Goal: Task Accomplishment & Management: Manage account settings

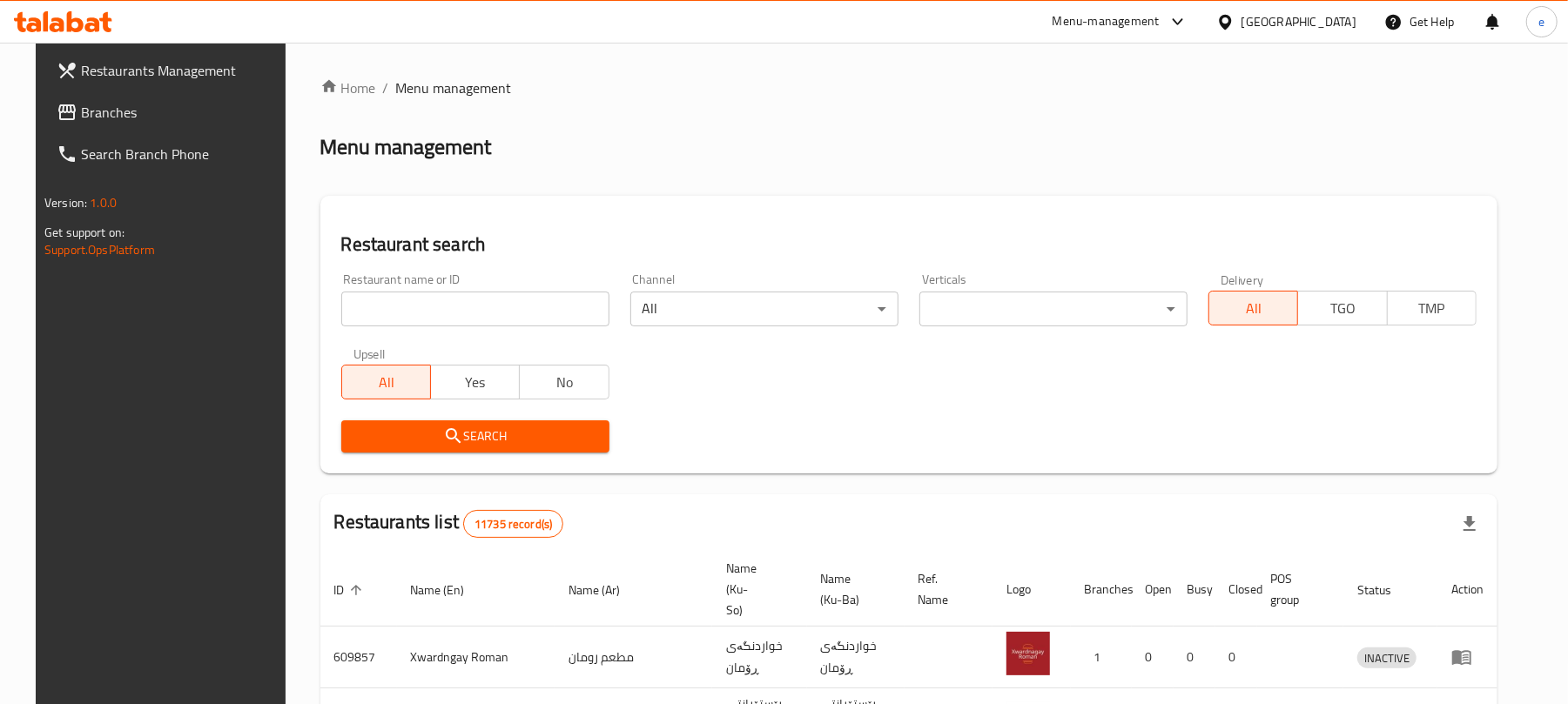
click at [485, 334] on div "Restaurant name or ID Restaurant name or ID" at bounding box center [476, 299] width 289 height 74
click at [485, 332] on div "Restaurant name or ID Restaurant name or ID" at bounding box center [476, 299] width 289 height 74
click at [485, 322] on input "search" at bounding box center [475, 308] width 268 height 34
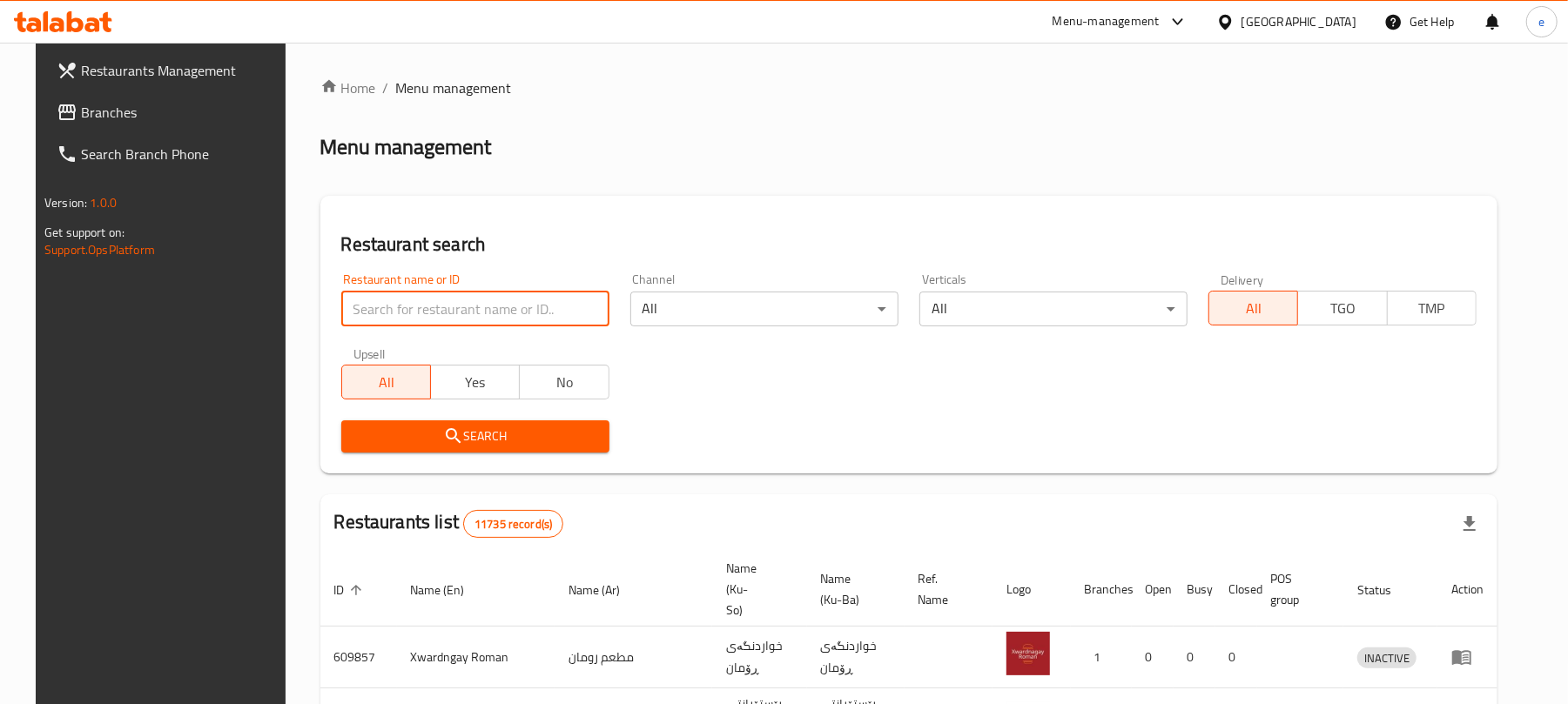
paste input "645618"
type input "645618"
click button "Search" at bounding box center [475, 436] width 268 height 32
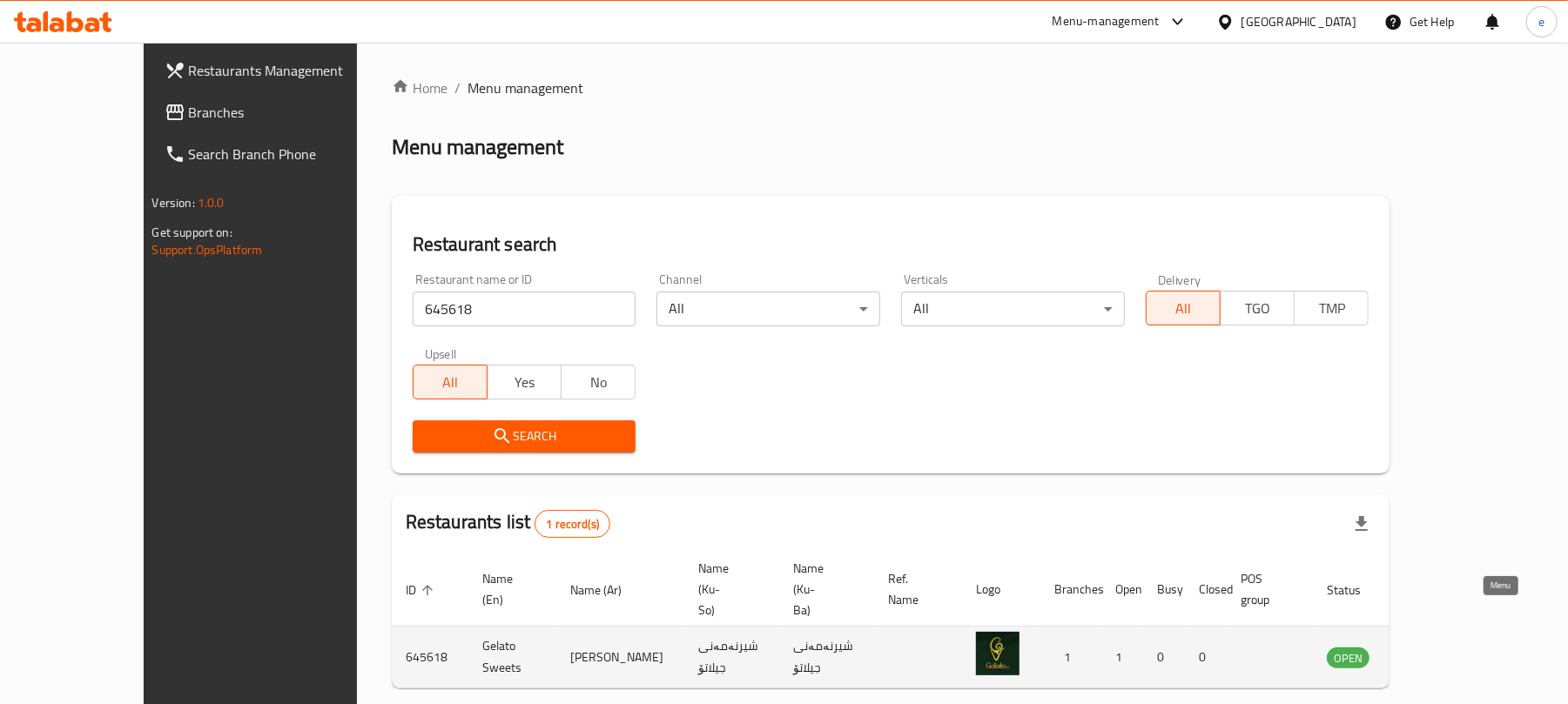
click at [1439, 647] on icon "enhanced table" at bounding box center [1428, 657] width 21 height 21
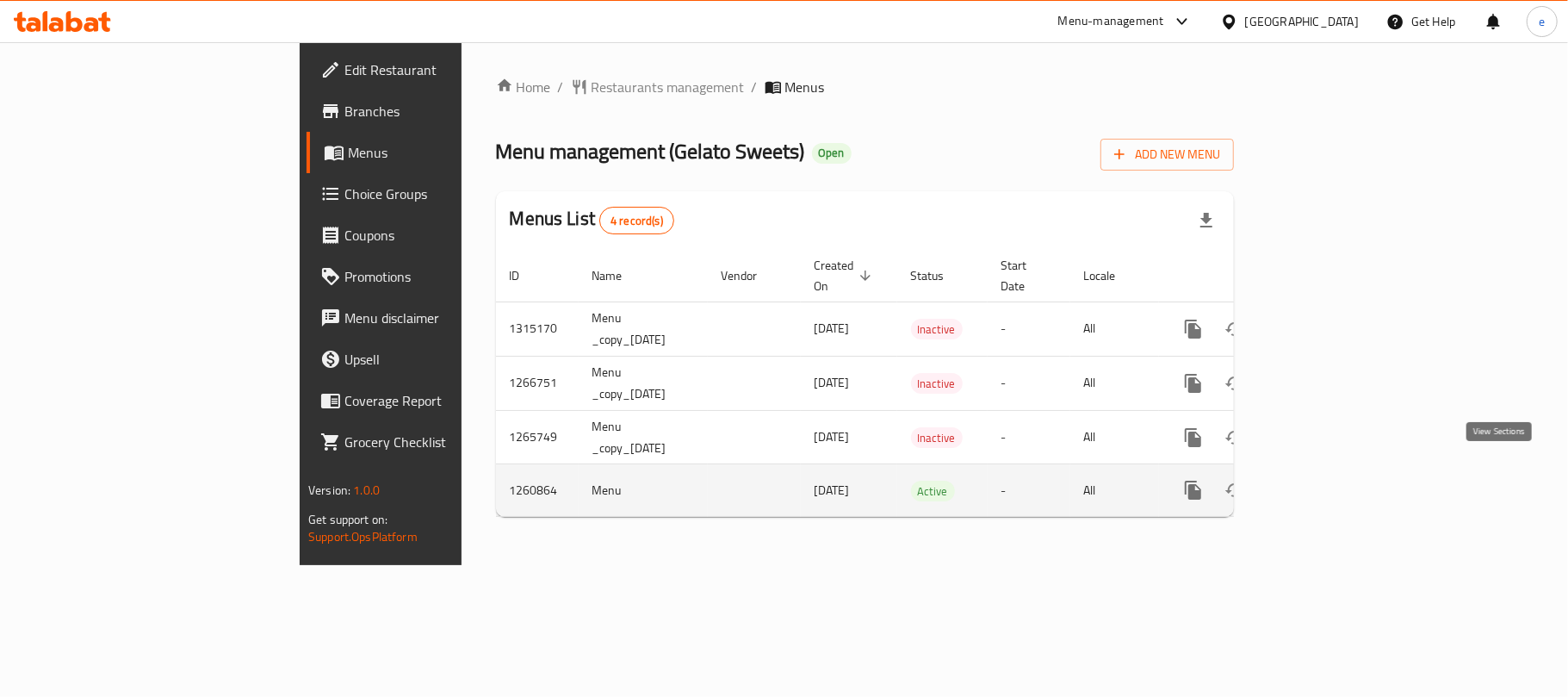
click at [1338, 470] on link "enhanced table" at bounding box center [1317, 490] width 42 height 42
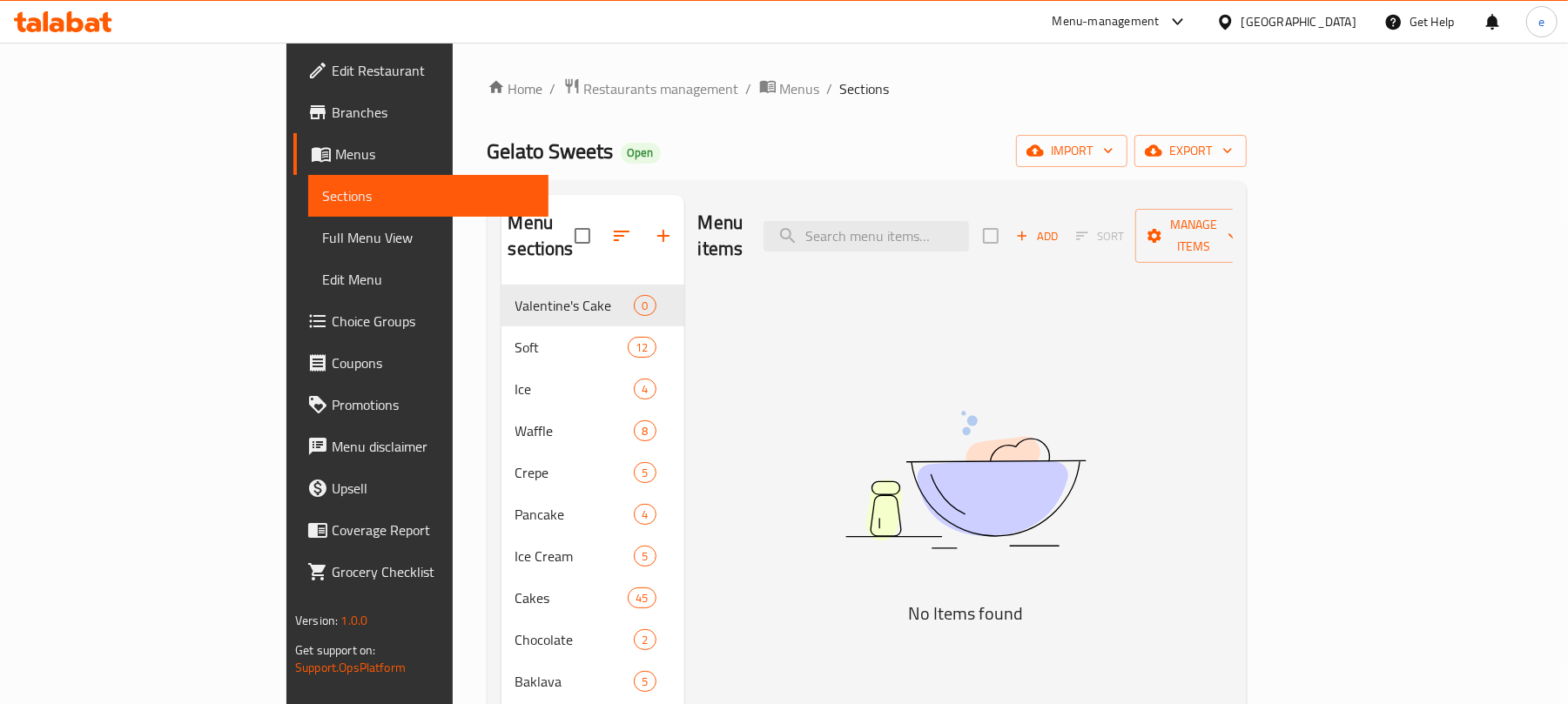
click at [308, 225] on link "Full Menu View" at bounding box center [428, 238] width 241 height 42
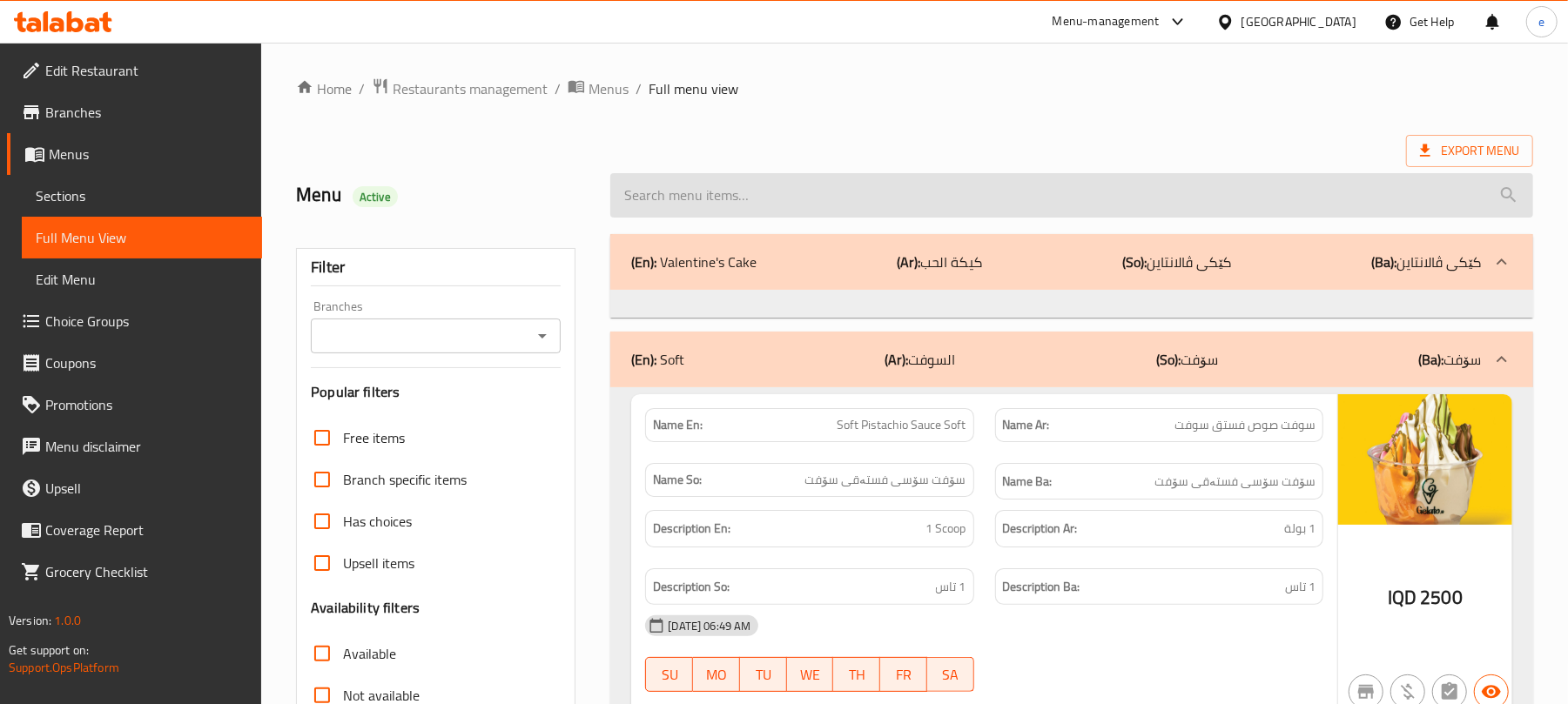
click at [743, 199] on input "search" at bounding box center [1072, 194] width 924 height 44
paste input "Iced Mocha"
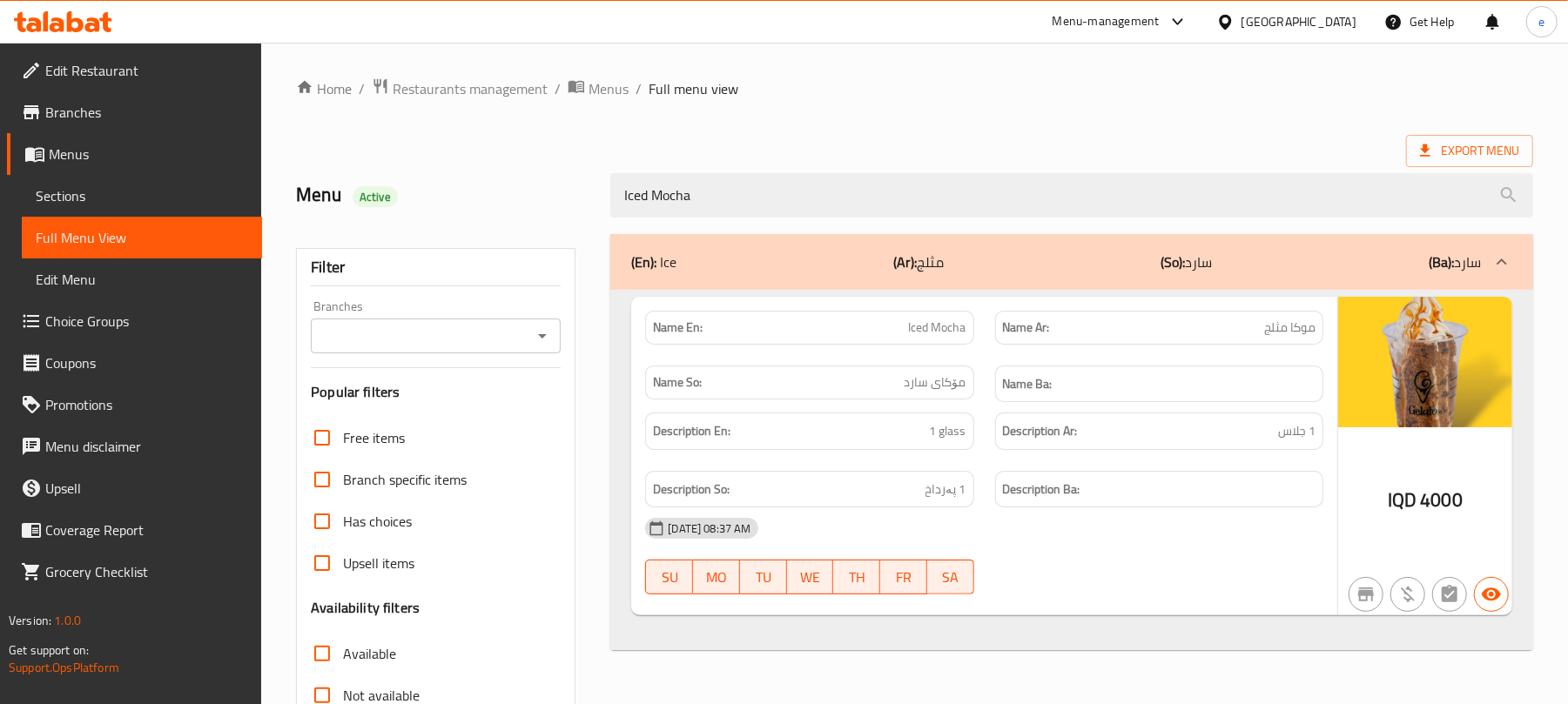
click at [551, 341] on icon "Open" at bounding box center [542, 335] width 21 height 21
type input "Iced Mocha"
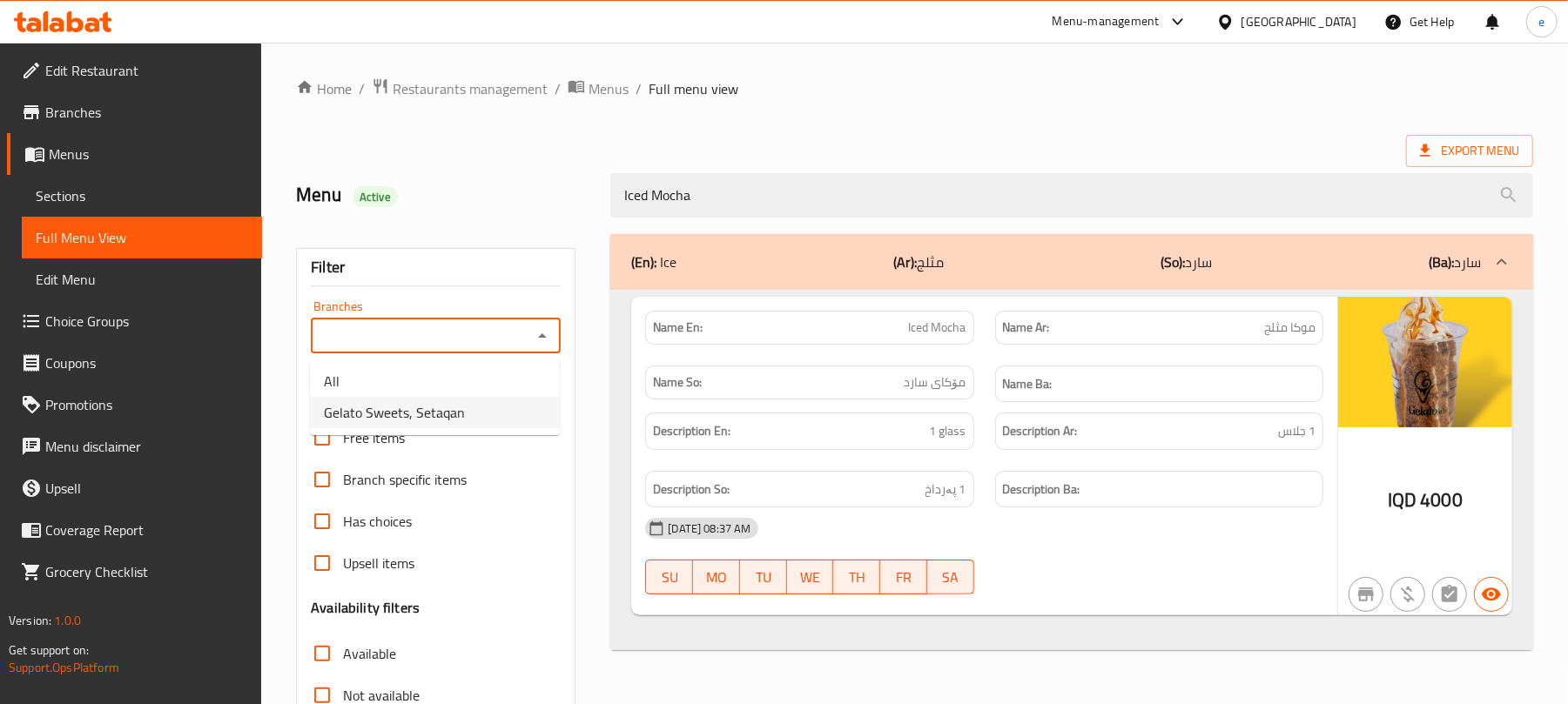
click at [439, 405] on span "Gelato Sweets, Setaqan" at bounding box center [395, 411] width 141 height 21
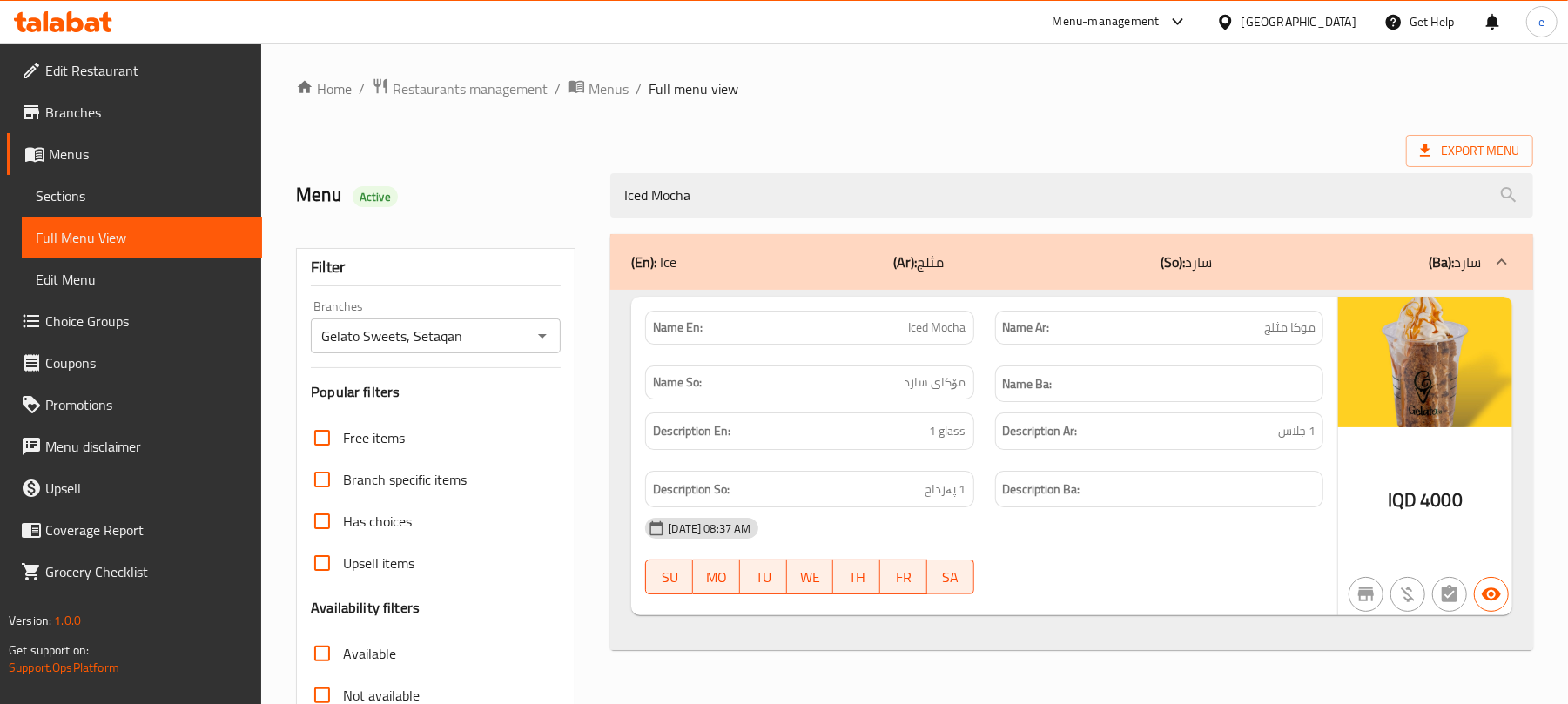
click at [928, 333] on span "Iced Mocha" at bounding box center [937, 327] width 57 height 19
copy span "Iced Mocha"
click at [1164, 70] on div "Home / Restaurants management / Menus / Full menu view Export Menu Menu Active …" at bounding box center [915, 484] width 1307 height 884
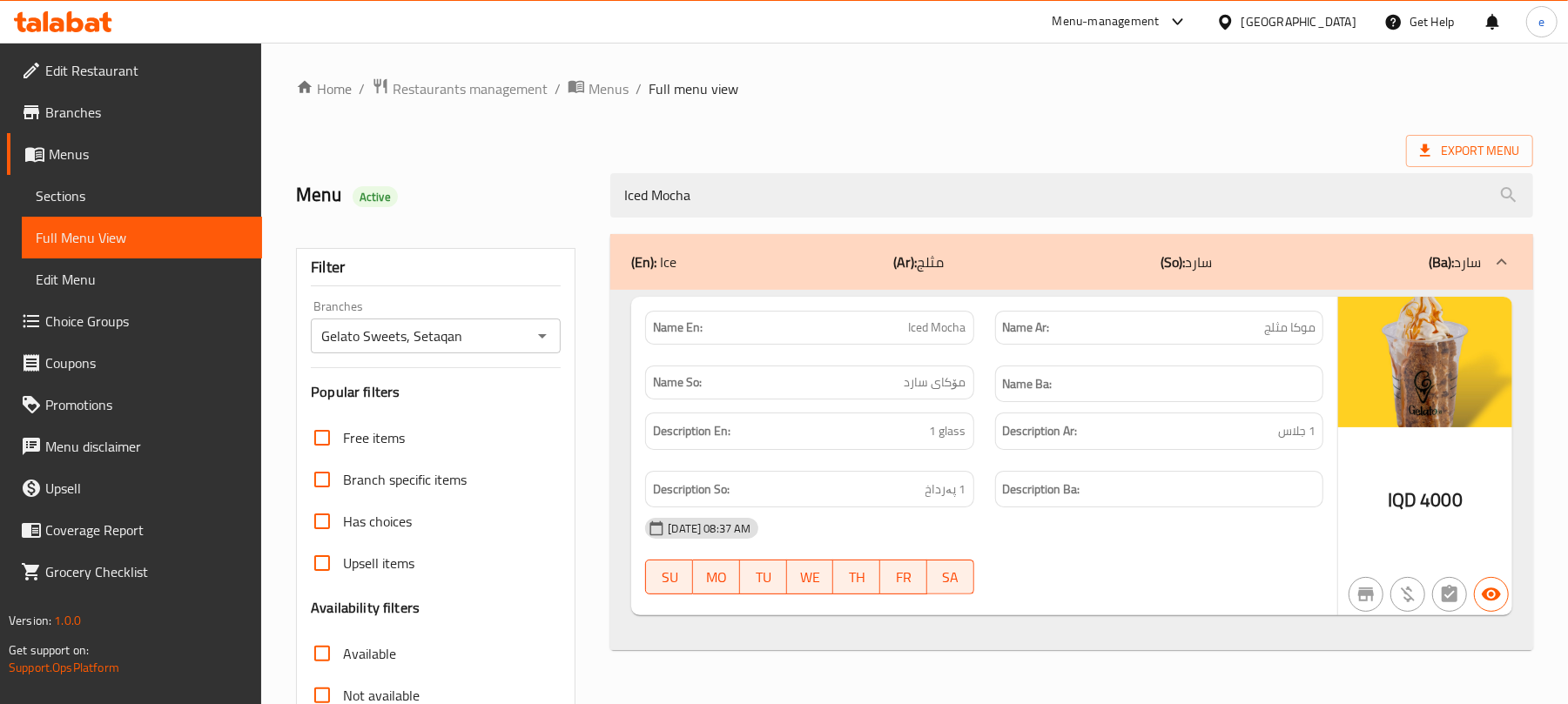
click at [540, 329] on icon "Open" at bounding box center [542, 335] width 21 height 21
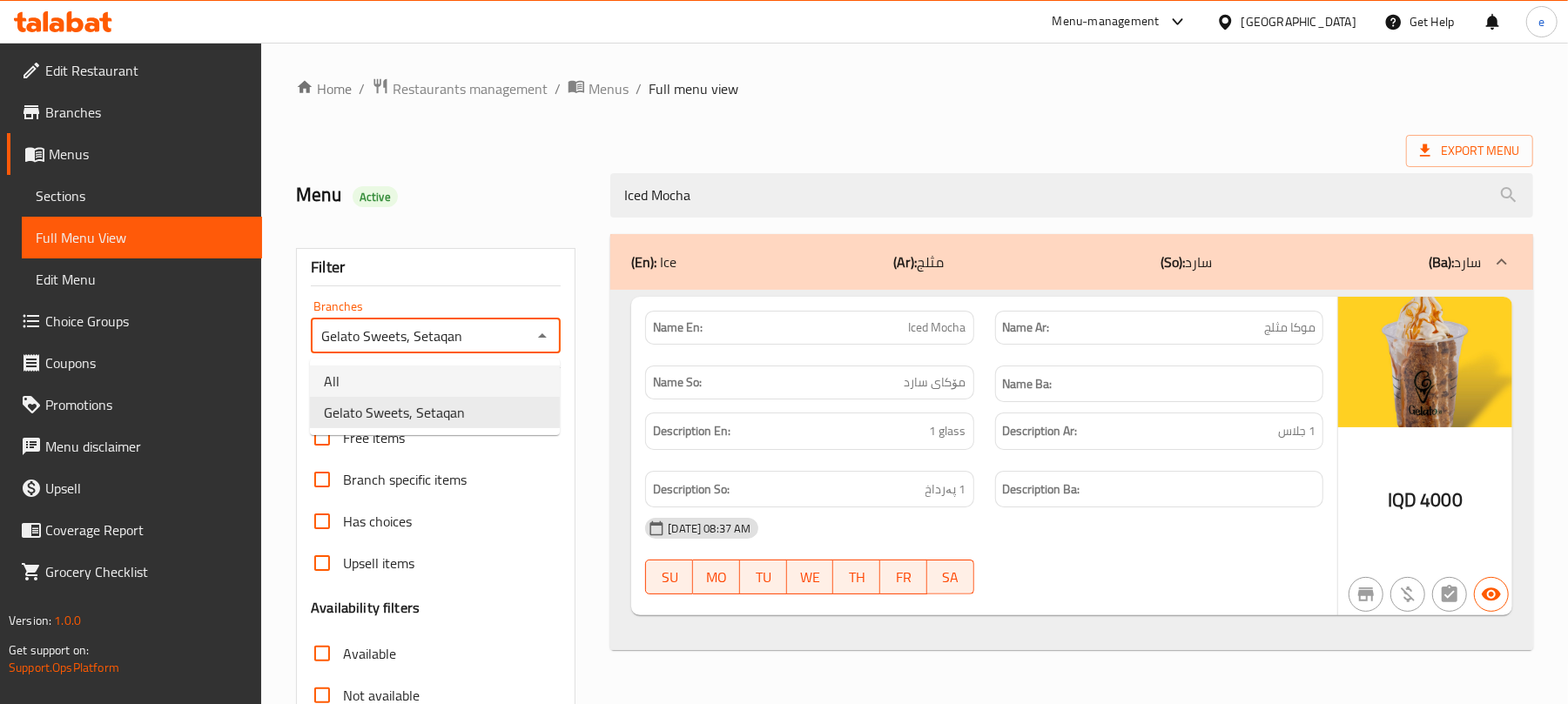
click at [454, 377] on li "All" at bounding box center [435, 381] width 250 height 31
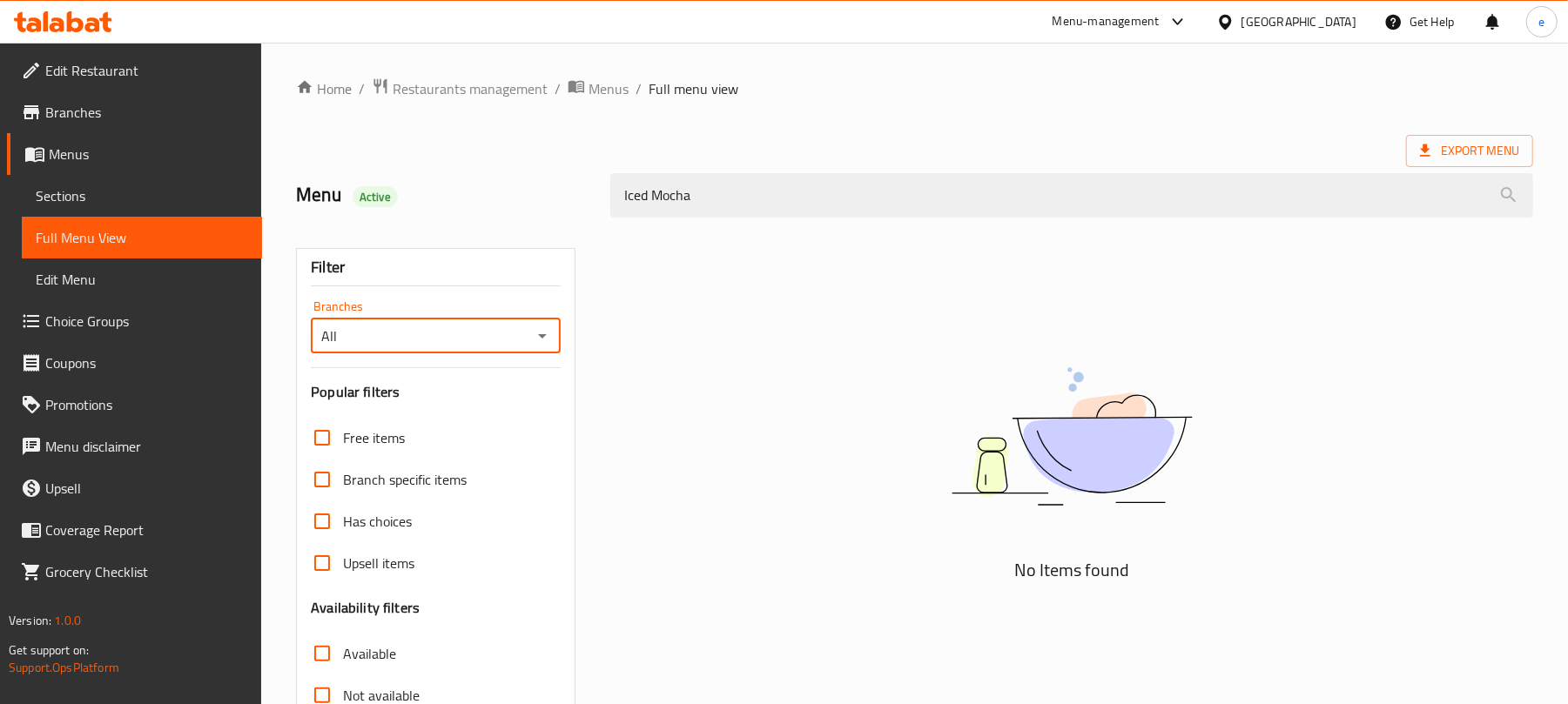
click at [543, 341] on icon "Open" at bounding box center [542, 335] width 21 height 21
click at [485, 422] on li "Gelato Sweets, Setaqan" at bounding box center [435, 412] width 250 height 31
type input "Gelato Sweets, Setaqan"
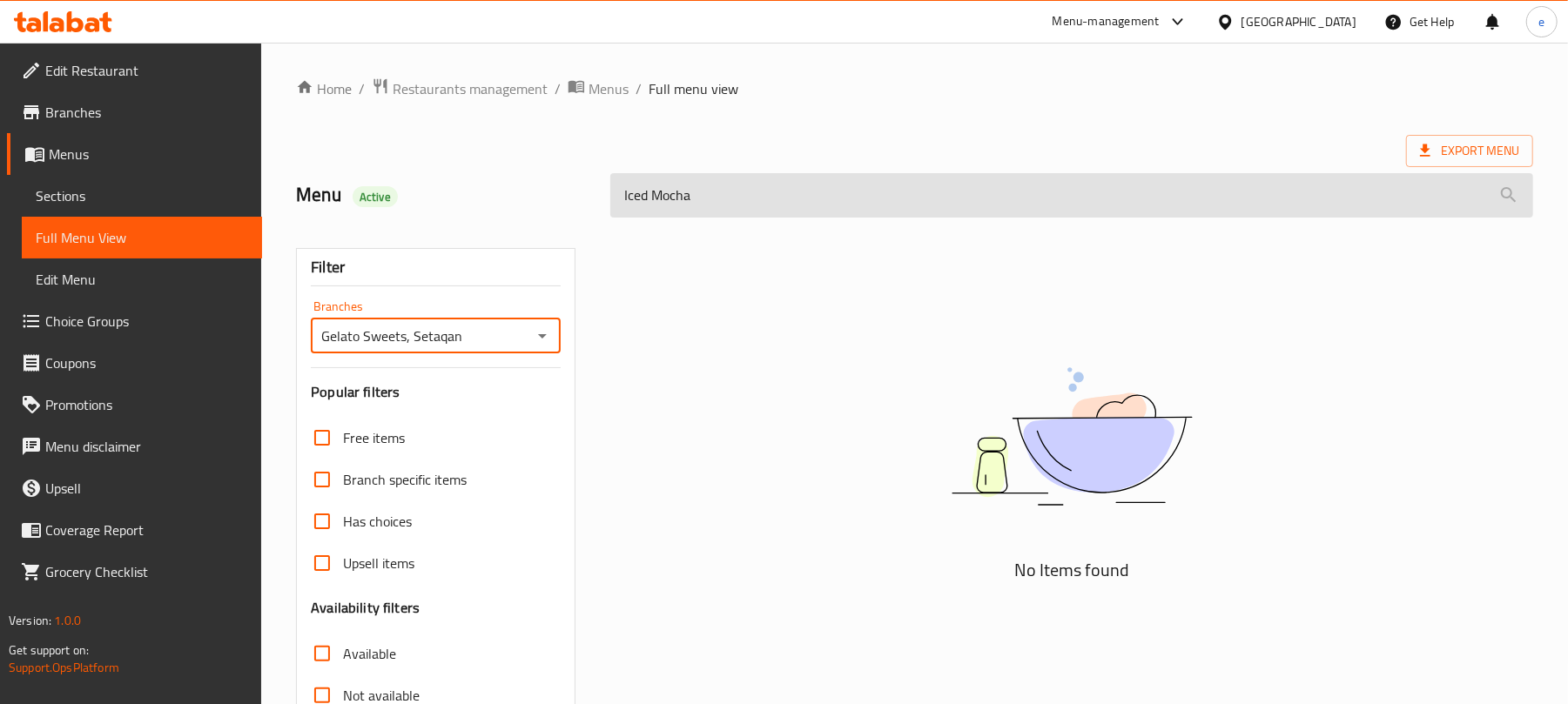
click at [697, 203] on input "Iced Mocha" at bounding box center [1072, 194] width 924 height 44
paste input "Carrot Cake with White Soft and Special Sauce"
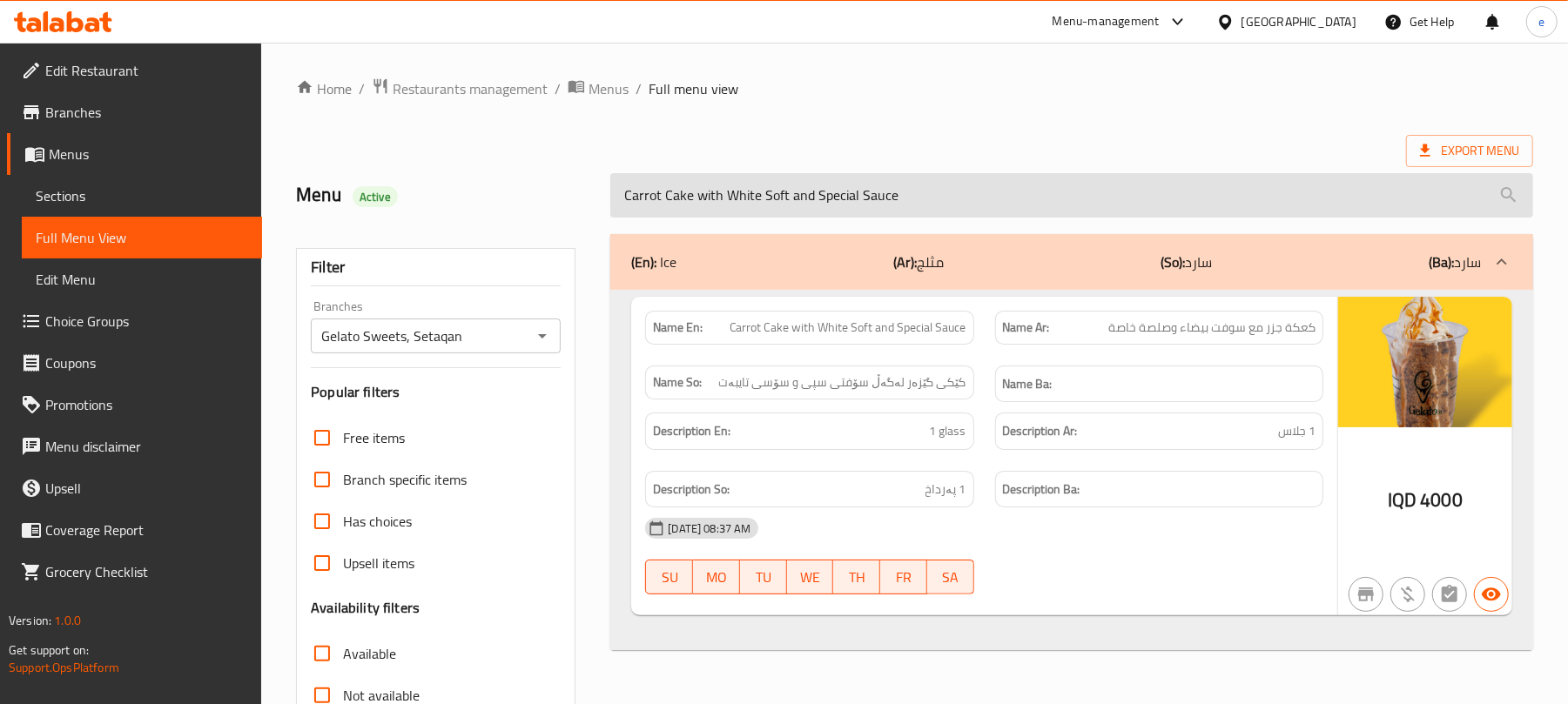
click at [801, 176] on input "Carrot Cake with White Soft and Special Sauce" at bounding box center [1072, 194] width 924 height 44
click at [800, 180] on input "Carrot Cake with White Soft and Special Sauce" at bounding box center [1072, 194] width 924 height 44
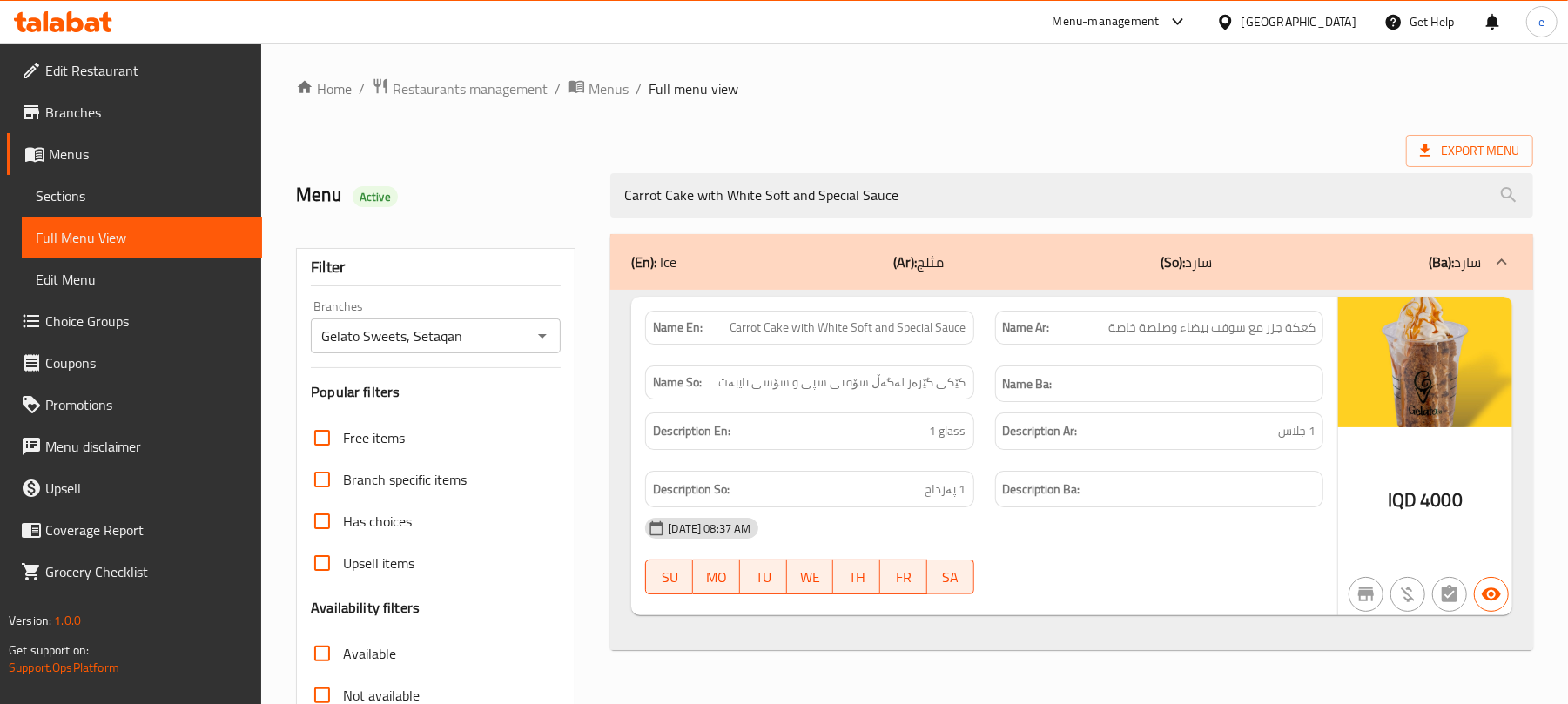
paste input "Iced Americano"
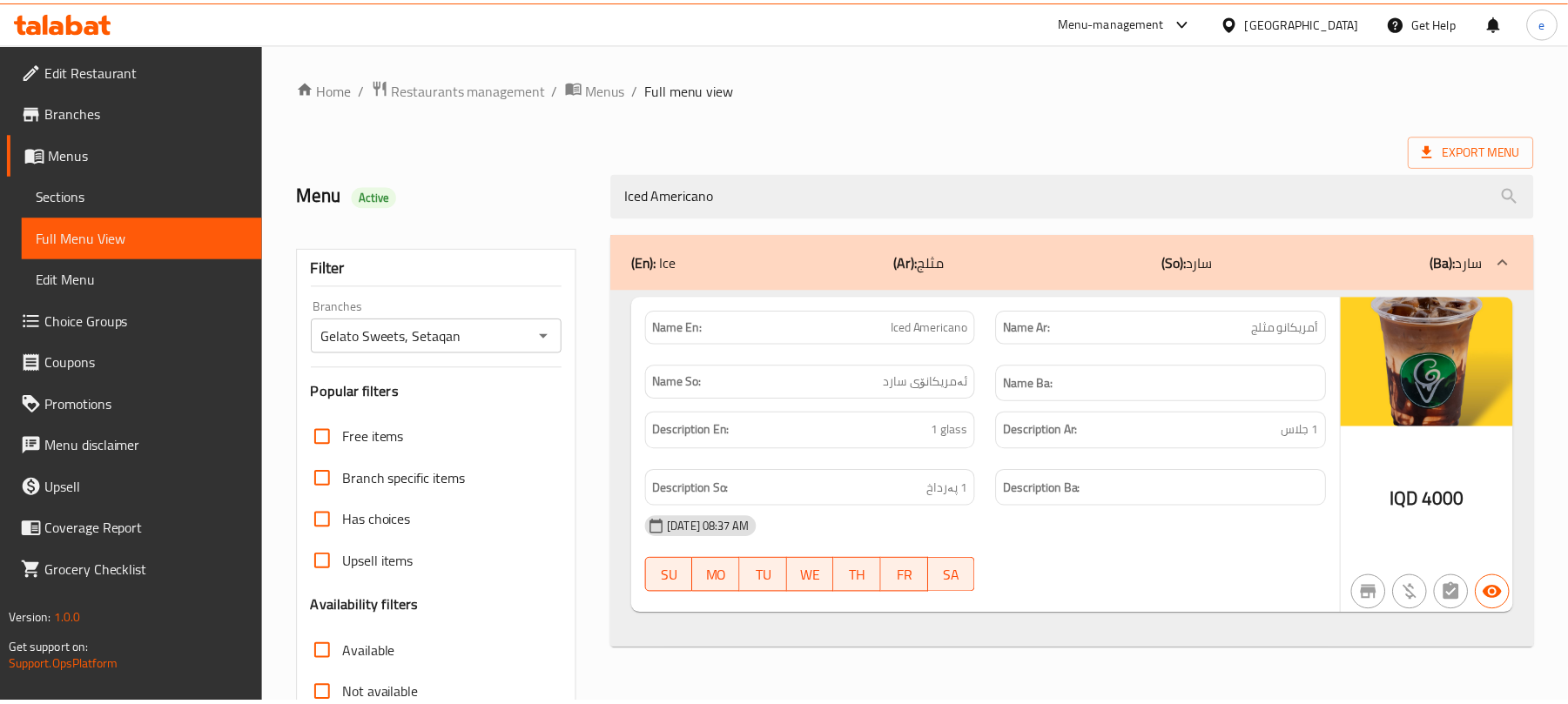
scroll to position [224, 0]
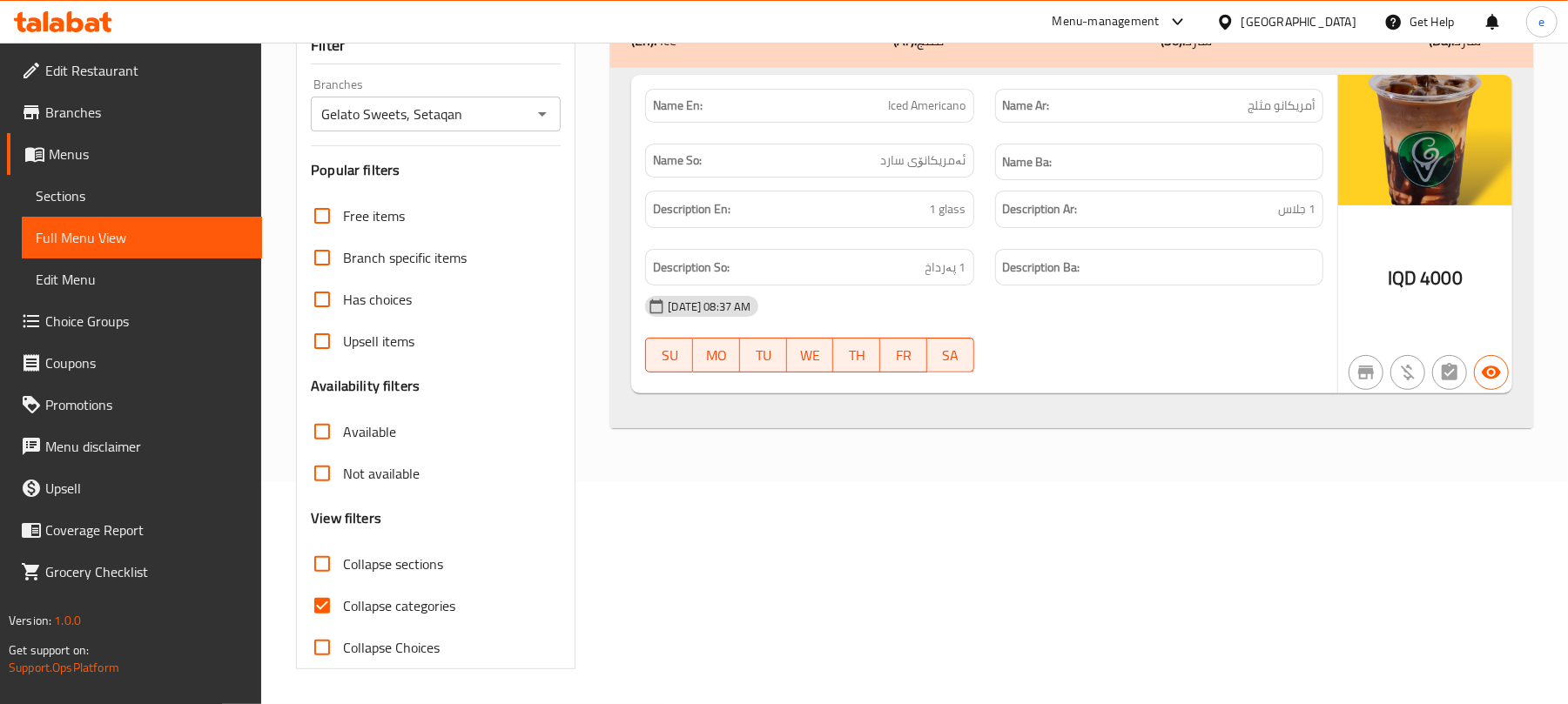
click at [916, 116] on div "Name En: Iced Americano" at bounding box center [810, 105] width 328 height 34
click at [922, 105] on span "Iced Americano" at bounding box center [927, 105] width 78 height 19
copy span "Iced Americano"
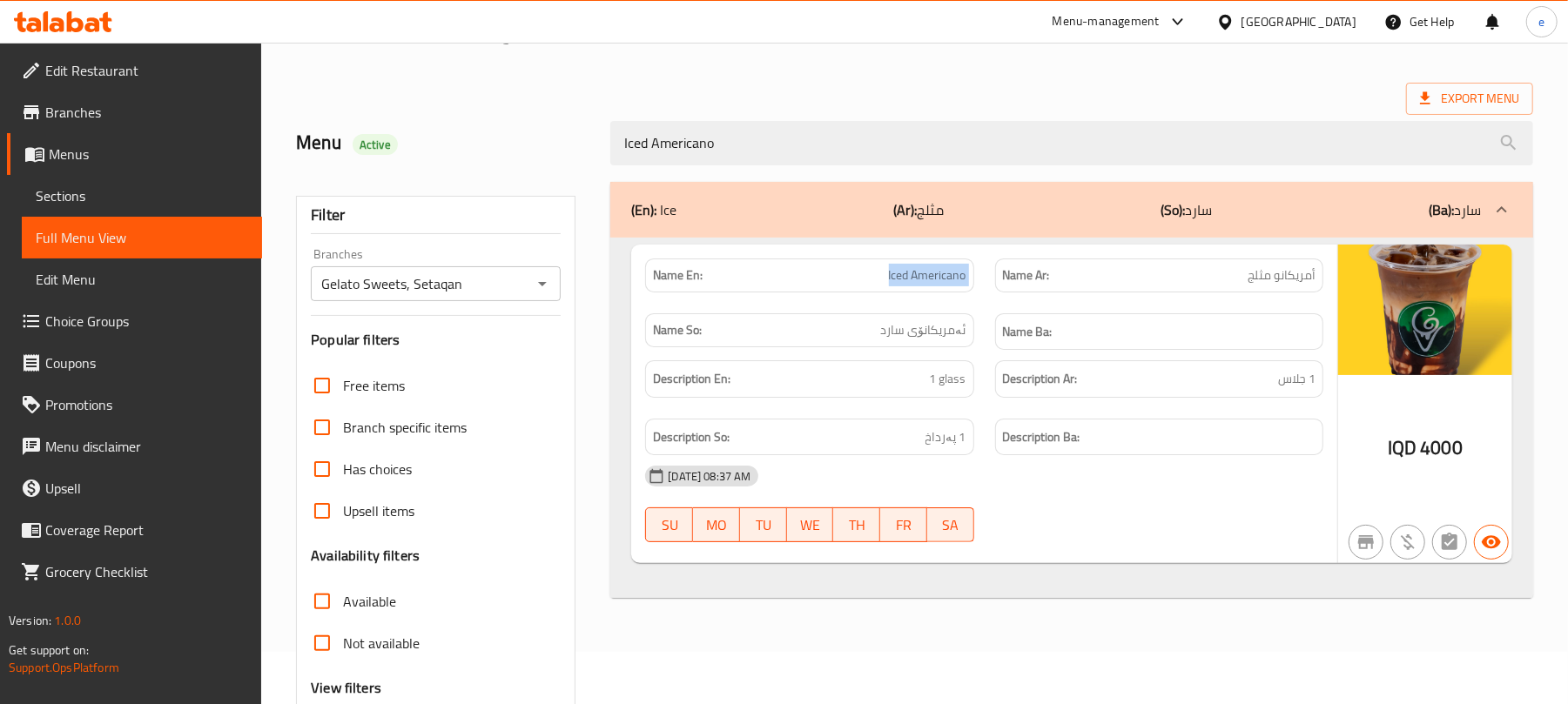
scroll to position [0, 0]
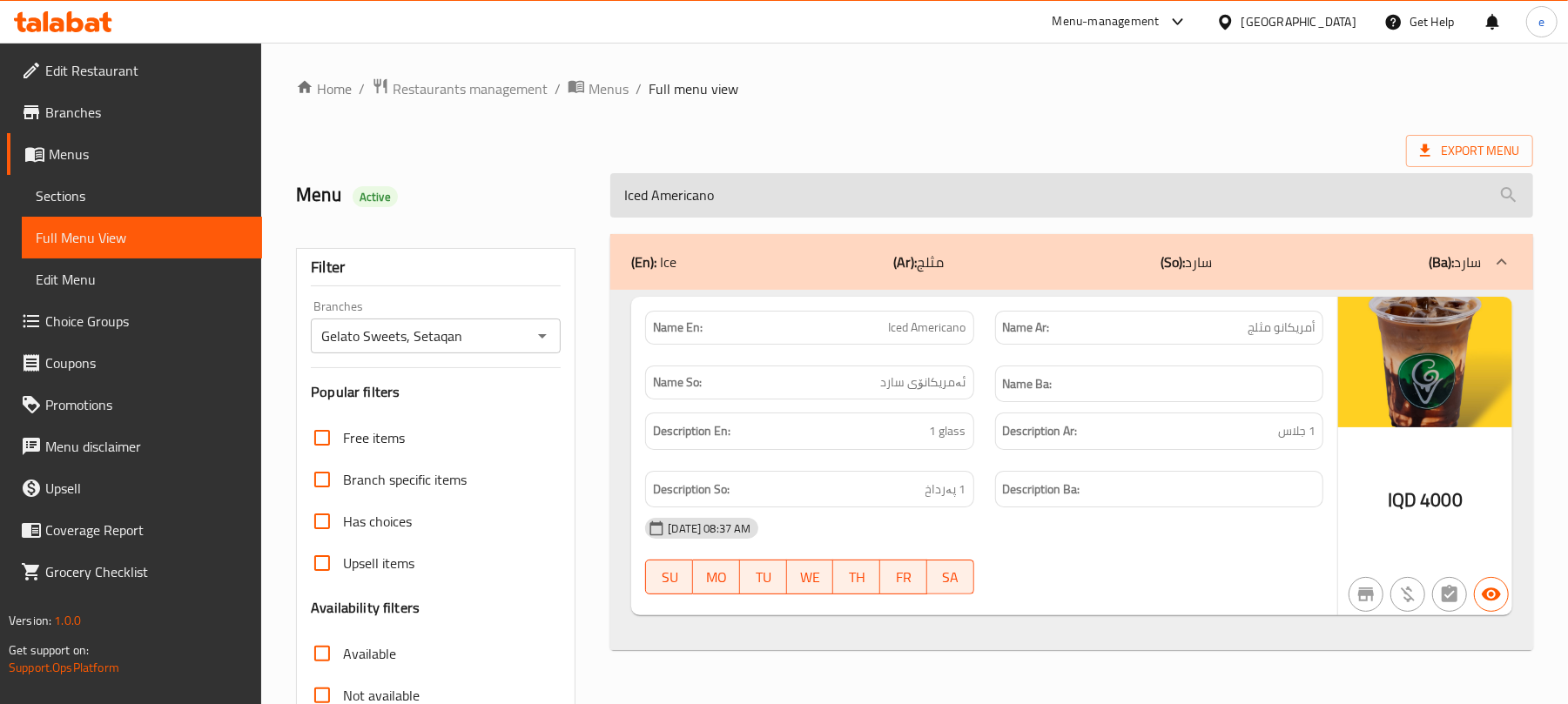
click at [681, 205] on input "Iced Americano" at bounding box center [1072, 194] width 924 height 44
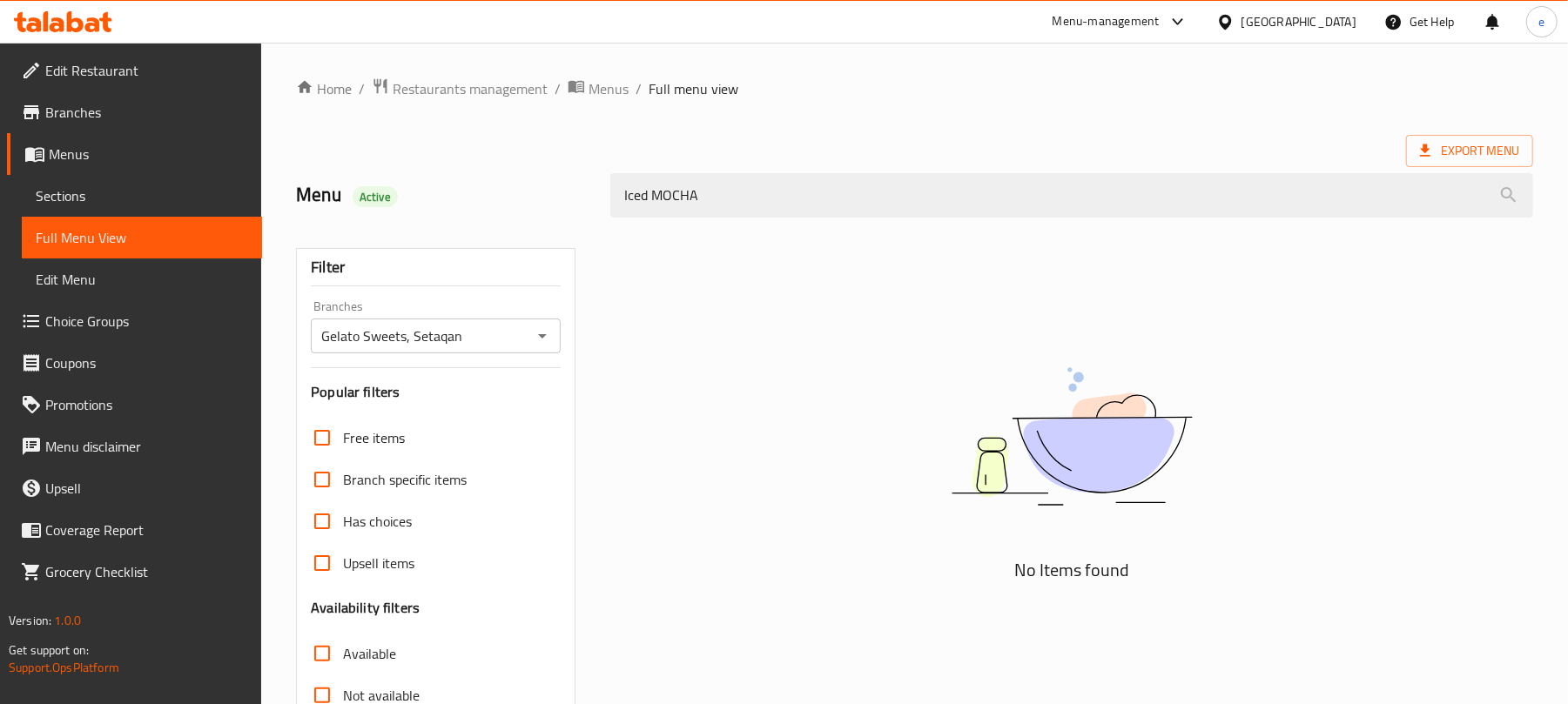
click at [545, 338] on icon "Open" at bounding box center [542, 335] width 21 height 21
type input "Iced MOCHA"
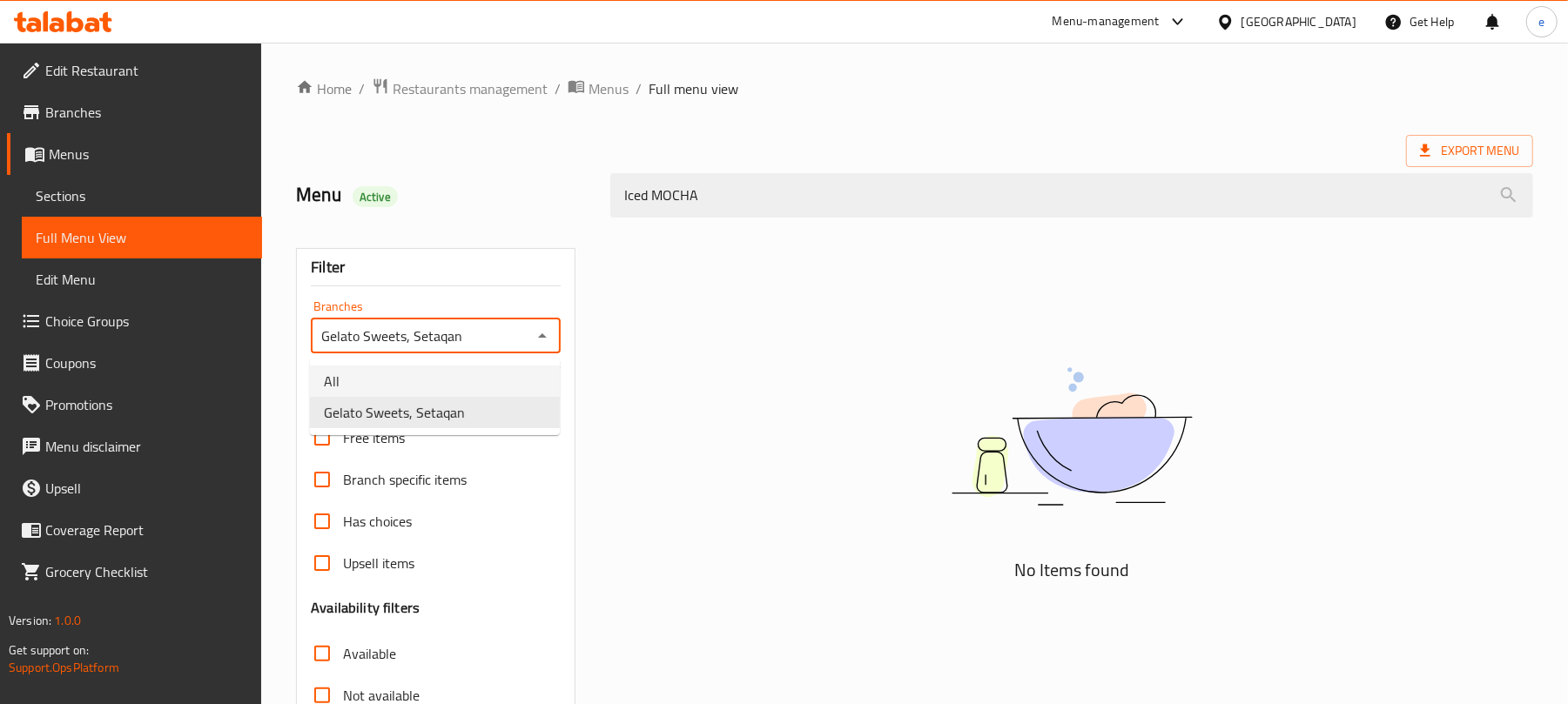
click at [435, 383] on li "All" at bounding box center [435, 381] width 250 height 31
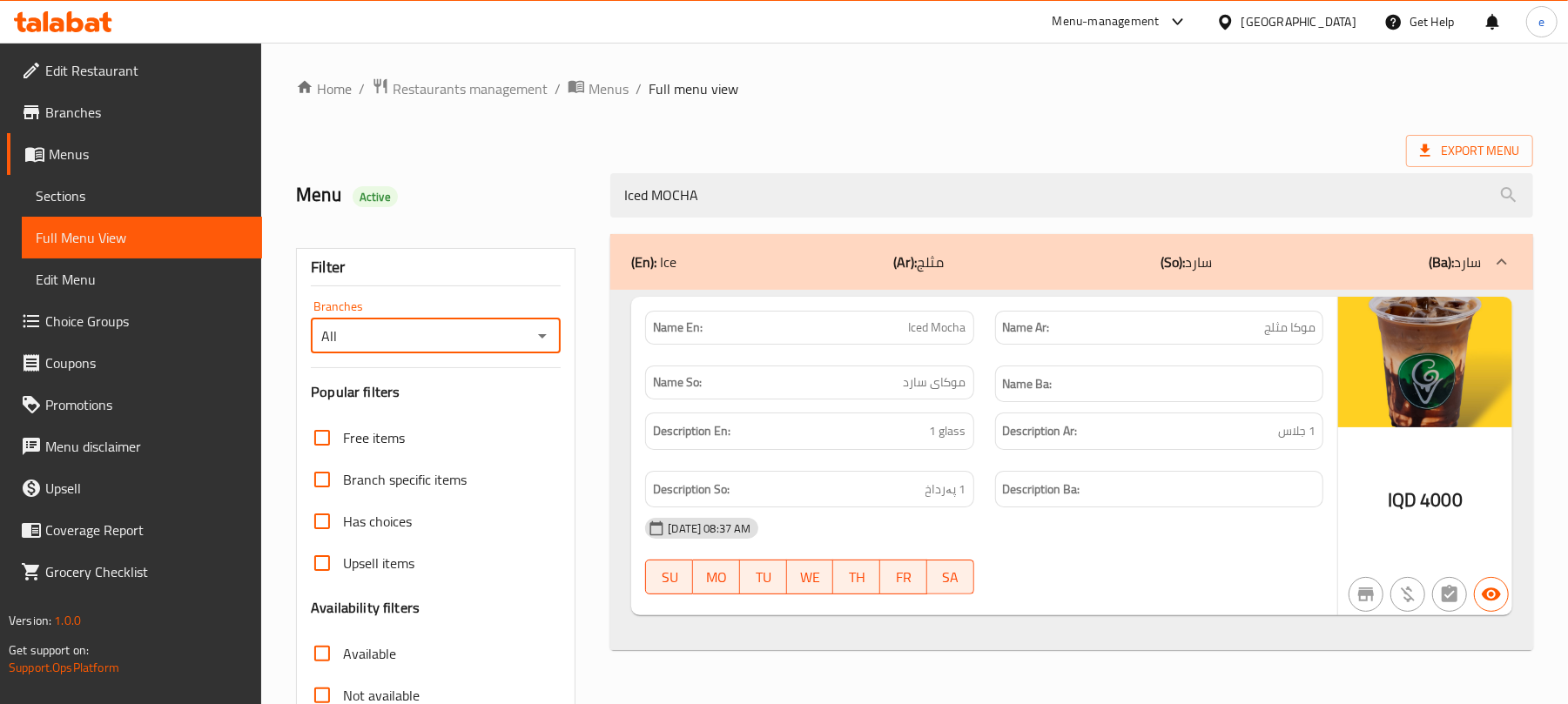
click at [531, 332] on div at bounding box center [541, 336] width 23 height 25
click at [541, 335] on icon "Open" at bounding box center [542, 335] width 21 height 21
click at [478, 406] on li "Gelato Sweets, Setaqan" at bounding box center [435, 412] width 250 height 31
type input "Gelato Sweets, Setaqan"
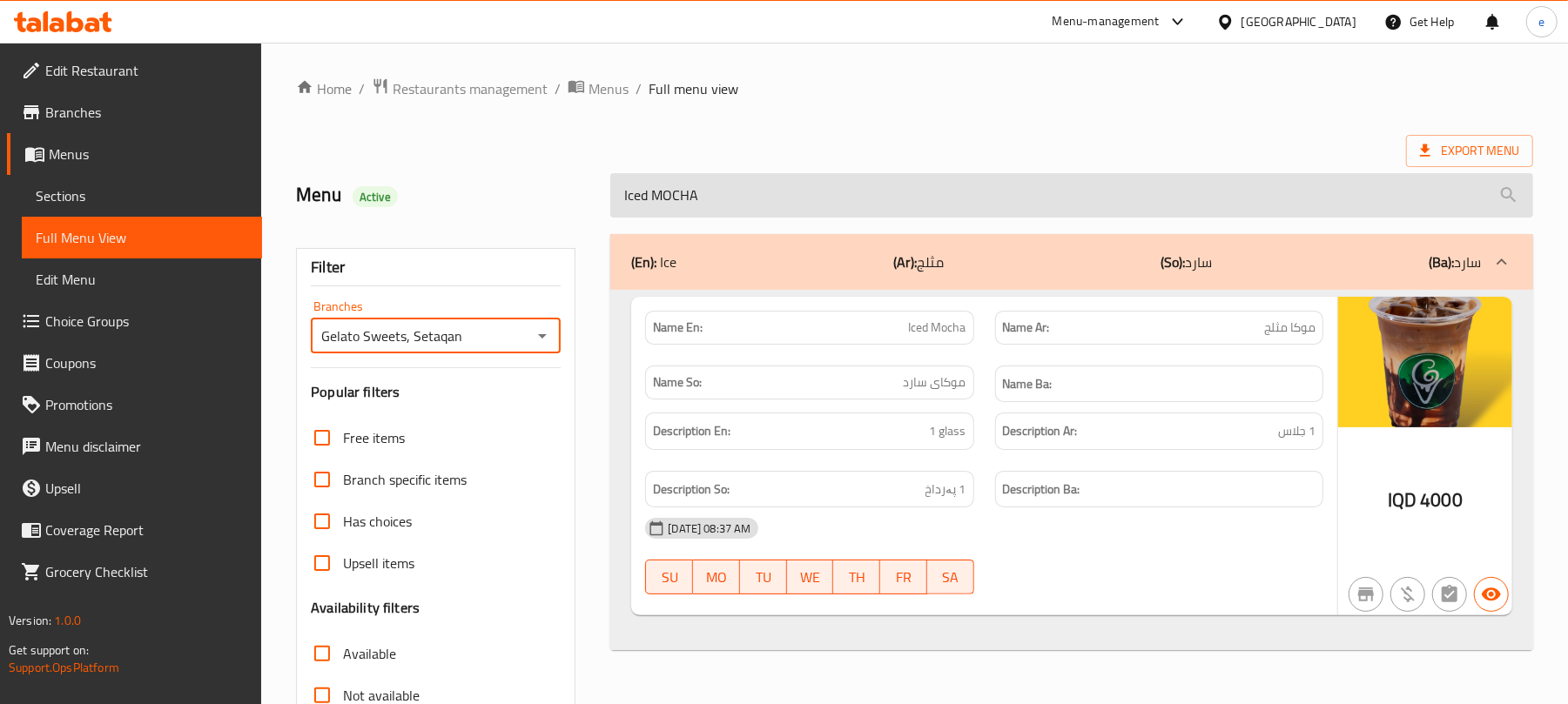
click at [759, 198] on input "Iced MOCHA" at bounding box center [1072, 194] width 924 height 44
paste input "Carrot cake"
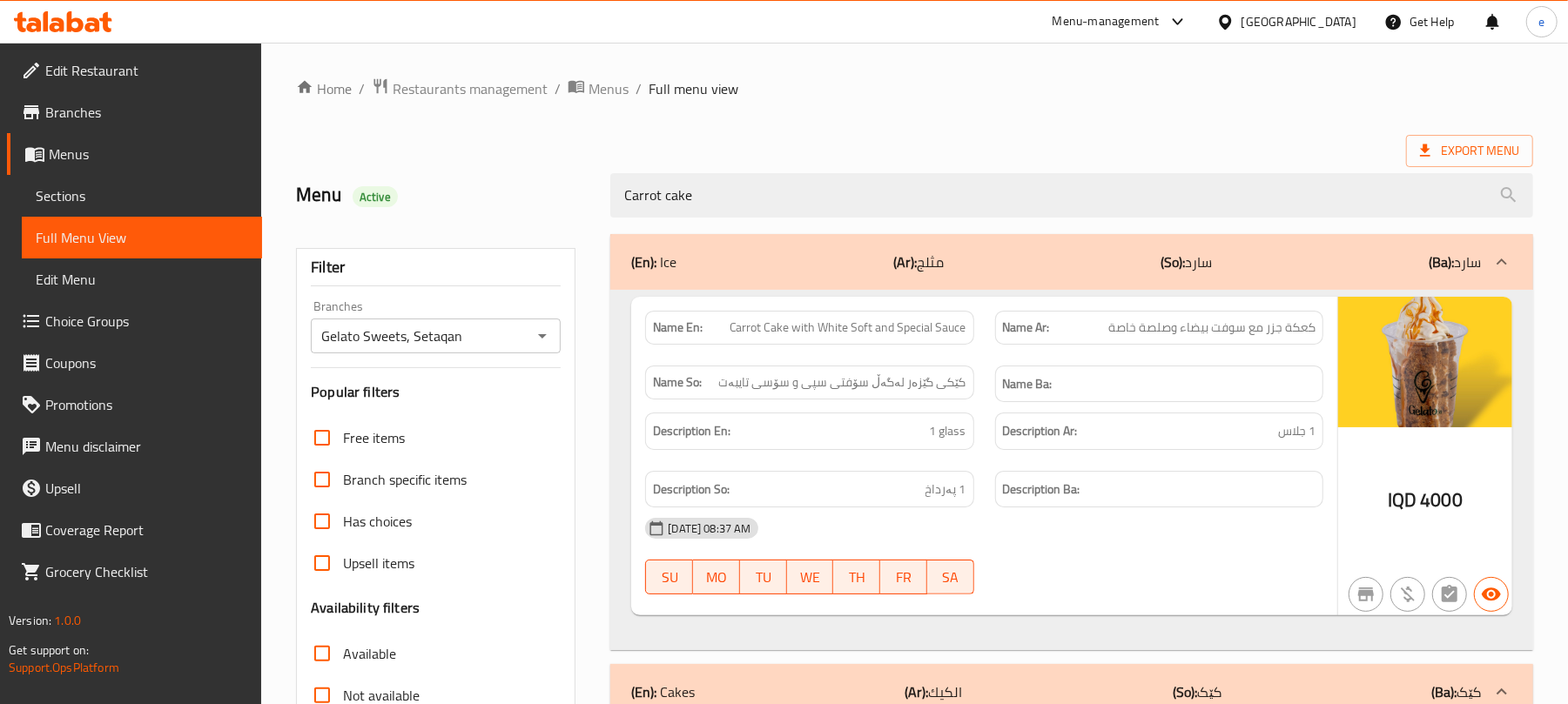
type input "Carrot cake"
click at [1033, 248] on div "(En): Ice (Ar): مثلج (So): سارد (Ba): سارد" at bounding box center [1072, 261] width 924 height 56
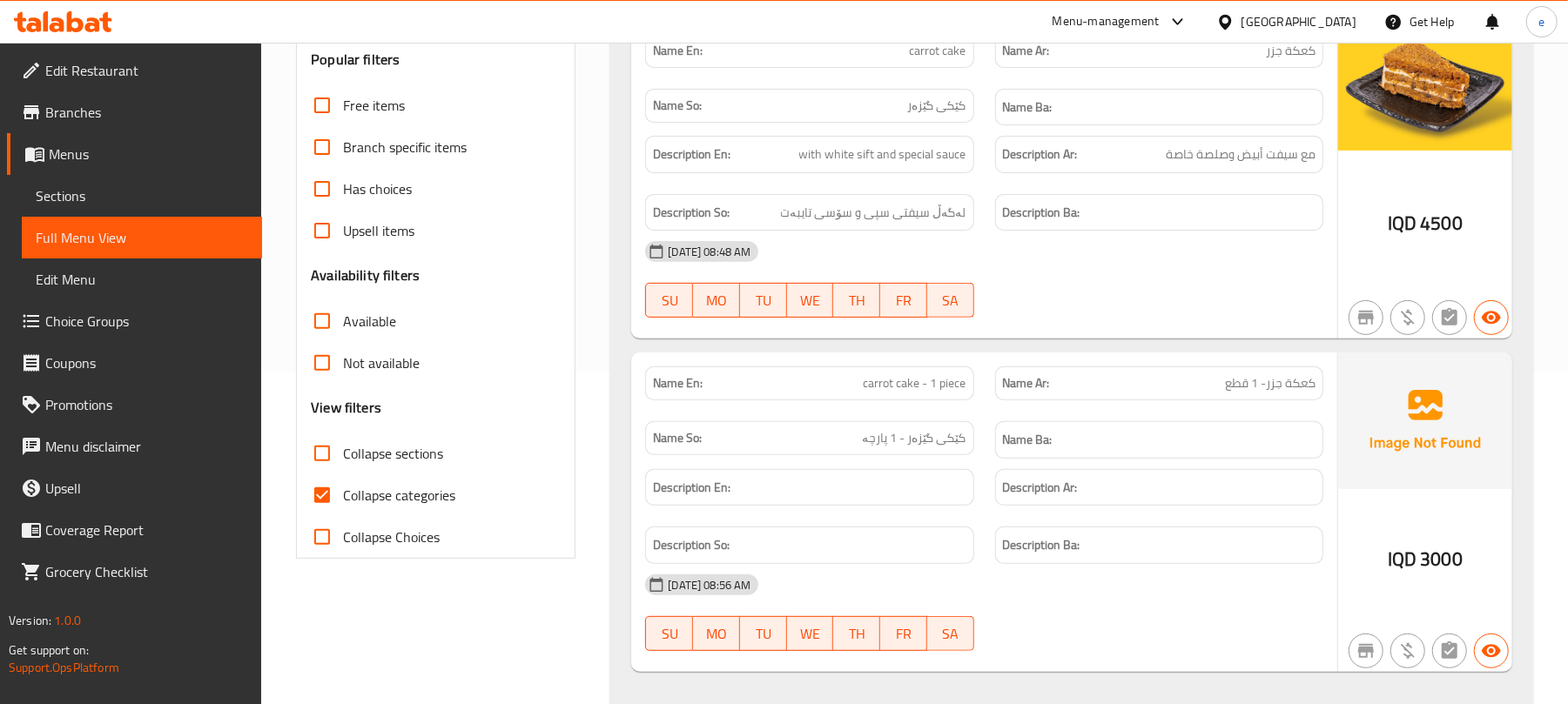
scroll to position [142, 0]
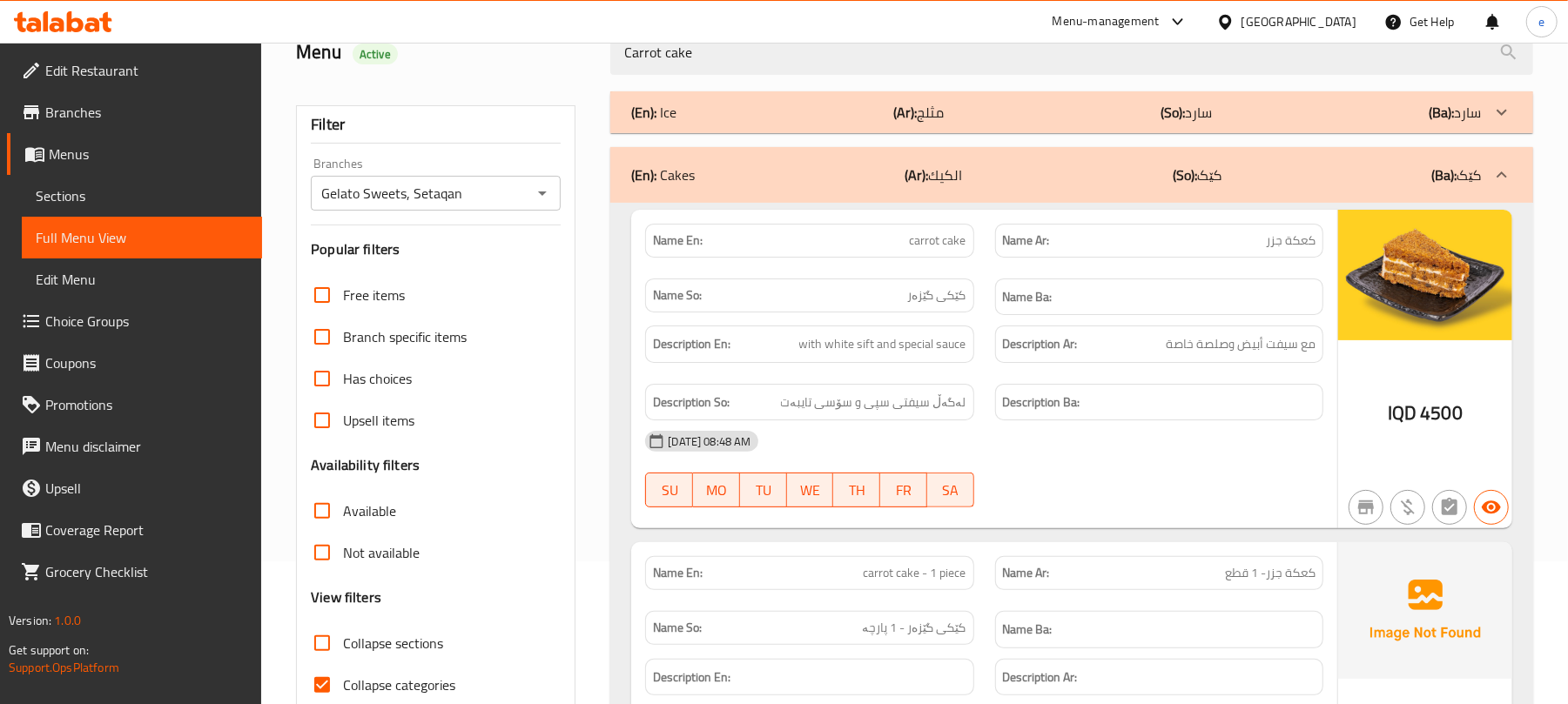
click at [944, 249] on span "carrot cake" at bounding box center [938, 241] width 57 height 19
copy span "carrot cake"
click at [540, 195] on icon "Open" at bounding box center [542, 192] width 21 height 21
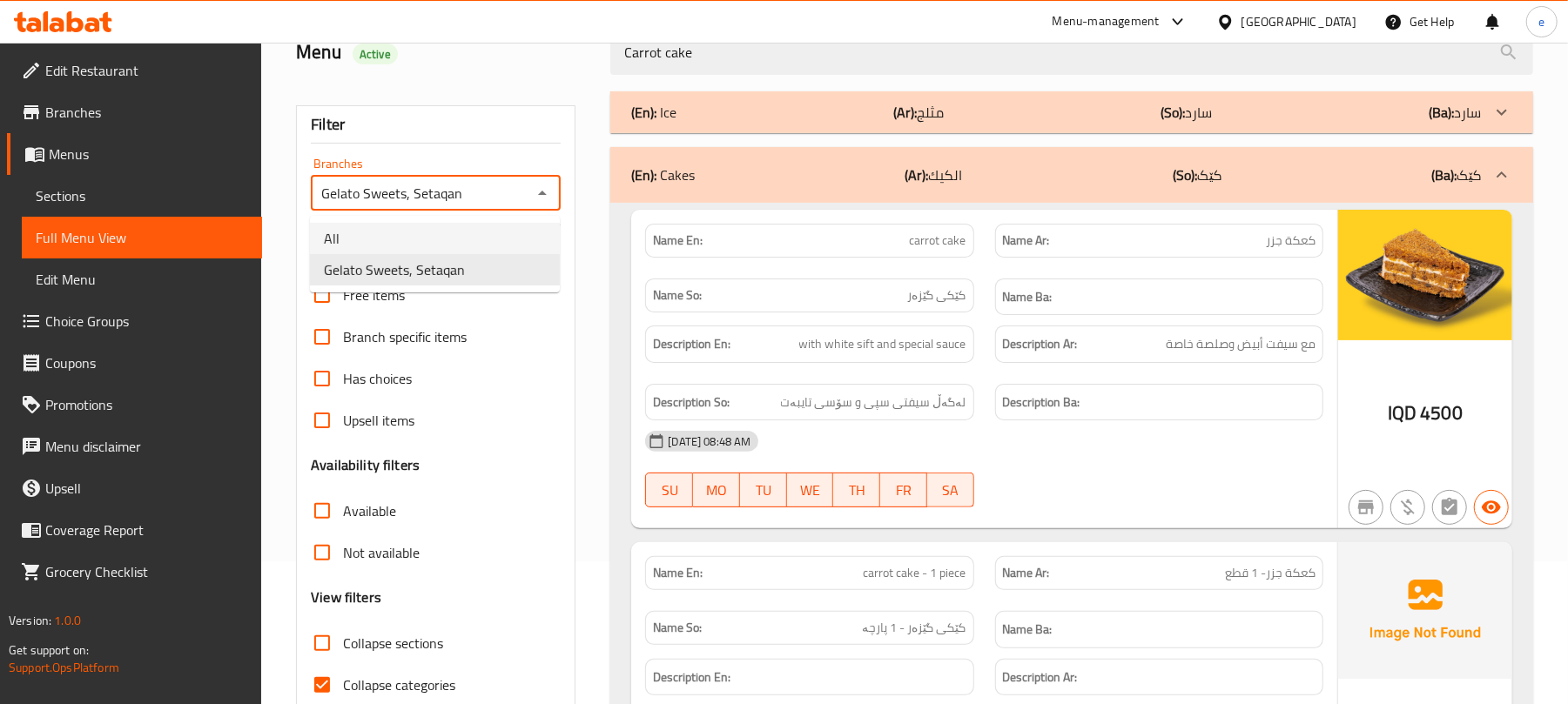
click at [416, 248] on li "All" at bounding box center [435, 239] width 250 height 31
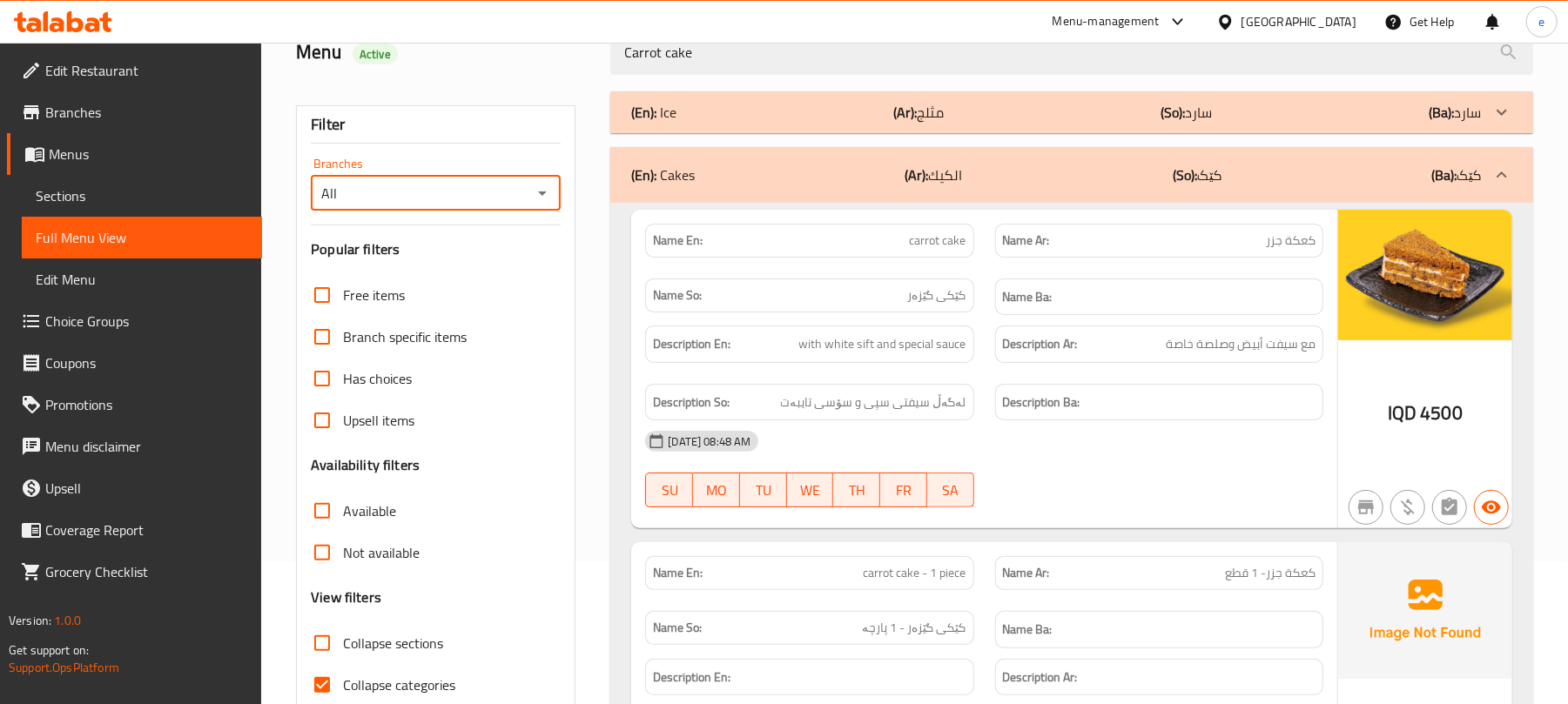
click at [537, 195] on icon "Open" at bounding box center [542, 192] width 21 height 21
click at [482, 272] on li "Gelato Sweets, Setaqan" at bounding box center [435, 270] width 250 height 31
type input "Gelato Sweets, Setaqan"
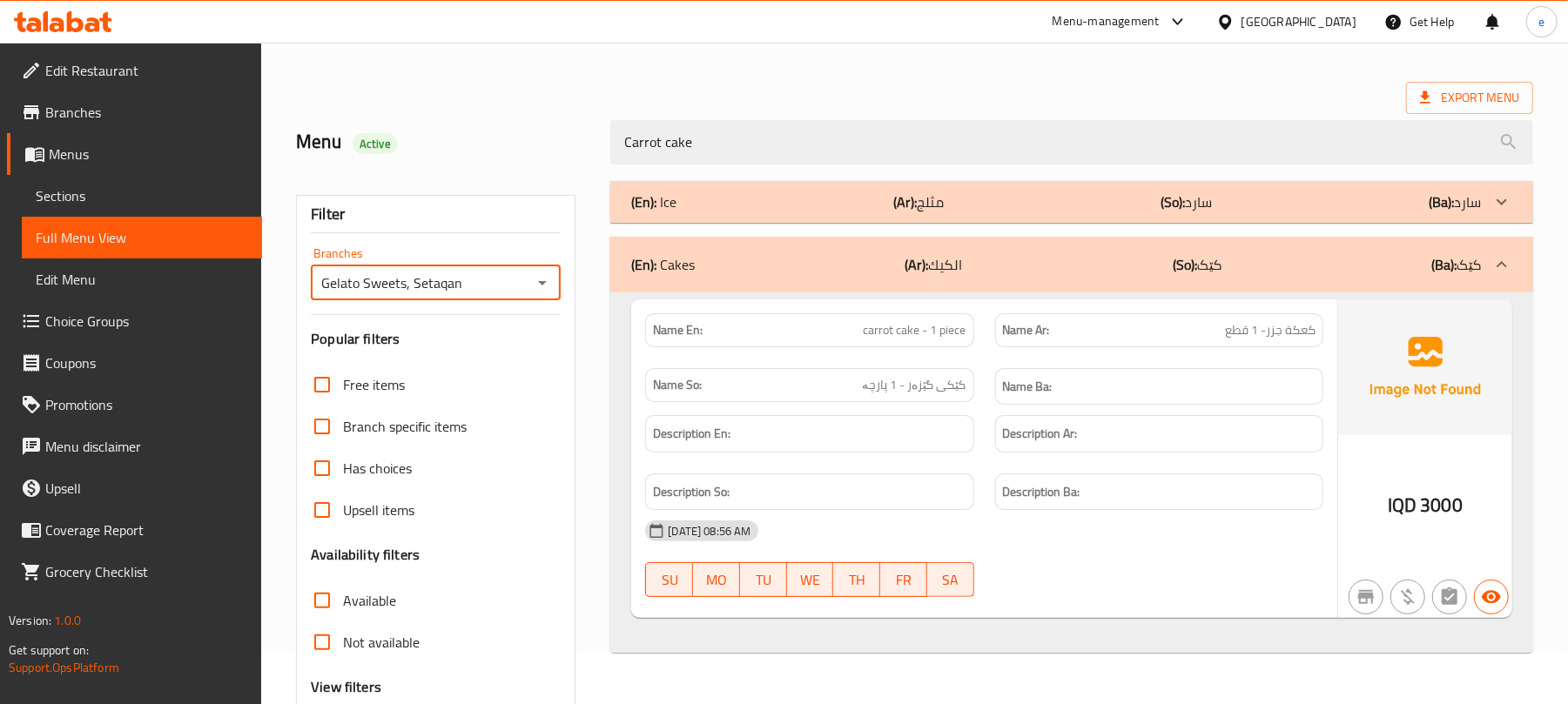
scroll to position [0, 0]
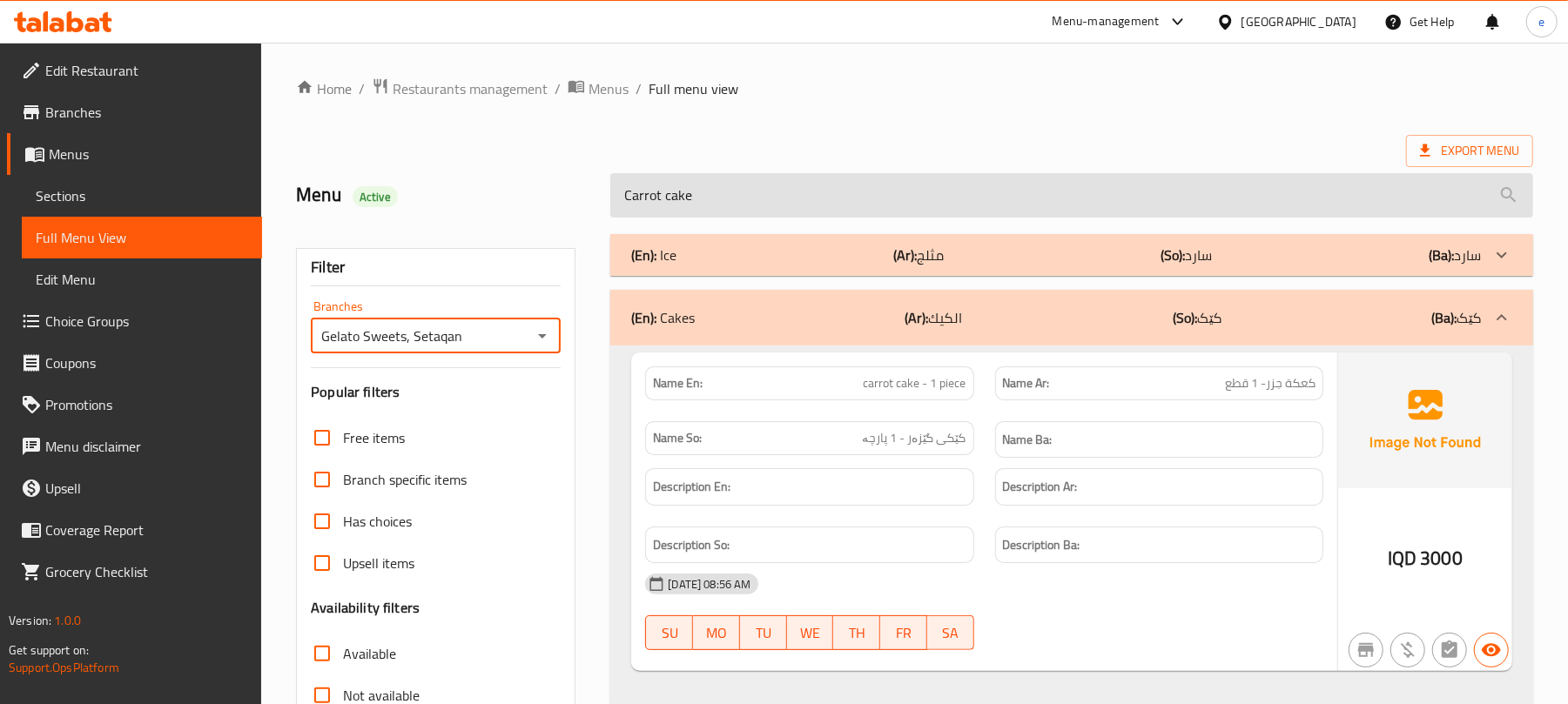
click at [715, 212] on input "Carrot cake" at bounding box center [1072, 194] width 924 height 44
paste input "Cake with White Soft and Special Sauc"
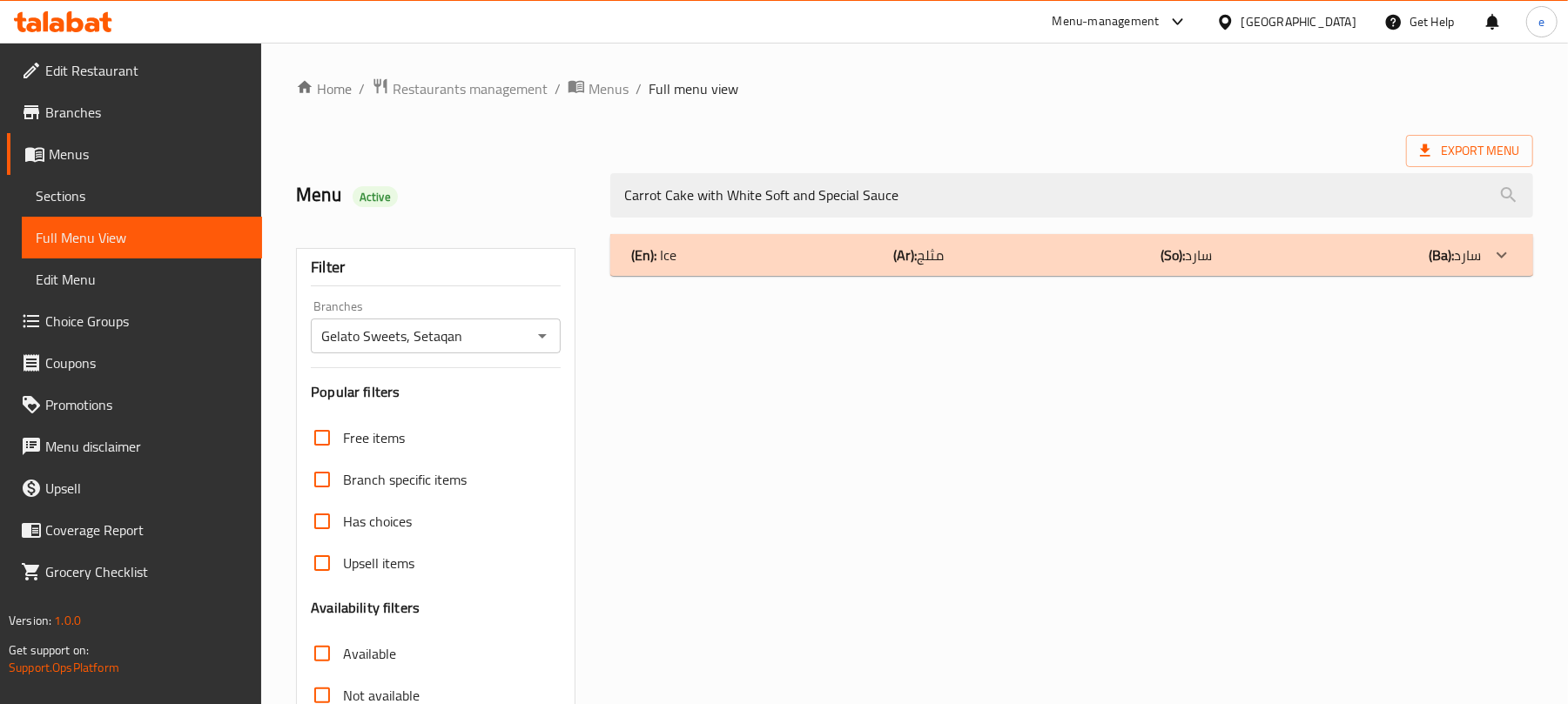
click at [850, 255] on div "(En): Ice (Ar): مثلج (So): سارد (Ba): سارد" at bounding box center [1056, 254] width 850 height 21
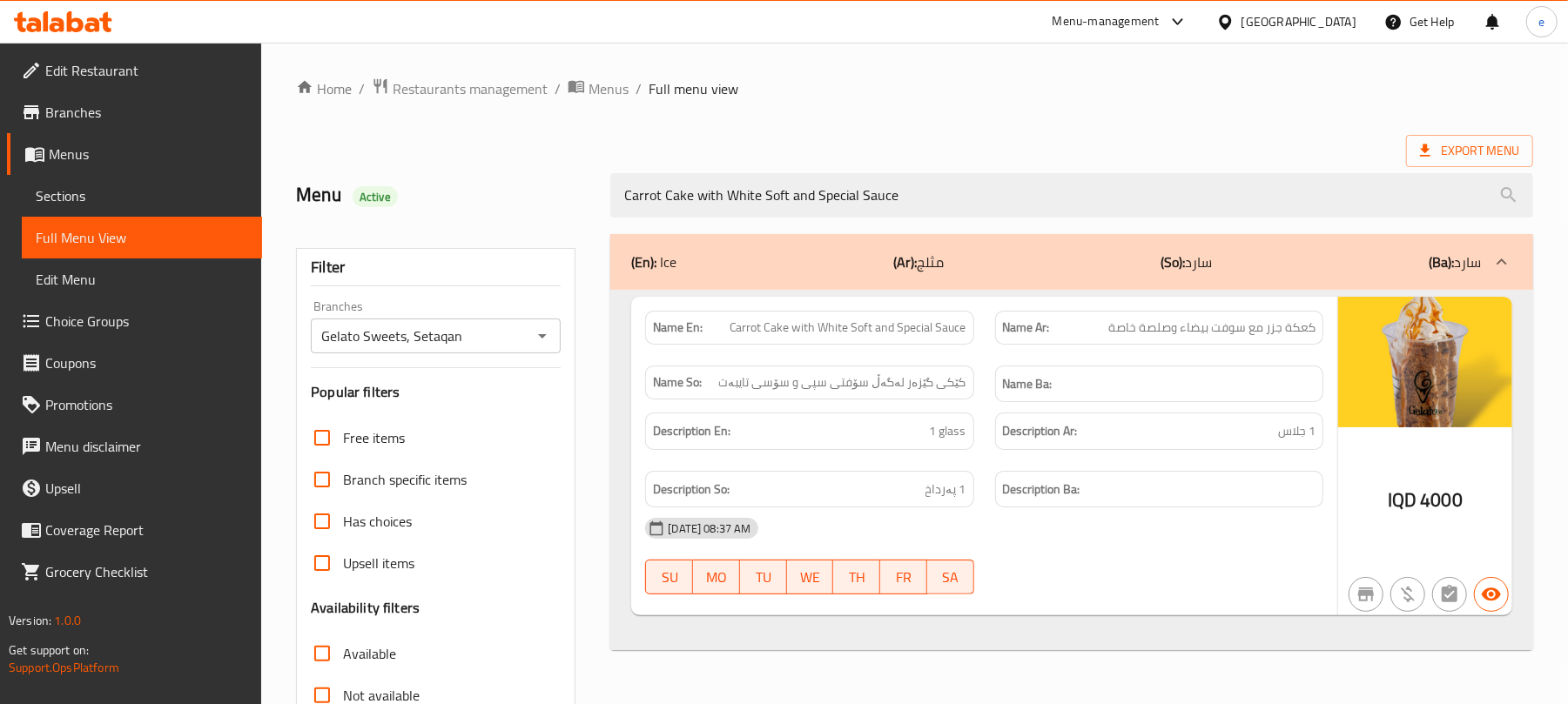
click at [801, 327] on span "Carrot Cake with White Soft and Special Sauce" at bounding box center [848, 327] width 237 height 19
copy span "Carrot Cake with White Soft and Special Sauce"
click at [926, 378] on span "کێکی گێزەر لەگەڵ سۆفتی سپی و سۆسی تایبەت" at bounding box center [842, 382] width 249 height 19
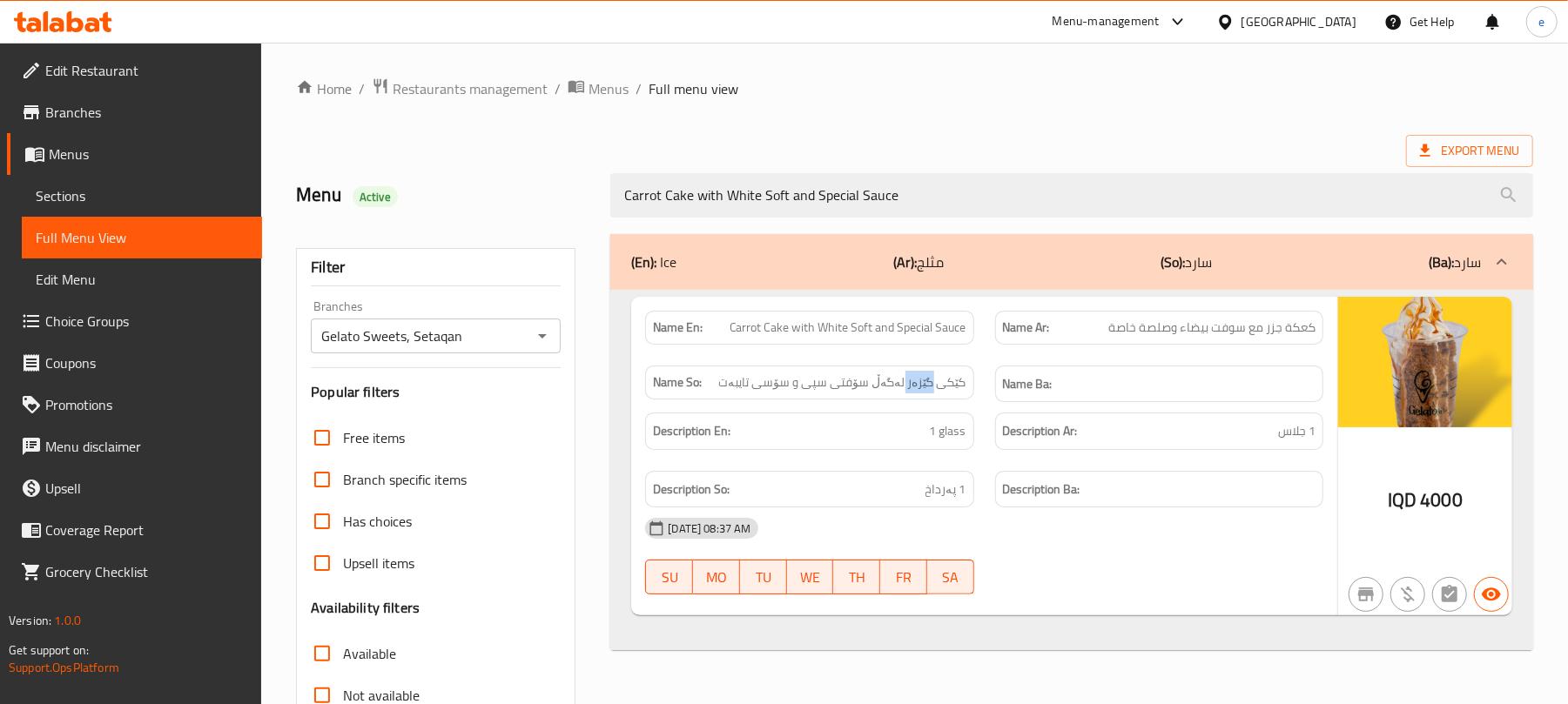
click at [926, 378] on span "کێکی گێزەر لەگەڵ سۆفتی سپی و سۆسی تایبەت" at bounding box center [842, 382] width 249 height 19
copy span "کێکی گێزەر لەگەڵ سۆفتی سپی و سۆسی تایبەت"
click at [1197, 327] on span "كعكة جزر مع سوفت بيضاء وصلصة خاصة" at bounding box center [1211, 327] width 207 height 19
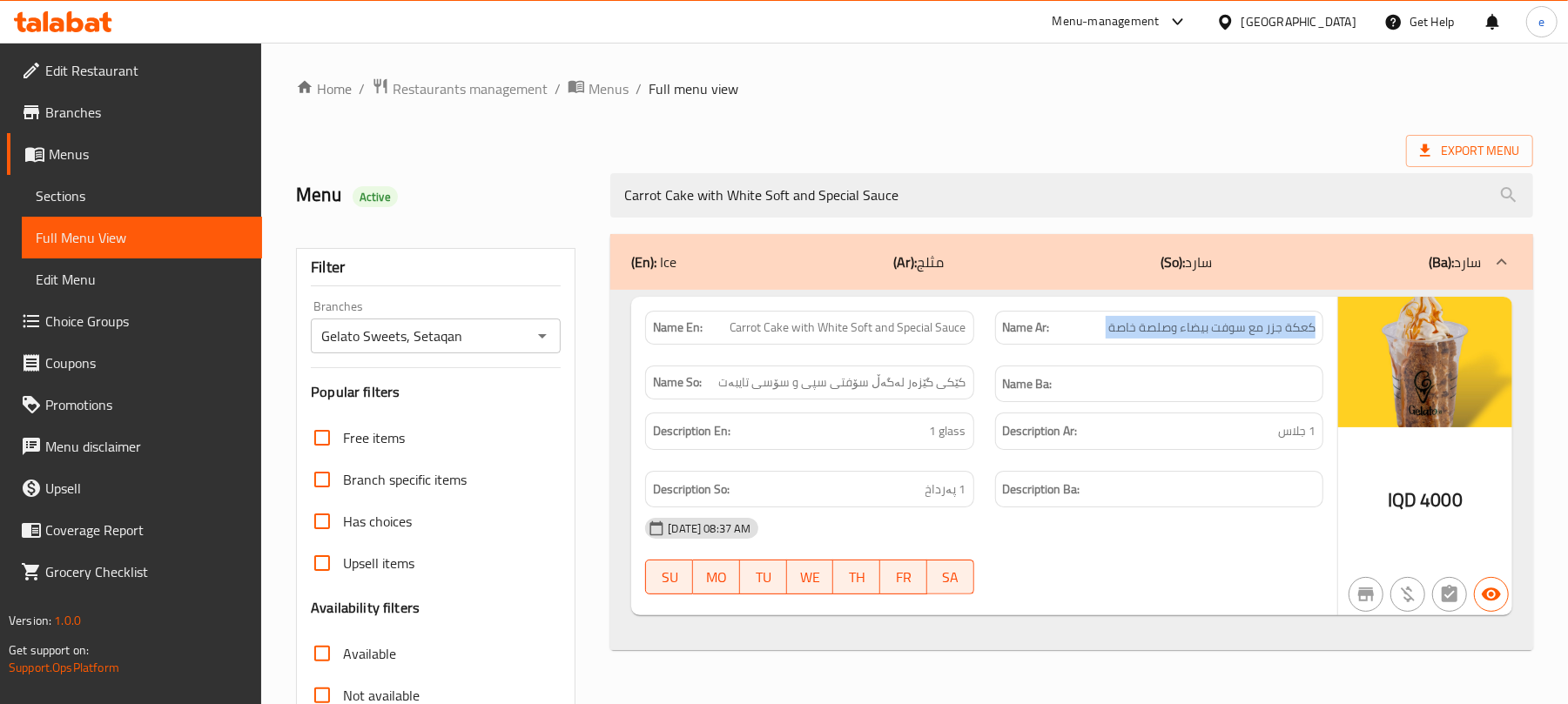
click at [1197, 327] on span "كعكة جزر مع سوفت بيضاء وصلصة خاصة" at bounding box center [1211, 327] width 207 height 19
copy span "كعكة جزر مع سوفت بيضاء وصلصة خاصة"
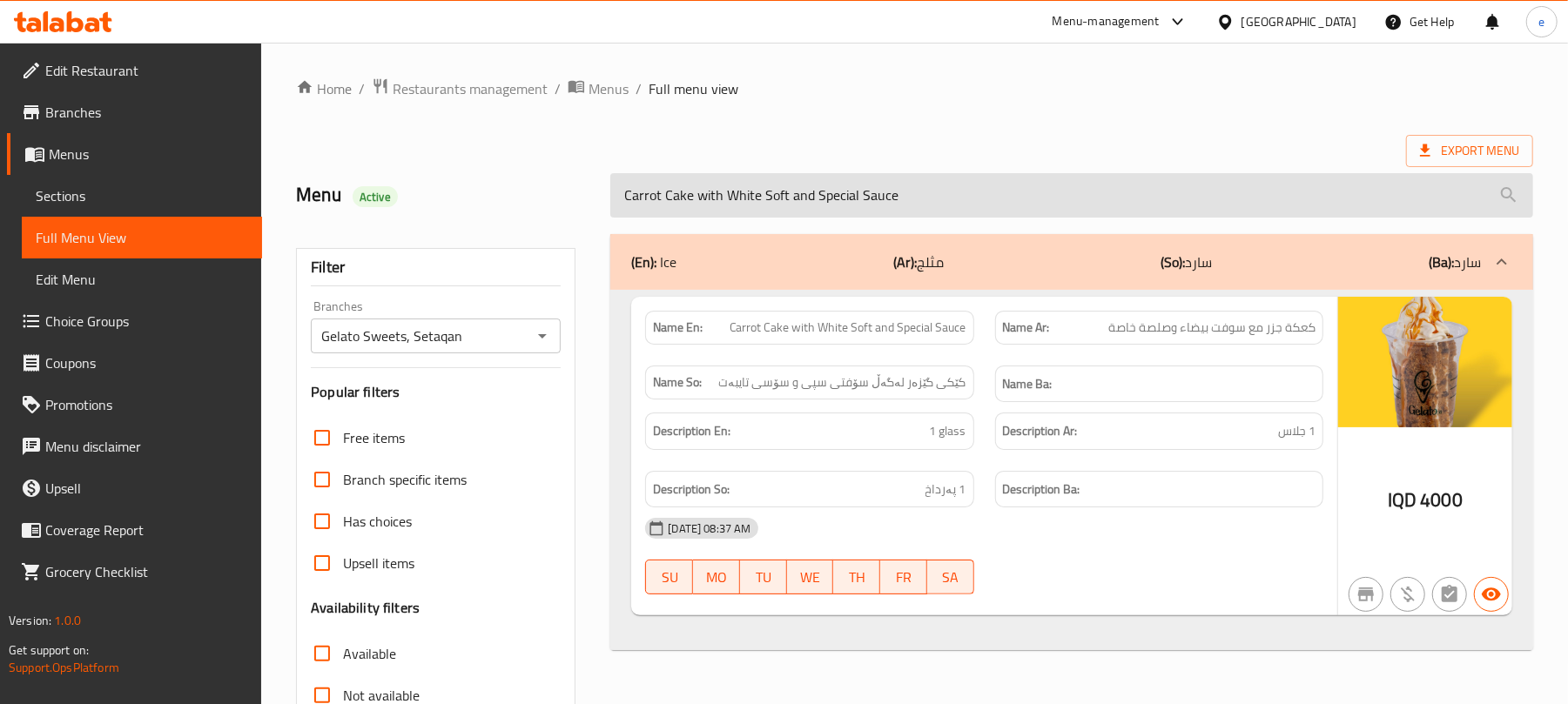
click at [730, 192] on input "Carrot Cake with White Soft and Special Sauce" at bounding box center [1072, 194] width 924 height 44
paste input "Iced Mocha"
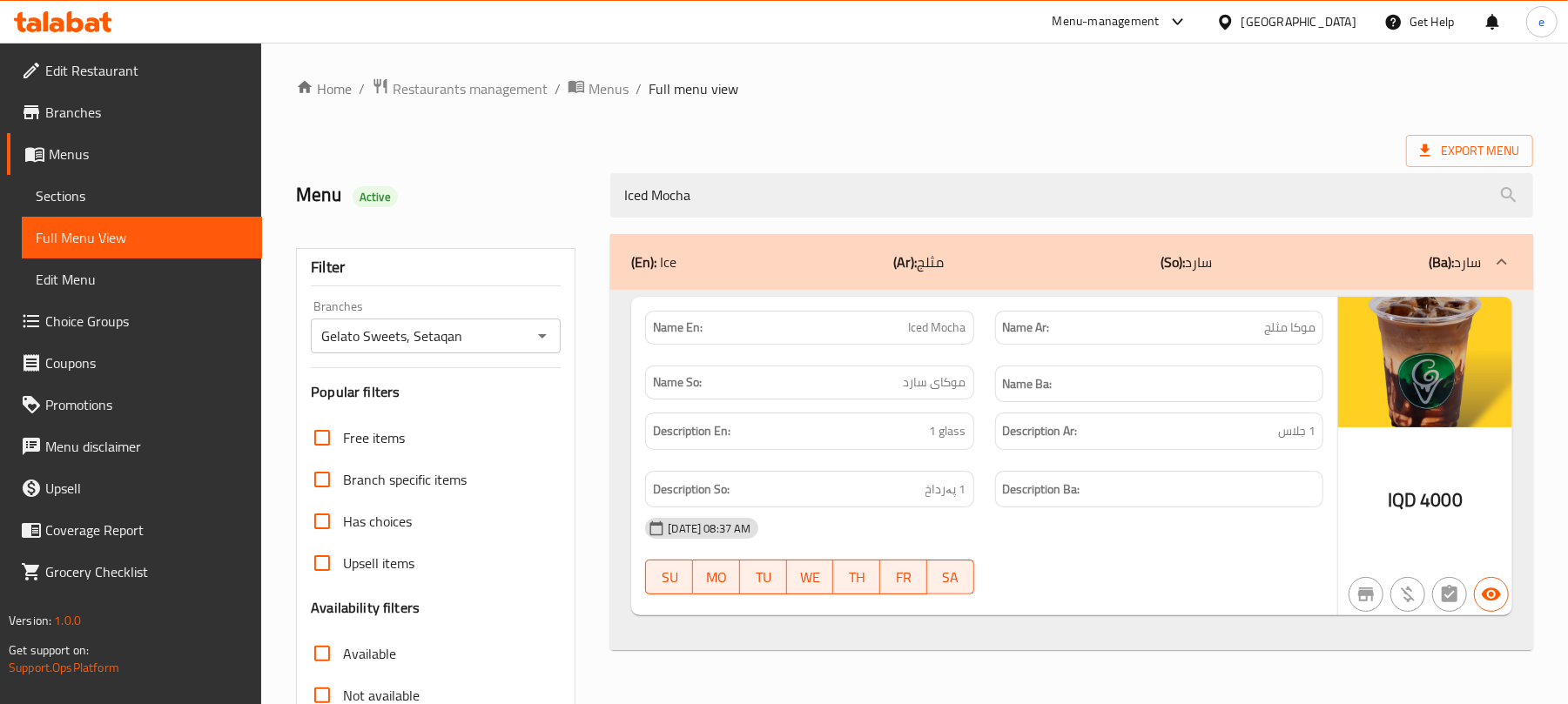
type input "Iced Mocha"
click at [935, 327] on span "Iced Mocha" at bounding box center [937, 327] width 57 height 19
copy span "Iced Mocha"
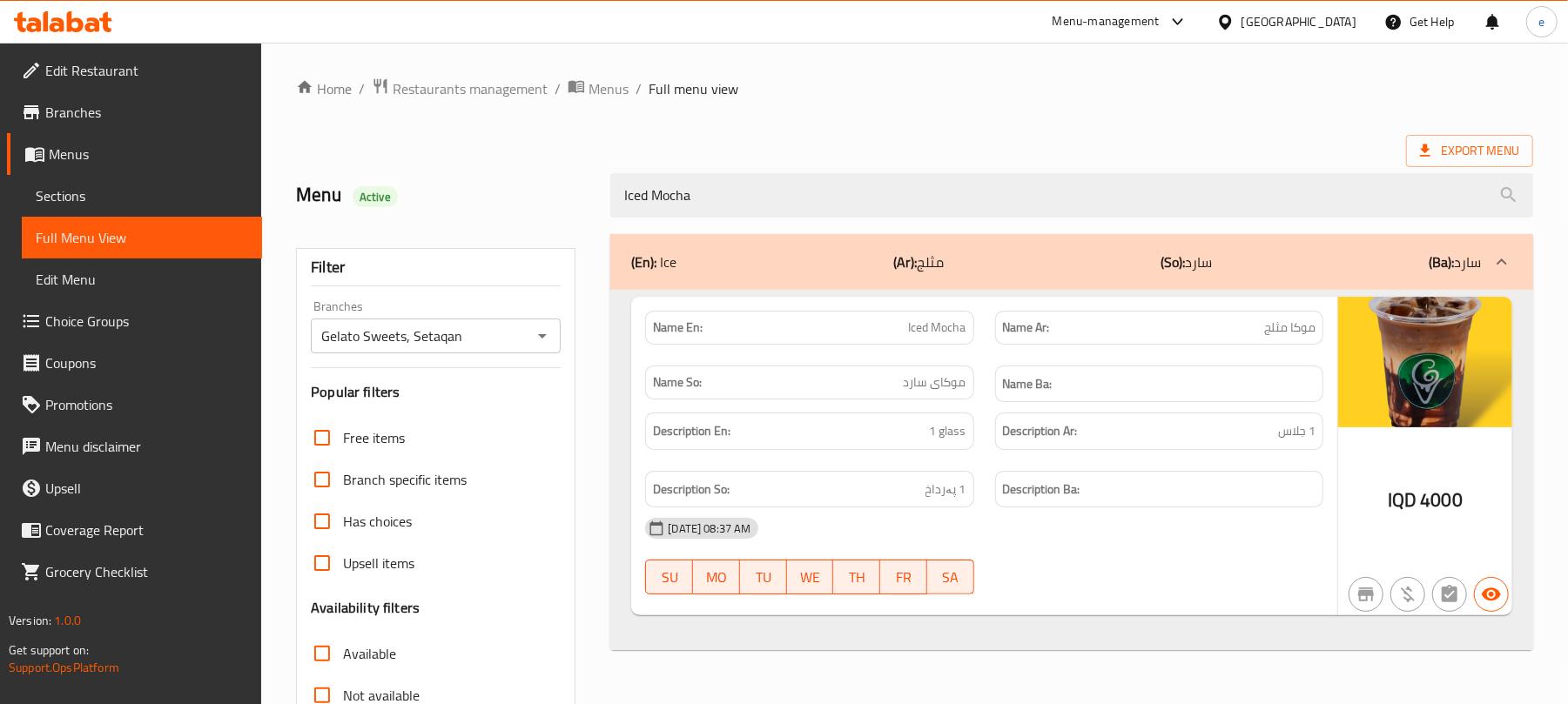
click at [931, 380] on span "موکای سارد" at bounding box center [935, 382] width 63 height 19
copy span "موکای سارد"
click at [1283, 336] on span "موكا مثلج" at bounding box center [1290, 327] width 51 height 19
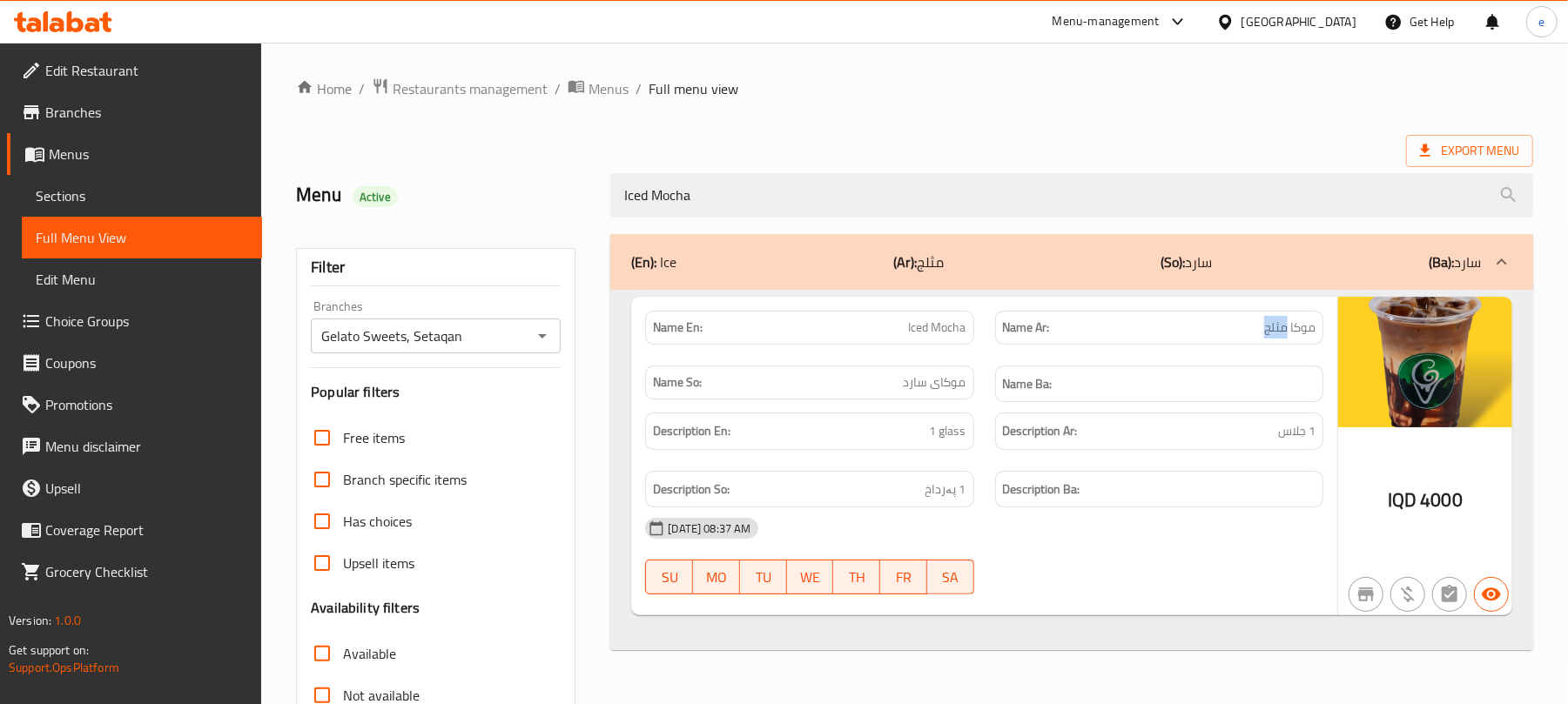
click at [1283, 336] on span "موكا مثلج" at bounding box center [1290, 327] width 51 height 19
copy span "موكا مثلج"
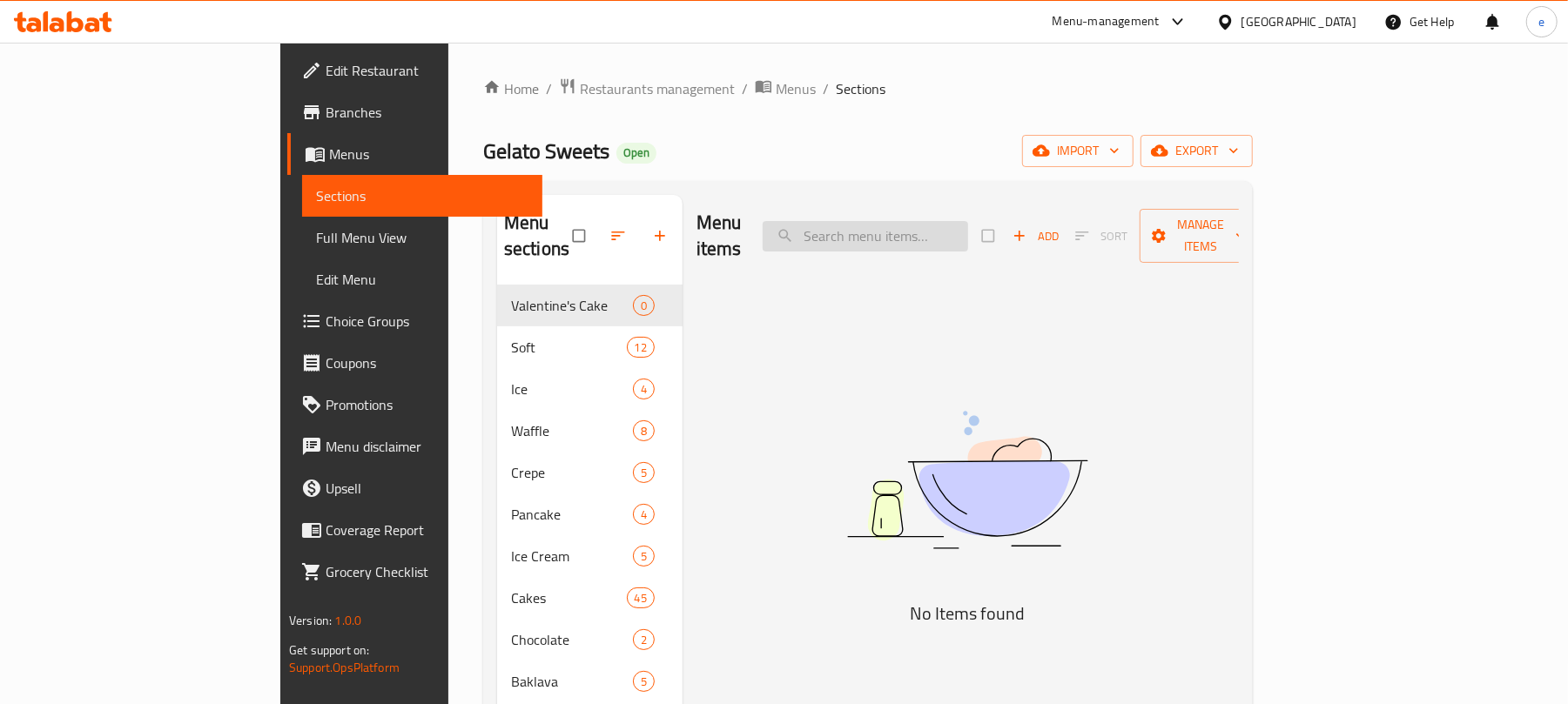
click at [945, 235] on input "search" at bounding box center [865, 236] width 205 height 30
paste input "Iced Mocha"
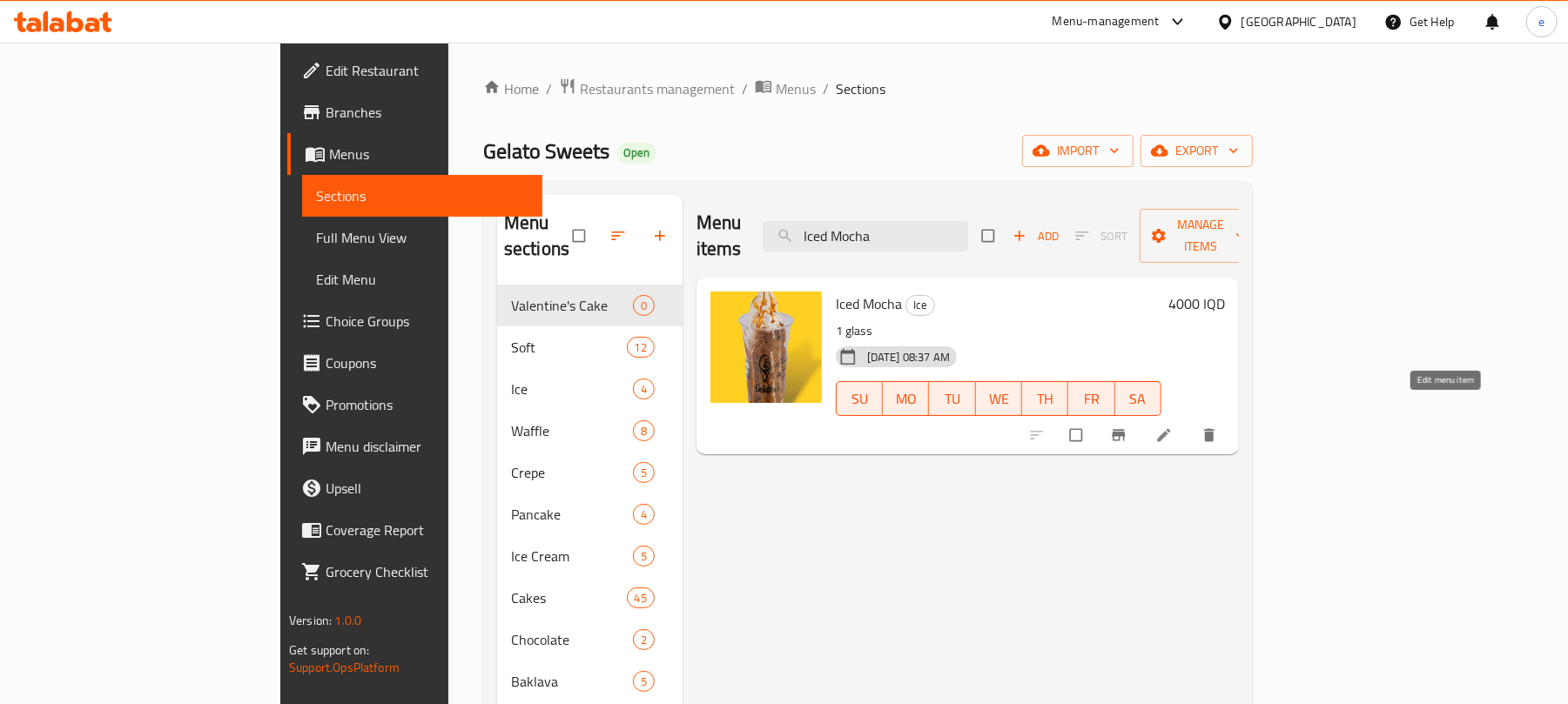
type input "Iced Mocha"
click at [1173, 426] on icon at bounding box center [1164, 435] width 18 height 18
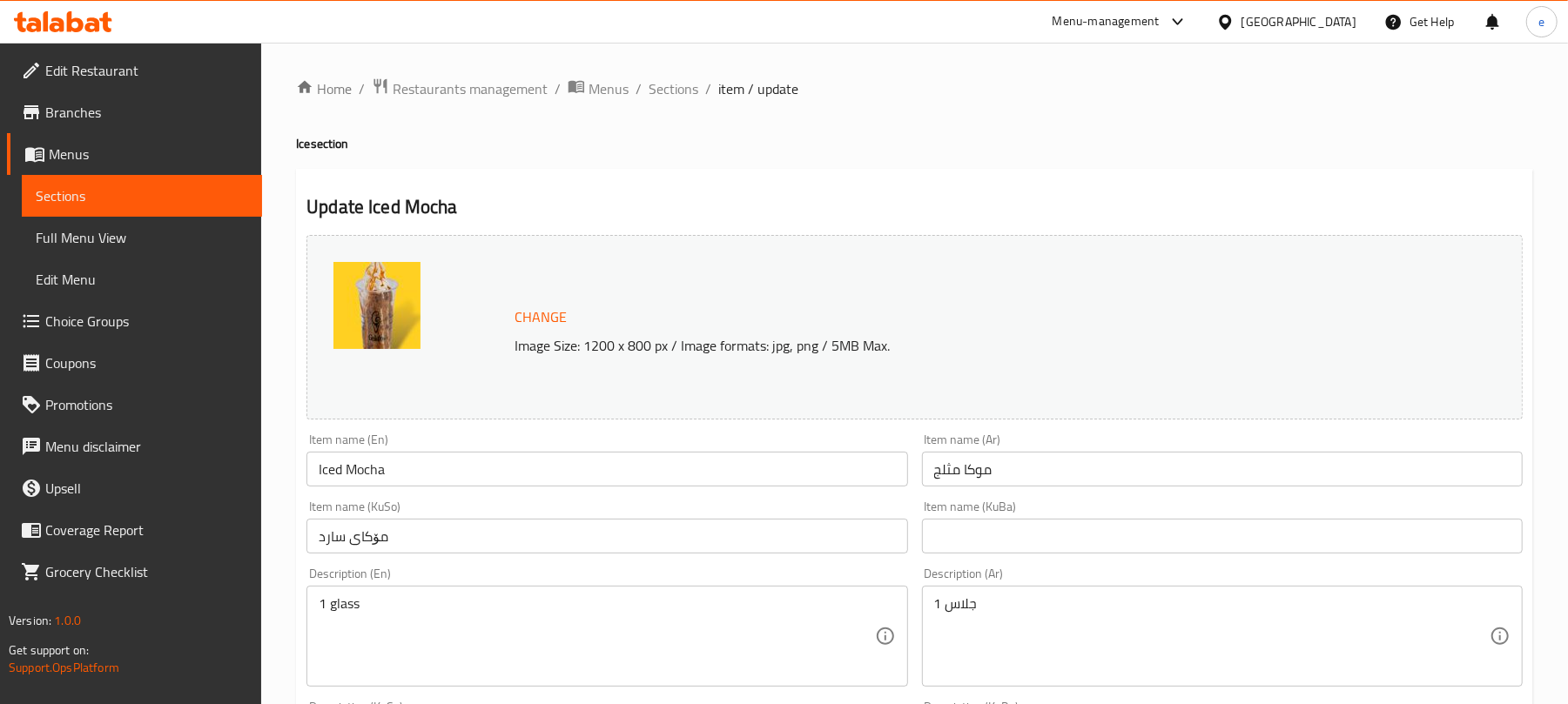
click at [644, 477] on input "Iced Mocha" at bounding box center [607, 468] width 601 height 34
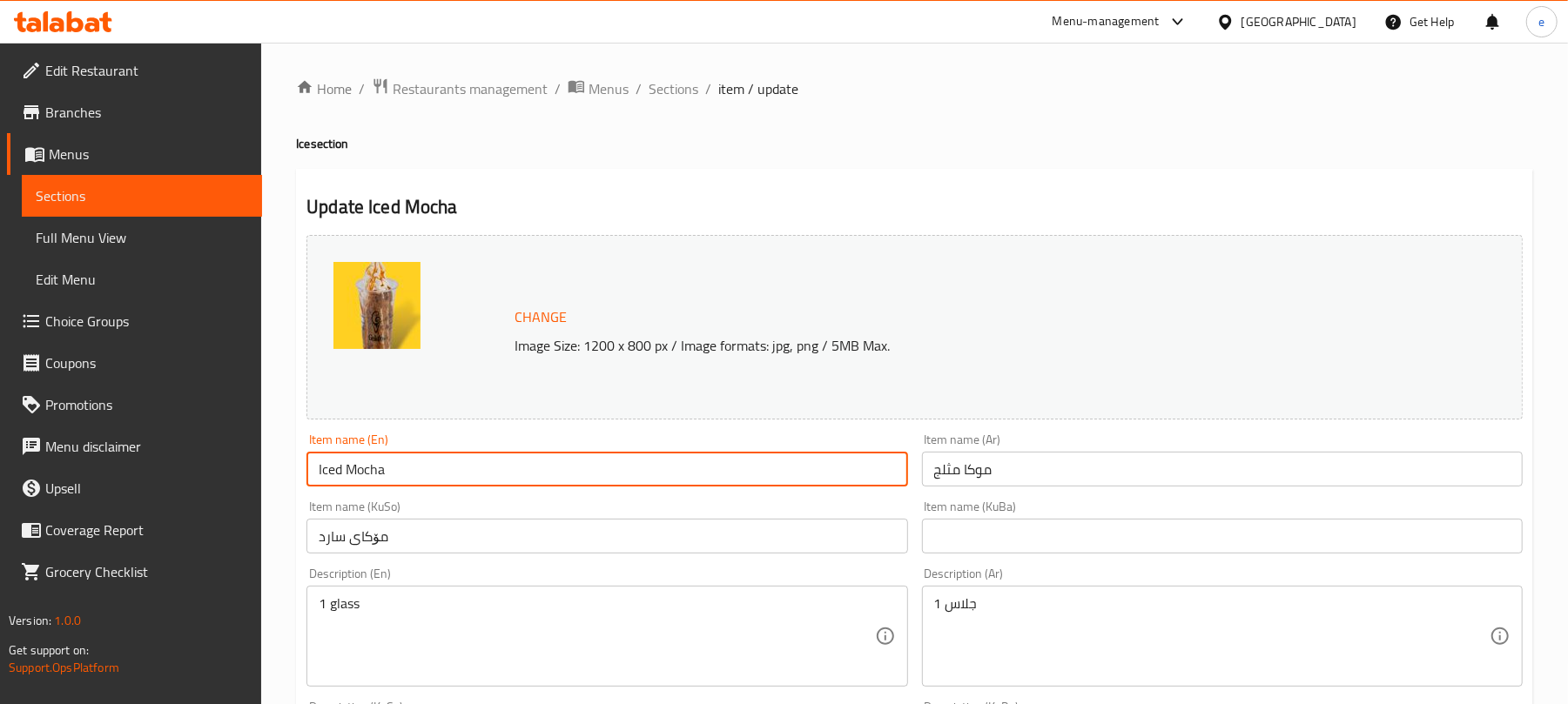
click at [644, 477] on input "Iced Mocha" at bounding box center [607, 468] width 601 height 34
paste input "Carrot Cake with White Soft and Special Sauce"
type input "Carrot Cake with White Soft and Special Sauce"
click at [1088, 489] on div "Item name (Ar) موكا مثلج Item name (Ar)" at bounding box center [1223, 460] width 615 height 67
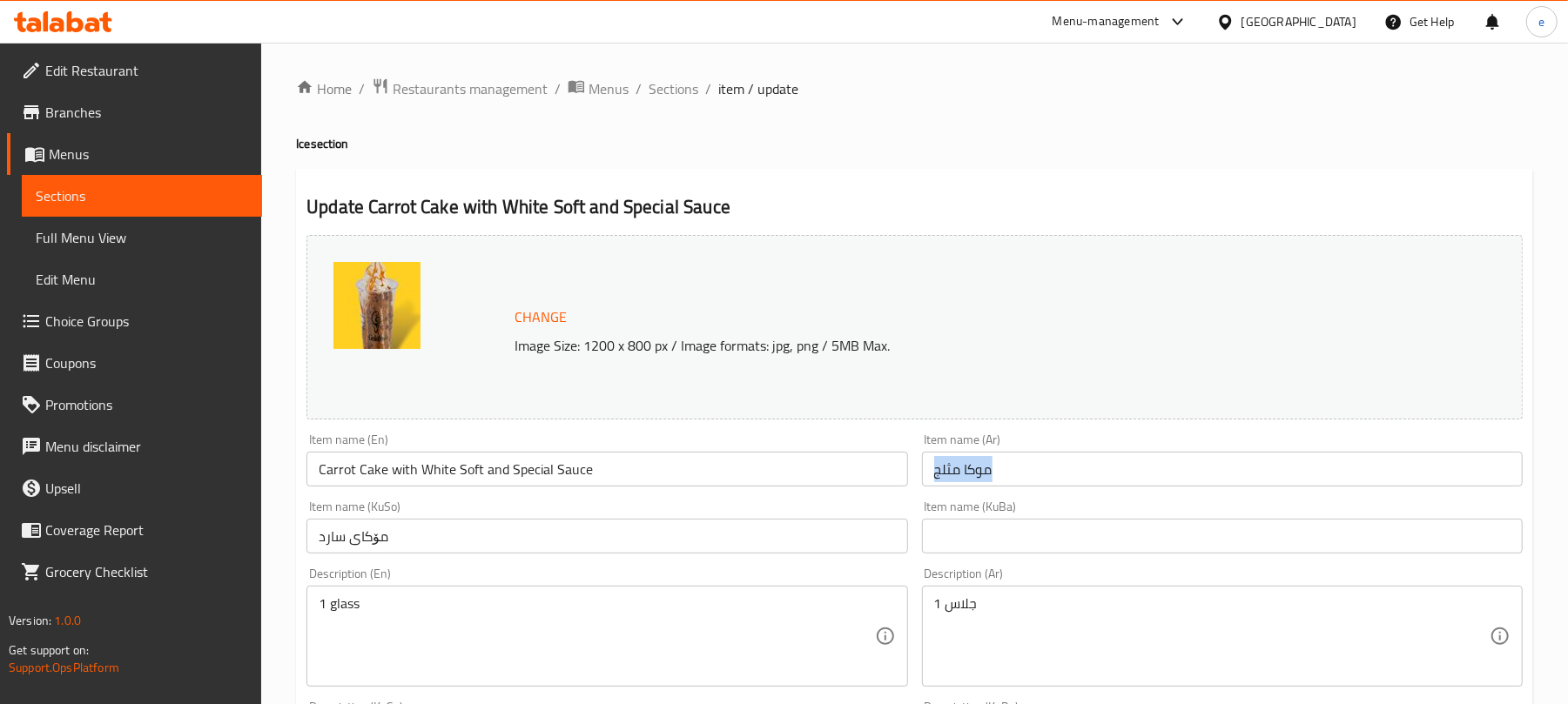
click at [1088, 489] on div "Item name (Ar) موكا مثلج Item name (Ar)" at bounding box center [1223, 460] width 615 height 67
click at [1108, 475] on input "موكا مثلج" at bounding box center [1223, 468] width 601 height 34
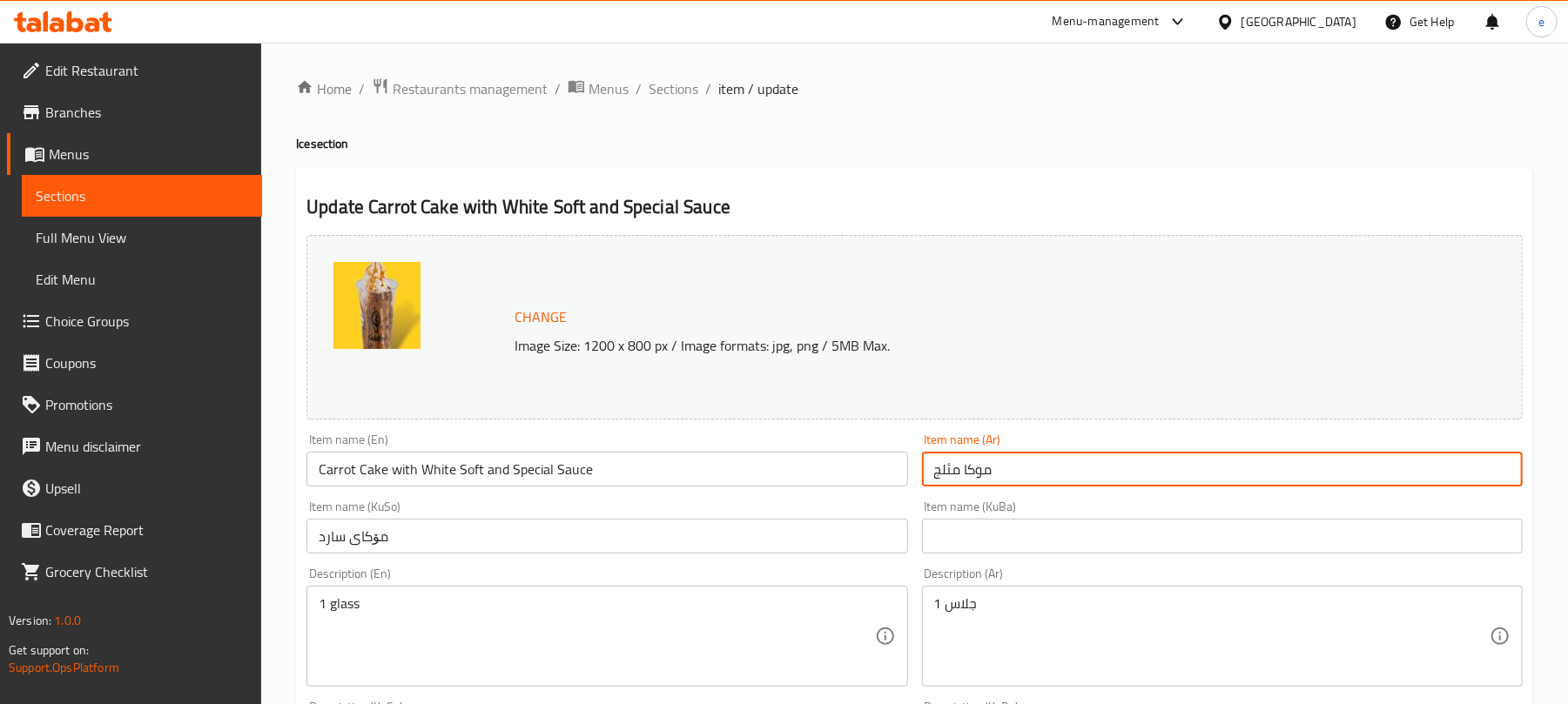
click at [1108, 475] on input "موكا مثلج" at bounding box center [1223, 468] width 601 height 34
paste input "عكة جزر مع سوفت بيضاء وصلصة خاصة"
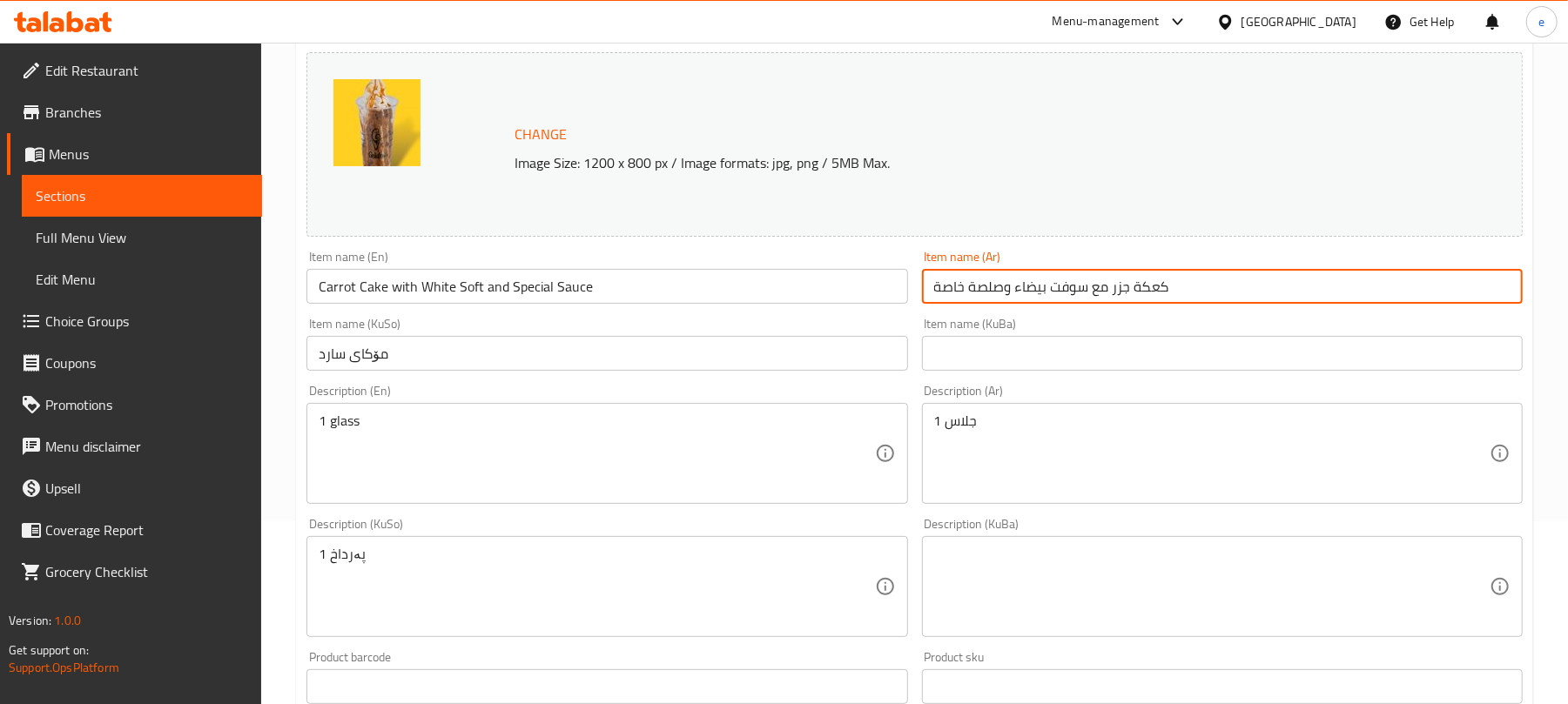
scroll to position [232, 0]
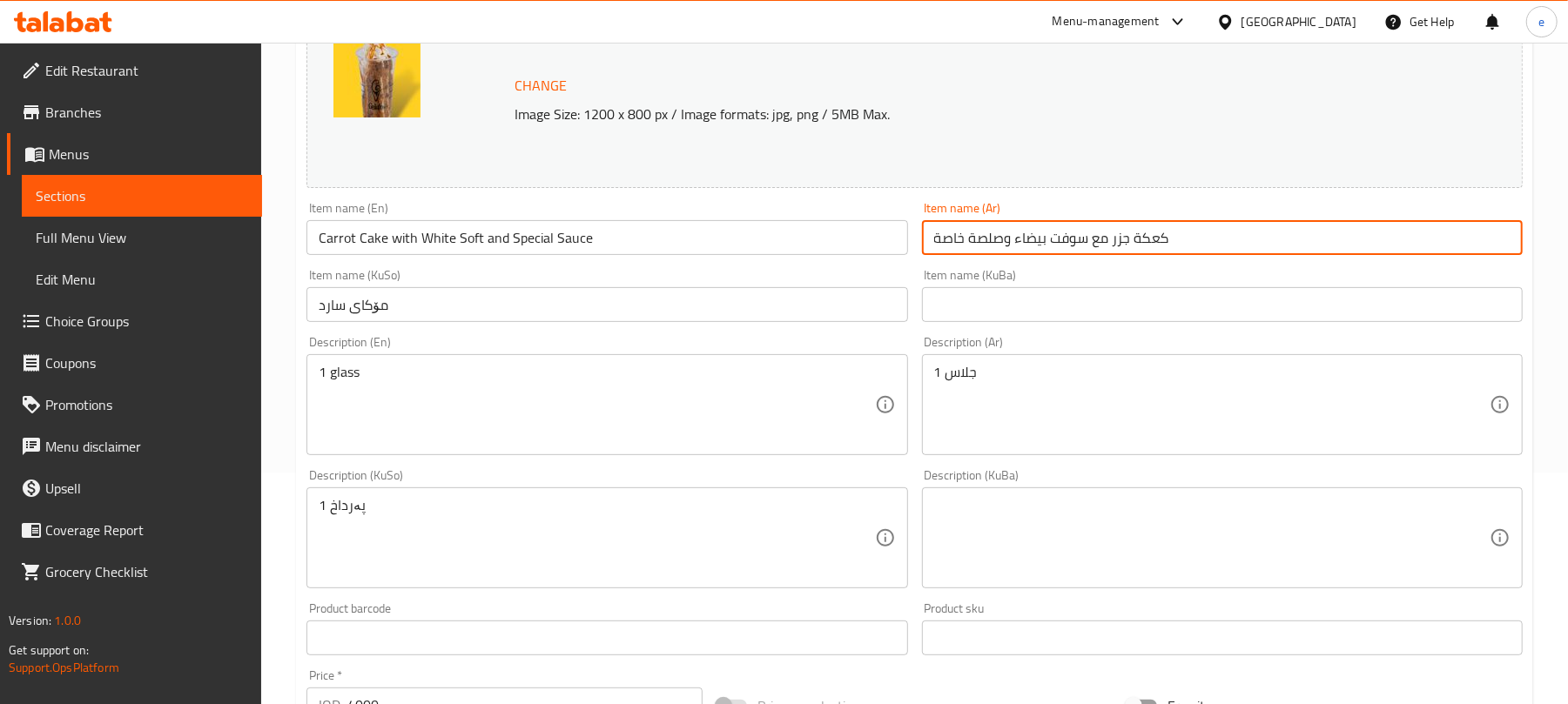
type input "كعكة جزر مع سوفت بيضاء وصلصة خاصة"
click at [723, 315] on input "مۆکای سارد" at bounding box center [607, 303] width 601 height 34
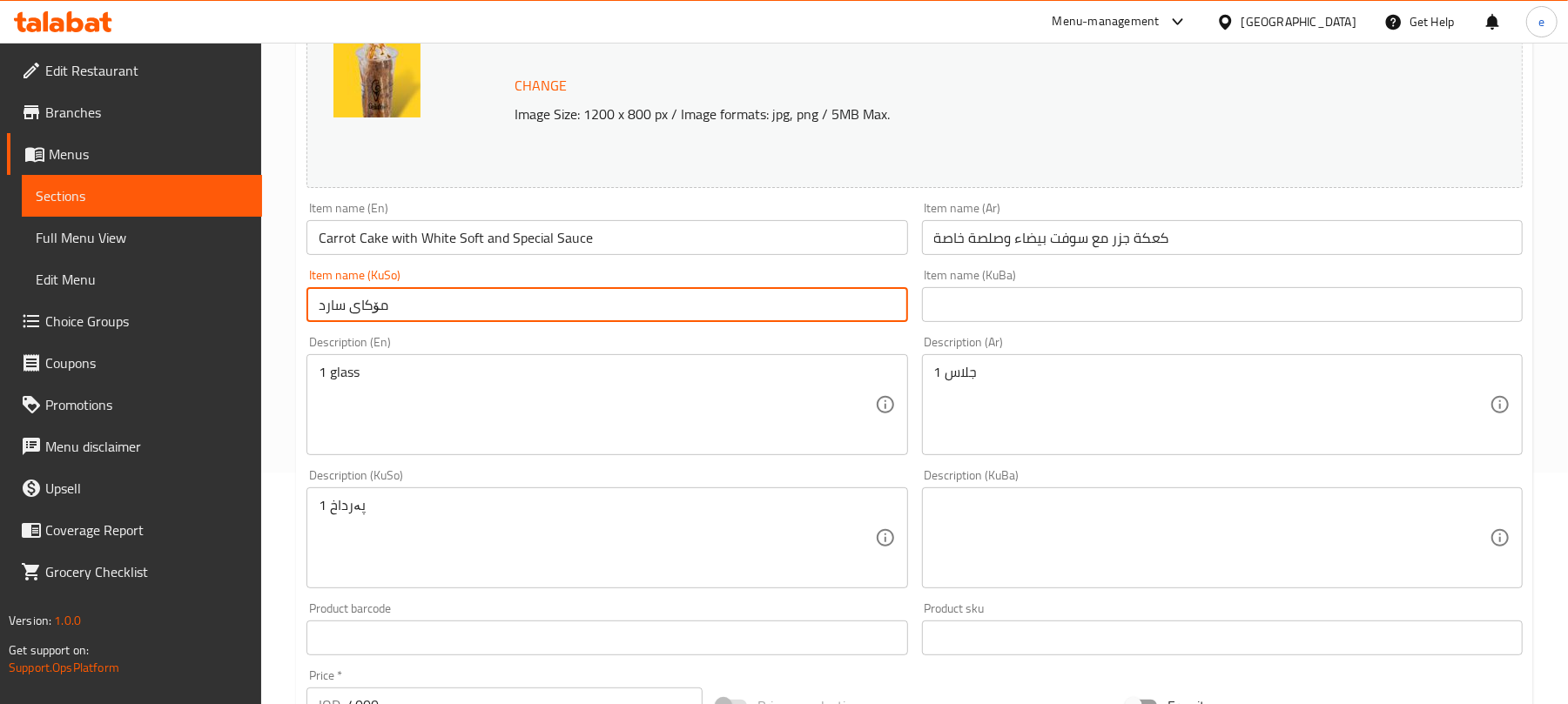
click at [723, 315] on input "مۆکای سارد" at bounding box center [607, 303] width 601 height 34
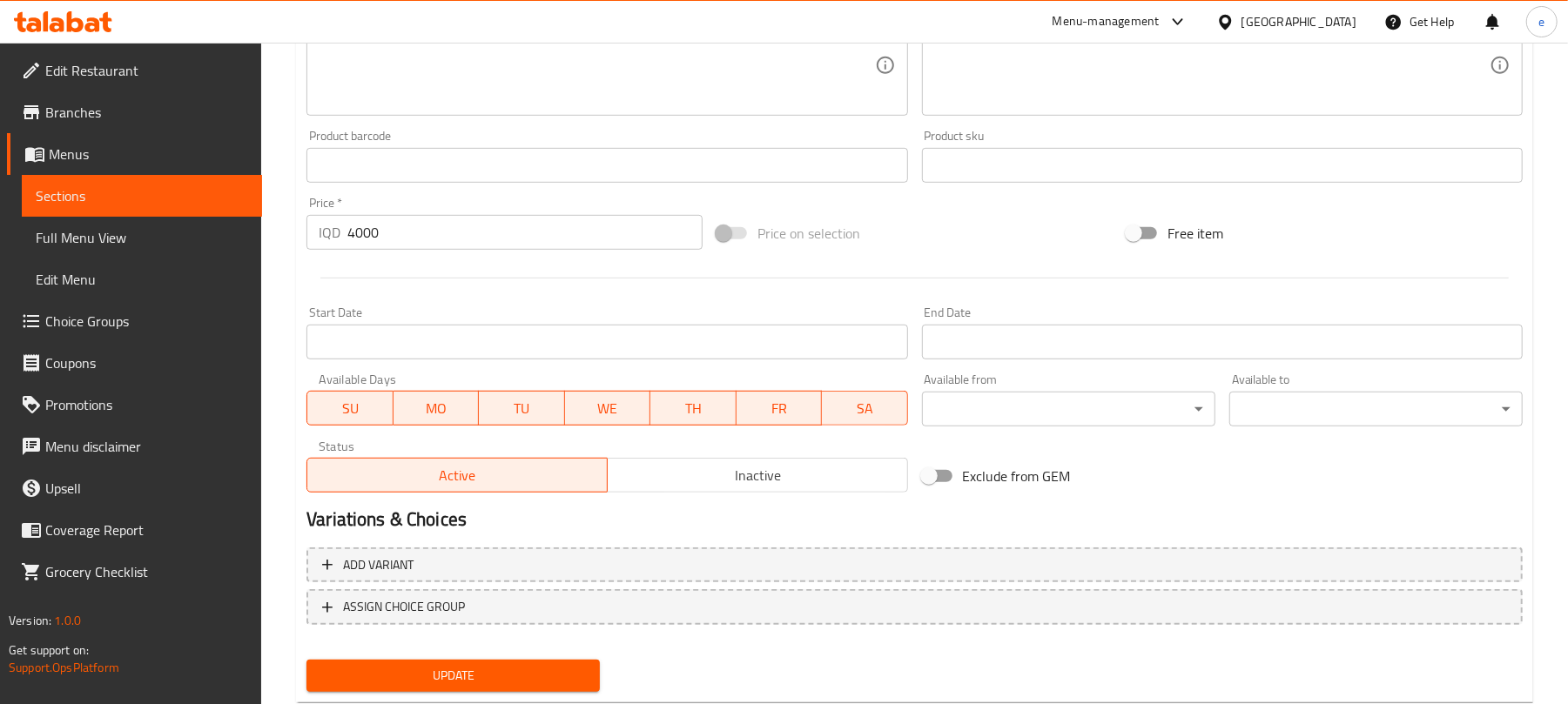
scroll to position [749, 0]
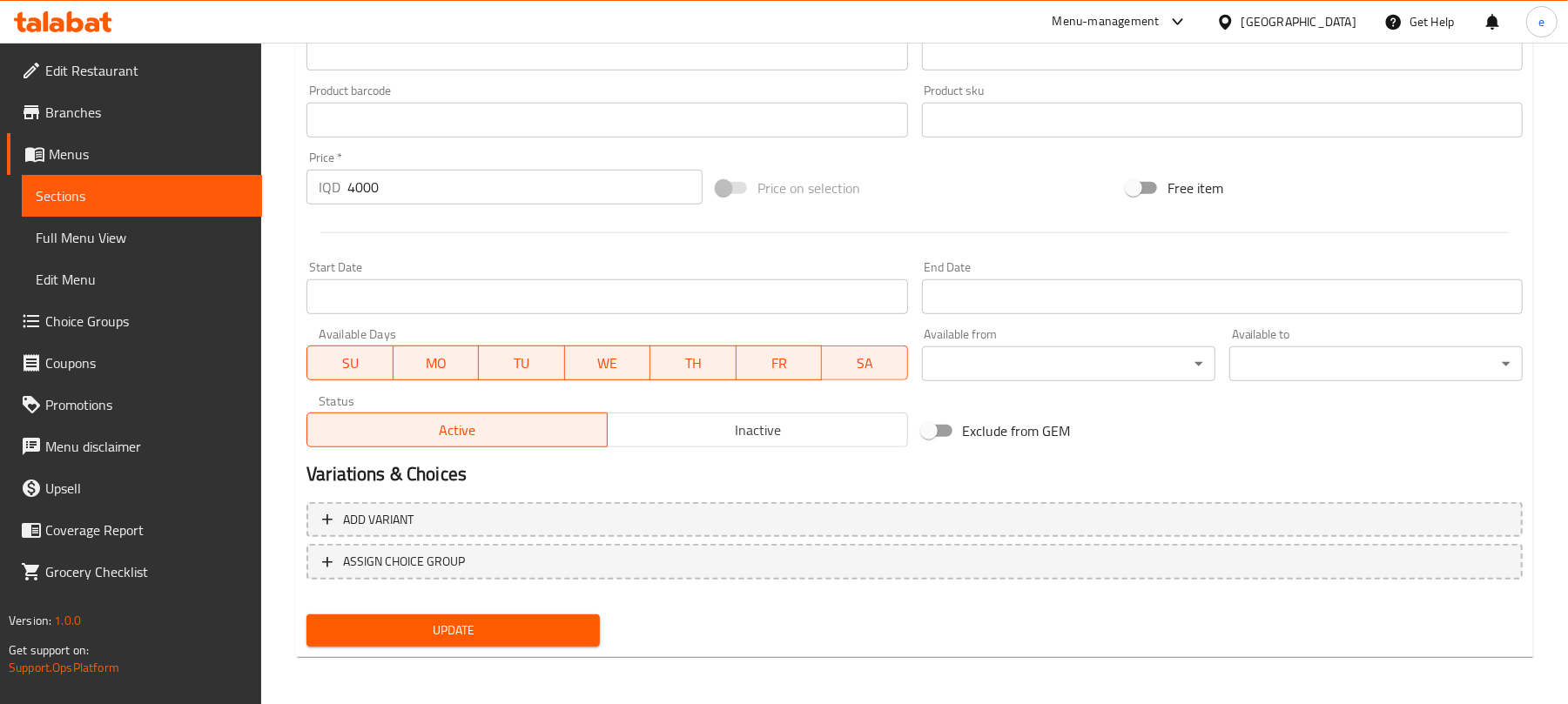
type input "کێکی گێزەر لەگەڵ سۆفتی سپی و سۆسی تایبەت"
click at [536, 628] on span "Update" at bounding box center [453, 630] width 265 height 22
click at [196, 213] on link "Sections" at bounding box center [141, 195] width 241 height 42
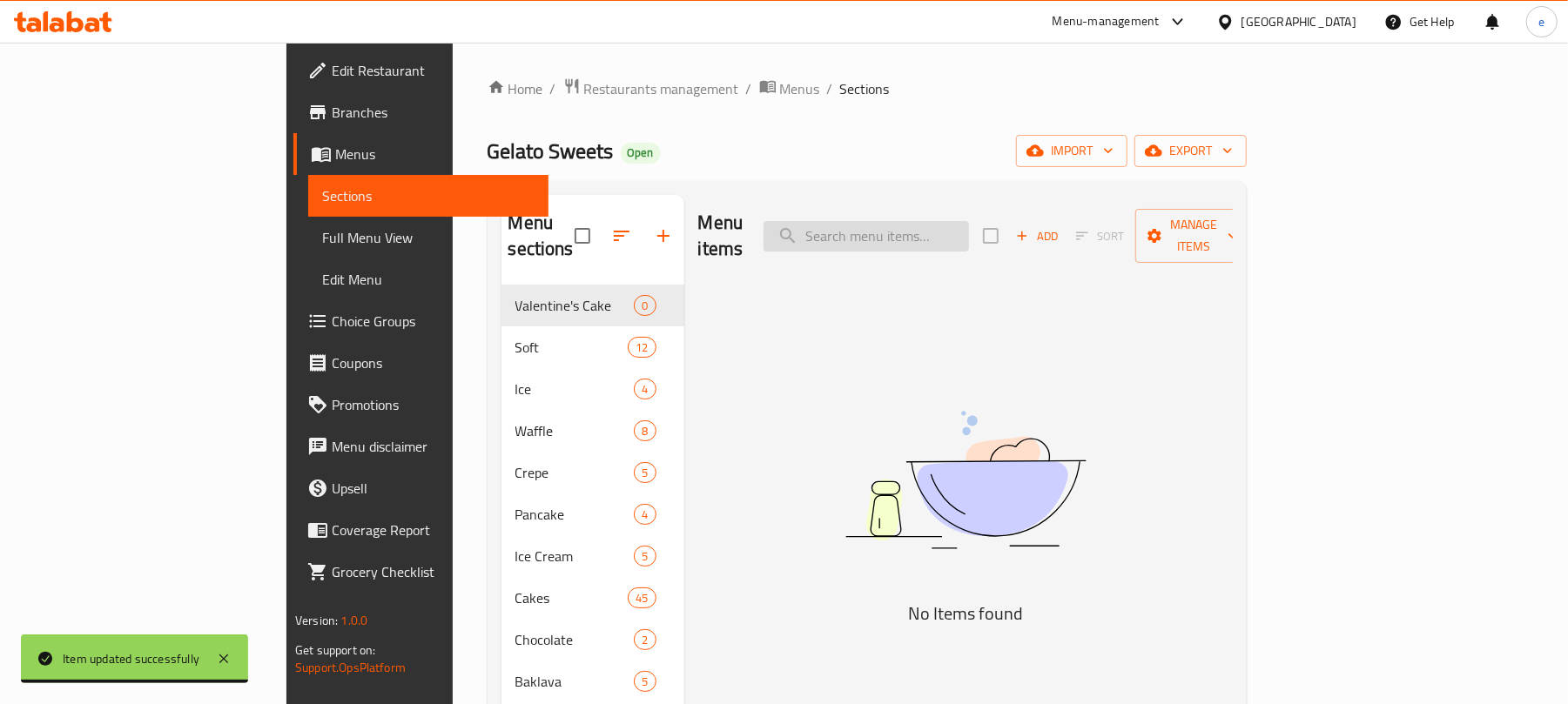
click at [969, 237] on input "search" at bounding box center [866, 236] width 205 height 30
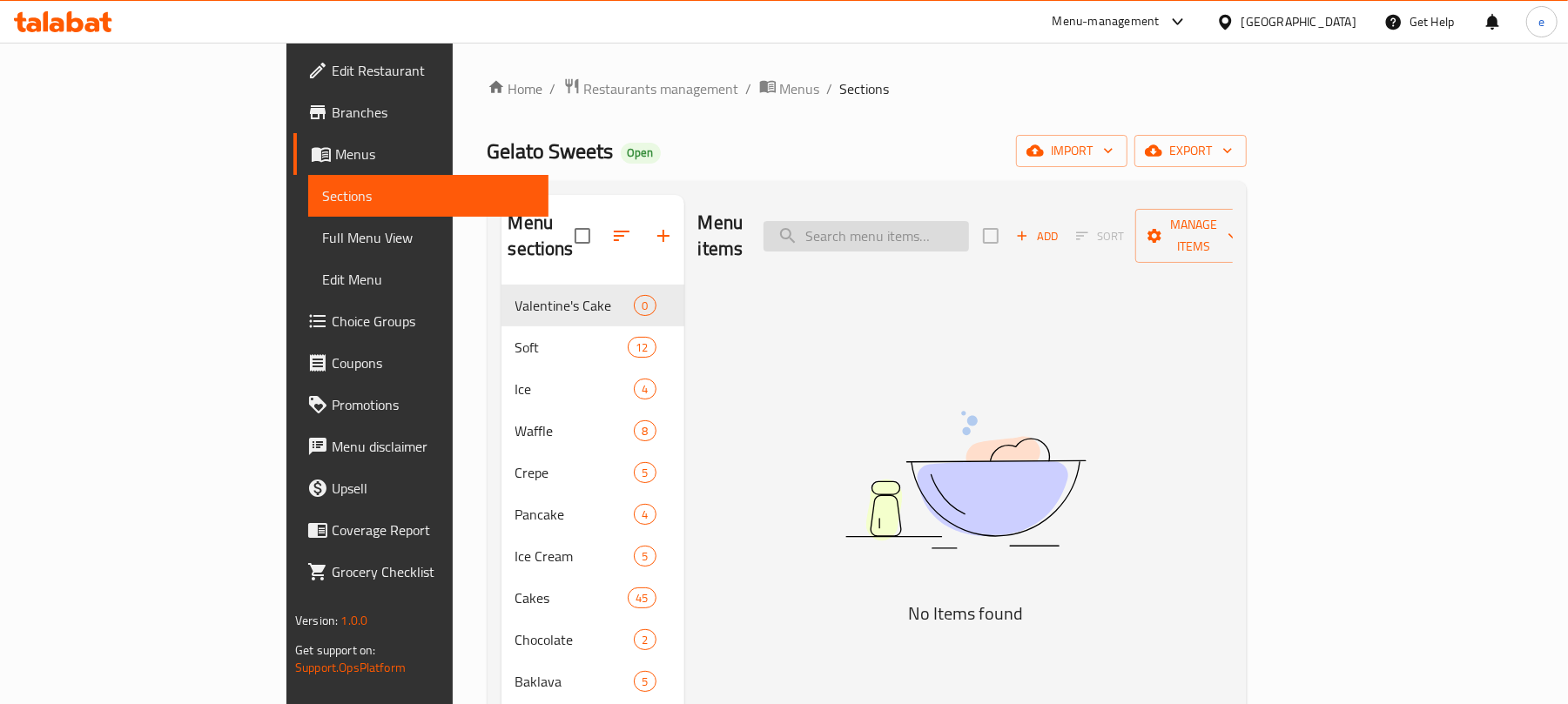
paste input "Iced Americano"
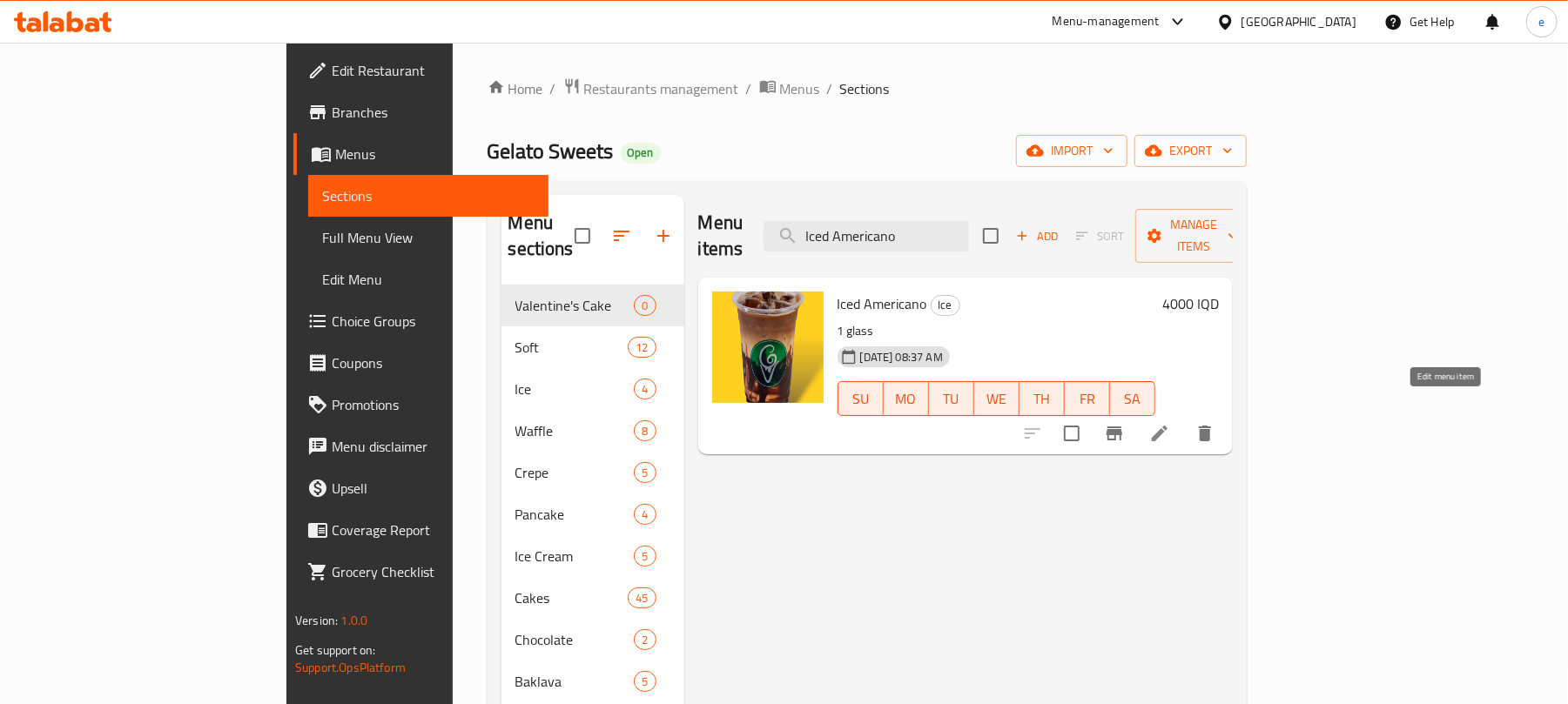
type input "Iced Americano"
click at [1170, 423] on icon at bounding box center [1159, 433] width 21 height 21
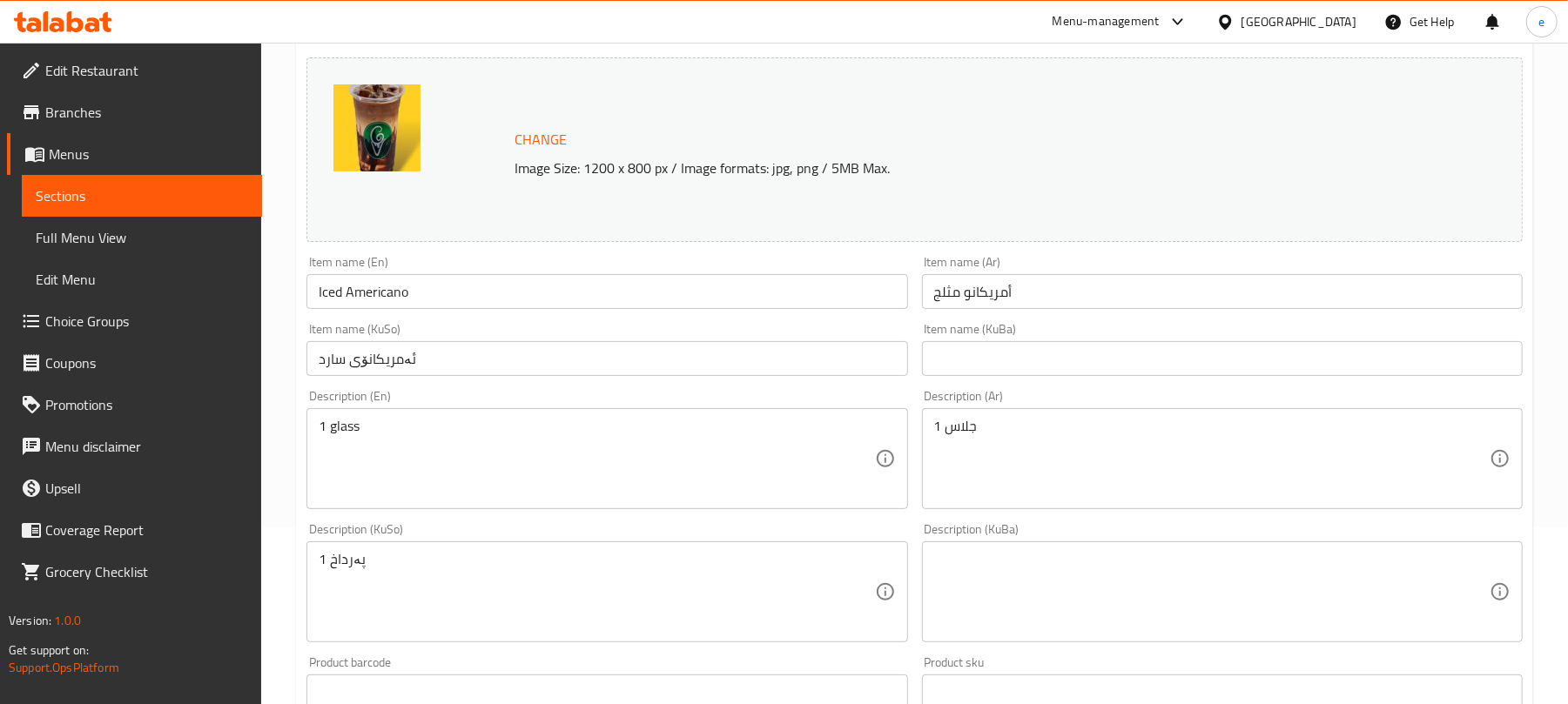
scroll to position [232, 0]
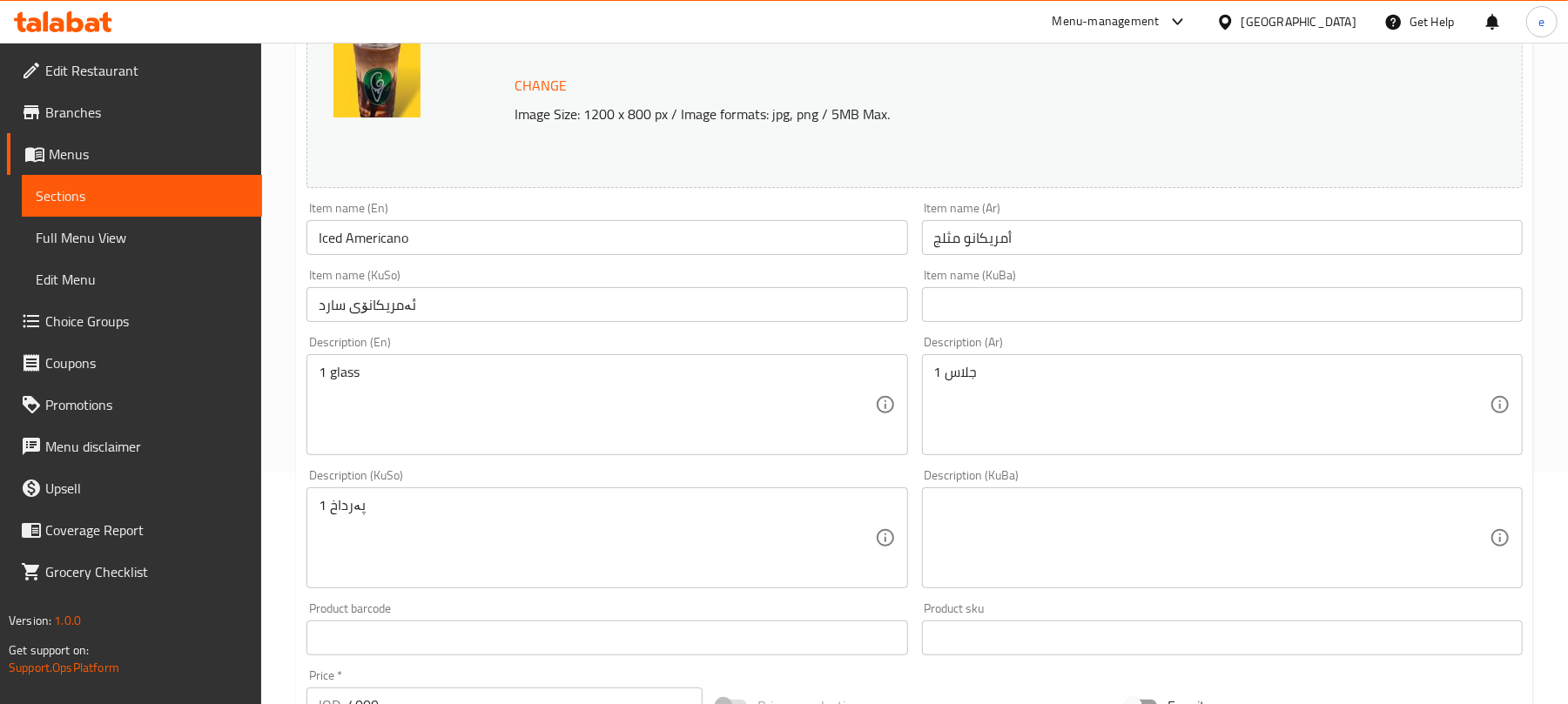
click at [524, 239] on input "Iced Americano" at bounding box center [607, 237] width 601 height 34
click at [523, 239] on input "Iced Americano" at bounding box center [607, 237] width 601 height 34
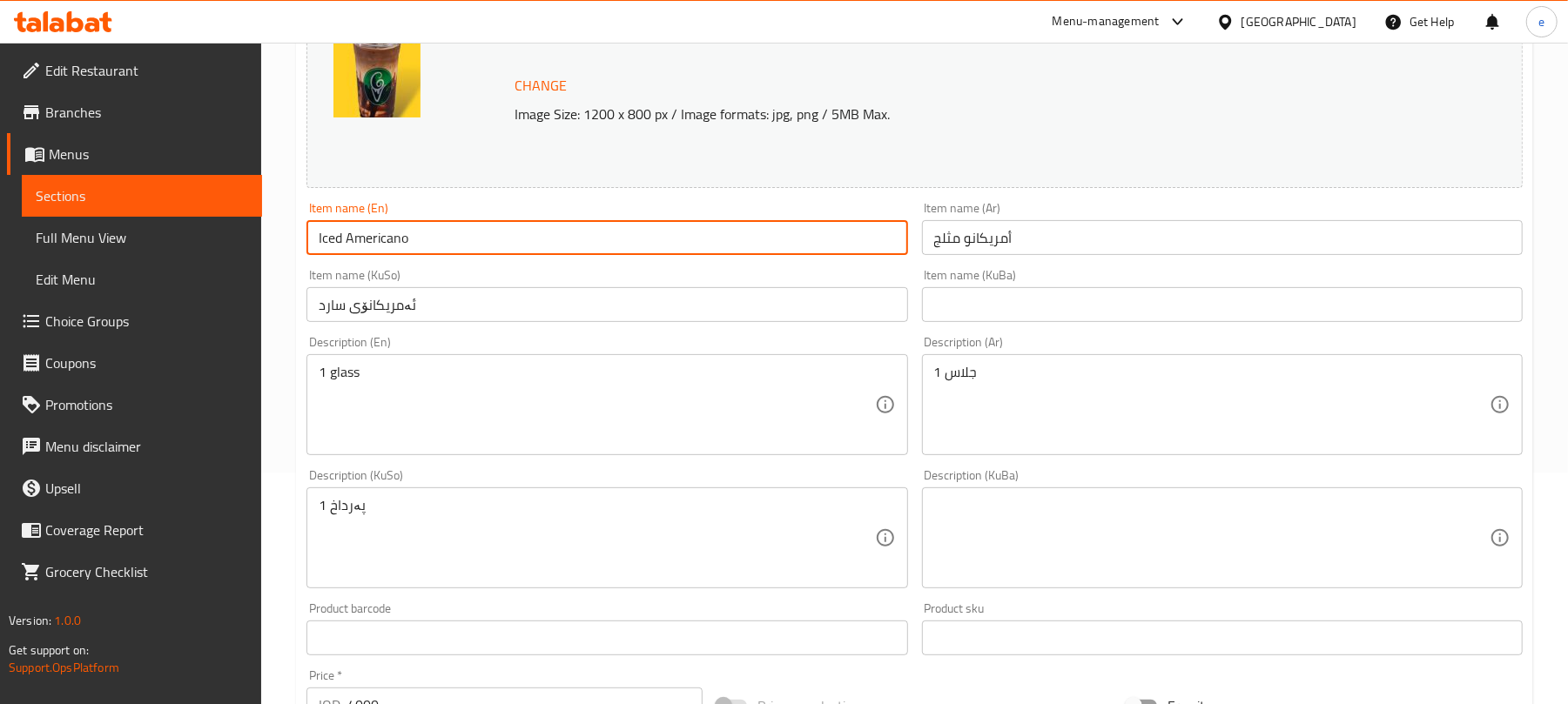
click at [523, 239] on input "Iced Americano" at bounding box center [607, 237] width 601 height 34
paste input "Mocha"
type input "Iced Mocha"
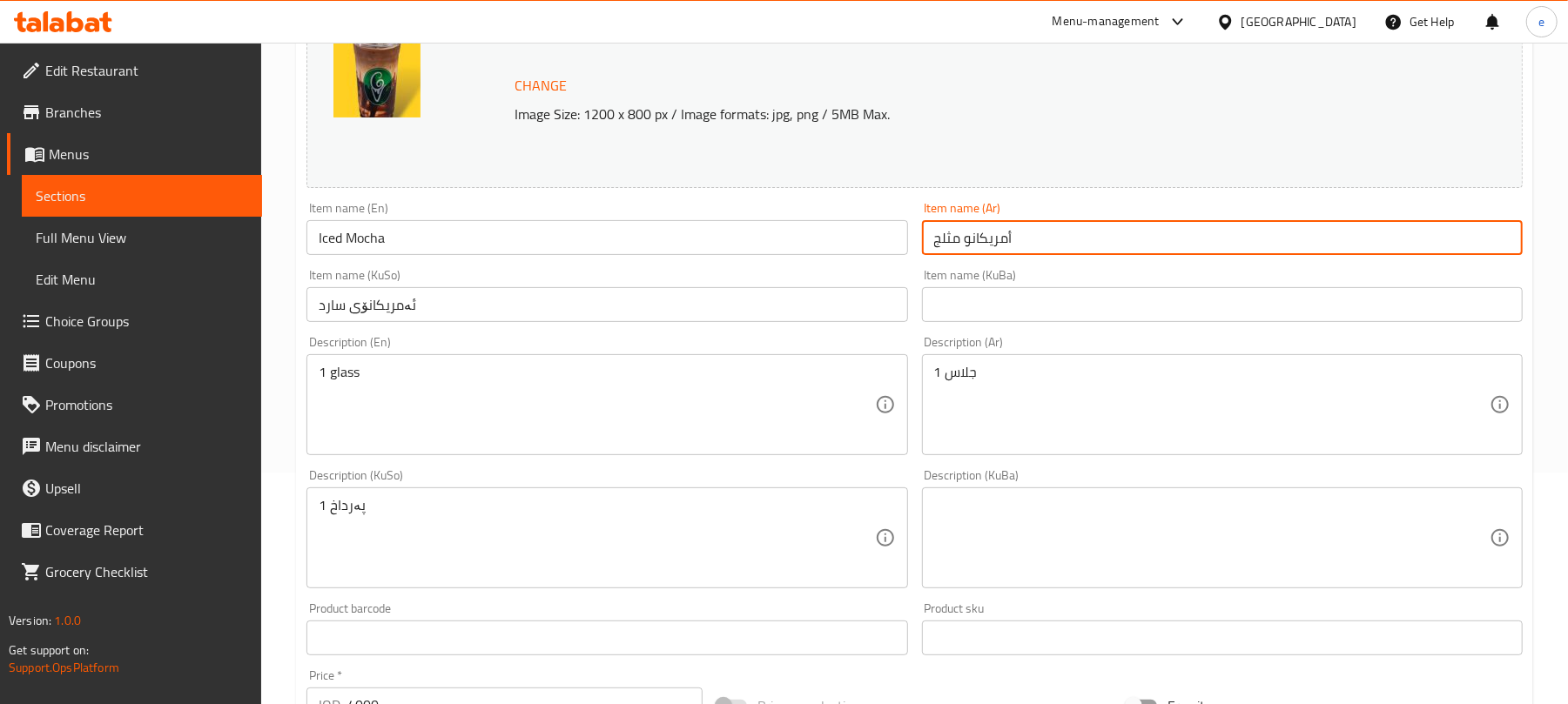
click at [1035, 251] on input "أمريكانو مثلج" at bounding box center [1223, 237] width 601 height 34
paste input "موكا مثلجة"
type input "موكا مثلج"
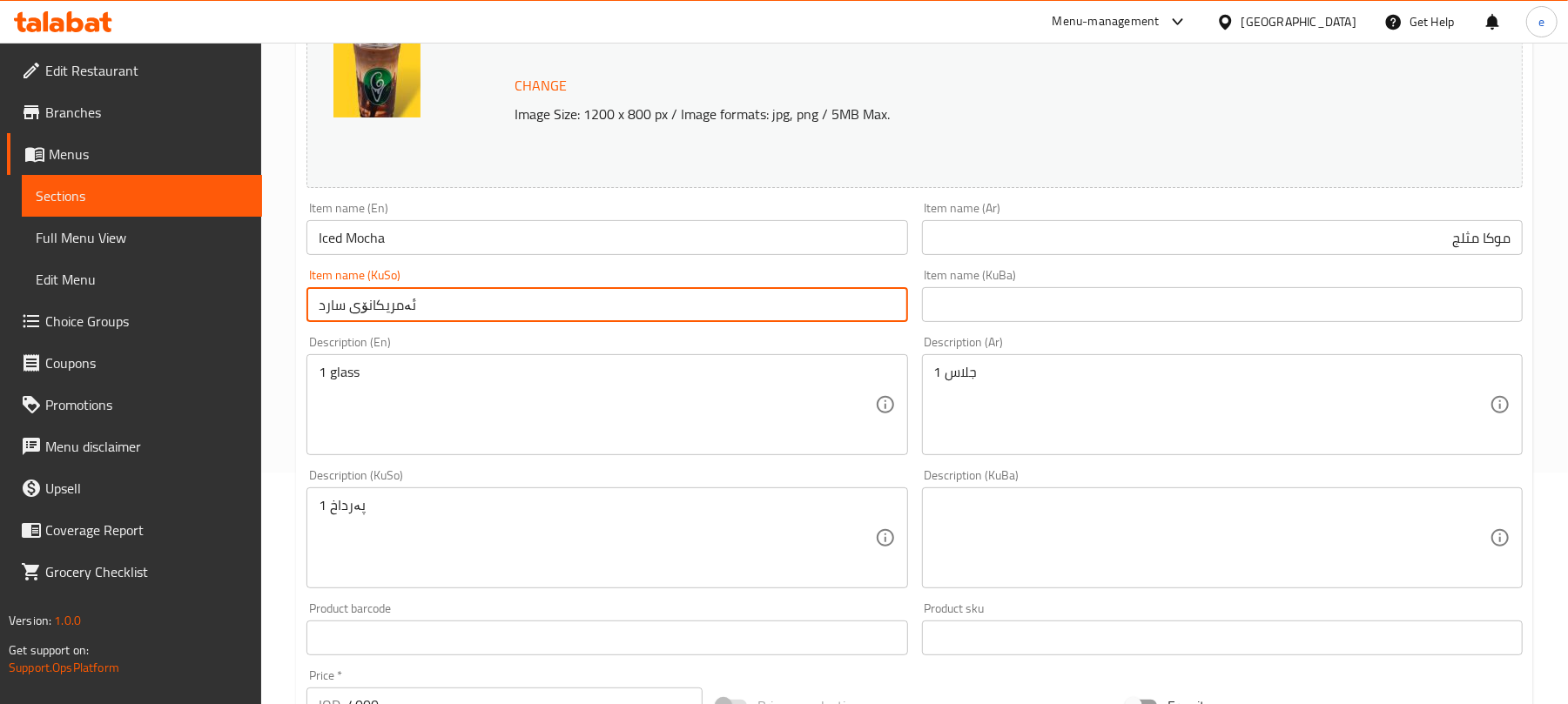
click at [705, 315] on input "ئەمریکانۆی سارد" at bounding box center [607, 303] width 601 height 34
click at [874, 303] on input "ئەمریکانۆی سارد" at bounding box center [607, 303] width 601 height 34
click at [372, 242] on input "Iced Mocha" at bounding box center [607, 237] width 601 height 34
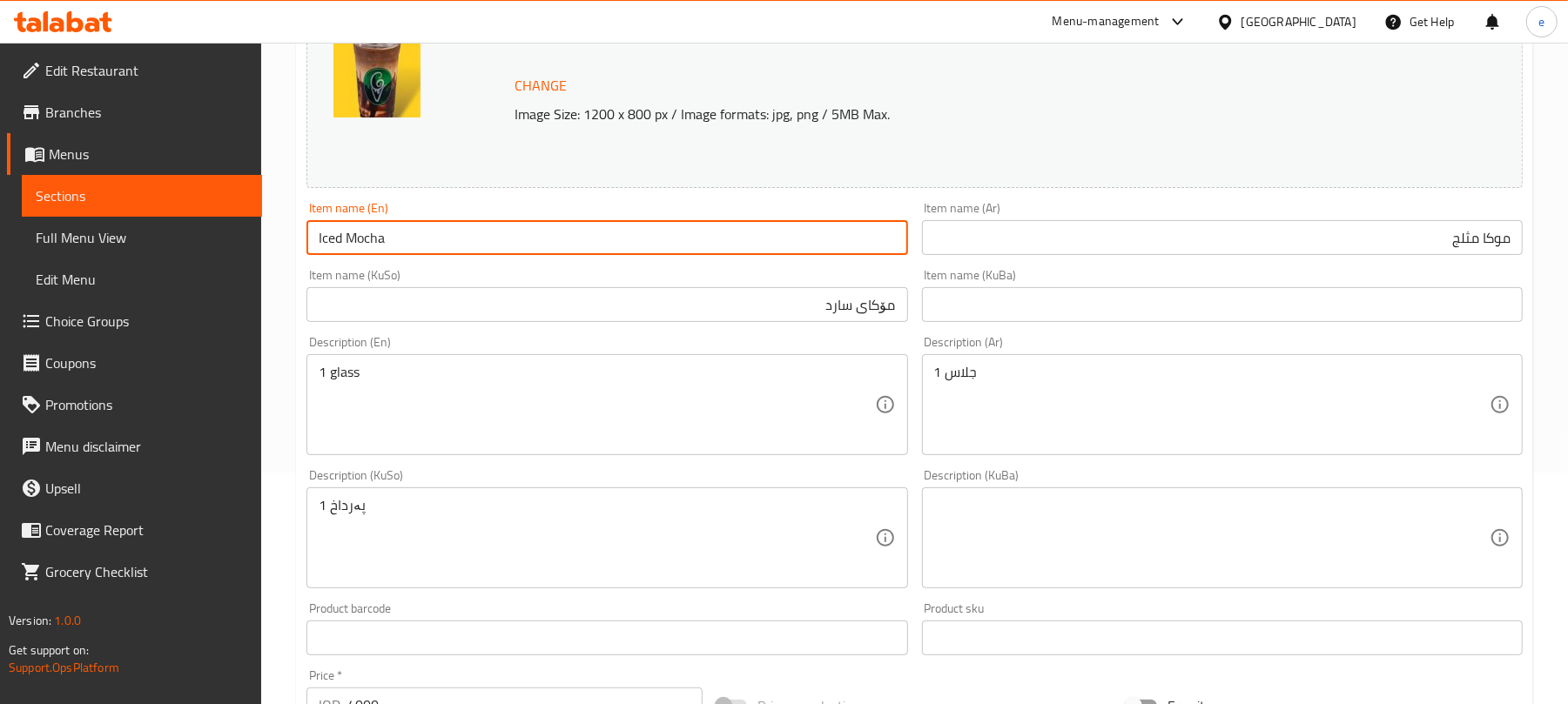
click at [372, 242] on input "Iced Mocha" at bounding box center [607, 237] width 601 height 34
click at [878, 311] on input "مۆکای سارد" at bounding box center [607, 303] width 601 height 34
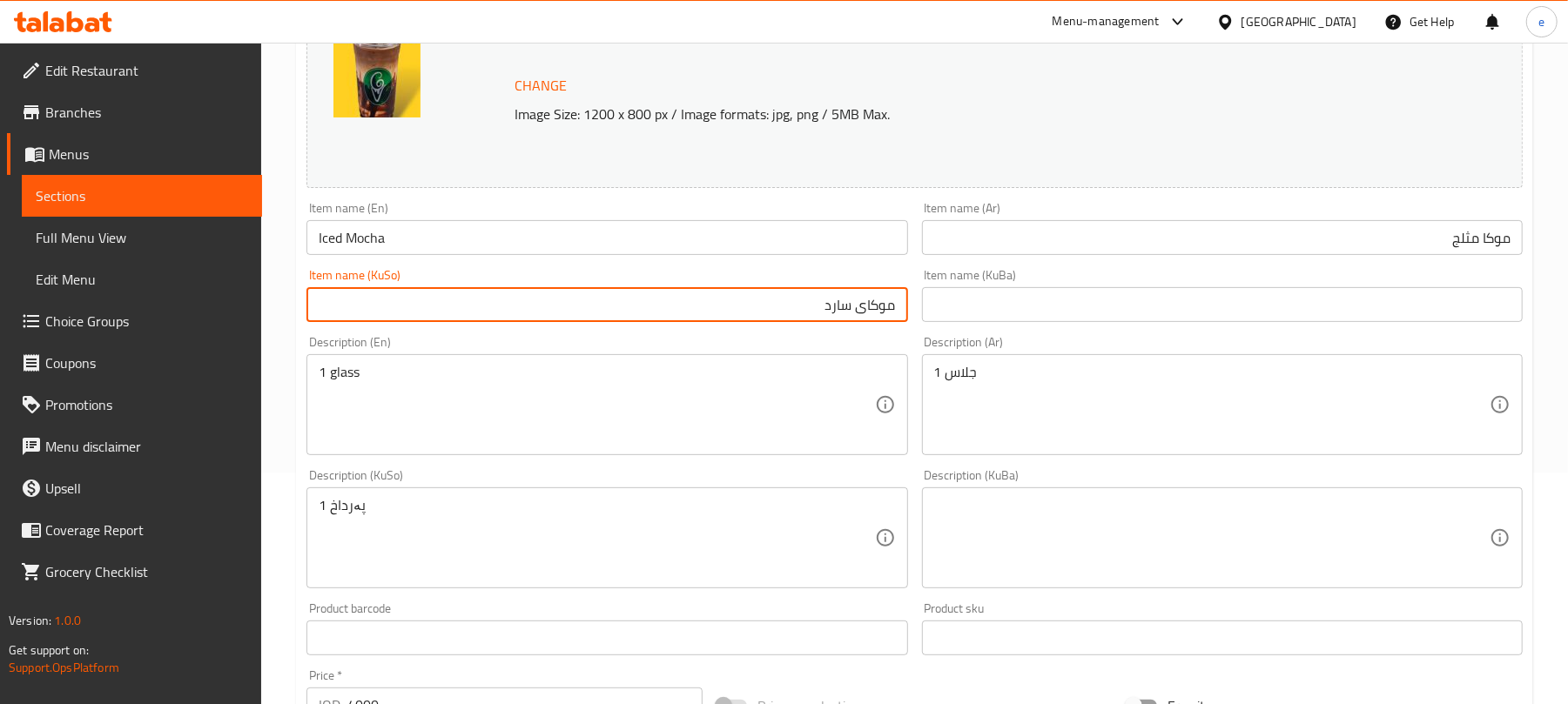
type input "موکای سارد"
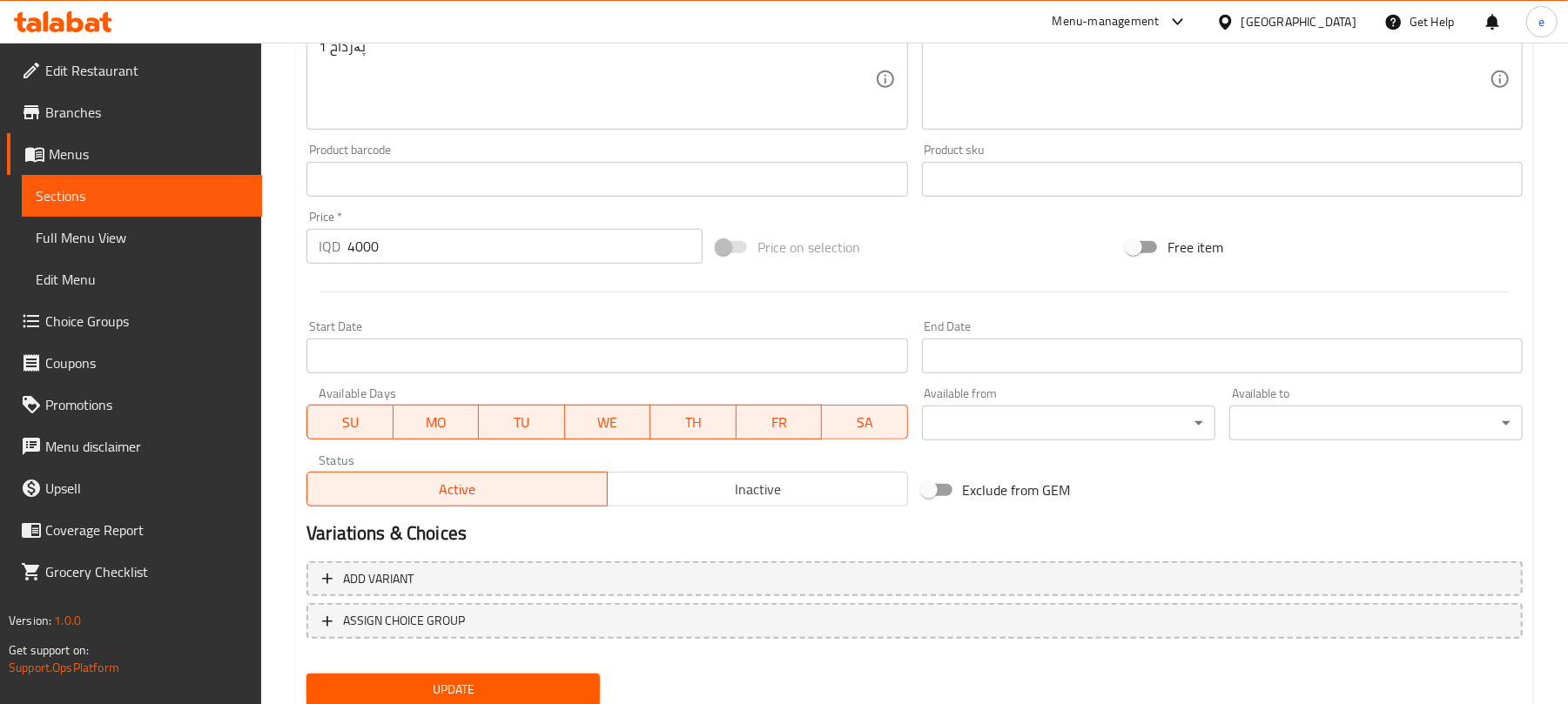
scroll to position [749, 0]
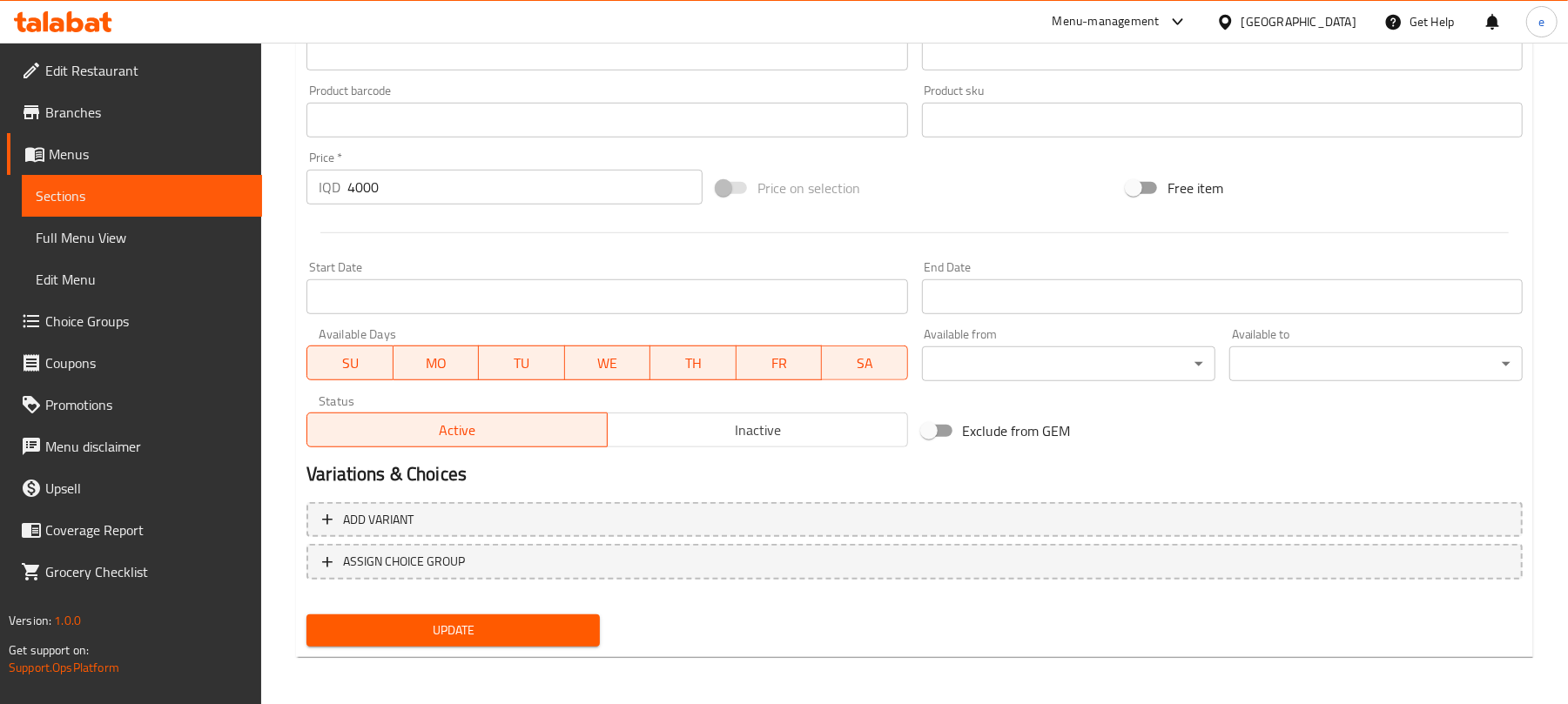
click at [464, 628] on span "Update" at bounding box center [453, 630] width 265 height 22
click at [164, 203] on span "Sections" at bounding box center [141, 195] width 212 height 21
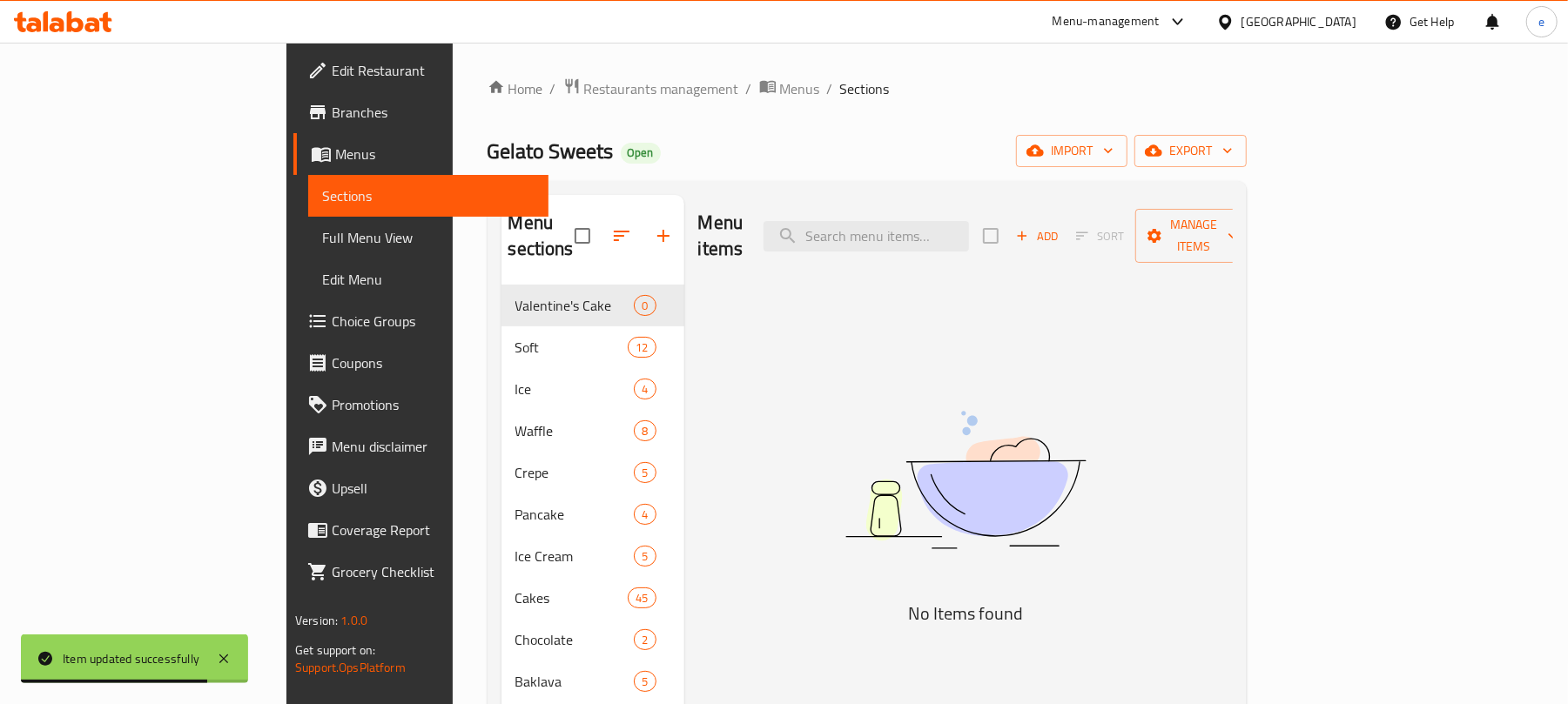
click at [1014, 244] on div "Menu items Add Sort Manage items" at bounding box center [966, 237] width 534 height 82
click at [969, 221] on input "search" at bounding box center [866, 236] width 205 height 30
paste input "carrot cake"
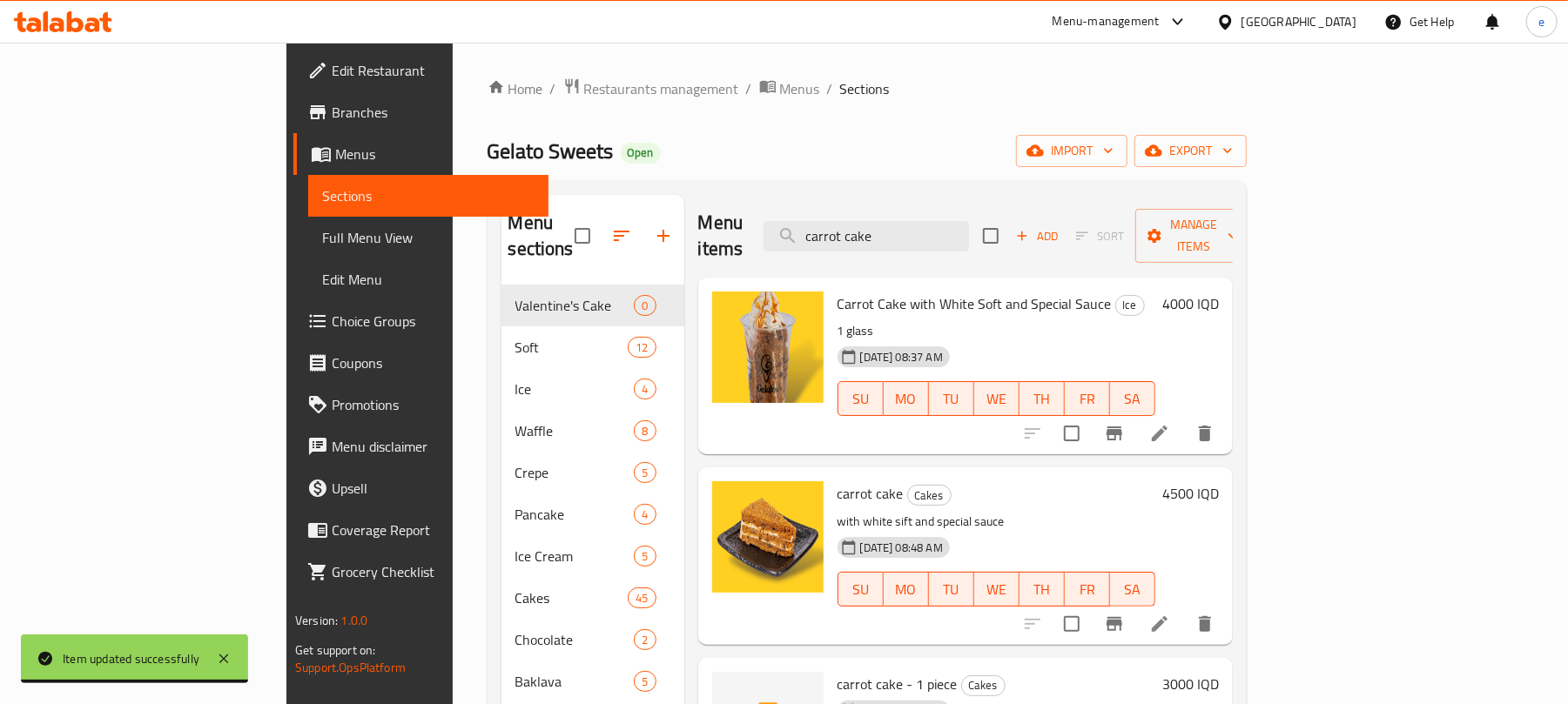
type input "carrot cake"
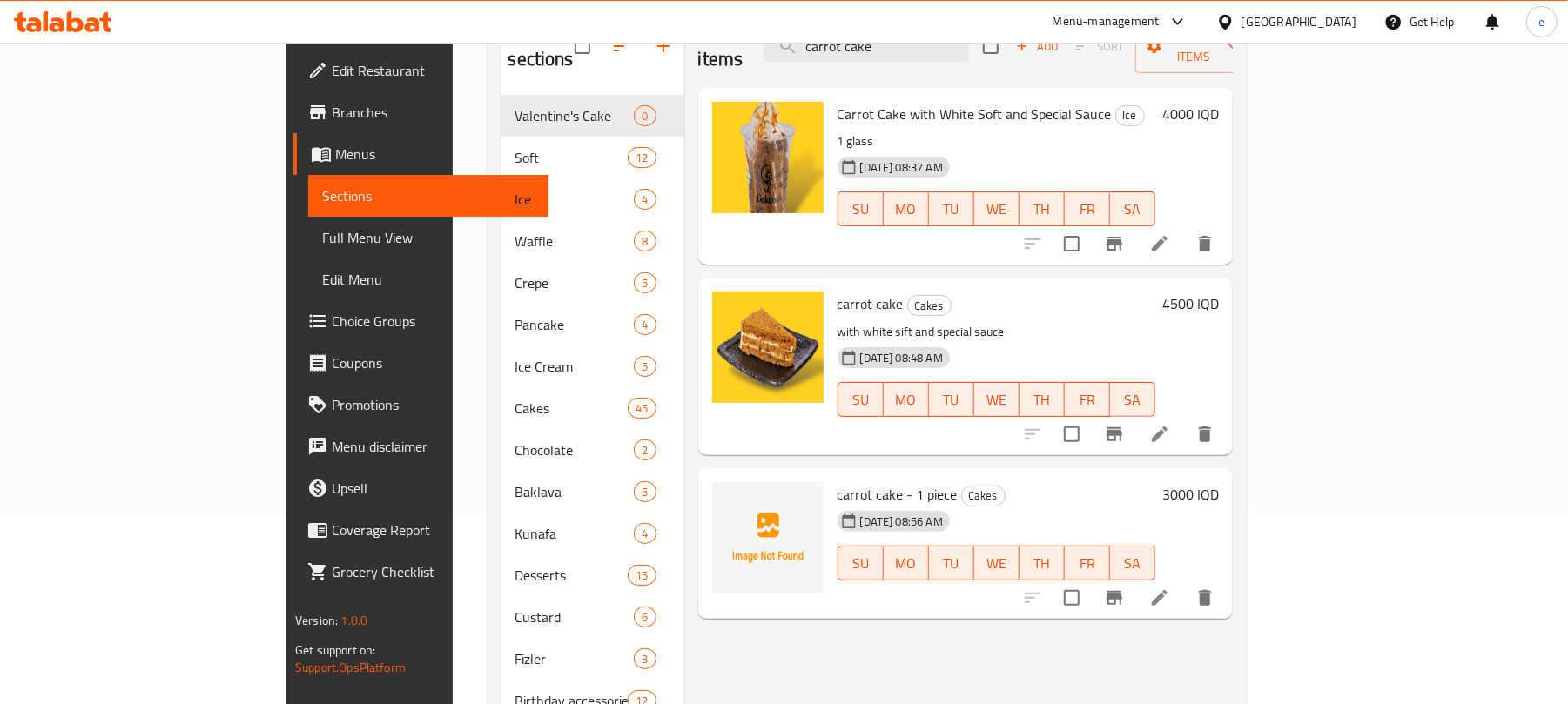
scroll to position [232, 0]
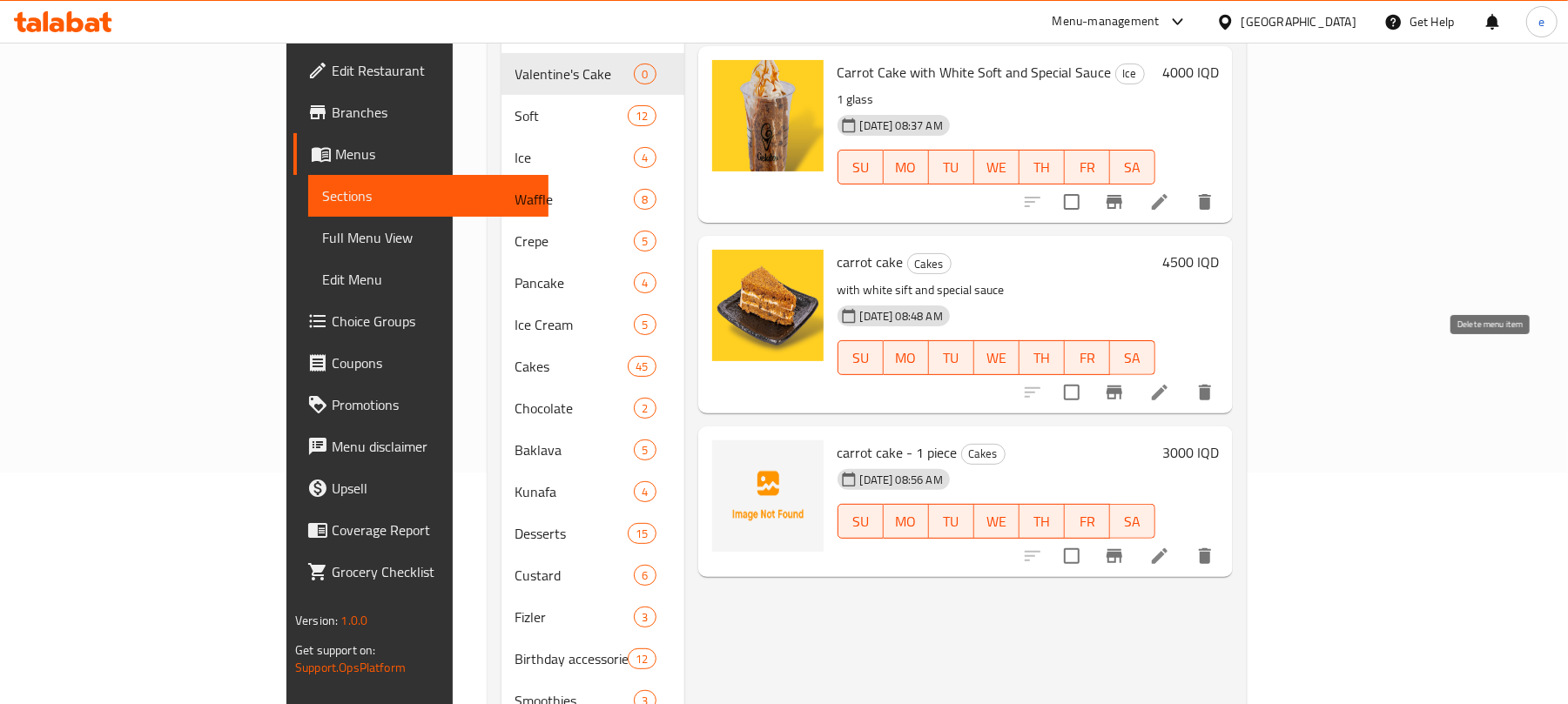
click at [1226, 379] on button "delete" at bounding box center [1204, 392] width 42 height 42
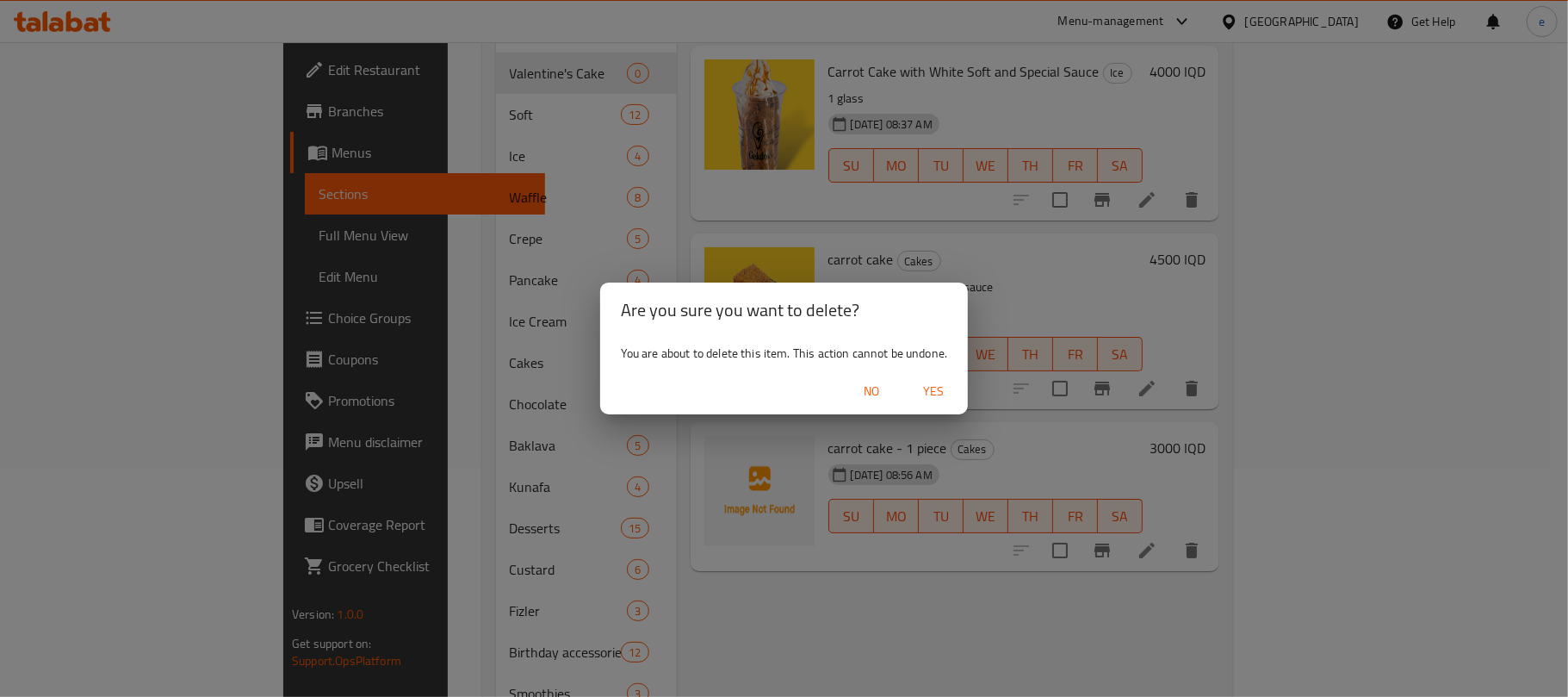
click at [935, 391] on span "Yes" at bounding box center [934, 392] width 42 height 21
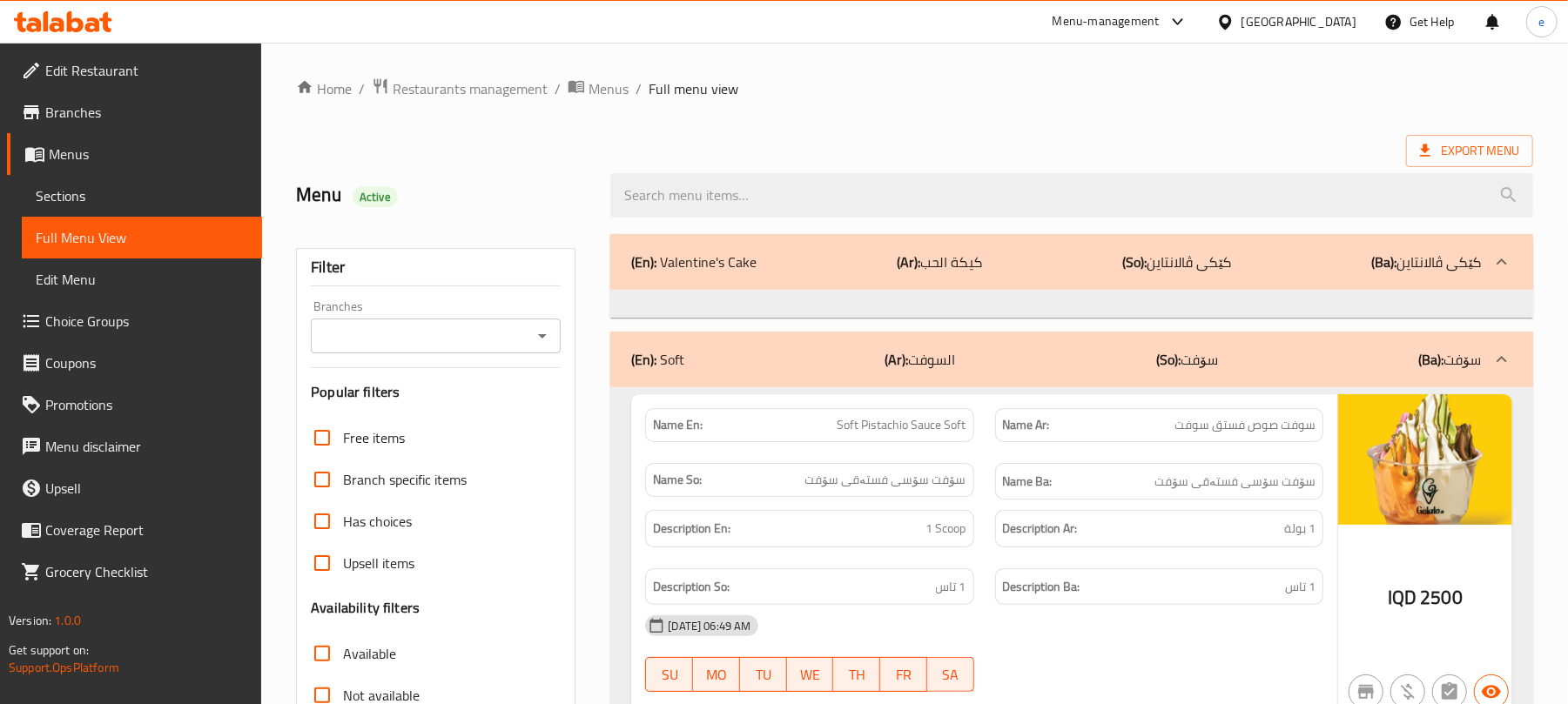
click at [95, 19] on div at bounding box center [784, 352] width 1568 height 704
click at [92, 14] on icon at bounding box center [63, 22] width 98 height 21
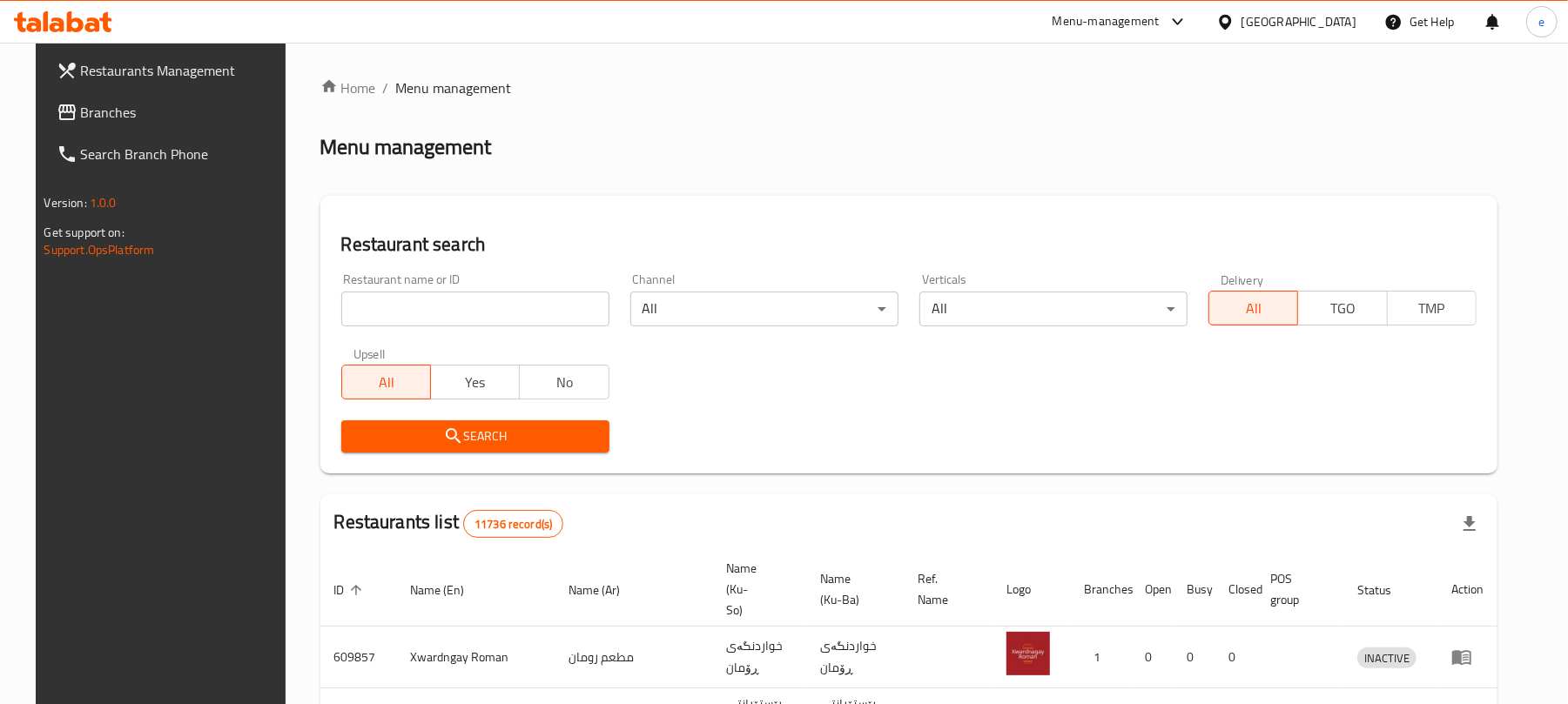
click at [476, 294] on input "search" at bounding box center [475, 308] width 268 height 34
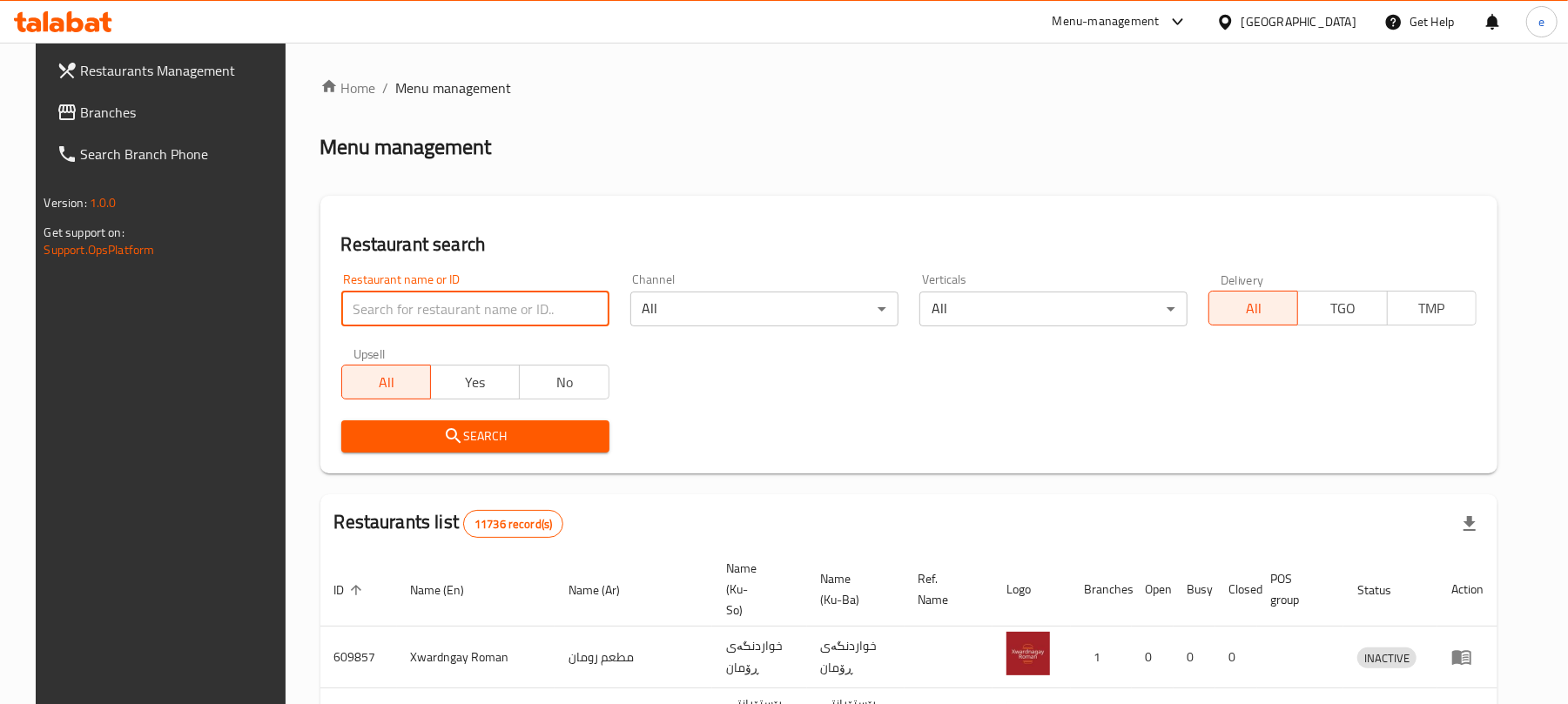
paste input "627056"
type input "627056"
click button "Search" at bounding box center [475, 436] width 268 height 32
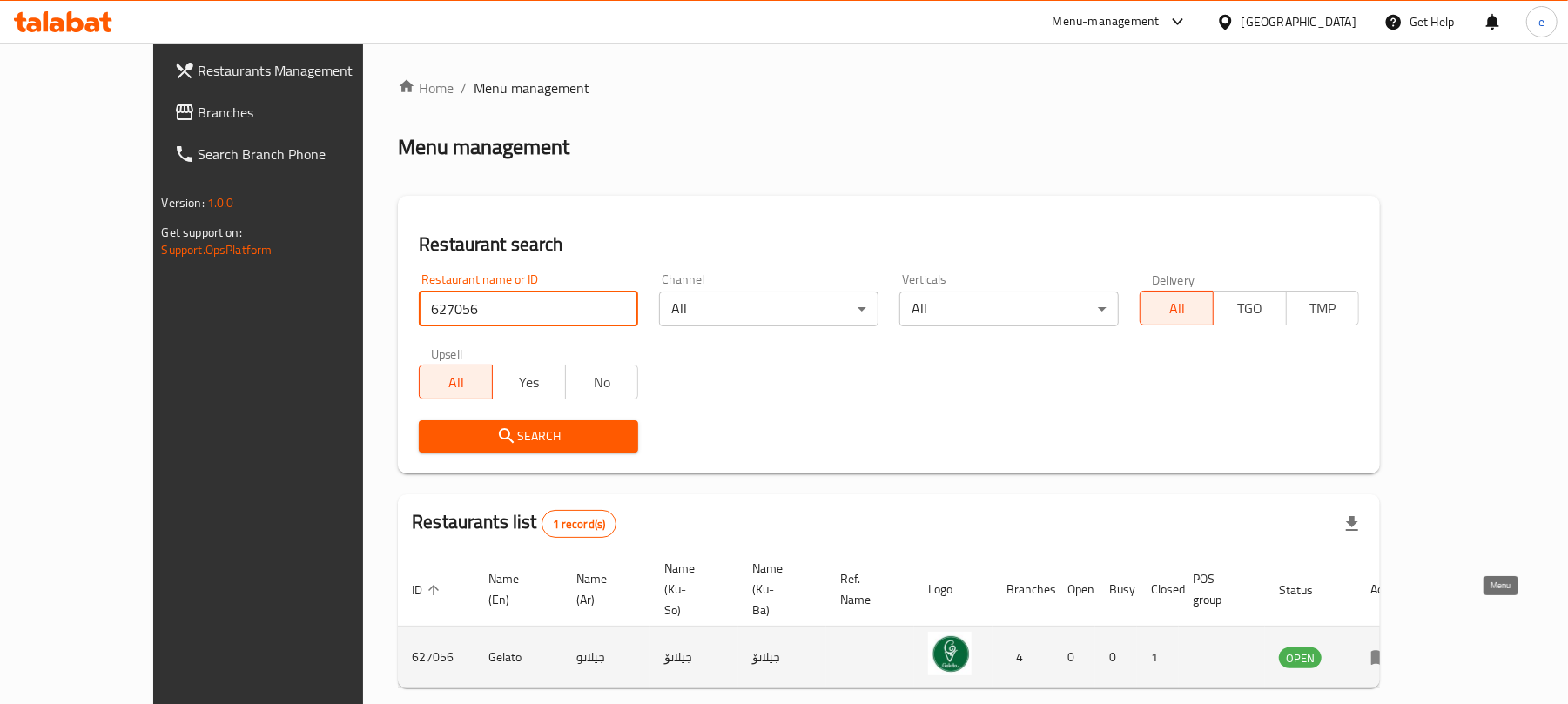
click at [1391, 647] on icon "enhanced table" at bounding box center [1380, 657] width 21 height 21
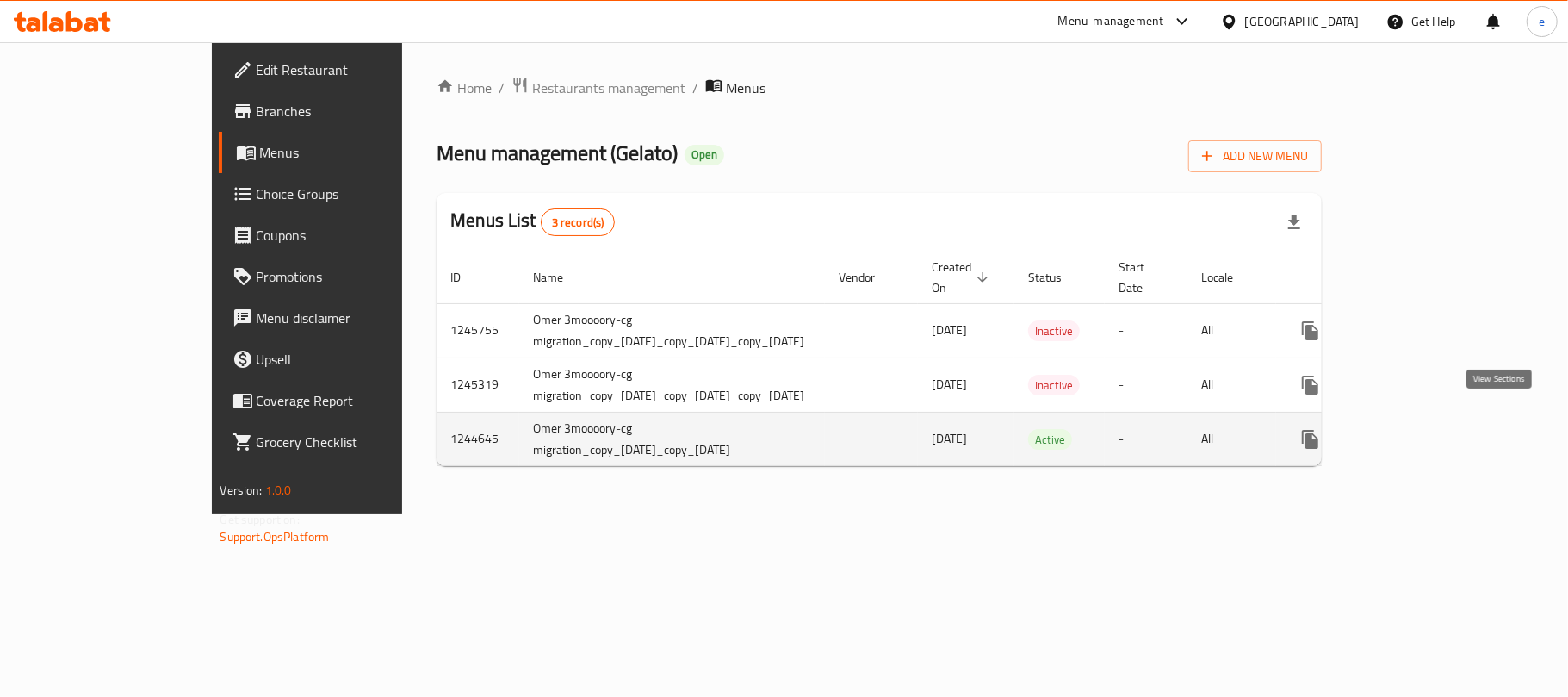
click at [1445, 431] on icon "enhanced table" at bounding box center [1434, 438] width 20 height 20
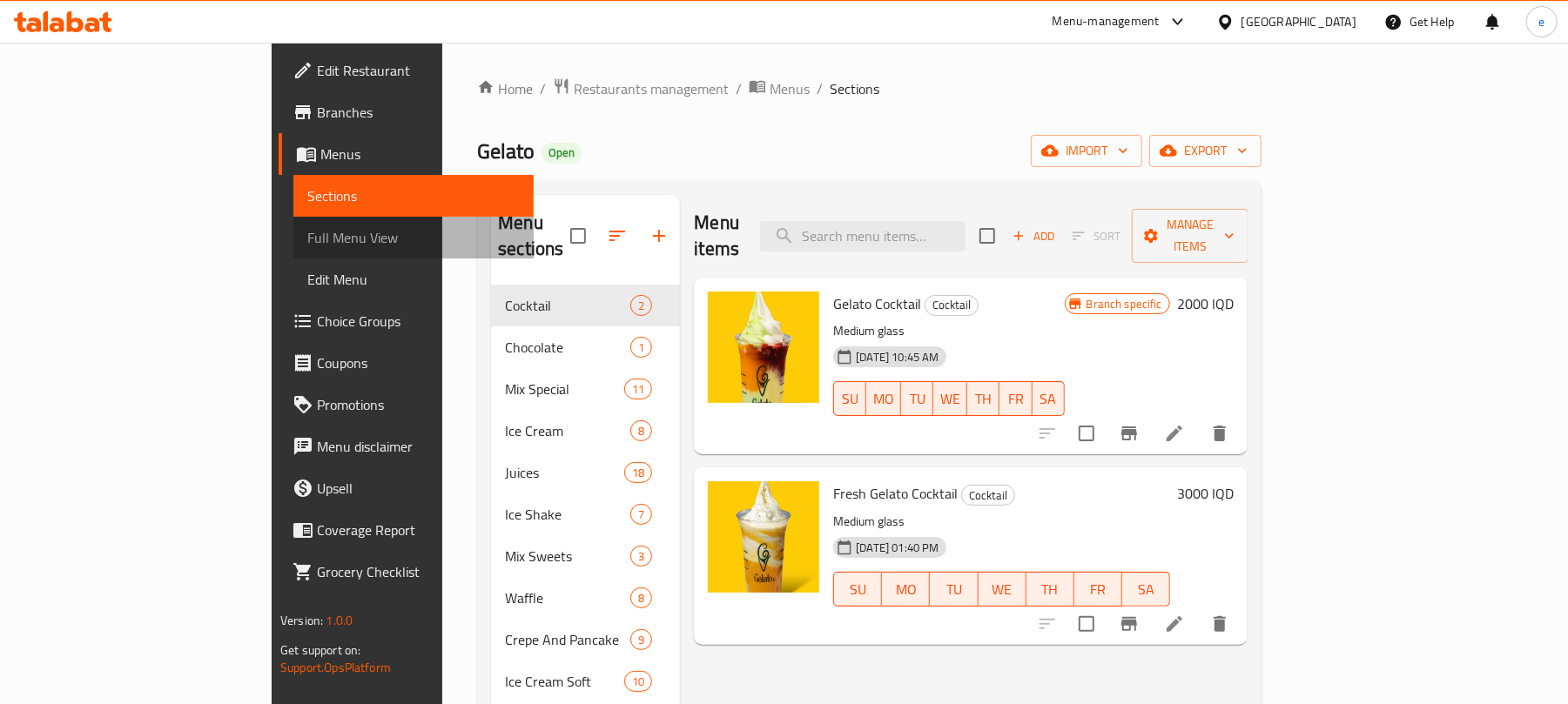
click at [308, 227] on span "Full Menu View" at bounding box center [414, 237] width 212 height 21
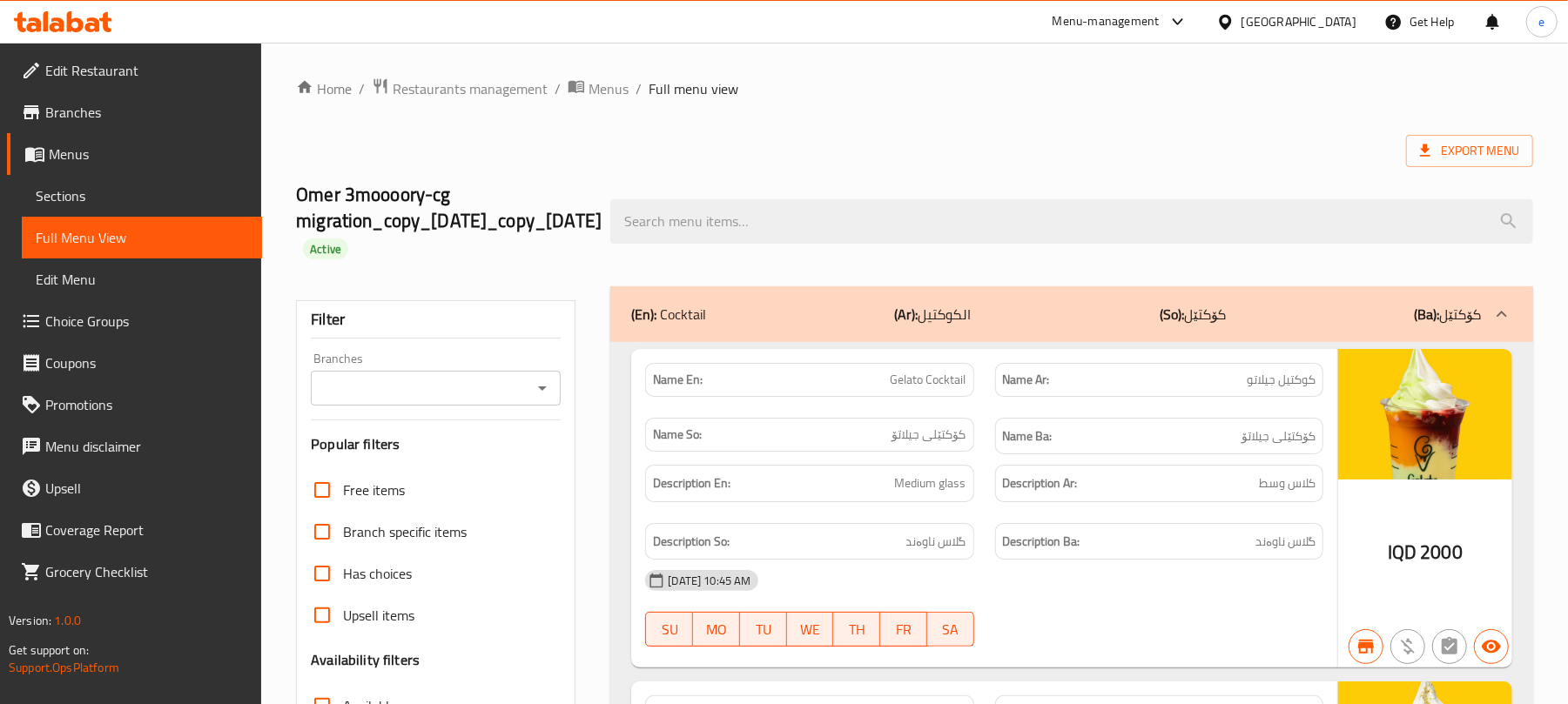
click at [558, 390] on div "Branches" at bounding box center [435, 388] width 250 height 34
click at [554, 390] on button "Open" at bounding box center [542, 388] width 25 height 25
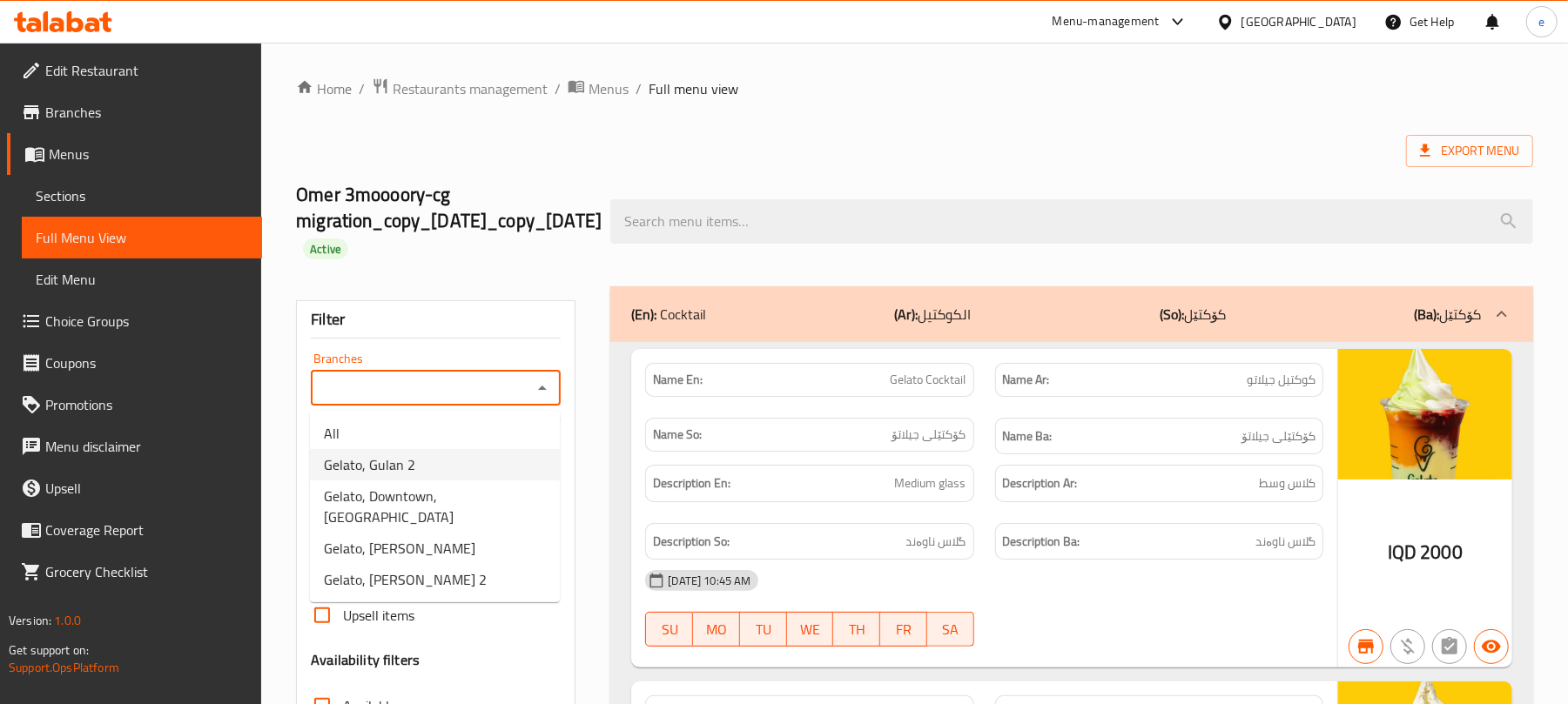
click at [449, 473] on li "Gelato, Gulan 2" at bounding box center [435, 464] width 250 height 31
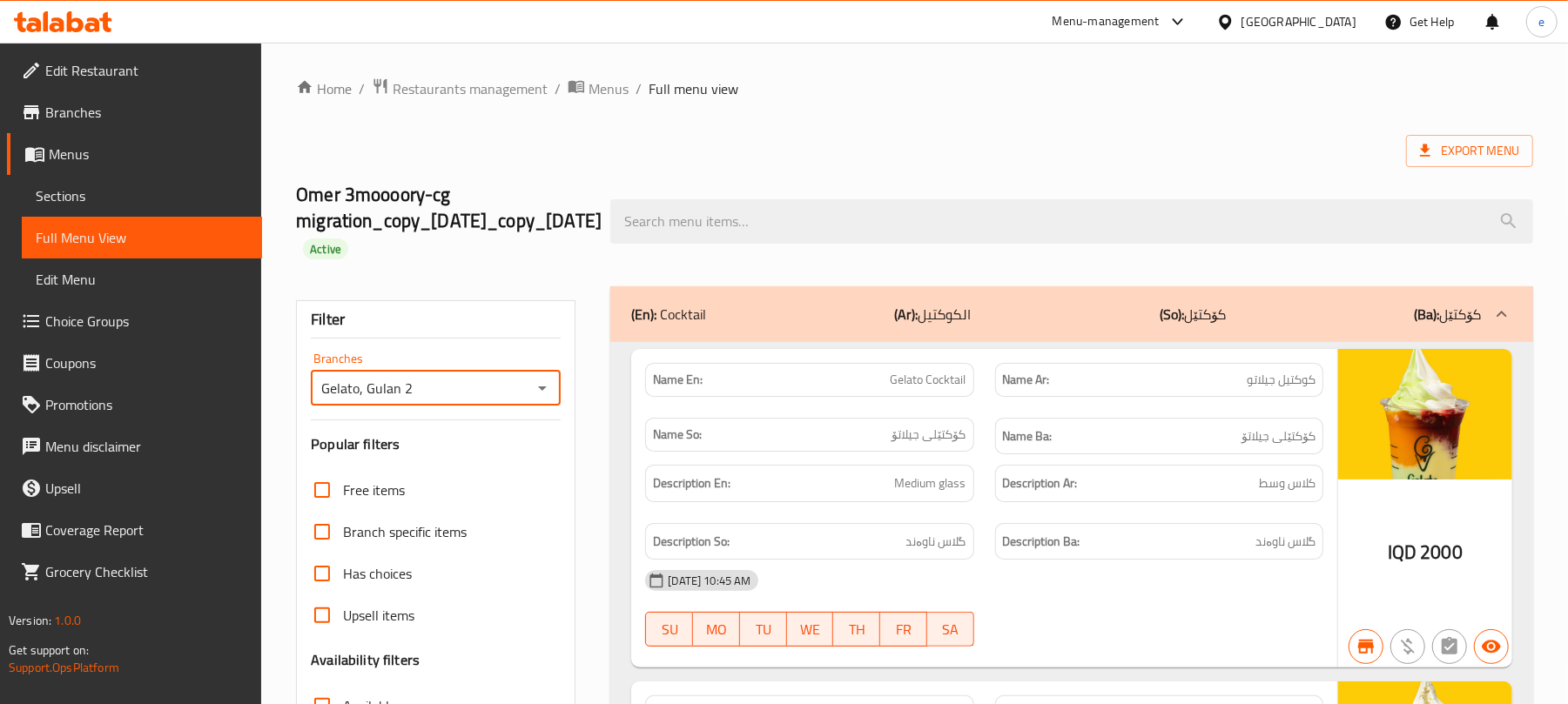
click at [524, 387] on input "Gelato, Gulan 2" at bounding box center [421, 388] width 210 height 25
click at [532, 387] on button "Open" at bounding box center [542, 388] width 25 height 25
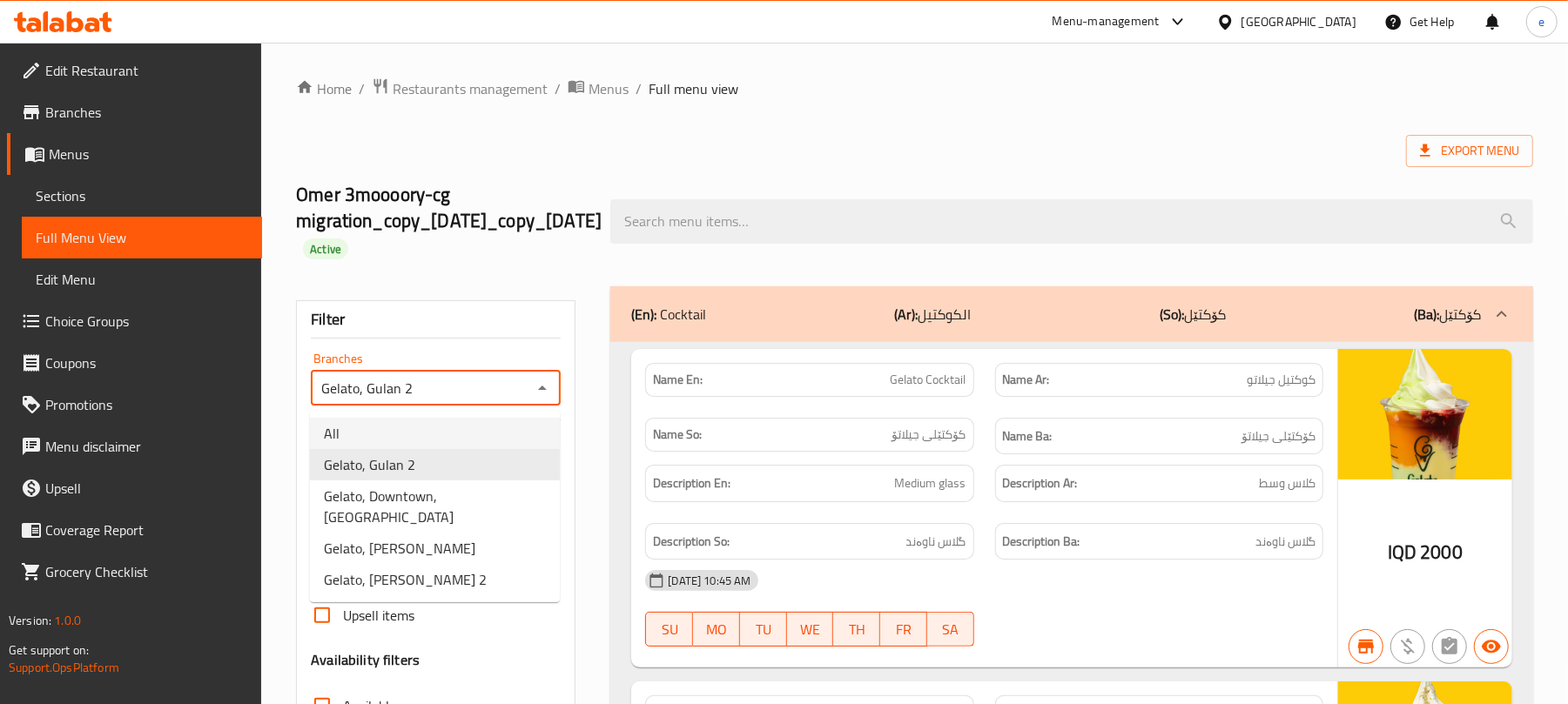
click at [584, 162] on div "Omer 3moooory-cg migration_copy_02/11/2023_copy_11/08/2024 Active" at bounding box center [443, 222] width 314 height 130
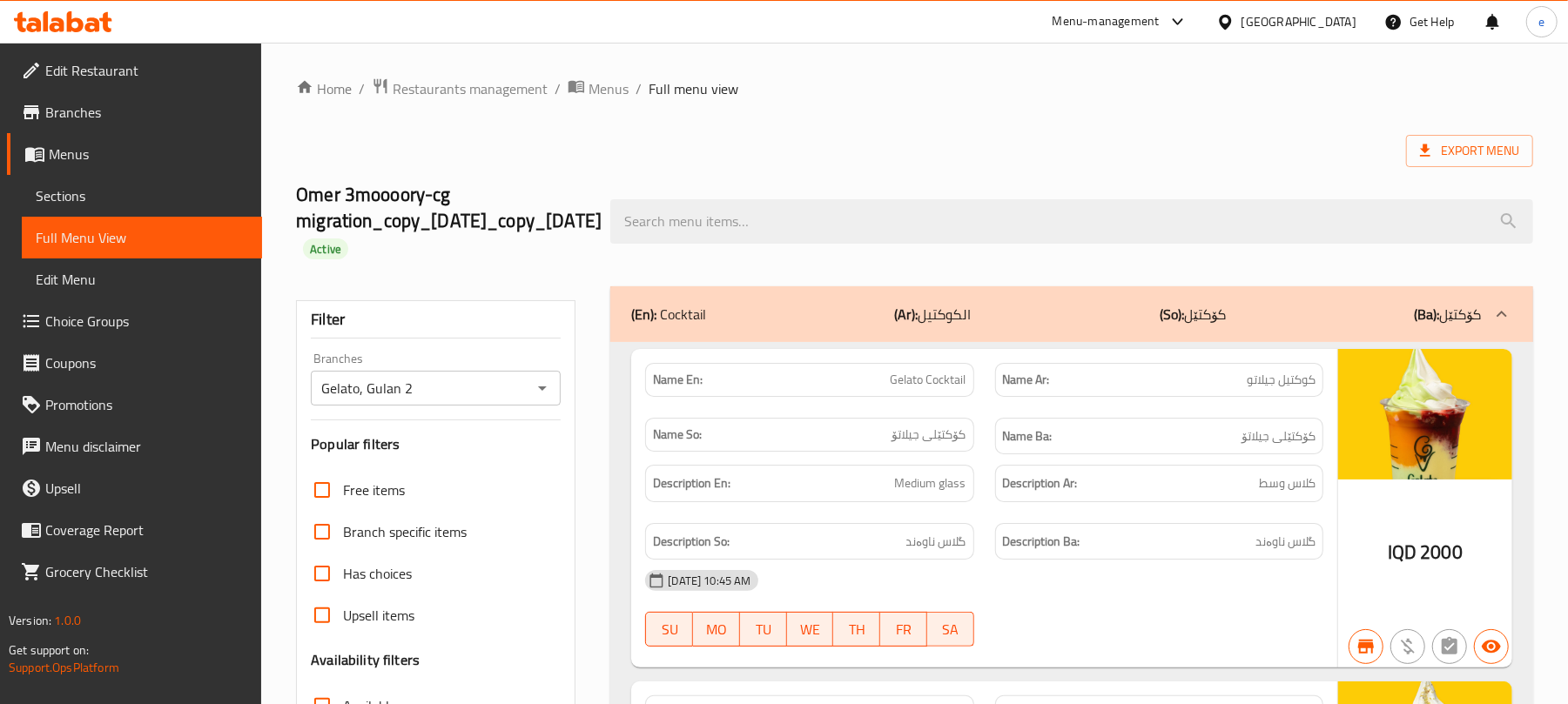
click at [551, 395] on icon "Open" at bounding box center [542, 388] width 21 height 21
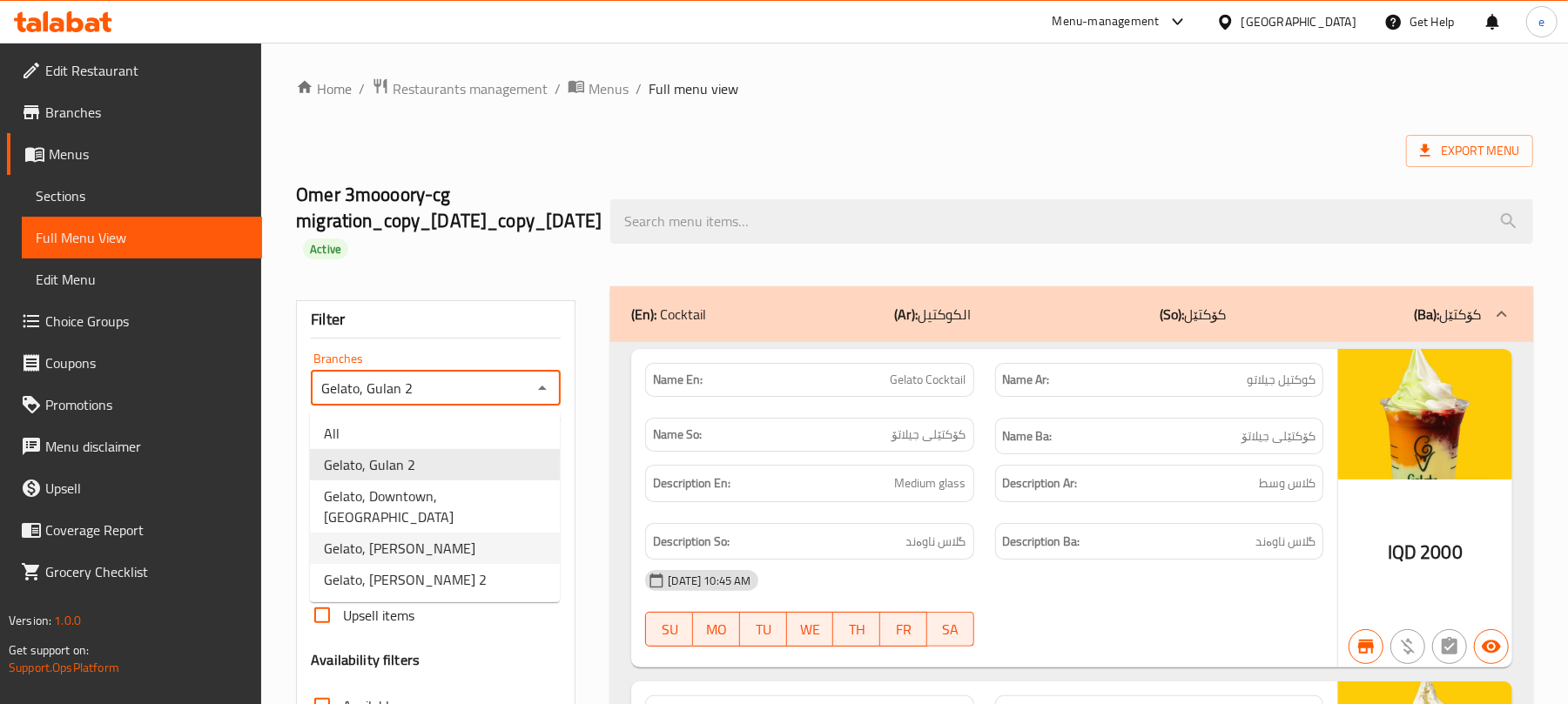
click at [419, 532] on li "Gelato, Saidawa" at bounding box center [435, 548] width 250 height 31
type input "Gelato, Saidawa"
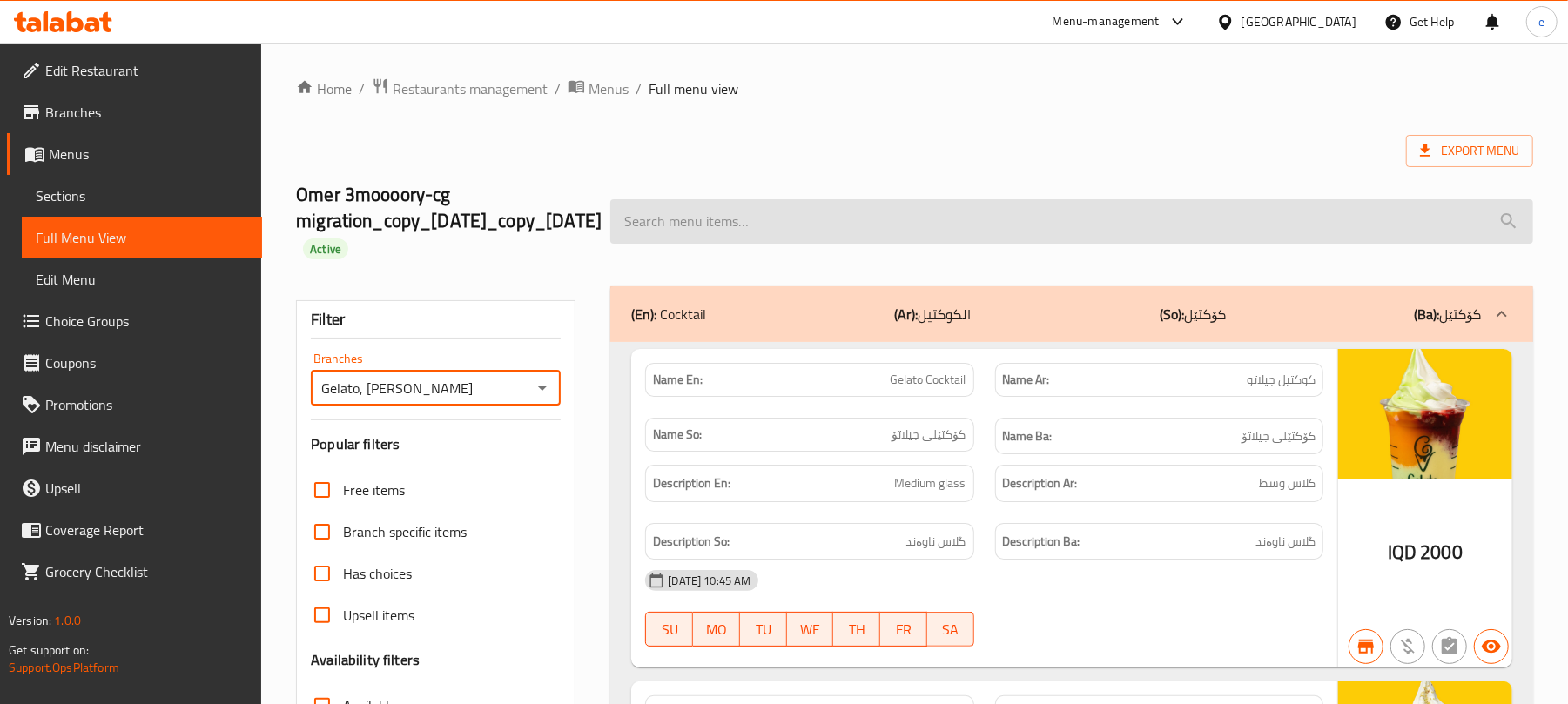
click at [753, 223] on input "search" at bounding box center [1072, 221] width 924 height 44
paste input "Iced Mocha"
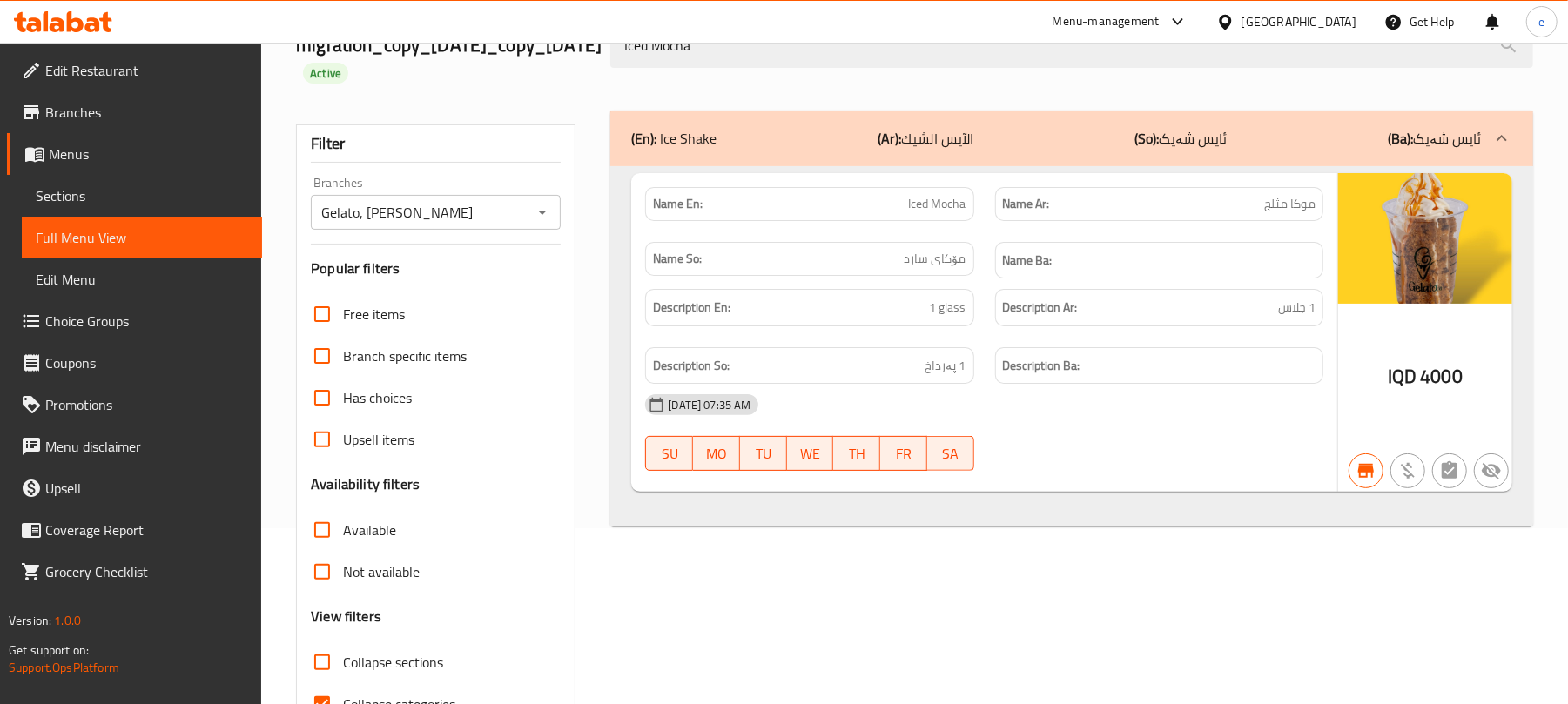
scroll to position [232, 0]
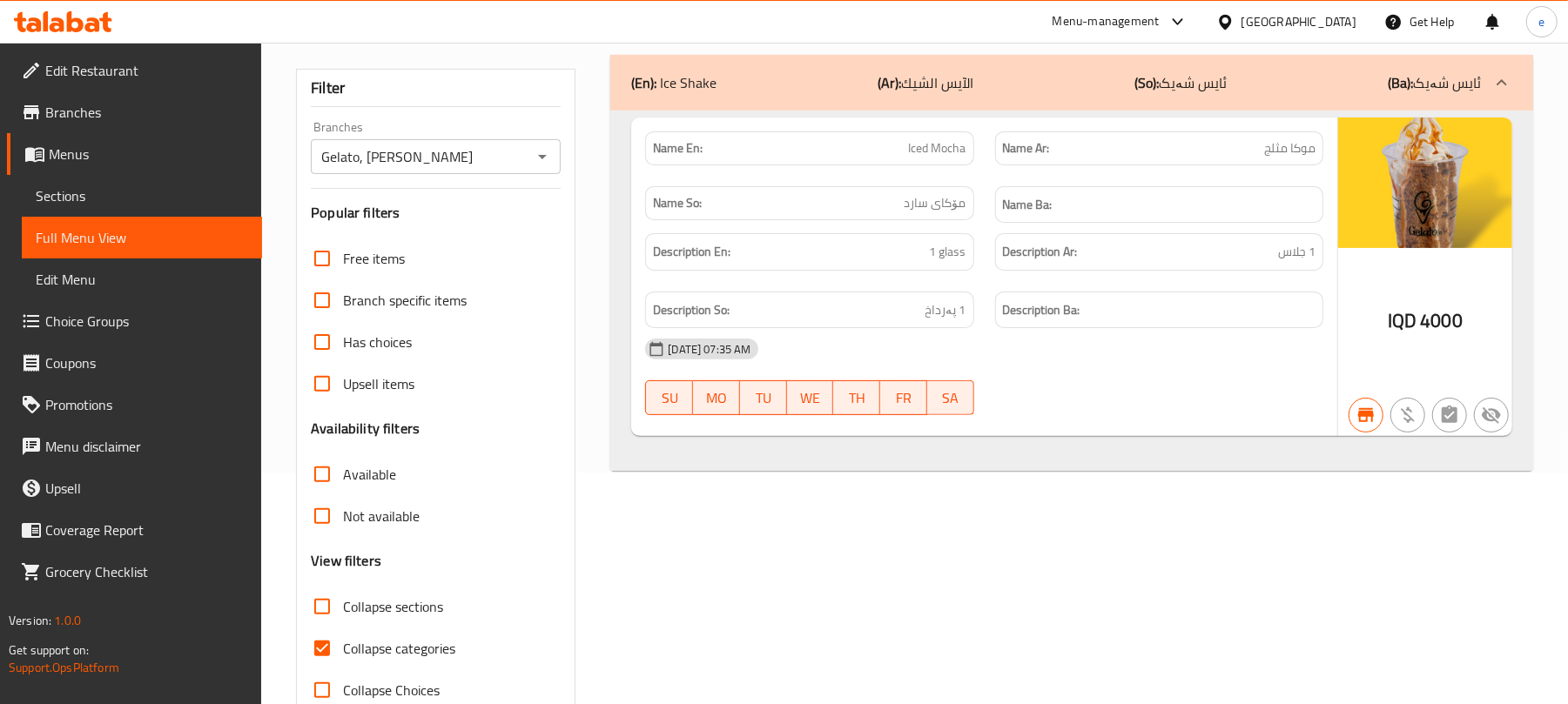
click at [960, 529] on div "(En): Ice Shake (Ar): الآيس الشيك (So): ئایس شەیک (Ba): ئایس شەیک Name En: Iced…" at bounding box center [1072, 383] width 944 height 677
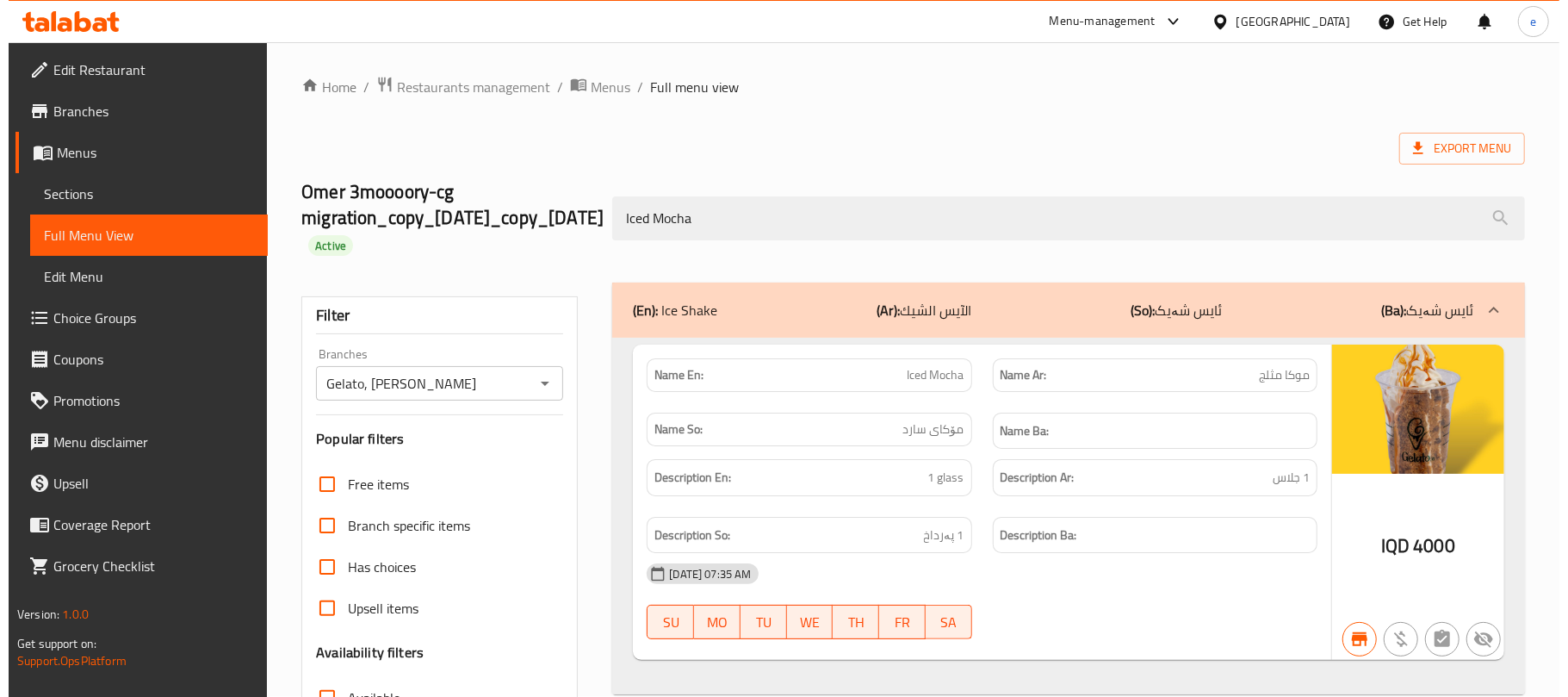
scroll to position [0, 0]
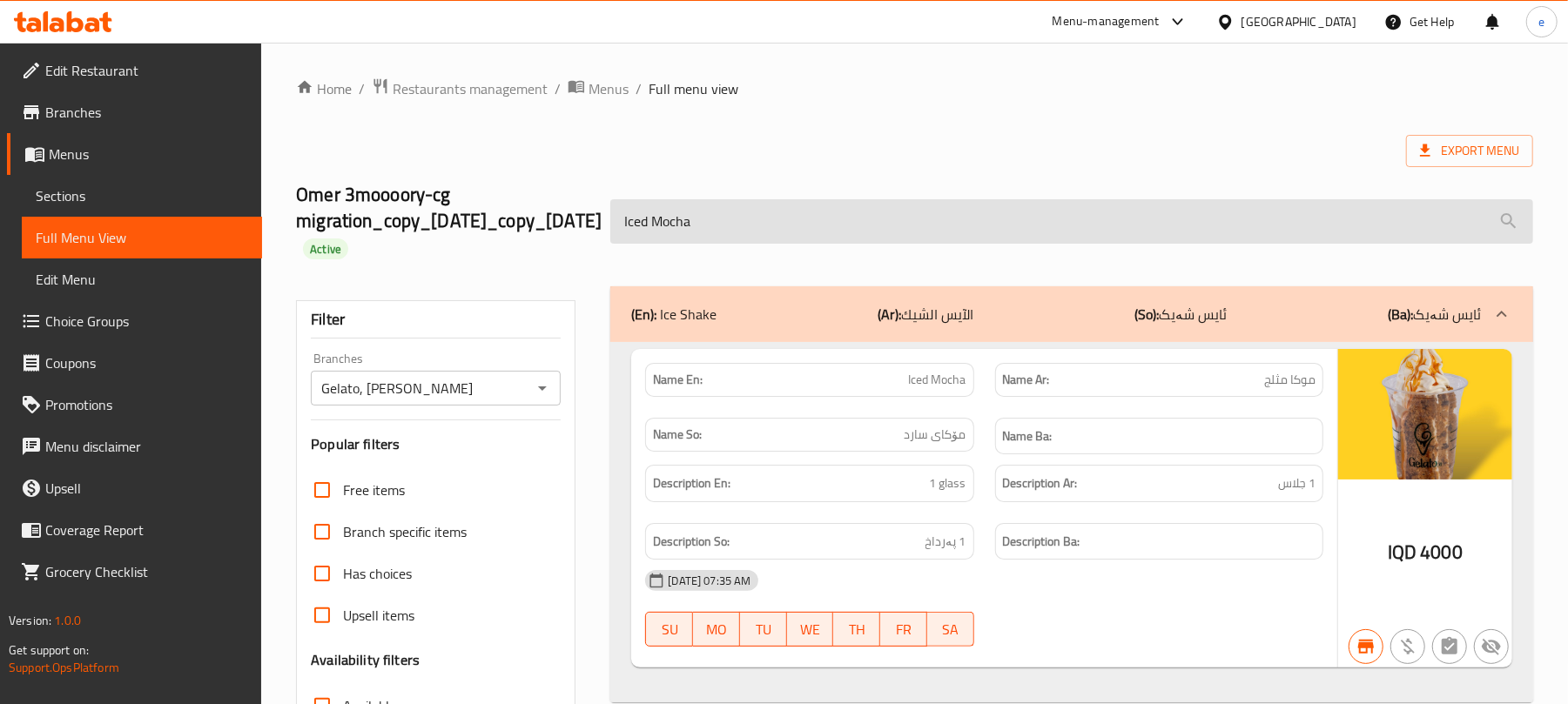
click at [712, 213] on input "Iced Mocha" at bounding box center [1072, 221] width 924 height 44
paste input "Carrot Cake with White Soft and Special Sauce"
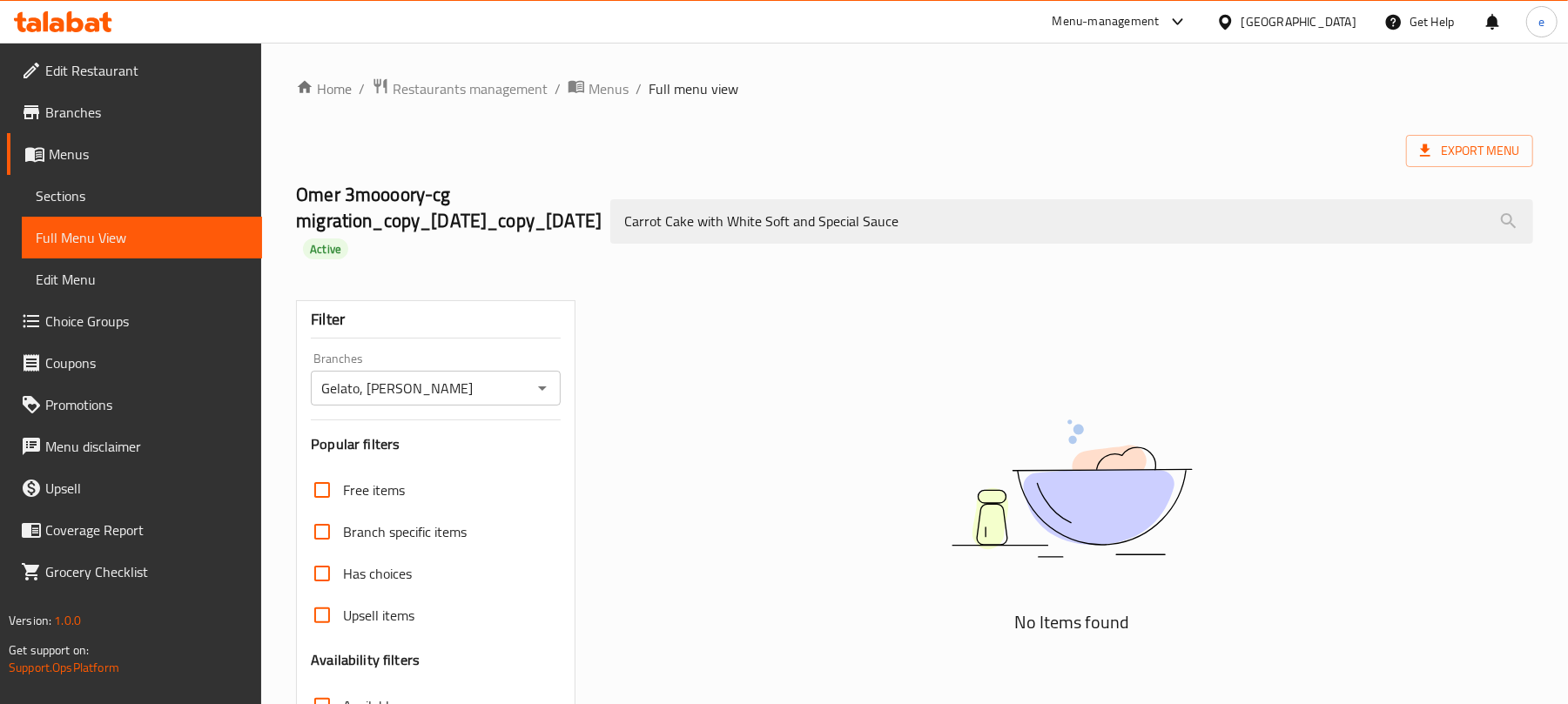
click at [548, 401] on div at bounding box center [541, 388] width 23 height 25
type input "Carrot Cake with White Soft and Special Sauce"
click at [531, 385] on button "Open" at bounding box center [542, 388] width 25 height 25
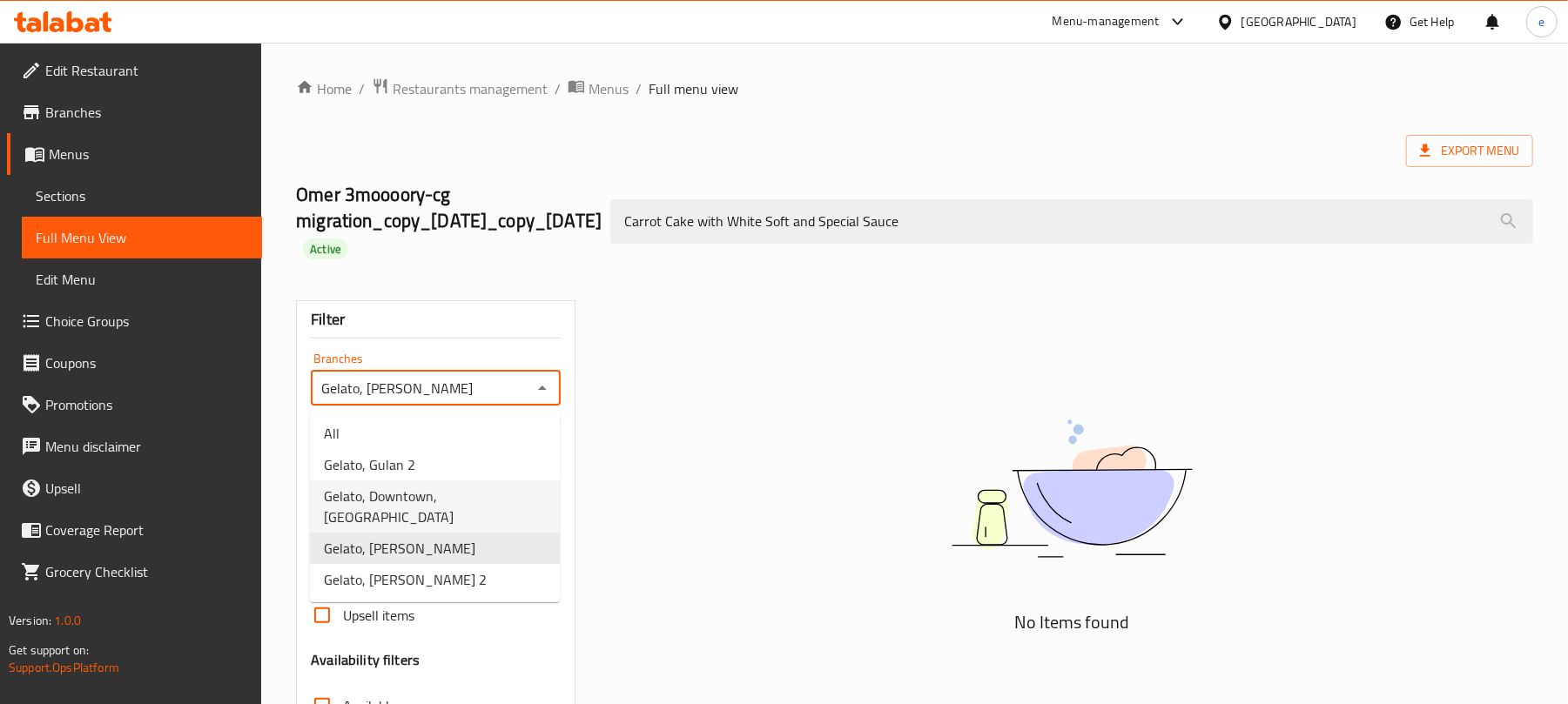
click at [398, 507] on span "Gelato, Downtown, Khanaqa" at bounding box center [435, 507] width 222 height 42
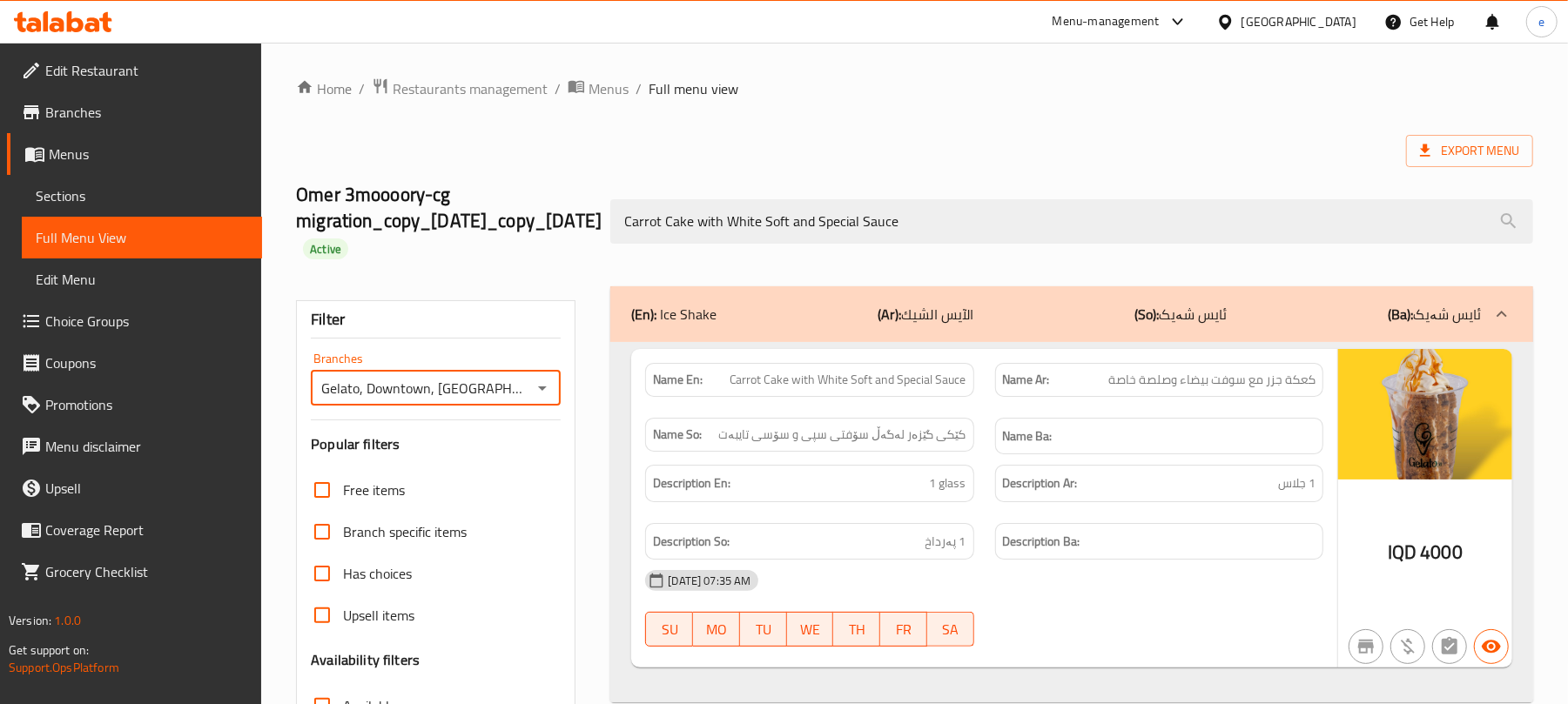
click at [541, 384] on icon "Open" at bounding box center [542, 388] width 21 height 21
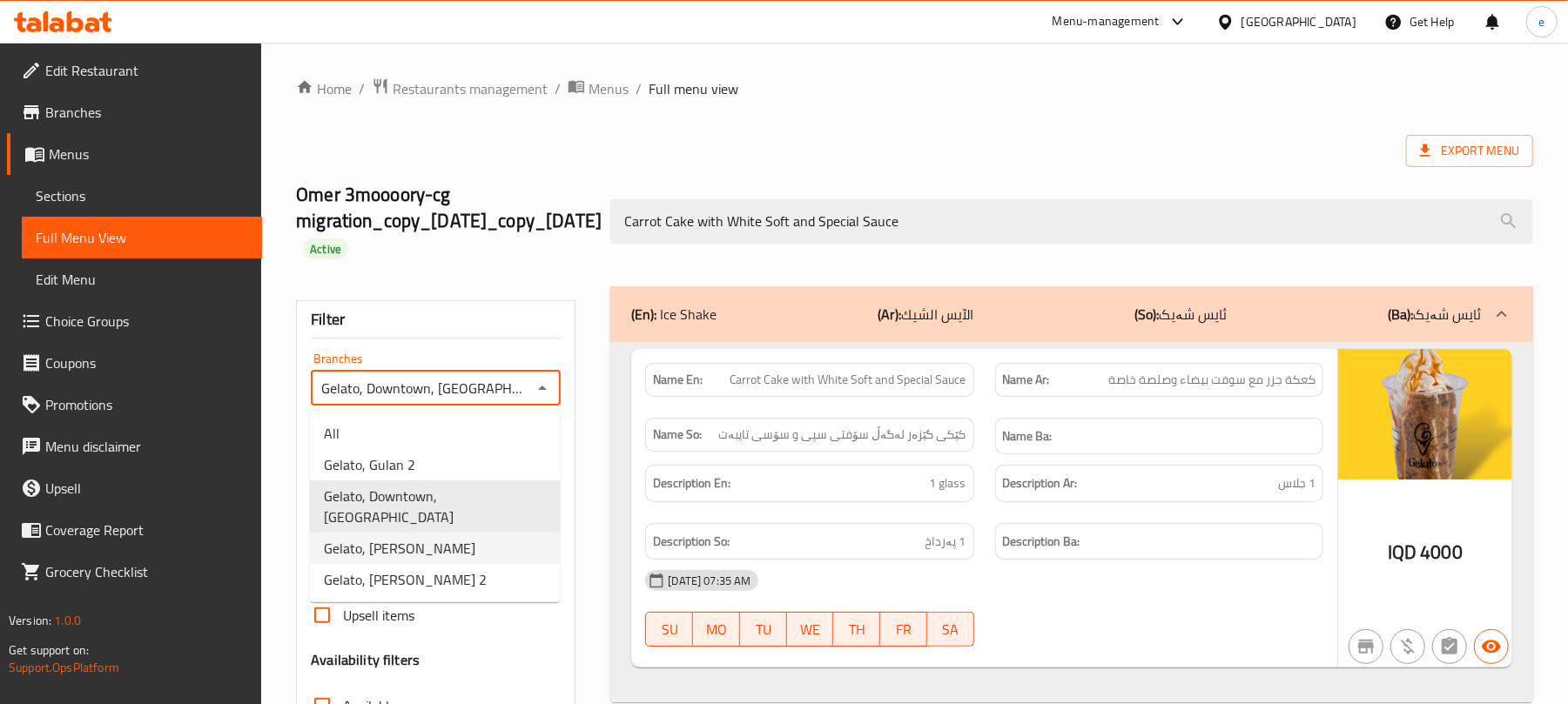
click at [417, 538] on span "Gelato, Saidawa" at bounding box center [400, 548] width 151 height 21
type input "Gelato, Saidawa"
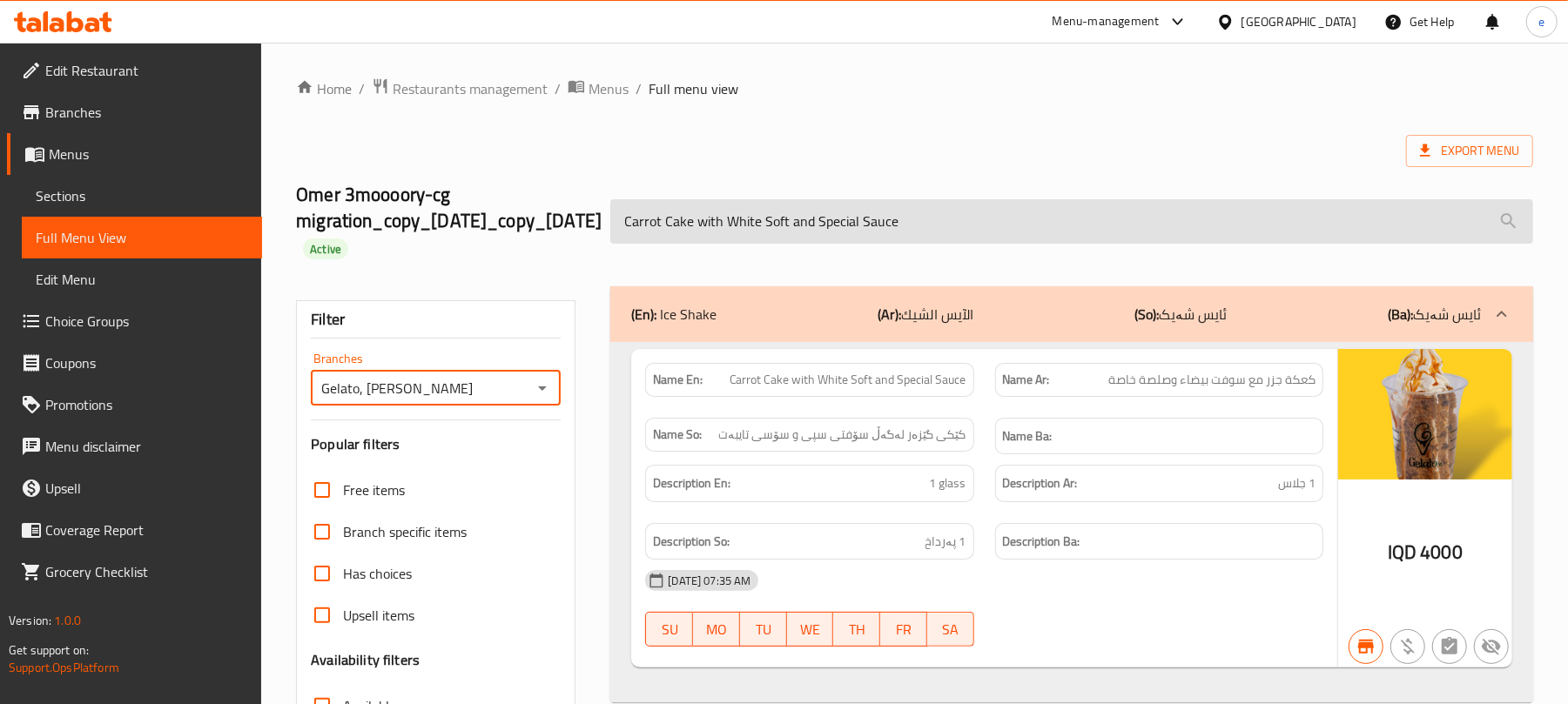
click at [791, 238] on input "Carrot Cake with White Soft and Special Sauce" at bounding box center [1072, 221] width 924 height 44
paste input "Iced Americano"
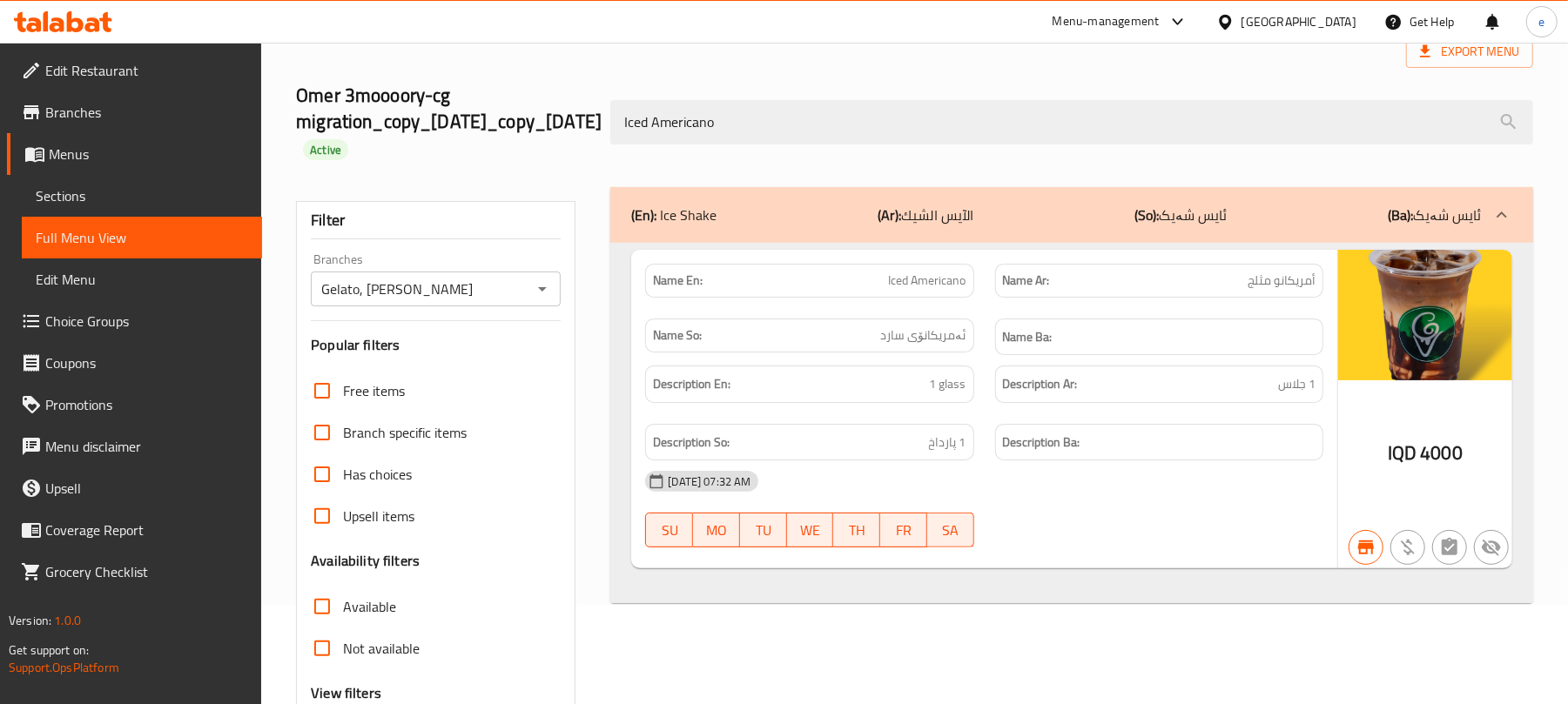
scroll to position [43, 0]
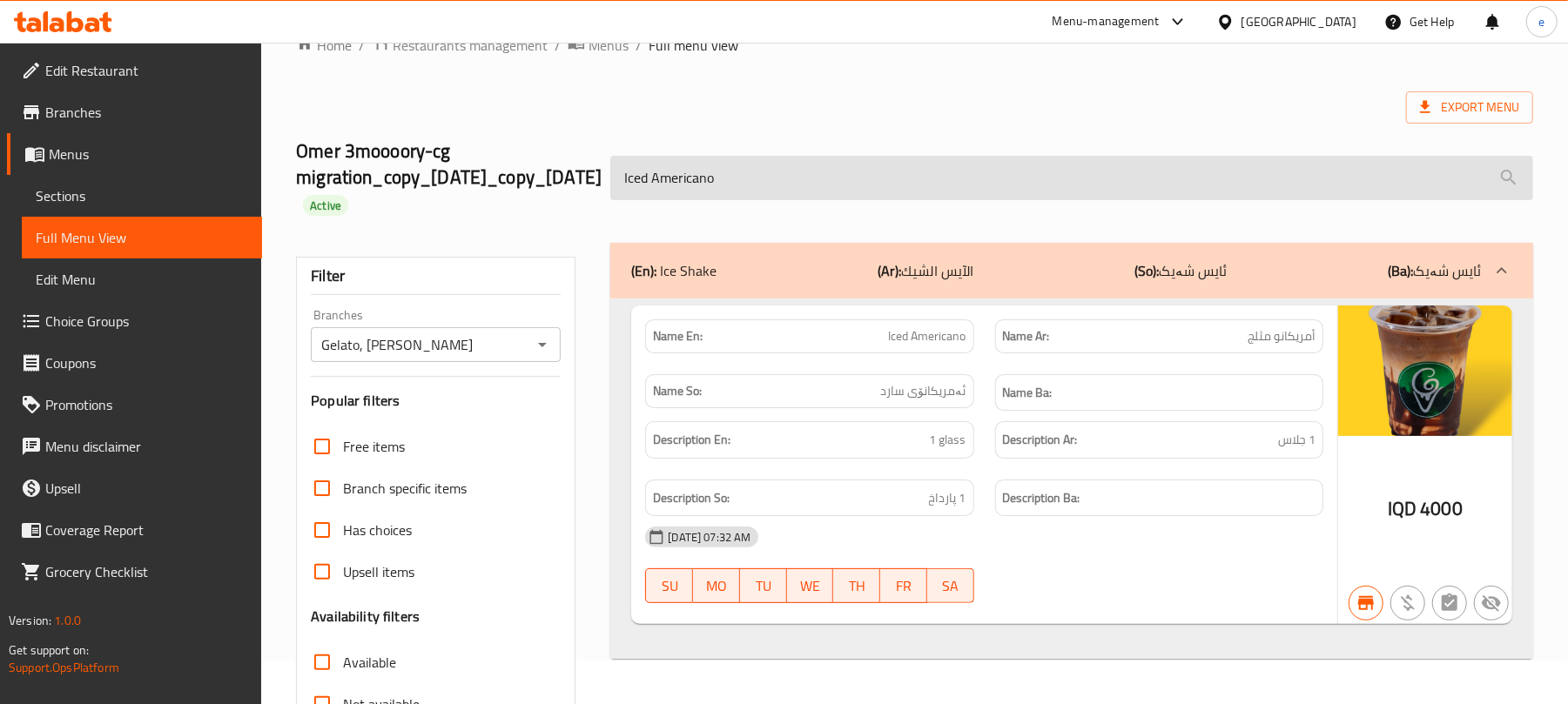
click at [747, 196] on input "Iced Americano" at bounding box center [1072, 178] width 924 height 44
paste input "Mocha"
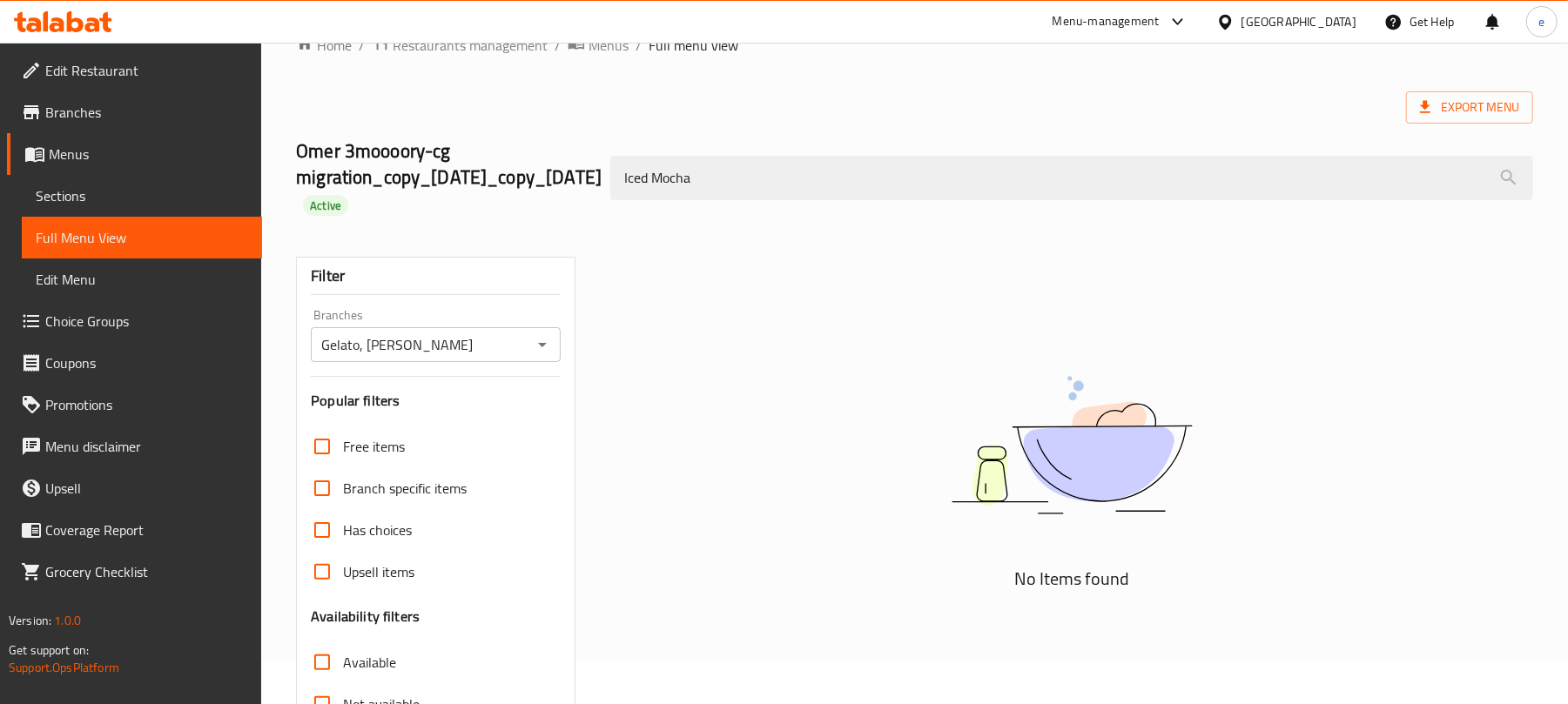
click at [543, 355] on icon "Open" at bounding box center [542, 344] width 21 height 21
type input "Iced Mocha"
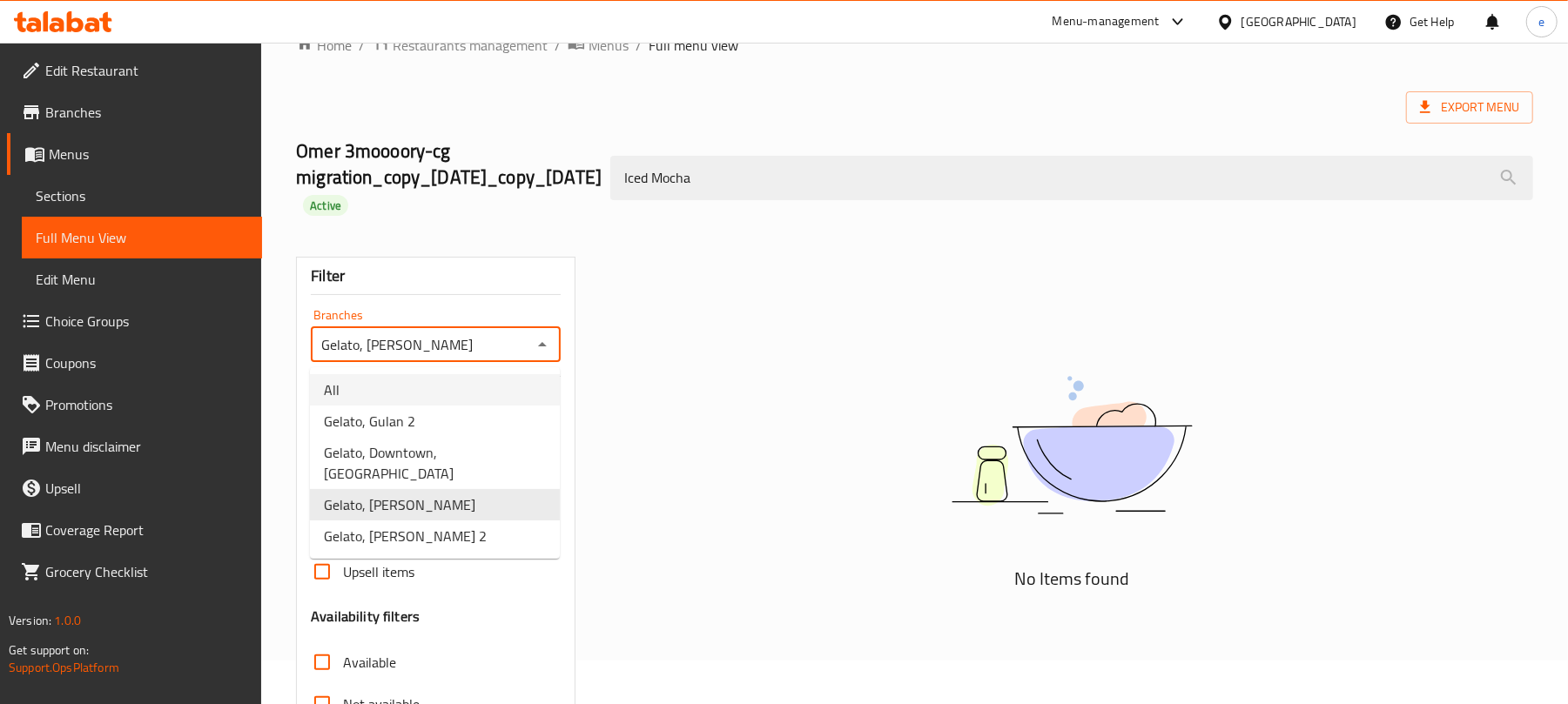
click at [446, 381] on li "All" at bounding box center [435, 390] width 250 height 31
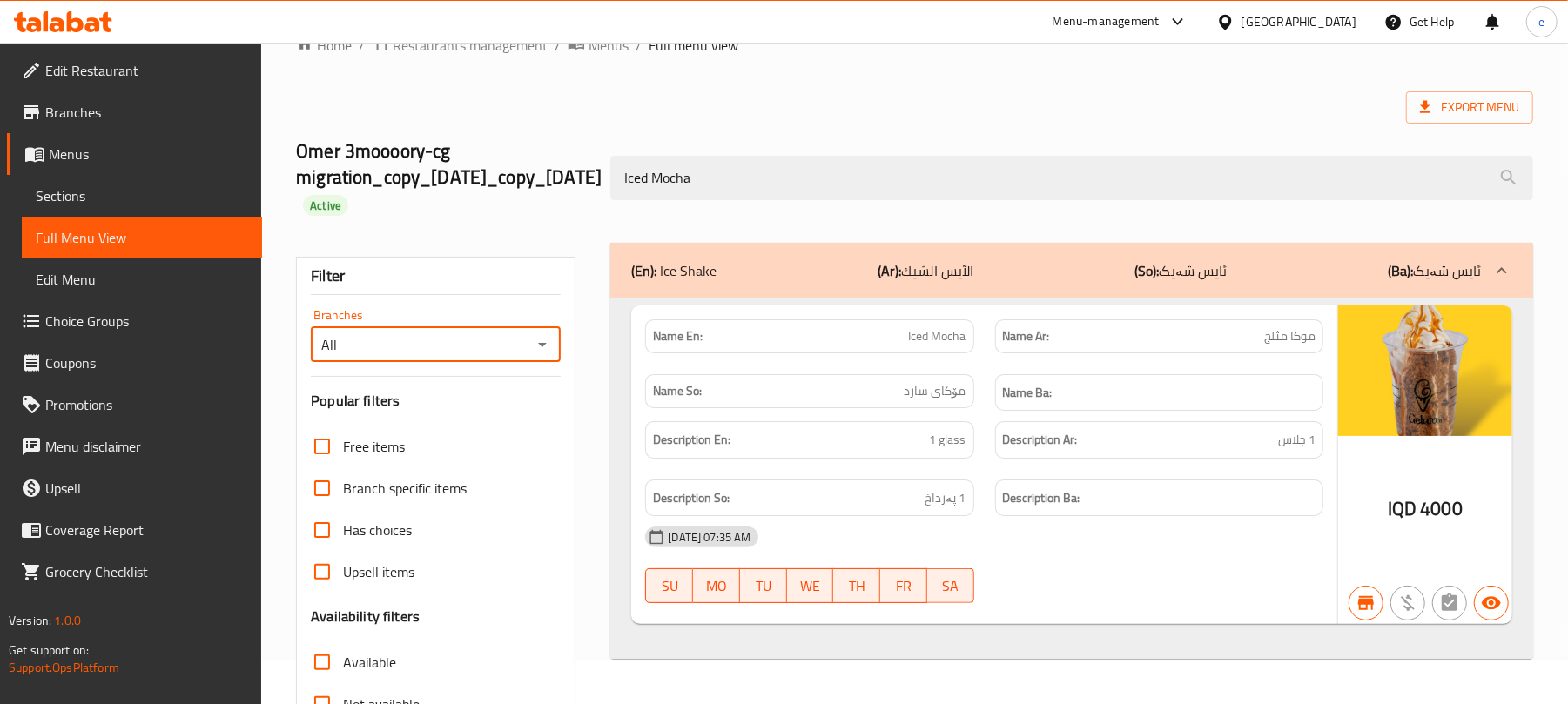
click at [545, 340] on icon "Open" at bounding box center [542, 344] width 21 height 21
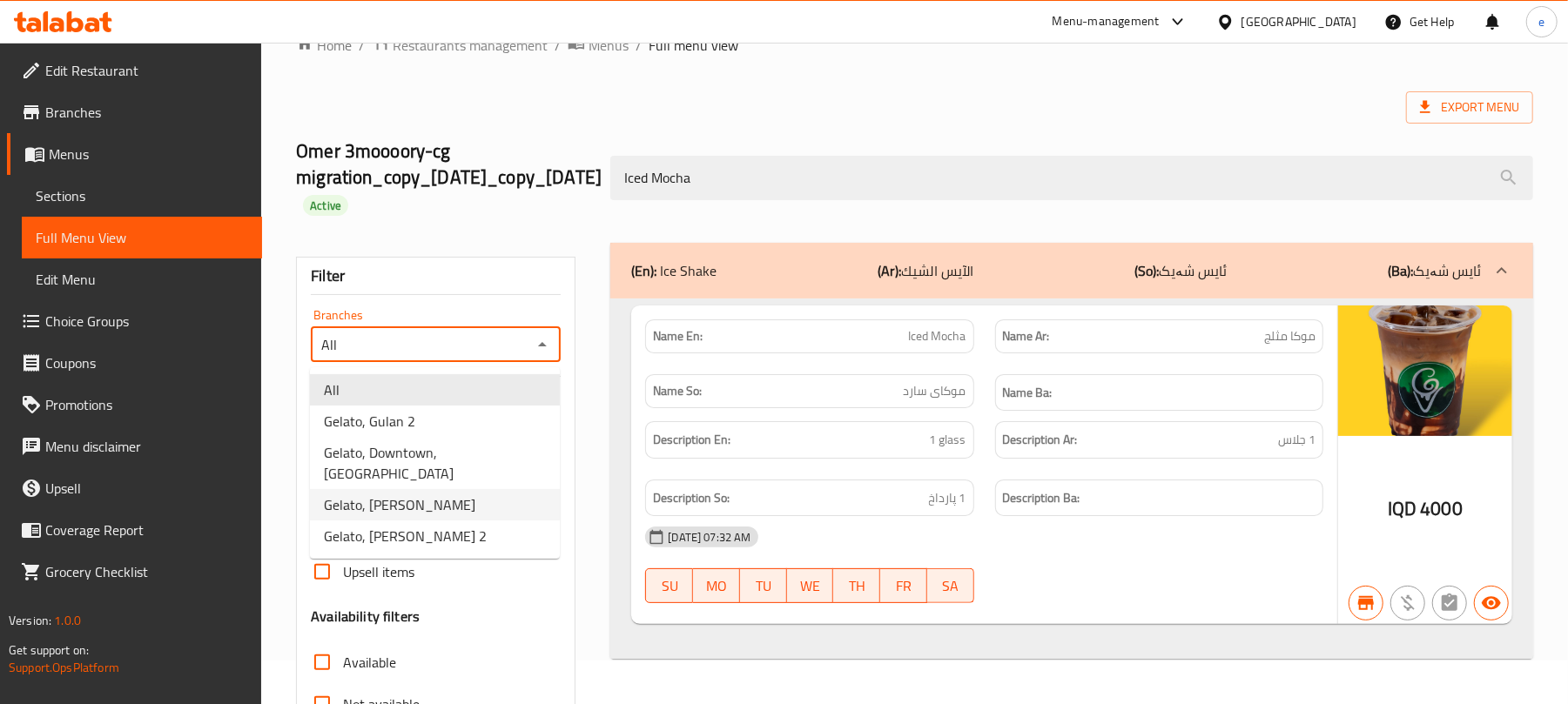
click at [404, 494] on span "Gelato, Saidawa" at bounding box center [400, 504] width 151 height 21
type input "Gelato, Saidawa"
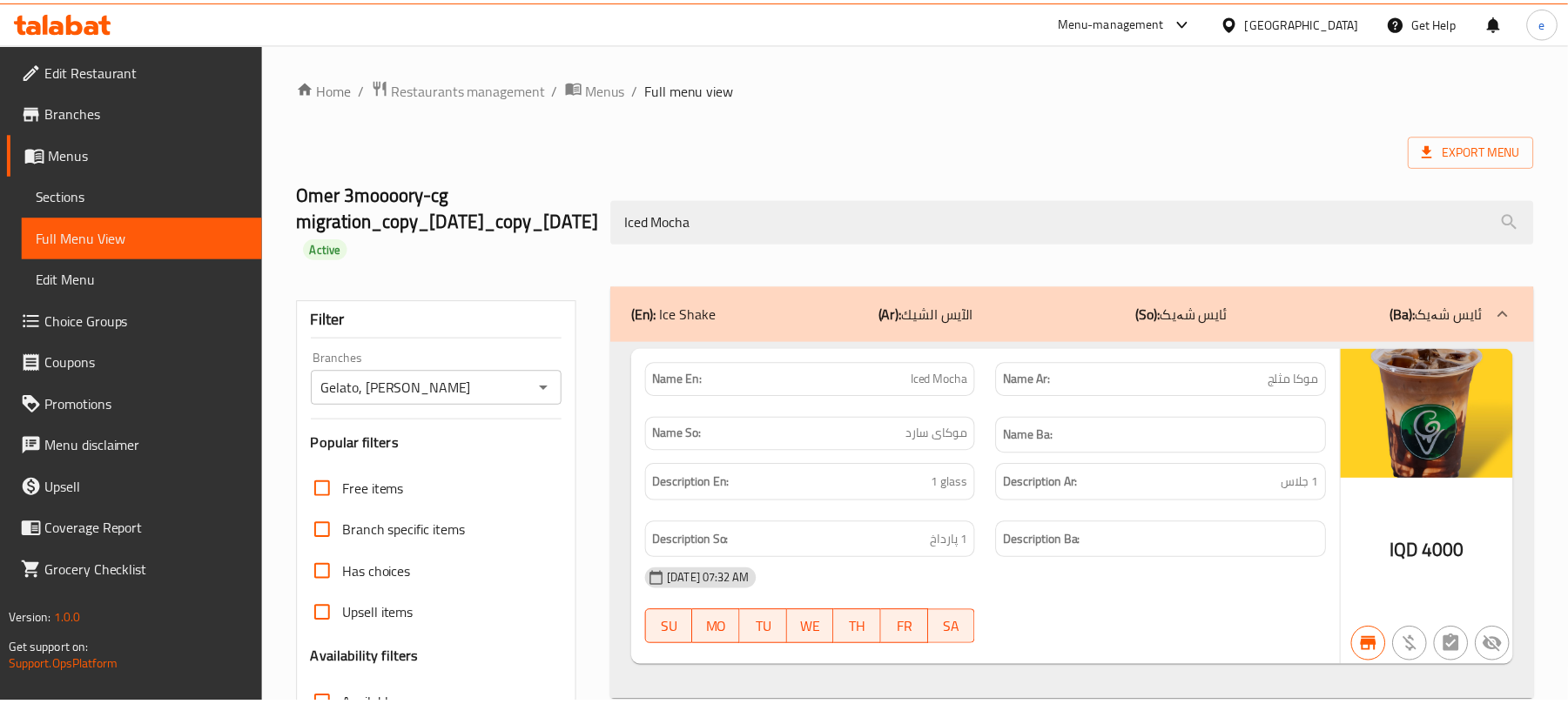
scroll to position [276, 0]
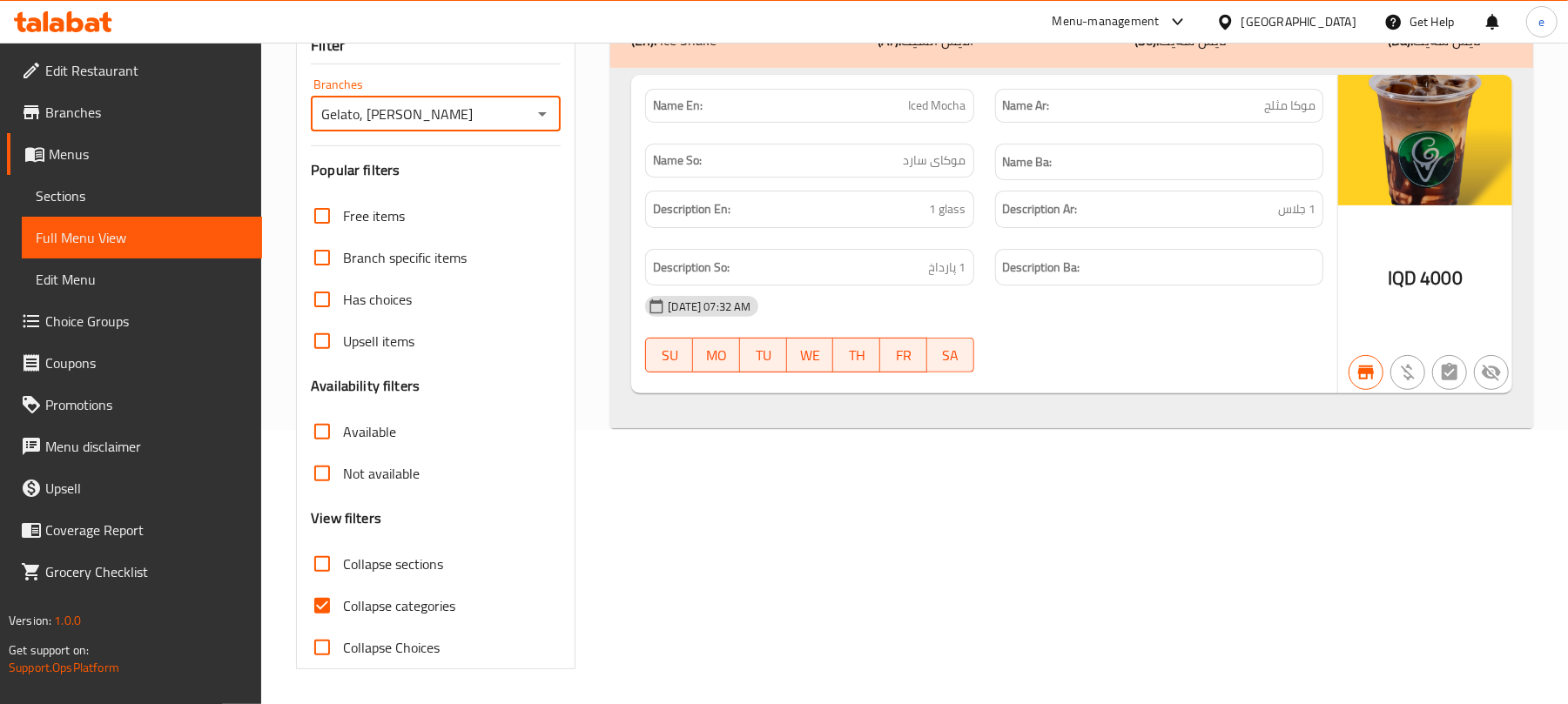
click at [354, 694] on div "Home / Restaurants management / Menus / Full menu view Export Menu Omer 3moooor…" at bounding box center [915, 236] width 1307 height 936
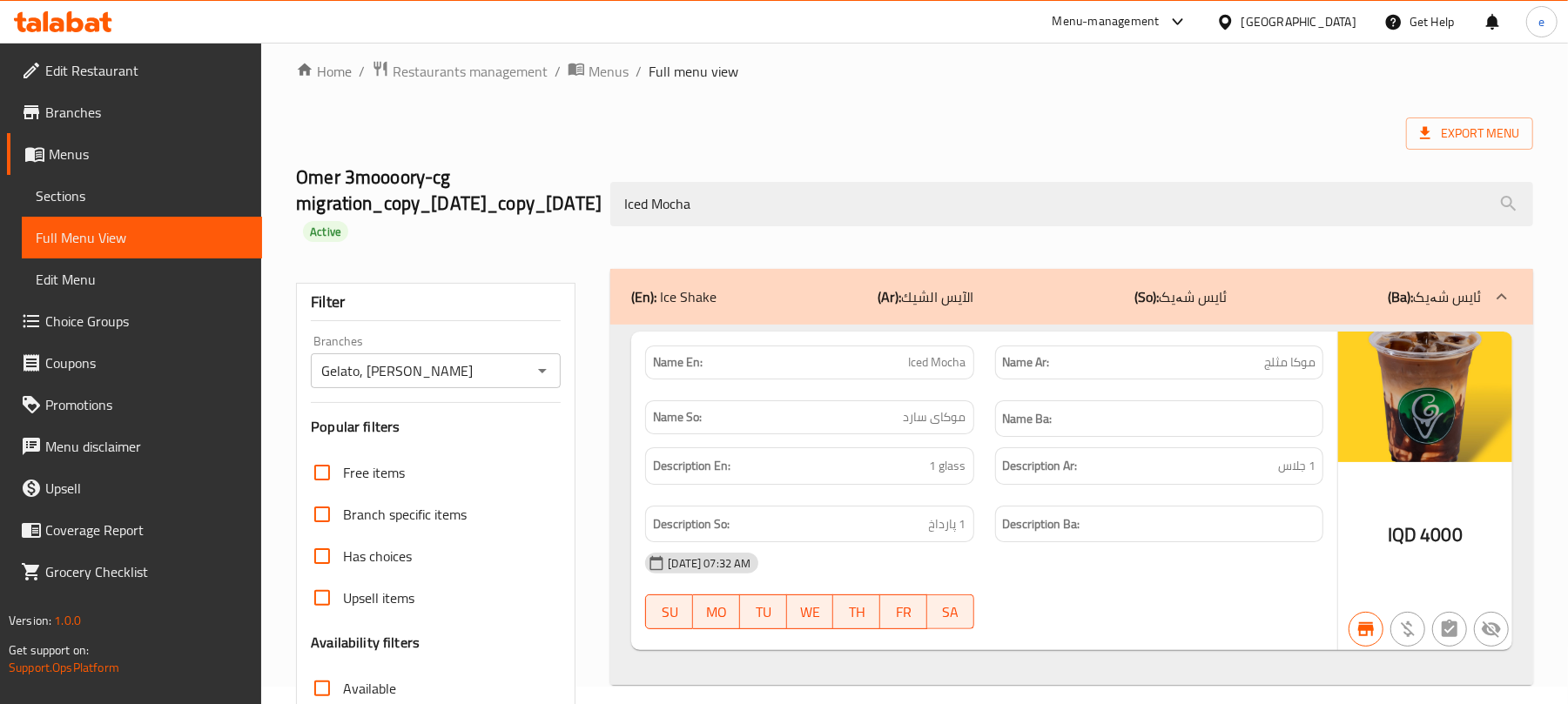
scroll to position [0, 0]
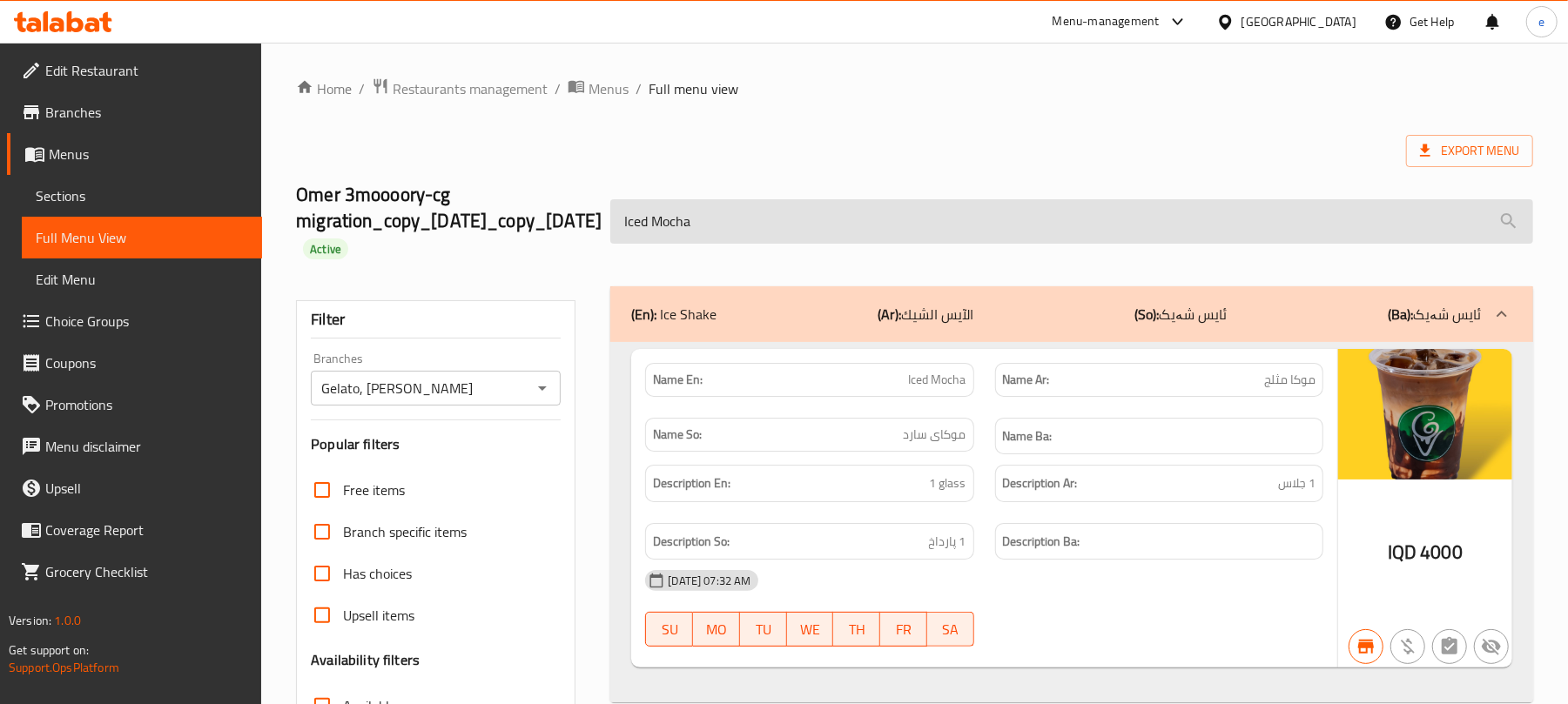
click at [743, 214] on input "Iced Mocha" at bounding box center [1072, 221] width 924 height 44
paste input "Carrot cake"
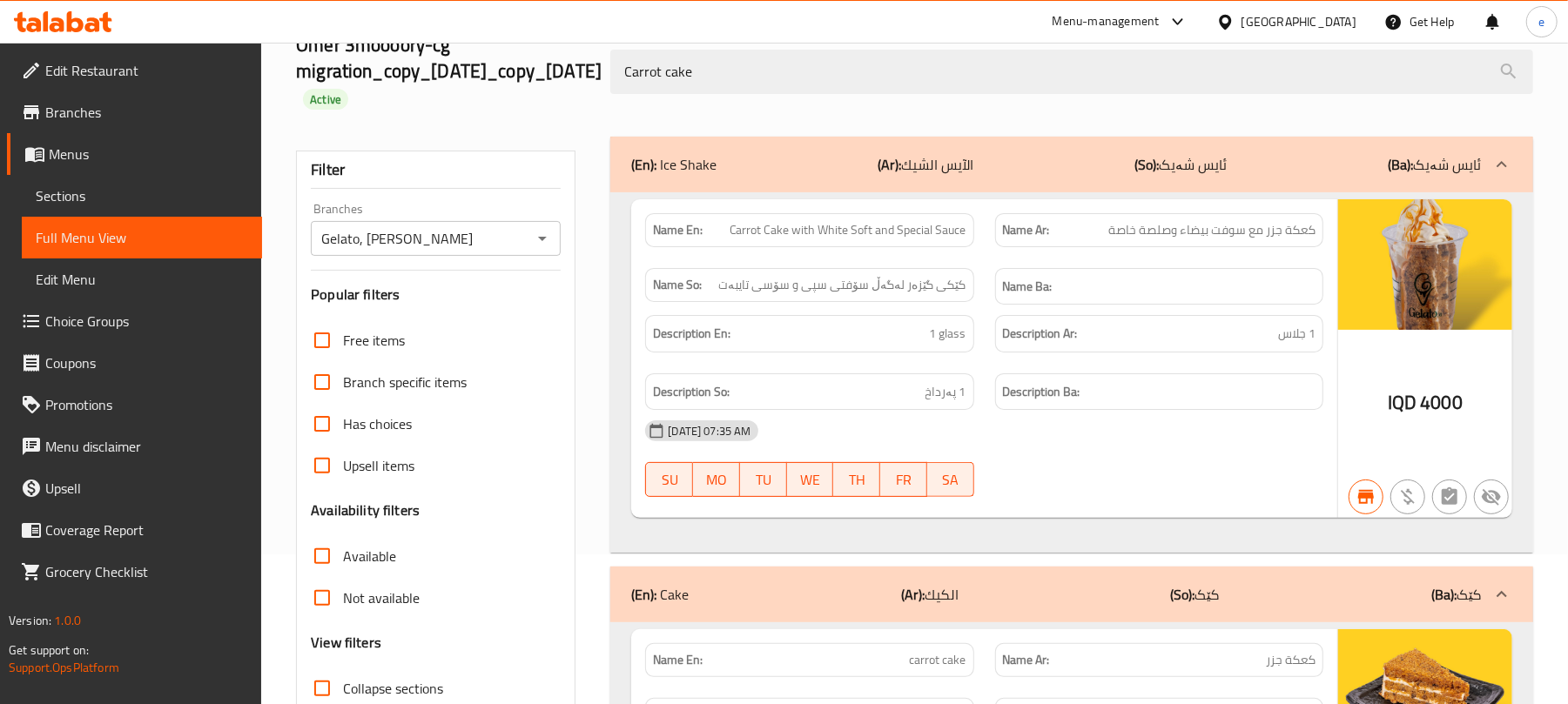
scroll to position [232, 0]
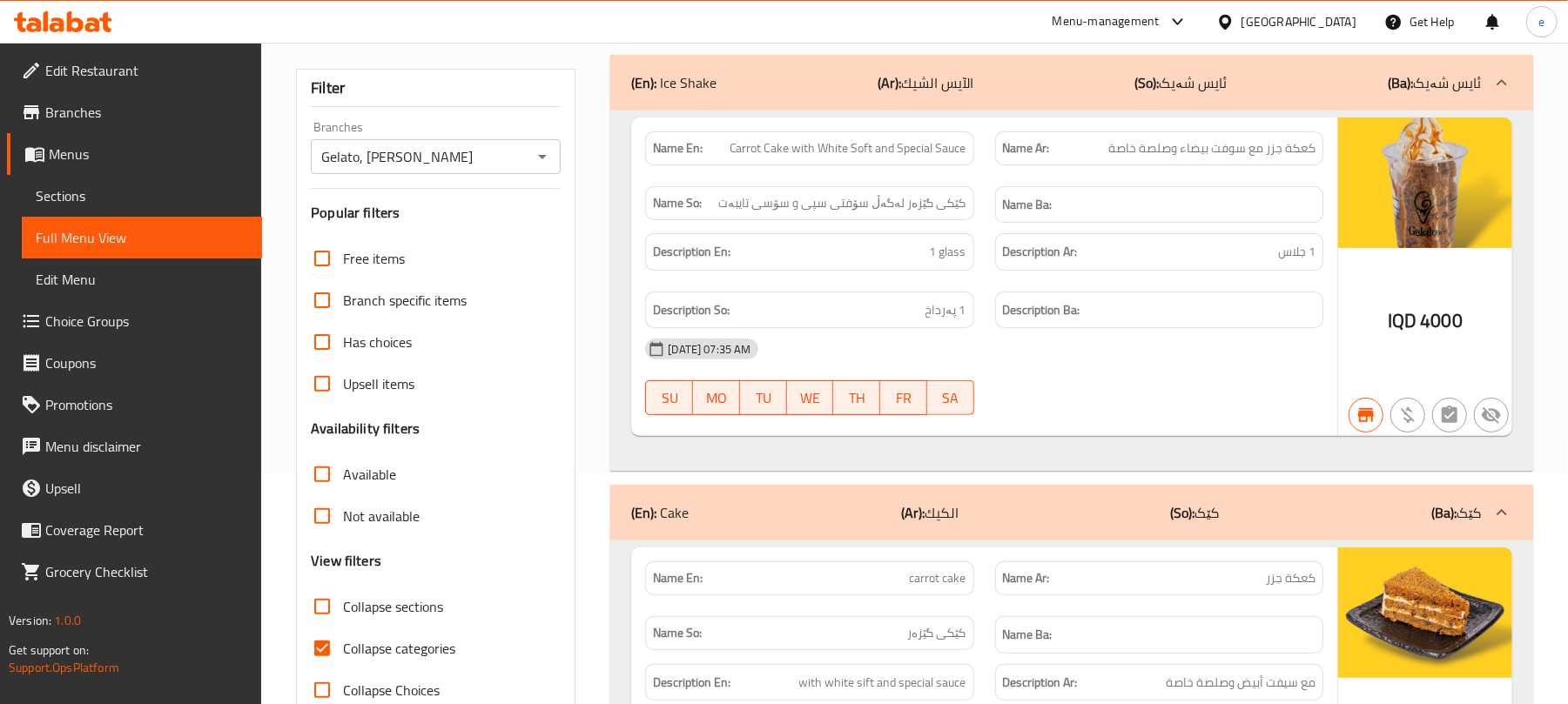
type input "Carrot cake"
click at [1008, 73] on div "(En): Ice Shake (Ar): الآيس الشيك (So): ئایس شەیک (Ba): ئایس شەیک" at bounding box center [1056, 82] width 850 height 21
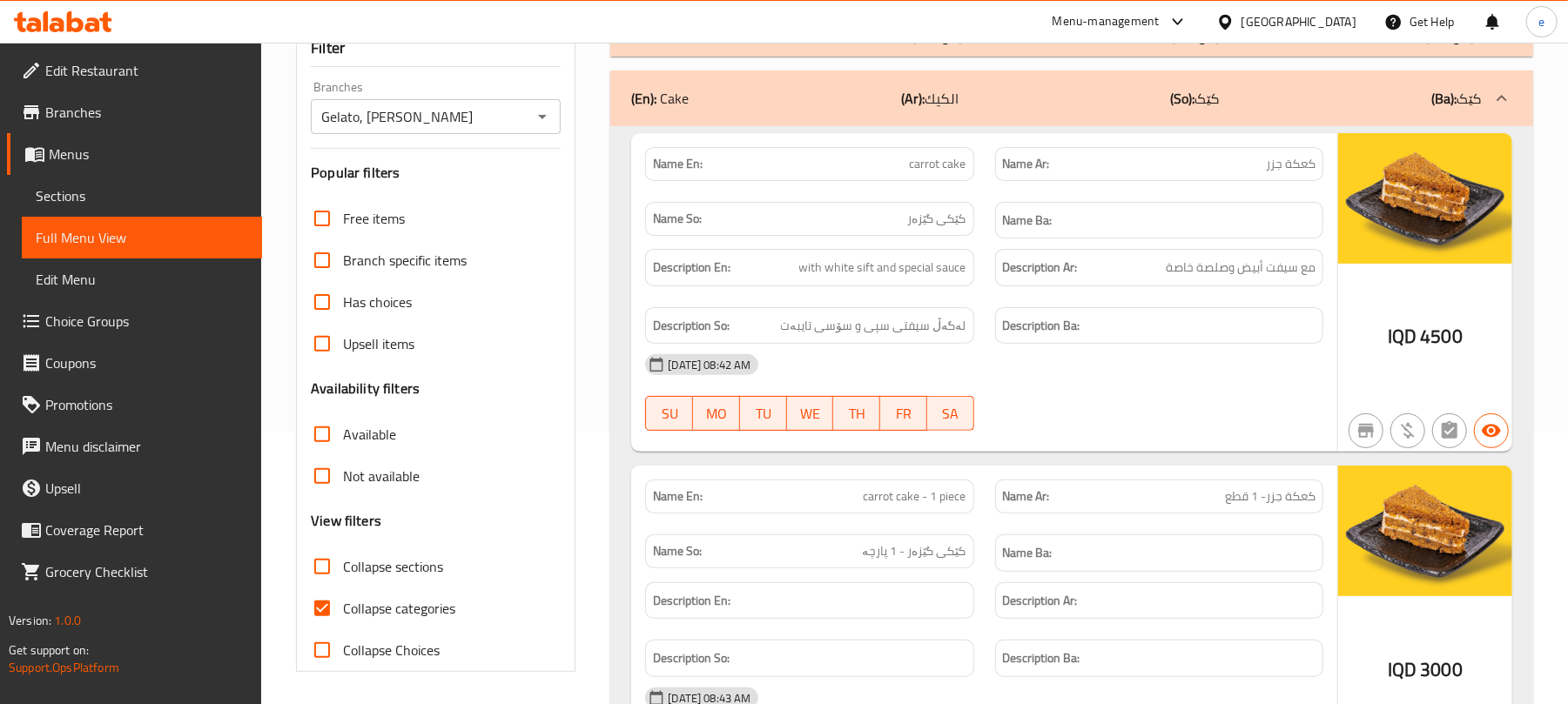
scroll to position [195, 0]
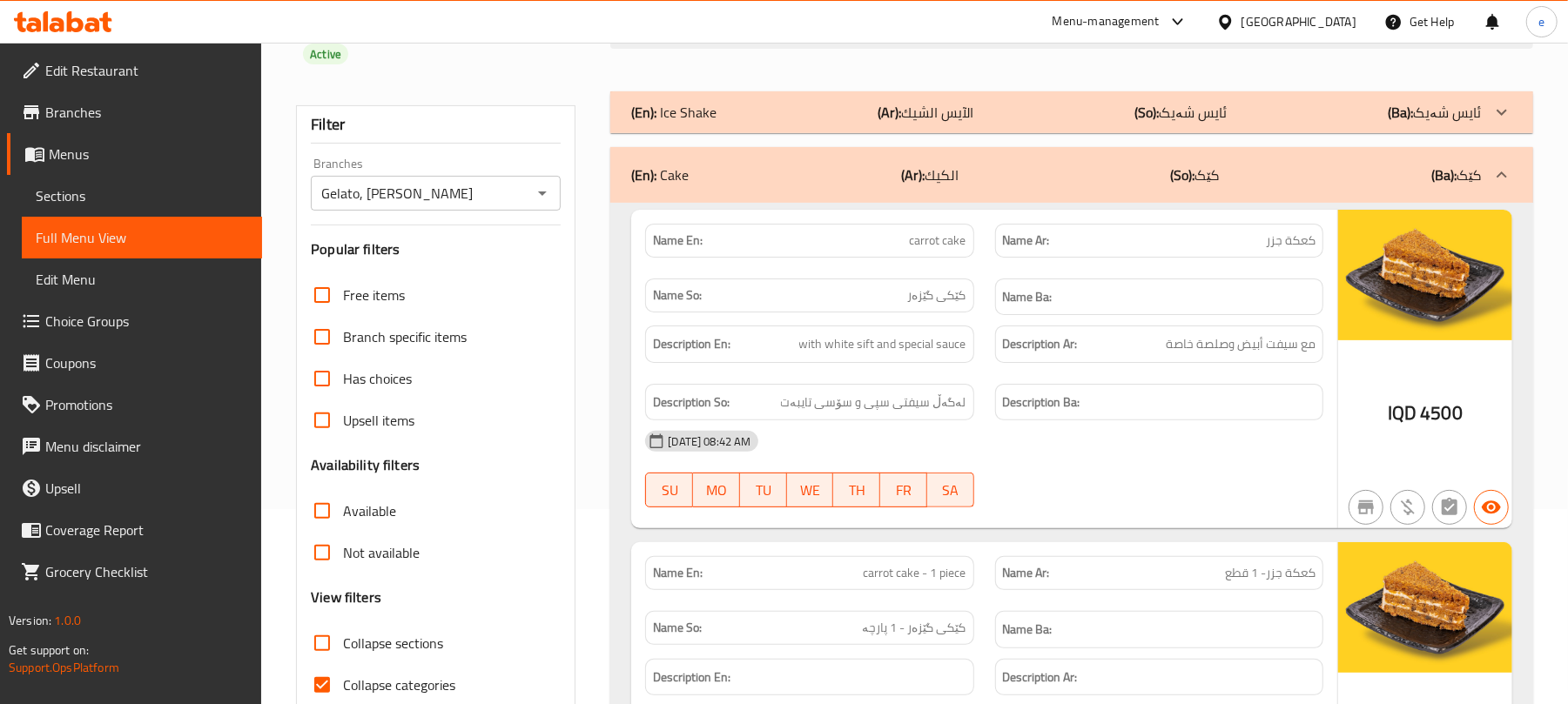
click at [514, 191] on input "Gelato, Saidawa" at bounding box center [421, 192] width 210 height 25
click at [531, 195] on button "Open" at bounding box center [542, 192] width 25 height 25
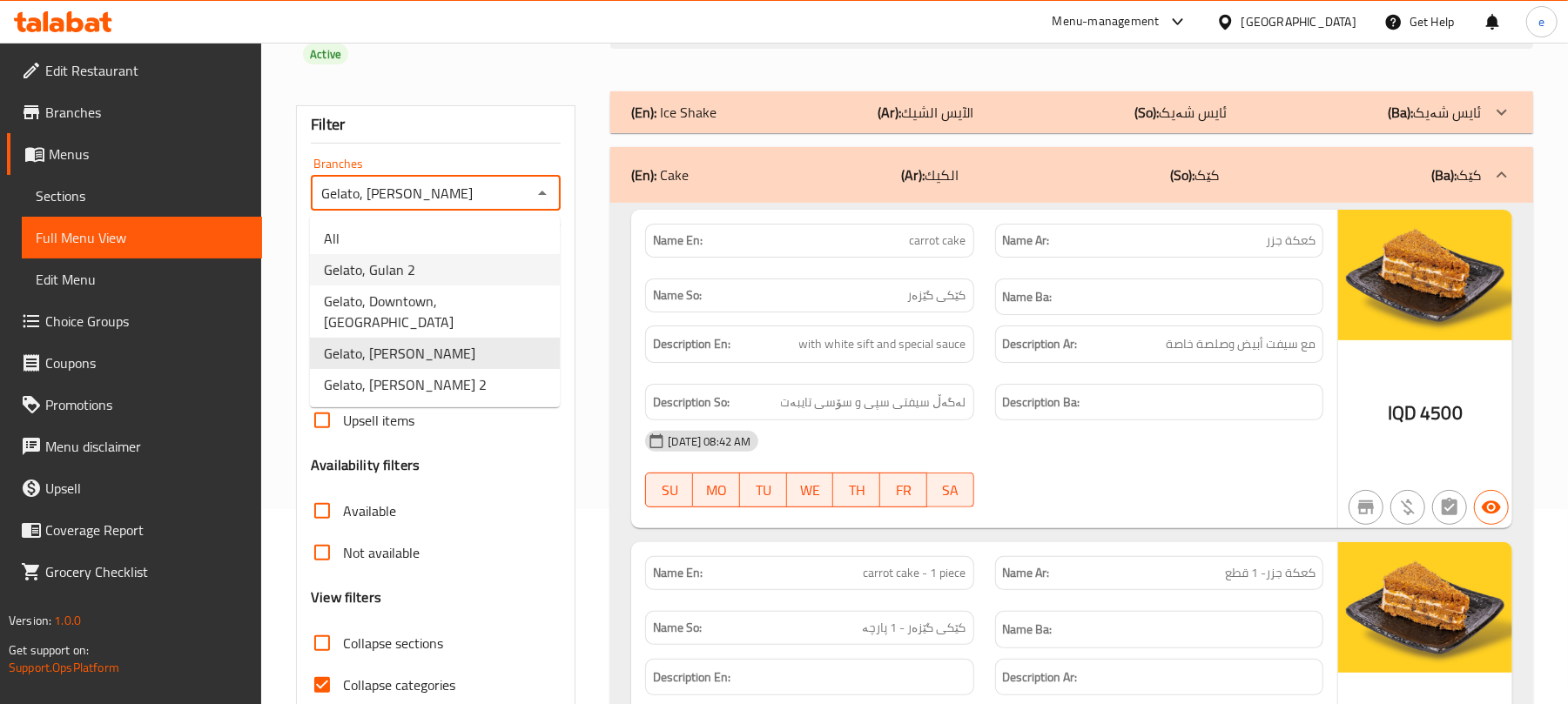
click at [440, 262] on li "Gelato, Gulan 2" at bounding box center [435, 270] width 250 height 31
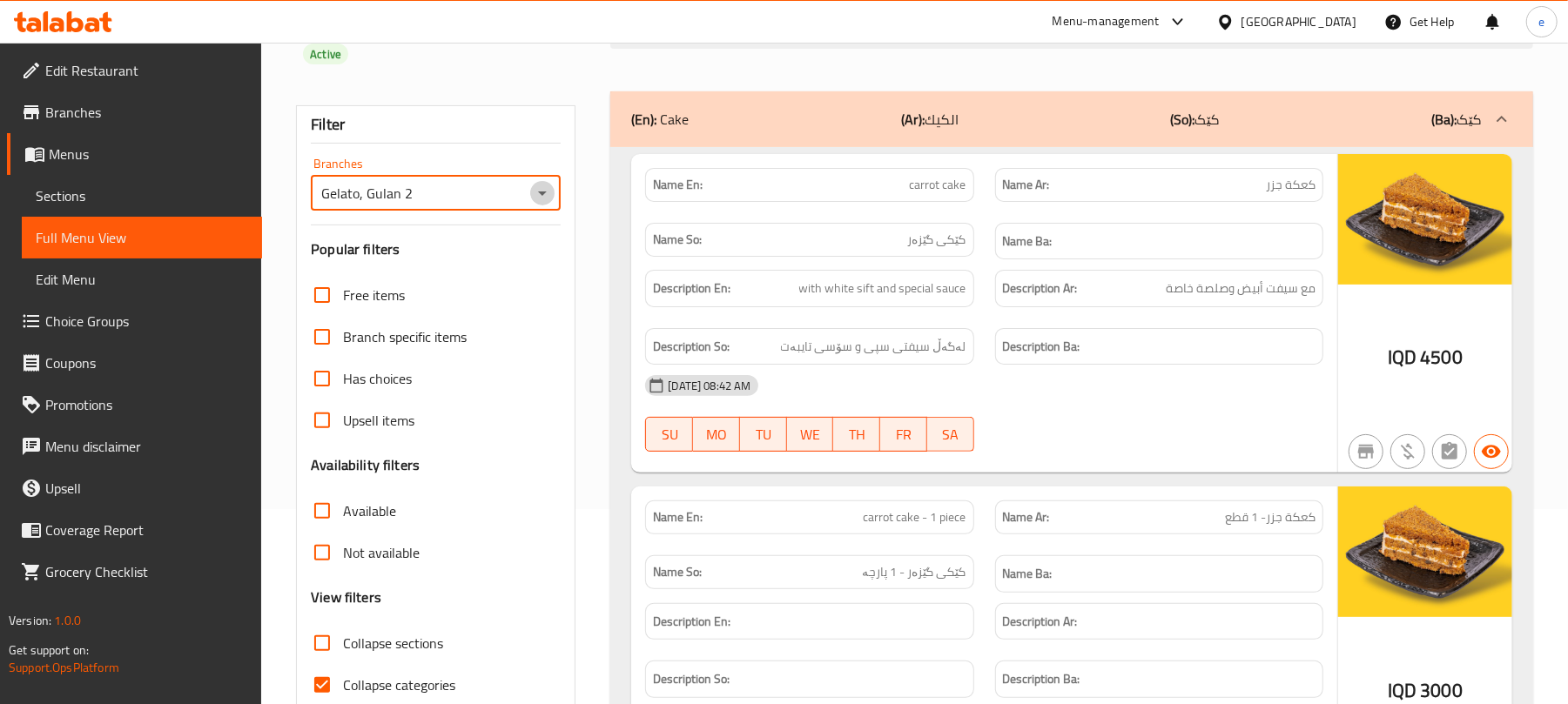
click at [534, 195] on icon "Open" at bounding box center [542, 192] width 21 height 21
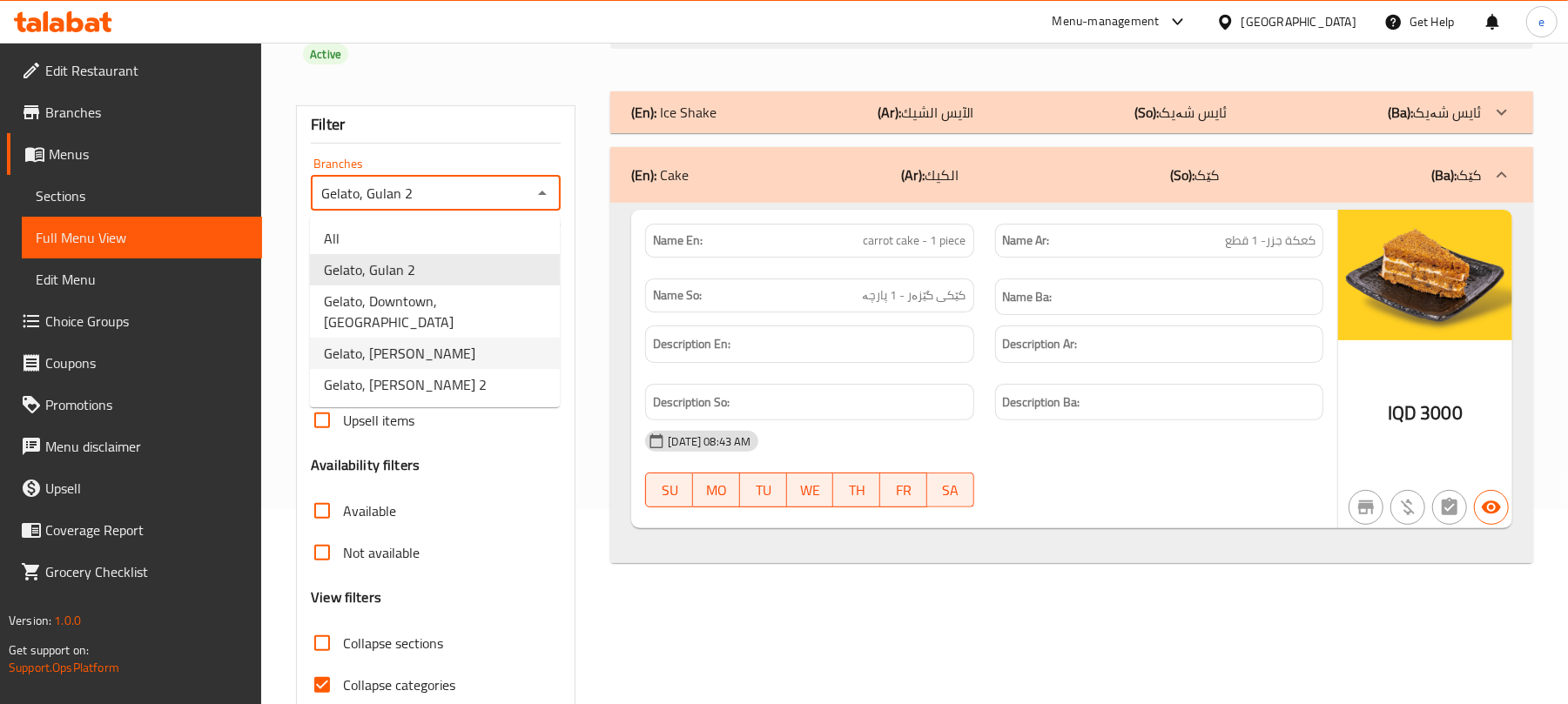
click at [422, 346] on li "Gelato, Saidawa" at bounding box center [435, 353] width 250 height 31
type input "Gelato, Saidawa"
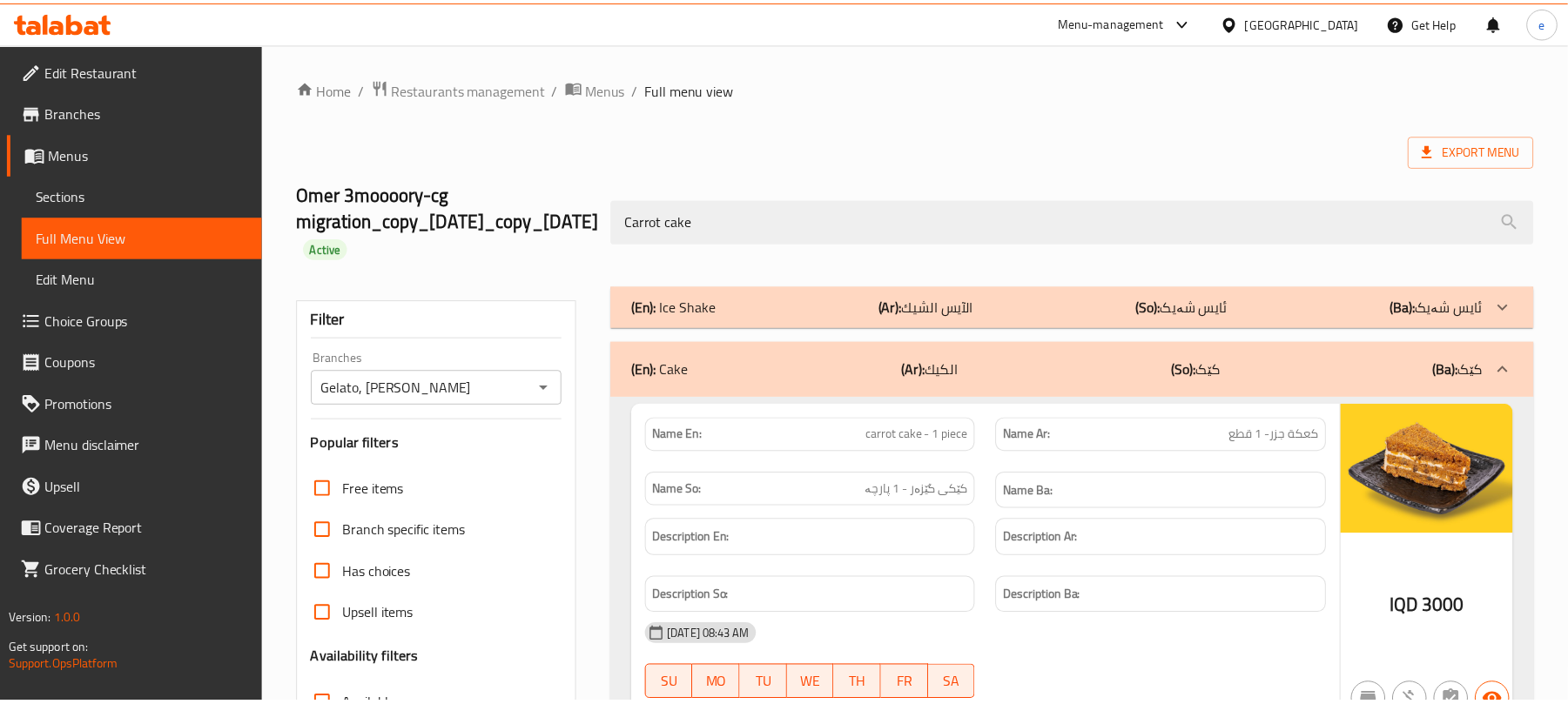
scroll to position [276, 0]
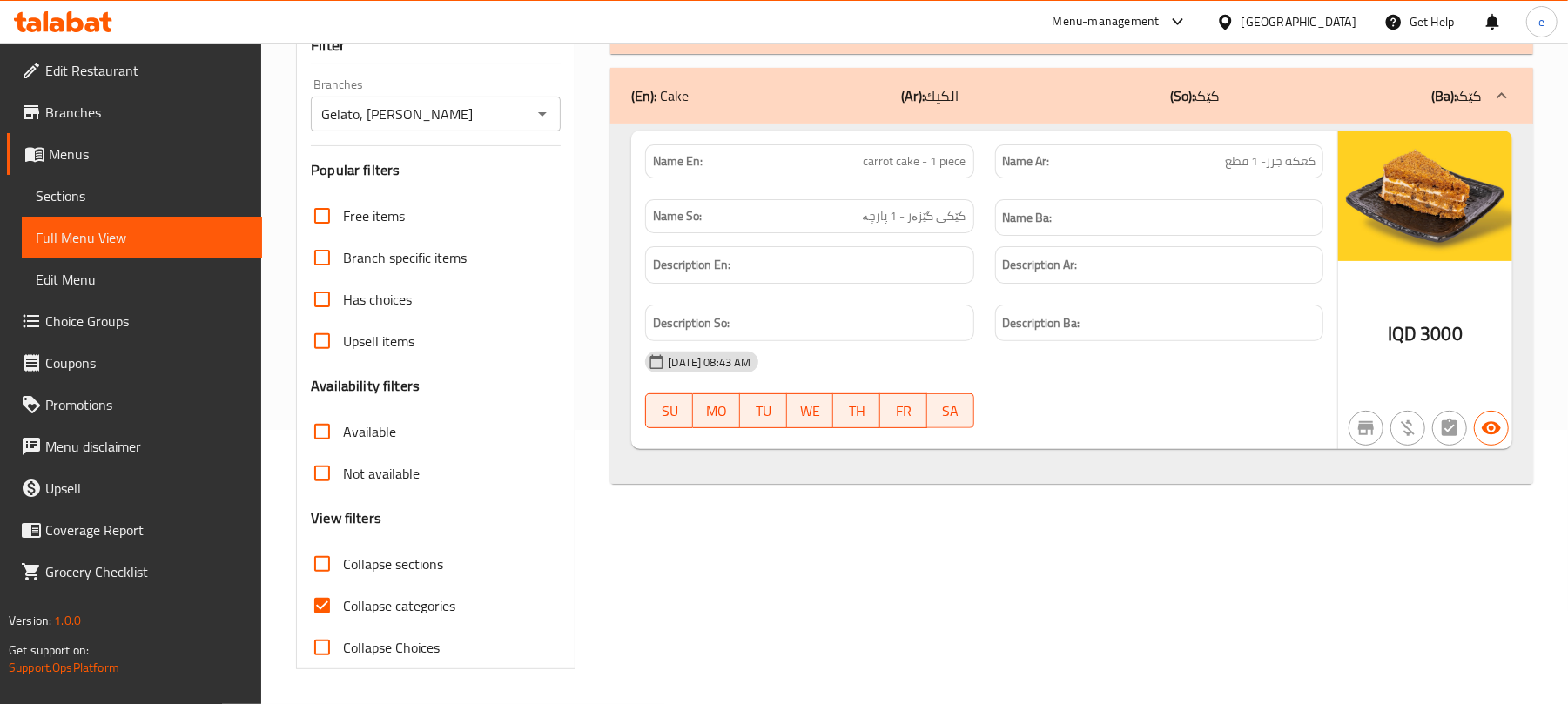
click at [92, 31] on div at bounding box center [63, 22] width 98 height 21
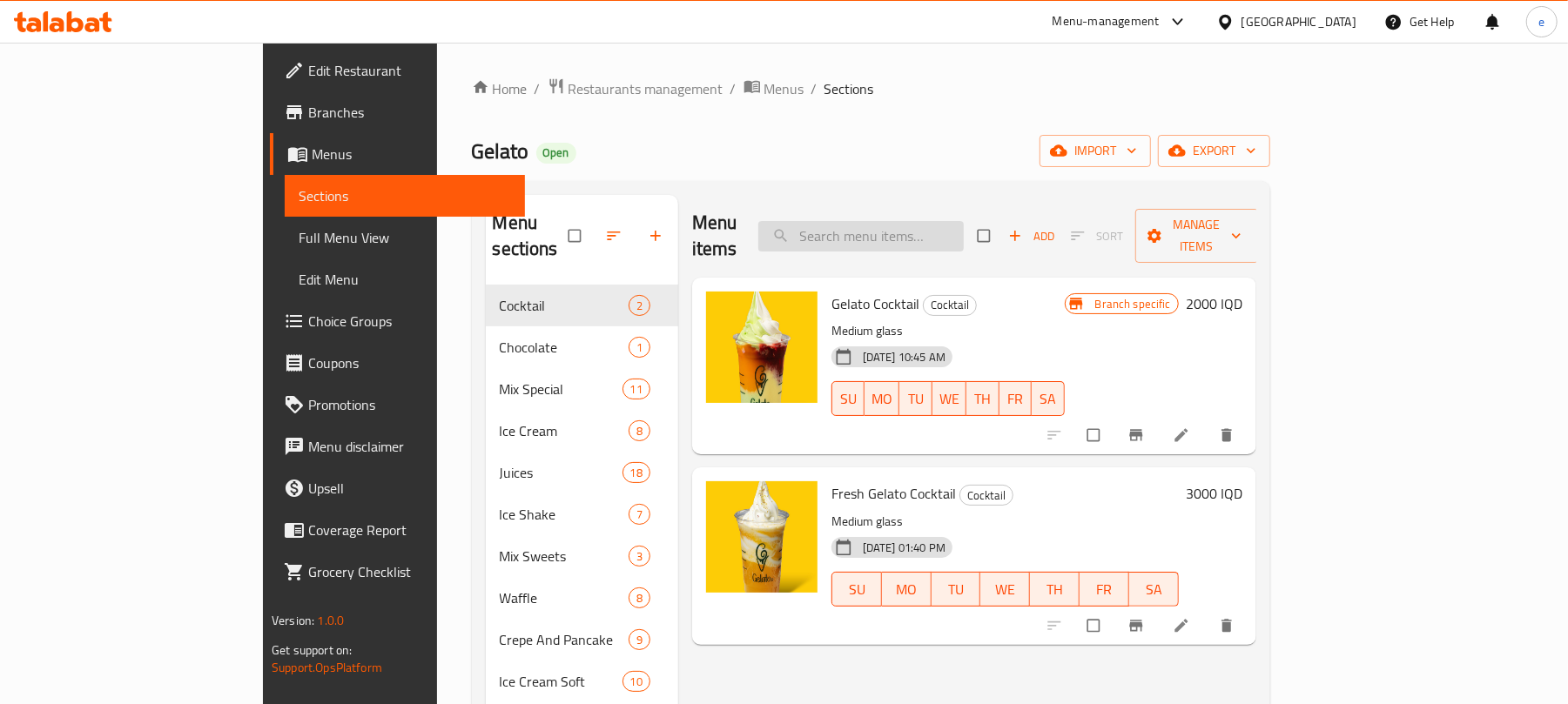
click at [924, 221] on input "search" at bounding box center [861, 236] width 205 height 30
paste input "Iced Mocha"
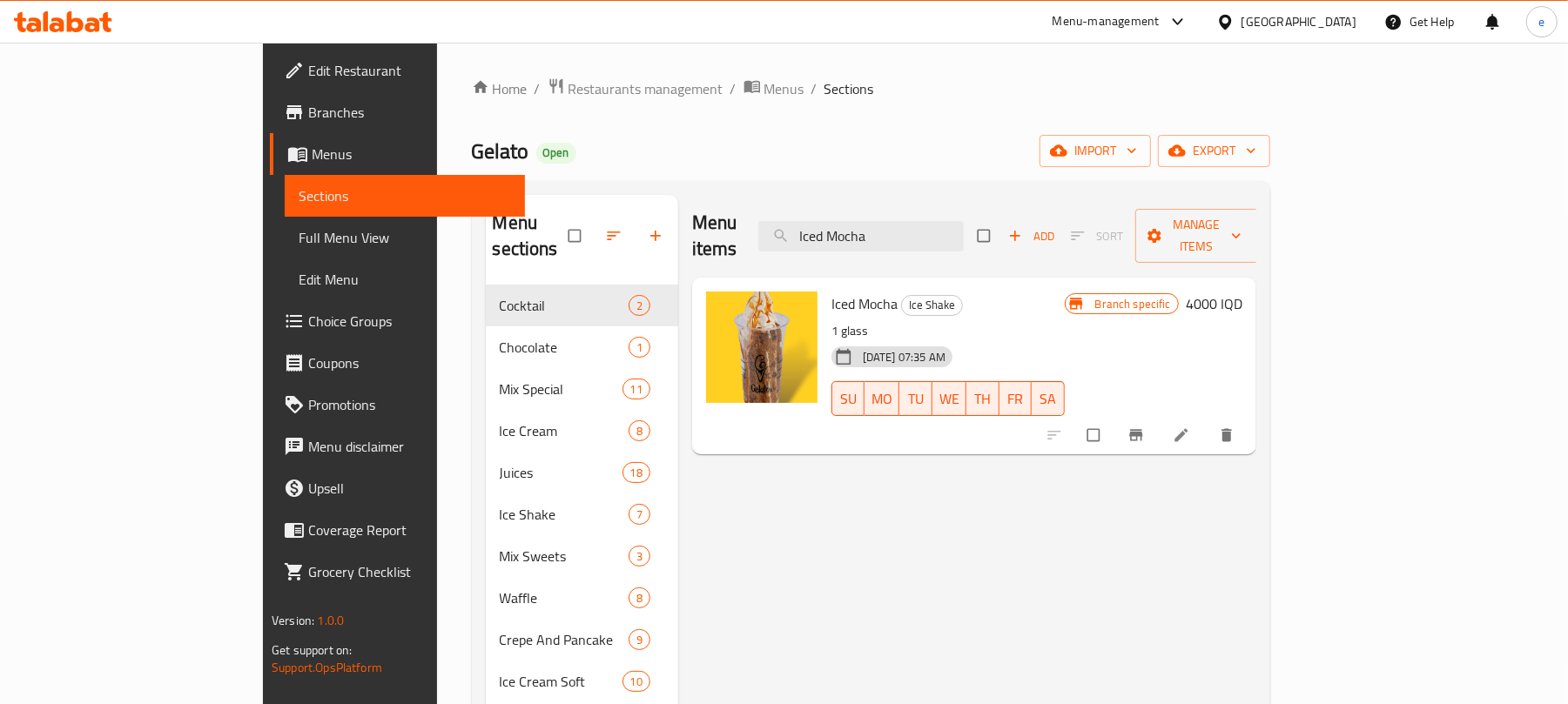
type input "Iced Mocha"
click at [1191, 426] on icon at bounding box center [1182, 435] width 18 height 18
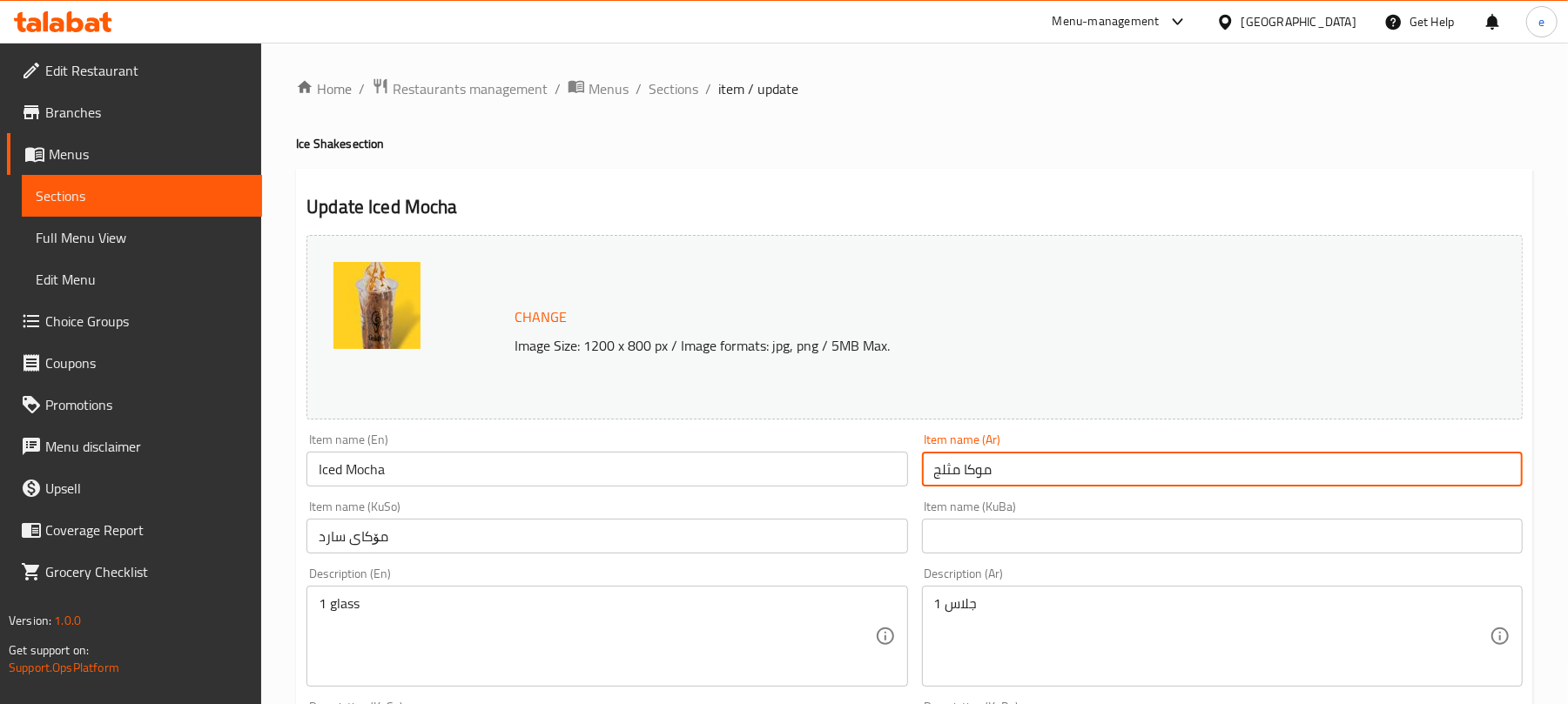
click at [1008, 471] on input "موكا مثلج" at bounding box center [1223, 468] width 601 height 34
paste input "عكة جزر مع سوفت بيضاء وصلصة خاصة"
type input "كعكة جزر مع سوفت بيضاء وصلصة خاصة"
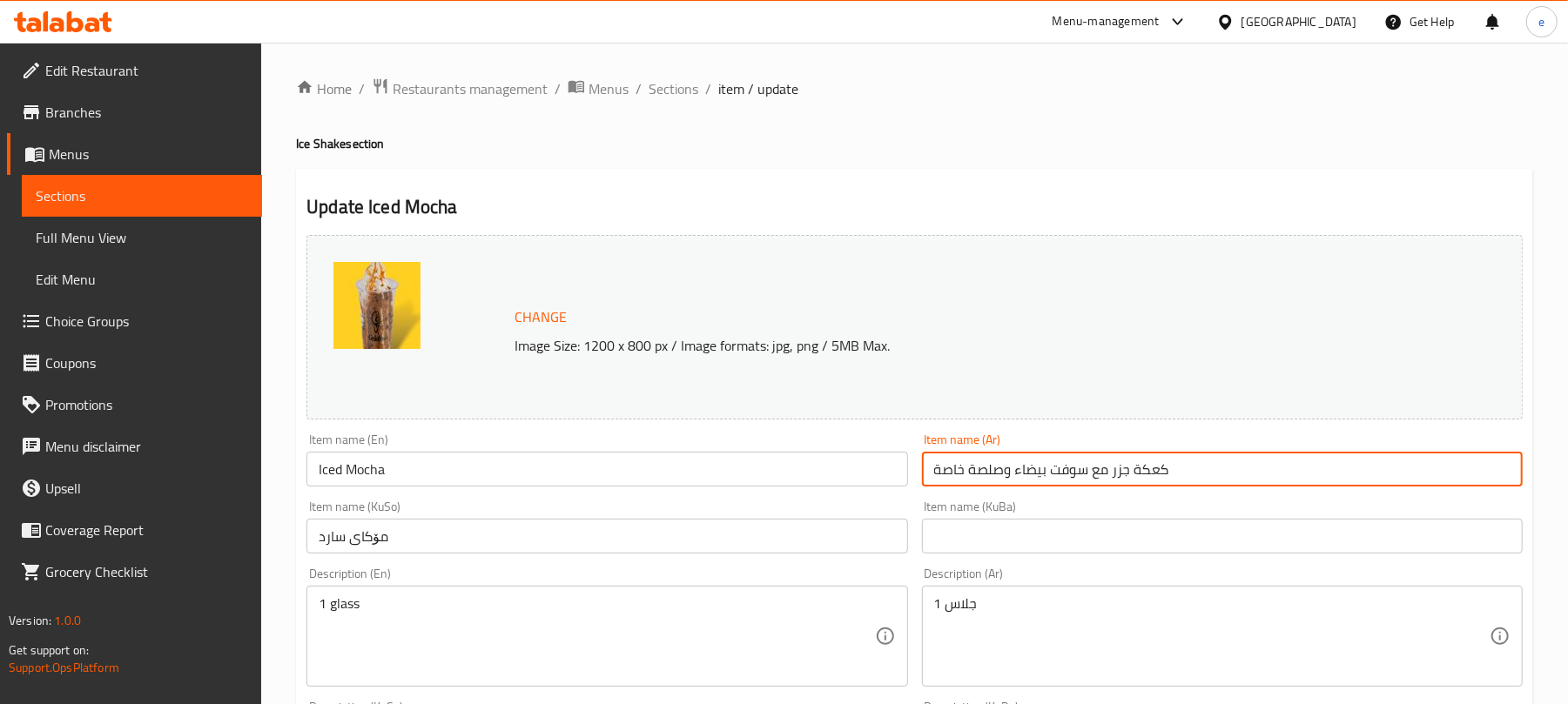
click at [588, 478] on input "Iced Mocha" at bounding box center [607, 468] width 601 height 34
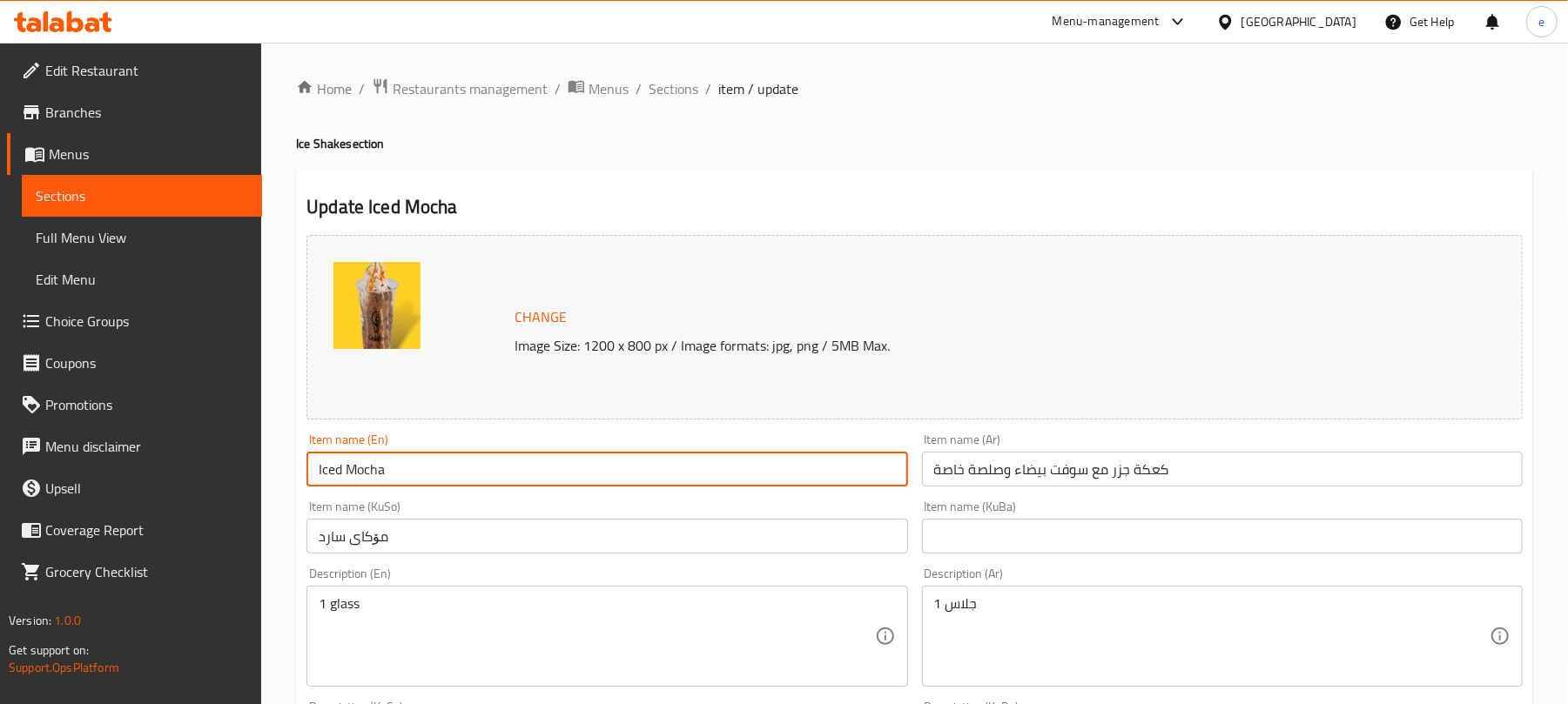
click at [588, 478] on input "Iced Mocha" at bounding box center [607, 468] width 601 height 34
paste input "Carrot Cake with White Soft and Special Sauce"
type input "Carrot Cake with White Soft and Special Sauce"
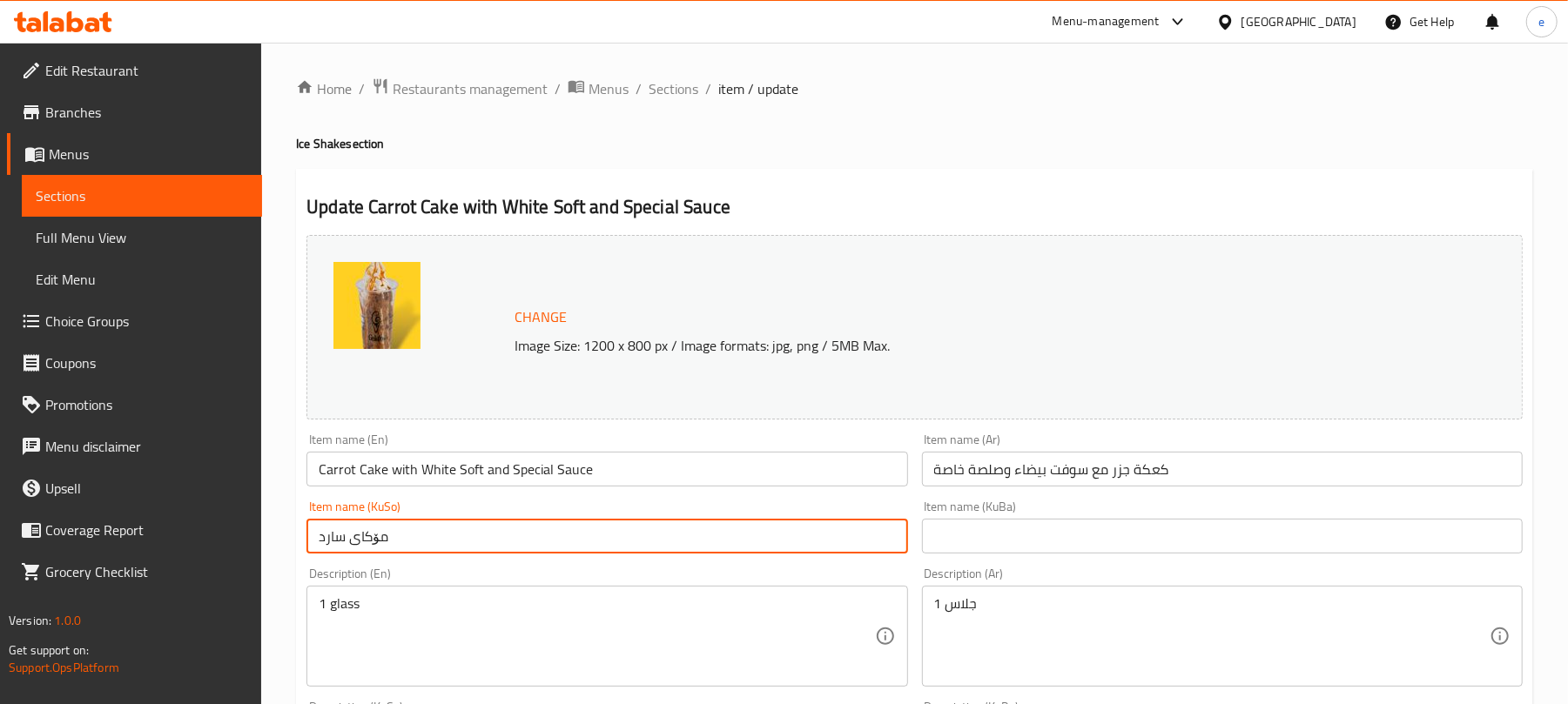
click at [533, 544] on input "مۆکای سارد" at bounding box center [607, 535] width 601 height 34
paste input "کێکی گێزەر لەگەڵ سۆفتی سپی و سۆسی تایبەت"
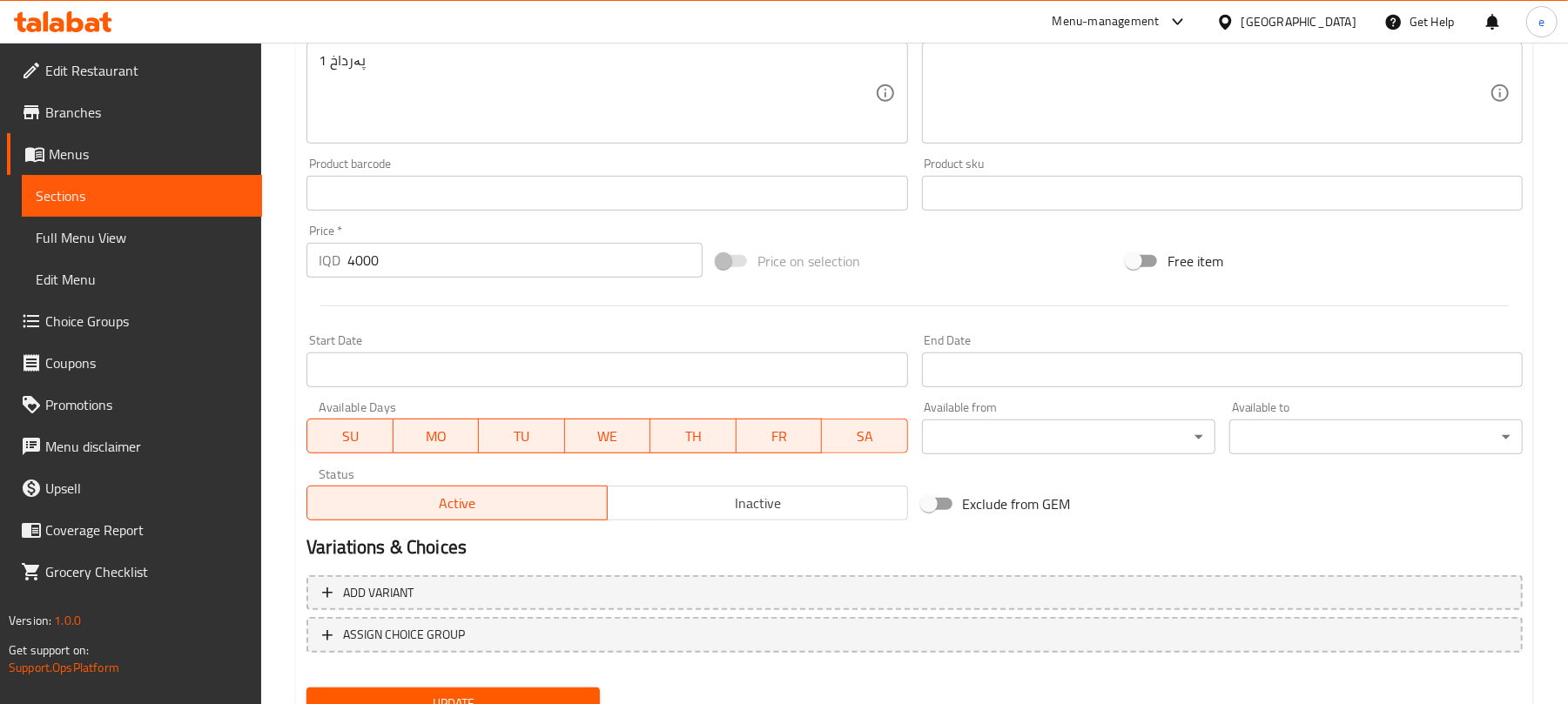
scroll to position [749, 0]
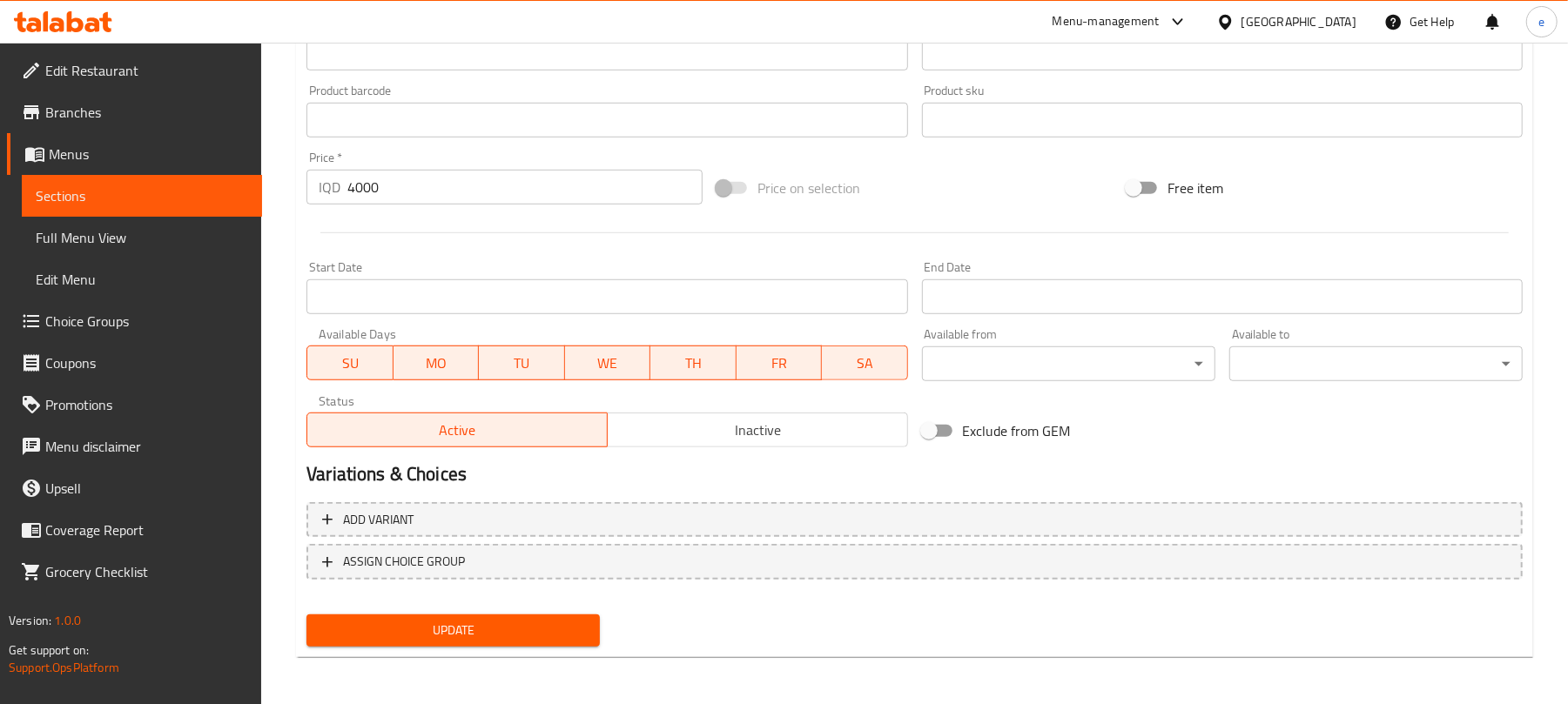
type input "کێکی گێزەر لەگەڵ سۆفتی سپی و سۆسی تایبەت"
click at [568, 615] on button "Update" at bounding box center [453, 630] width 294 height 32
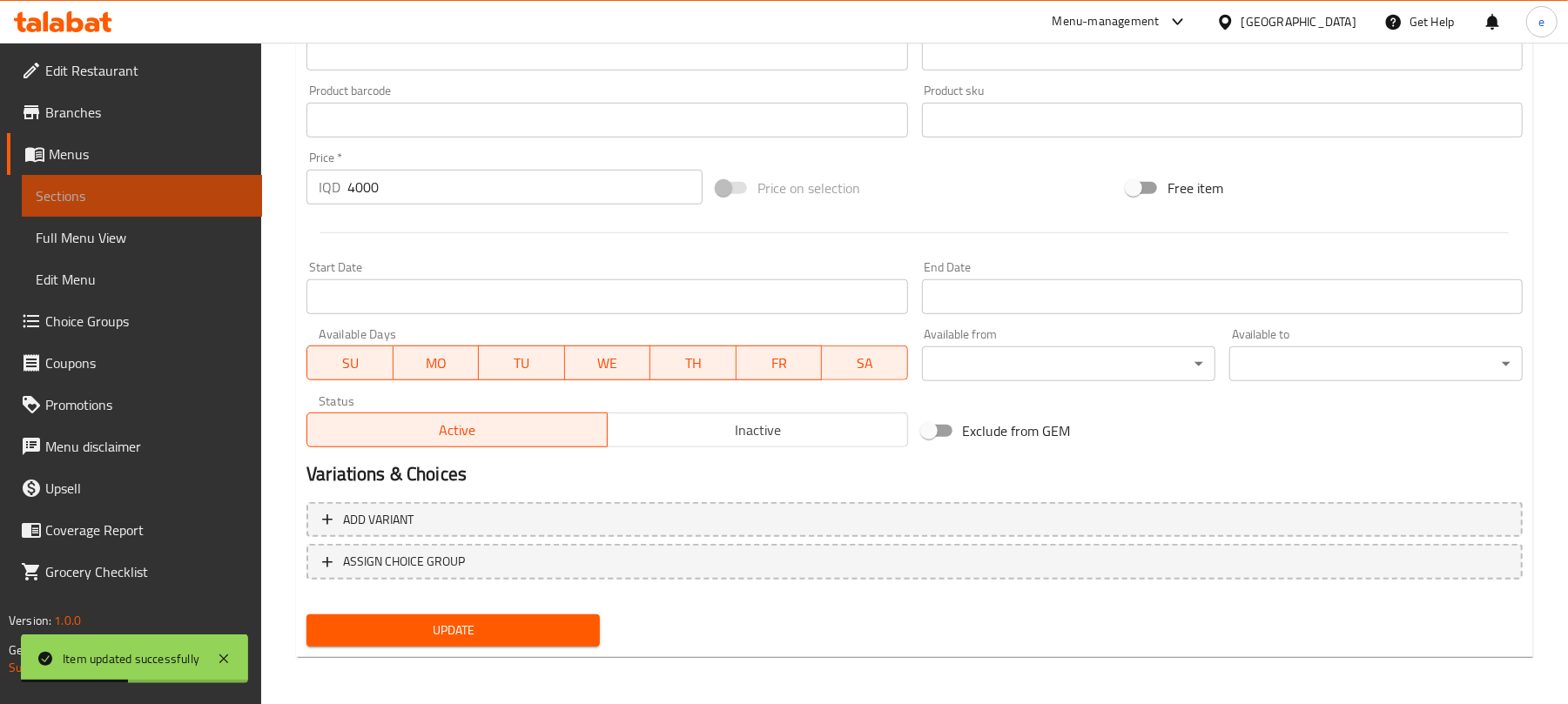
click at [219, 206] on link "Sections" at bounding box center [141, 195] width 241 height 42
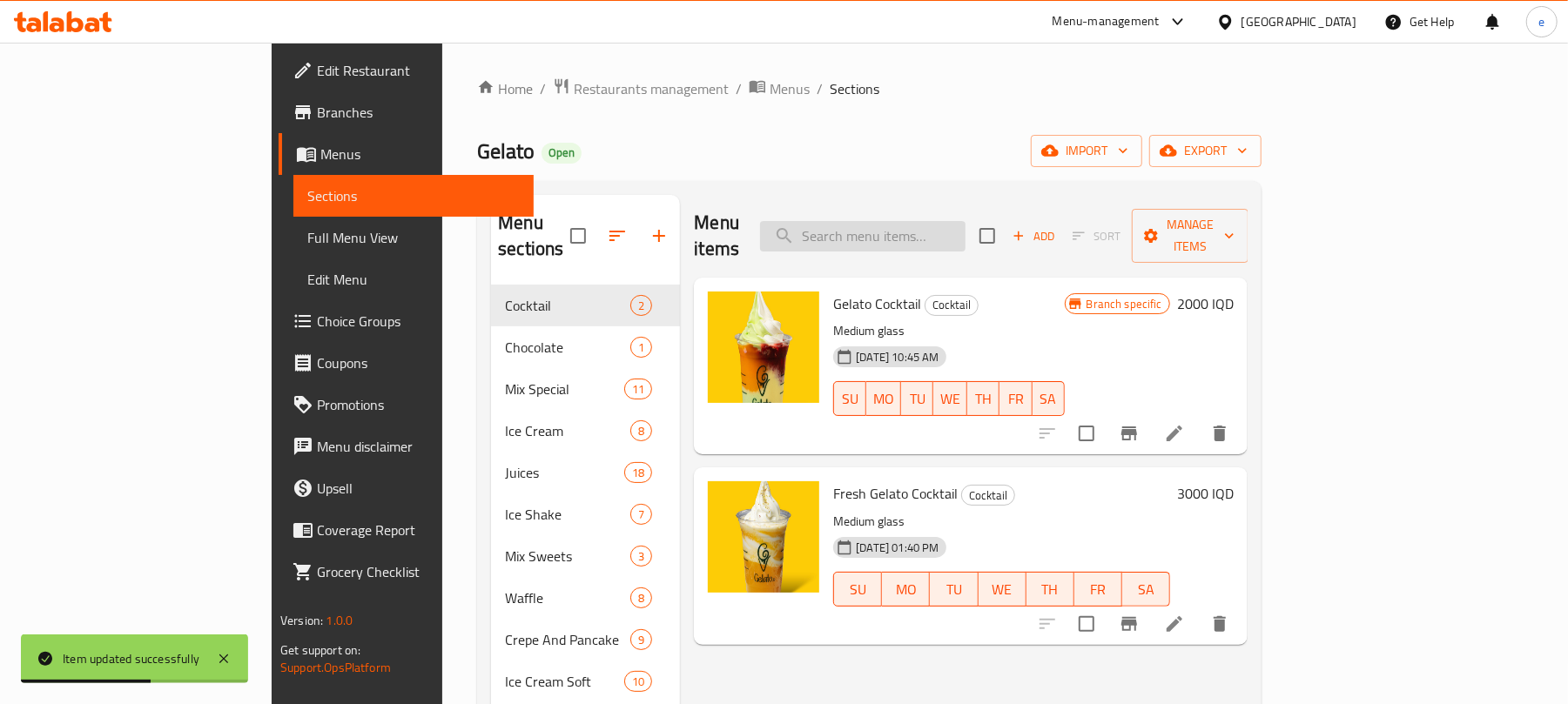
click at [966, 226] on input "search" at bounding box center [863, 236] width 205 height 30
paste input "Iced Americano"
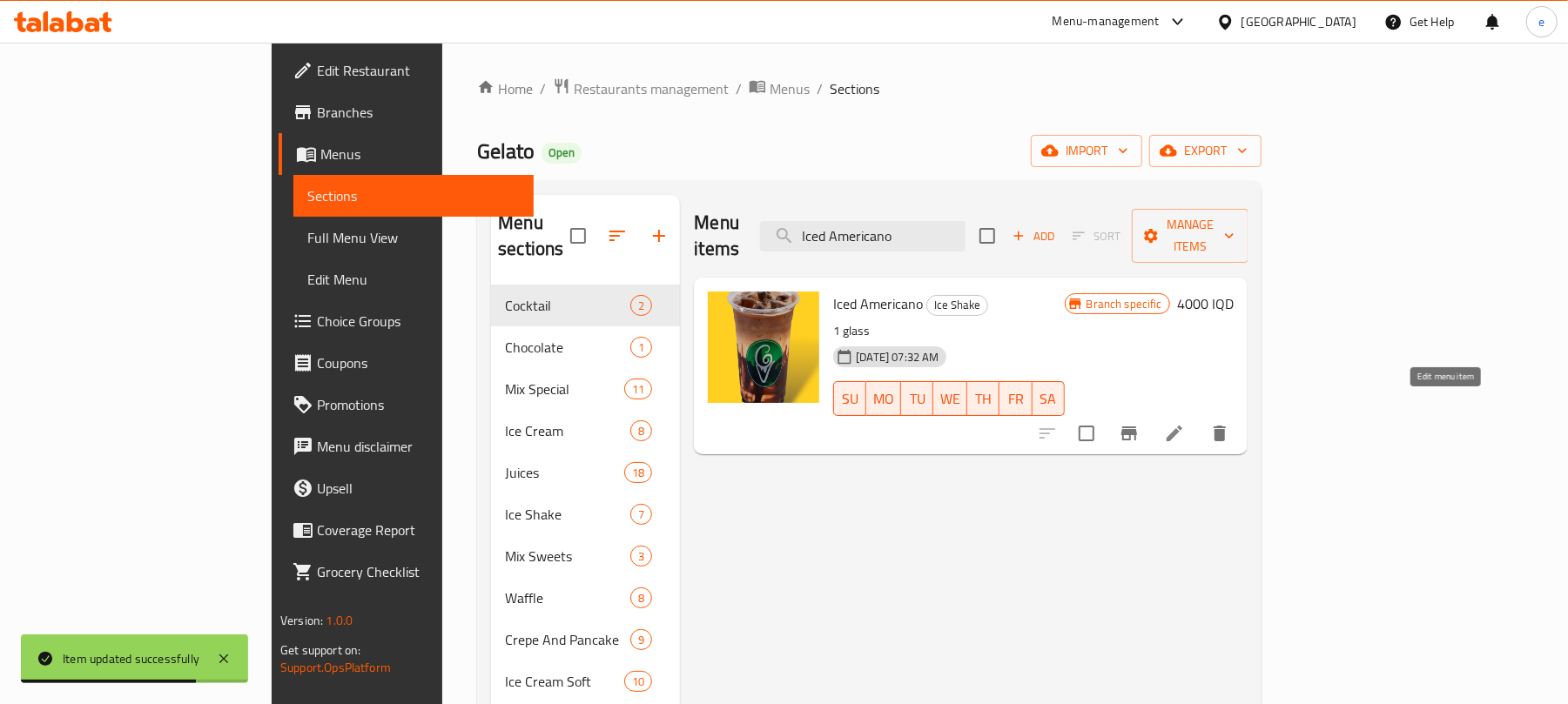
type input "Iced Americano"
click at [1185, 423] on icon at bounding box center [1174, 433] width 21 height 21
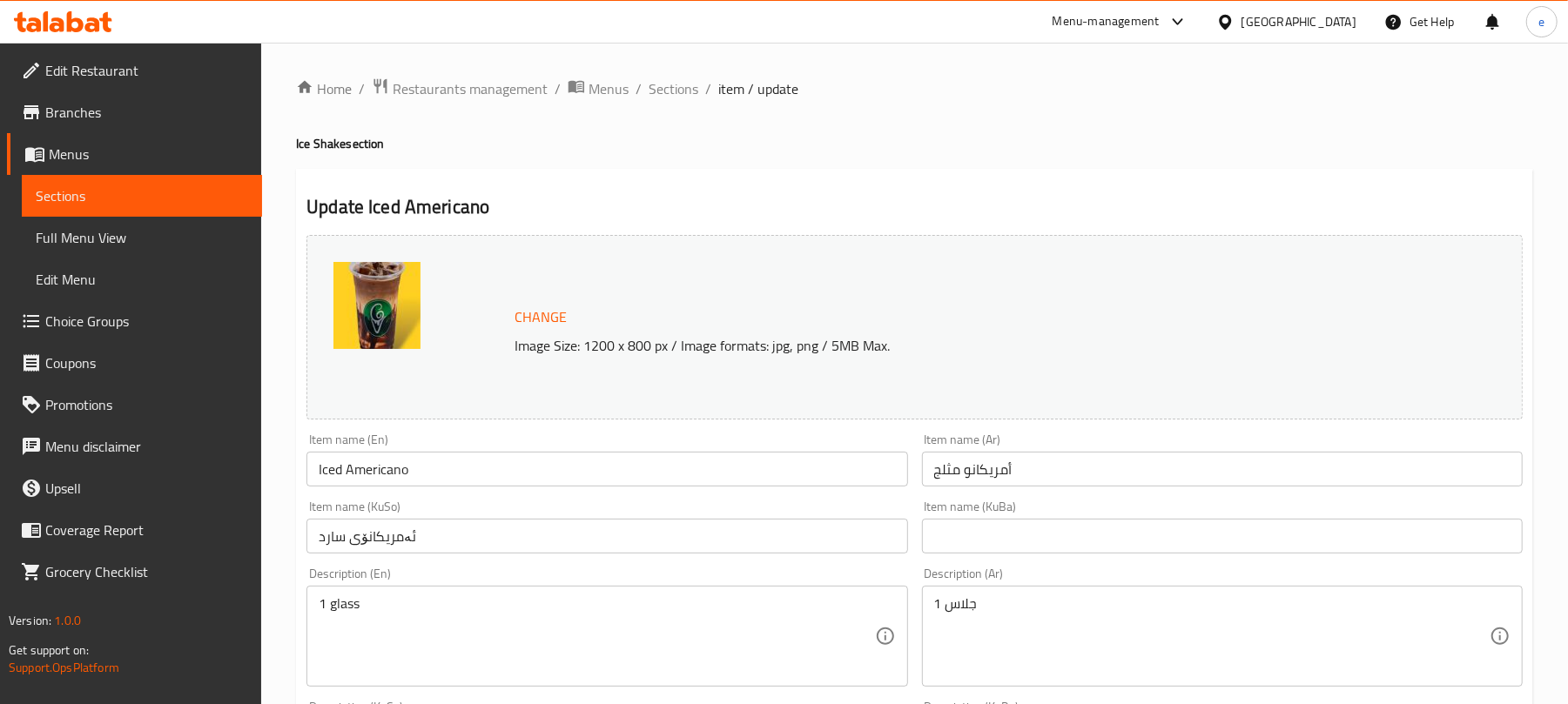
click at [1038, 480] on input "أمريكانو مثلج" at bounding box center [1223, 468] width 601 height 34
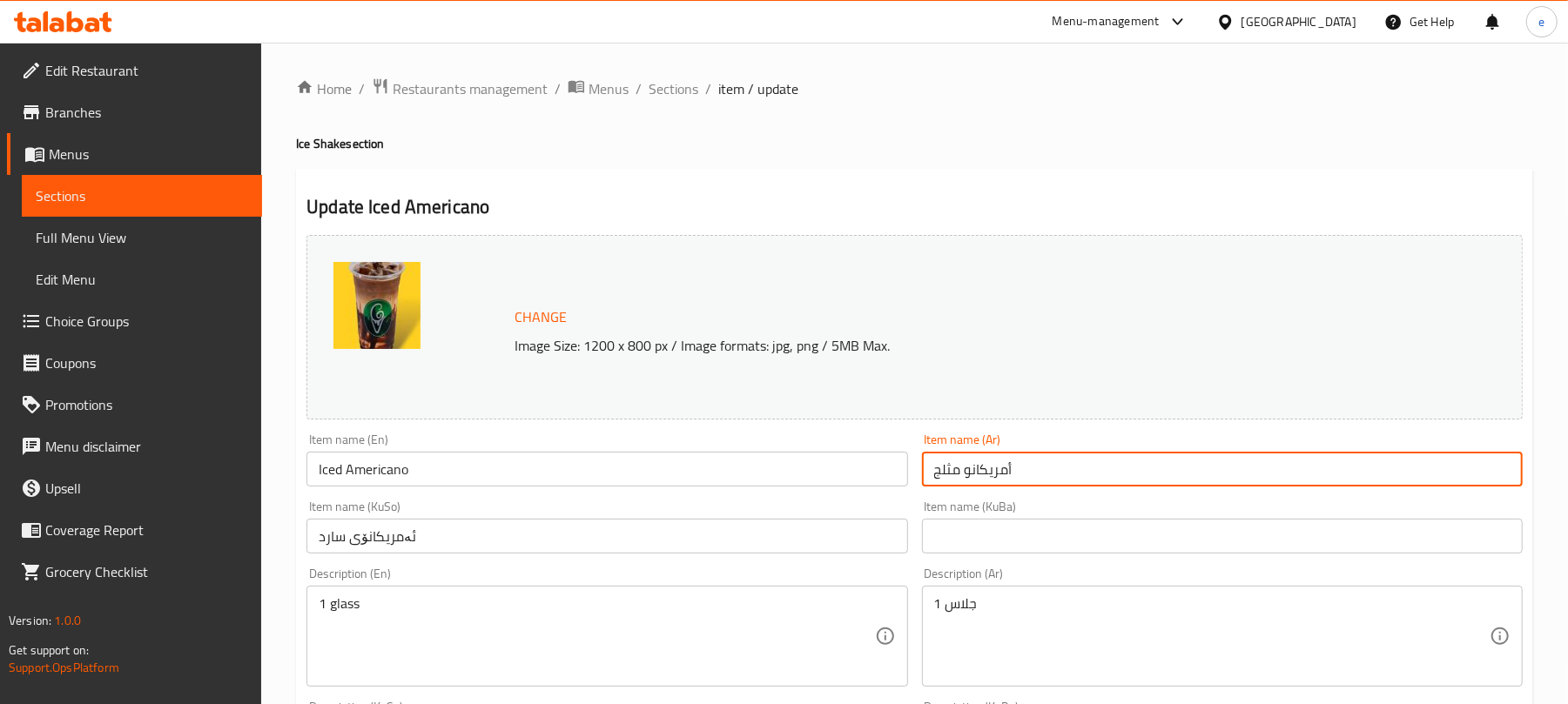
click at [1038, 480] on input "أمريكانو مثلج" at bounding box center [1223, 468] width 601 height 34
paste input "موكا"
type input "موكا مثلج"
click at [592, 466] on input "Iced Americano" at bounding box center [607, 468] width 601 height 34
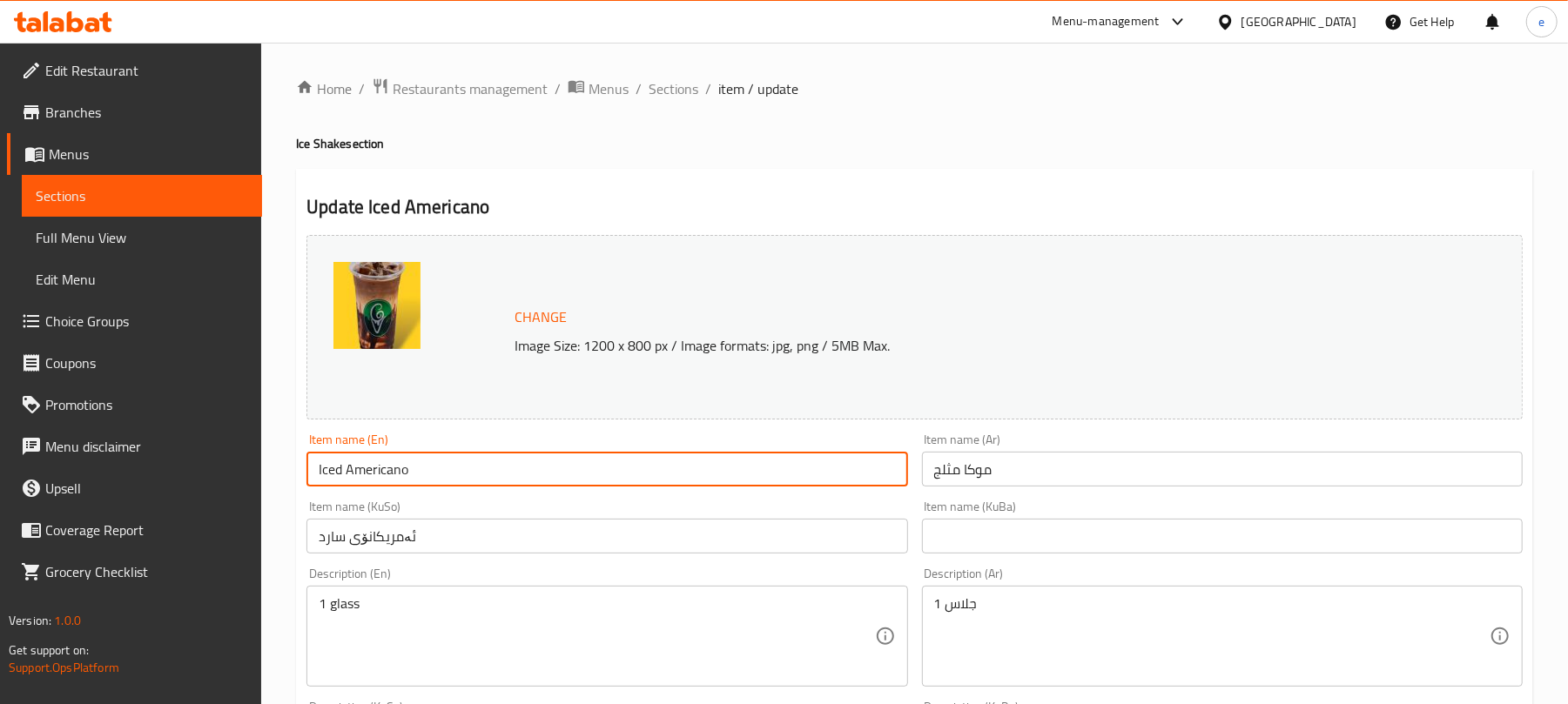
click at [592, 466] on input "Iced Americano" at bounding box center [607, 468] width 601 height 34
paste input "Mocha"
type input "Iced Mocha"
click at [625, 531] on input "ئەمریکانۆی سارد" at bounding box center [607, 535] width 601 height 34
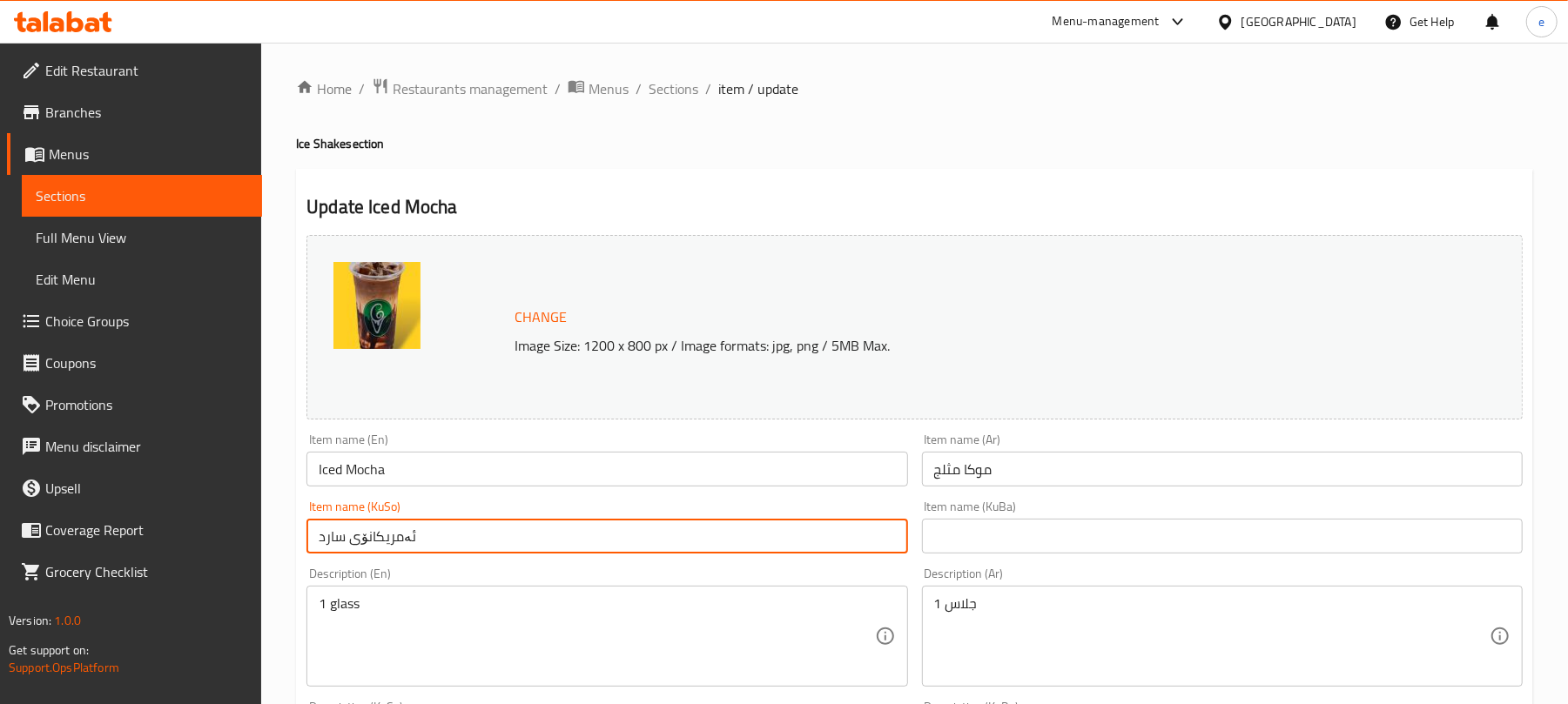
click at [625, 531] on input "ئەمریکانۆی سارد" at bounding box center [607, 535] width 601 height 34
paste input "موکا"
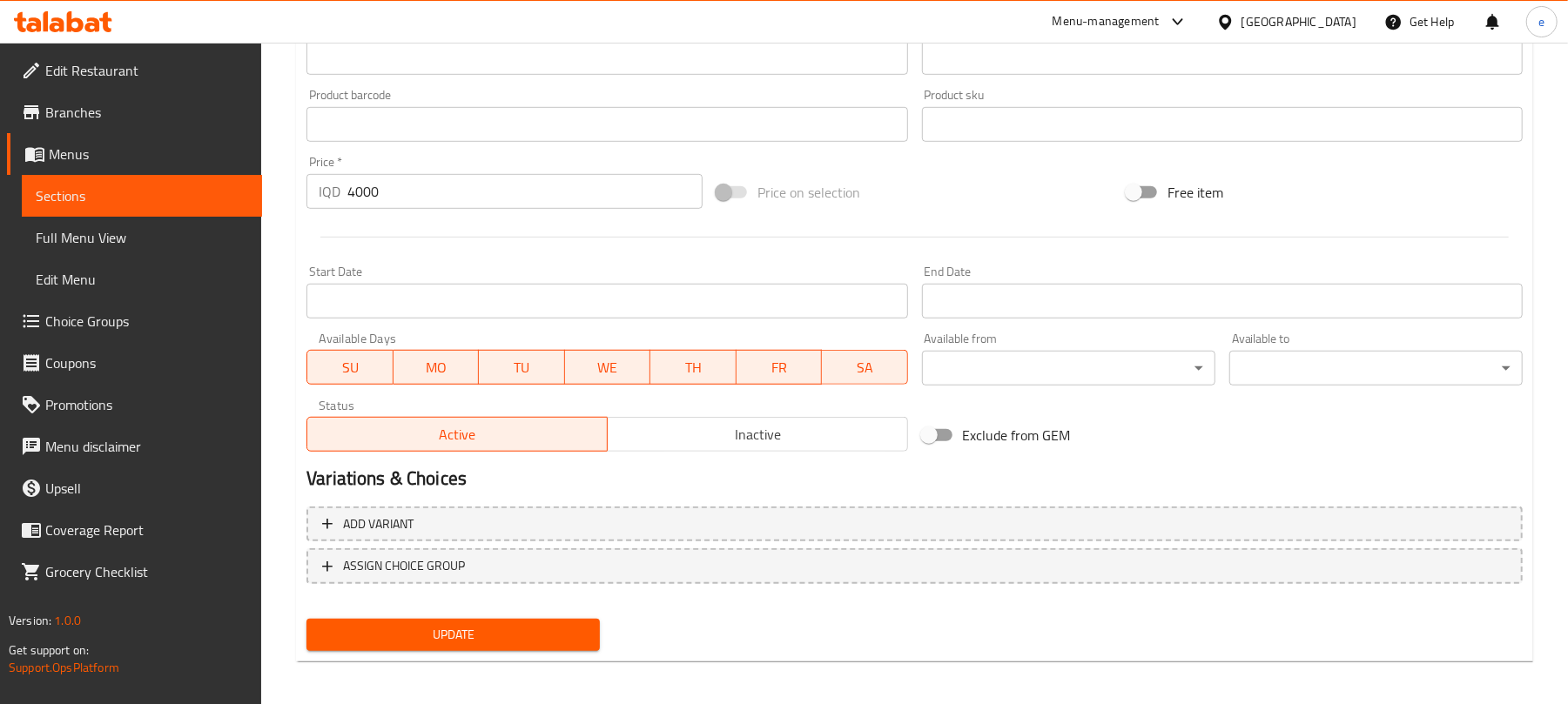
scroll to position [749, 0]
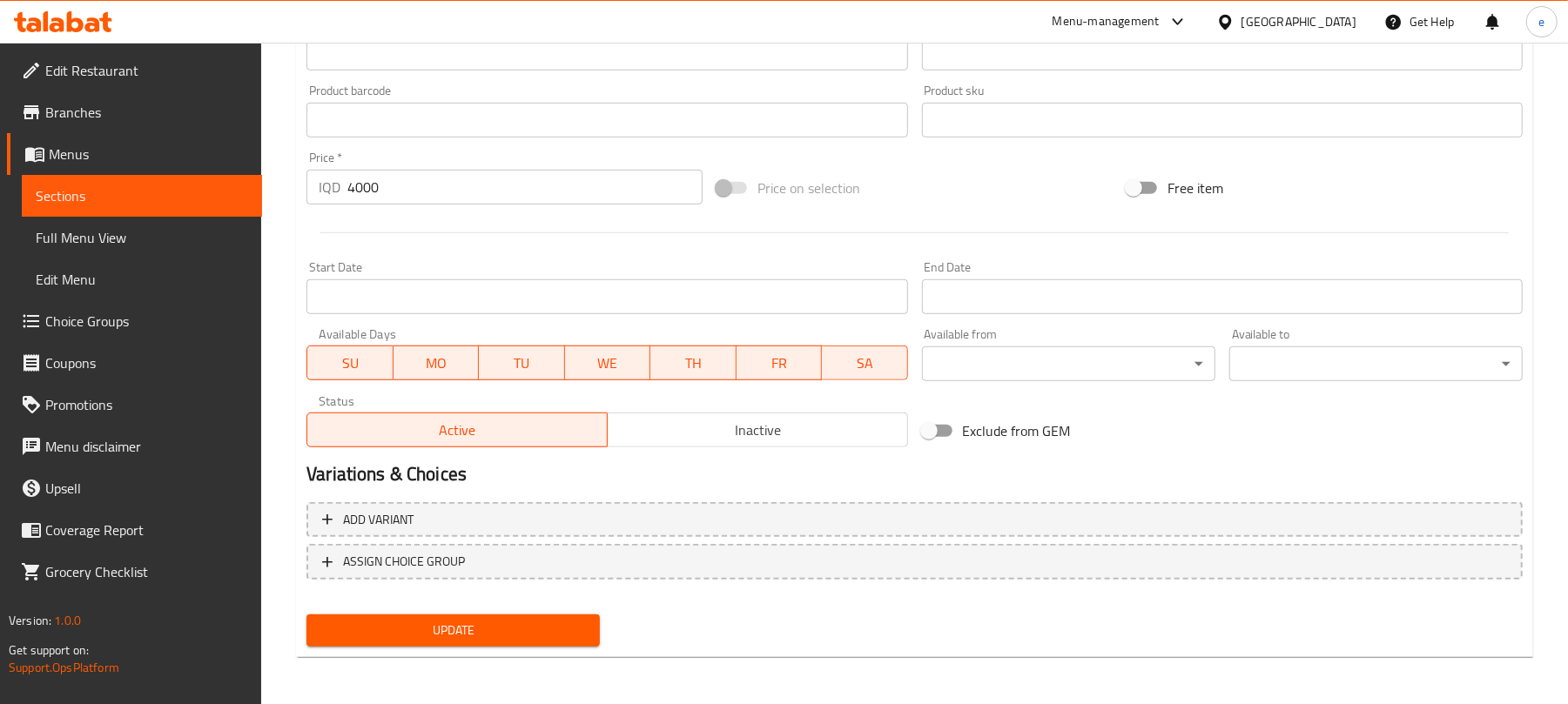
type input "موکای سارد"
click at [520, 627] on span "Update" at bounding box center [453, 630] width 265 height 22
click at [213, 210] on link "Sections" at bounding box center [141, 195] width 241 height 42
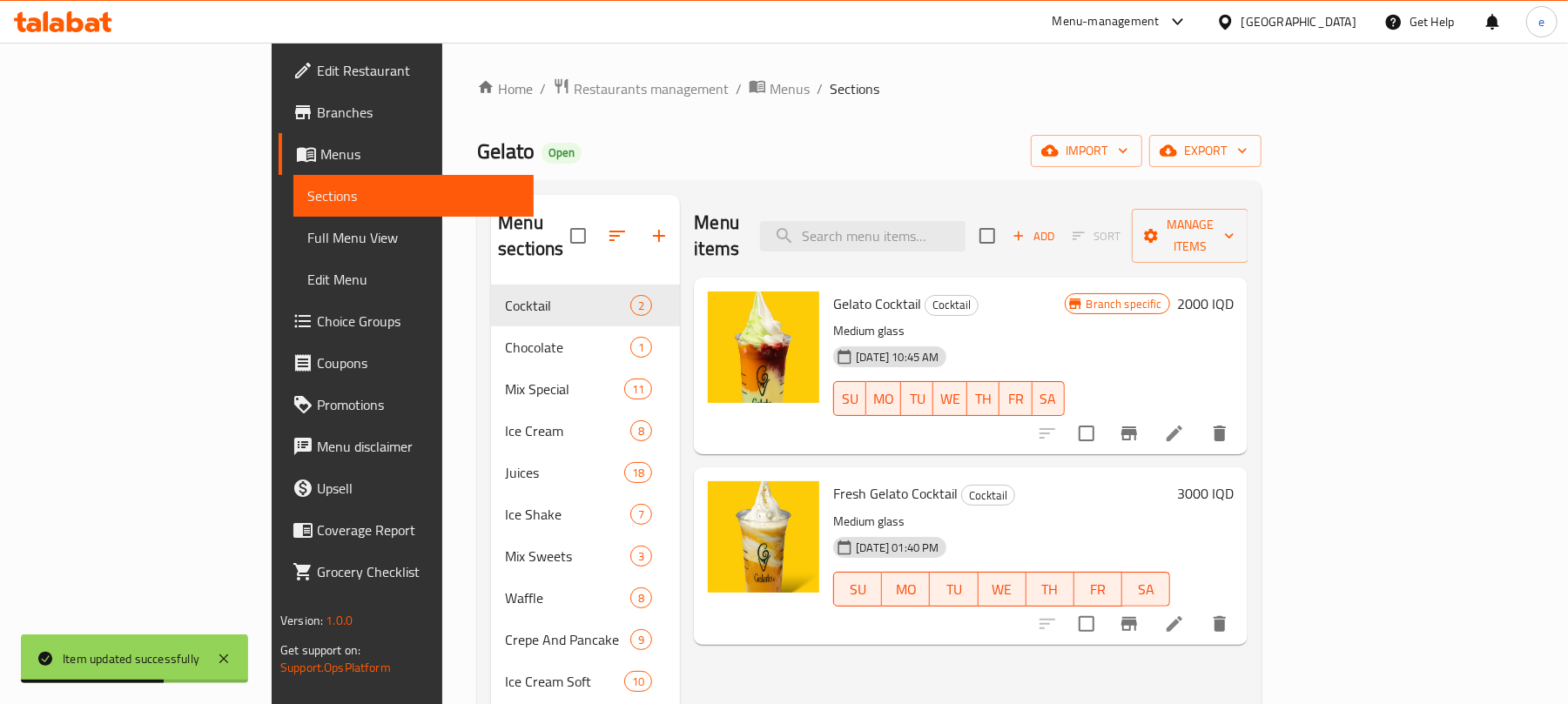
click at [979, 242] on div "Menu items Add Sort Manage items" at bounding box center [971, 237] width 554 height 82
click at [966, 221] on input "search" at bounding box center [863, 236] width 205 height 30
paste input "Carrot cake"
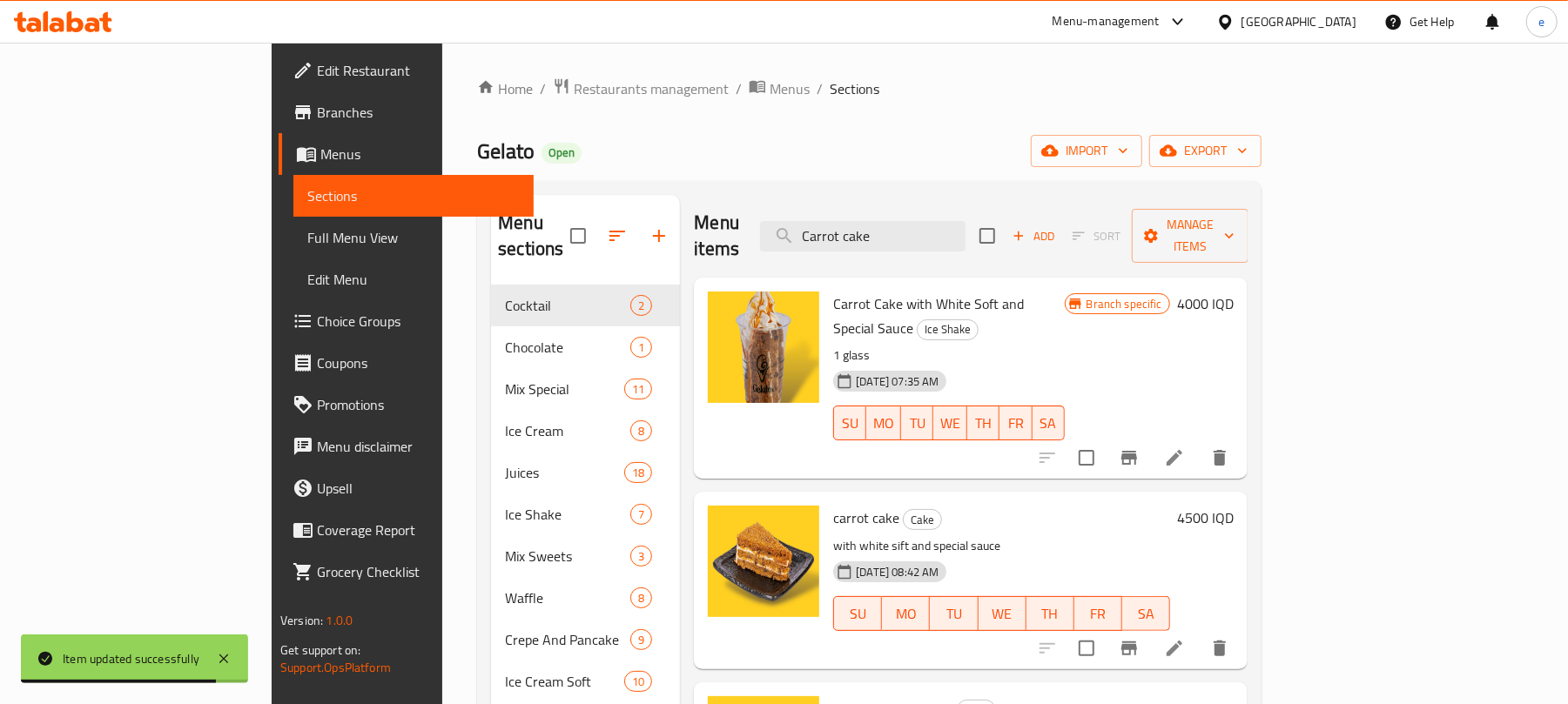
scroll to position [232, 0]
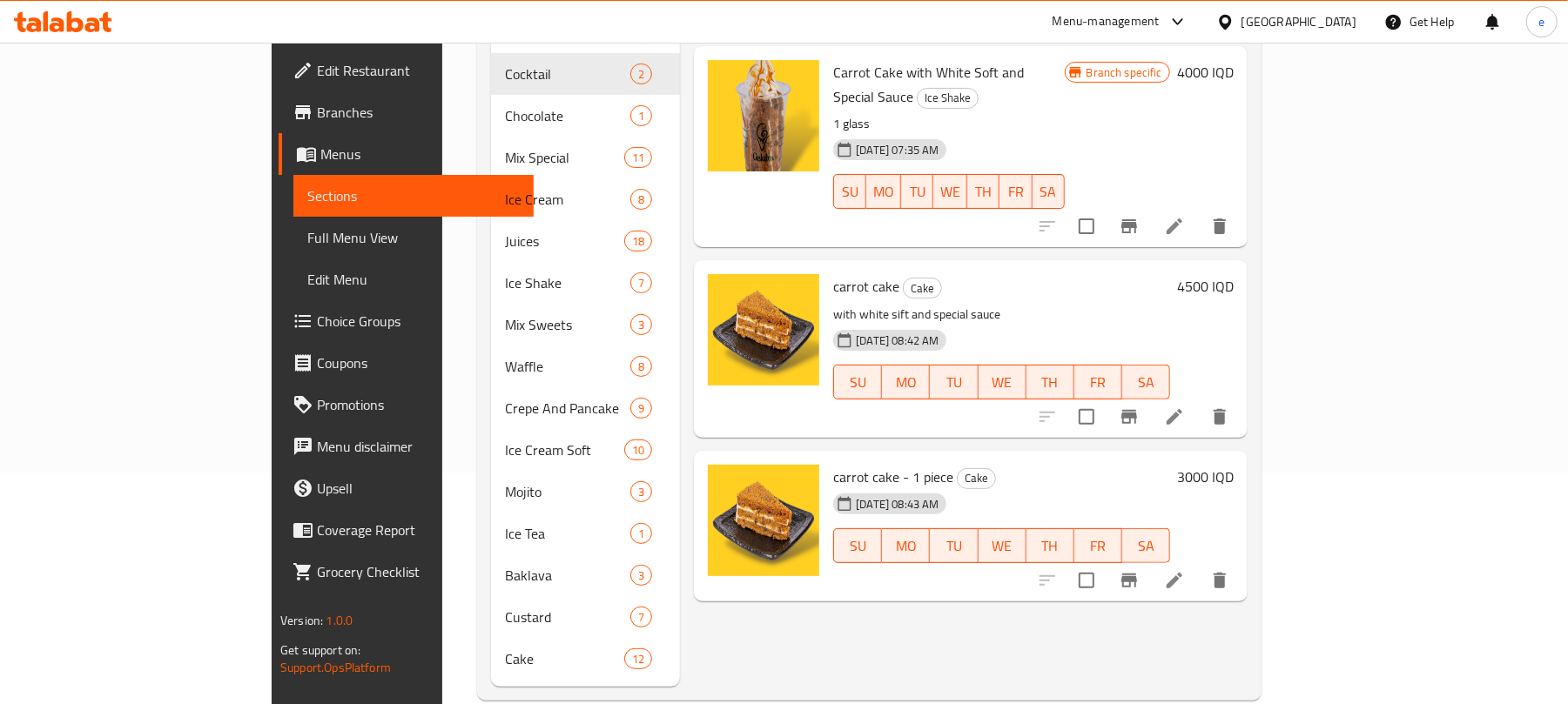
type input "Carrot cake"
click at [1226, 409] on icon "delete" at bounding box center [1220, 417] width 12 height 16
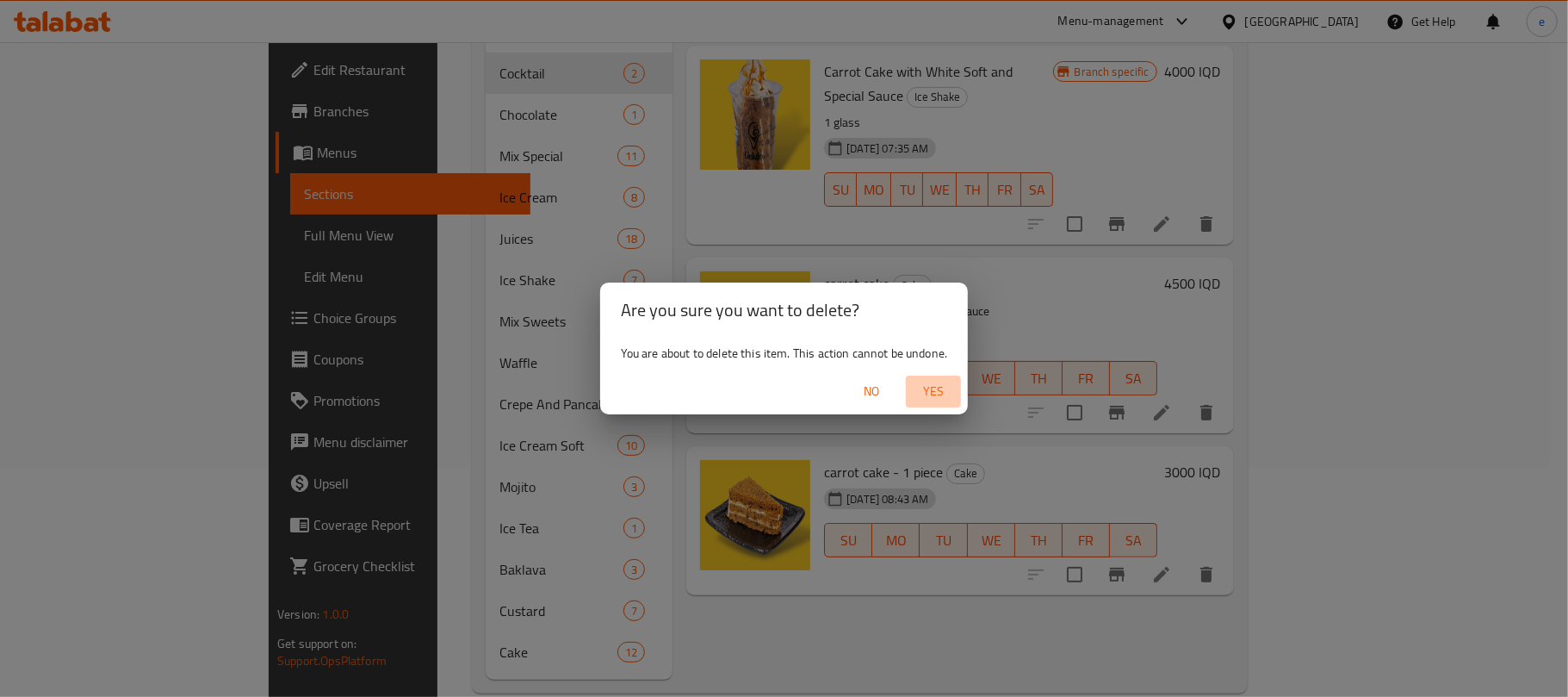
click at [937, 398] on span "Yes" at bounding box center [934, 392] width 42 height 21
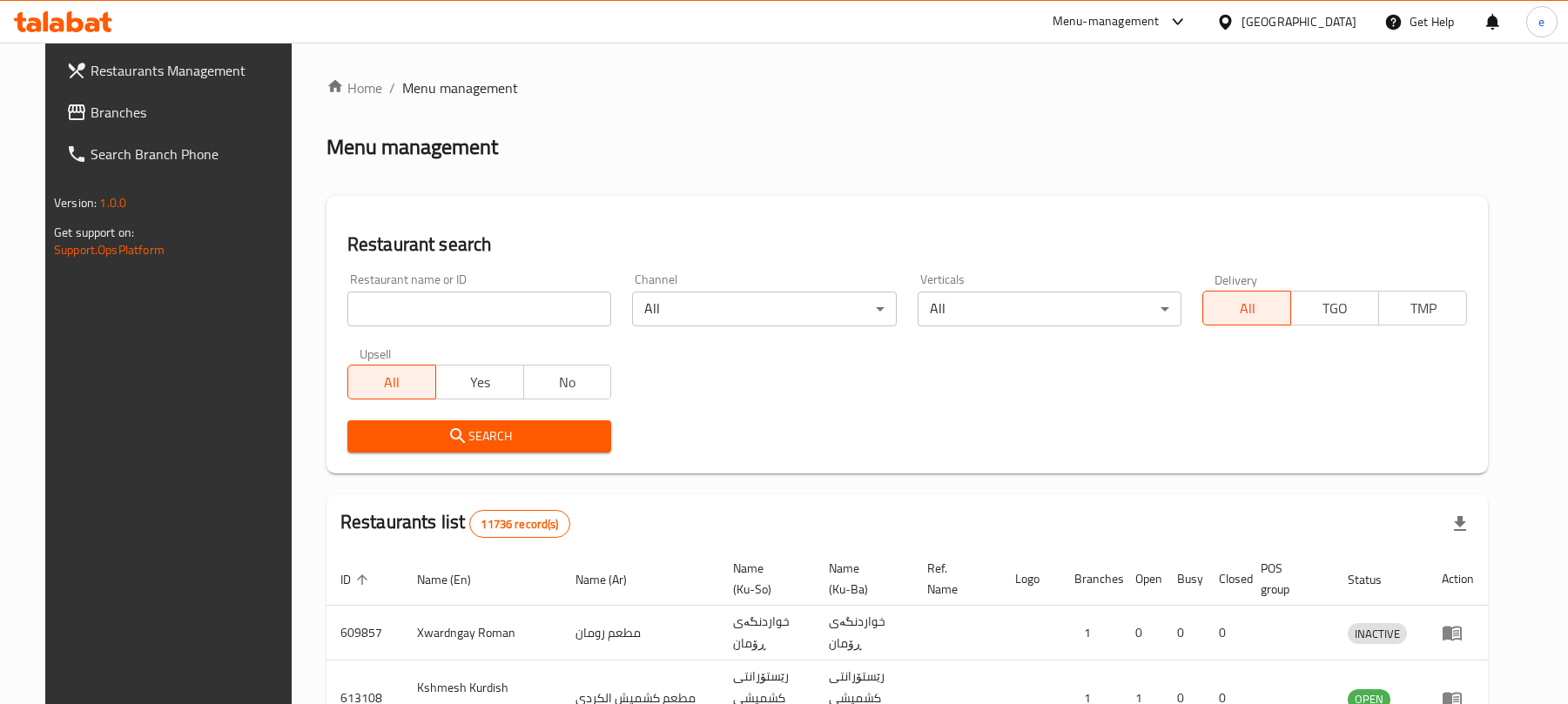
scroll to position [195, 0]
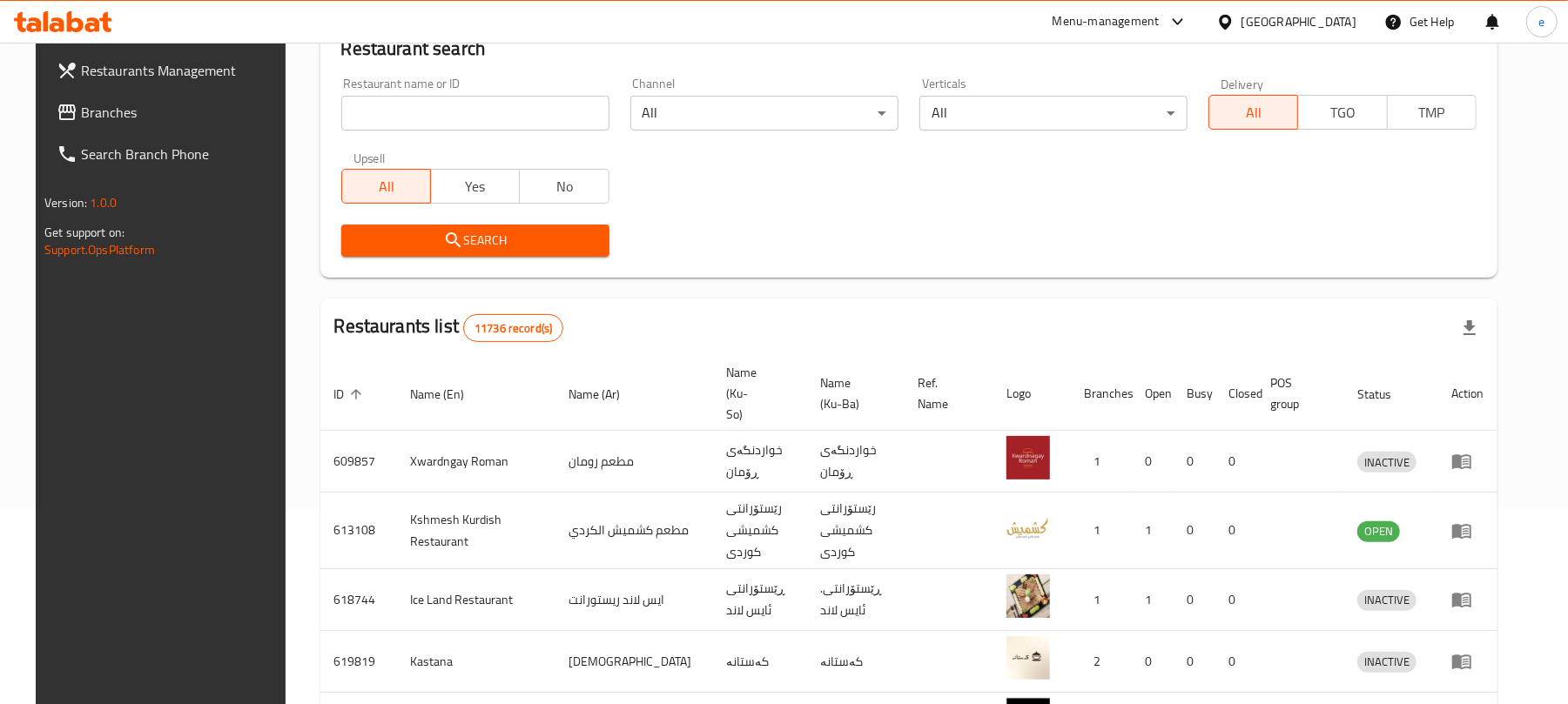
click at [480, 90] on div "Restaurant name or ID Restaurant name or ID" at bounding box center [475, 104] width 268 height 53
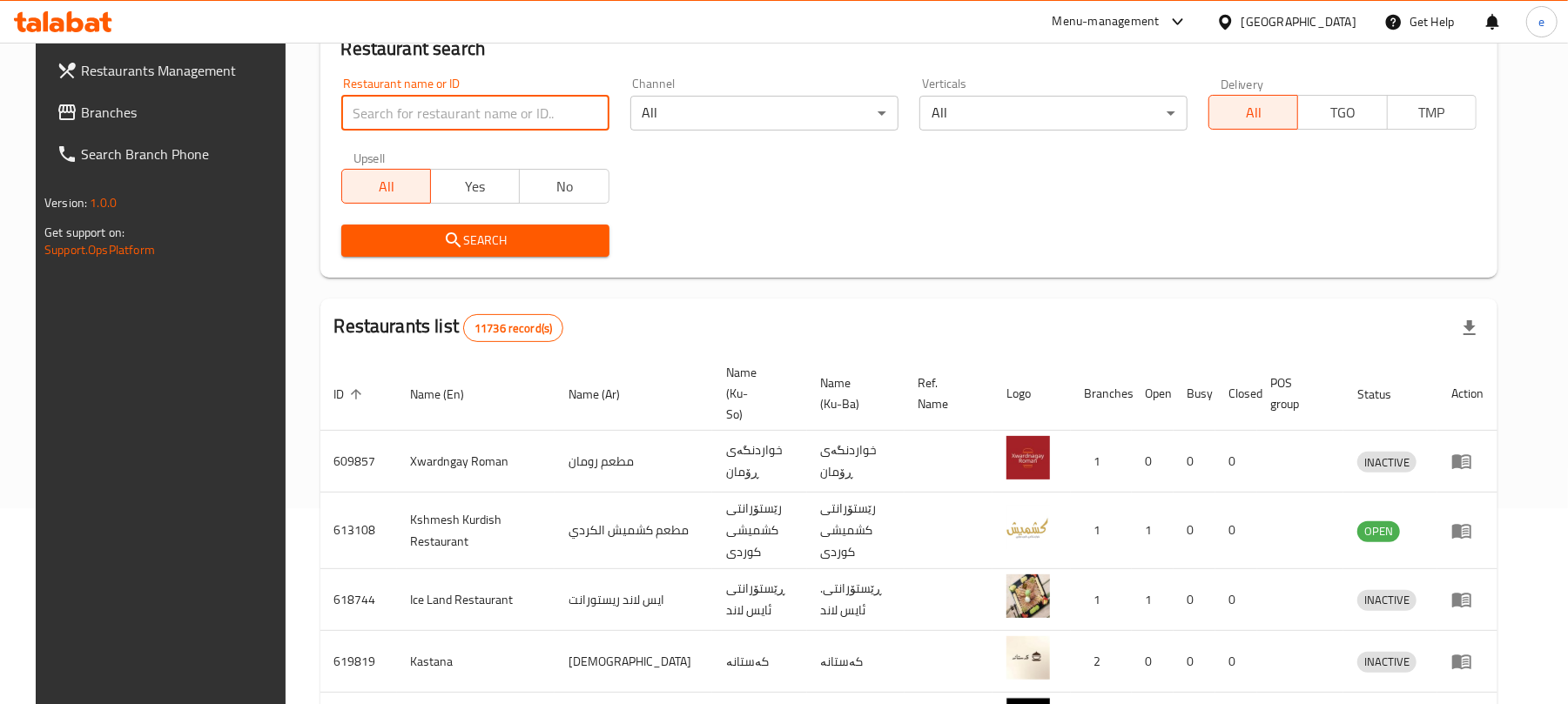
click at [480, 127] on input "search" at bounding box center [475, 112] width 268 height 34
paste input "695701"
type input "695701"
click button "Search" at bounding box center [475, 241] width 268 height 32
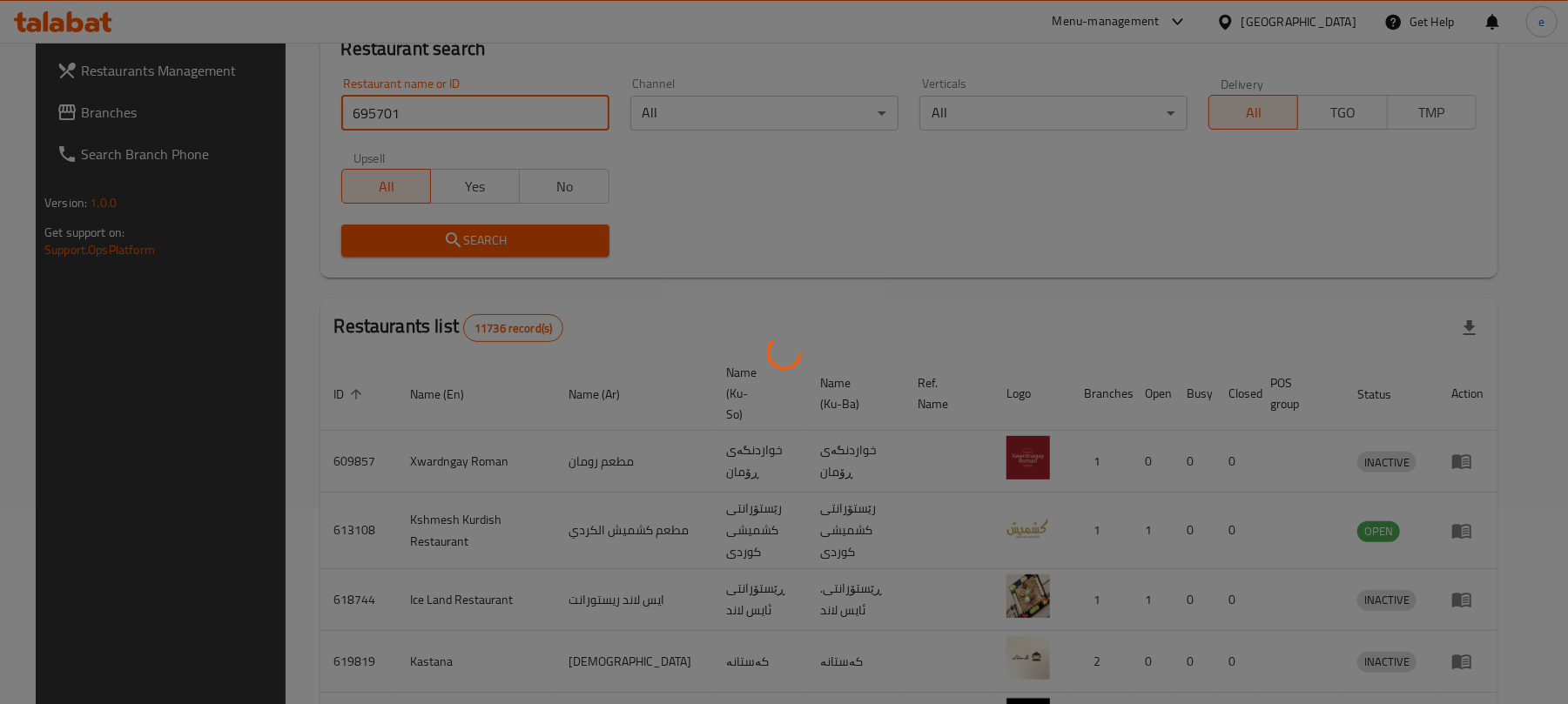
scroll to position [39, 0]
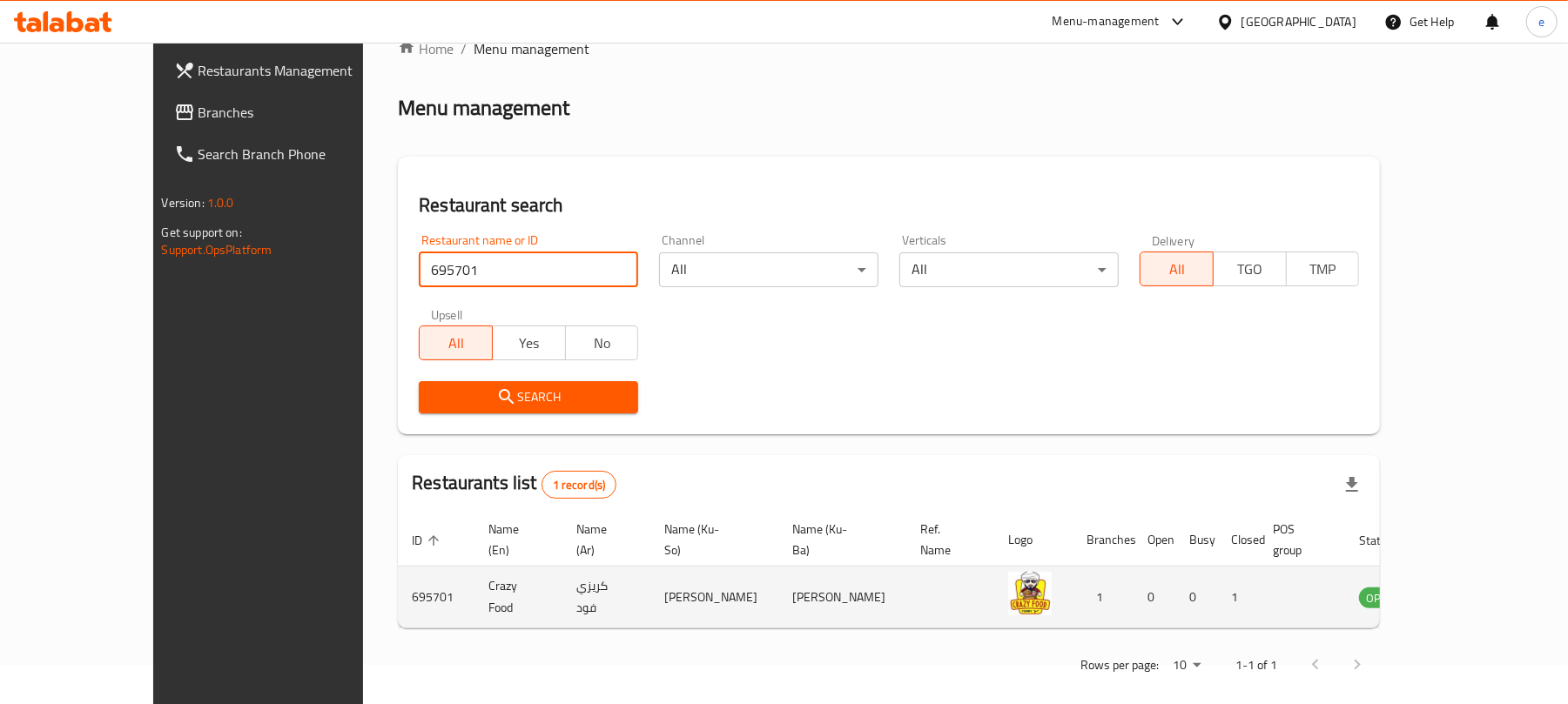
click at [1471, 591] on icon "enhanced table" at bounding box center [1461, 598] width 19 height 15
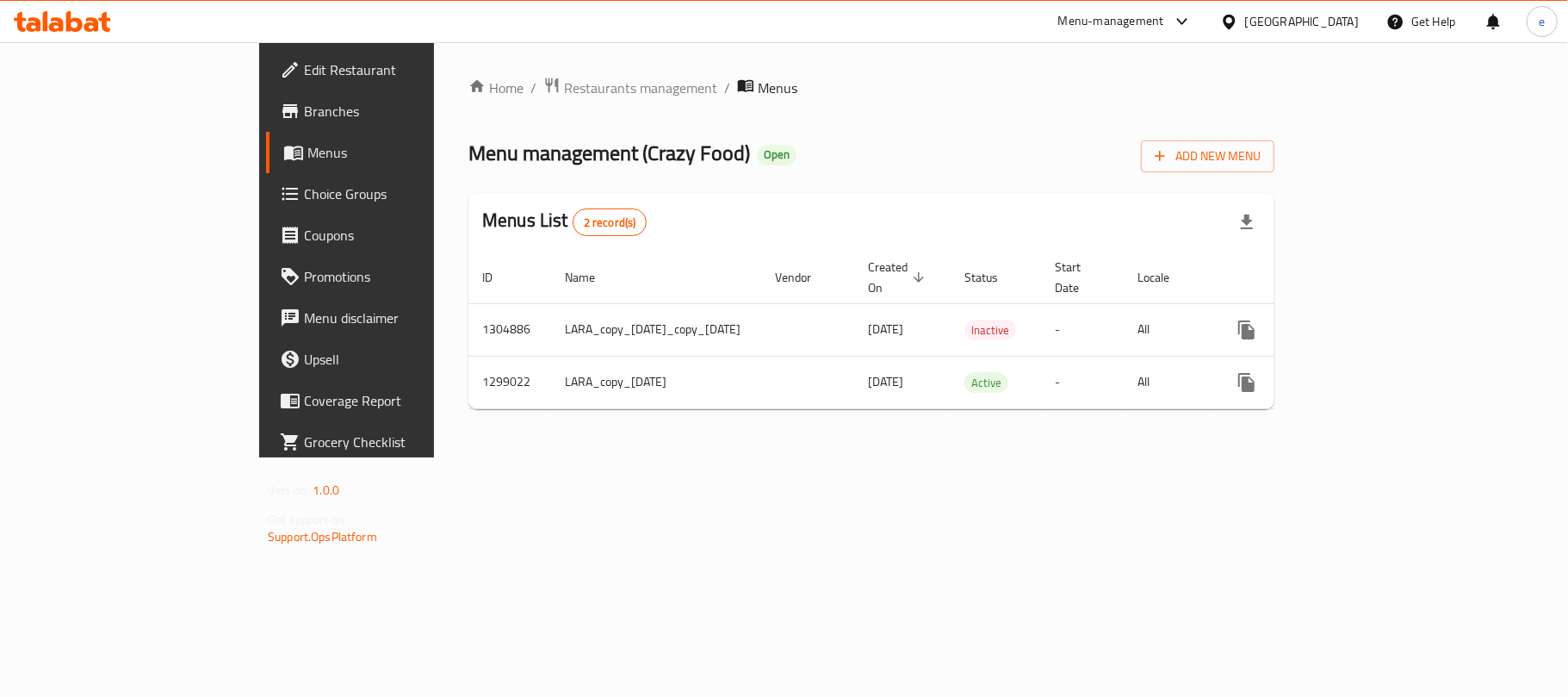
click at [304, 114] on span "Branches" at bounding box center [405, 111] width 203 height 20
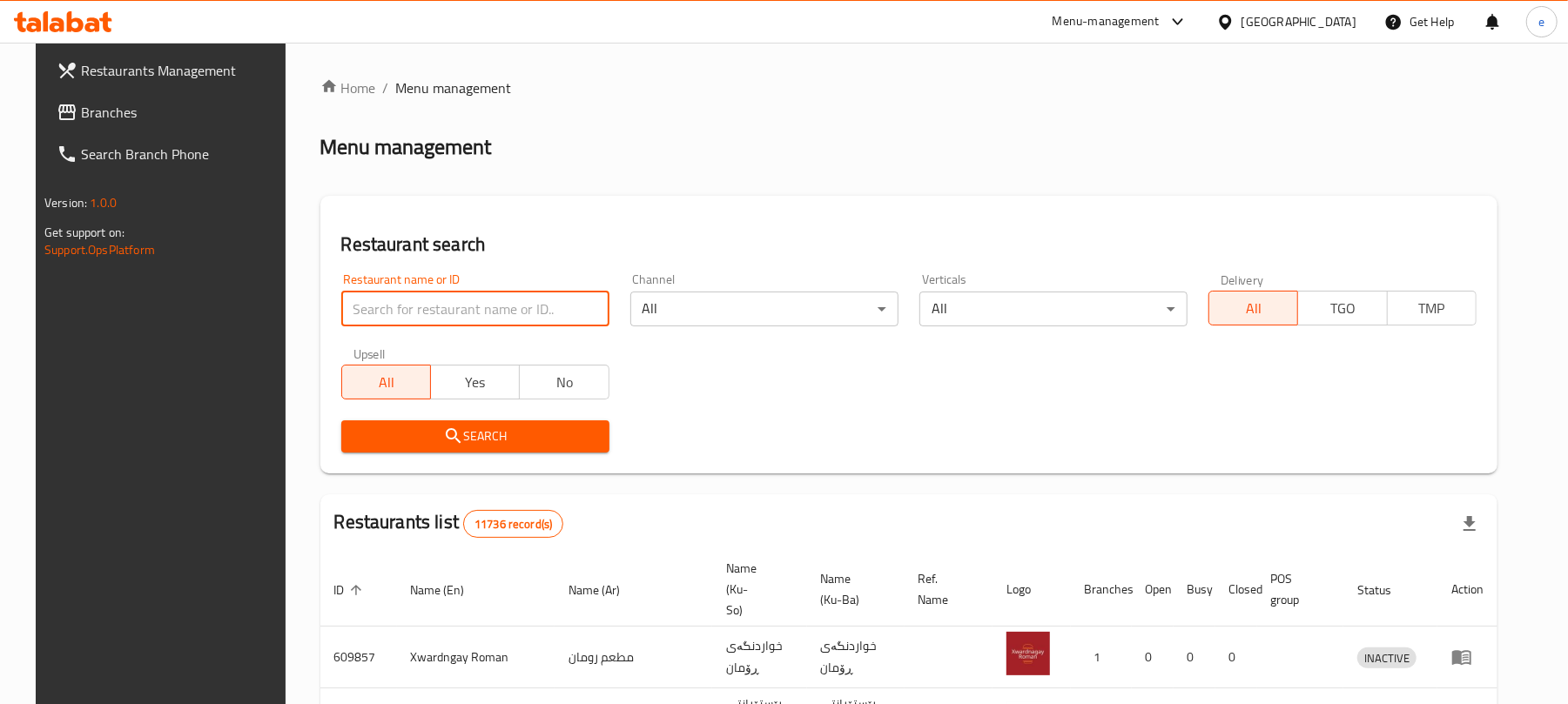
click at [451, 311] on input "search" at bounding box center [475, 308] width 268 height 34
paste input "777175"
type input "777175"
click button "Search" at bounding box center [475, 436] width 268 height 32
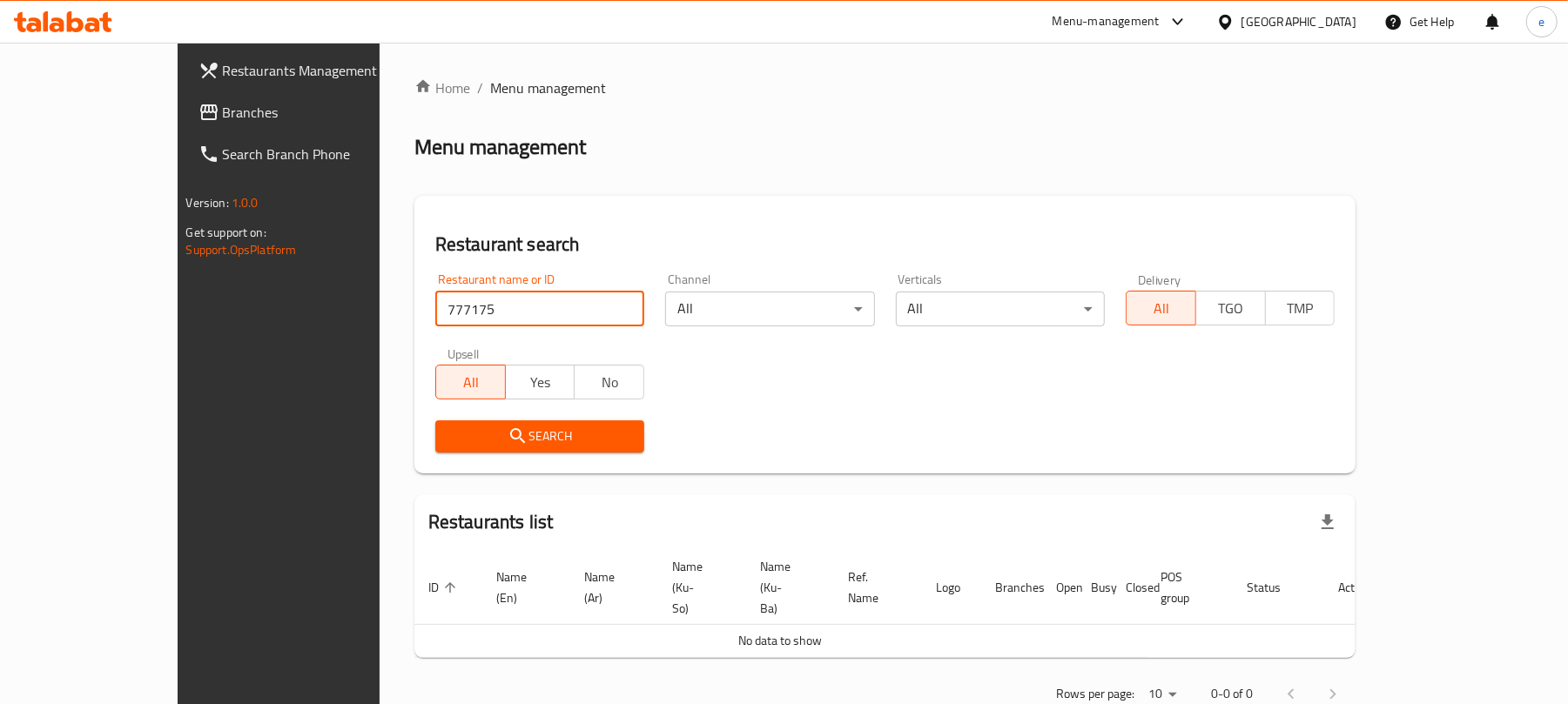
click at [223, 117] on span "Branches" at bounding box center [324, 112] width 203 height 21
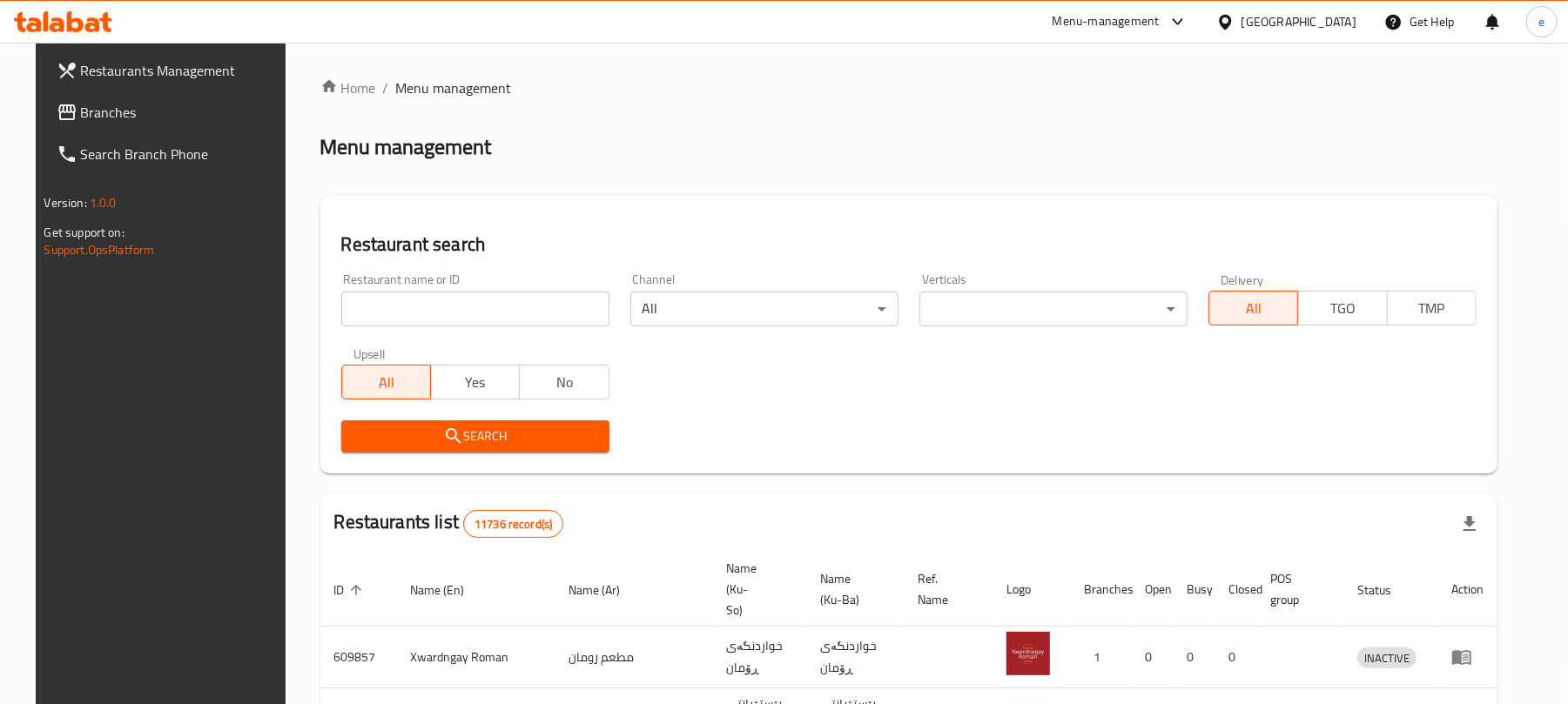
click at [422, 325] on input "search" at bounding box center [475, 308] width 268 height 34
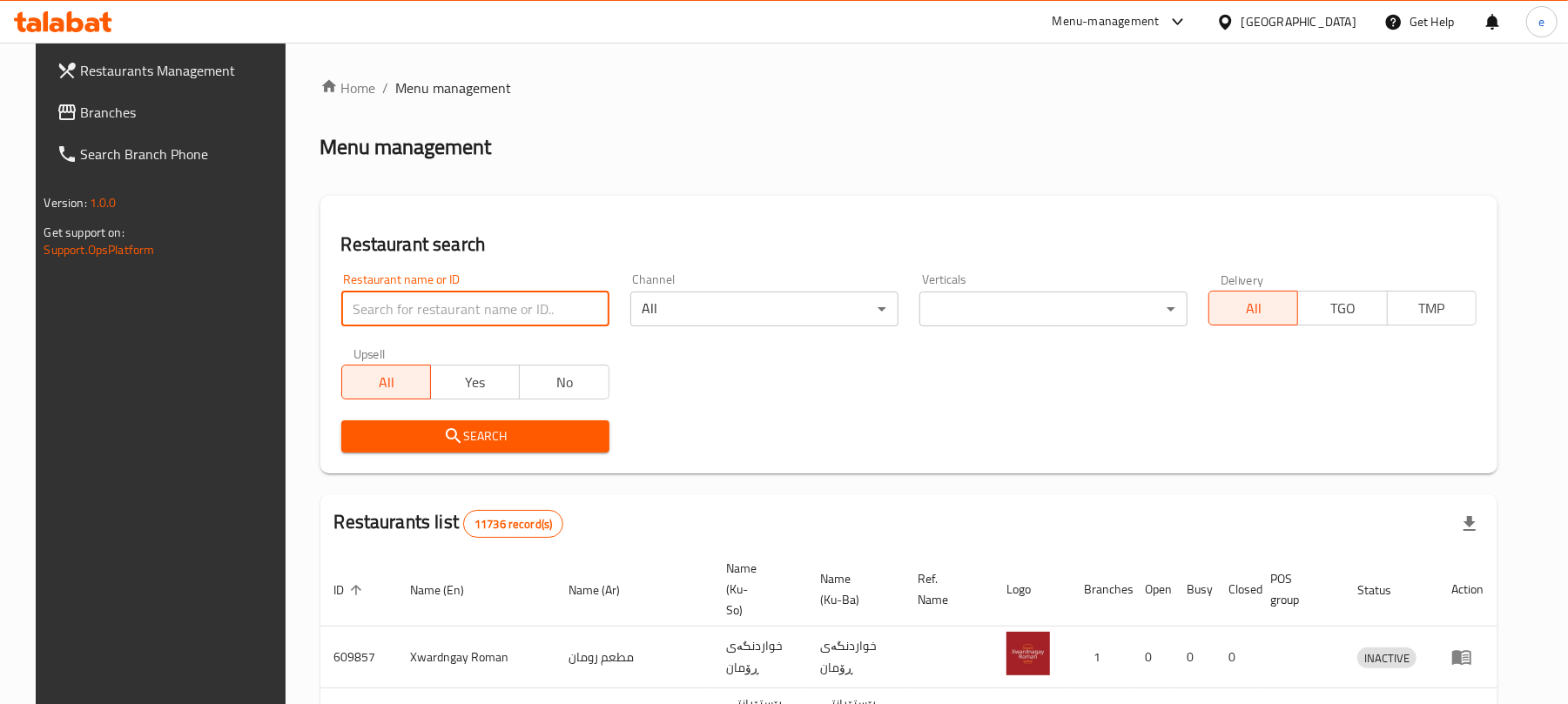
paste input "752590"
type input "752590"
click button "Search" at bounding box center [475, 436] width 268 height 32
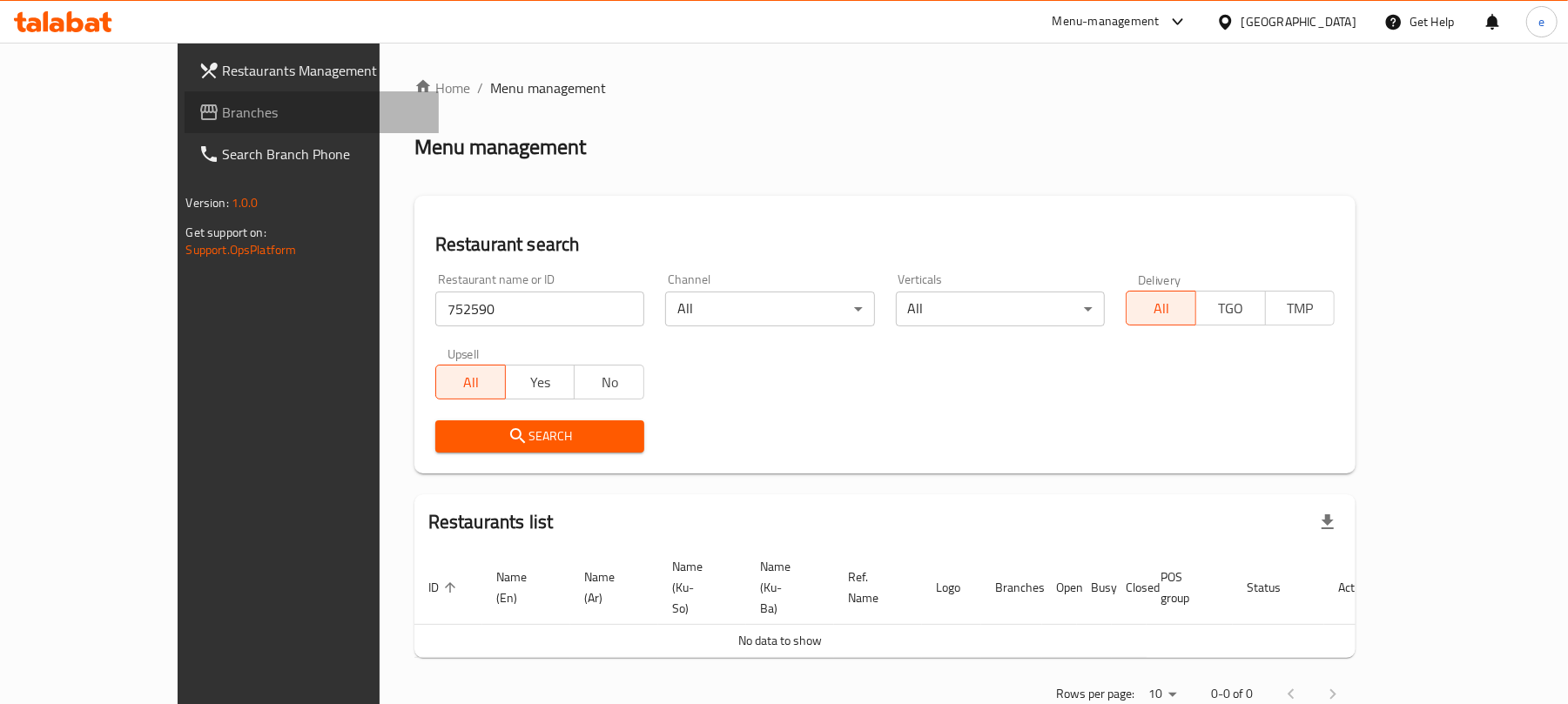
click at [223, 115] on span "Branches" at bounding box center [324, 112] width 203 height 21
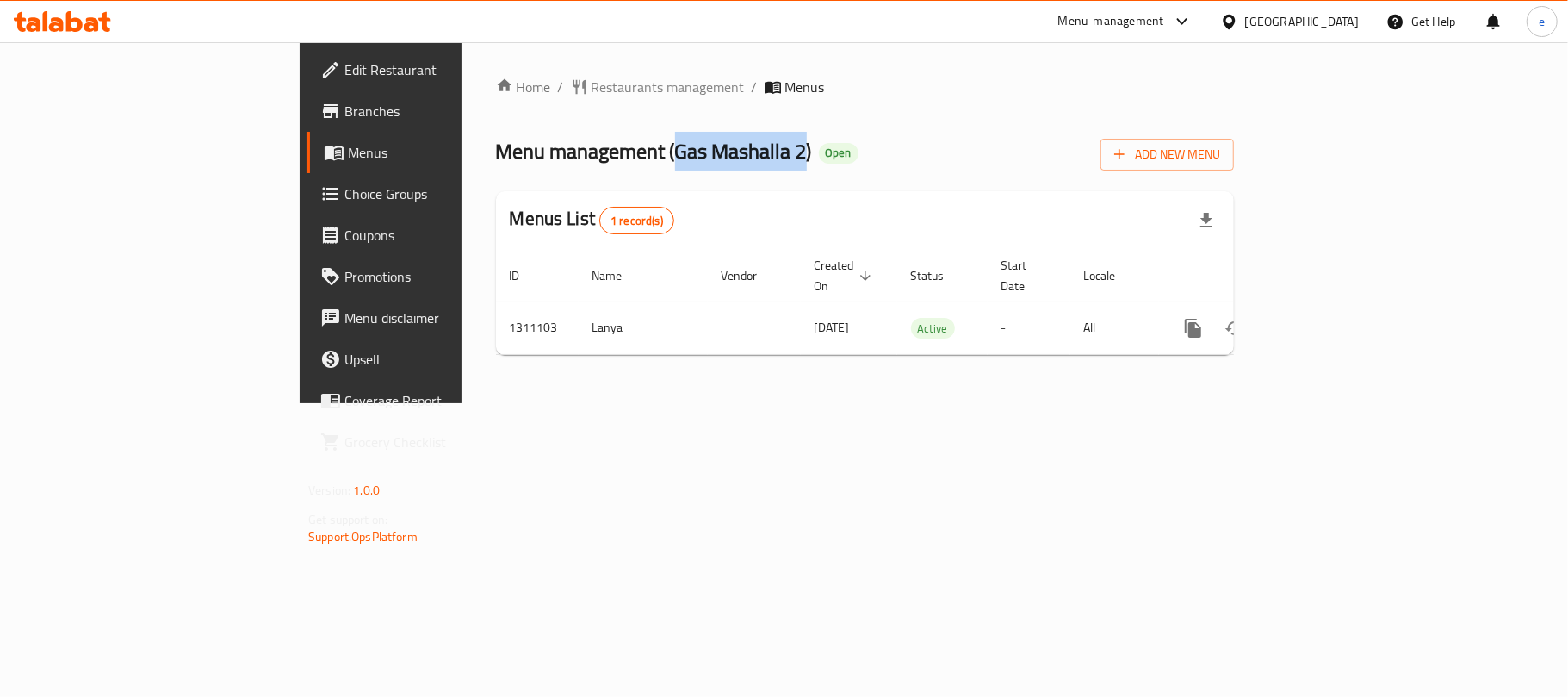
drag, startPoint x: 476, startPoint y: 149, endPoint x: 608, endPoint y: 154, distance: 132.1
click at [608, 154] on span "Menu management ( Gas Mashalla 2 )" at bounding box center [654, 152] width 316 height 39
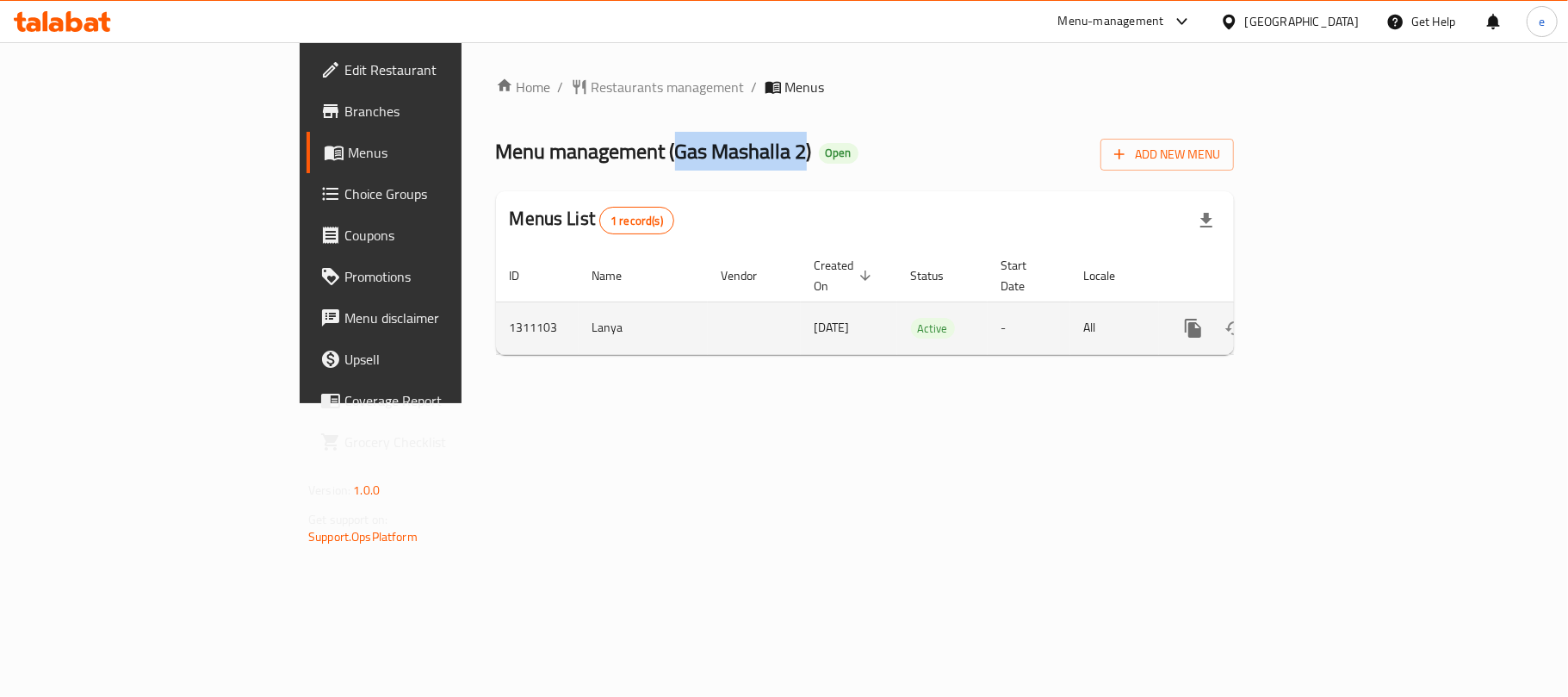
copy span "Gas Mashalla 2"
click at [1204, 318] on icon "more" at bounding box center [1193, 328] width 20 height 20
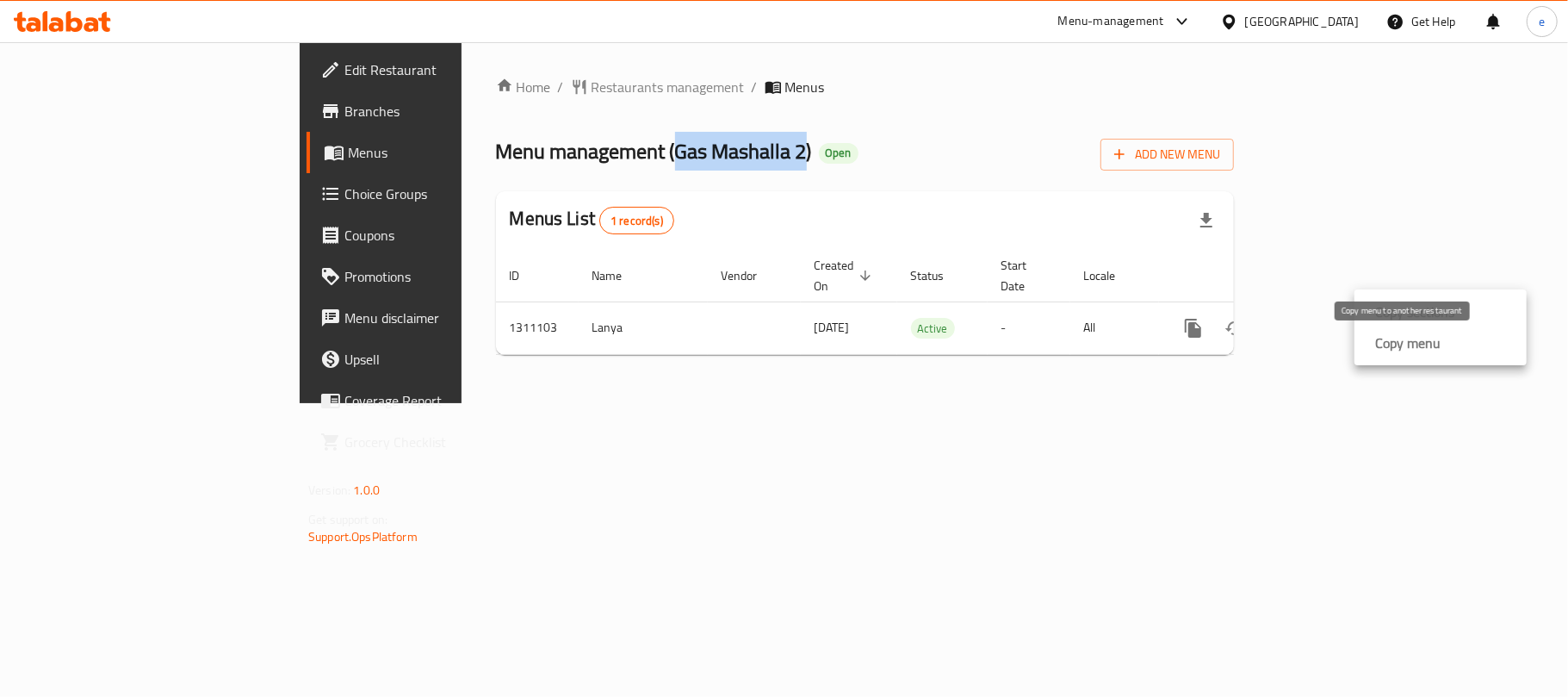
click at [1420, 339] on strong "Copy menu" at bounding box center [1407, 342] width 65 height 20
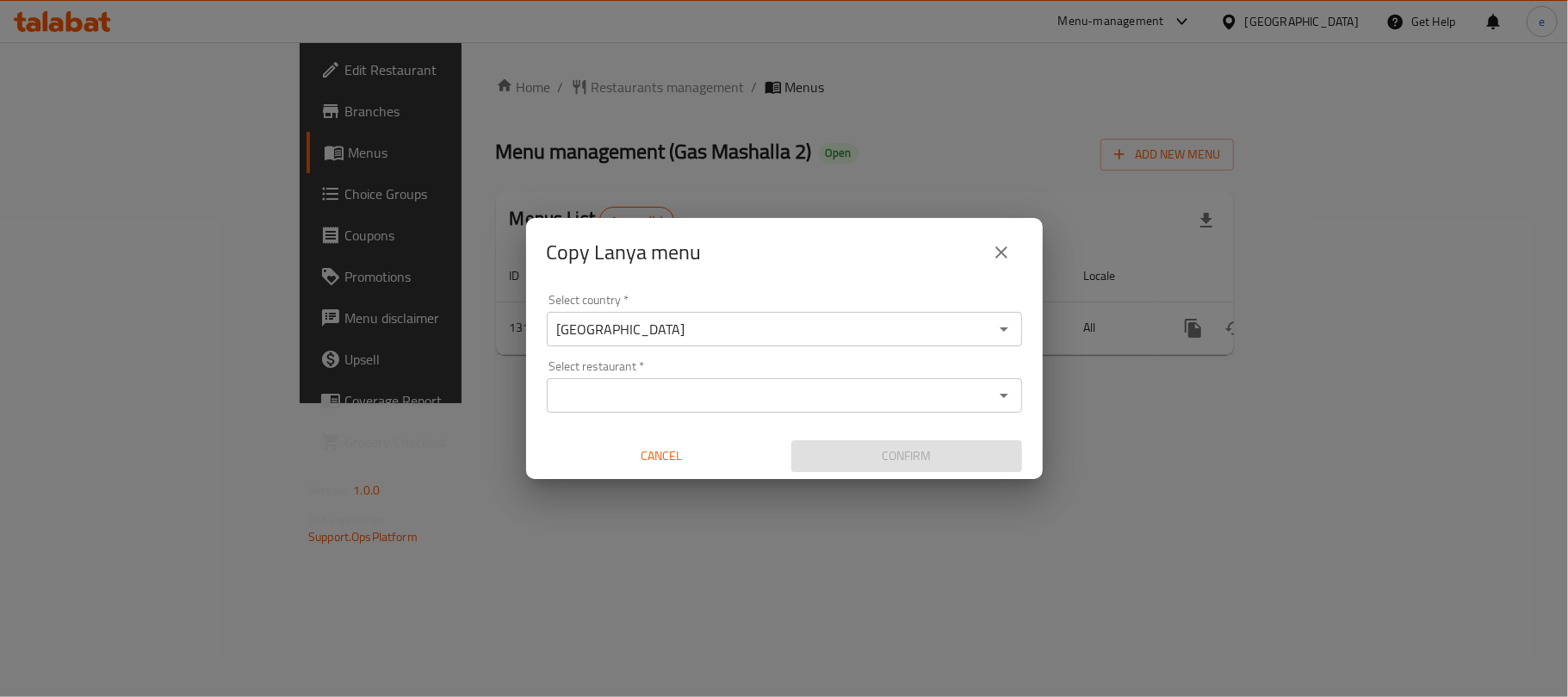
click at [671, 391] on input "Select restaurant   *" at bounding box center [769, 395] width 436 height 24
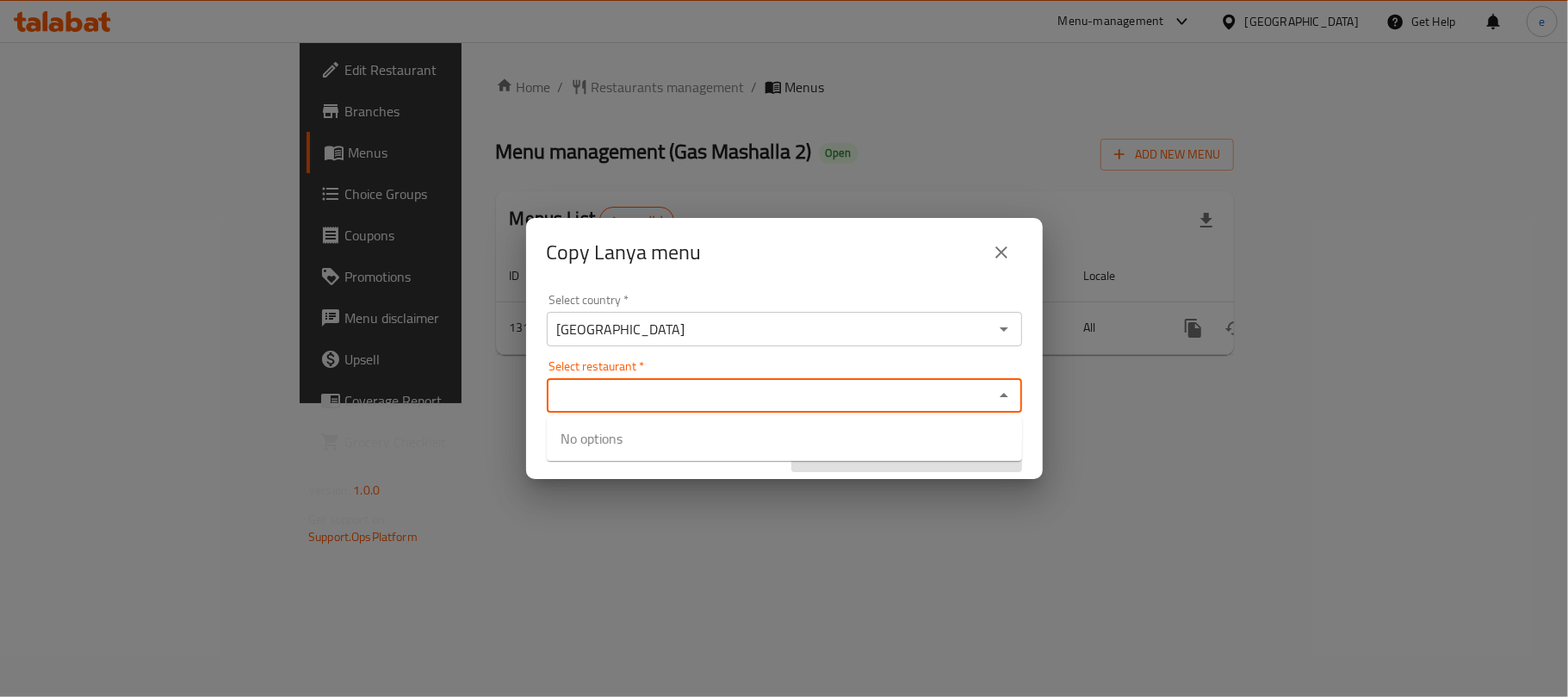
paste input "Gas Mashalla 2"
type input "Gas Mashalla 2"
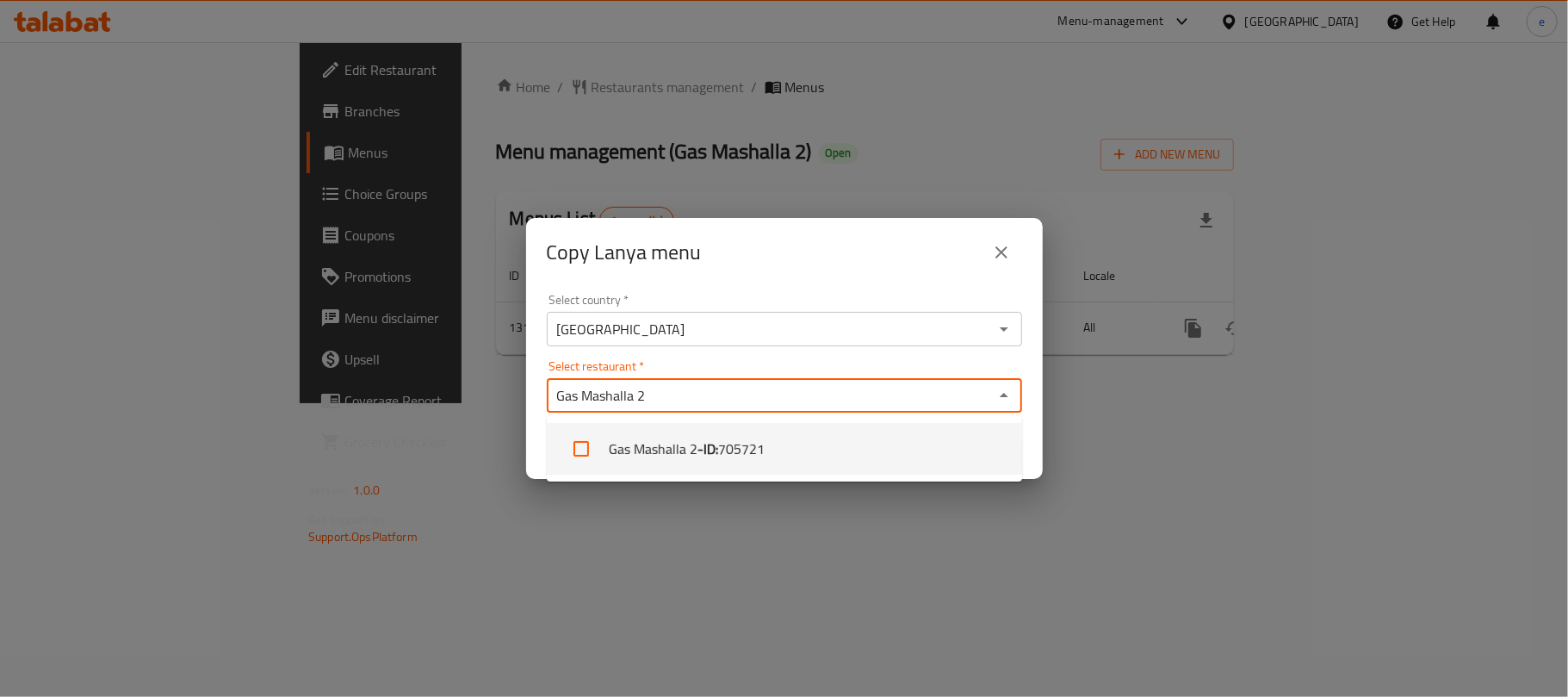
click at [586, 443] on input "checkbox" at bounding box center [581, 449] width 42 height 42
checkbox input "true"
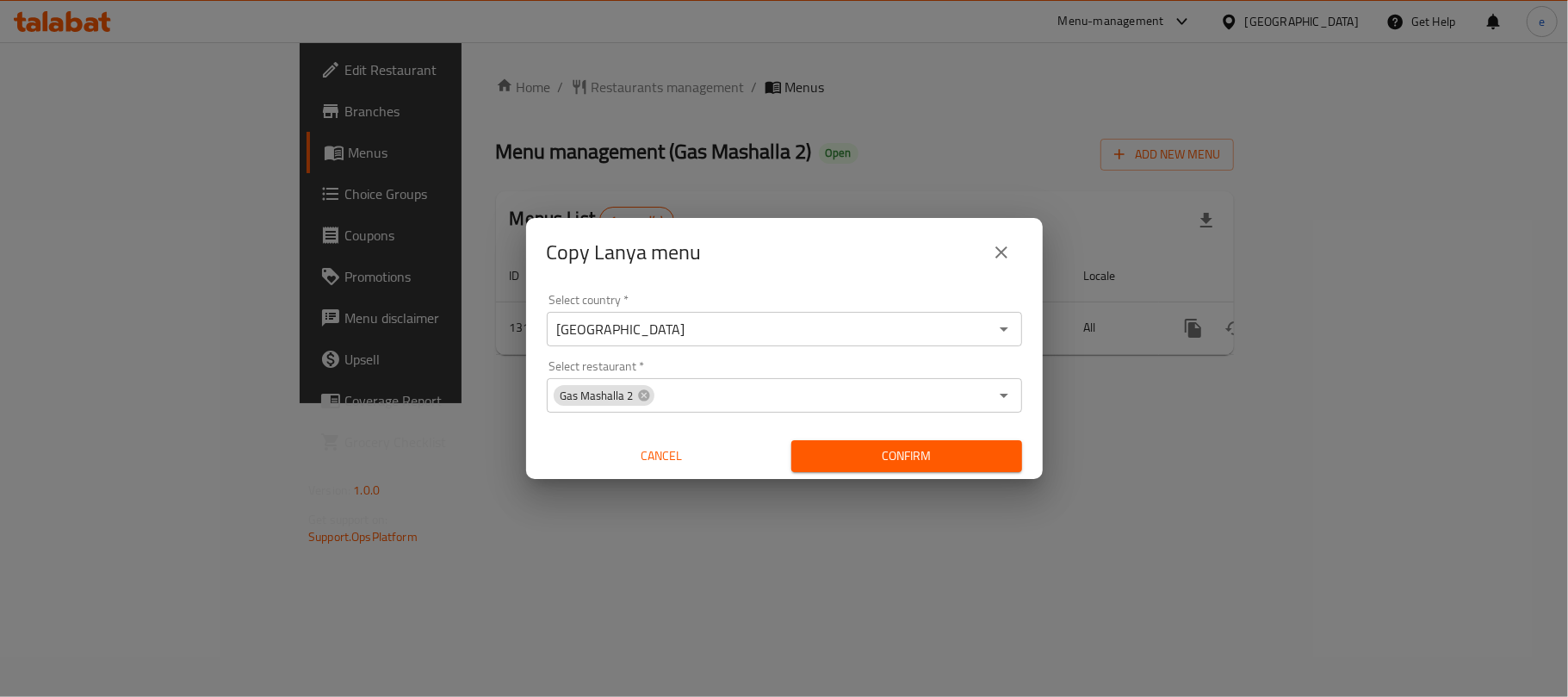
click at [737, 590] on div "Copy Lanya menu Select country   * Iraq Select country * Select restaurant   * …" at bounding box center [784, 348] width 1568 height 697
click at [951, 452] on span "Confirm" at bounding box center [906, 456] width 203 height 21
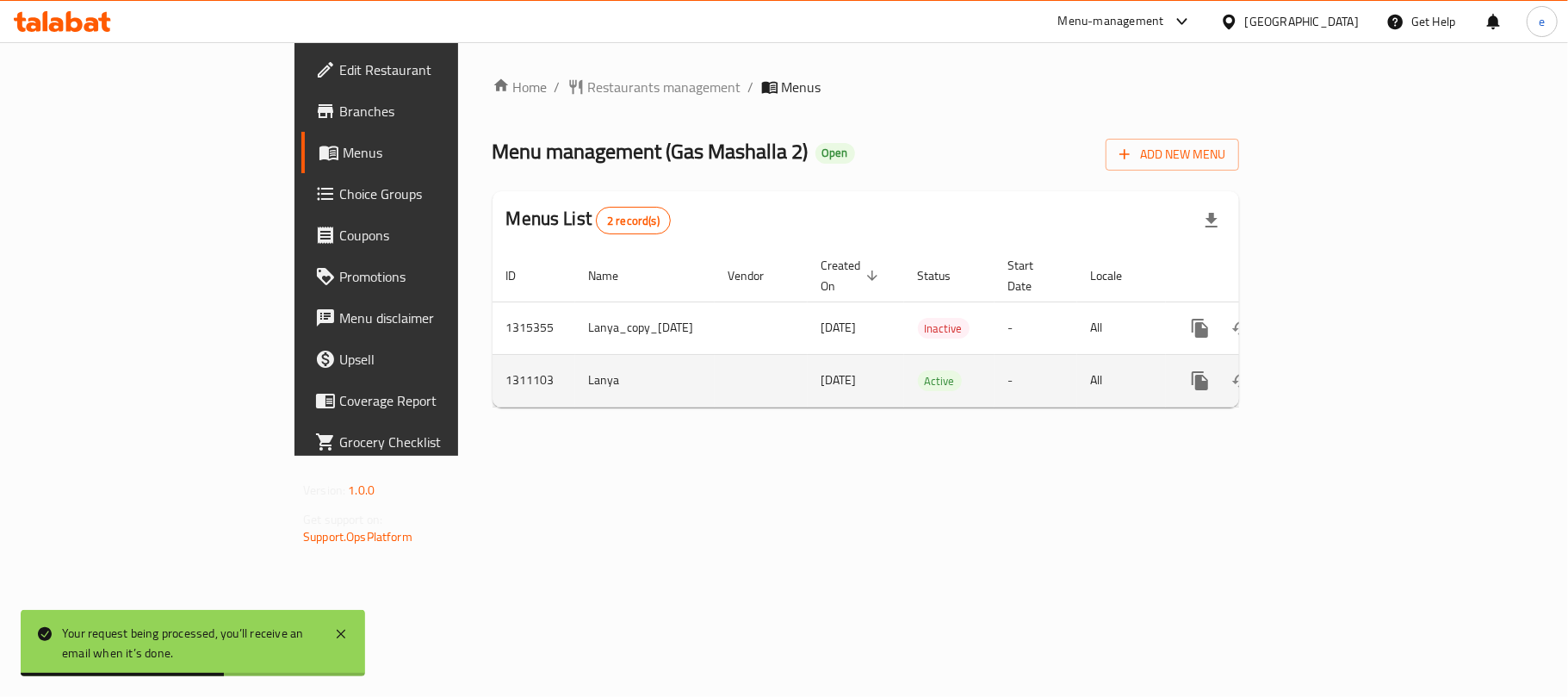
click at [1335, 370] on icon "enhanced table" at bounding box center [1324, 380] width 20 height 20
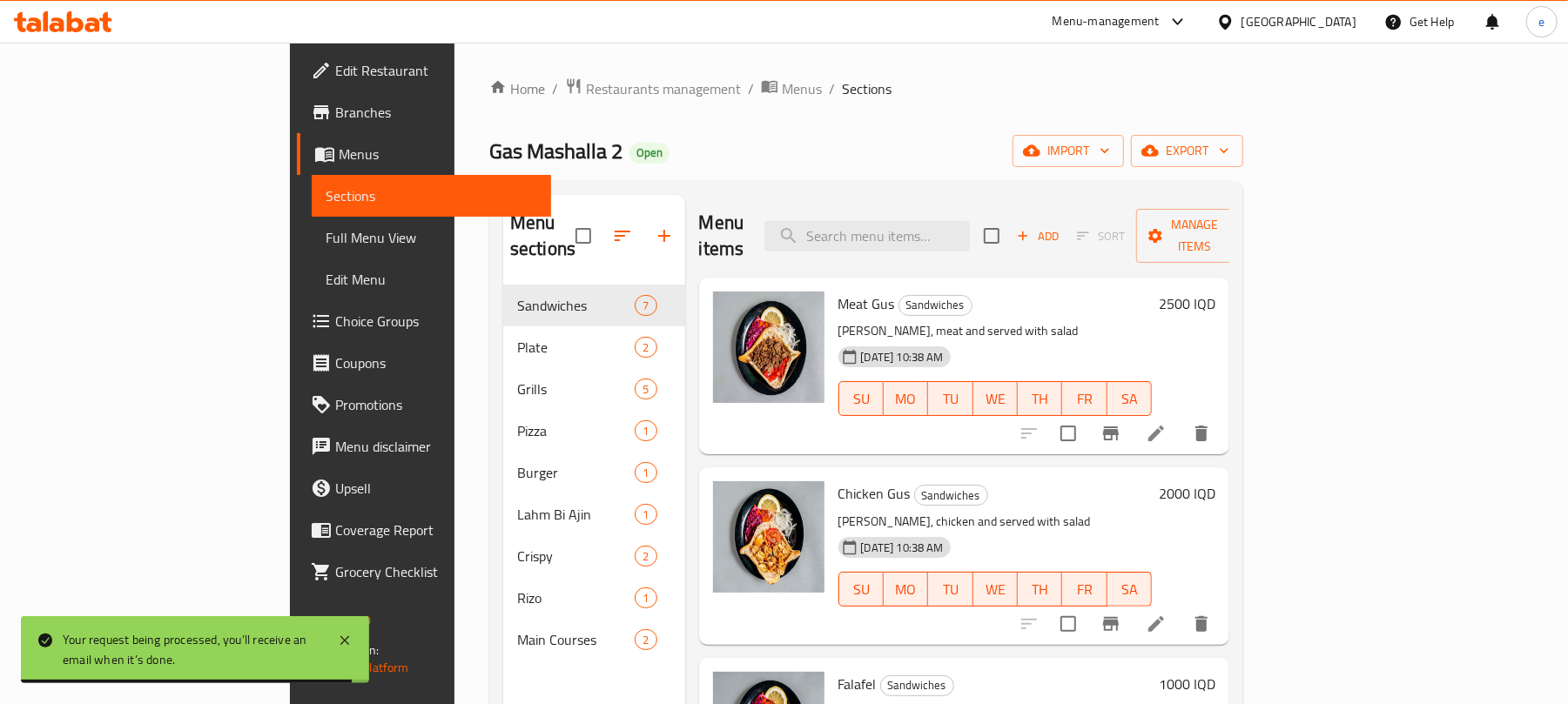
click at [325, 238] on span "Full Menu View" at bounding box center [431, 237] width 212 height 21
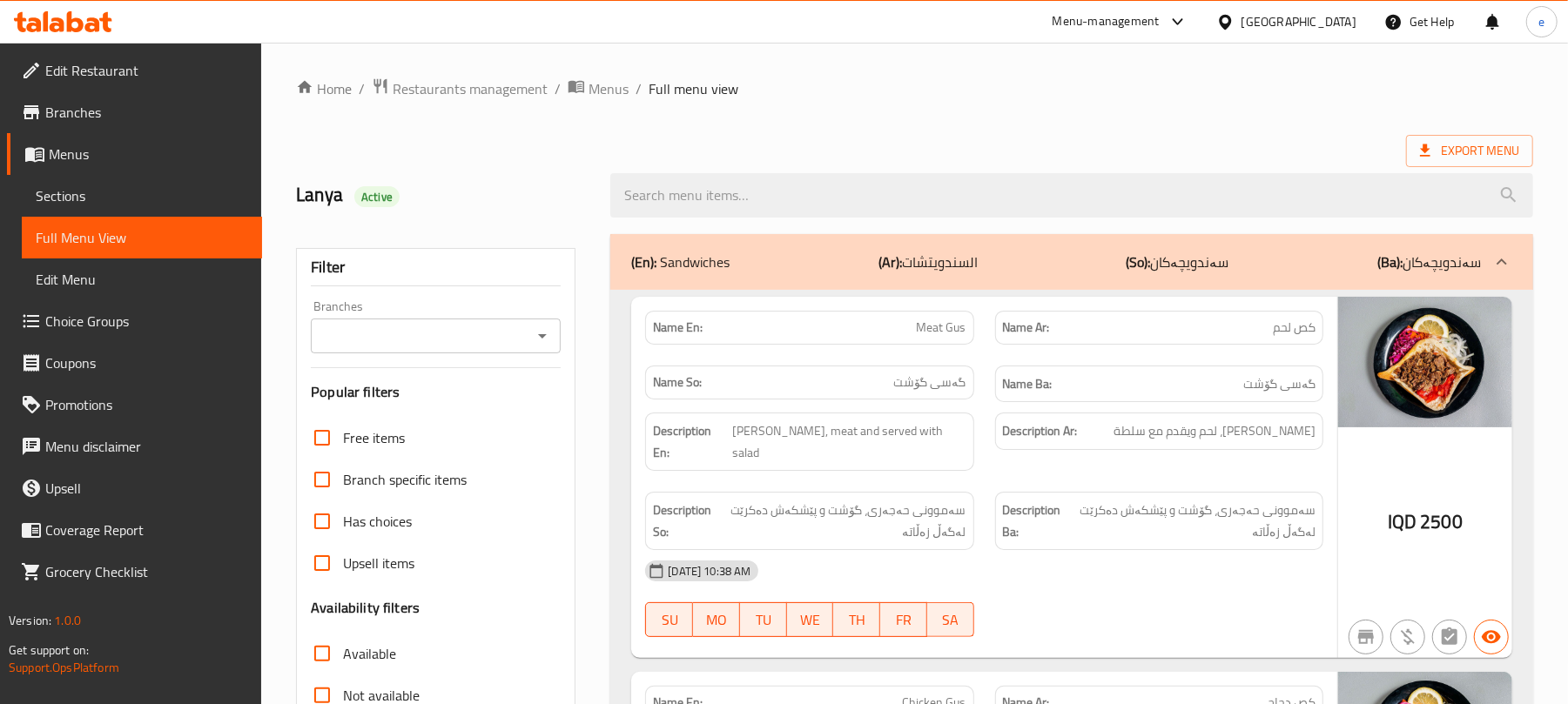
click at [540, 331] on icon "Open" at bounding box center [542, 335] width 21 height 21
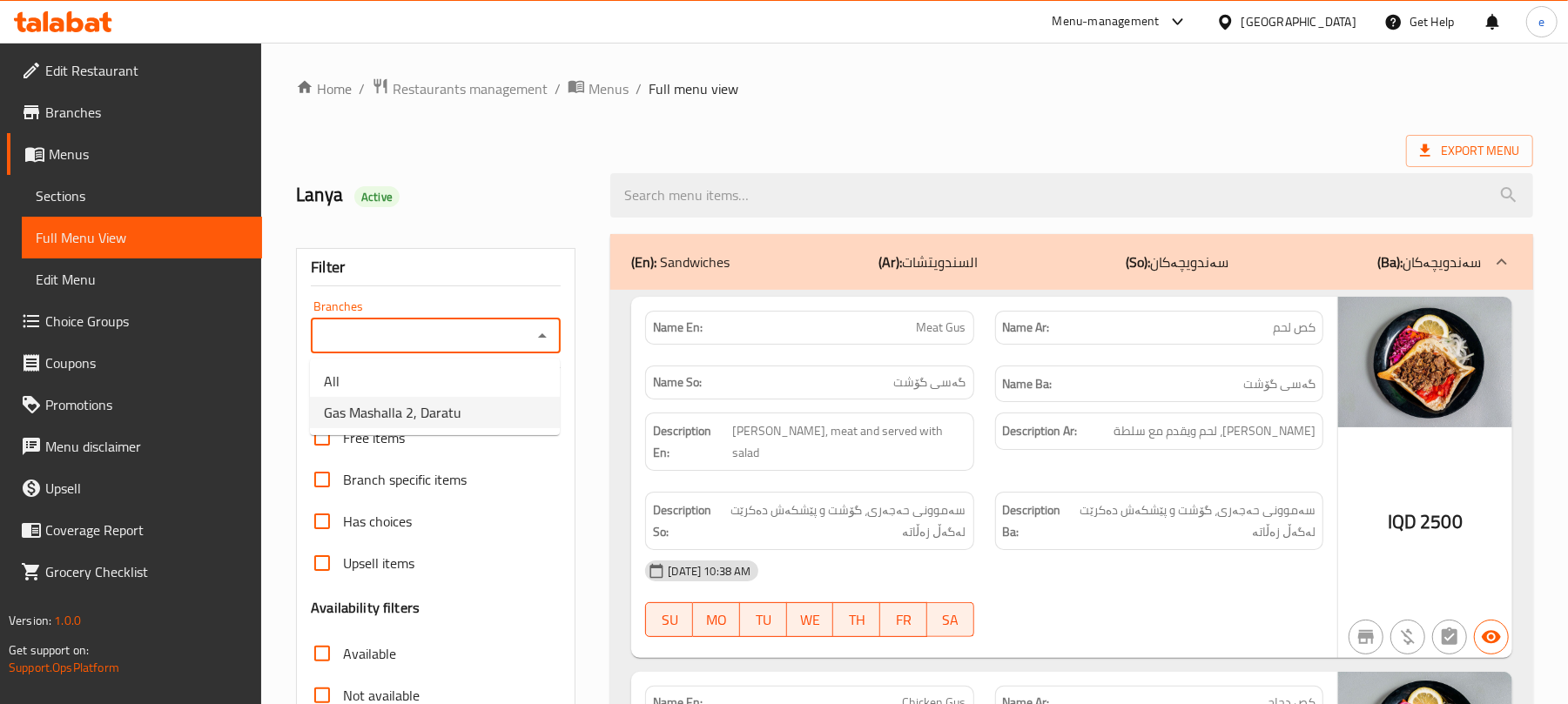
click at [484, 415] on li "Gas Mashalla 2, Daratu" at bounding box center [435, 412] width 250 height 31
click at [744, 273] on div "(En): Sandwiches (Ar): السندويتشات (So): سەندویچەکان (Ba): سەندویچەکان" at bounding box center [1072, 261] width 924 height 56
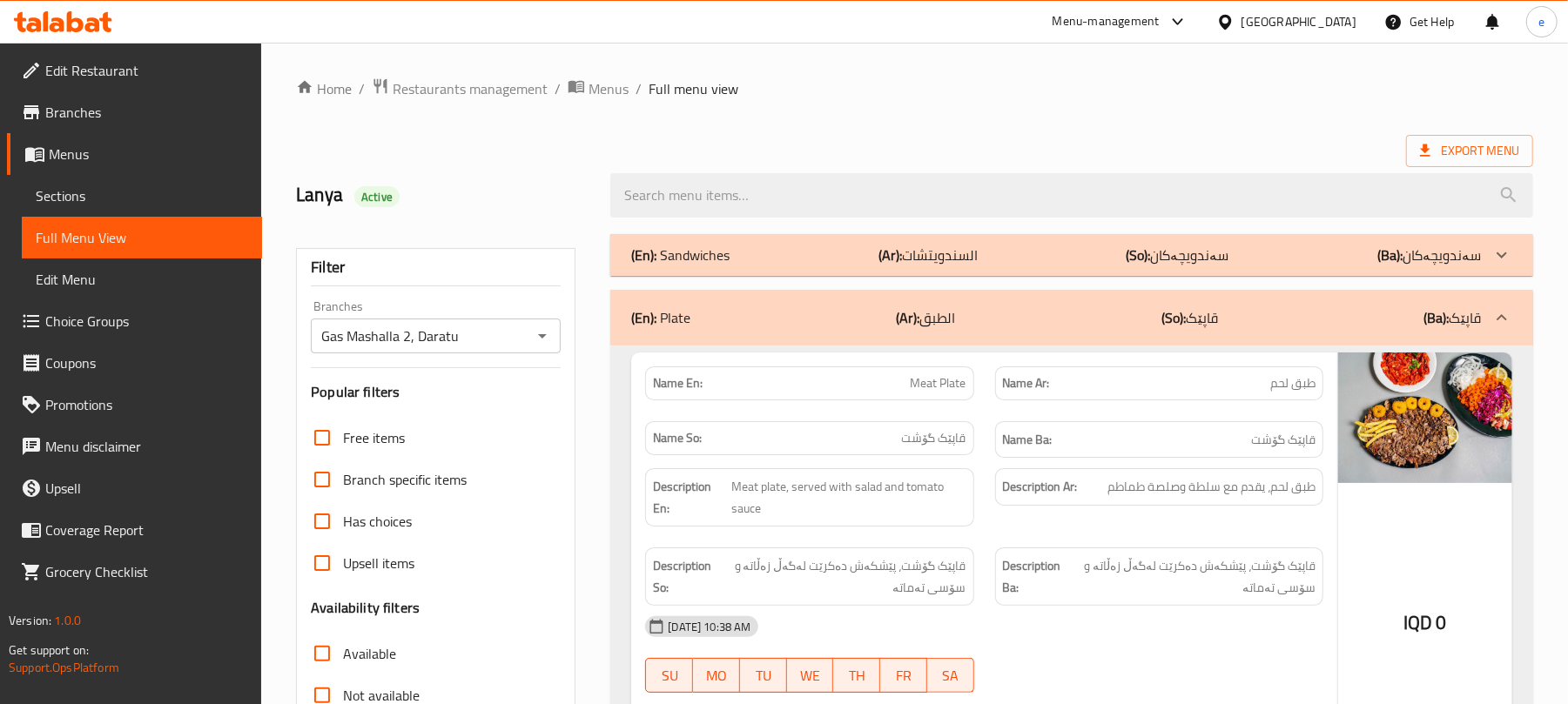
click at [834, 308] on div "(En): Plate (Ar): الطبق (So): قاپێک (Ba): قاپێک" at bounding box center [1056, 317] width 850 height 21
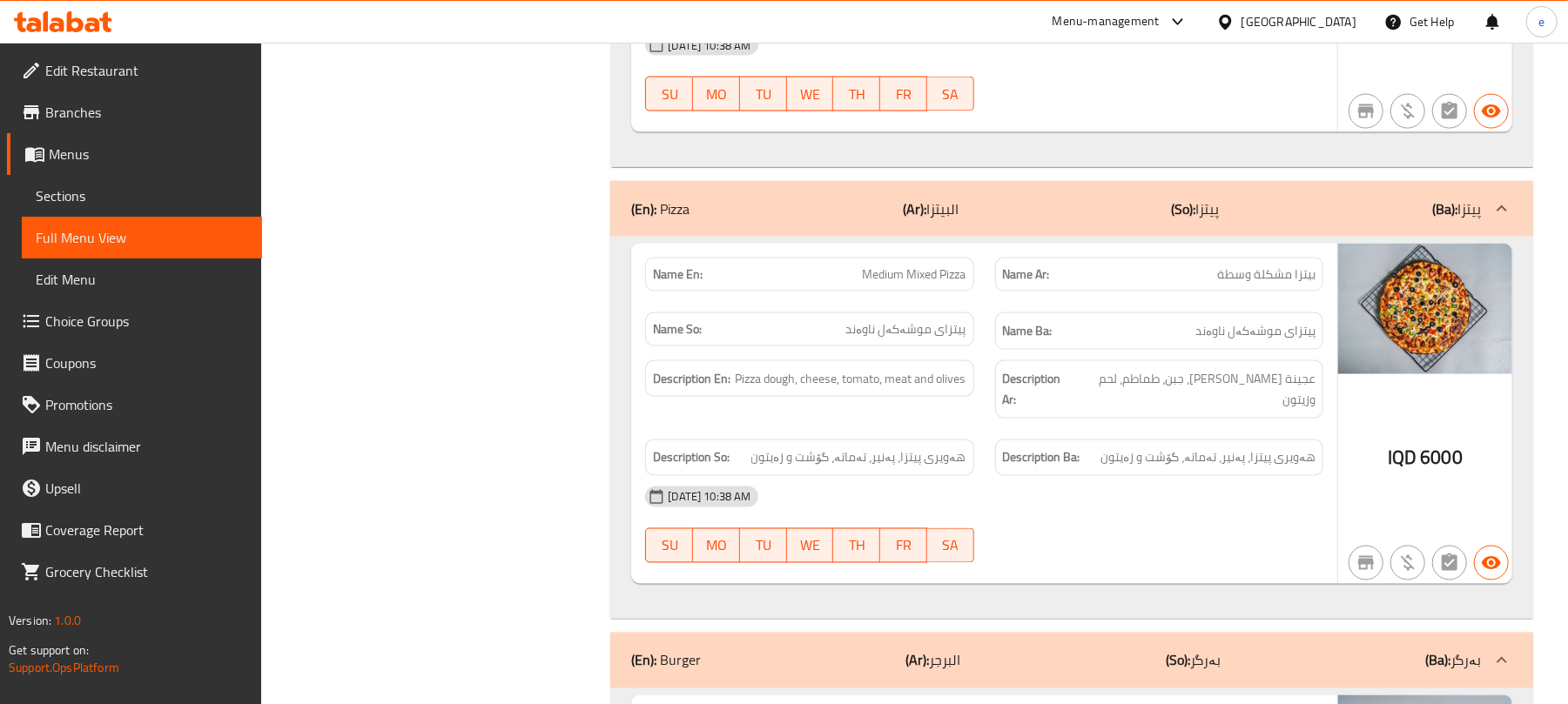
scroll to position [1857, 0]
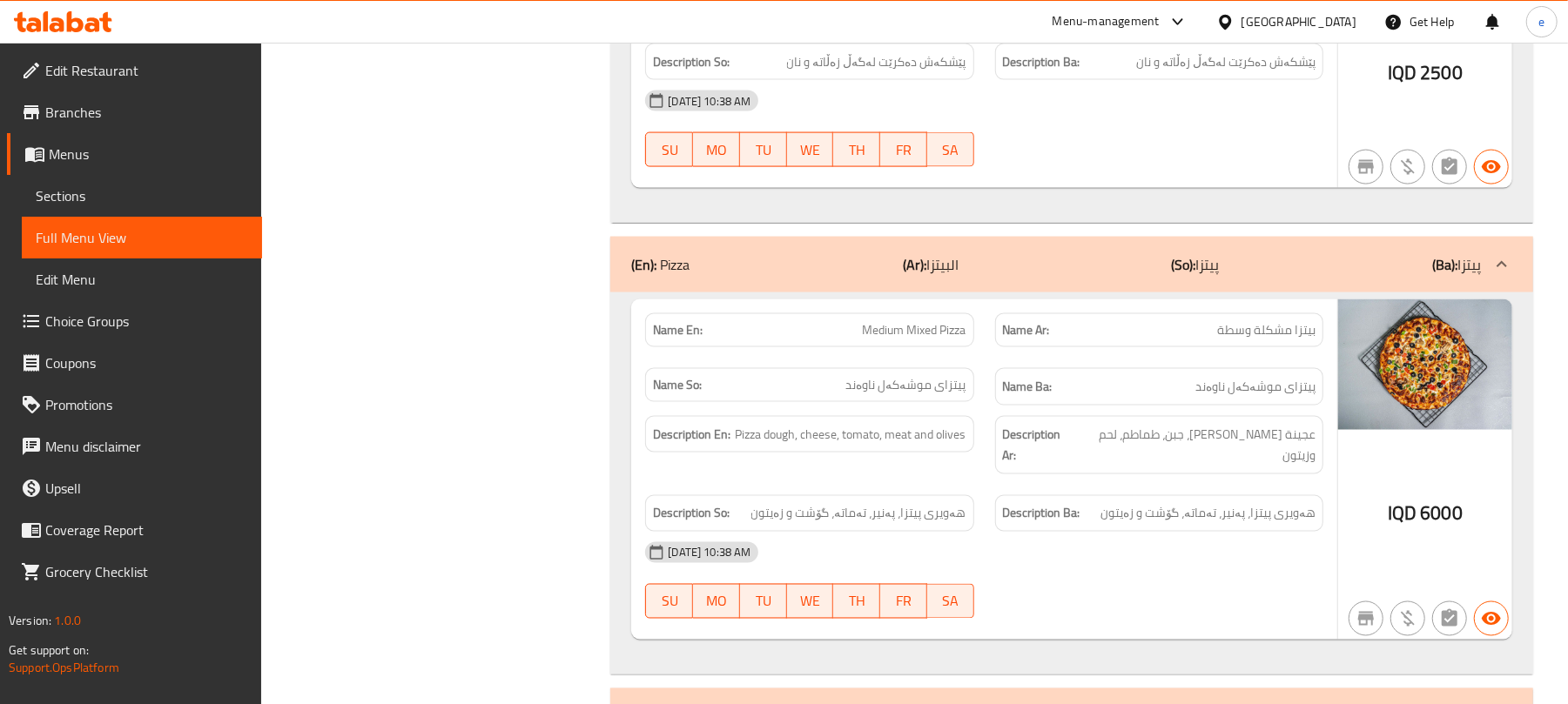
click at [861, 289] on div "(En): Pizza (Ar): البيتزا (So): پیتزا (Ba): پیتزا" at bounding box center [1072, 264] width 924 height 56
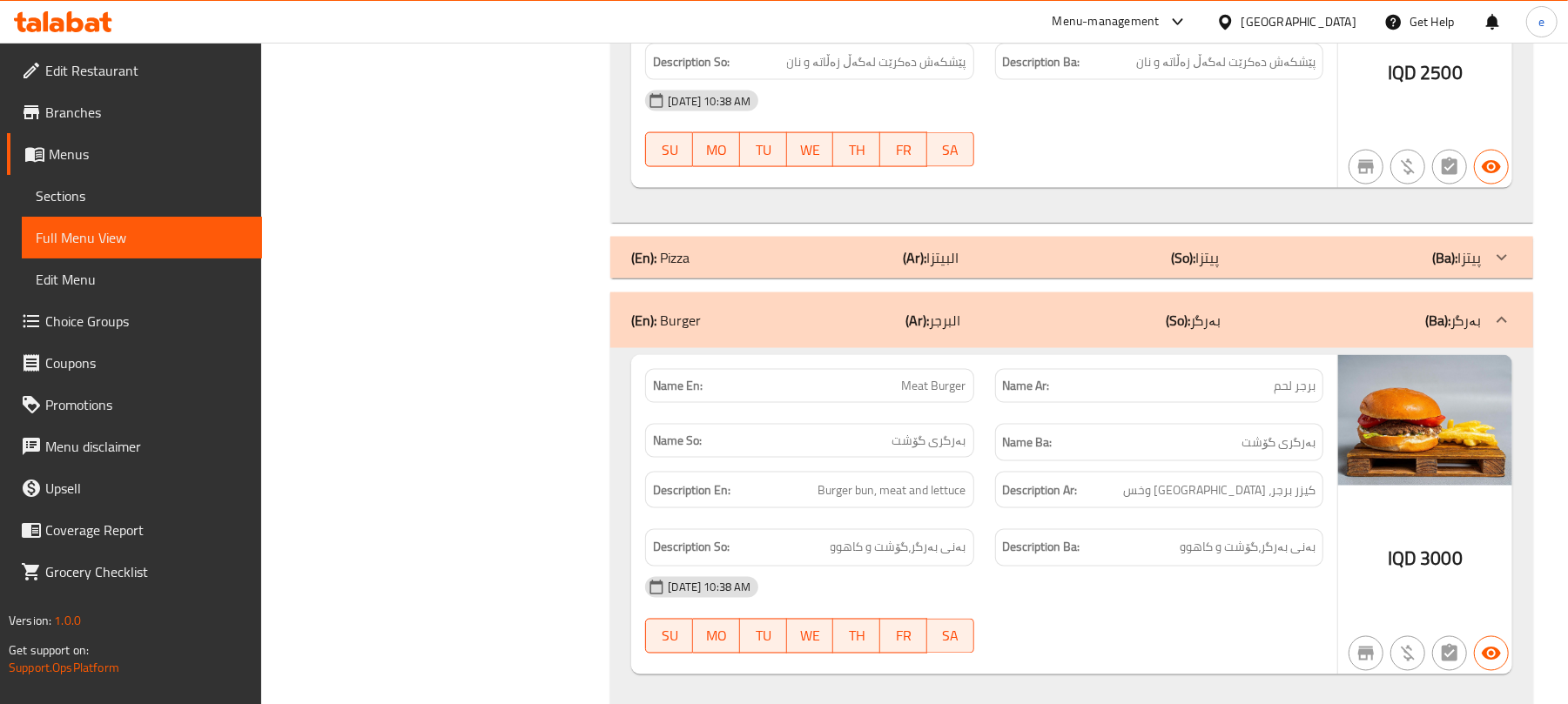
click at [883, 329] on div "(En): Burger (Ar): البرجر (So): بەرگر (Ba): بەرگر" at bounding box center [1056, 320] width 850 height 21
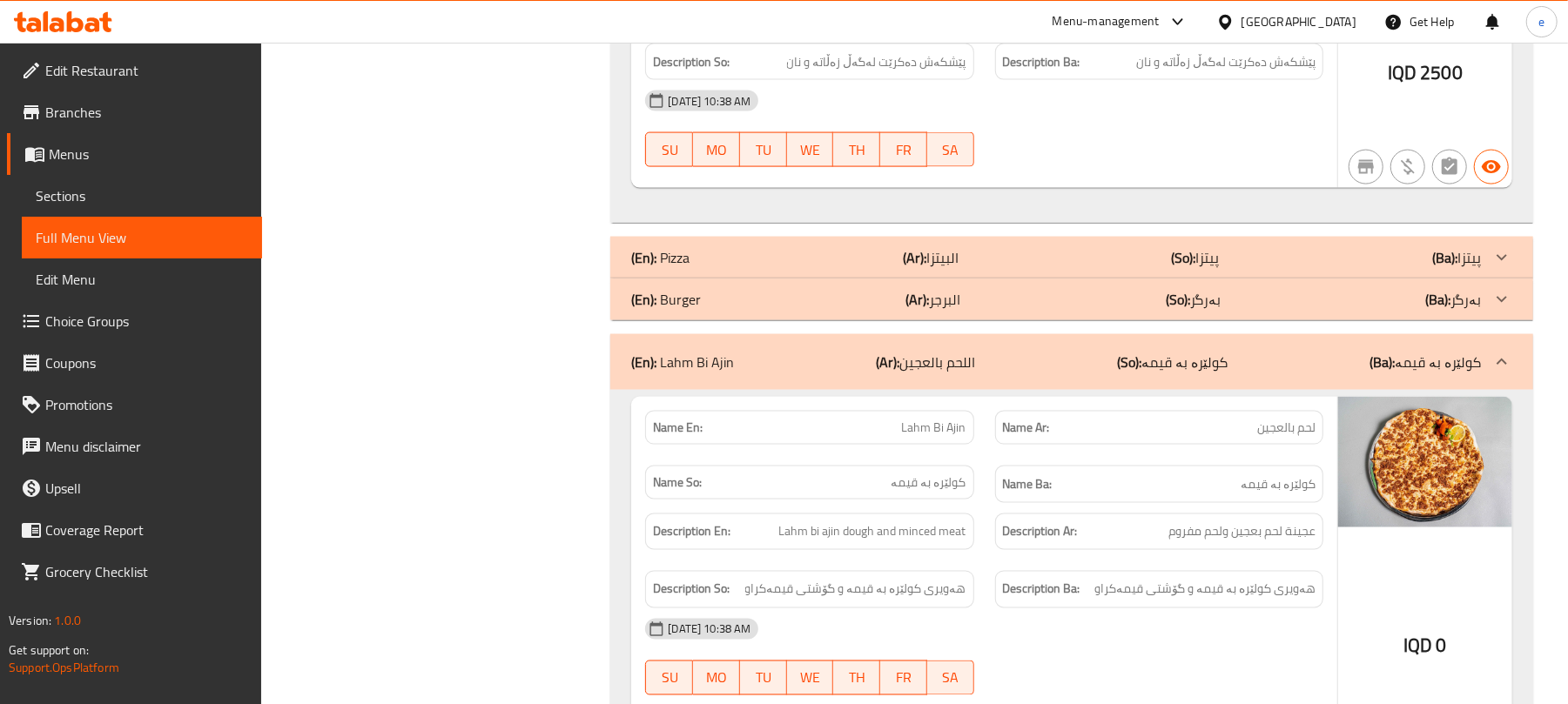
click at [883, 390] on div "(En): Lahm Bi Ajin (Ar): اللحم بالعجين (So): کولێرە بە قیمە (Ba): کولێرە بە قیمە" at bounding box center [1072, 361] width 924 height 56
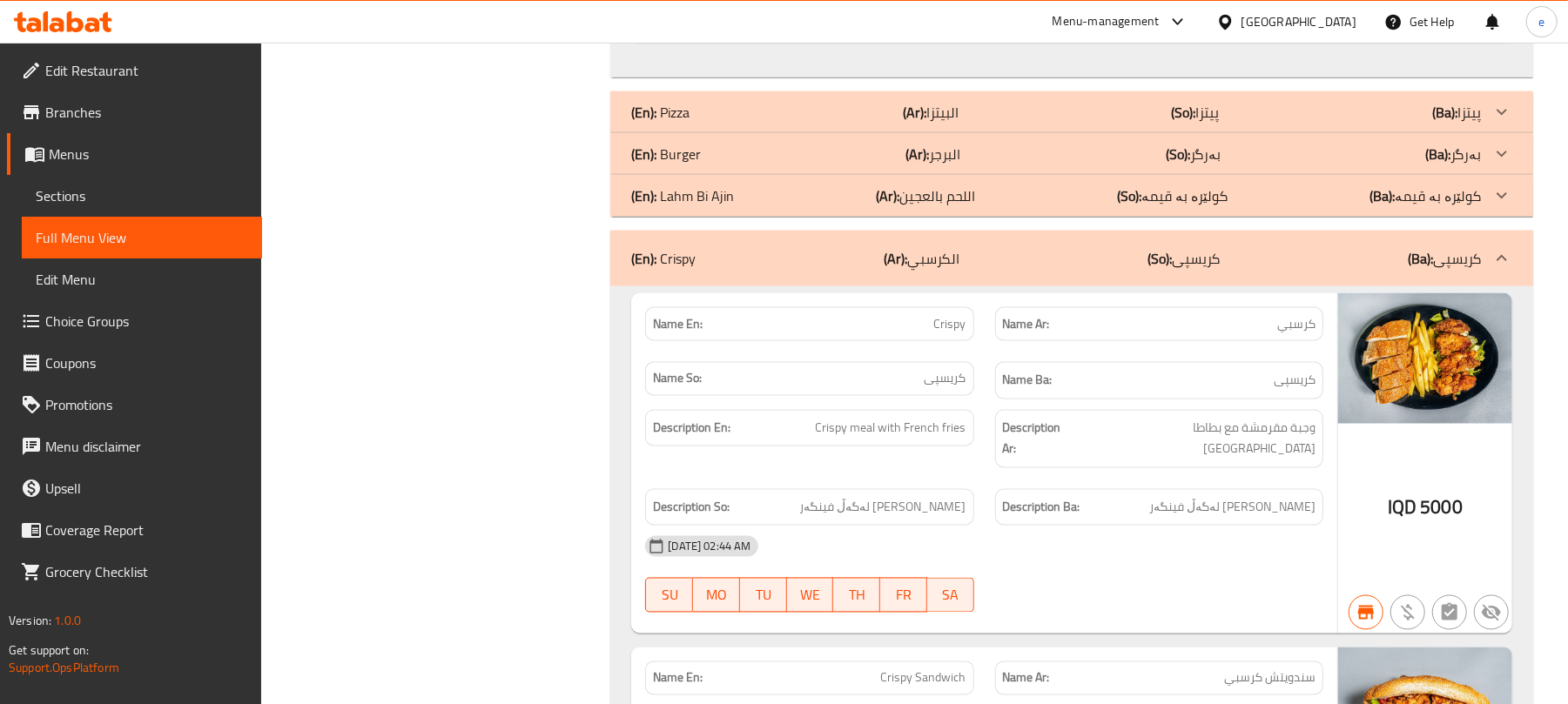
scroll to position [2088, 0]
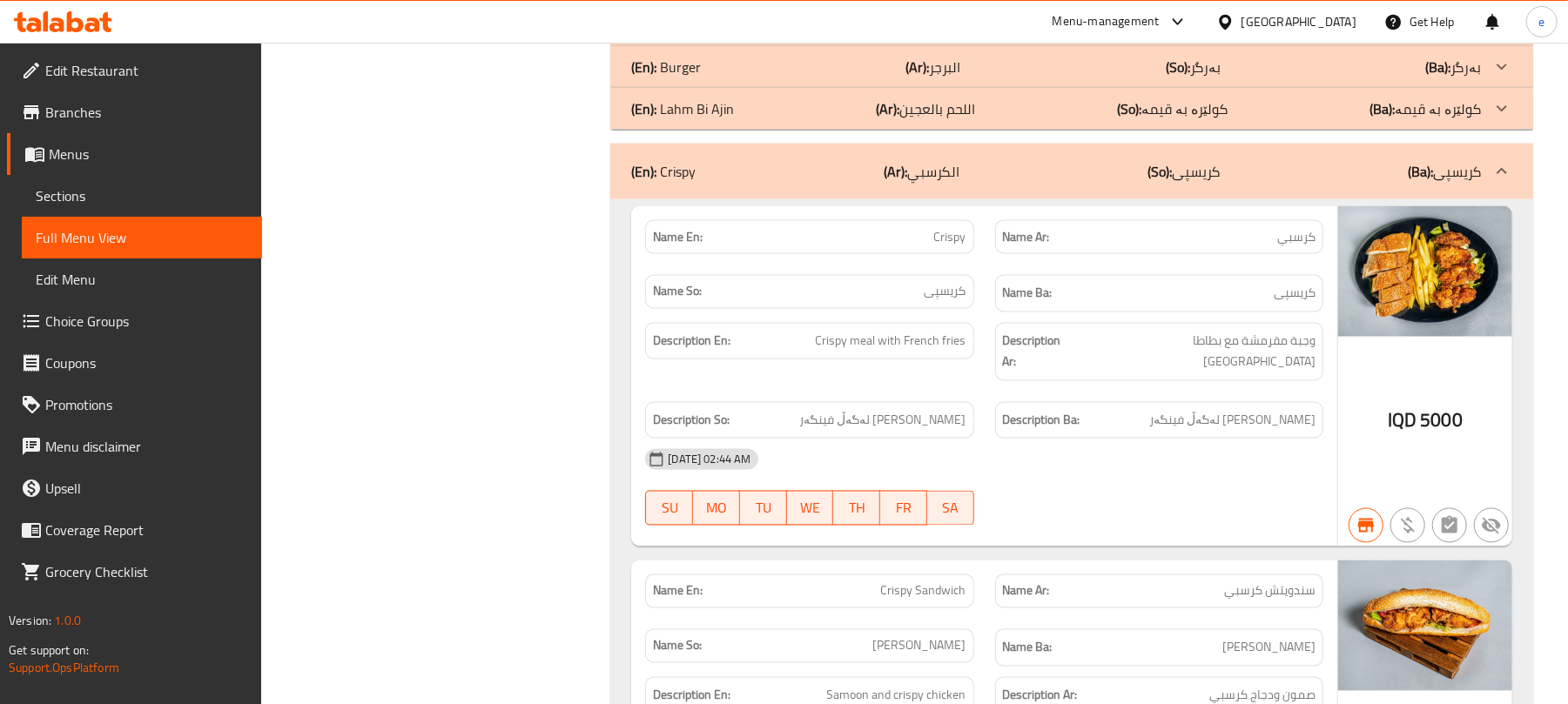
click at [900, 172] on b "(Ar):" at bounding box center [896, 171] width 24 height 27
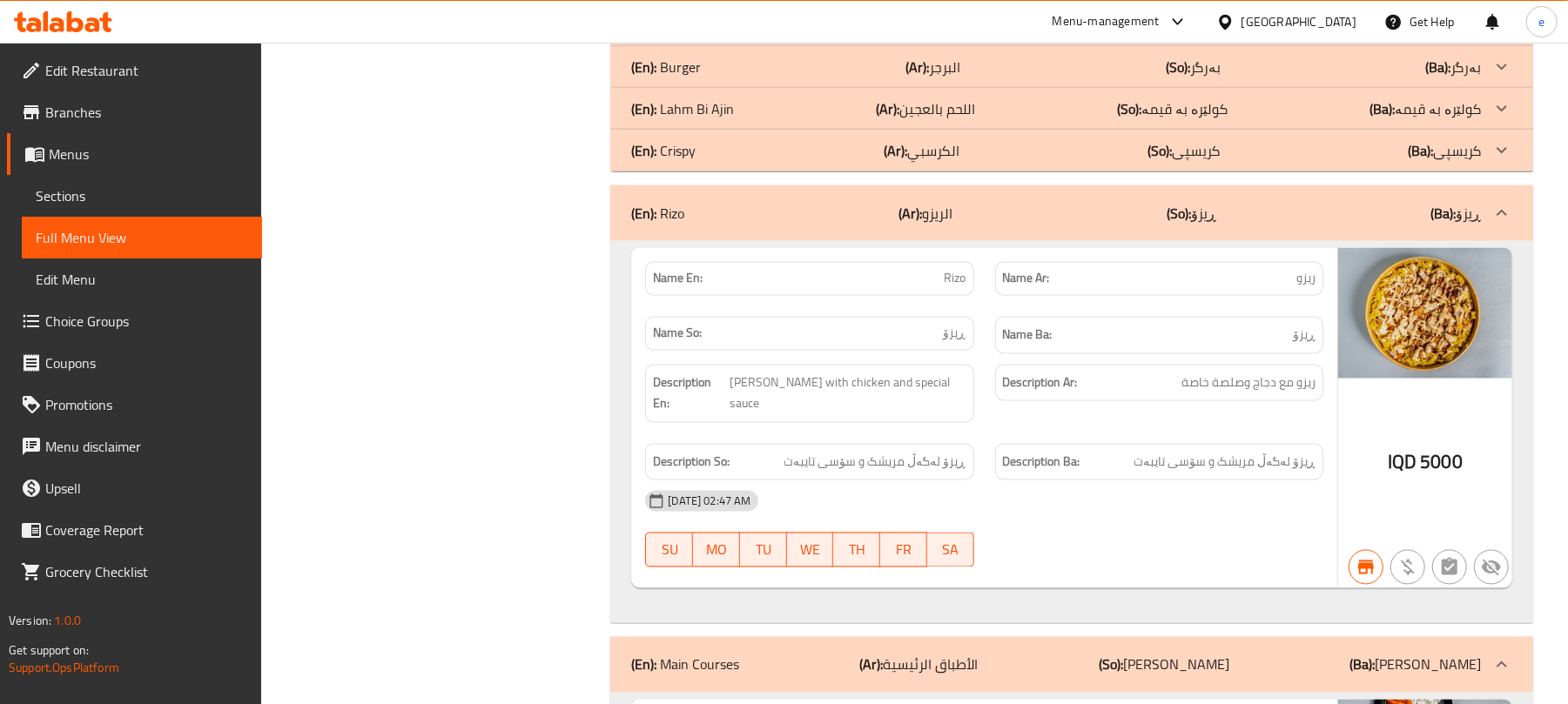
click at [934, 242] on div "(En): Rizo (Ar): الريزو (So): ڕیزۆ (Ba): ڕیزۆ" at bounding box center [1072, 213] width 924 height 56
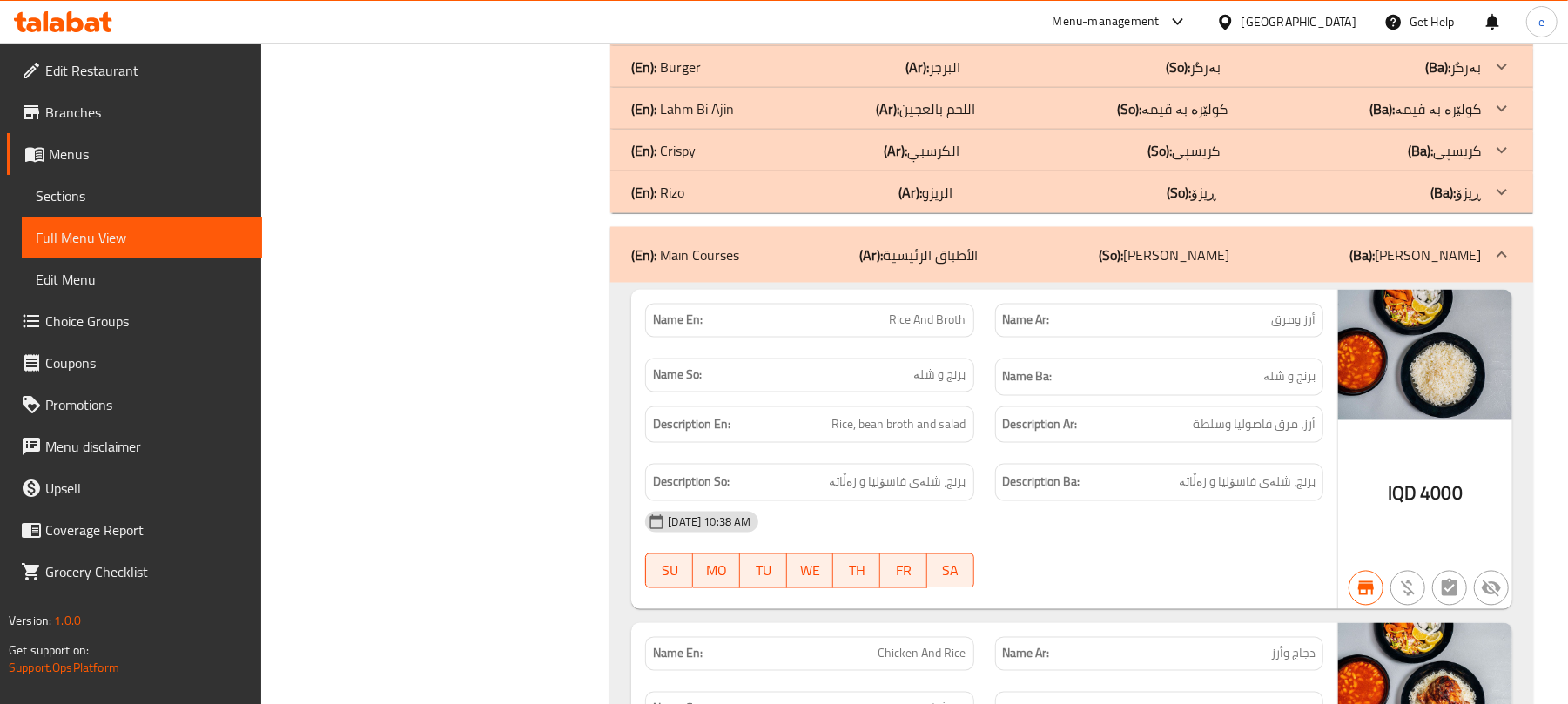
click at [960, 265] on p "(Ar): الأطباق الرئيسية" at bounding box center [920, 254] width 119 height 21
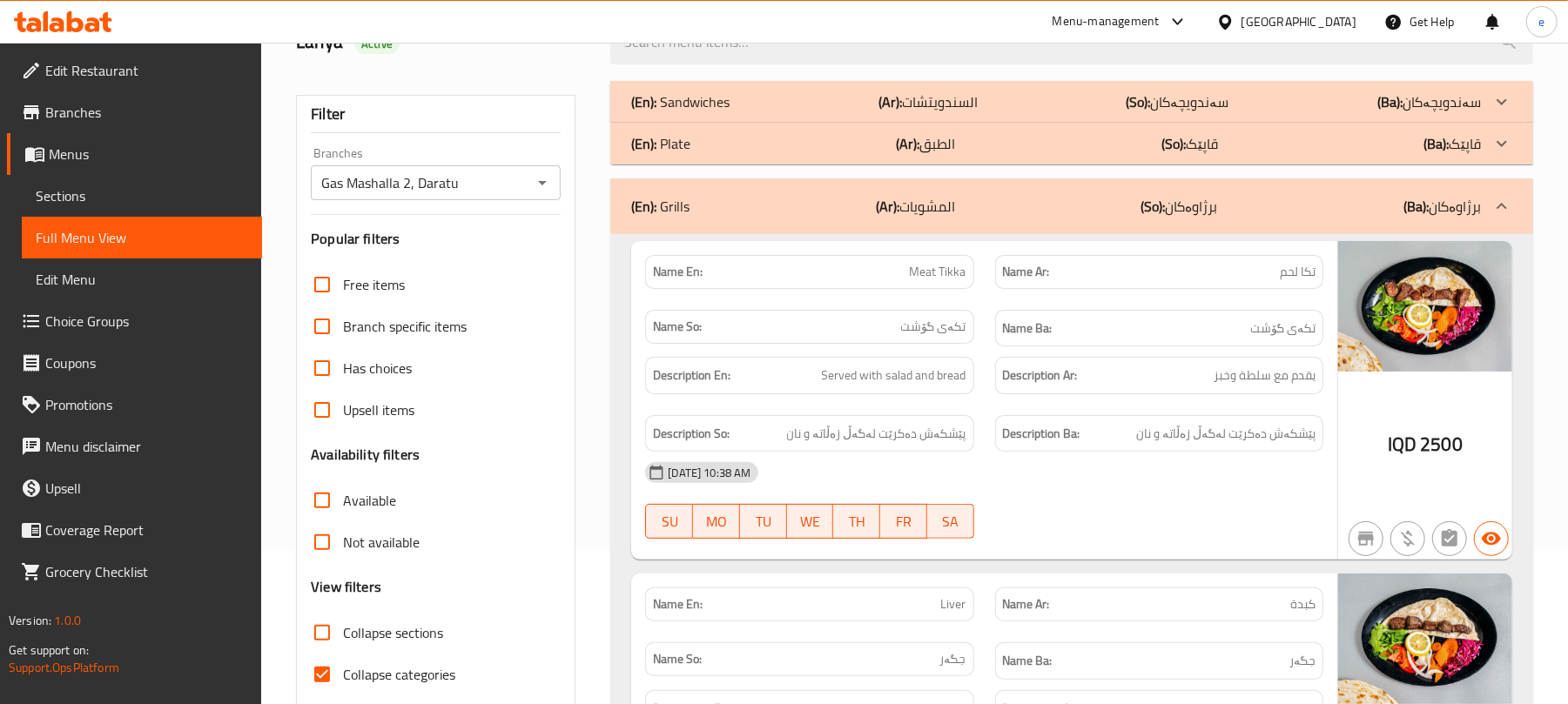
scroll to position [232, 0]
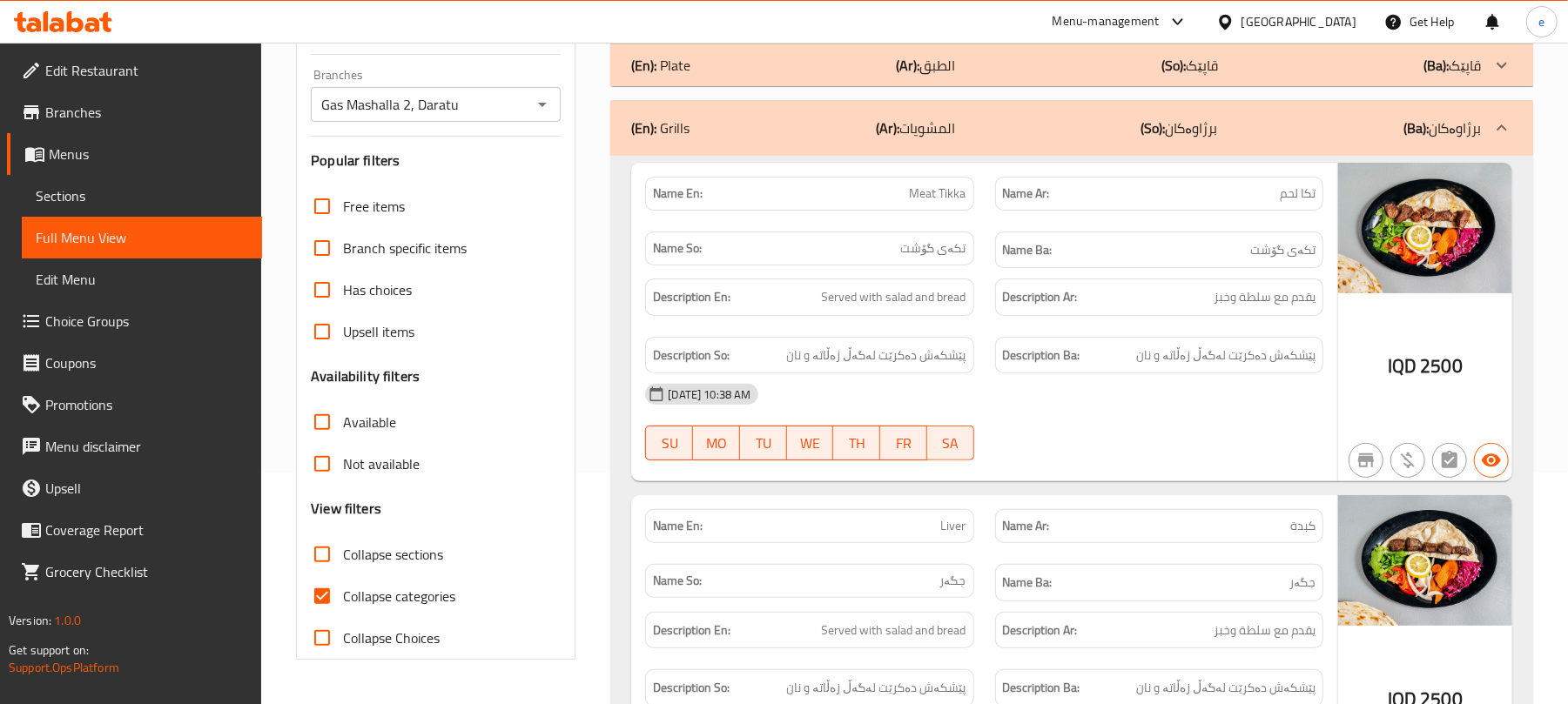
click at [537, 103] on icon "Open" at bounding box center [542, 104] width 21 height 21
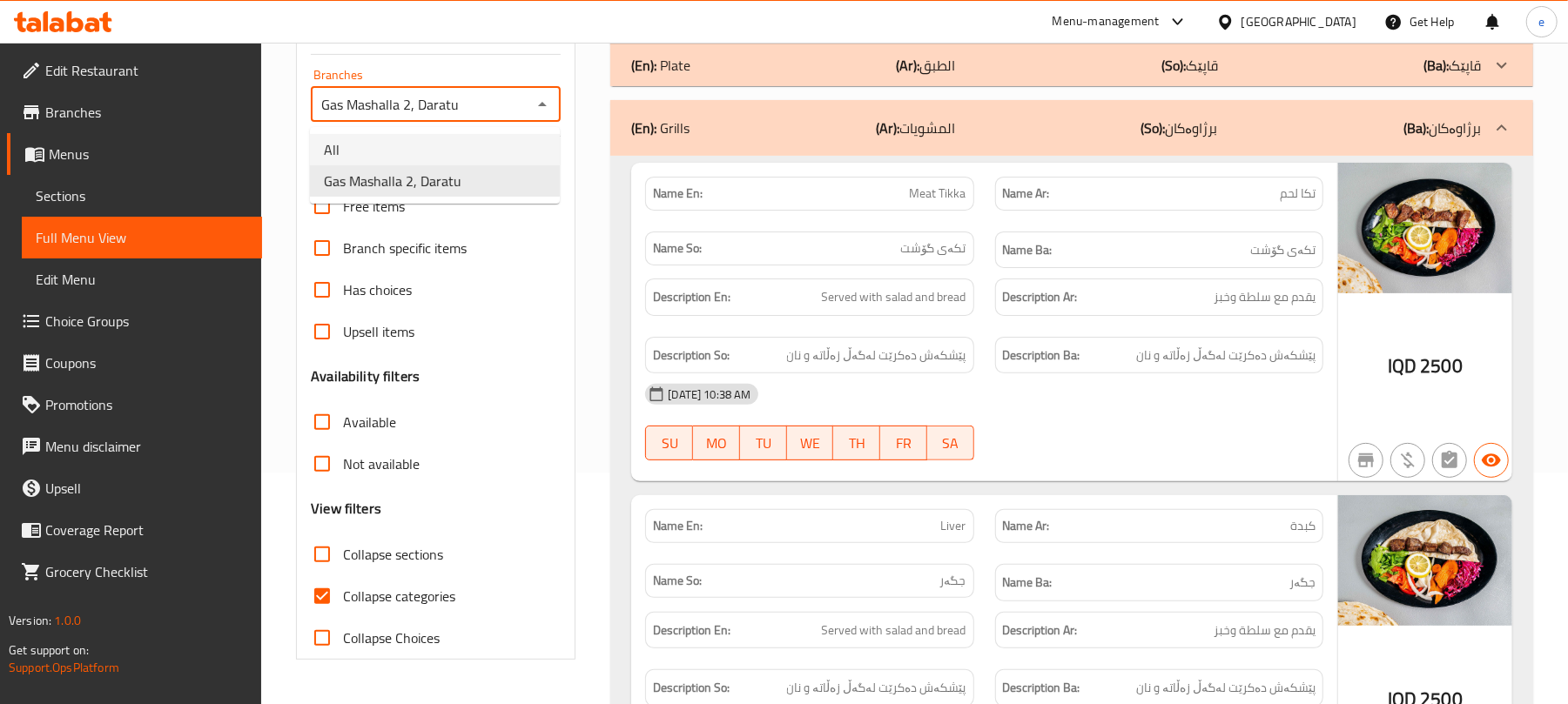
click at [411, 141] on li "All" at bounding box center [435, 149] width 250 height 31
click at [540, 101] on icon "Open" at bounding box center [542, 104] width 21 height 21
click at [464, 185] on li "Gas Mashalla 2, Daratu" at bounding box center [435, 181] width 250 height 31
type input "Gas Mashalla 2, Daratu"
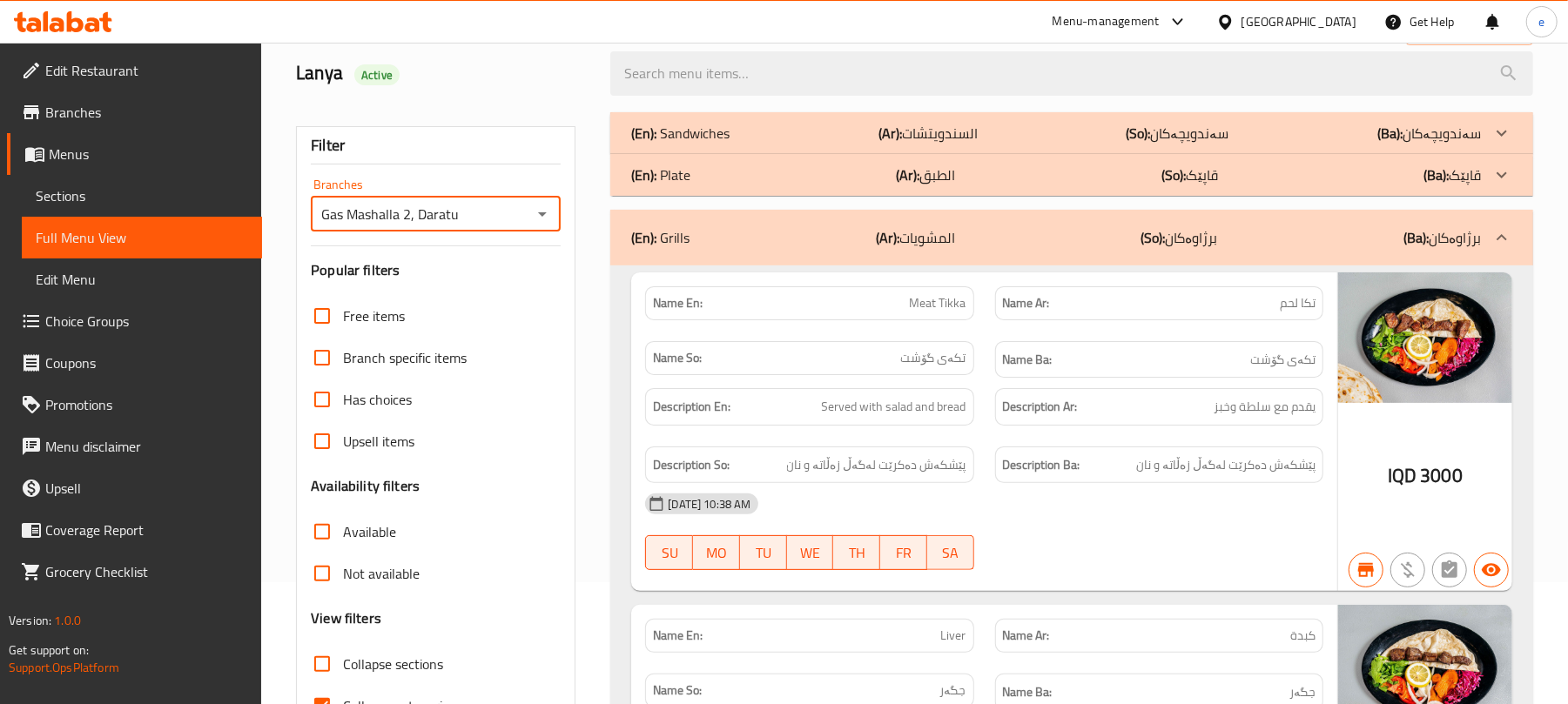
scroll to position [63, 0]
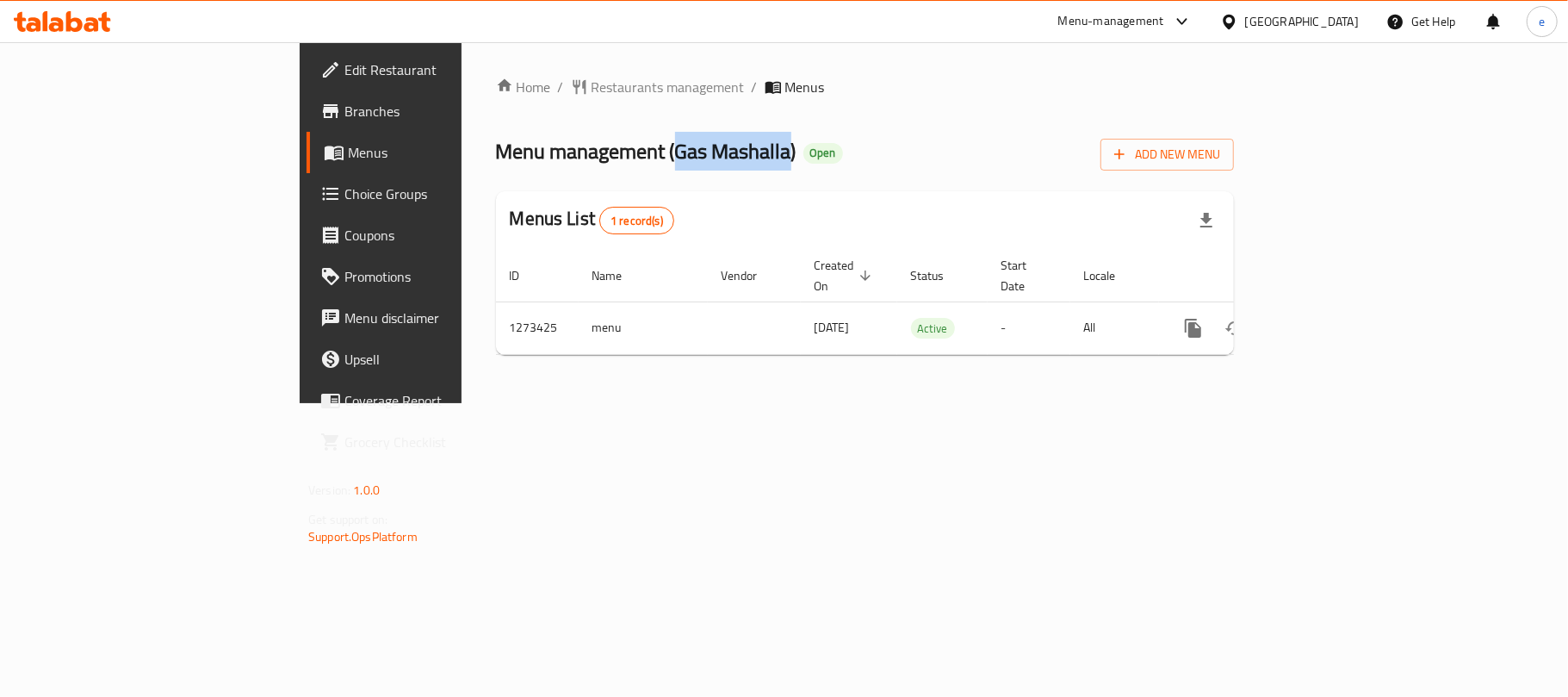
drag, startPoint x: 480, startPoint y: 154, endPoint x: 591, endPoint y: 153, distance: 111.0
click at [591, 153] on span "Menu management ( Gas Mashalla )" at bounding box center [646, 152] width 300 height 39
copy span "Gas Mashalla"
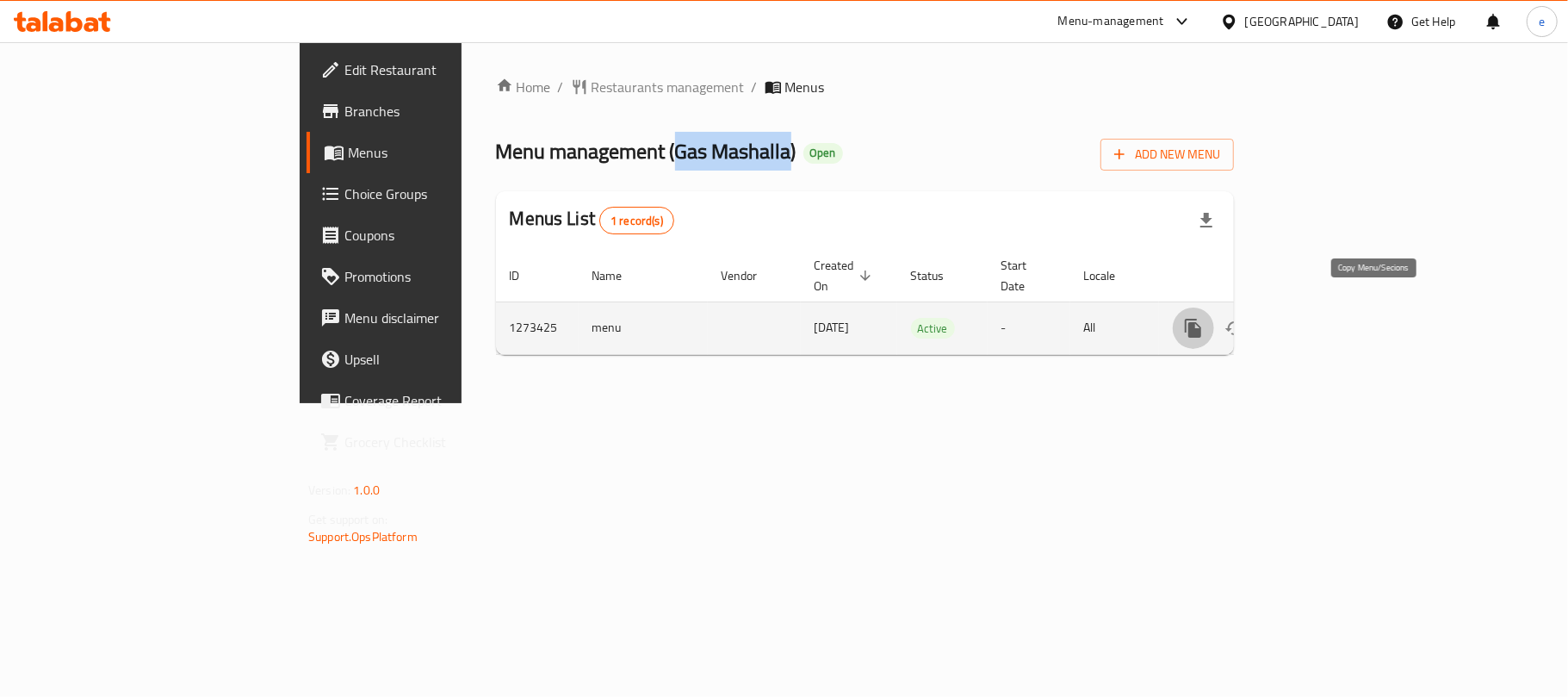
click at [1201, 319] on icon "more" at bounding box center [1193, 328] width 17 height 18
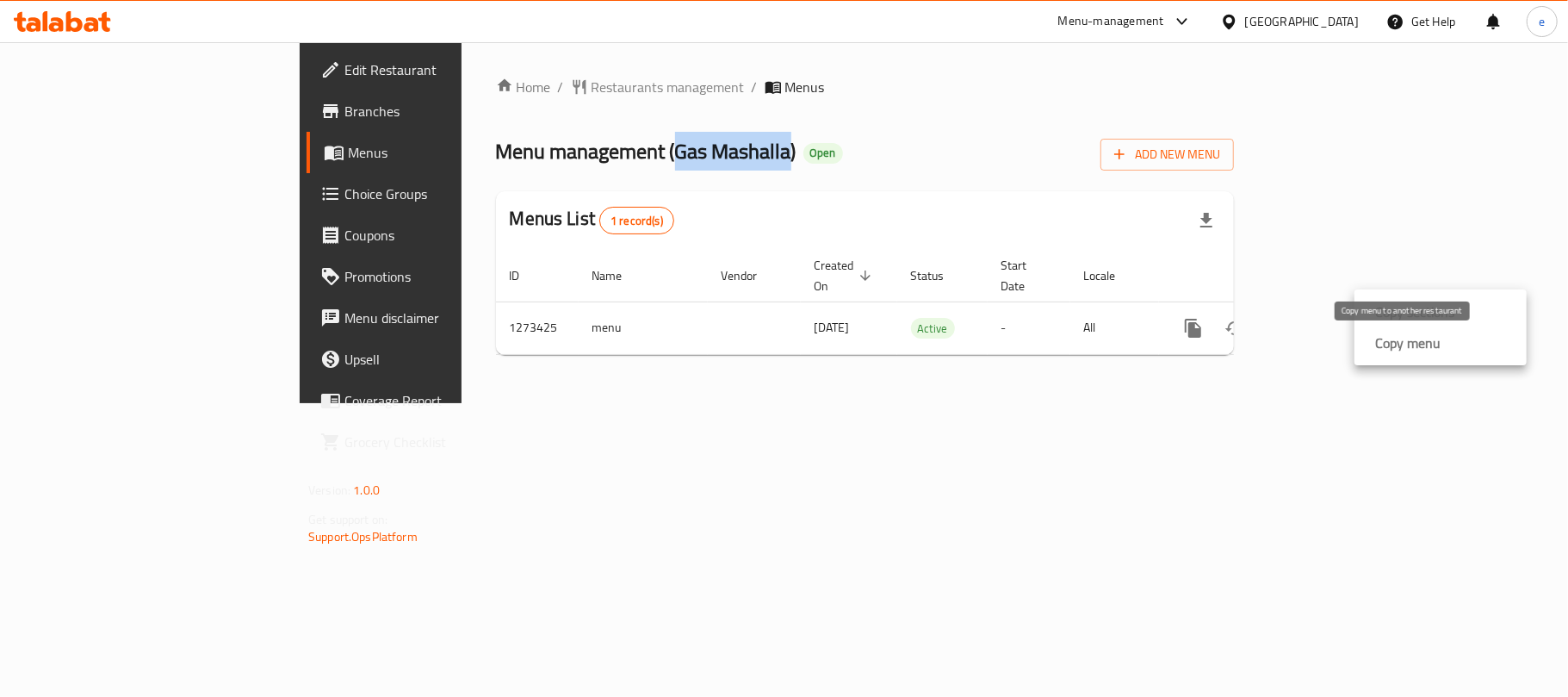
click at [1397, 339] on strong "Copy menu" at bounding box center [1407, 342] width 65 height 20
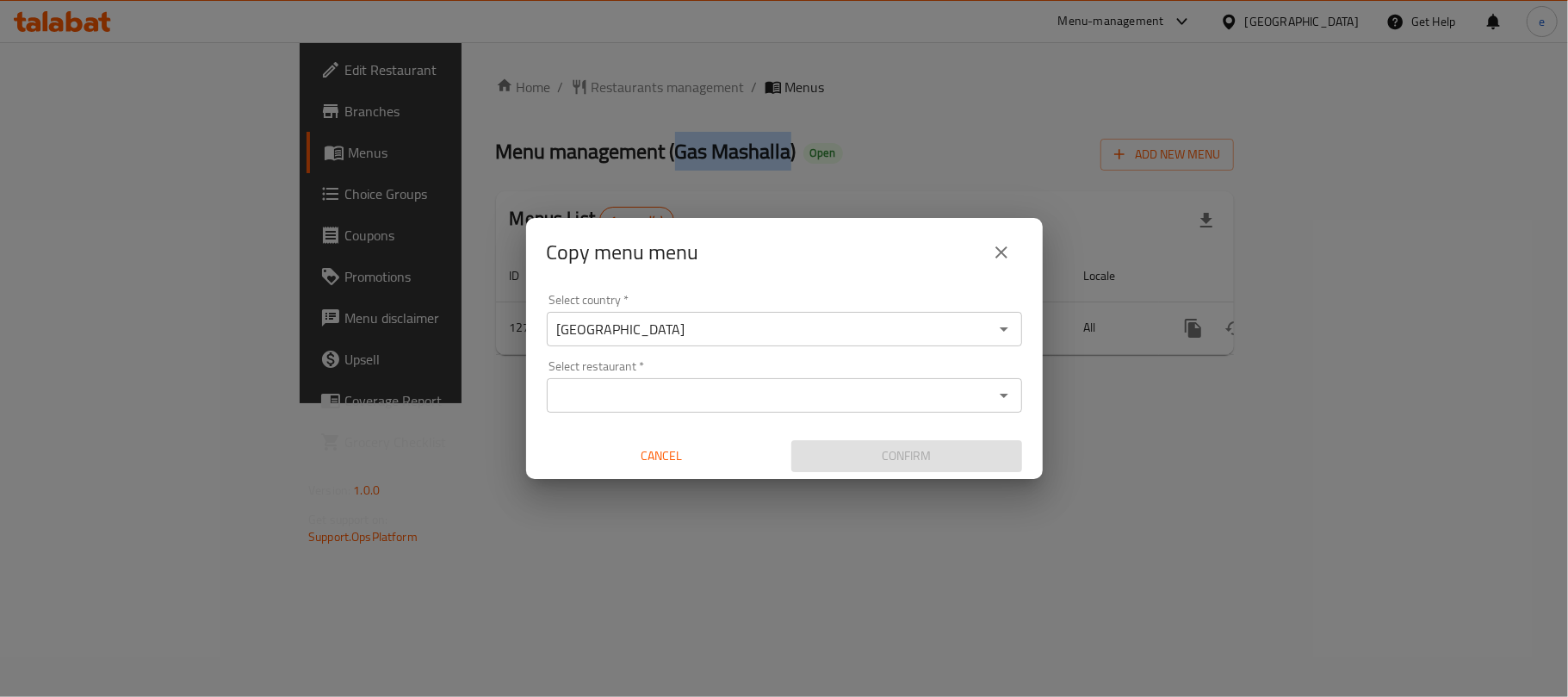
click at [634, 384] on input "Select restaurant   *" at bounding box center [769, 395] width 436 height 24
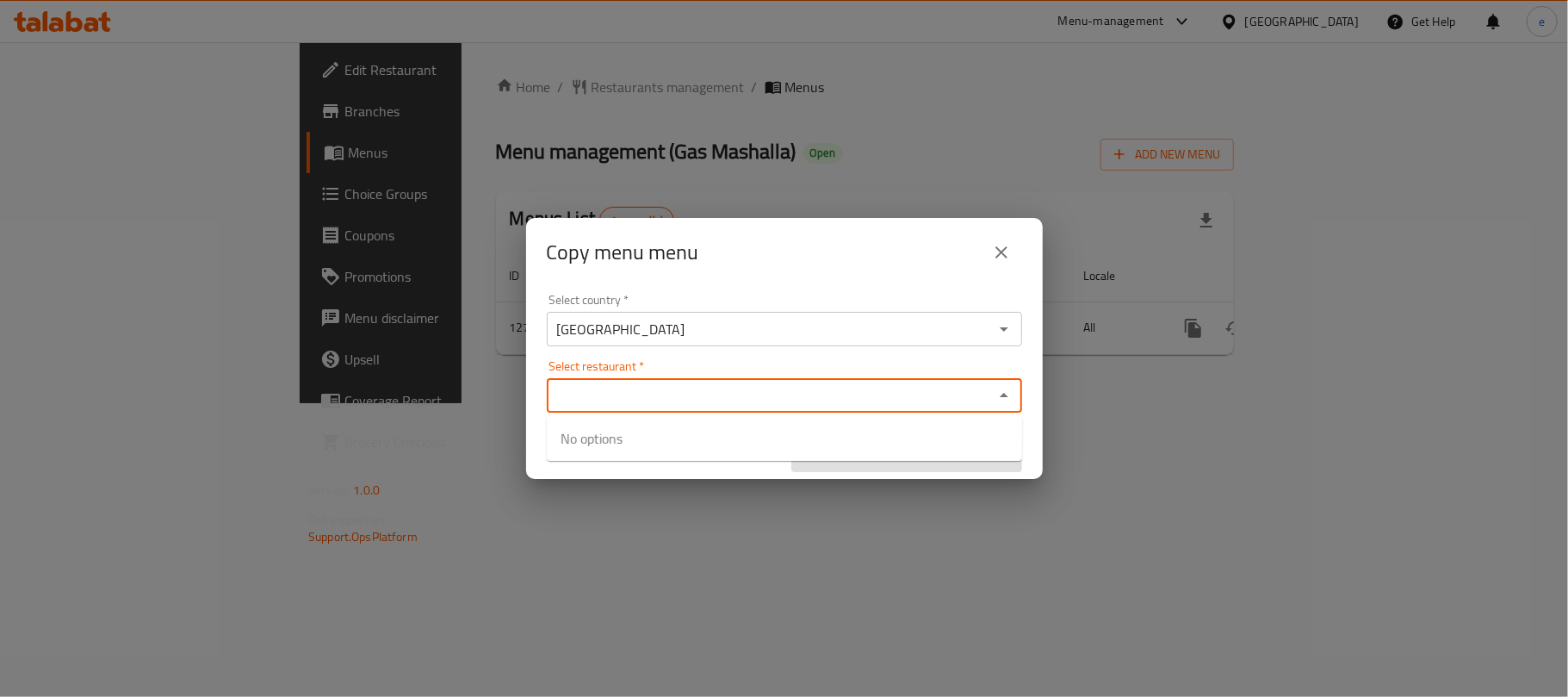
paste input "Gas Mashalla"
type input "Gas Mashalla"
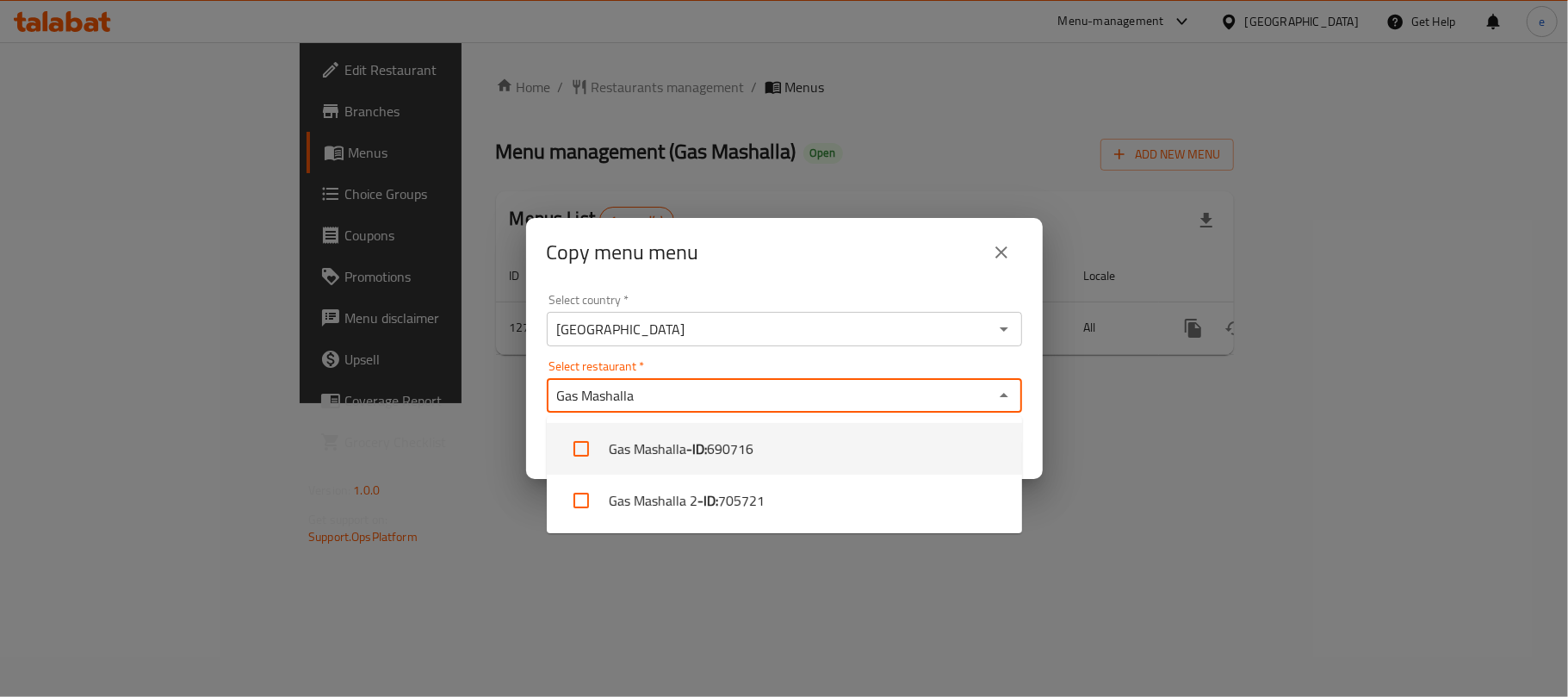
click at [589, 455] on input "checkbox" at bounding box center [581, 449] width 42 height 42
checkbox input "true"
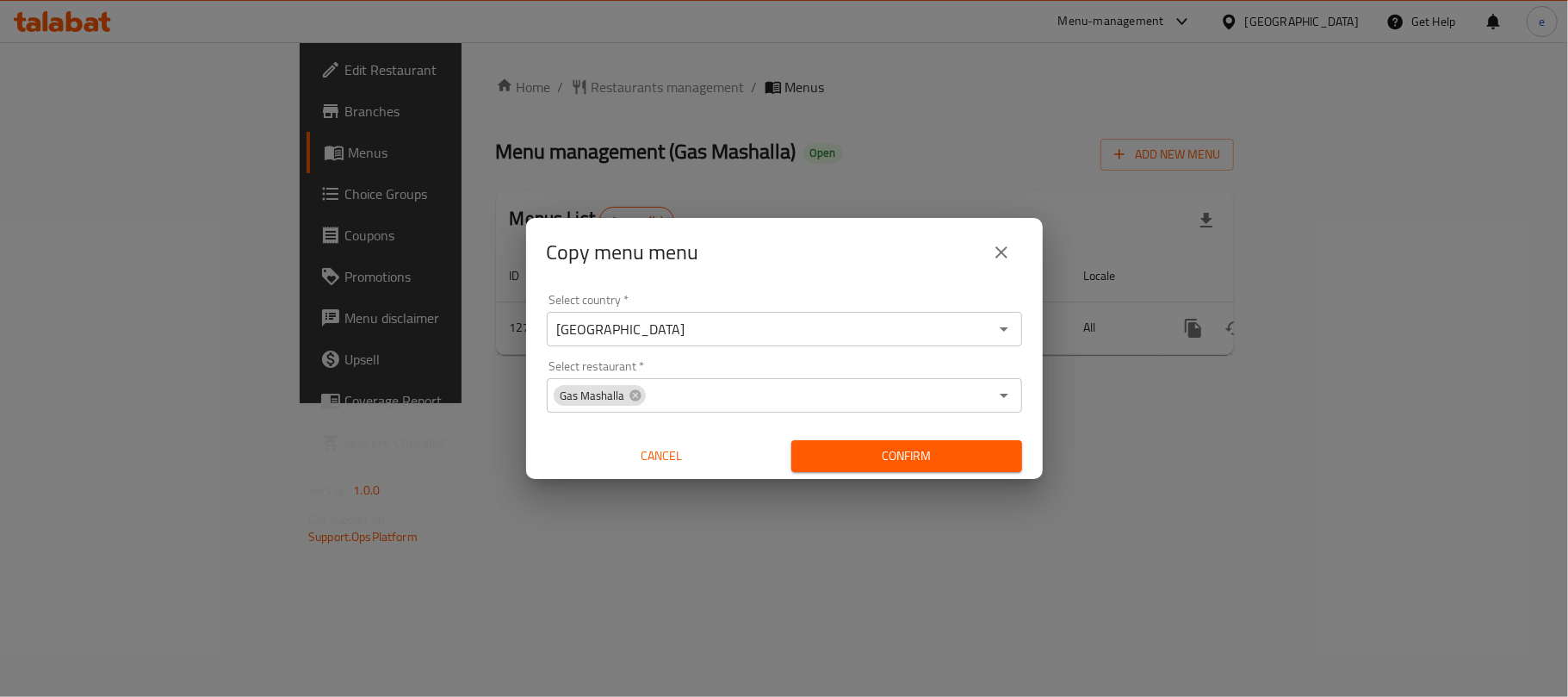
click at [890, 613] on div "Copy menu menu Select country   * [GEOGRAPHIC_DATA] Select country * Select res…" at bounding box center [784, 348] width 1568 height 697
click at [940, 464] on span "Confirm" at bounding box center [906, 456] width 203 height 21
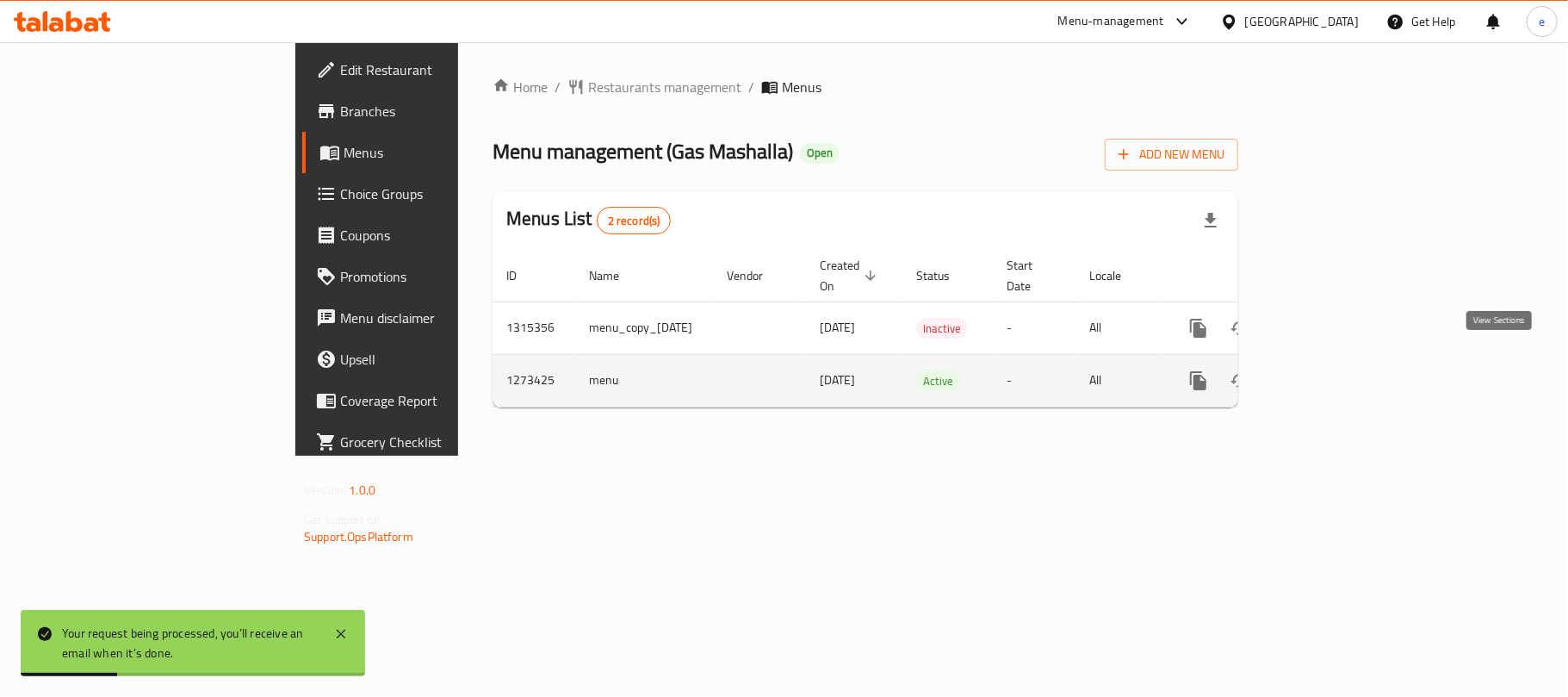
click at [1333, 370] on icon "enhanced table" at bounding box center [1322, 380] width 20 height 20
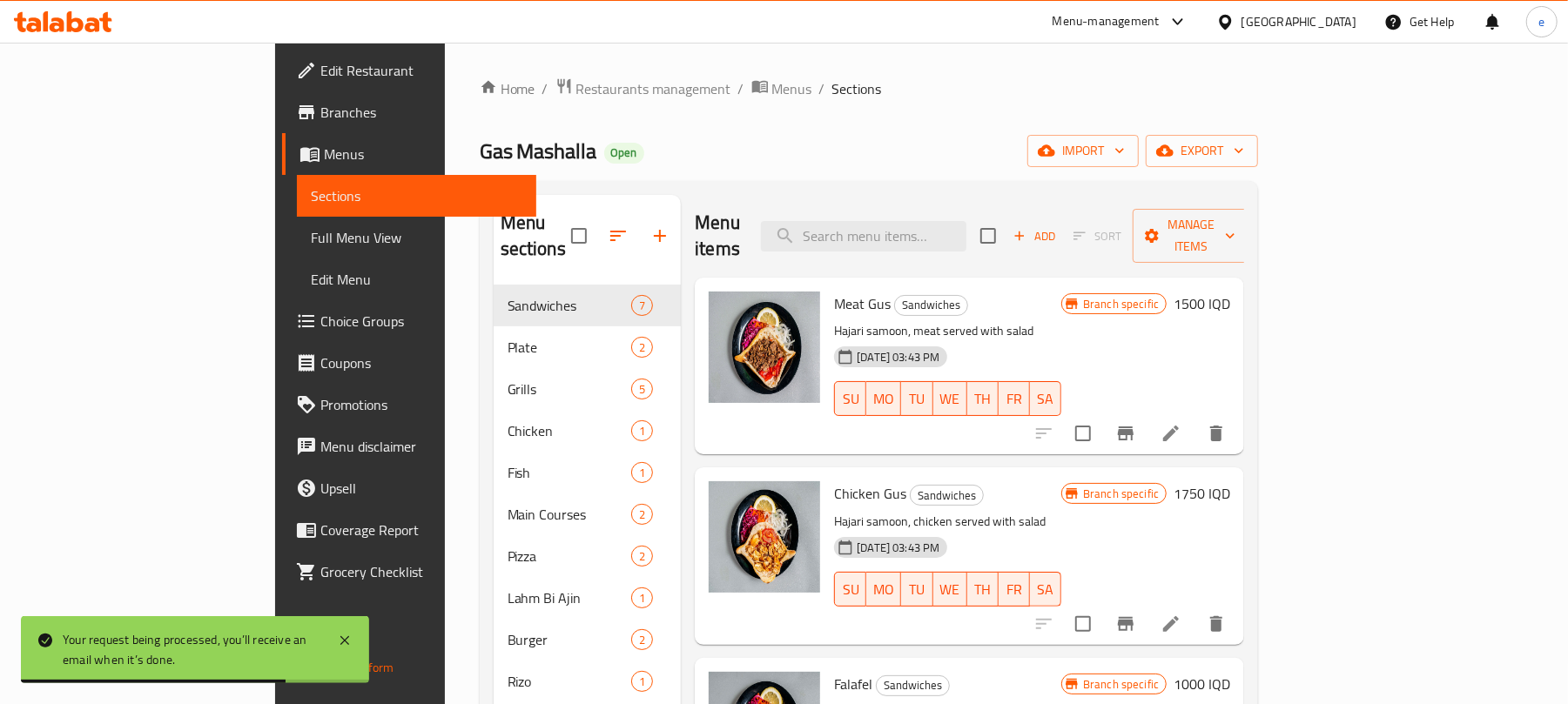
click at [310, 242] on span "Full Menu View" at bounding box center [417, 237] width 212 height 21
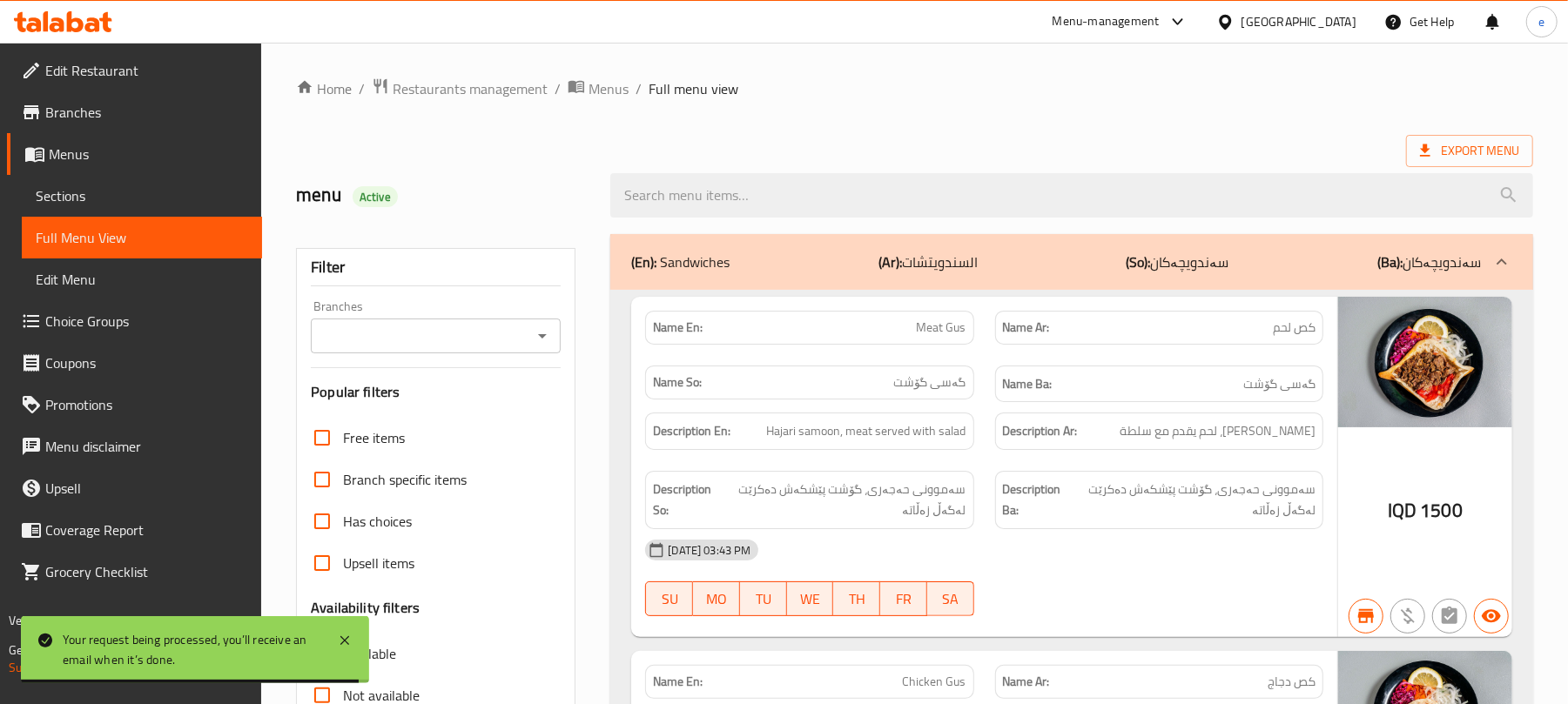
click at [557, 341] on div "Branches" at bounding box center [435, 335] width 250 height 34
click at [540, 342] on icon "Open" at bounding box center [542, 335] width 21 height 21
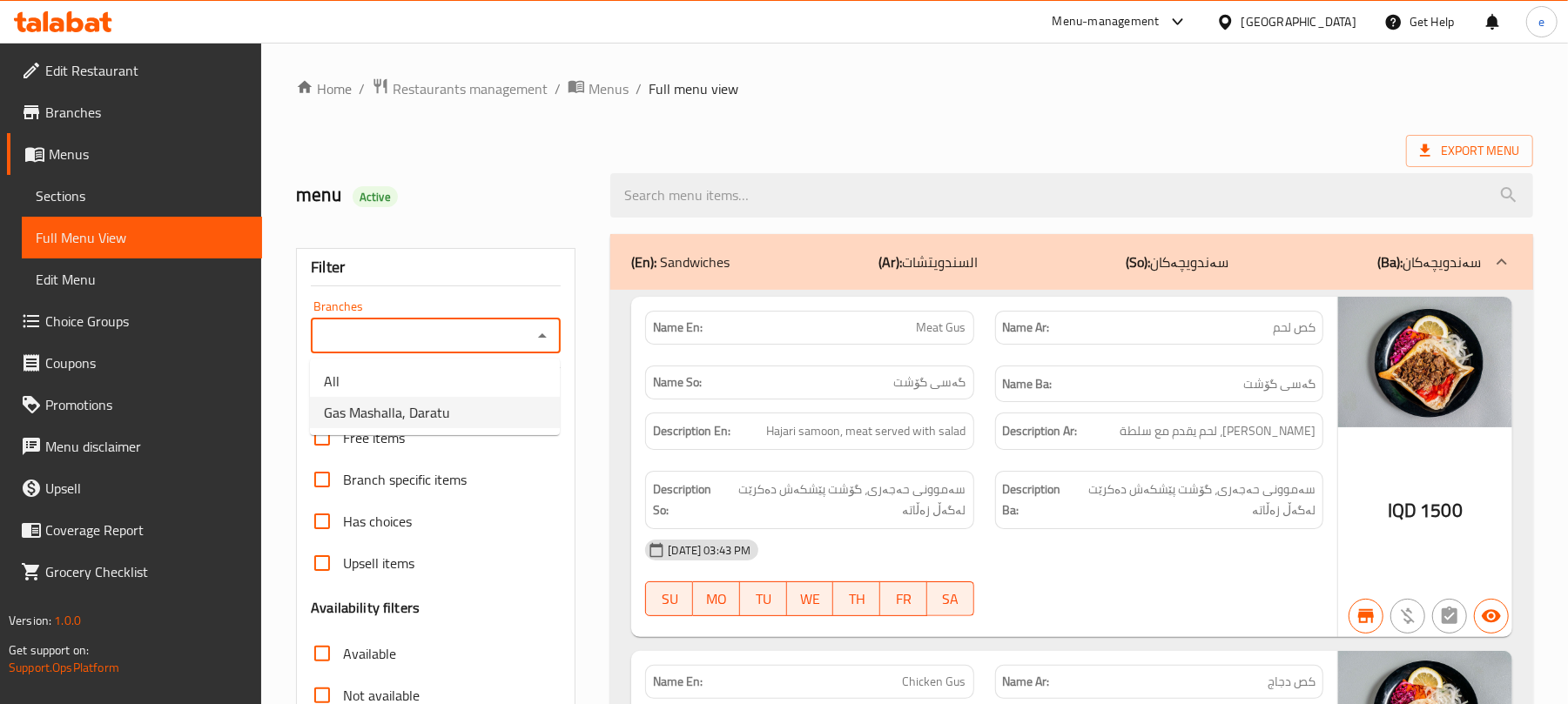
click at [510, 408] on li "Gas Mashalla, Daratu" at bounding box center [435, 412] width 250 height 31
click at [889, 256] on b "(Ar):" at bounding box center [890, 261] width 24 height 27
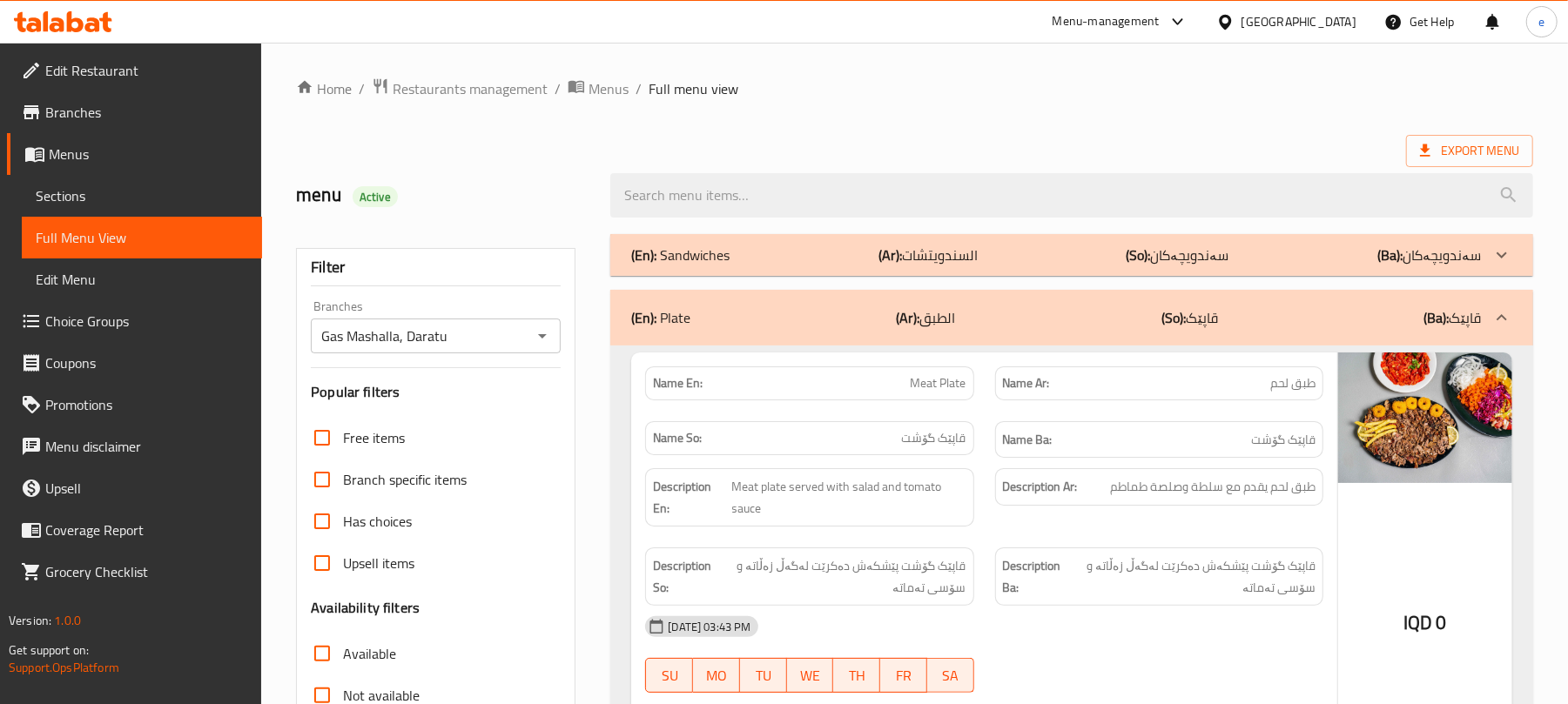
click at [885, 299] on div "(En): Plate (Ar): الطبق (So): قاپێک (Ba): قاپێک" at bounding box center [1072, 317] width 924 height 56
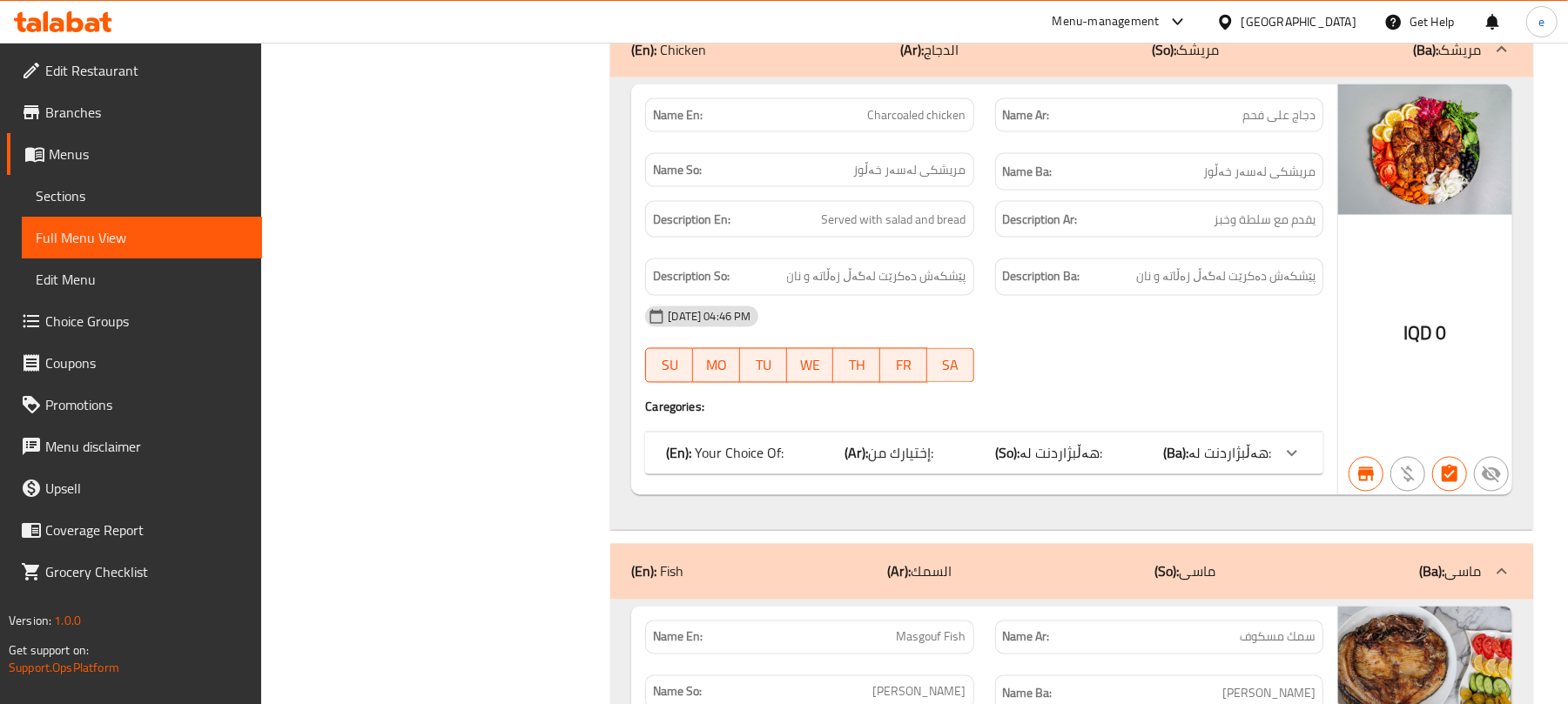
scroll to position [1857, 0]
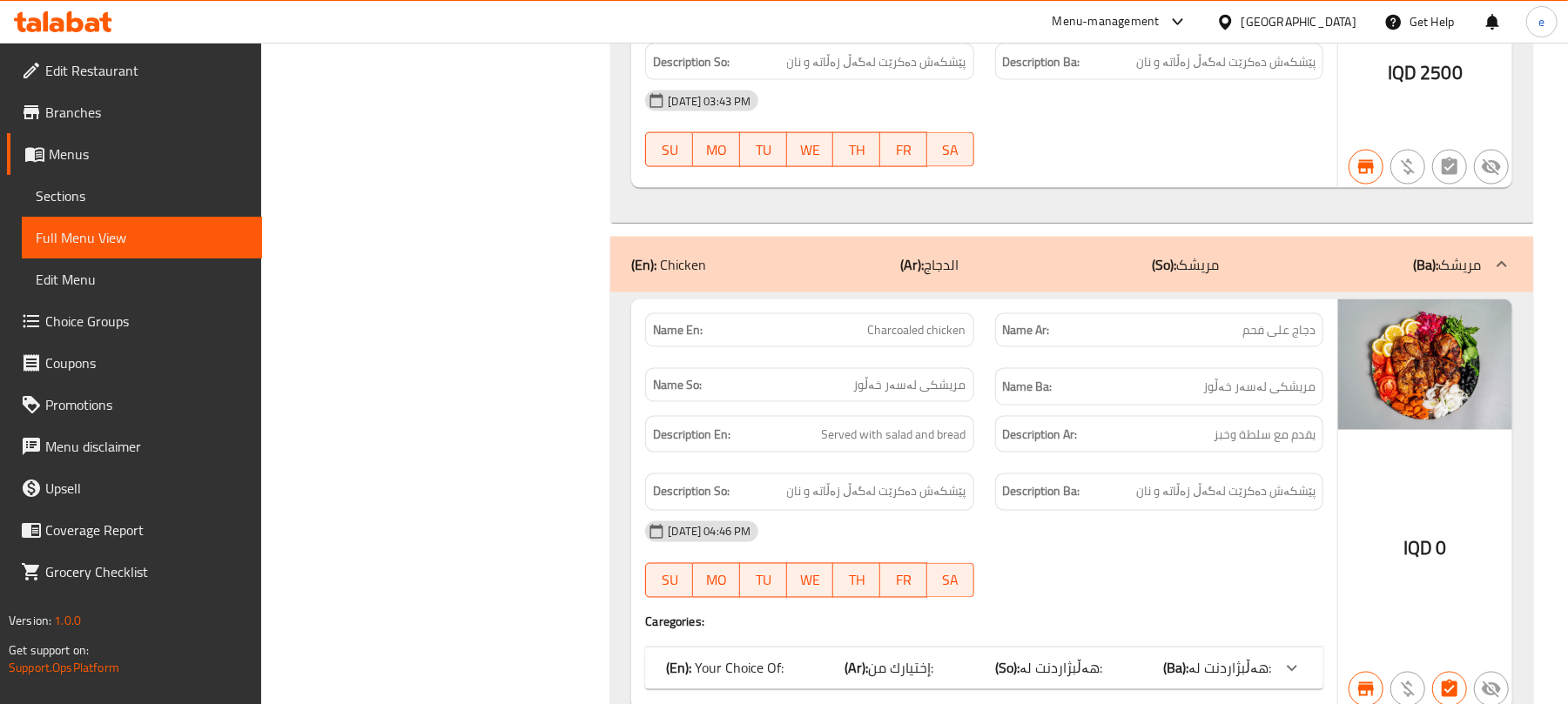
click at [953, 262] on div "(En): Chicken (Ar): الدجاج (So): مریشک (Ba): مریشک" at bounding box center [1072, 264] width 924 height 56
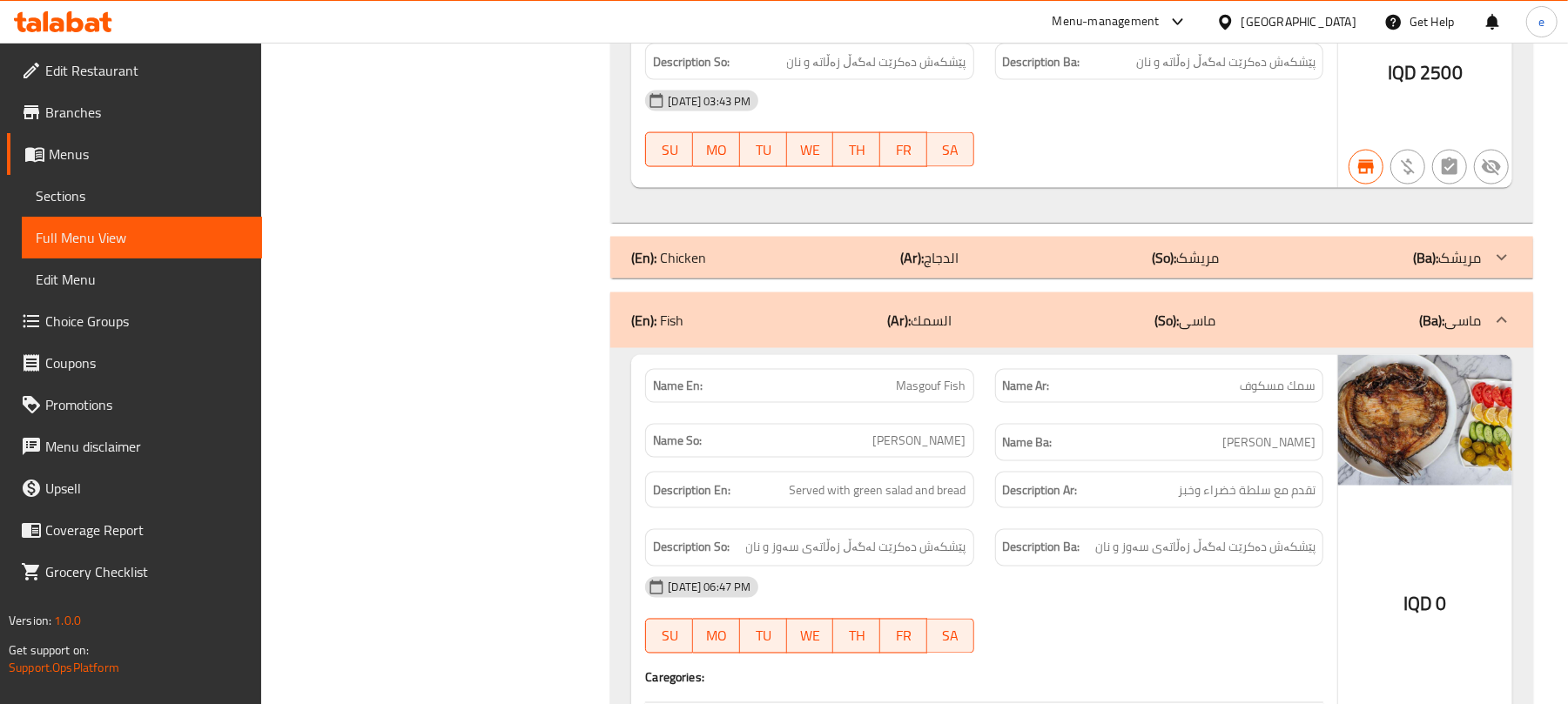
click at [955, 324] on div "(En): Fish (Ar): السمك (So): ماسی (Ba): ماسی" at bounding box center [1056, 320] width 850 height 21
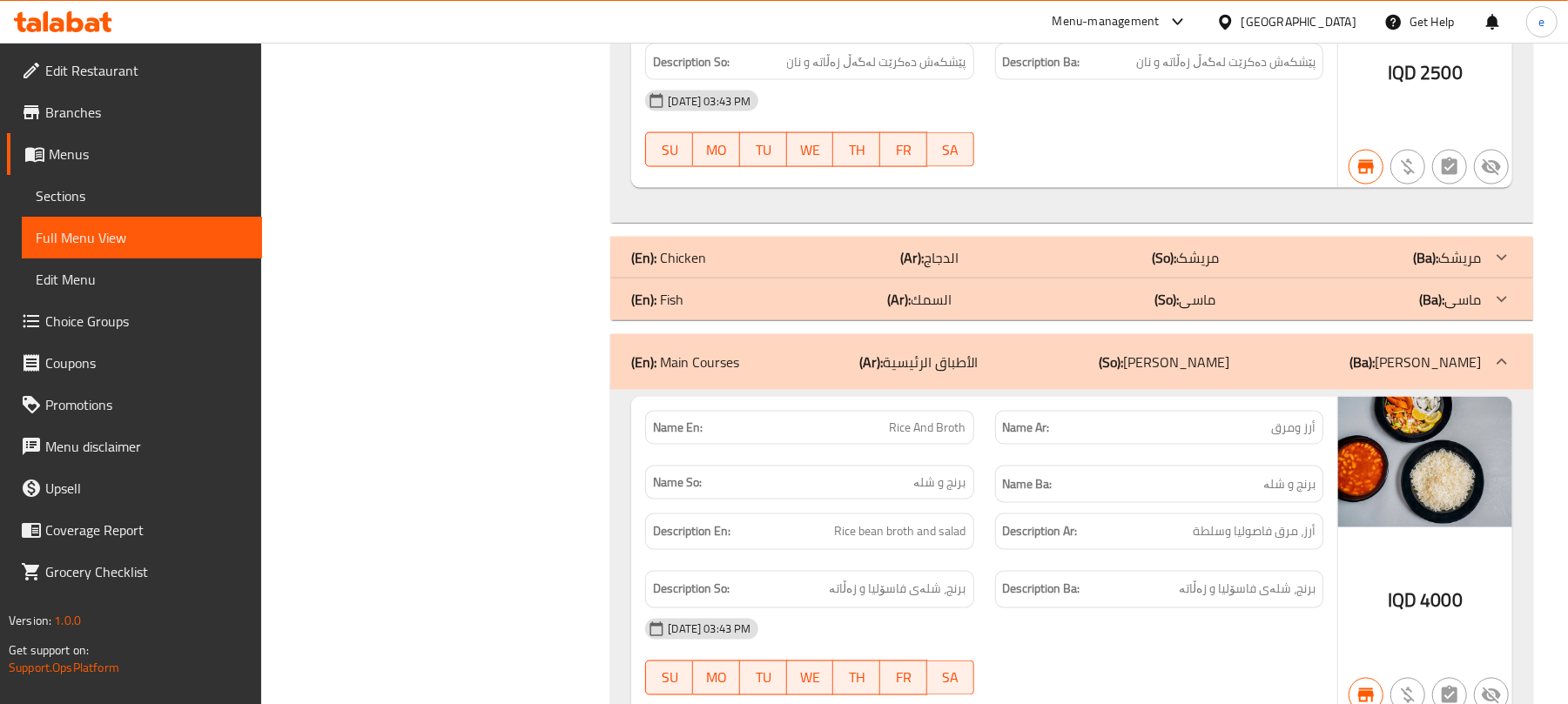
click at [956, 372] on p "(Ar): الأطباق الرئيسية" at bounding box center [920, 361] width 119 height 21
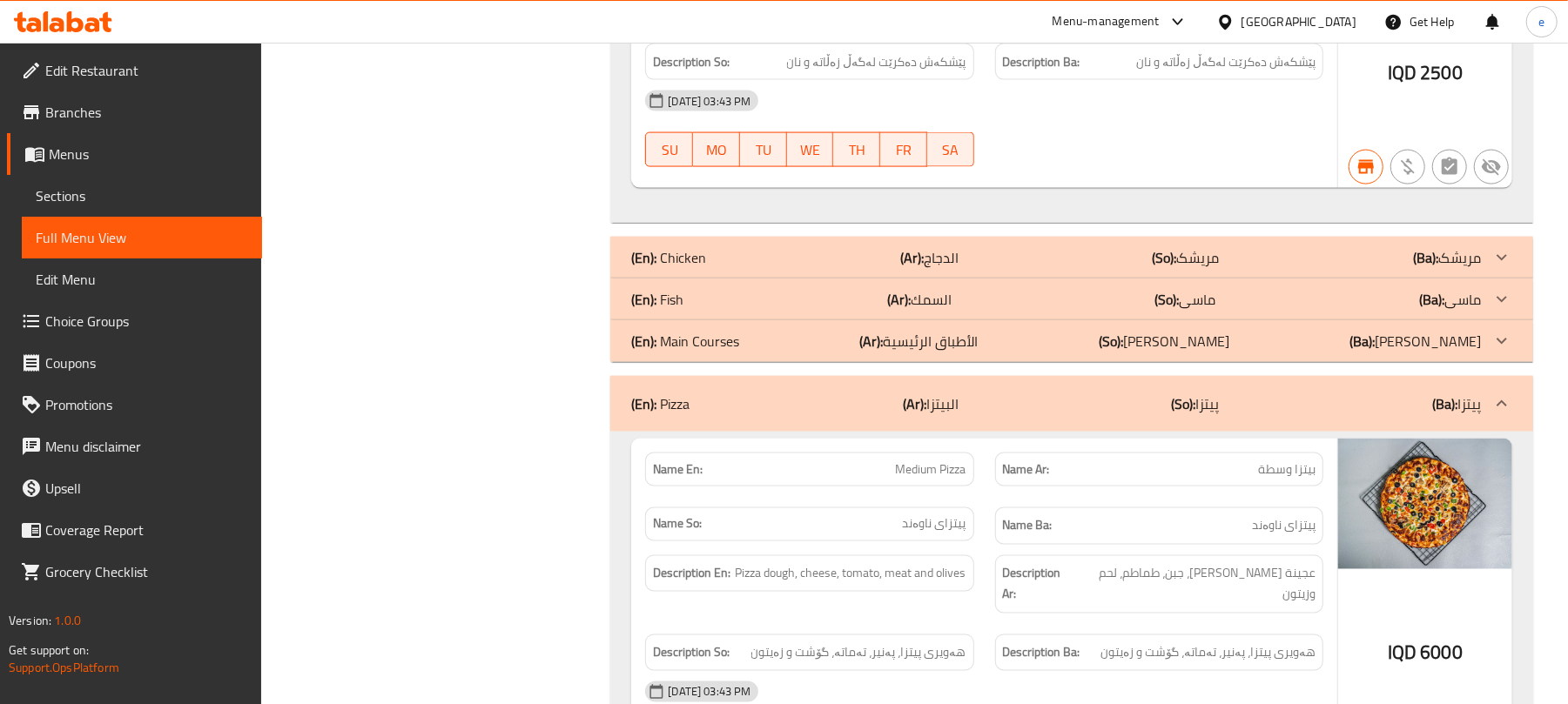
click at [949, 409] on p "(Ar): البيتزا" at bounding box center [930, 404] width 56 height 21
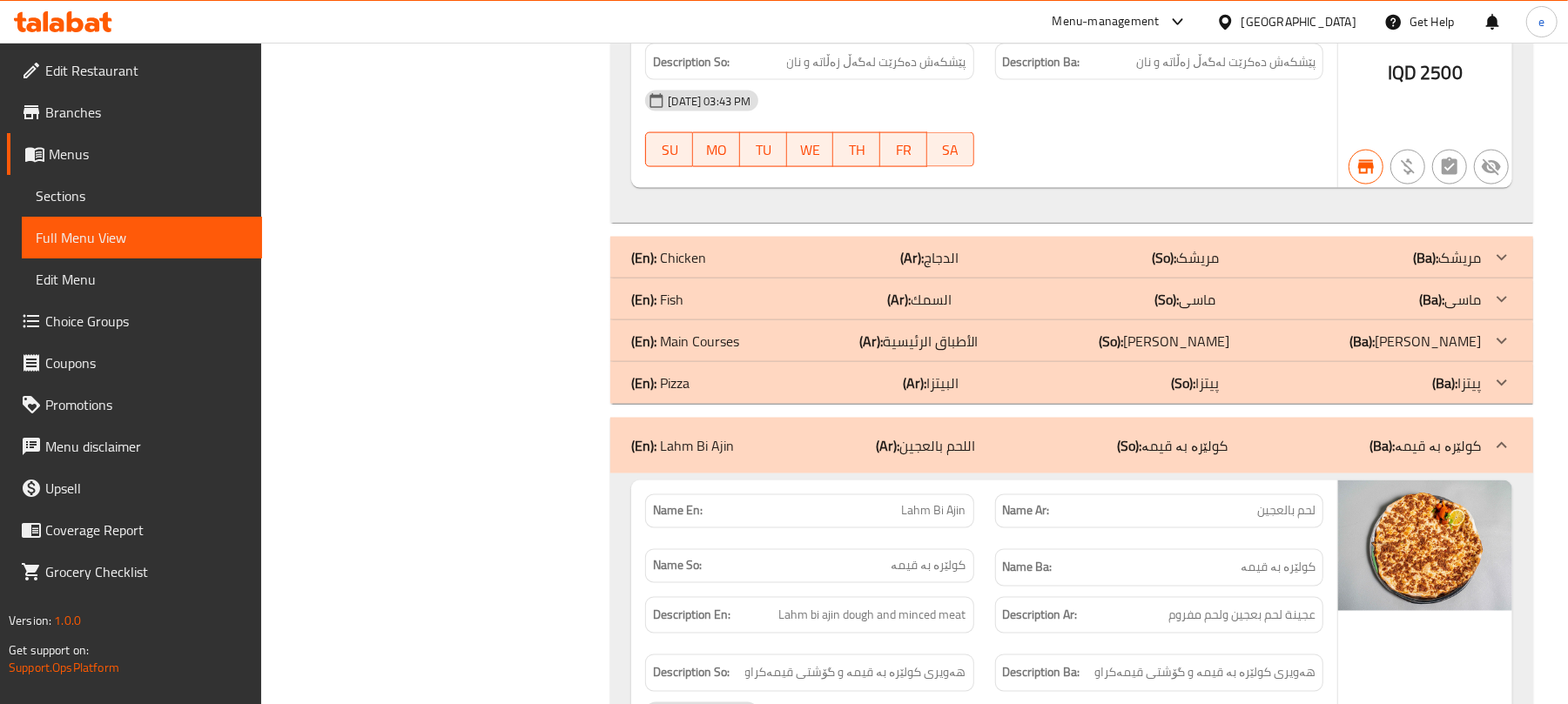
click at [956, 456] on p "(Ar): اللحم بالعجين" at bounding box center [925, 445] width 99 height 21
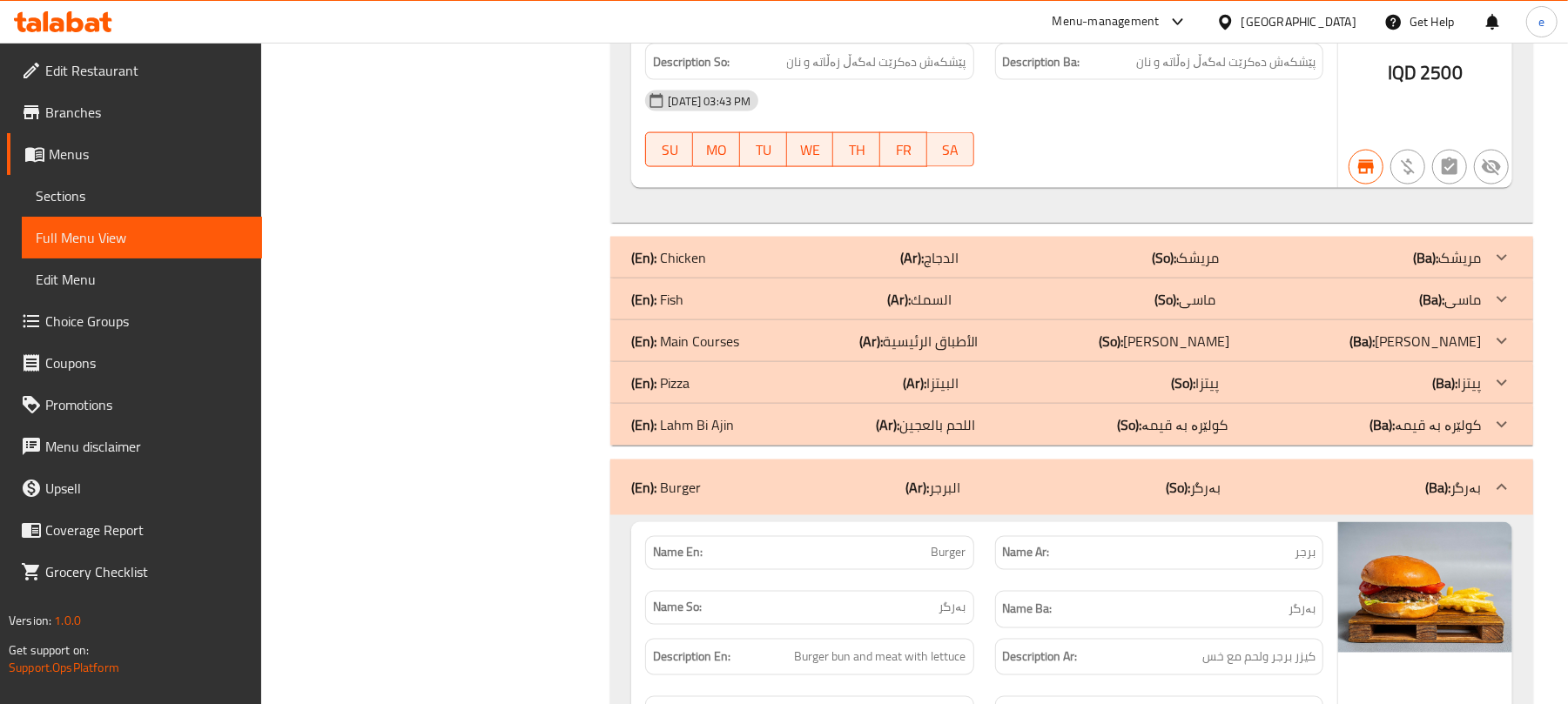
click at [956, 494] on p "(Ar): البرجر" at bounding box center [934, 487] width 55 height 21
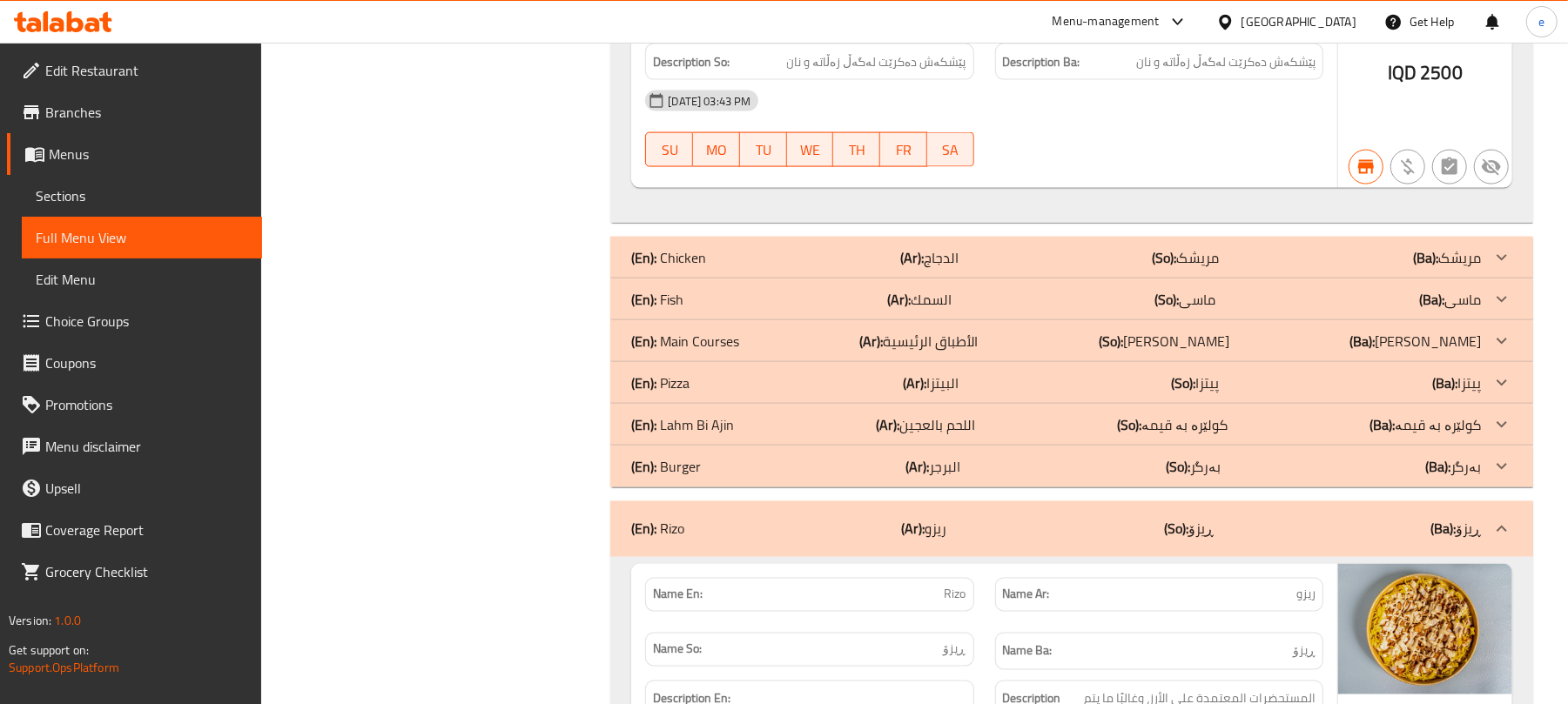
click at [941, 540] on p "(Ar): ريزو" at bounding box center [924, 528] width 45 height 21
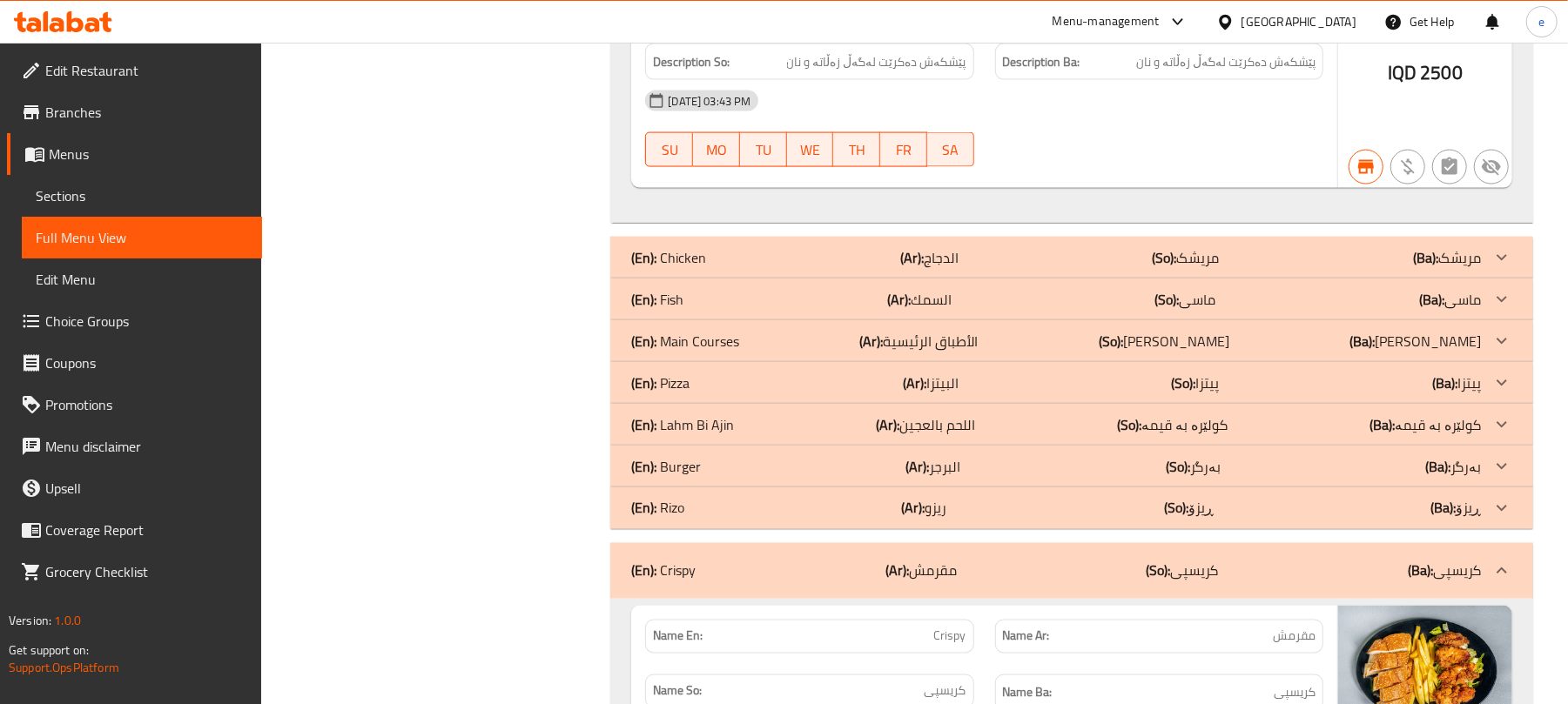
click at [963, 581] on div "(En): Crispy (Ar): مقرمش (So): کریسپی (Ba): کریسپی" at bounding box center [1056, 570] width 850 height 21
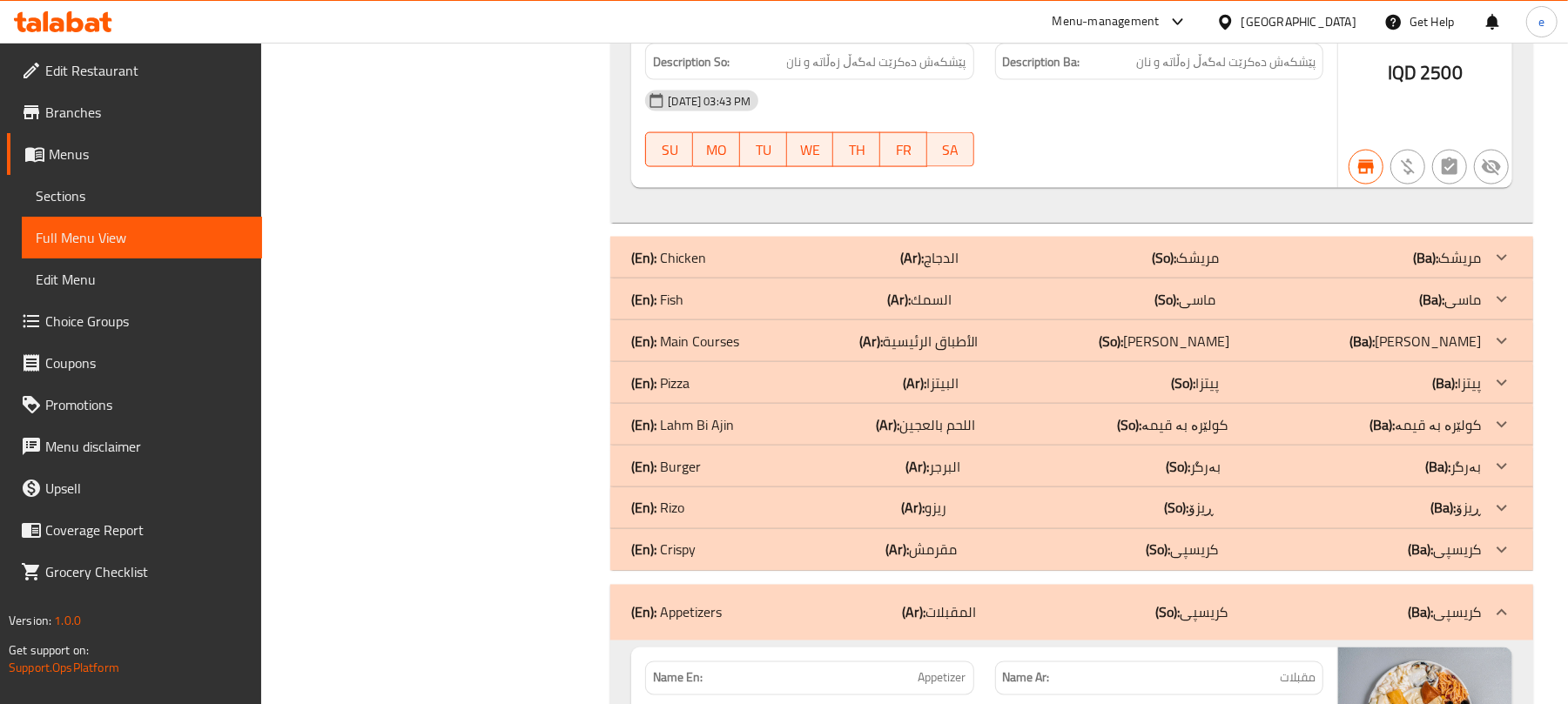
click at [969, 617] on p "(Ar): المقبلات" at bounding box center [938, 612] width 74 height 21
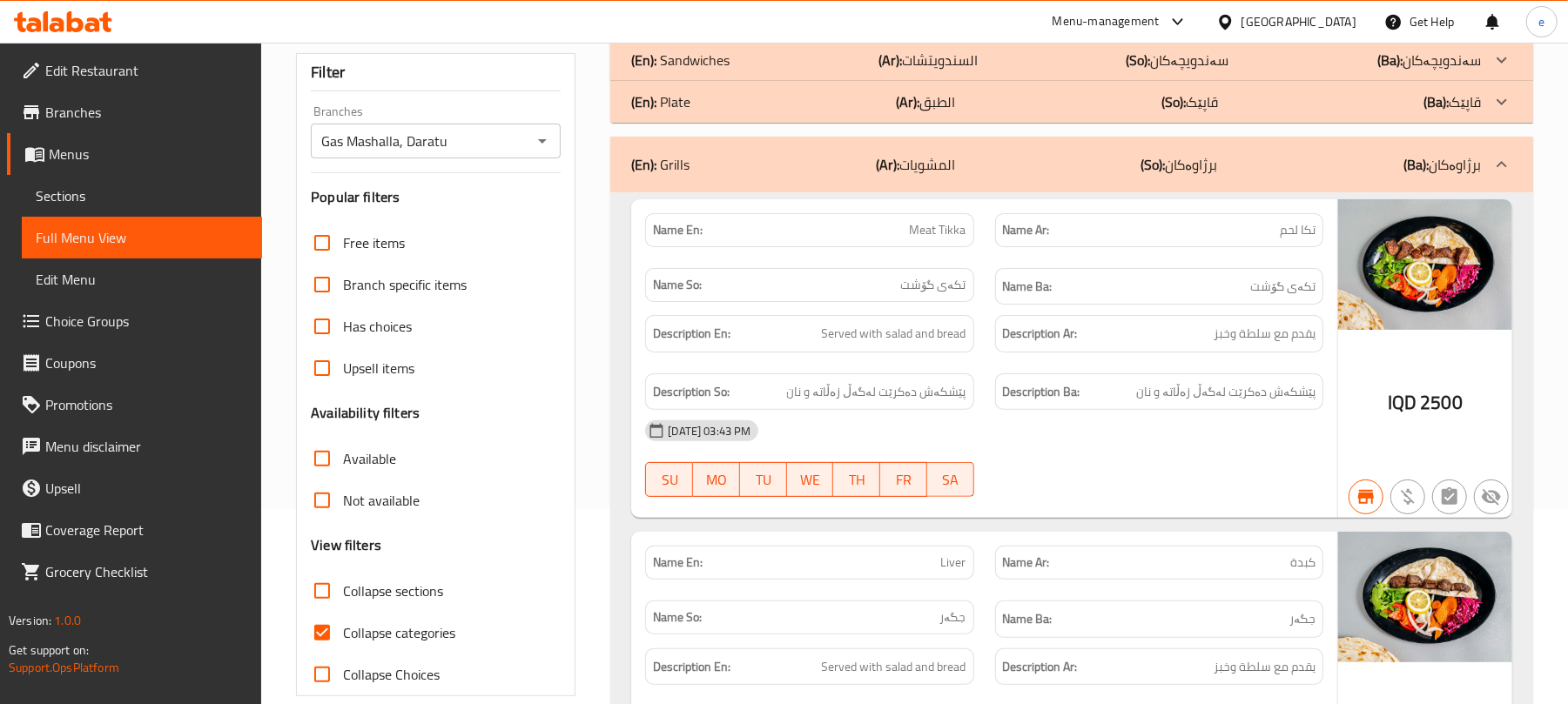
scroll to position [188, 0]
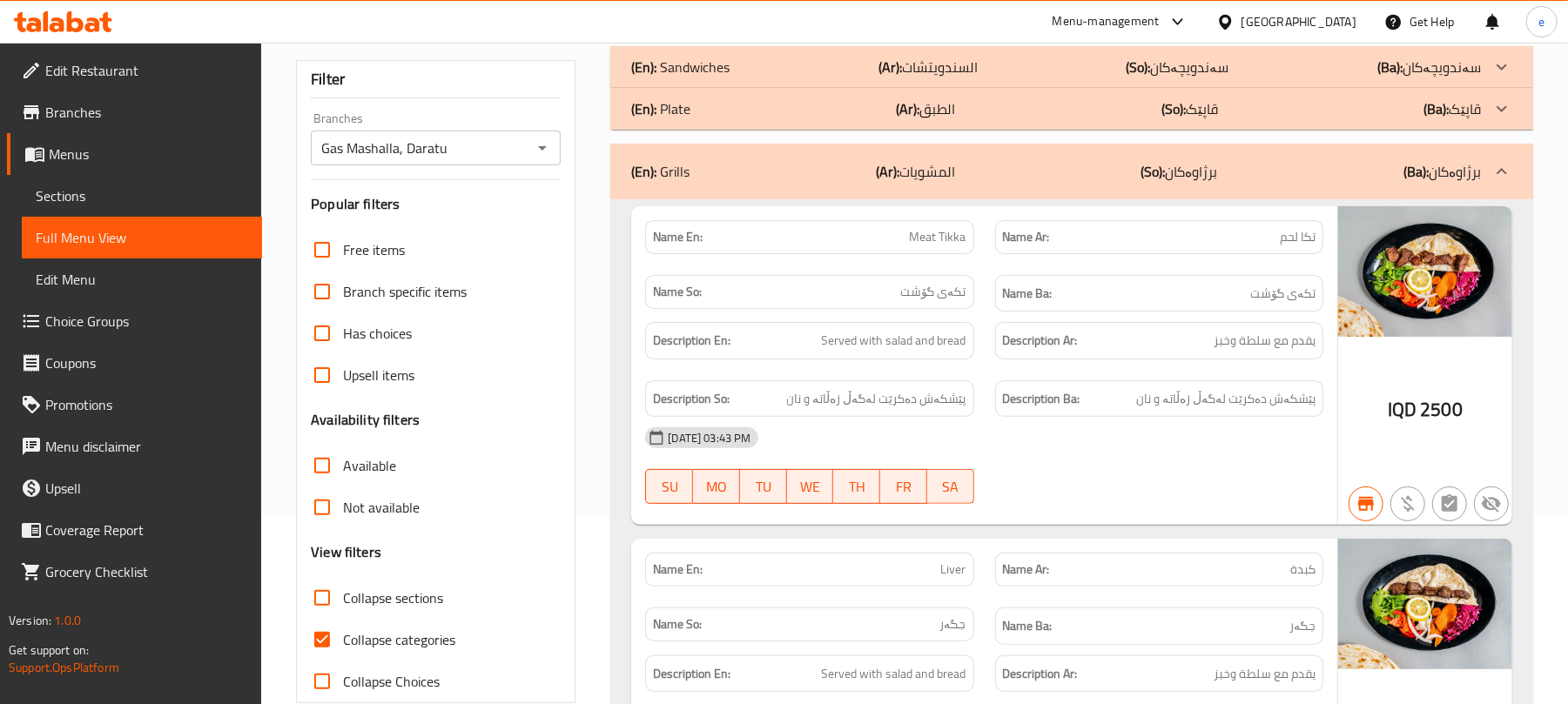
click at [531, 154] on div at bounding box center [541, 147] width 23 height 25
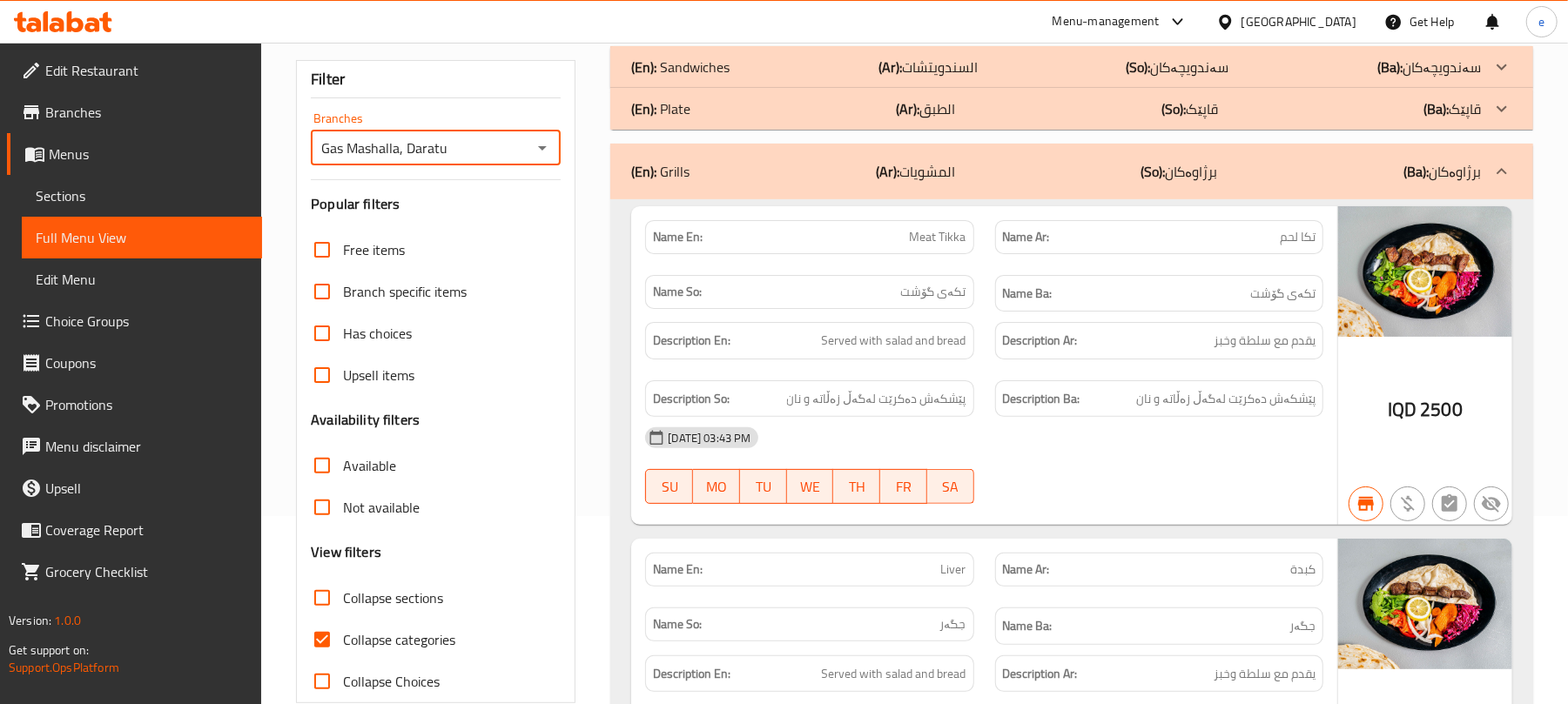
click at [540, 148] on icon "Open" at bounding box center [542, 148] width 9 height 4
click at [436, 203] on li "All" at bounding box center [435, 193] width 250 height 31
click at [541, 153] on icon "Open" at bounding box center [542, 147] width 21 height 21
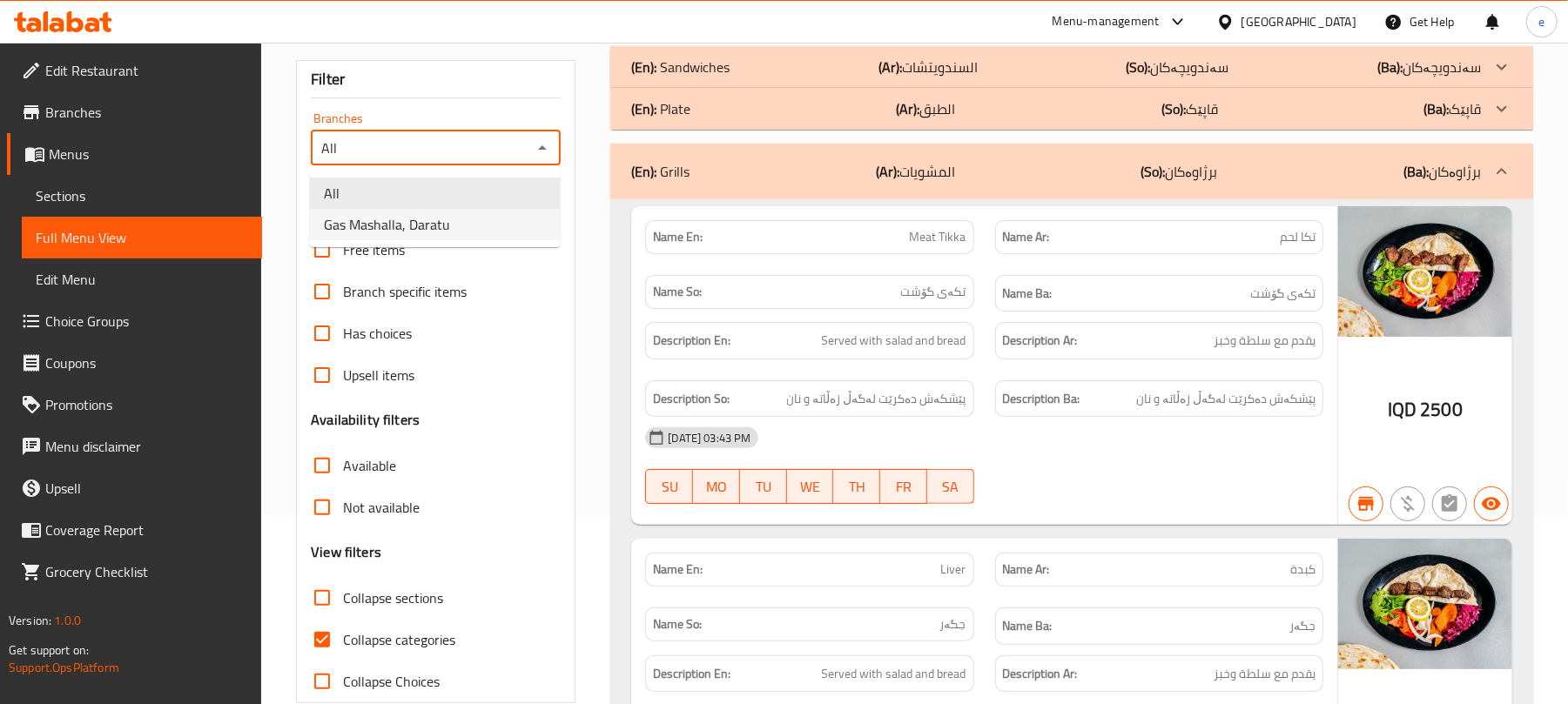
click at [477, 223] on li "Gas Mashalla, Daratu" at bounding box center [435, 225] width 250 height 31
type input "Gas Mashalla, Daratu"
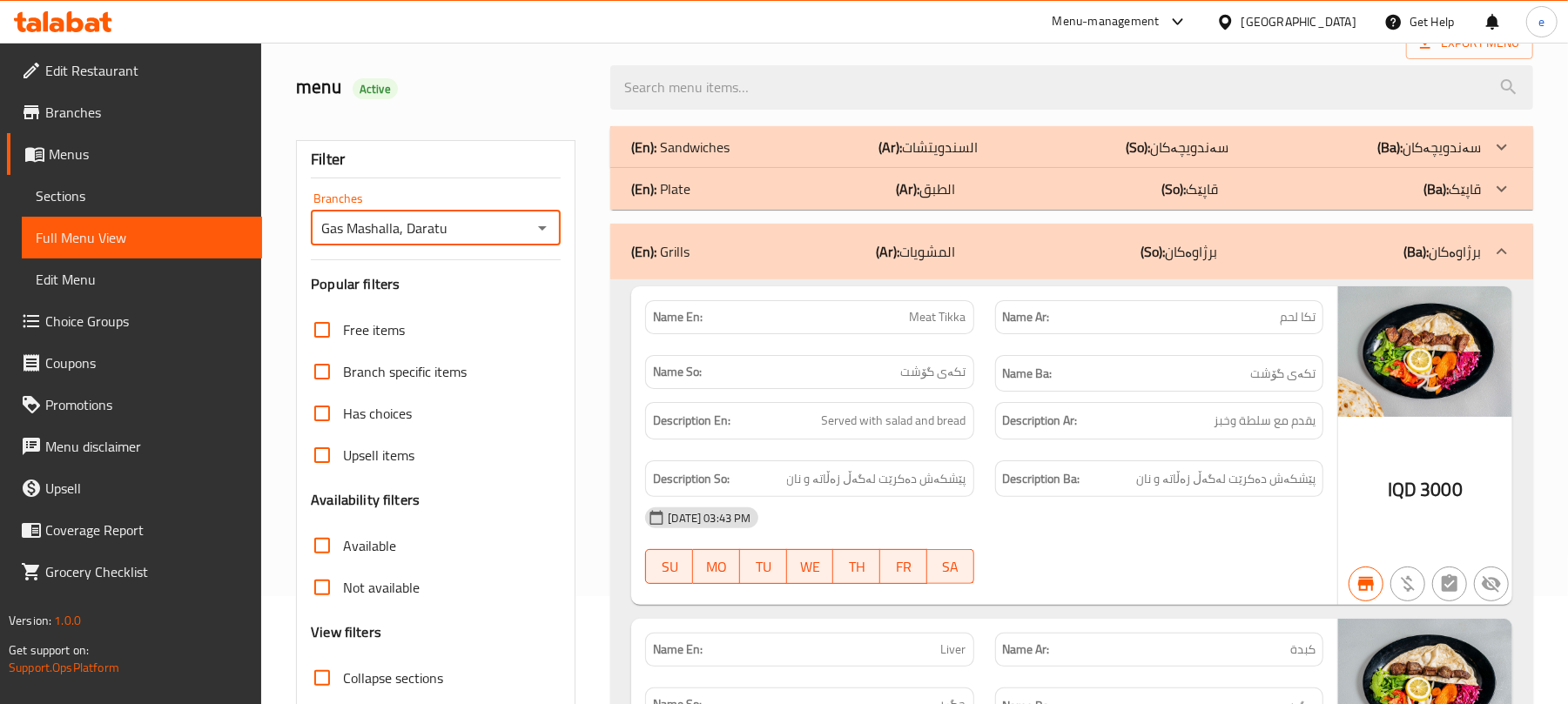
scroll to position [0, 0]
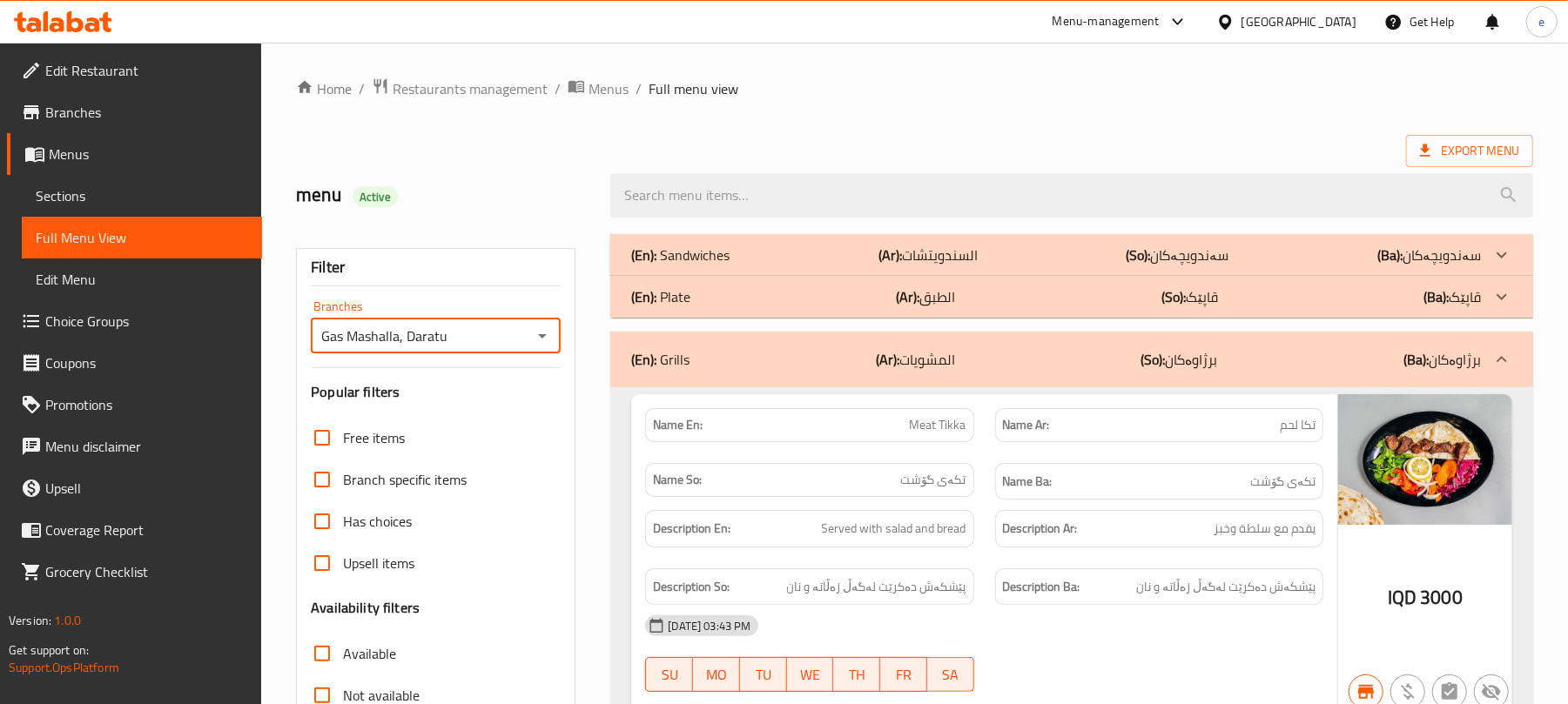
click at [91, 33] on div at bounding box center [63, 21] width 127 height 34
click at [84, 8] on div at bounding box center [63, 21] width 127 height 34
click at [85, 12] on icon at bounding box center [63, 22] width 98 height 21
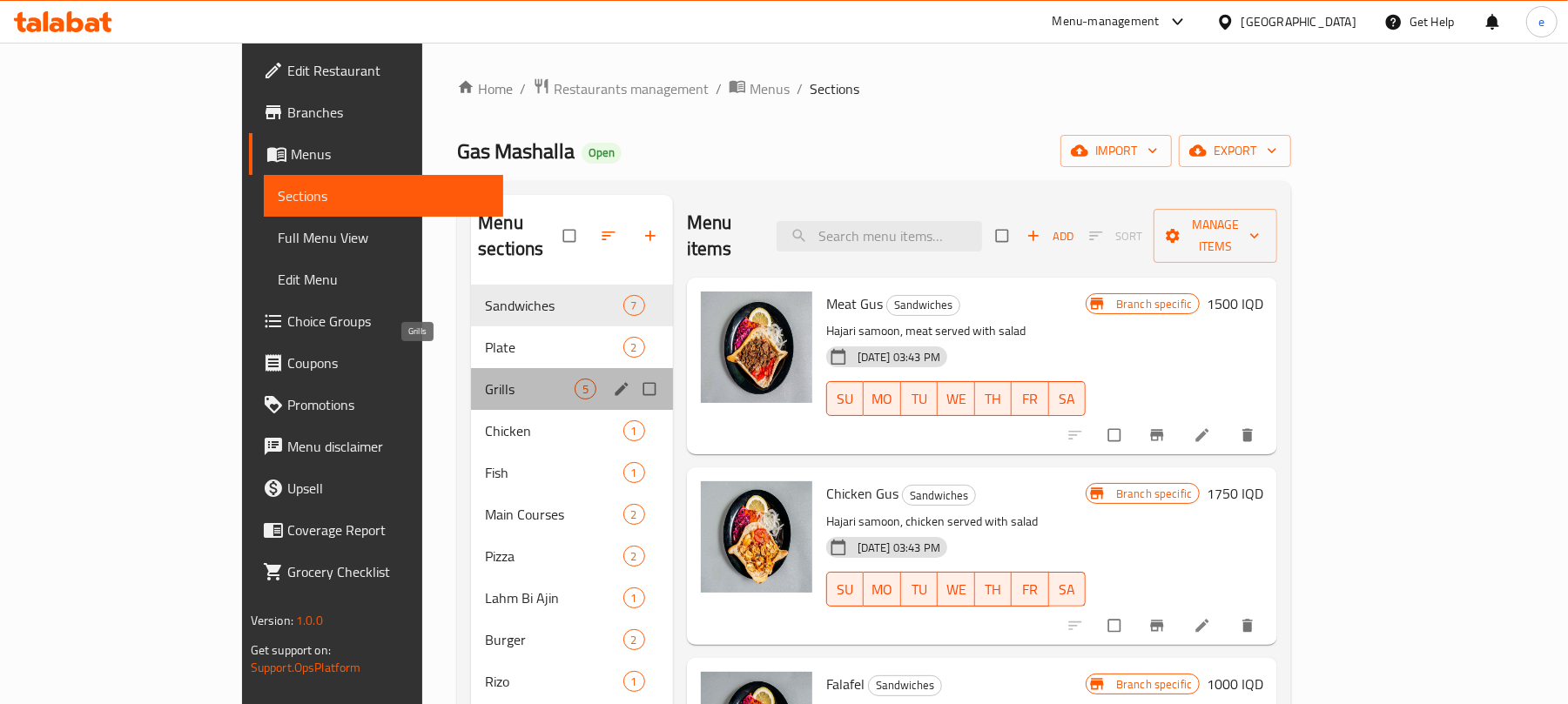
click at [485, 379] on span "Grills" at bounding box center [530, 389] width 88 height 21
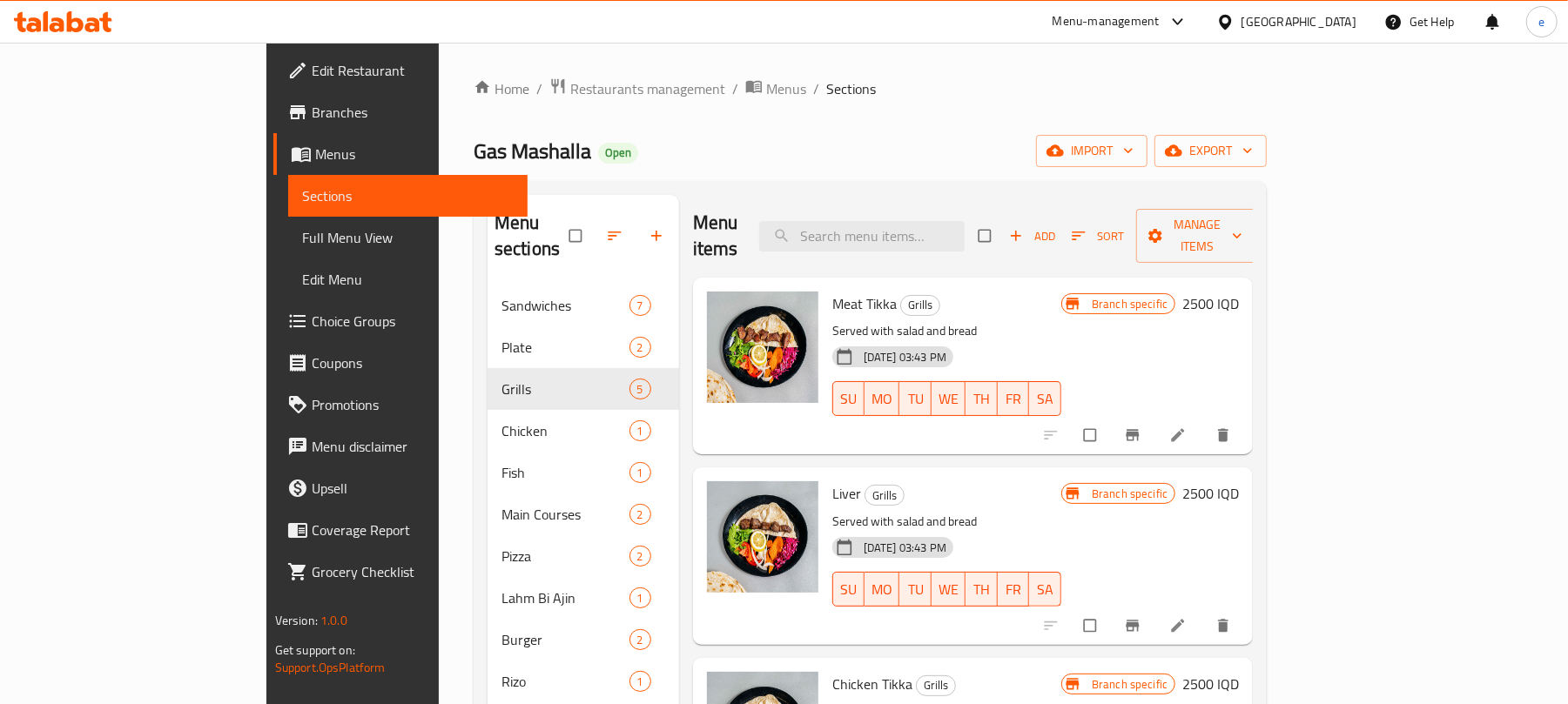
click at [1239, 292] on h6 "2500 IQD" at bounding box center [1211, 303] width 57 height 25
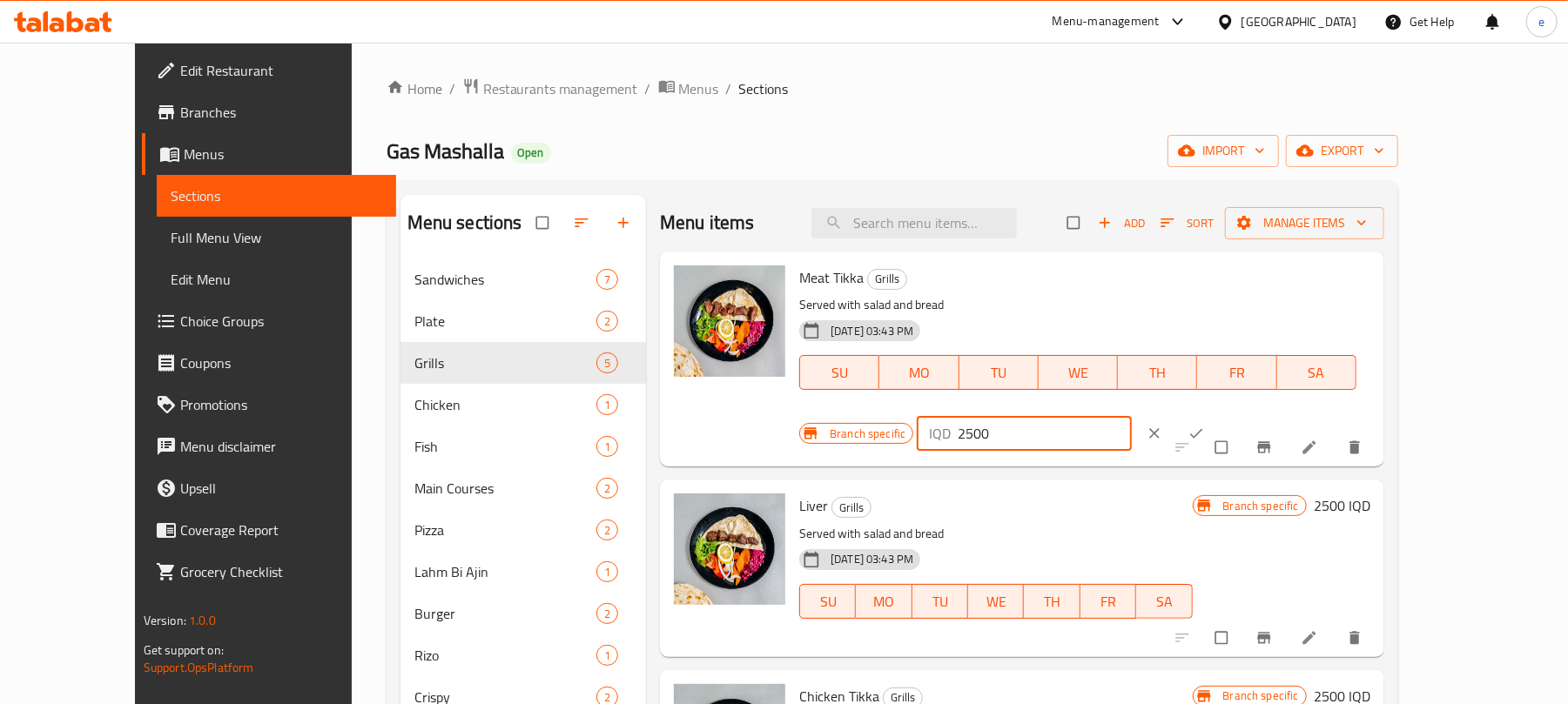
click at [1132, 416] on input "2500" at bounding box center [1044, 433] width 174 height 34
paste input "30"
type input "3000"
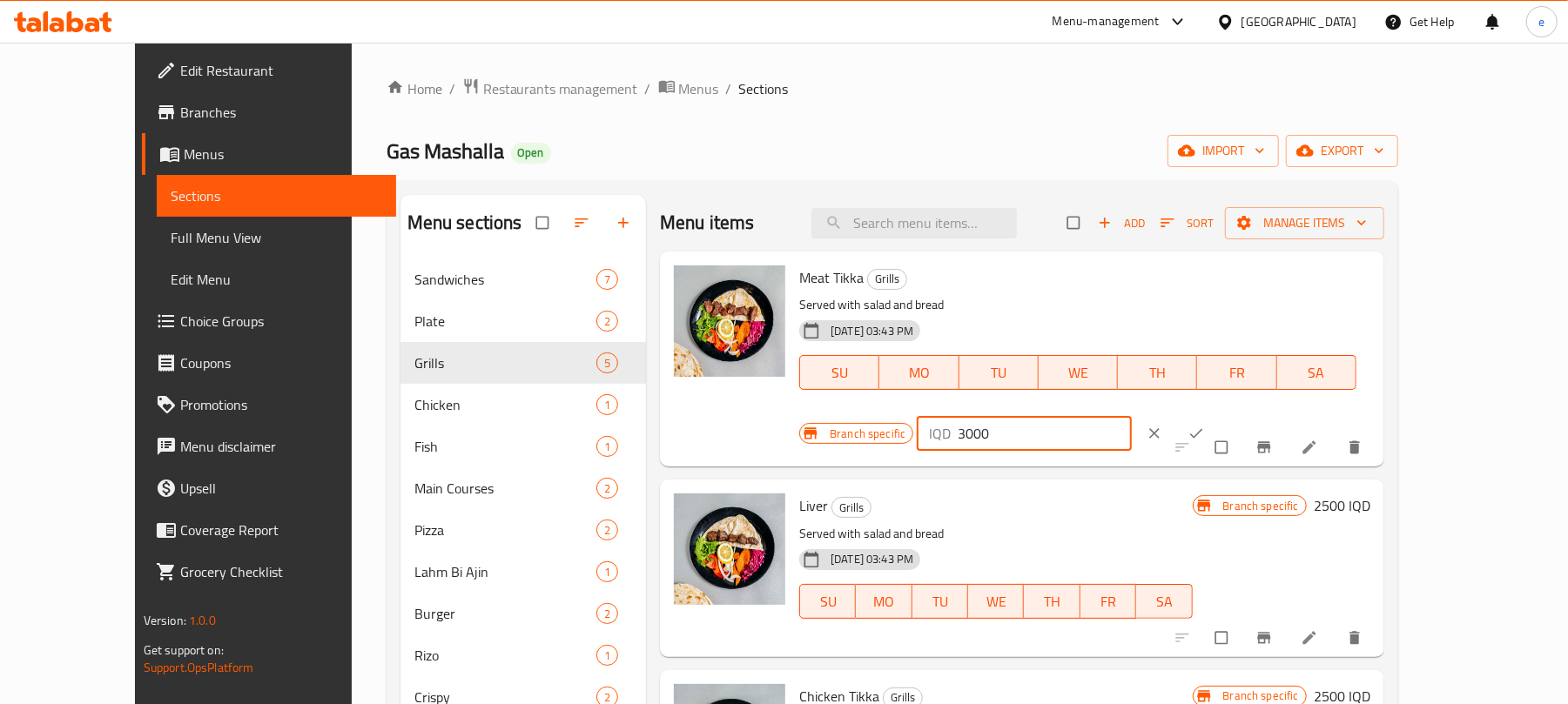
click at [1205, 425] on icon "ok" at bounding box center [1197, 434] width 18 height 18
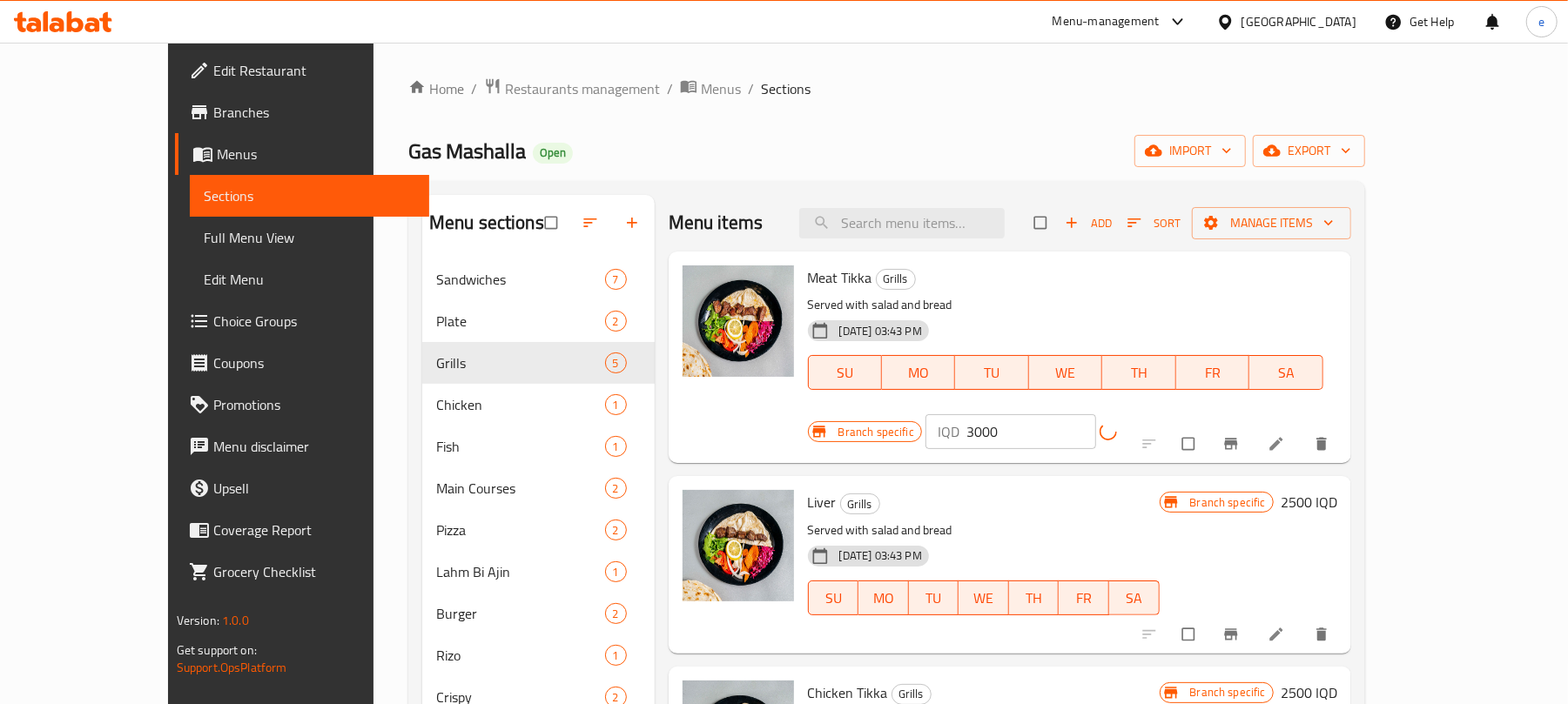
click at [1254, 425] on button "Branch-specific-item" at bounding box center [1233, 444] width 42 height 38
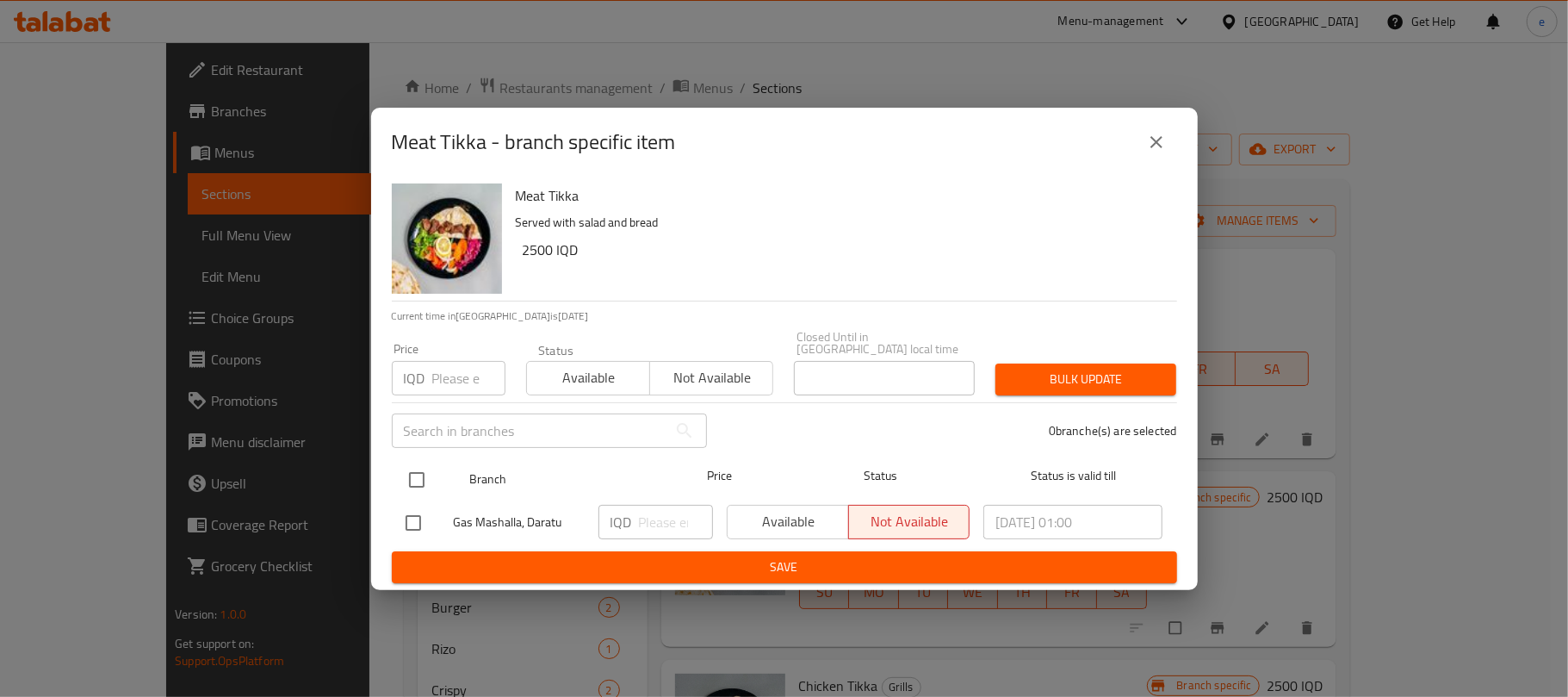
click at [425, 475] on input "checkbox" at bounding box center [416, 479] width 36 height 36
checkbox input "true"
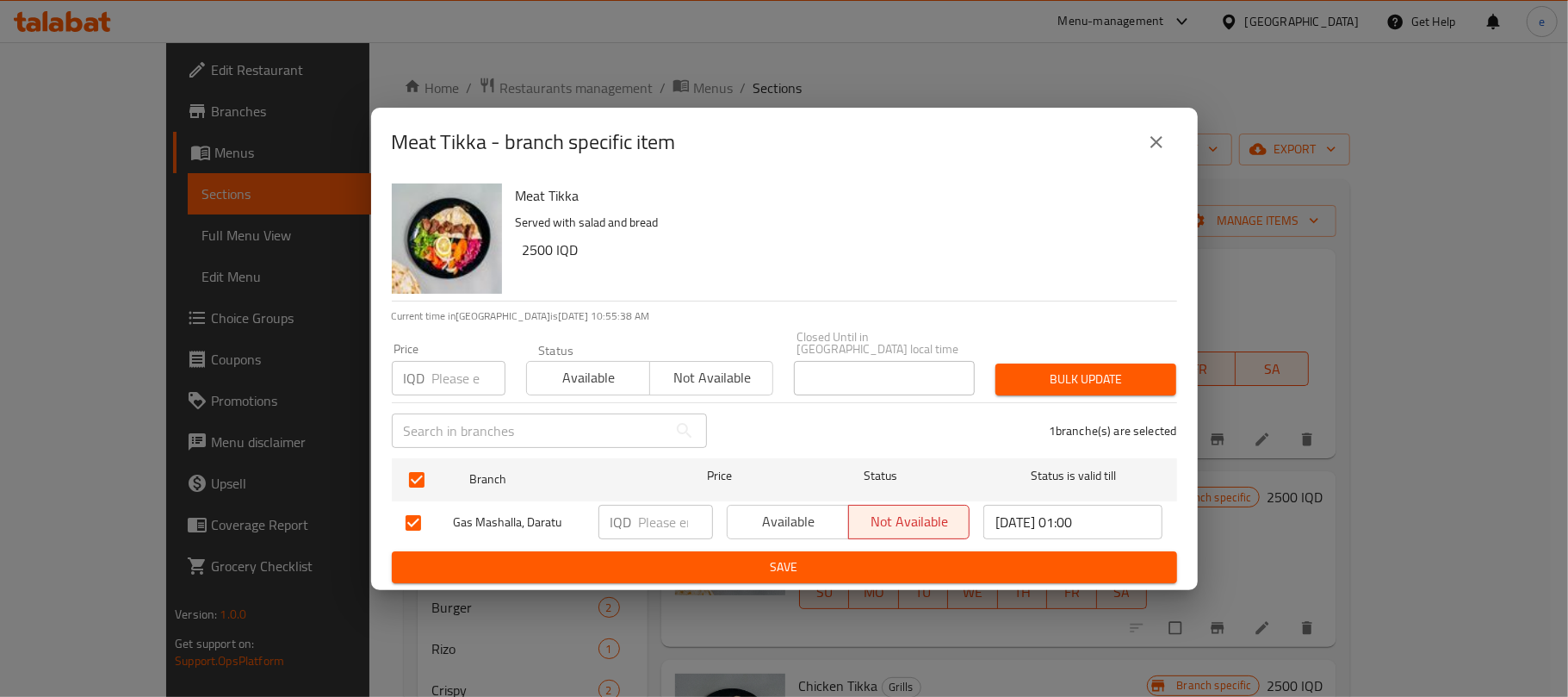
click at [631, 511] on p "IQD" at bounding box center [621, 521] width 21 height 20
click at [665, 526] on input "number" at bounding box center [676, 521] width 74 height 34
paste input "3000"
type input "3000"
click at [714, 566] on span "Save" at bounding box center [784, 568] width 758 height 21
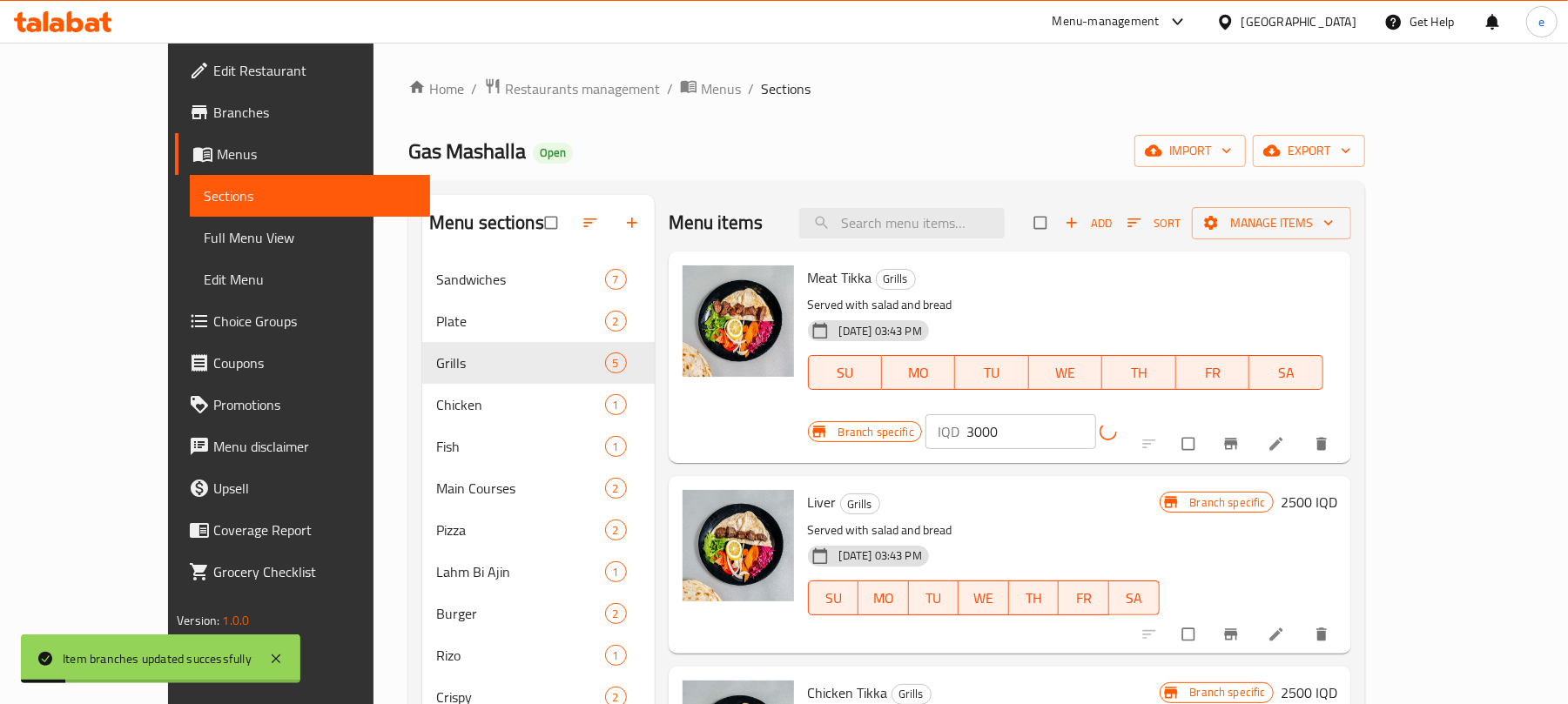
click at [1337, 490] on h6 "2500 IQD" at bounding box center [1310, 502] width 57 height 25
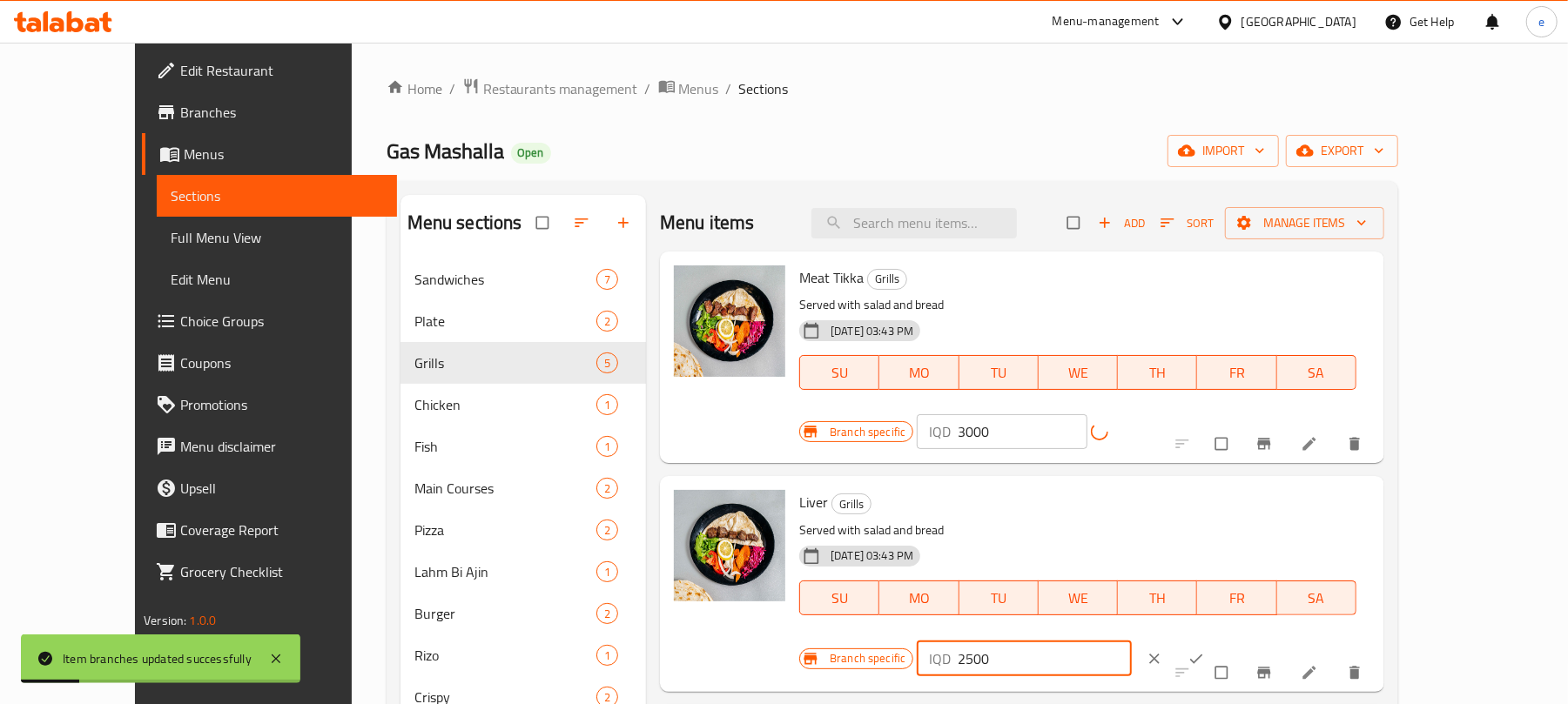
click at [1132, 641] on input "2500" at bounding box center [1044, 658] width 174 height 34
paste input "30"
type input "3000"
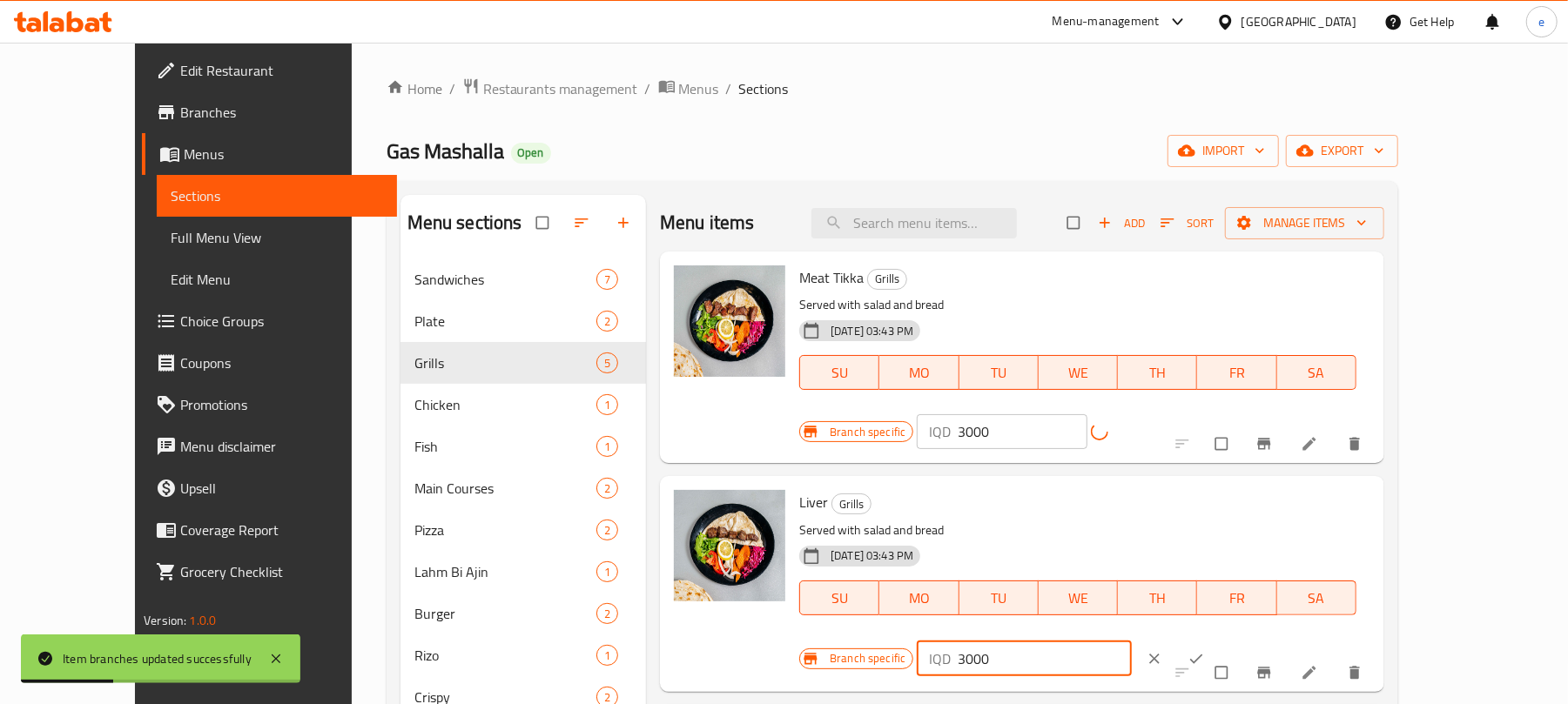
click at [1205, 650] on icon "ok" at bounding box center [1197, 659] width 18 height 18
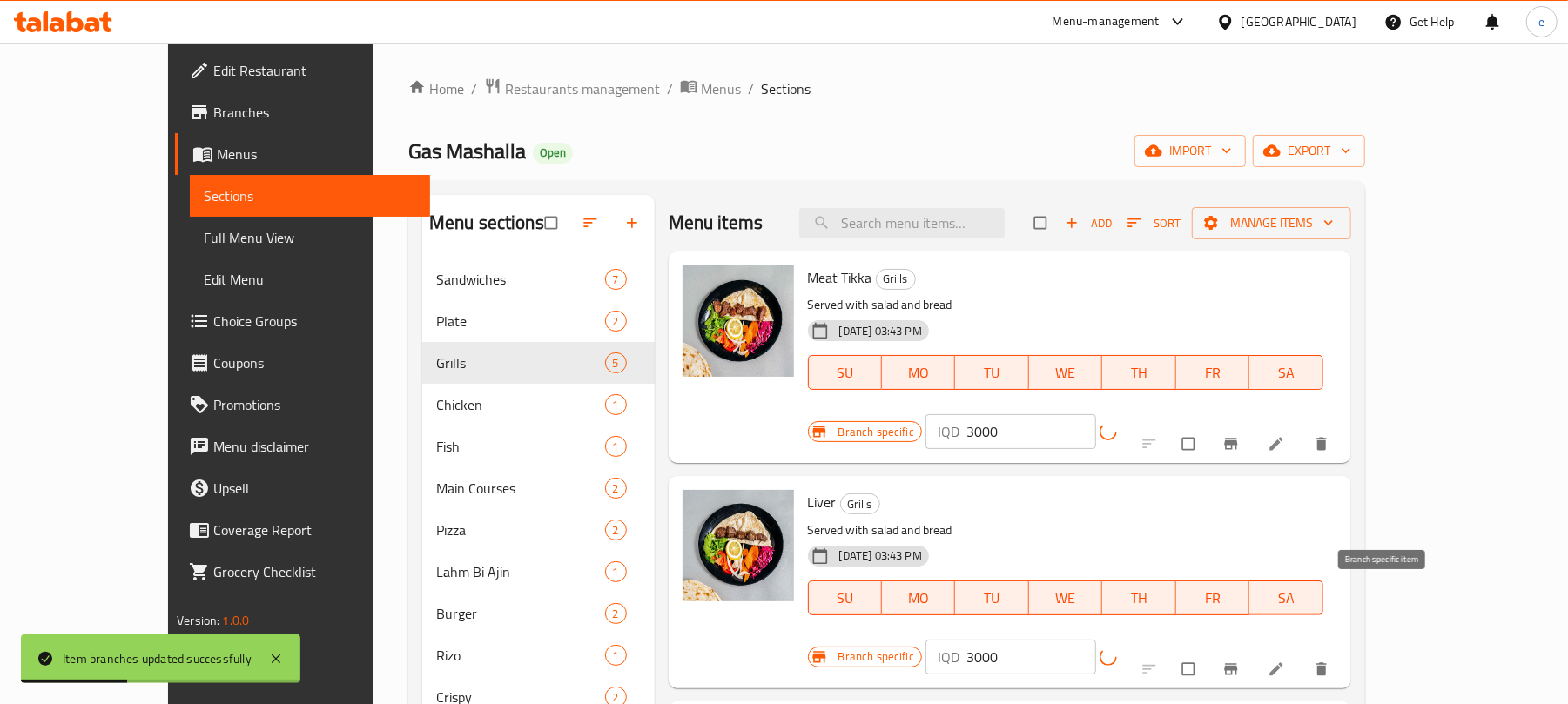
click at [1254, 650] on button "Branch-specific-item" at bounding box center [1233, 669] width 42 height 38
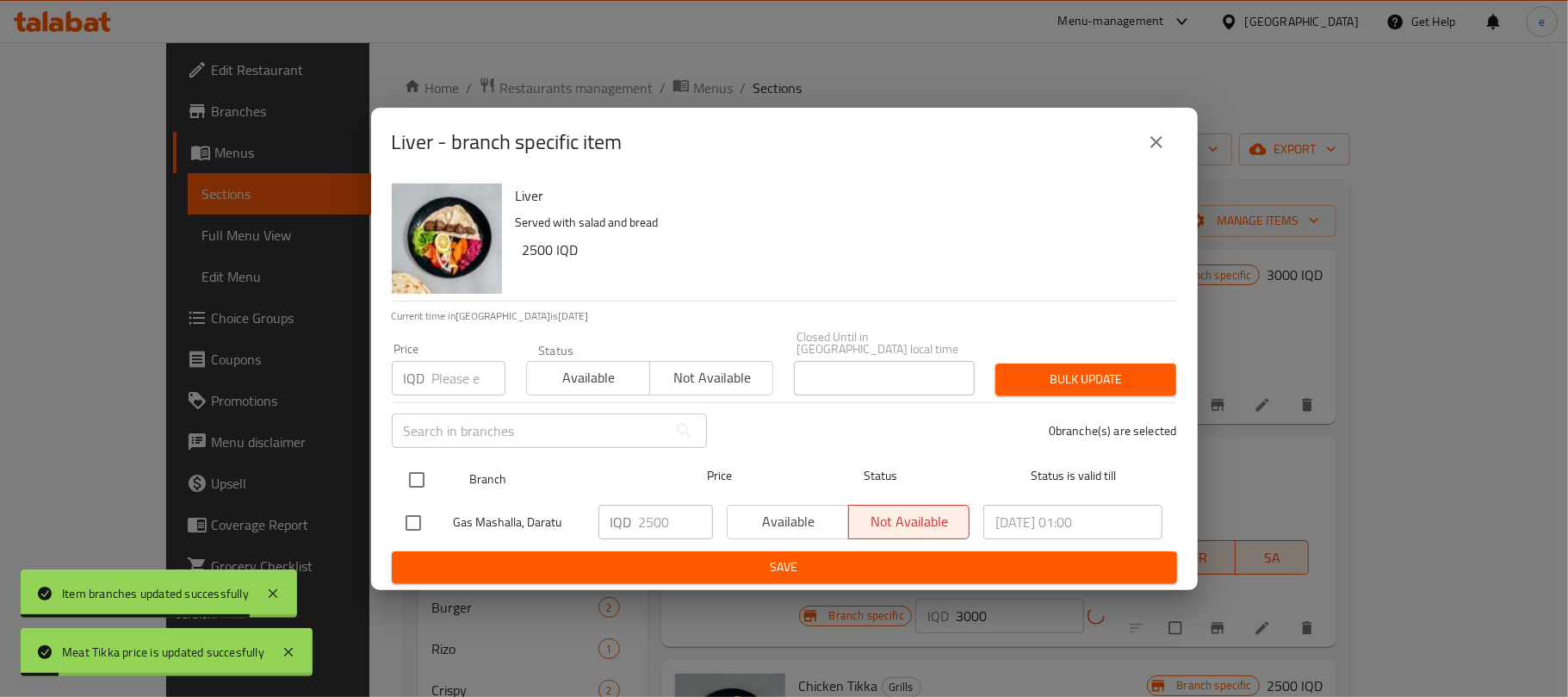
click at [421, 467] on input "checkbox" at bounding box center [416, 479] width 36 height 36
checkbox input "true"
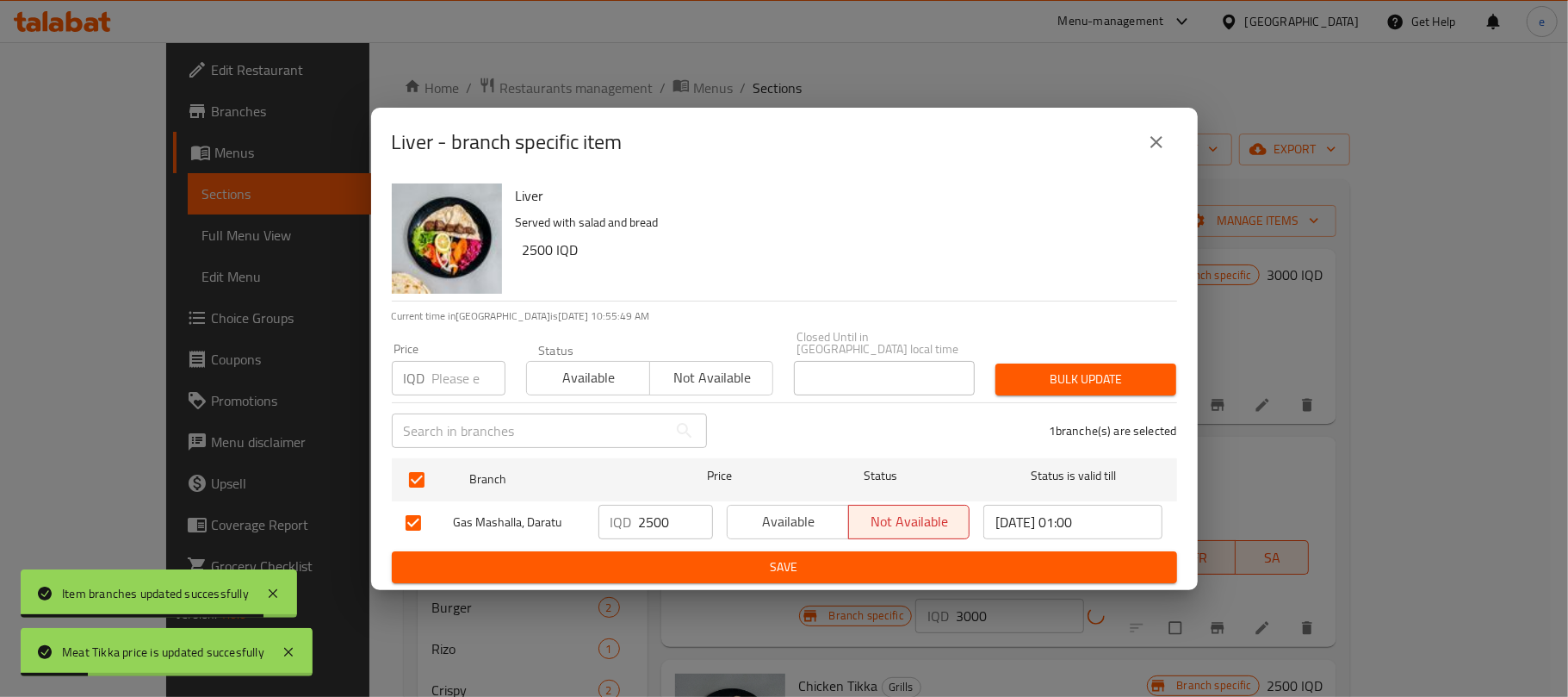
click at [645, 521] on input "2500" at bounding box center [676, 521] width 74 height 34
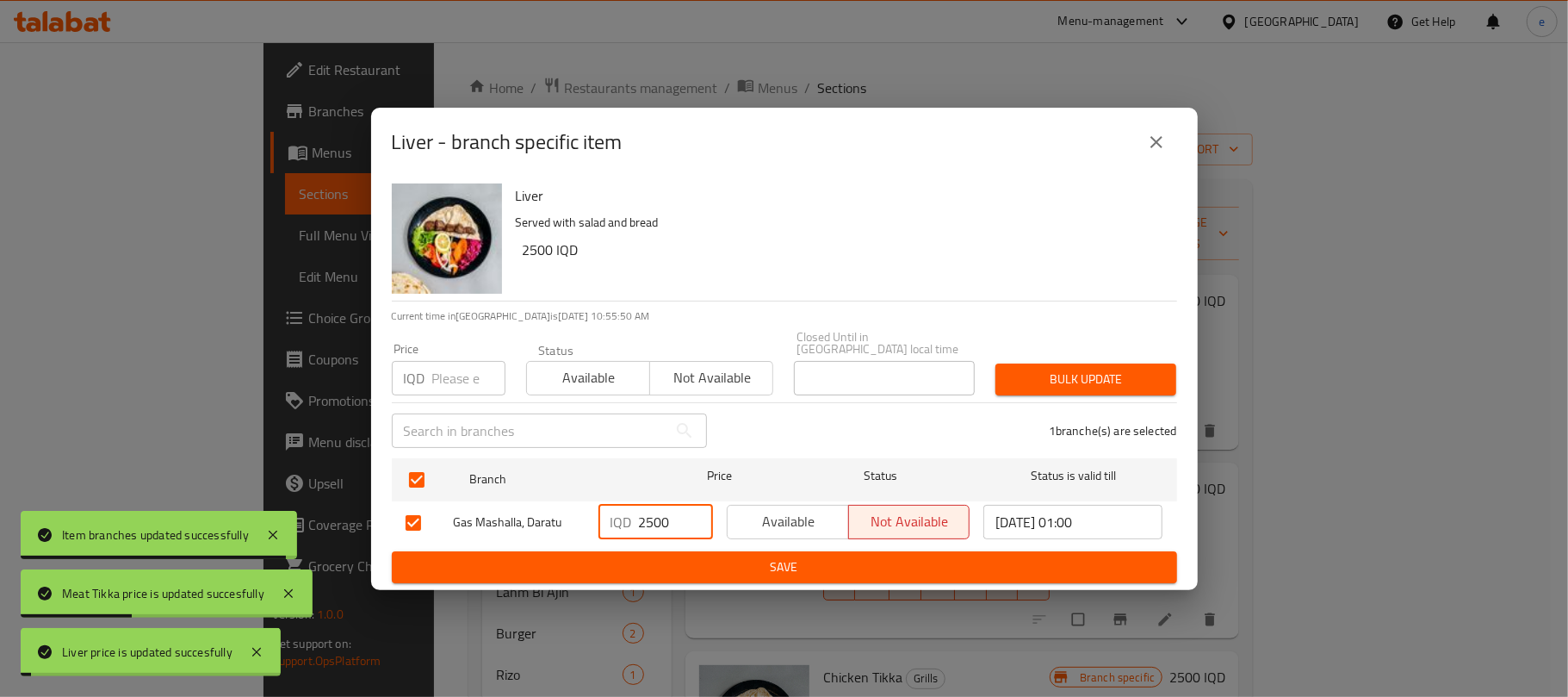
paste input "30"
type input "3000"
click at [707, 562] on span "Save" at bounding box center [784, 568] width 758 height 21
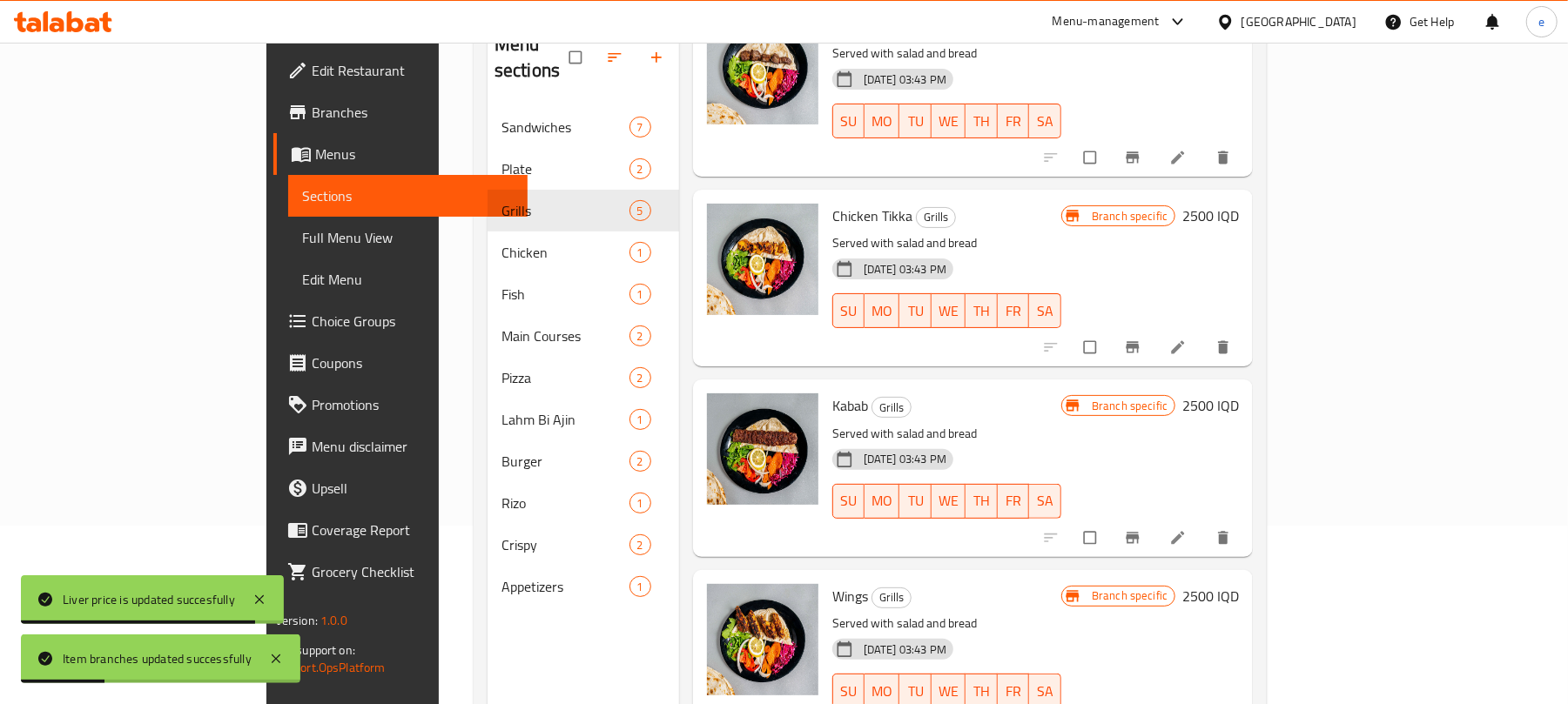
scroll to position [232, 0]
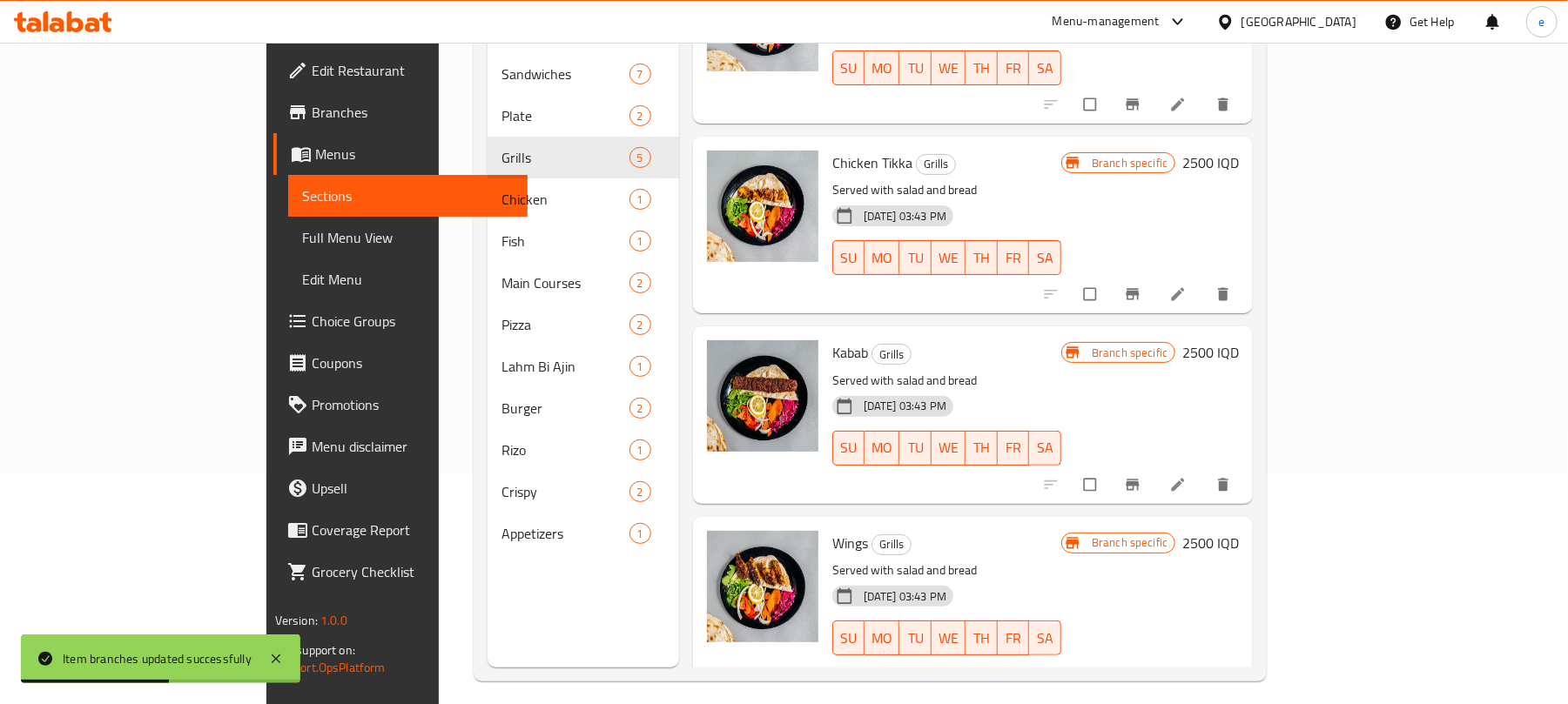
click at [1239, 341] on h6 "2500 IQD" at bounding box center [1211, 352] width 57 height 25
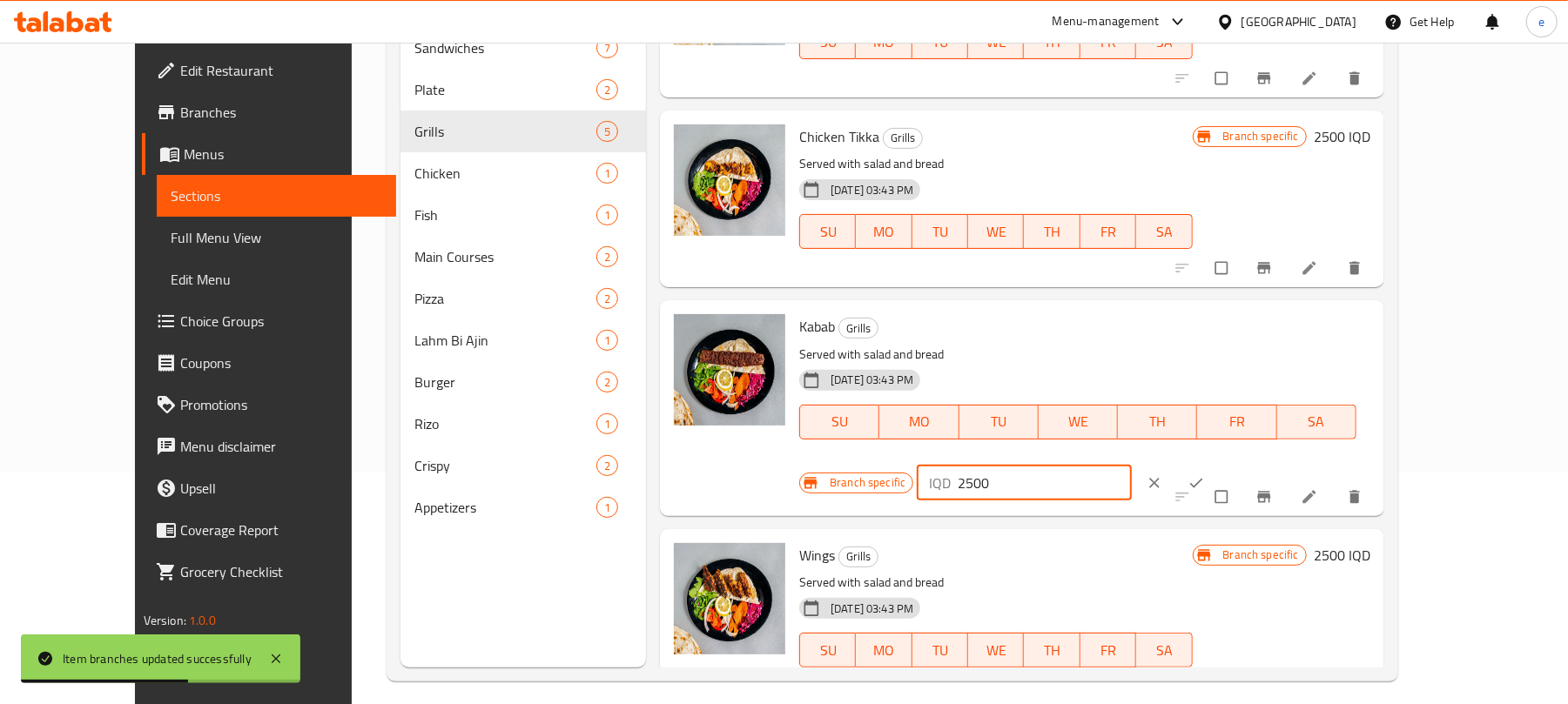
click at [1132, 465] on input "2500" at bounding box center [1044, 482] width 174 height 34
paste input "30"
type input "3000"
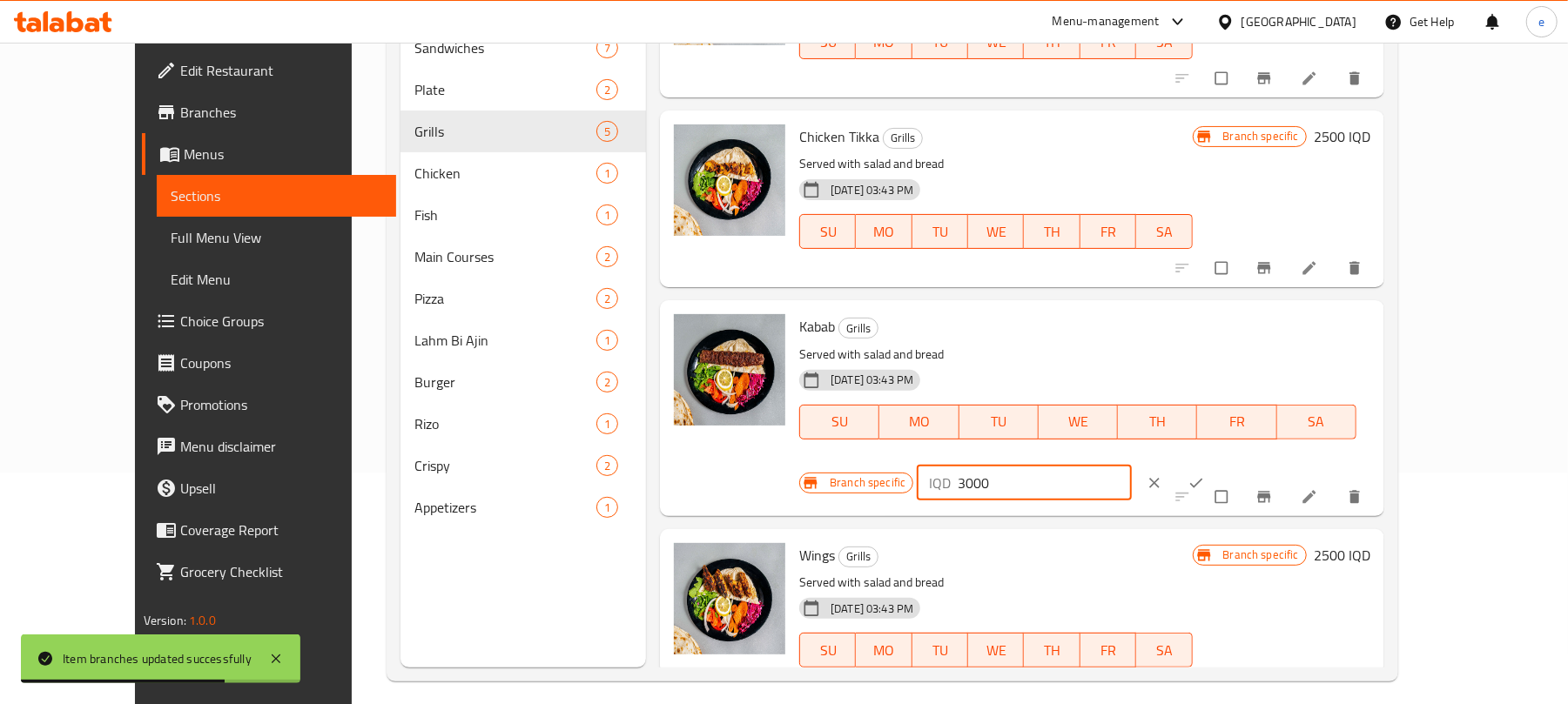
click at [1205, 474] on icon "ok" at bounding box center [1197, 483] width 18 height 18
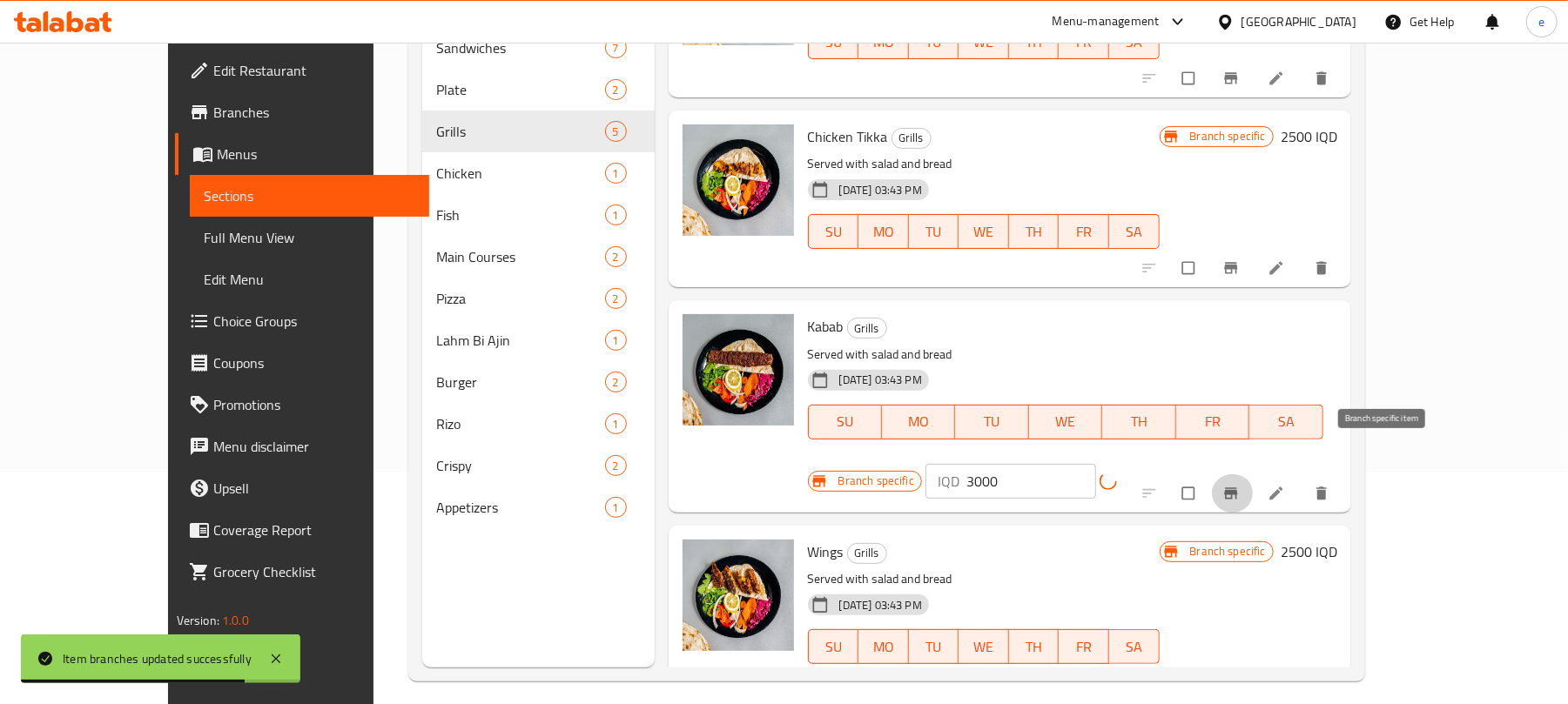
click at [1240, 485] on icon "Branch-specific-item" at bounding box center [1231, 494] width 18 height 18
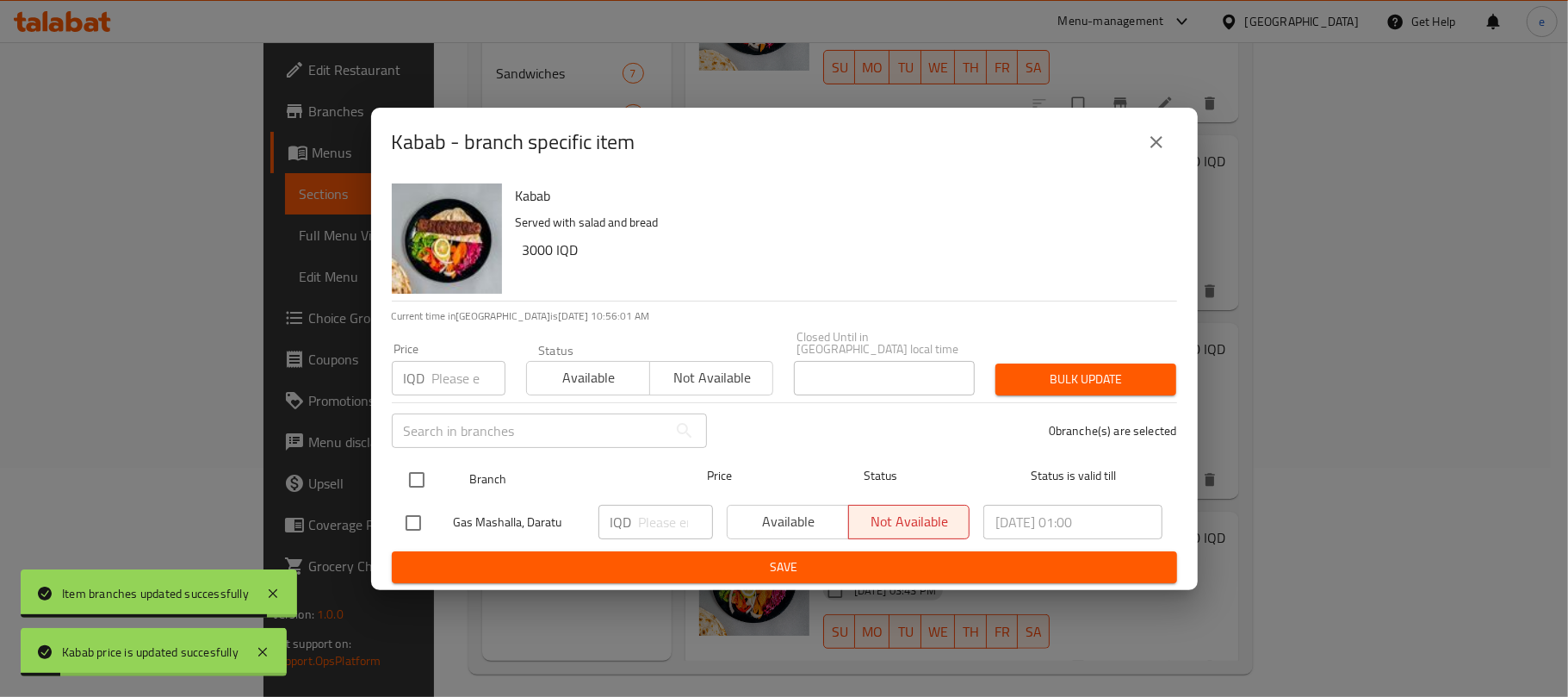
click at [417, 473] on input "checkbox" at bounding box center [416, 479] width 36 height 36
checkbox input "true"
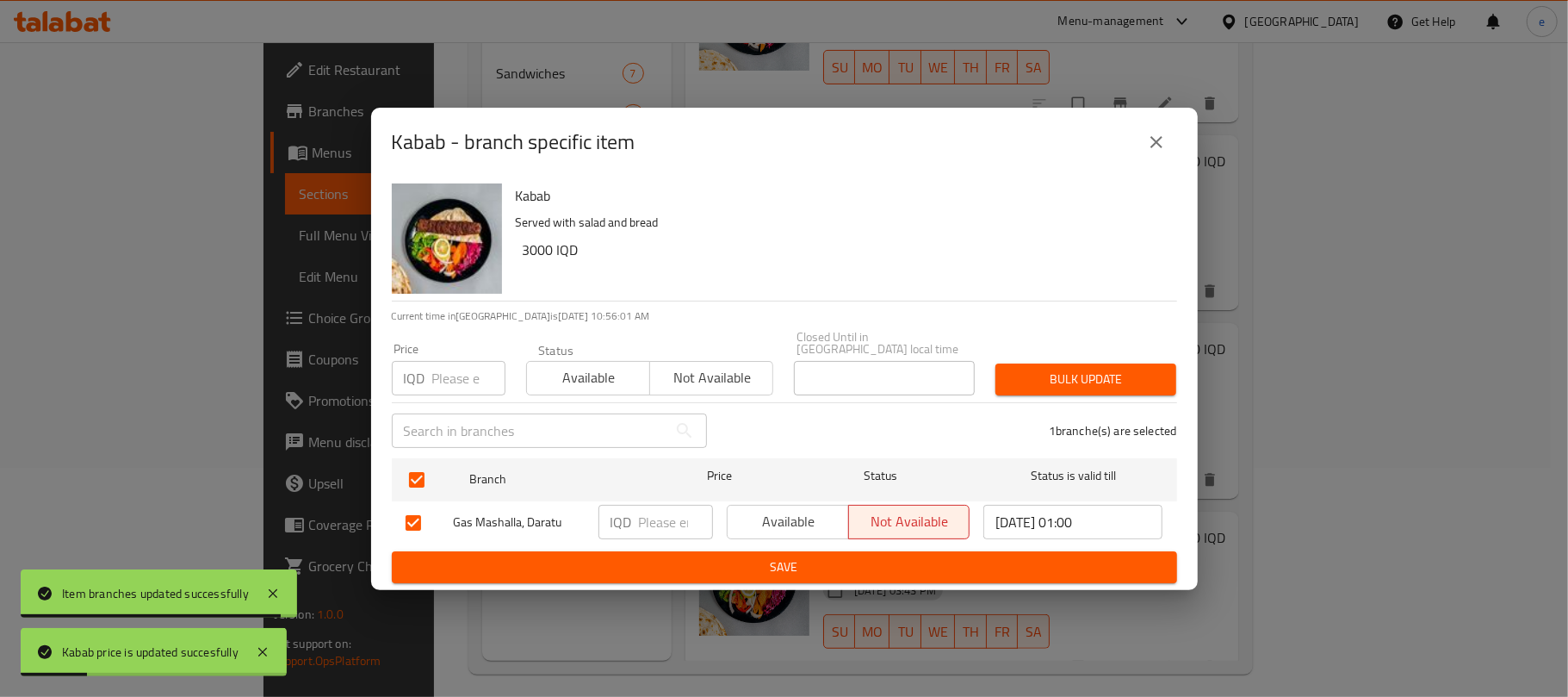
click at [670, 514] on input "number" at bounding box center [676, 521] width 74 height 34
paste input "3000"
type input "3000"
click at [686, 565] on span "Save" at bounding box center [784, 568] width 758 height 21
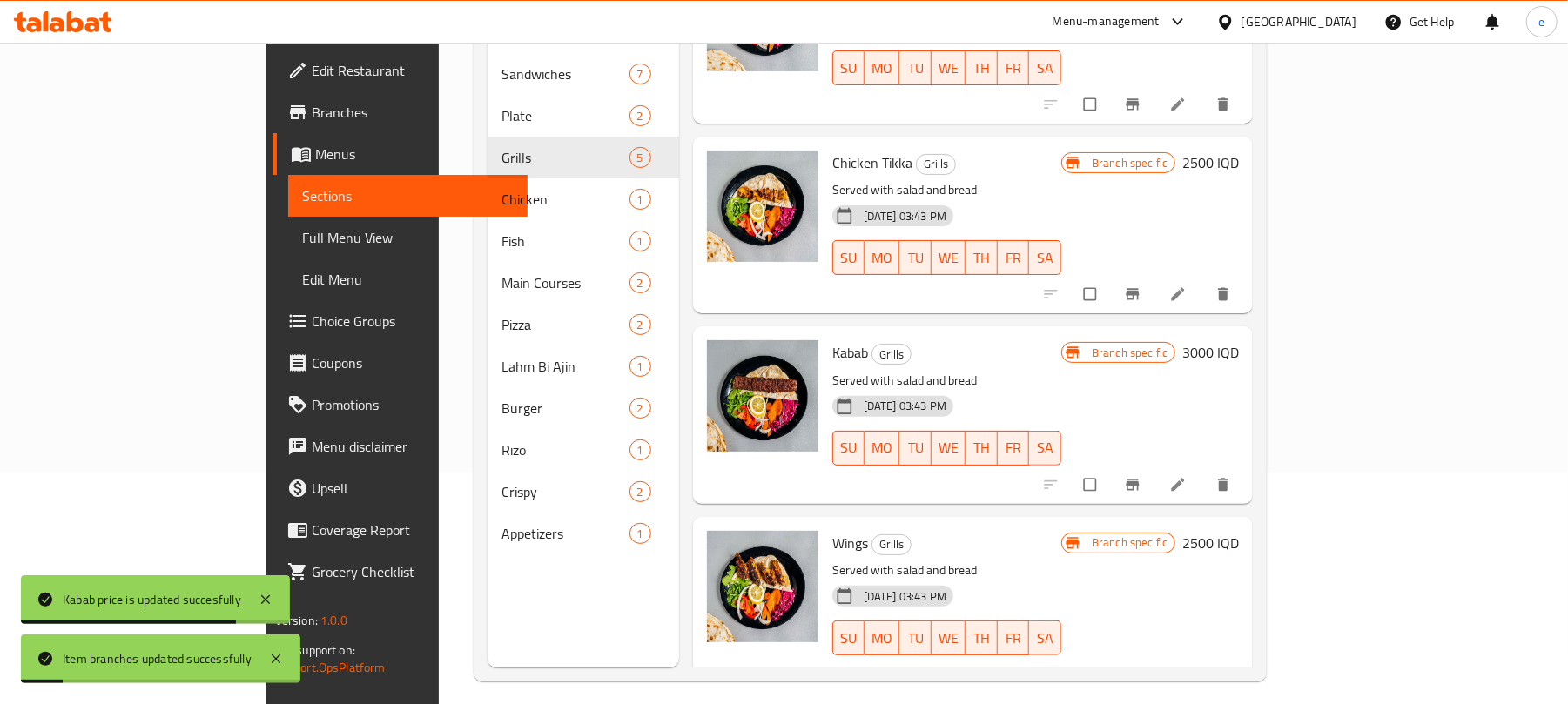
click at [1239, 531] on h6 "2500 IQD" at bounding box center [1211, 543] width 57 height 25
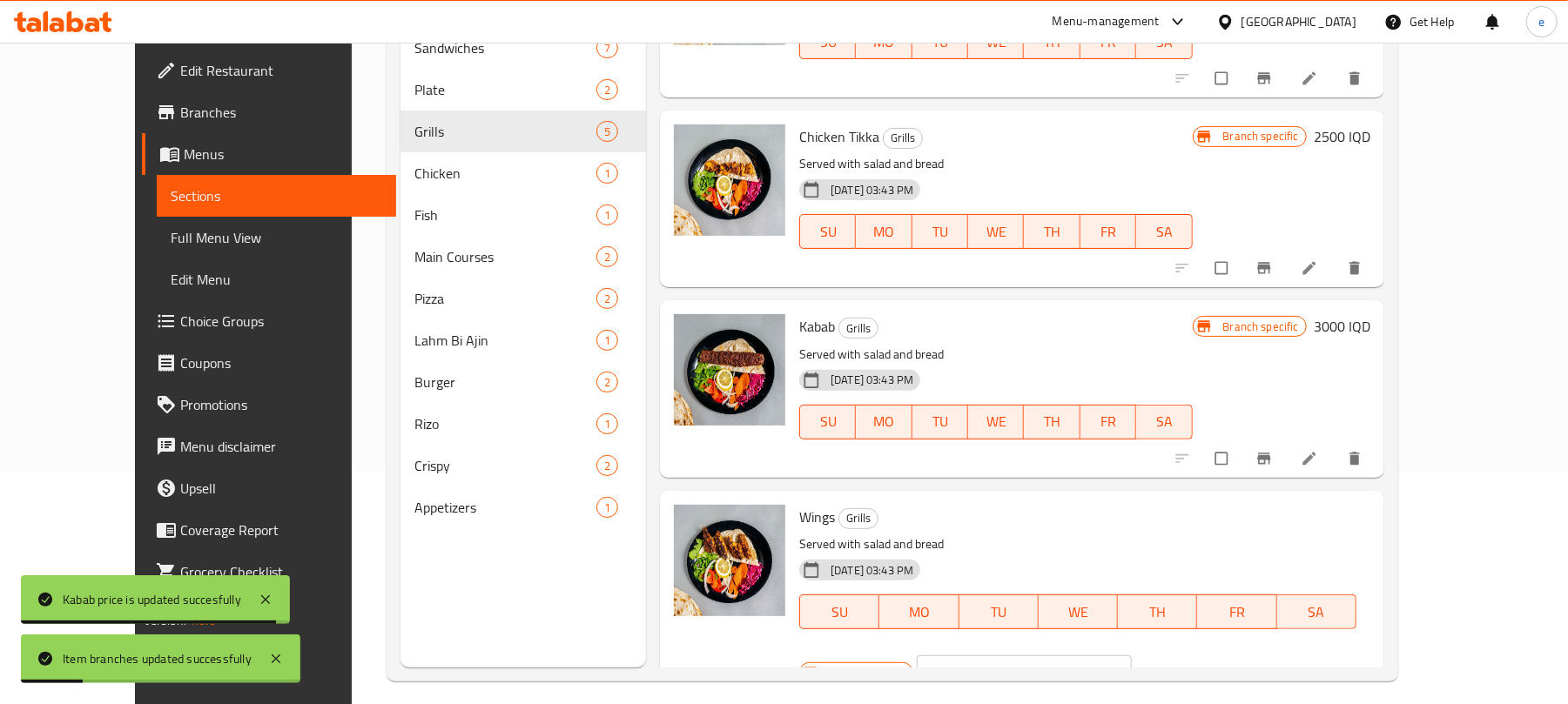
click at [1132, 655] on input "2500" at bounding box center [1044, 672] width 174 height 34
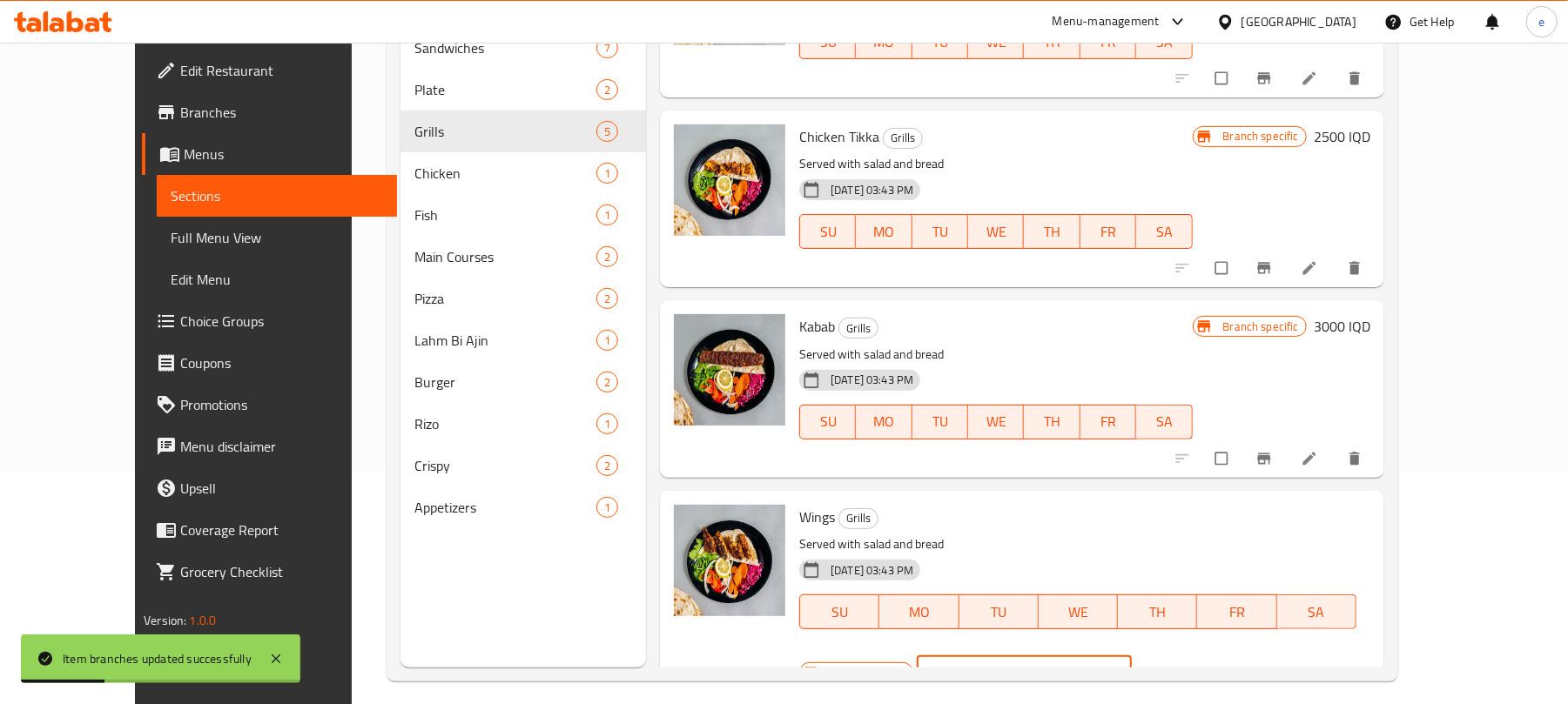
paste input "30"
type input "3000"
click at [1205, 664] on icon "ok" at bounding box center [1197, 673] width 18 height 18
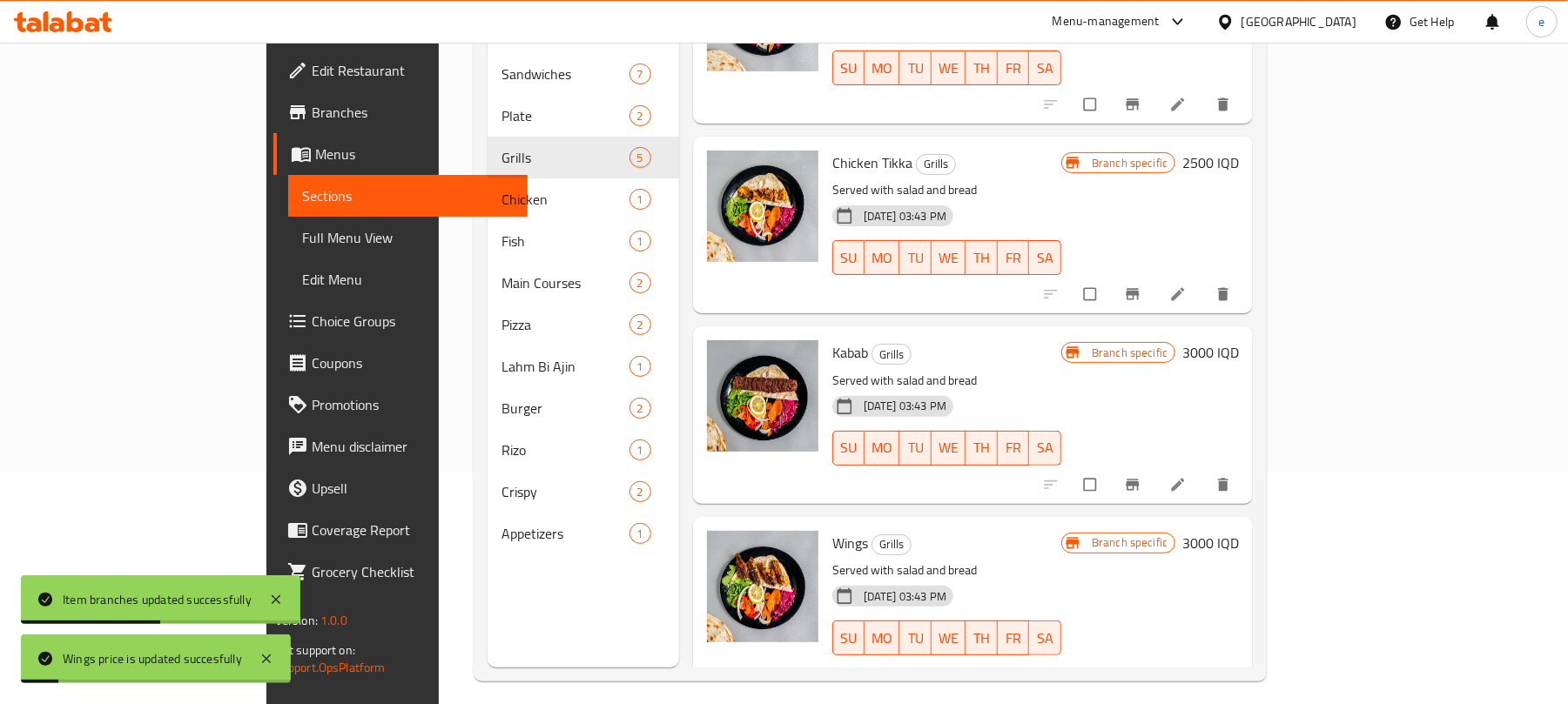
click at [1140, 670] on icon "Branch-specific-item" at bounding box center [1133, 676] width 13 height 12
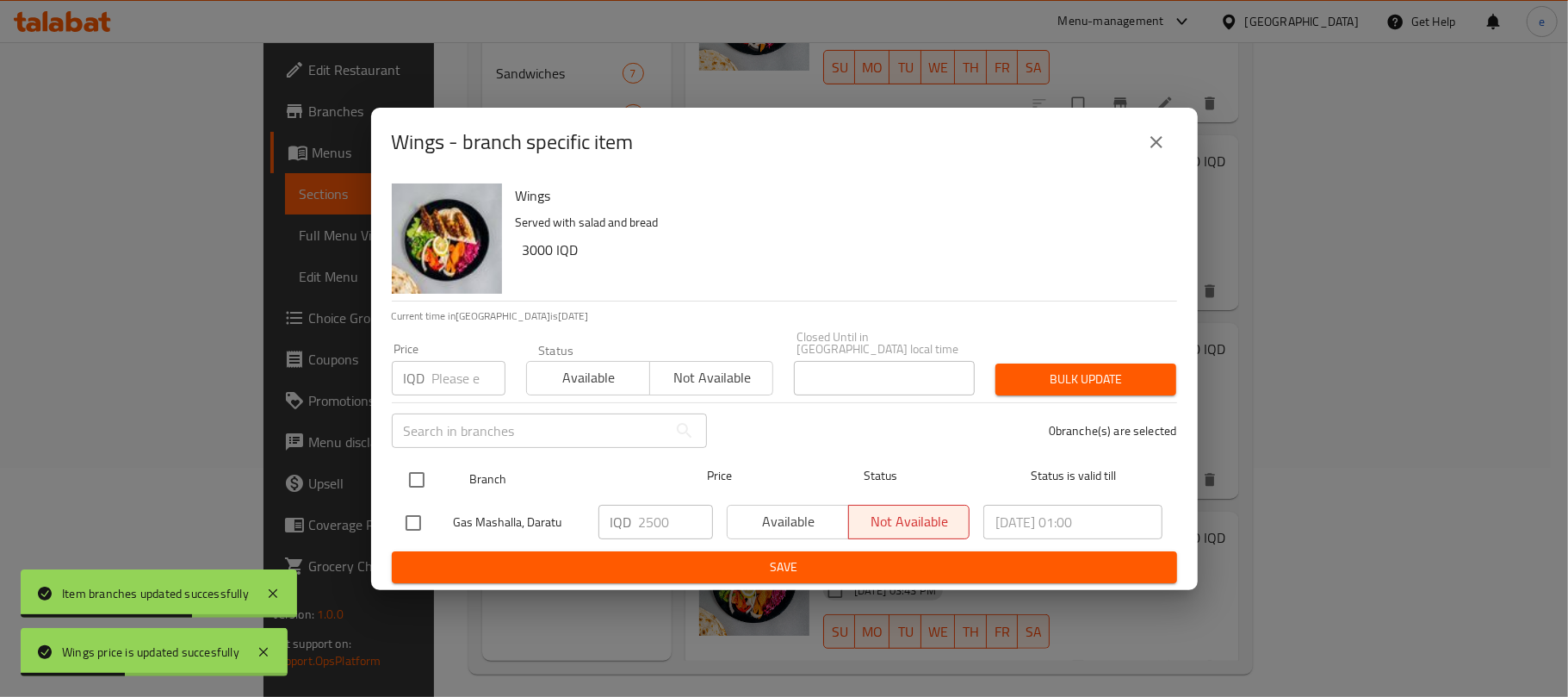
click at [418, 476] on input "checkbox" at bounding box center [416, 479] width 36 height 36
checkbox input "true"
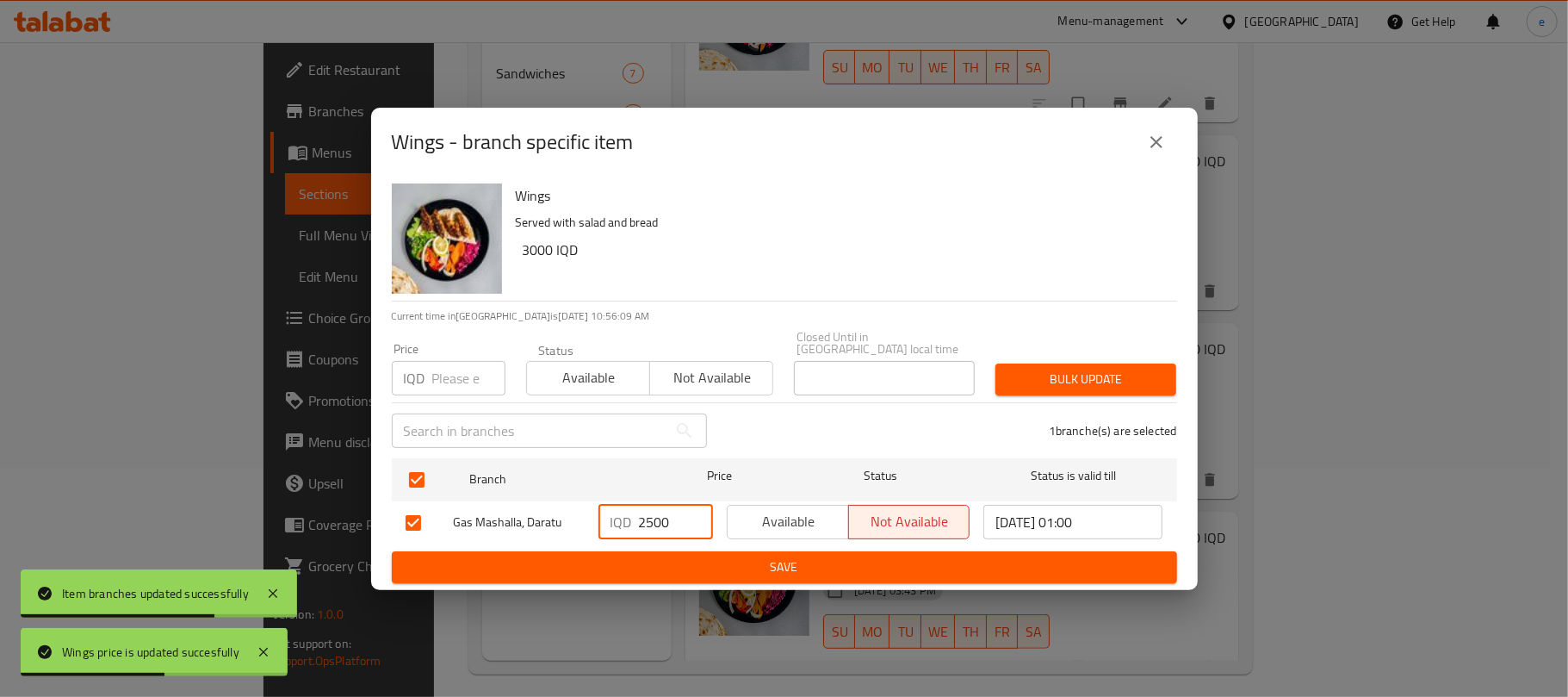
click at [640, 526] on input "2500" at bounding box center [676, 521] width 74 height 34
paste input "30"
type input "3000"
click at [683, 560] on span "Save" at bounding box center [784, 568] width 758 height 21
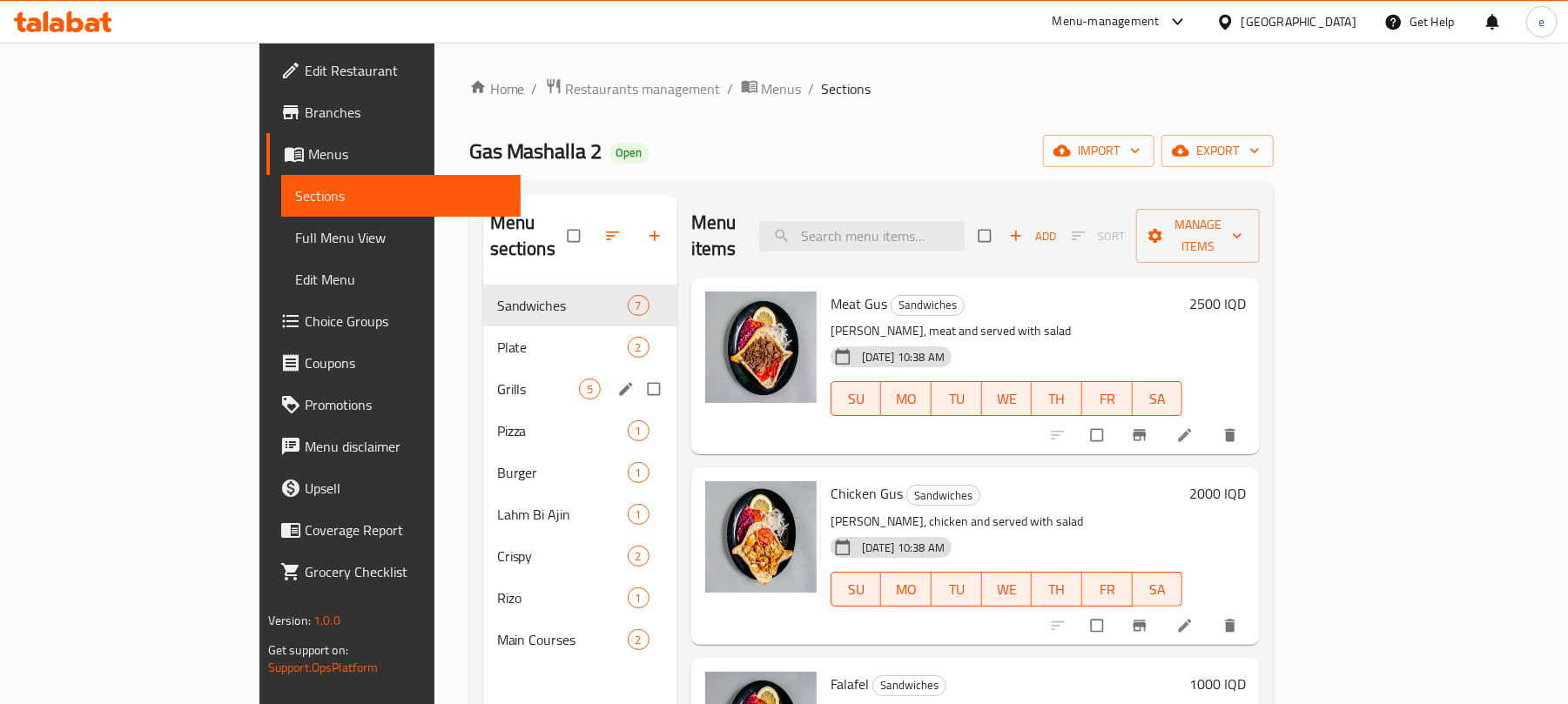
click at [483, 377] on div "Grills 5" at bounding box center [581, 389] width 195 height 42
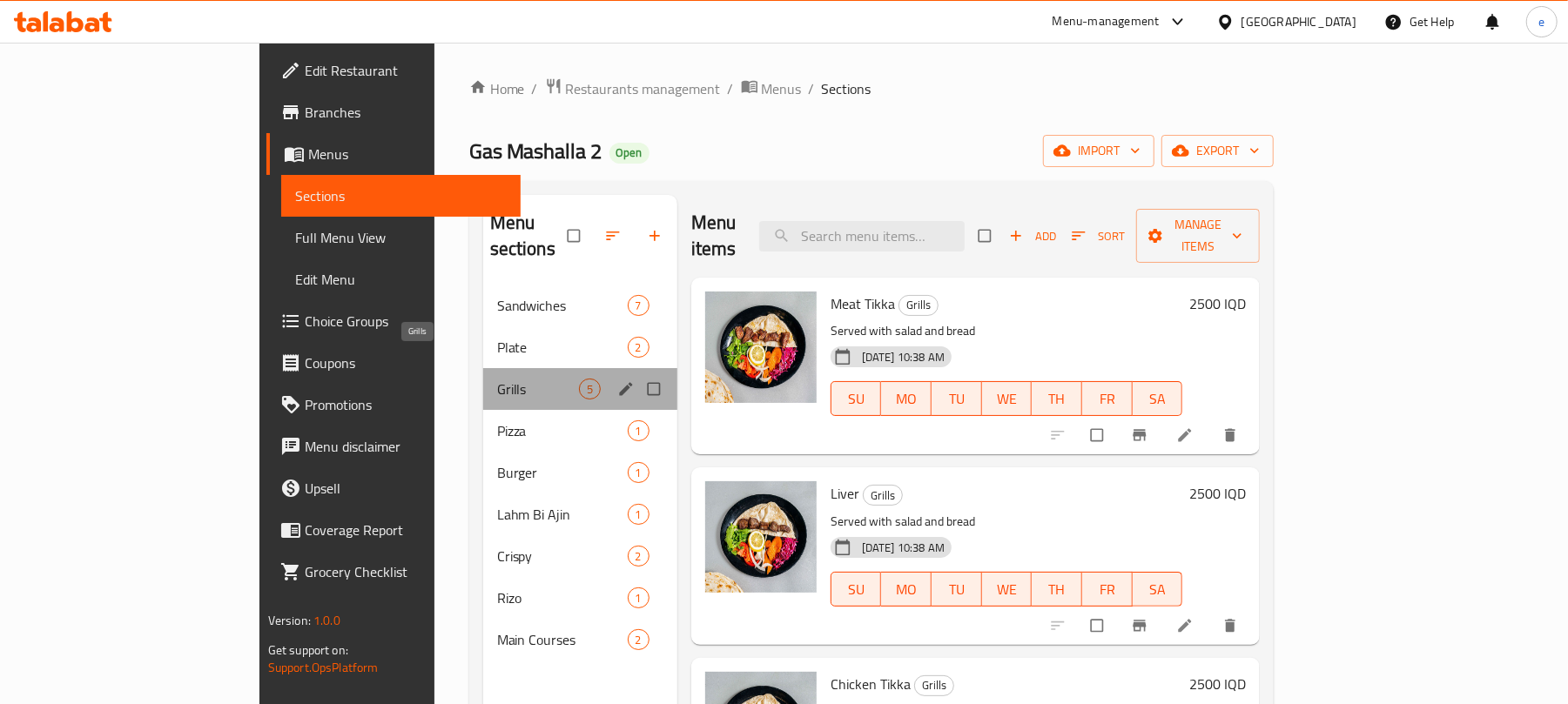
click at [497, 379] on span "Grills" at bounding box center [537, 389] width 82 height 21
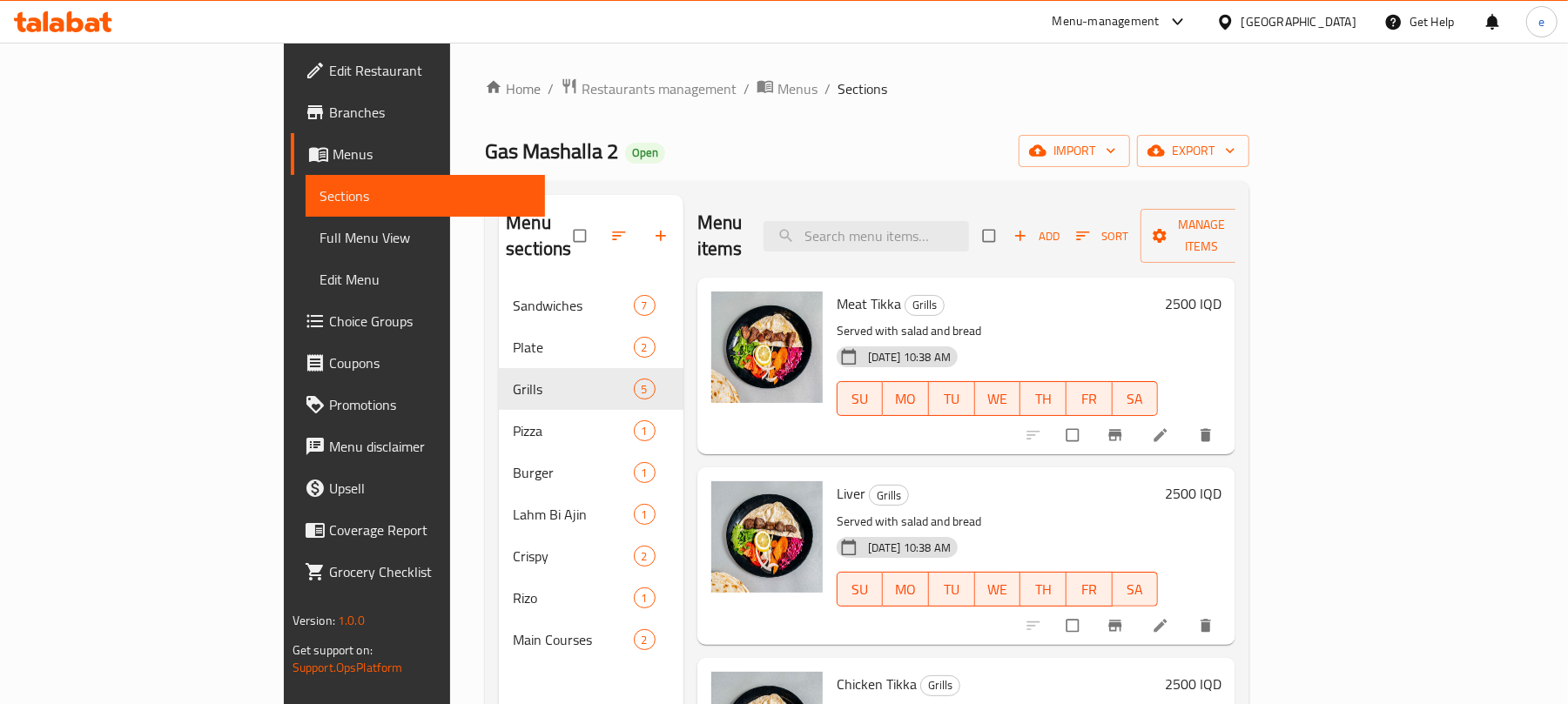
click at [1222, 292] on h6 "2500 IQD" at bounding box center [1194, 303] width 57 height 25
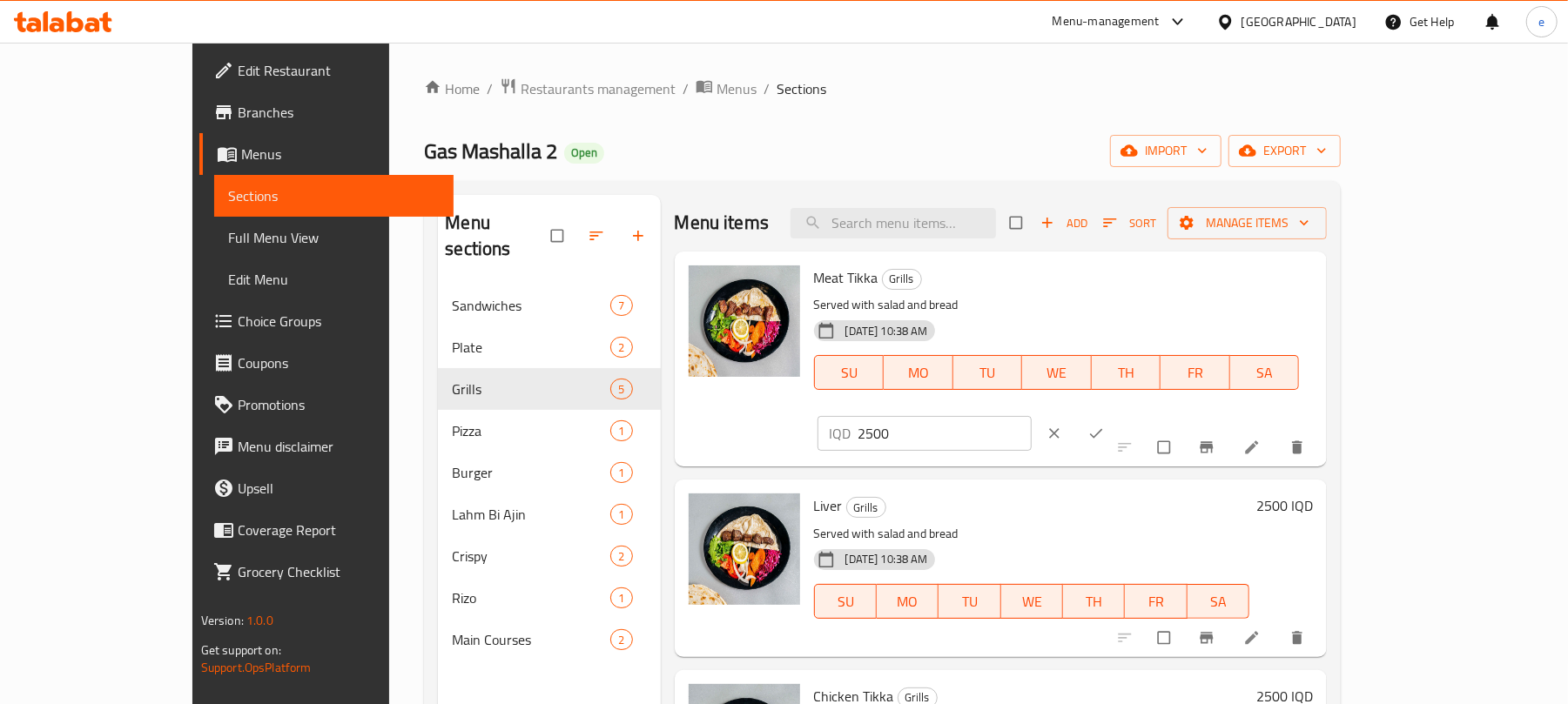
click at [1033, 416] on input "2500" at bounding box center [945, 433] width 174 height 34
paste input "30"
type input "3000"
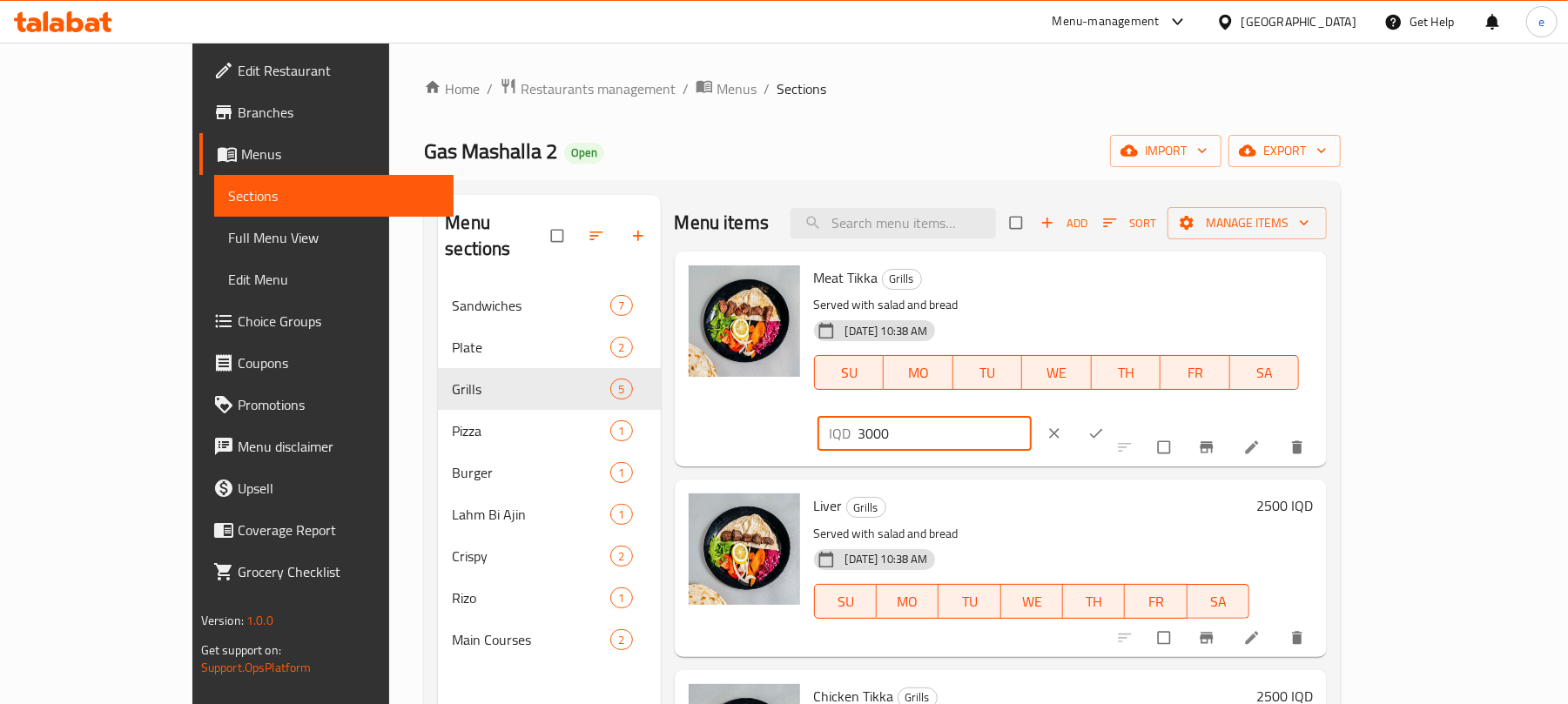
click at [1105, 425] on icon "ok" at bounding box center [1096, 434] width 18 height 18
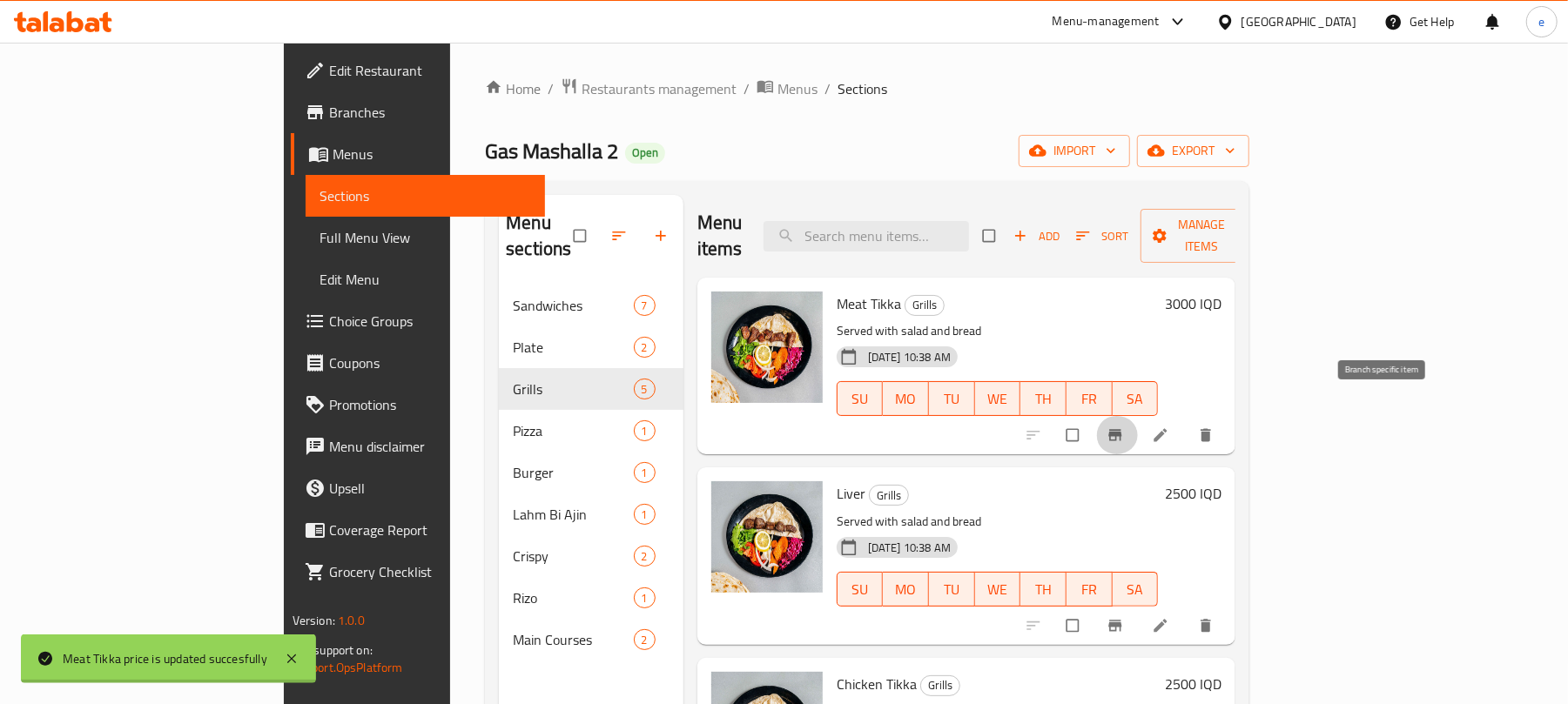
click at [1124, 426] on icon "Branch-specific-item" at bounding box center [1116, 435] width 18 height 18
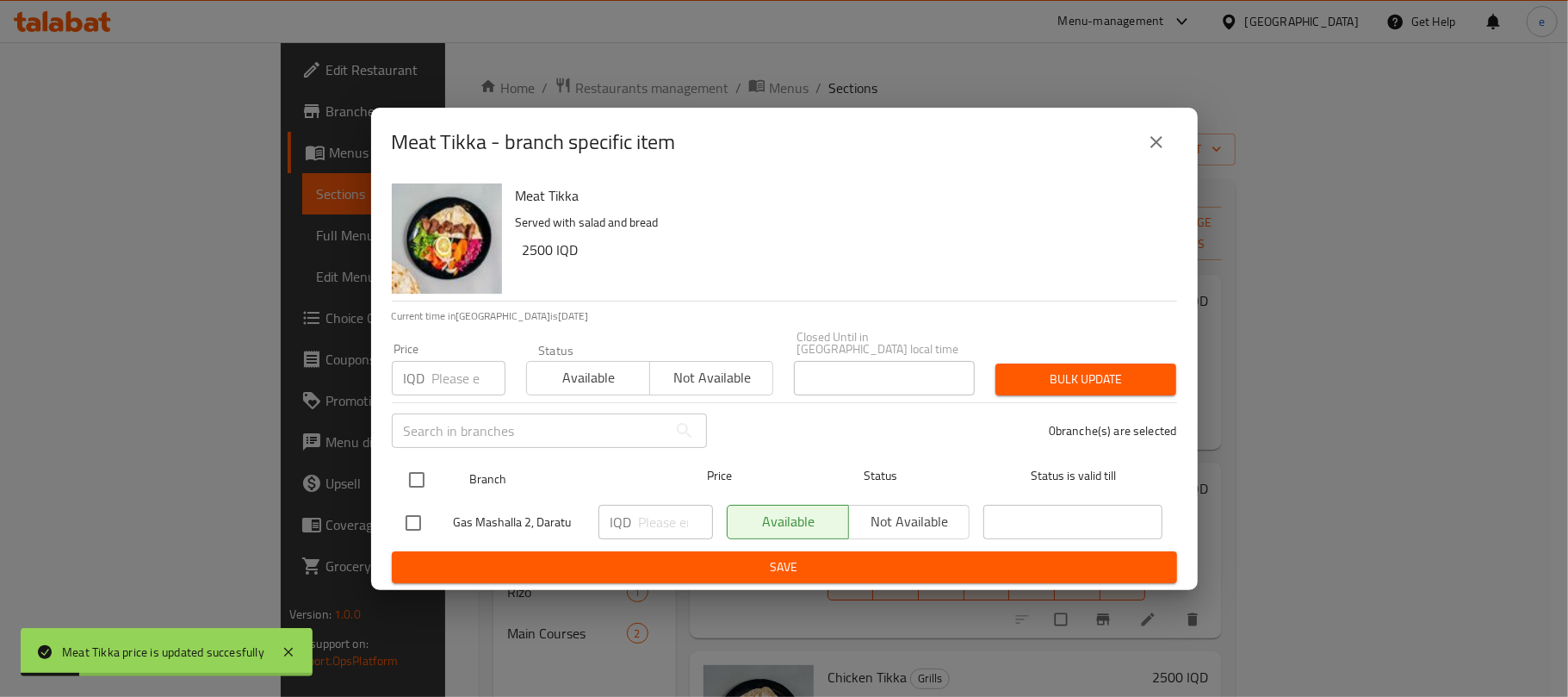
click at [413, 473] on input "checkbox" at bounding box center [416, 479] width 36 height 36
checkbox input "true"
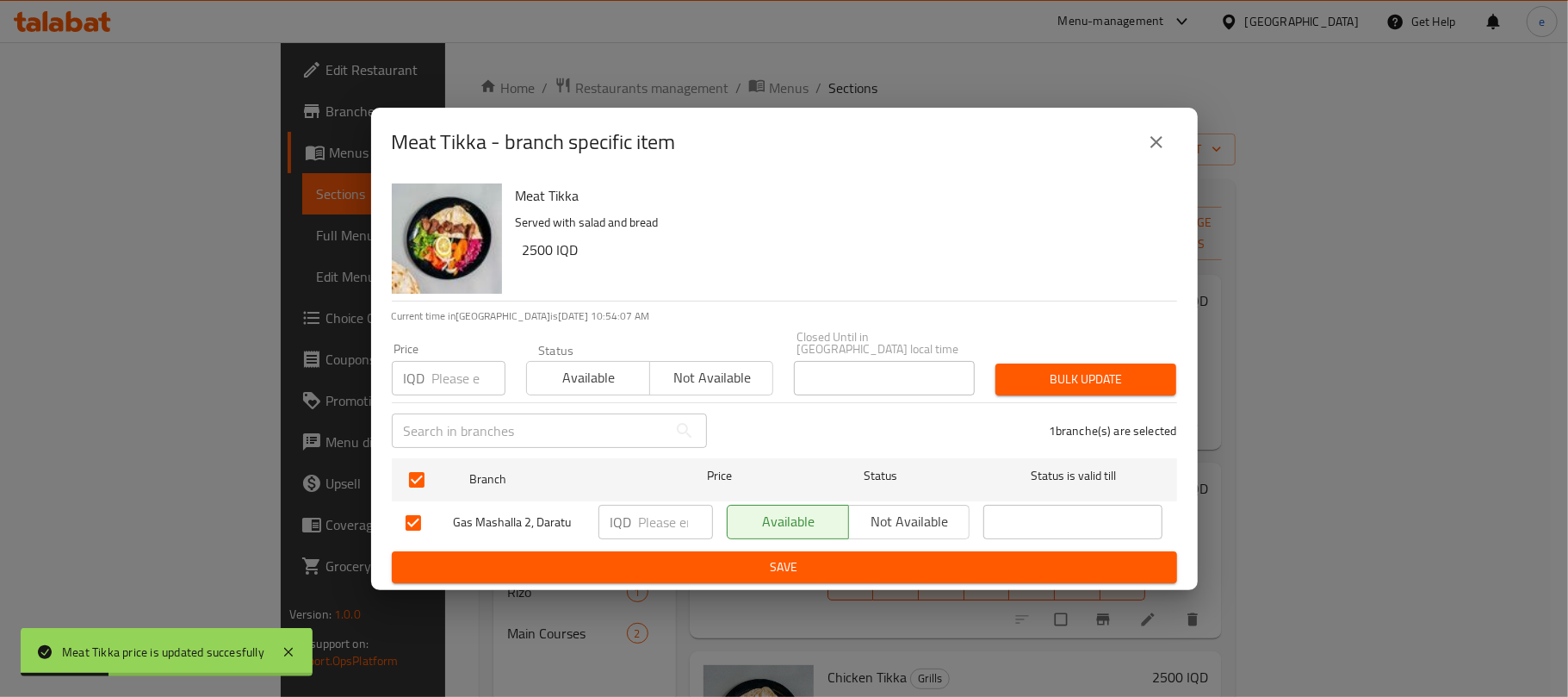
click at [682, 529] on input "number" at bounding box center [676, 521] width 74 height 34
paste input "3000"
type input "3000"
click at [720, 557] on span "Save" at bounding box center [784, 568] width 758 height 21
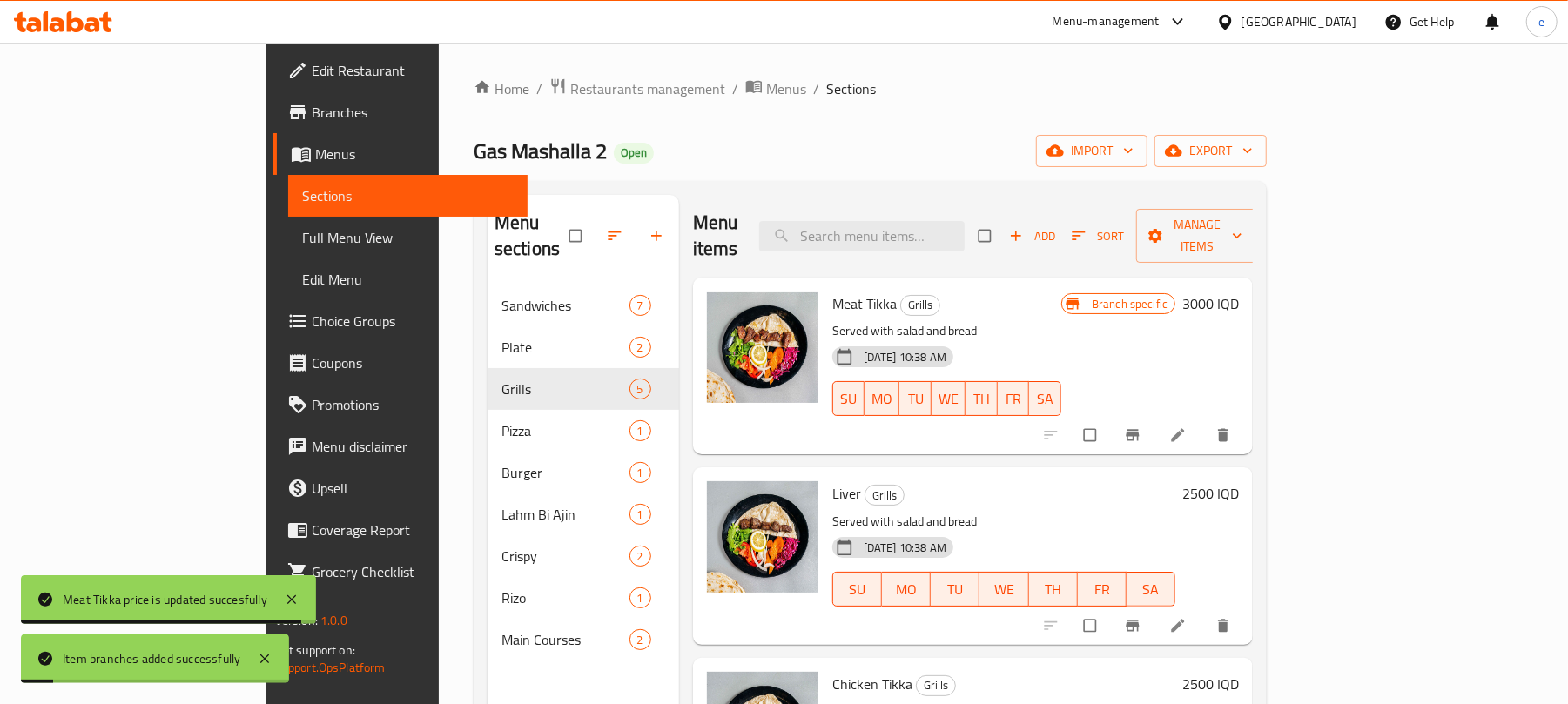
click at [1239, 481] on div "2500 IQD" at bounding box center [1207, 493] width 64 height 25
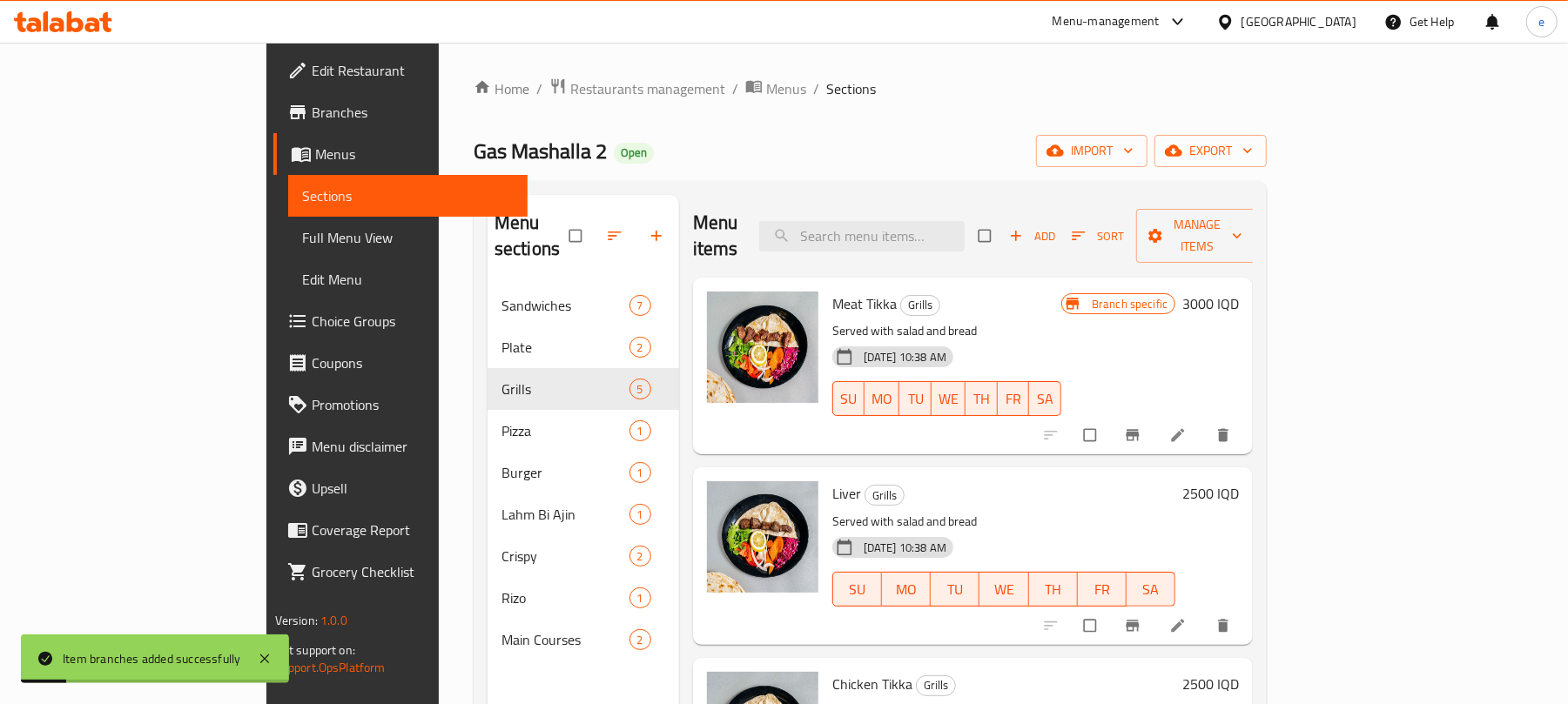
click at [1239, 481] on h6 "2500 IQD" at bounding box center [1211, 493] width 57 height 25
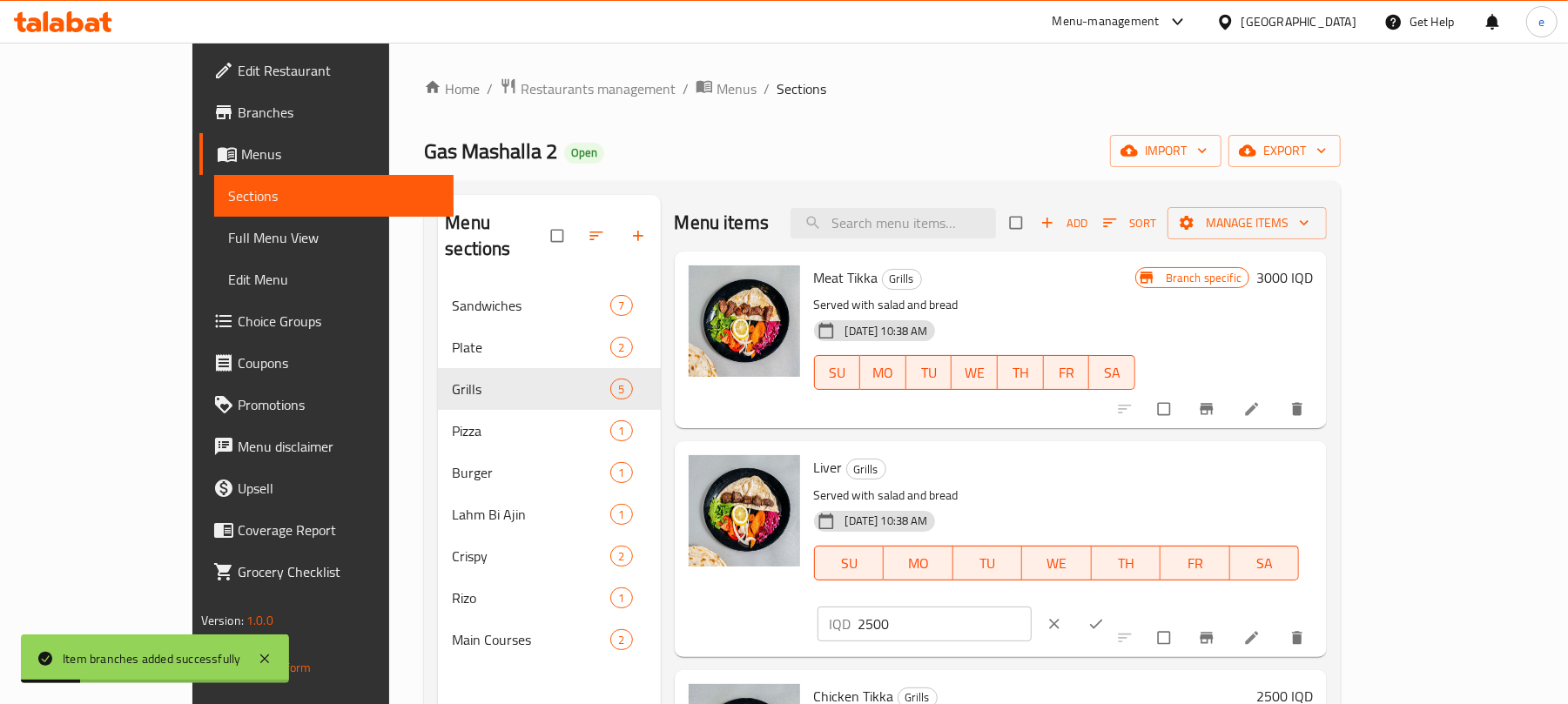
click at [1033, 607] on input "2500" at bounding box center [945, 623] width 174 height 34
paste input "30"
type input "3000"
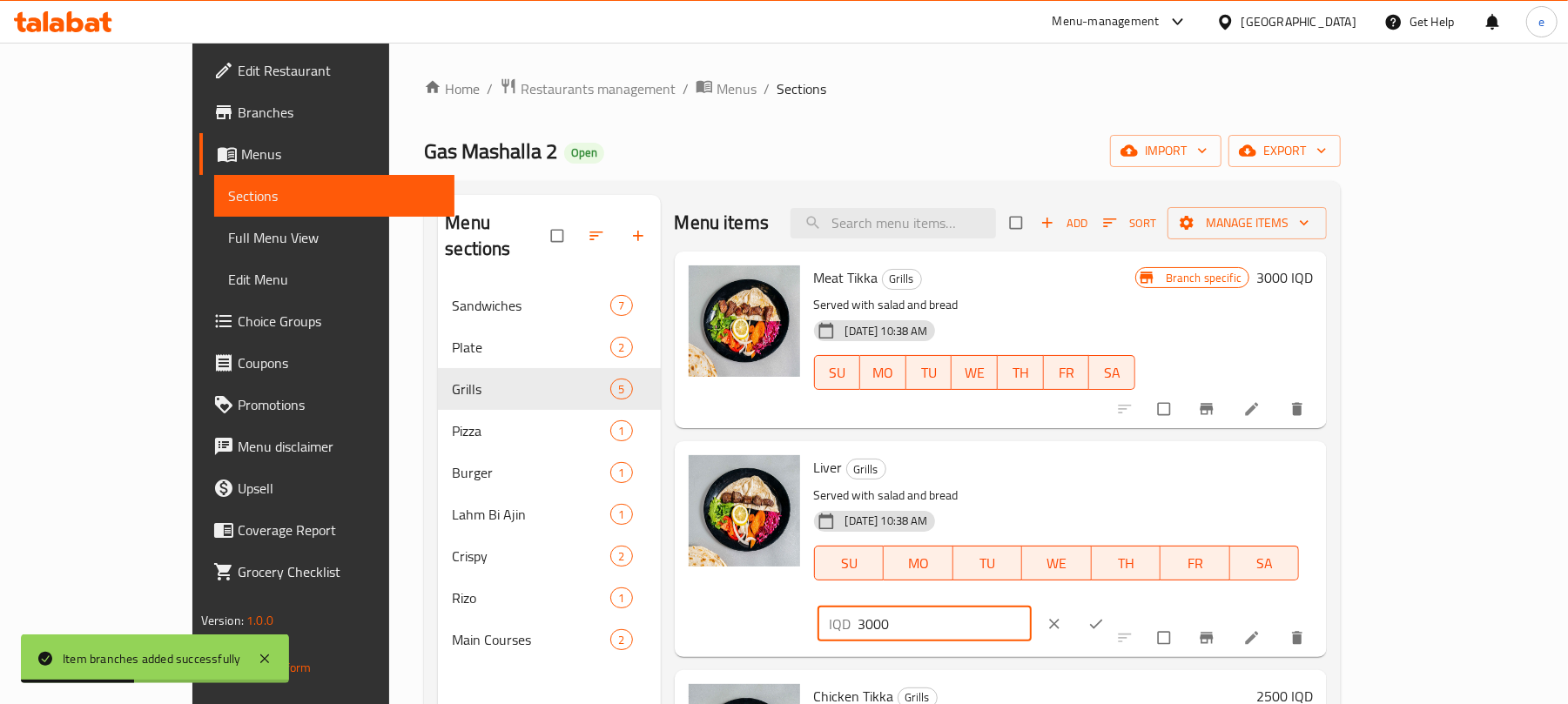
click at [1119, 605] on button "ok" at bounding box center [1097, 623] width 42 height 38
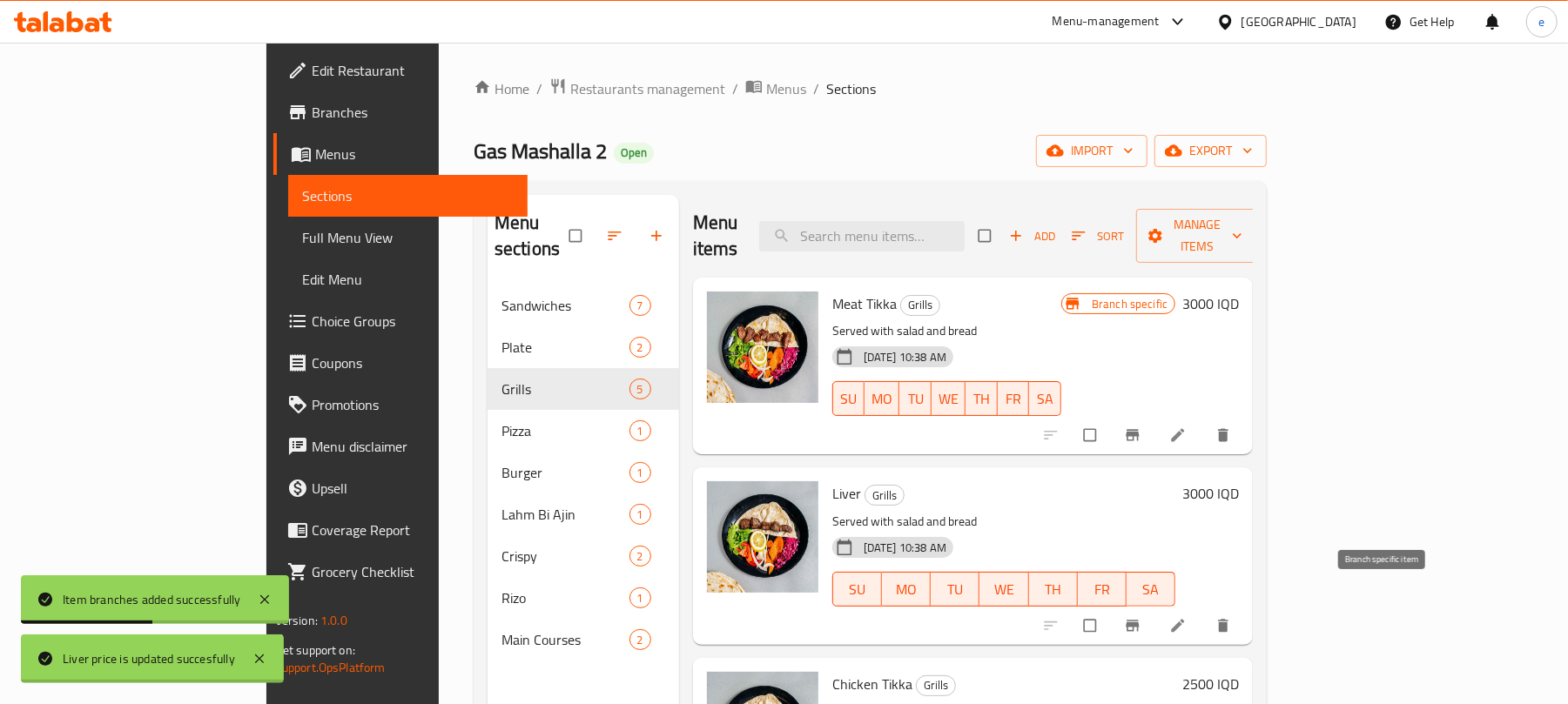
click at [1155, 607] on button "Branch-specific-item" at bounding box center [1135, 625] width 42 height 38
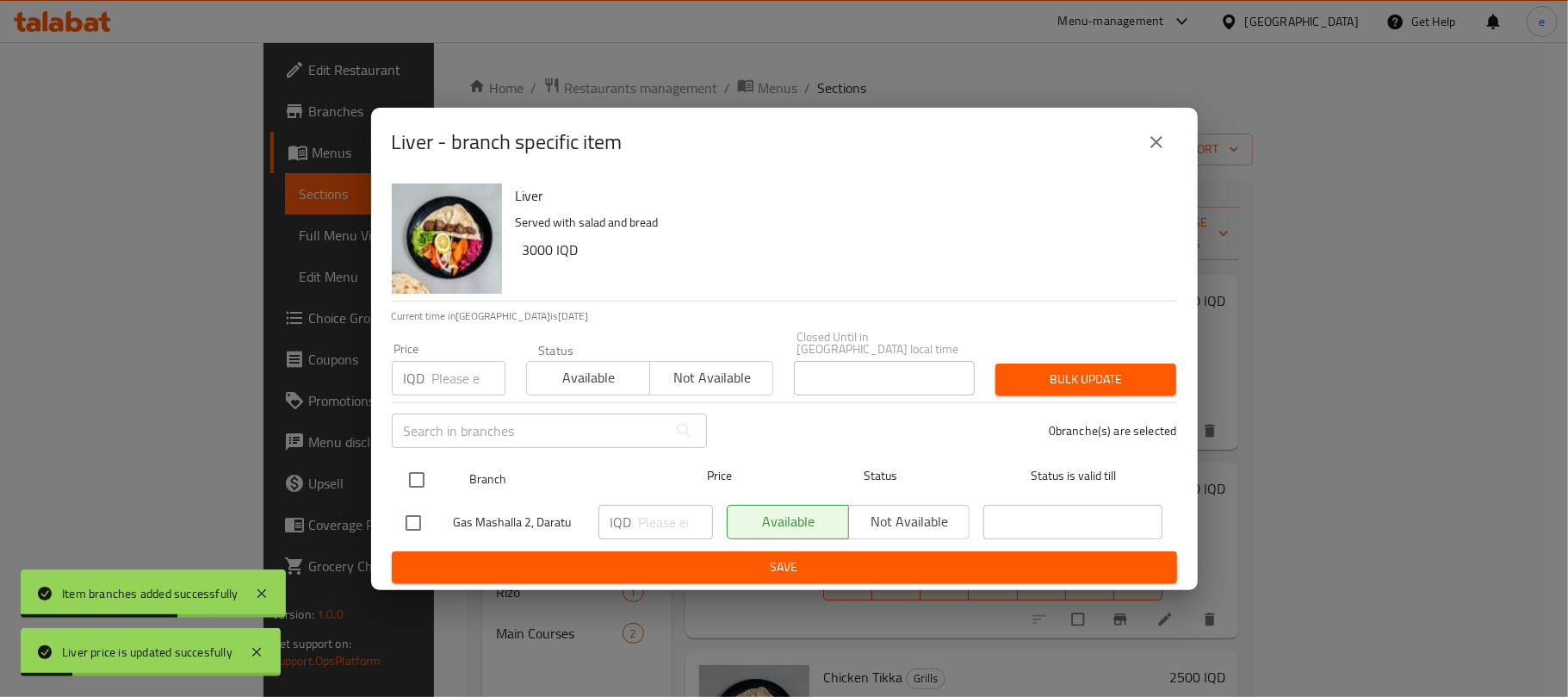
click at [417, 473] on input "checkbox" at bounding box center [416, 479] width 36 height 36
checkbox input "true"
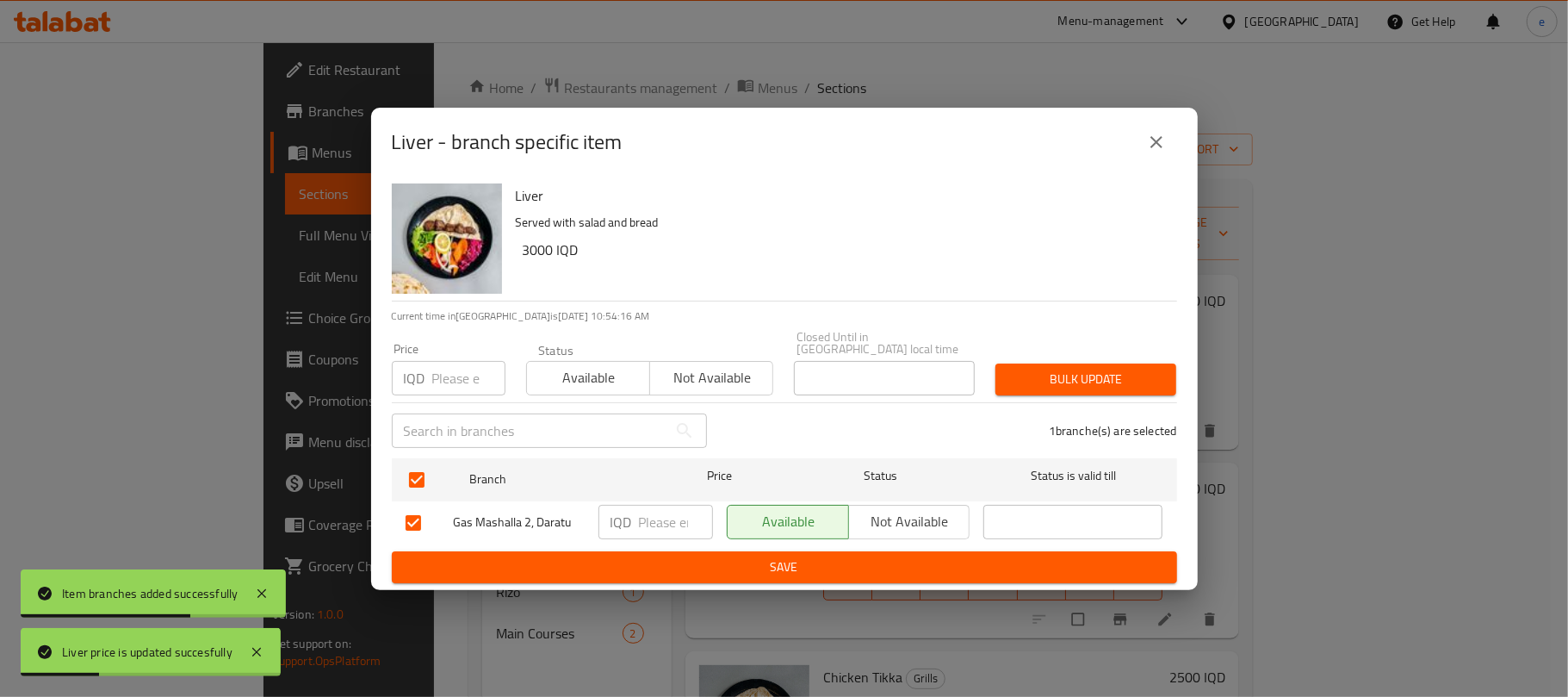
click at [663, 511] on input "number" at bounding box center [676, 521] width 74 height 34
paste input "3000"
type input "3000"
click at [668, 551] on button "Save" at bounding box center [784, 567] width 785 height 32
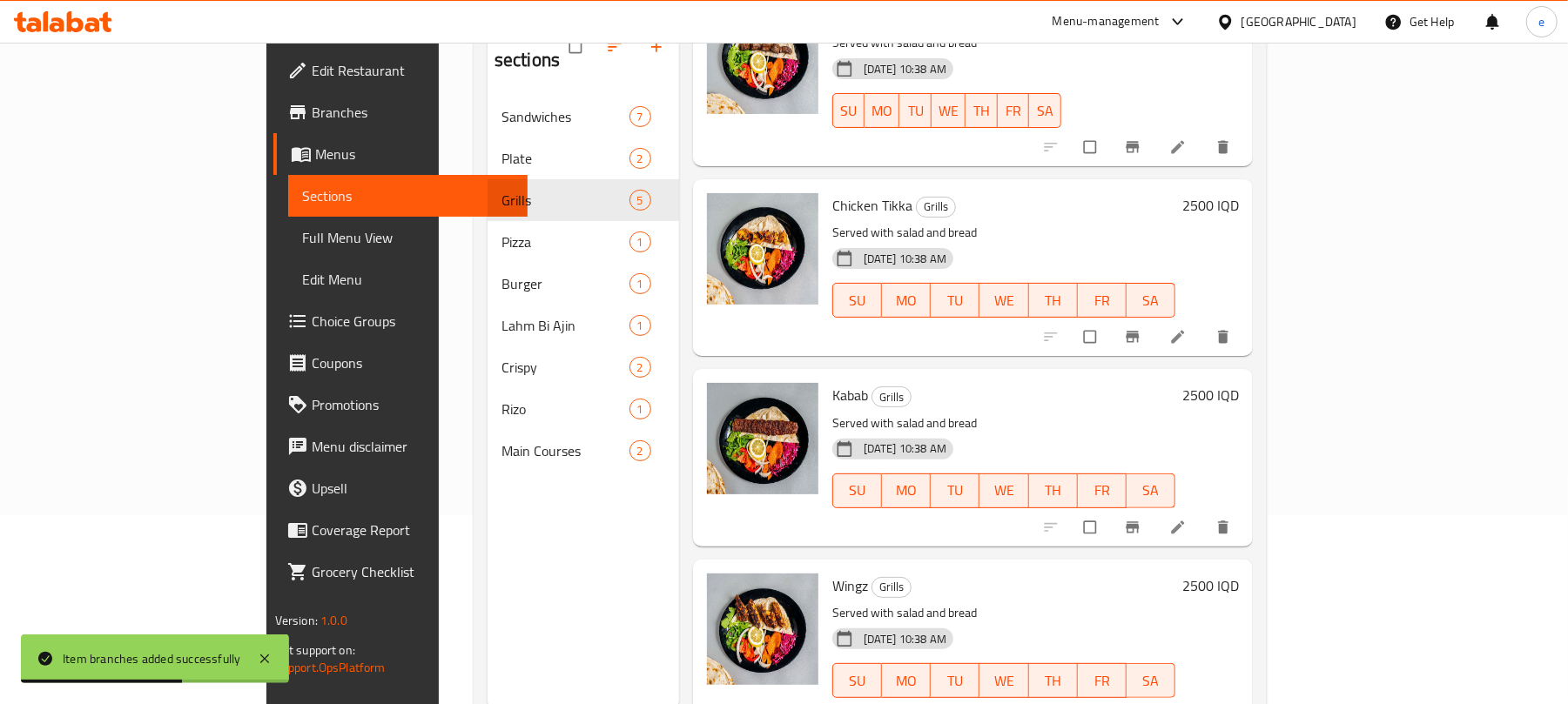
scroll to position [232, 0]
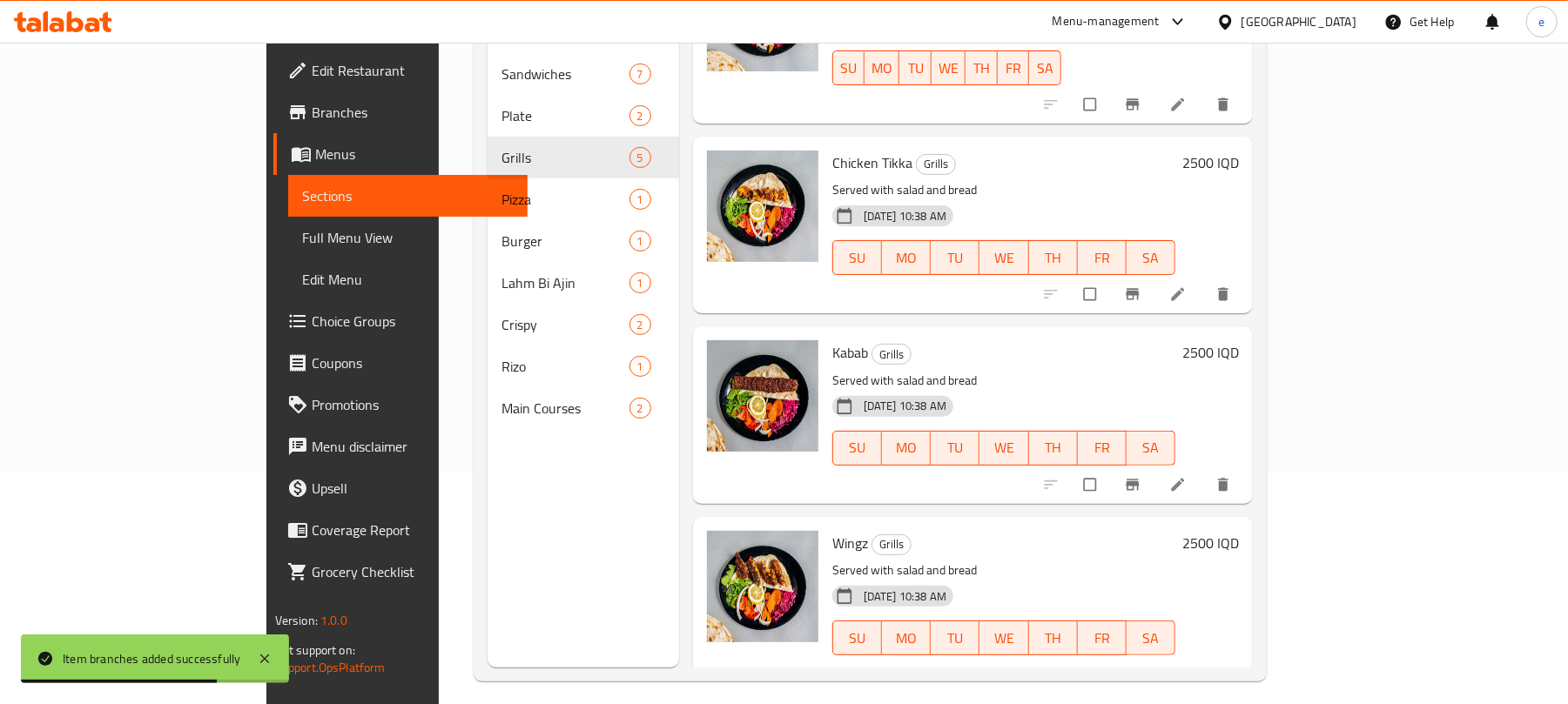
click at [1239, 341] on h6 "2500 IQD" at bounding box center [1211, 352] width 57 height 25
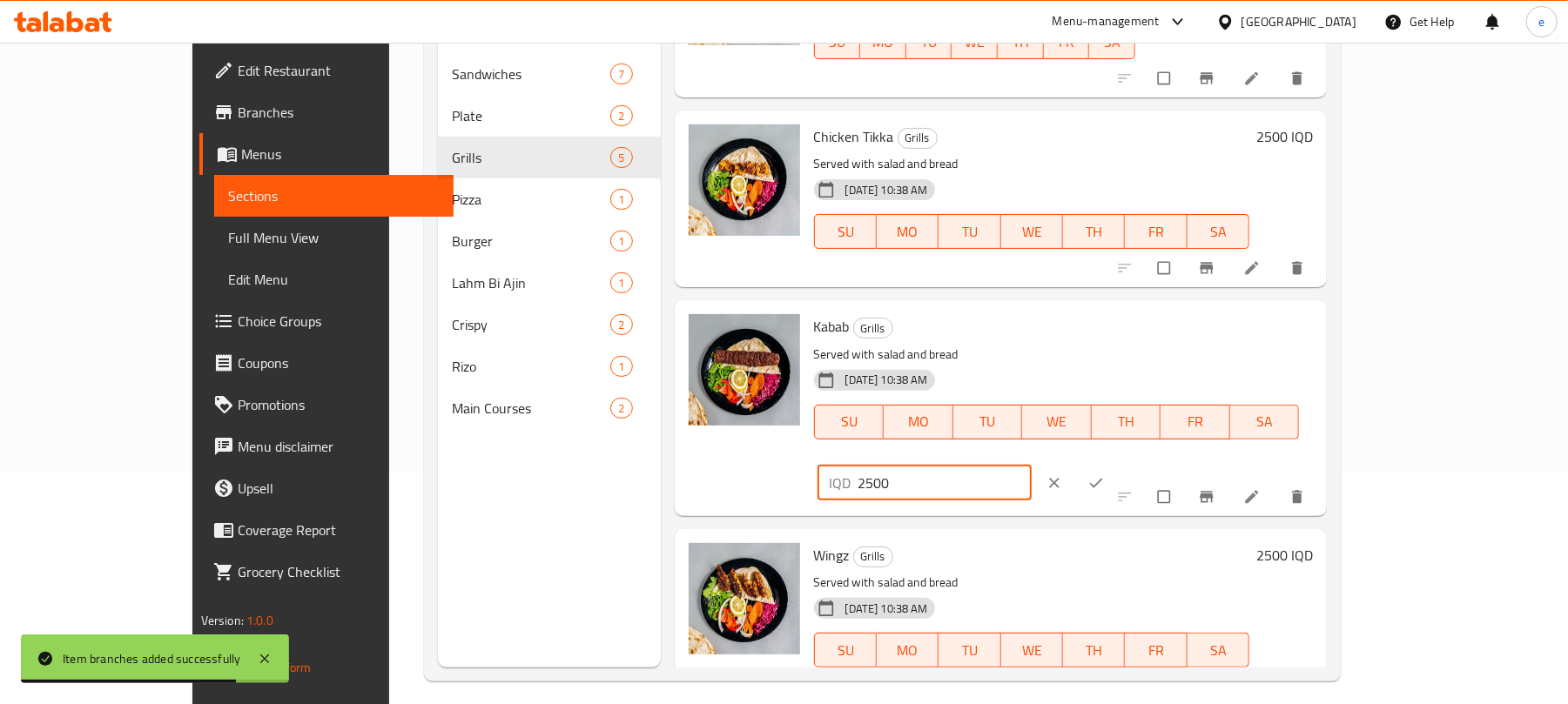
click at [1033, 465] on input "2500" at bounding box center [945, 482] width 174 height 34
paste input "30"
type input "3000"
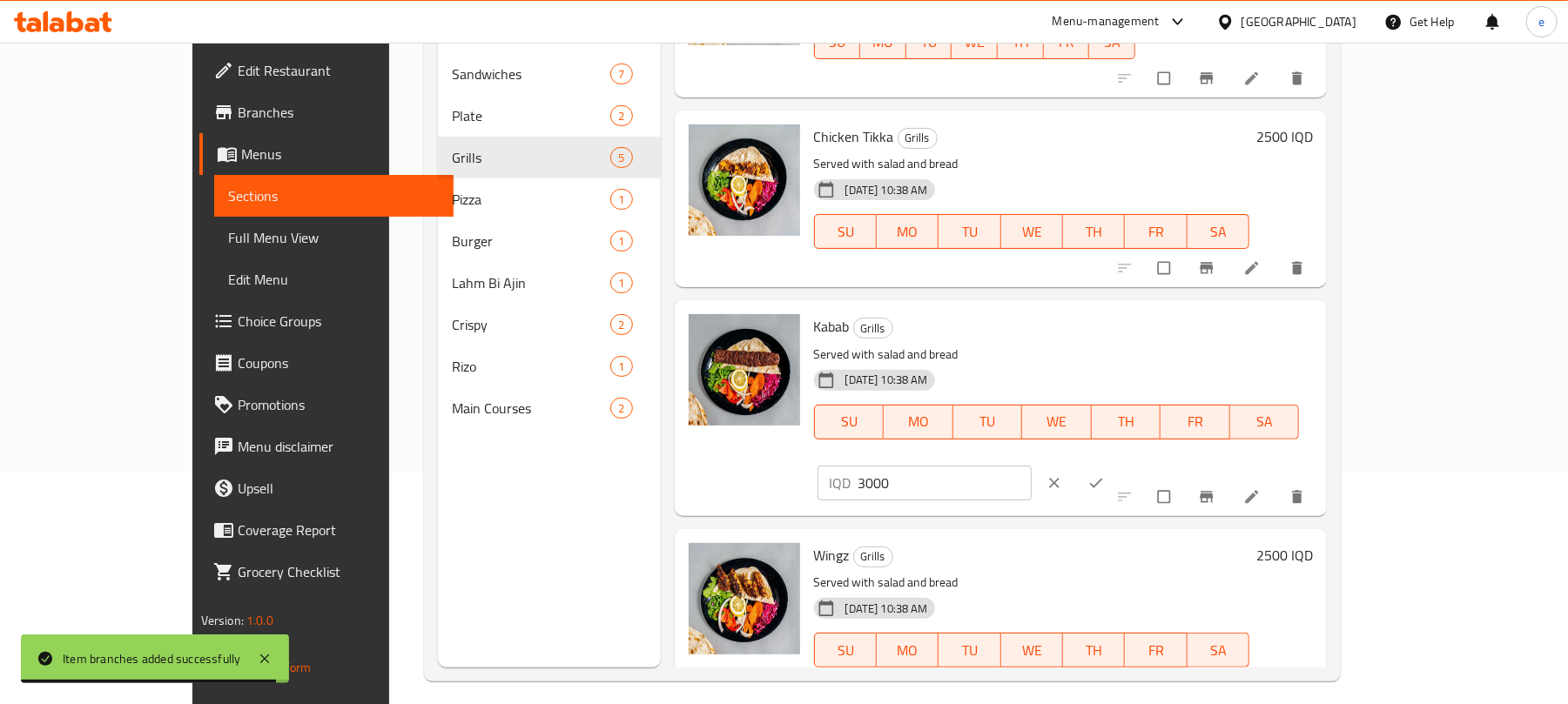
click at [1140, 463] on div "IQD 3000 ​" at bounding box center [979, 482] width 322 height 38
click at [1103, 478] on icon "ok" at bounding box center [1096, 483] width 13 height 10
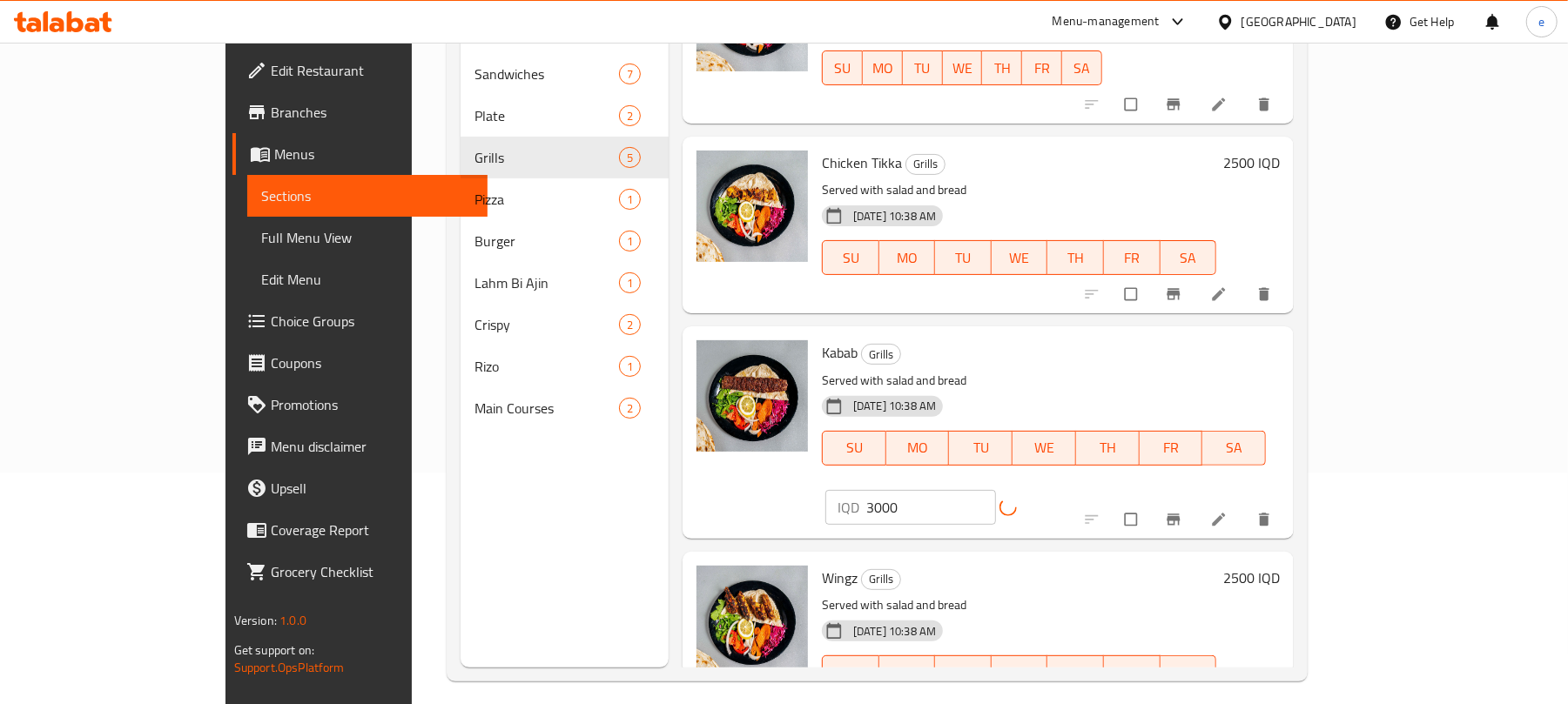
click at [1183, 511] on icon "Branch-specific-item" at bounding box center [1174, 519] width 18 height 18
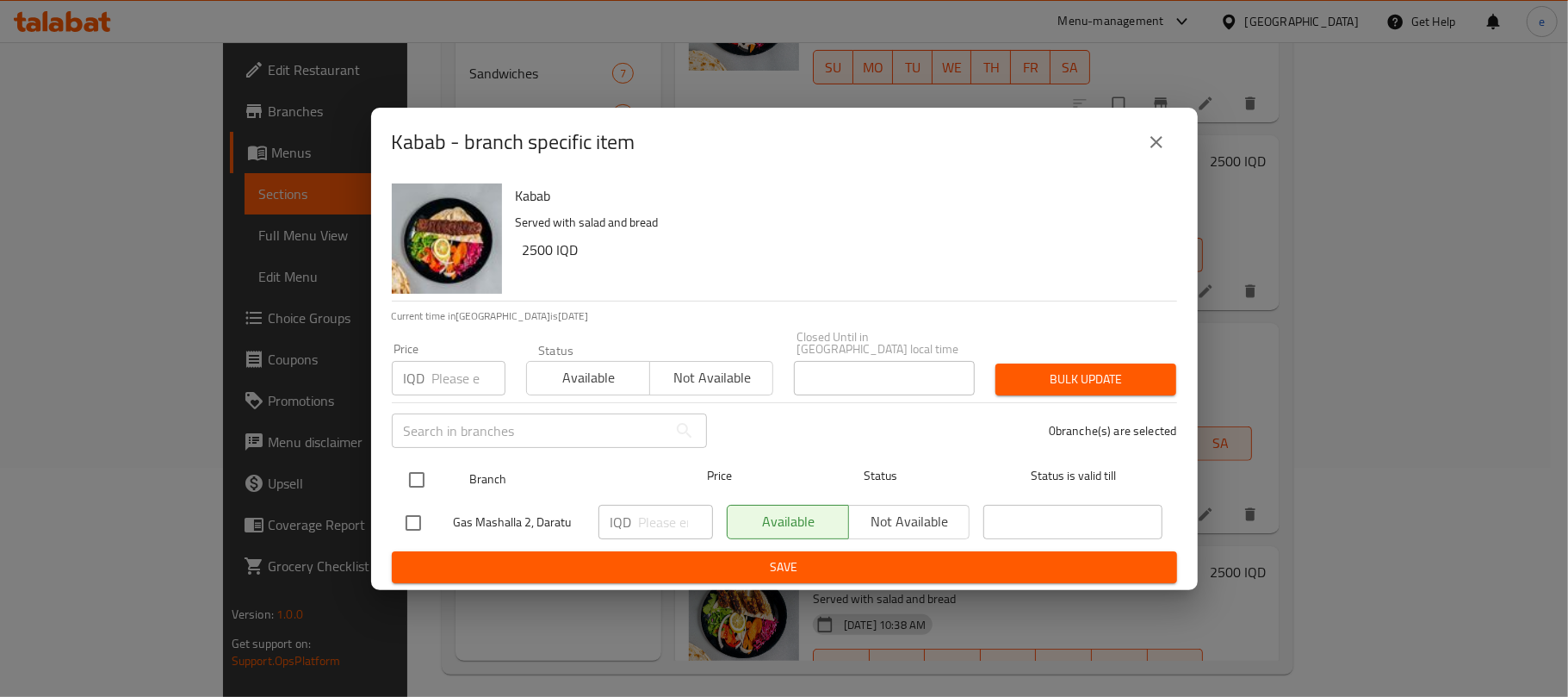
click at [417, 467] on input "checkbox" at bounding box center [416, 479] width 36 height 36
checkbox input "true"
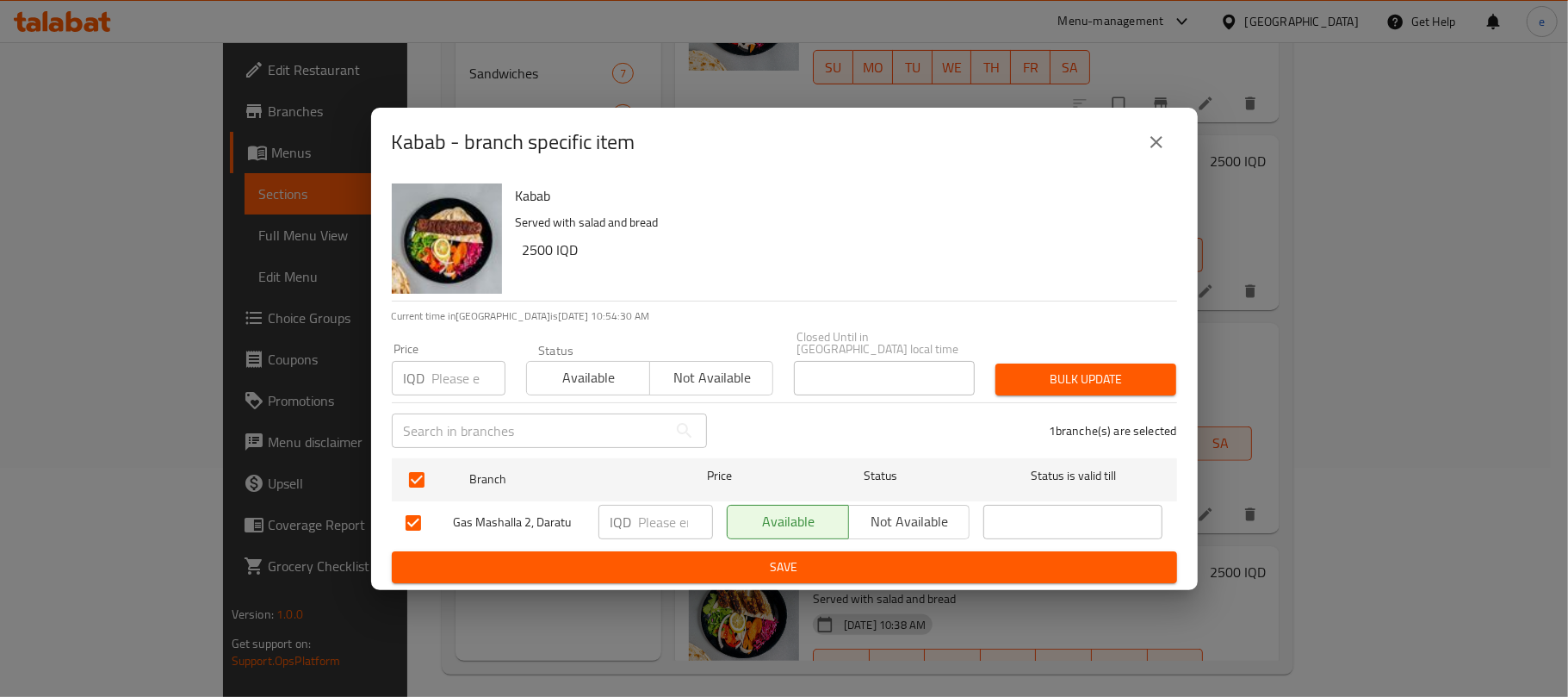
click at [637, 514] on div "IQD ​" at bounding box center [656, 521] width 115 height 34
paste input "3000"
type input "3000"
click at [693, 564] on span "Save" at bounding box center [784, 568] width 758 height 21
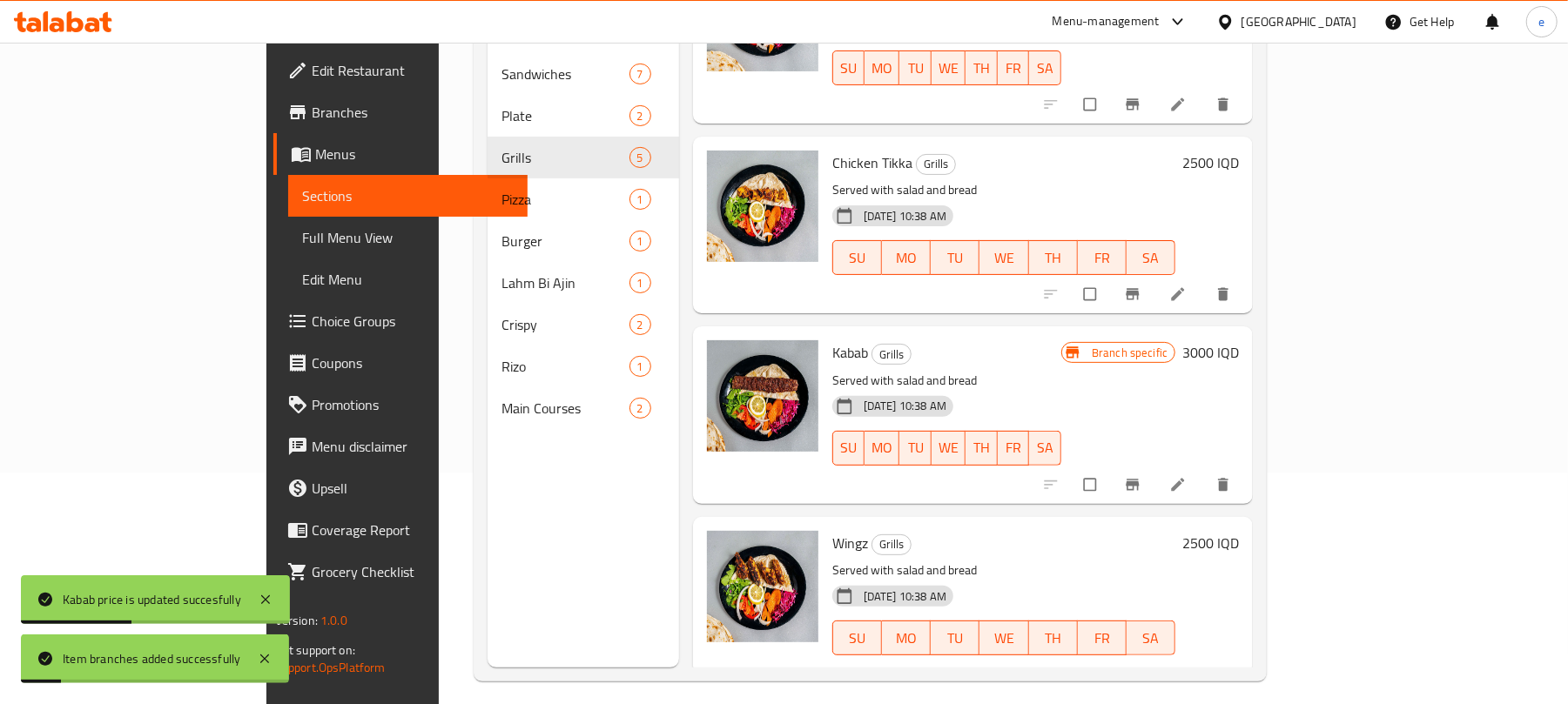
click at [1239, 531] on h6 "2500 IQD" at bounding box center [1211, 543] width 57 height 25
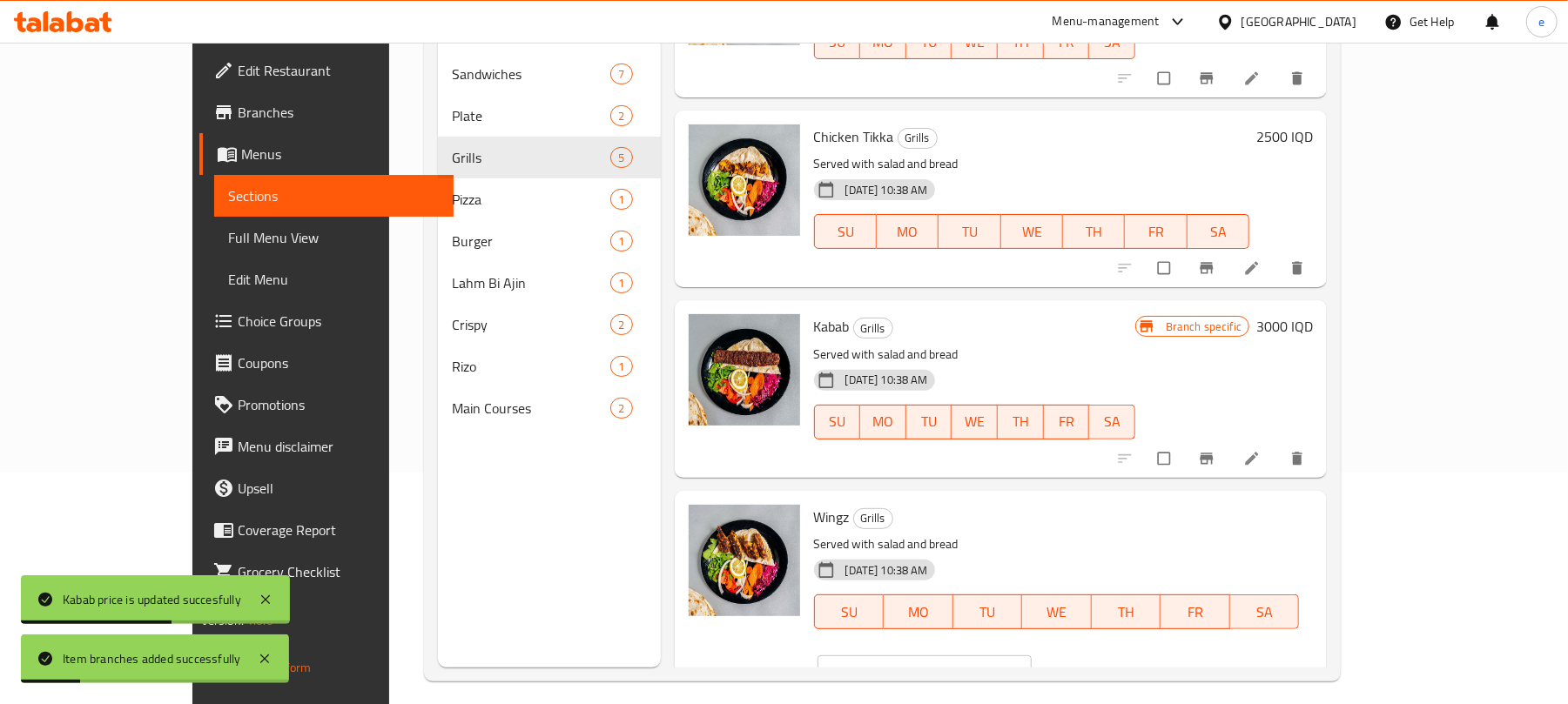
click at [1033, 655] on input "2500" at bounding box center [945, 672] width 174 height 34
paste input "30"
type input "3000"
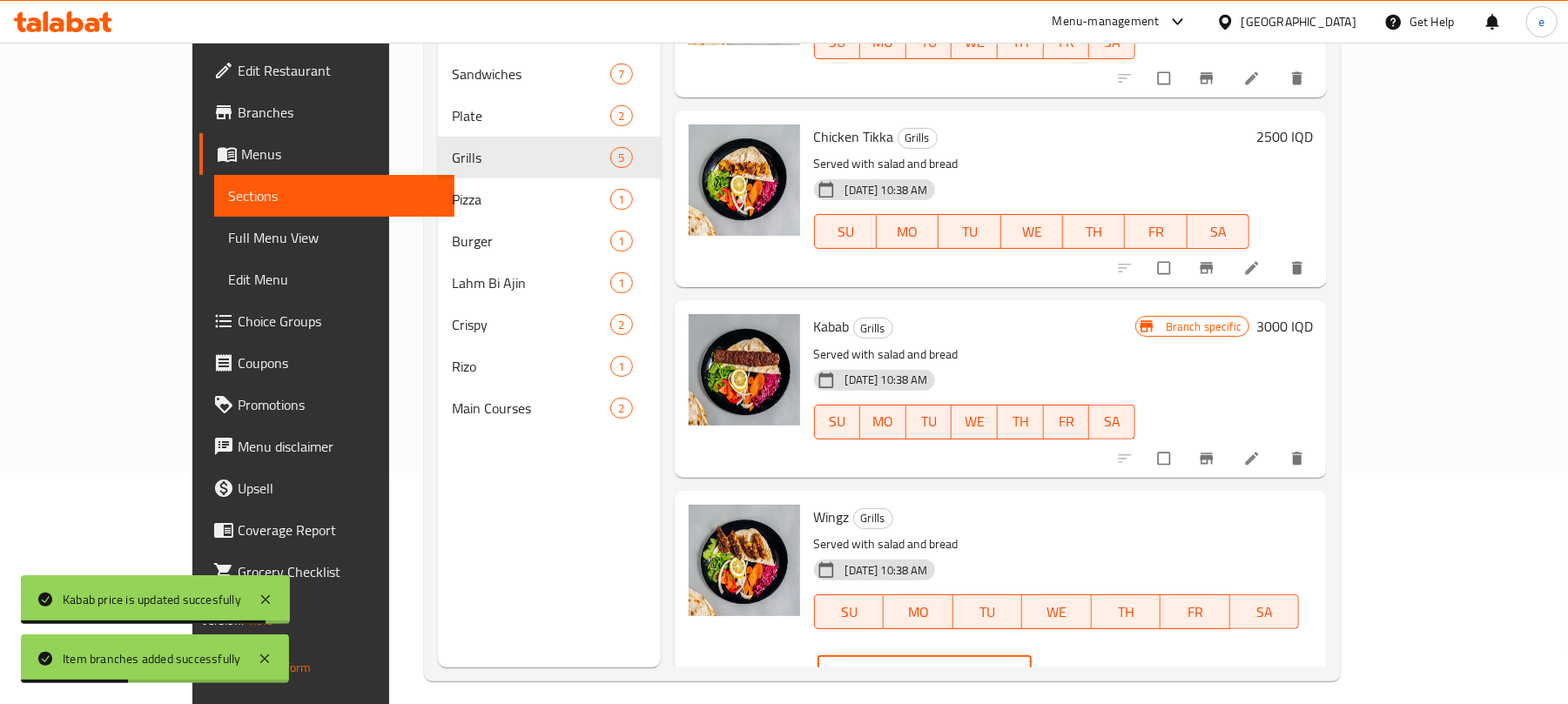
click at [1119, 654] on button "ok" at bounding box center [1097, 673] width 42 height 38
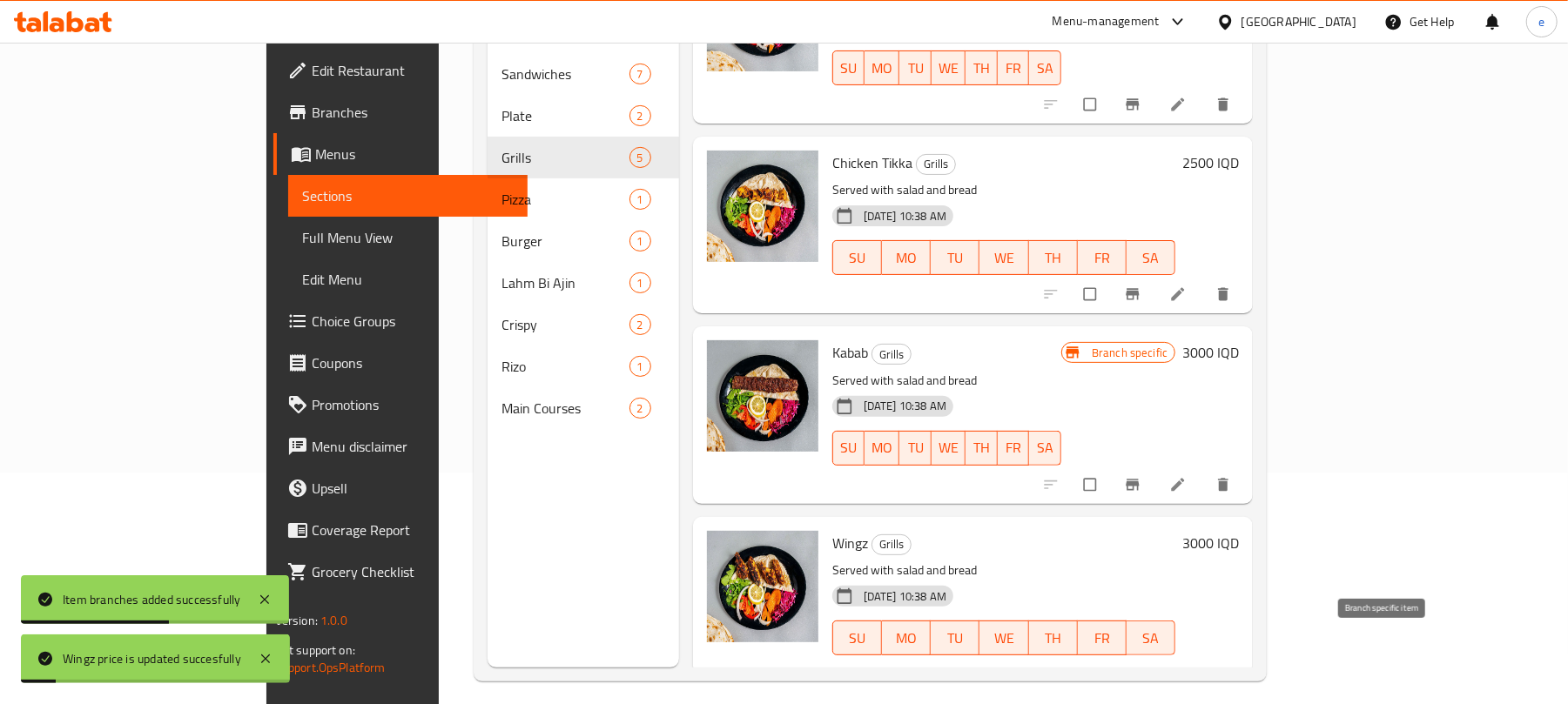
click at [1142, 666] on icon "Branch-specific-item" at bounding box center [1133, 675] width 18 height 18
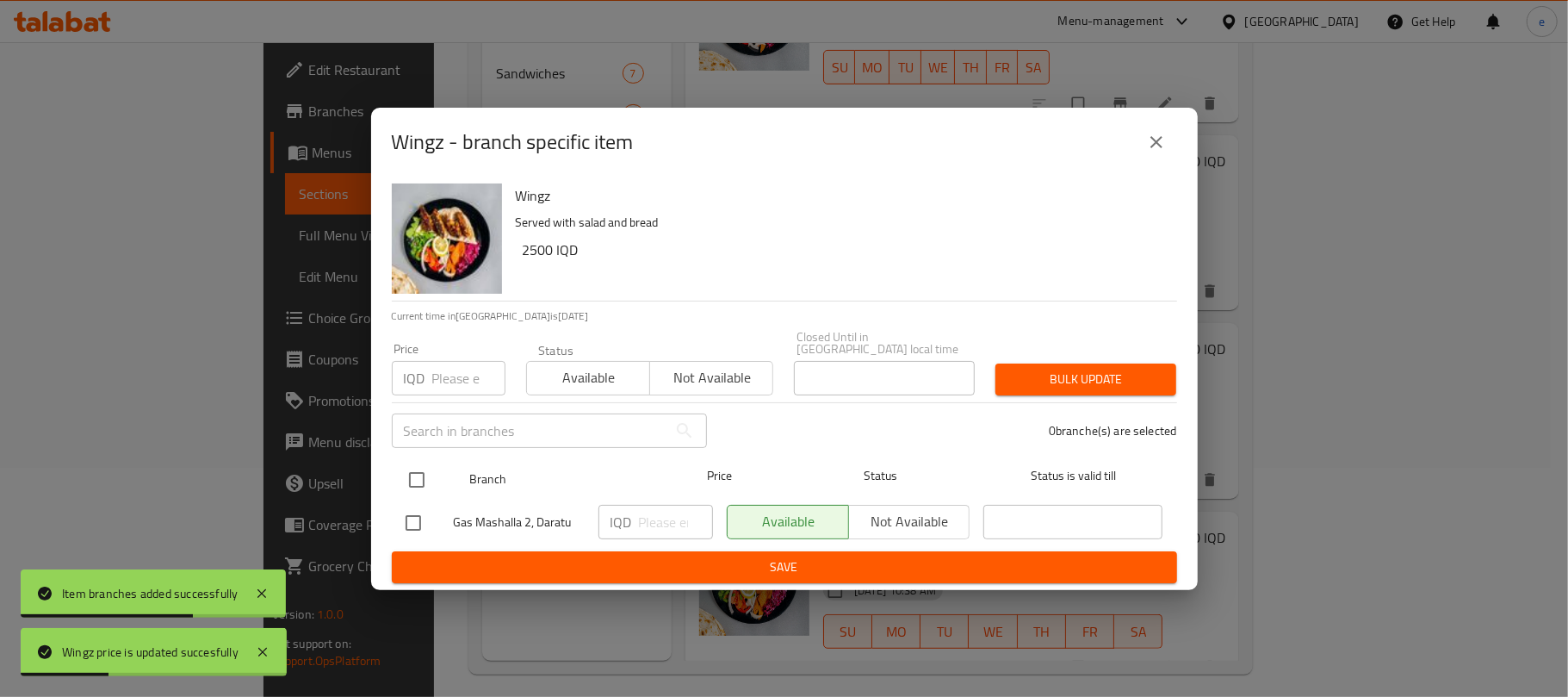
click at [438, 470] on div at bounding box center [430, 479] width 64 height 50
click at [419, 473] on input "checkbox" at bounding box center [416, 479] width 36 height 36
checkbox input "true"
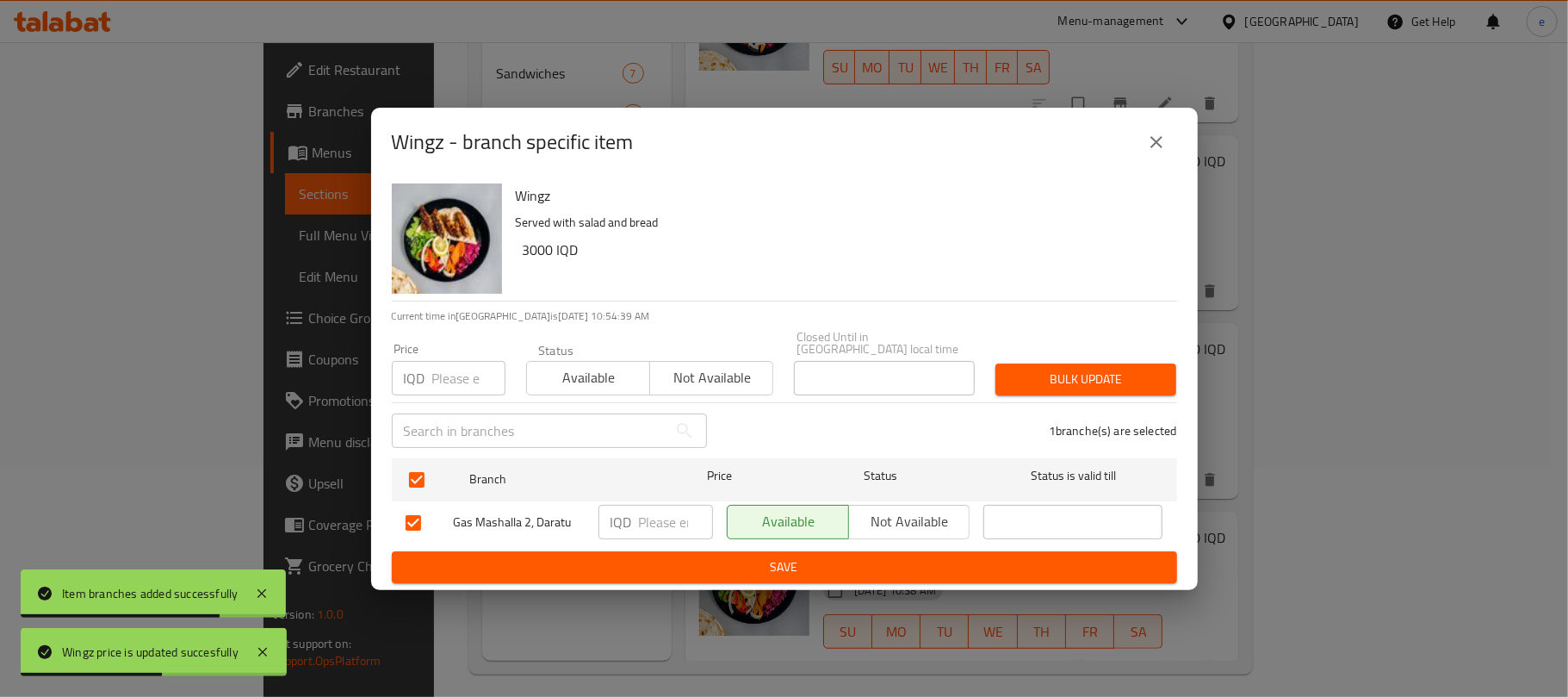
click at [639, 517] on input "number" at bounding box center [676, 521] width 74 height 34
paste input "3000"
type input "3000"
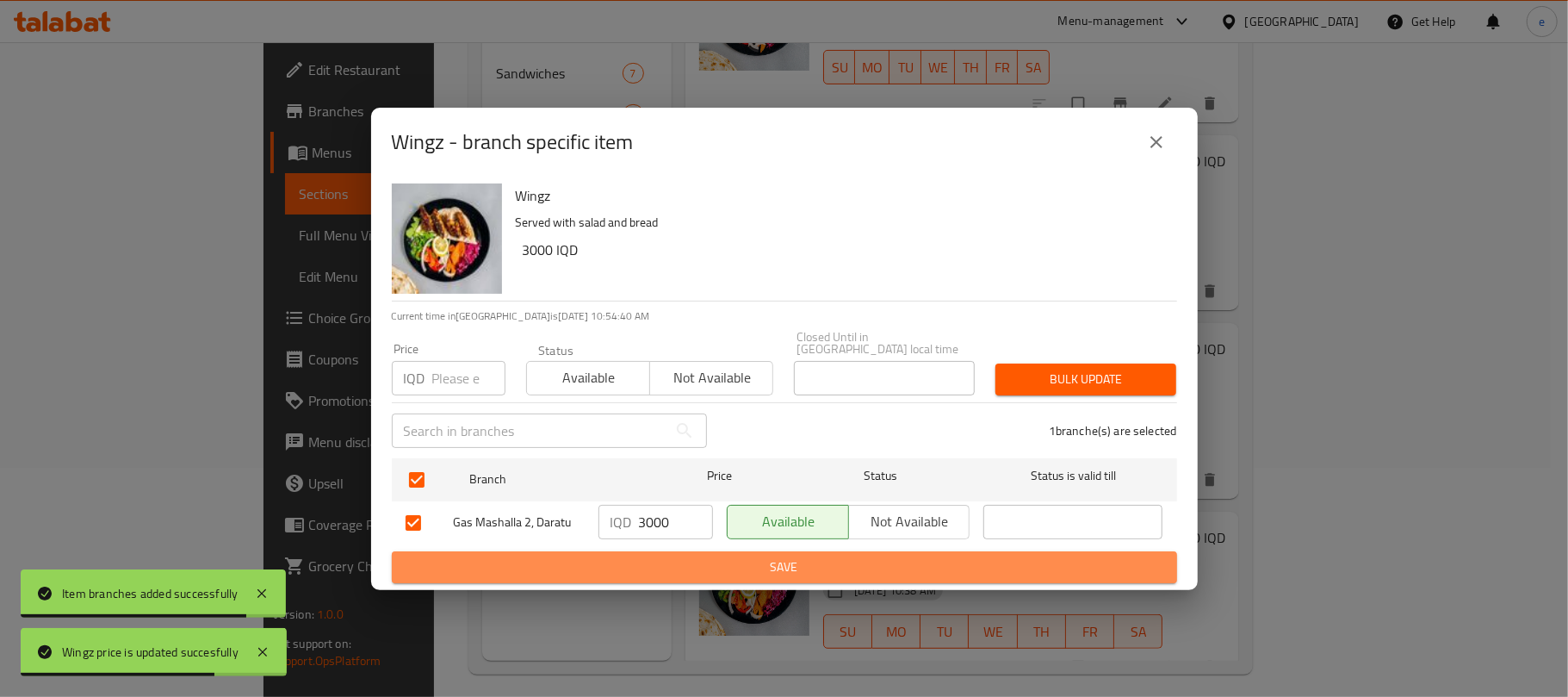
click at [687, 558] on span "Save" at bounding box center [784, 568] width 758 height 21
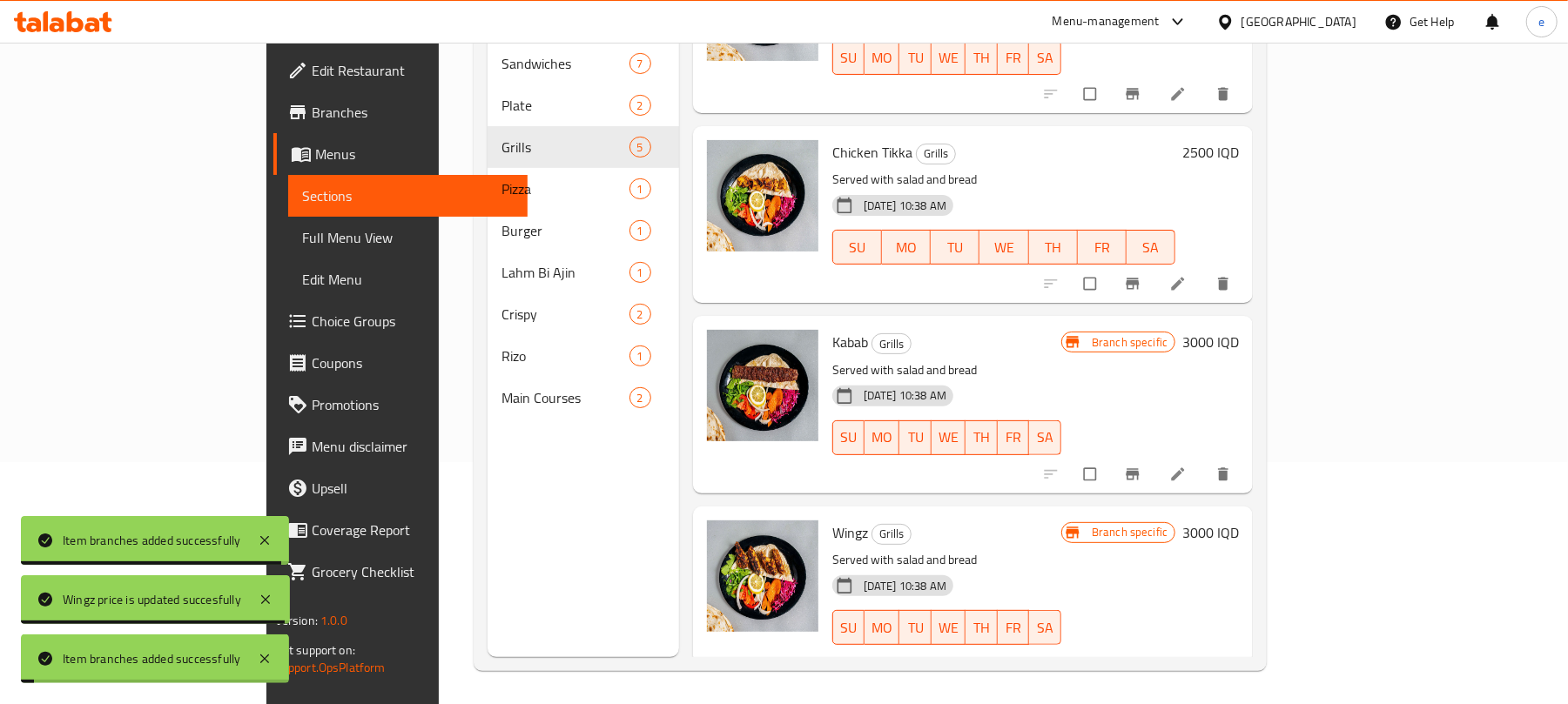
scroll to position [244, 0]
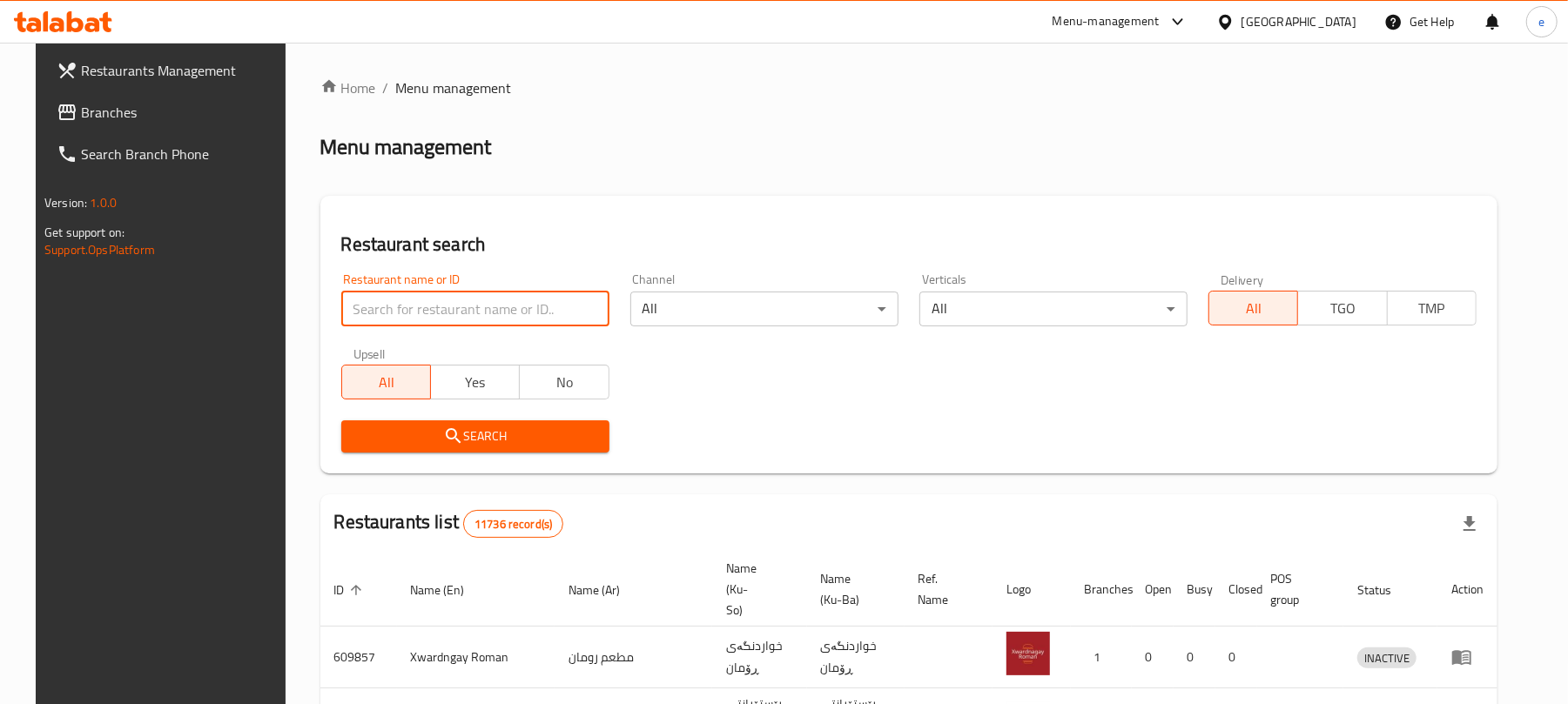
click at [453, 301] on input "search" at bounding box center [475, 308] width 268 height 34
paste input "737755"
type input "737755"
click button "Search" at bounding box center [475, 436] width 268 height 32
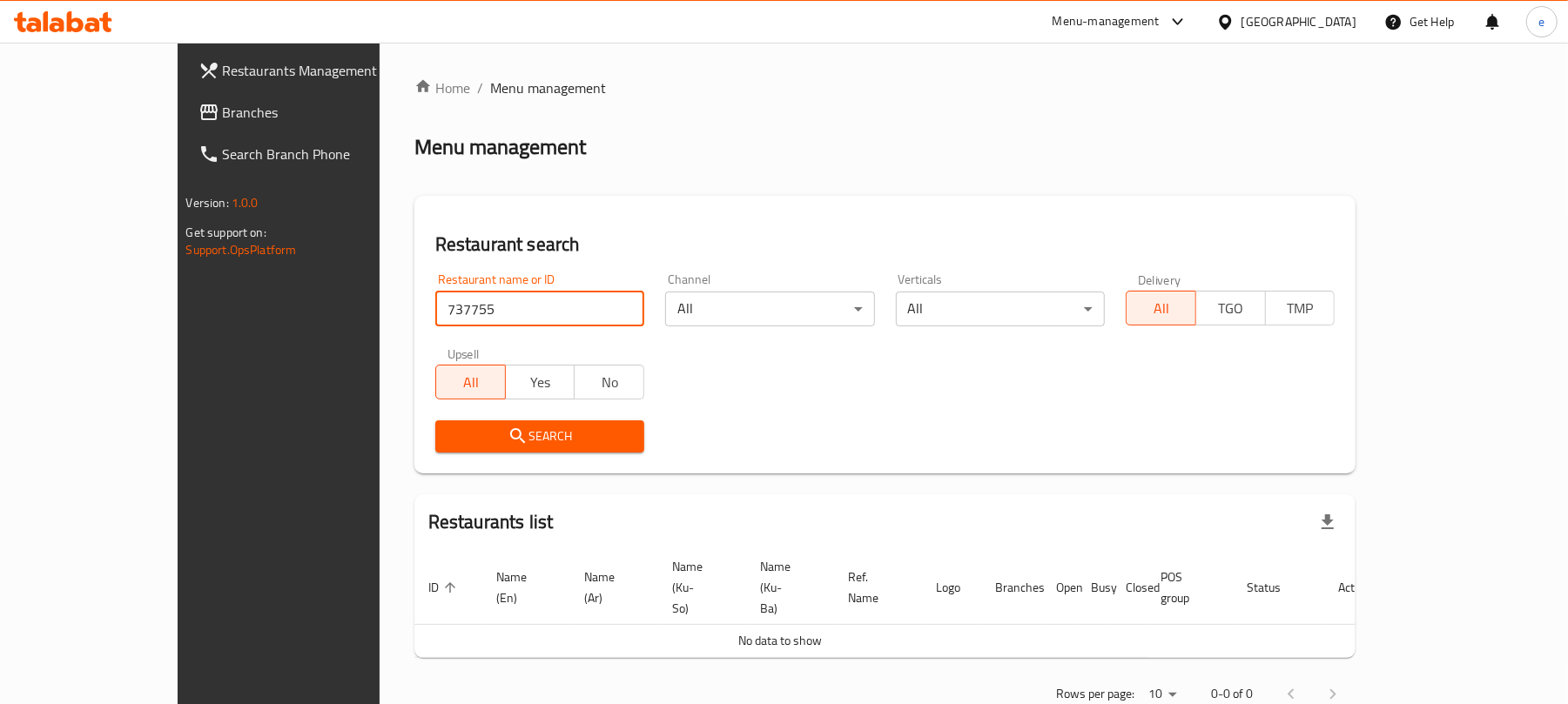
click at [198, 113] on span at bounding box center [210, 112] width 25 height 21
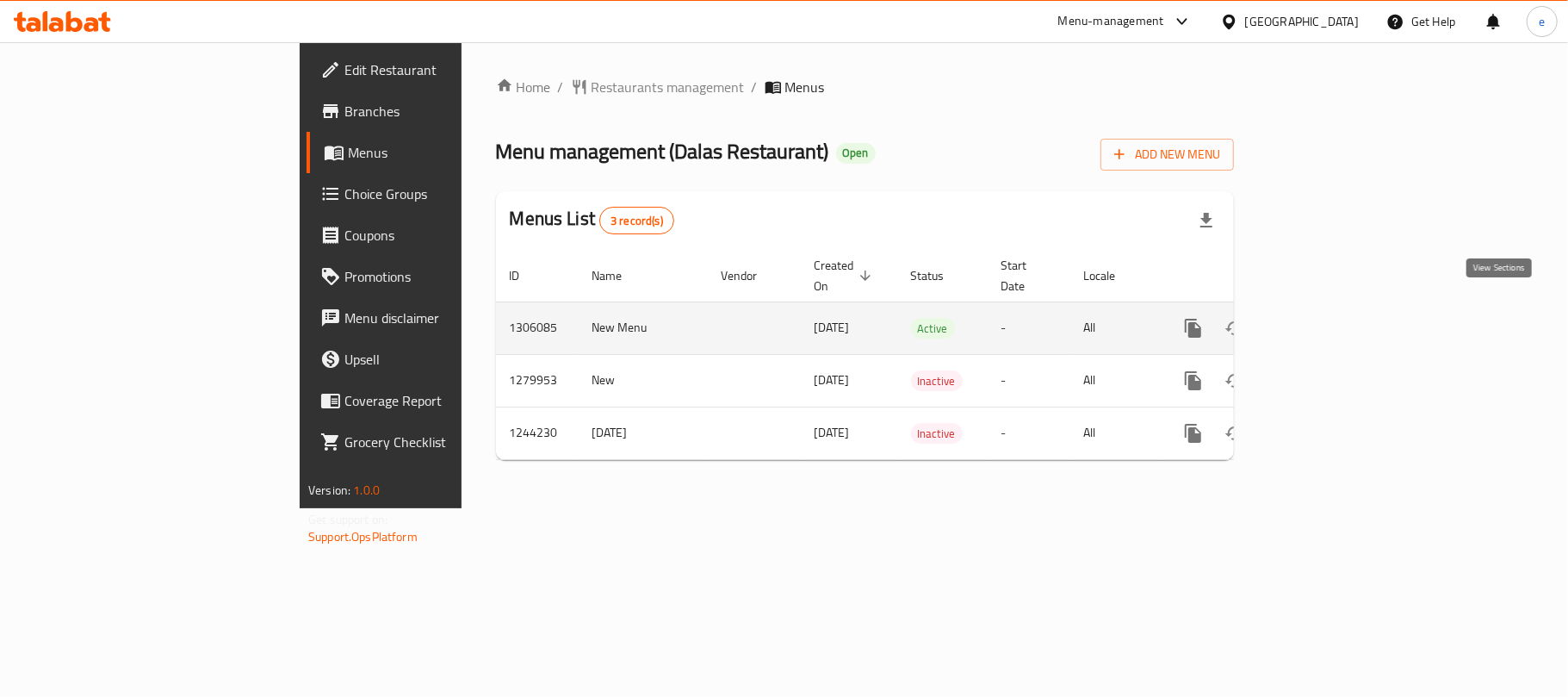
click at [1328, 319] on icon "enhanced table" at bounding box center [1316, 328] width 20 height 20
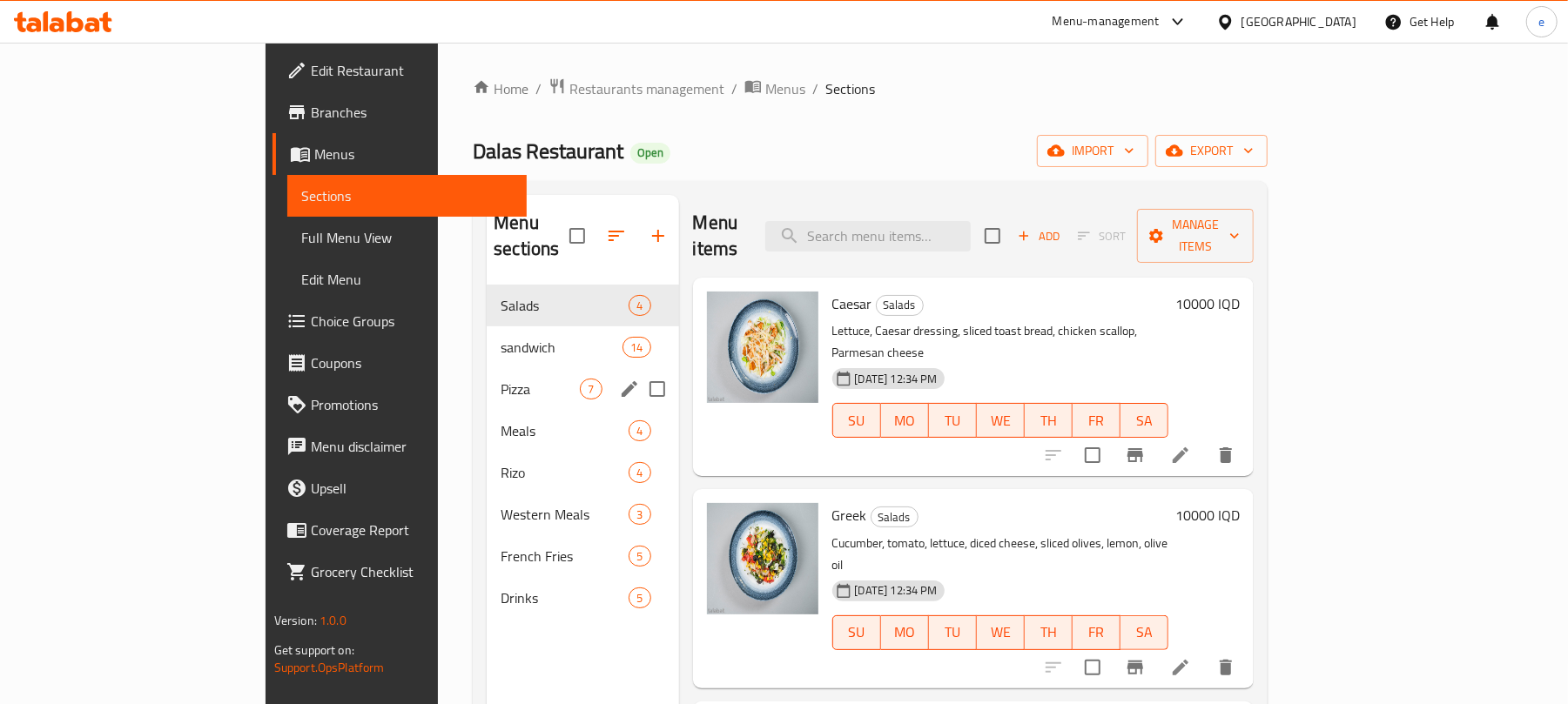
click at [501, 379] on span "Pizza" at bounding box center [540, 389] width 80 height 21
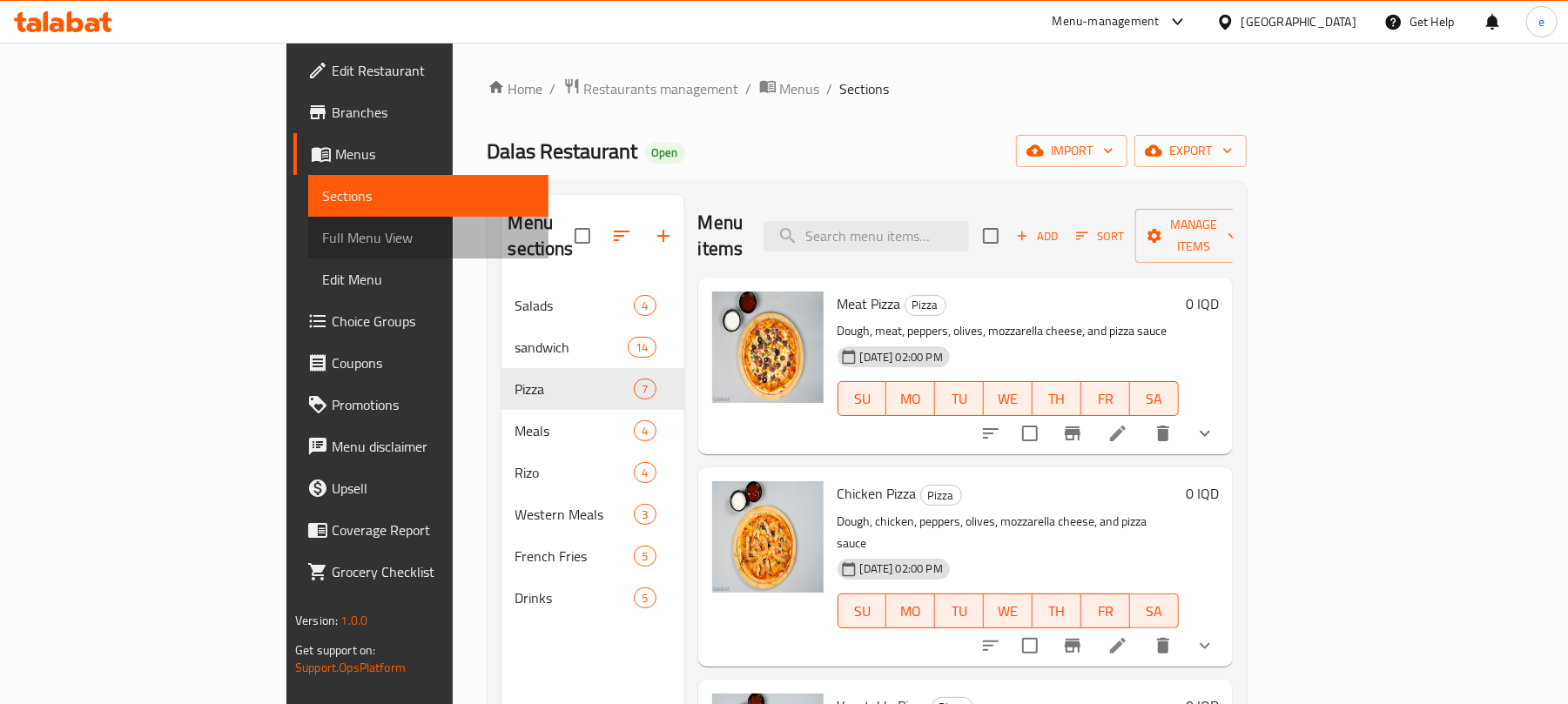
click at [322, 248] on span "Full Menu View" at bounding box center [428, 237] width 212 height 21
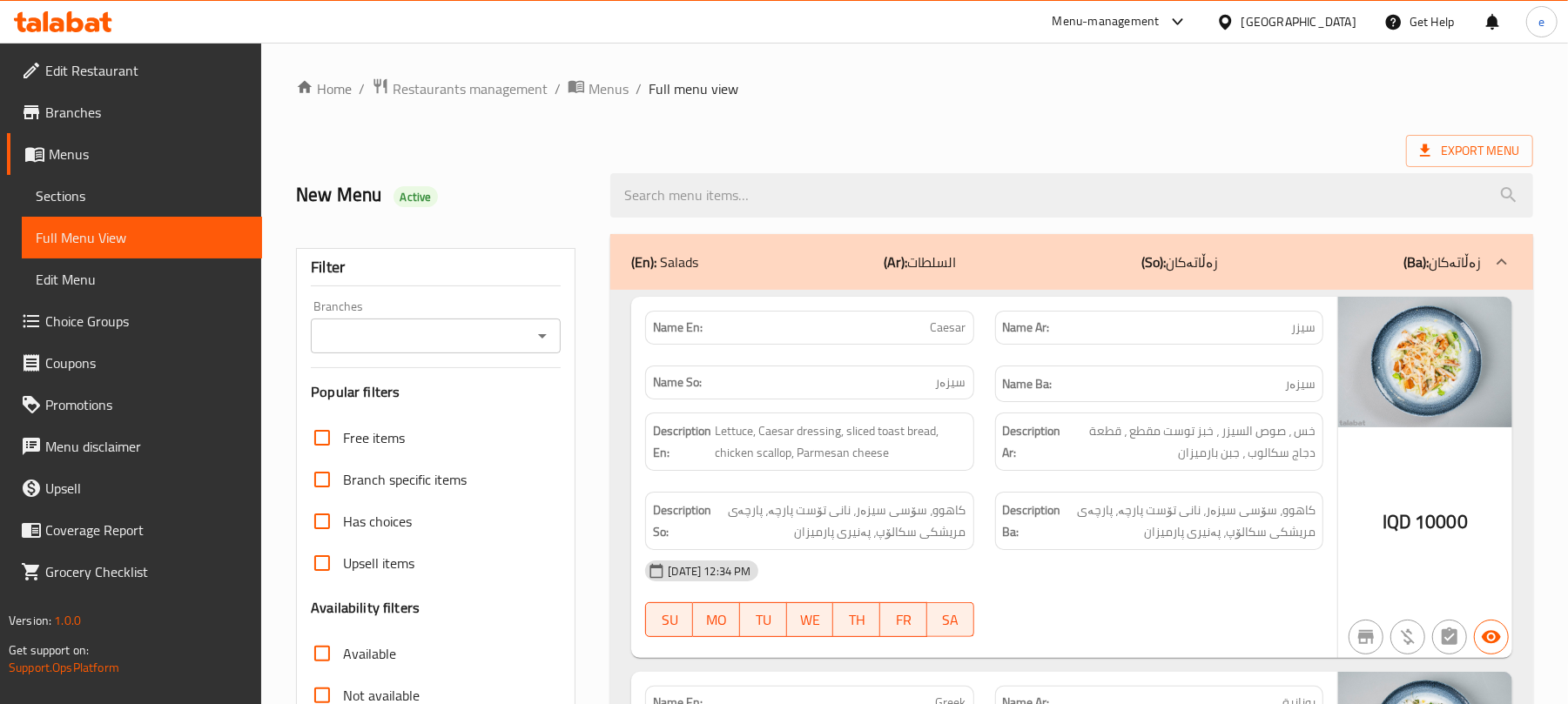
click at [541, 328] on icon "Open" at bounding box center [542, 335] width 21 height 21
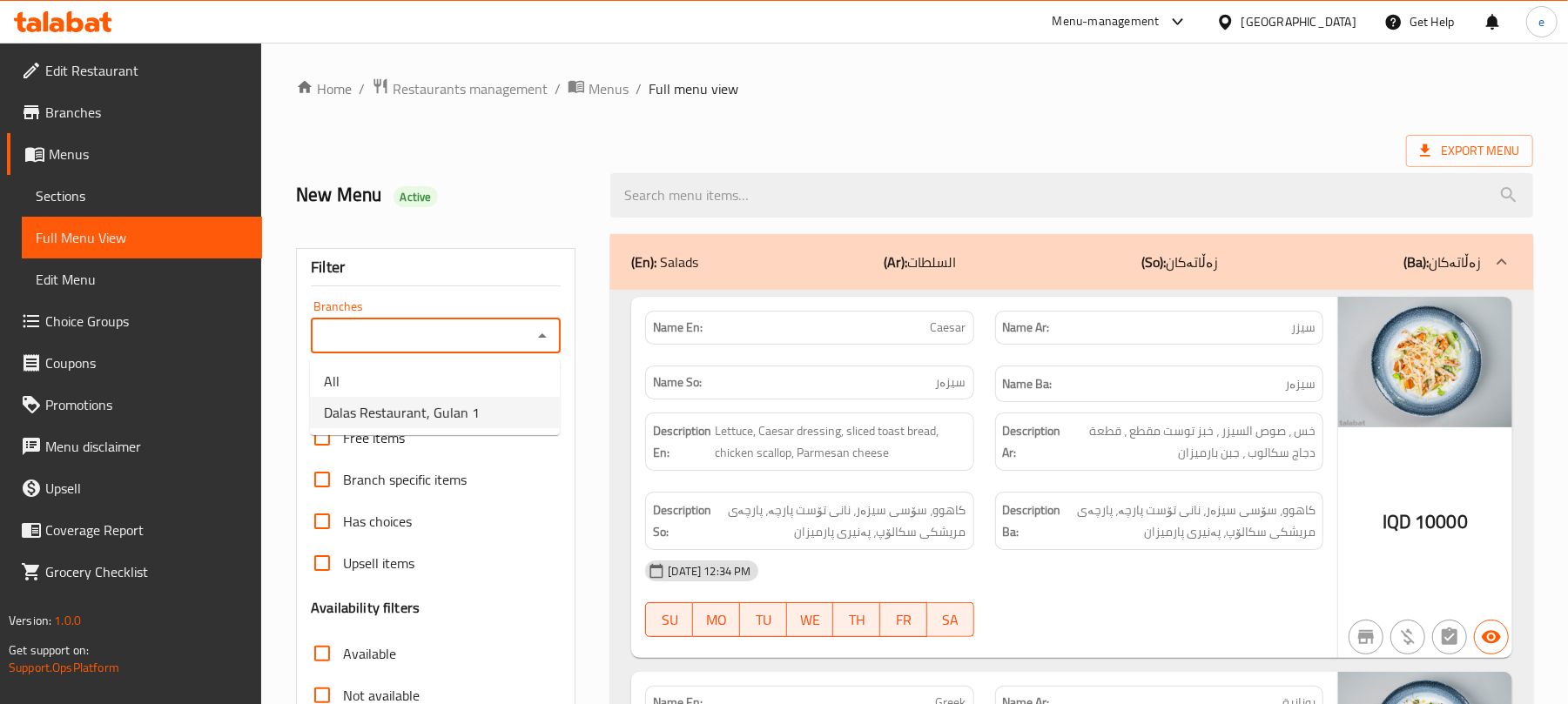
click at [417, 426] on li "Dalas Restaurant, Gulan 1" at bounding box center [435, 412] width 250 height 31
type input "Dalas Restaurant, Gulan 1"
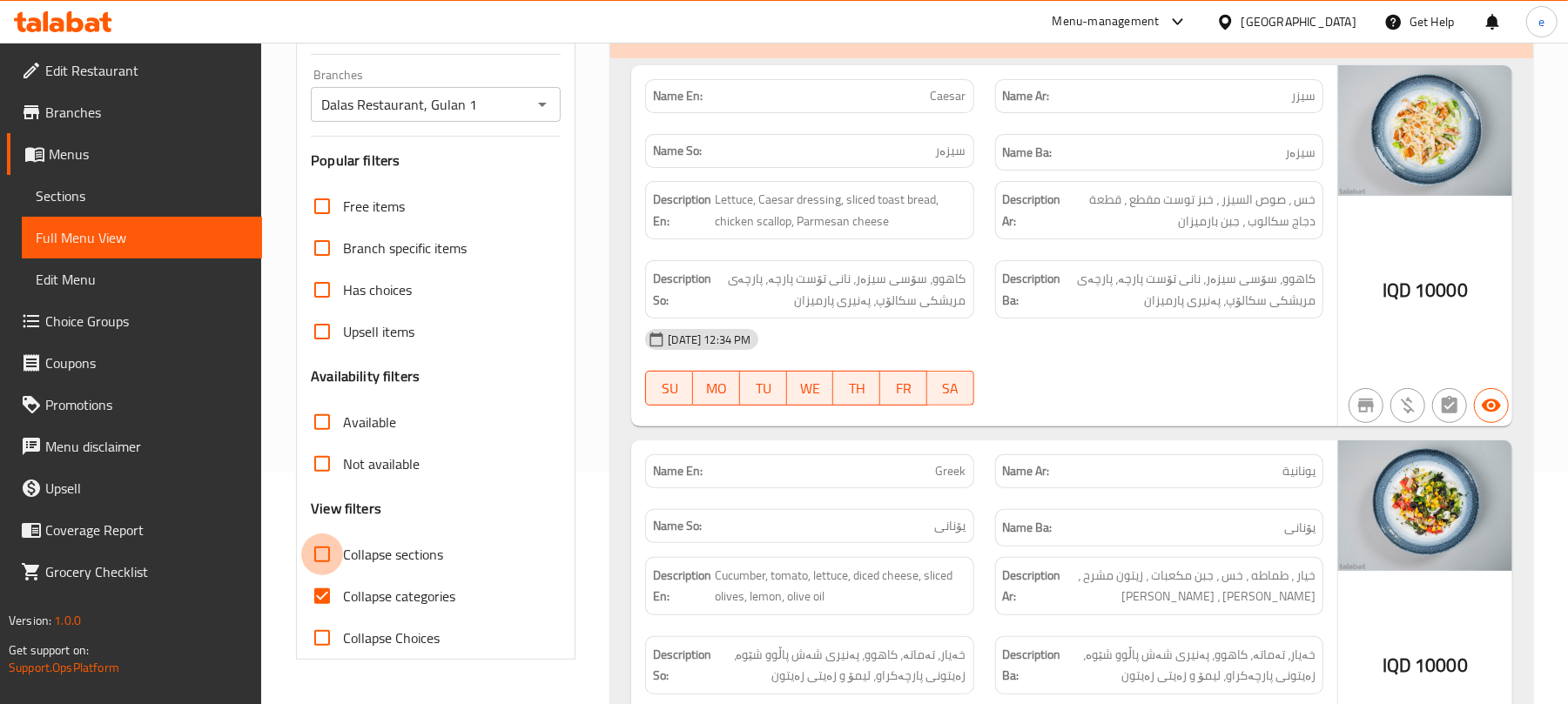
click at [325, 540] on input "Collapse sections" at bounding box center [322, 554] width 42 height 42
checkbox input "true"
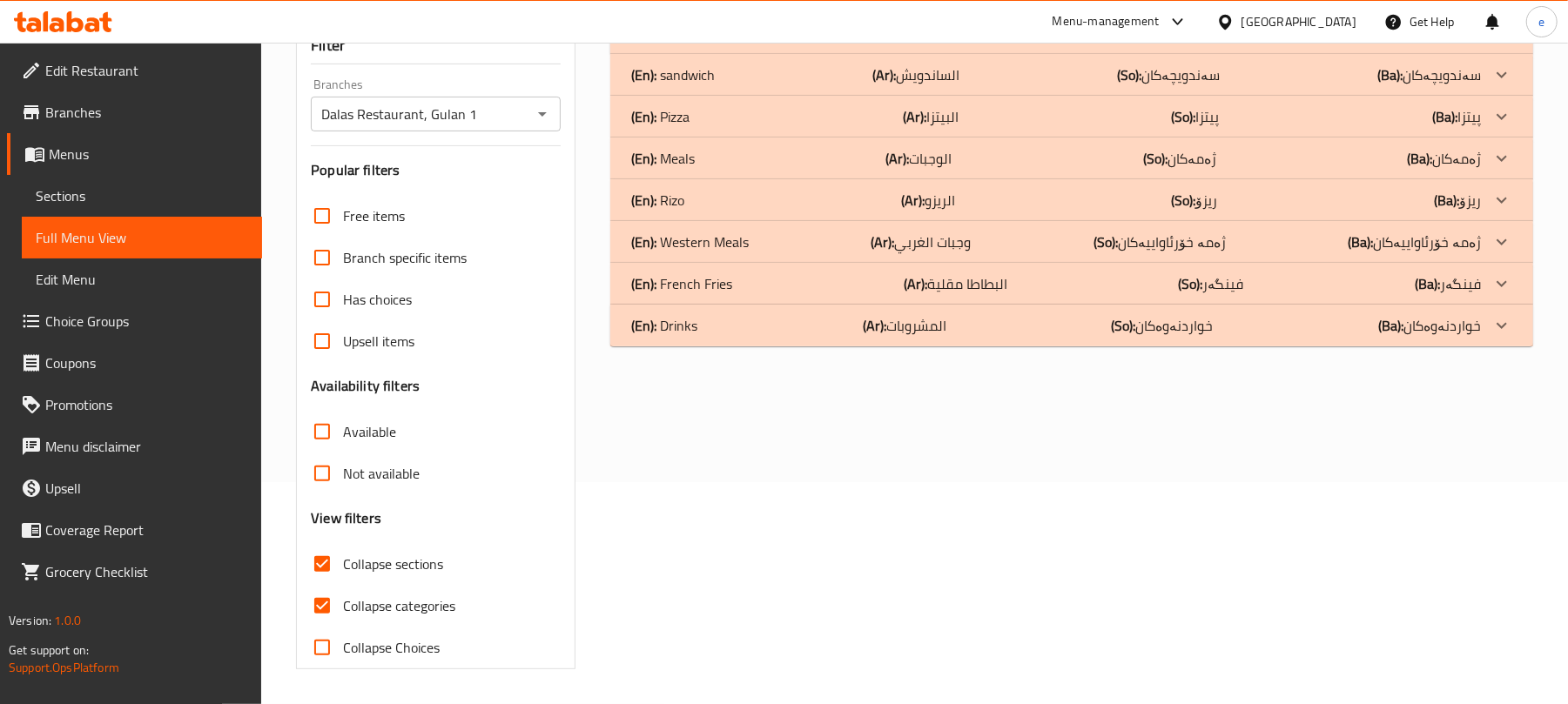
scroll to position [224, 0]
click at [788, 284] on div "(En): French Fries (Ar): البطاطا مقلية (So): فینگەر (Ba): فینگەر" at bounding box center [1056, 283] width 850 height 21
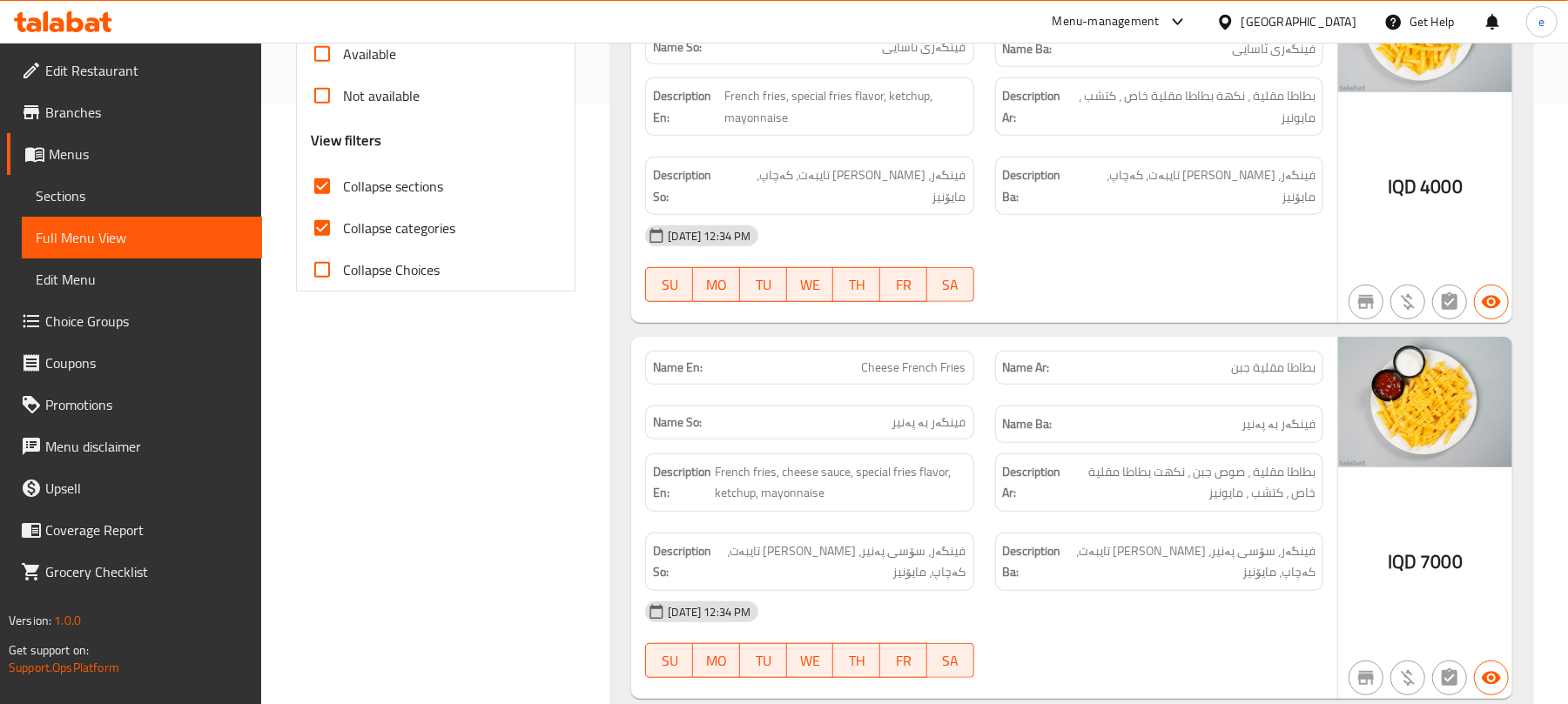
scroll to position [380, 0]
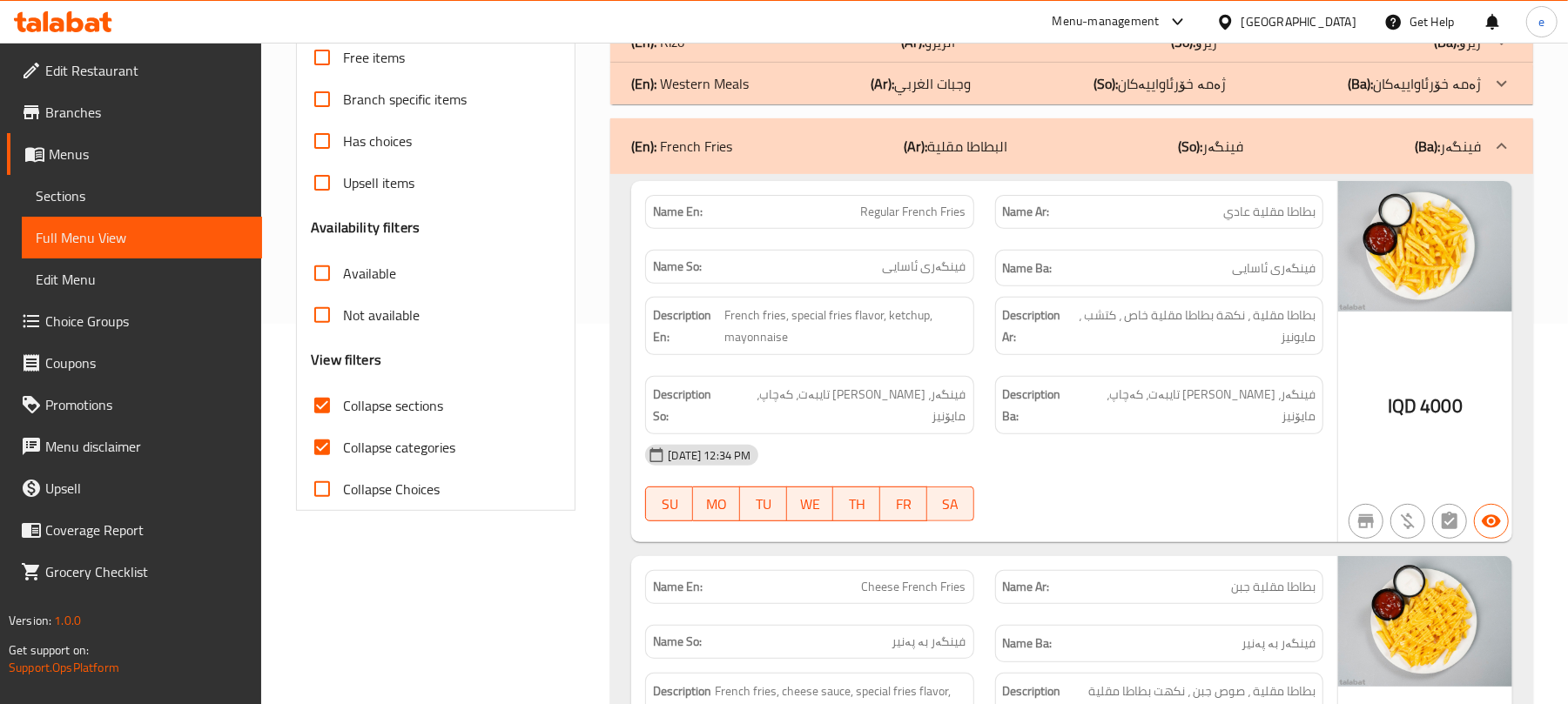
click at [813, 150] on div "(En): French Fries (Ar): البطاطا مقلية (So): فینگەر (Ba): فینگەر" at bounding box center [1056, 145] width 850 height 21
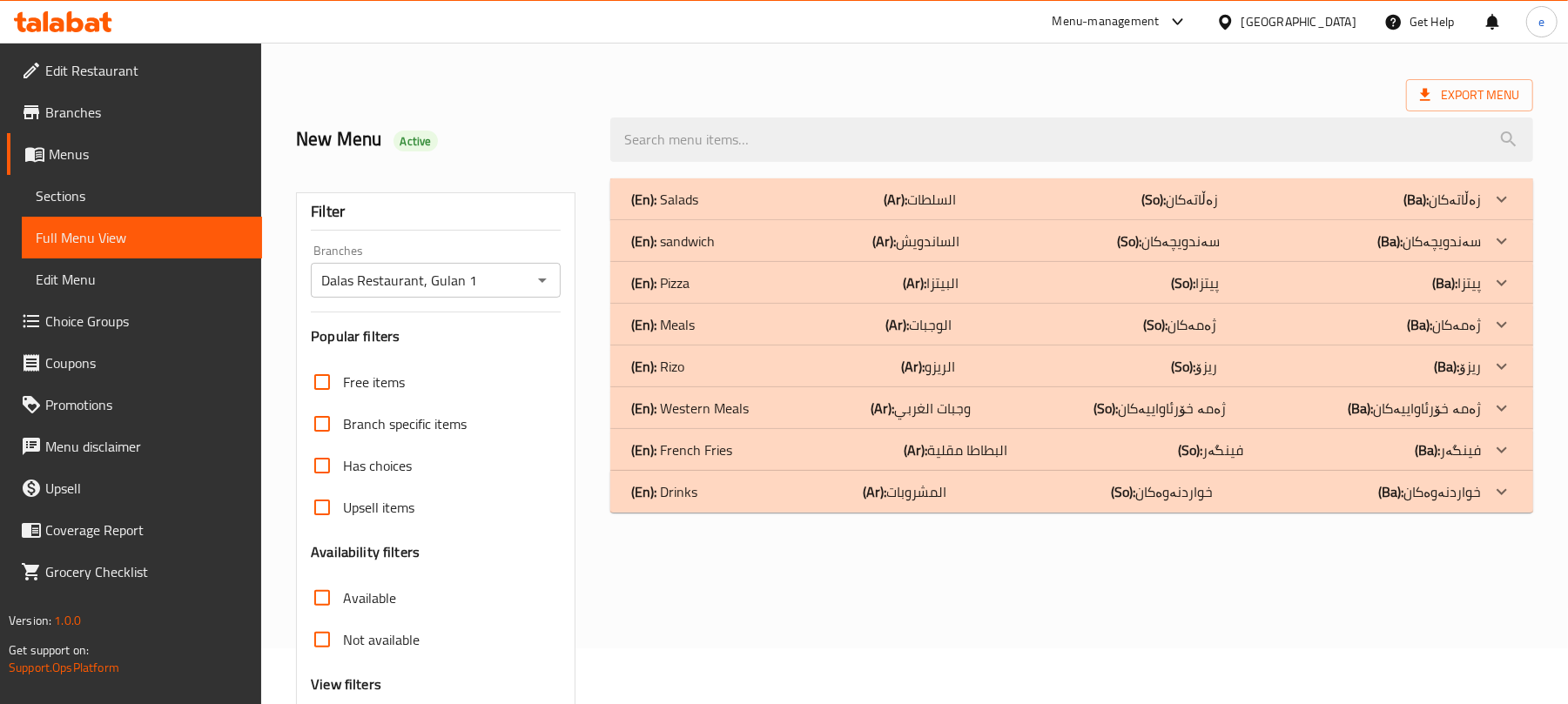
scroll to position [0, 0]
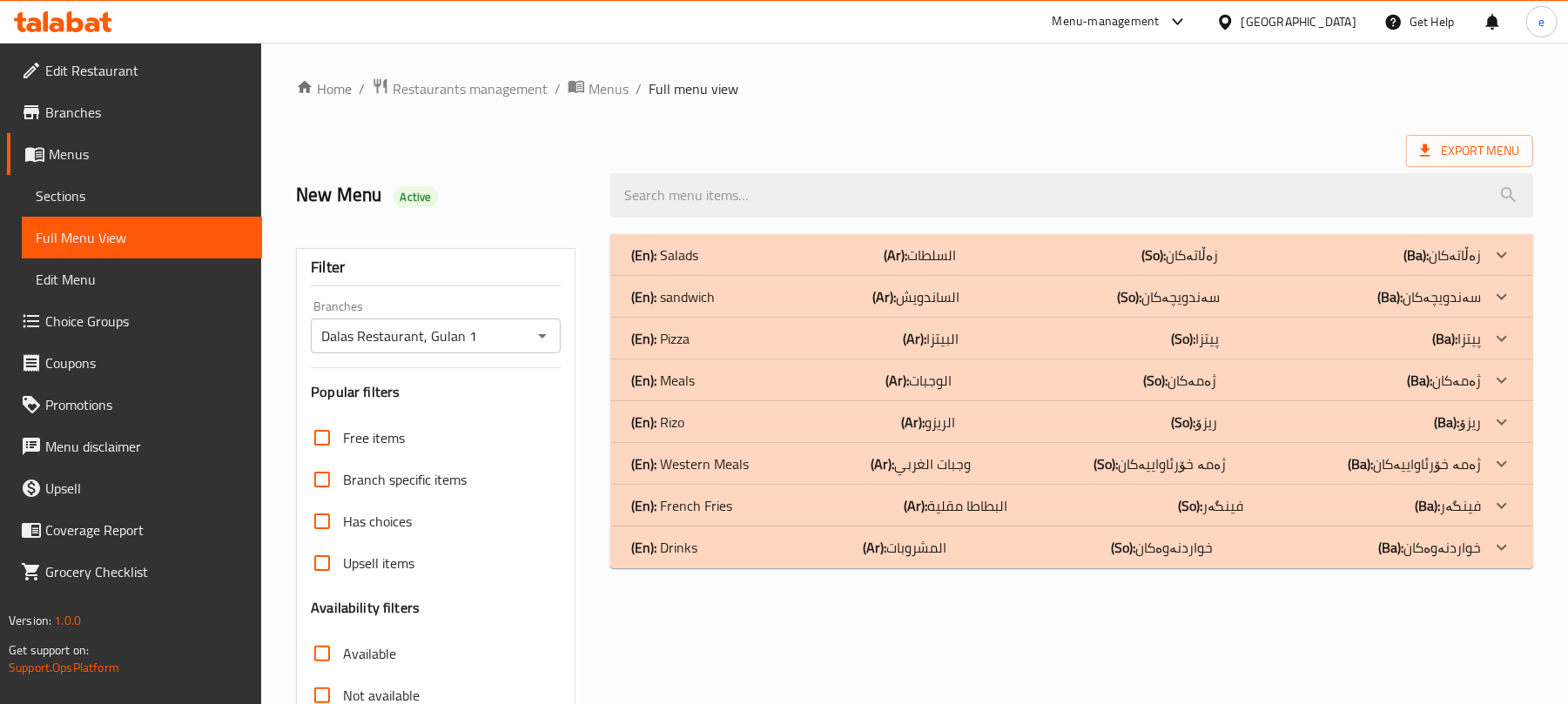
click at [712, 432] on div "(En): Rizo (Ar): الريزو (So): ریزۆ (Ba): ریزۆ" at bounding box center [1056, 421] width 850 height 21
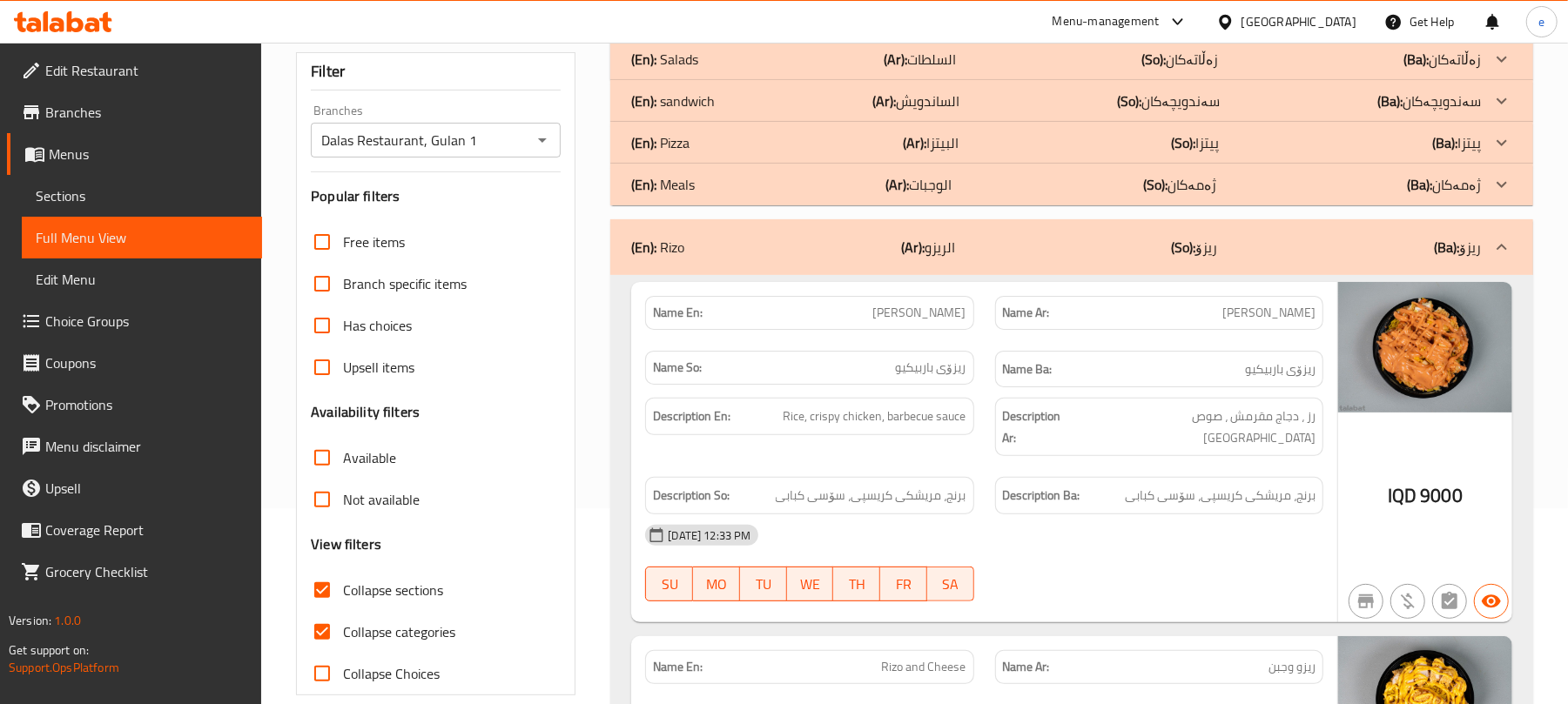
scroll to position [4, 0]
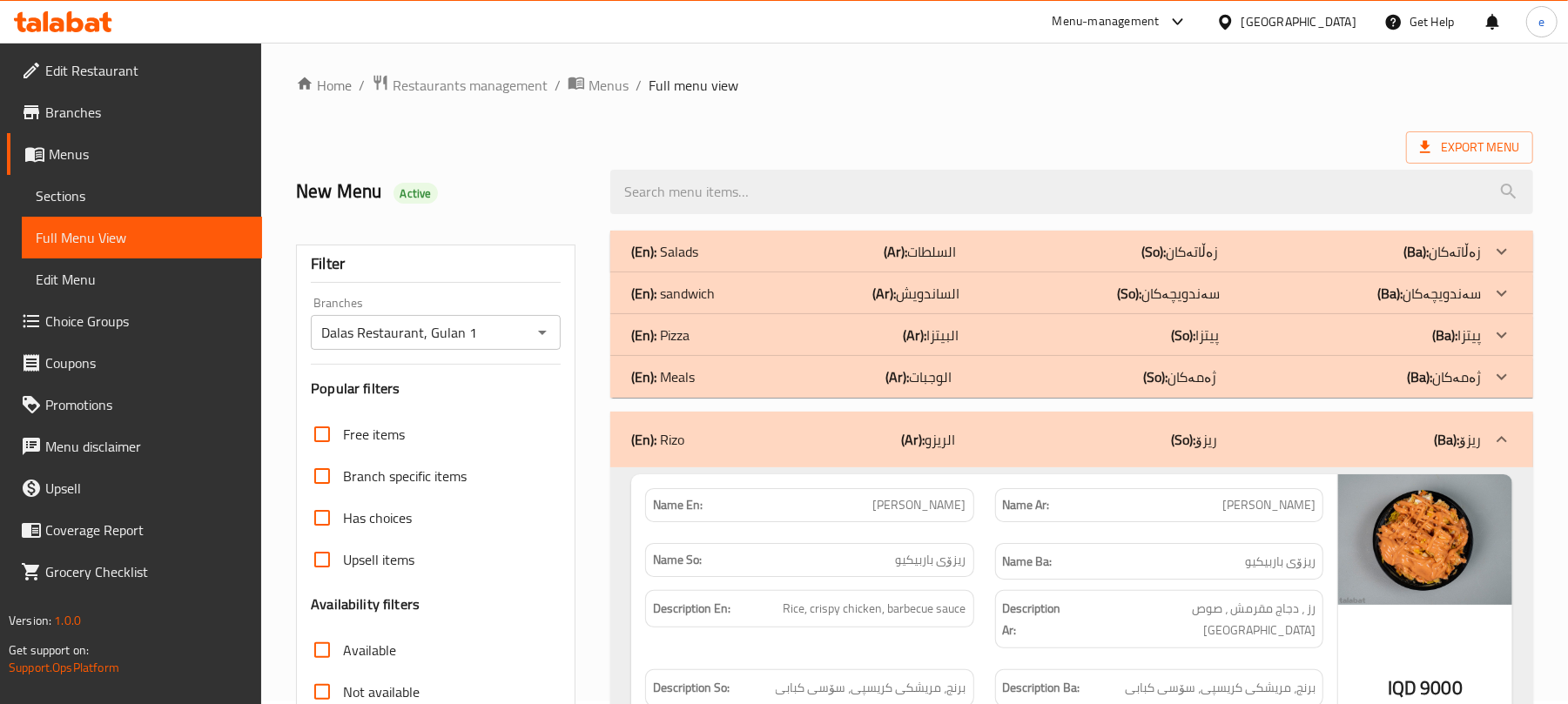
click at [759, 433] on div "(En): Rizo (Ar): الريزو (So): ریزۆ (Ba): ریزۆ" at bounding box center [1056, 439] width 850 height 21
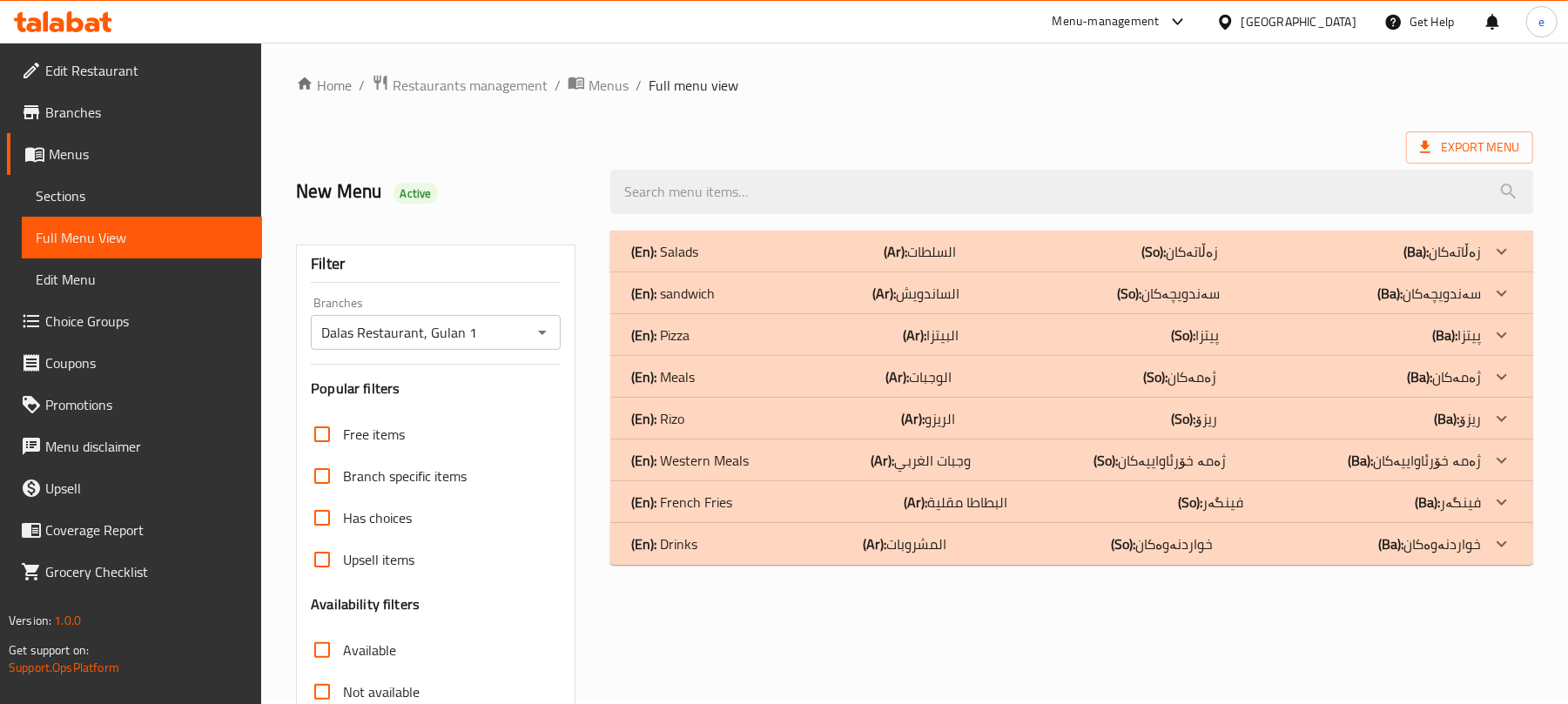
click at [697, 334] on div "(En): Pizza (Ar): البيتزا (So): پیتزا (Ba): پیتزا" at bounding box center [1056, 335] width 850 height 21
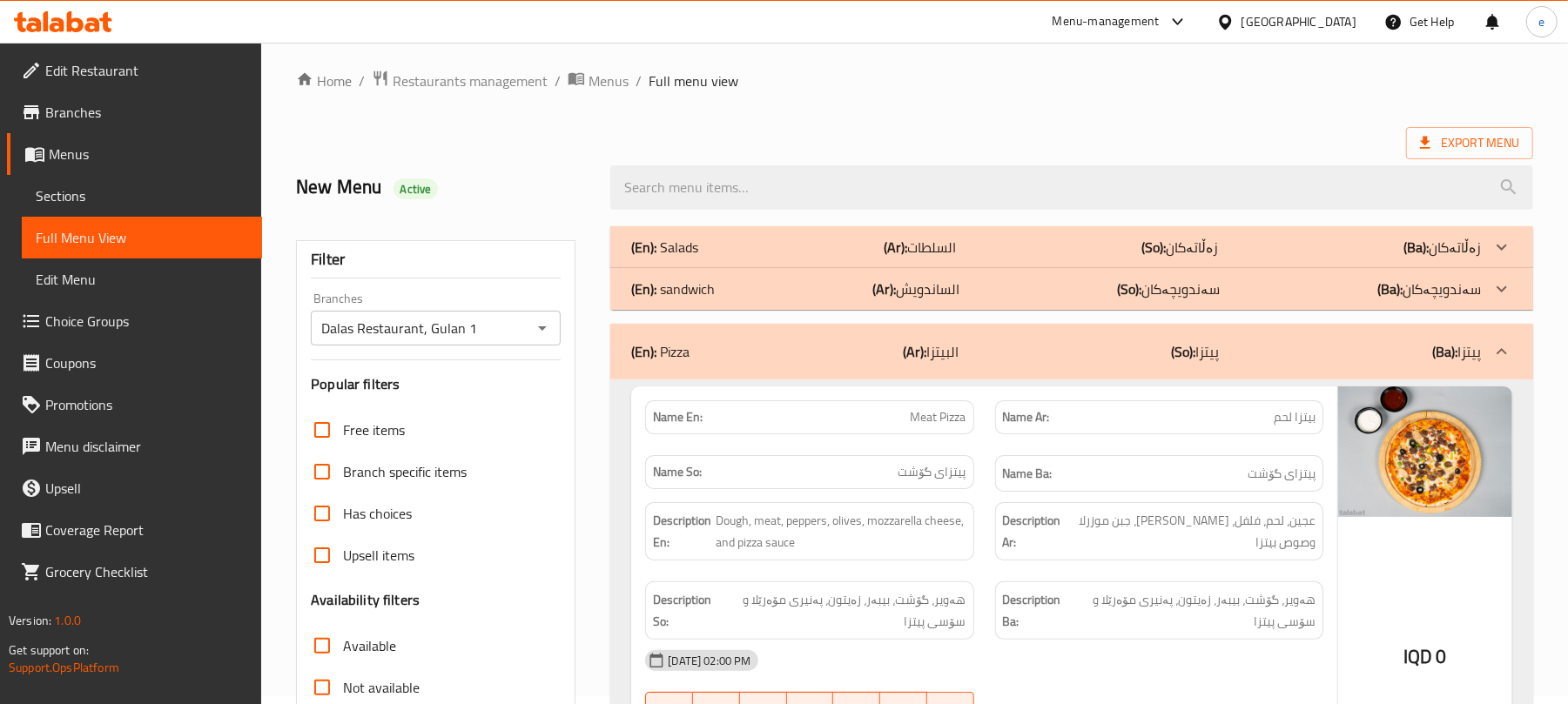
scroll to position [235, 0]
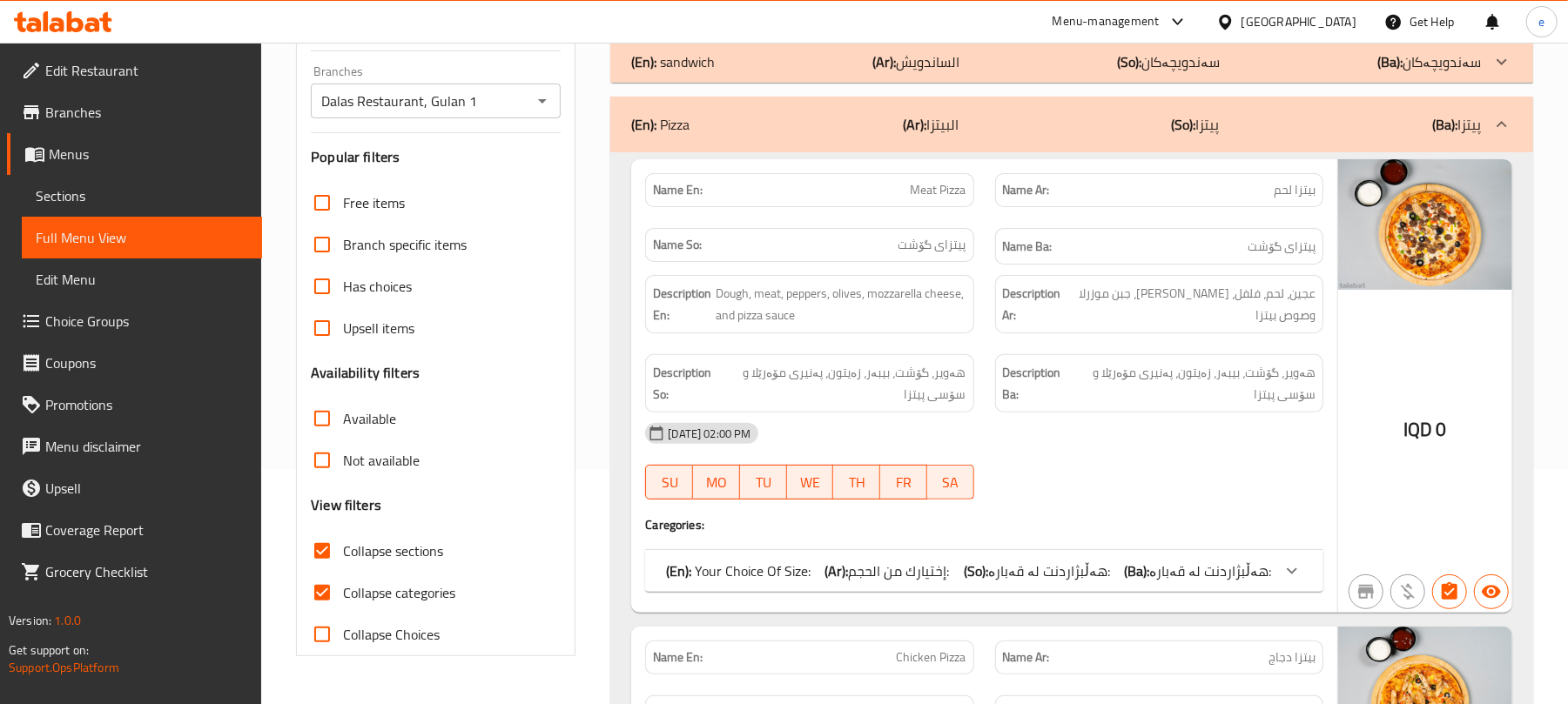
click at [336, 593] on input "Collapse categories" at bounding box center [322, 592] width 42 height 42
checkbox input "false"
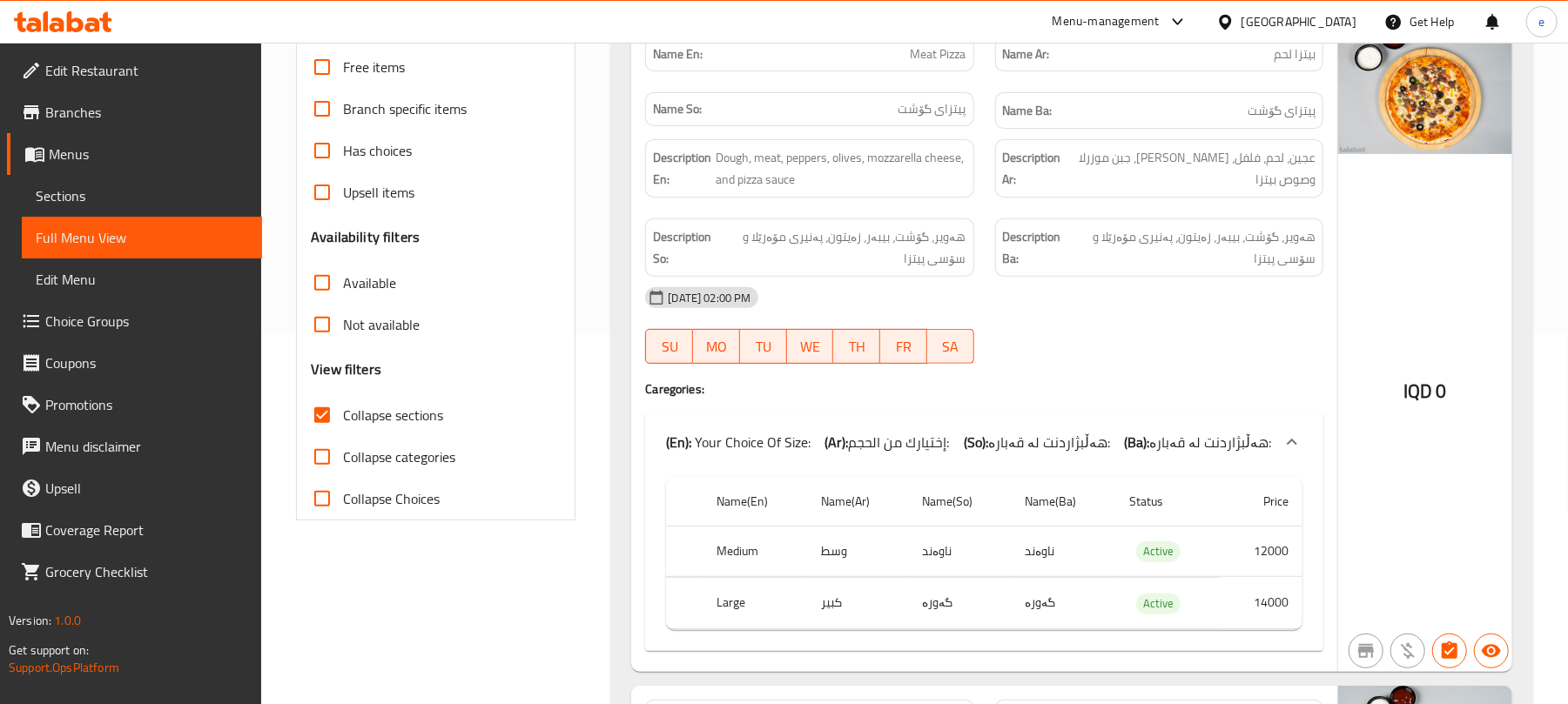
scroll to position [0, 0]
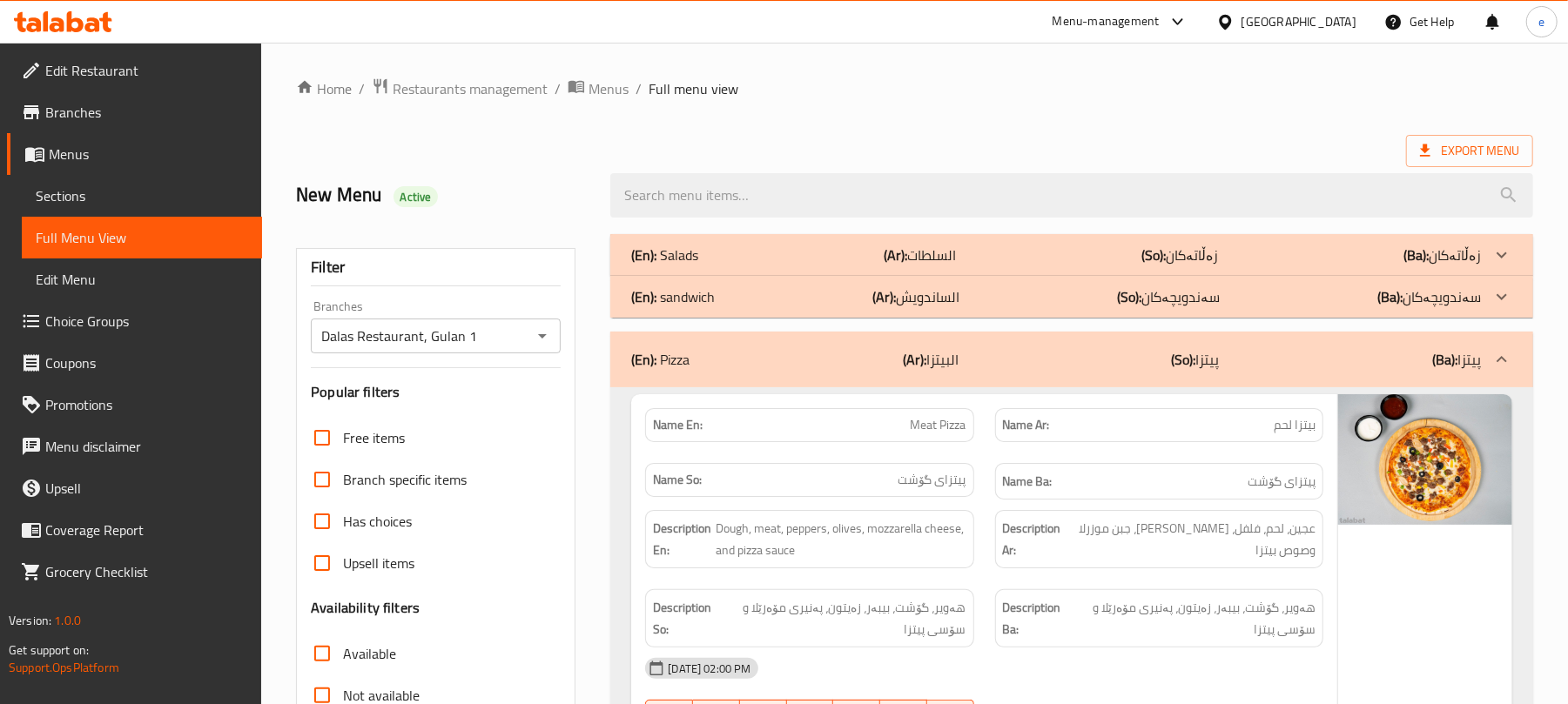
click at [771, 363] on div "(En): Pizza (Ar): البيتزا (So): پیتزا (Ba): پیتزا" at bounding box center [1056, 358] width 850 height 21
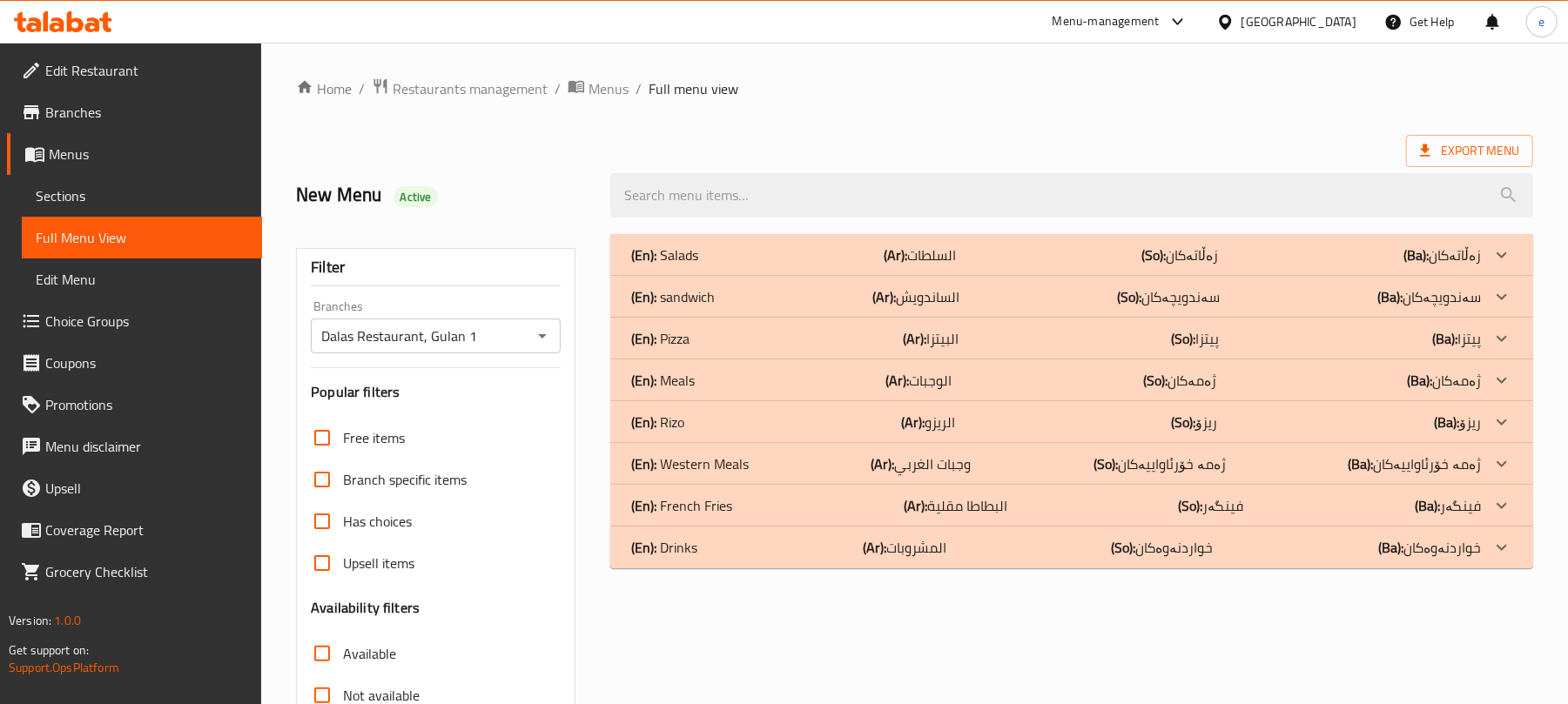
click at [844, 381] on div "(En): Meals (Ar): الوجبات (So): ژەمەکان (Ba): ژەمەکان" at bounding box center [1056, 380] width 850 height 21
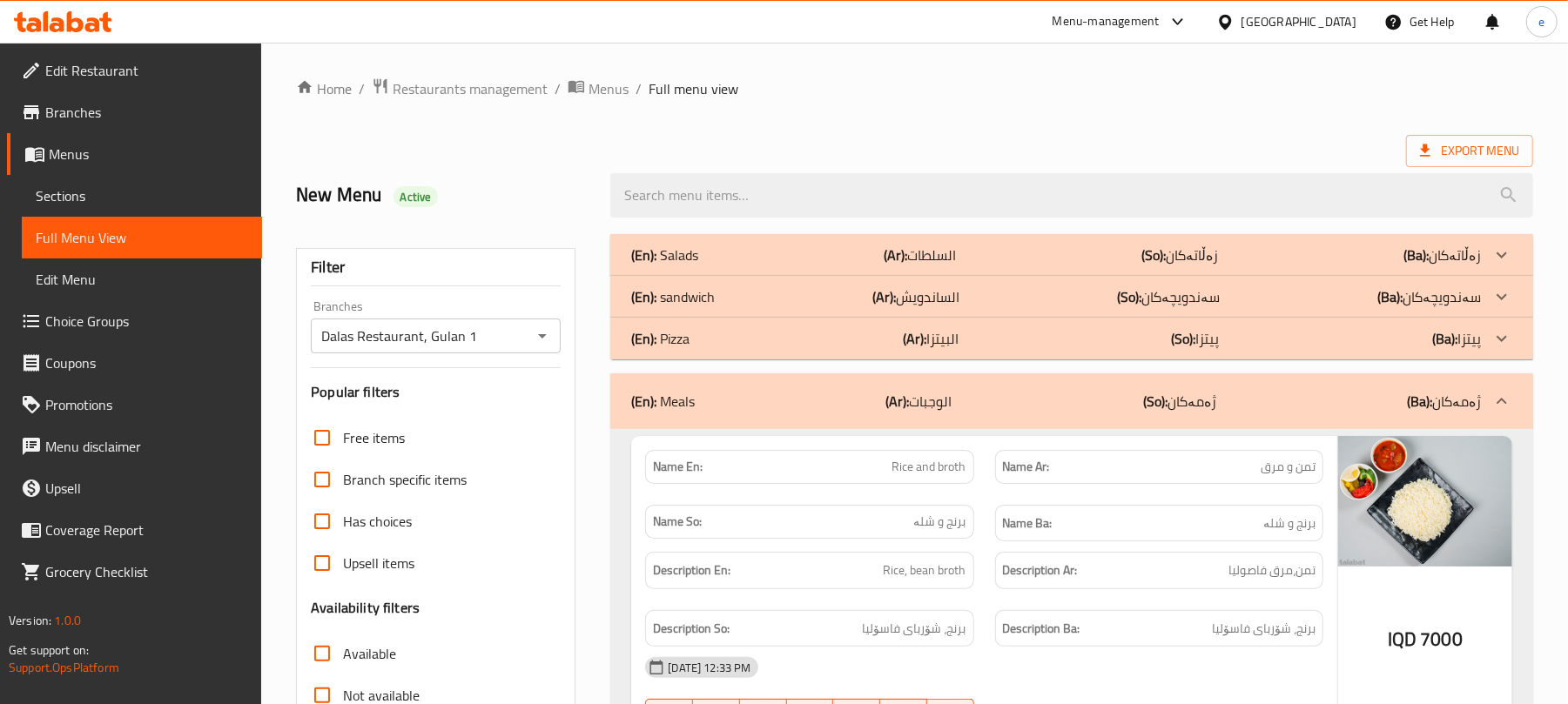
click at [869, 407] on div "(En): Meals (Ar): الوجبات (So): ژەمەکان (Ba): ژەمەکان" at bounding box center [1056, 401] width 850 height 21
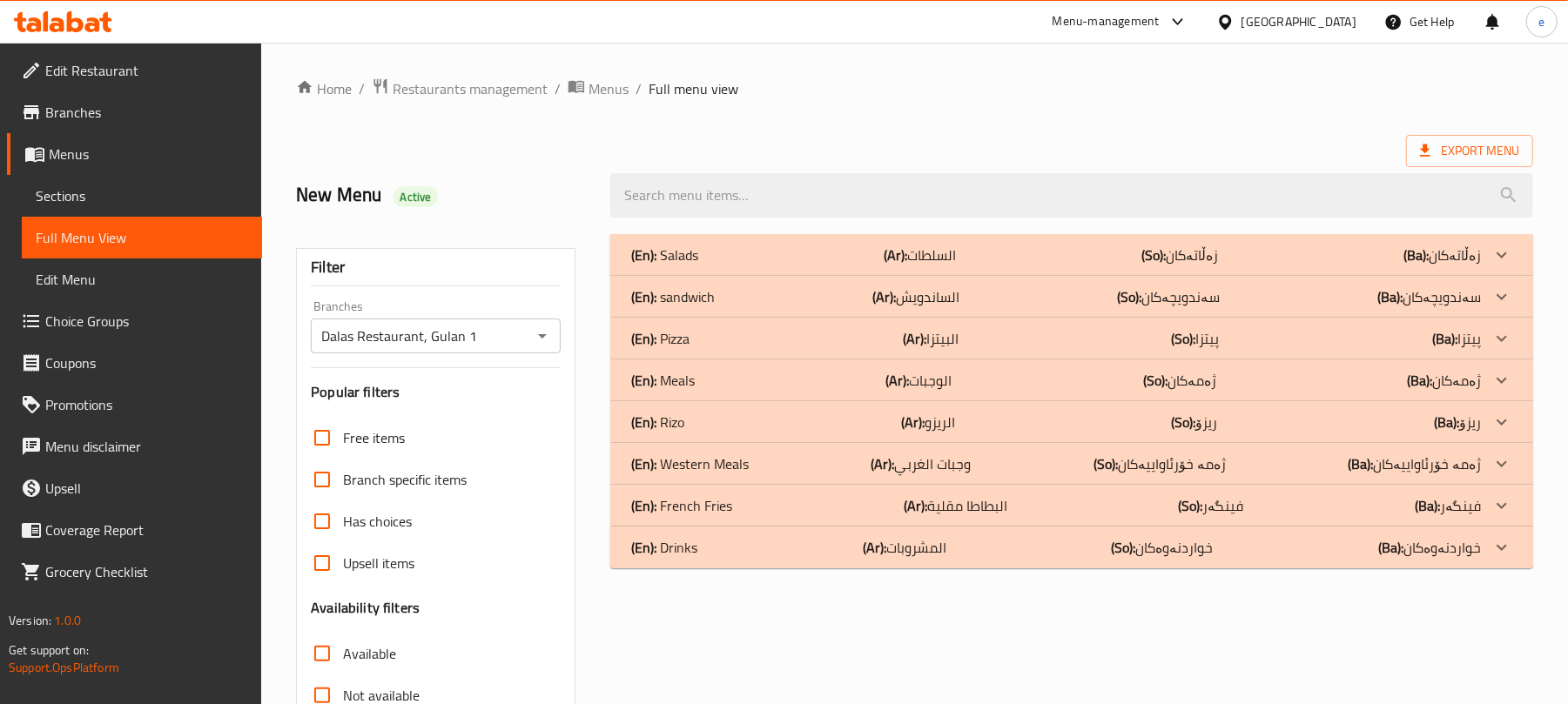
click at [829, 314] on div "(En): sandwich (Ar): الساندويش (So): سەندویچەکان (Ba): سەندویچەکان" at bounding box center [1072, 297] width 924 height 42
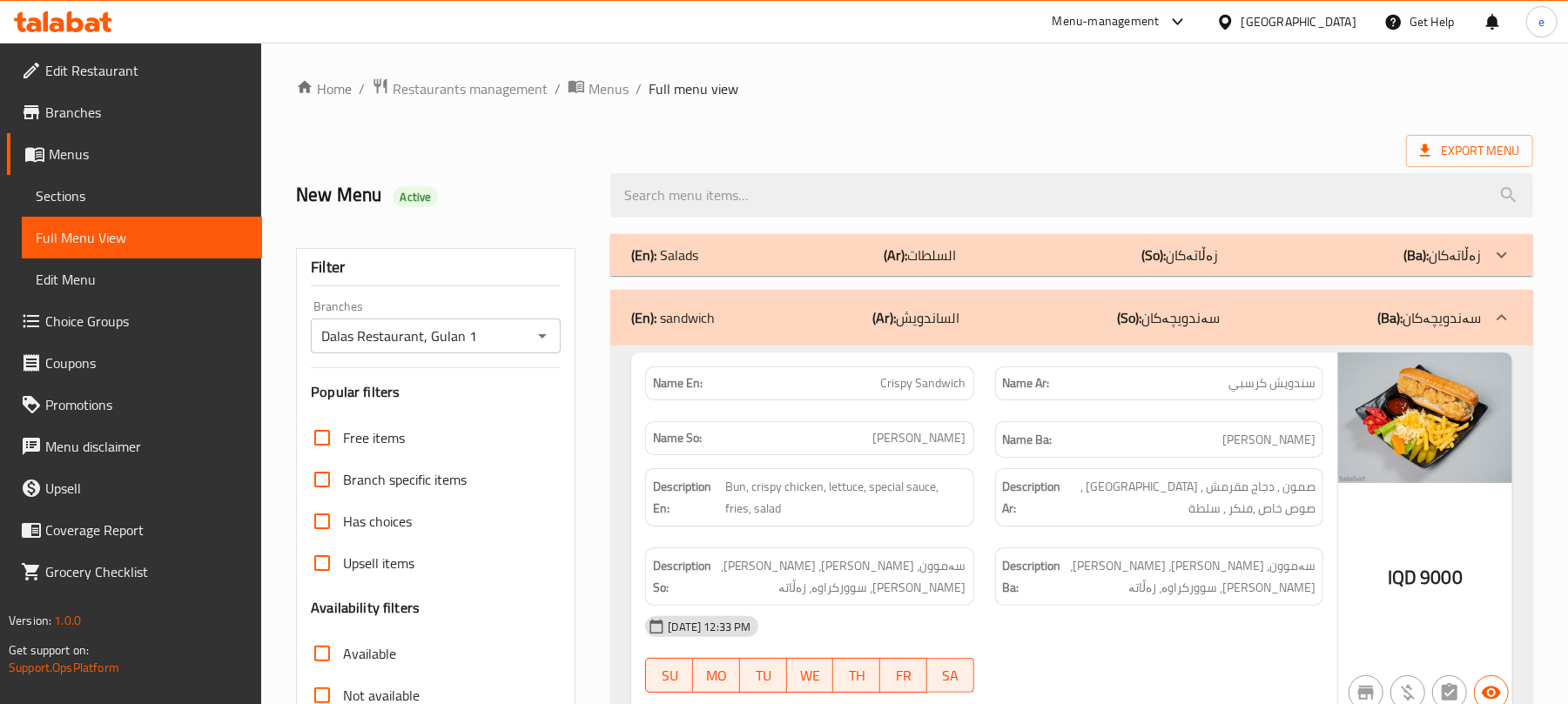
click at [743, 298] on div "(En): sandwich (Ar): الساندويش (So): سەندویچەکان (Ba): سەندویچەکان" at bounding box center [1072, 317] width 924 height 56
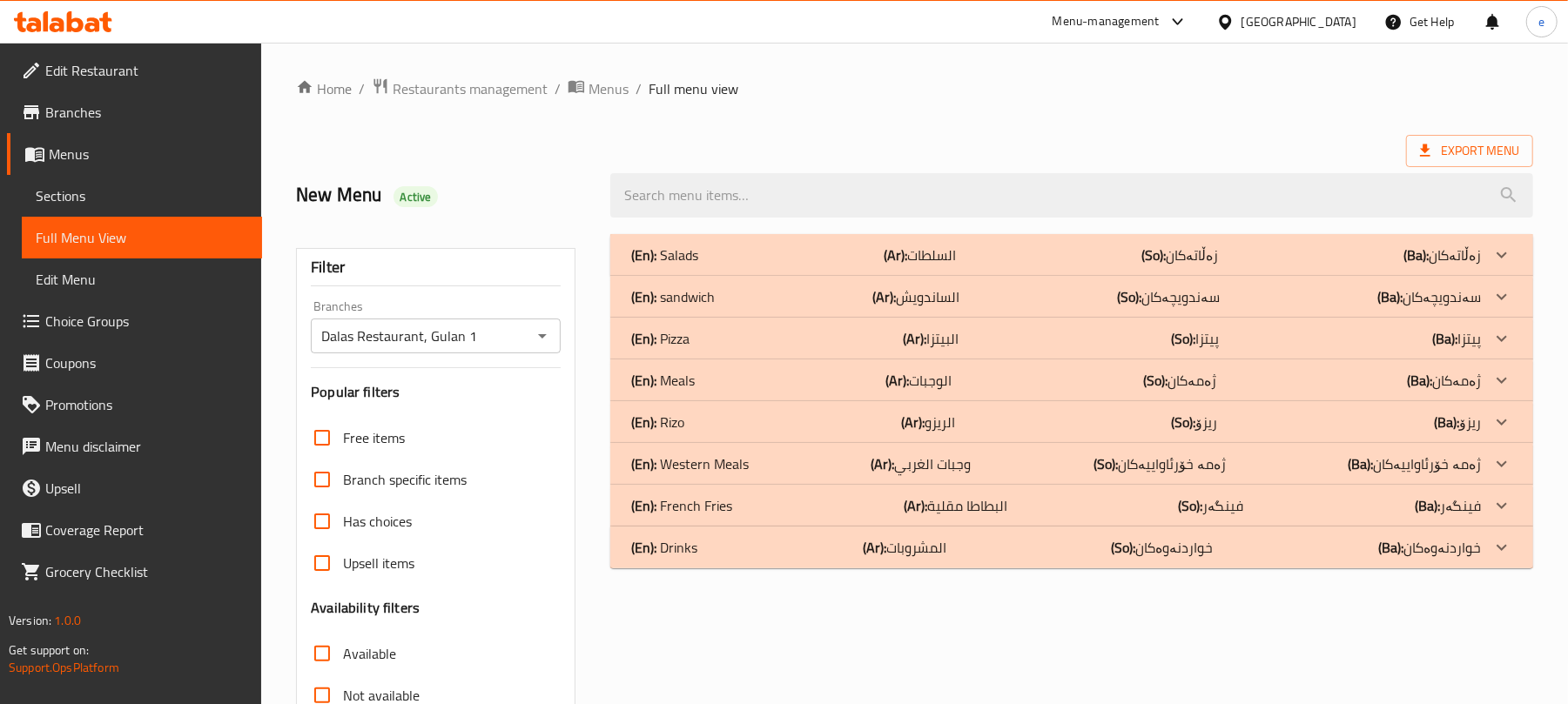
click at [847, 251] on div "(En): Salads (Ar): السلطات (So): زەڵاتەکان (Ba): زەڵاتەکان" at bounding box center [1056, 254] width 850 height 21
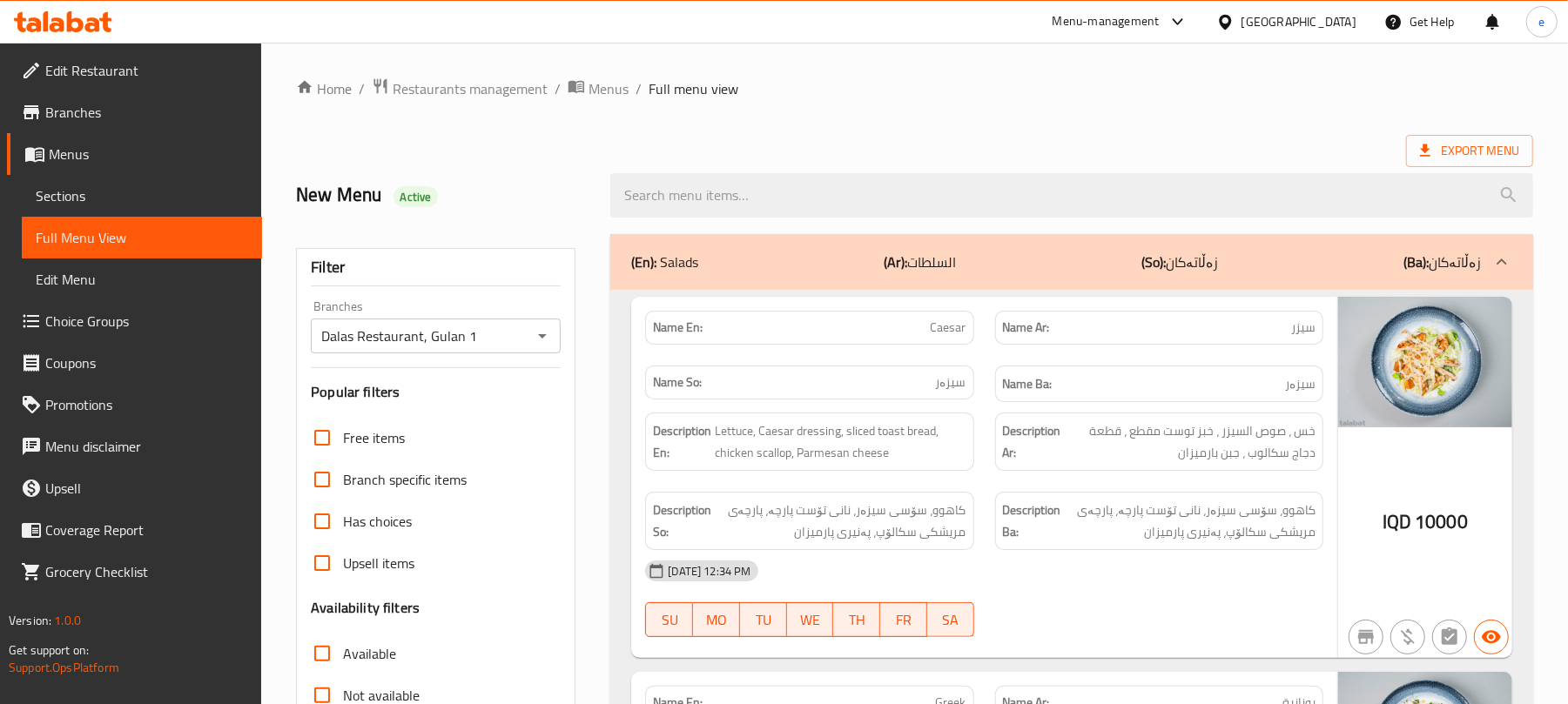
click at [99, 32] on div at bounding box center [63, 22] width 98 height 21
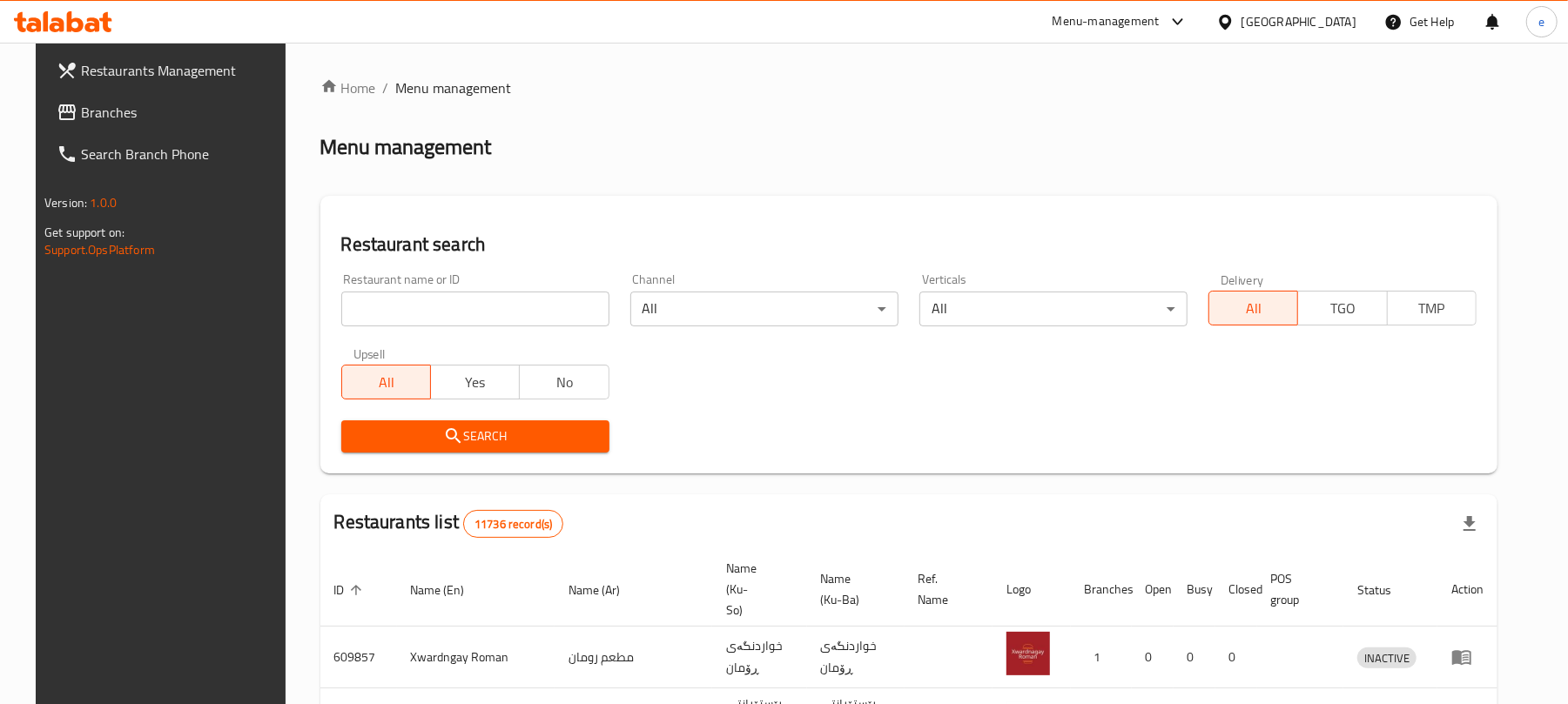
click at [487, 314] on input "search" at bounding box center [475, 308] width 268 height 34
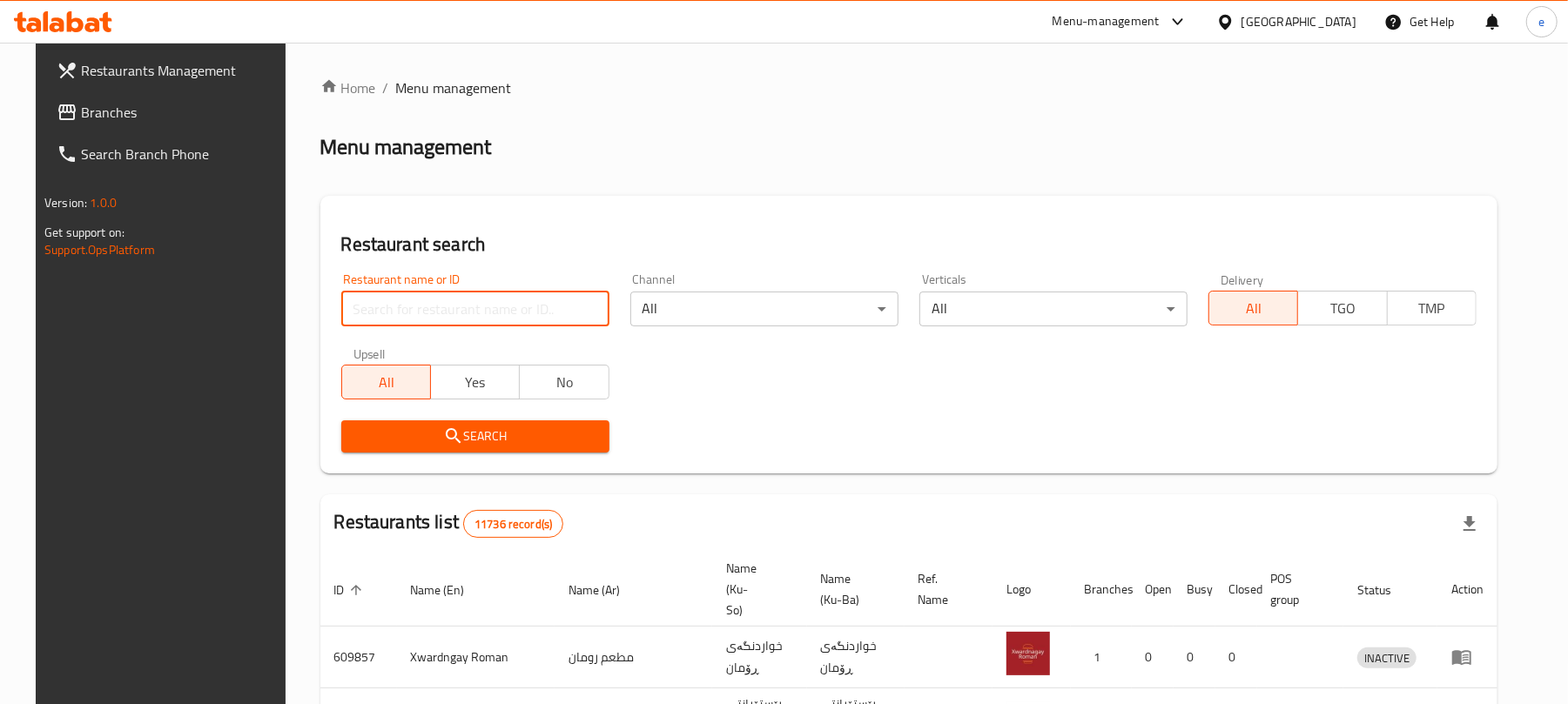
paste input "768522"
type input "768522"
click button "Search" at bounding box center [475, 436] width 268 height 32
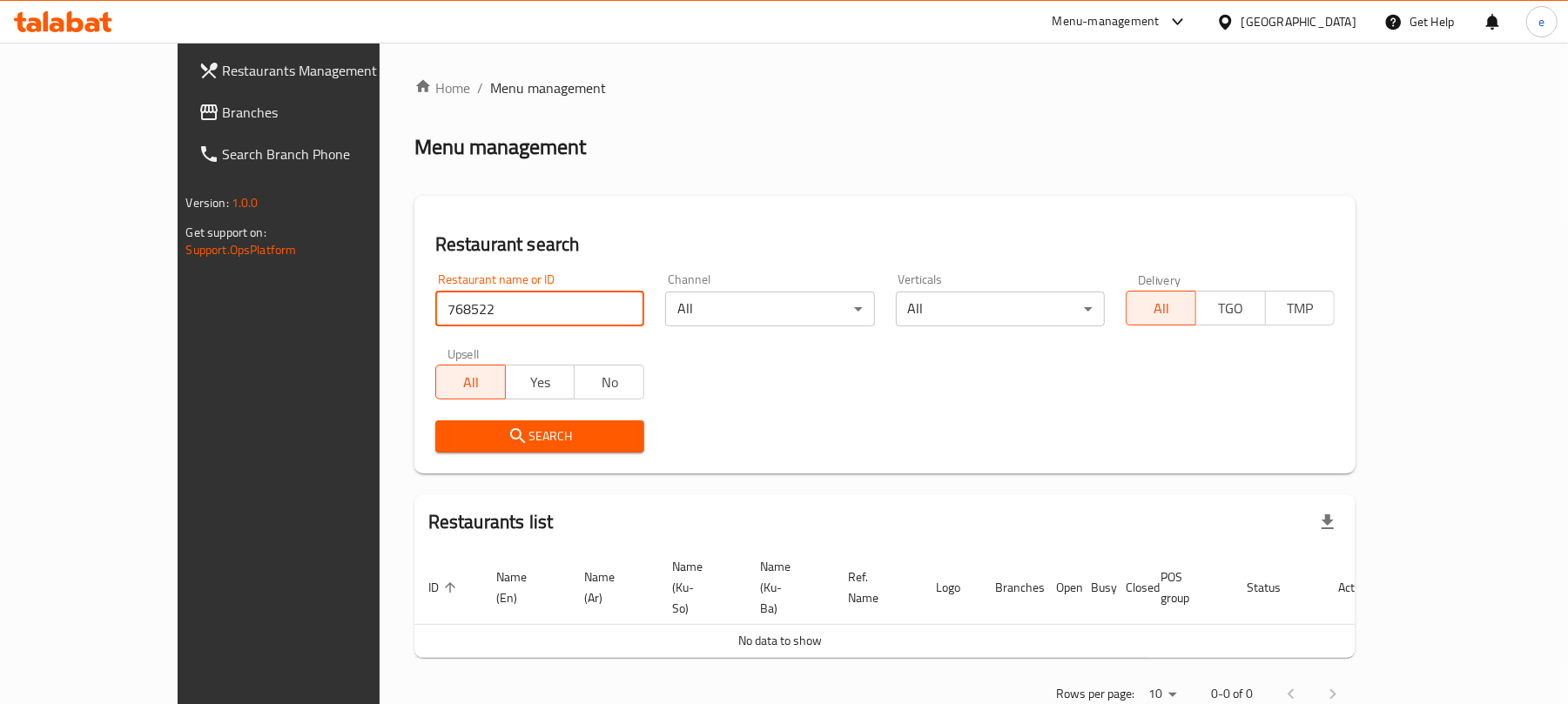
click at [223, 110] on span "Branches" at bounding box center [324, 112] width 203 height 21
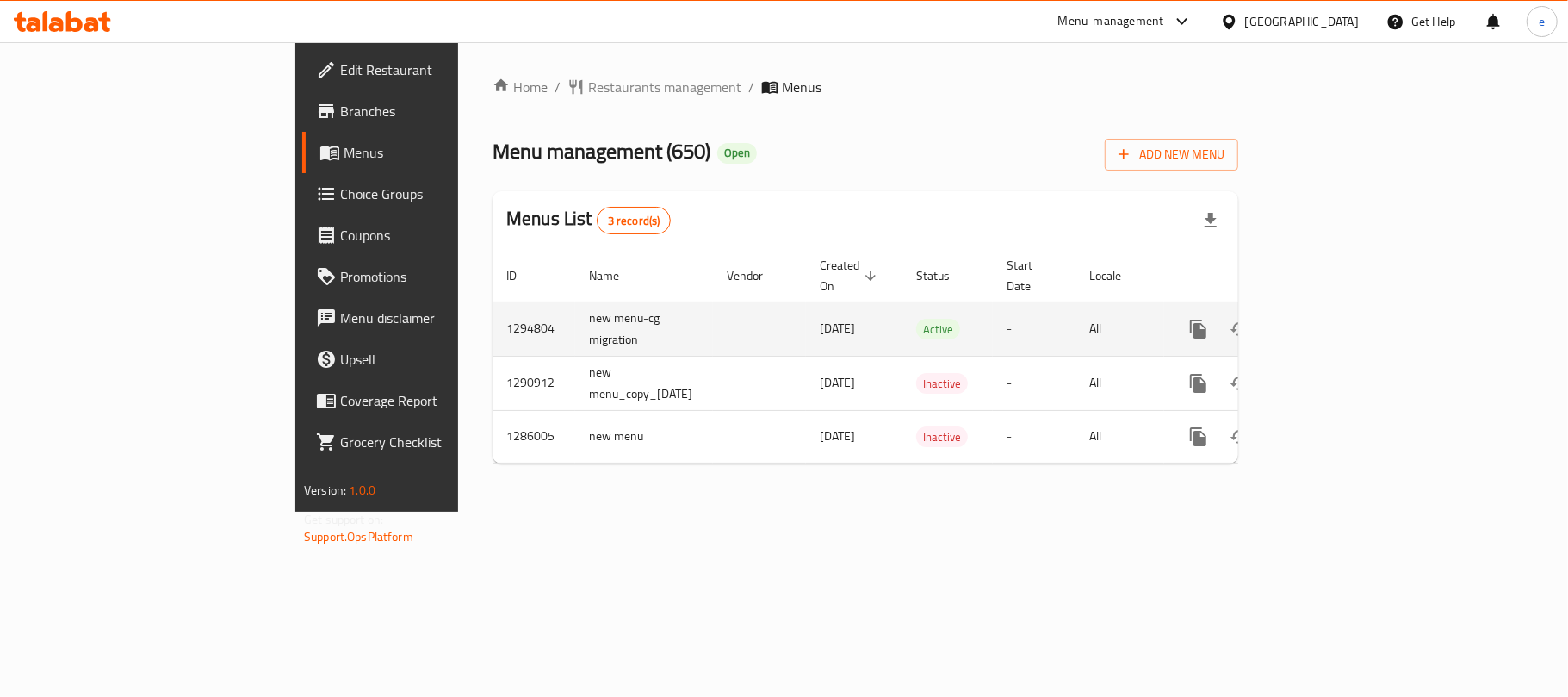
click at [1344, 308] on link "enhanced table" at bounding box center [1322, 329] width 42 height 42
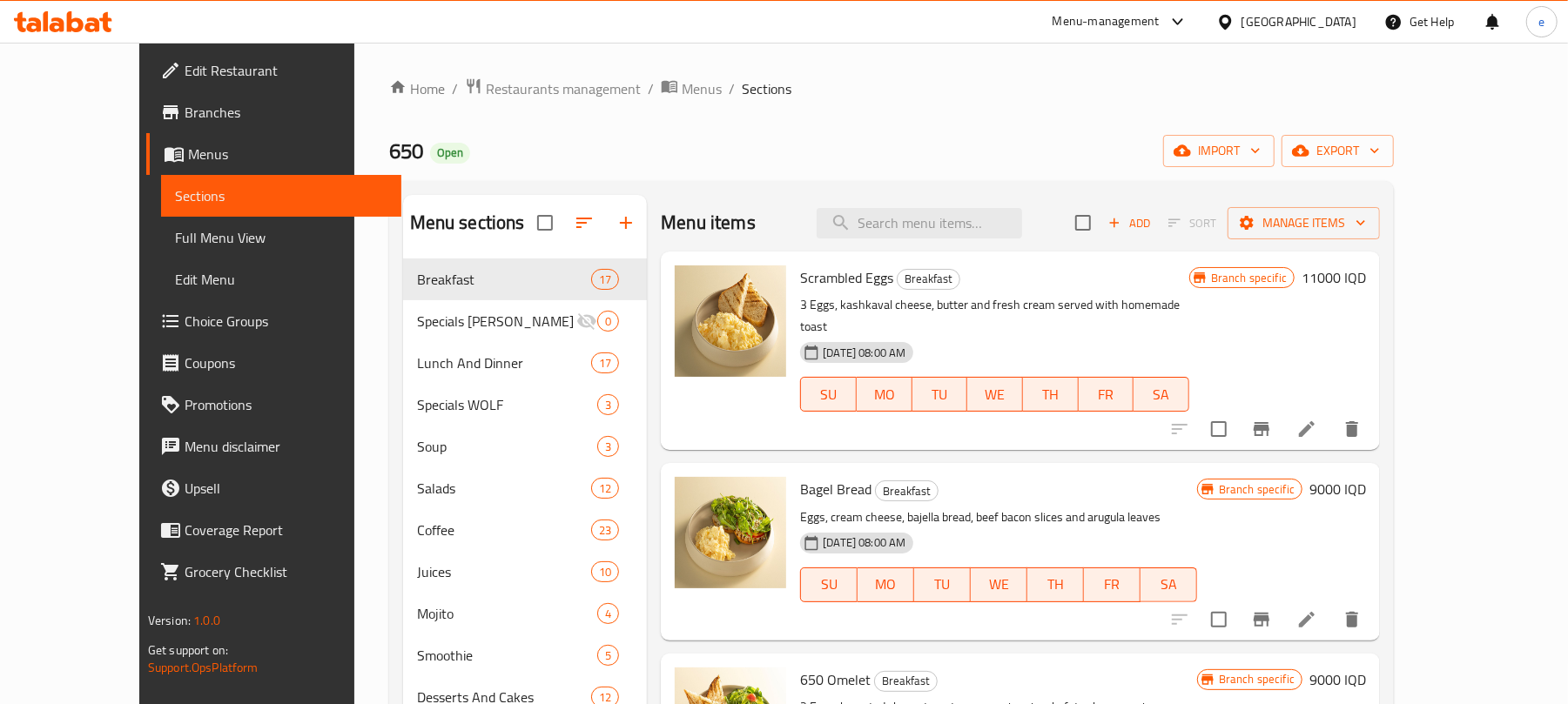
click at [185, 321] on span "Choice Groups" at bounding box center [286, 320] width 203 height 21
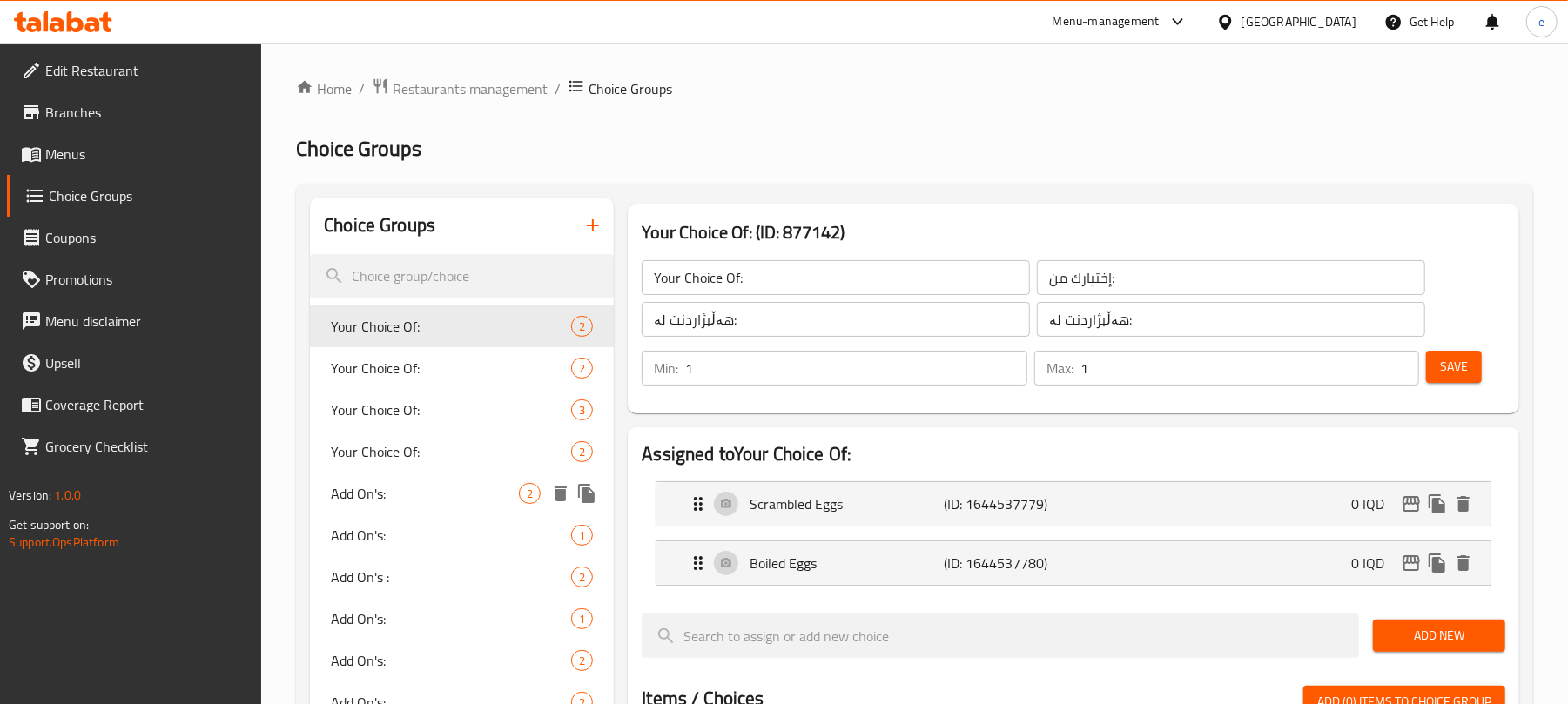
click at [409, 492] on span "Add On's:" at bounding box center [424, 493] width 188 height 21
type input "Add On's:"
type input "الإضافات:"
type input "زیادە:"
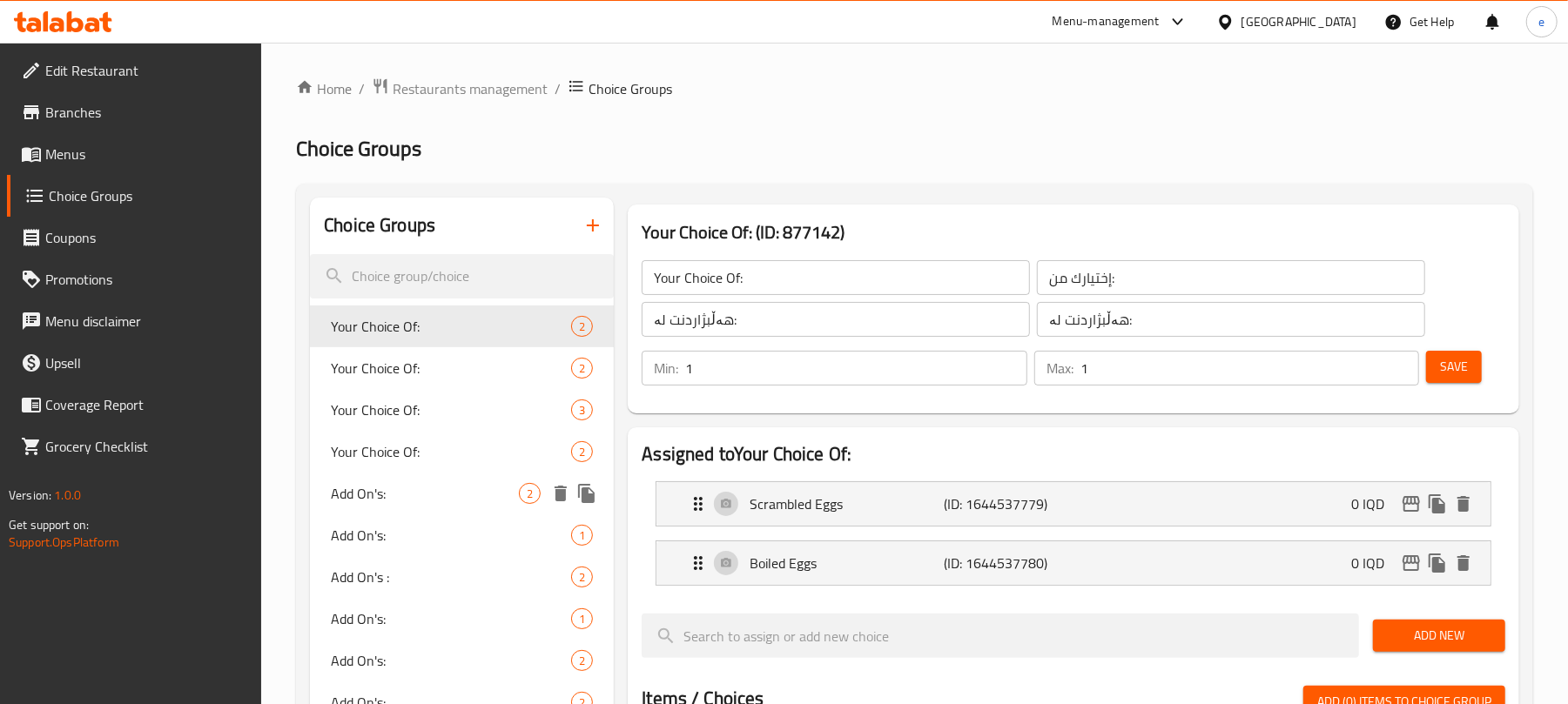
type input "0"
type input "2"
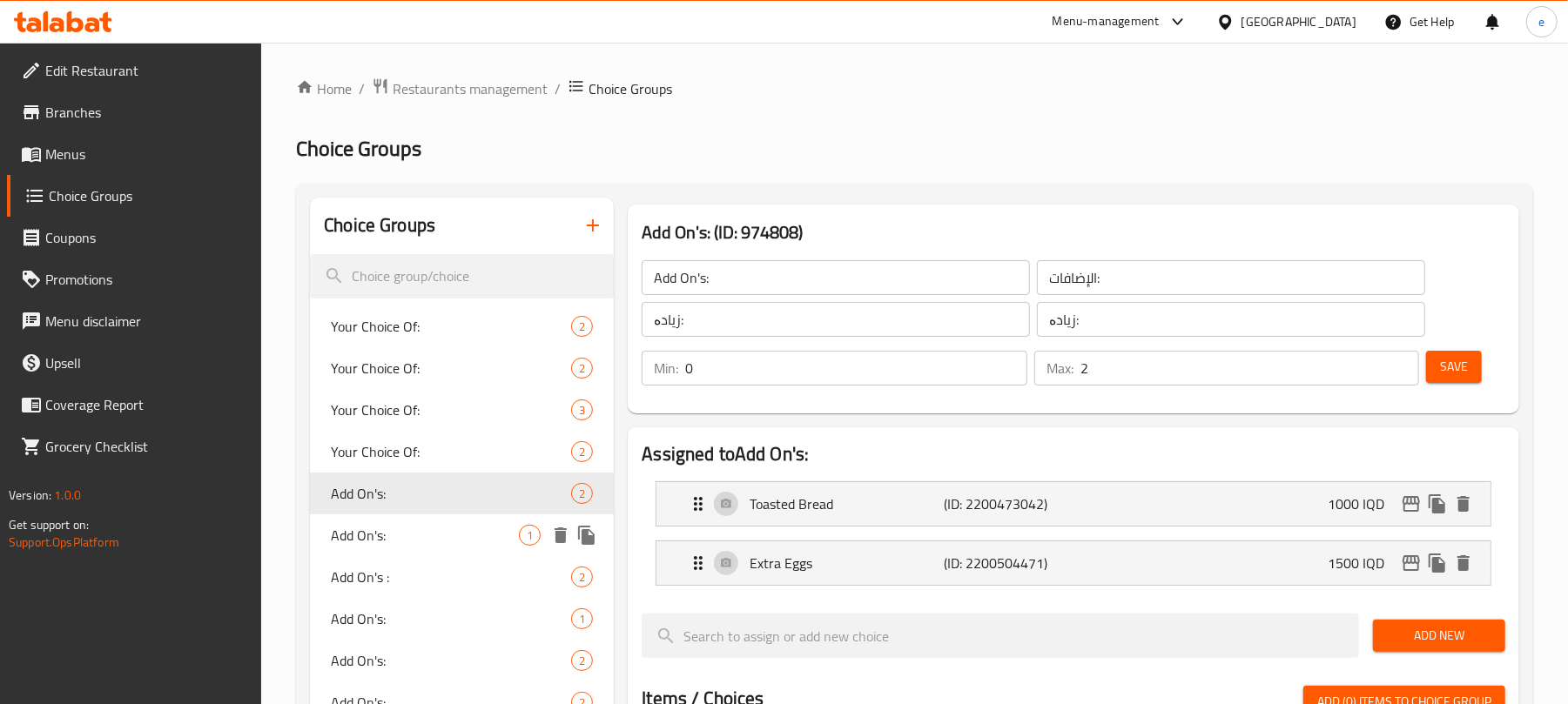
click at [390, 522] on div "Add On's: 1" at bounding box center [462, 535] width 304 height 42
type input "Add On's:"
type input "الإضافات:"
type input "زیادە:"
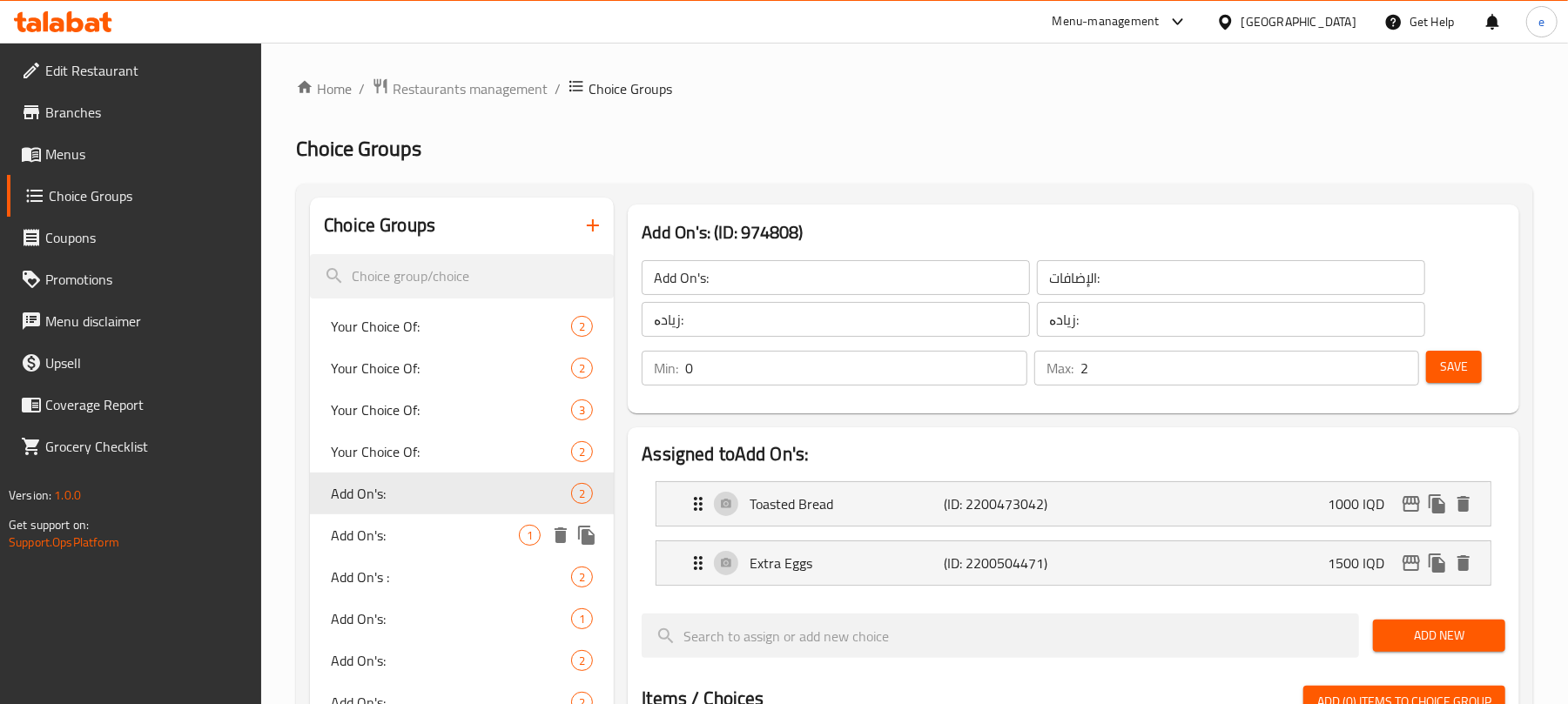
type input "1"
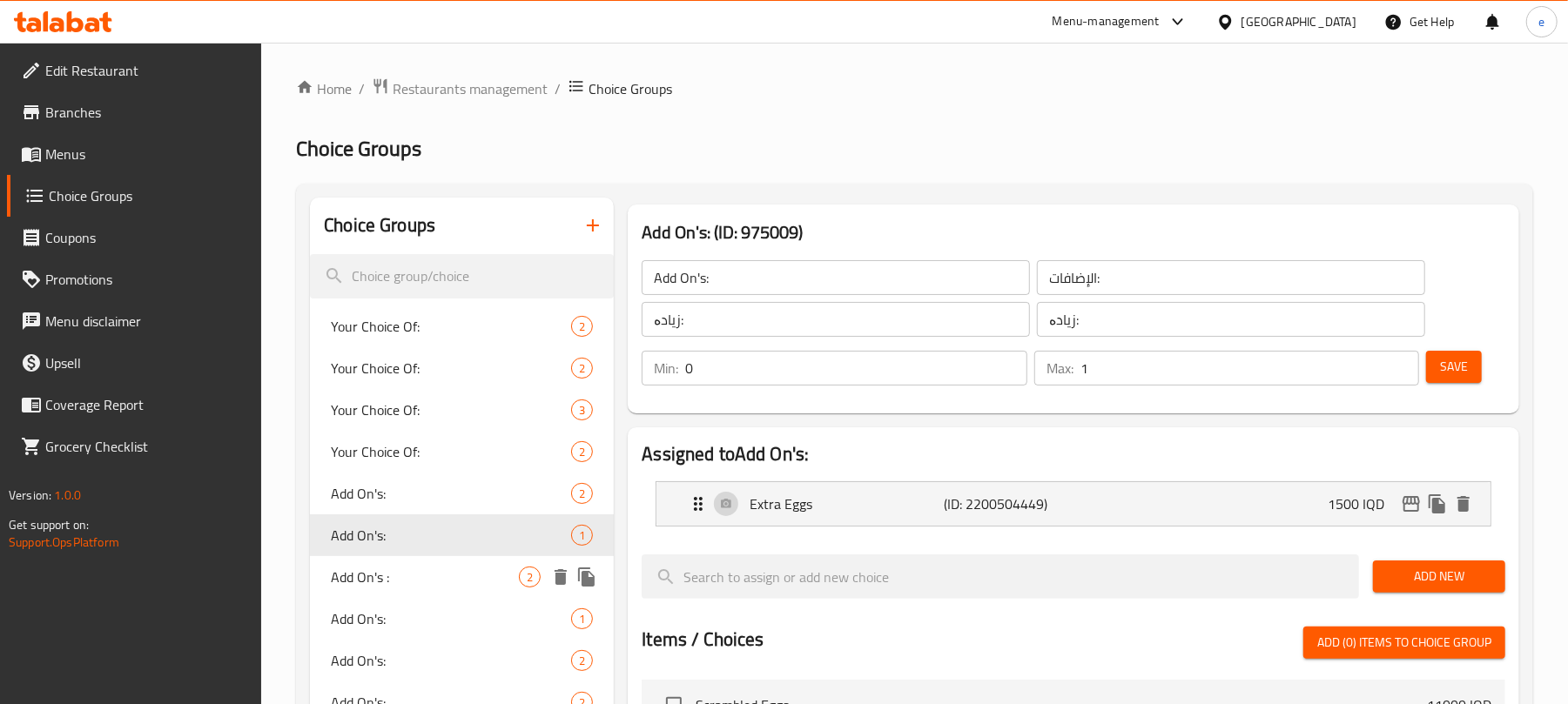
click at [380, 578] on span "Add On's :" at bounding box center [424, 576] width 188 height 21
type input "Add On's :"
type input "الإضافات :"
type input "زیادە :"
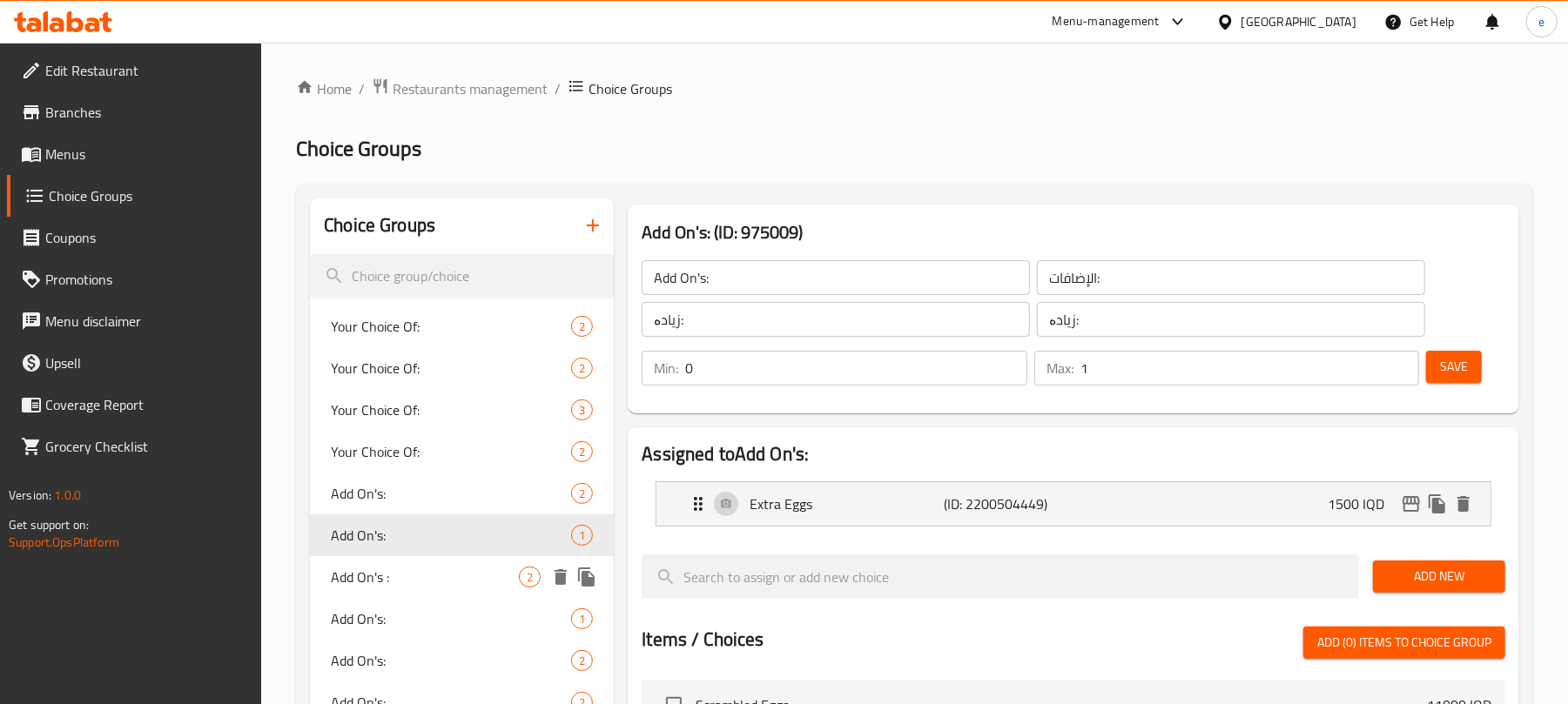
type input "2"
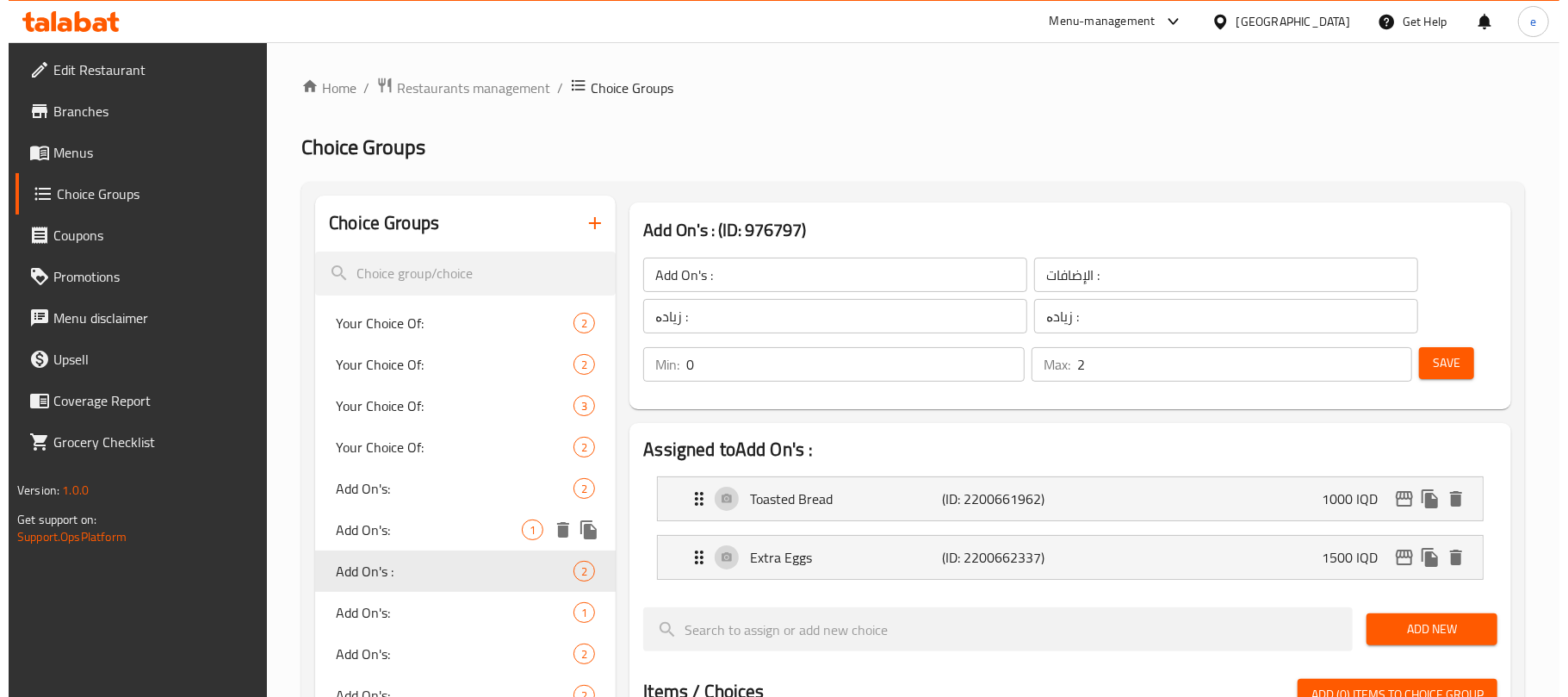
scroll to position [229, 0]
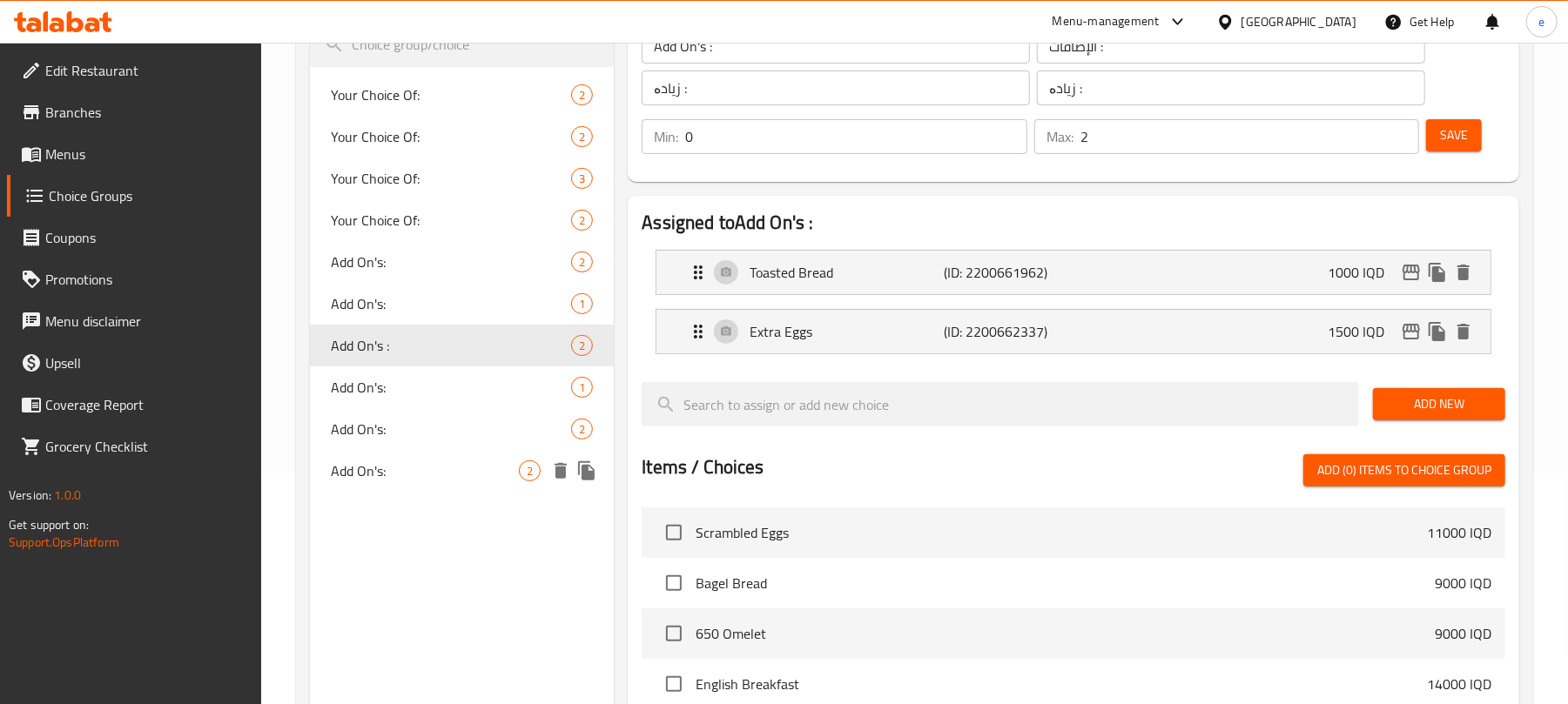
click at [391, 474] on span "Add On's:" at bounding box center [424, 470] width 188 height 21
type input "Add On's:"
type input "الإضافات:"
type input "زیادە:"
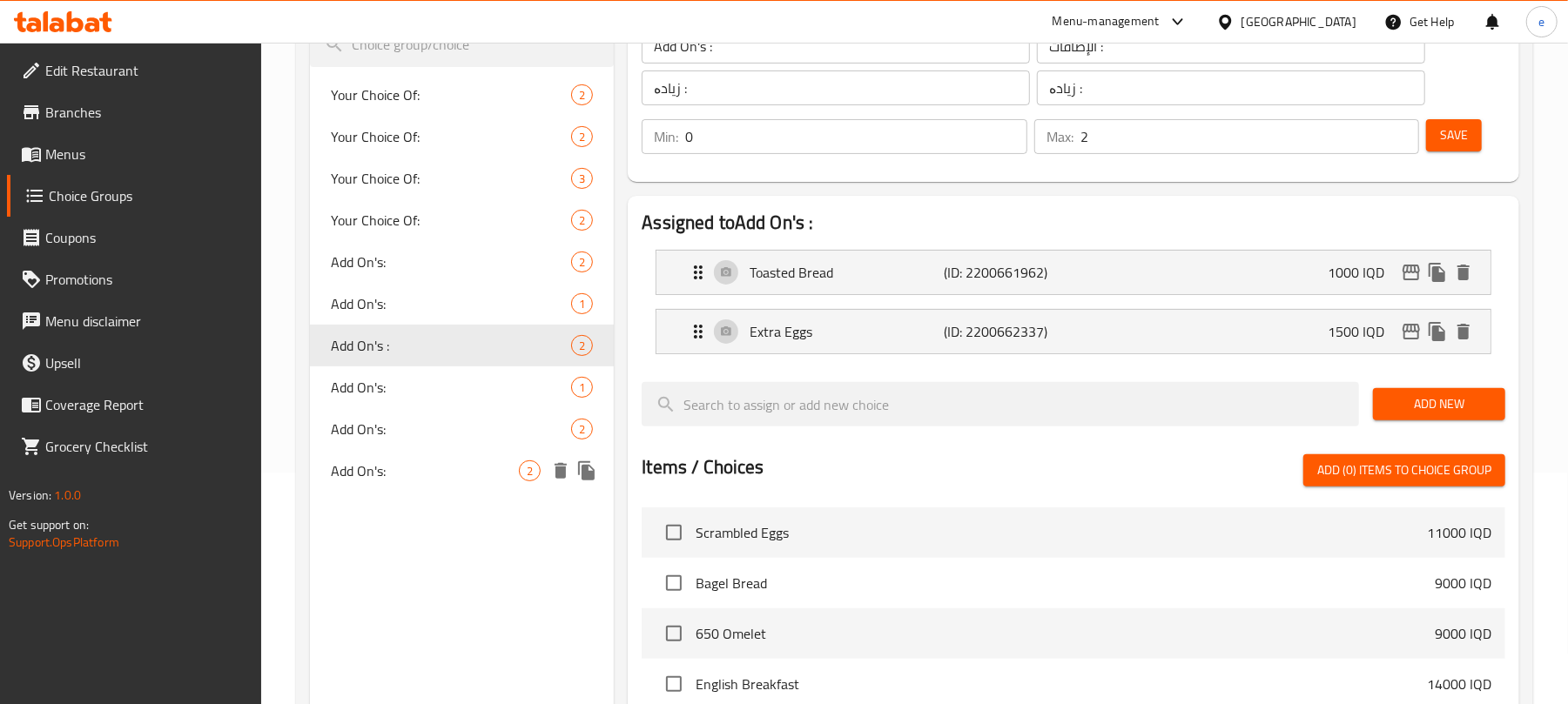
type input "0"
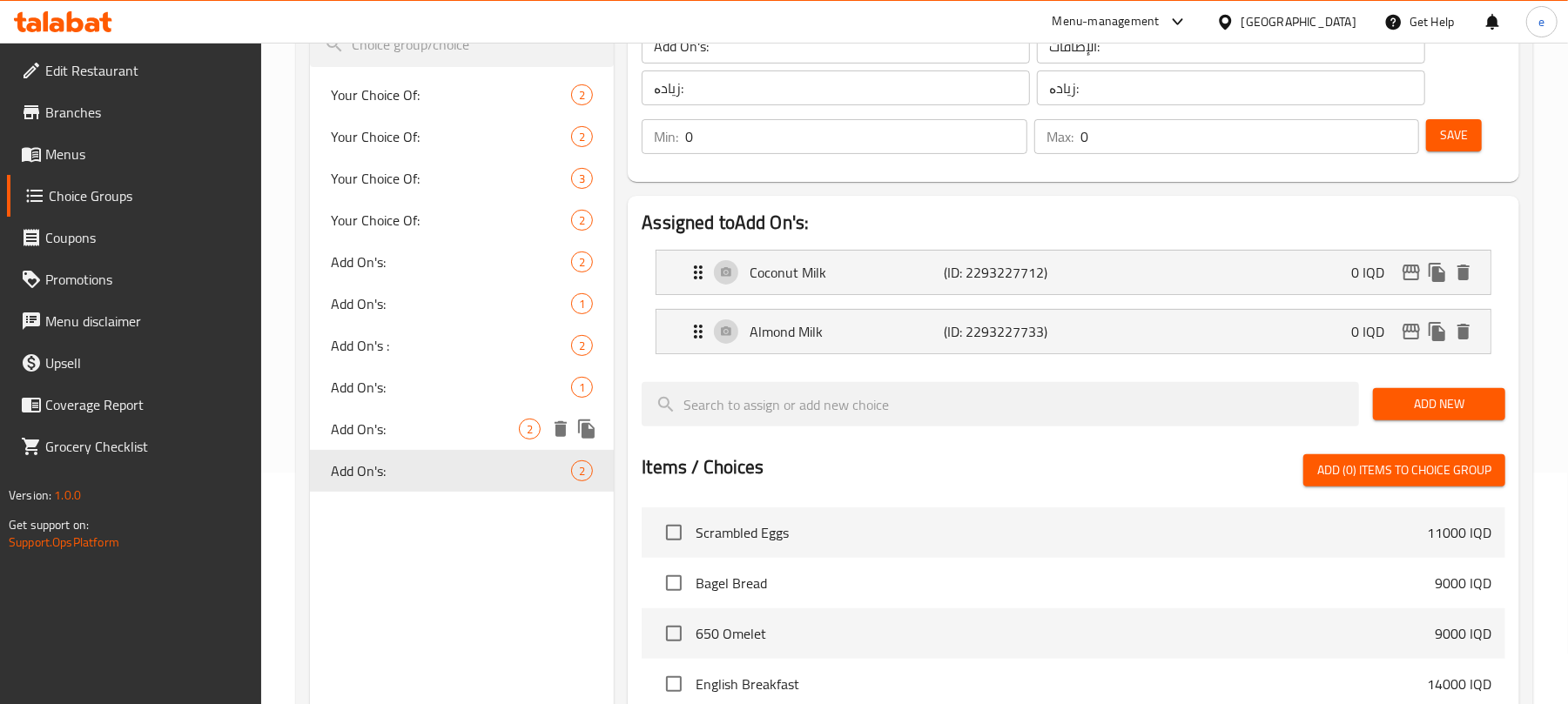
click at [369, 440] on span "Add On's:" at bounding box center [424, 428] width 188 height 21
type input "Add On's:"
type input "2"
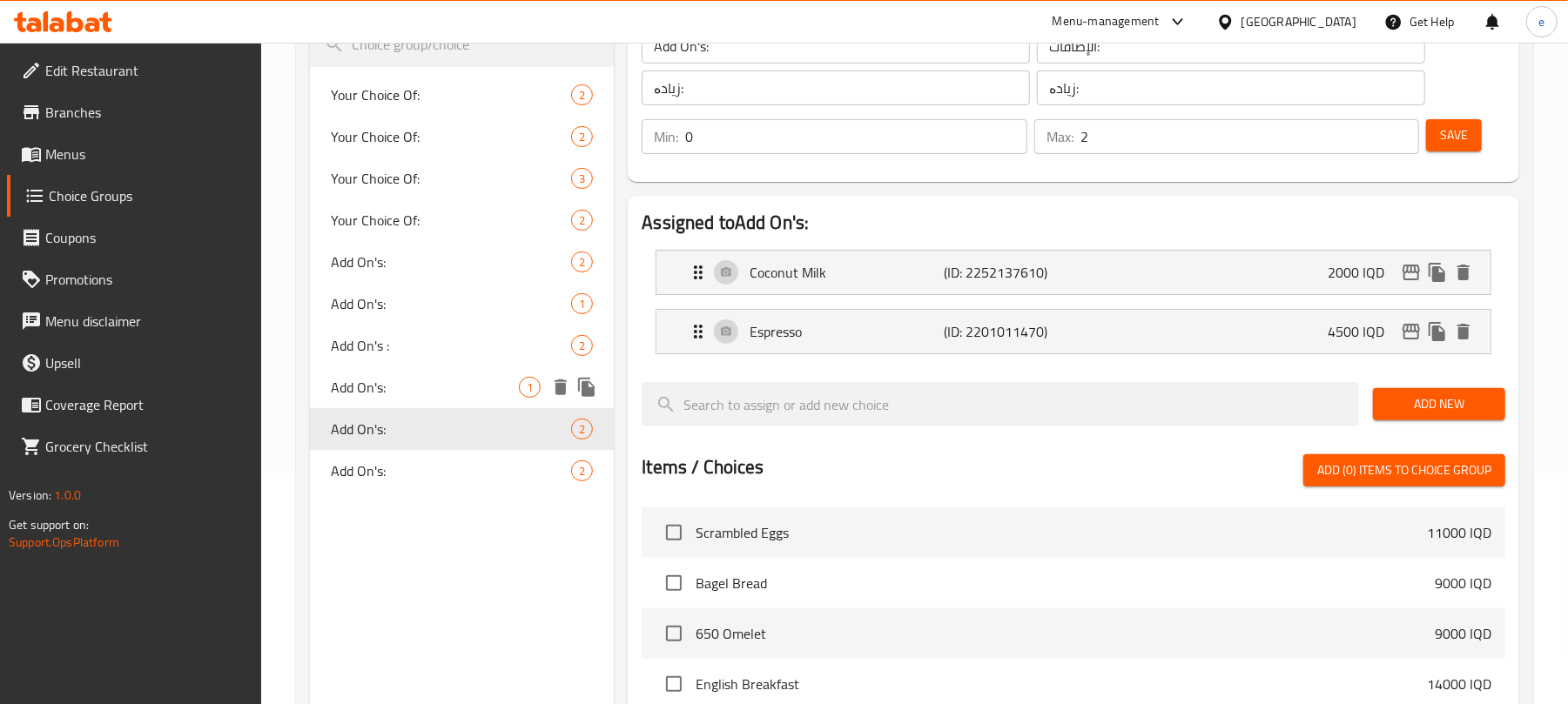
click at [399, 392] on span "Add On's:" at bounding box center [424, 387] width 188 height 21
type input "Add On's:"
type input "1"
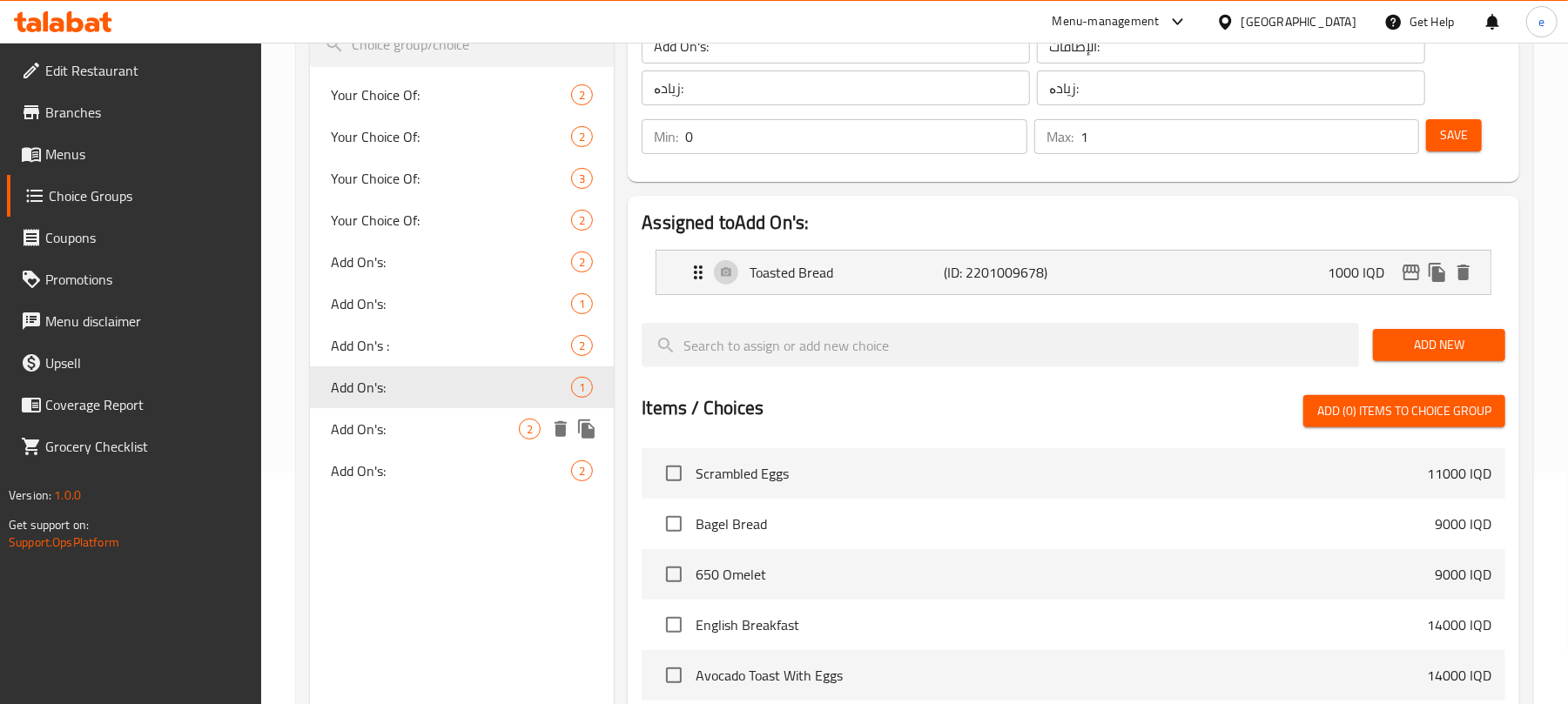
click at [397, 428] on span "Add On's:" at bounding box center [424, 428] width 188 height 21
type input "Add On's:"
type input "2"
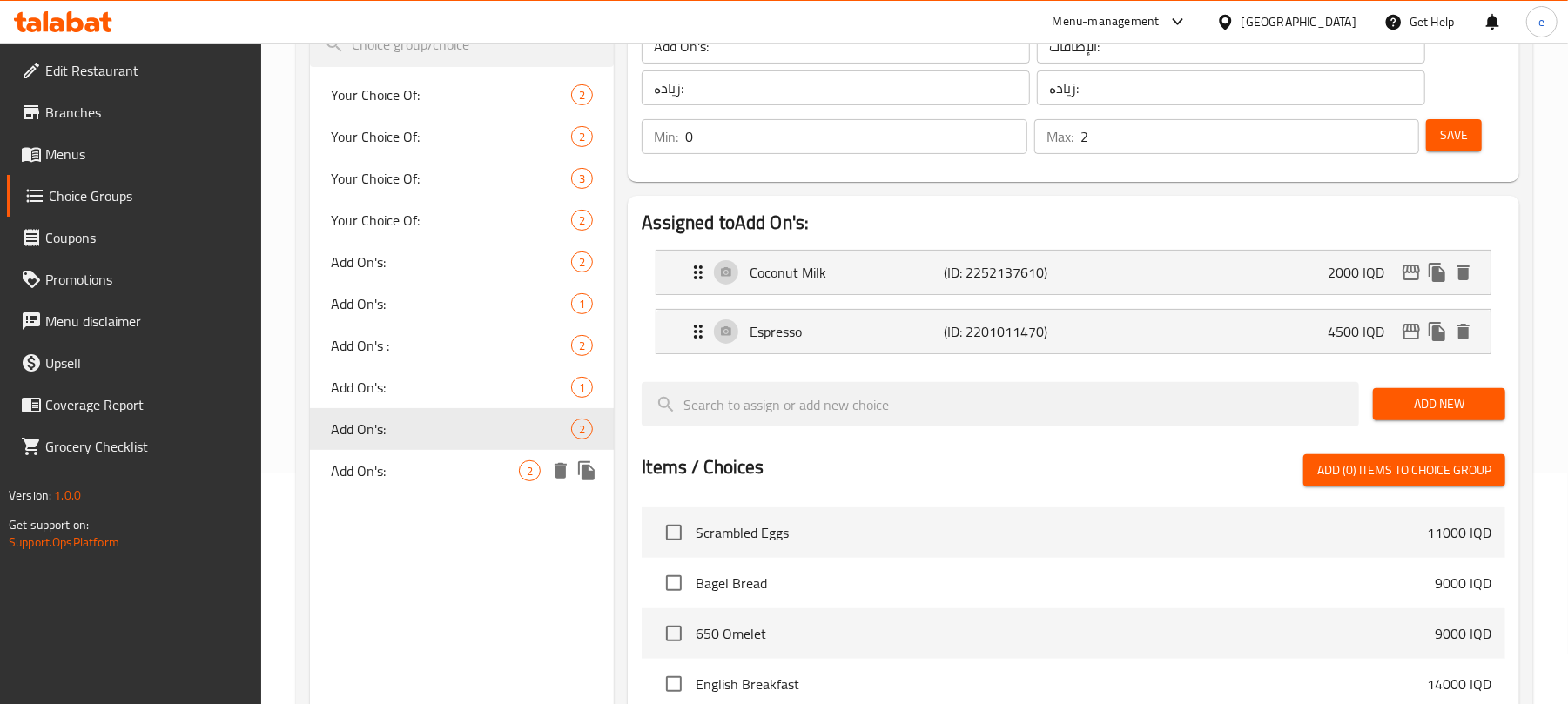
click at [392, 460] on span "Add On's:" at bounding box center [424, 470] width 188 height 21
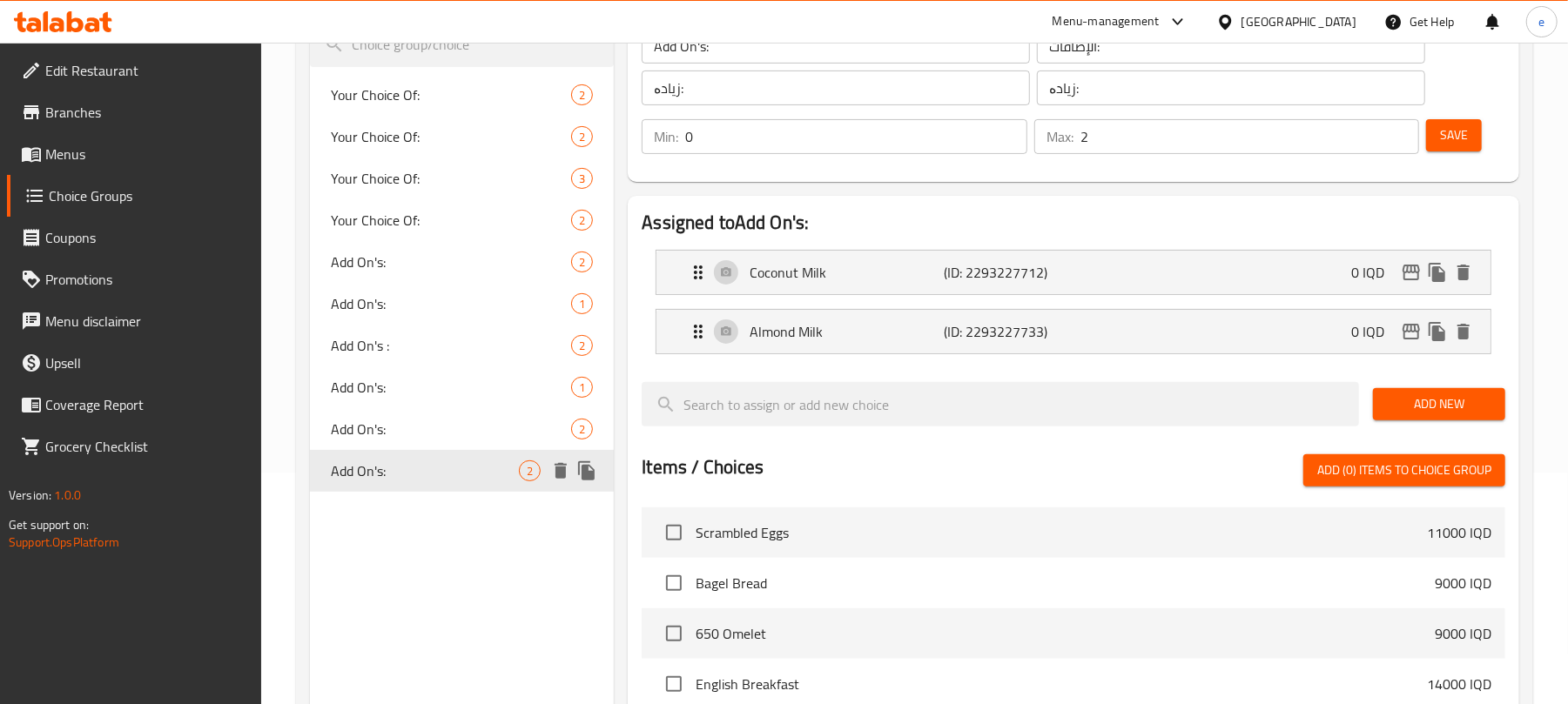
type input "Add On's:"
type input "0"
click at [409, 435] on span "Add On's:" at bounding box center [424, 428] width 188 height 21
type input "Add On's:"
type input "2"
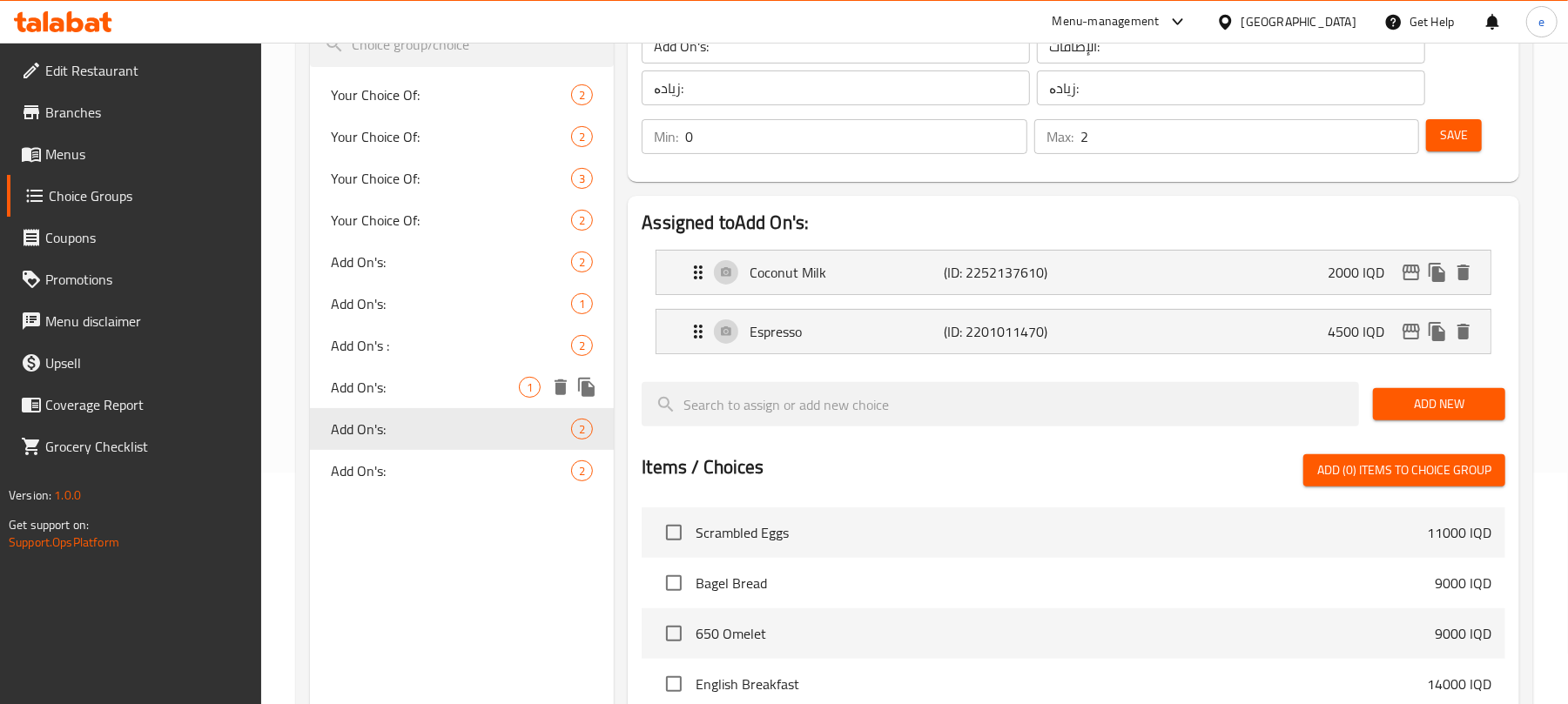
click at [406, 395] on span "Add On's:" at bounding box center [424, 387] width 188 height 21
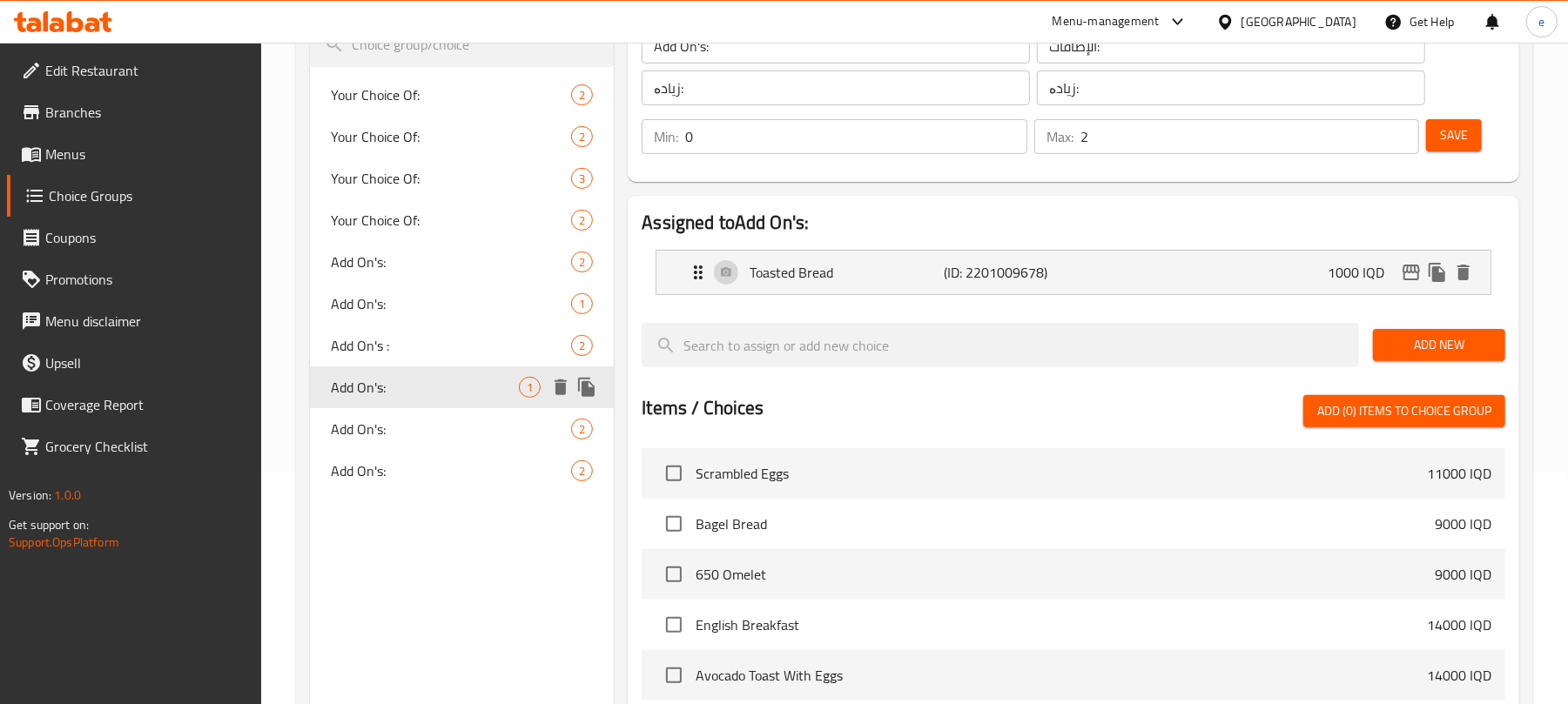
type input "Add On's:"
type input "1"
click at [397, 345] on span "Add On's :" at bounding box center [451, 345] width 241 height 21
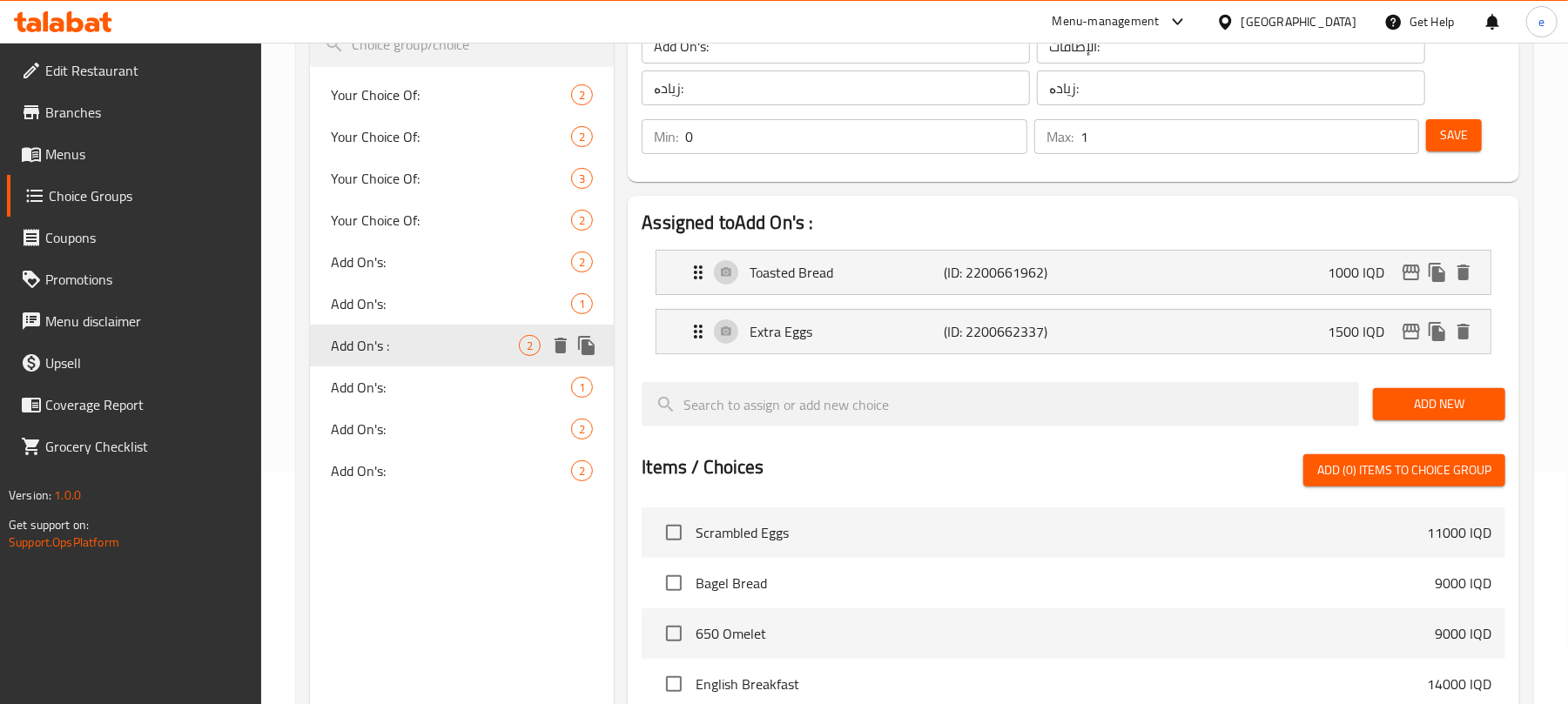
type input "Add On's :"
type input "الإضافات :"
type input "زیادە :"
type input "2"
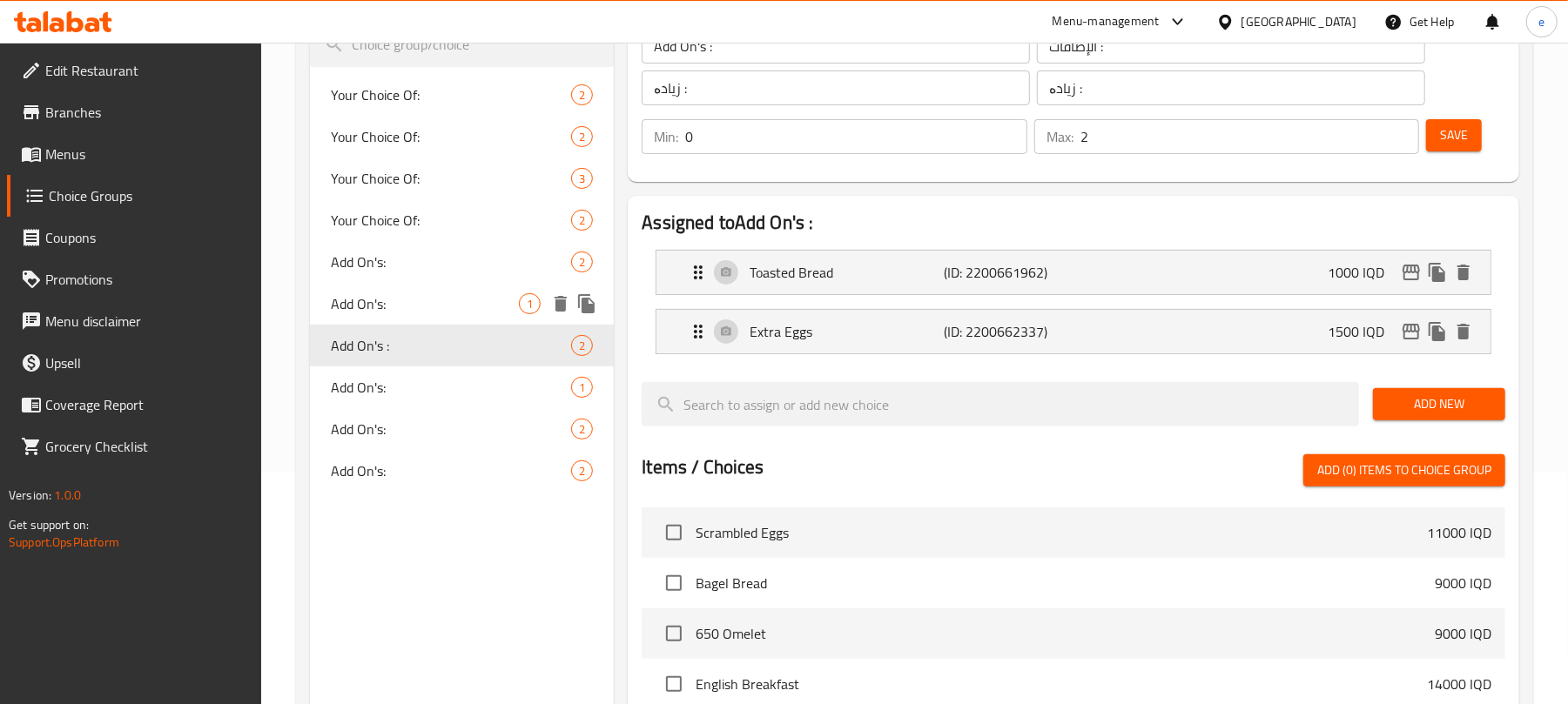
click at [397, 298] on span "Add On's:" at bounding box center [424, 303] width 188 height 21
type input "Add On's:"
type input "الإضافات:"
type input "زیادە:"
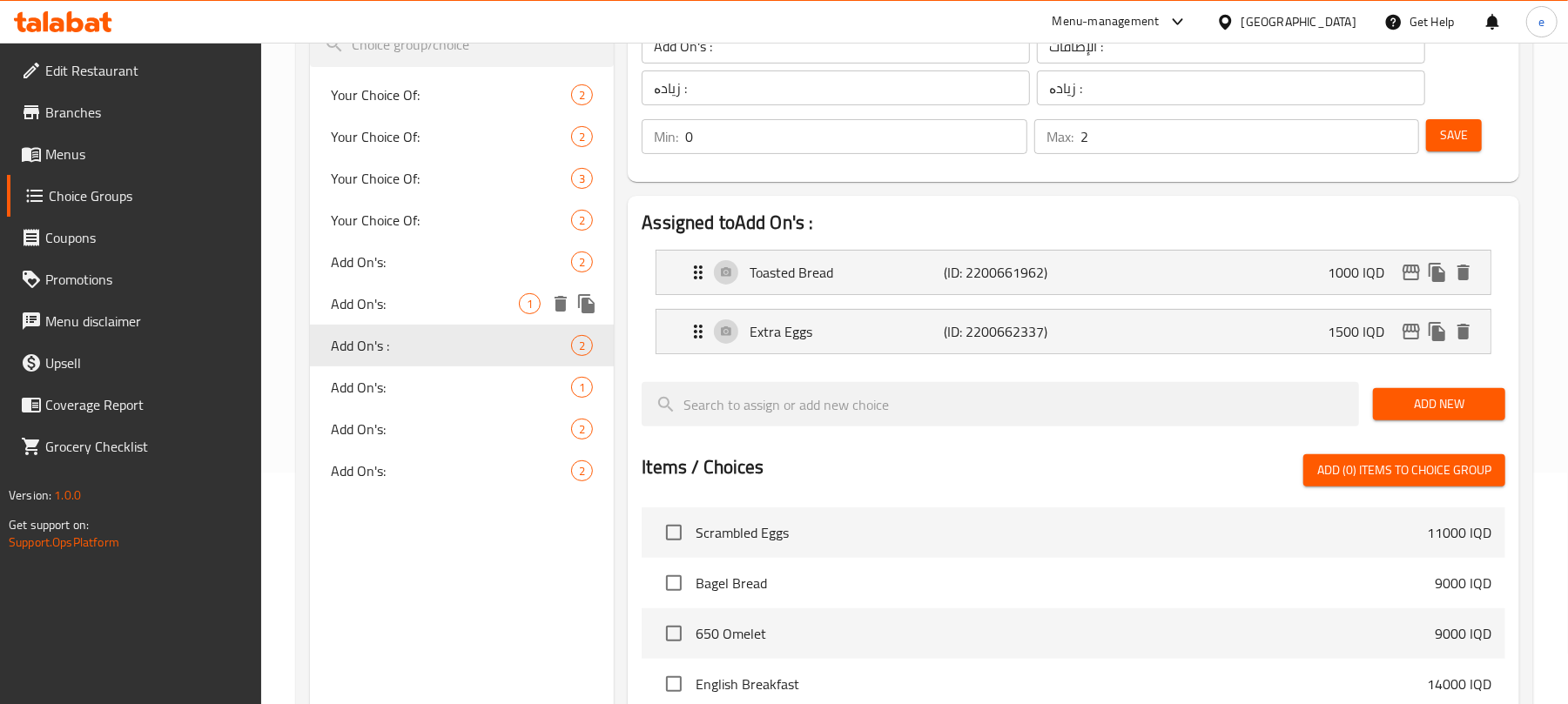
type input "1"
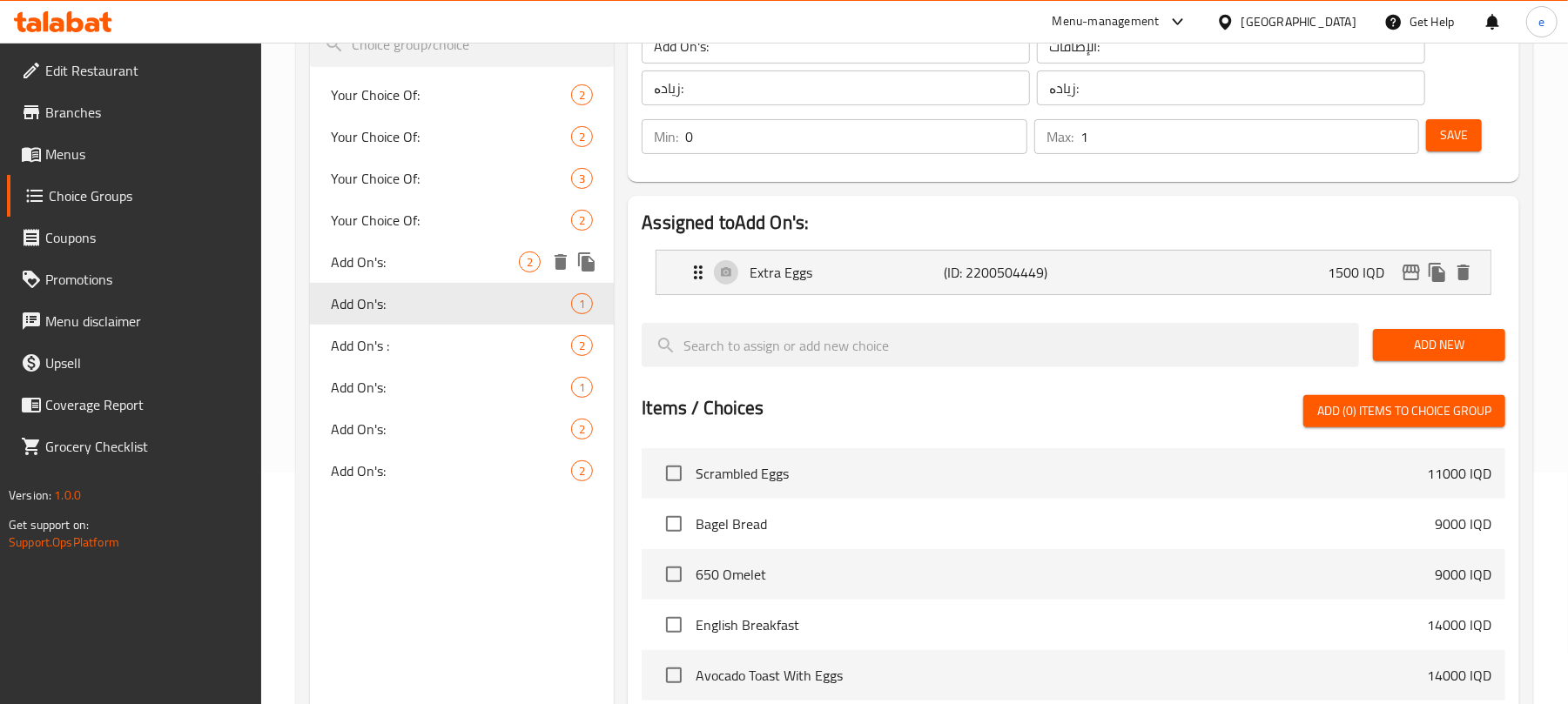
click at [399, 279] on div "Add On's: 2" at bounding box center [462, 262] width 304 height 42
type input "Add On's:"
type input "الإضافات:"
type input "زیادە:"
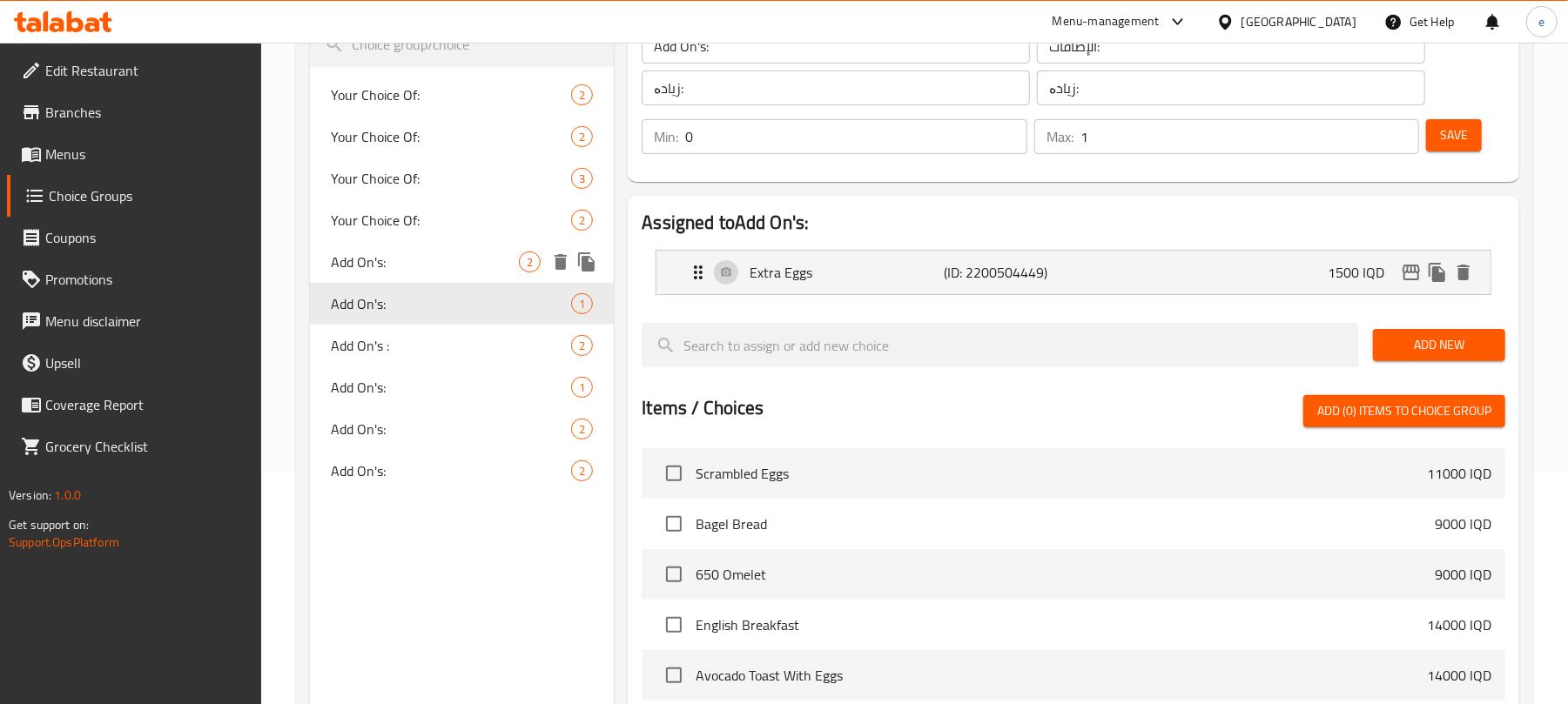
type input "2"
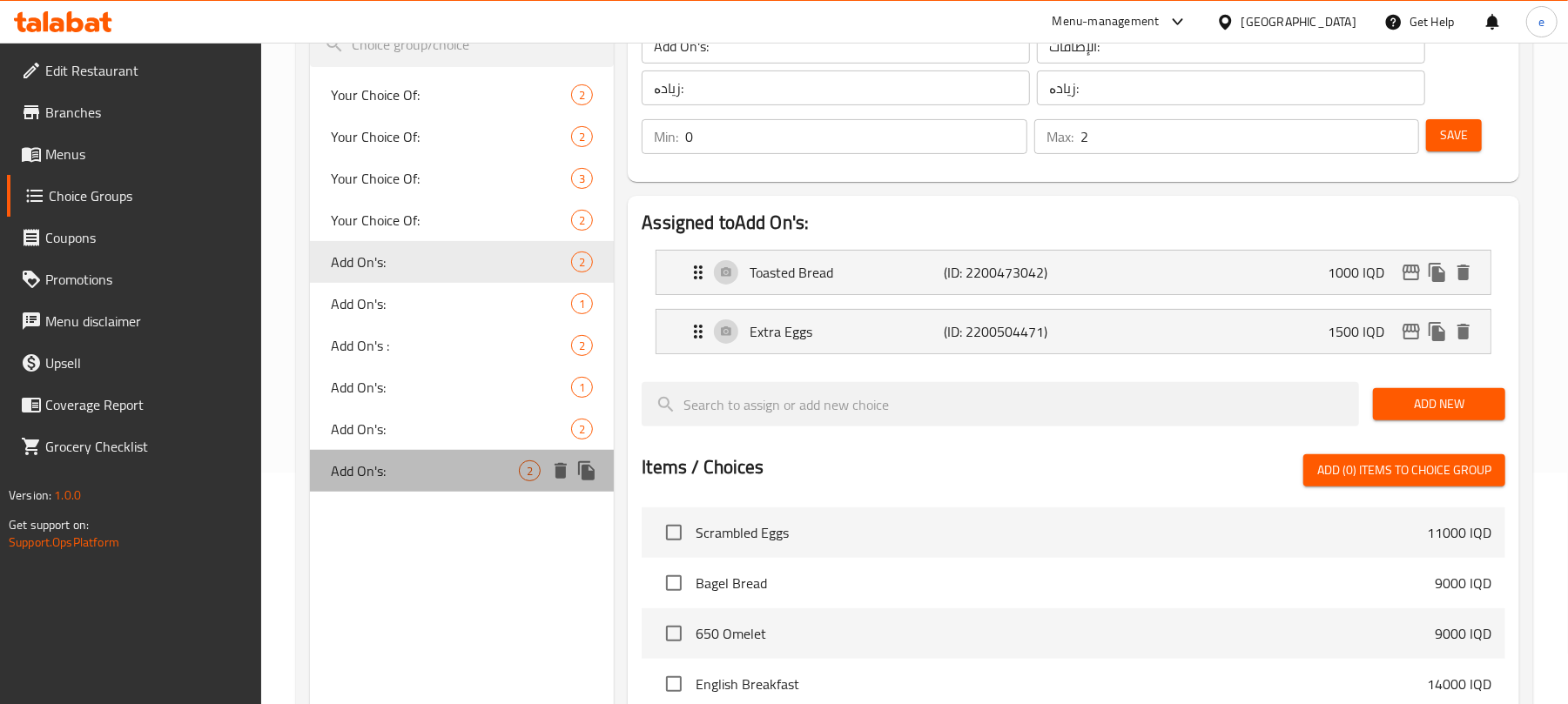
click at [409, 460] on span "Add On's:" at bounding box center [424, 470] width 188 height 21
type input "Add On's:"
type input "0"
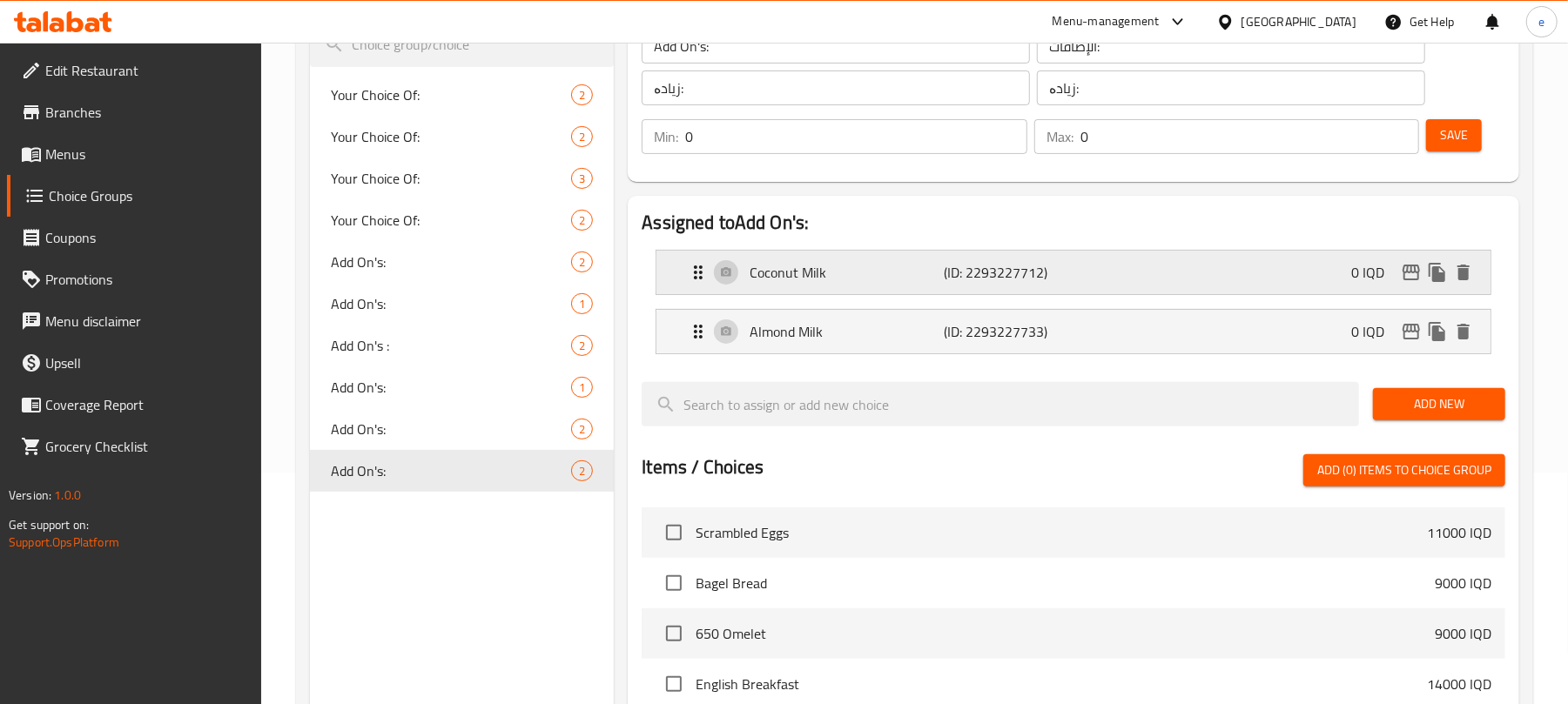
click at [1407, 276] on icon "edit" at bounding box center [1411, 272] width 21 height 21
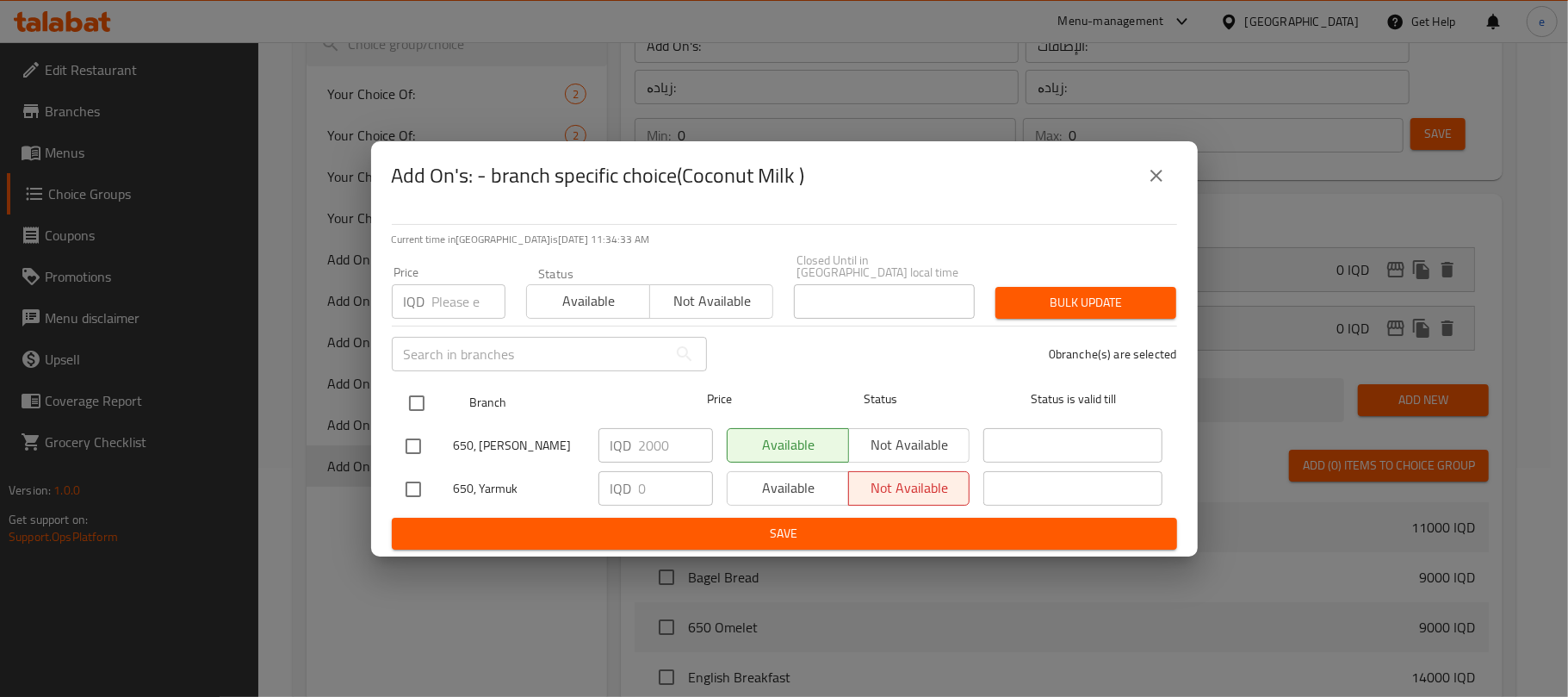
click at [415, 401] on input "checkbox" at bounding box center [416, 402] width 36 height 36
checkbox input "true"
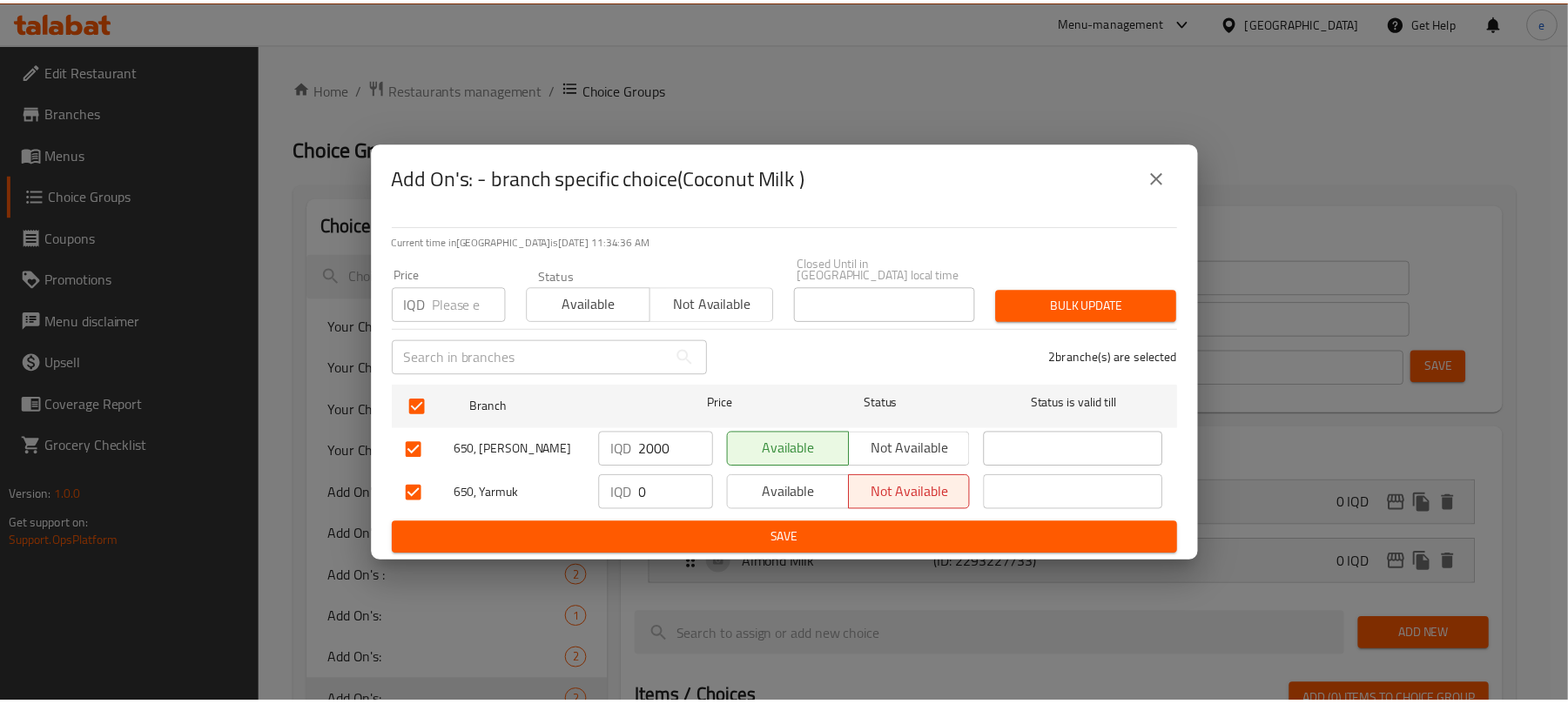
scroll to position [527, 0]
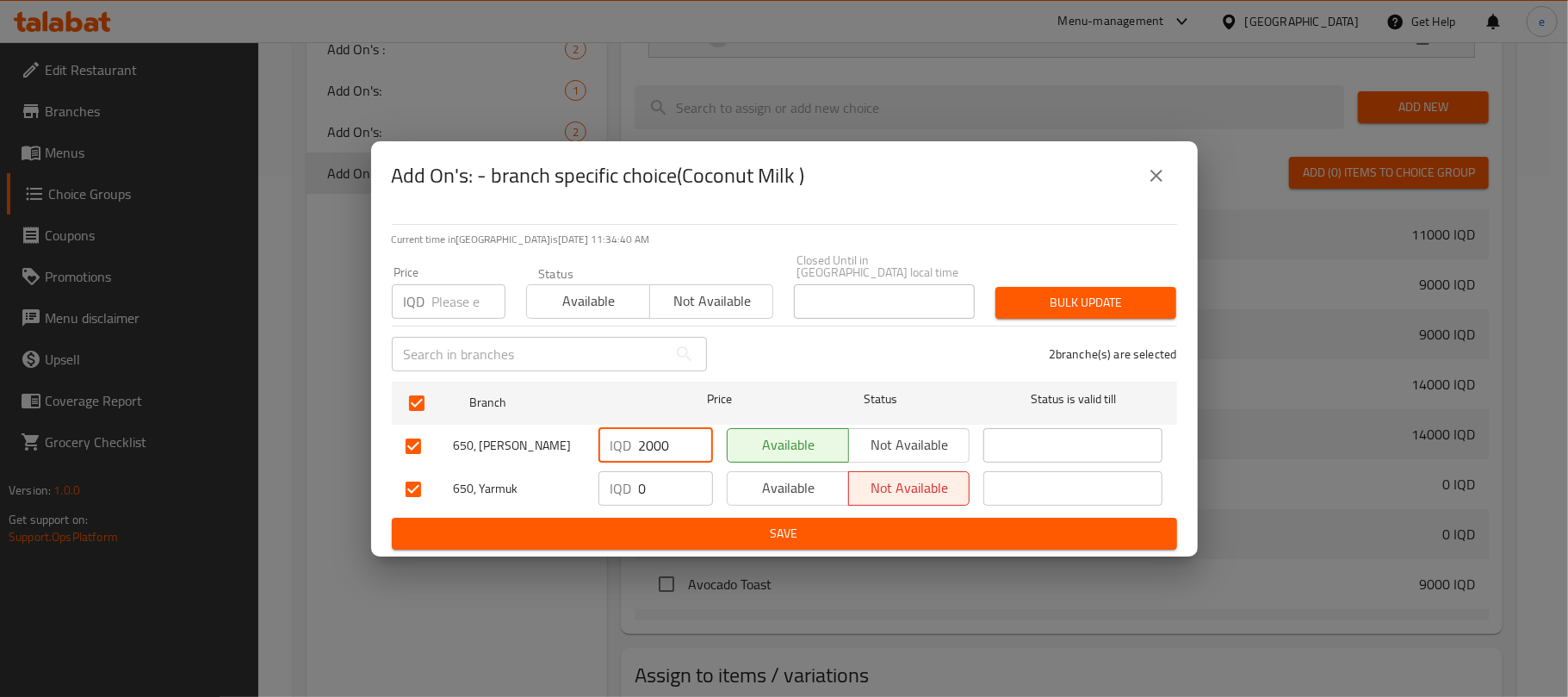
click at [653, 438] on input "2000" at bounding box center [676, 445] width 74 height 34
type input "0"
click at [804, 527] on span "Save" at bounding box center [784, 534] width 758 height 21
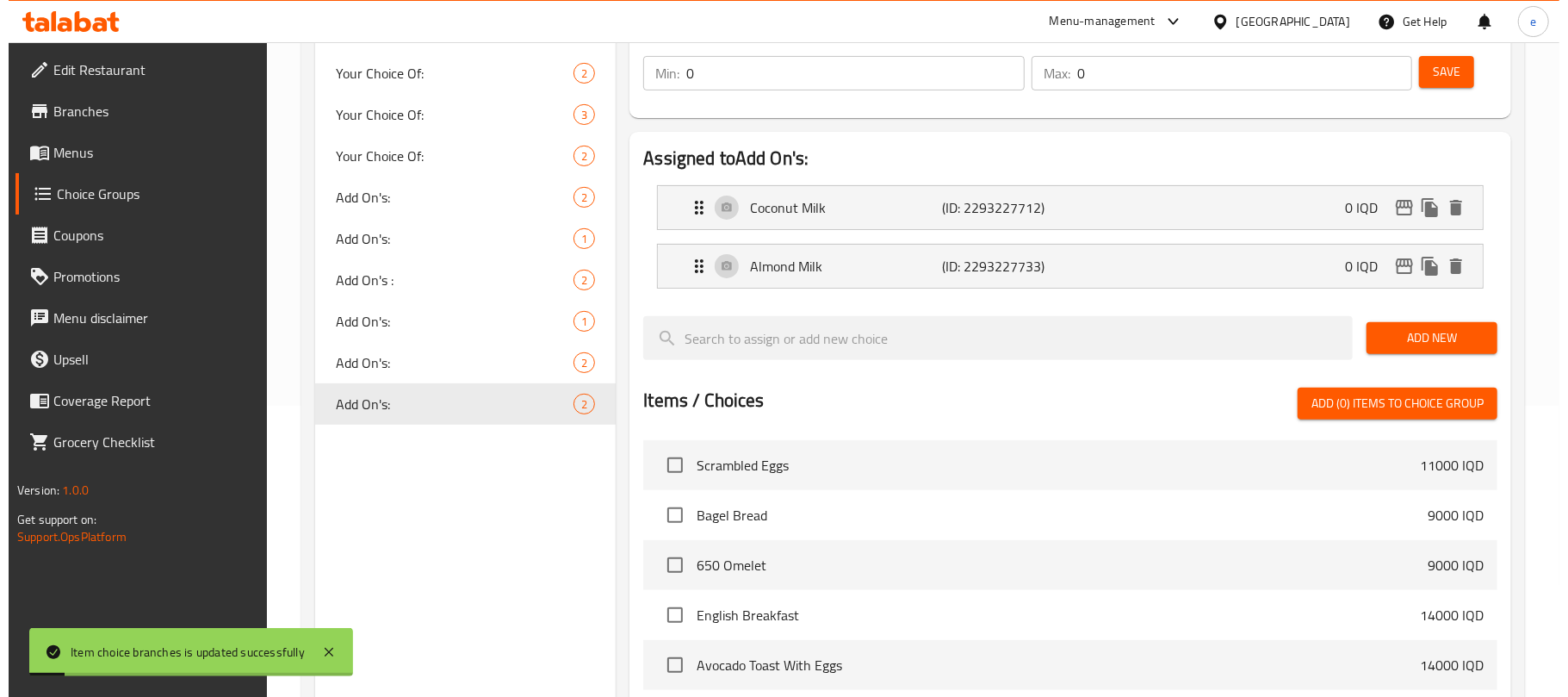
scroll to position [63, 0]
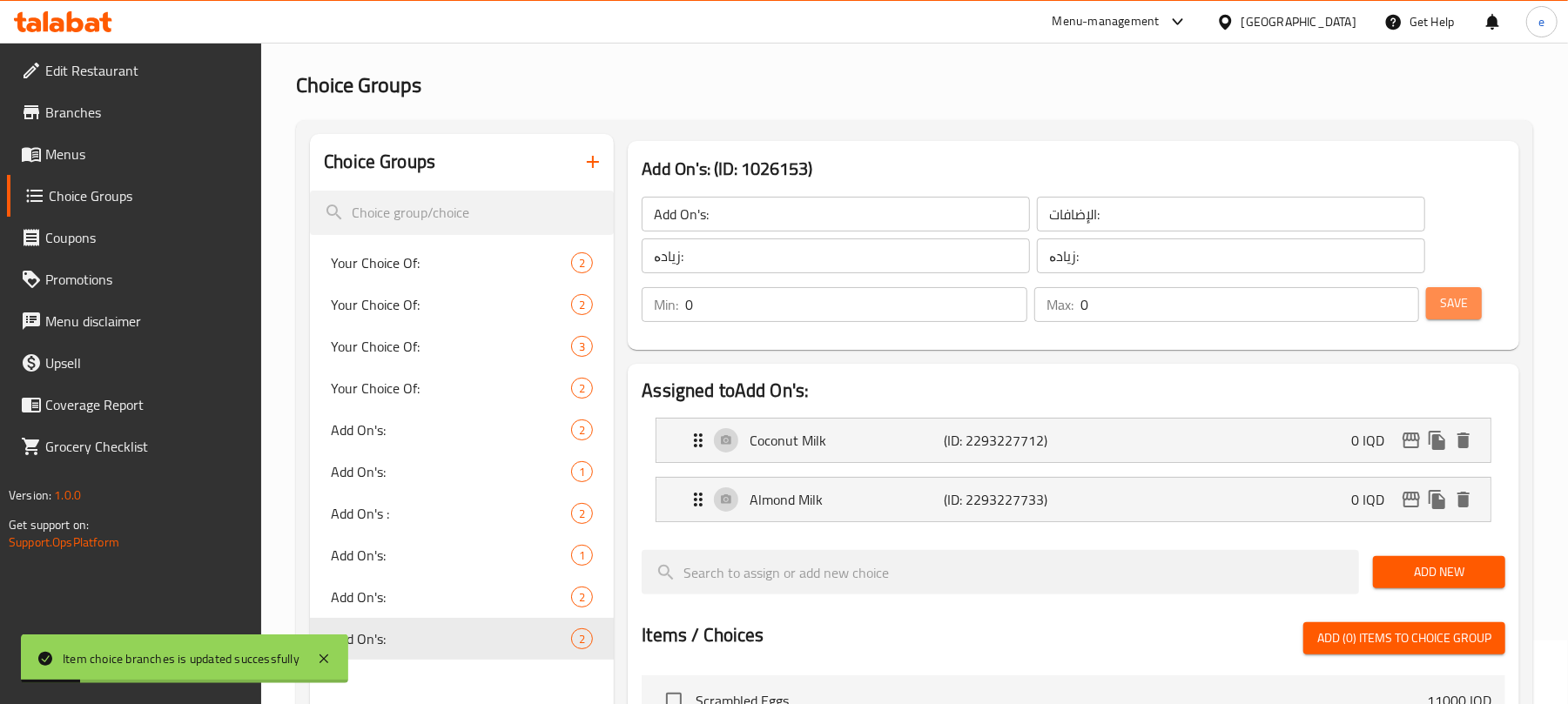
click at [1427, 310] on button "Save" at bounding box center [1454, 302] width 56 height 32
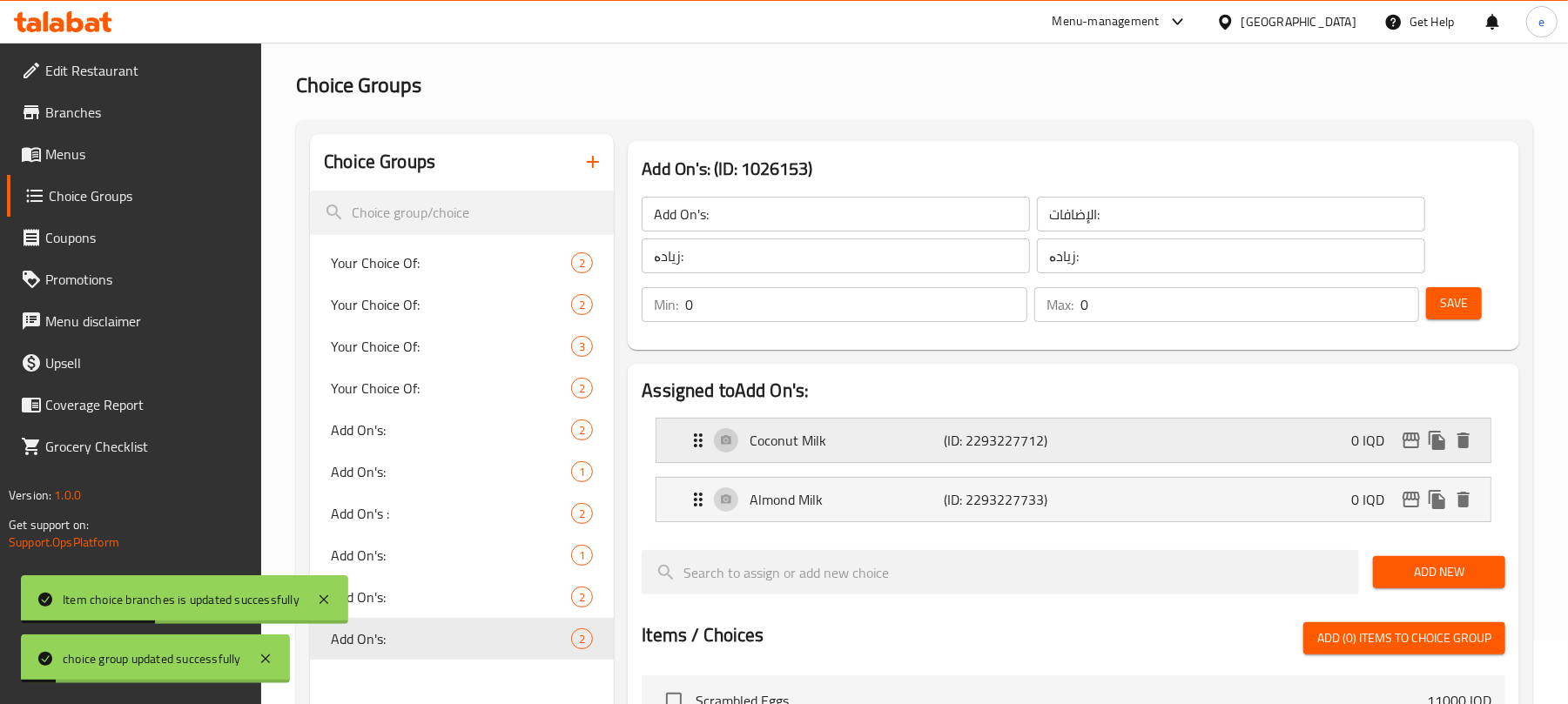
click at [1408, 440] on icon "edit" at bounding box center [1412, 441] width 18 height 16
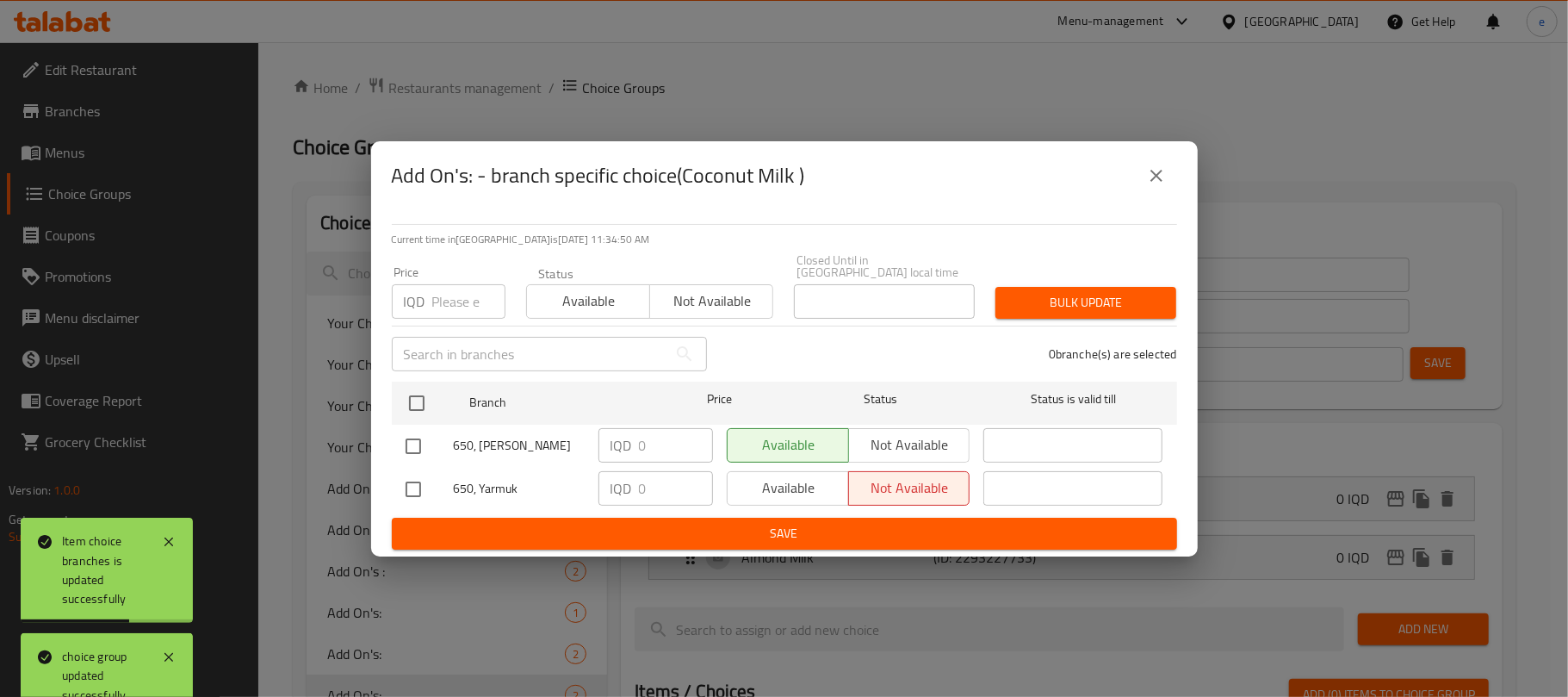
scroll to position [522, 0]
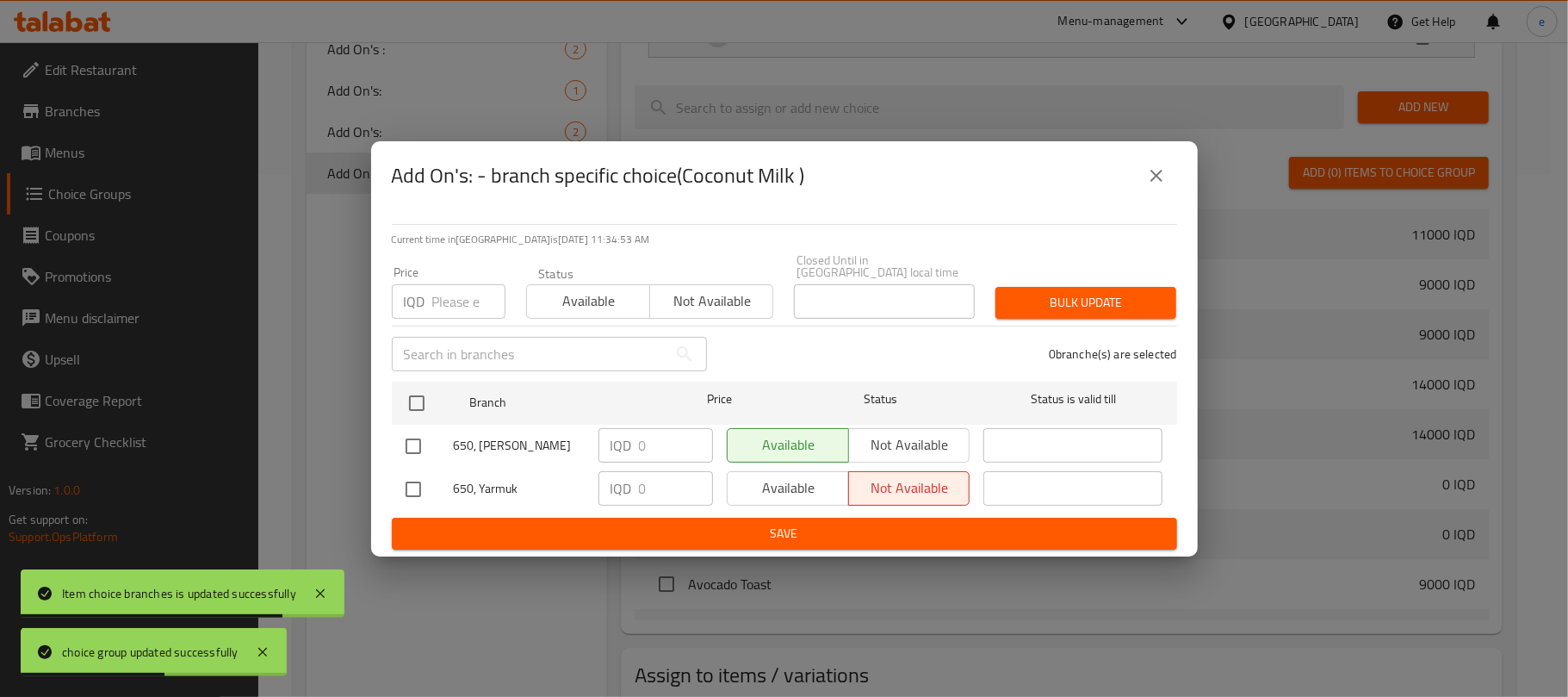
click at [1162, 170] on button "close" at bounding box center [1156, 176] width 42 height 42
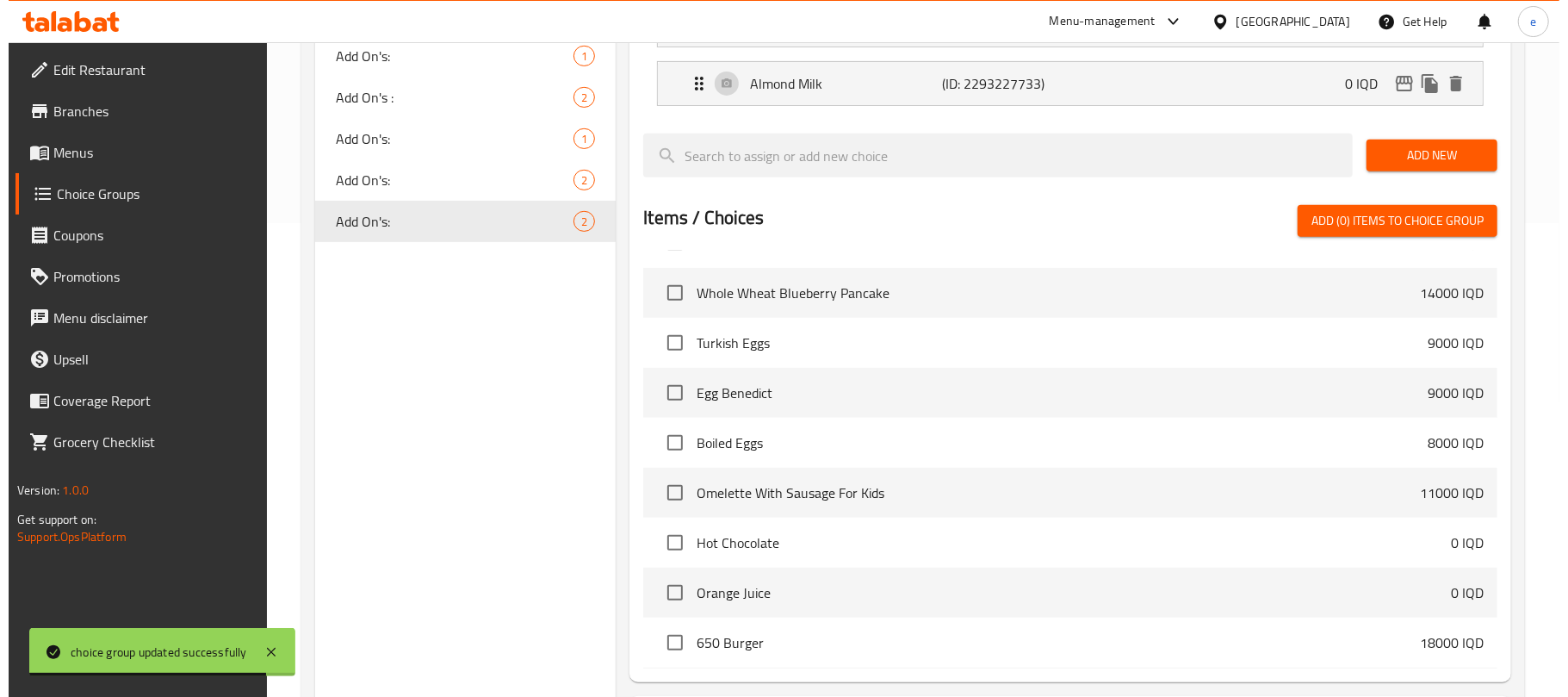
scroll to position [636, 0]
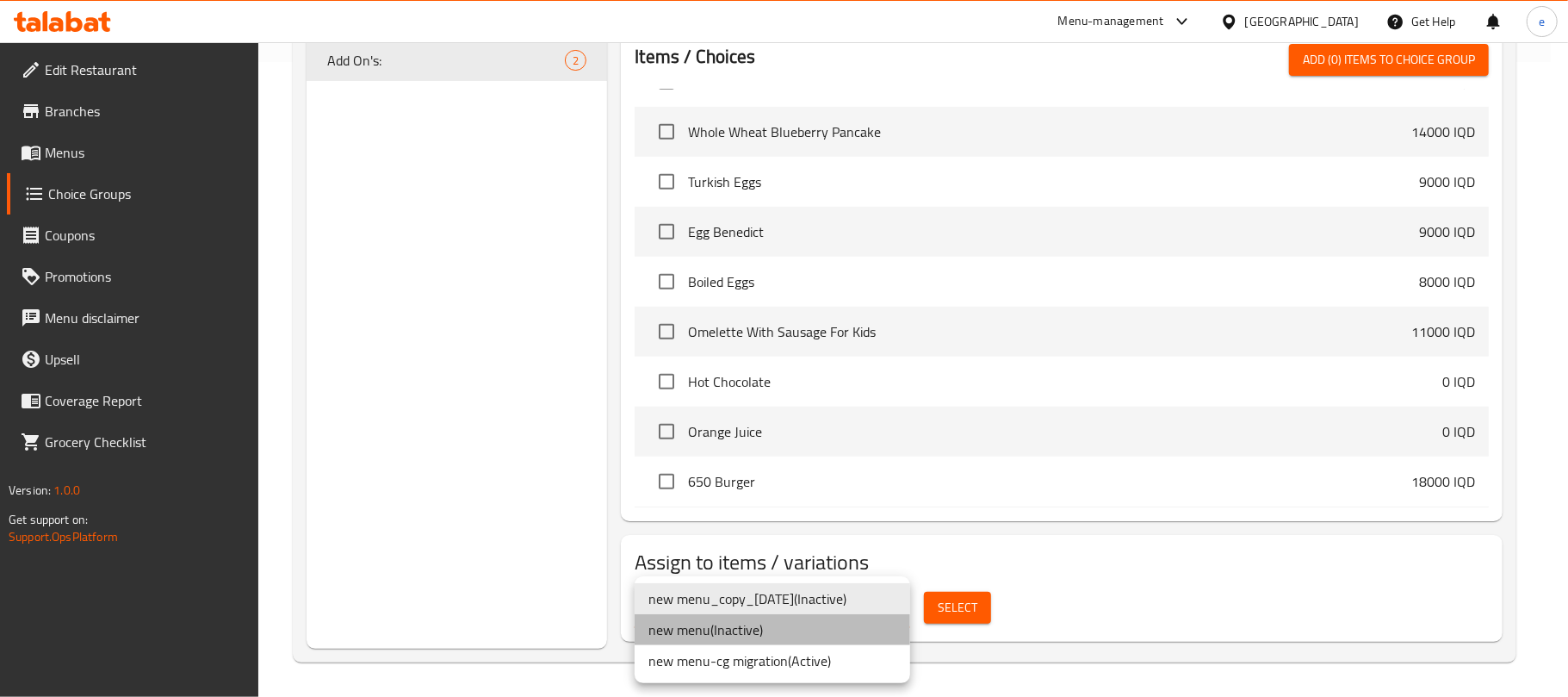
click at [752, 625] on li "new menu ( Inactive )" at bounding box center [772, 630] width 276 height 31
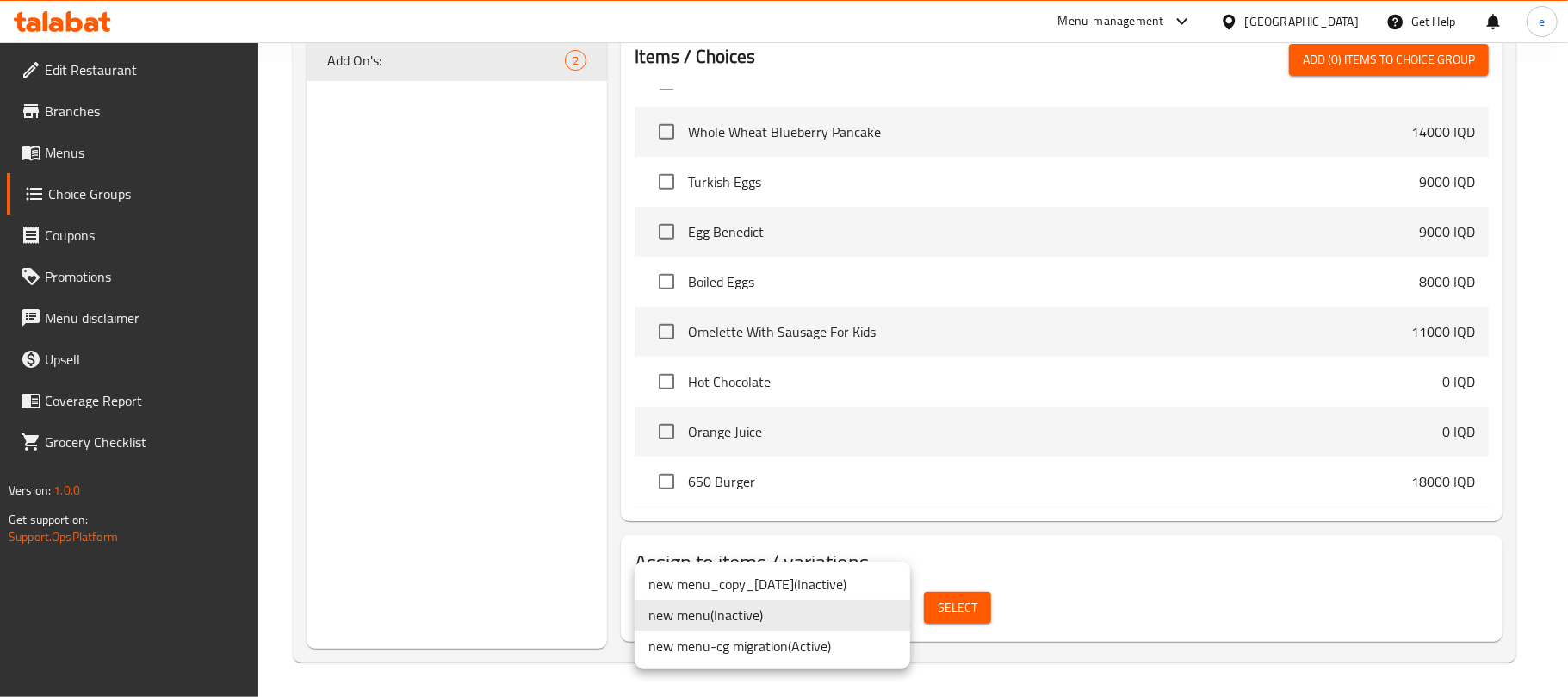
click at [827, 655] on li "new menu-cg migration ( Active )" at bounding box center [772, 646] width 276 height 31
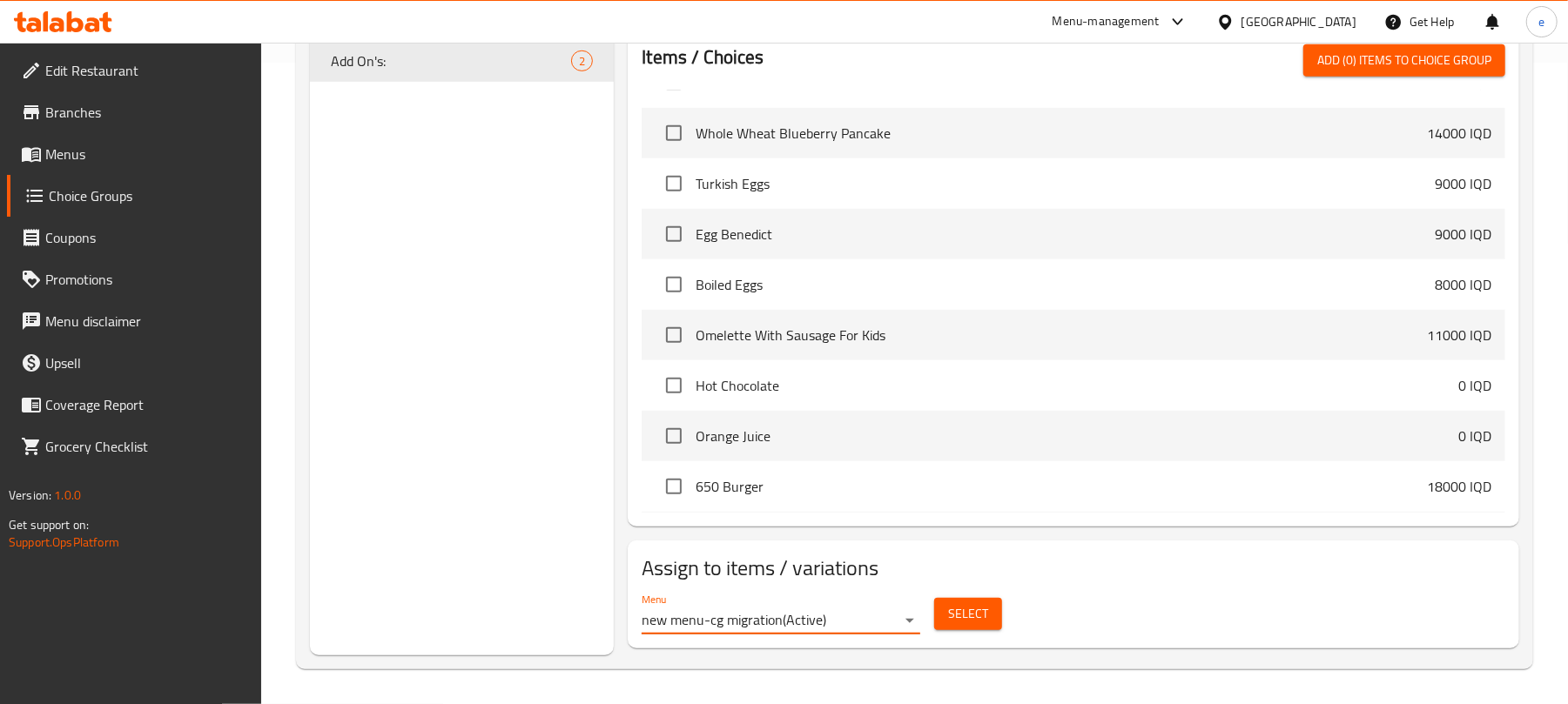
click at [979, 622] on span "Select" at bounding box center [968, 614] width 40 height 22
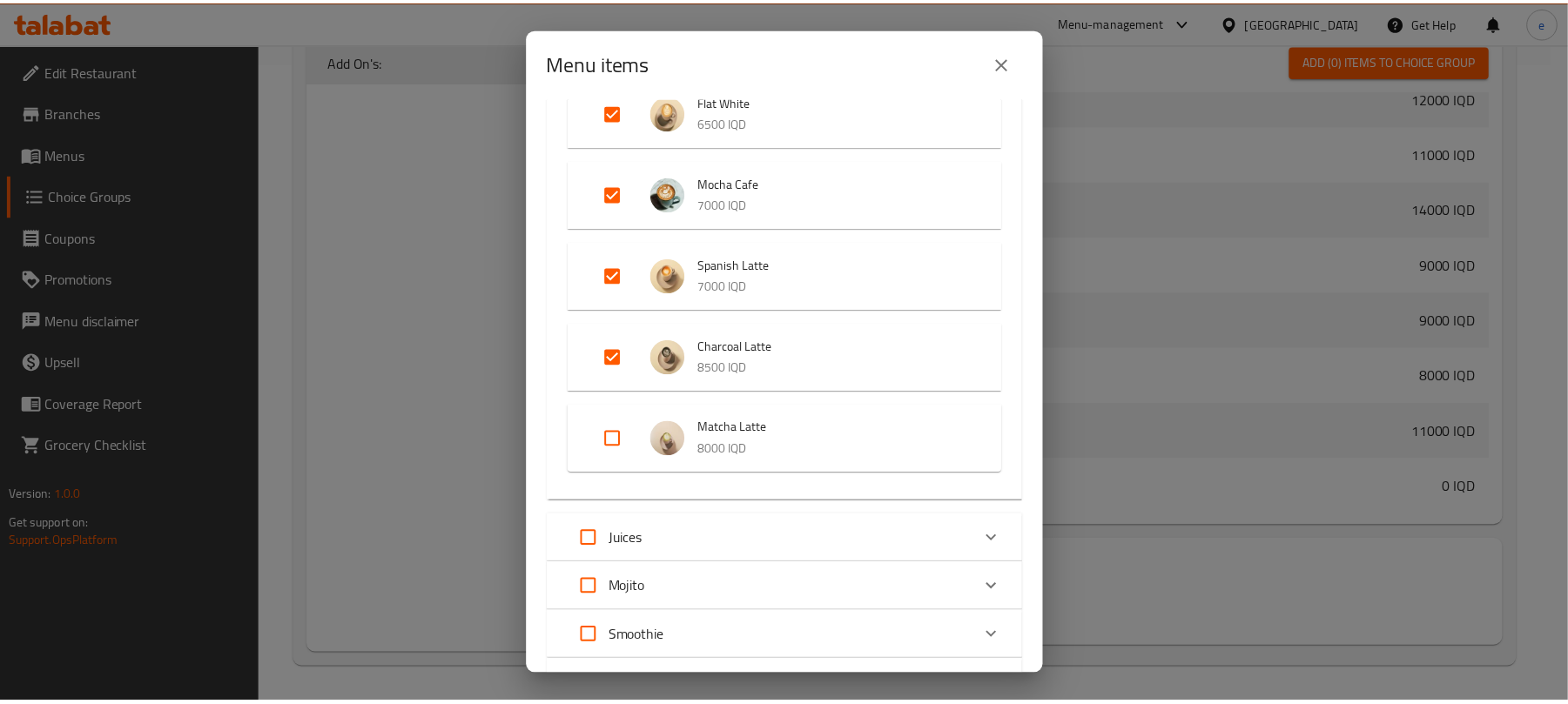
scroll to position [1883, 0]
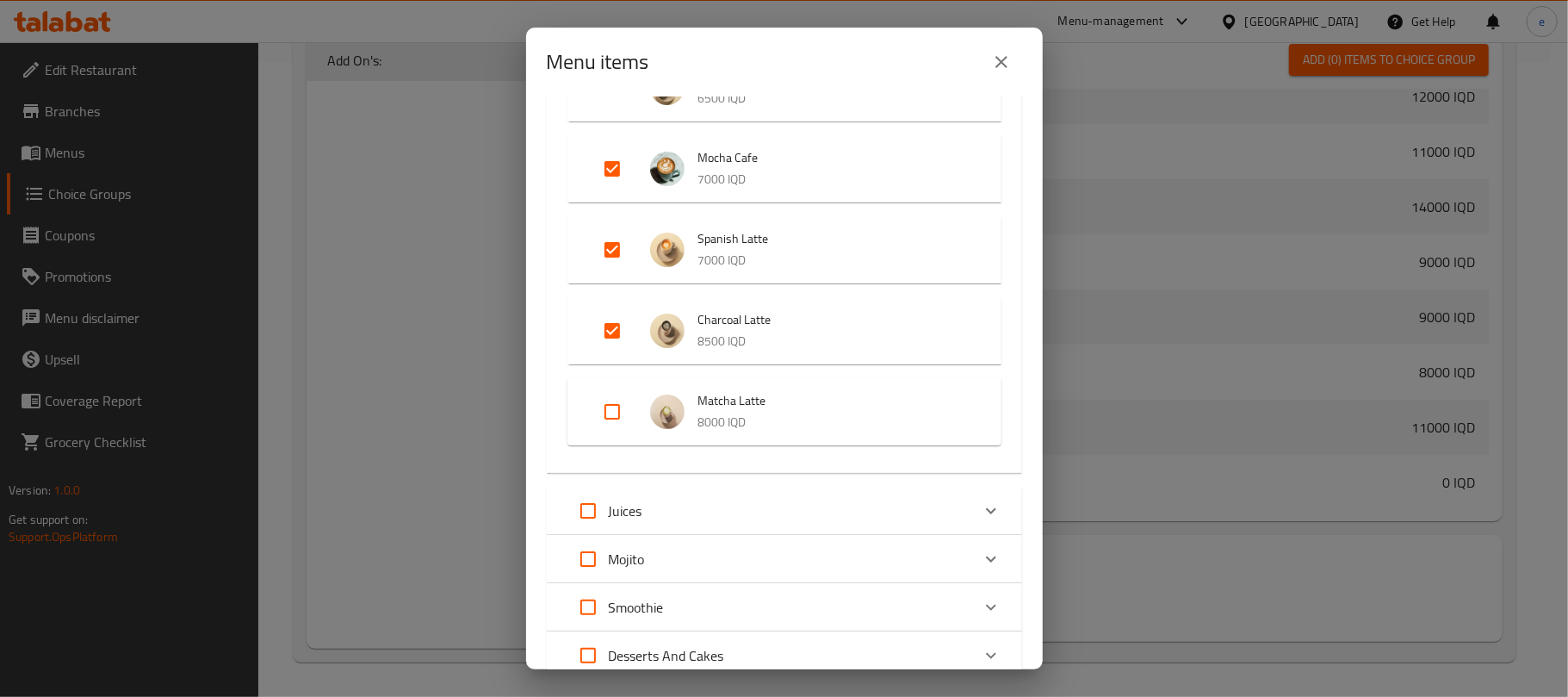
click at [999, 73] on button "close" at bounding box center [1002, 62] width 42 height 42
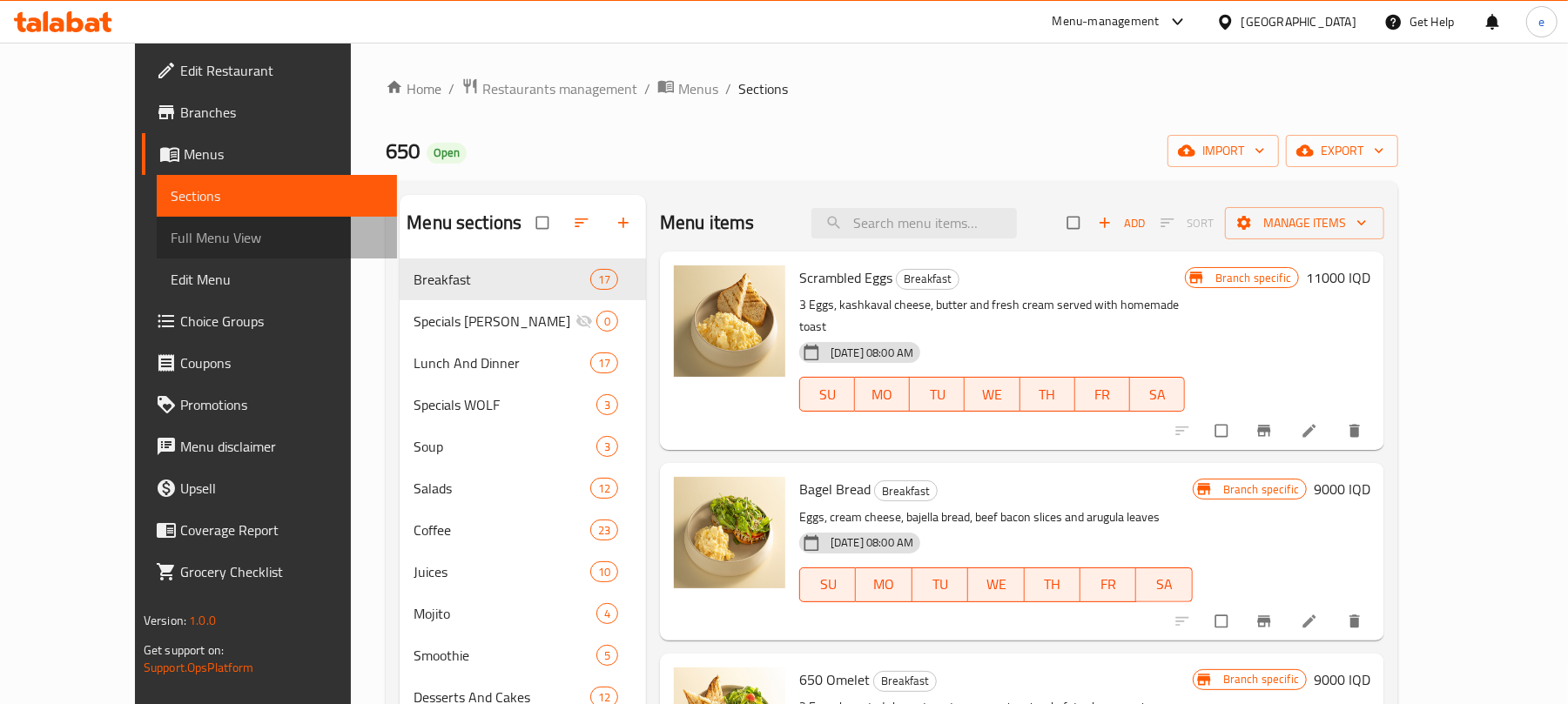
click at [171, 232] on span "Full Menu View" at bounding box center [277, 237] width 212 height 21
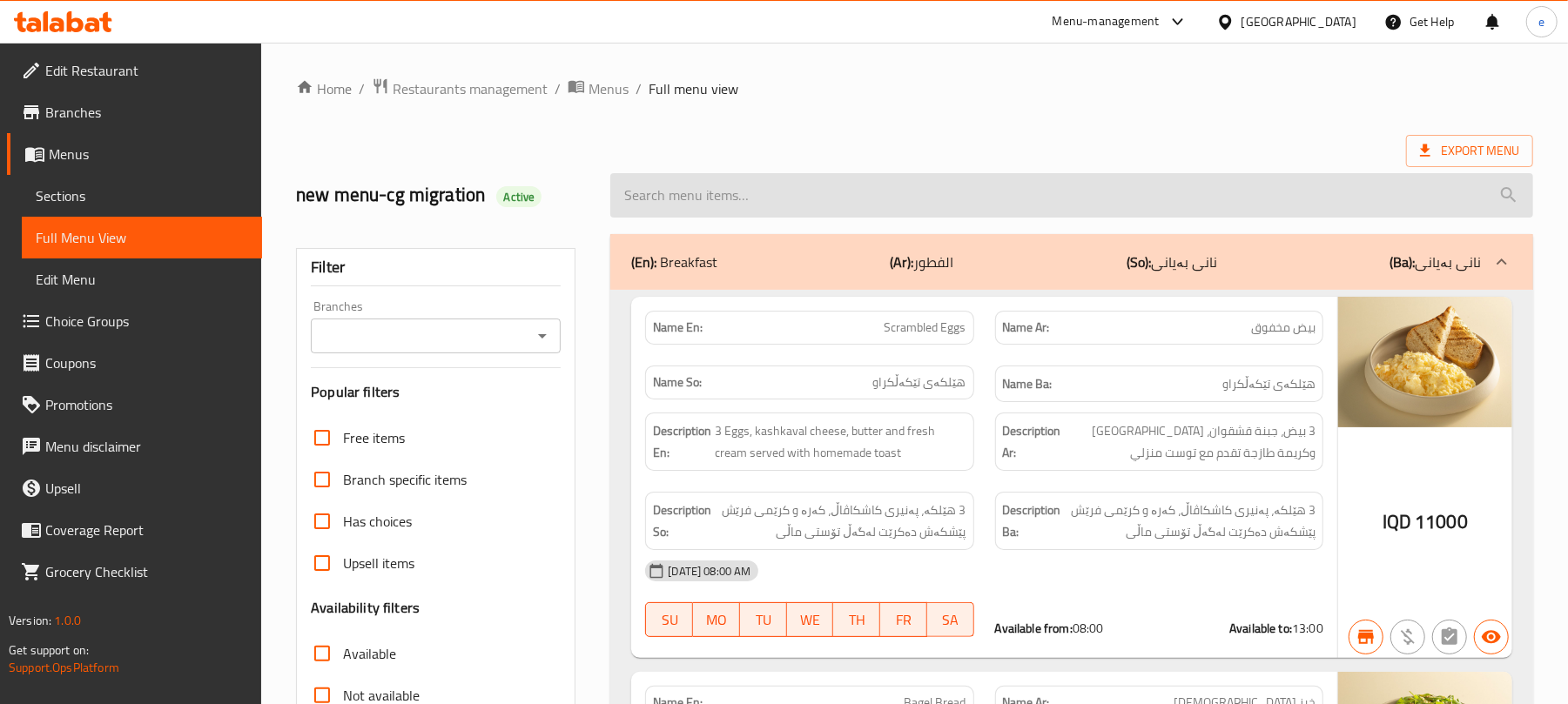
click at [806, 203] on input "search" at bounding box center [1072, 194] width 924 height 44
paste input "Caramel Latte"
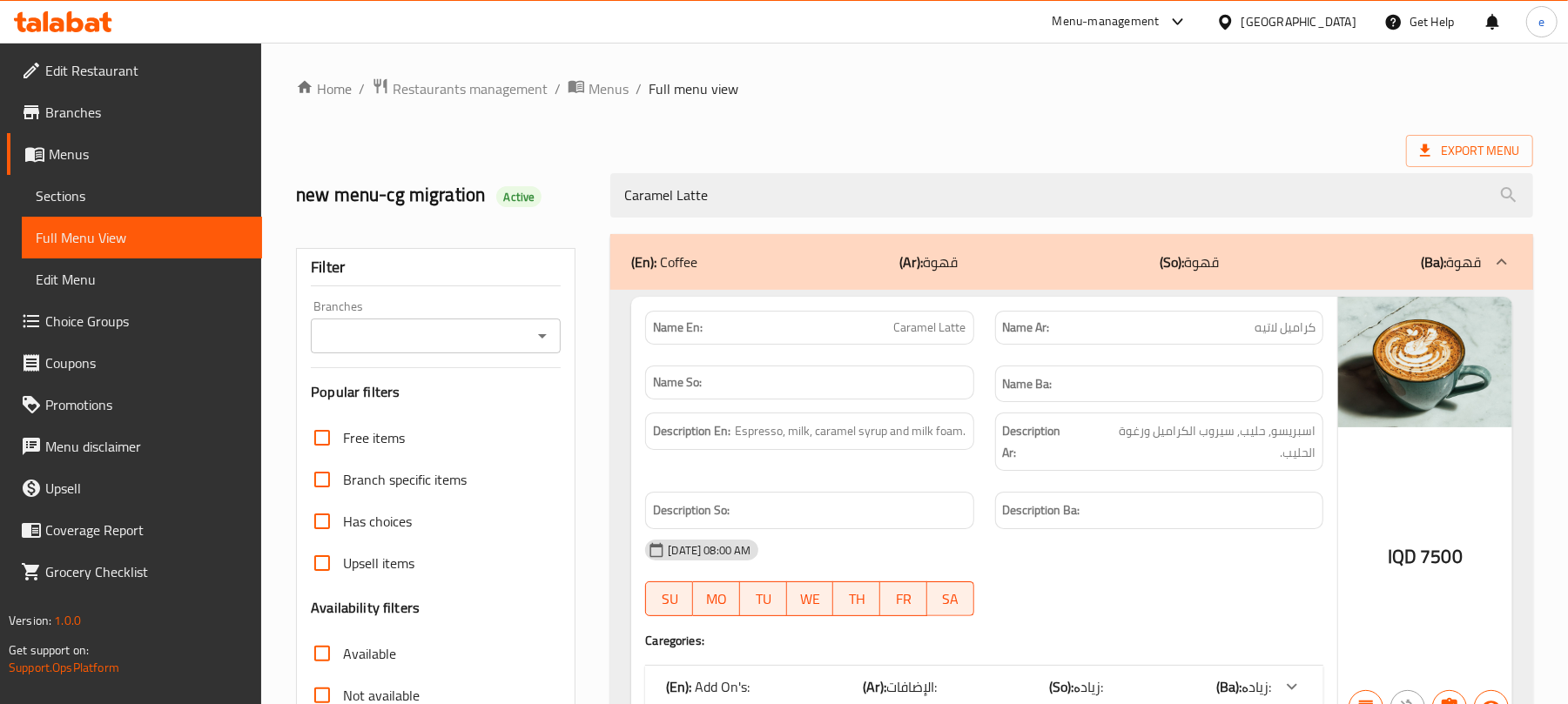
click at [548, 333] on icon "Open" at bounding box center [542, 335] width 21 height 21
type input "Caramel Latte"
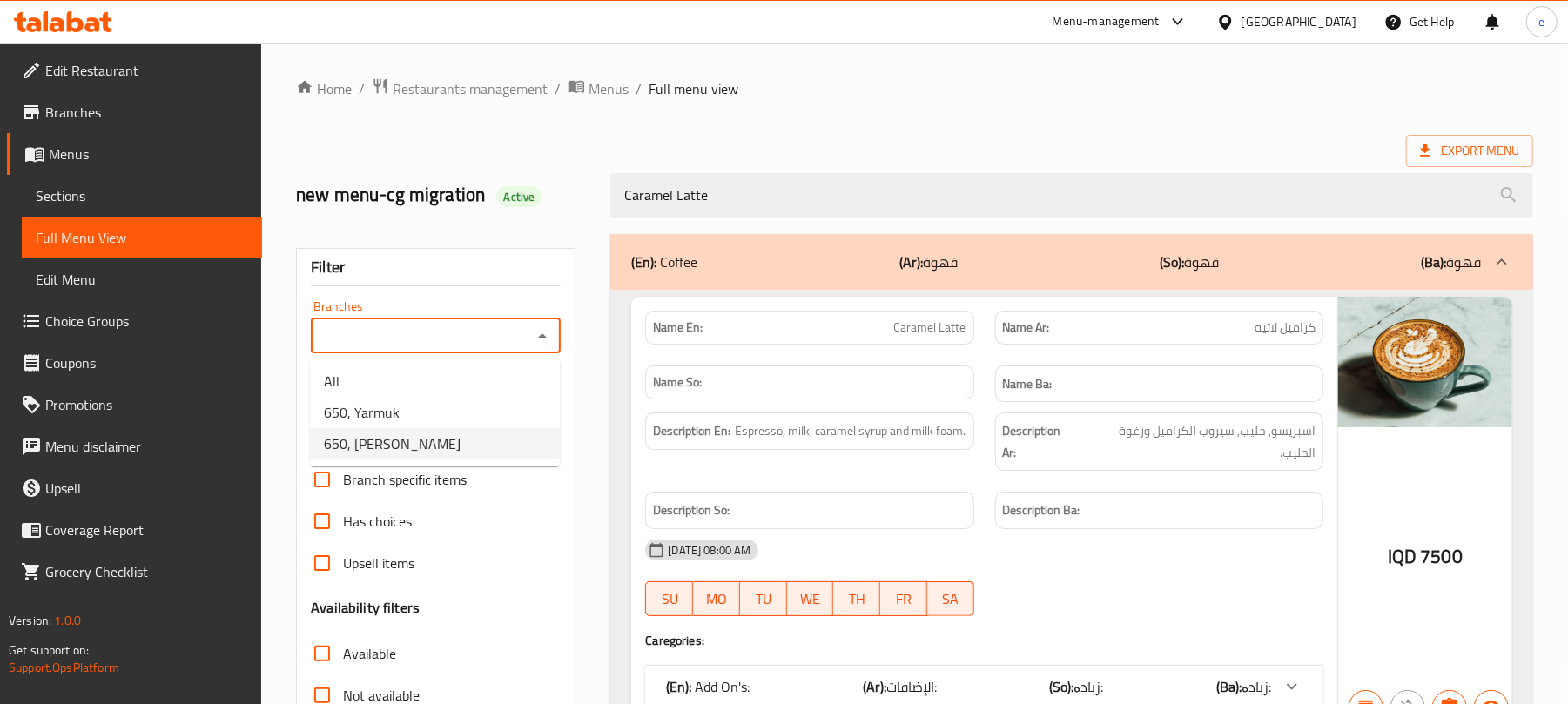
click at [430, 450] on span "650, [PERSON_NAME]" at bounding box center [392, 443] width 137 height 21
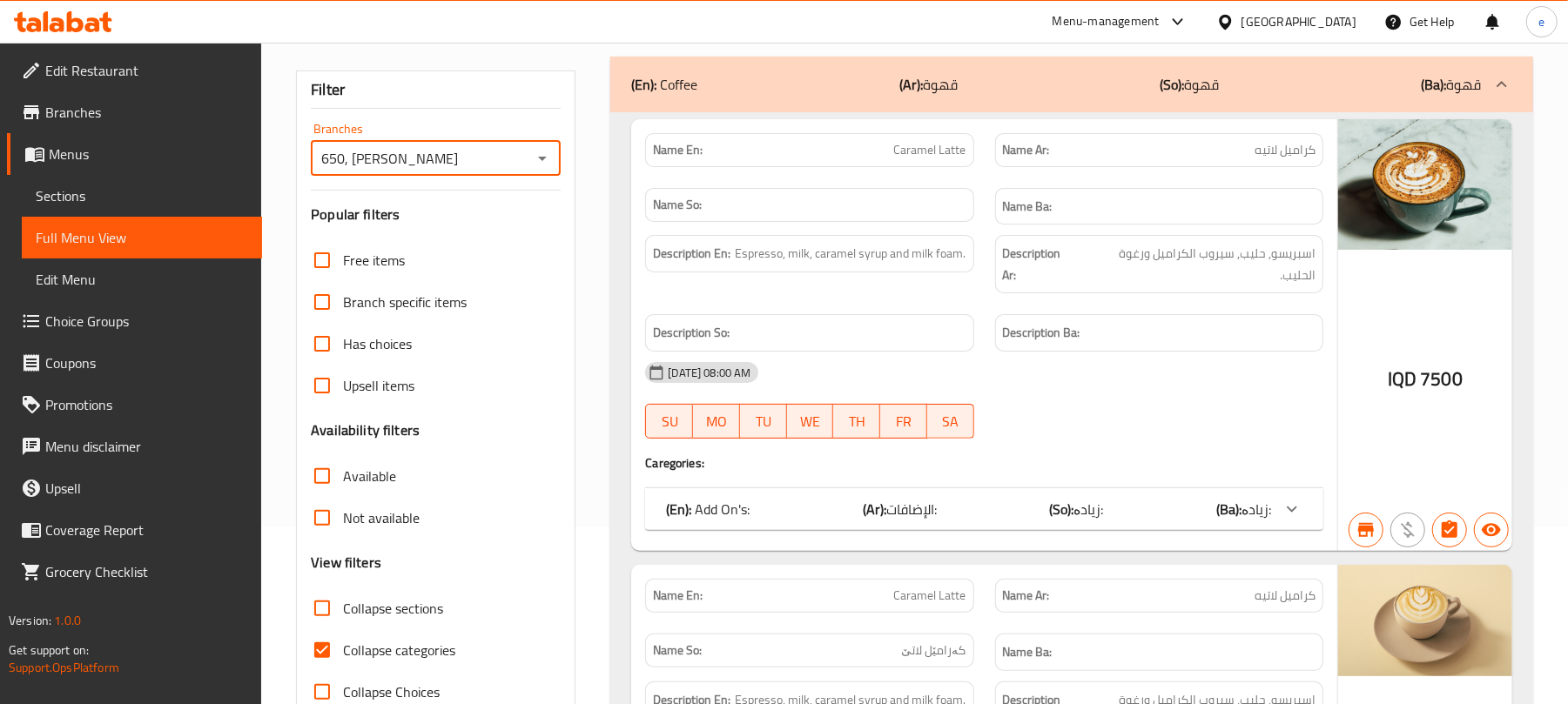
scroll to position [232, 0]
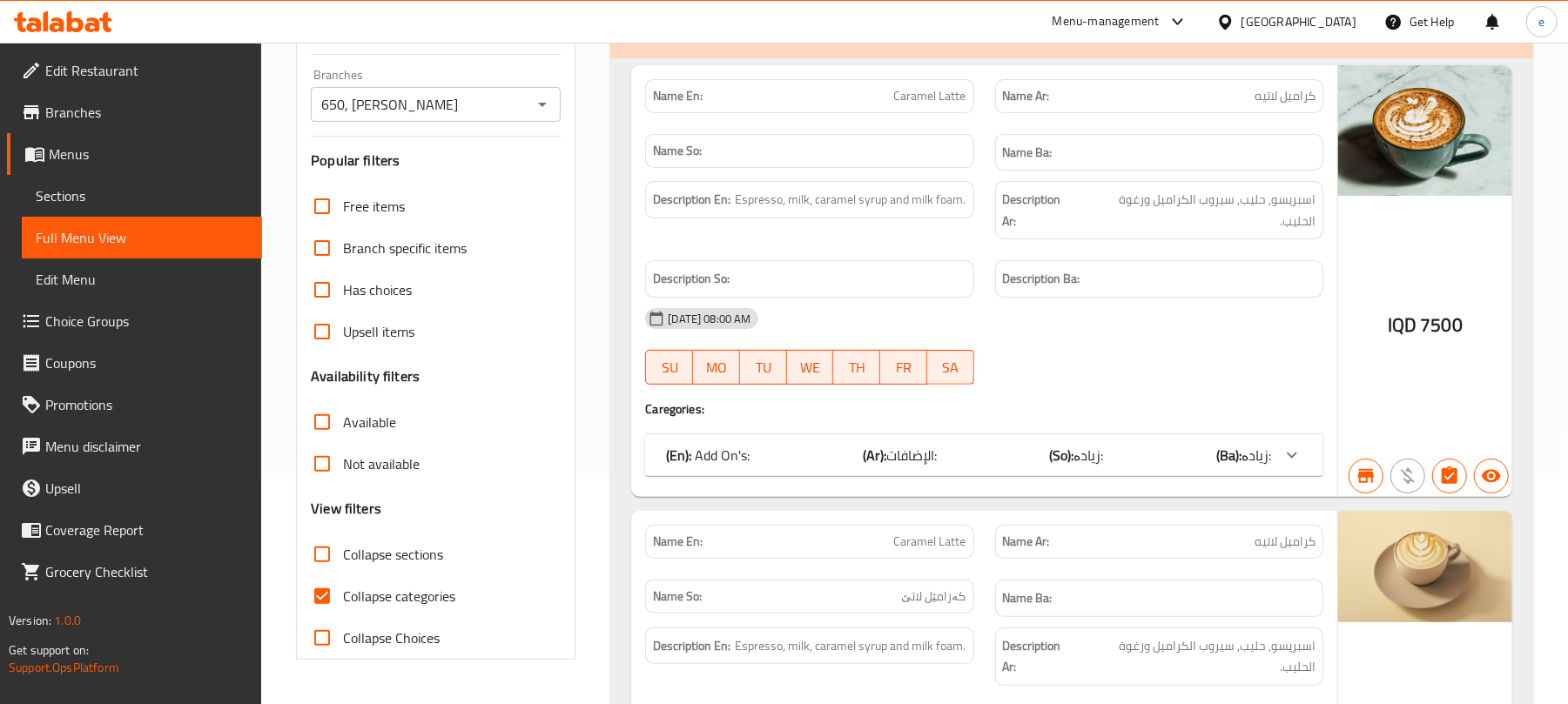
click at [1209, 445] on div "(En): Add On's: (Ar): الإضافات: (So): زیادە: (Ba): زیادە:" at bounding box center [969, 455] width 605 height 21
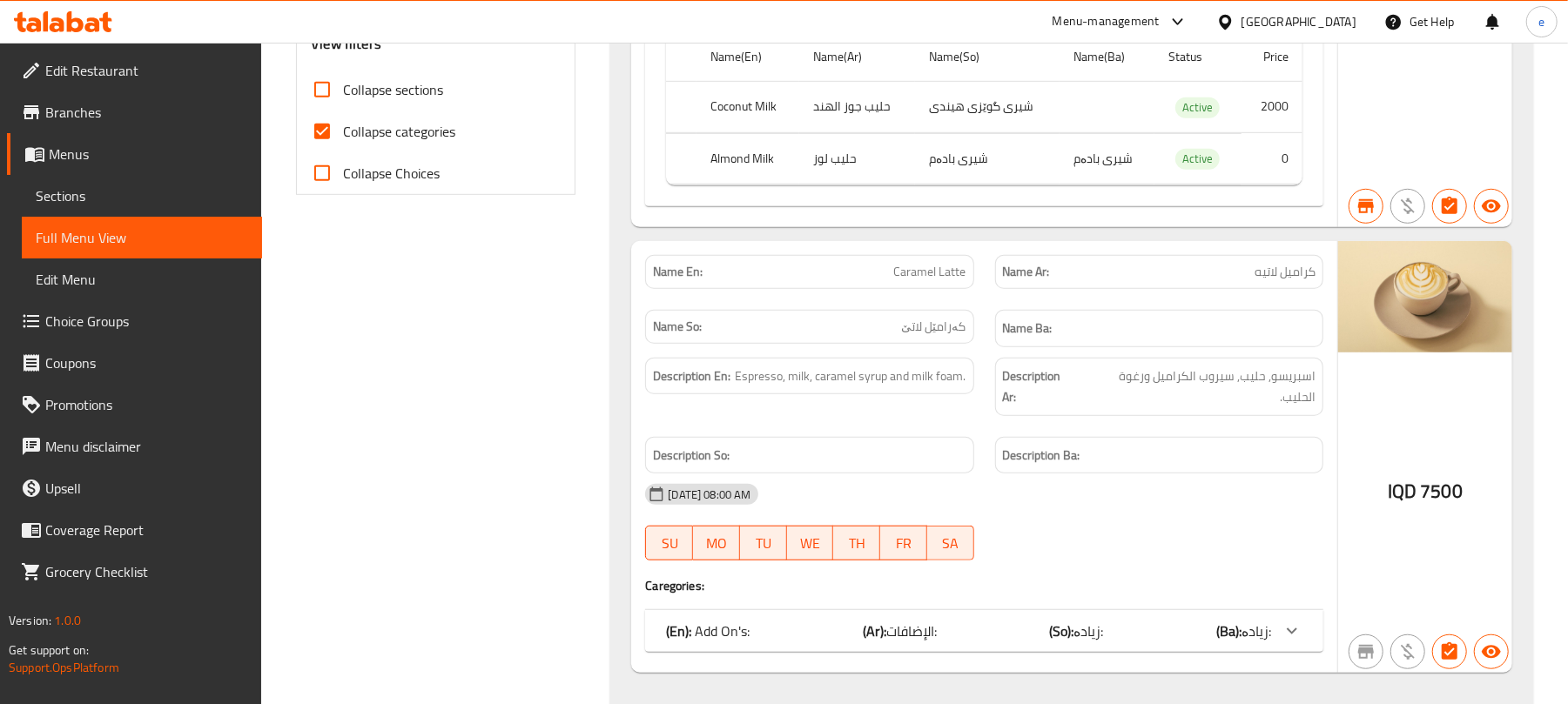
scroll to position [700, 0]
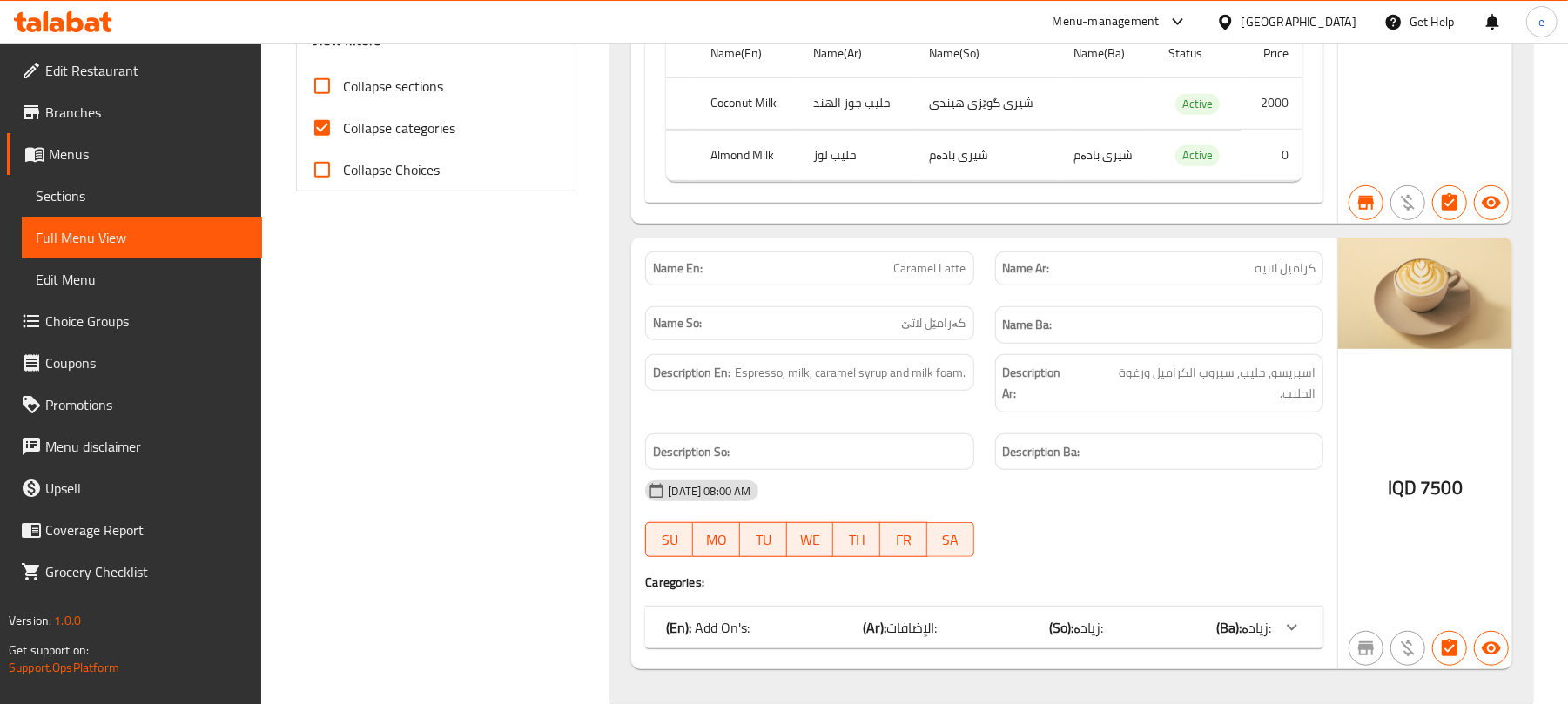
click at [1255, 615] on span "زیادە:" at bounding box center [1257, 627] width 29 height 27
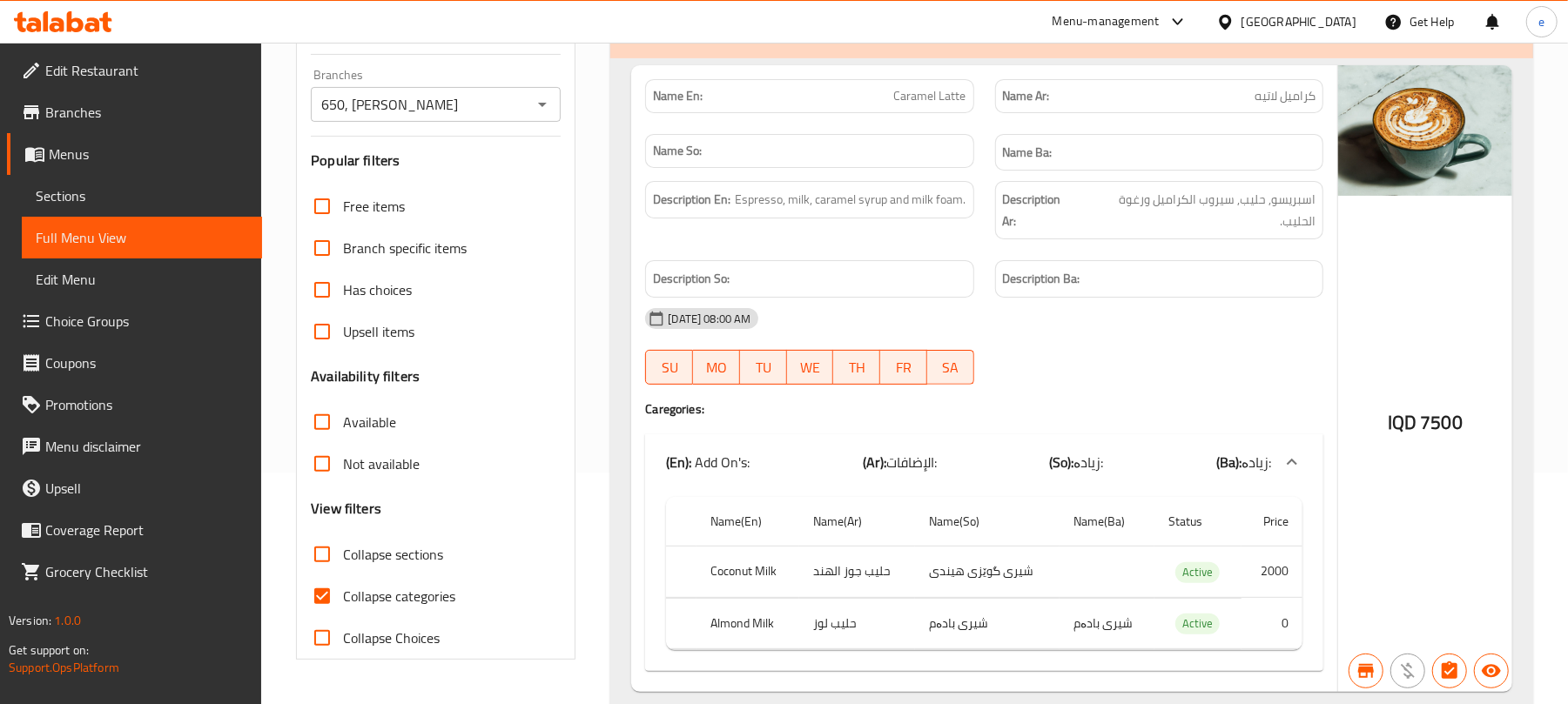
scroll to position [0, 0]
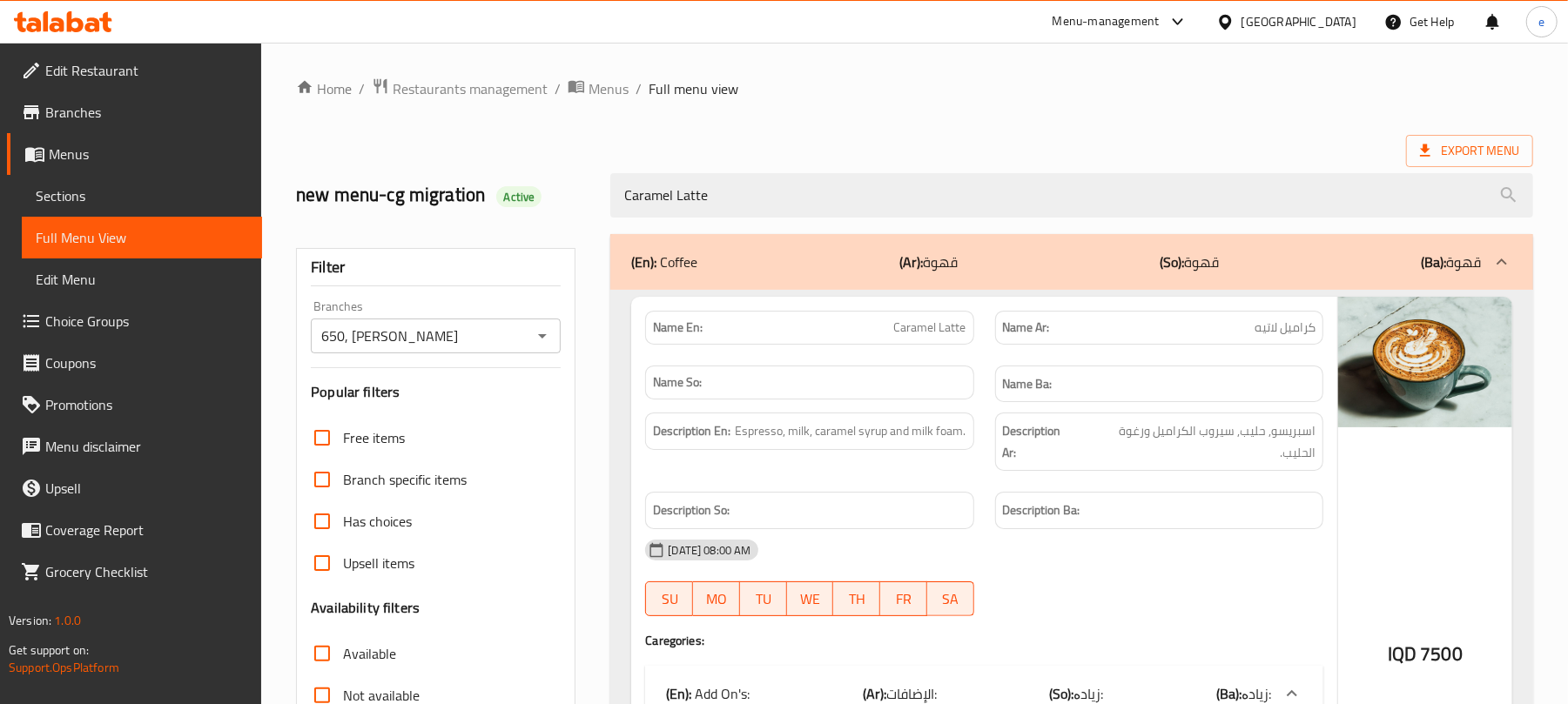
click at [545, 336] on icon "Open" at bounding box center [542, 335] width 21 height 21
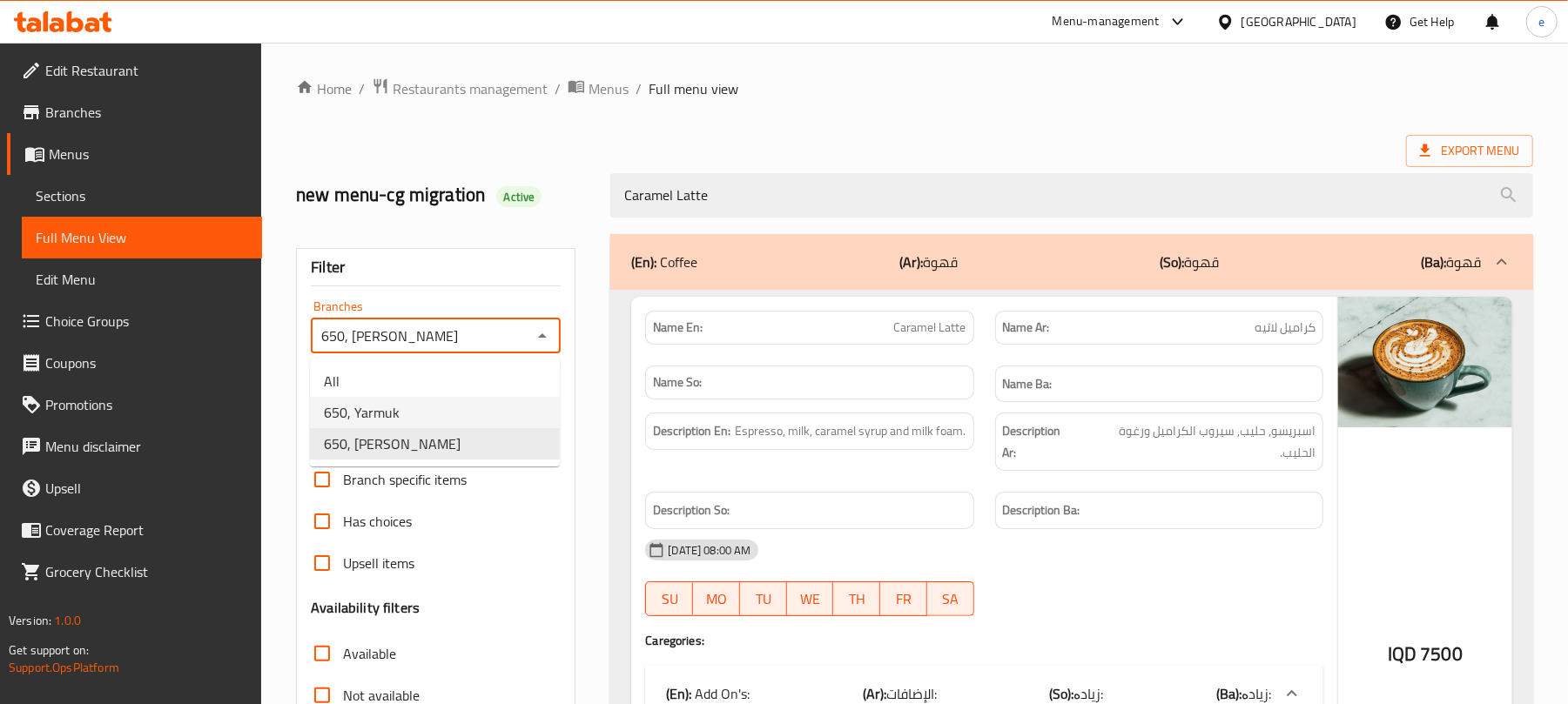
click at [404, 406] on li "650, Yarmuk" at bounding box center [435, 412] width 250 height 31
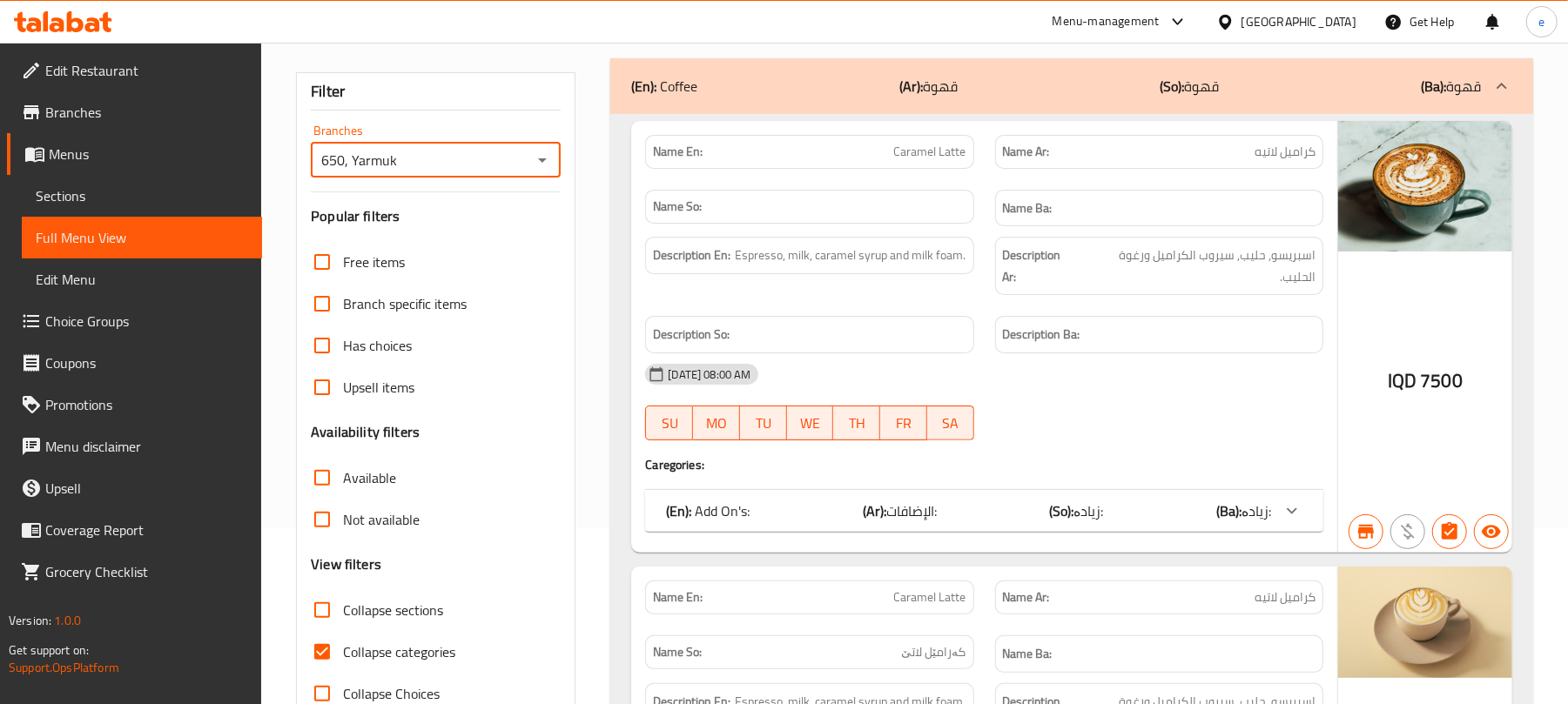
scroll to position [232, 0]
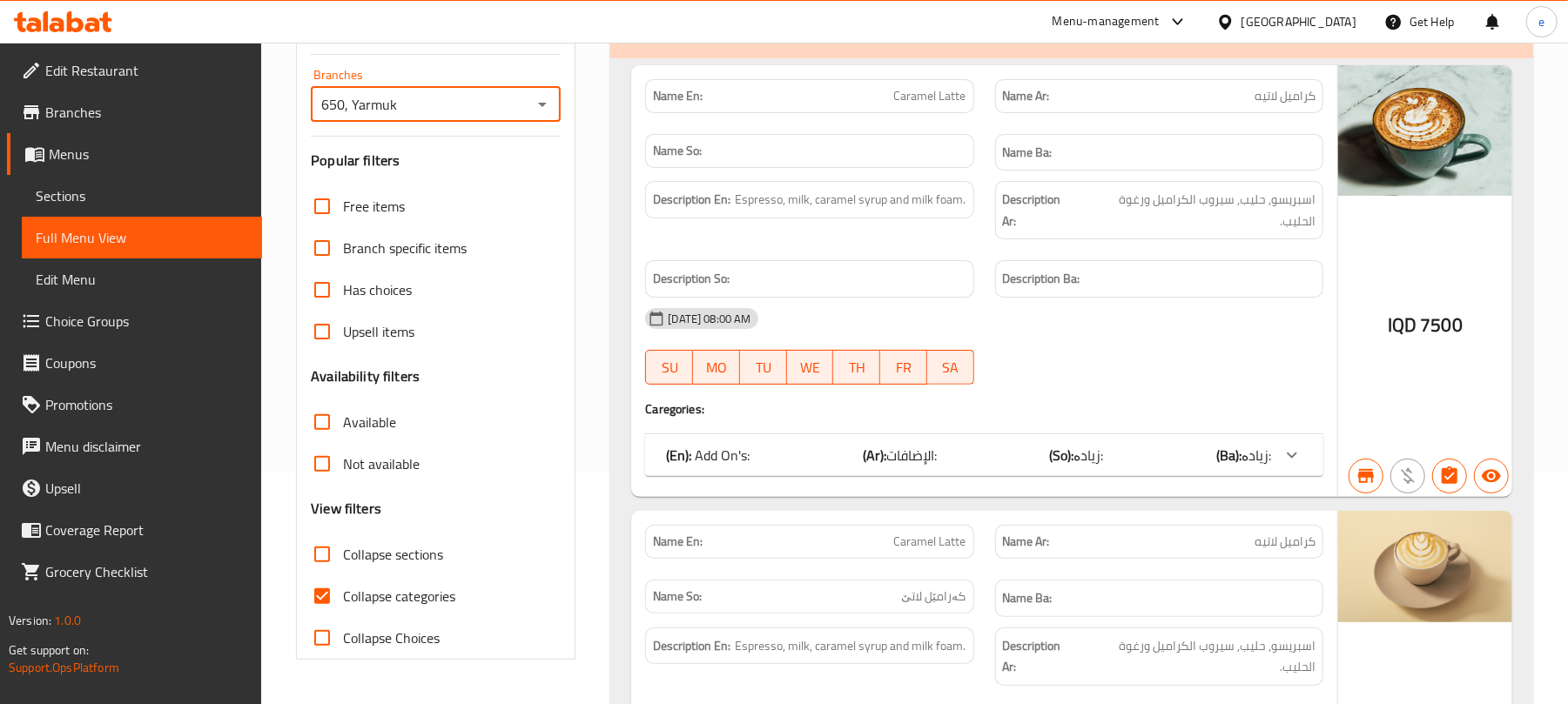
click at [1153, 445] on div "(En): Add On's: (Ar): الإضافات: (So): زیادە: (Ba): زیادە:" at bounding box center [969, 455] width 605 height 21
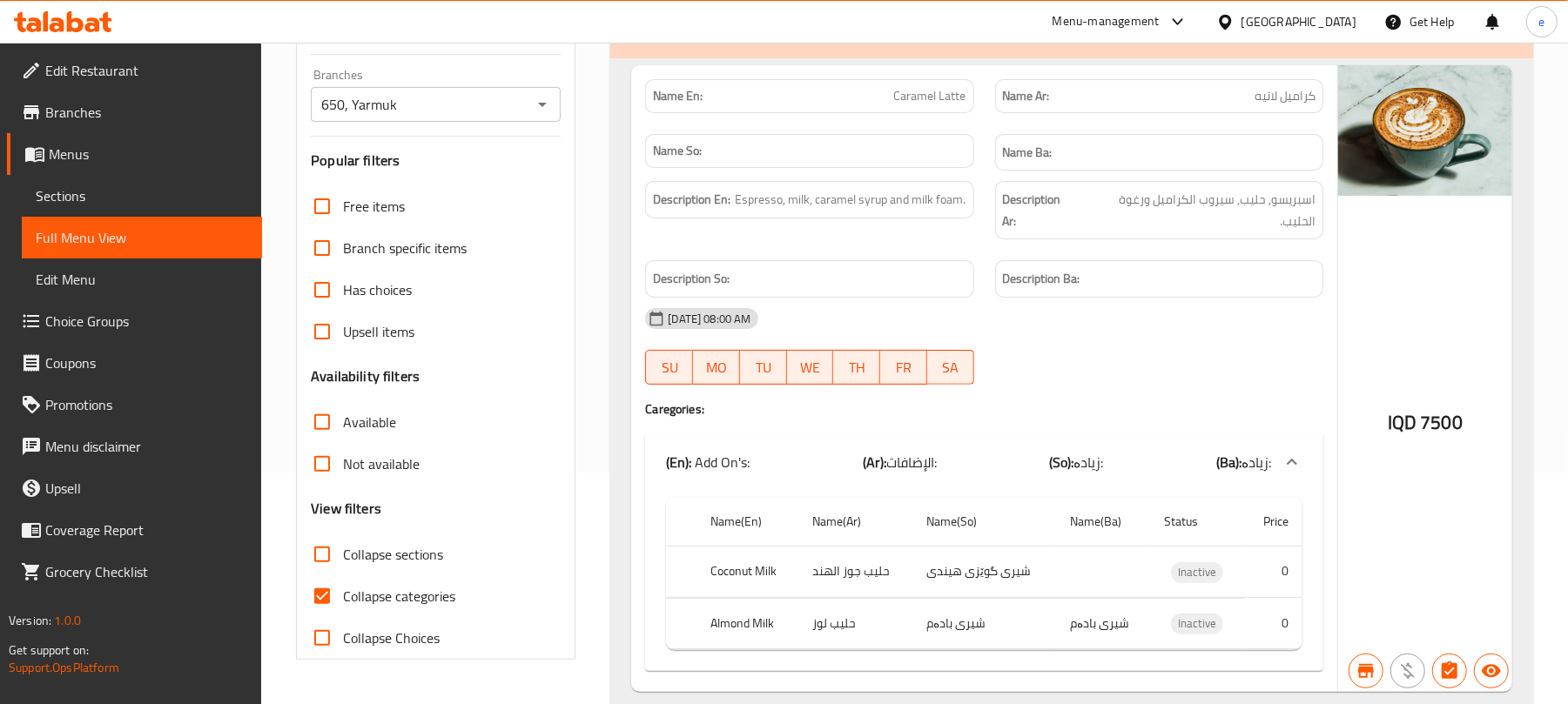
click at [537, 98] on icon "Open" at bounding box center [542, 104] width 21 height 21
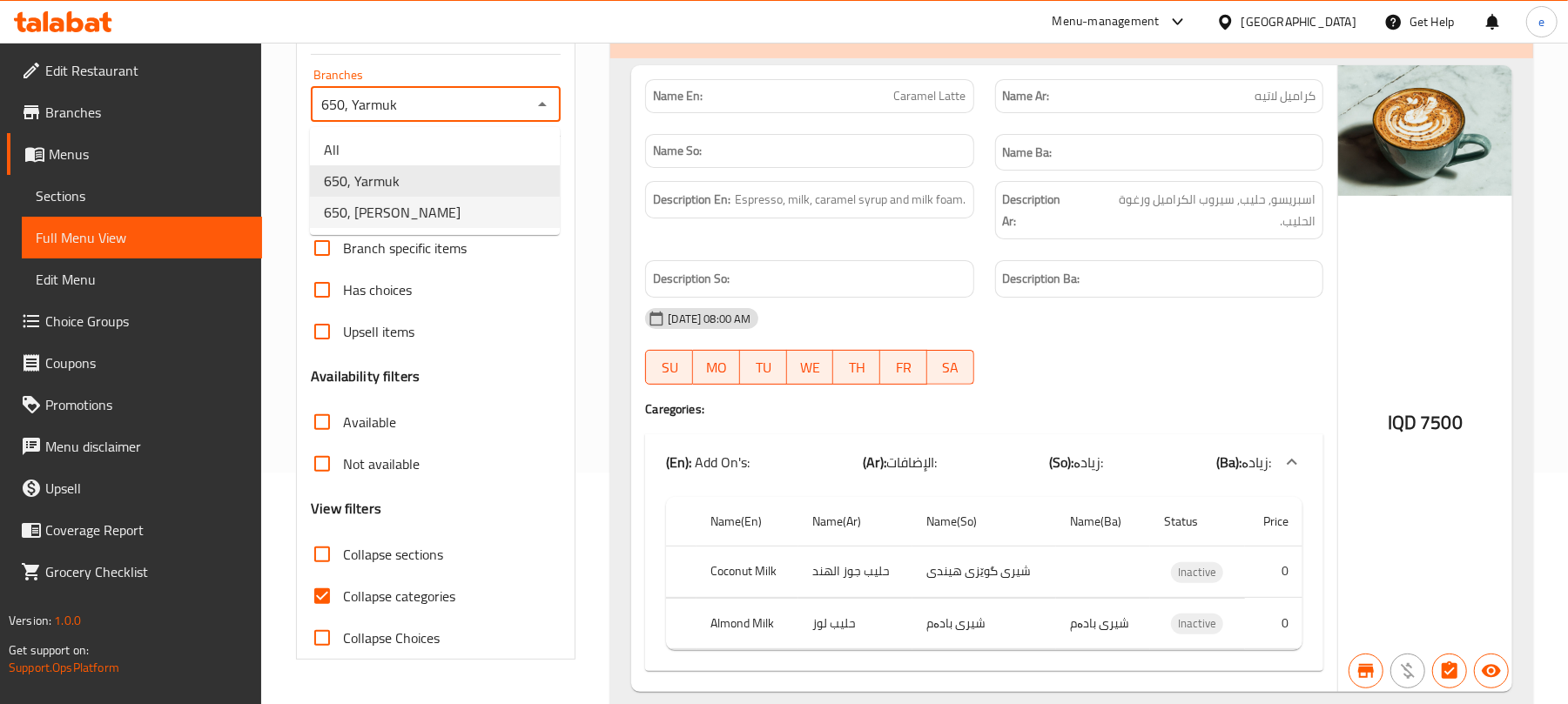
click at [439, 202] on li "650, [PERSON_NAME]" at bounding box center [435, 212] width 250 height 31
type input "650, [PERSON_NAME]"
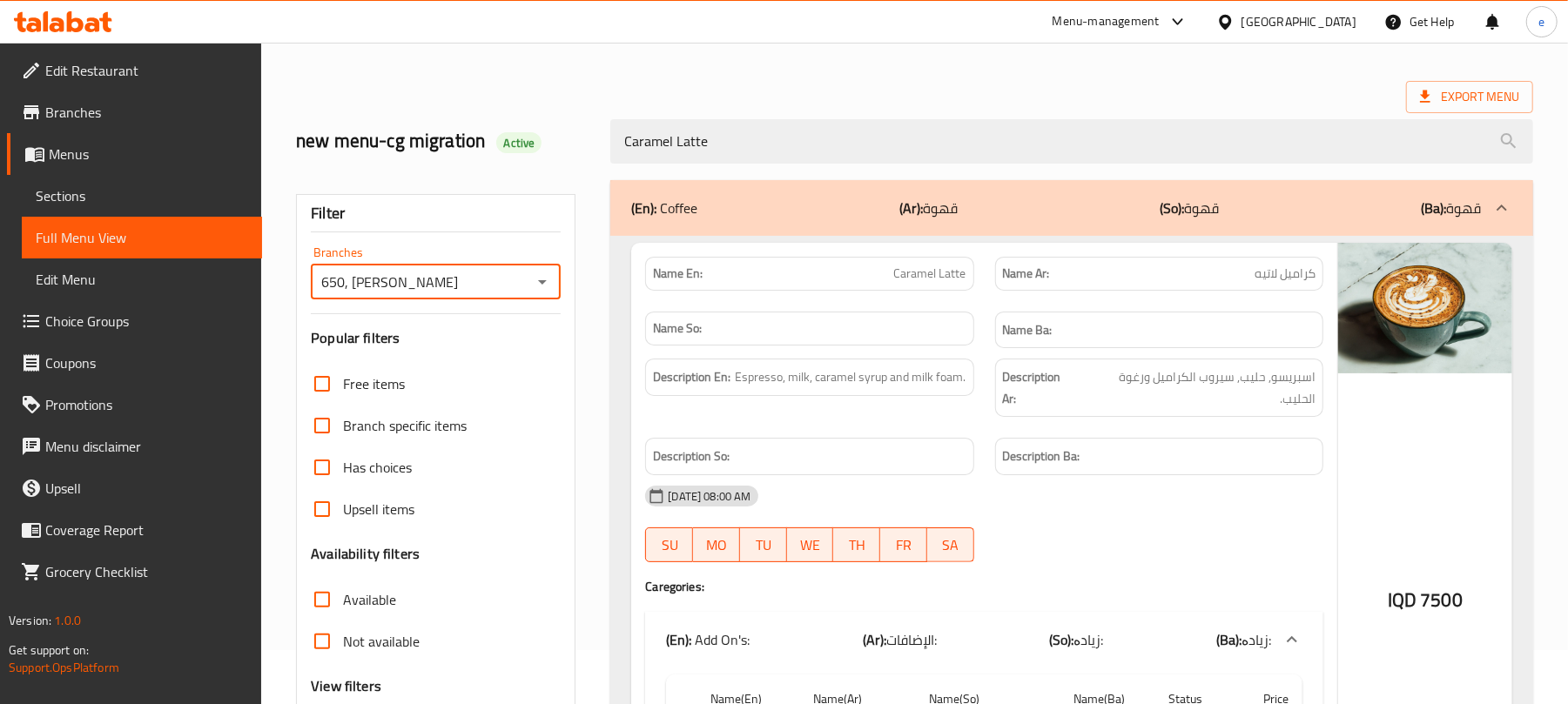
scroll to position [0, 0]
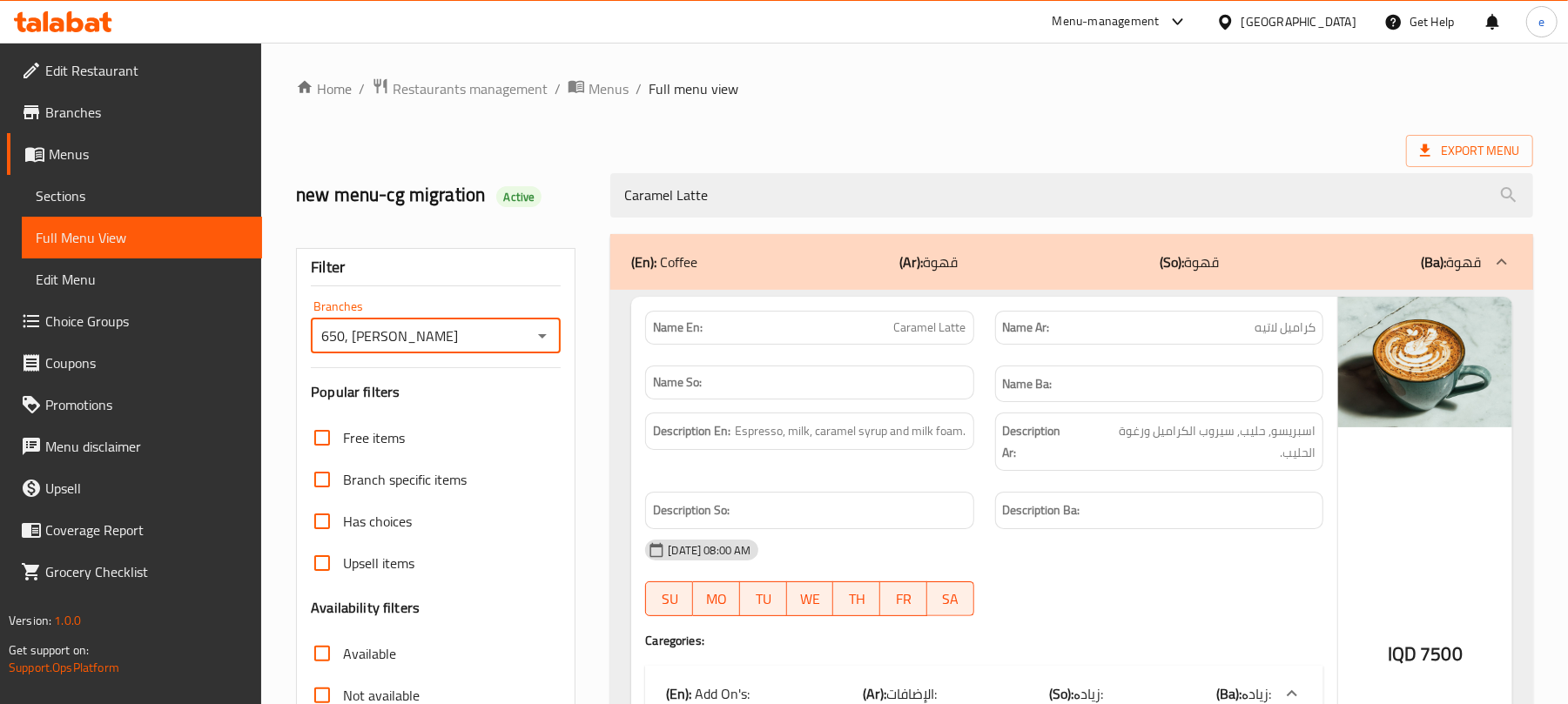
drag, startPoint x: 320, startPoint y: 335, endPoint x: 447, endPoint y: 335, distance: 127.0
click at [447, 335] on input "650, [PERSON_NAME]" at bounding box center [421, 336] width 210 height 25
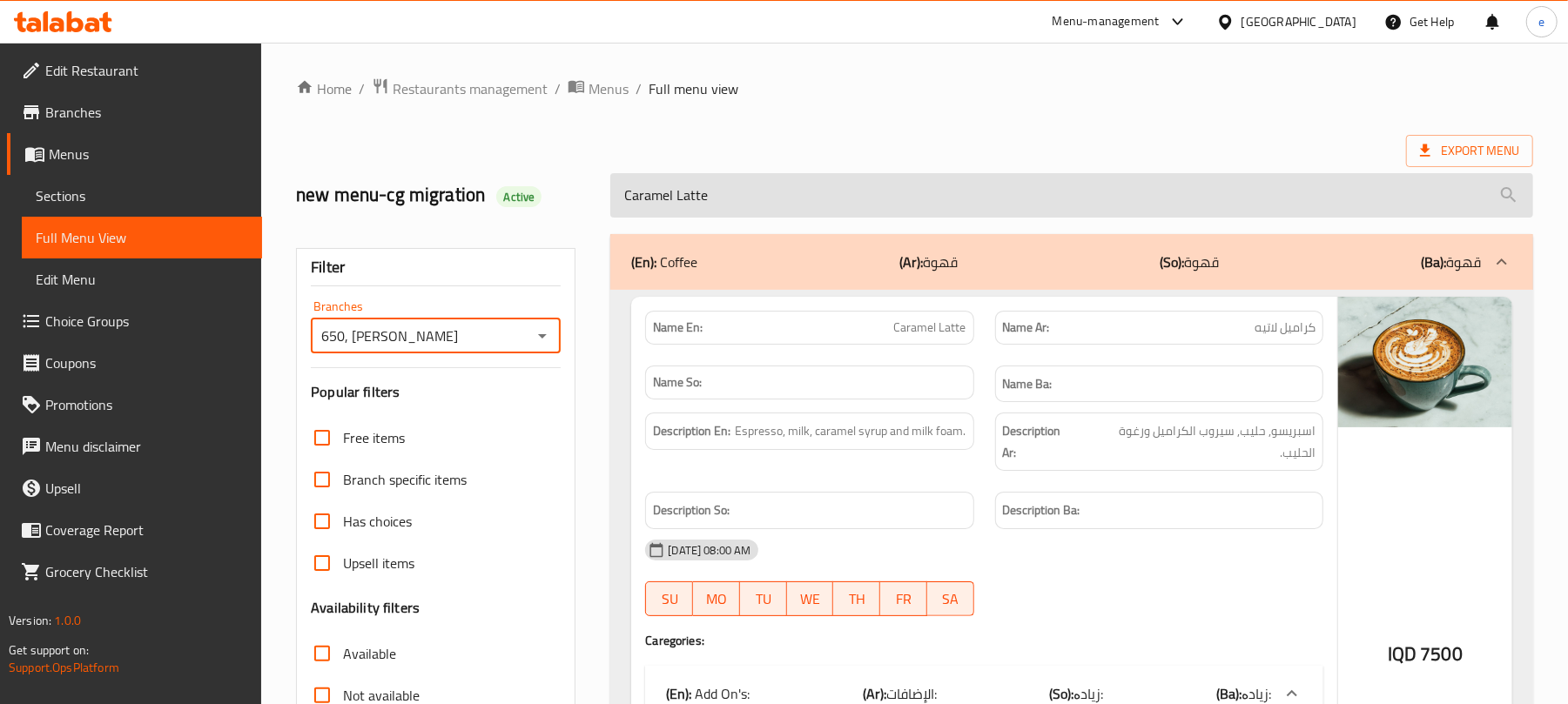
click at [801, 203] on input "Caramel Latte" at bounding box center [1072, 194] width 924 height 44
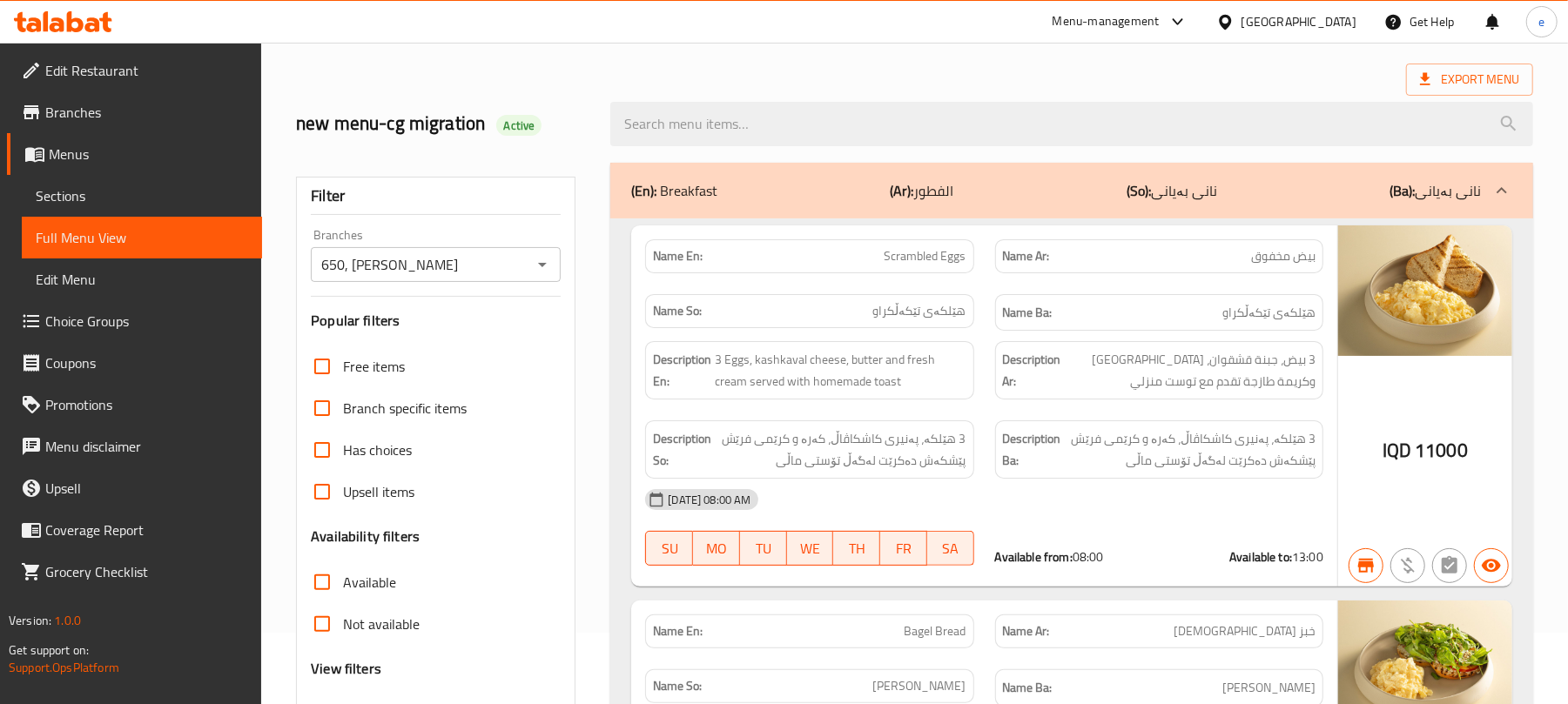
scroll to position [232, 0]
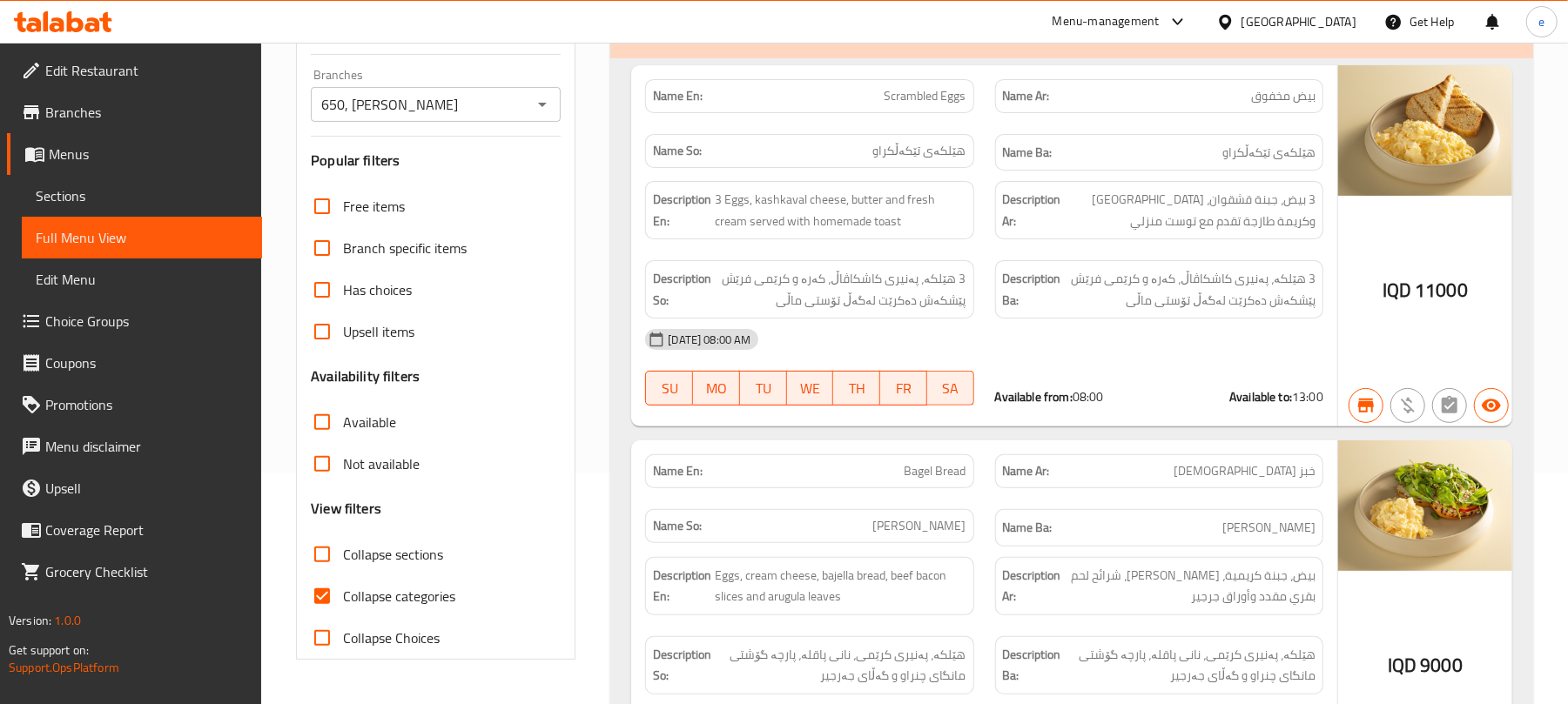
click at [341, 586] on input "Collapse categories" at bounding box center [322, 596] width 42 height 42
checkbox input "false"
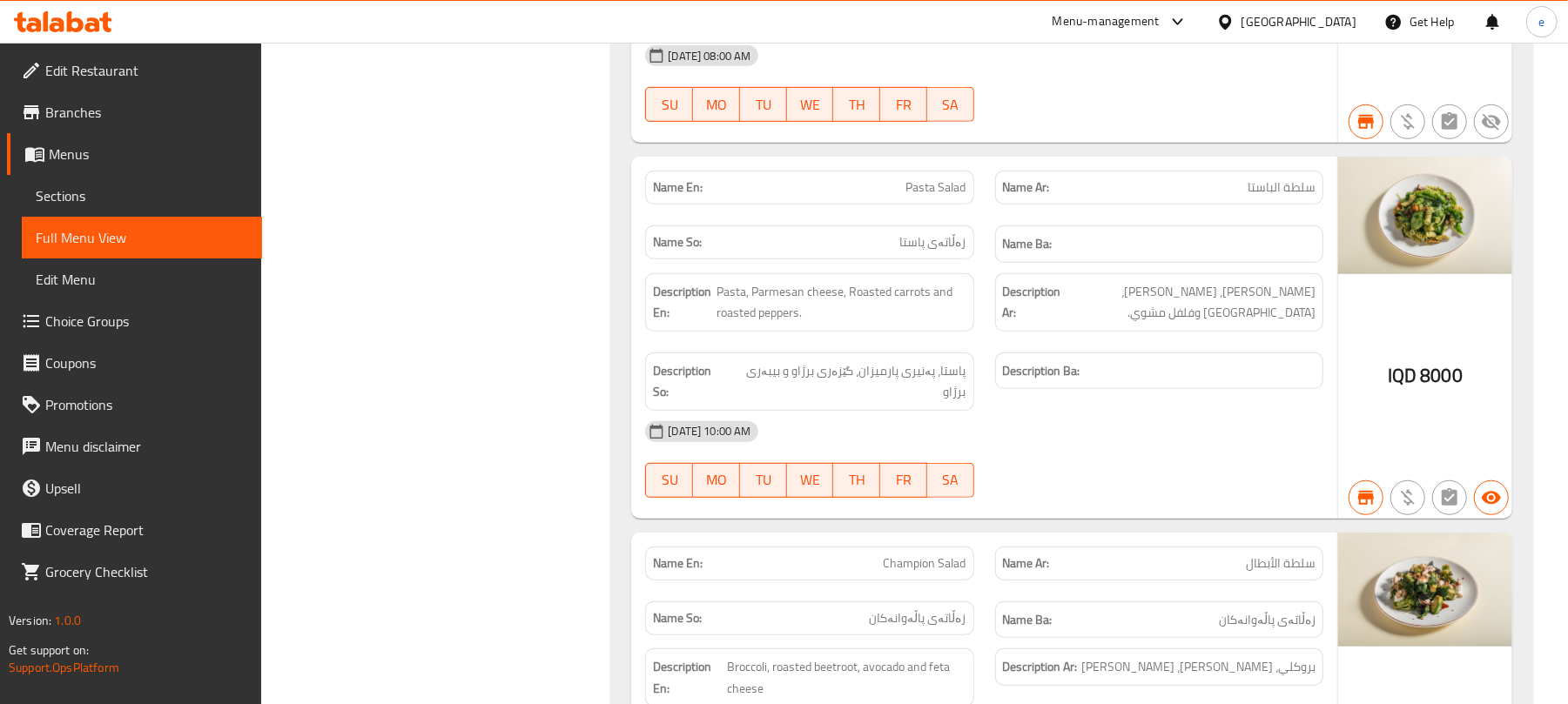
scroll to position [0, 0]
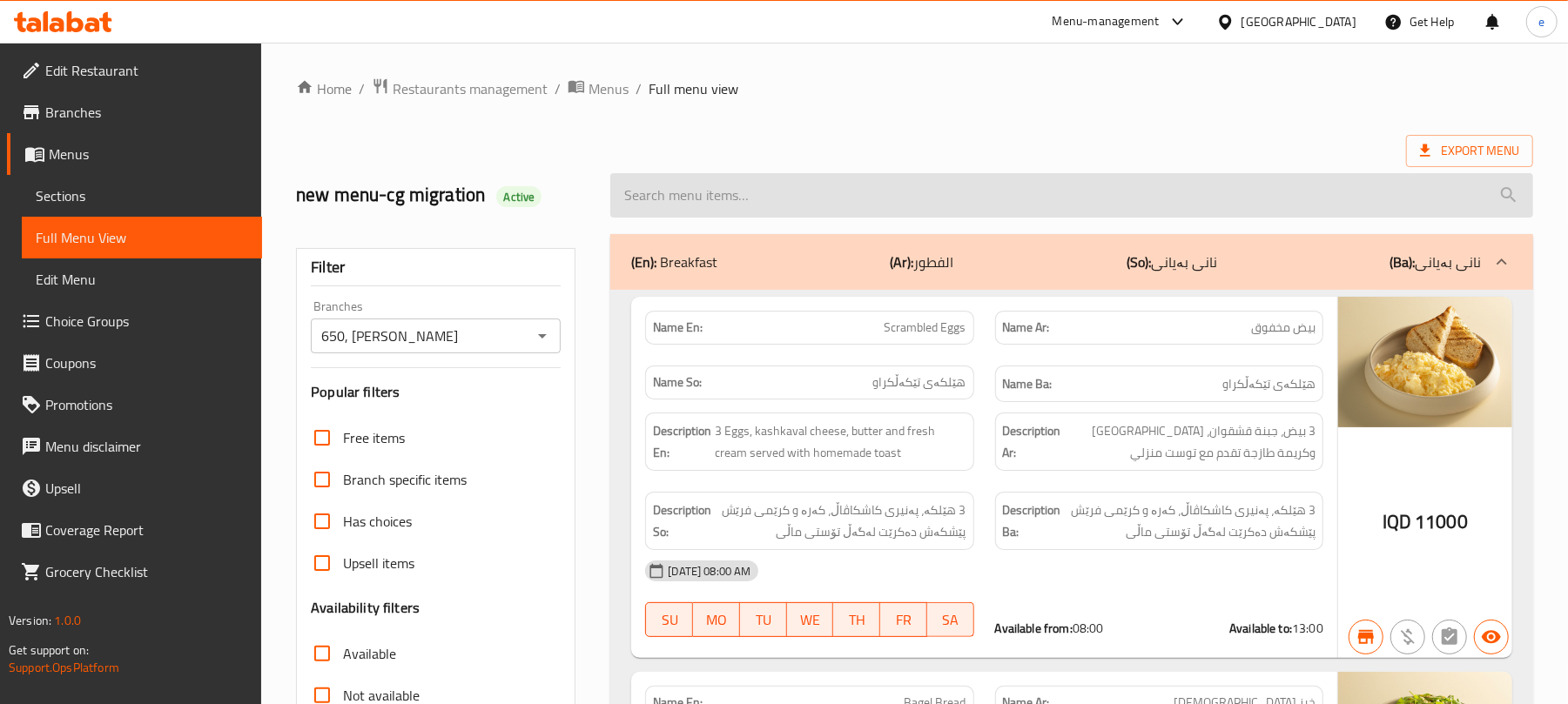
click at [799, 210] on input "search" at bounding box center [1072, 194] width 924 height 44
paste input "Caramel Latte"
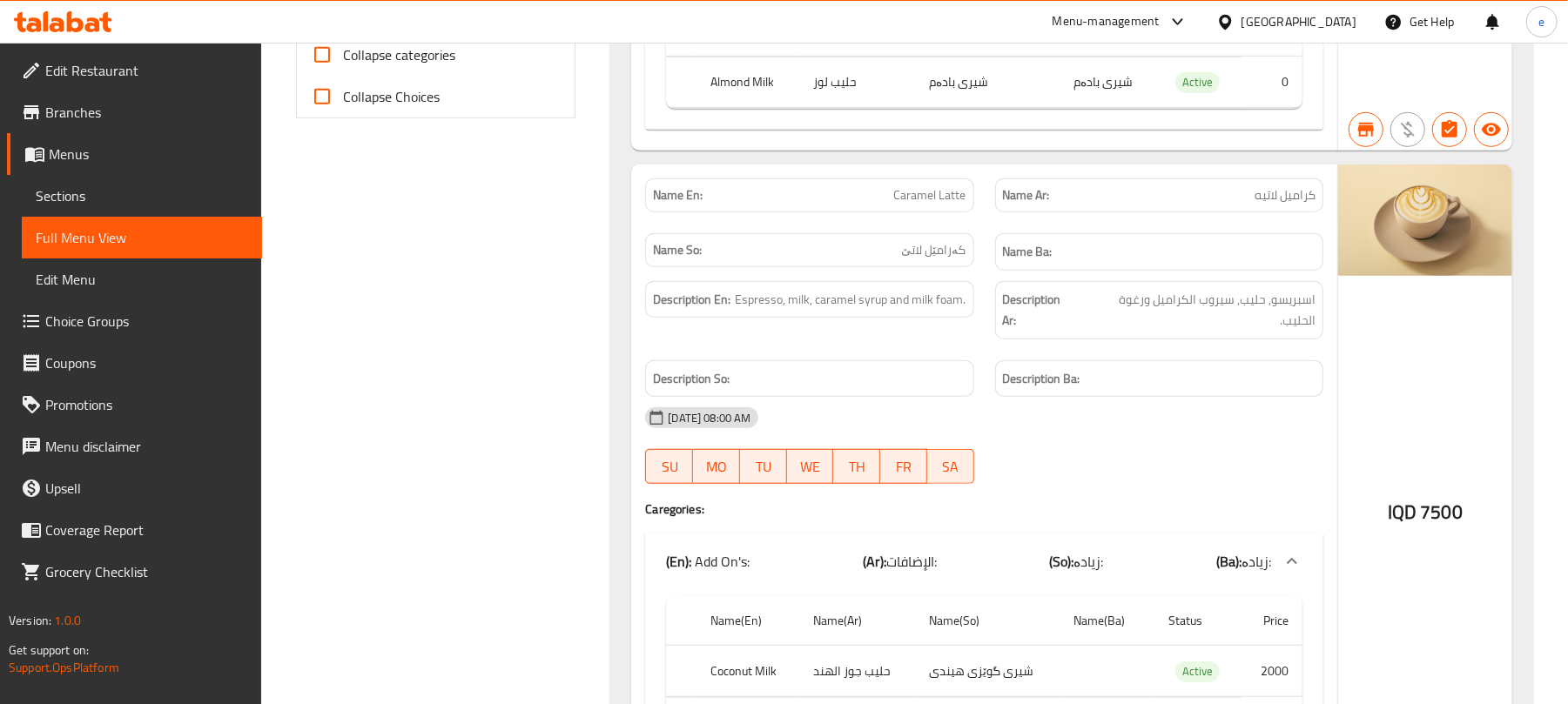
scroll to position [896, 0]
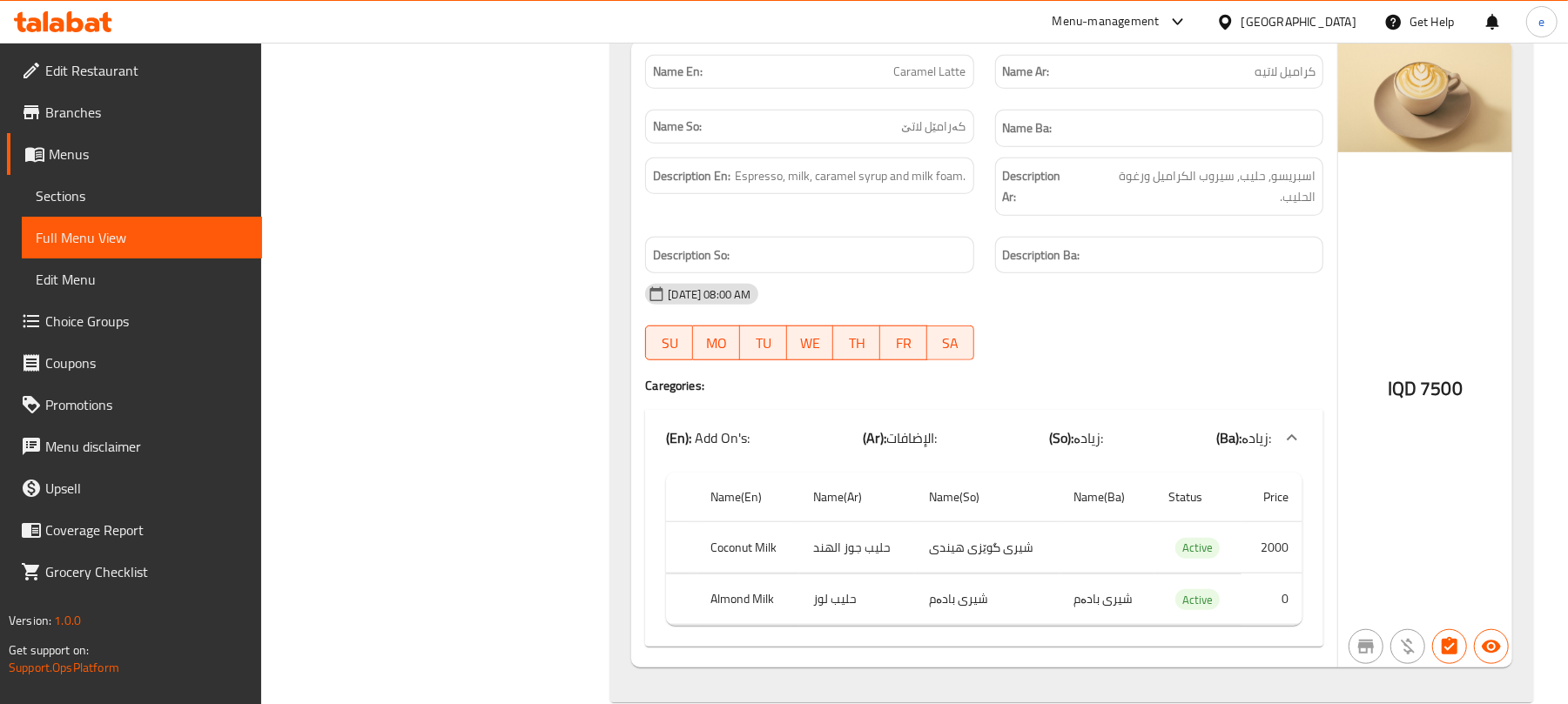
type input "Caramel Latte"
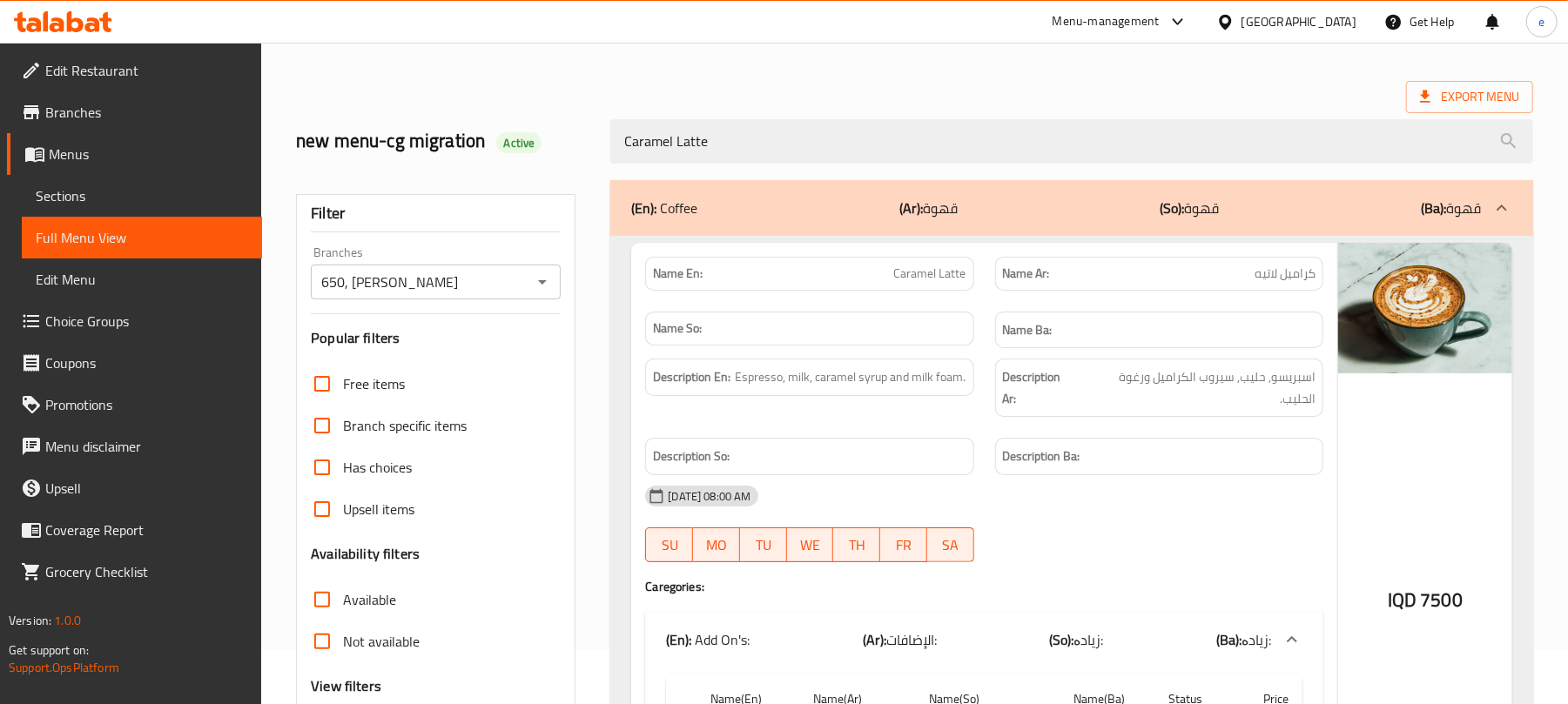
scroll to position [0, 0]
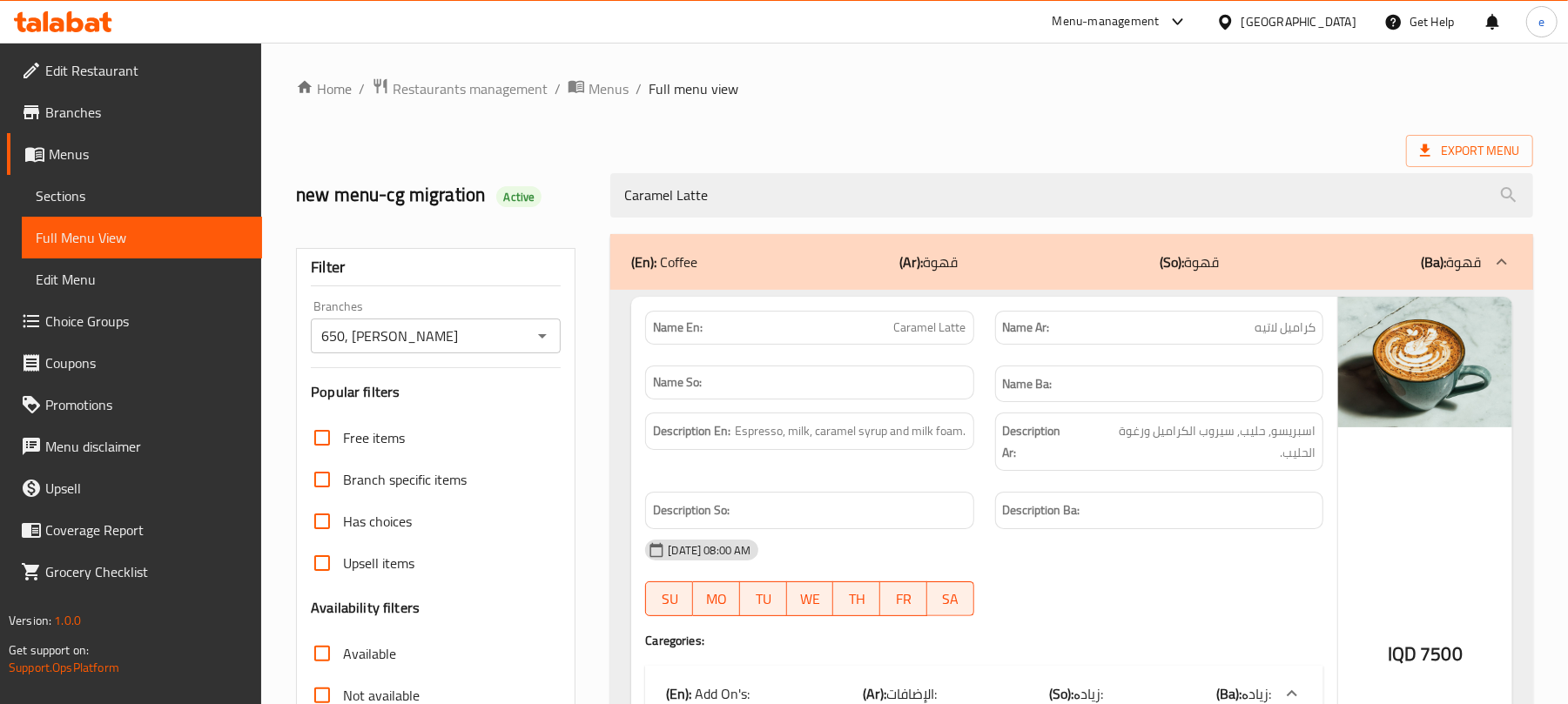
click at [548, 339] on icon "Open" at bounding box center [542, 335] width 21 height 21
click at [554, 339] on button "Open" at bounding box center [542, 336] width 25 height 25
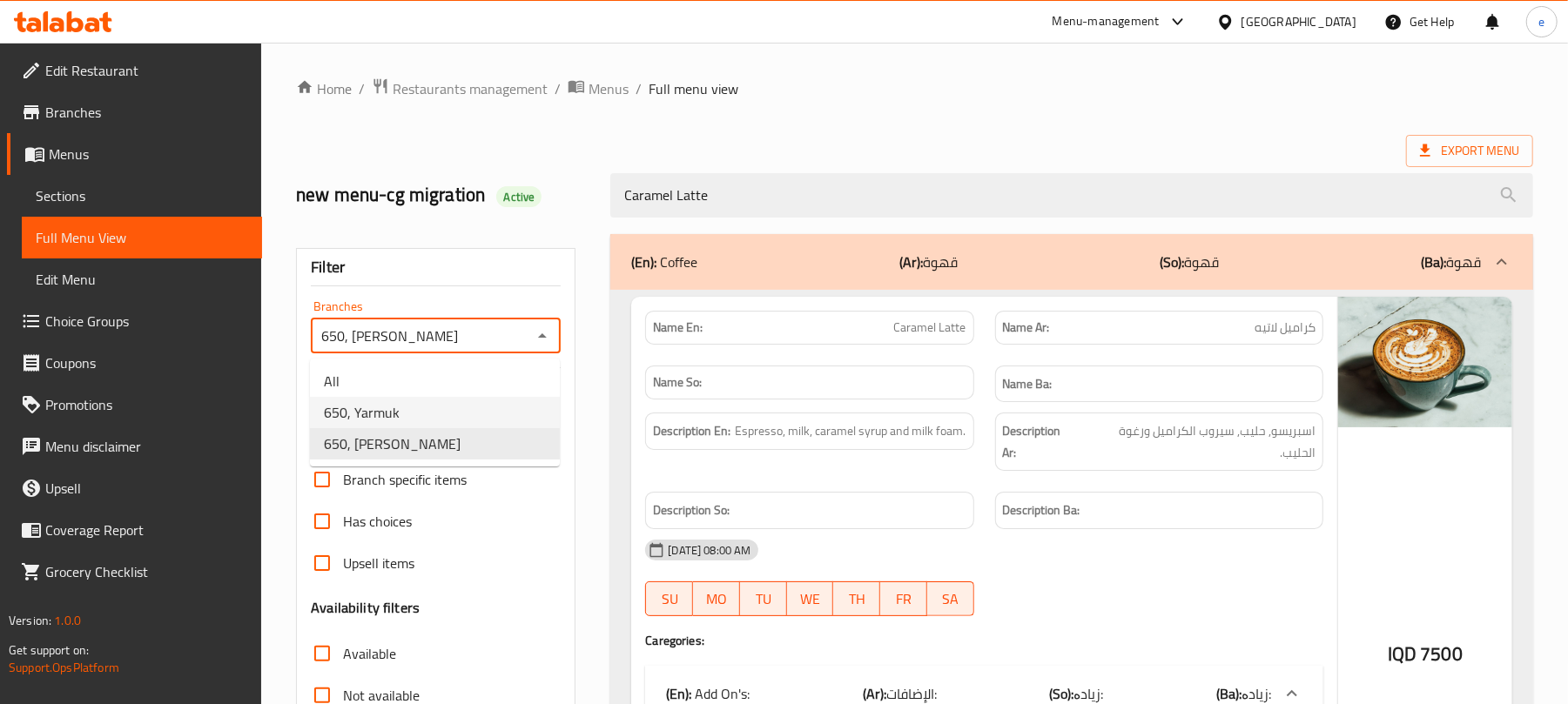
click at [385, 417] on span "650, Yarmuk" at bounding box center [362, 411] width 76 height 21
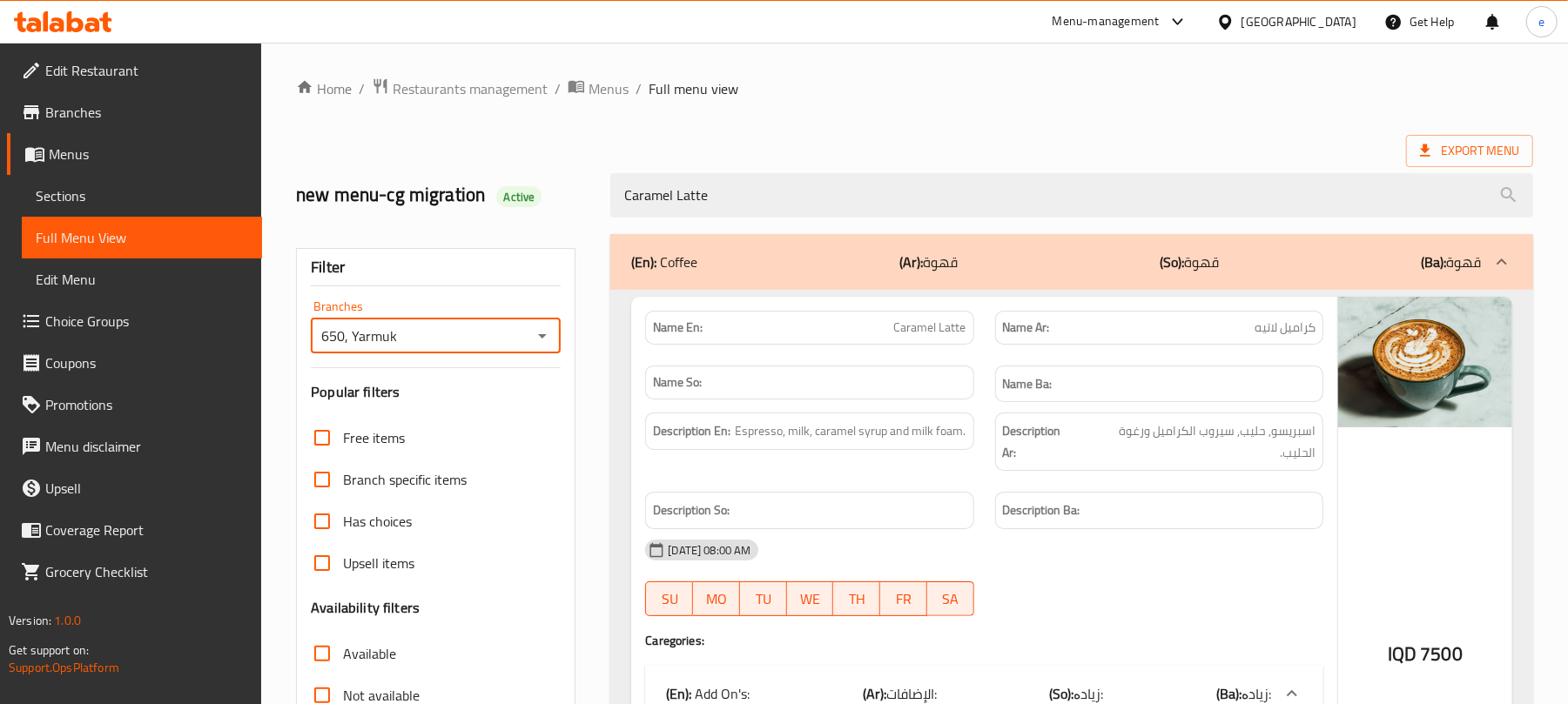
click at [545, 341] on icon "Open" at bounding box center [542, 335] width 21 height 21
click at [425, 460] on ul "All 650, Yarmuk 650, Karadah Kharij" at bounding box center [435, 412] width 250 height 108
click at [433, 436] on span "650, Karadah Kharij" at bounding box center [392, 443] width 137 height 21
type input "650, Karadah Kharij"
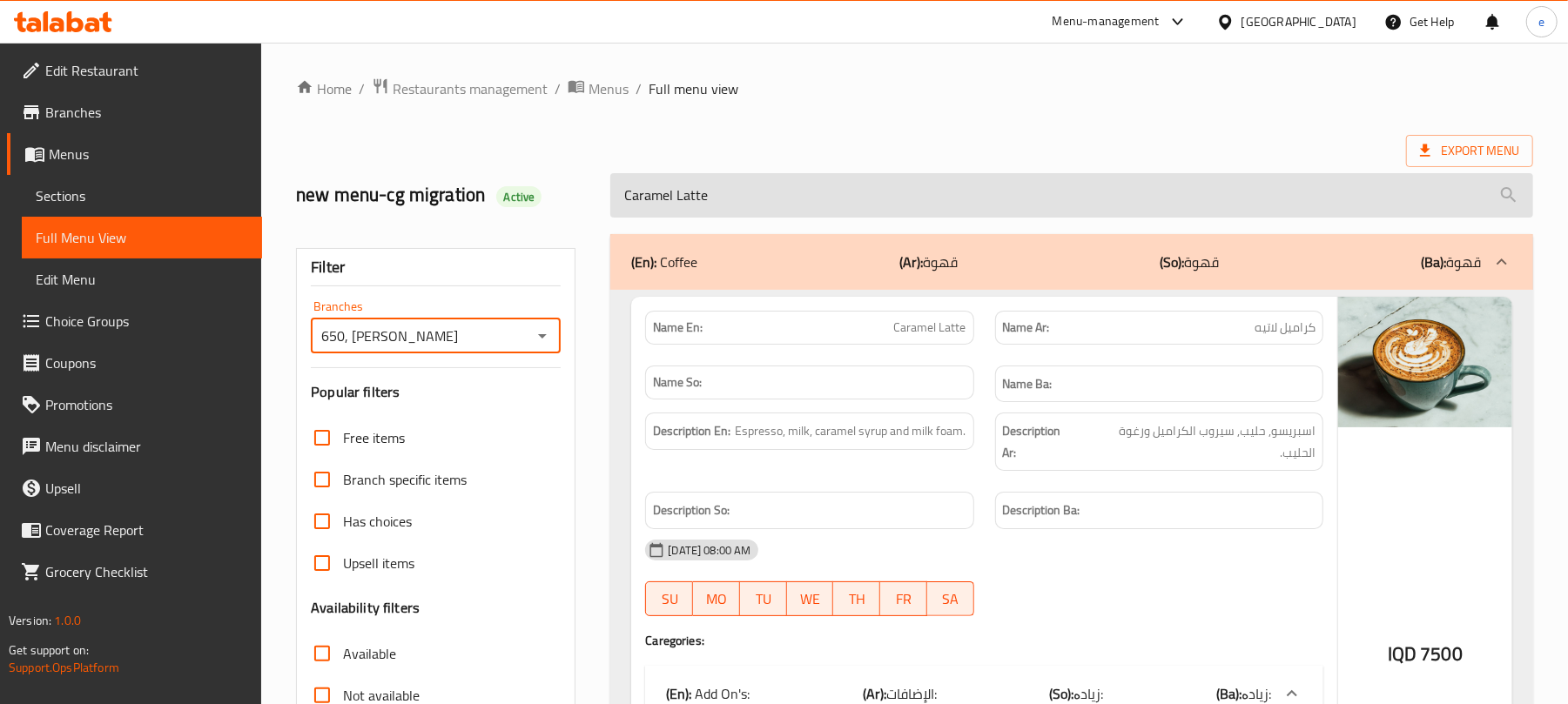
click at [868, 202] on input "Caramel Latte" at bounding box center [1072, 194] width 924 height 44
click at [823, 203] on input "Caramel Latte" at bounding box center [1072, 194] width 924 height 44
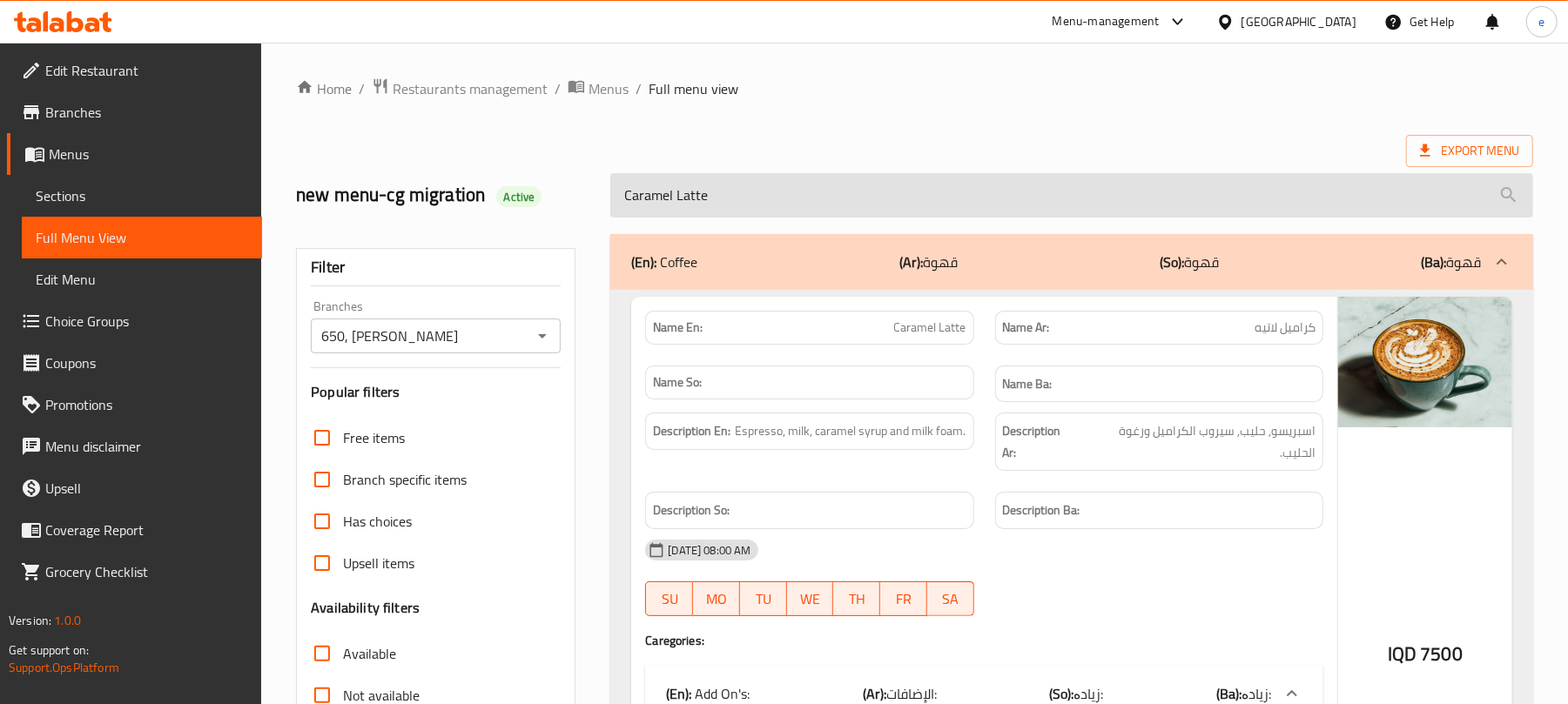
click at [823, 203] on input "Caramel Latte" at bounding box center [1072, 194] width 924 height 44
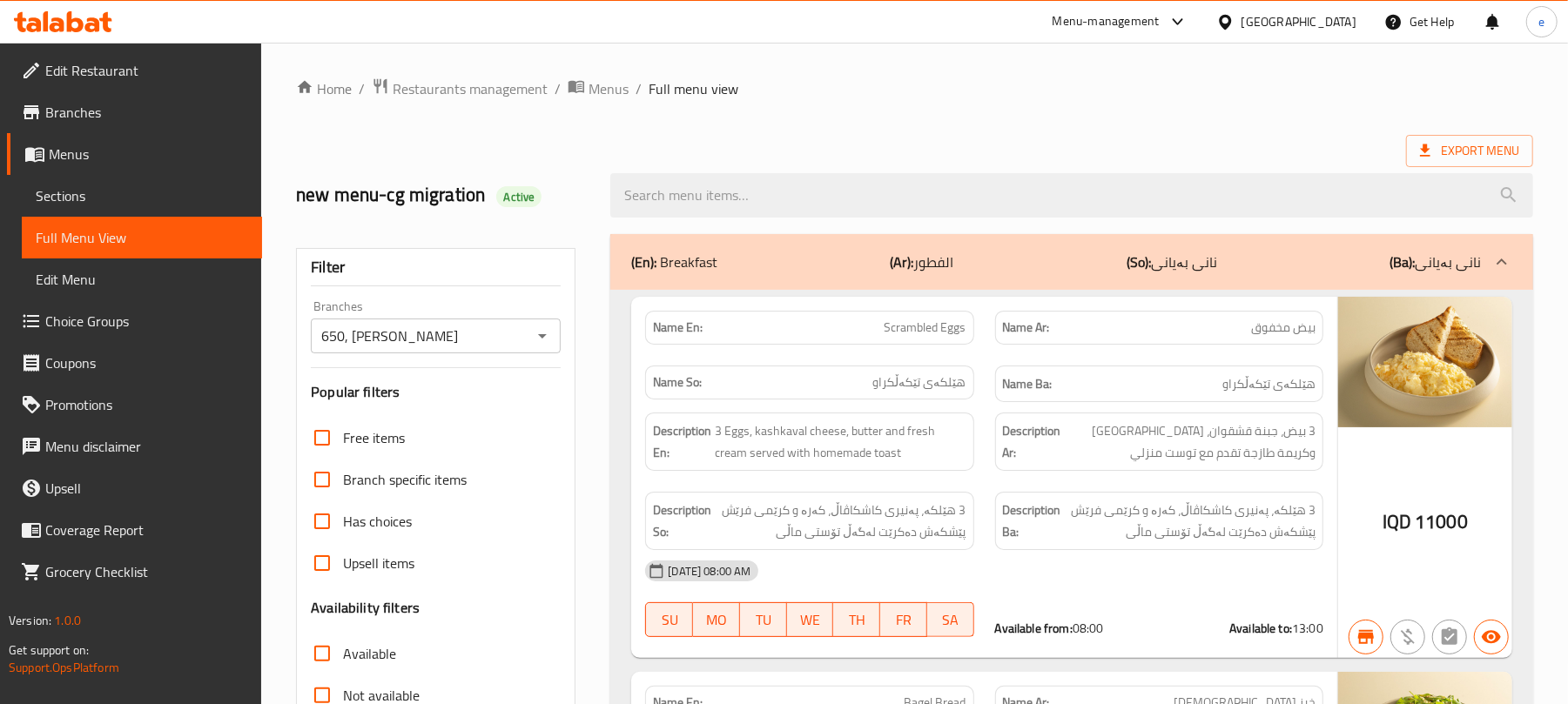
click at [862, 264] on div "(En): Breakfast (Ar): الفطور (So): نانی بەیانی (Ba): نانی بەیانی" at bounding box center [1056, 261] width 850 height 21
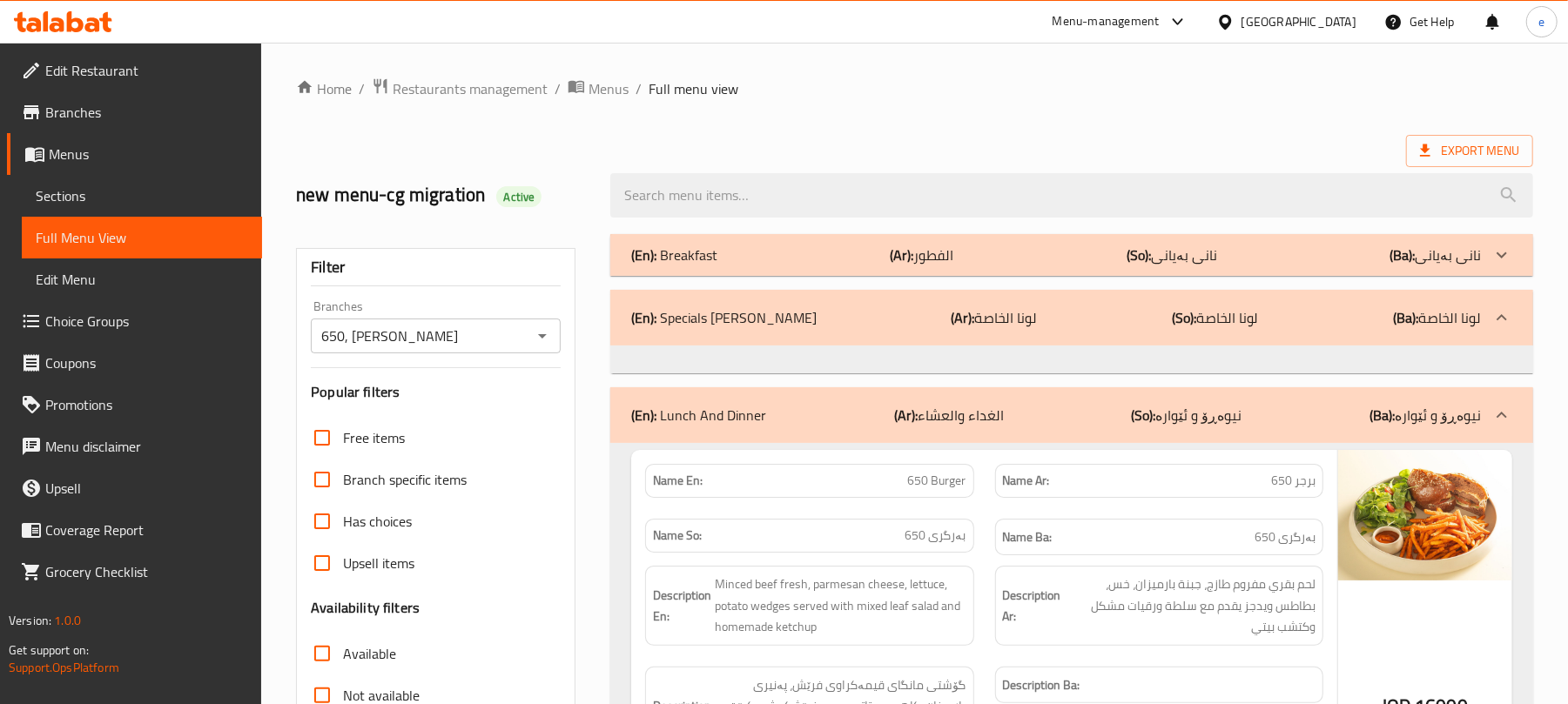
click at [944, 402] on div "(En): Lunch And Dinner (Ar): الغداء والعشاء (So): نیوەڕۆ و ئێوارە (Ba): نیوەڕۆ …" at bounding box center [1072, 414] width 924 height 56
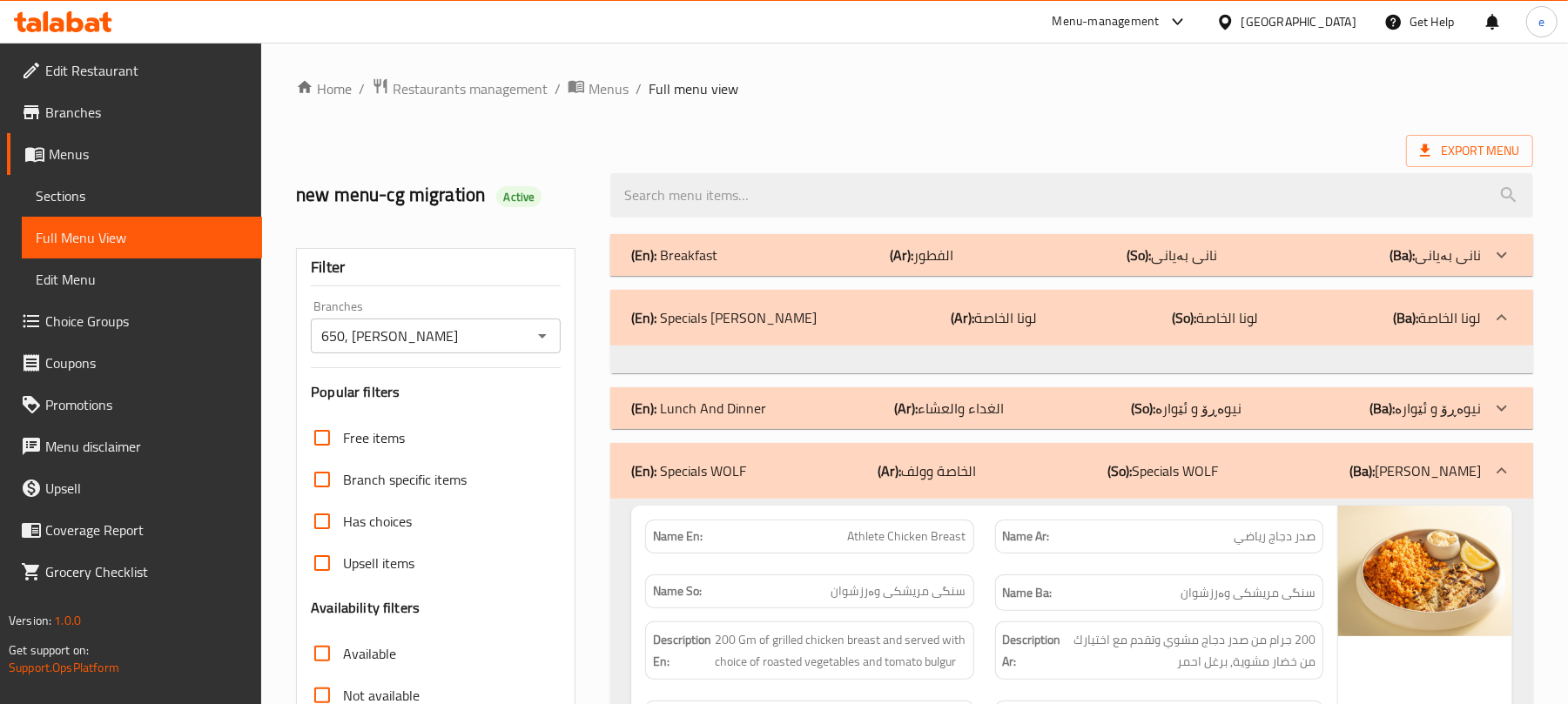
click at [952, 315] on p "(Ar): لونا الخاصة" at bounding box center [995, 317] width 86 height 21
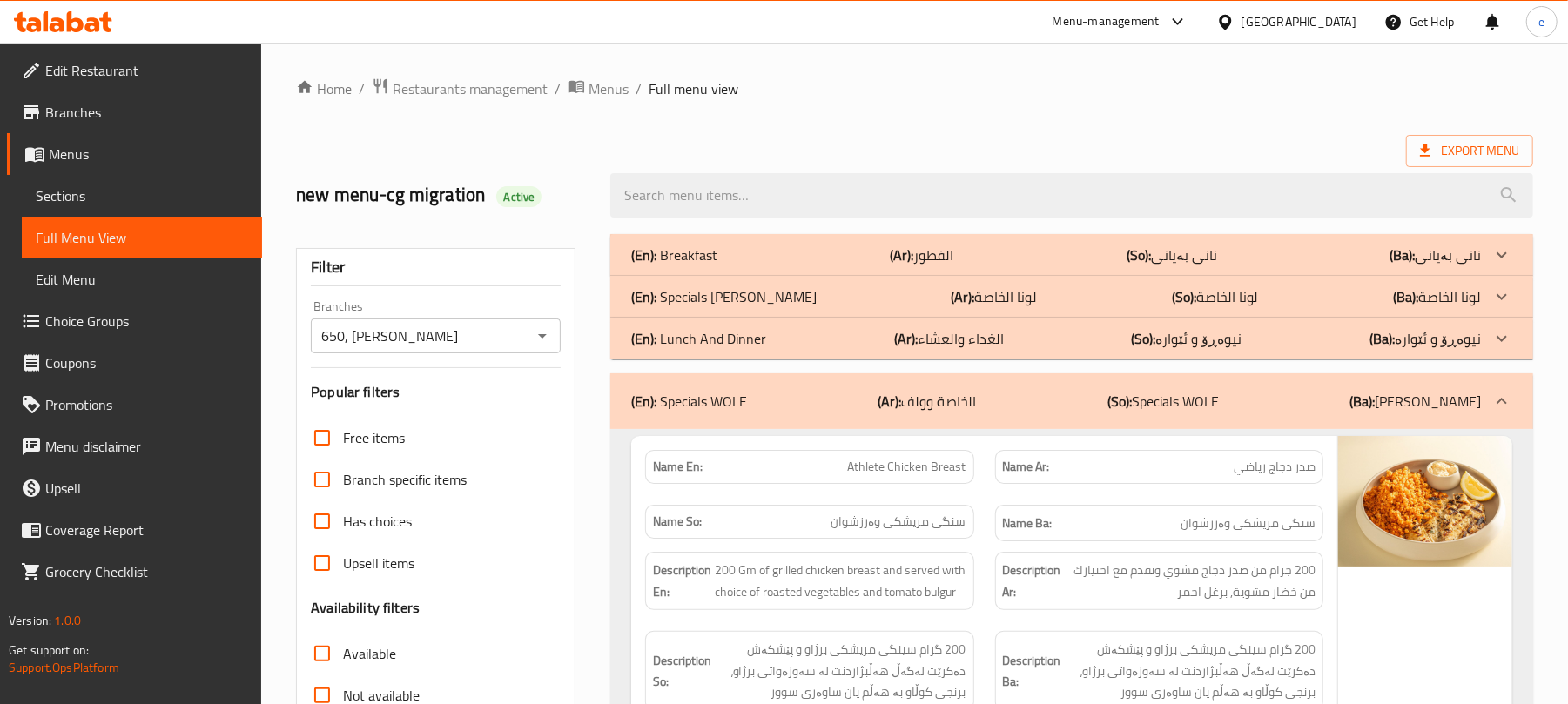
click at [974, 406] on p "(Ar): الخاصة وولف" at bounding box center [926, 401] width 98 height 21
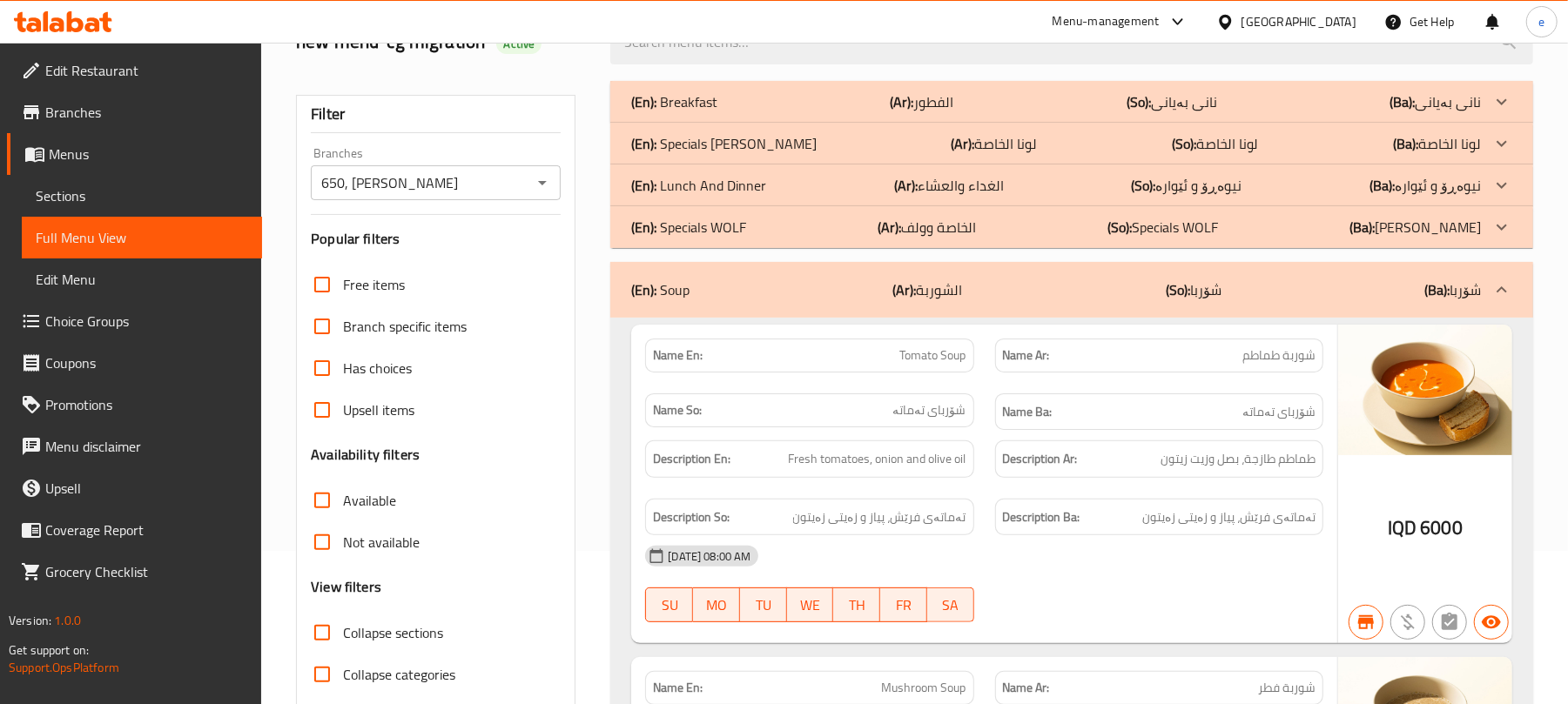
scroll to position [232, 0]
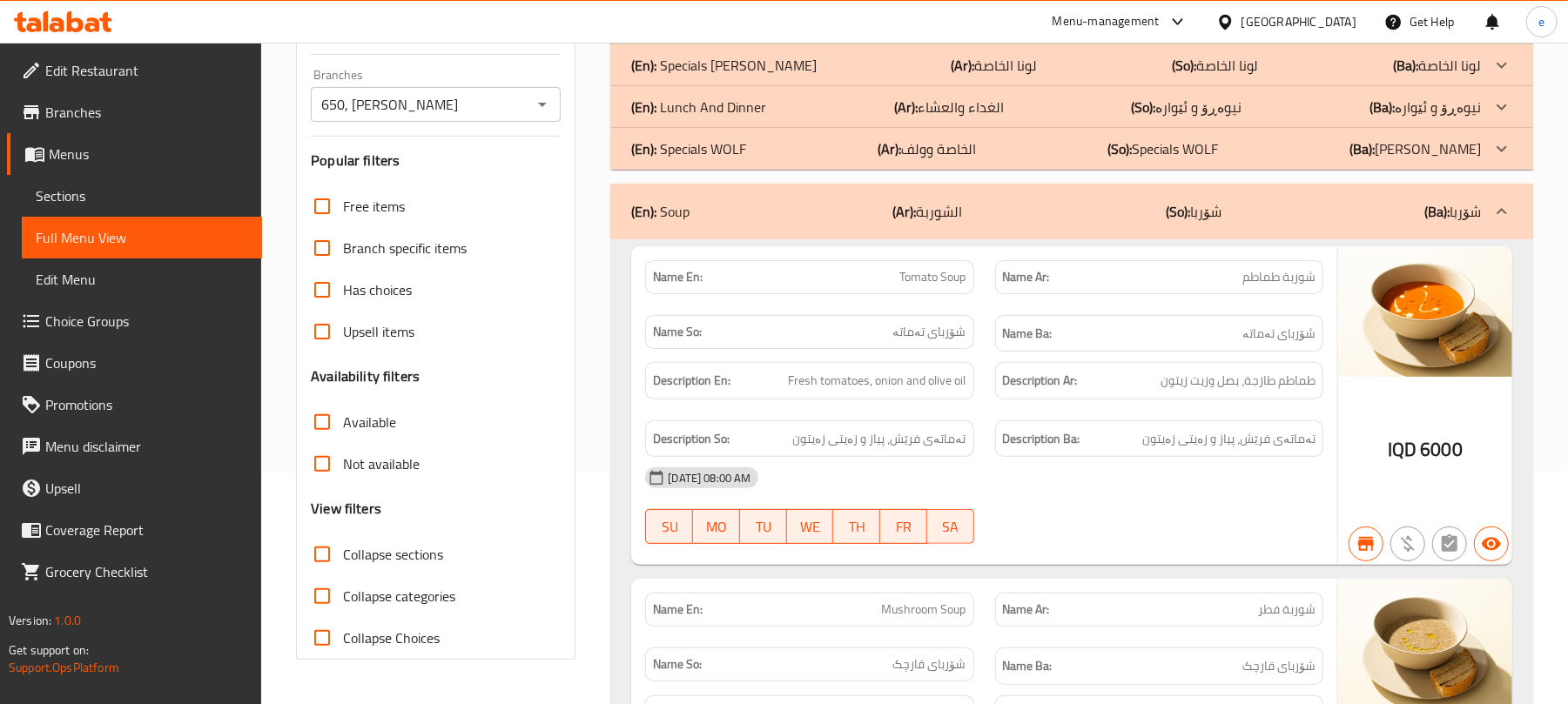
click at [1014, 231] on div "(En): Soup (Ar): الشوربة (So): شۆربا (Ba): شۆربا" at bounding box center [1072, 211] width 924 height 56
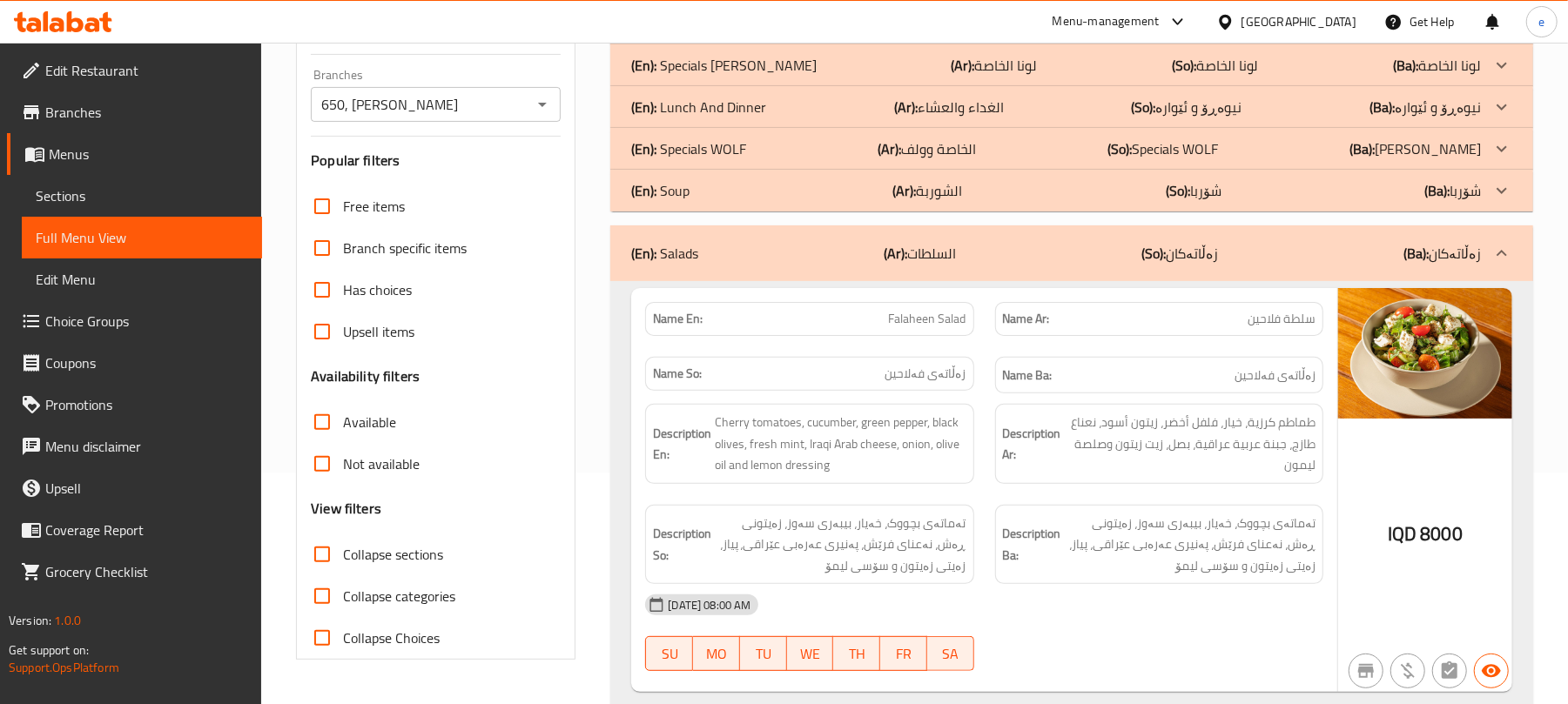
click at [980, 270] on div "(En): Salads (Ar): السلطات (So): زەڵاتەکان (Ba): زەڵاتەکان" at bounding box center [1072, 253] width 924 height 56
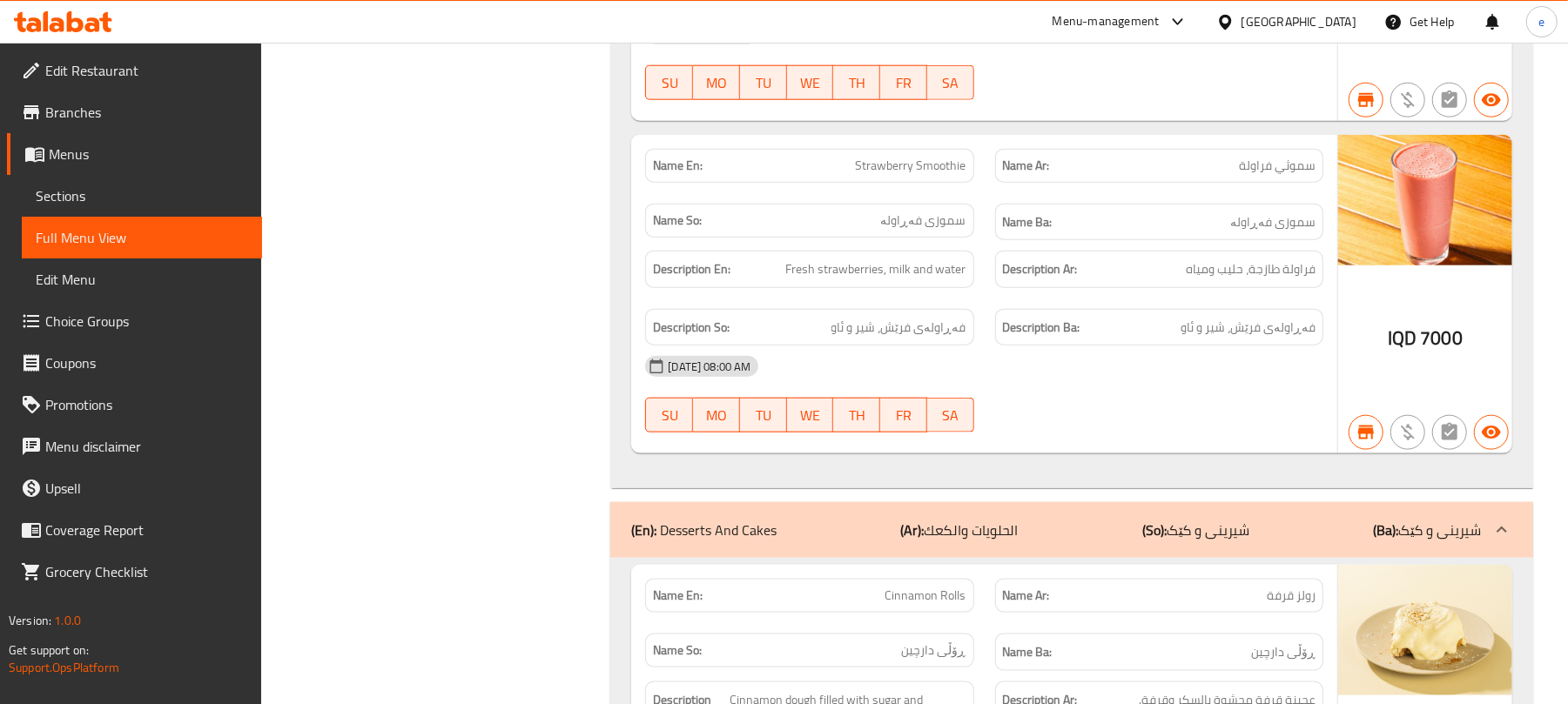
scroll to position [20156, 0]
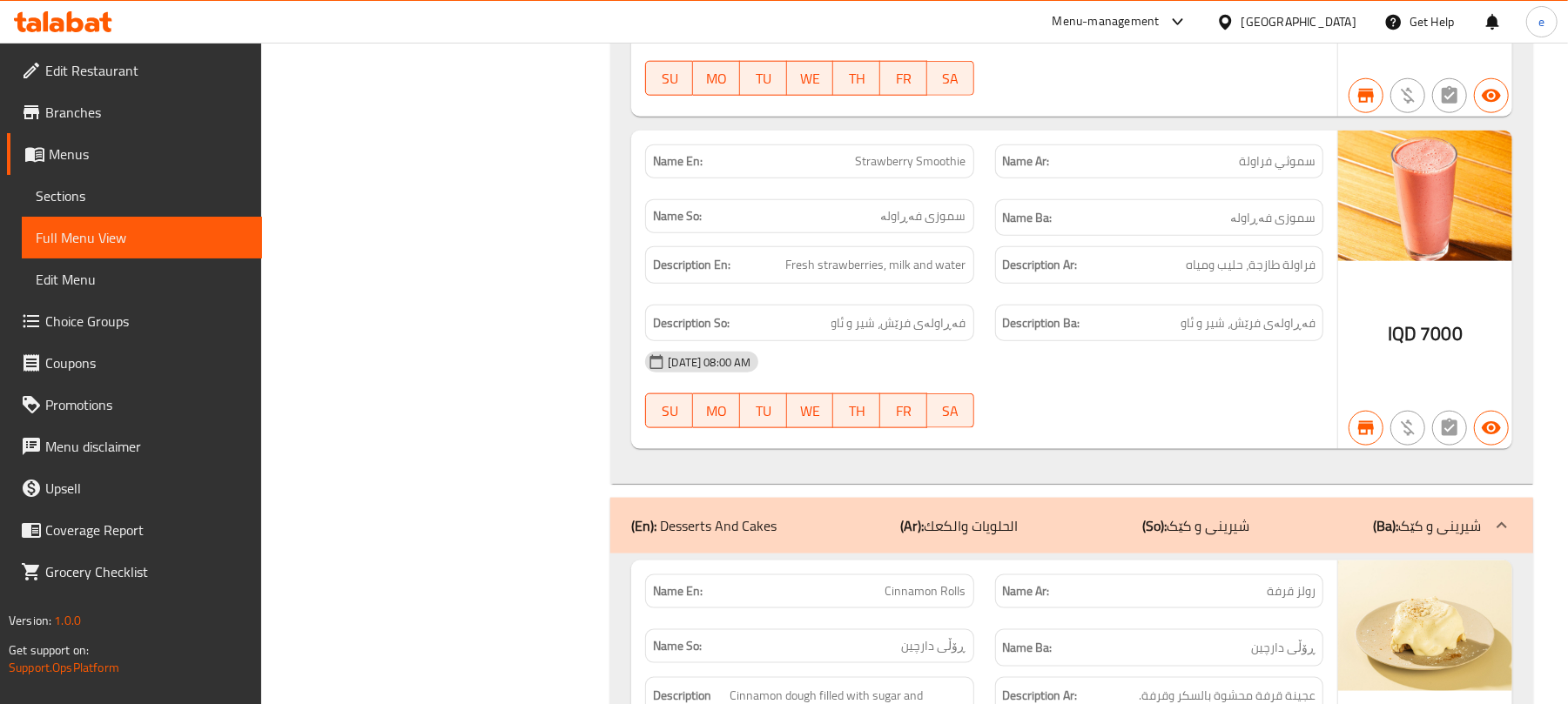
click at [1092, 525] on div "(En): Desserts And Cakes (Ar): الحلويات والكعك (So): شیرینی و کێک (Ba): شیرینی …" at bounding box center [1056, 525] width 850 height 21
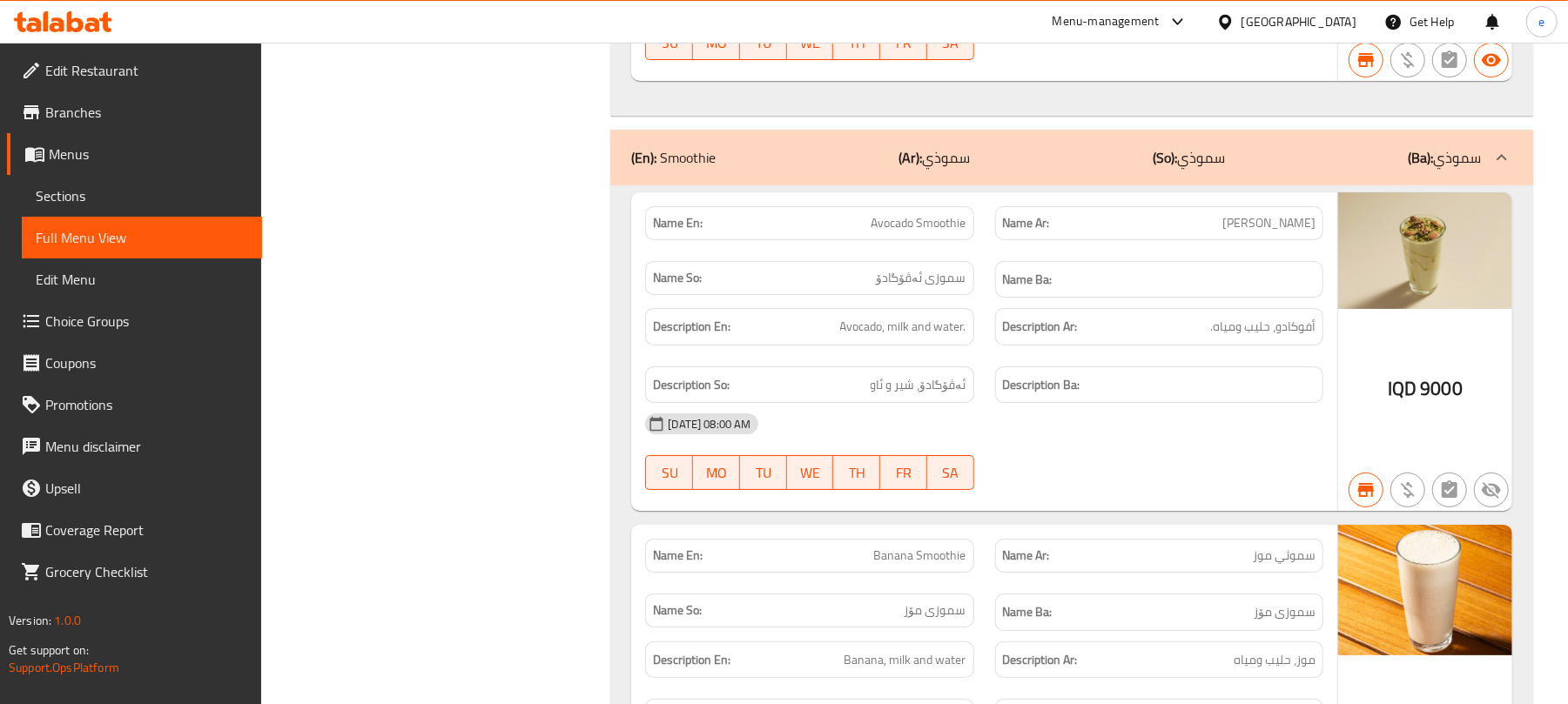
scroll to position [18764, 0]
click at [1144, 161] on div "(En): Smoothie (Ar): سموذي (So): سموذي (Ba): سموذي" at bounding box center [1056, 156] width 850 height 21
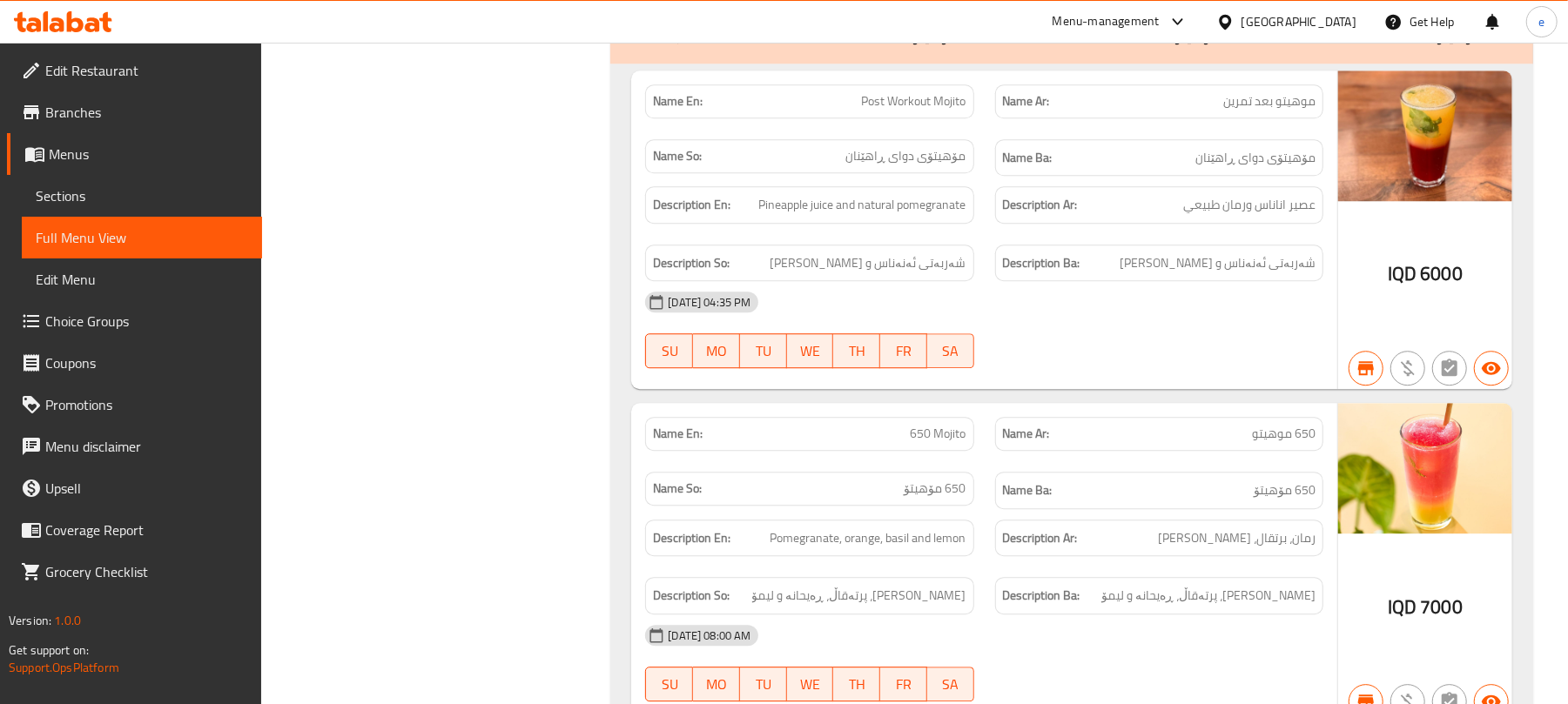
scroll to position [17138, 0]
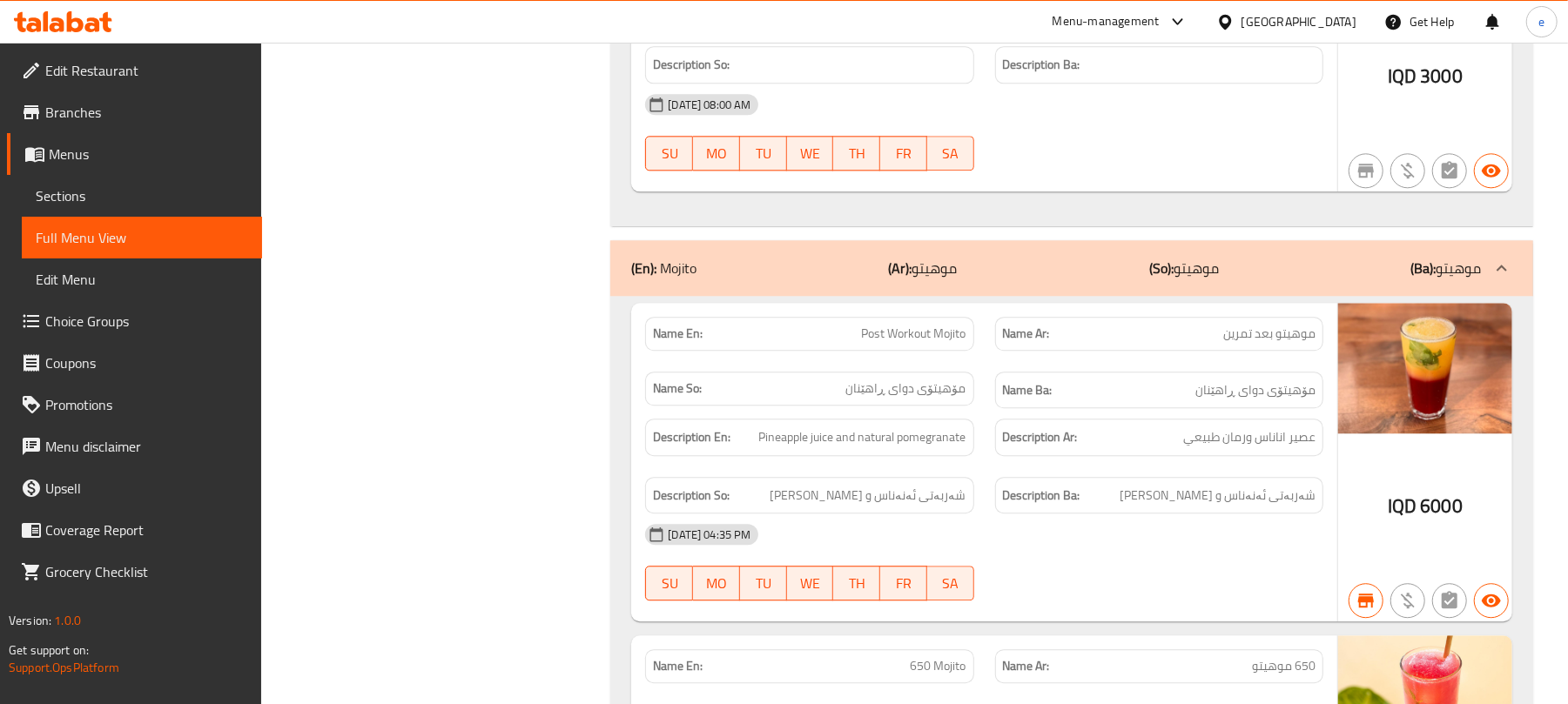
drag, startPoint x: 1115, startPoint y: 276, endPoint x: 1045, endPoint y: 402, distance: 144.1
click at [1116, 276] on div "(En): Mojito (Ar): موهيتو (So): موهيتو (Ba): موهيتو" at bounding box center [1056, 267] width 850 height 21
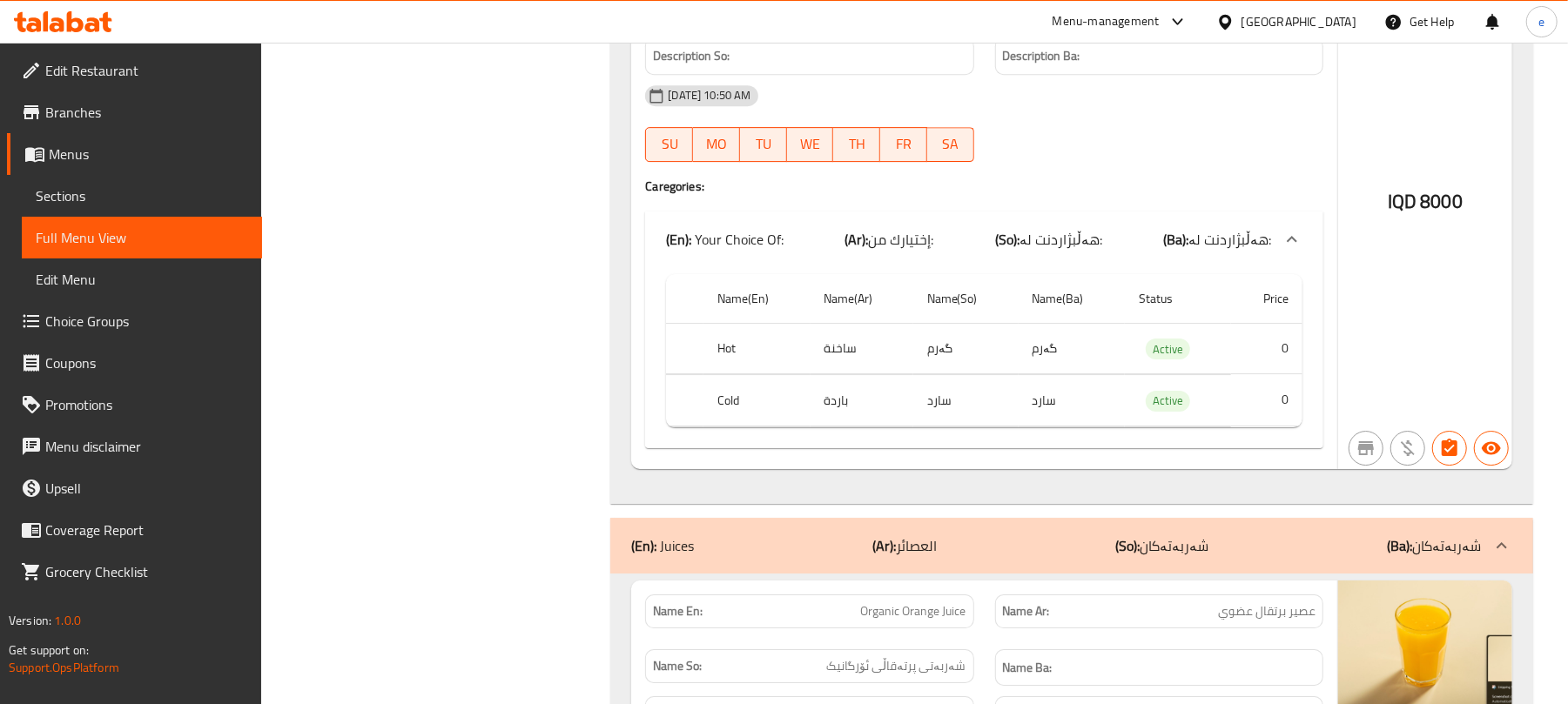
scroll to position [13376, 0]
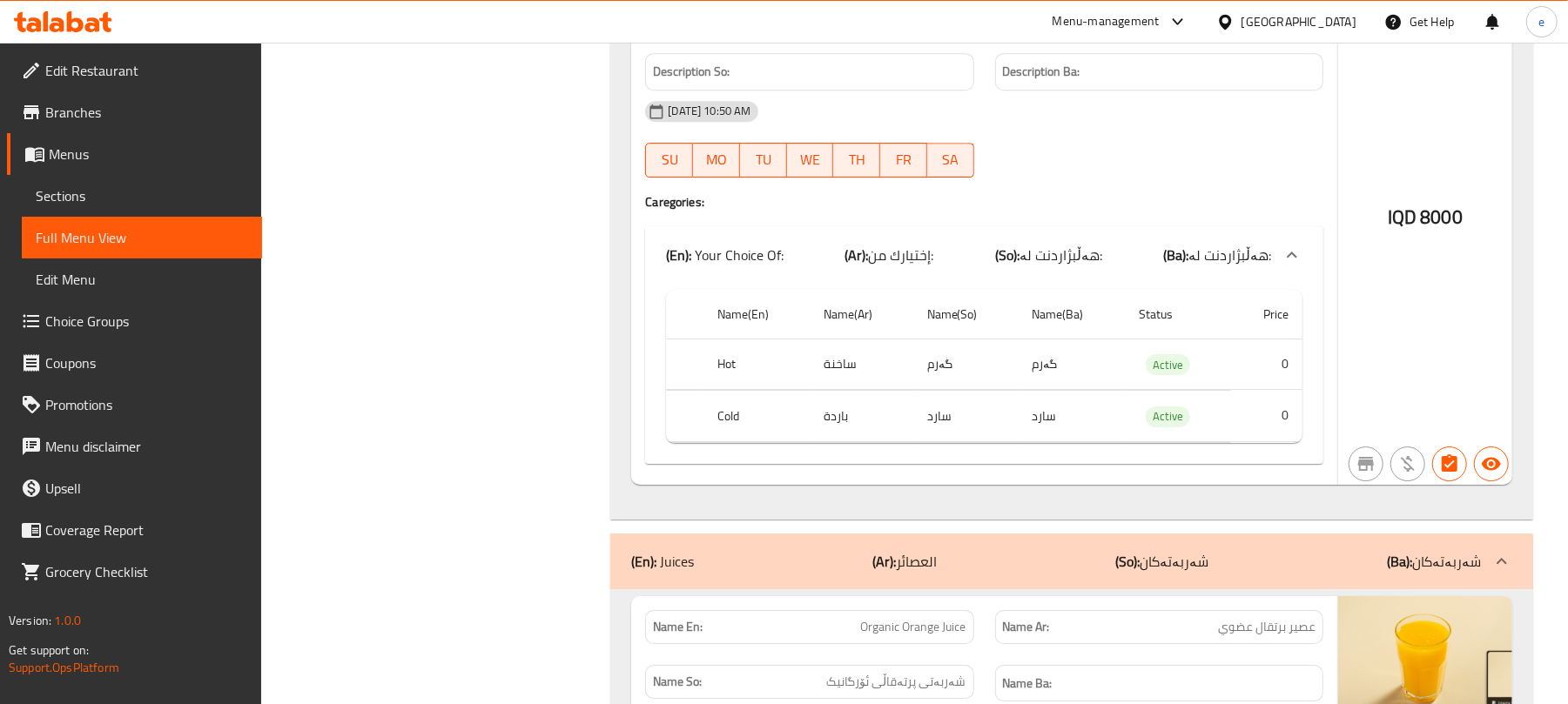
drag, startPoint x: 1036, startPoint y: 547, endPoint x: 1042, endPoint y: 540, distance: 9.2
click at [1036, 547] on div "(En): Juices (Ar): العصائر (So): شەربەتەکان (Ba): شەربەتەکان" at bounding box center [1072, 561] width 924 height 56
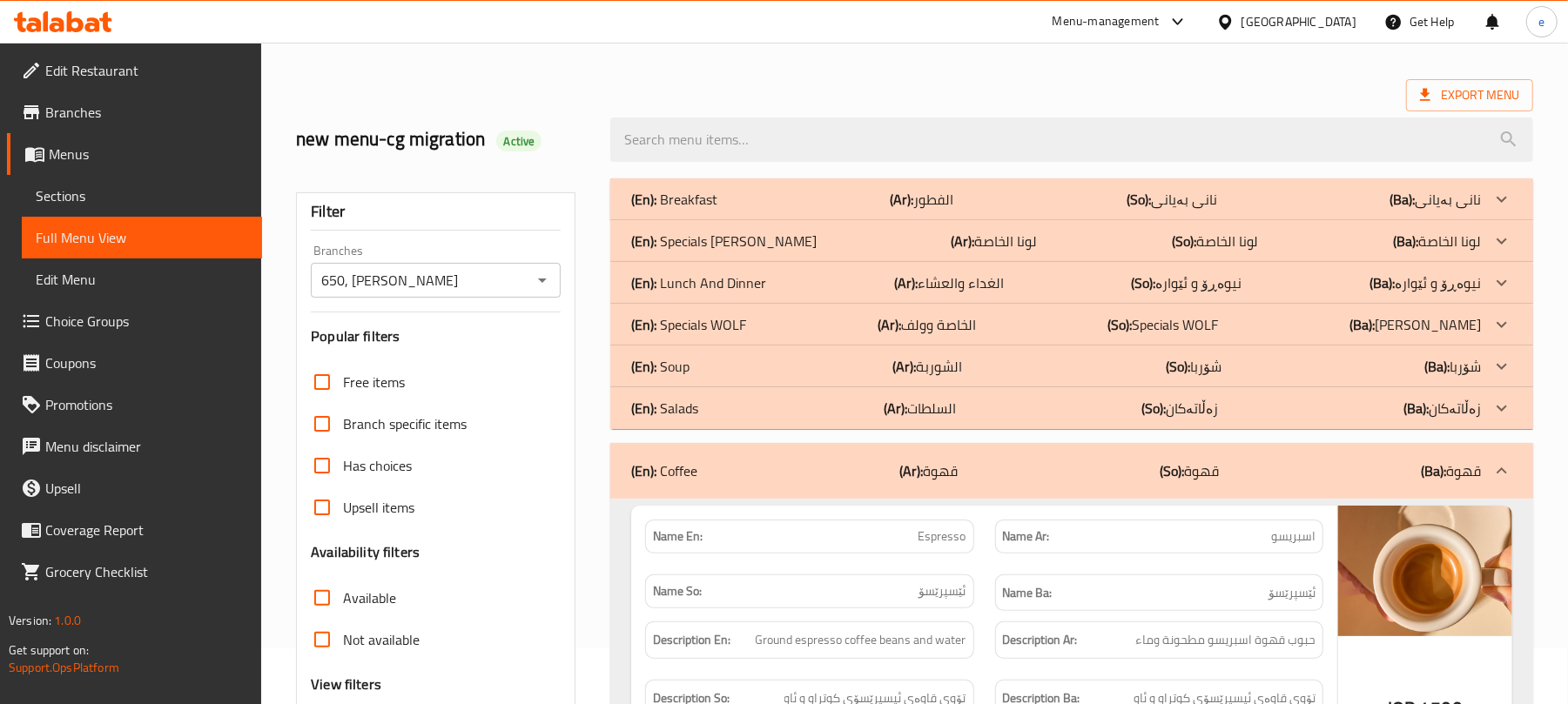
scroll to position [0, 0]
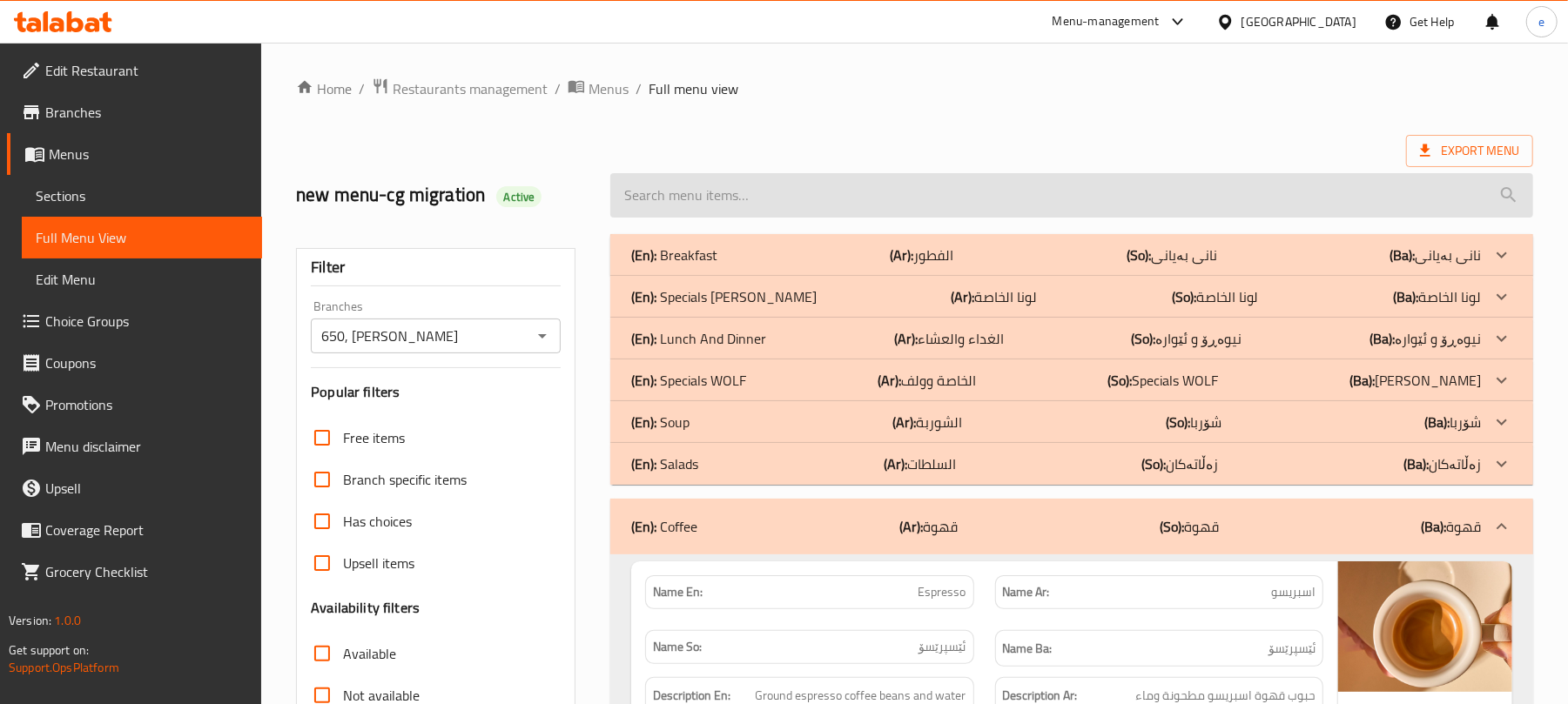
click at [868, 189] on input "search" at bounding box center [1072, 194] width 924 height 44
paste input "Cappuccino"
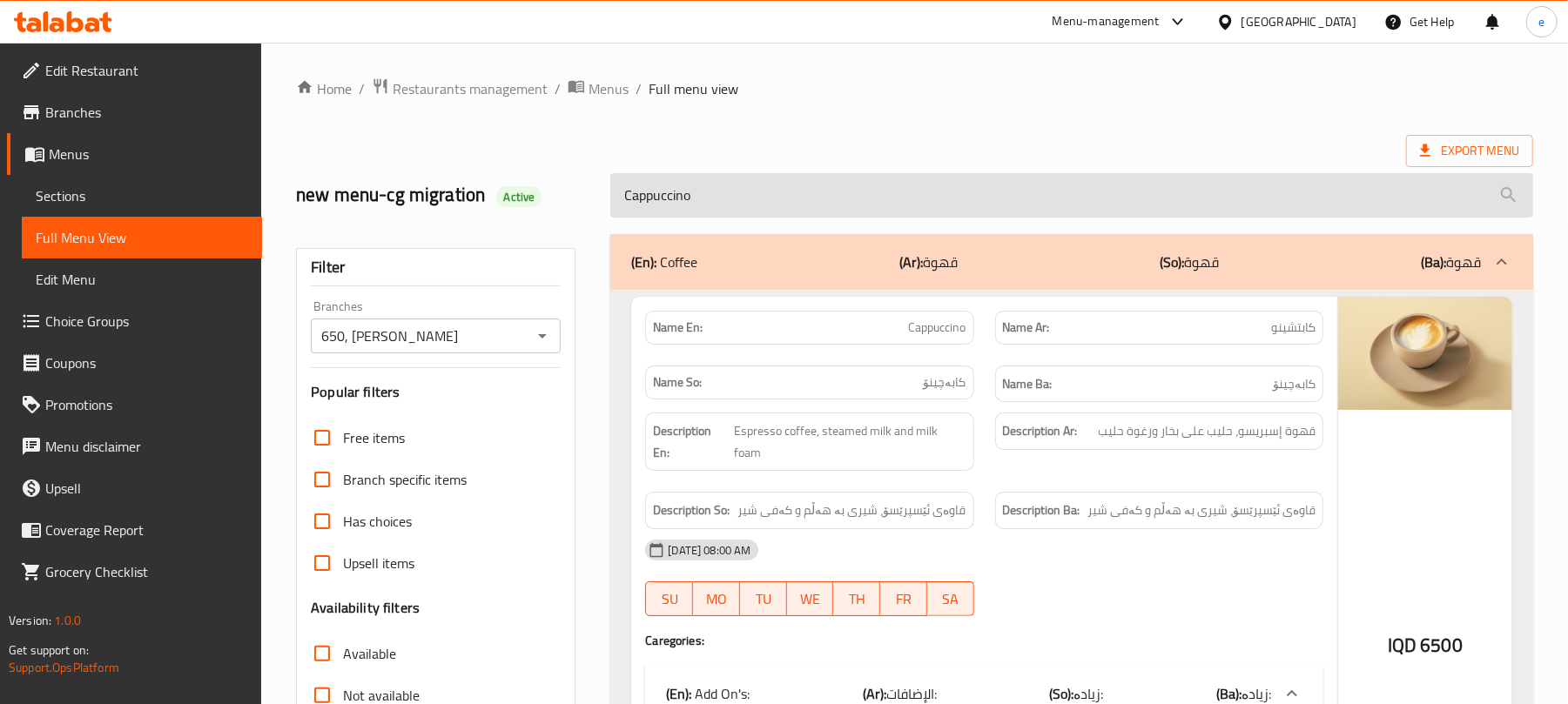
click at [773, 209] on input "Cappuccino" at bounding box center [1072, 194] width 924 height 44
paste input "Real Hot Chocolate"
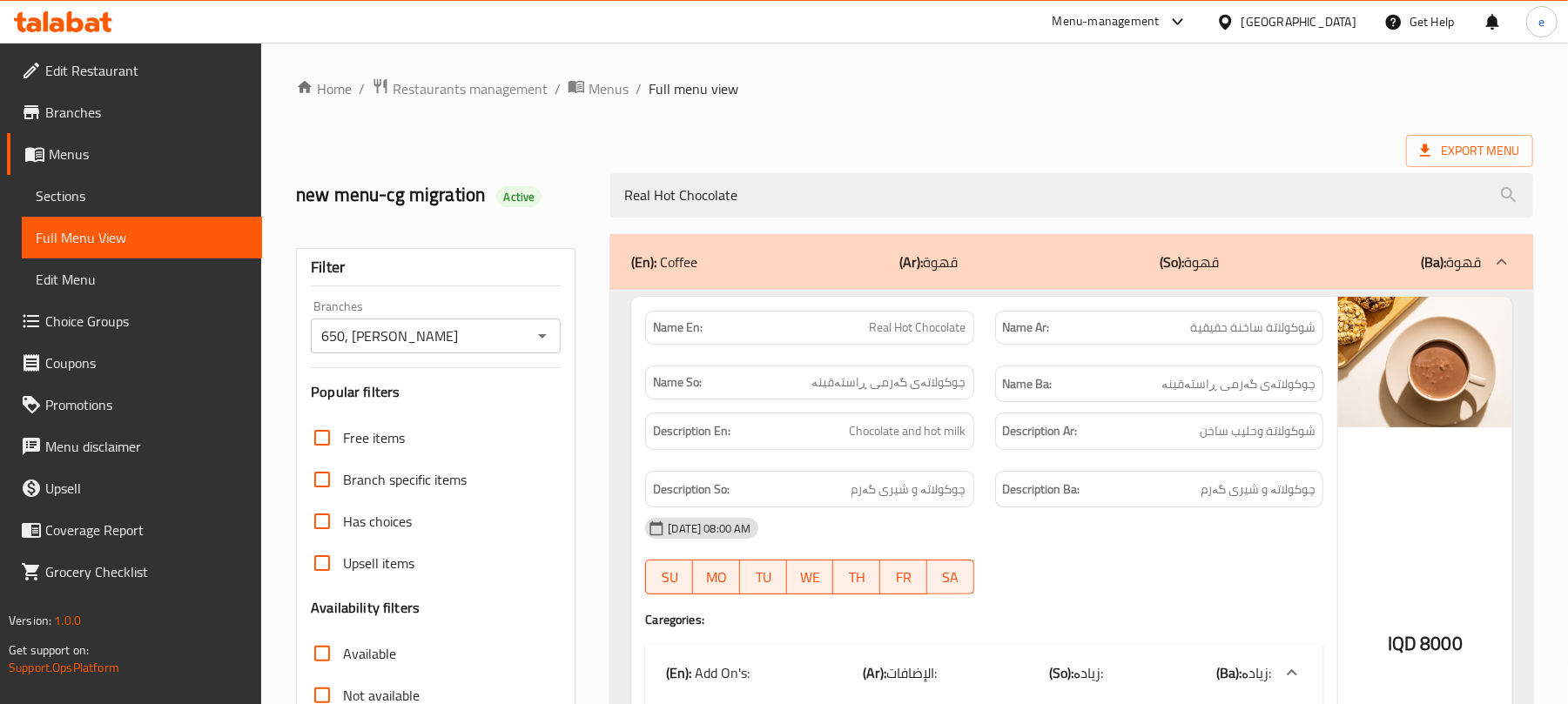
click at [800, 220] on div "Real Hot Chocolate" at bounding box center [1072, 195] width 944 height 65
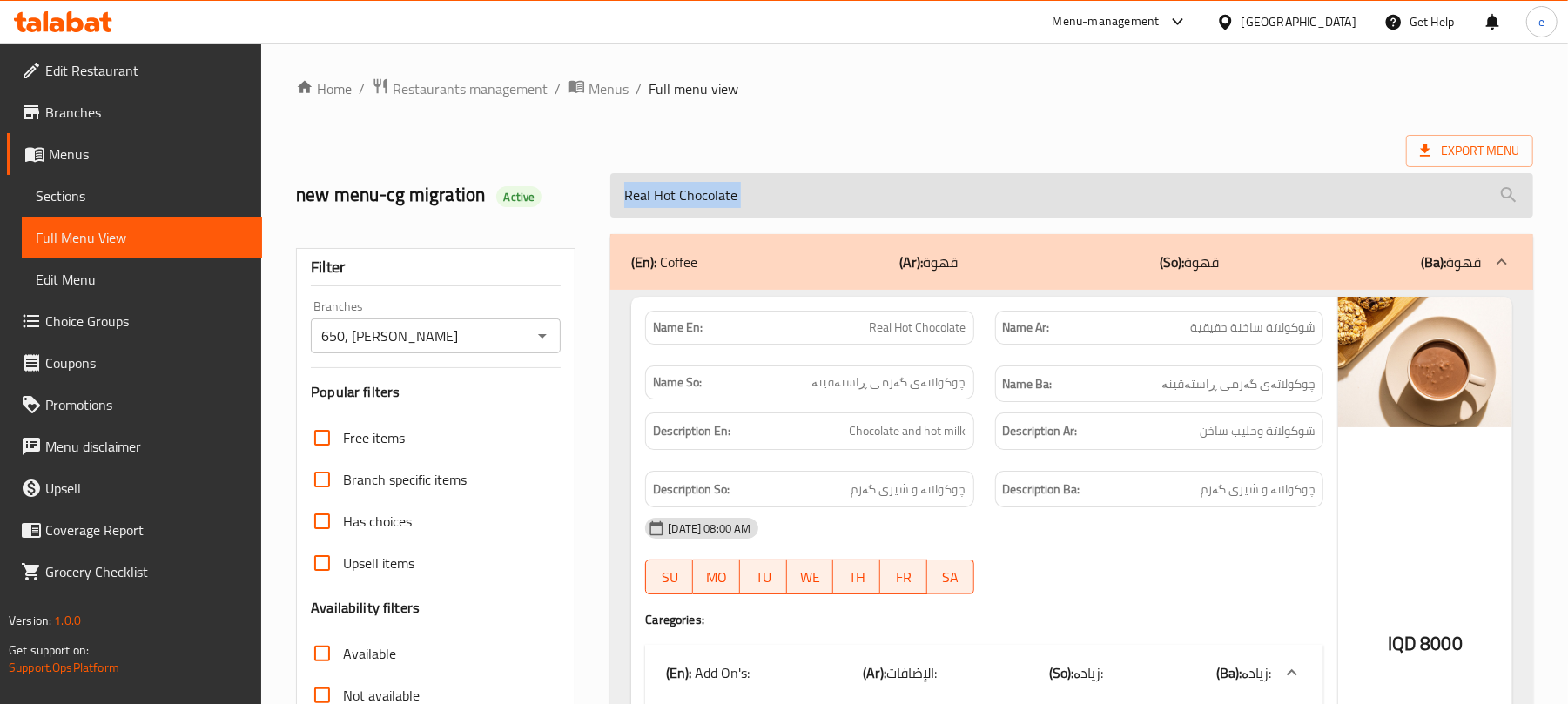
click at [800, 212] on input "Real Hot Chocolate" at bounding box center [1072, 194] width 924 height 44
paste input "Macchiato"
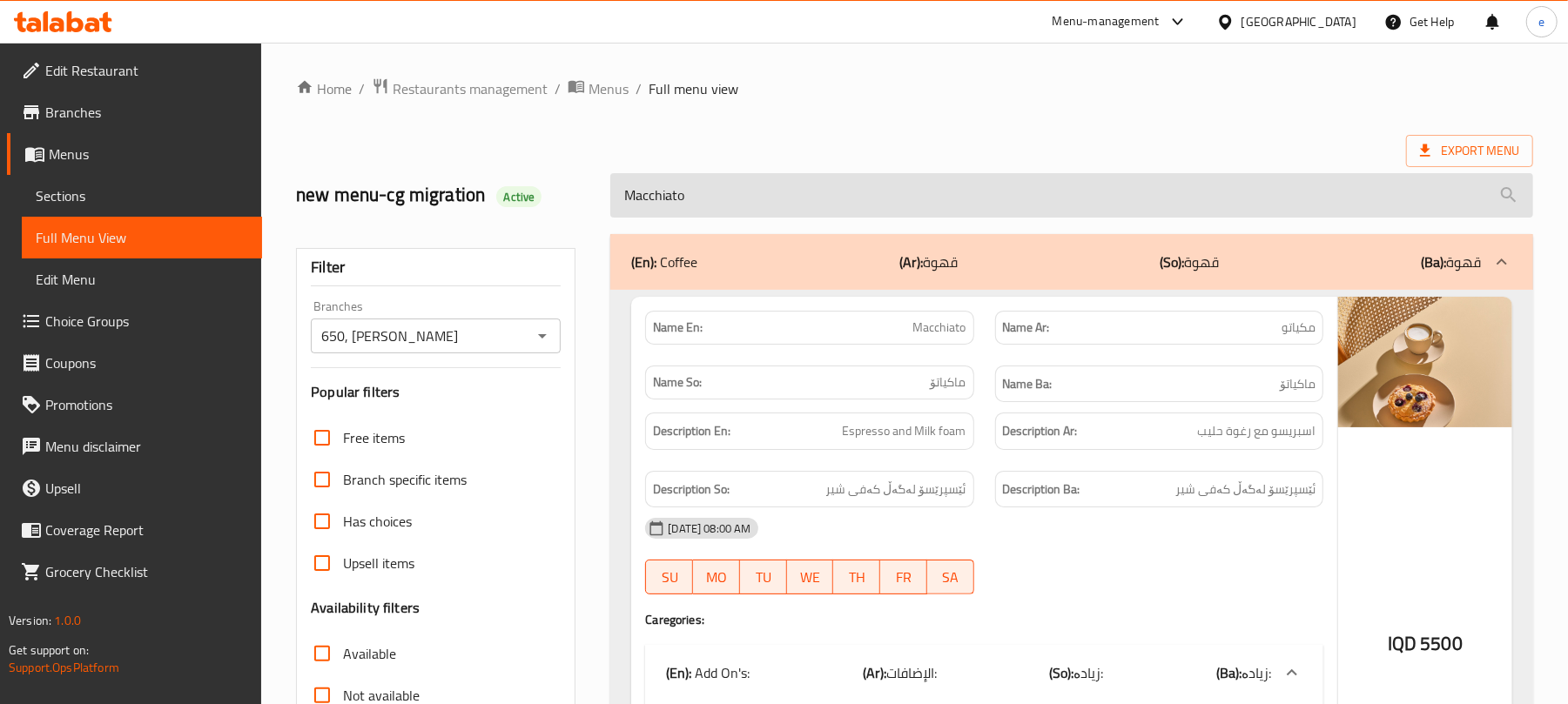
click at [803, 206] on input "Macchiato" at bounding box center [1072, 194] width 924 height 44
paste input "Turkish Coffee"
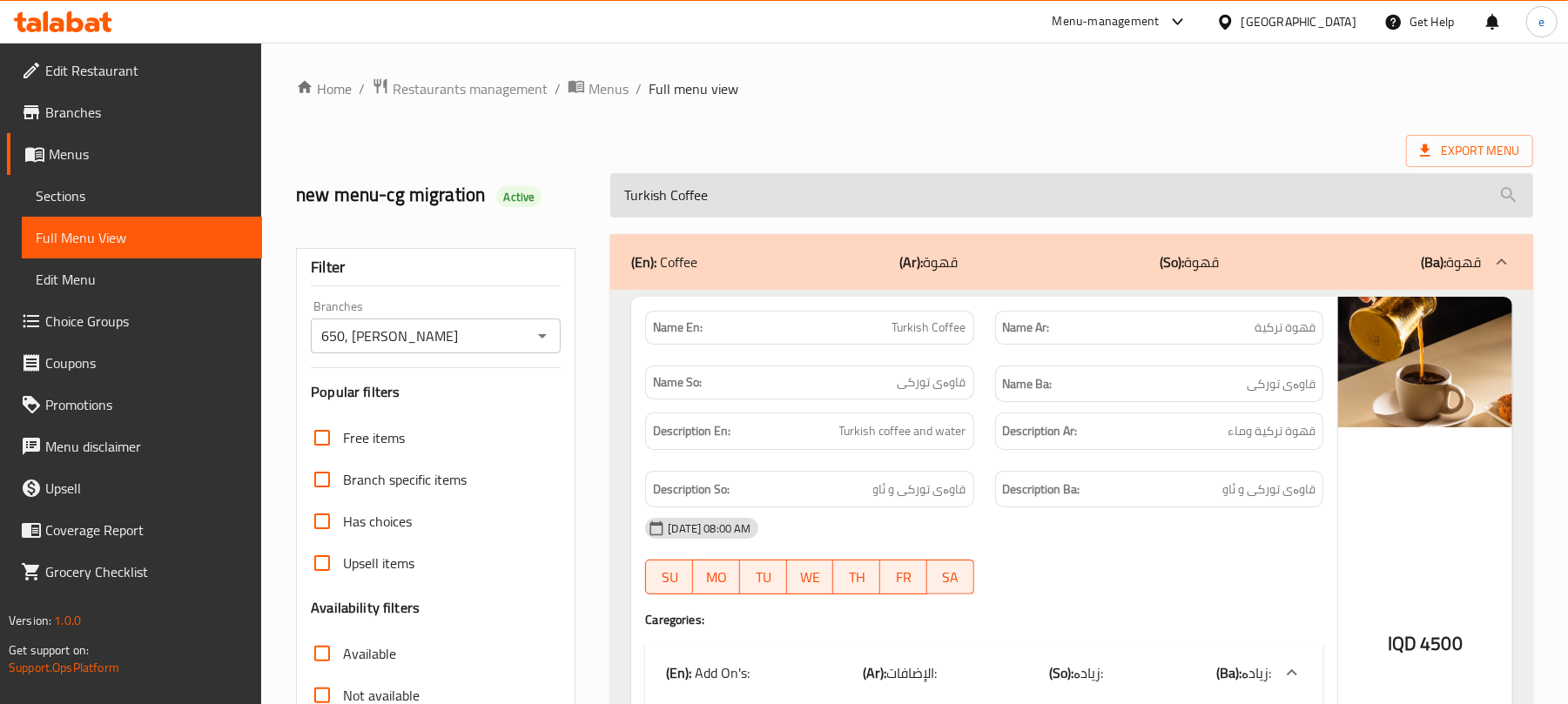
click at [803, 203] on input "Turkish Coffee" at bounding box center [1072, 194] width 924 height 44
paste input "Cortado"
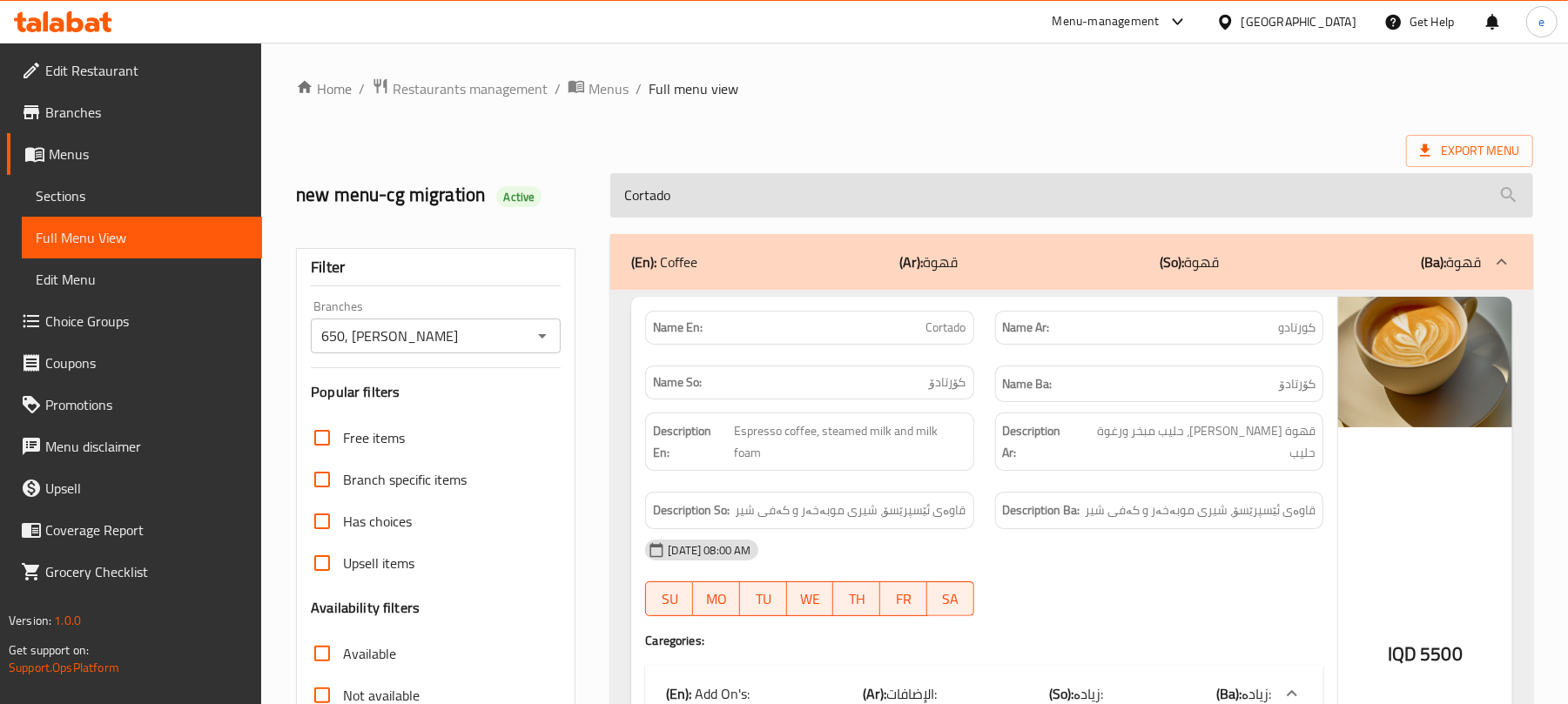
click at [830, 206] on input "Cortado" at bounding box center [1072, 194] width 924 height 44
paste input "Iced Spanish Latte"
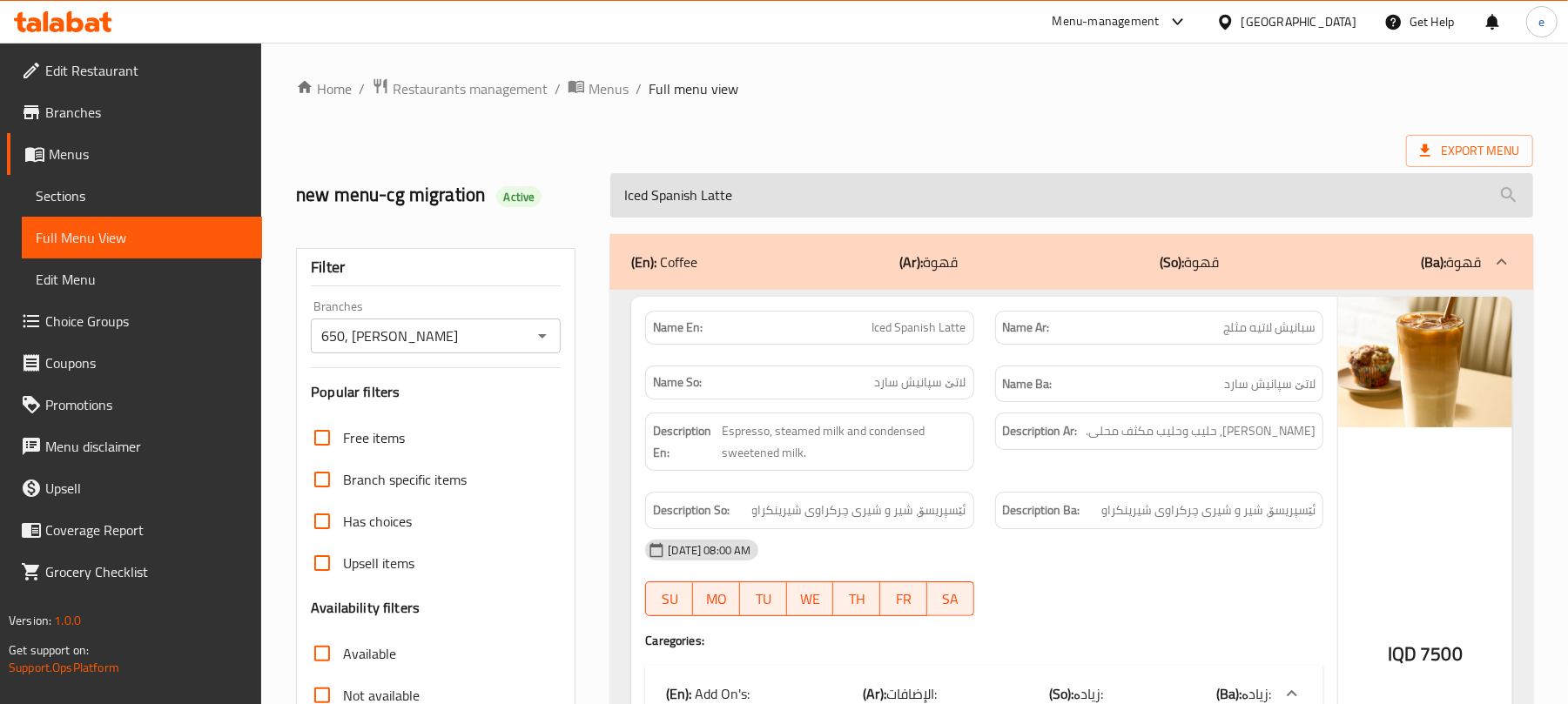
click at [826, 207] on input "Iced Spanish Latte" at bounding box center [1072, 194] width 924 height 44
paste input "search"
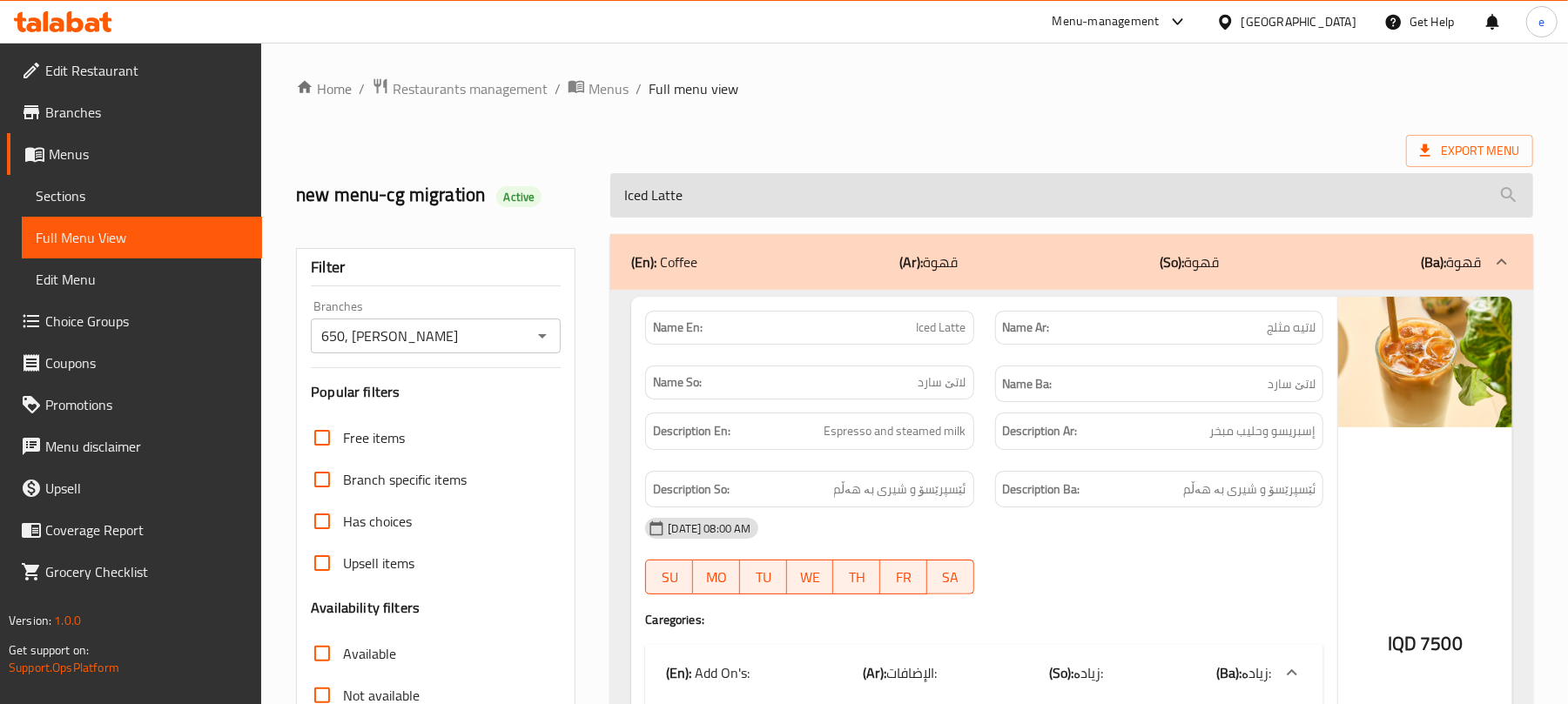
click at [829, 195] on input "Iced Latte" at bounding box center [1072, 194] width 924 height 44
paste input "Mocha"
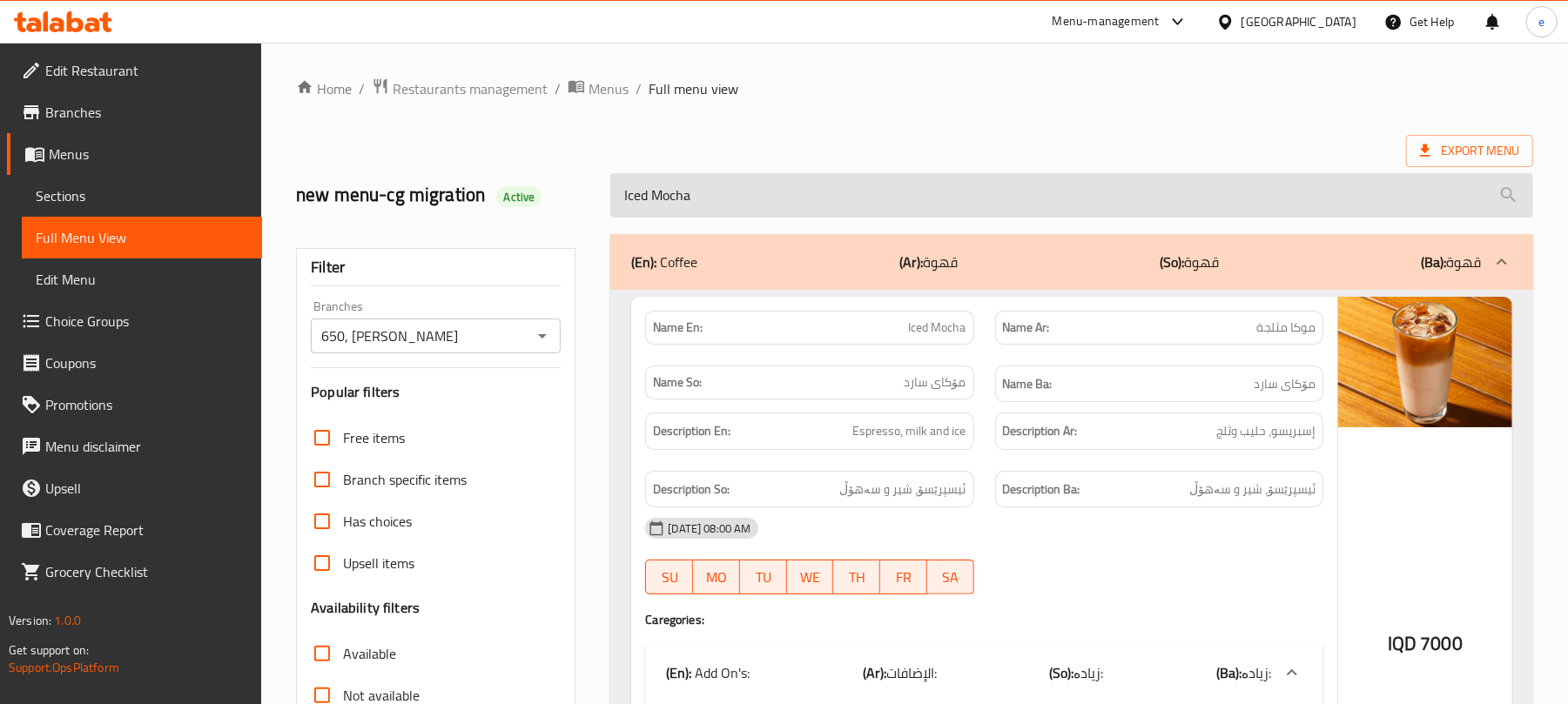
click at [784, 212] on input "Iced Mocha" at bounding box center [1072, 194] width 924 height 44
paste input "Americano"
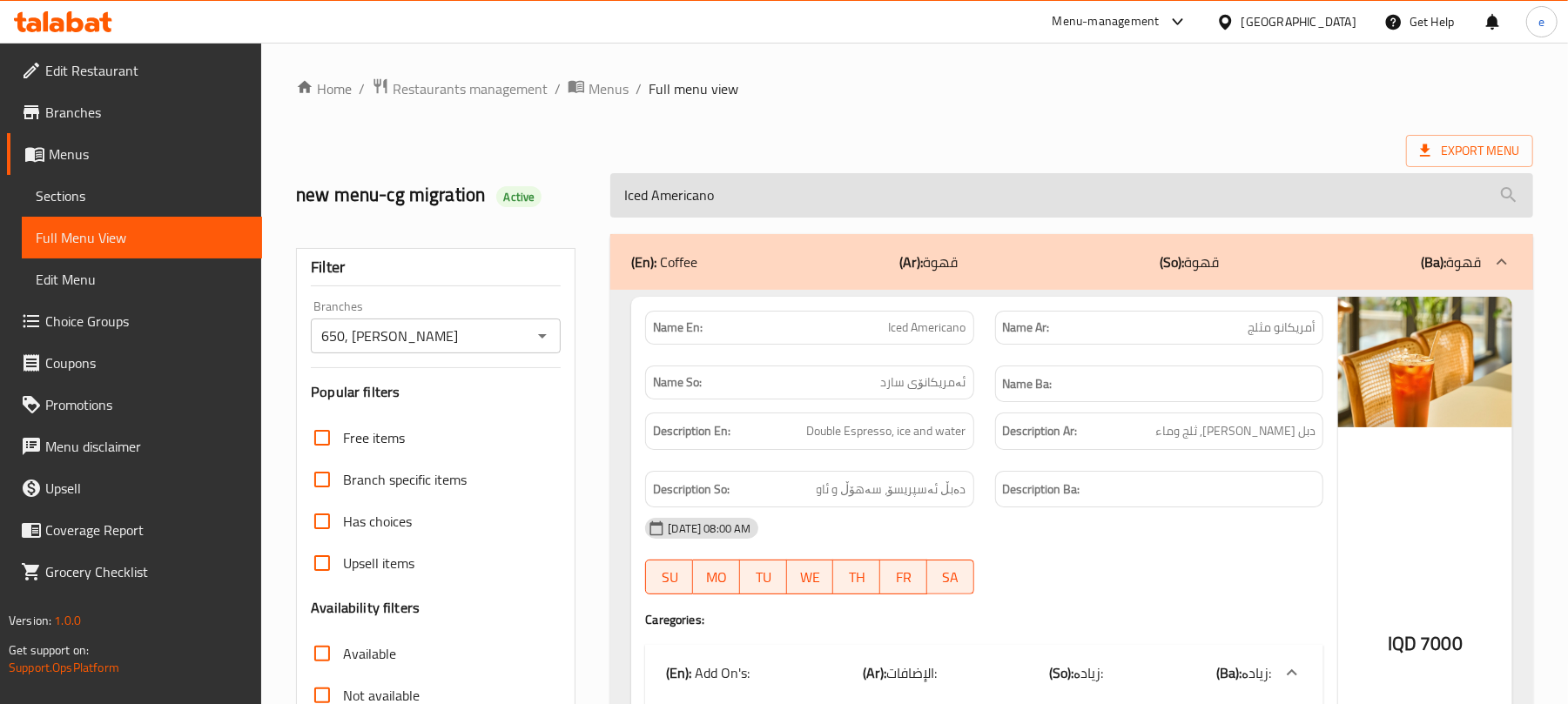
click at [799, 206] on input "Iced Americano" at bounding box center [1072, 194] width 924 height 44
paste input "Sunshine"
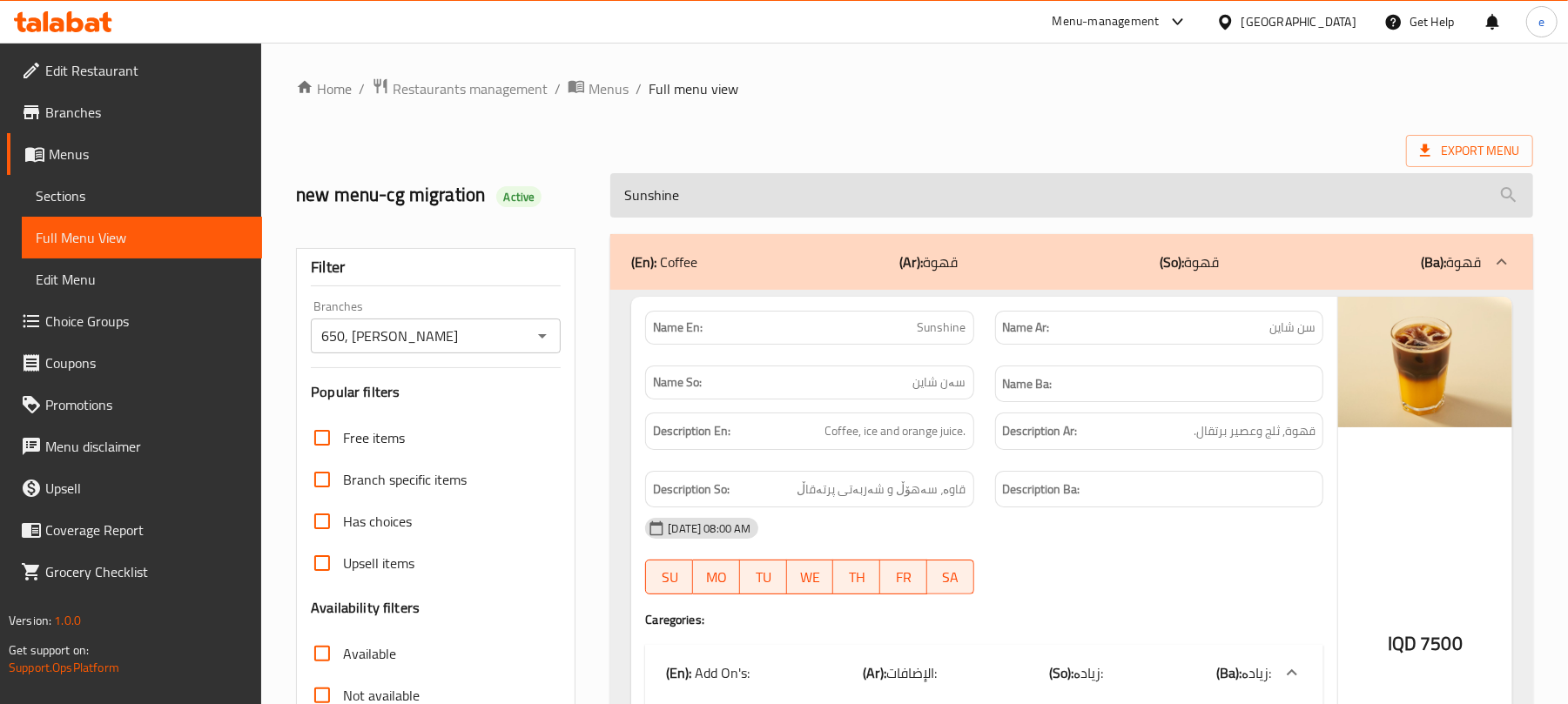
click at [743, 202] on input "Sunshine" at bounding box center [1072, 194] width 924 height 44
paste input "Iced Caramel"
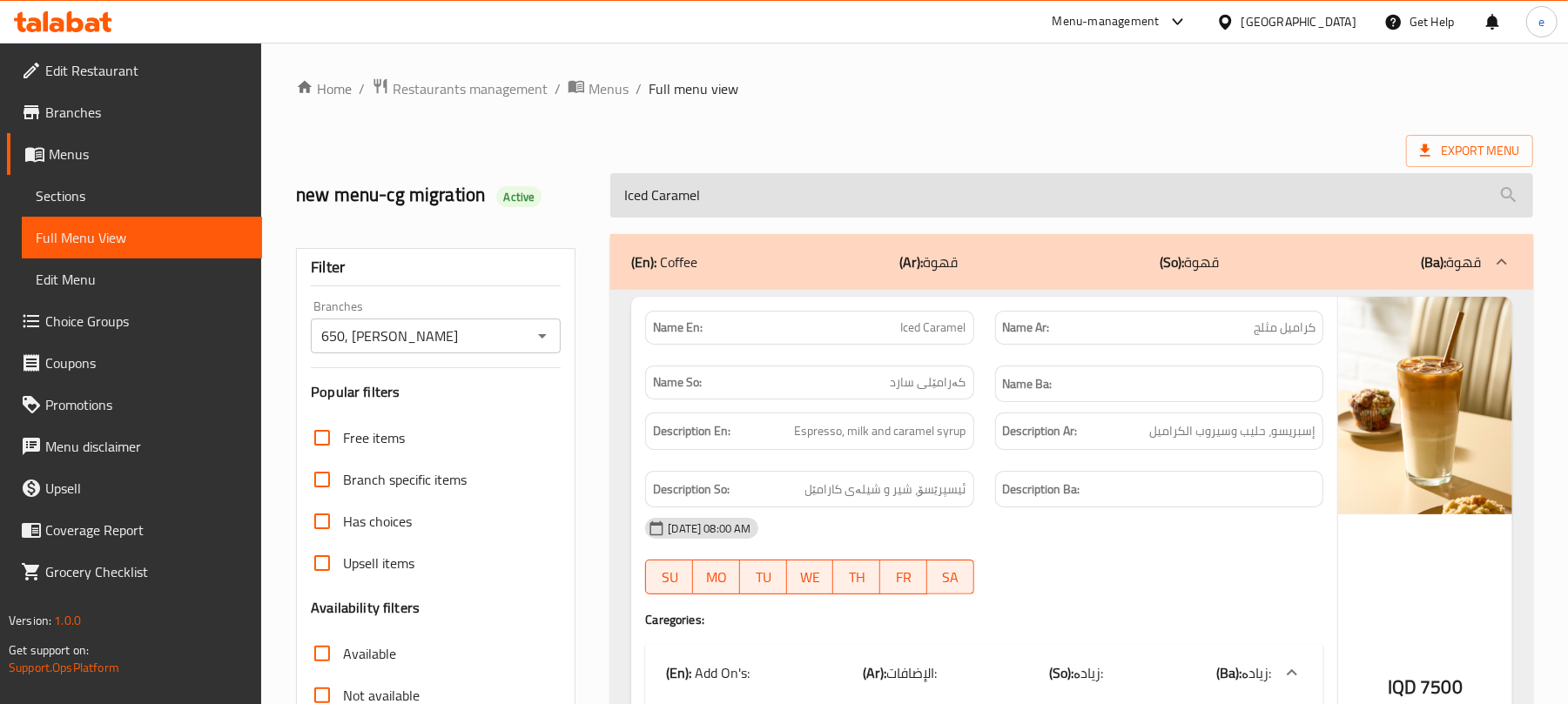
click at [823, 213] on input "Iced Caramel" at bounding box center [1072, 194] width 924 height 44
paste input "Cafe Latte"
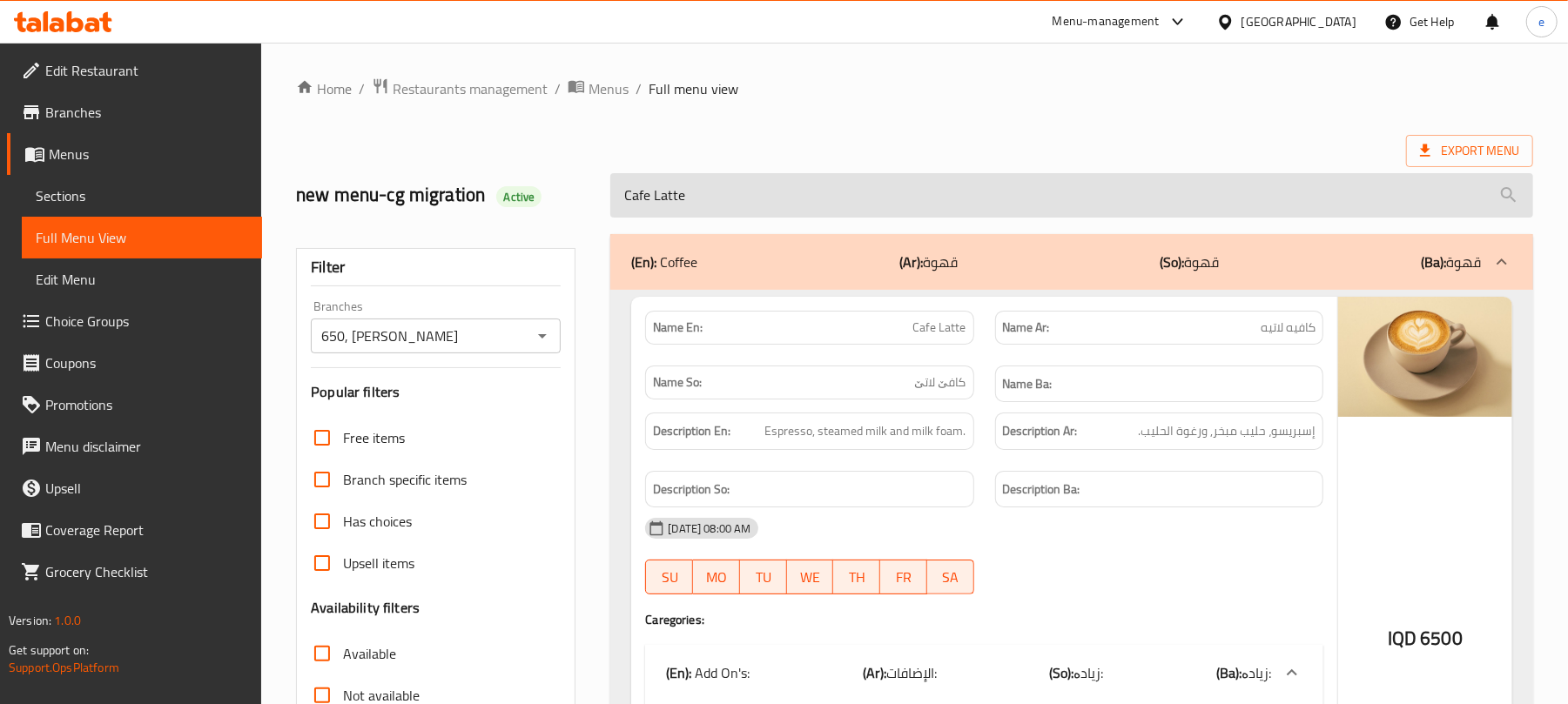
click at [787, 183] on input "Cafe Latte" at bounding box center [1072, 194] width 924 height 44
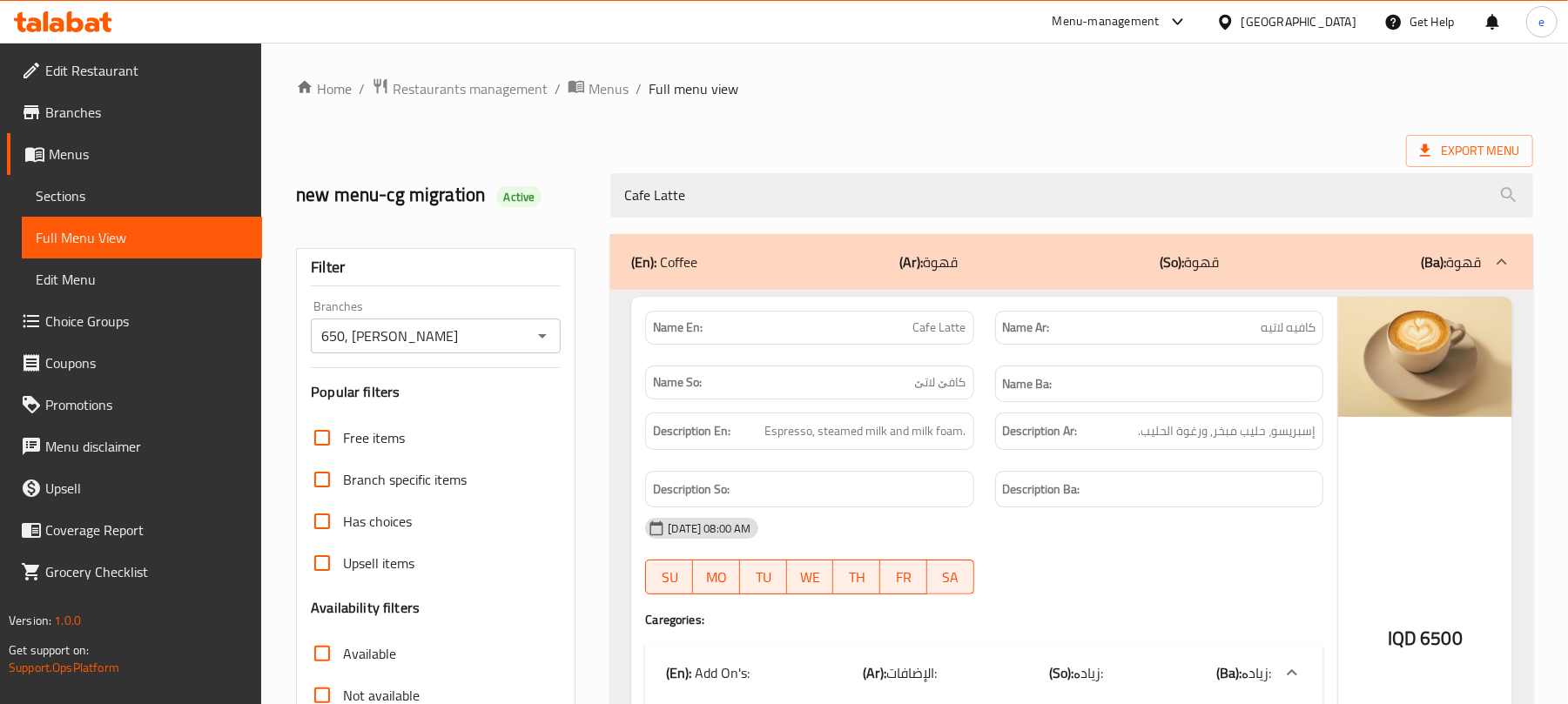
paste input "Flat White"
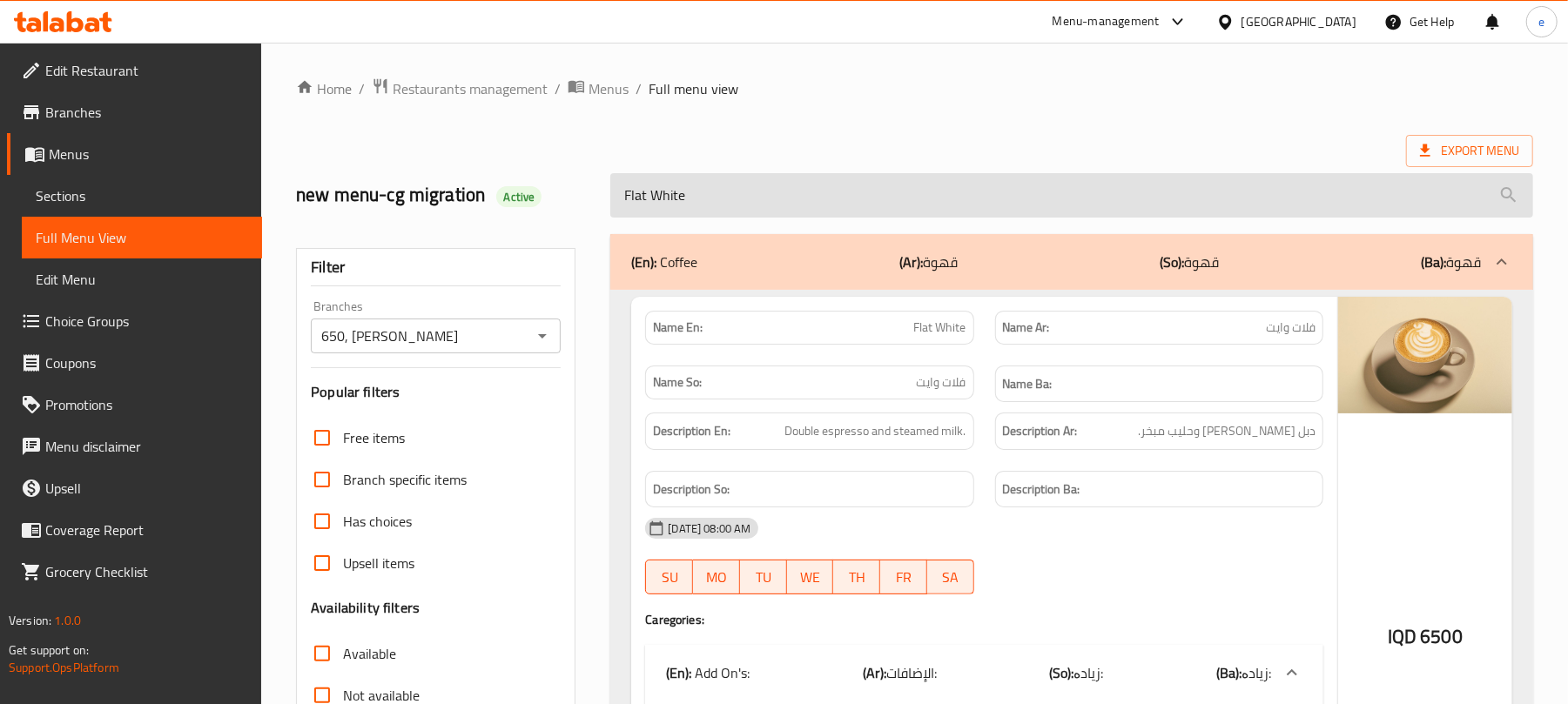
click at [755, 206] on input "Flat White" at bounding box center [1072, 194] width 924 height 44
paste input "Spanish Latte"
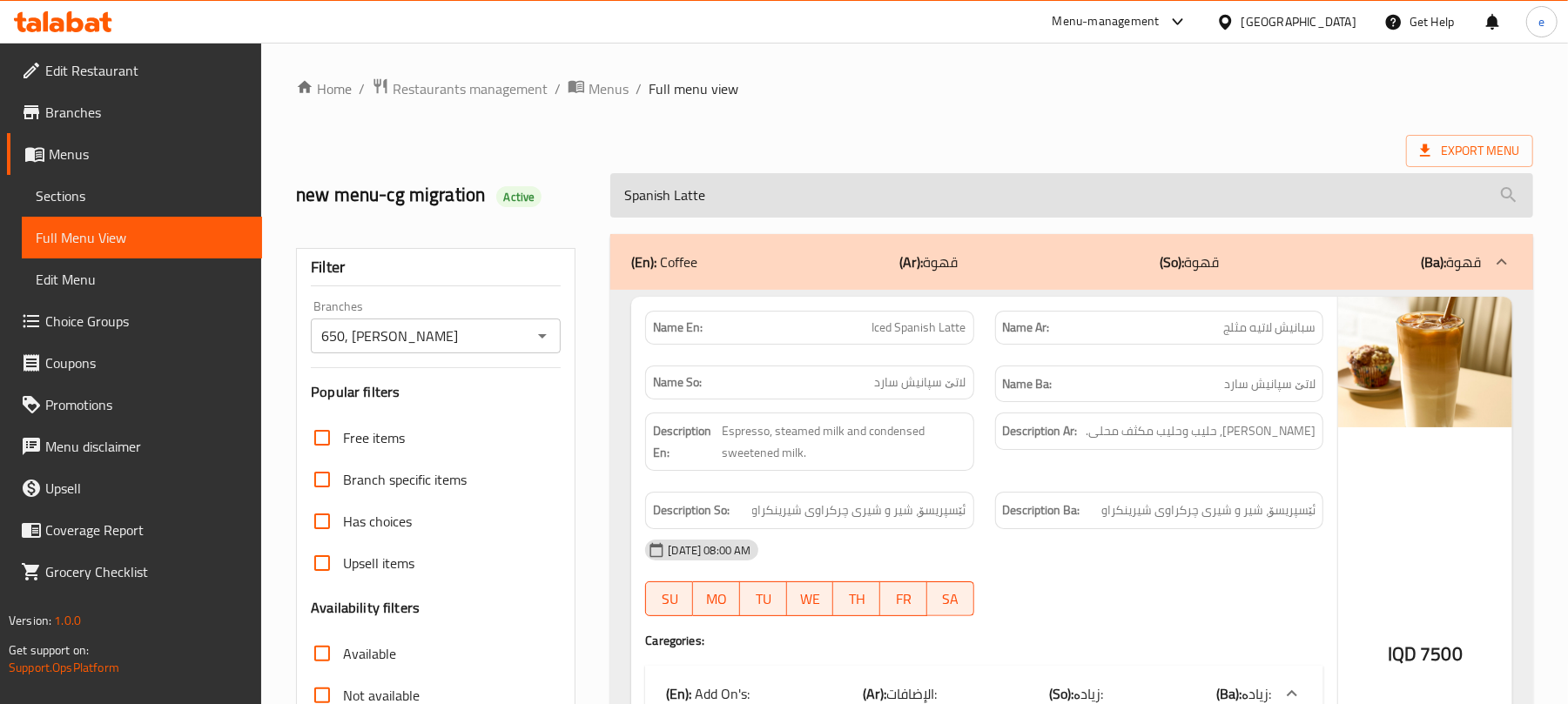
click at [861, 216] on input "Spanish Latte" at bounding box center [1072, 194] width 924 height 44
click at [861, 214] on input "Spanish Latte" at bounding box center [1072, 194] width 924 height 44
paste input "Charcoal"
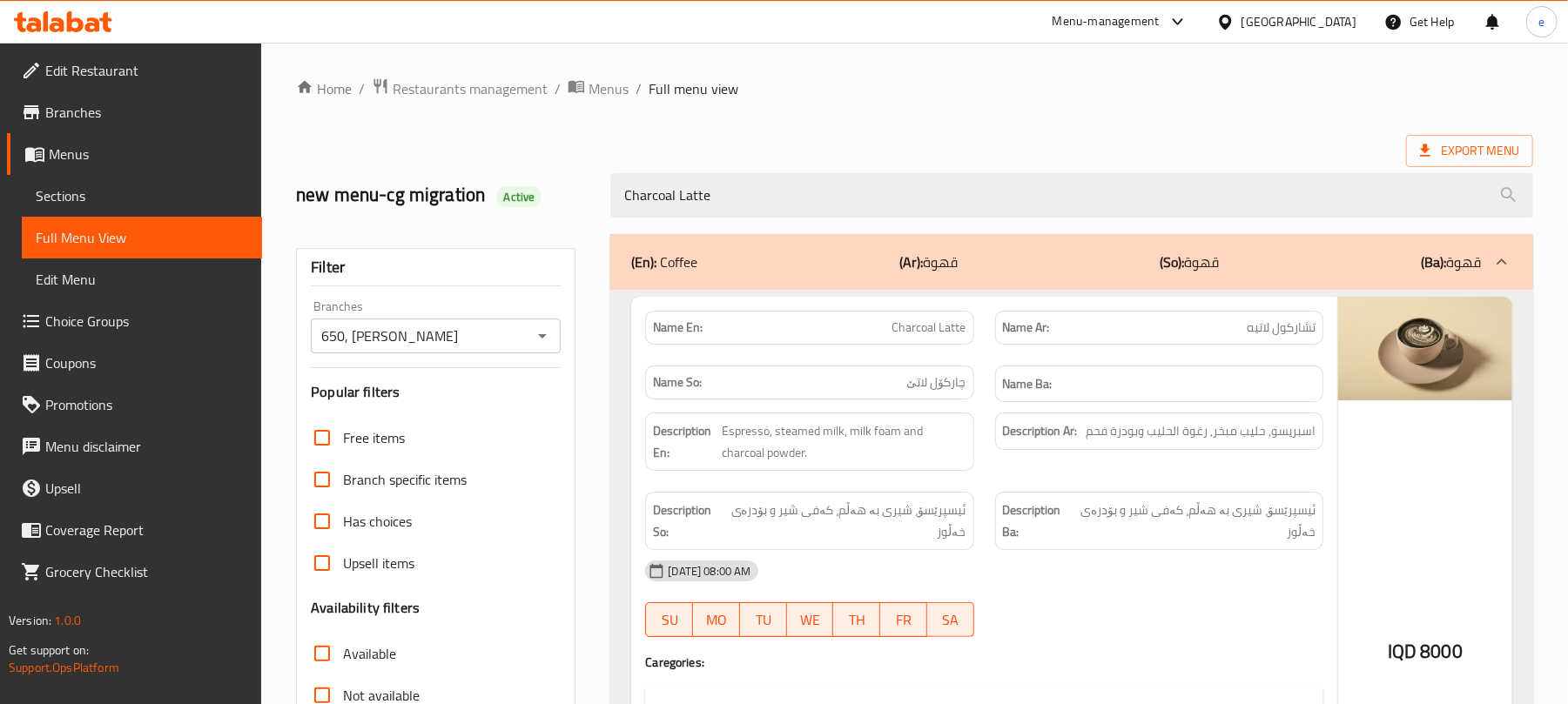
click at [836, 221] on div "Charcoal Latte" at bounding box center [1072, 195] width 944 height 65
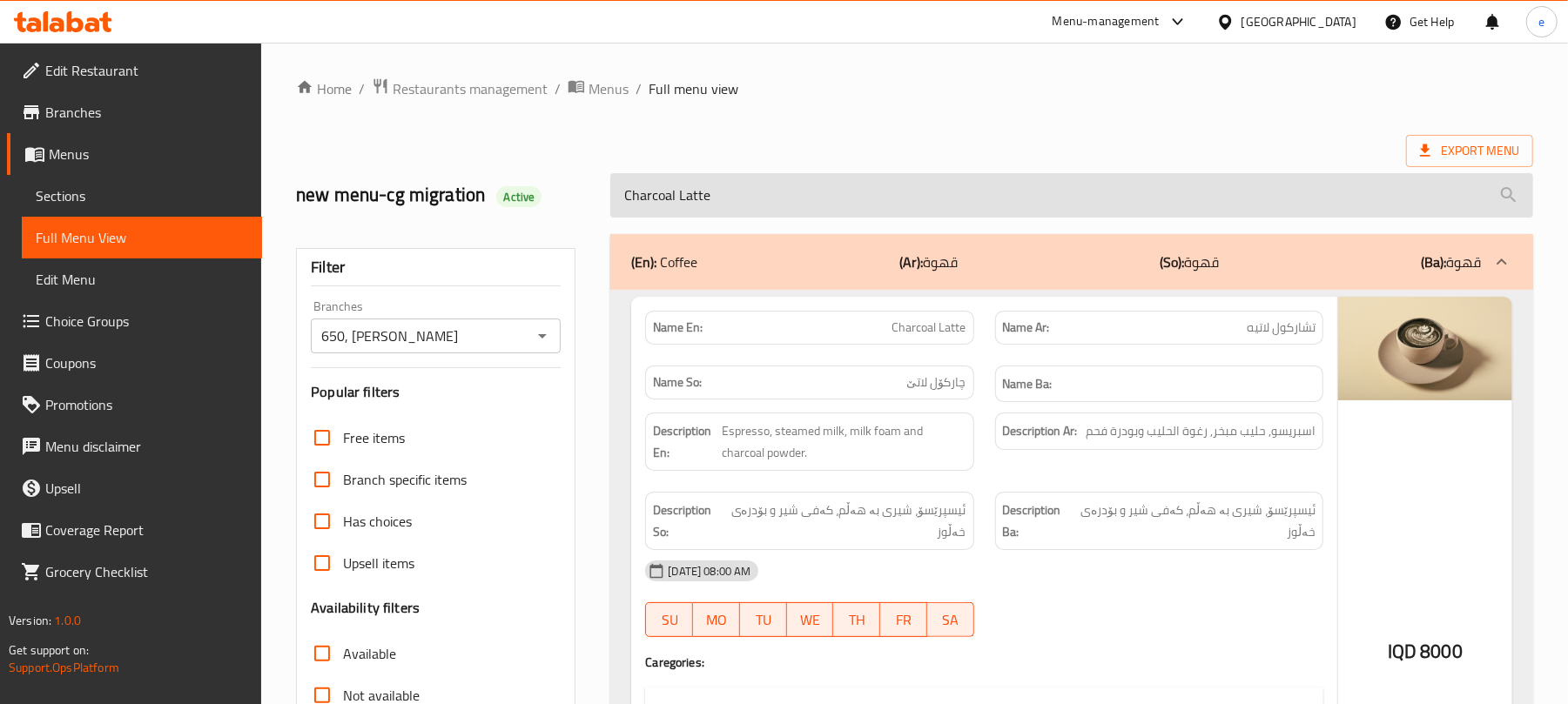
click at [836, 212] on input "Charcoal Latte" at bounding box center [1072, 194] width 924 height 44
paste input "Mocha Caf"
type input "Mocha Cafe"
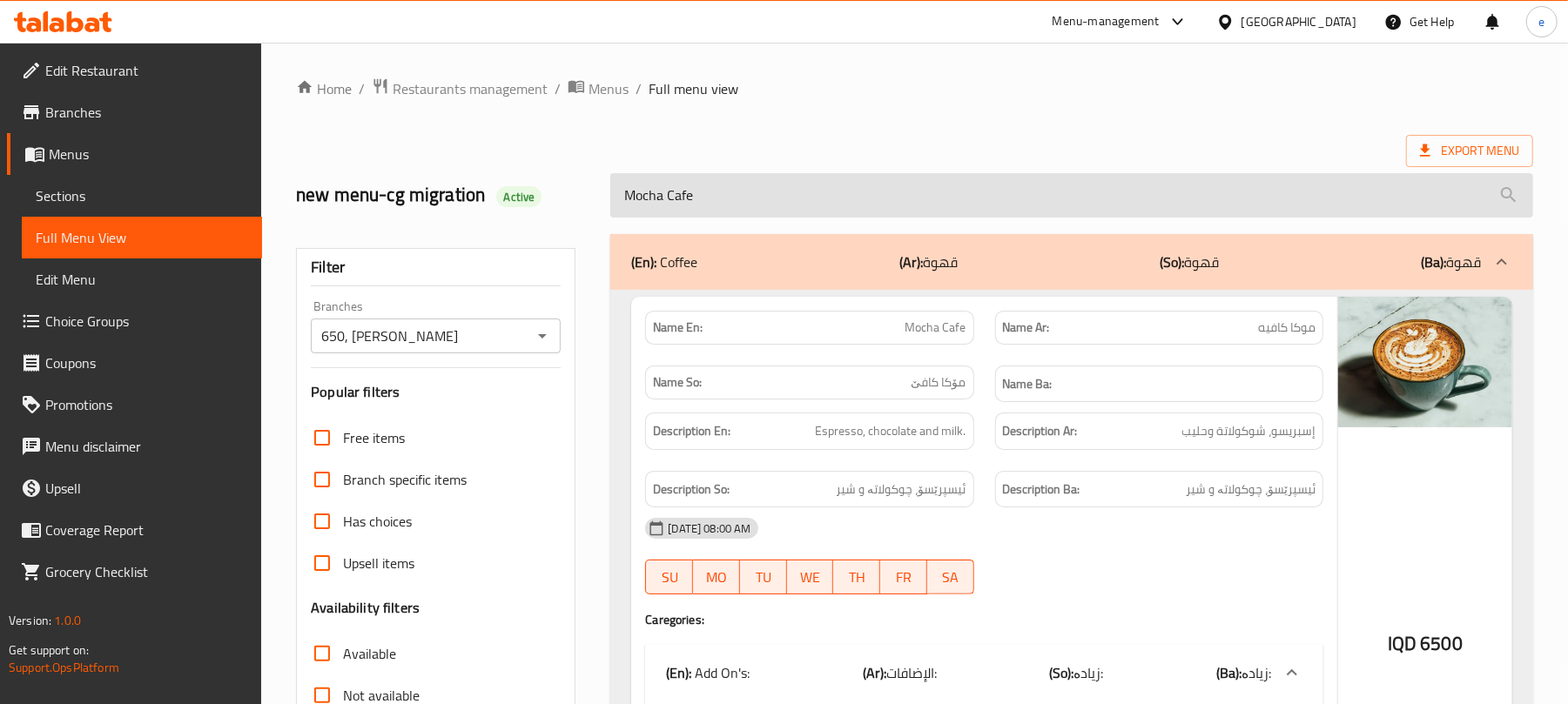
click at [812, 202] on input "Mocha Cafe" at bounding box center [1072, 194] width 924 height 44
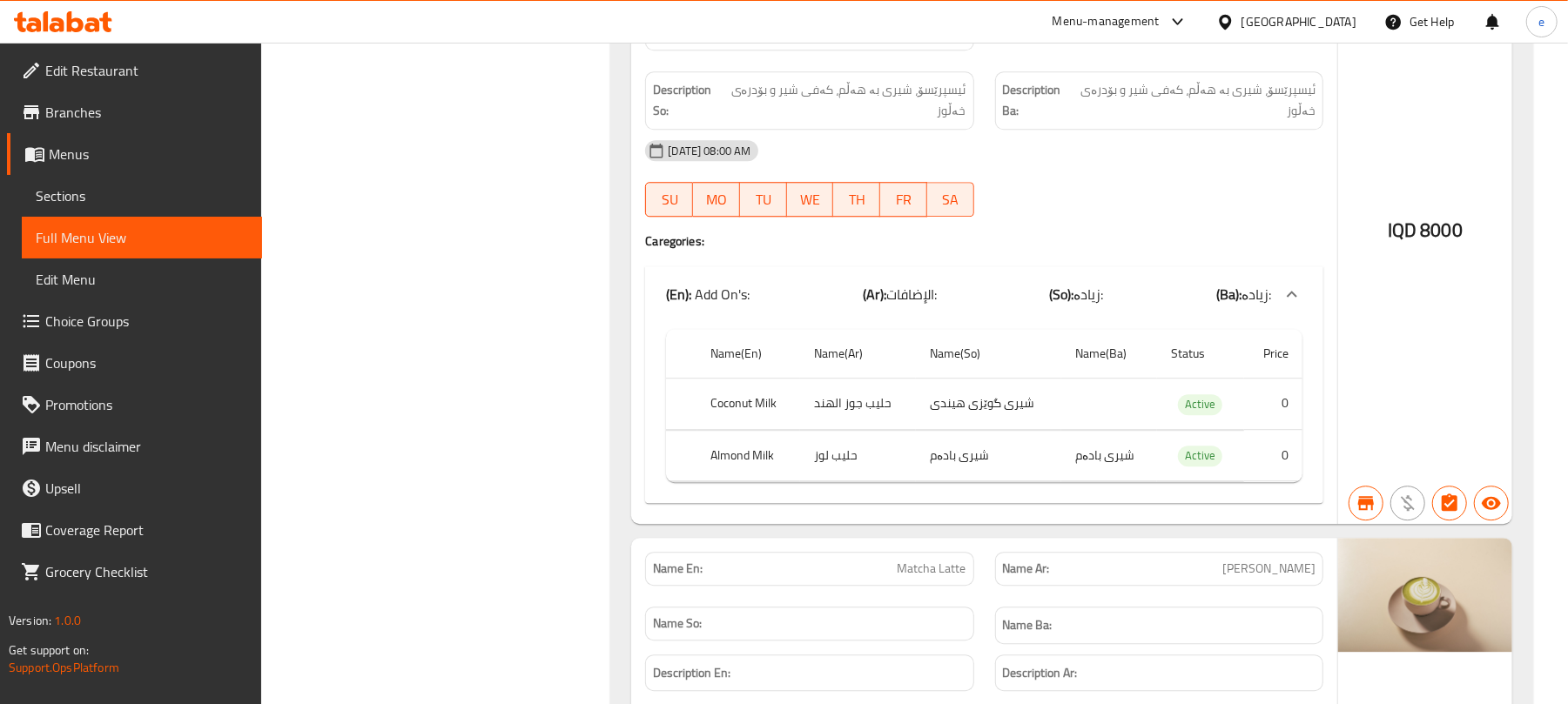
scroll to position [12484, 0]
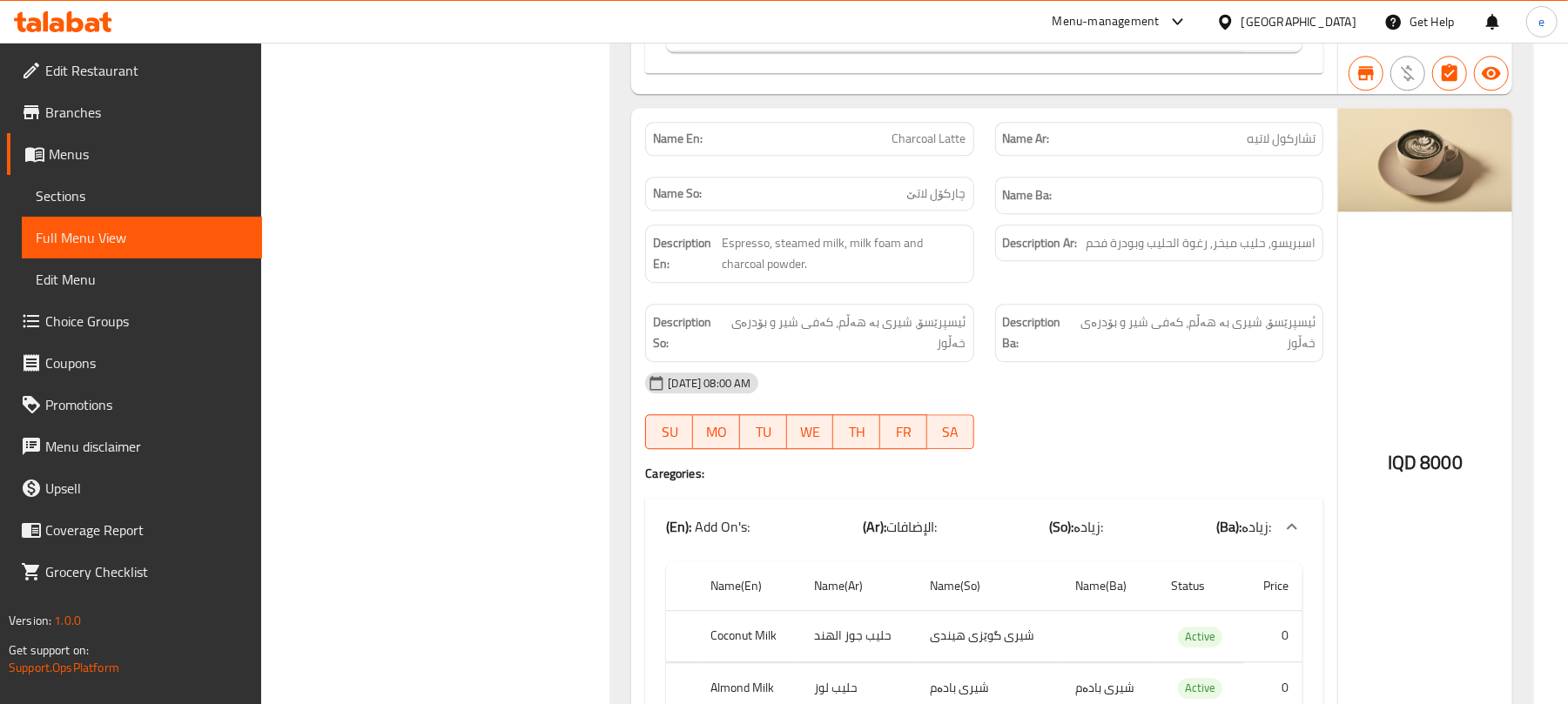
click at [95, 12] on icon at bounding box center [63, 22] width 98 height 21
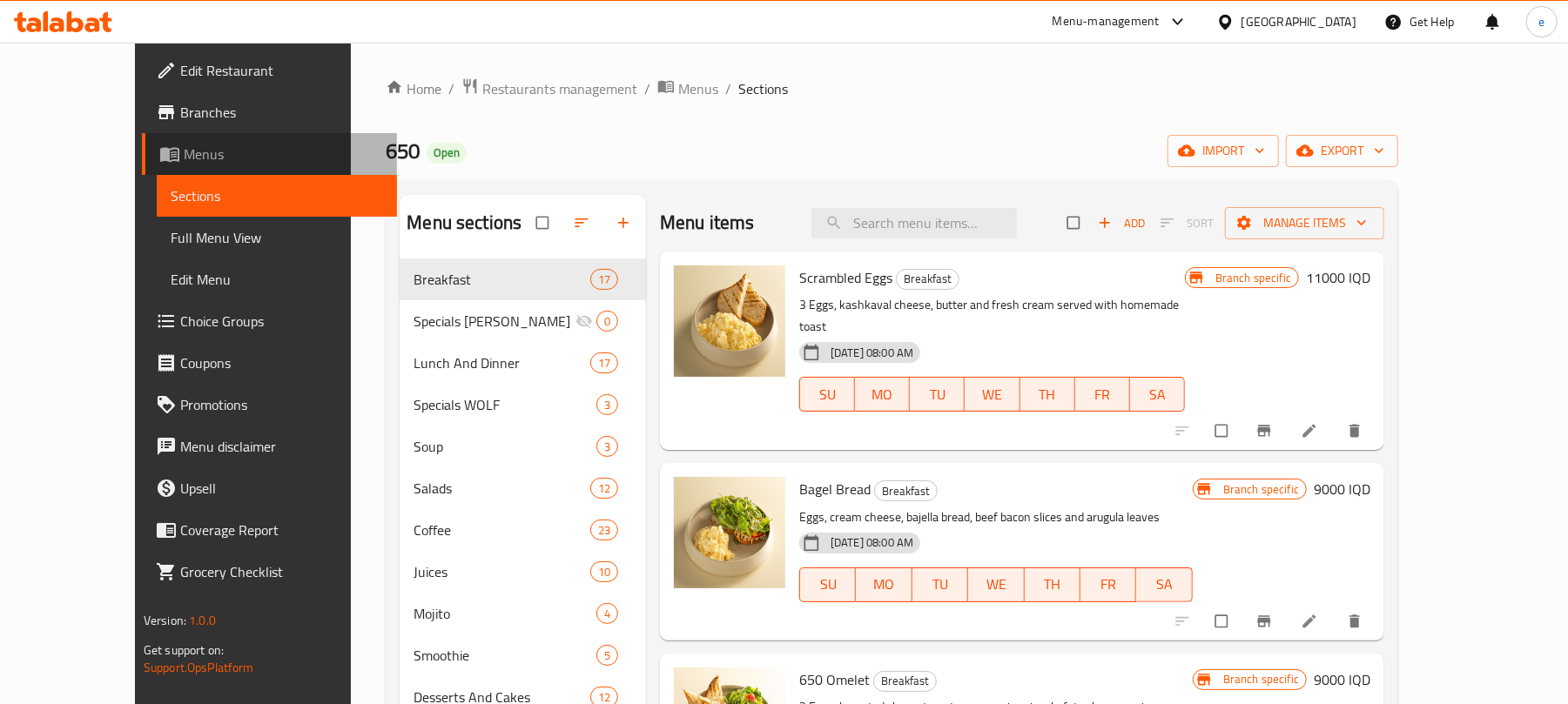
click at [184, 147] on span "Menus" at bounding box center [283, 153] width 199 height 21
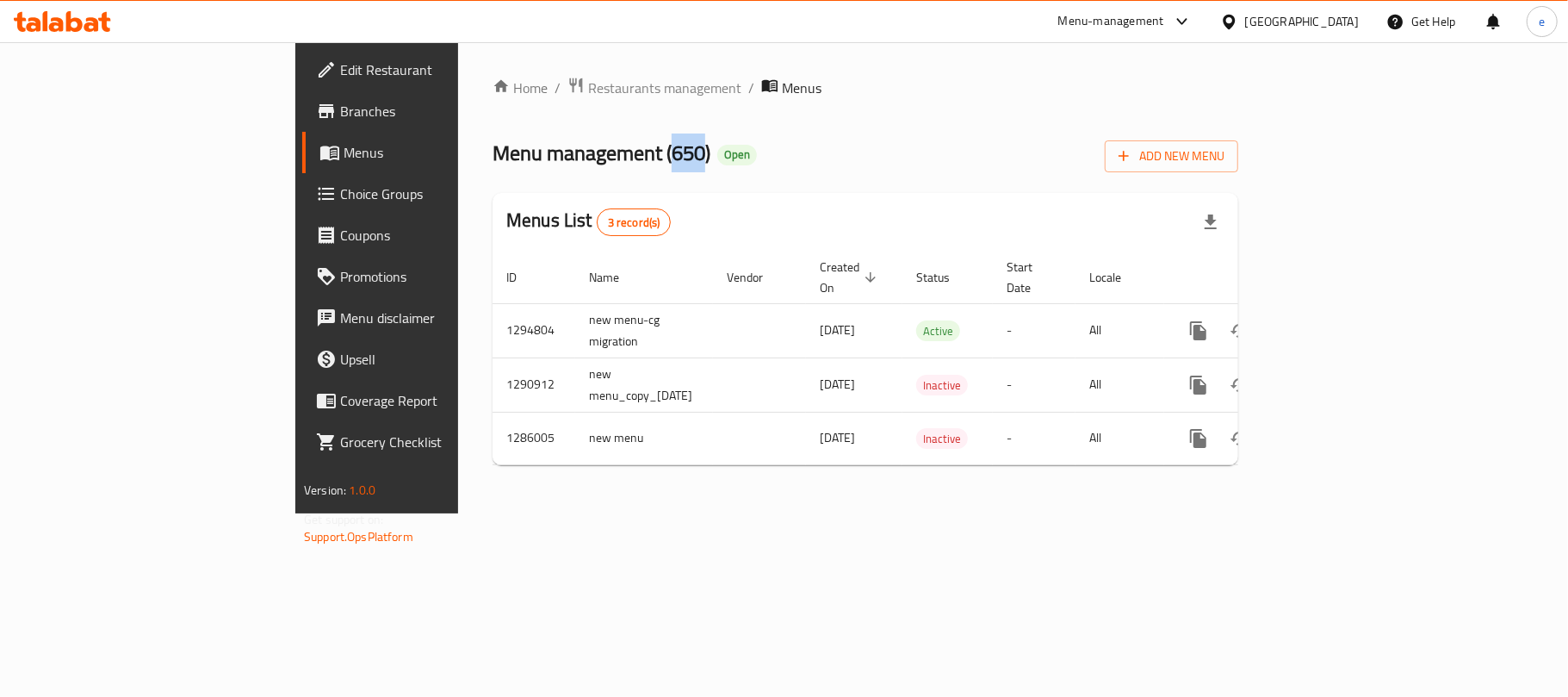
drag, startPoint x: 480, startPoint y: 152, endPoint x: 507, endPoint y: 152, distance: 27.0
click at [507, 152] on span "Menu management ( 650 )" at bounding box center [601, 153] width 218 height 39
copy span "650"
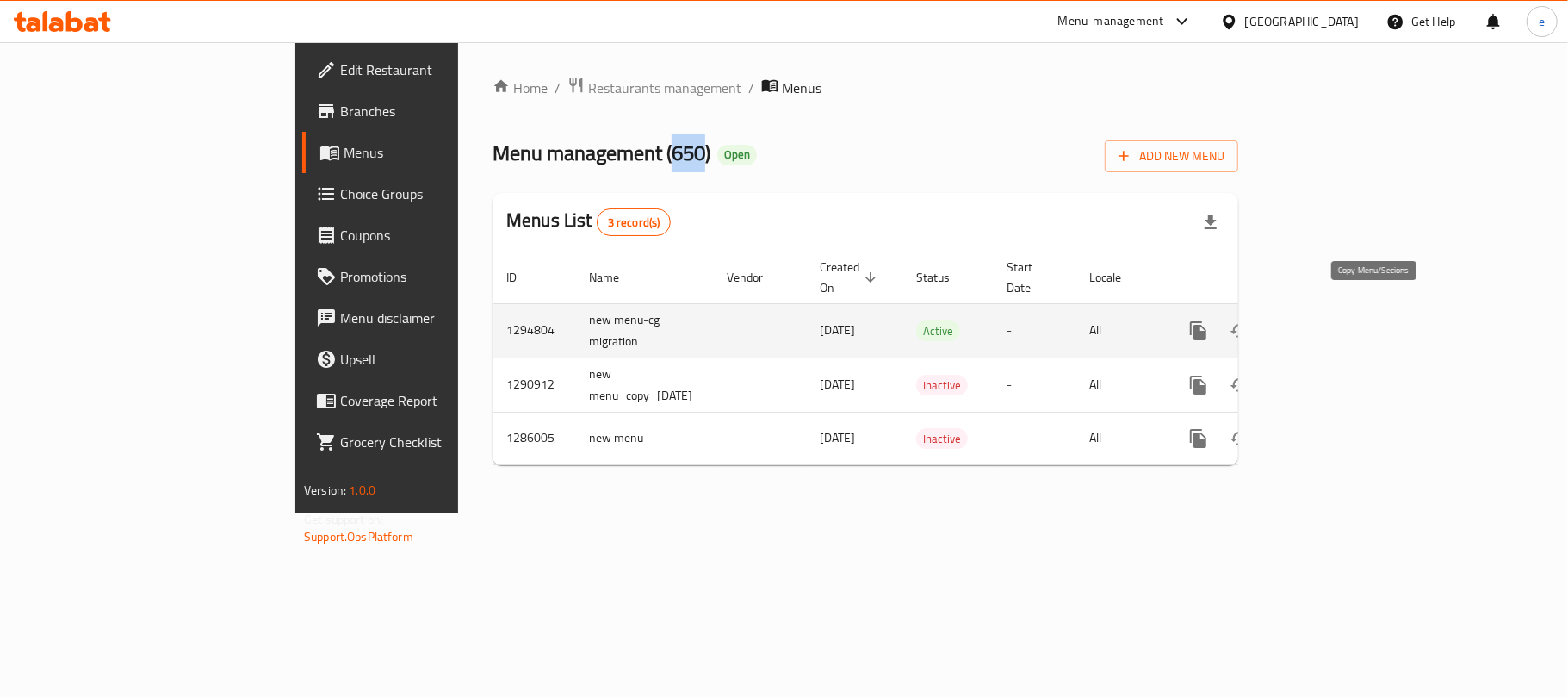
click at [1207, 322] on icon "more" at bounding box center [1198, 331] width 17 height 18
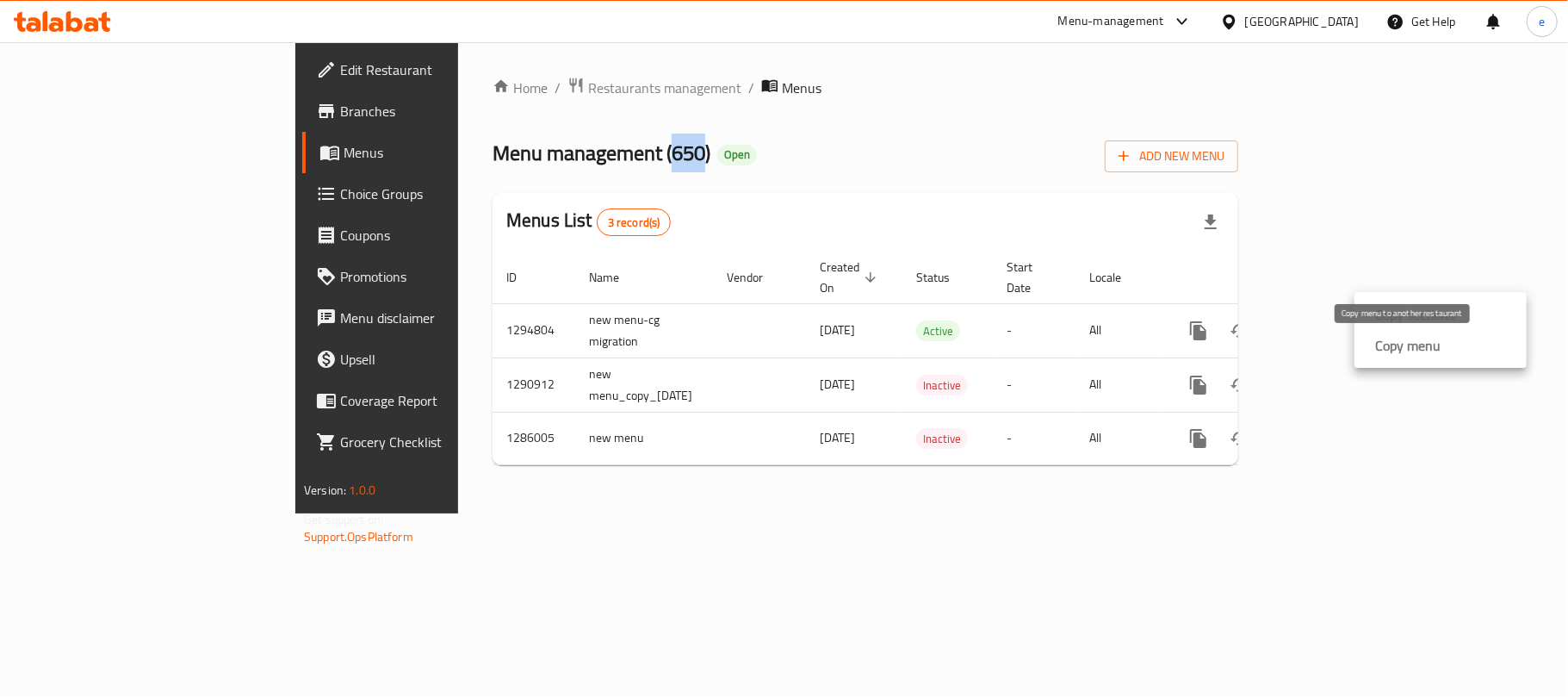
click at [1414, 348] on strong "Copy menu" at bounding box center [1407, 345] width 65 height 20
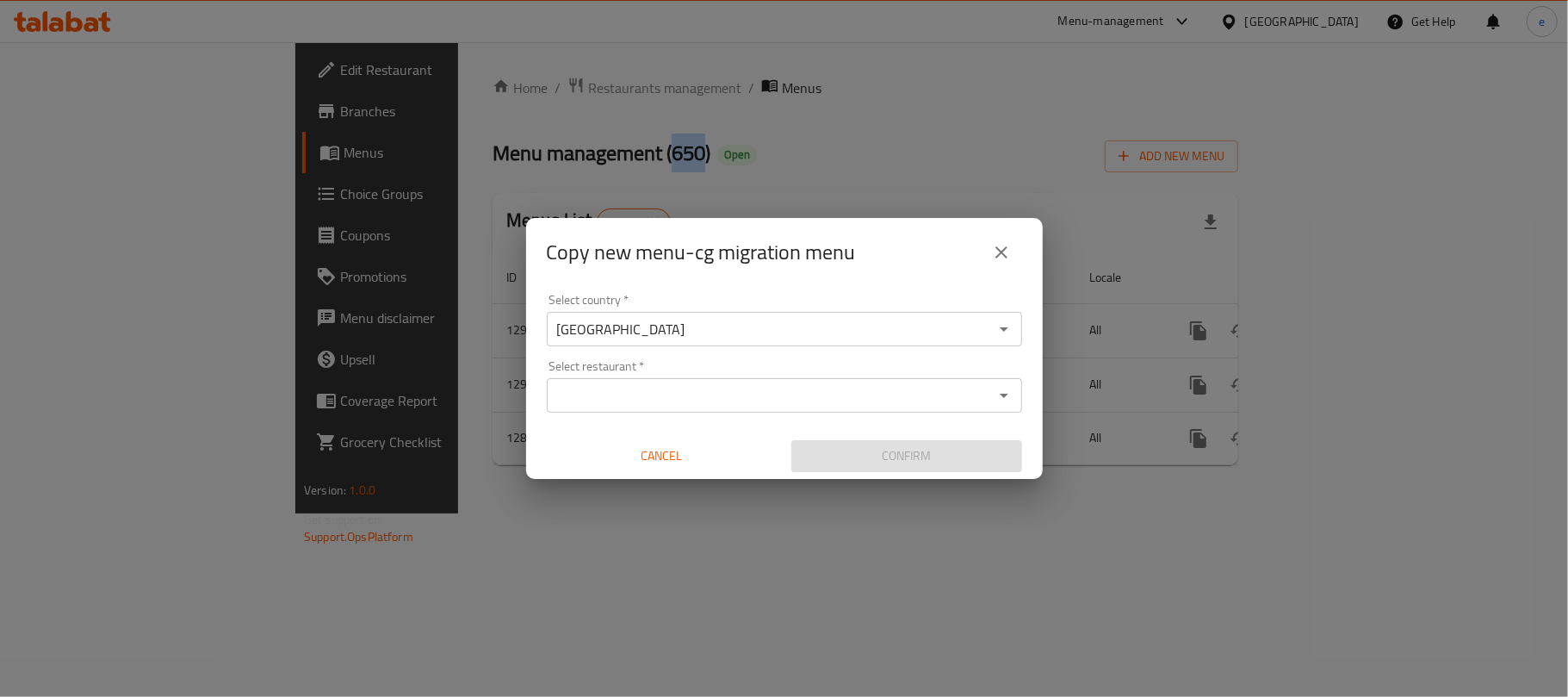
click at [648, 405] on input "Select restaurant   *" at bounding box center [769, 395] width 436 height 24
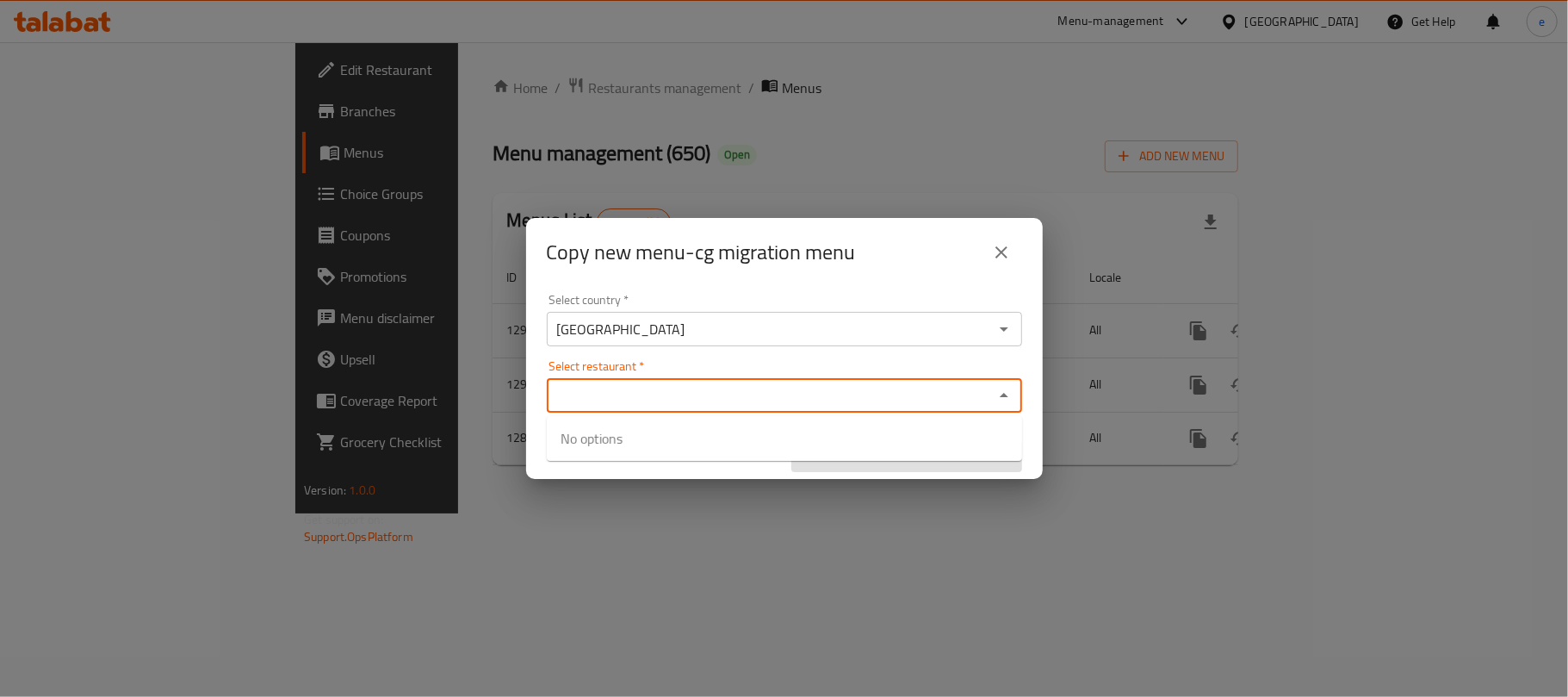
paste input "650"
click at [668, 400] on input "650" at bounding box center [769, 395] width 436 height 24
type input "650"
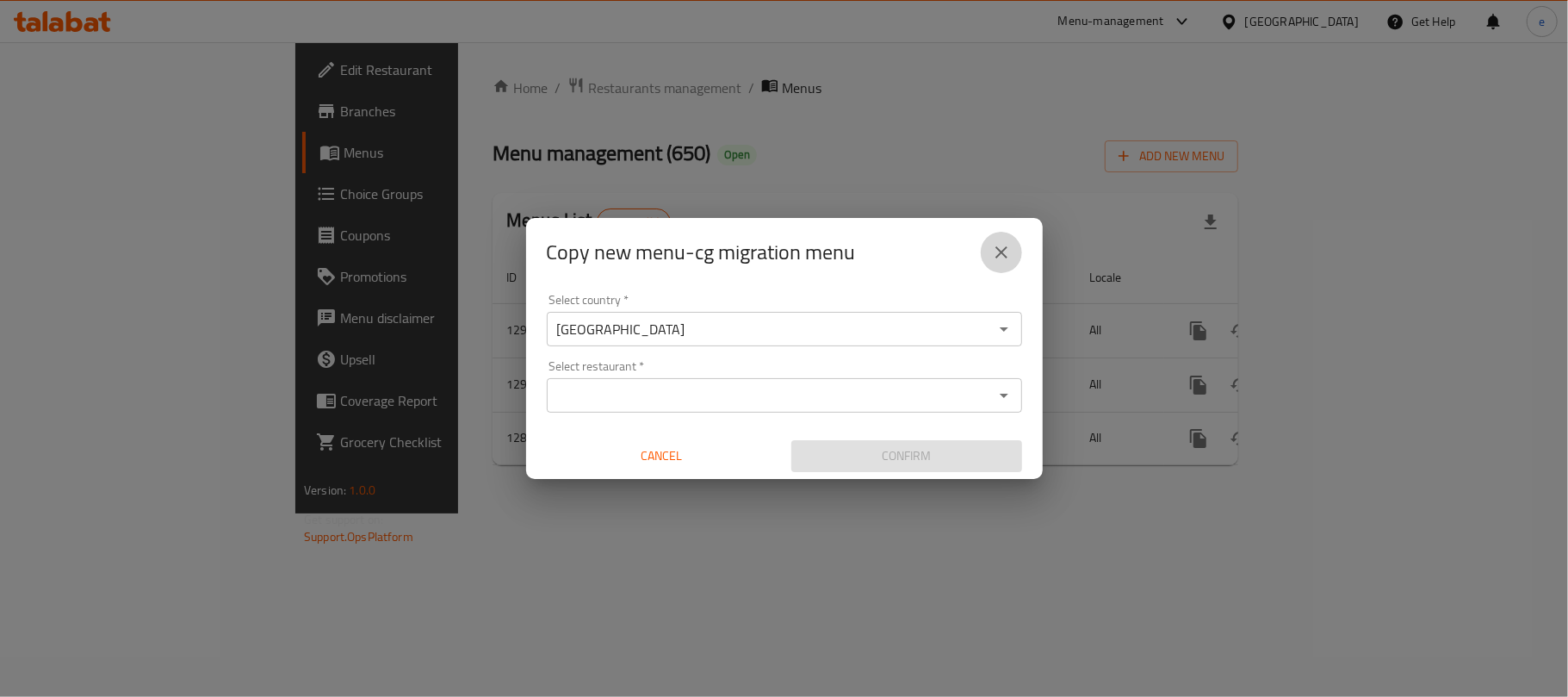
click at [1010, 270] on button "close" at bounding box center [1002, 252] width 42 height 42
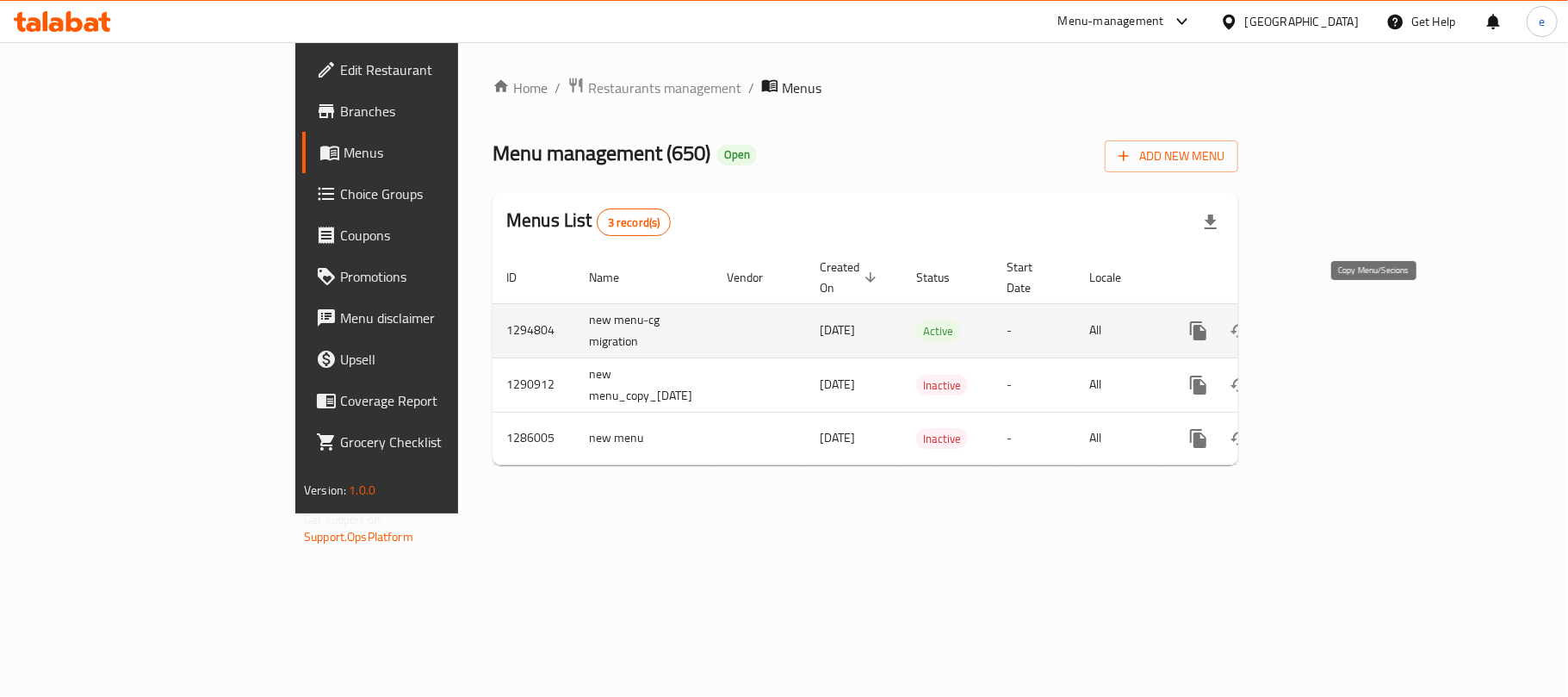
click at [1219, 310] on button "more" at bounding box center [1198, 331] width 42 height 42
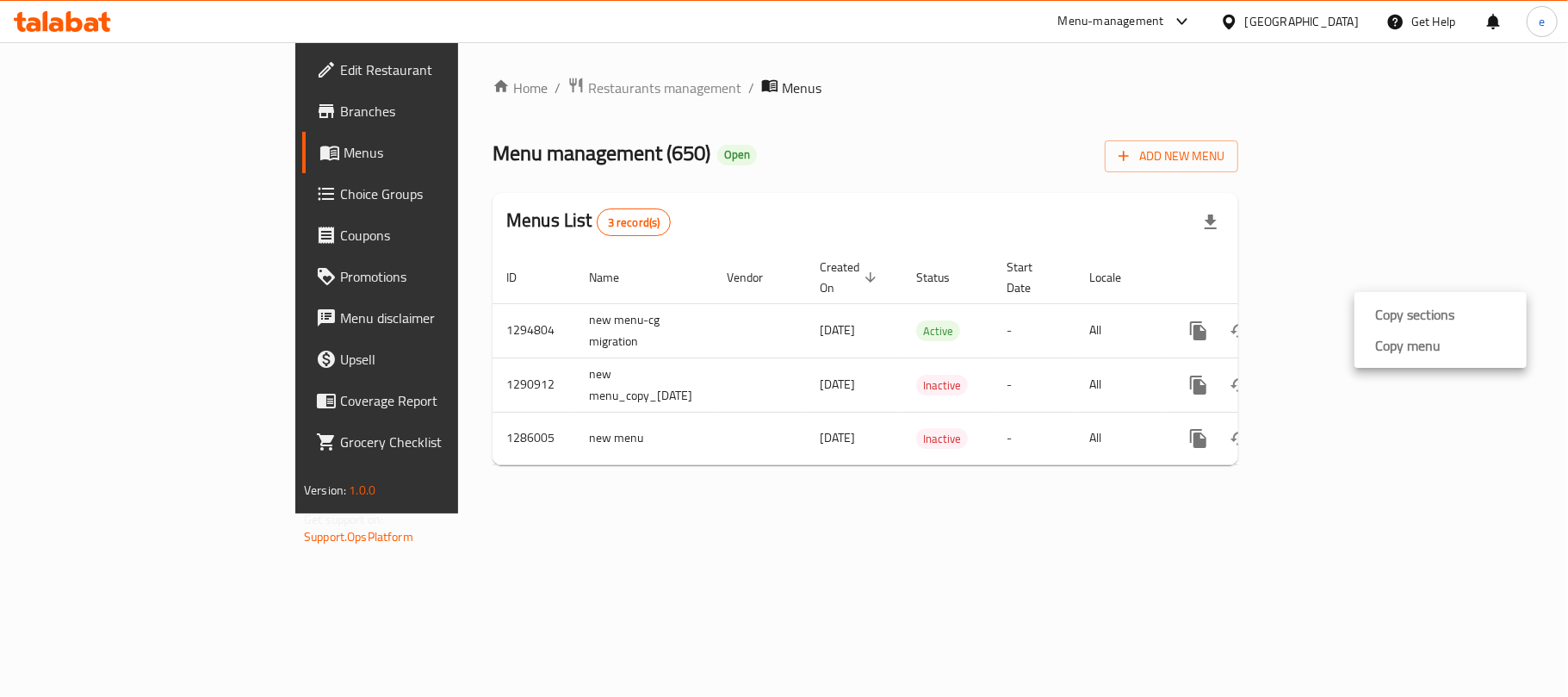
click at [1427, 363] on ul "Copy sections Copy menu" at bounding box center [1440, 330] width 172 height 76
click at [1420, 348] on body "​ Menu-management [GEOGRAPHIC_DATA] Get Help e Edit Restaurant Branches Menus C…" at bounding box center [784, 369] width 1568 height 655
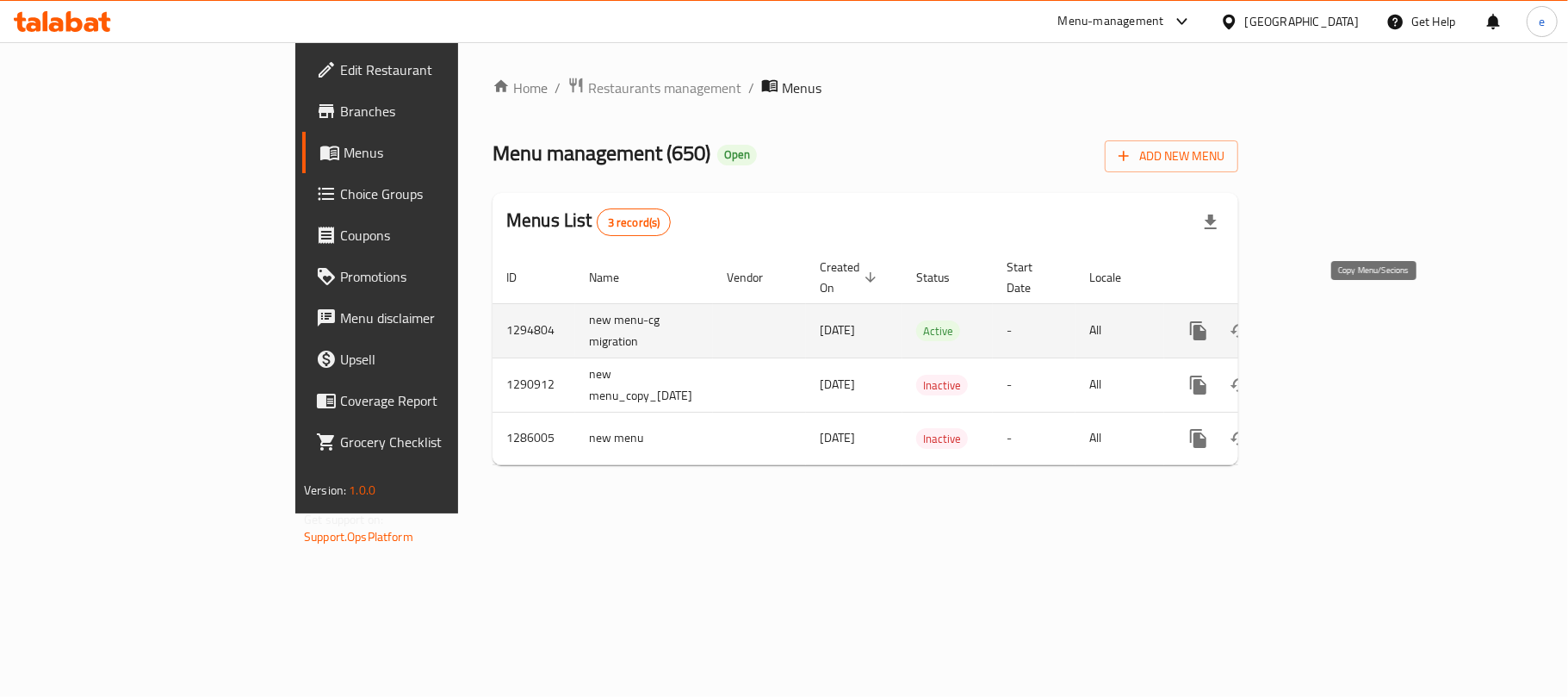
click at [1207, 322] on icon "more" at bounding box center [1198, 331] width 17 height 18
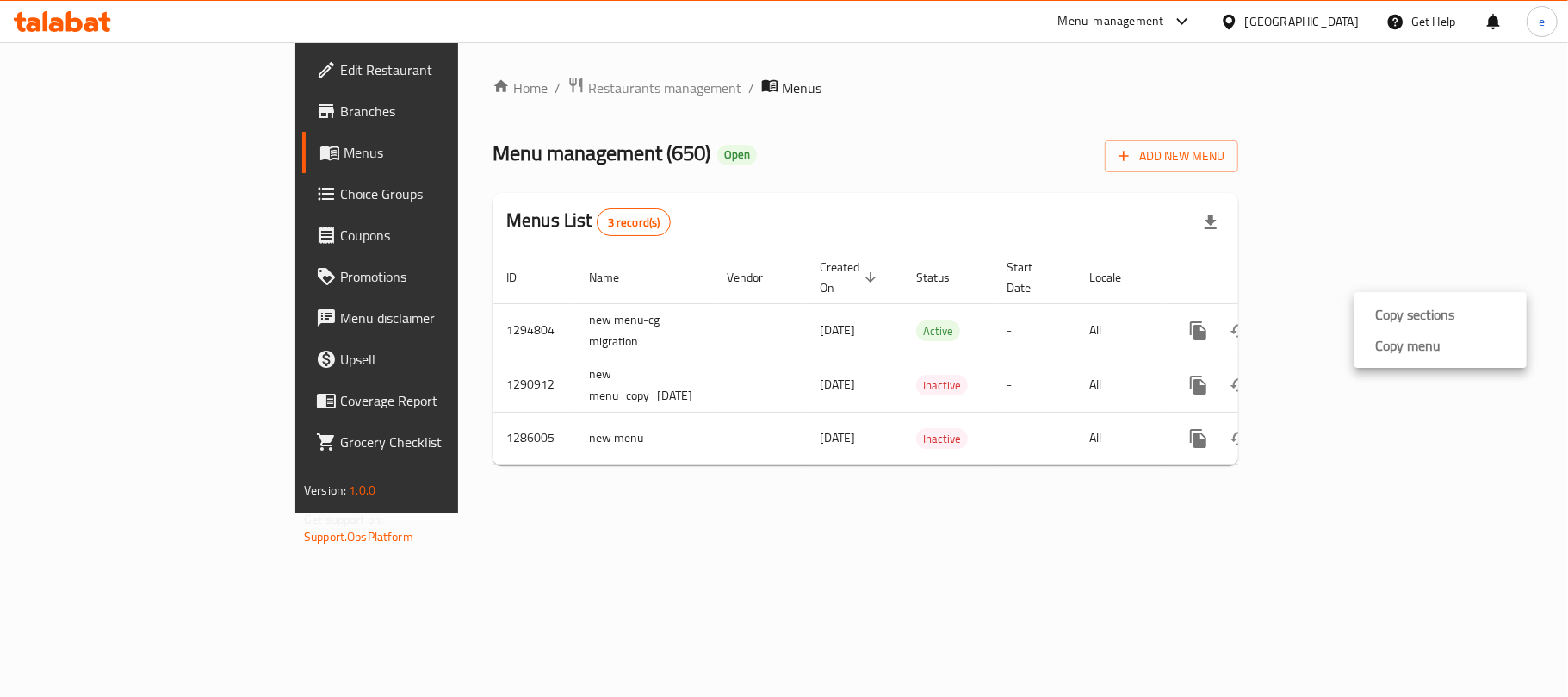
click at [1410, 346] on strong "Copy menu" at bounding box center [1407, 345] width 65 height 20
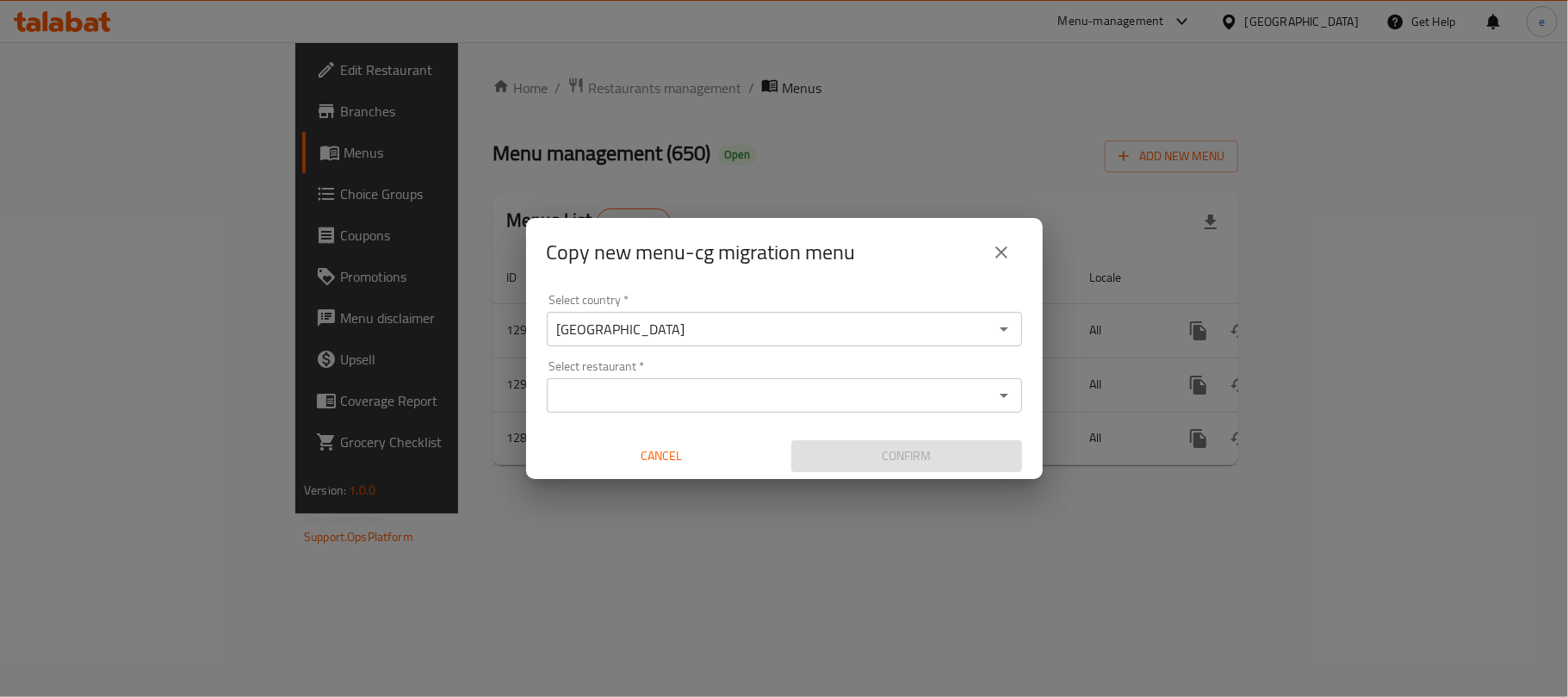
click at [668, 391] on input "Select restaurant   *" at bounding box center [769, 395] width 436 height 24
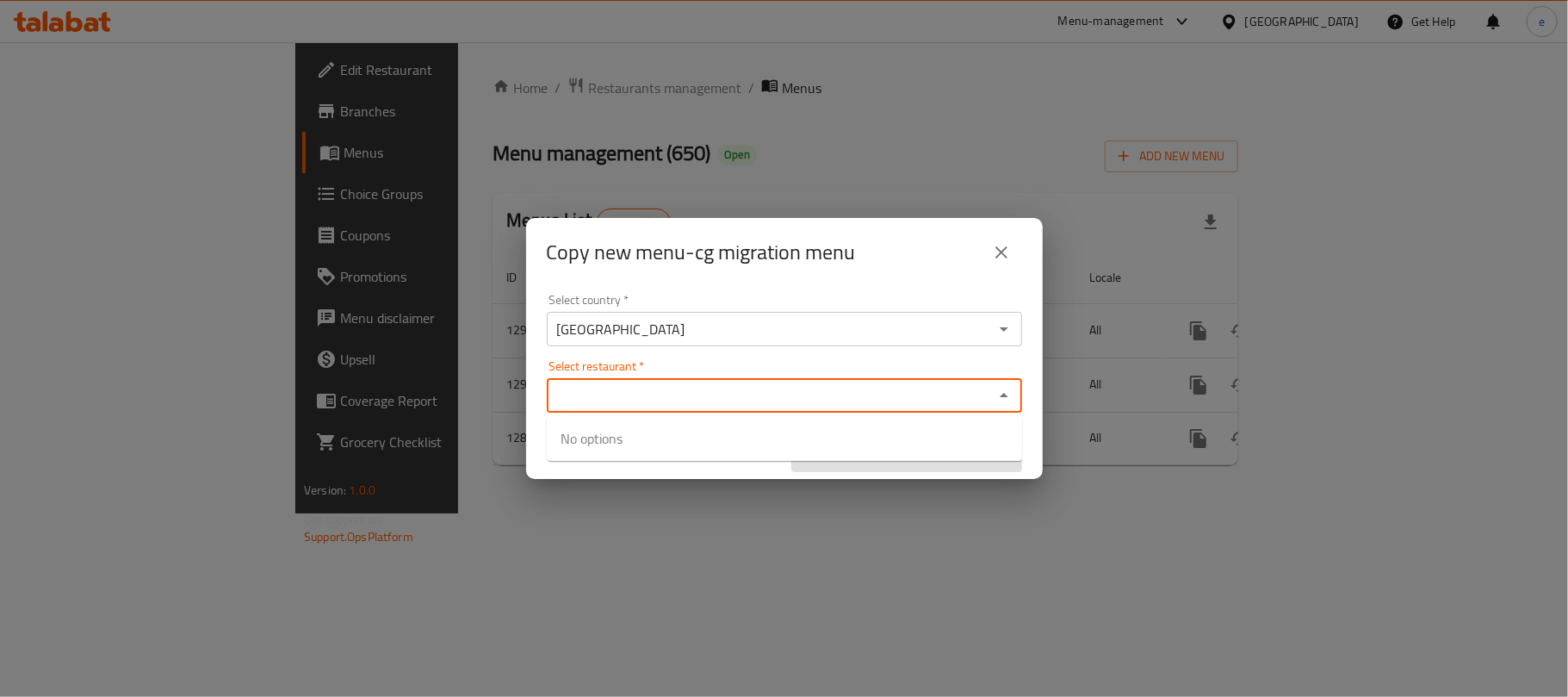
paste input "650, [PERSON_NAME]"
click at [580, 401] on input "650, Karadah K" at bounding box center [769, 395] width 436 height 24
type input ", Karadah K"
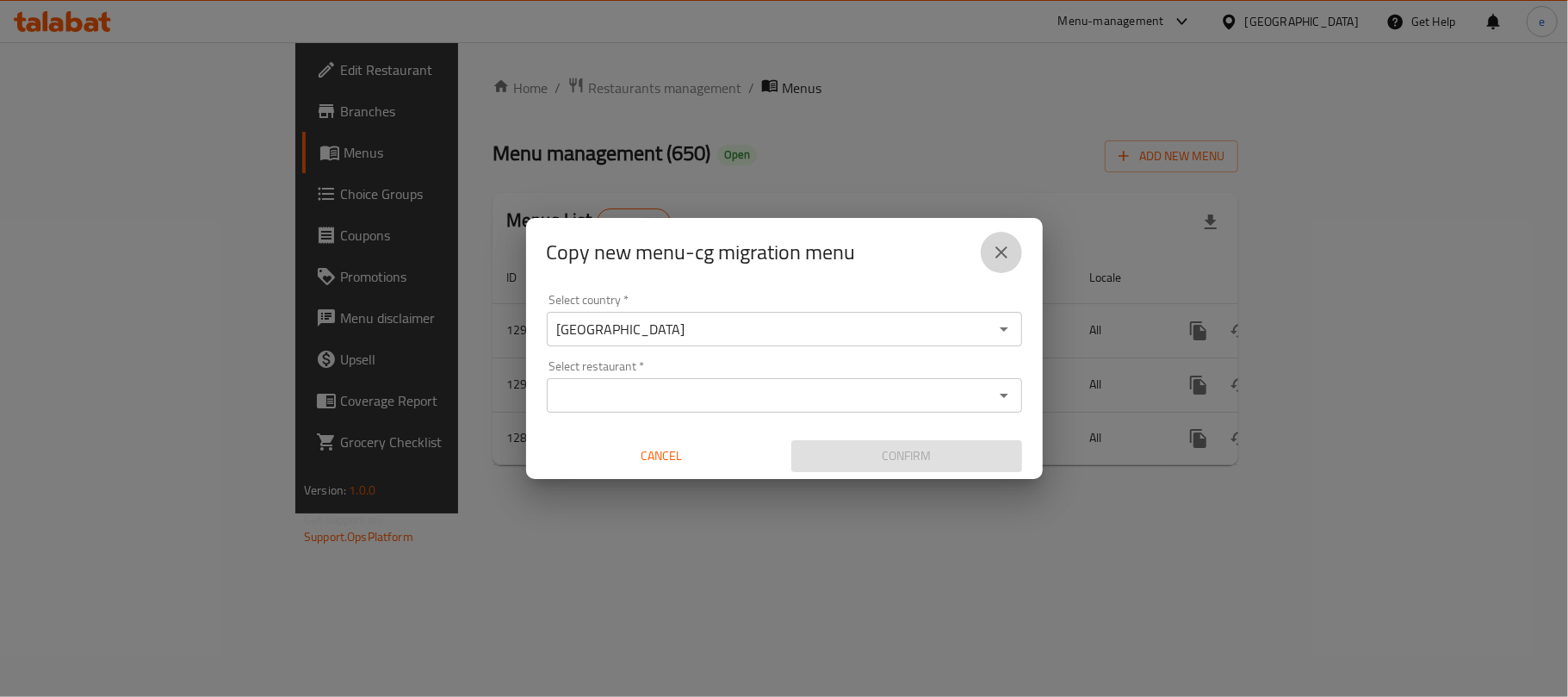
click at [1000, 257] on icon "close" at bounding box center [1001, 252] width 20 height 20
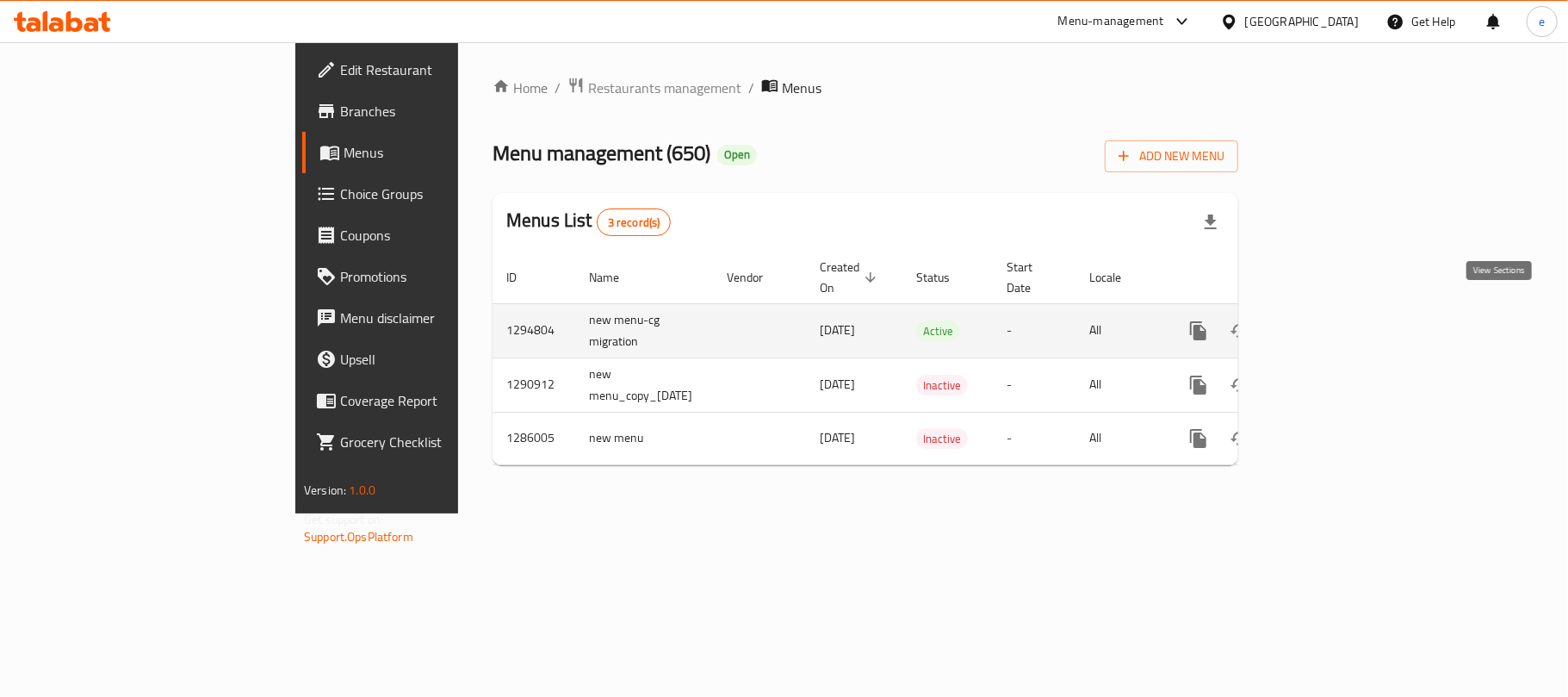
click at [1333, 321] on icon "enhanced table" at bounding box center [1322, 331] width 20 height 20
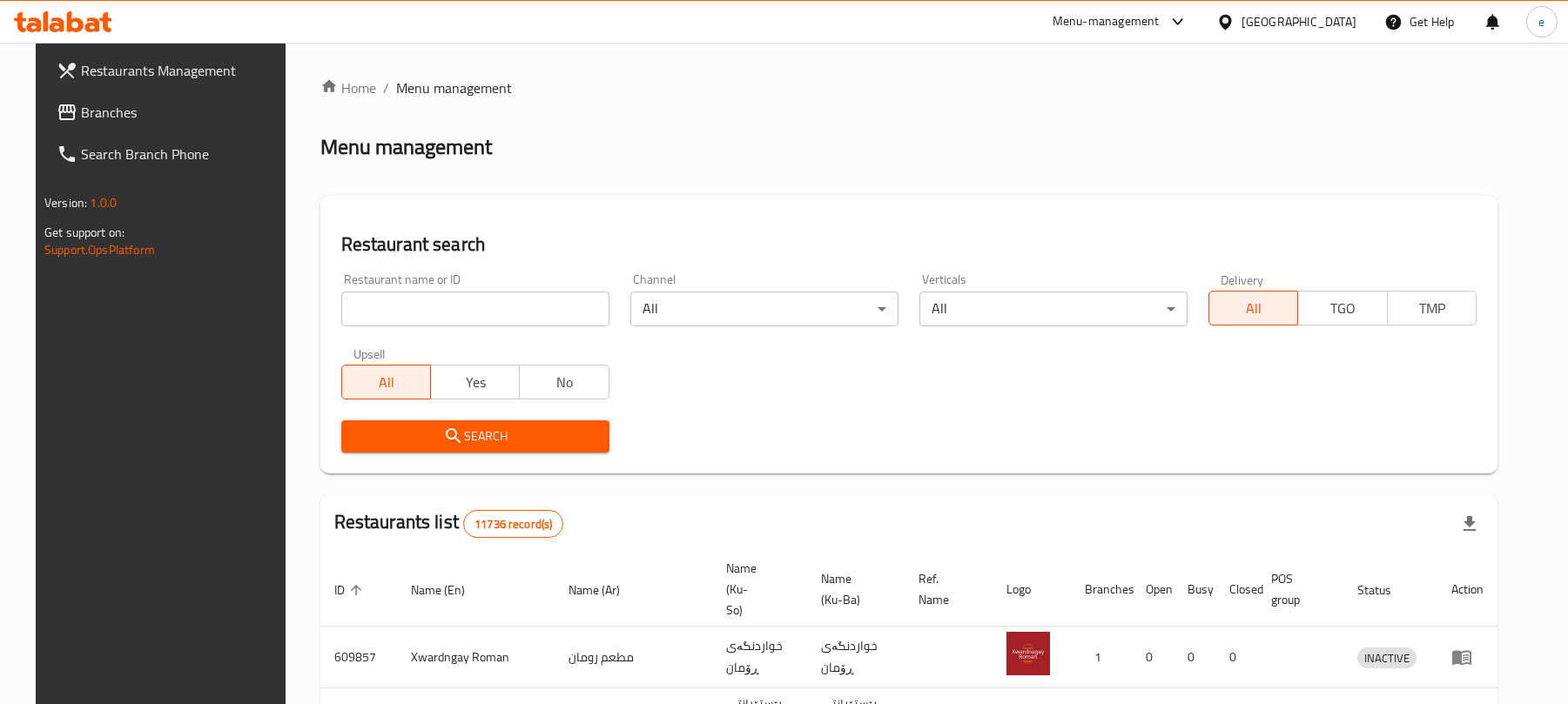
scroll to position [195, 0]
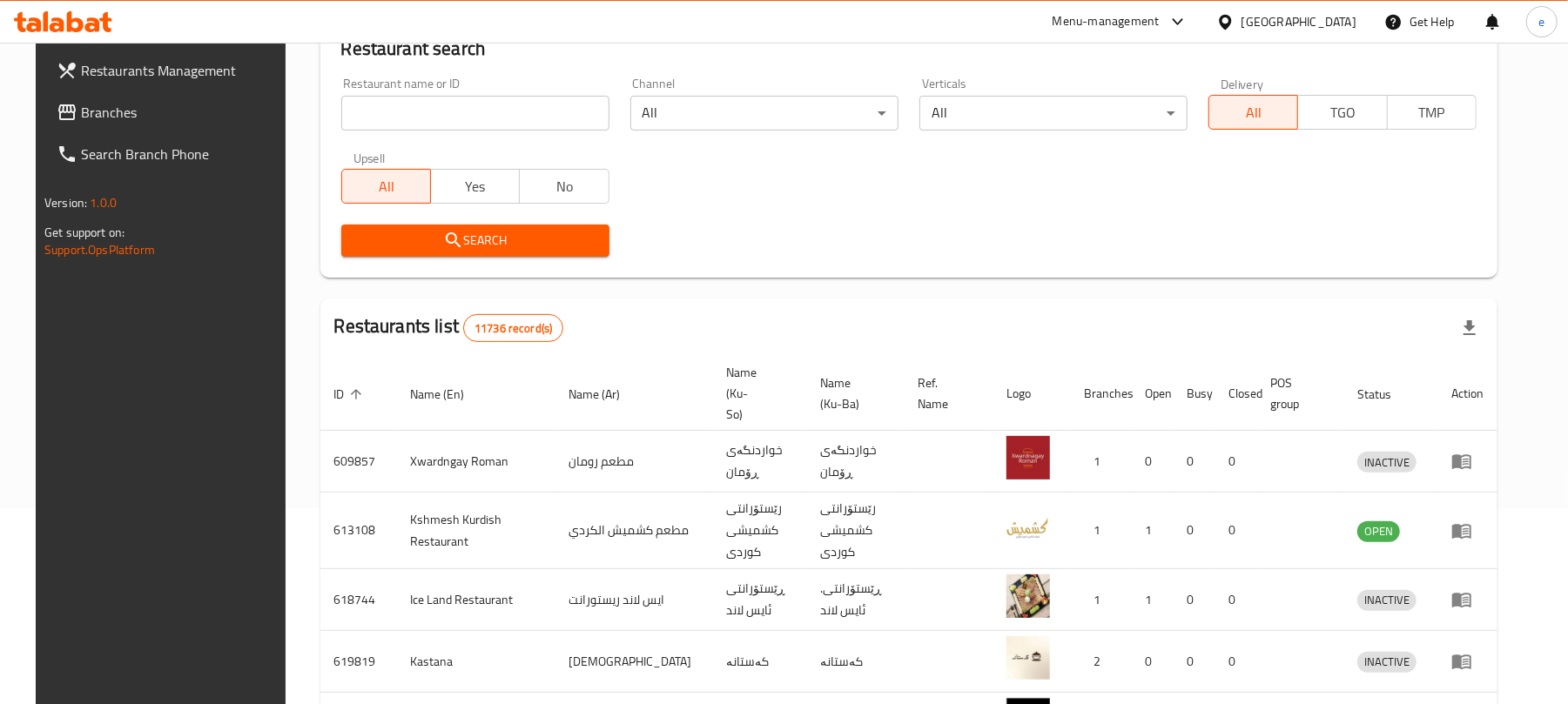
click at [478, 127] on input "search" at bounding box center [475, 112] width 268 height 34
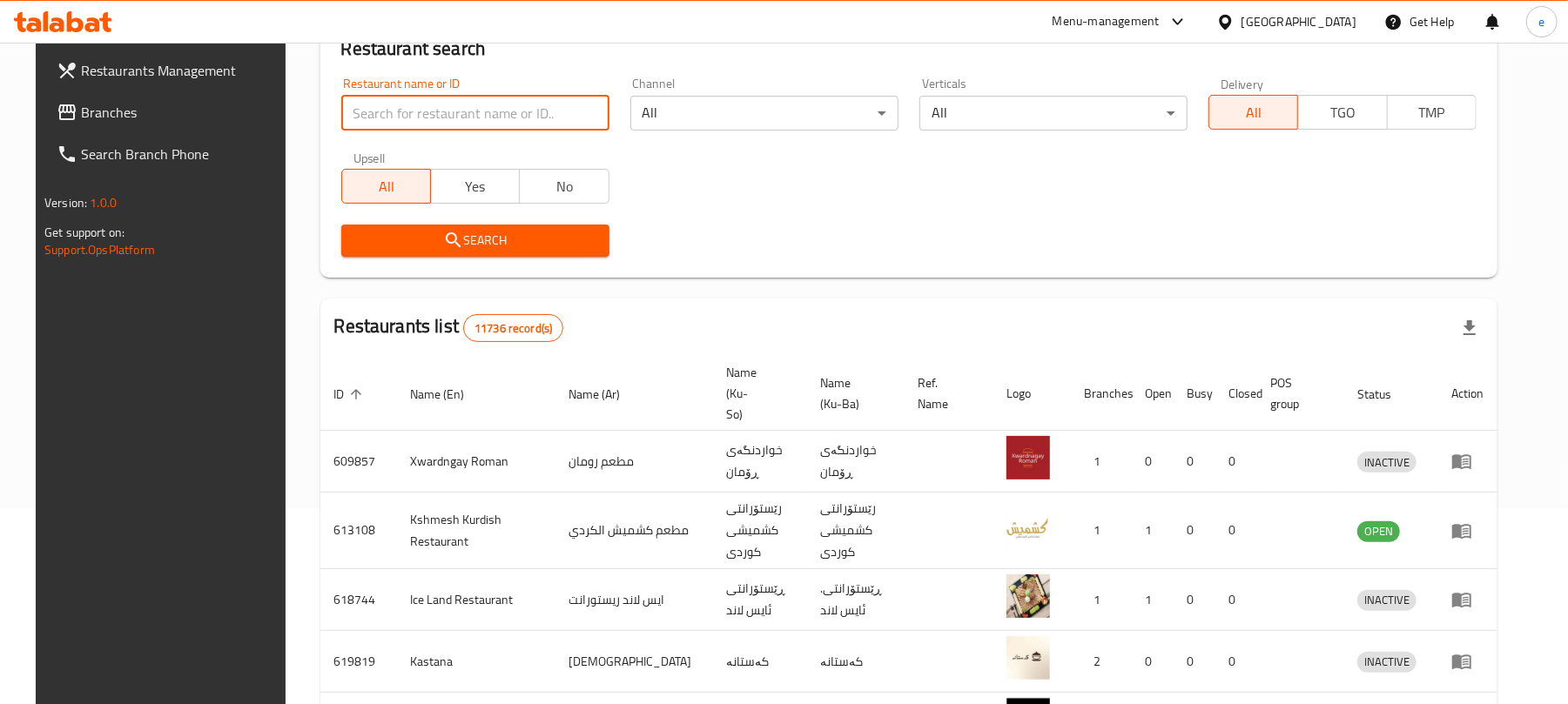
paste input "737755"
type input "737755"
click button "Search" at bounding box center [475, 241] width 268 height 32
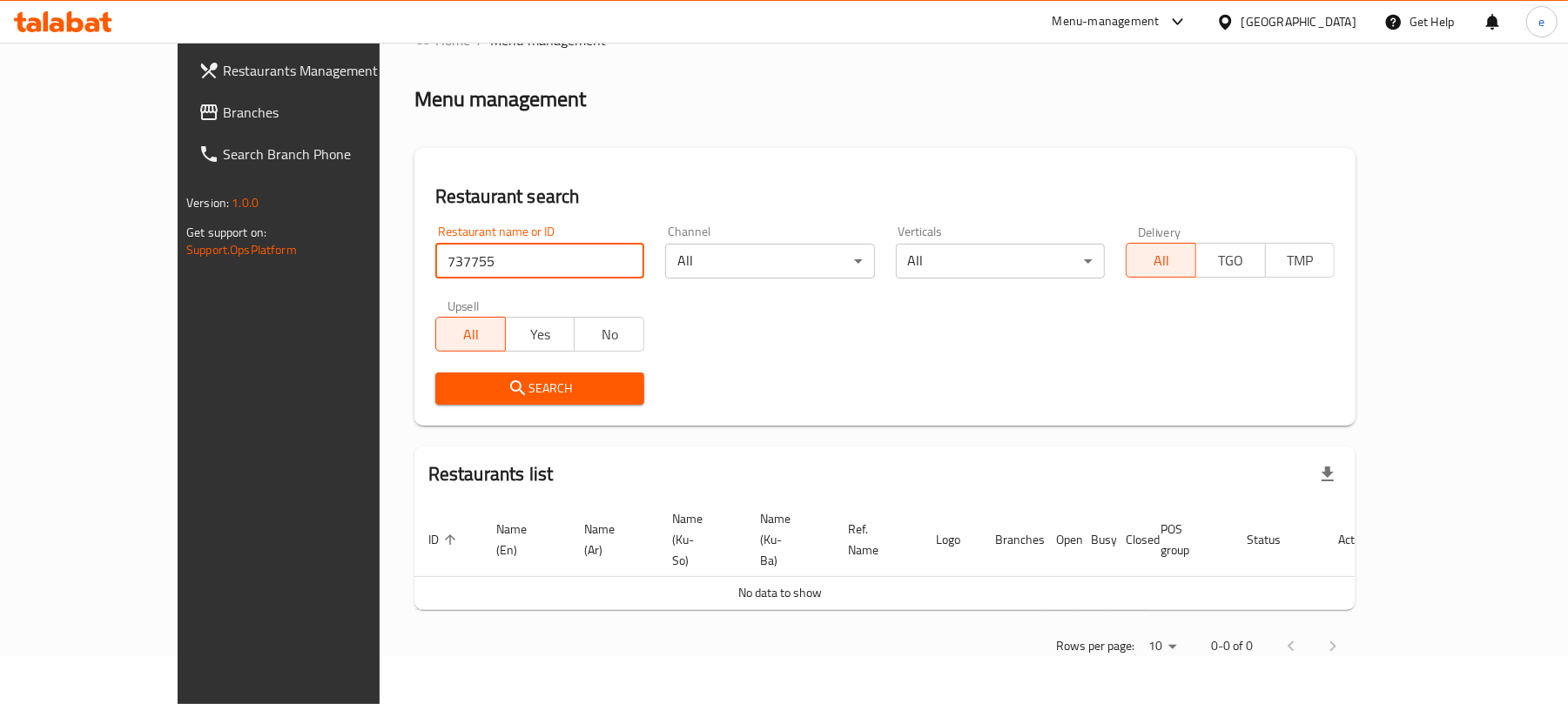
scroll to position [8, 0]
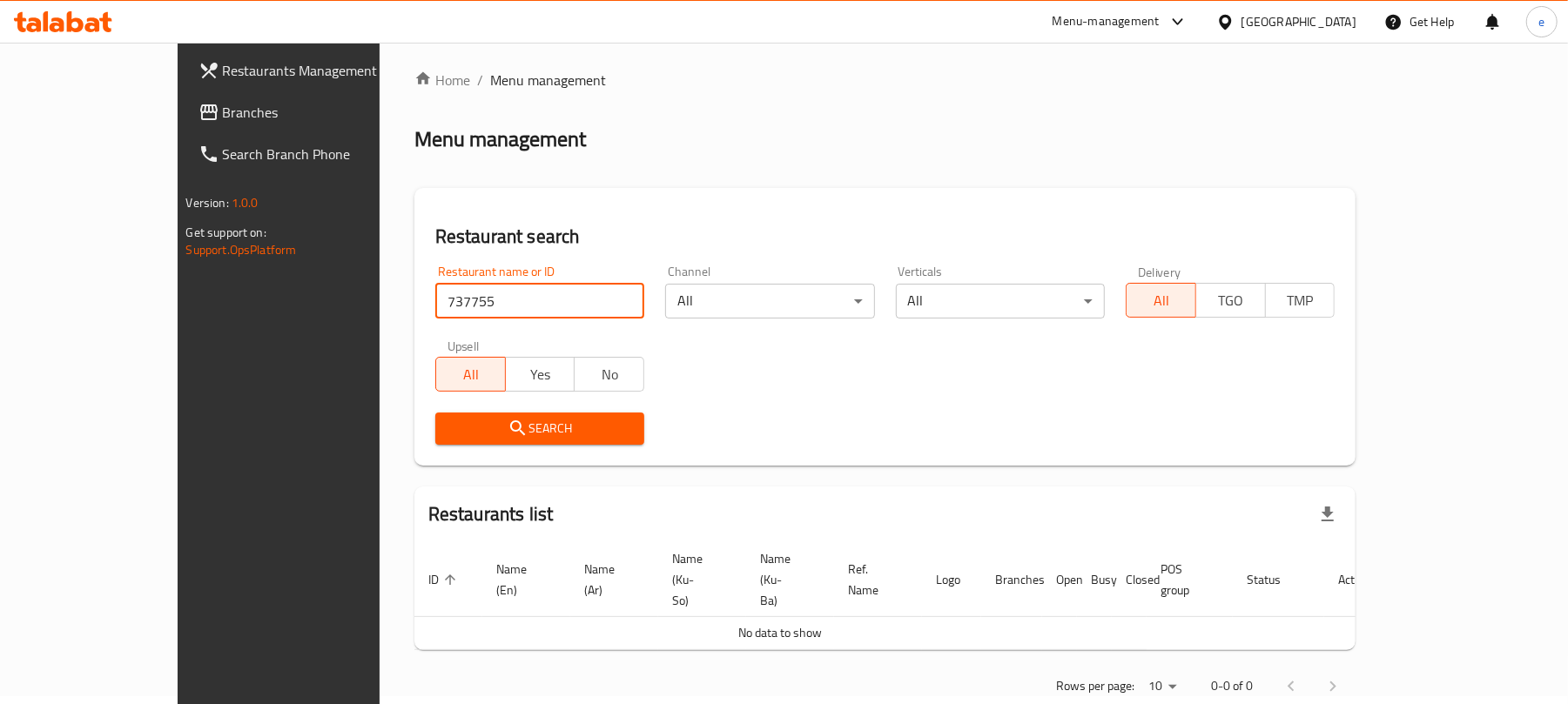
click at [223, 109] on span "Branches" at bounding box center [324, 112] width 203 height 21
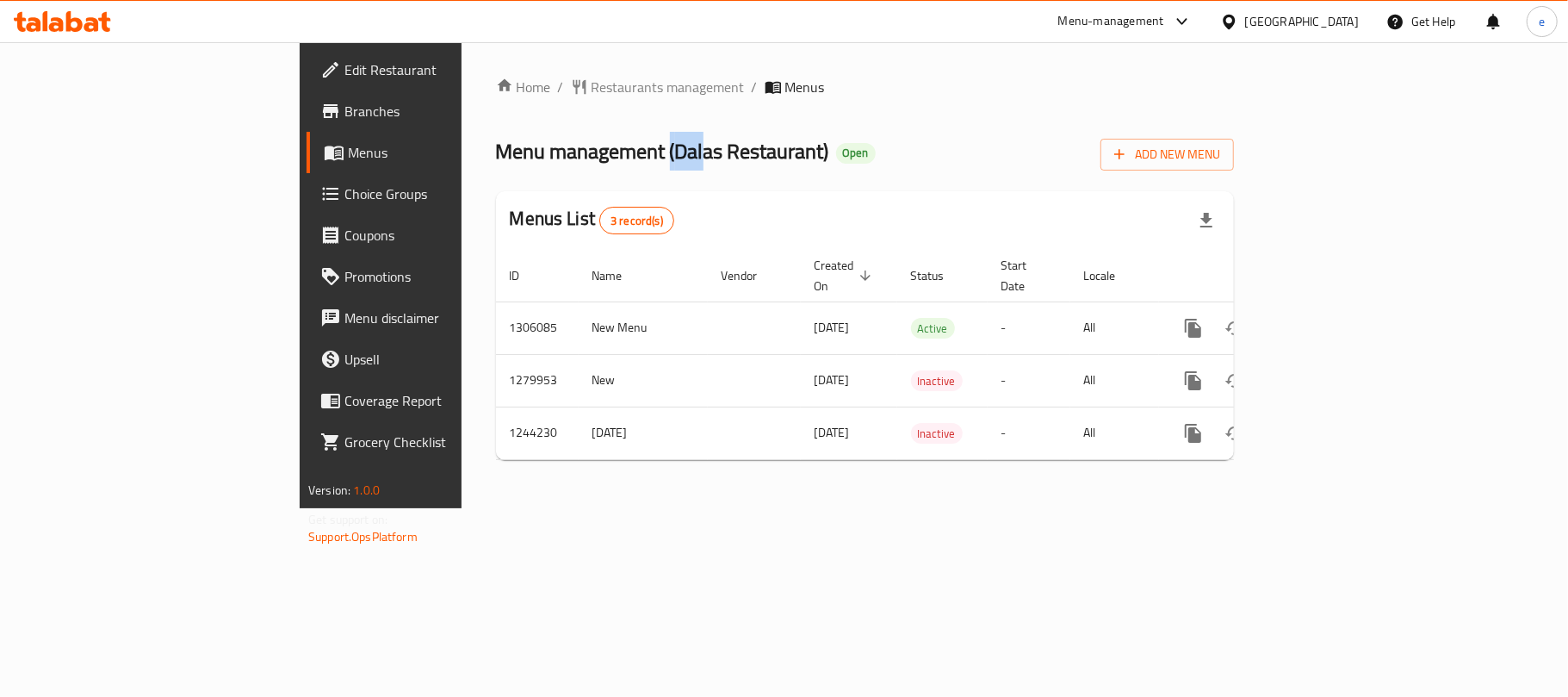
drag, startPoint x: 472, startPoint y: 154, endPoint x: 504, endPoint y: 154, distance: 32.0
click at [504, 154] on span "Menu management ( Dalas Restaurant )" at bounding box center [663, 152] width 333 height 39
drag, startPoint x: 476, startPoint y: 147, endPoint x: 624, endPoint y: 143, distance: 148.1
click at [624, 143] on span "Menu management ( Dalas Restaurant )" at bounding box center [663, 152] width 333 height 39
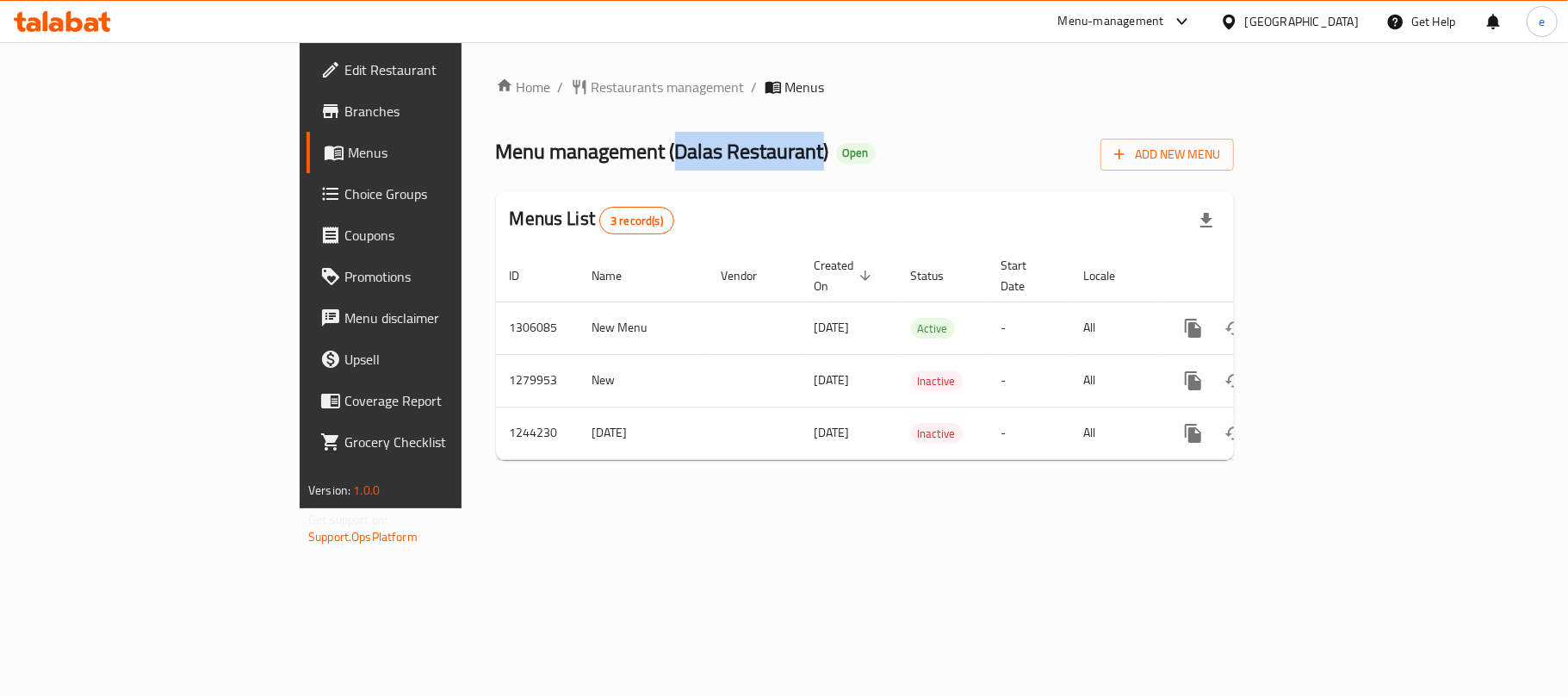
copy span "Dalas Restaurant"
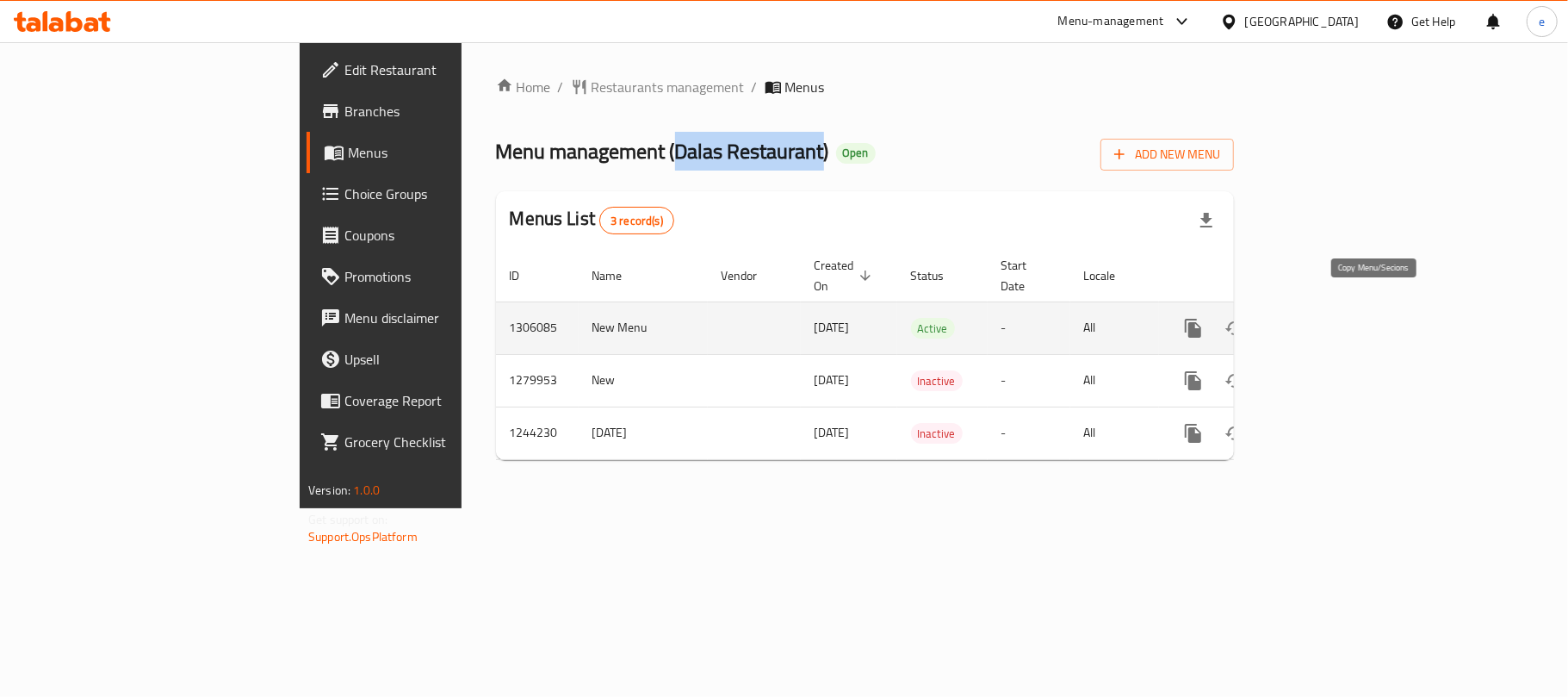
click at [1201, 319] on icon "more" at bounding box center [1193, 328] width 17 height 18
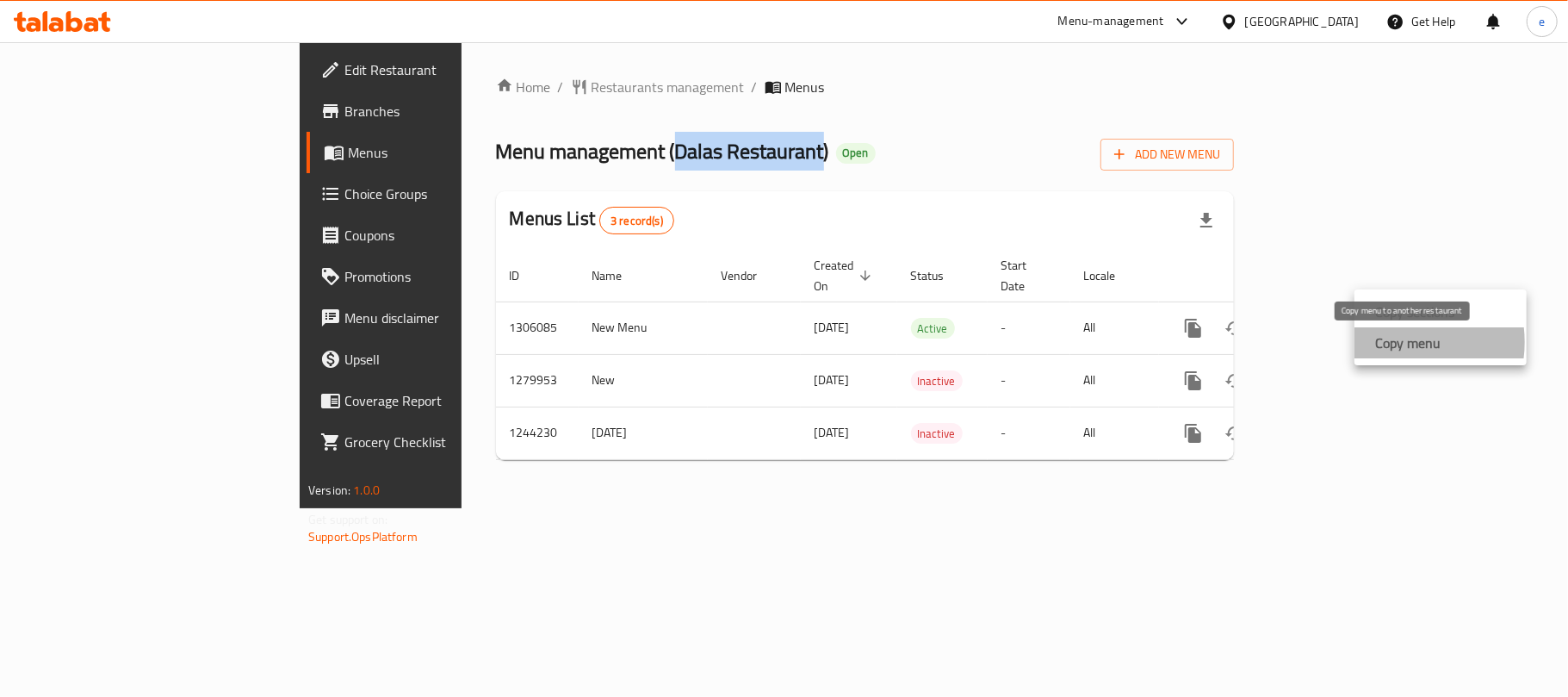
click at [1392, 342] on strong "Copy menu" at bounding box center [1407, 342] width 65 height 20
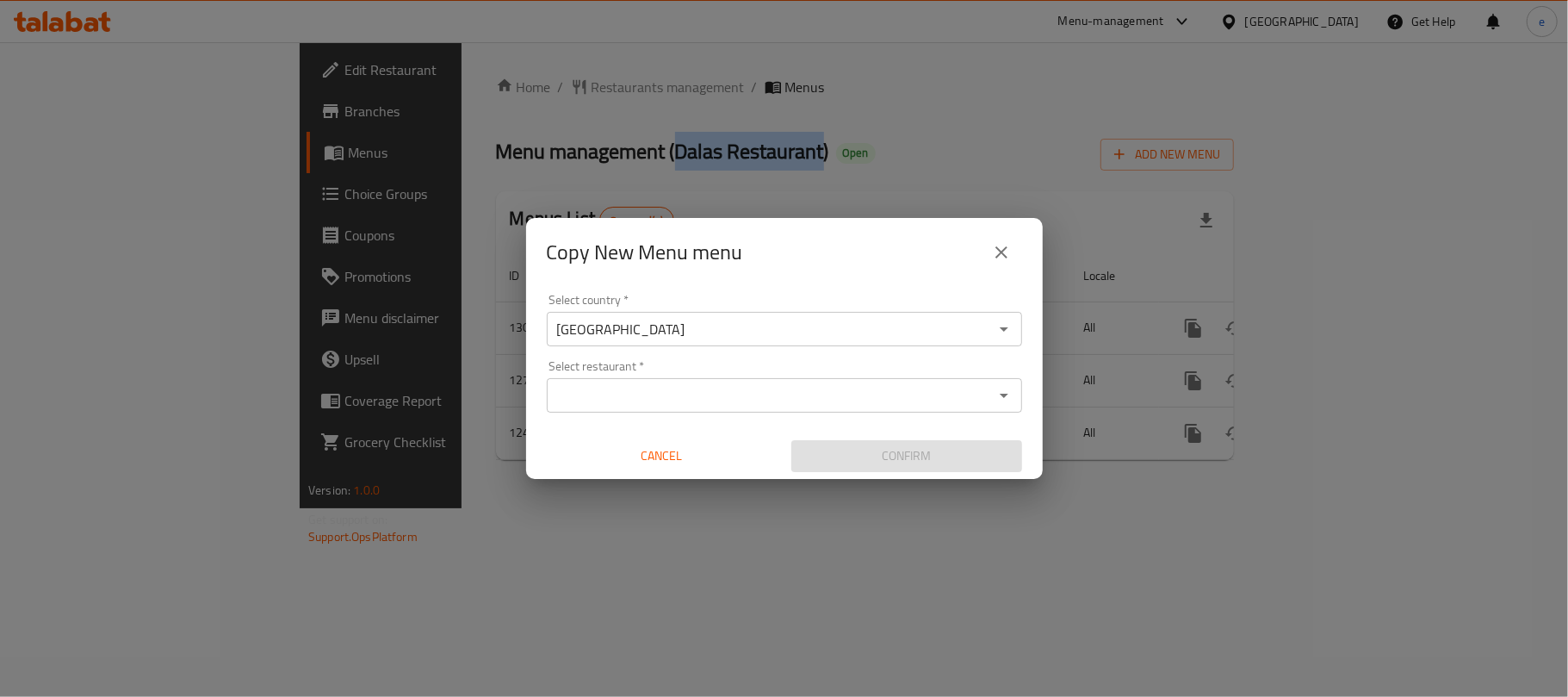
click at [679, 410] on div "Select restaurant *" at bounding box center [784, 395] width 475 height 34
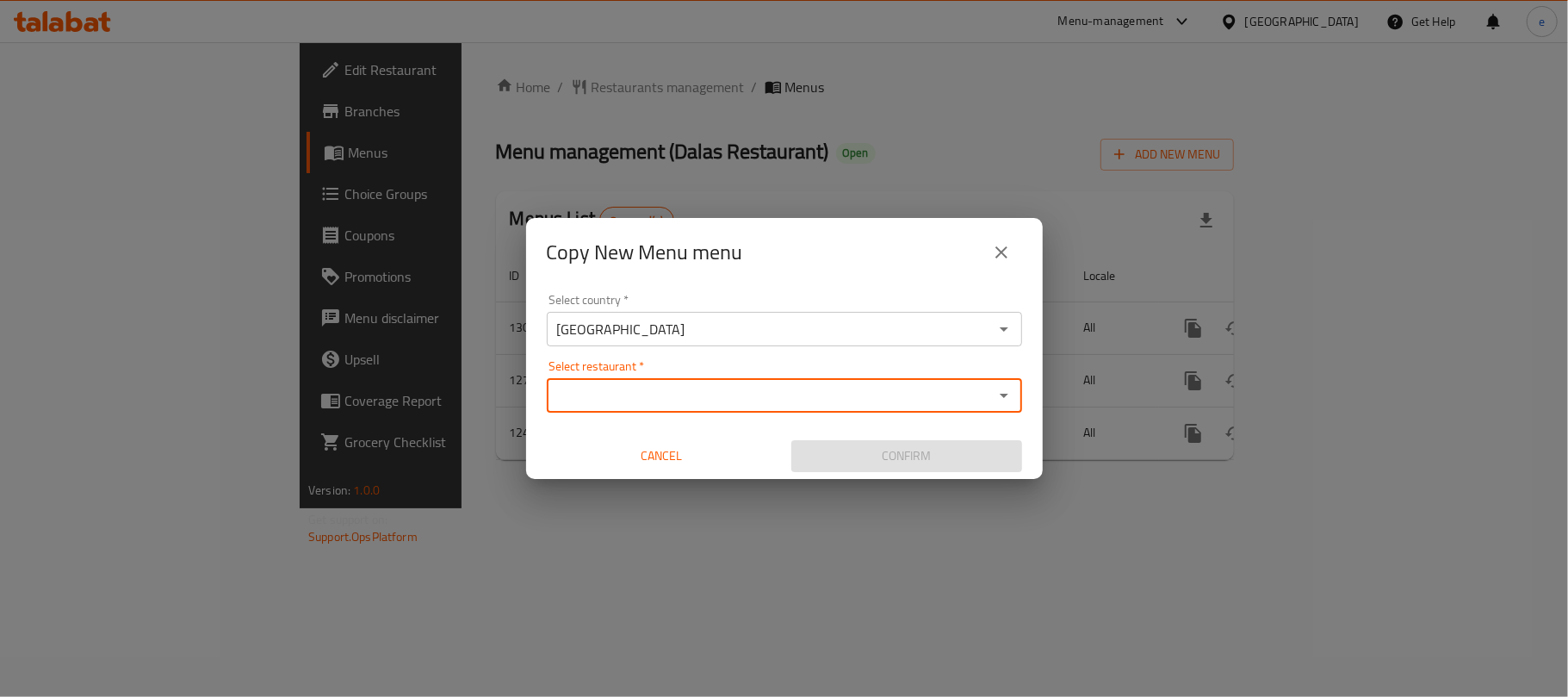
paste input "Dalas Restaurant"
type input "Dalas Restaurant"
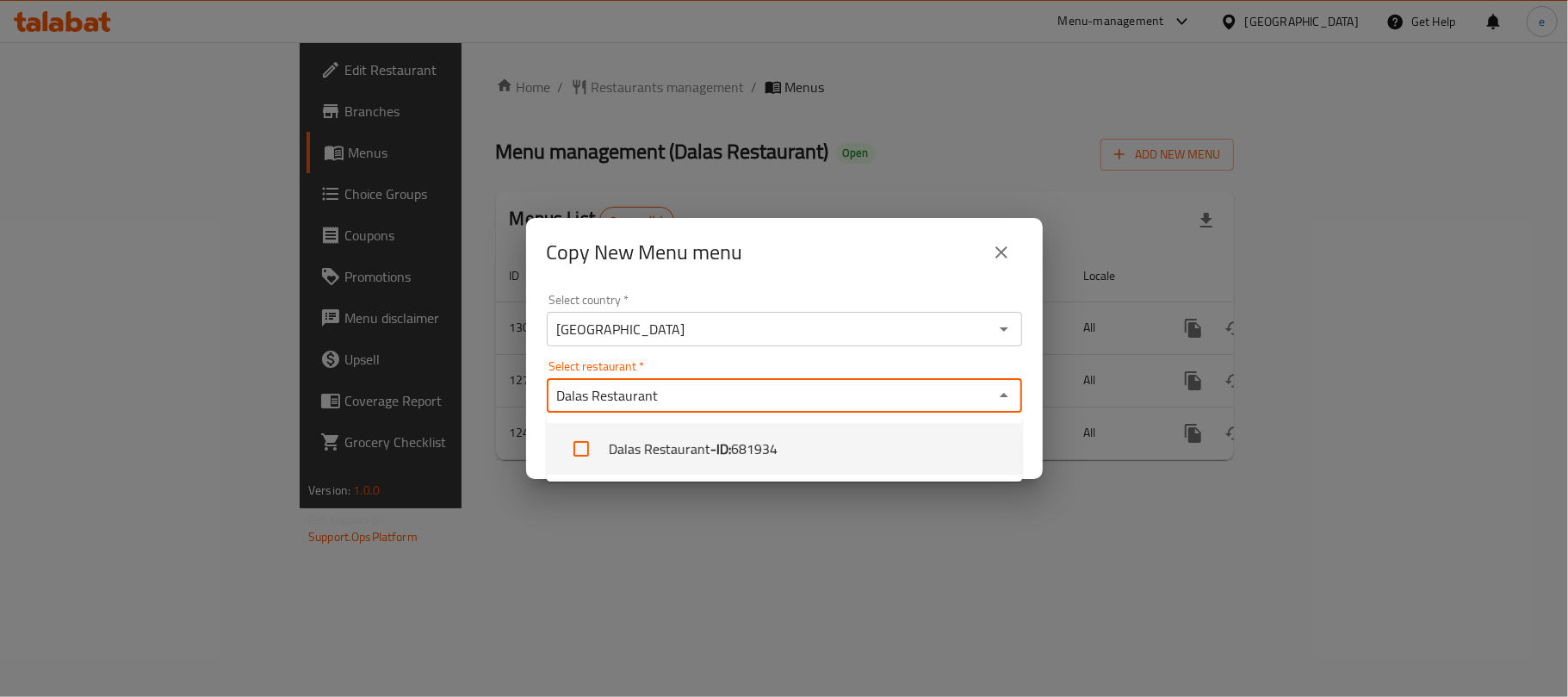
click at [587, 445] on input "checkbox" at bounding box center [581, 449] width 42 height 42
checkbox input "true"
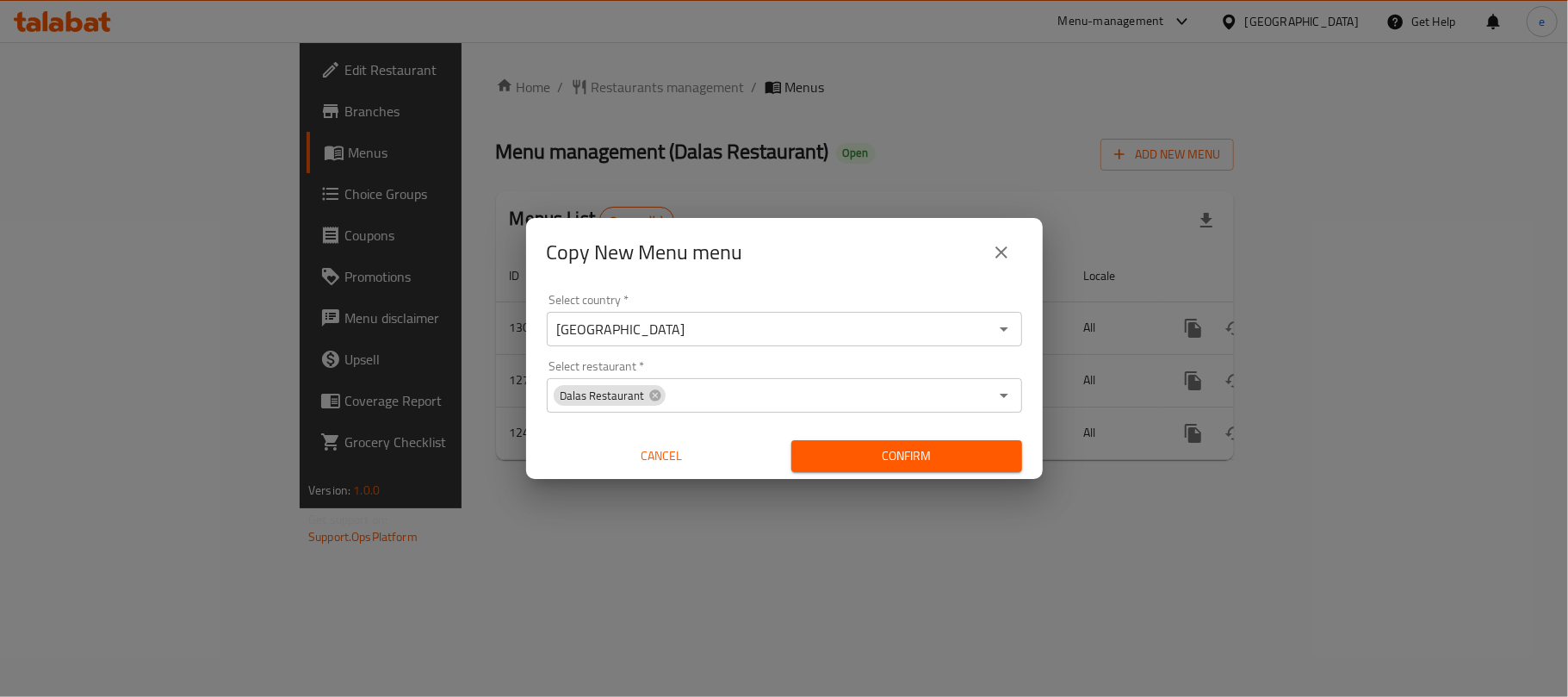
click at [898, 520] on div "Copy New Menu menu Select country   * [GEOGRAPHIC_DATA] Select country * Select…" at bounding box center [784, 348] width 1568 height 697
click at [941, 469] on button "Confirm" at bounding box center [907, 456] width 231 height 32
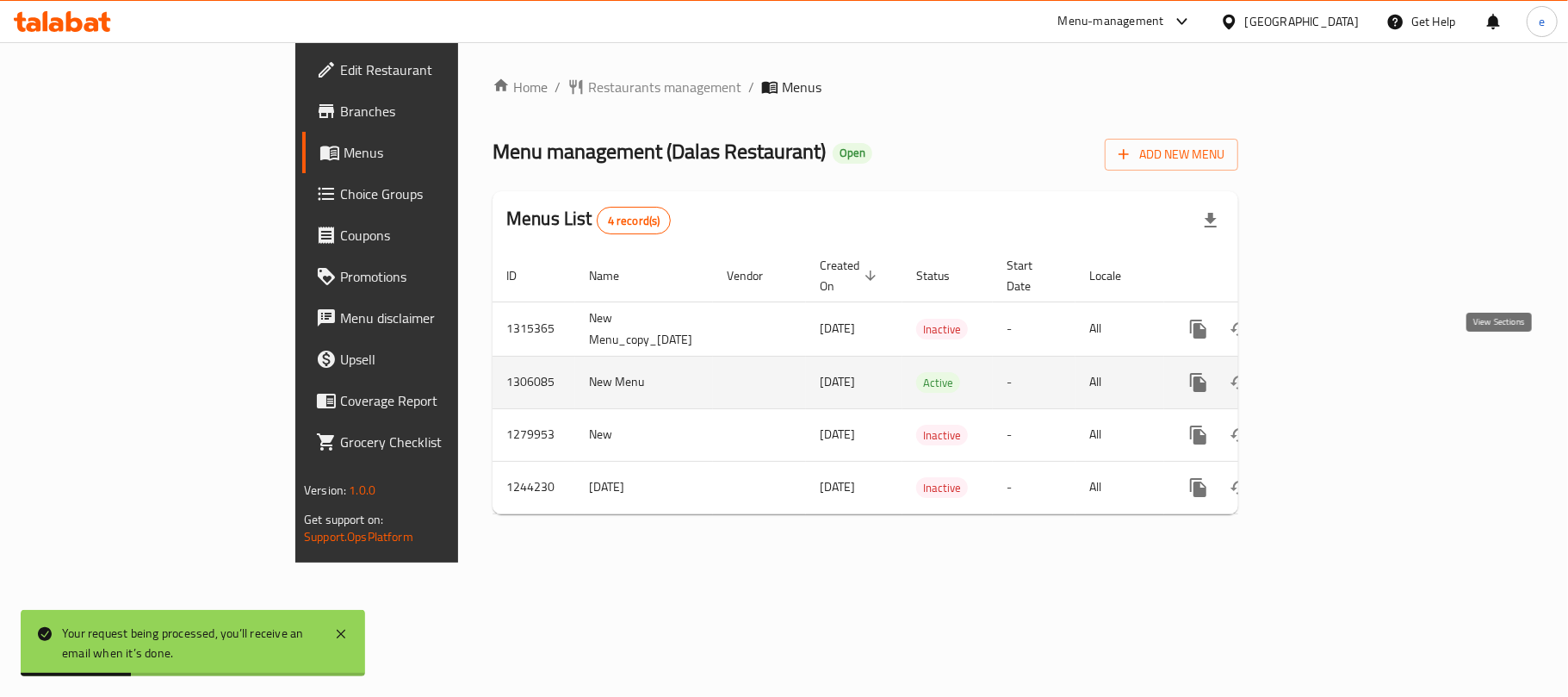
click at [1333, 372] on icon "enhanced table" at bounding box center [1322, 382] width 20 height 20
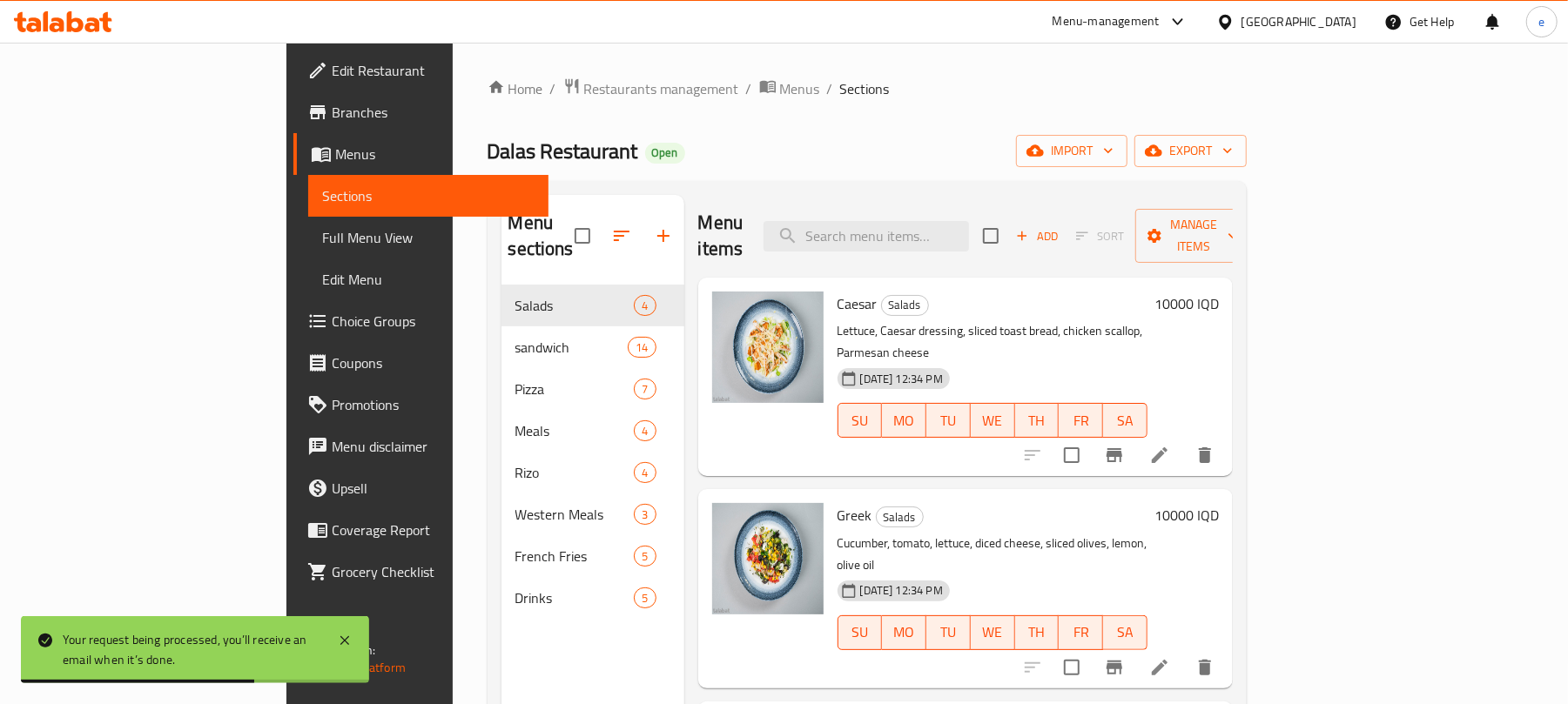
click at [322, 238] on span "Full Menu View" at bounding box center [428, 237] width 212 height 21
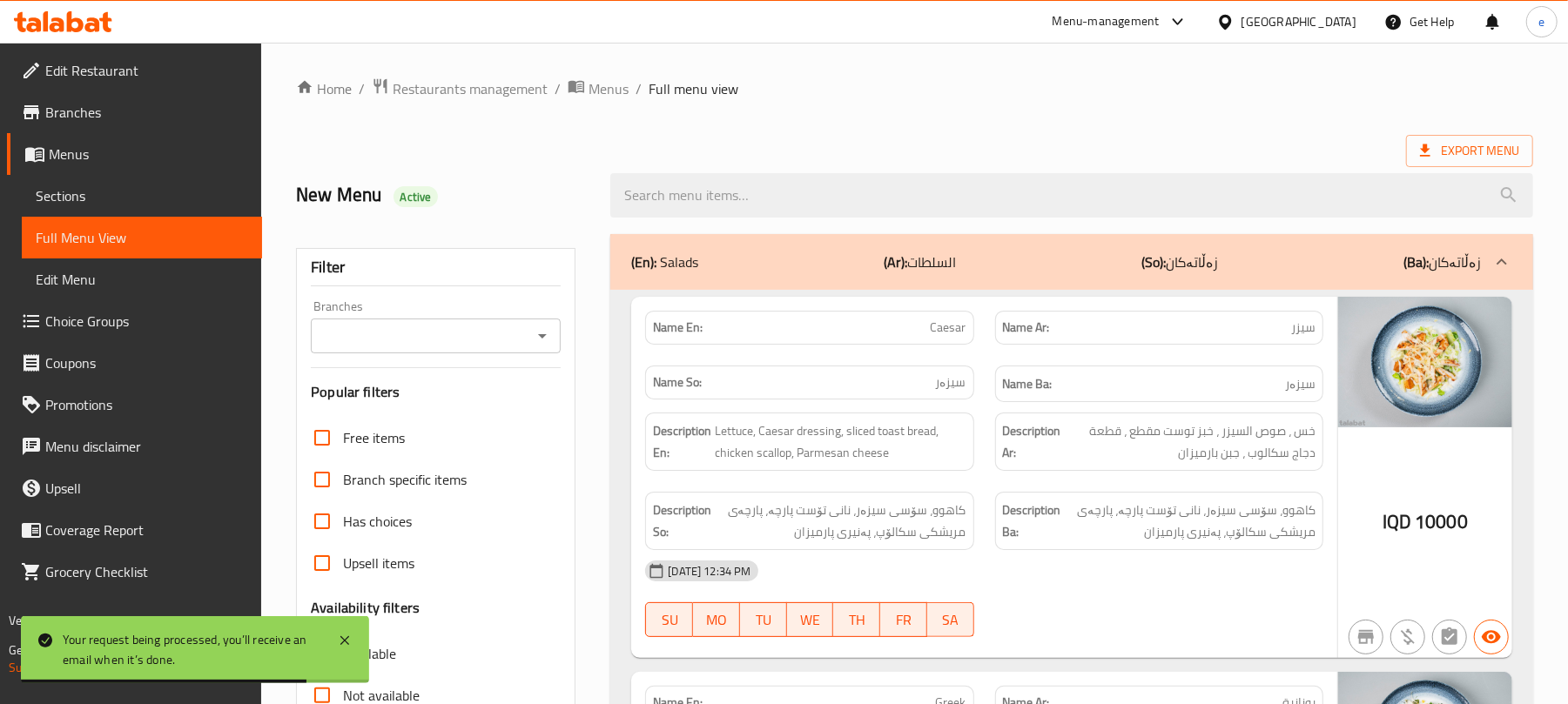
click at [540, 335] on icon "Open" at bounding box center [542, 335] width 21 height 21
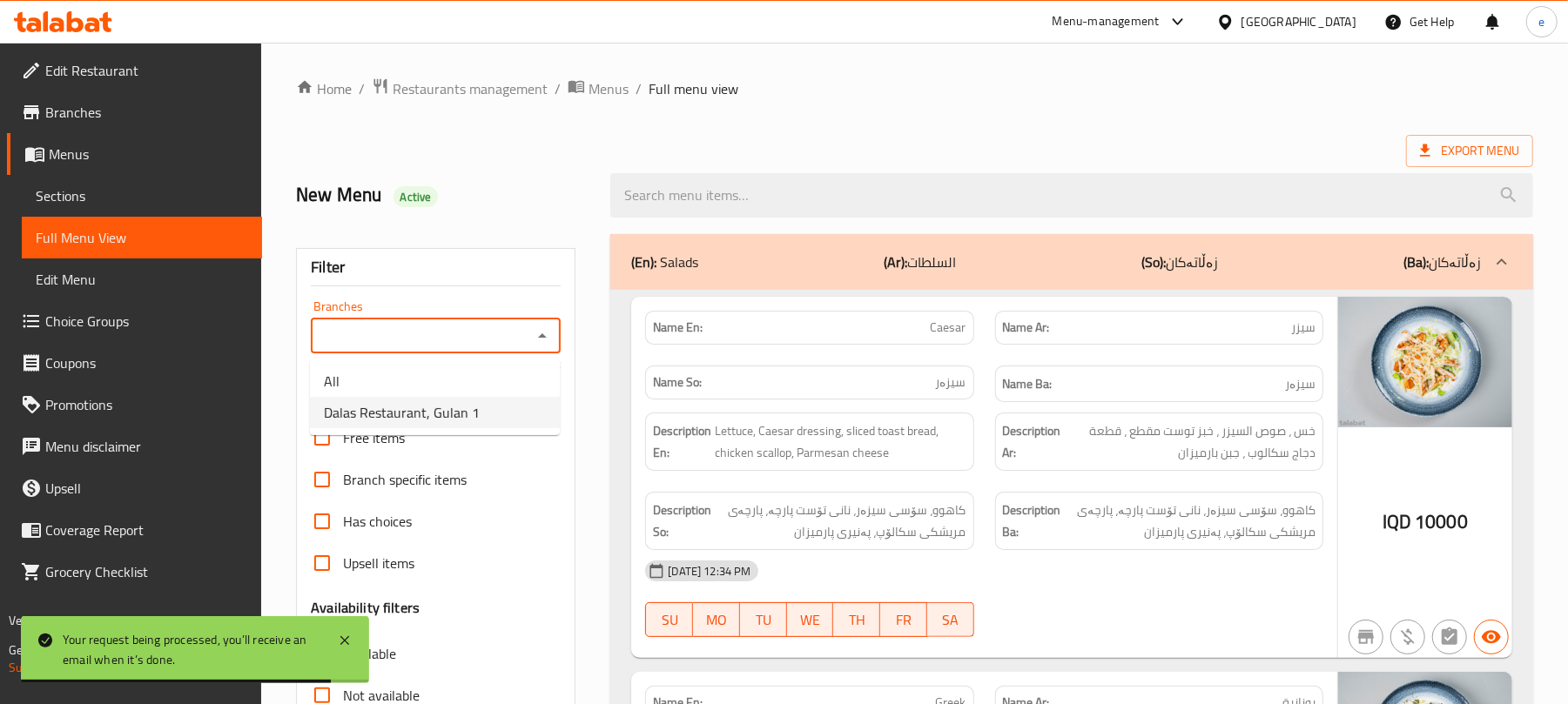
click at [404, 402] on span "Dalas Restaurant, Gulan 1" at bounding box center [402, 411] width 156 height 21
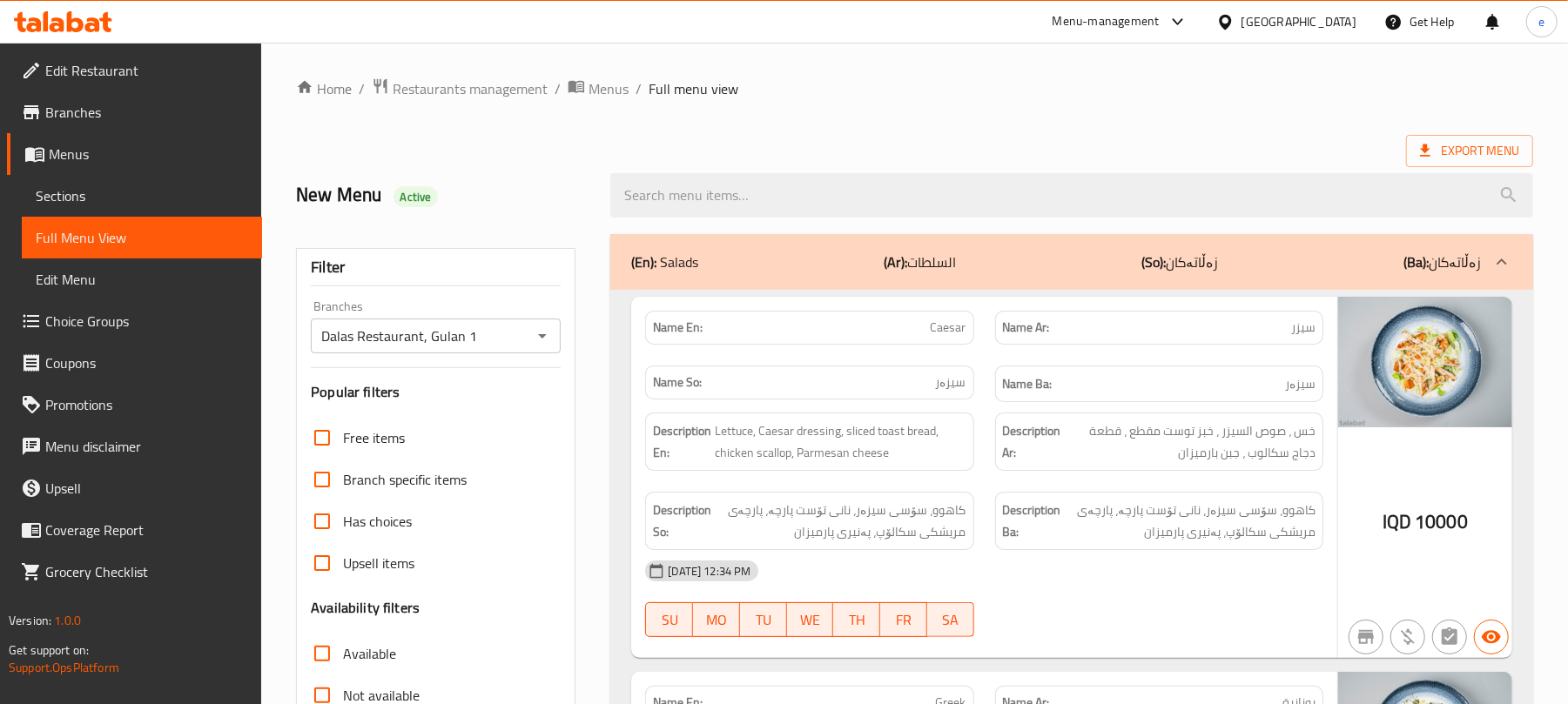
click at [960, 282] on div "(En): Salads (Ar): السلطات (So): زەڵاتەکان (Ba): زەڵاتەکان" at bounding box center [1072, 261] width 924 height 56
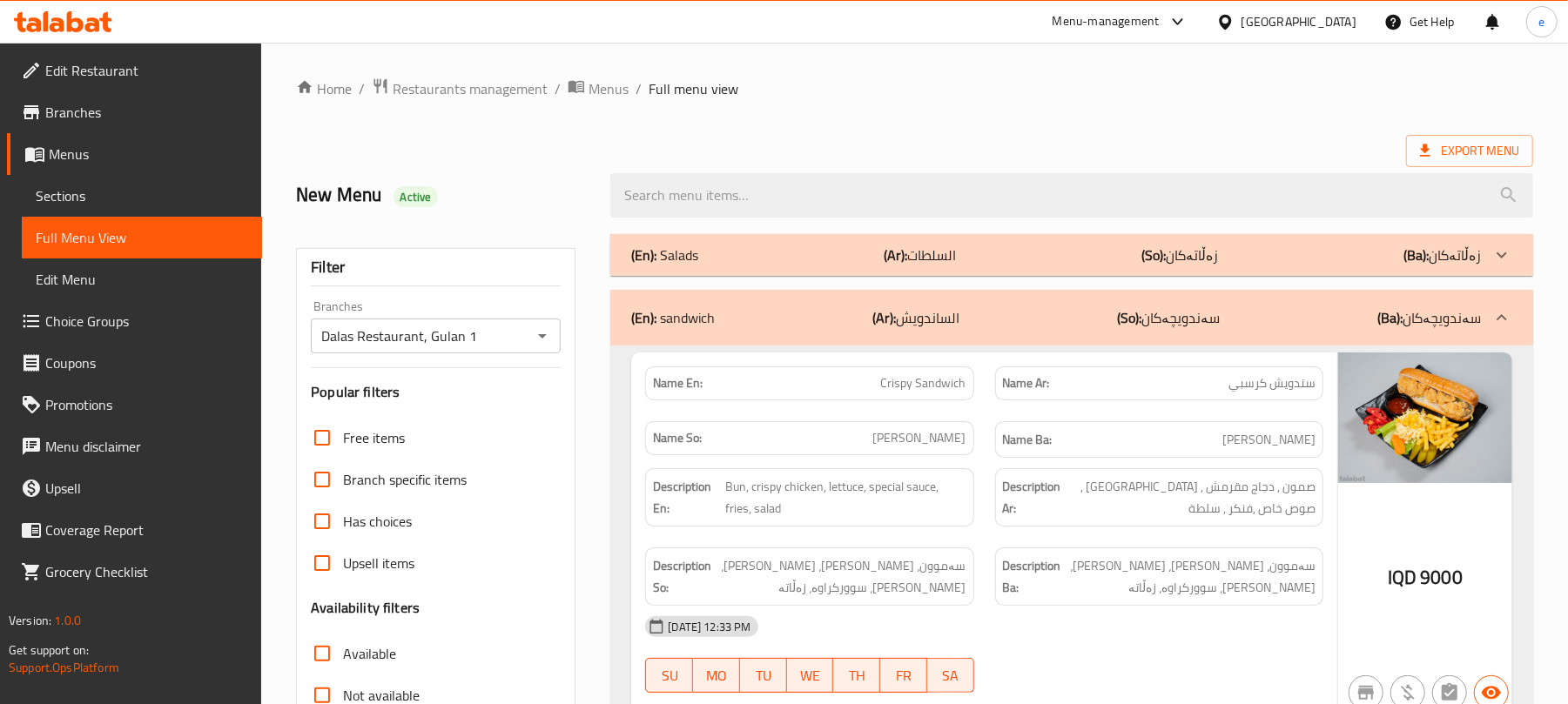
click at [960, 314] on p "(Ar): الساندويش" at bounding box center [916, 317] width 87 height 21
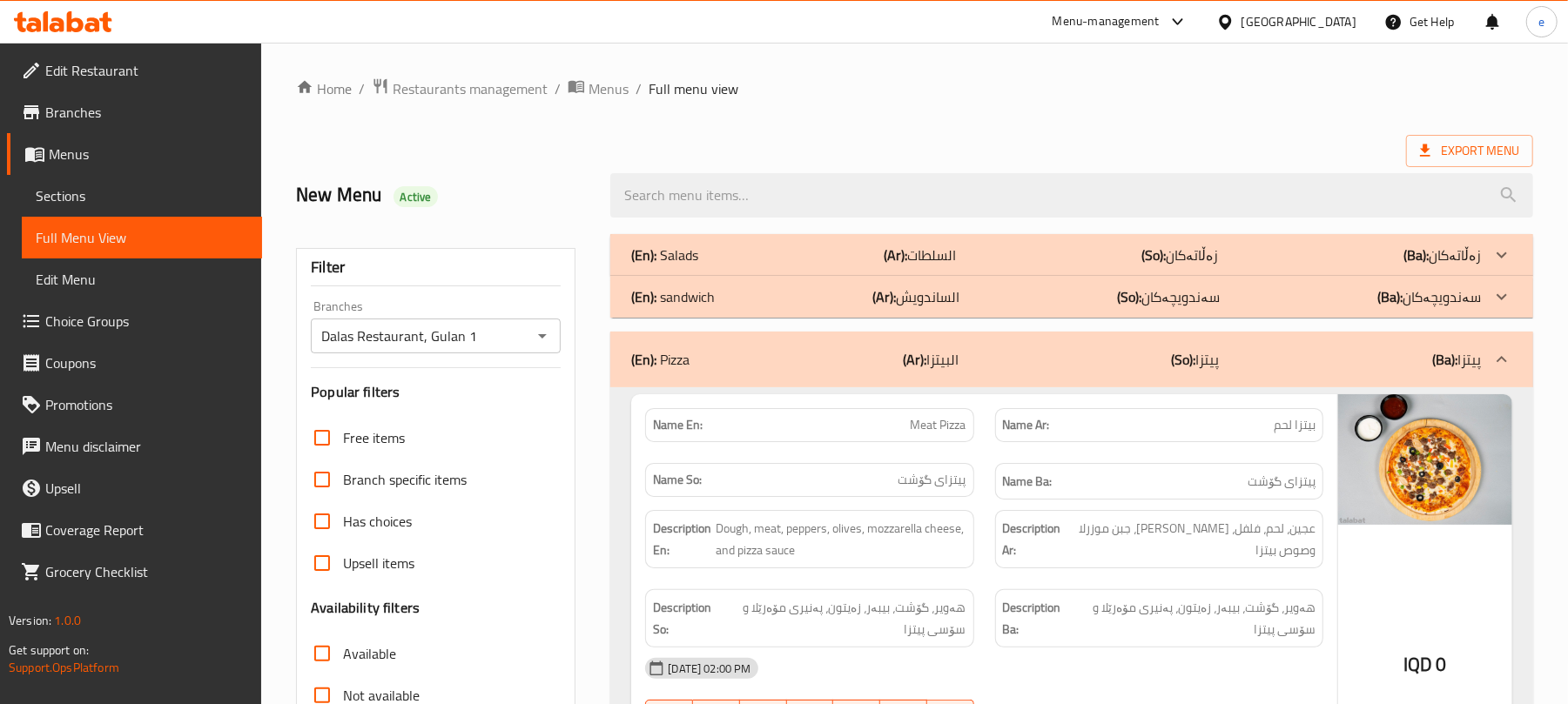
click at [991, 373] on div "(En): Pizza (Ar): البيتزا (So): پیتزا (Ba): پیتزا" at bounding box center [1072, 359] width 924 height 56
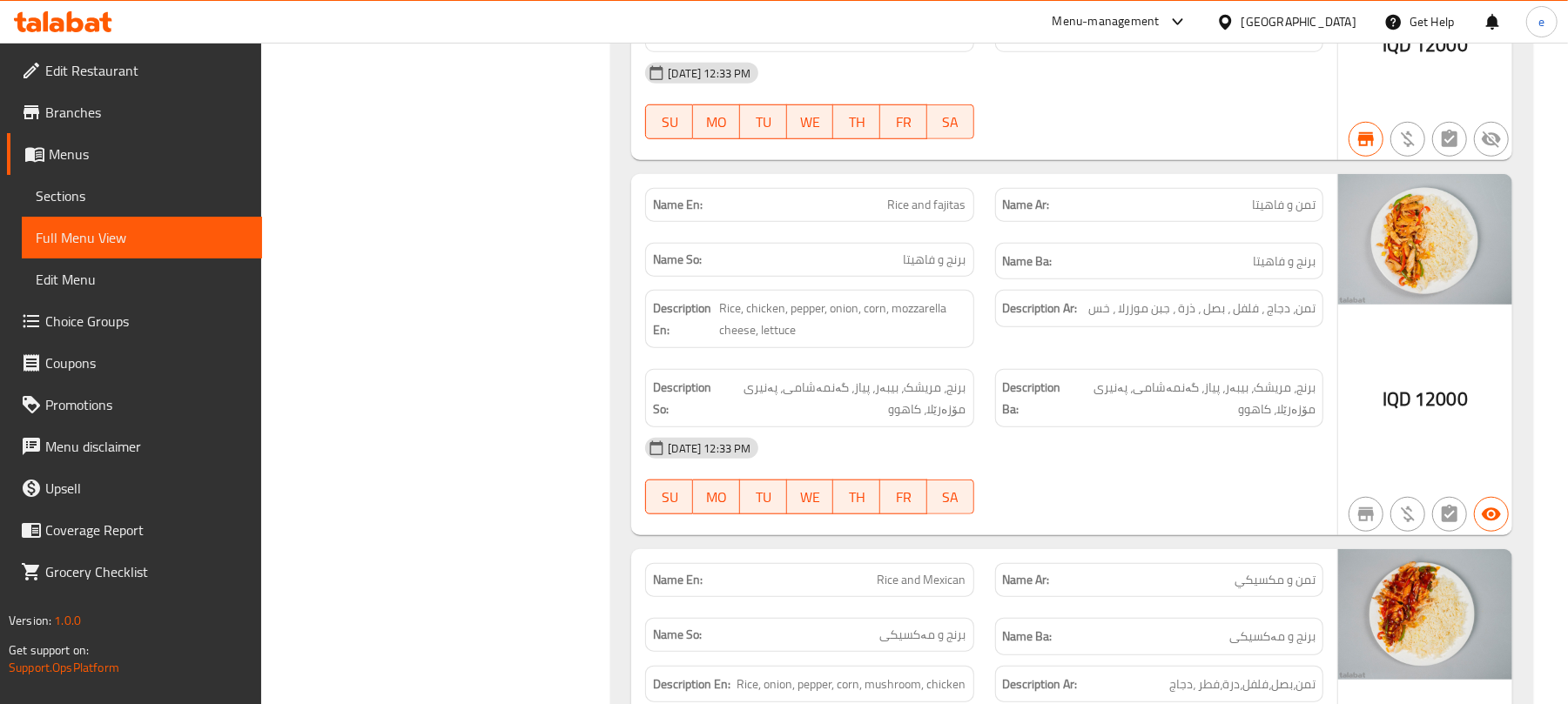
scroll to position [1160, 0]
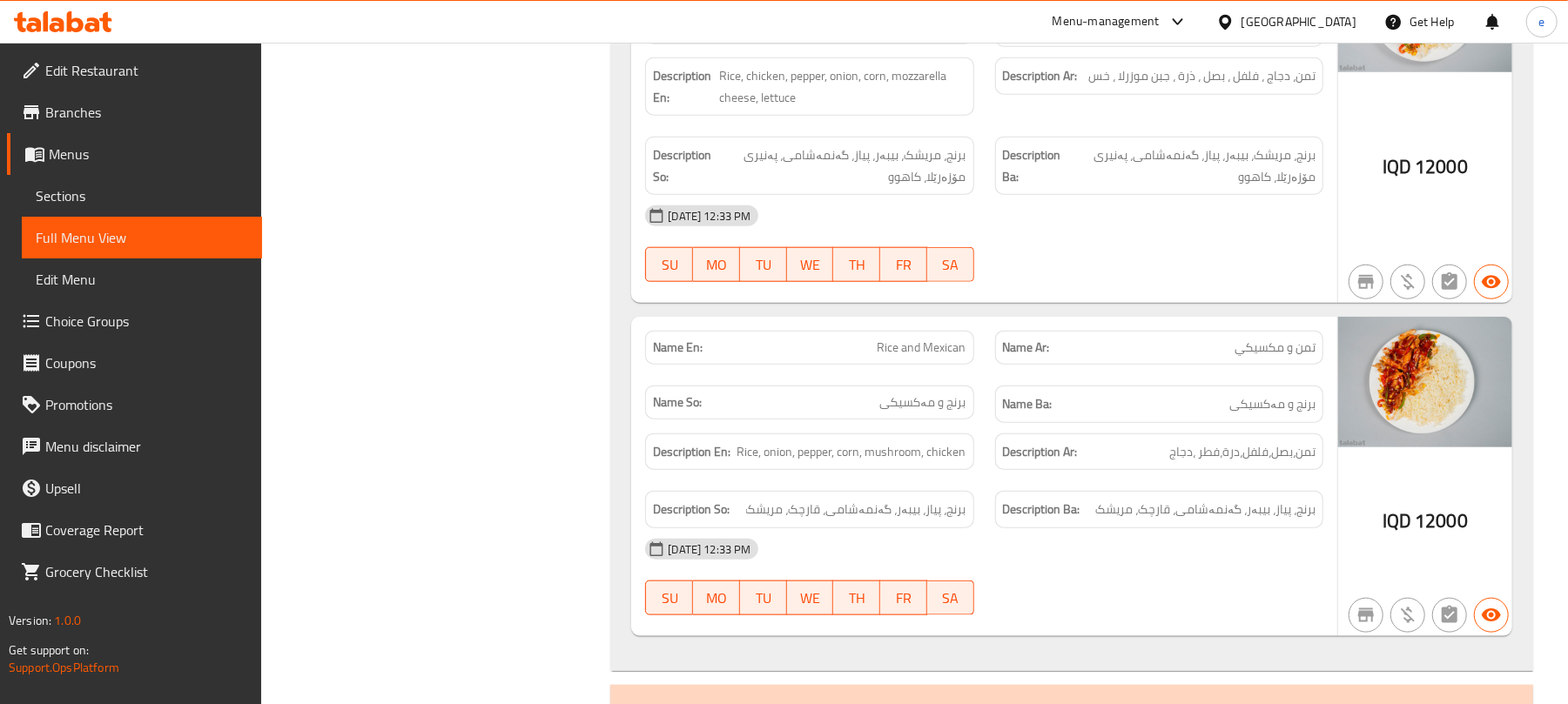
click at [934, 356] on span "Rice and Mexican" at bounding box center [922, 348] width 88 height 19
copy span "Rice and Mexican"
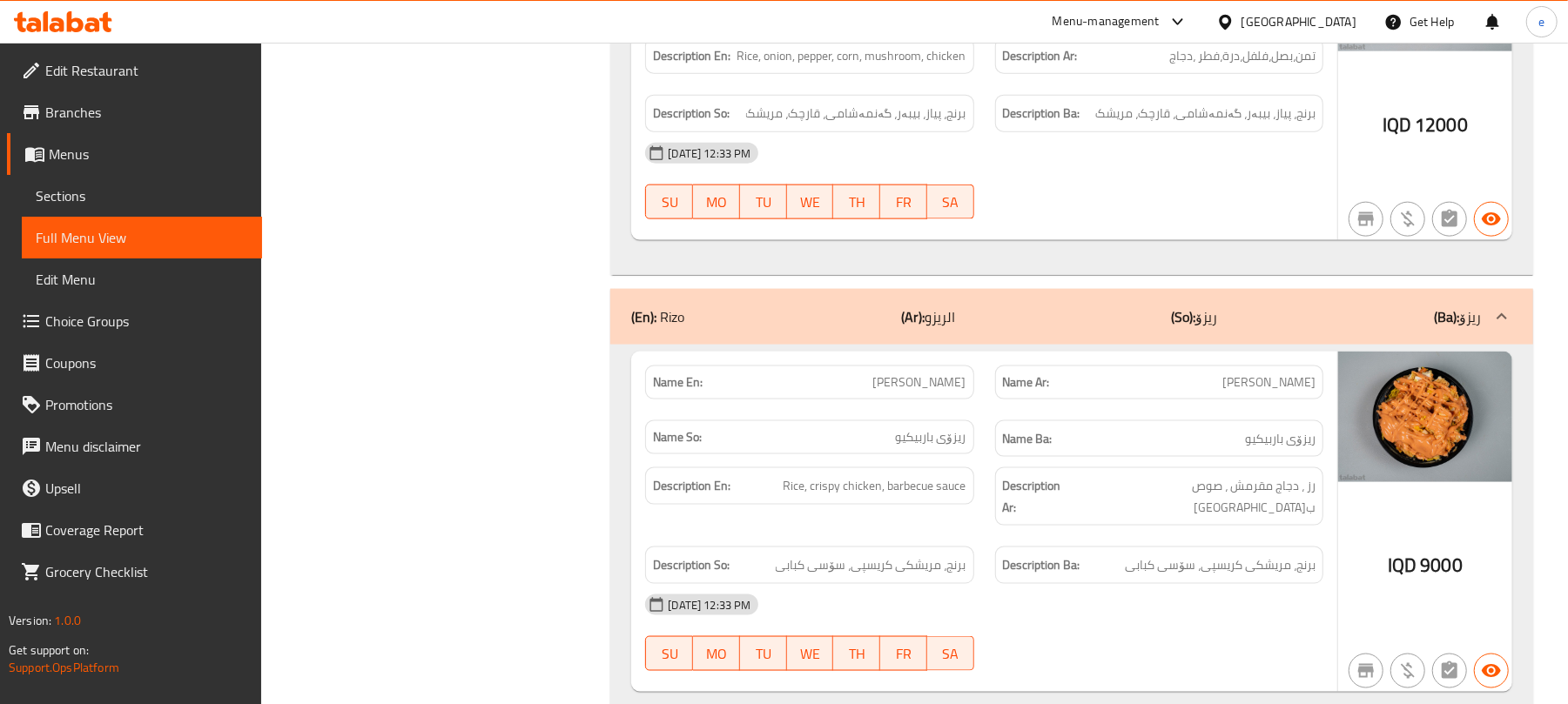
scroll to position [1624, 0]
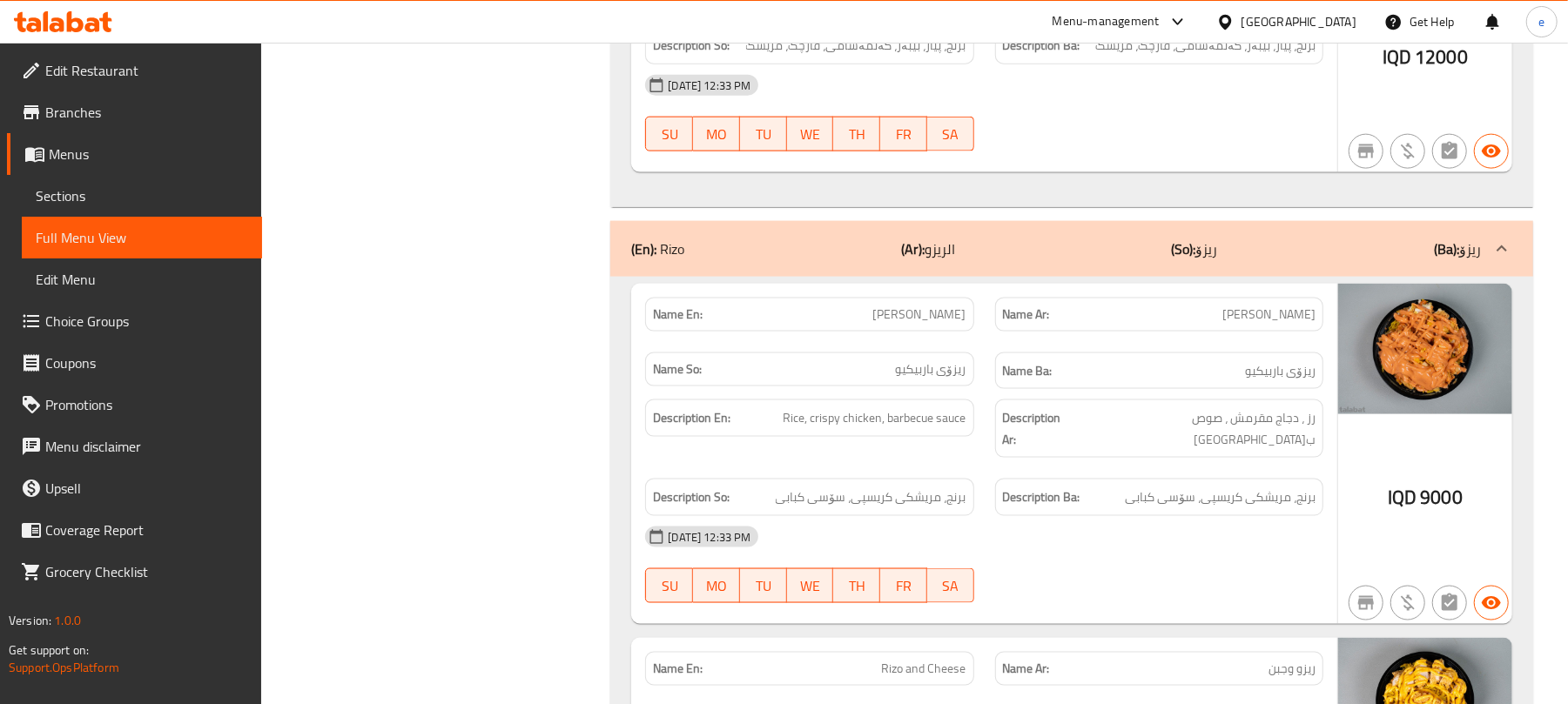
click at [946, 324] on span "[PERSON_NAME]" at bounding box center [920, 314] width 93 height 19
copy span "[PERSON_NAME]"
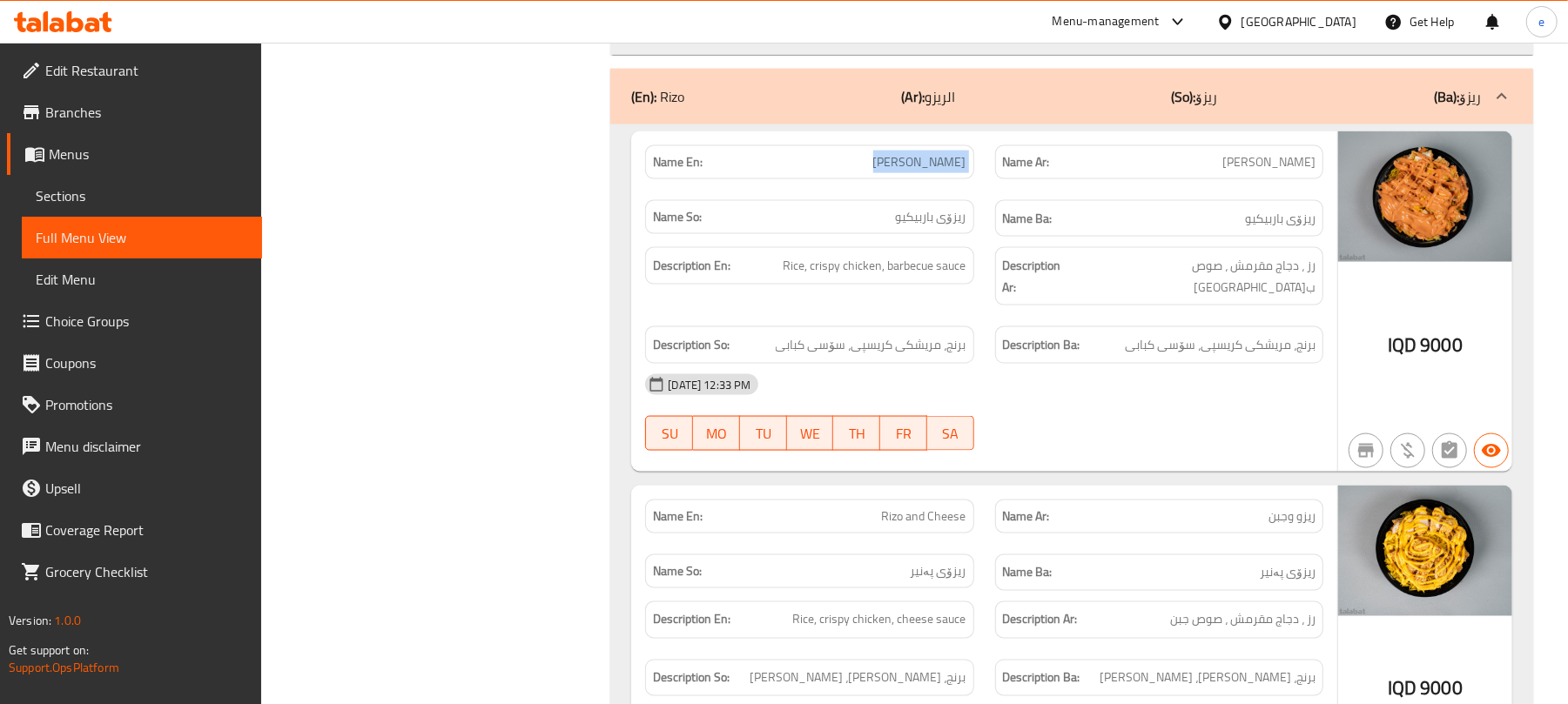
scroll to position [1857, 0]
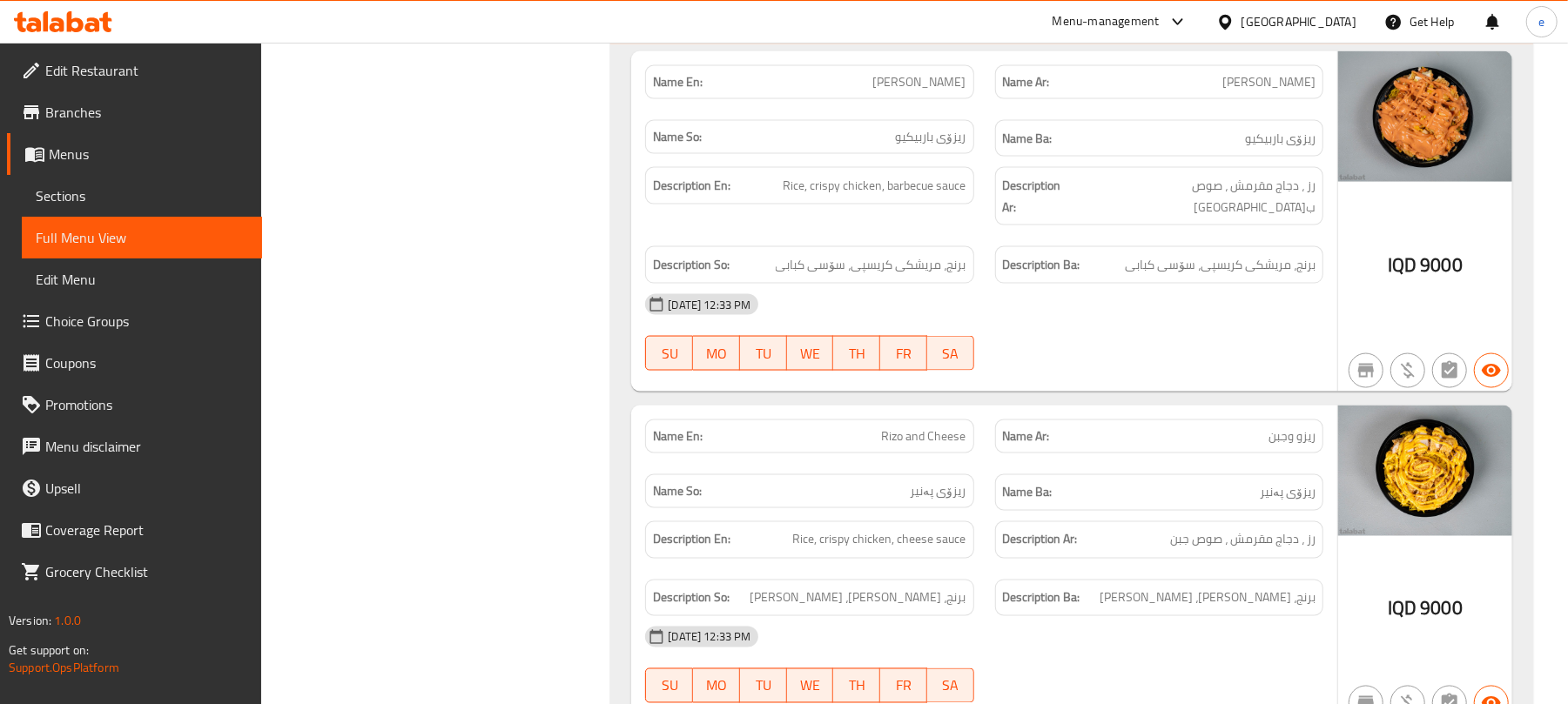
click at [947, 427] on span "Rizo and Cheese" at bounding box center [924, 436] width 84 height 19
copy span "Rizo and Cheese"
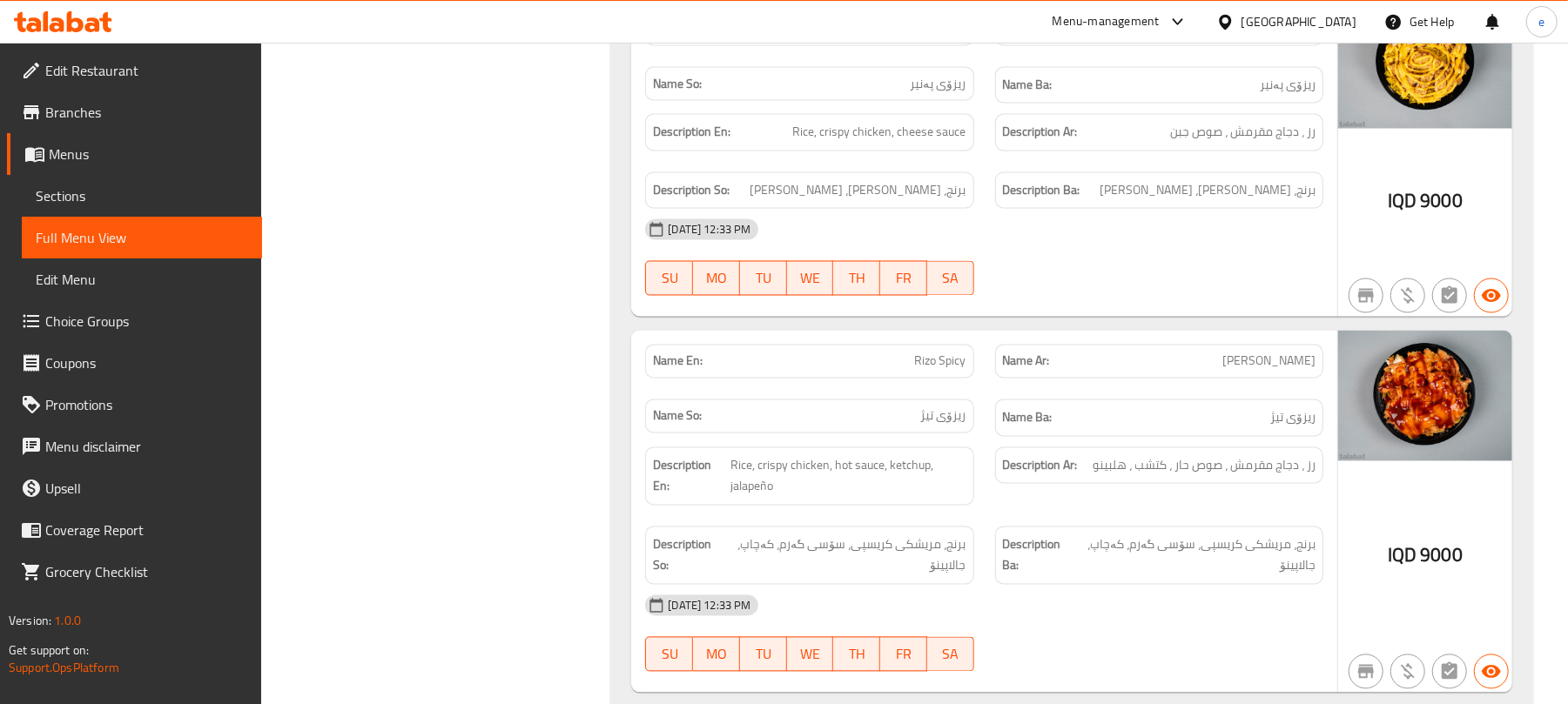
scroll to position [2320, 0]
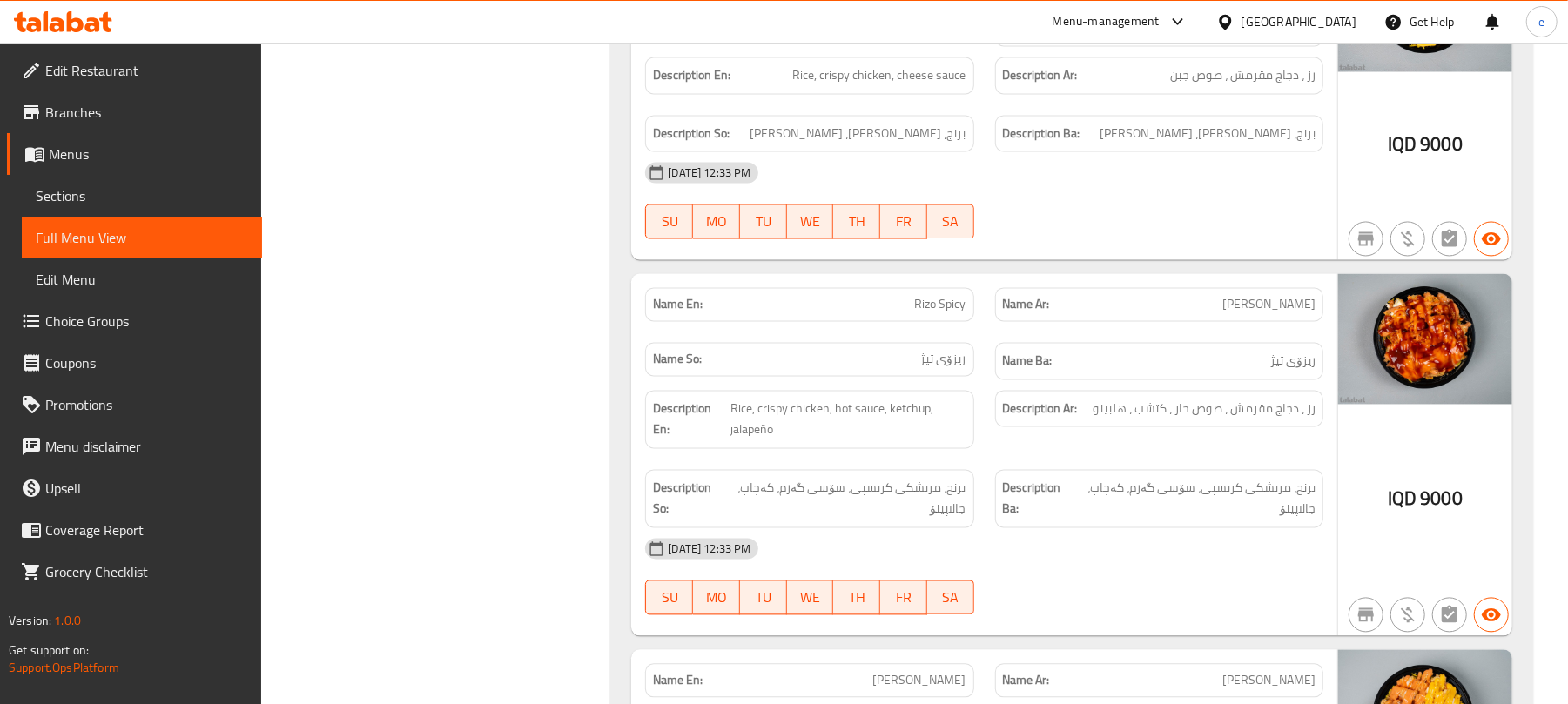
click at [947, 301] on span "Rizo Spicy" at bounding box center [941, 304] width 51 height 19
copy span "Rizo Spicy"
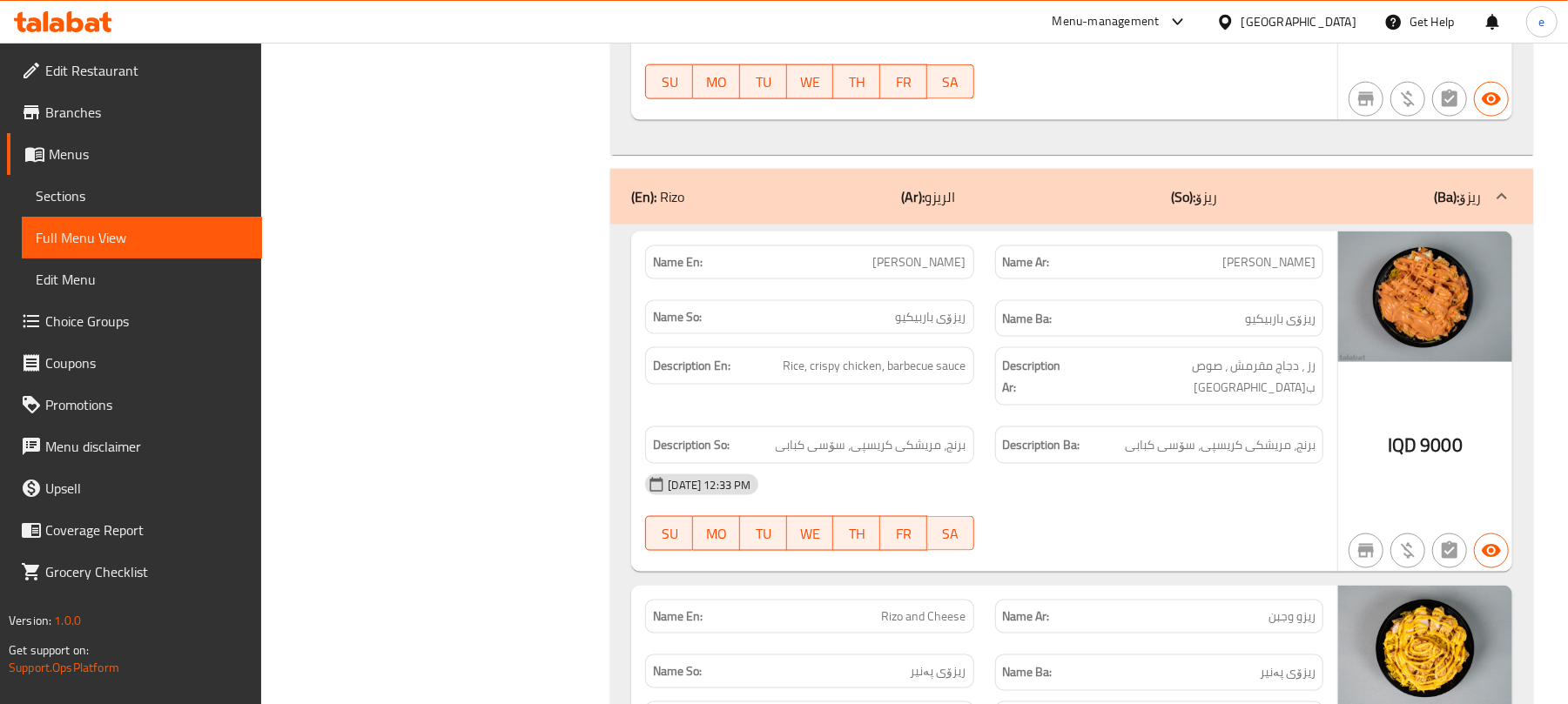
scroll to position [1624, 0]
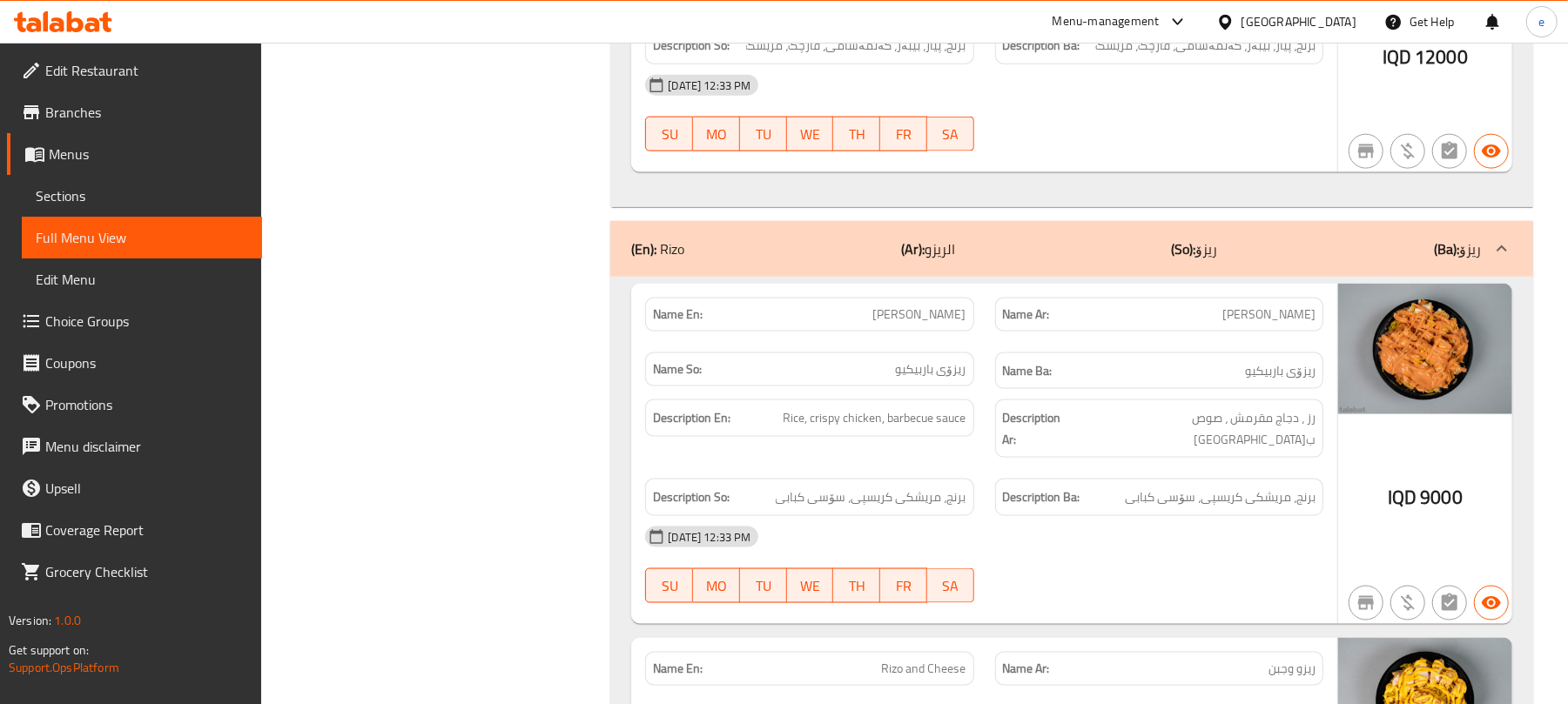
click at [985, 257] on div "(En): Rizo (Ar): الريزو (So): ریزۆ (Ba): ریزۆ" at bounding box center [1056, 248] width 850 height 21
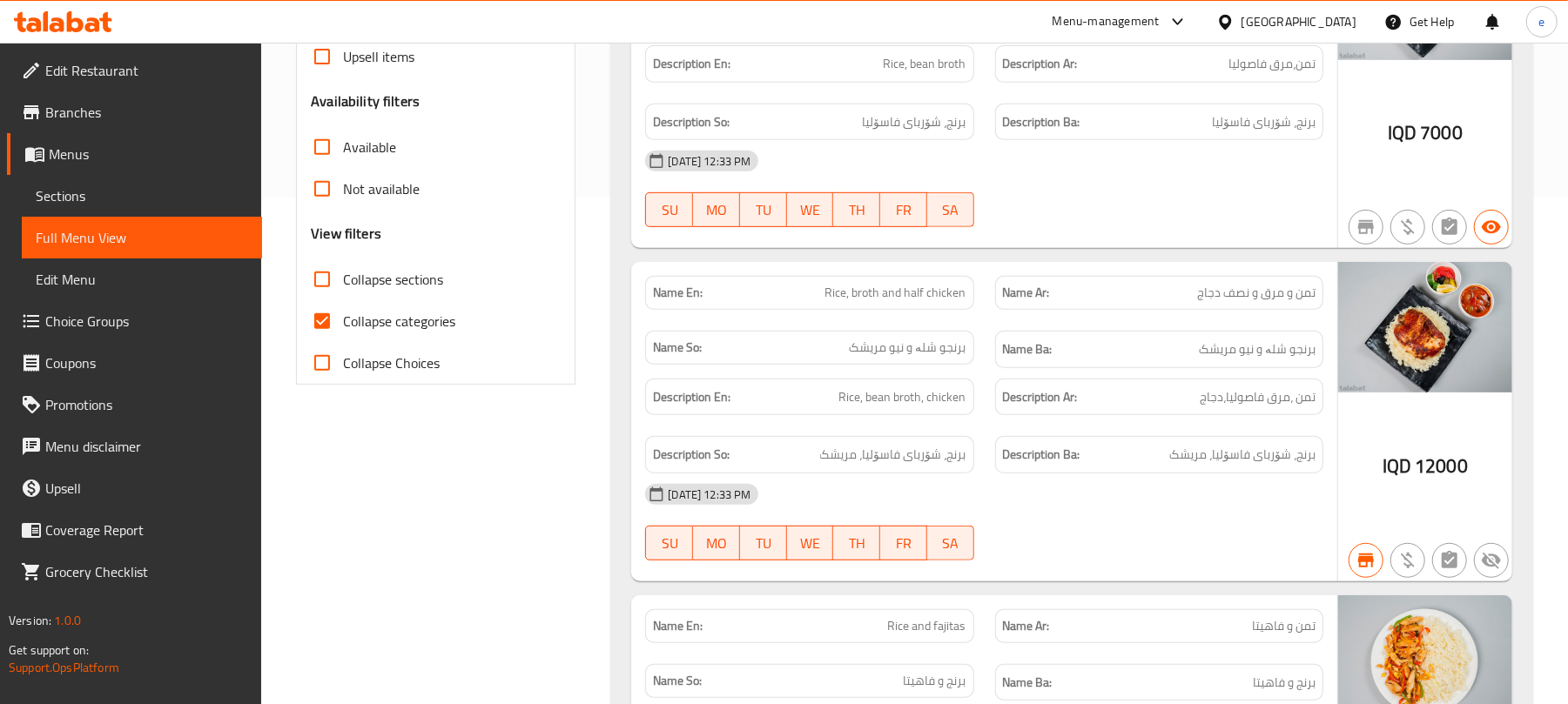
scroll to position [232, 0]
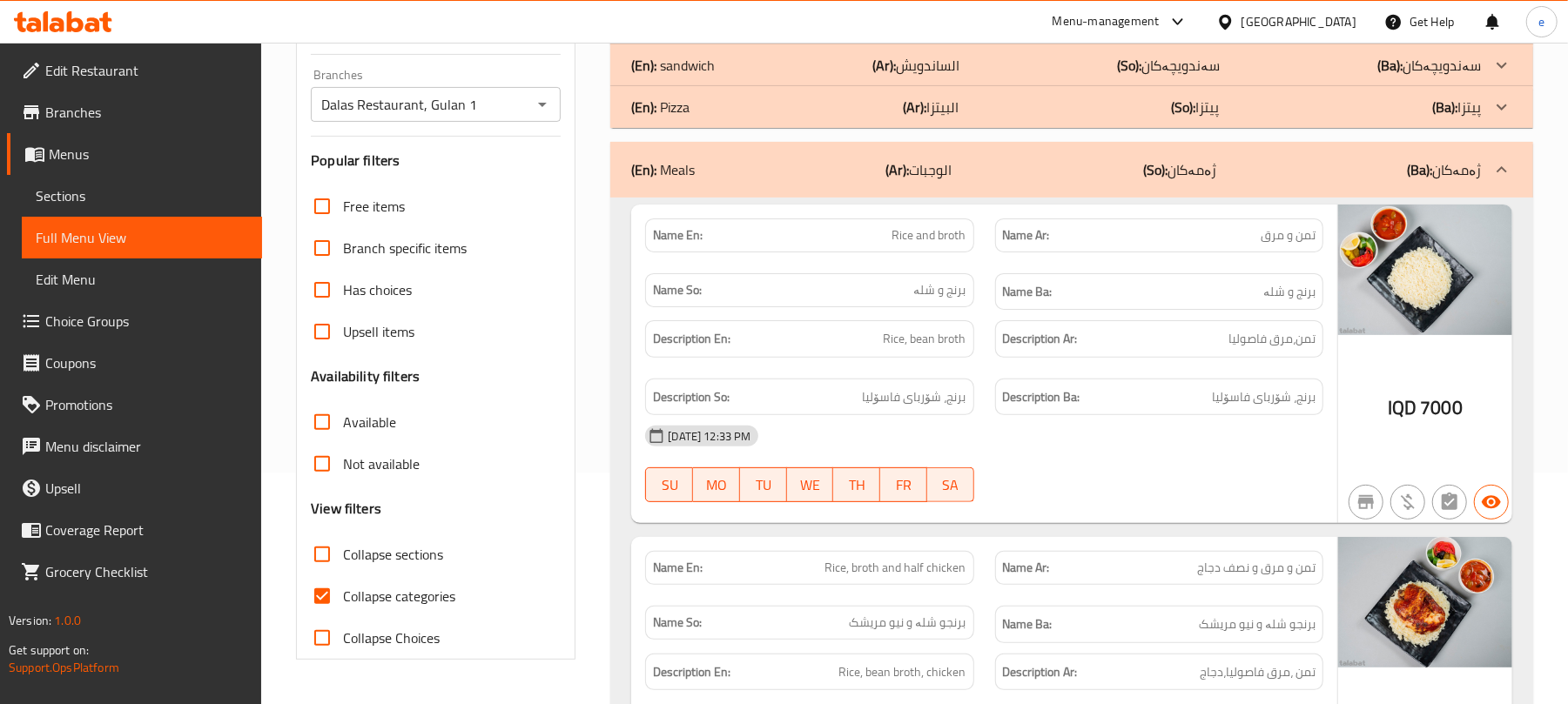
click at [1000, 165] on div "(En): Meals (Ar): الوجبات (So): ژەمەکان (Ba): ژەمەکان" at bounding box center [1056, 169] width 850 height 21
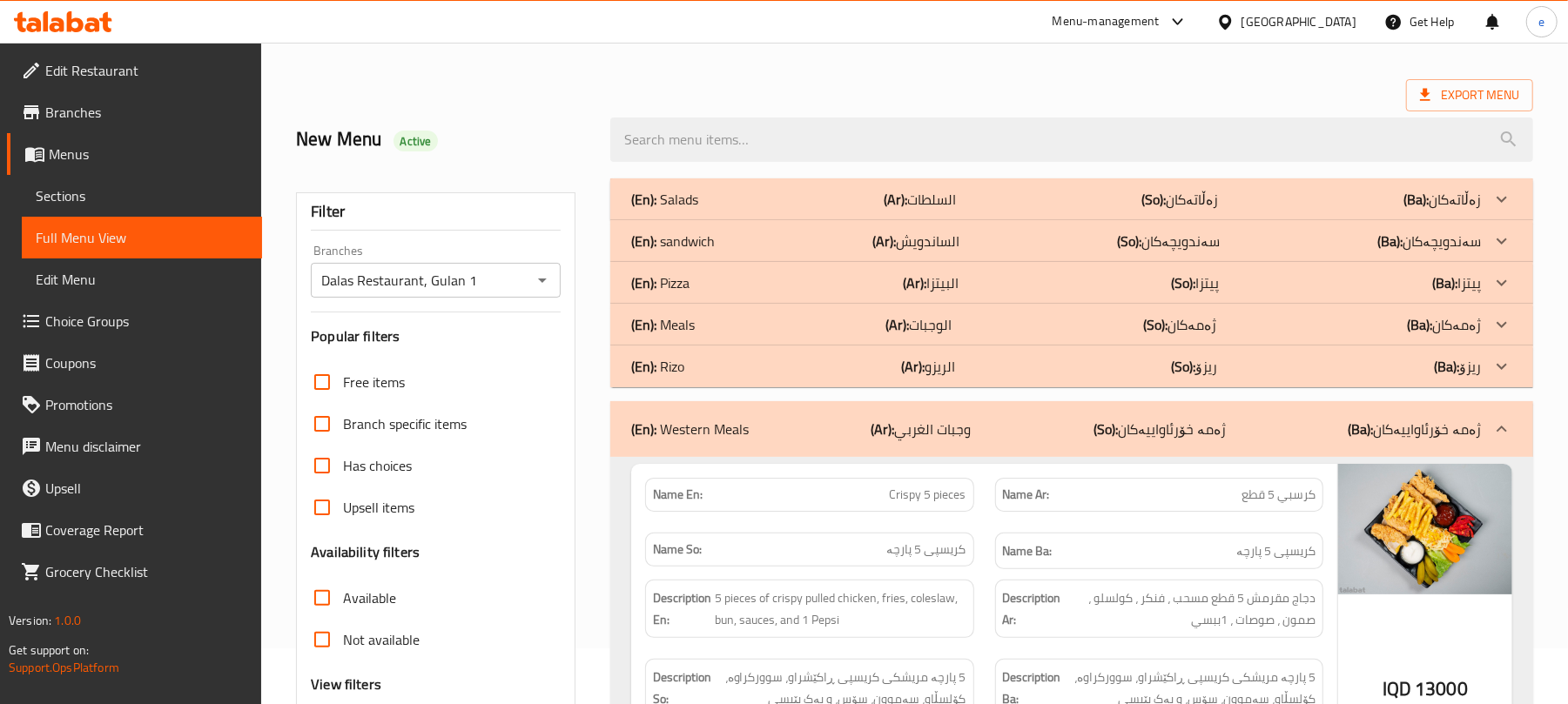
scroll to position [0, 0]
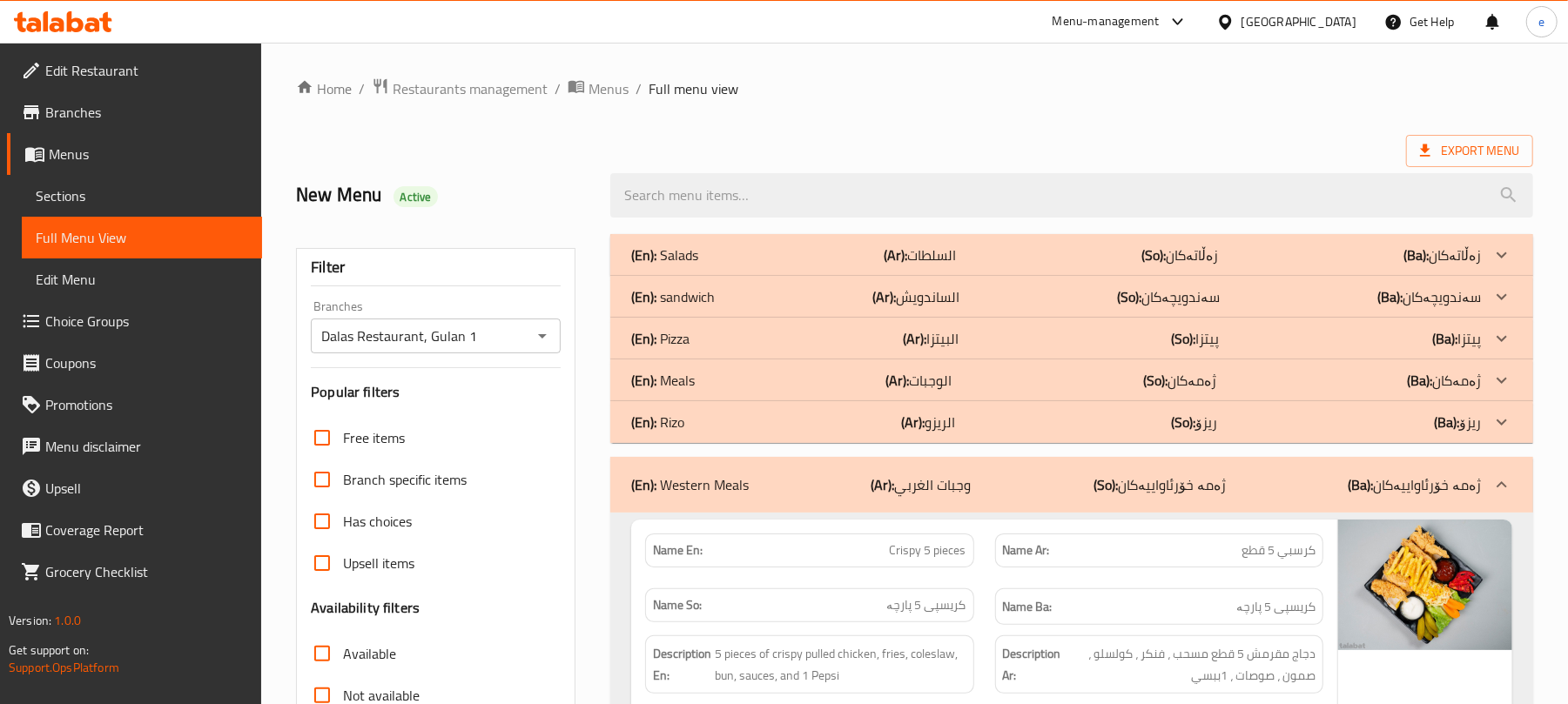
click at [841, 493] on div "(En): Western Meals (Ar): وجبات الغربي (So): ژەمە خۆرئاواییەکان (Ba): ژەمە خۆرئ…" at bounding box center [1056, 484] width 850 height 21
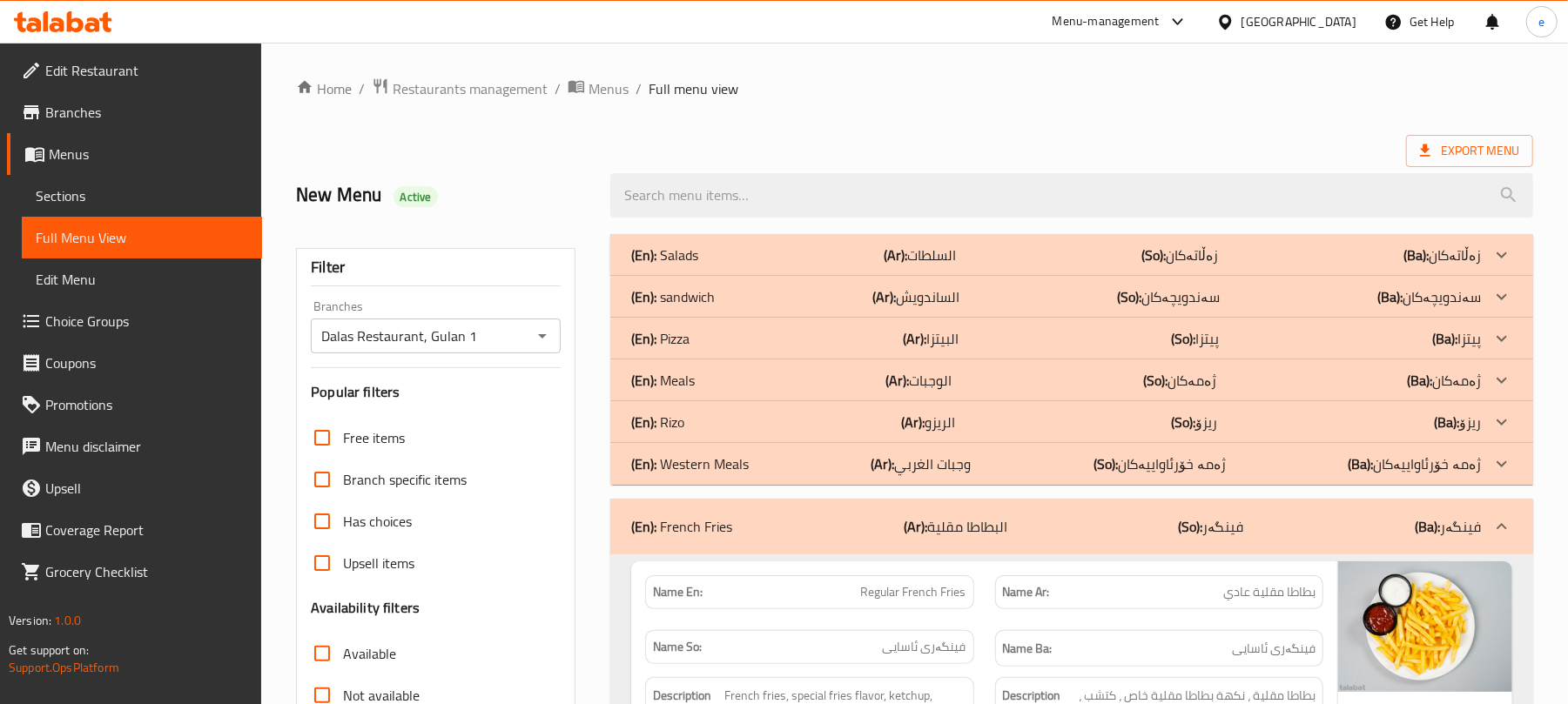
click at [859, 529] on div "(En): French Fries (Ar): البطاطا مقلية (So): فینگەر (Ba): فینگەر" at bounding box center [1056, 526] width 850 height 21
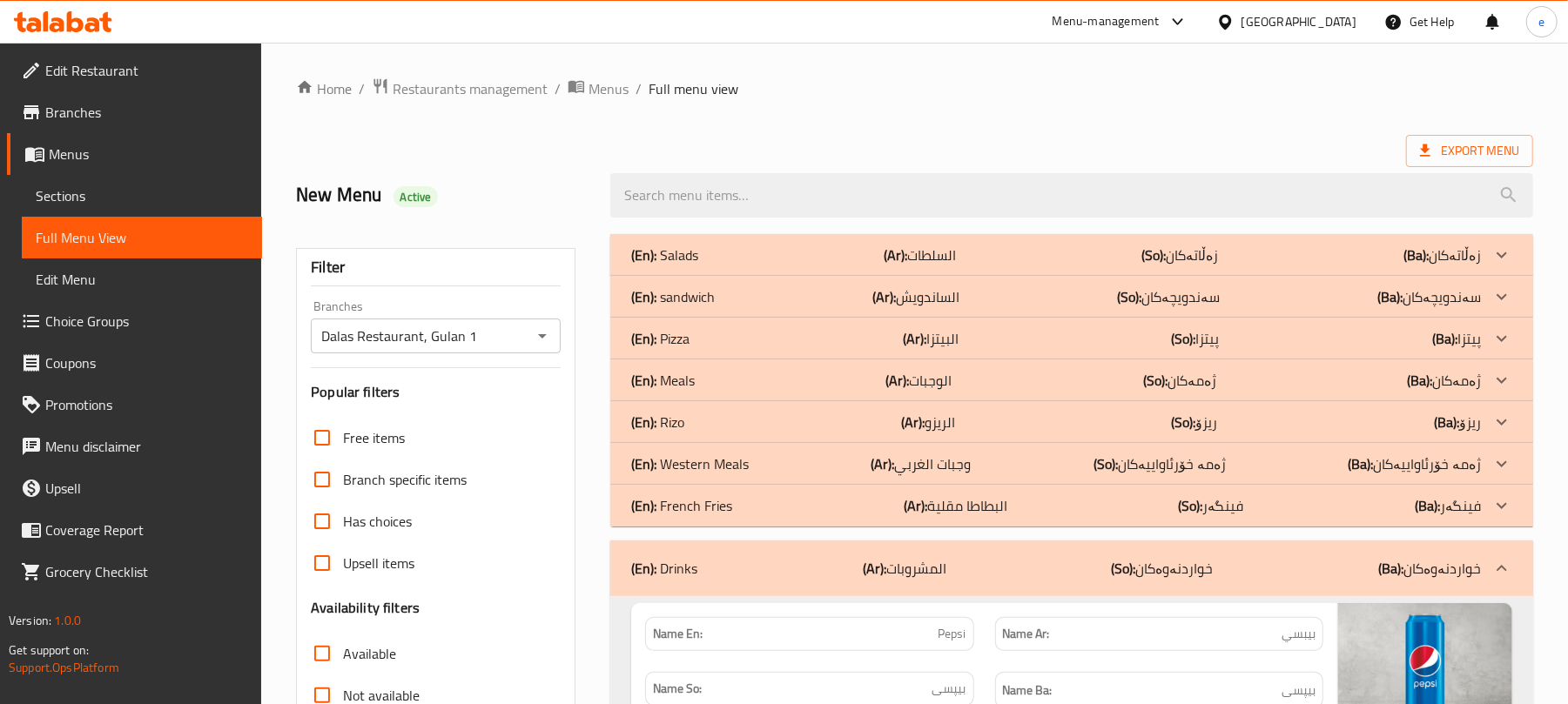
click at [886, 555] on b "(Ar):" at bounding box center [874, 568] width 24 height 27
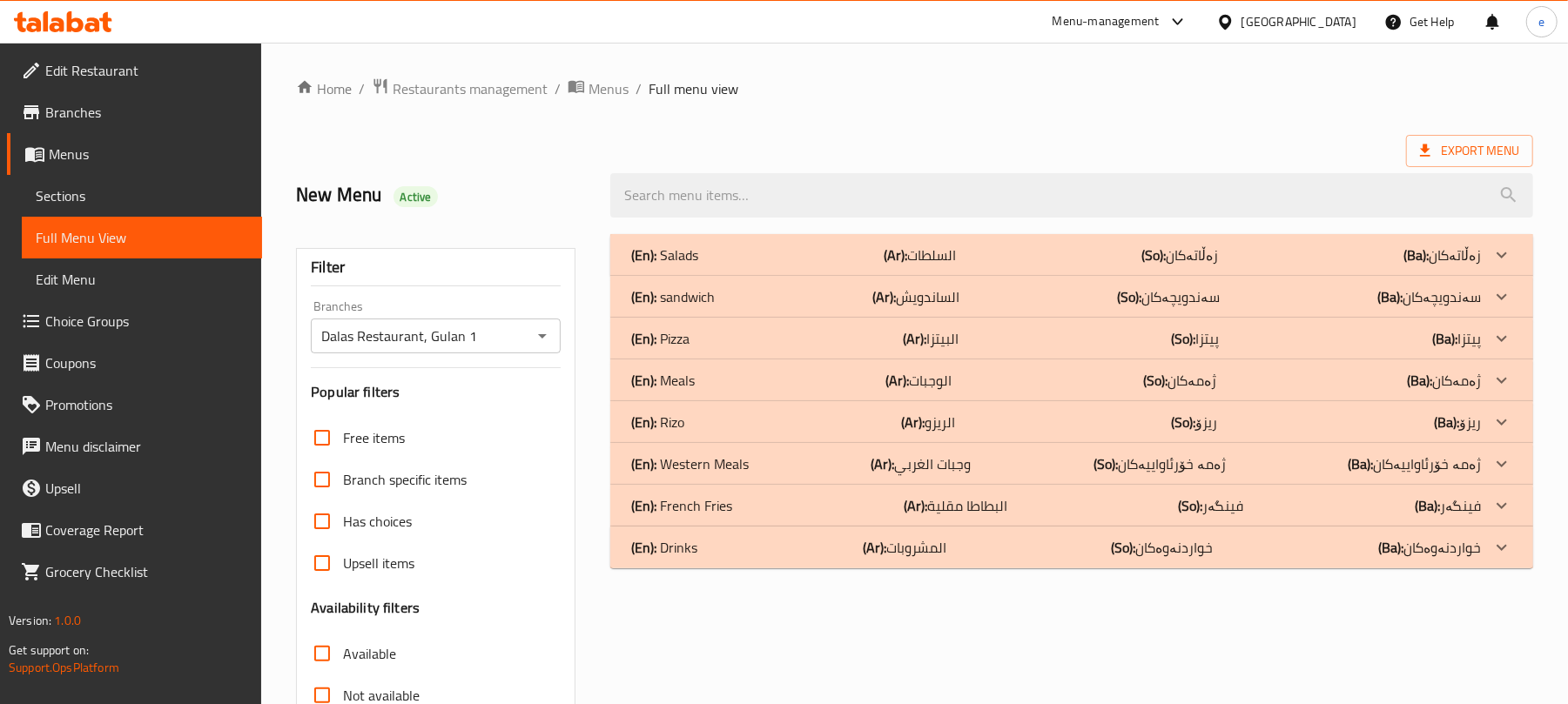
click at [778, 297] on div "(En): sandwich (Ar): الساندويش (So): سەندویچەکان (Ba): سەندویچەکان" at bounding box center [1056, 297] width 850 height 21
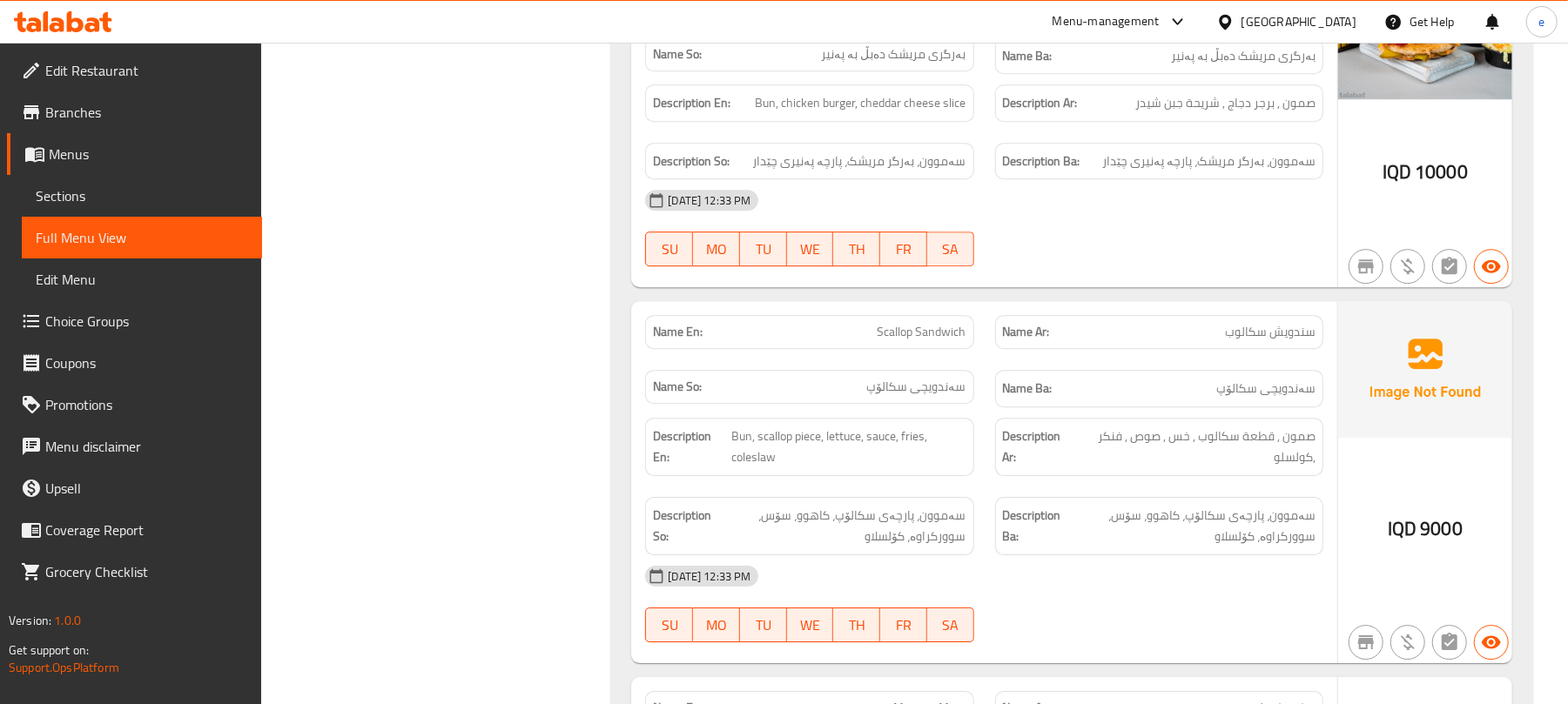
scroll to position [3712, 0]
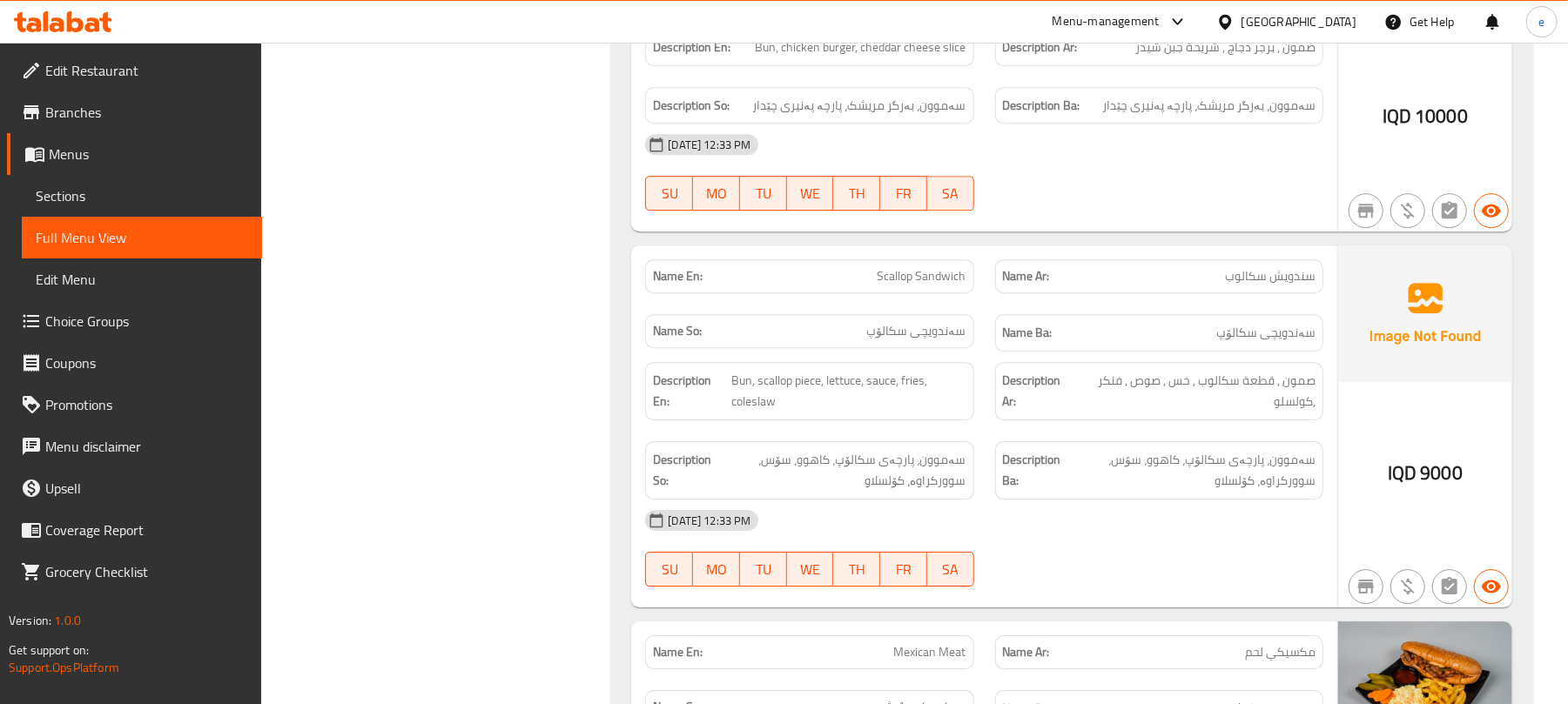
click at [938, 267] on span "Scallop Sandwich" at bounding box center [922, 276] width 88 height 19
copy span "Scallop Sandwich"
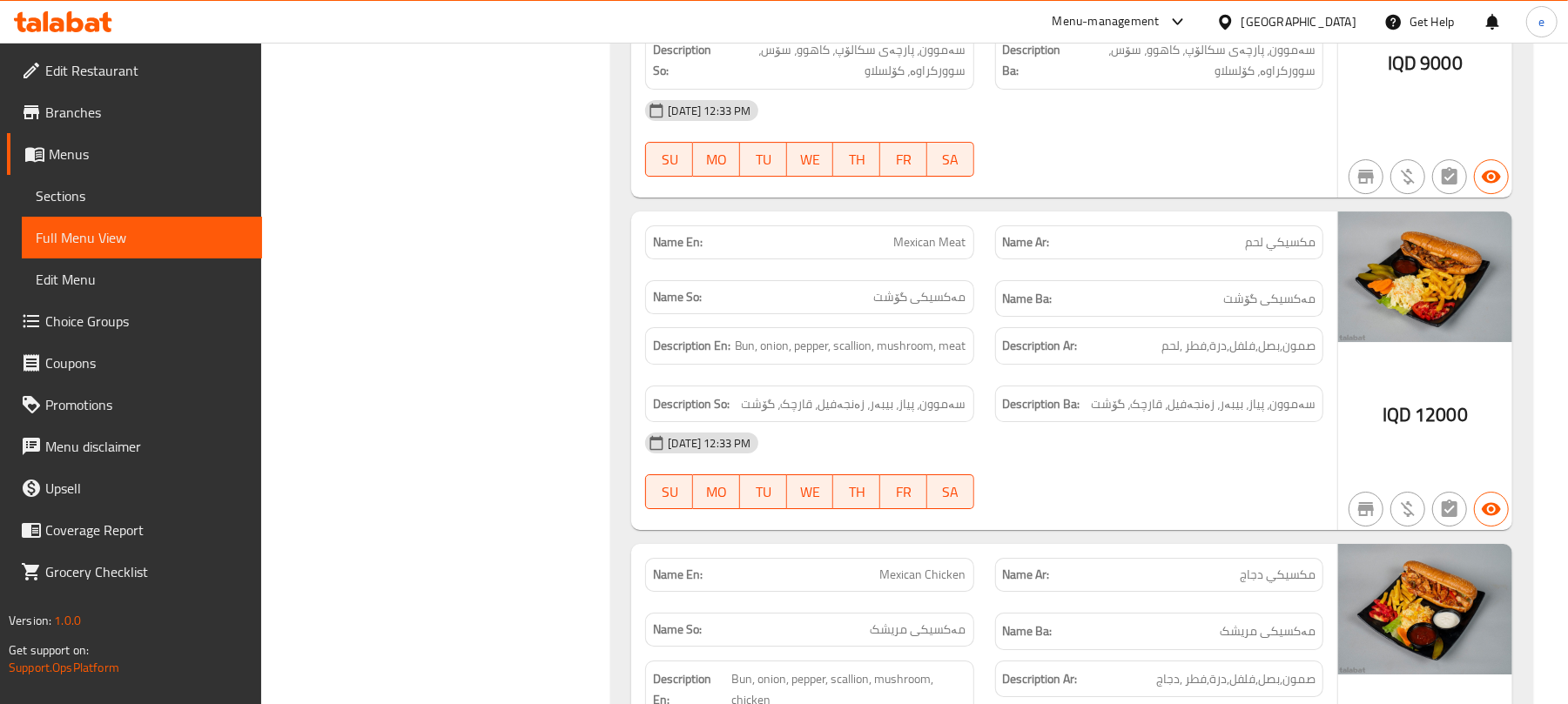
scroll to position [4177, 0]
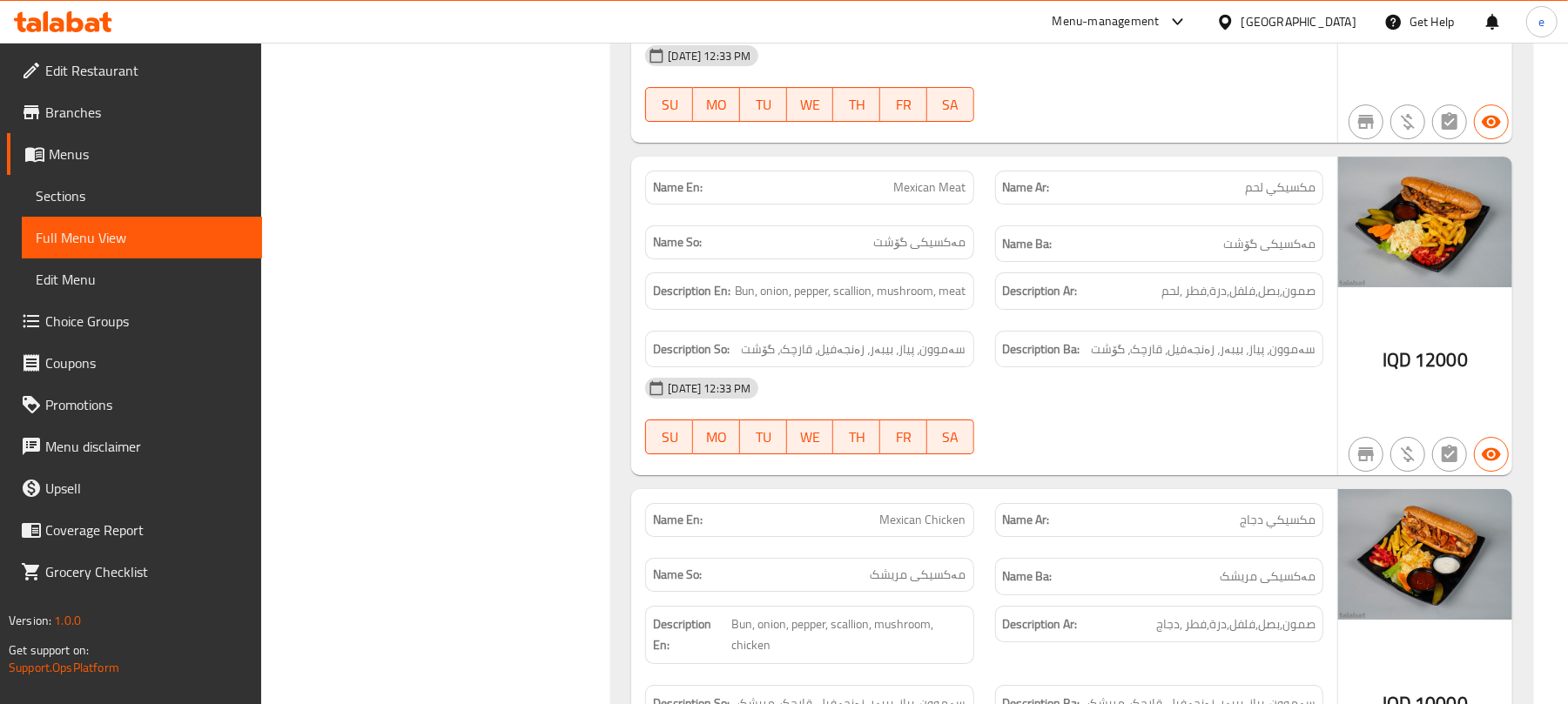
click at [956, 179] on span "Mexican Meat" at bounding box center [930, 188] width 73 height 19
copy span "Mexican Meat"
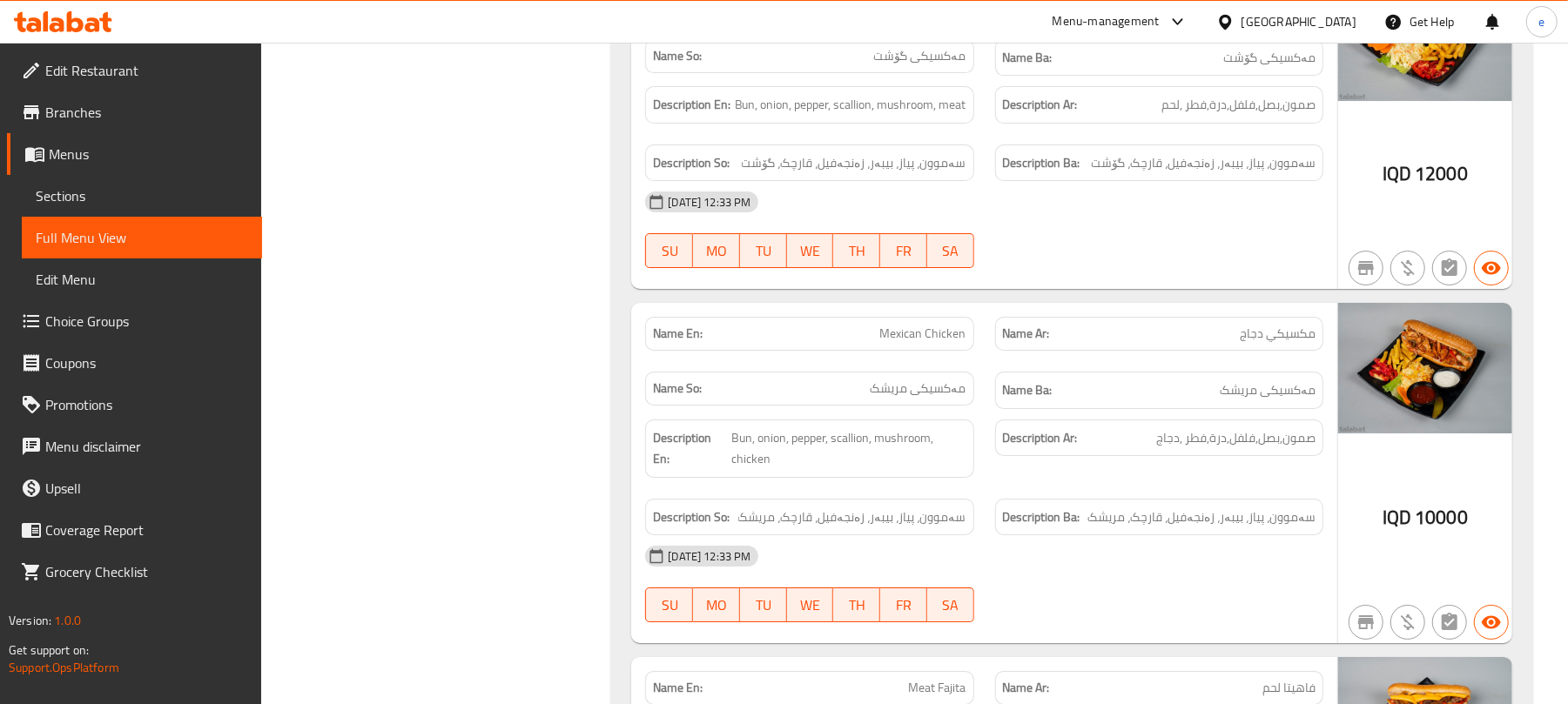
scroll to position [4409, 0]
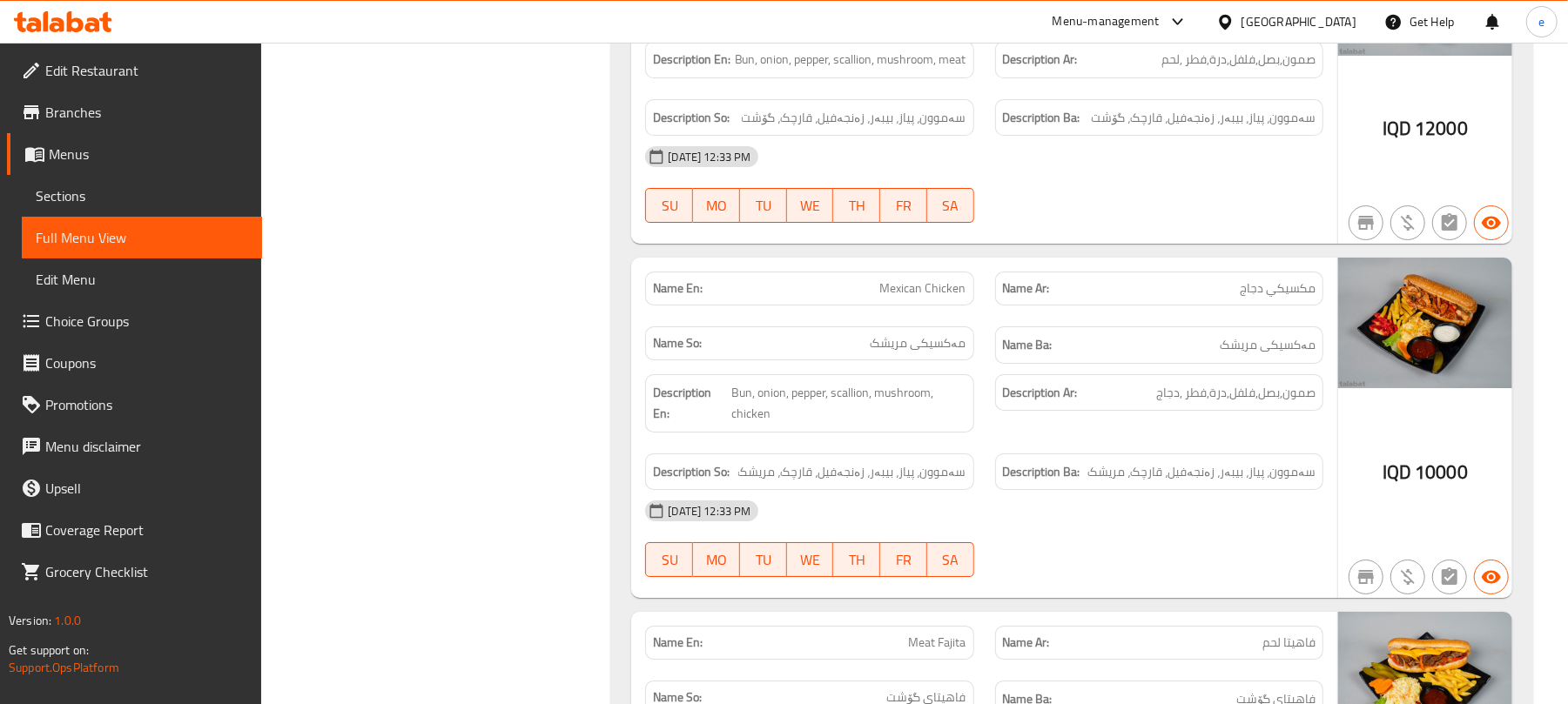
click at [938, 289] on span "Mexican Chicken" at bounding box center [924, 289] width 86 height 19
copy span "Mexican Chicken"
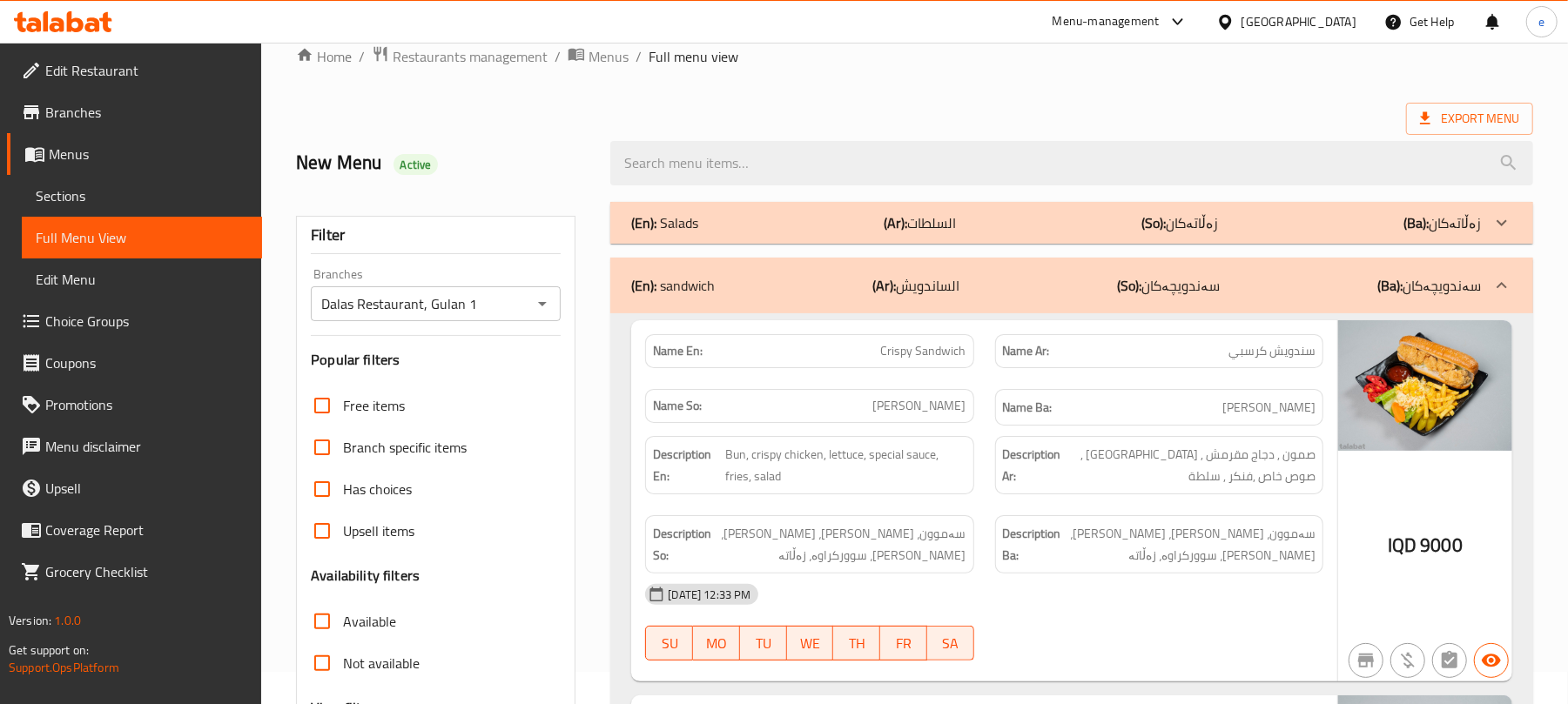
scroll to position [0, 0]
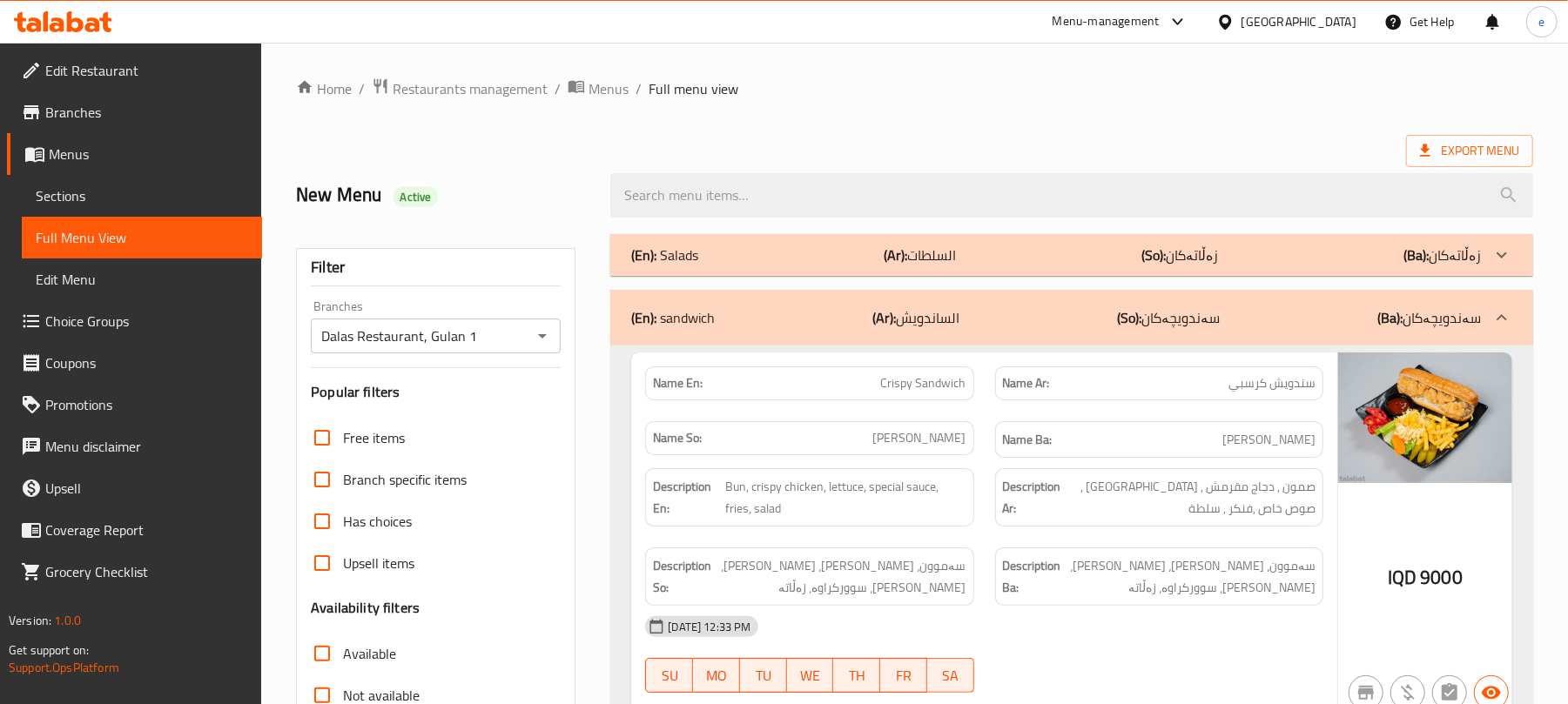
click at [930, 333] on div "(En): sandwich (Ar): الساندويش (So): سەندویچەکان (Ba): سەندویچەکان" at bounding box center [1072, 317] width 924 height 56
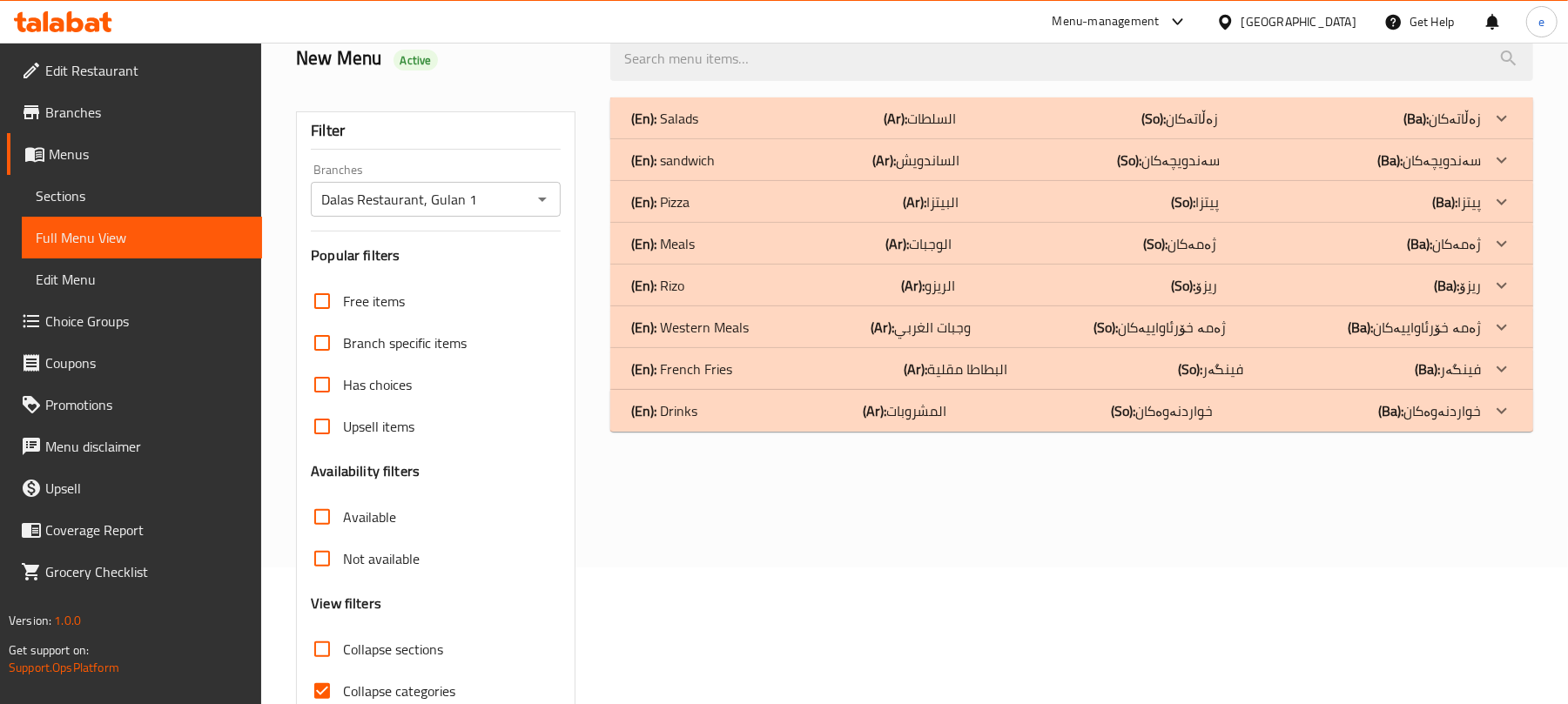
scroll to position [224, 0]
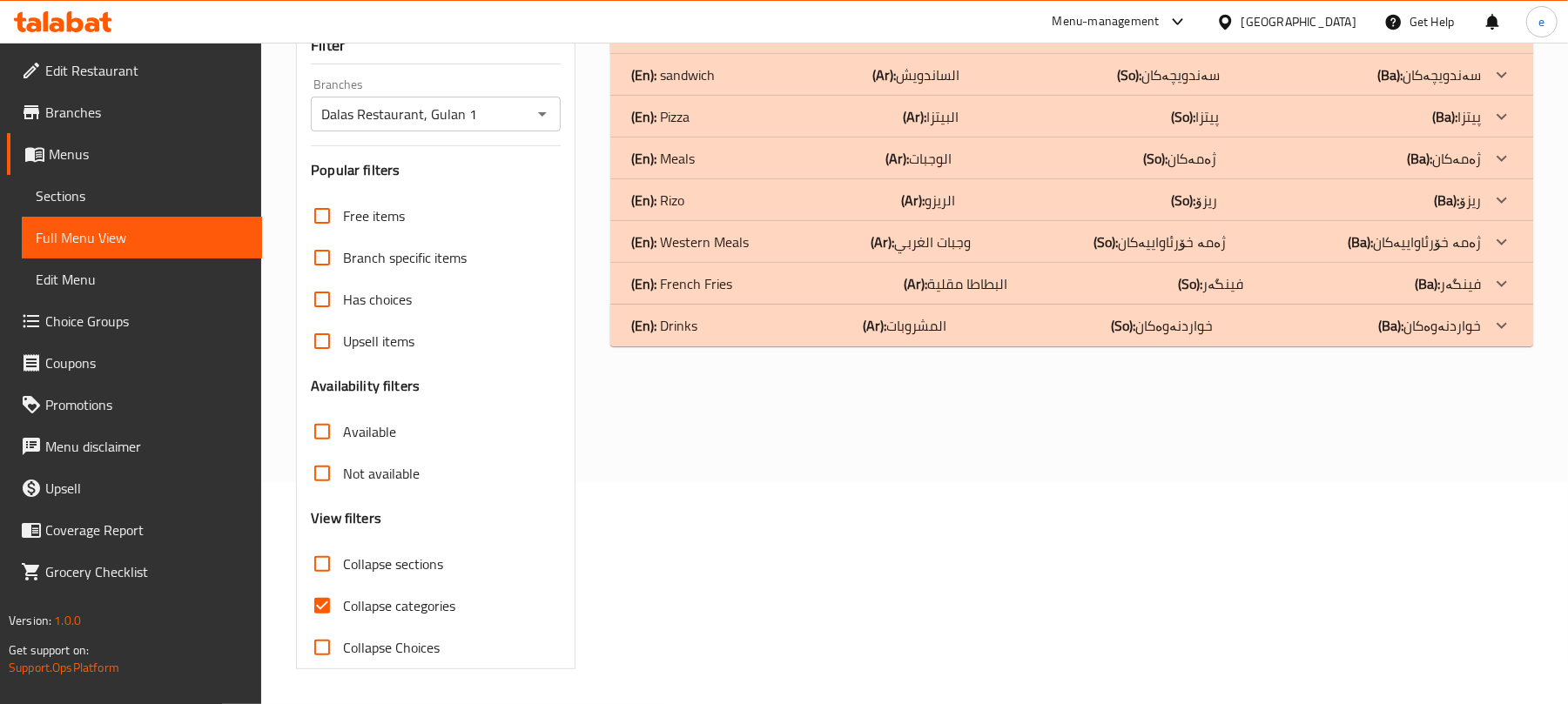
click at [909, 104] on b "(Ar):" at bounding box center [915, 116] width 24 height 27
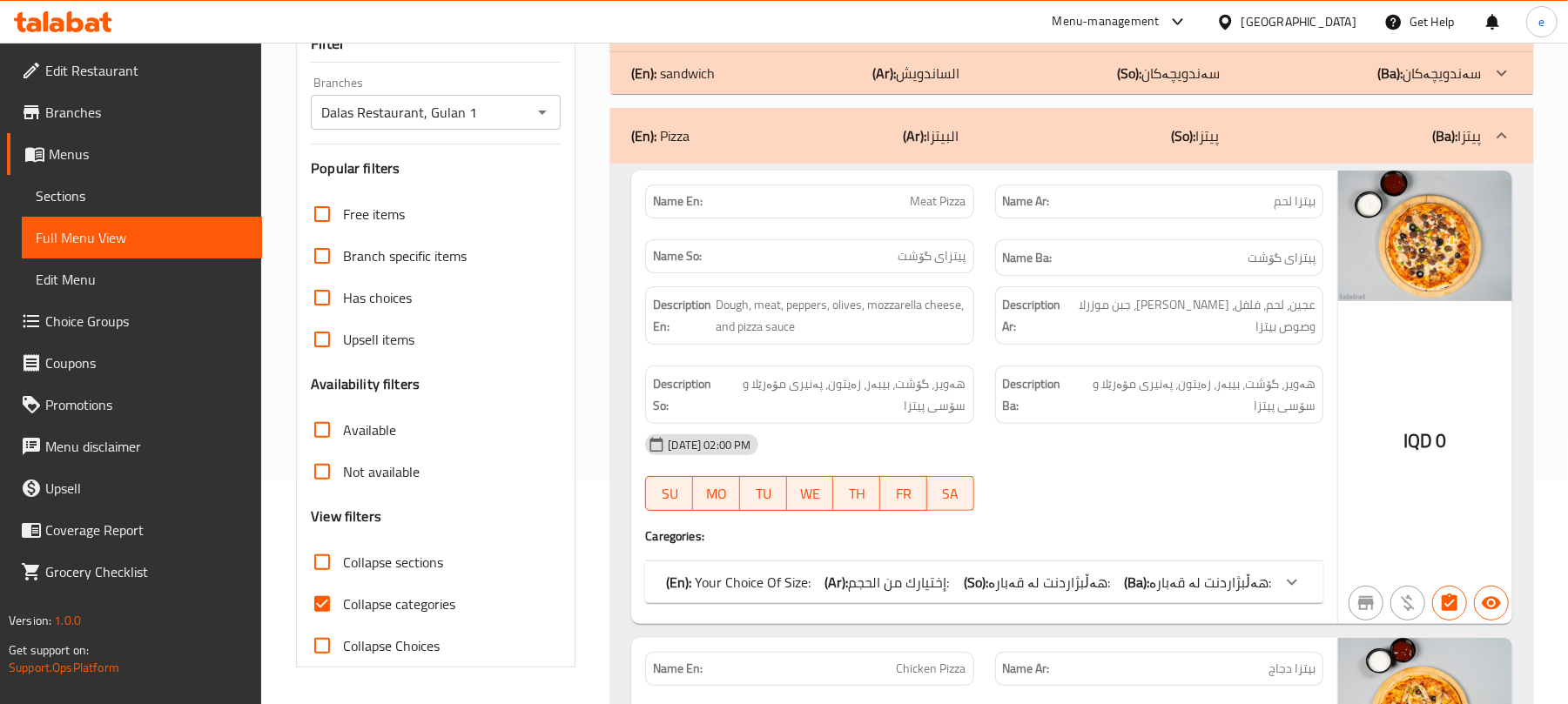
click at [1149, 592] on b "(Ba):" at bounding box center [1137, 582] width 26 height 27
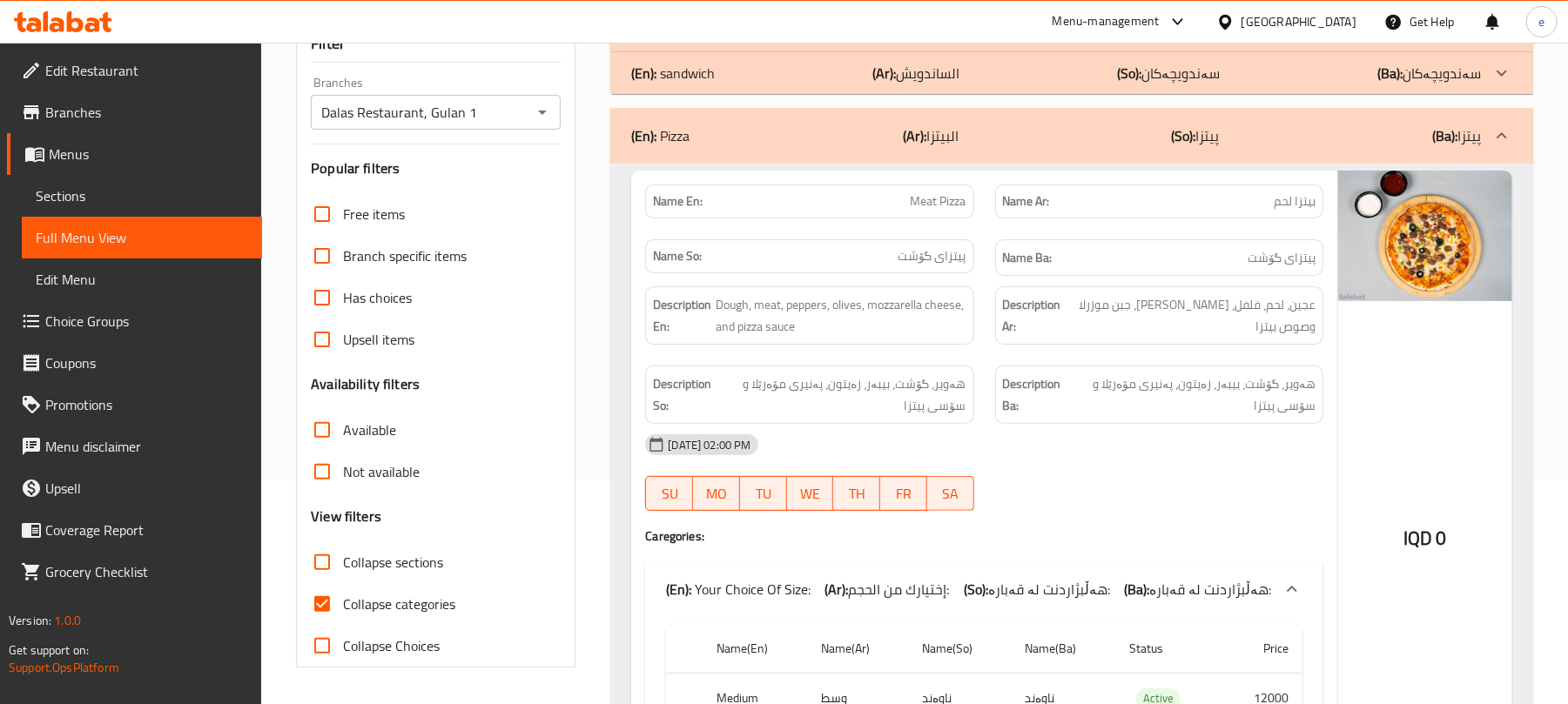
click at [935, 200] on span "Meat Pizza" at bounding box center [938, 201] width 56 height 19
copy span "Meat Pizza"
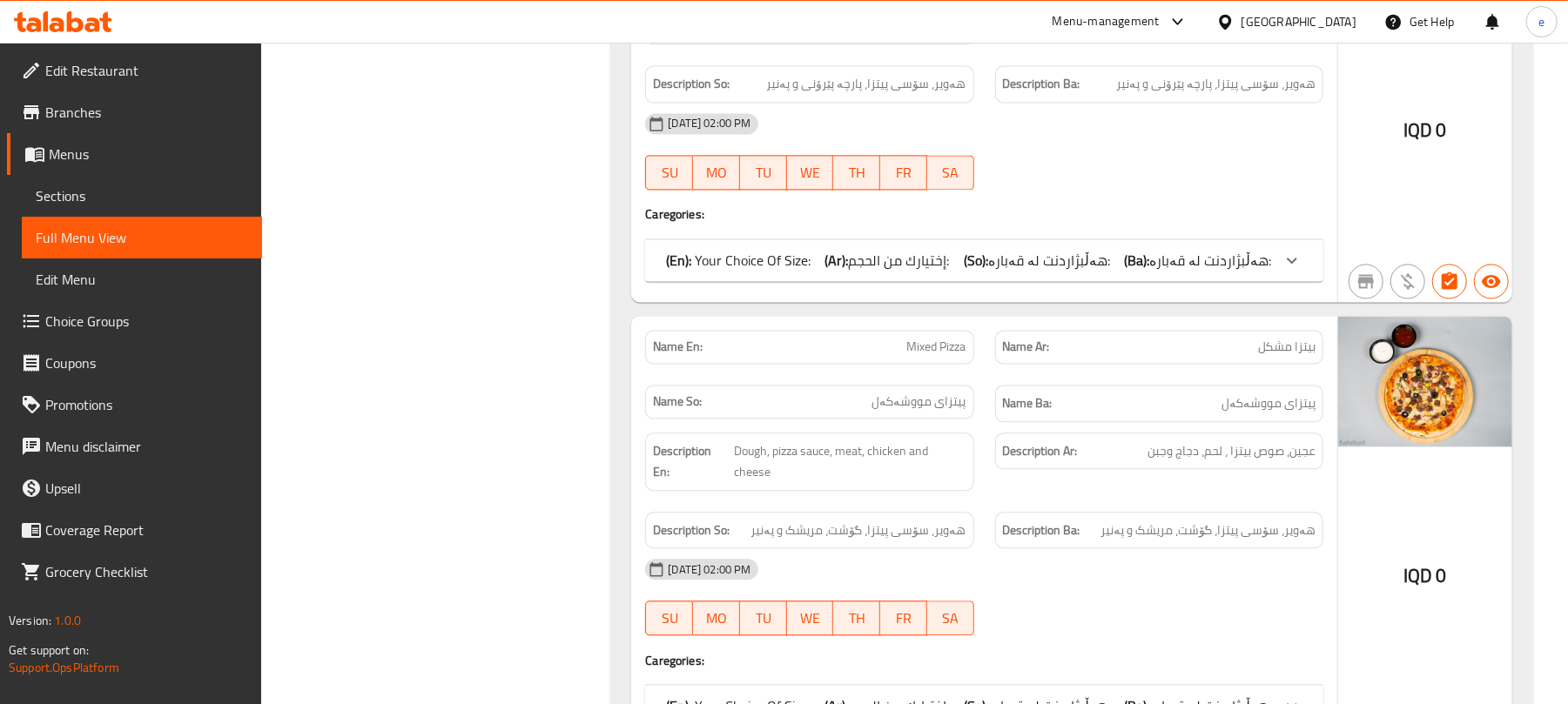
scroll to position [2776, 0]
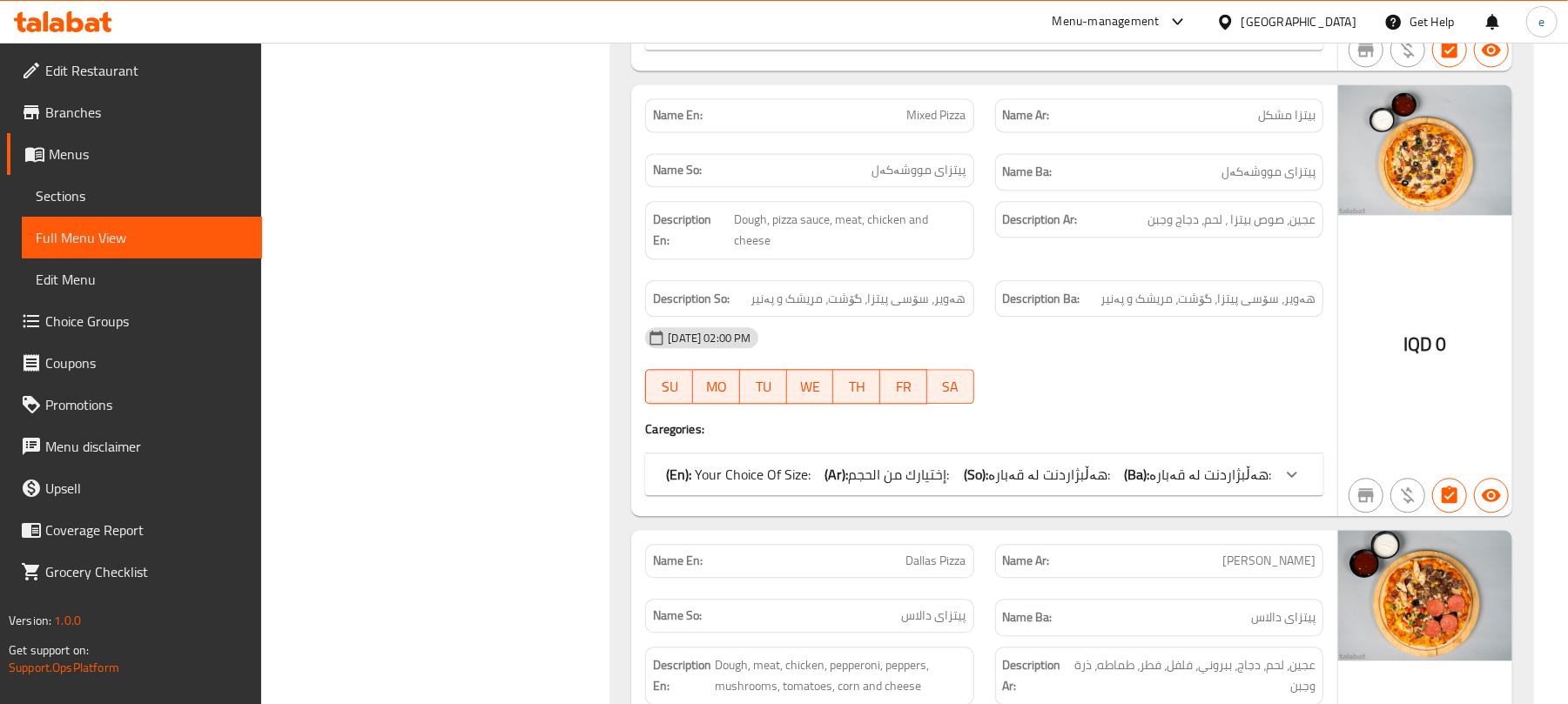
click at [1043, 485] on span "هەڵبژاردنت لە قەبارە:" at bounding box center [1049, 474] width 122 height 27
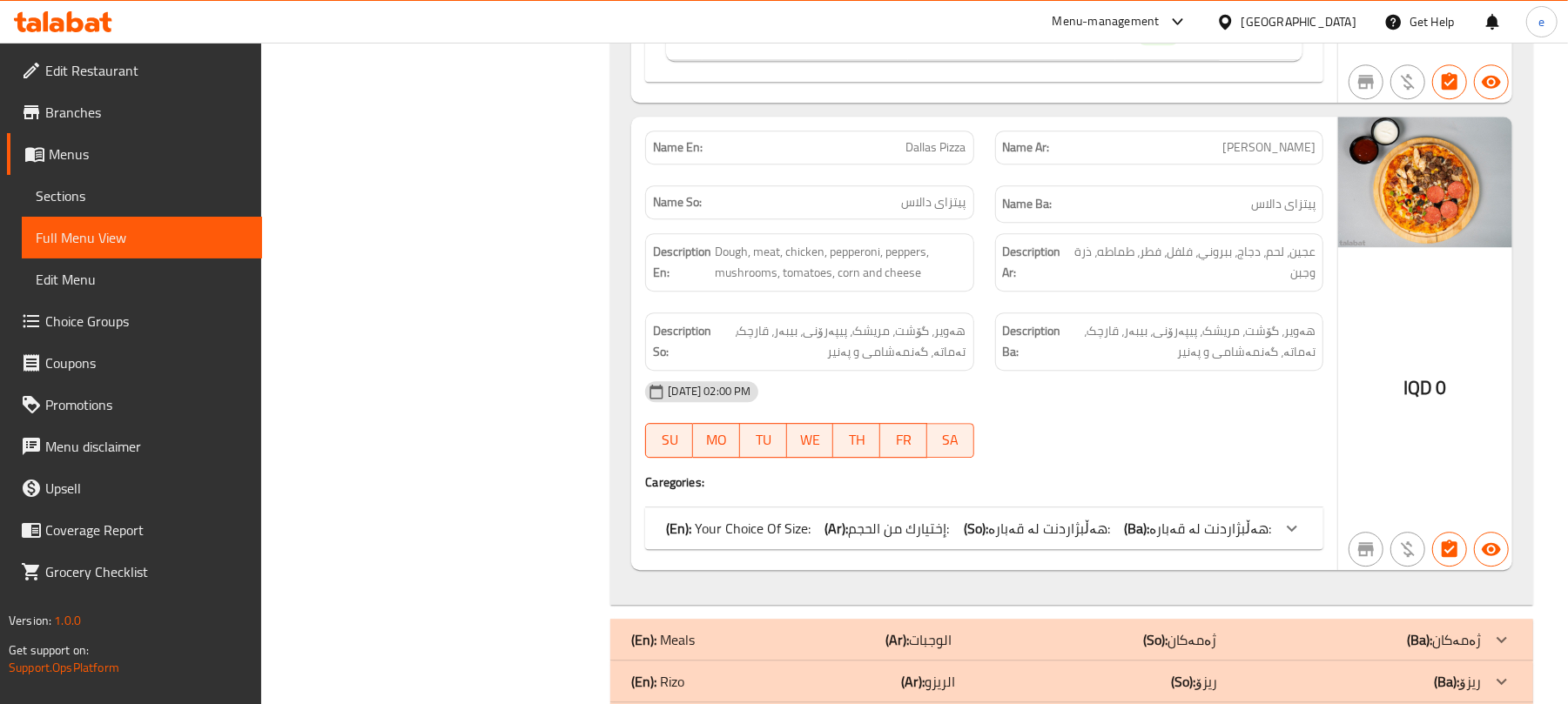
scroll to position [3472, 0]
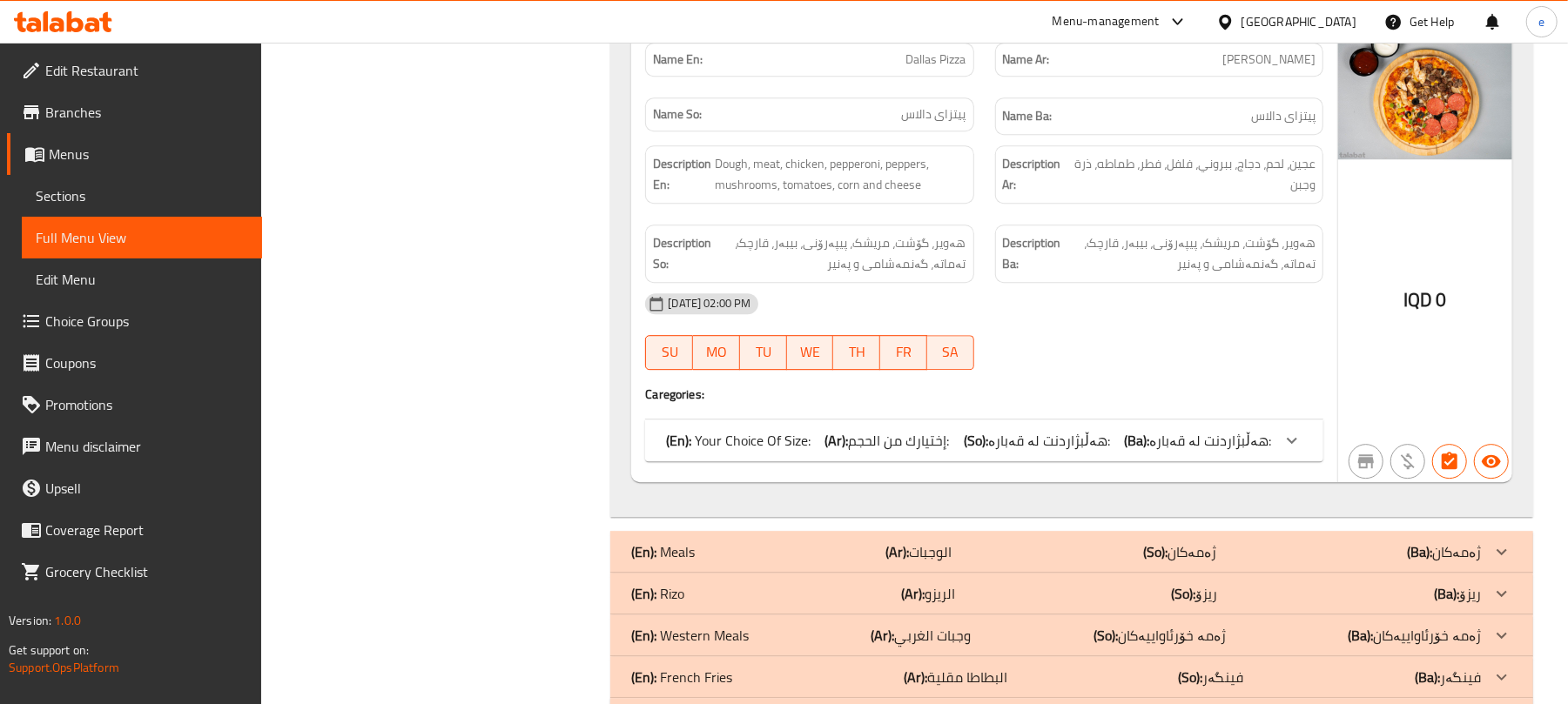
click at [1126, 482] on div "Name En: Dallas Pizza Name Ar: بيتزا دالاس Name So: پیتزای دالاس Name Ba: پیتزا…" at bounding box center [984, 255] width 706 height 454
click at [1130, 451] on div "(En): Your Choice Of Size: (Ar): إختيارك من الحجم: (So): هەڵبژاردنت لە قەبارە: …" at bounding box center [969, 440] width 605 height 21
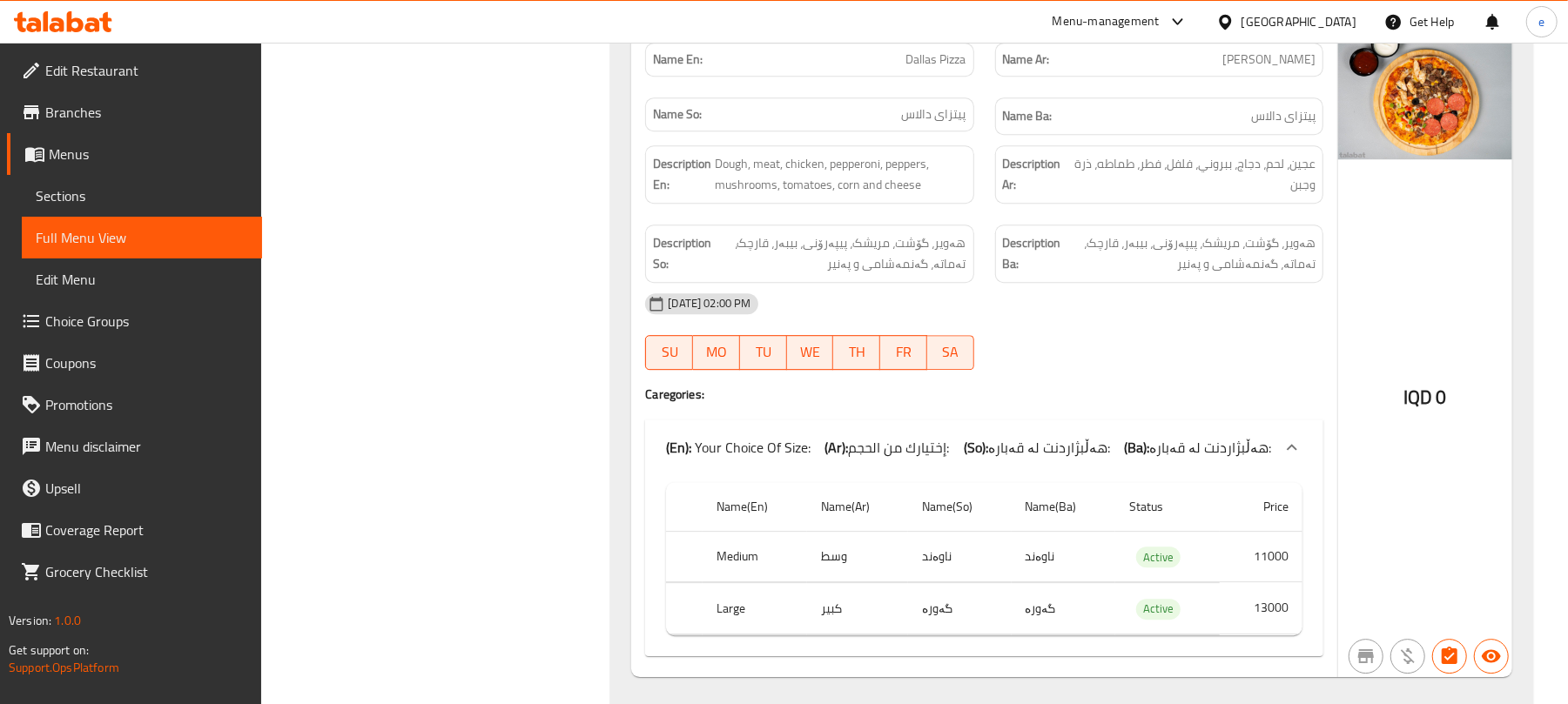
scroll to position [3241, 0]
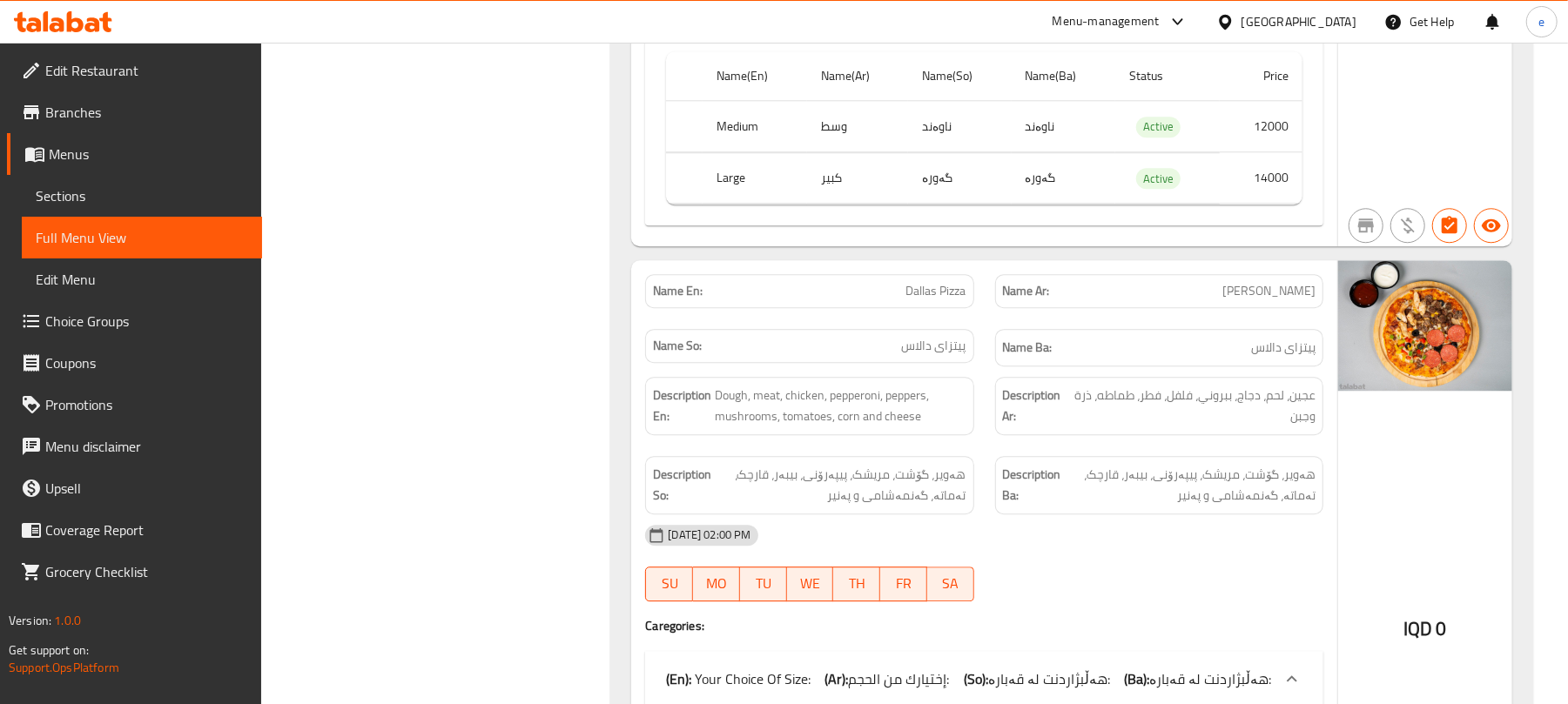
click at [933, 308] on div "Name En: Dallas Pizza" at bounding box center [810, 291] width 328 height 34
click at [958, 300] on span "Dallas Pizza" at bounding box center [936, 291] width 60 height 19
copy span "Dallas Pizza"
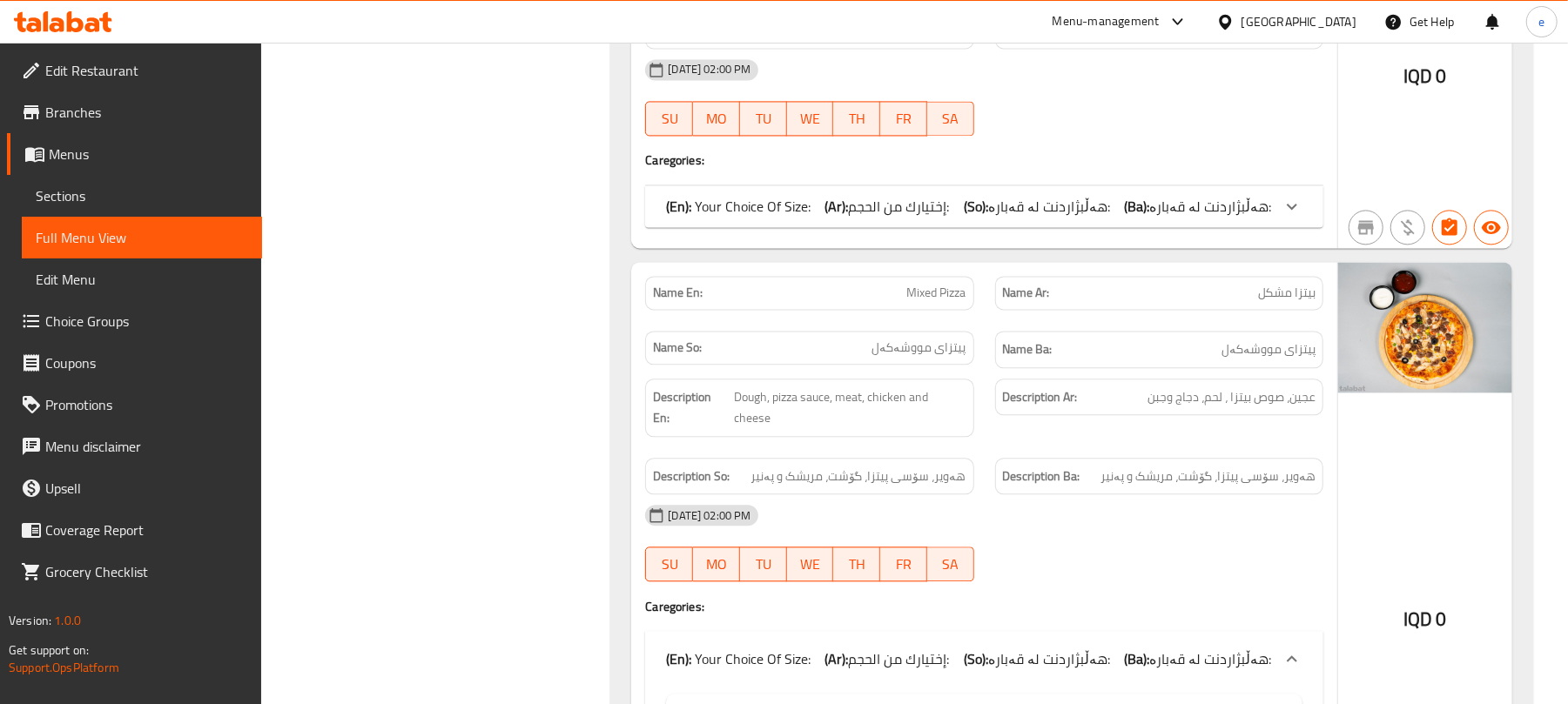
scroll to position [2545, 0]
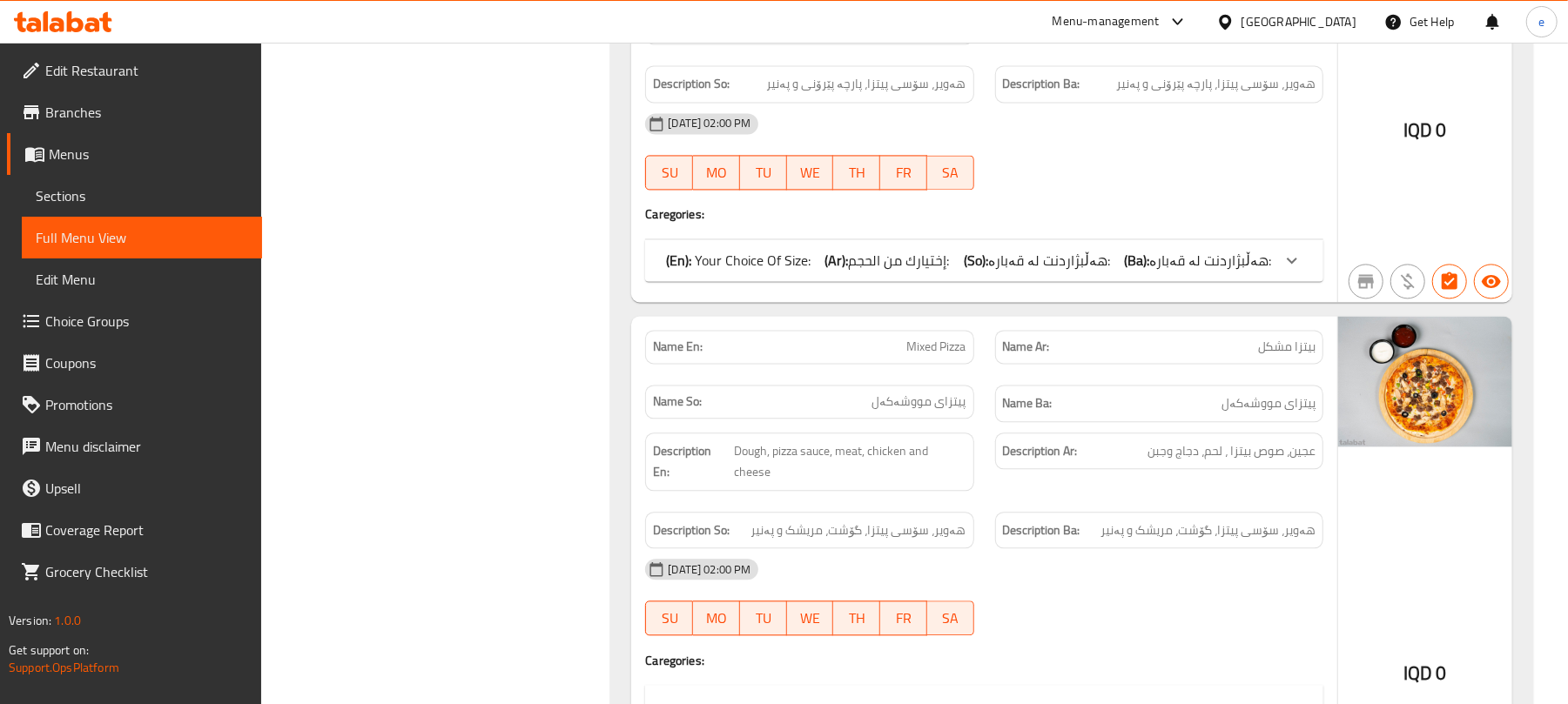
click at [940, 355] on span "Mixed Pizza" at bounding box center [937, 347] width 59 height 19
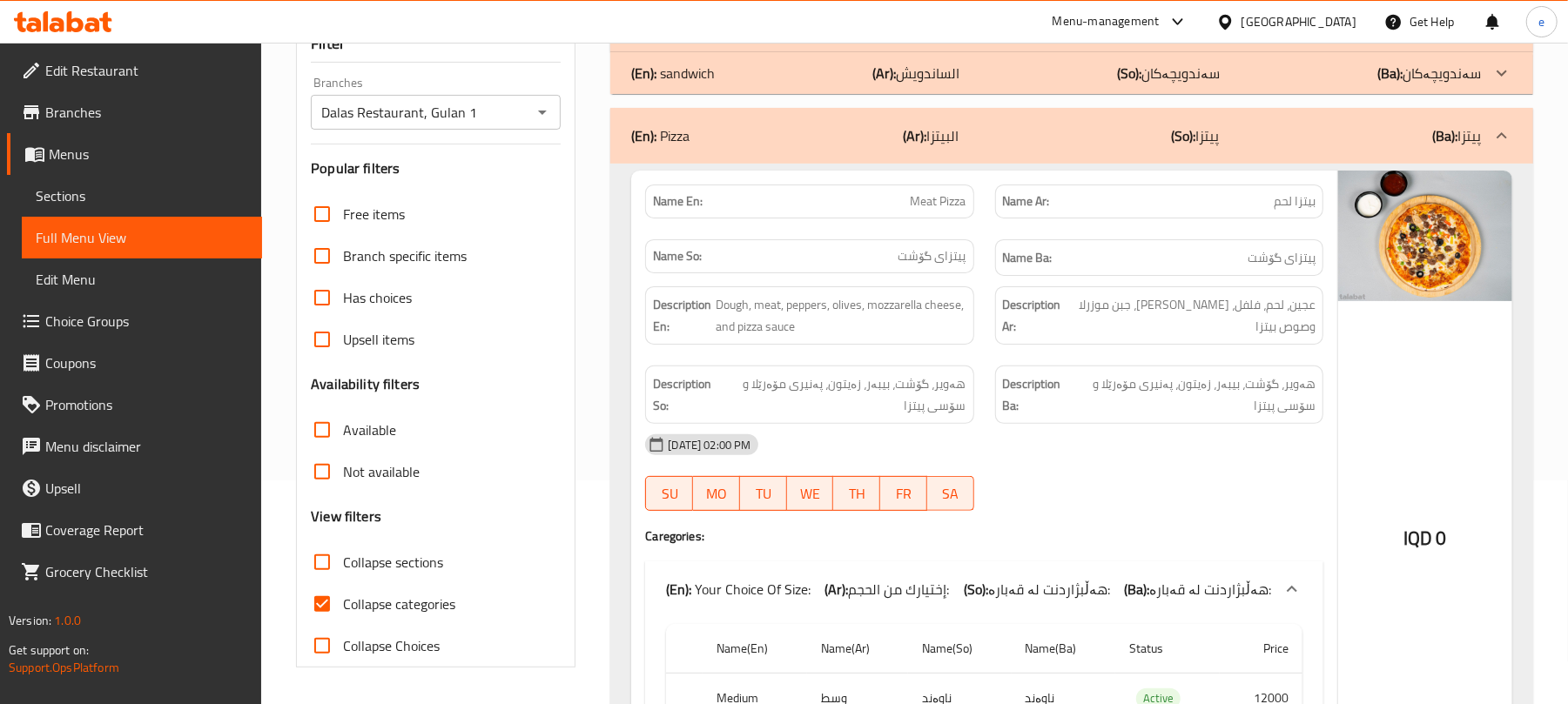
scroll to position [0, 0]
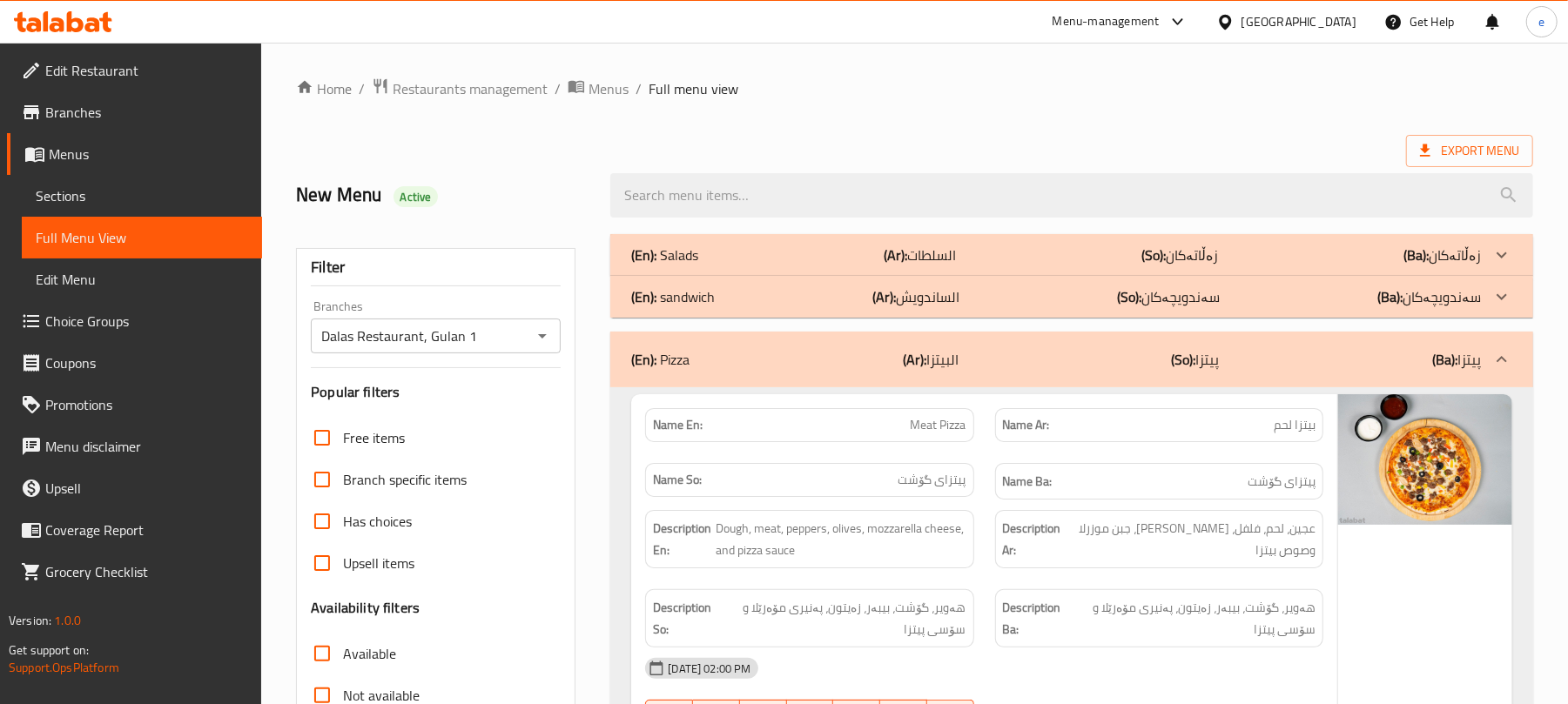
click at [1012, 366] on div "(En): Pizza (Ar): البيتزا (So): پیتزا (Ba): پیتزا" at bounding box center [1056, 358] width 850 height 21
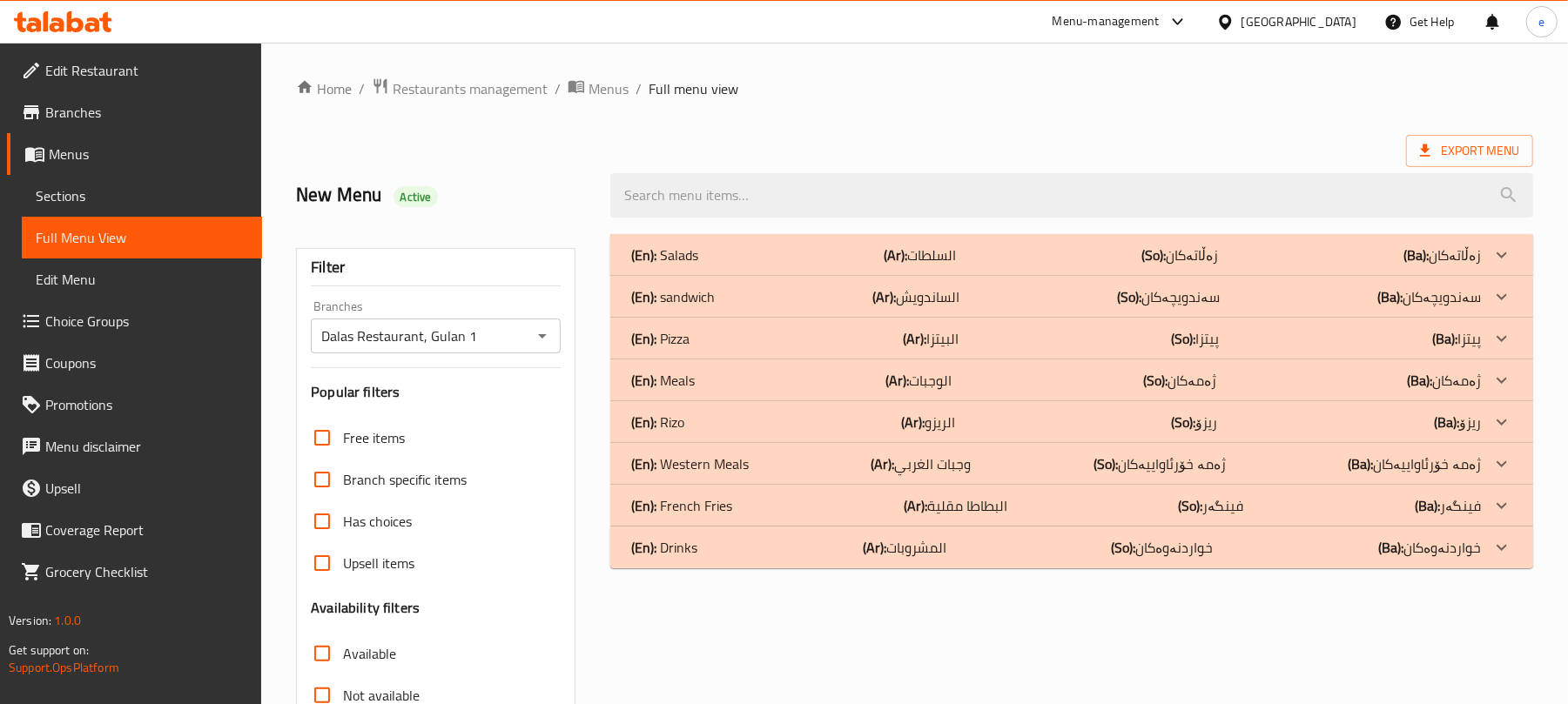
click at [876, 384] on div "(En): Meals (Ar): الوجبات (So): ژەمەکان (Ba): ژەمەکان" at bounding box center [1056, 380] width 850 height 21
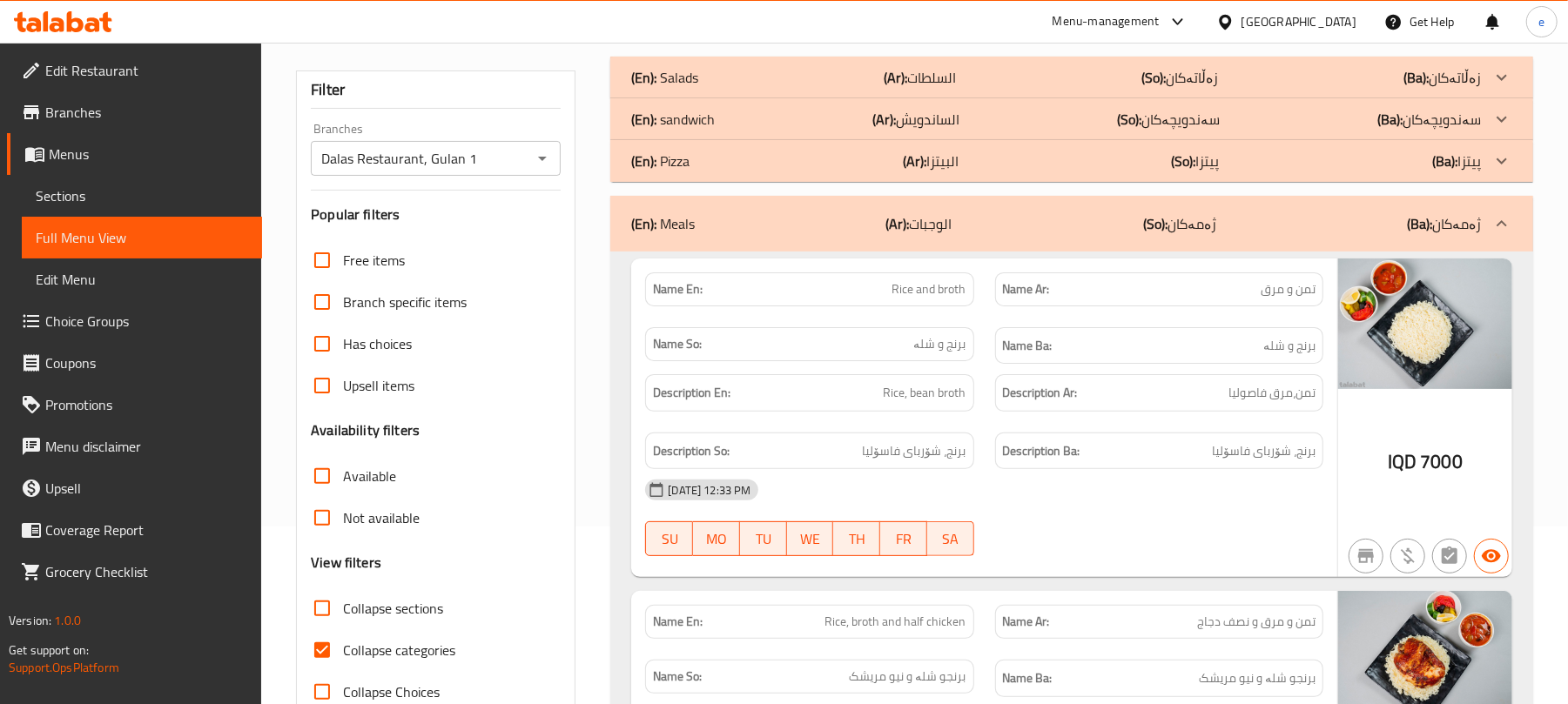
scroll to position [232, 0]
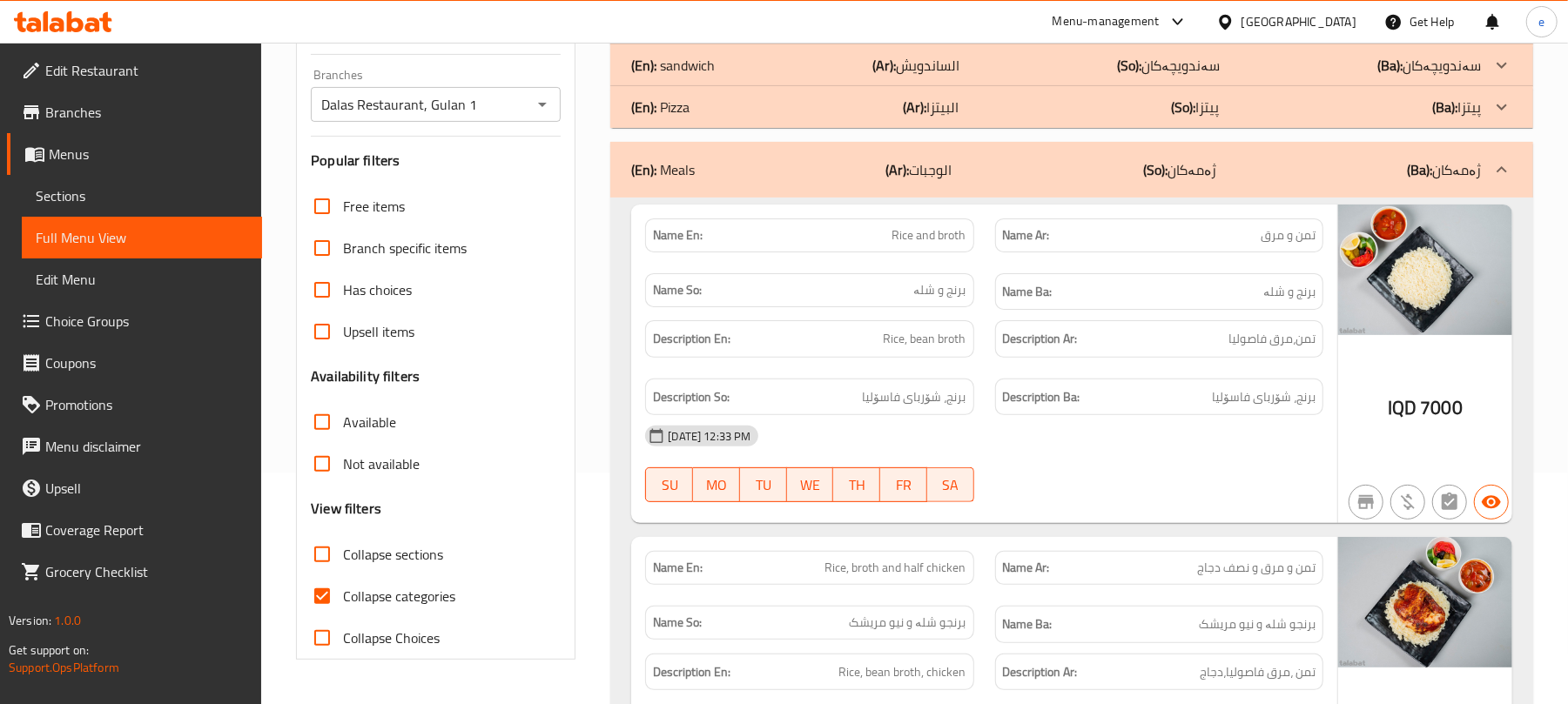
click at [948, 227] on span "Rice and broth" at bounding box center [928, 235] width 74 height 19
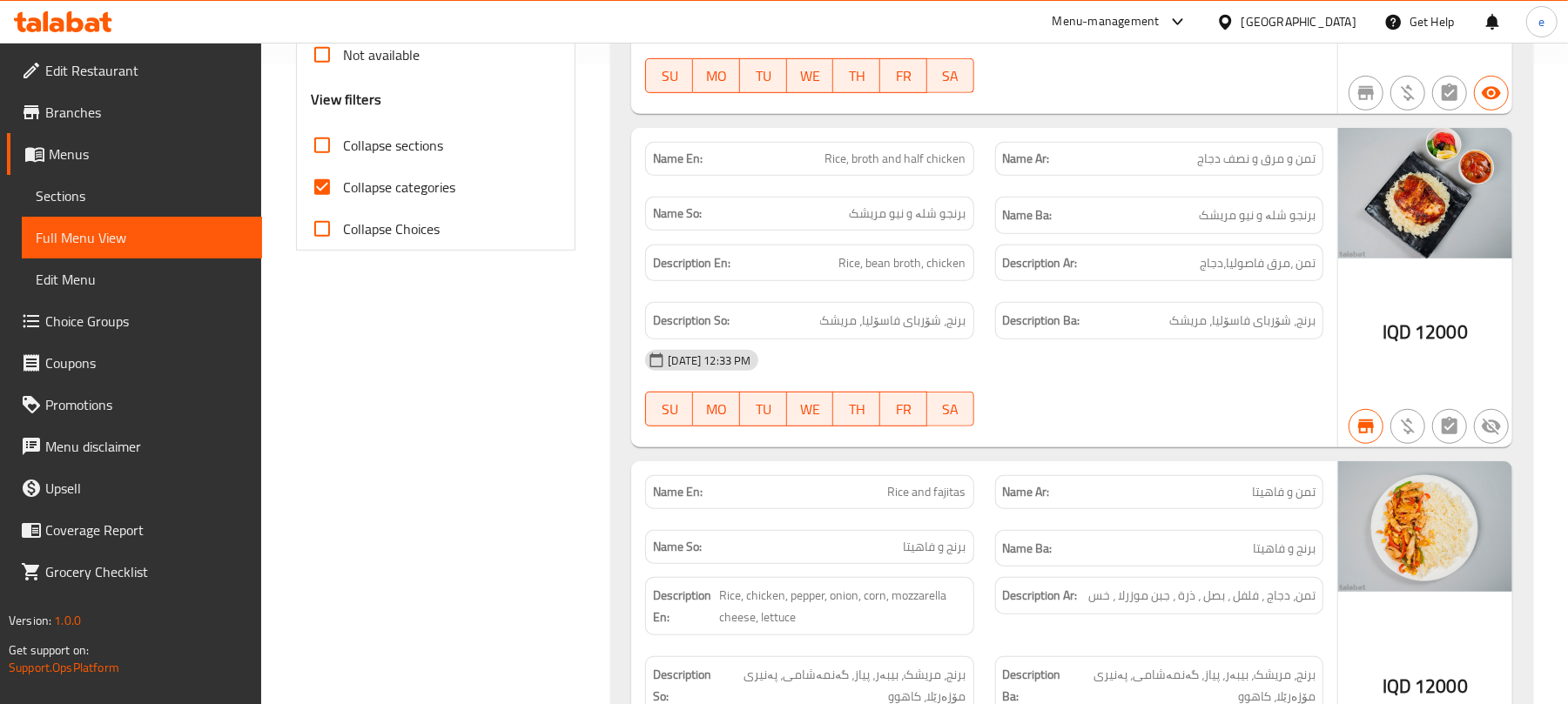
scroll to position [696, 0]
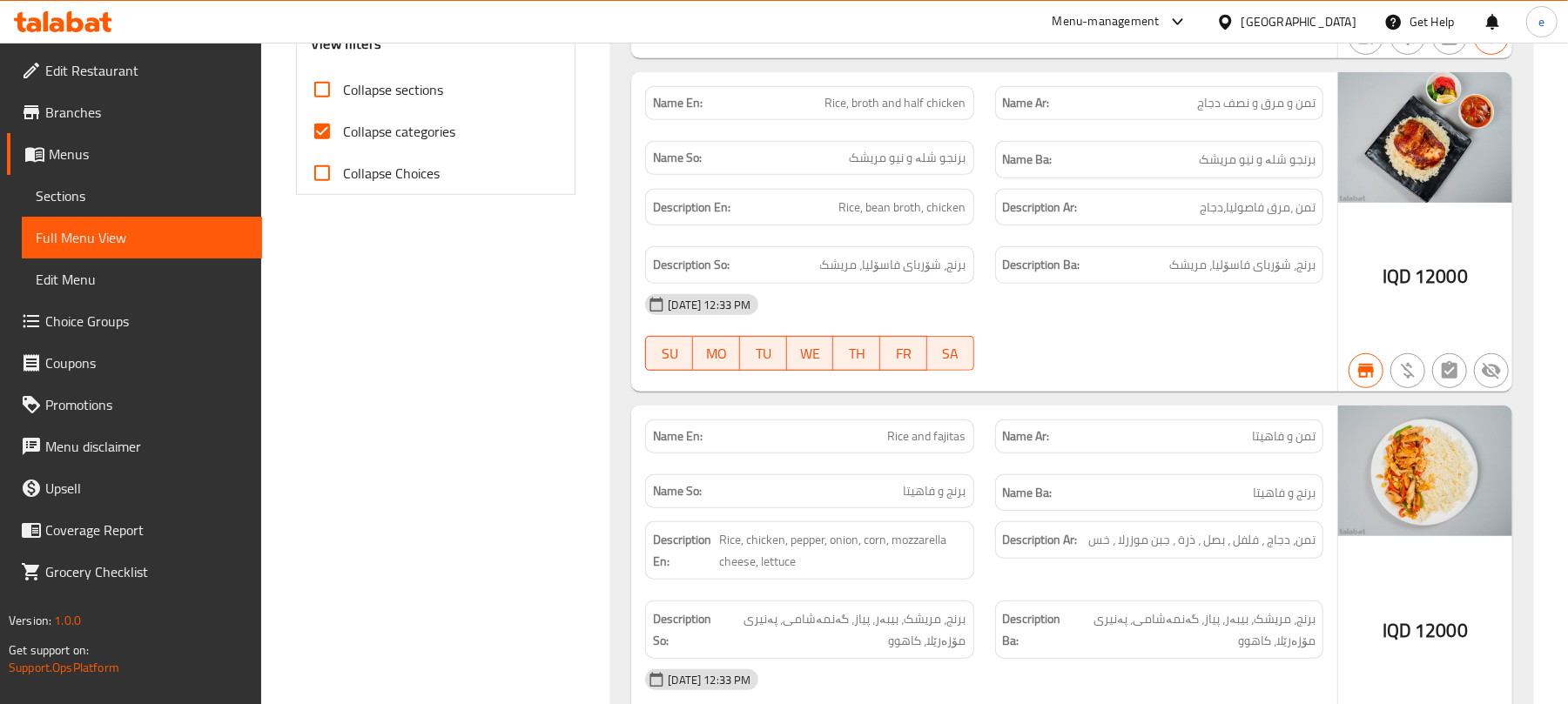
click at [956, 446] on span "Rice and fajitas" at bounding box center [927, 436] width 79 height 19
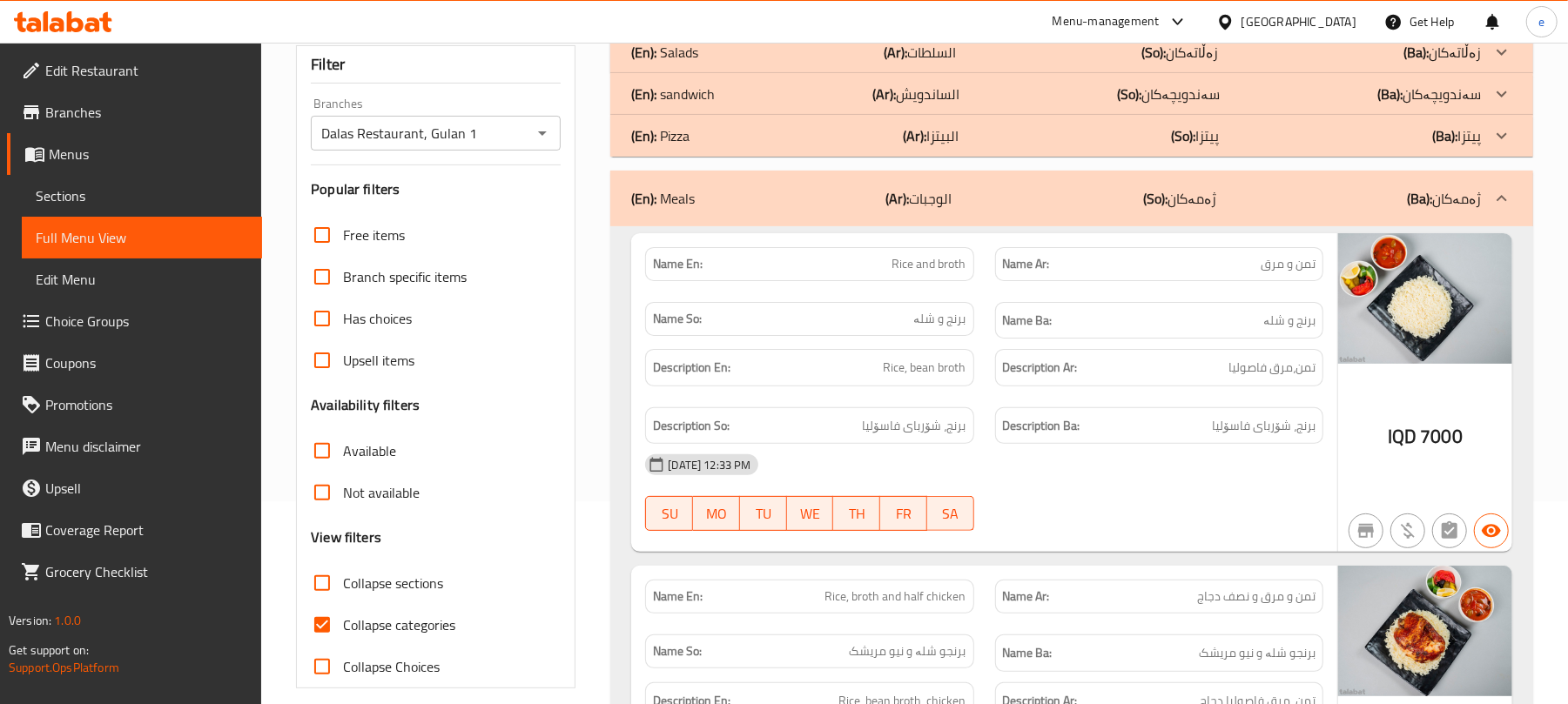
scroll to position [0, 0]
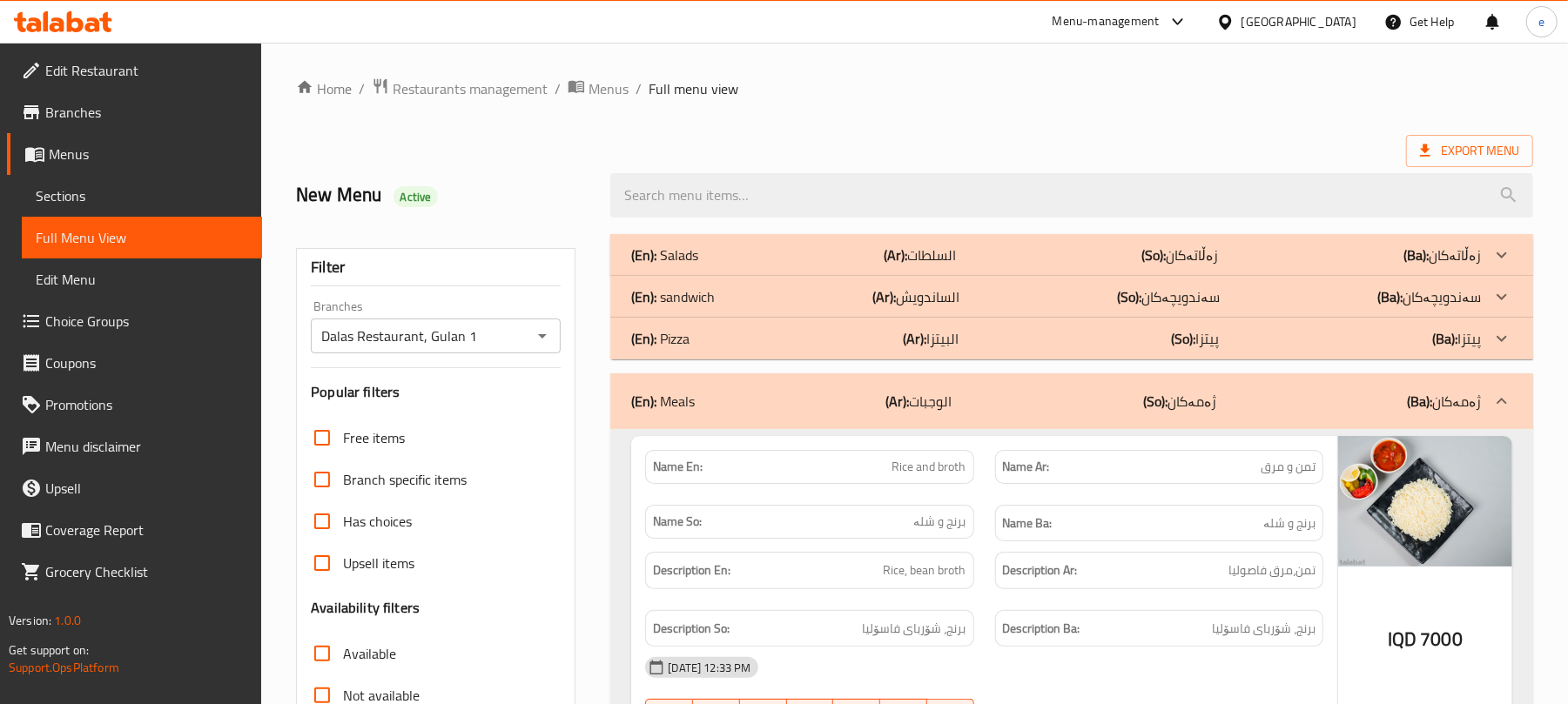
drag, startPoint x: 974, startPoint y: 406, endPoint x: 969, endPoint y: 397, distance: 10.3
click at [976, 406] on div "(En): Meals (Ar): الوجبات (So): ژەمەکان (Ba): ژەمەکان" at bounding box center [1056, 401] width 850 height 21
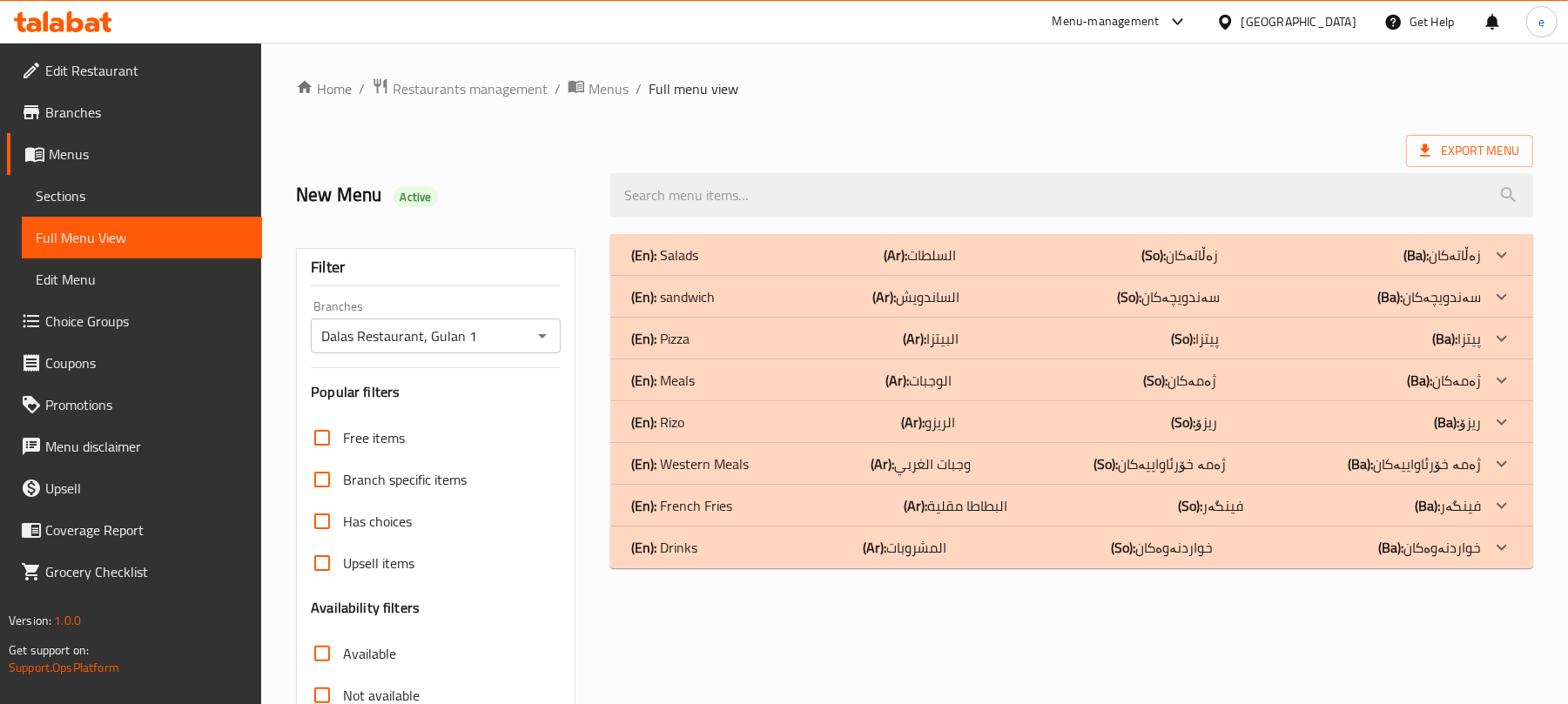
click at [913, 291] on p "(Ar): الساندويش" at bounding box center [916, 297] width 87 height 21
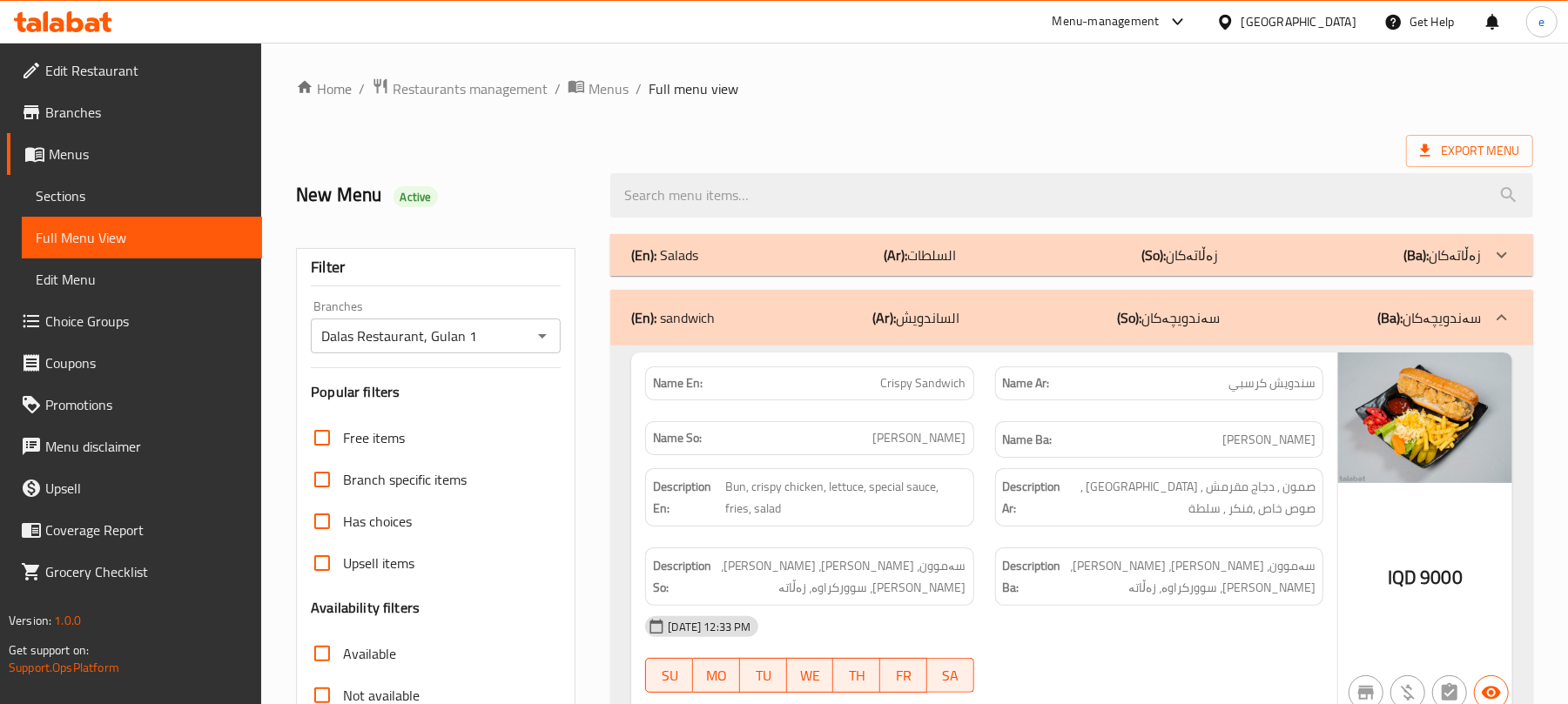
click at [915, 384] on span "Crispy Sandwich" at bounding box center [924, 383] width 85 height 19
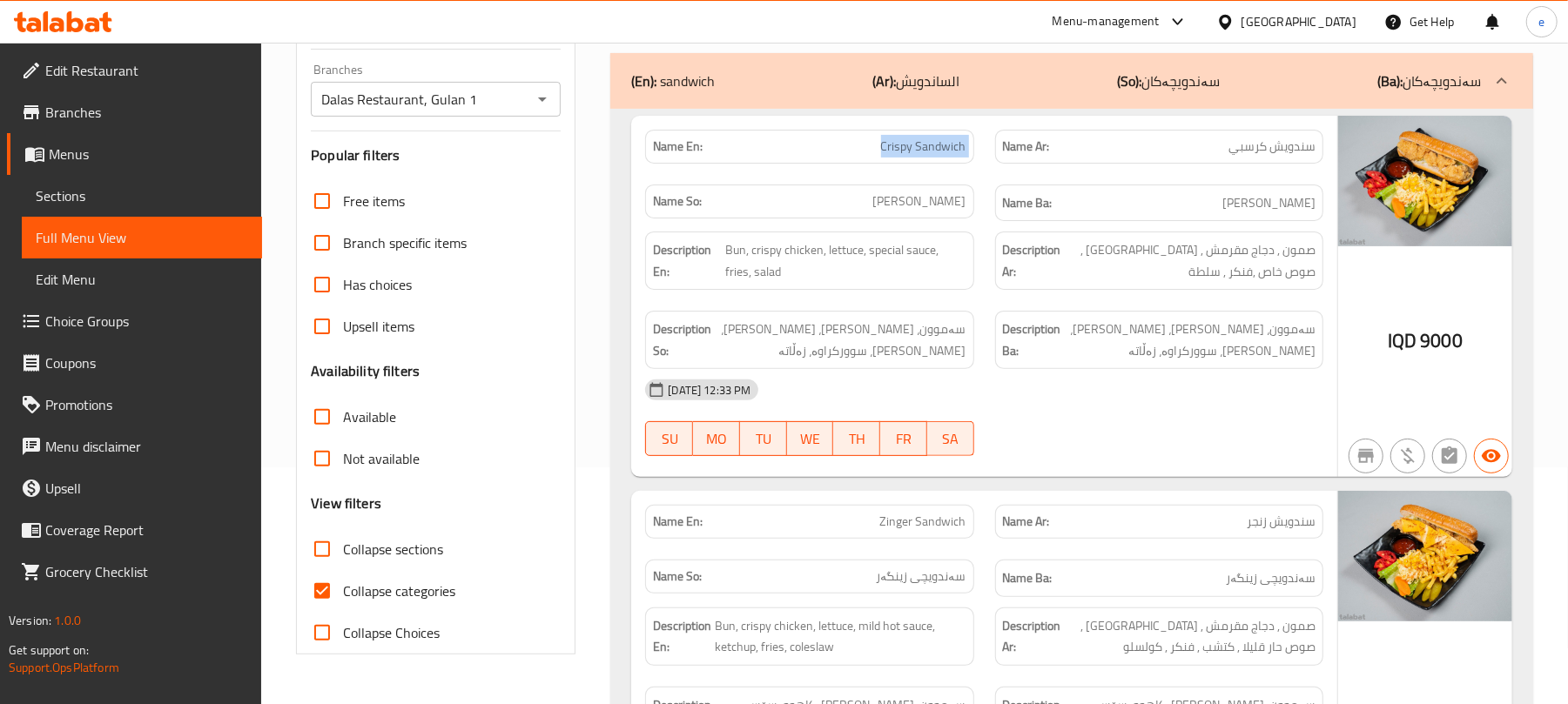
scroll to position [463, 0]
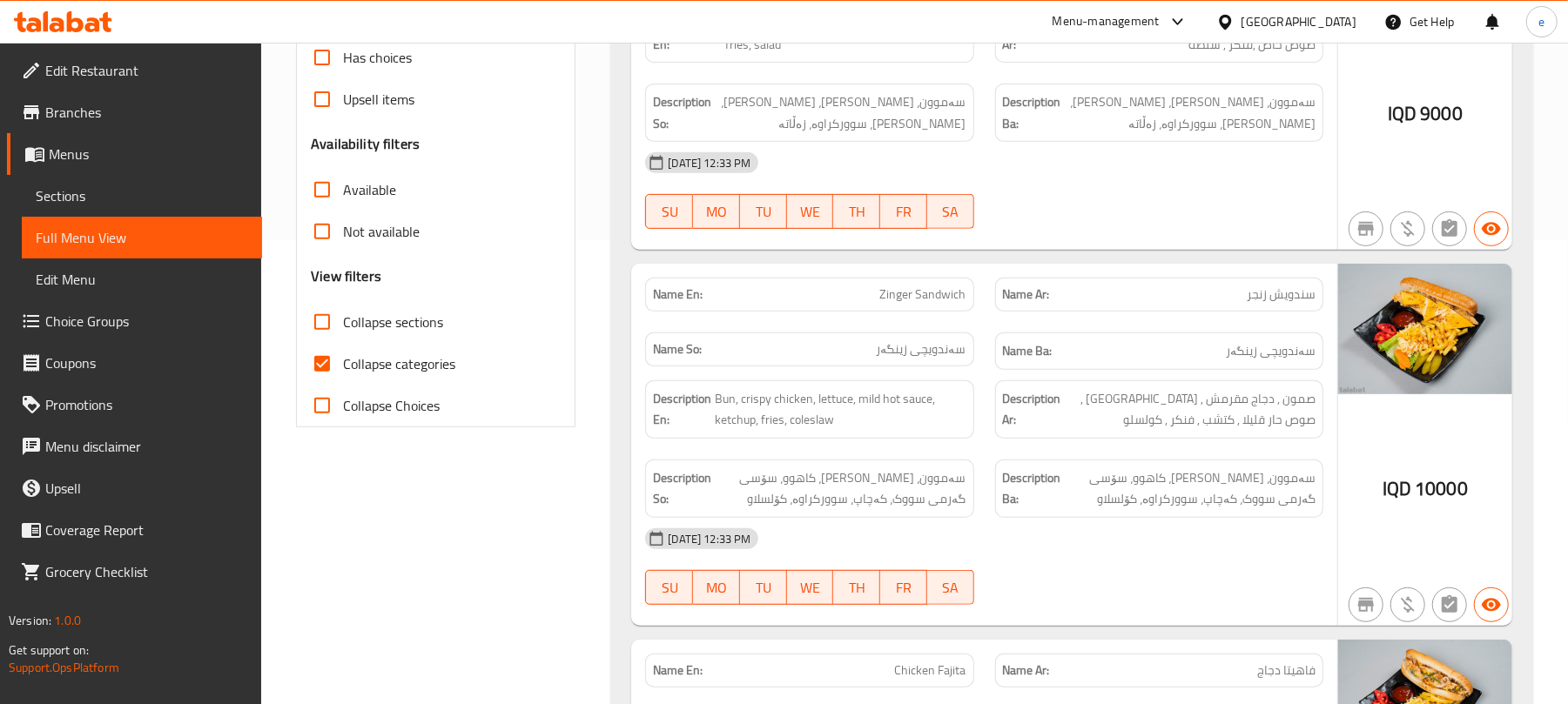
click at [934, 303] on span "Zinger Sandwich" at bounding box center [924, 295] width 86 height 19
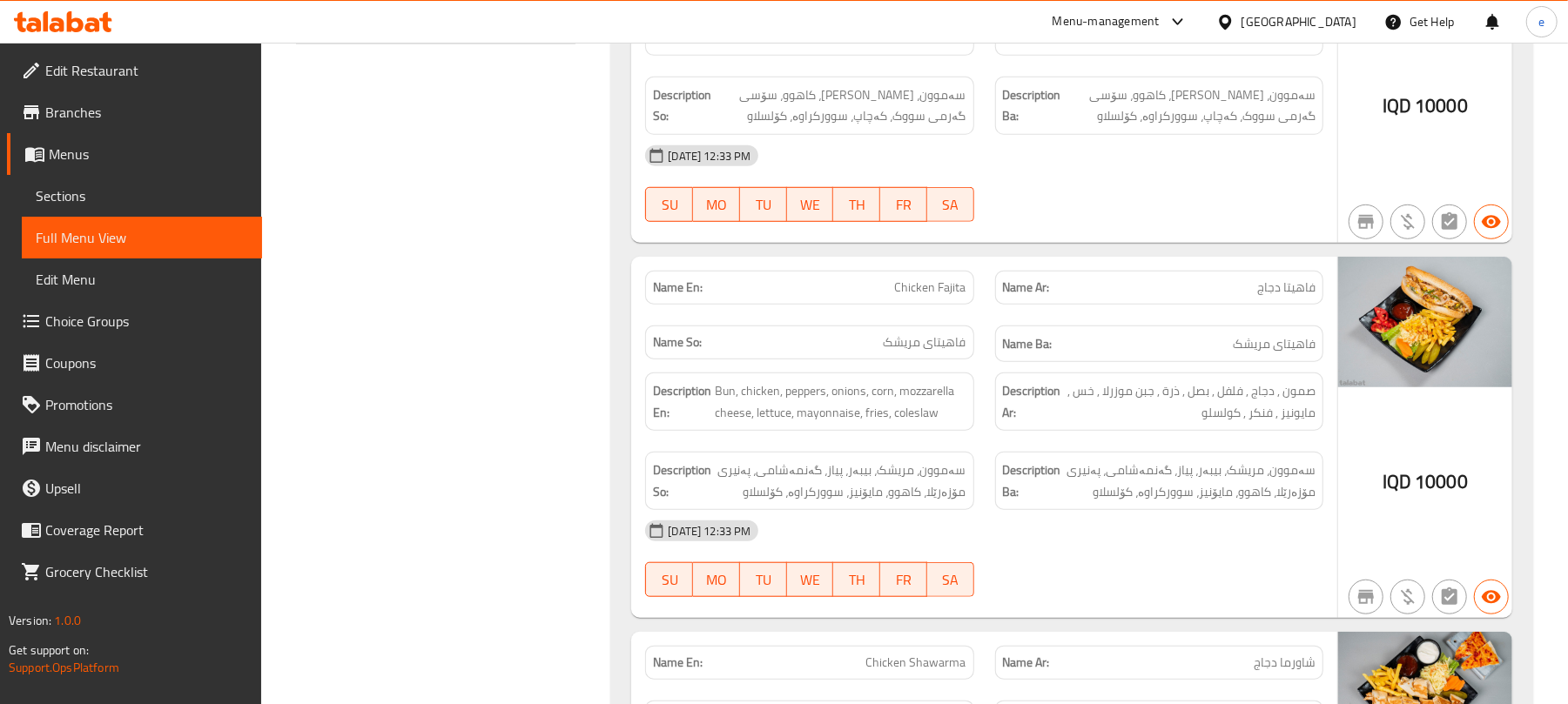
scroll to position [928, 0]
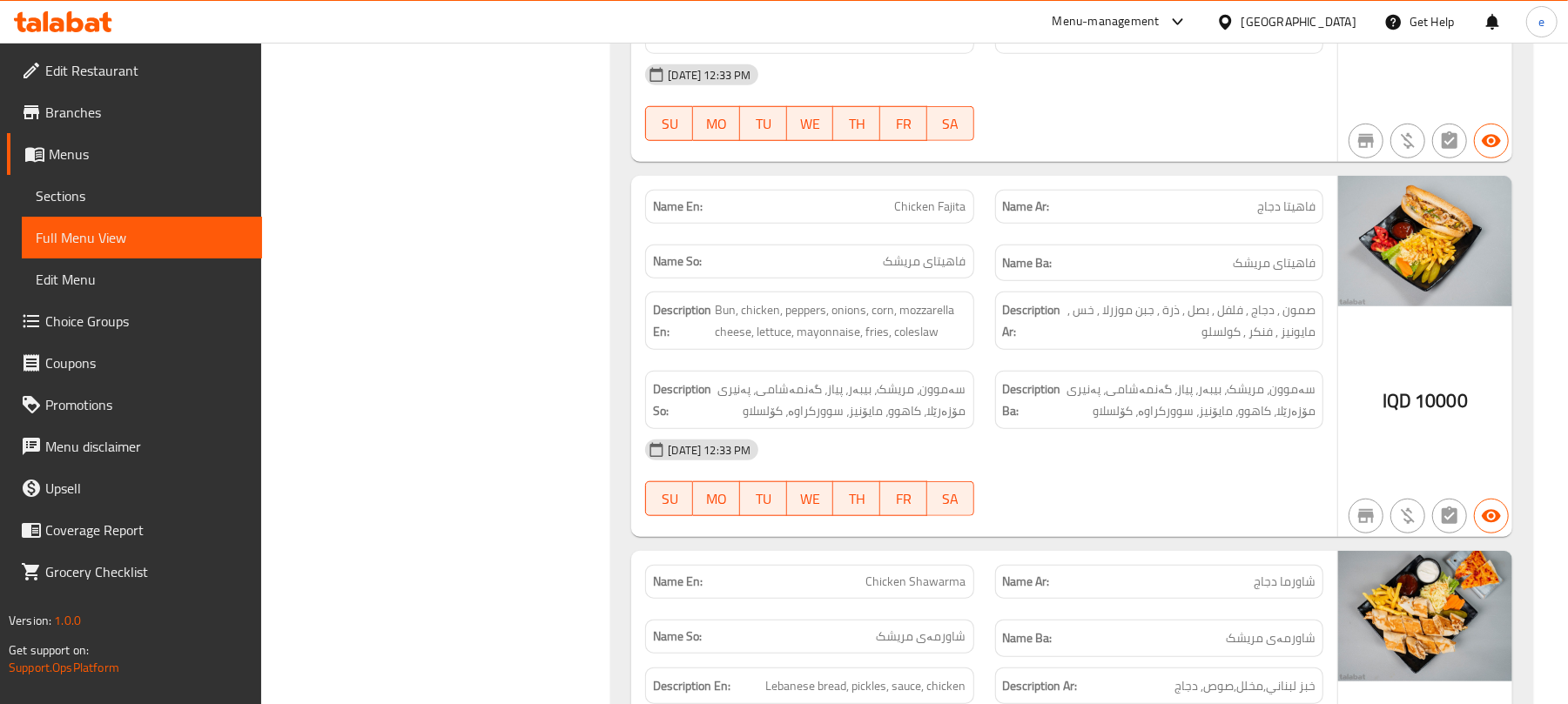
click at [937, 206] on span "Chicken Fajita" at bounding box center [930, 206] width 72 height 19
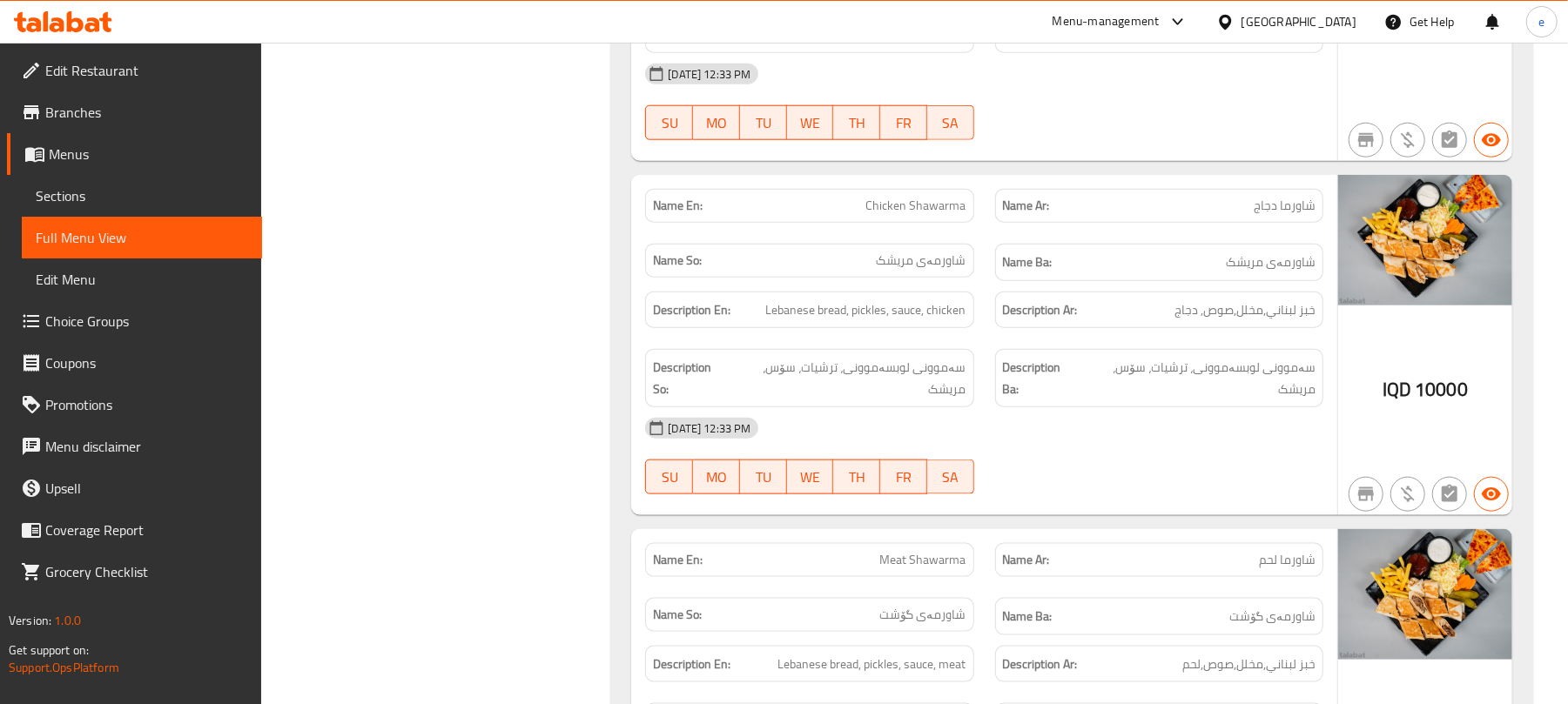
scroll to position [1392, 0]
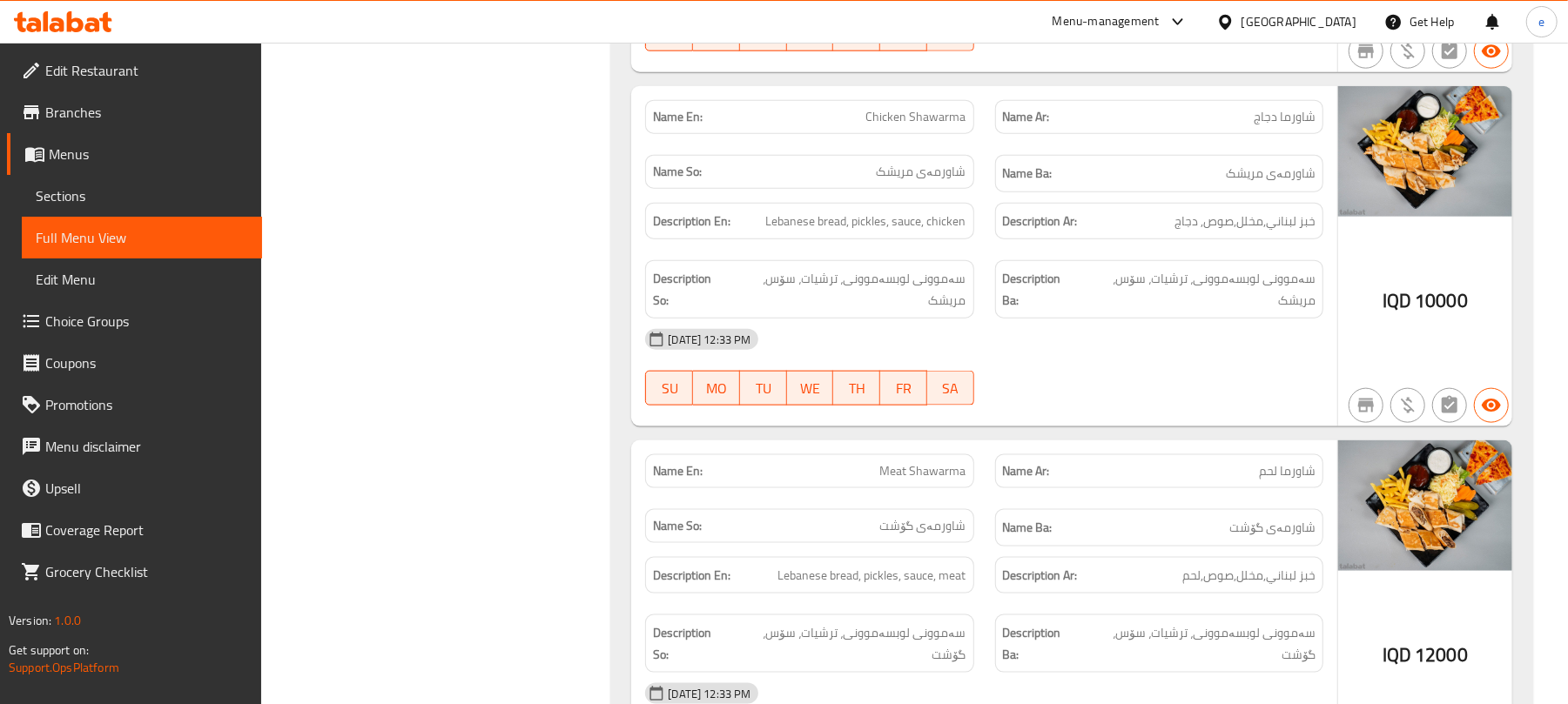
click at [934, 122] on span "Chicken Shawarma" at bounding box center [917, 117] width 100 height 19
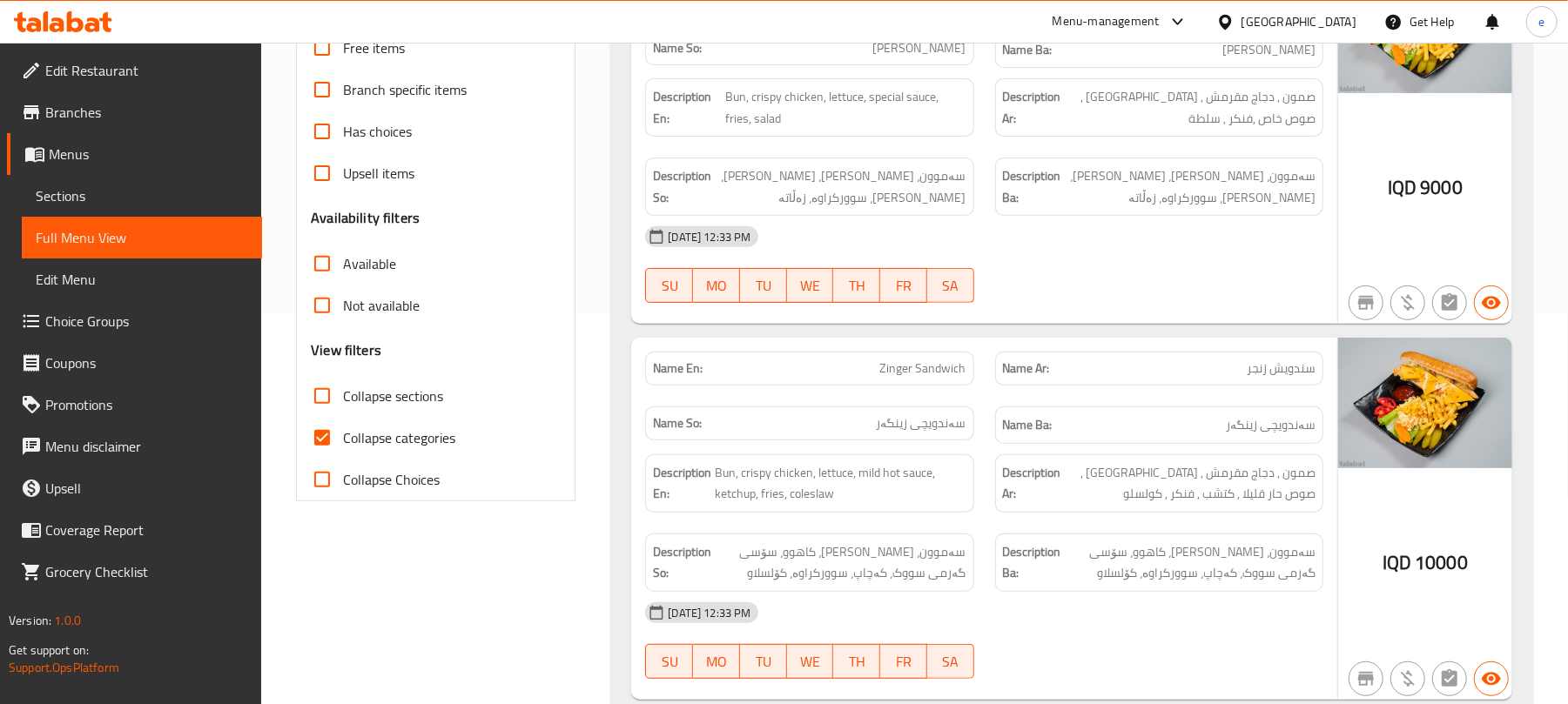
scroll to position [0, 0]
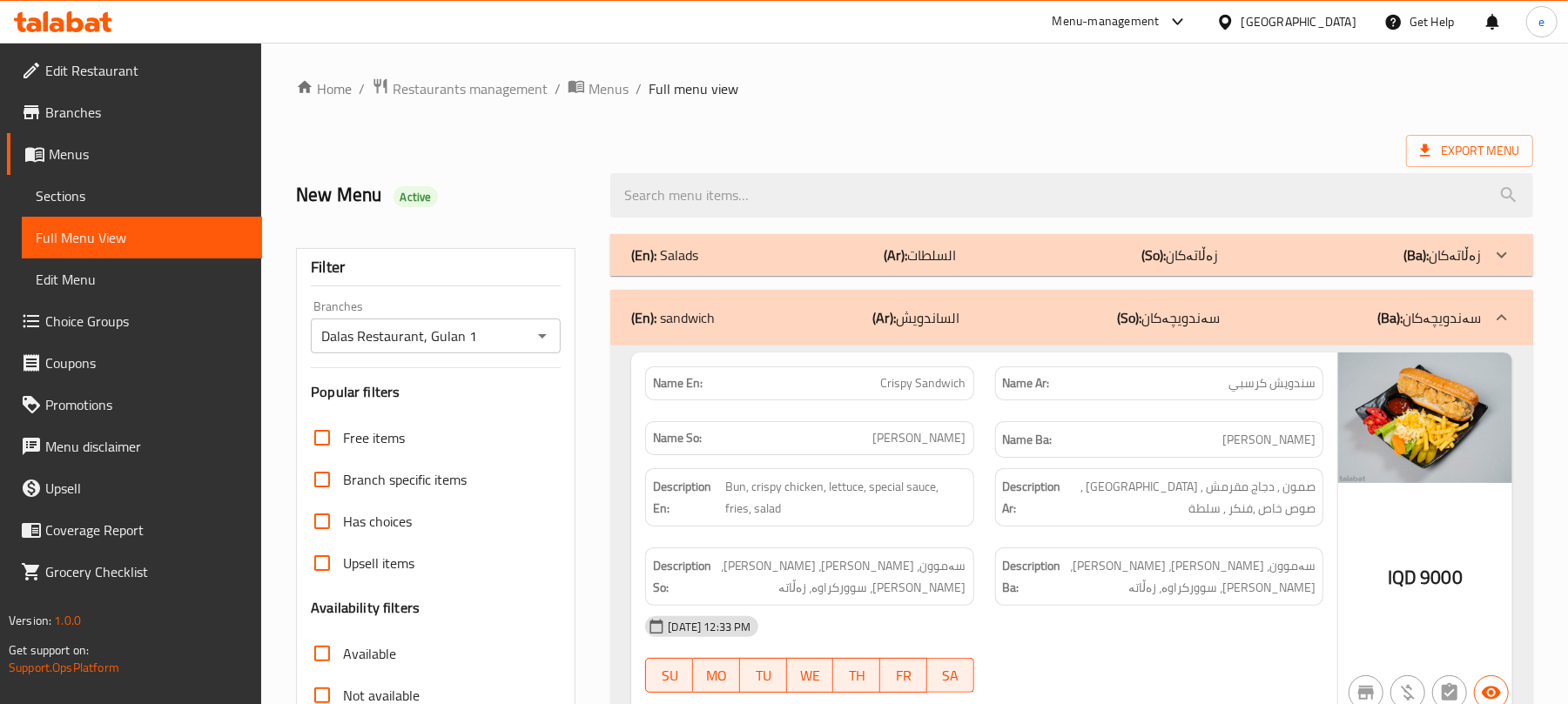
click at [914, 334] on div "(En): sandwich (Ar): الساندويش (So): سەندویچەکان (Ba): سەندویچەکان" at bounding box center [1072, 317] width 924 height 56
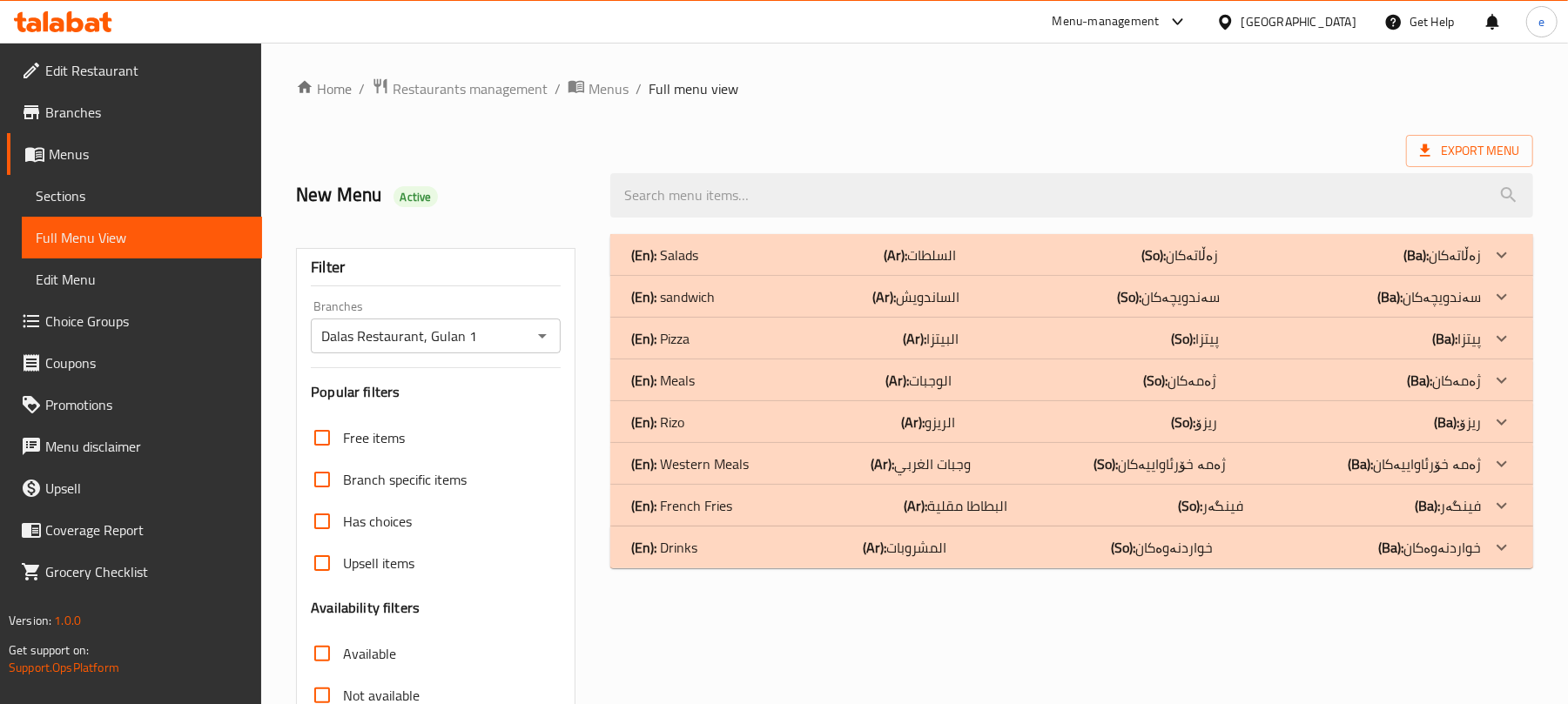
drag, startPoint x: 938, startPoint y: 261, endPoint x: 944, endPoint y: 241, distance: 20.9
click at [938, 257] on p "(Ar): السلطات" at bounding box center [921, 254] width 73 height 21
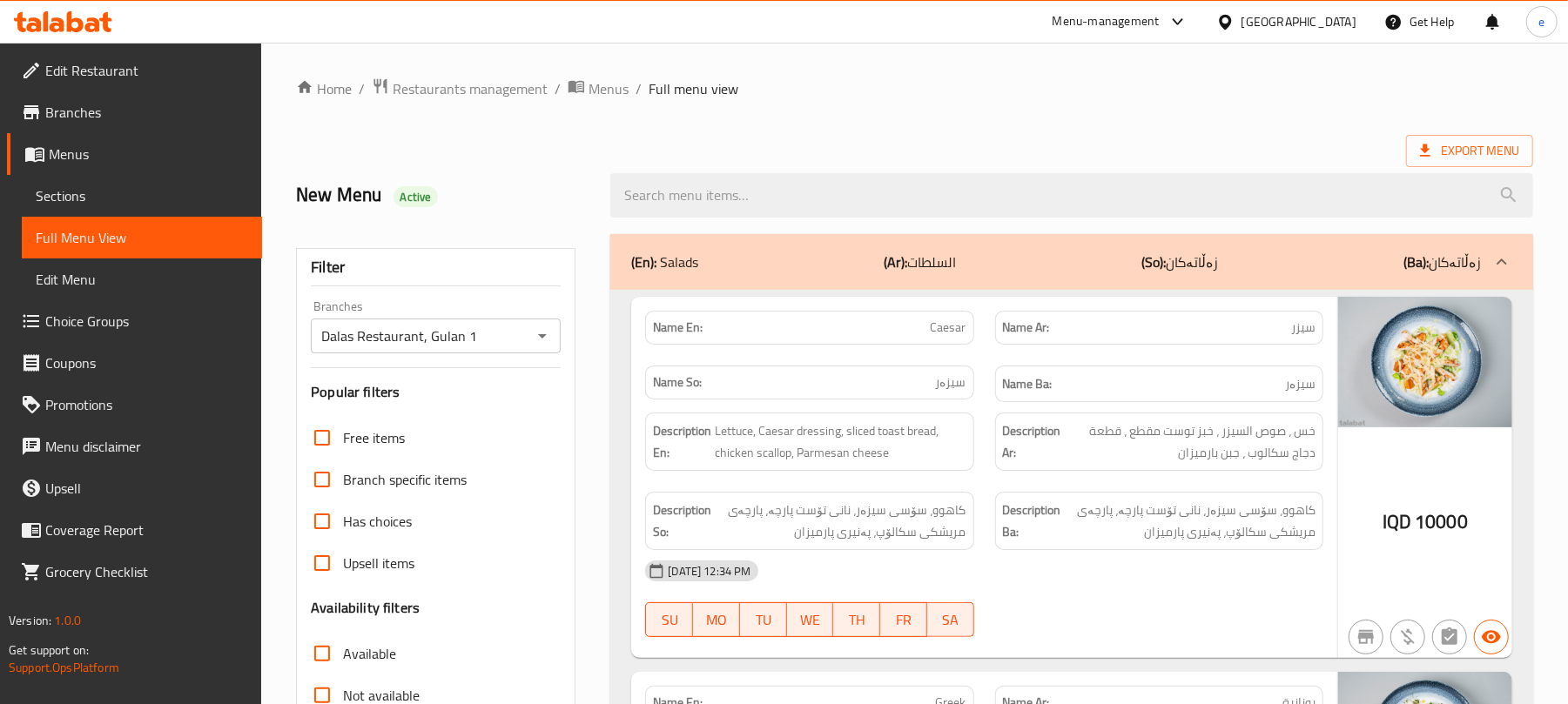
click at [958, 337] on span "Caesar" at bounding box center [948, 327] width 35 height 19
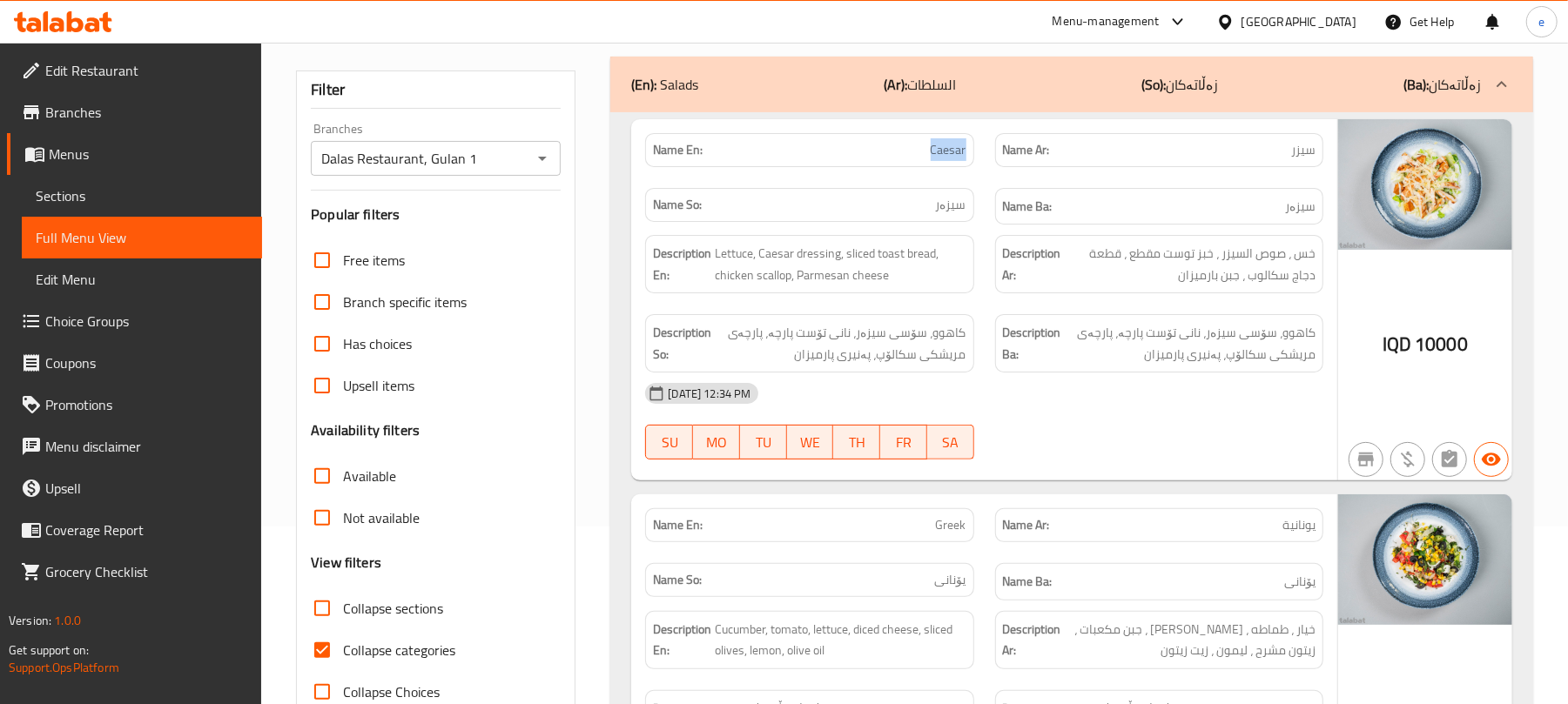
scroll to position [463, 0]
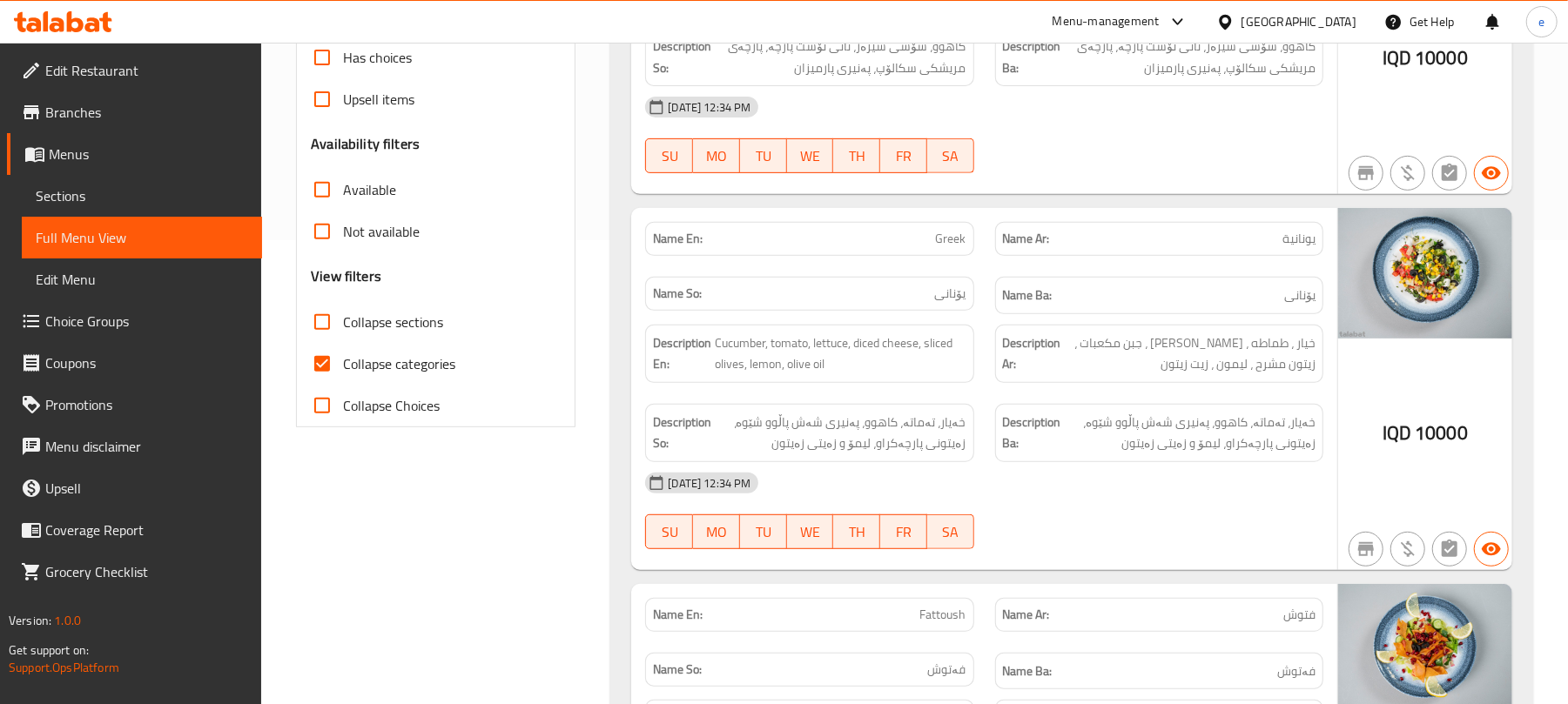
click at [959, 241] on span "Greek" at bounding box center [951, 239] width 30 height 19
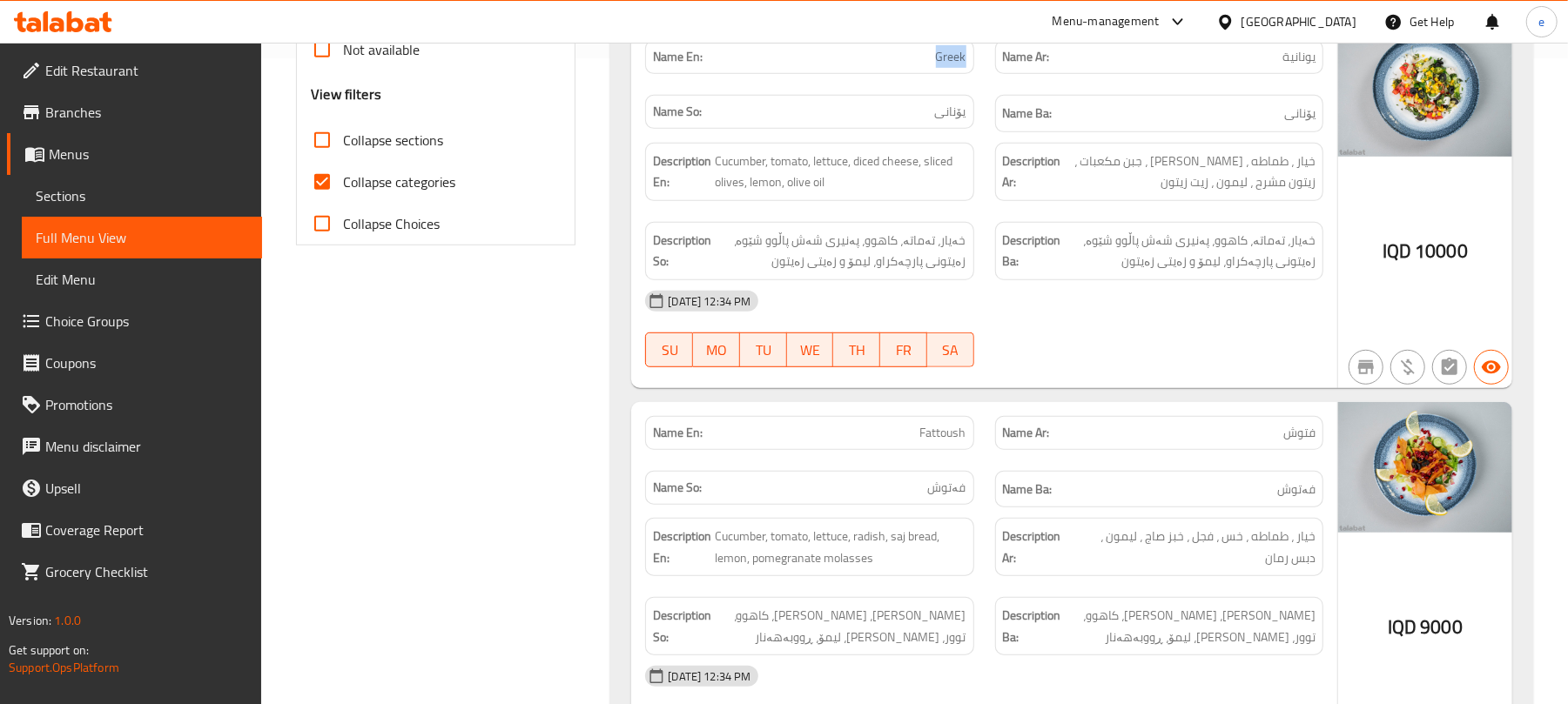
scroll to position [696, 0]
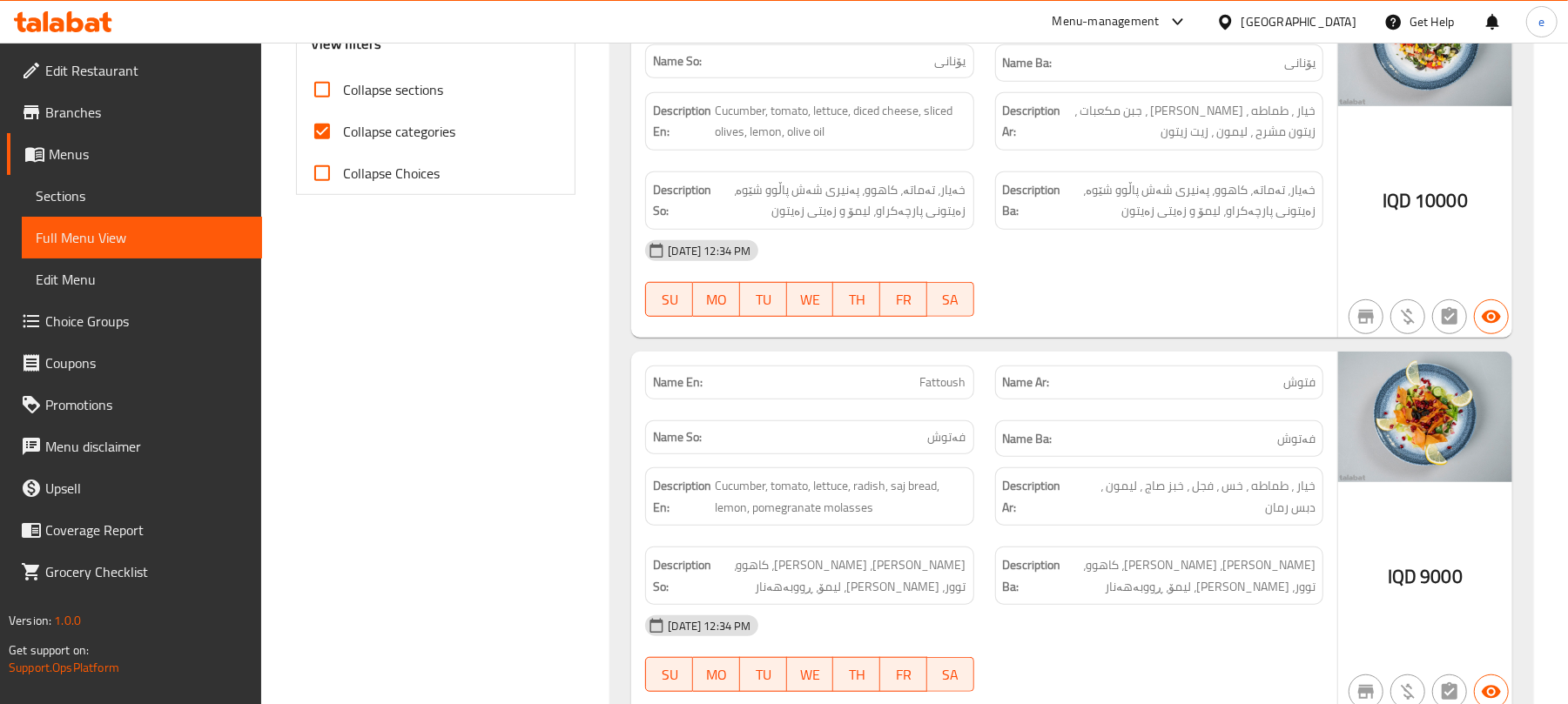
click at [947, 392] on span "Fattoush" at bounding box center [943, 382] width 46 height 19
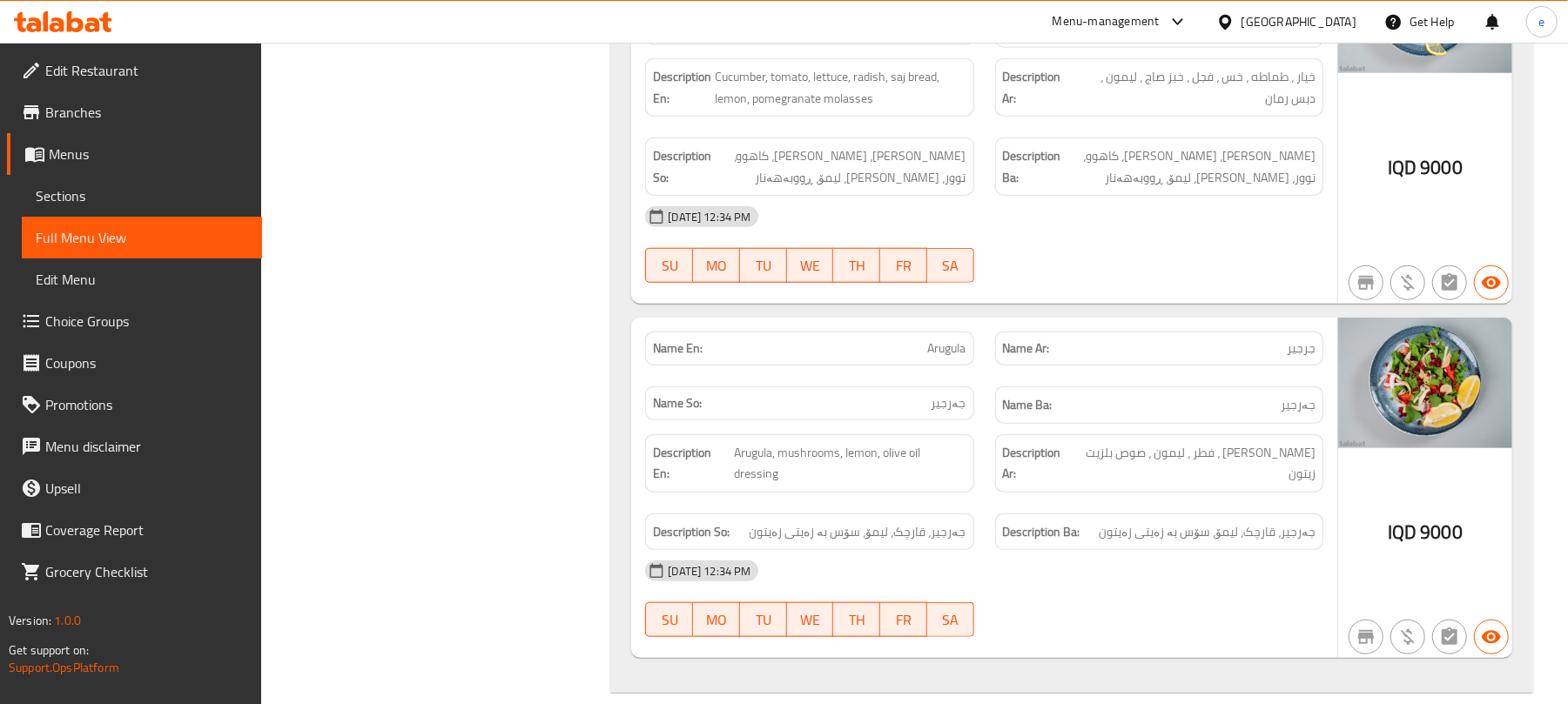
scroll to position [1160, 0]
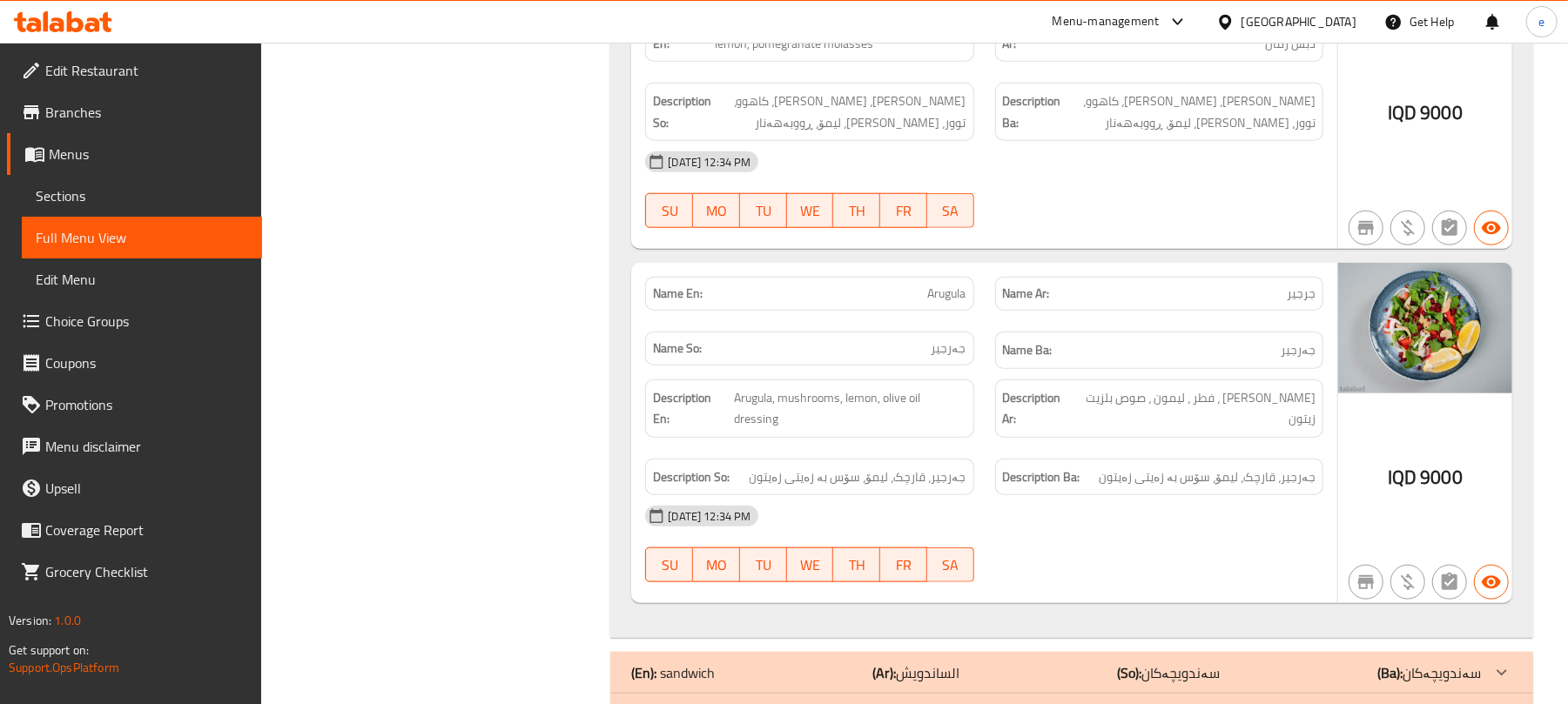
click at [951, 302] on span "Arugula" at bounding box center [947, 294] width 38 height 19
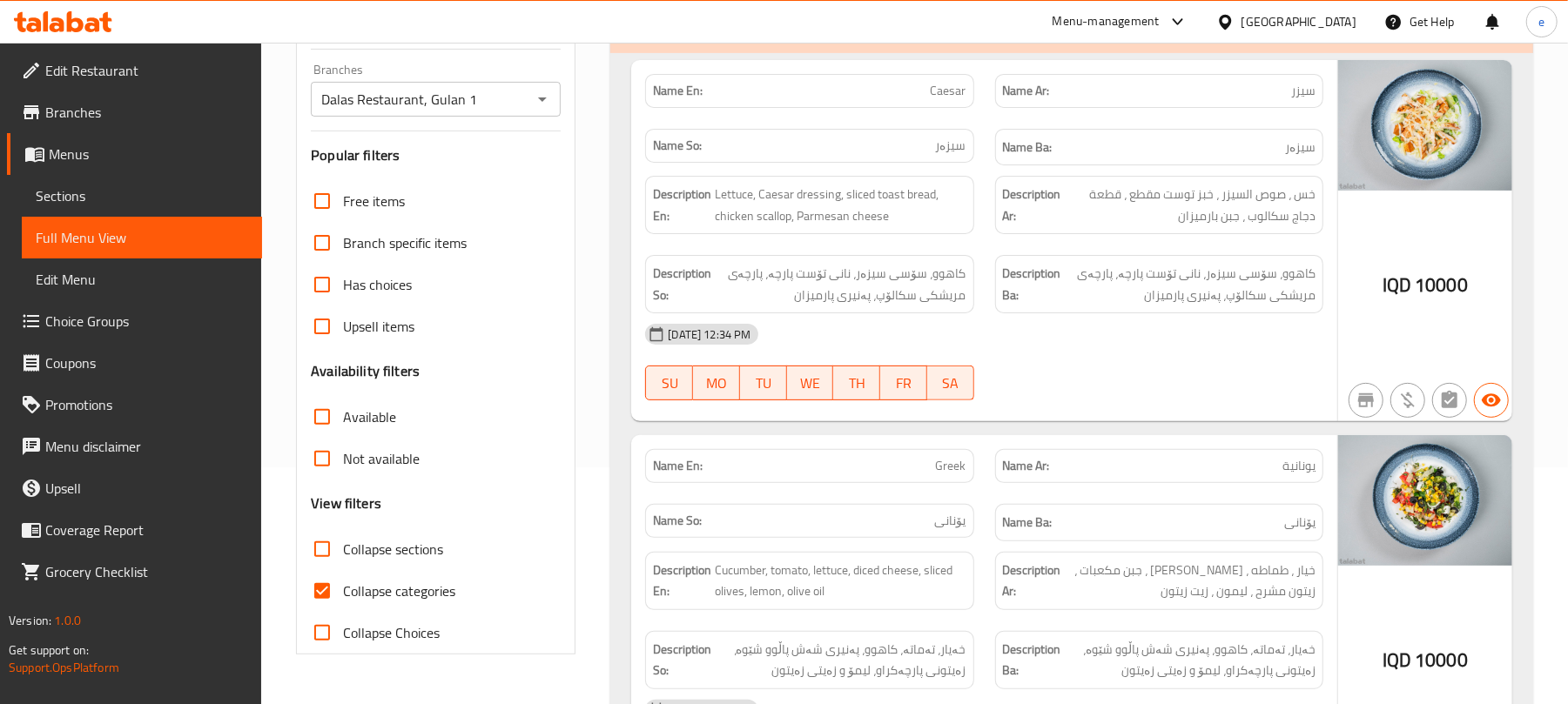
scroll to position [0, 0]
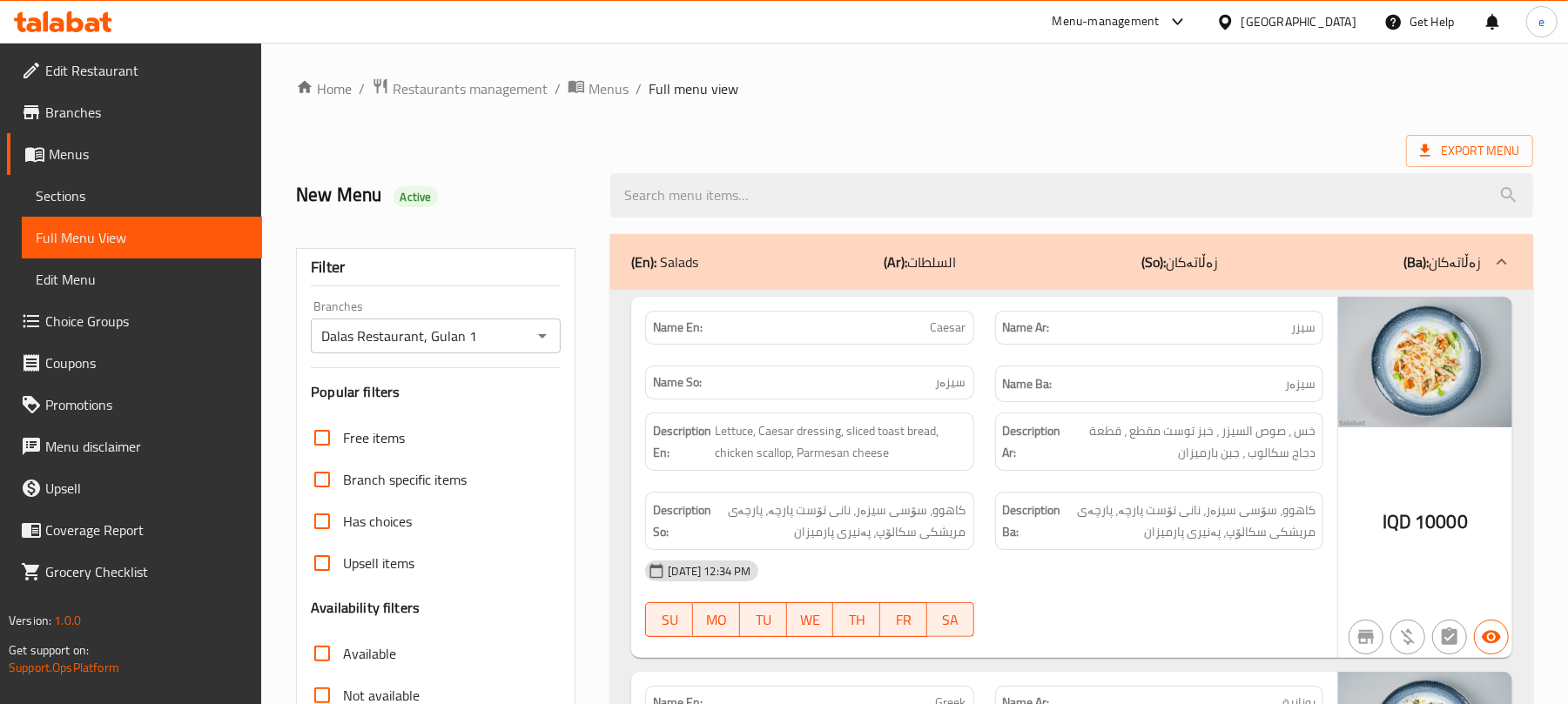
click at [547, 349] on button "Open" at bounding box center [542, 336] width 25 height 25
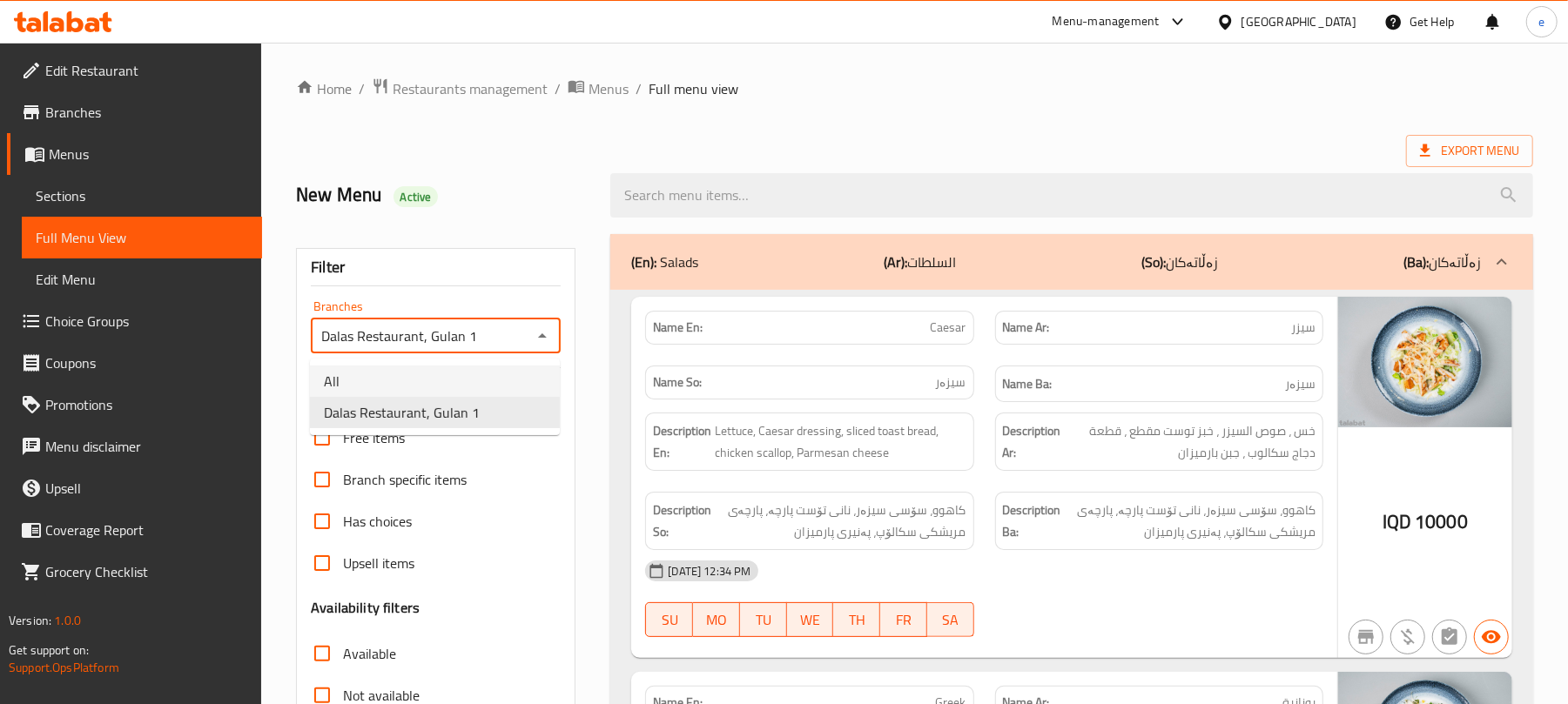
click at [406, 394] on li "All" at bounding box center [435, 381] width 250 height 31
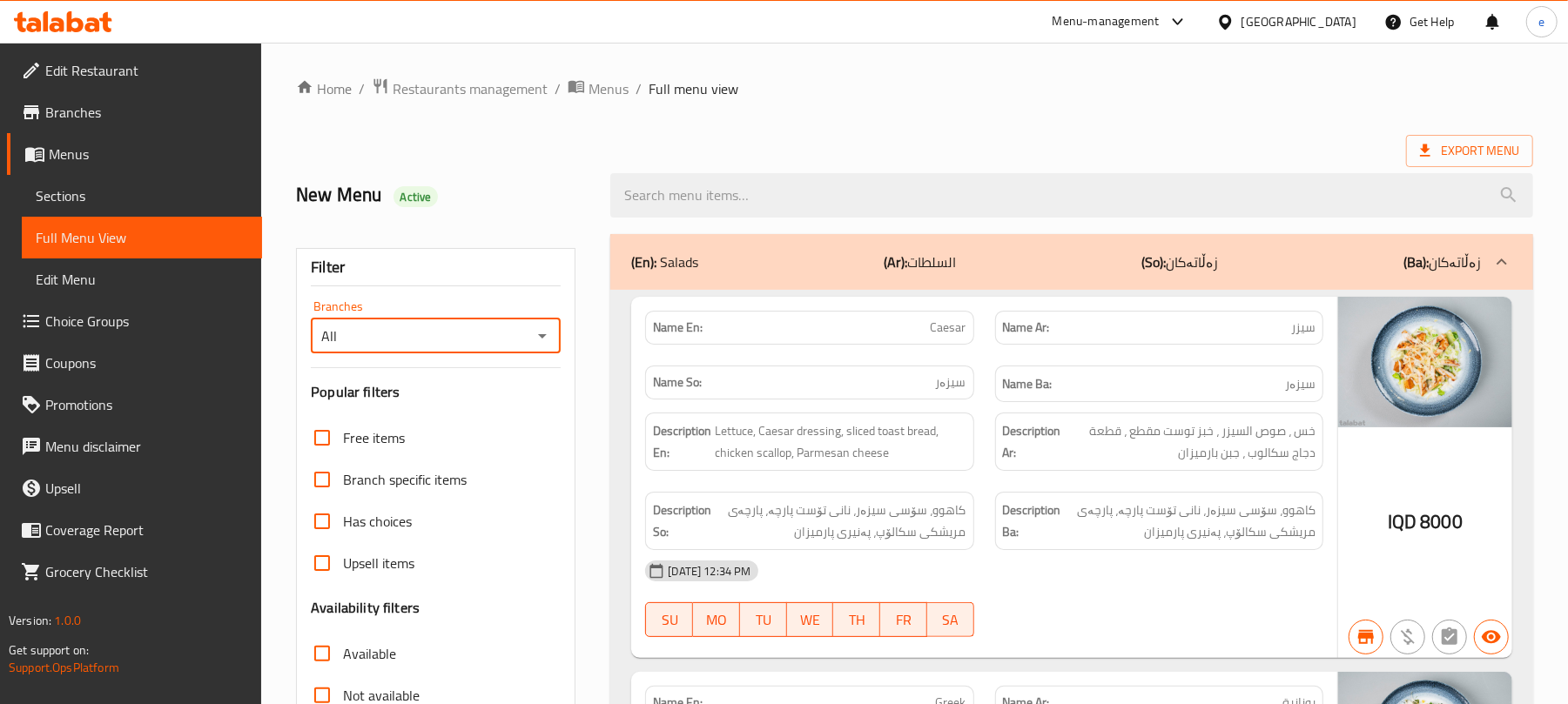
click at [540, 353] on div "All Branches" at bounding box center [435, 335] width 250 height 34
click at [547, 335] on icon "Open" at bounding box center [542, 335] width 21 height 21
click at [462, 407] on span "Dalas Restaurant, Gulan 1" at bounding box center [402, 411] width 156 height 21
type input "Dalas Restaurant, Gulan 1"
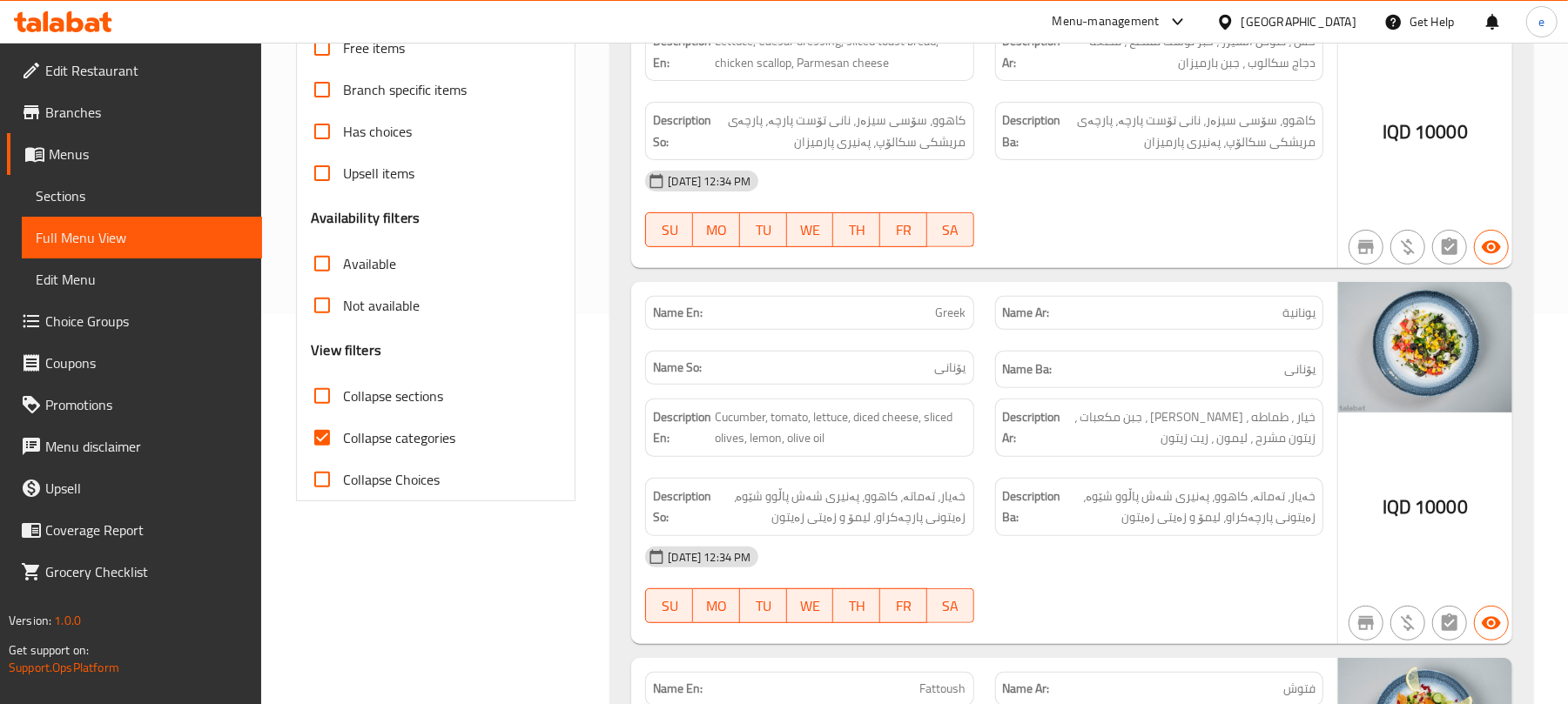
scroll to position [463, 0]
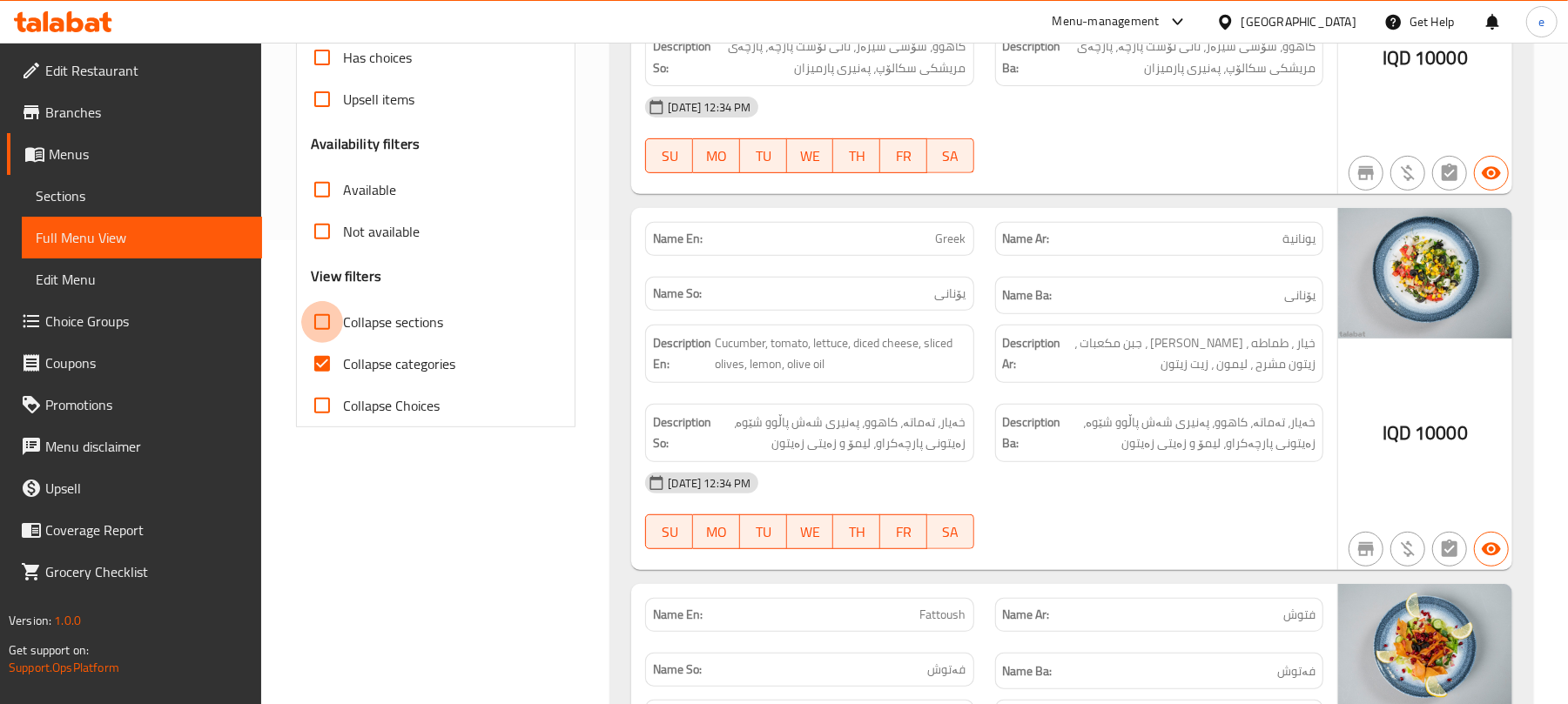
click at [329, 327] on input "Collapse sections" at bounding box center [322, 322] width 42 height 42
checkbox input "true"
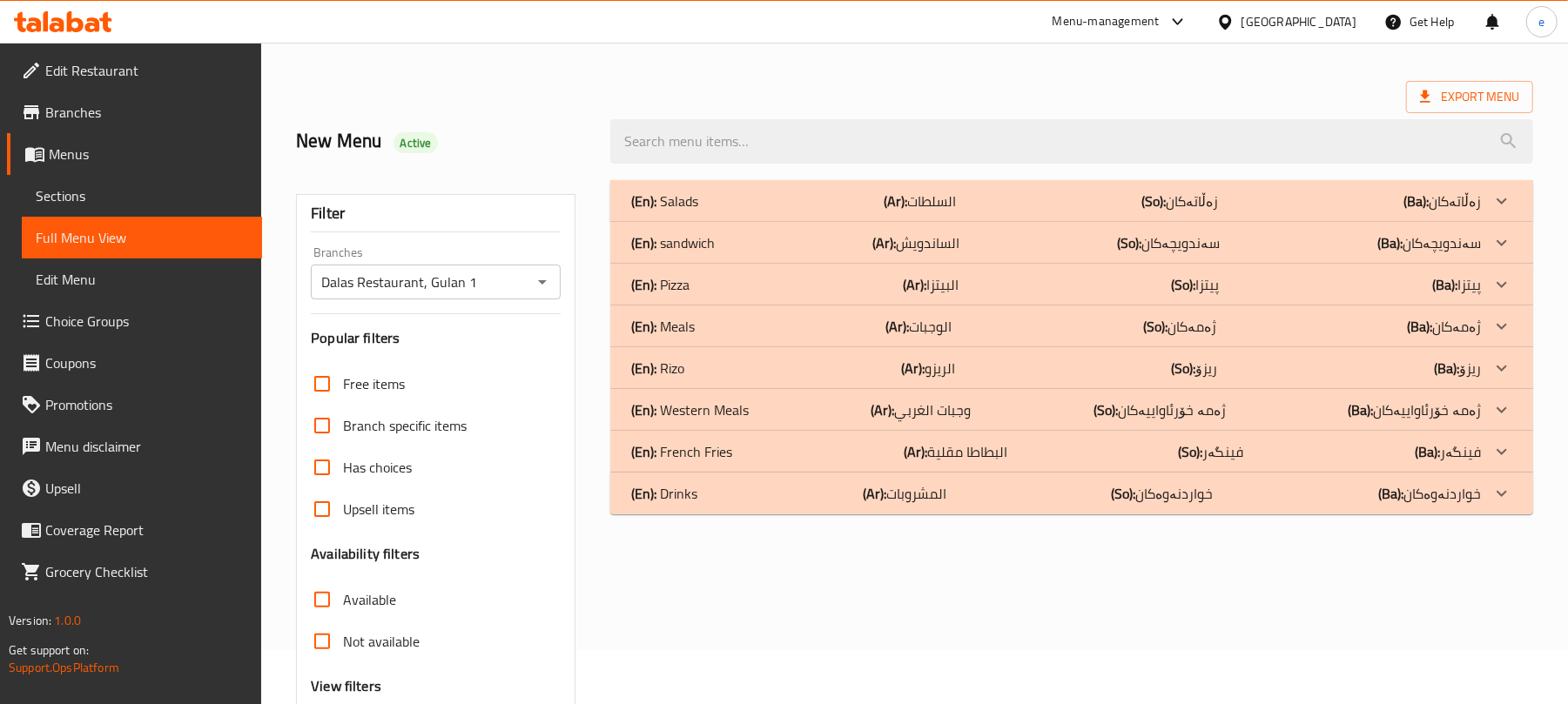
scroll to position [0, 0]
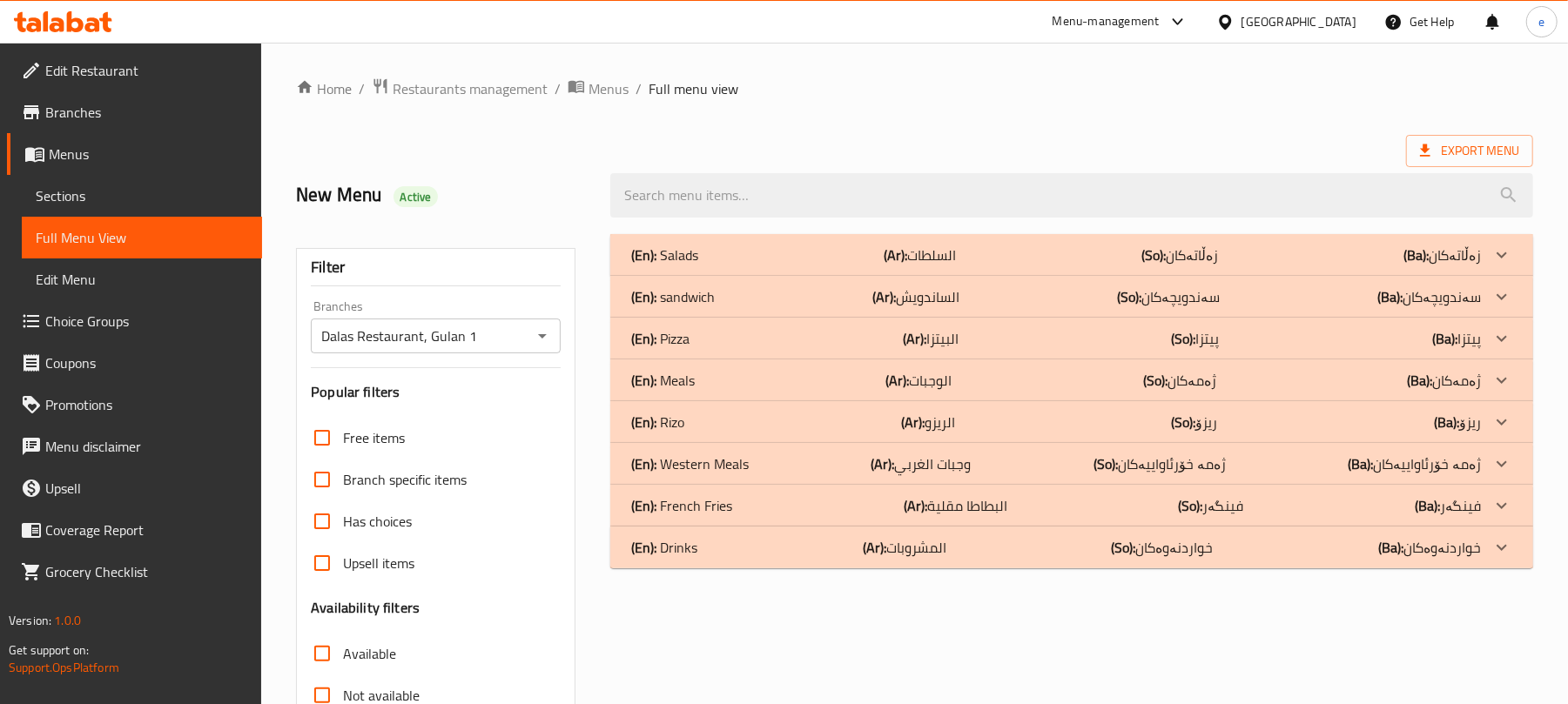
click at [917, 387] on p "(Ar): الوجبات" at bounding box center [919, 380] width 66 height 21
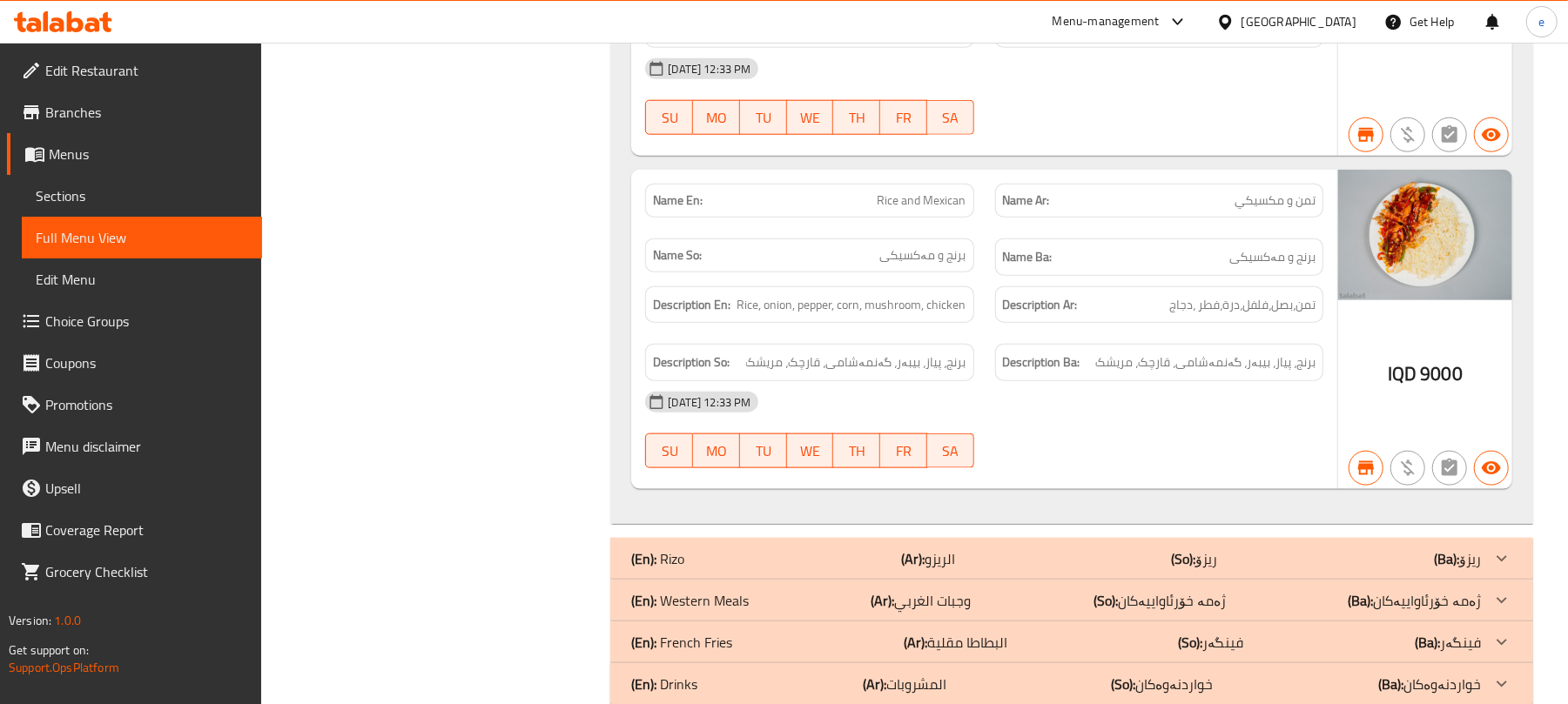
scroll to position [1352, 0]
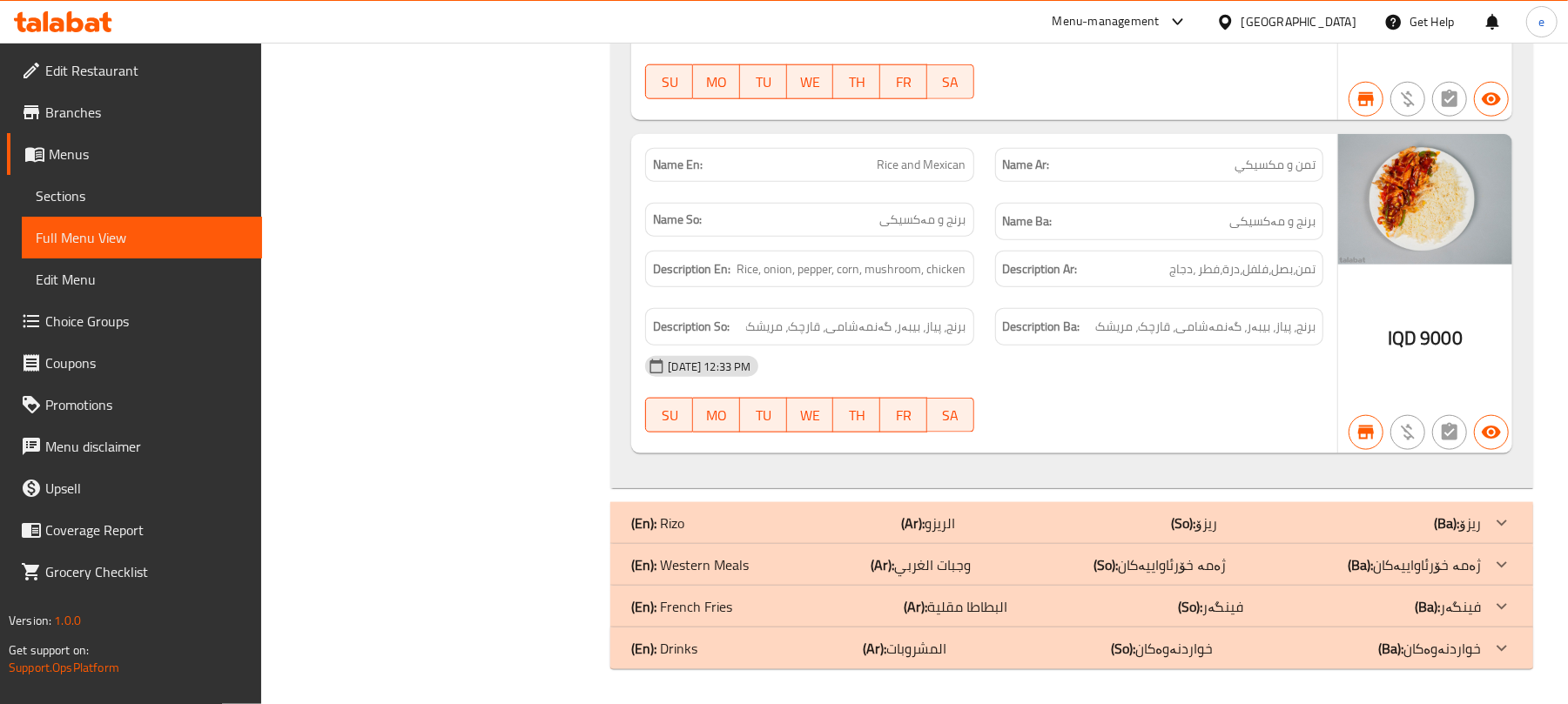
click at [924, 169] on span "Rice and Mexican" at bounding box center [922, 165] width 88 height 19
click at [969, 522] on div "(En): Rizo (Ar): الريزو (So): ریزۆ (Ba): ریزۆ" at bounding box center [1056, 522] width 850 height 21
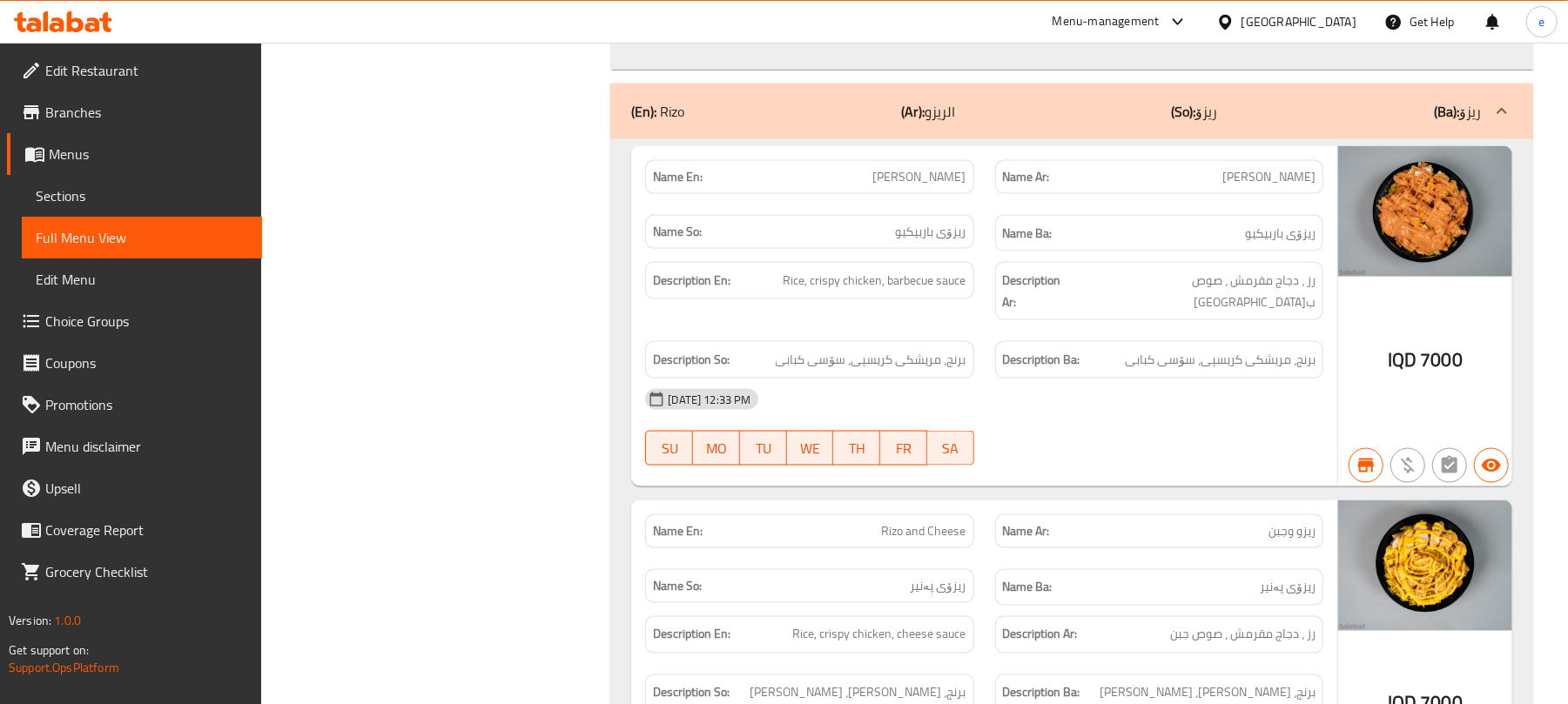
scroll to position [1817, 0]
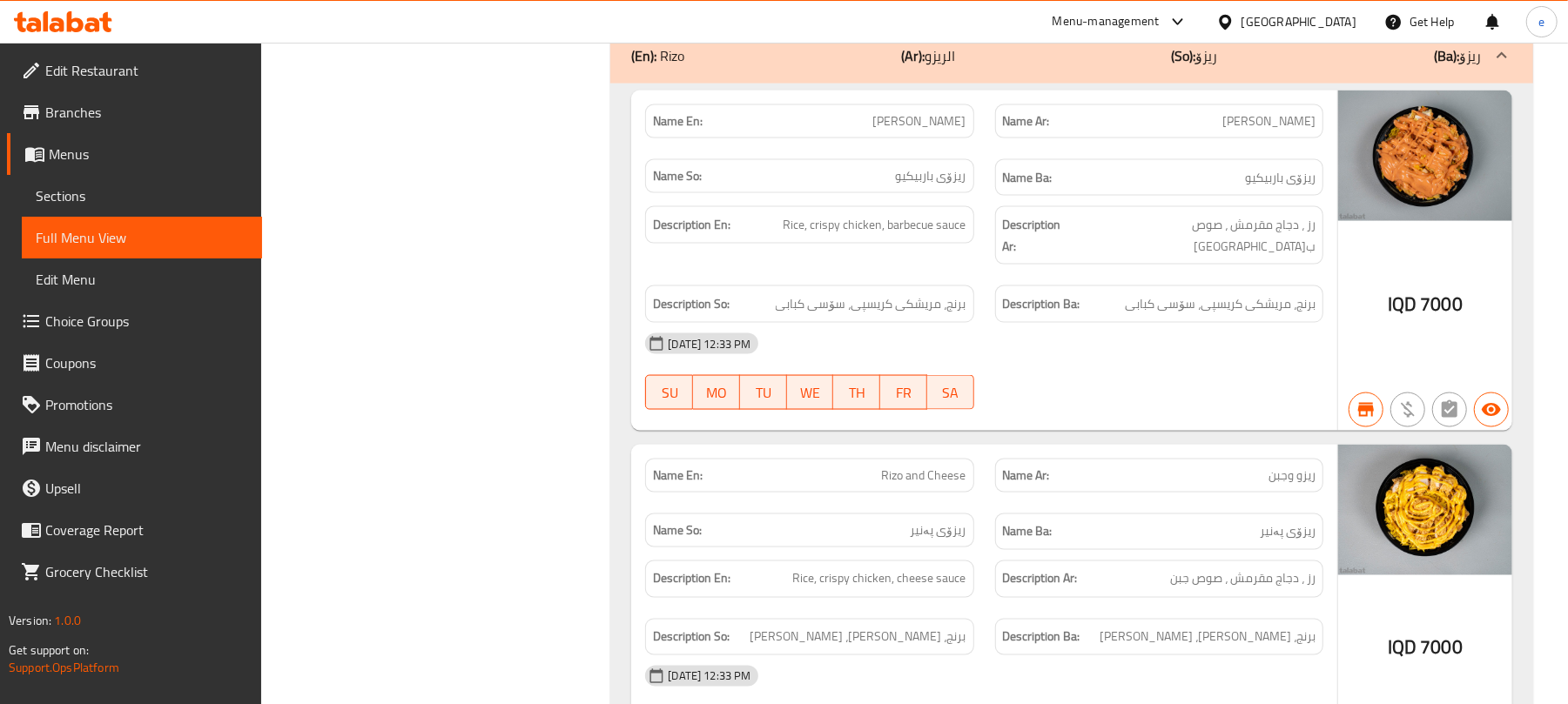
click at [948, 123] on span "[PERSON_NAME]" at bounding box center [920, 121] width 93 height 19
click at [941, 470] on span "Rizo and Cheese" at bounding box center [924, 475] width 84 height 19
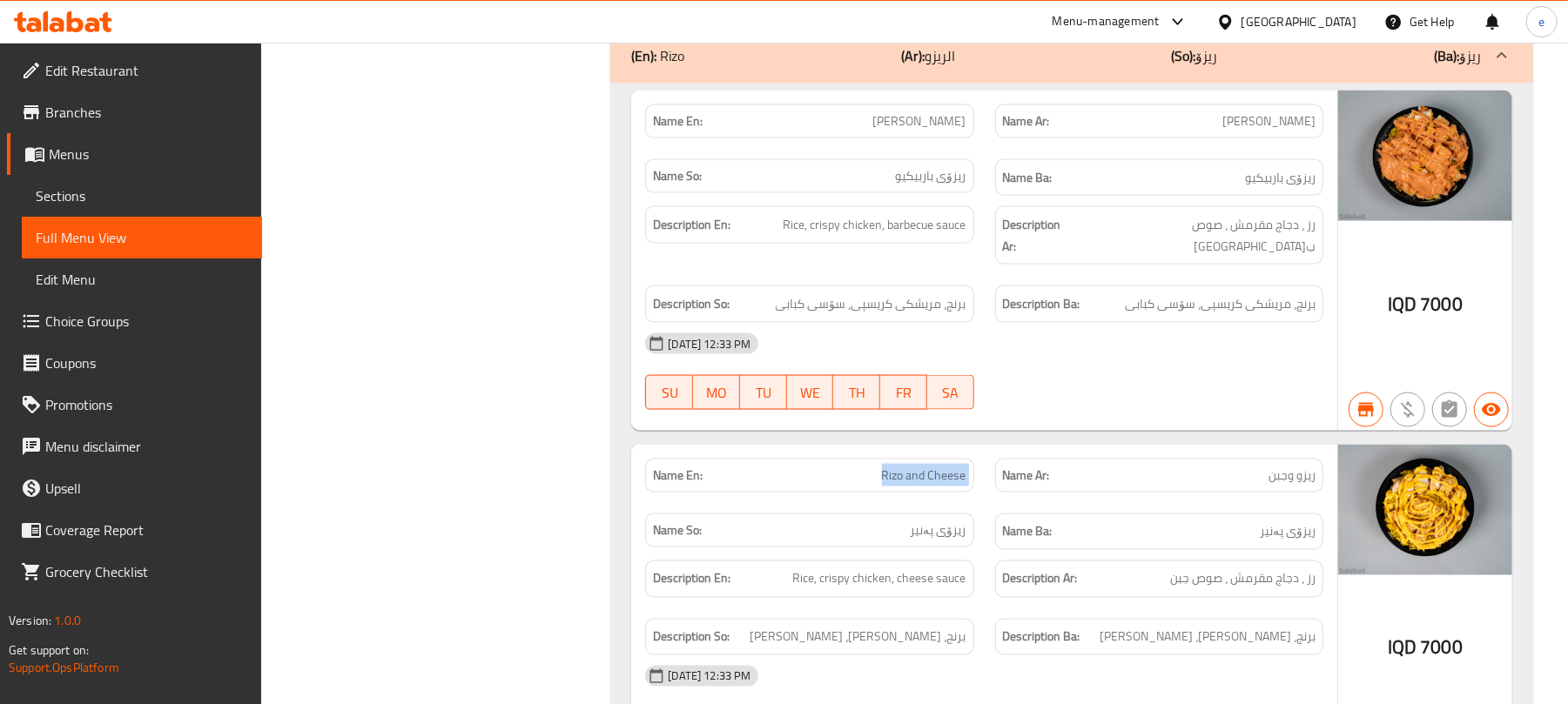
click at [941, 470] on span "Rizo and Cheese" at bounding box center [924, 475] width 84 height 19
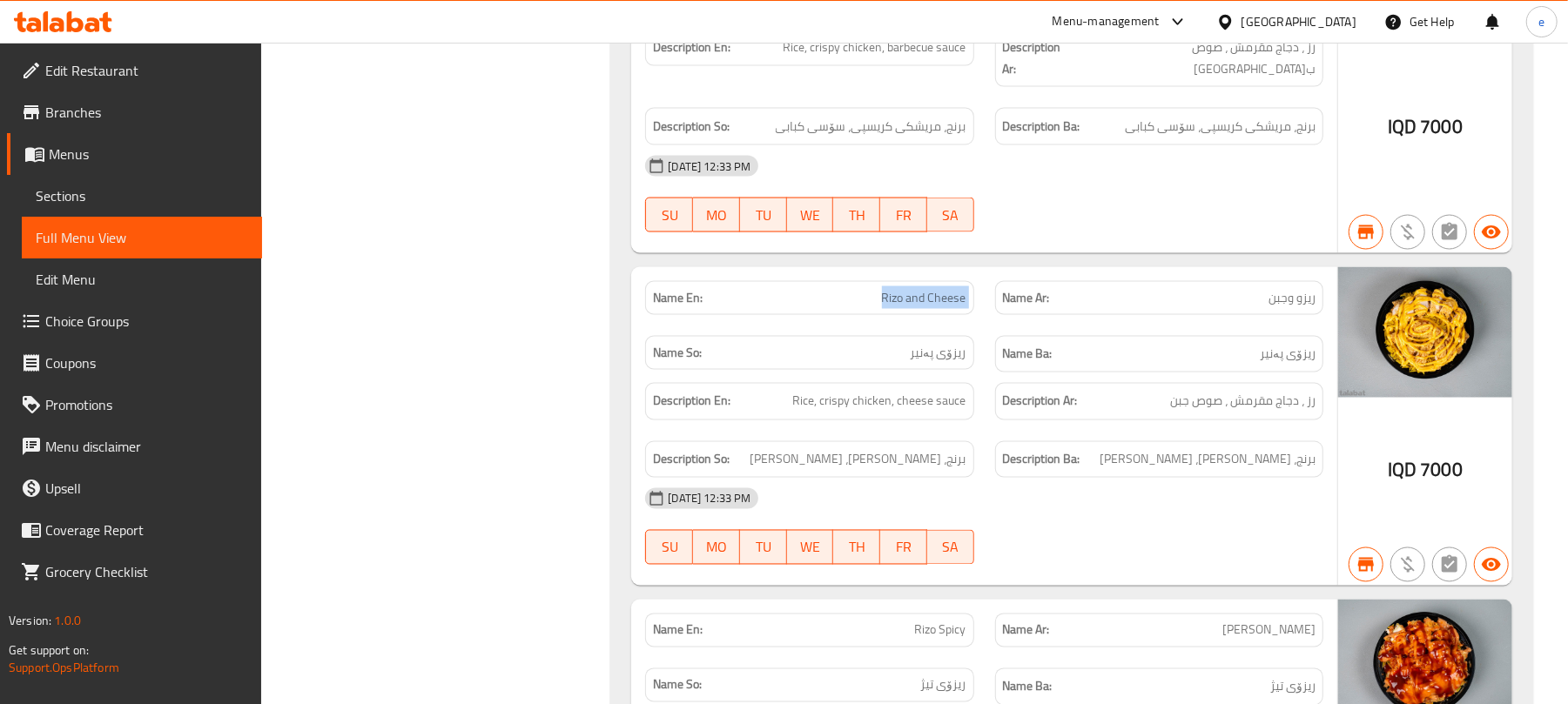
scroll to position [2048, 0]
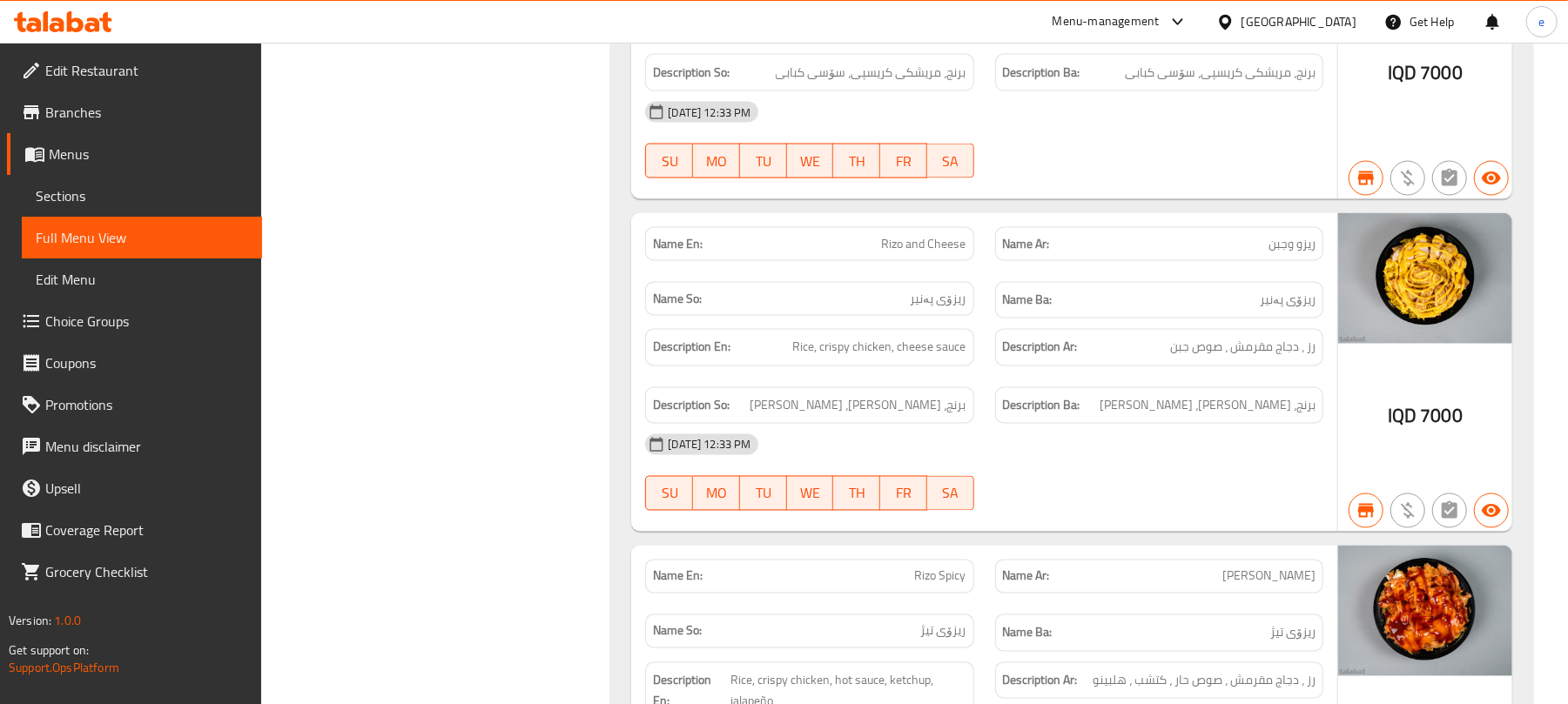
click at [933, 549] on div "Name En: Rizo Spicy" at bounding box center [809, 576] width 349 height 55
click at [945, 560] on div "Name En: Rizo Spicy" at bounding box center [810, 576] width 328 height 34
click at [945, 568] on span "Rizo Spicy" at bounding box center [941, 576] width 51 height 19
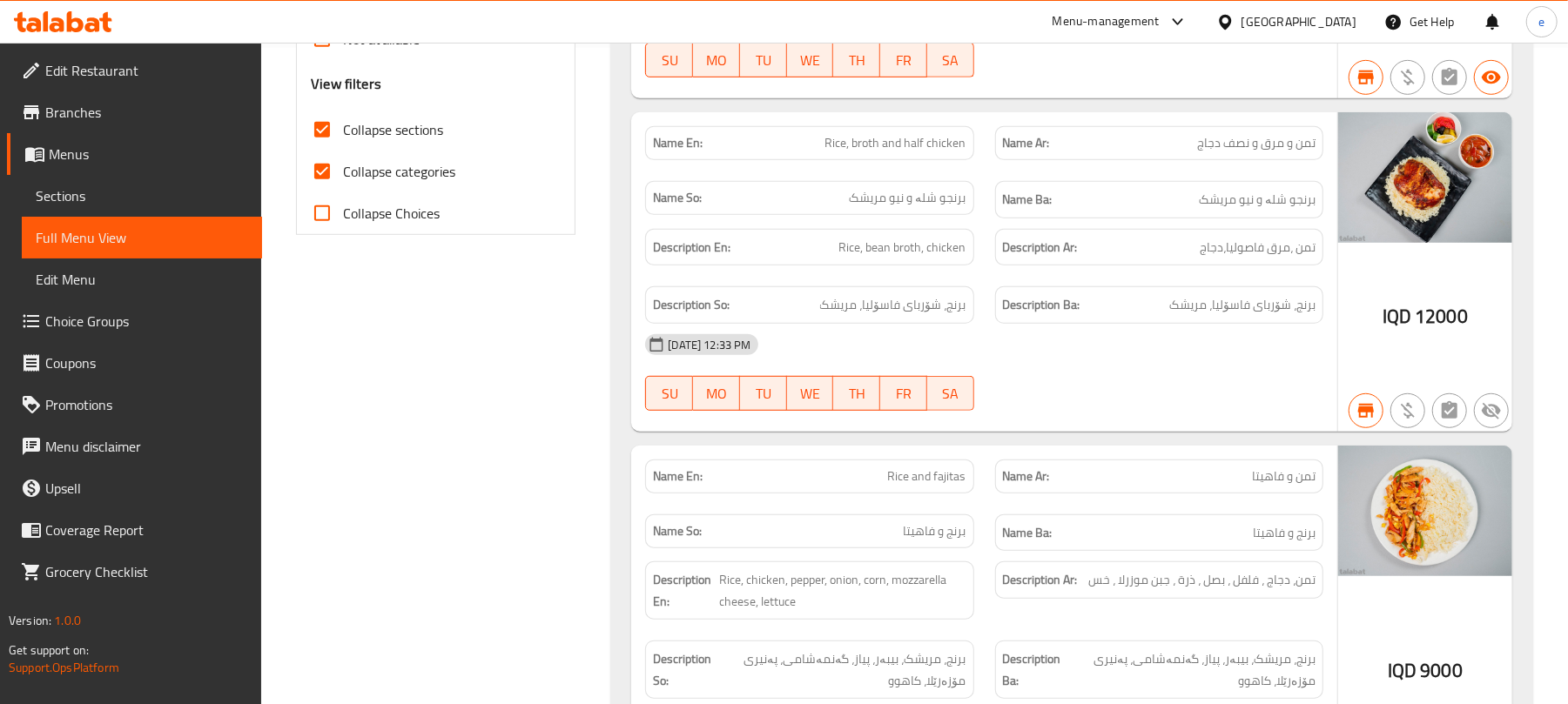
scroll to position [0, 0]
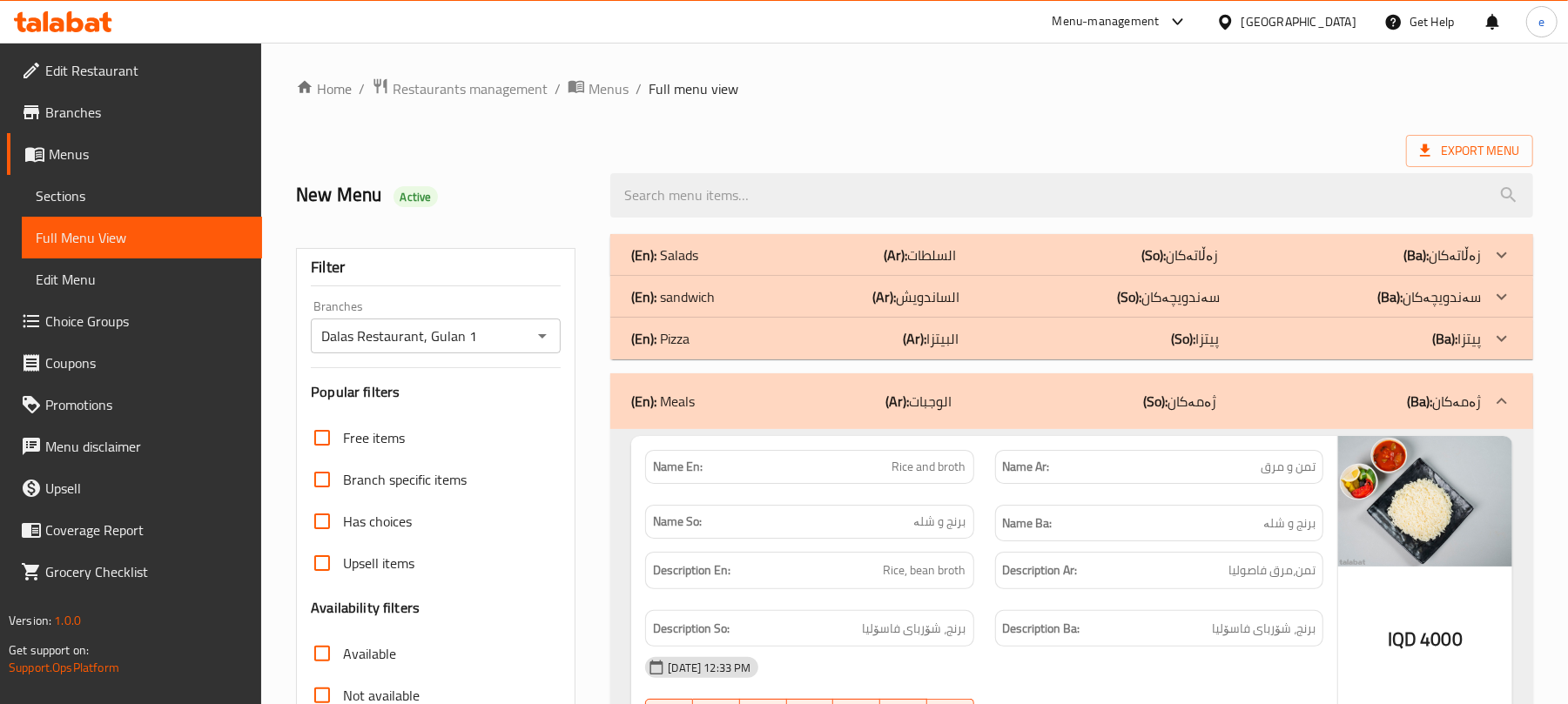
click at [917, 287] on p "(Ar): الساندويش" at bounding box center [916, 297] width 87 height 21
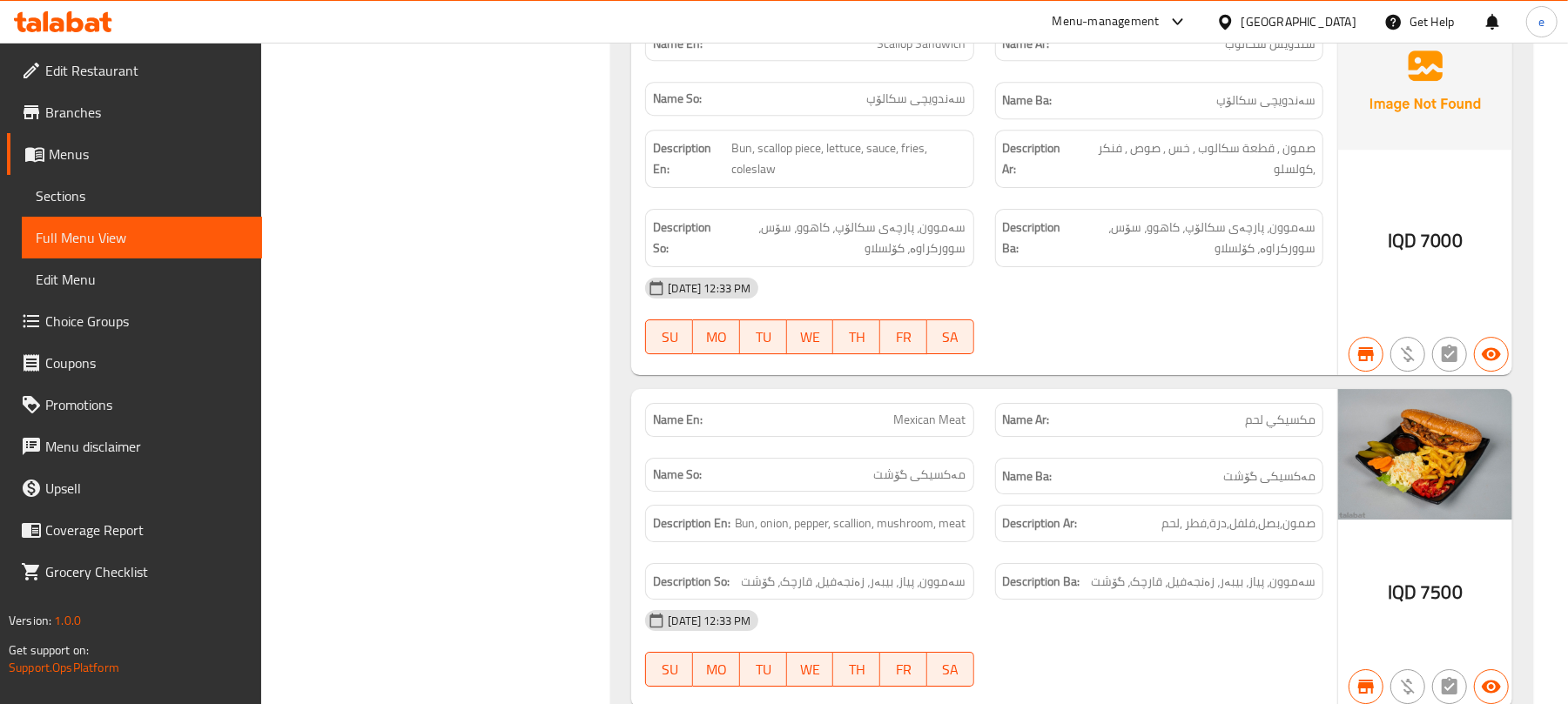
scroll to position [3712, 0]
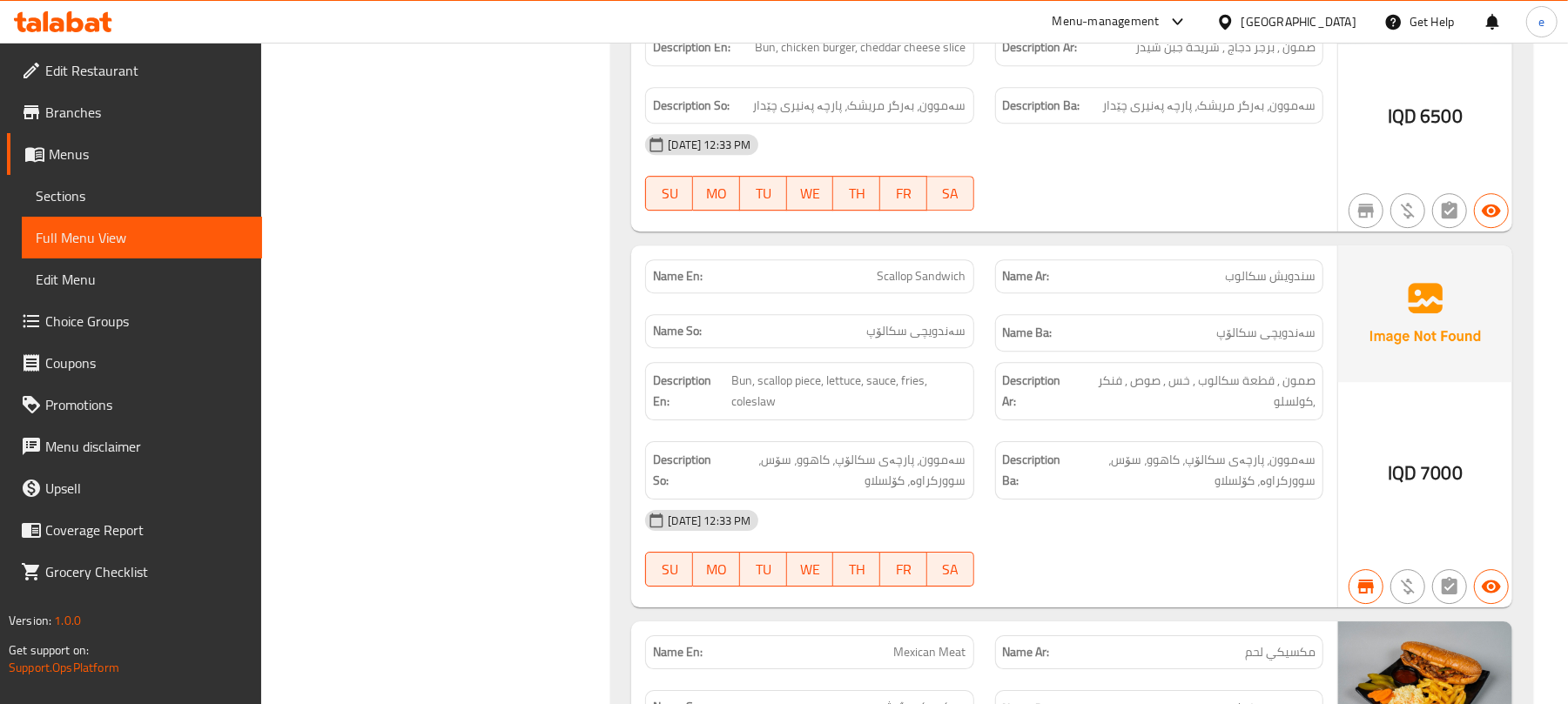
click at [938, 267] on span "Scallop Sandwich" at bounding box center [922, 276] width 88 height 19
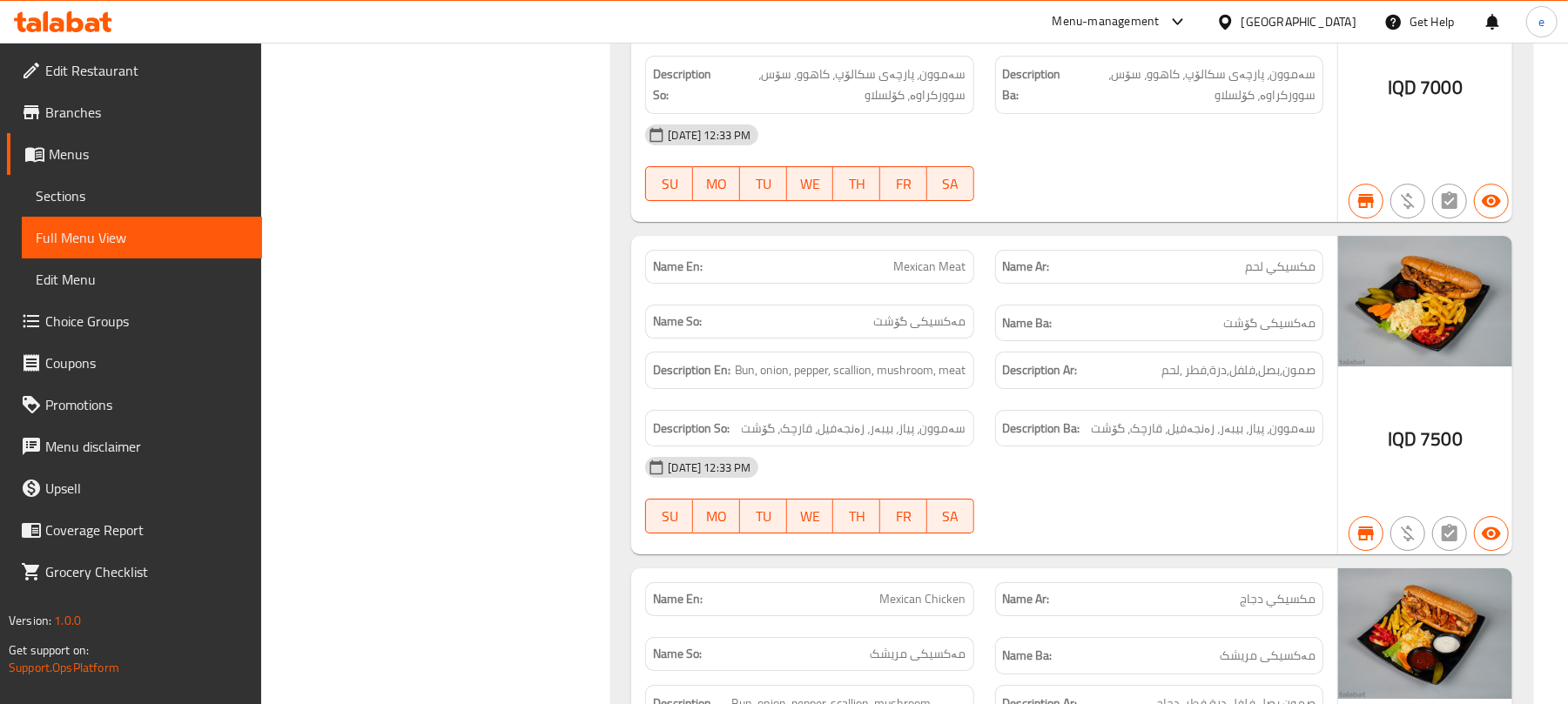
scroll to position [4177, 0]
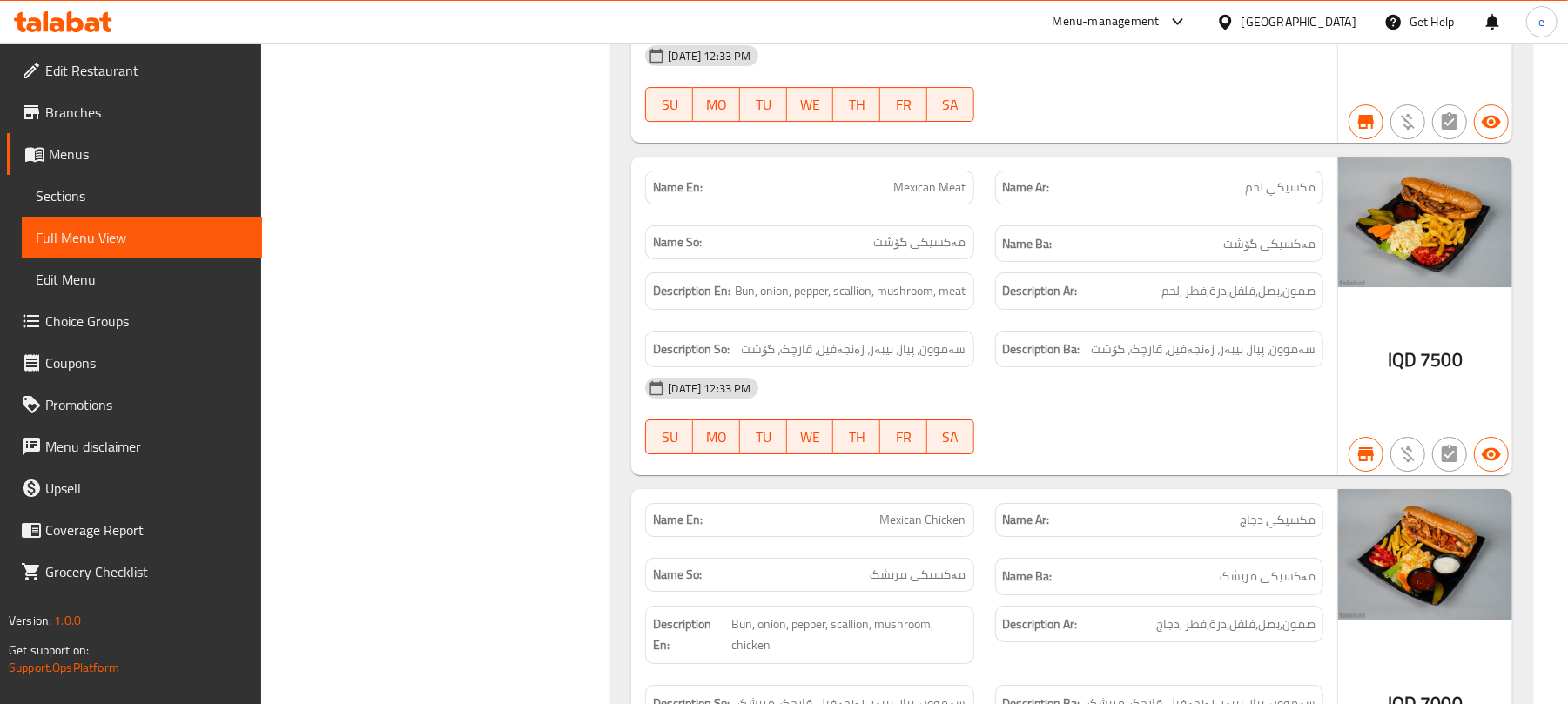
click at [944, 179] on span "Mexican Meat" at bounding box center [930, 188] width 73 height 19
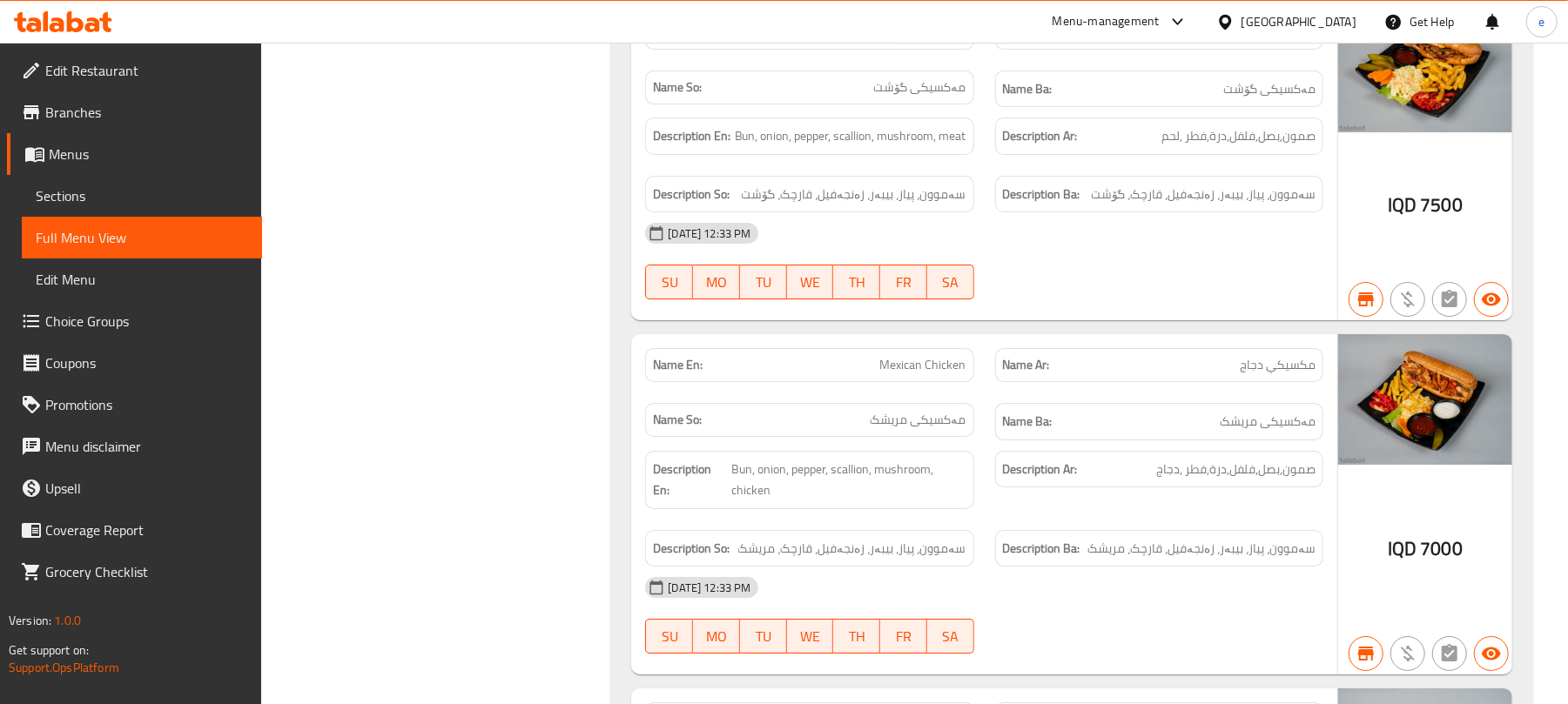
scroll to position [4409, 0]
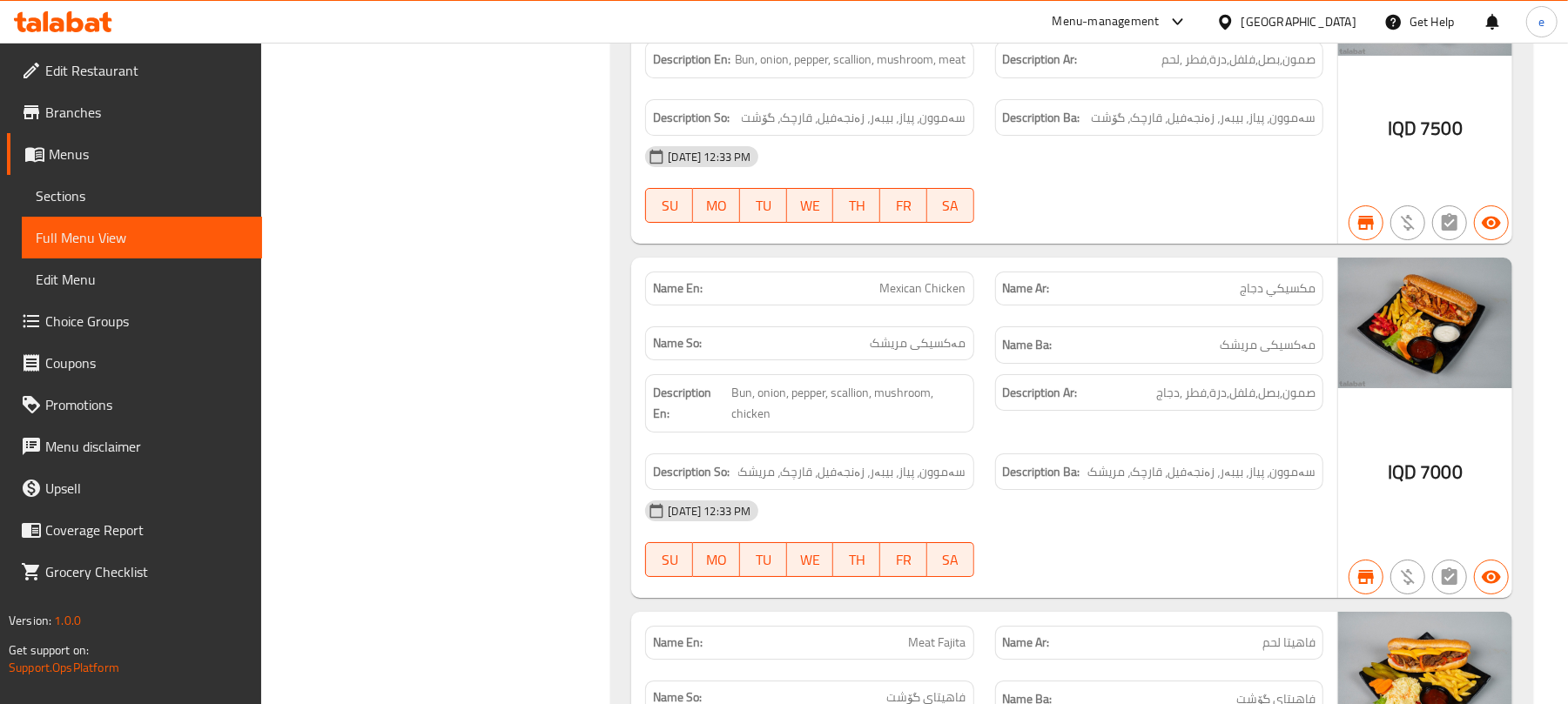
click at [952, 298] on span "Mexican Chicken" at bounding box center [924, 289] width 86 height 19
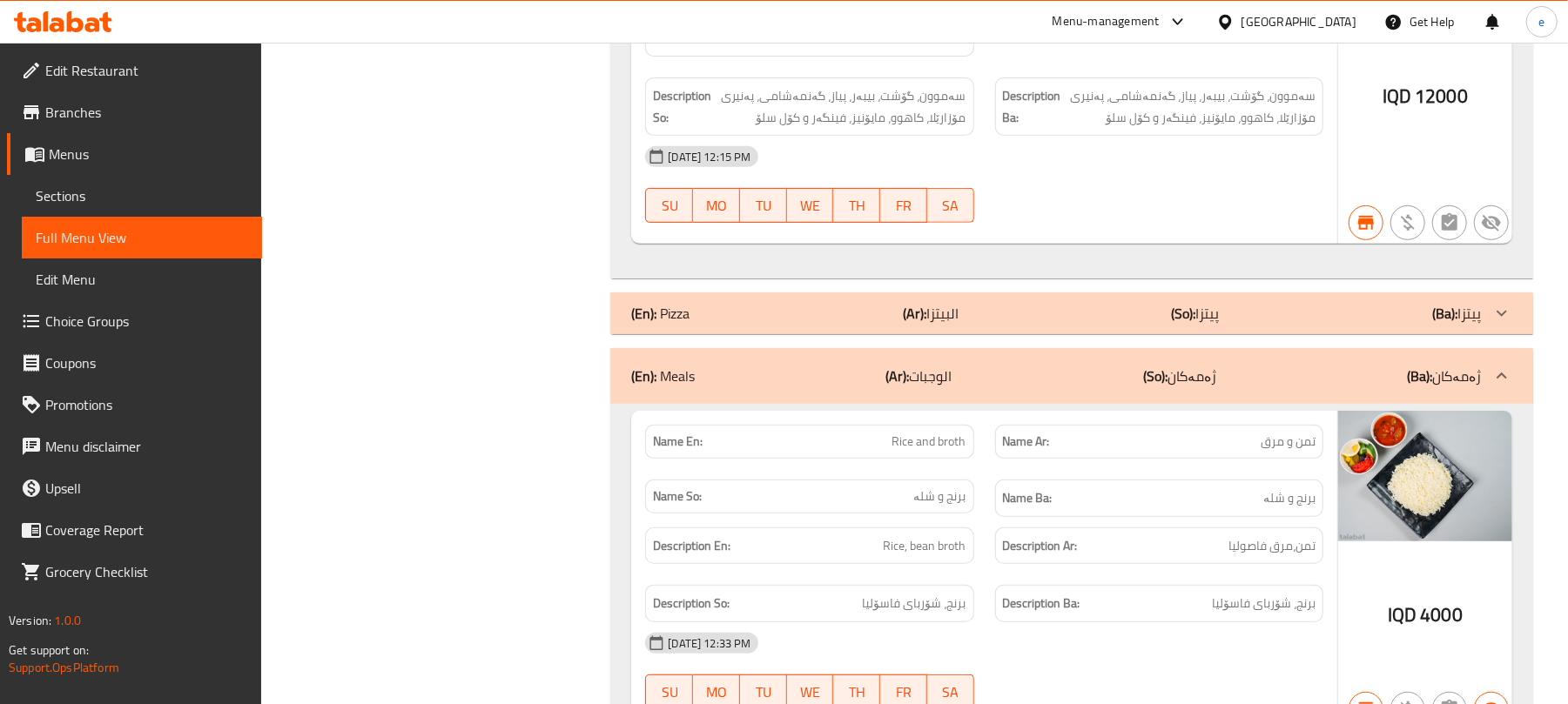
scroll to position [5105, 0]
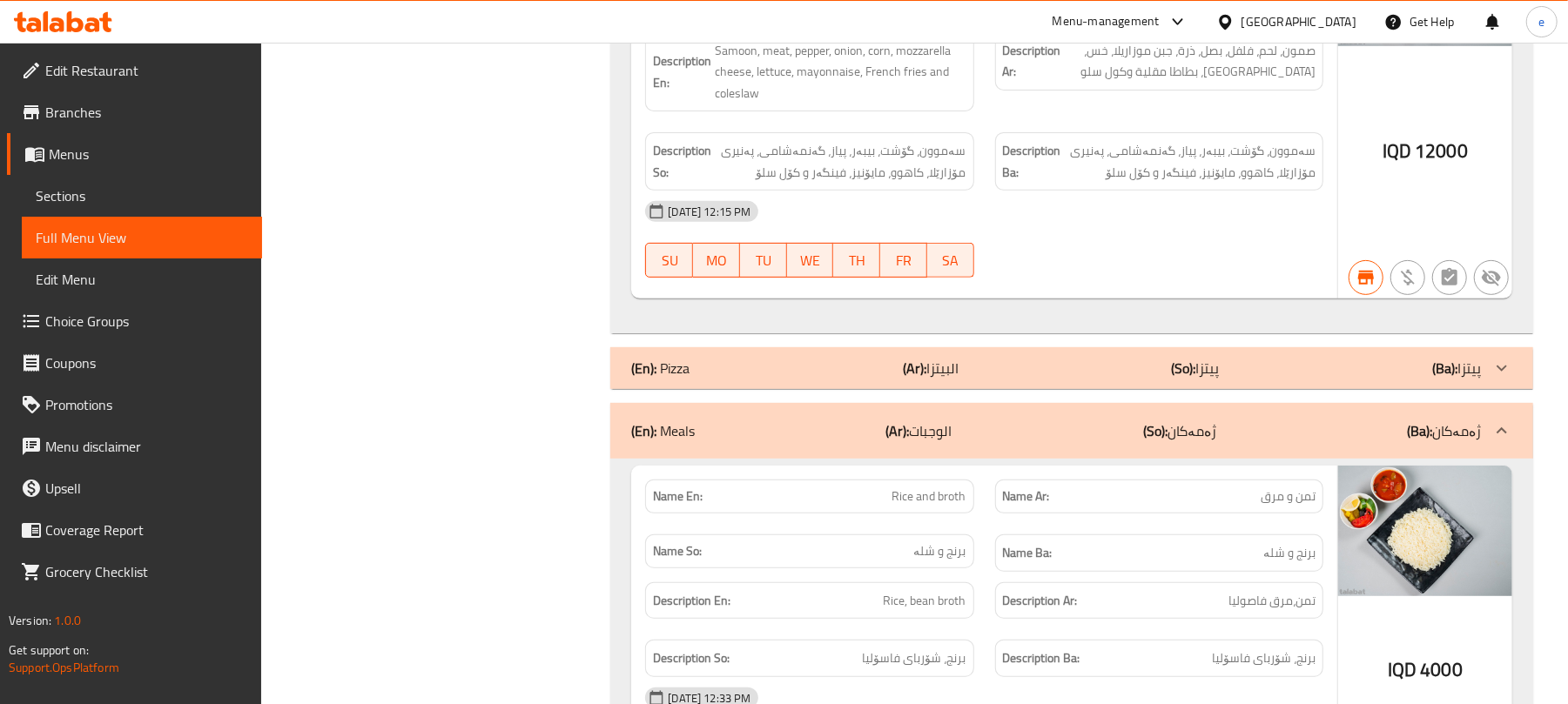
click at [1022, 377] on div "(En): Pizza (Ar): البيتزا (So): پیتزا (Ba): پیتزا" at bounding box center [1056, 367] width 850 height 21
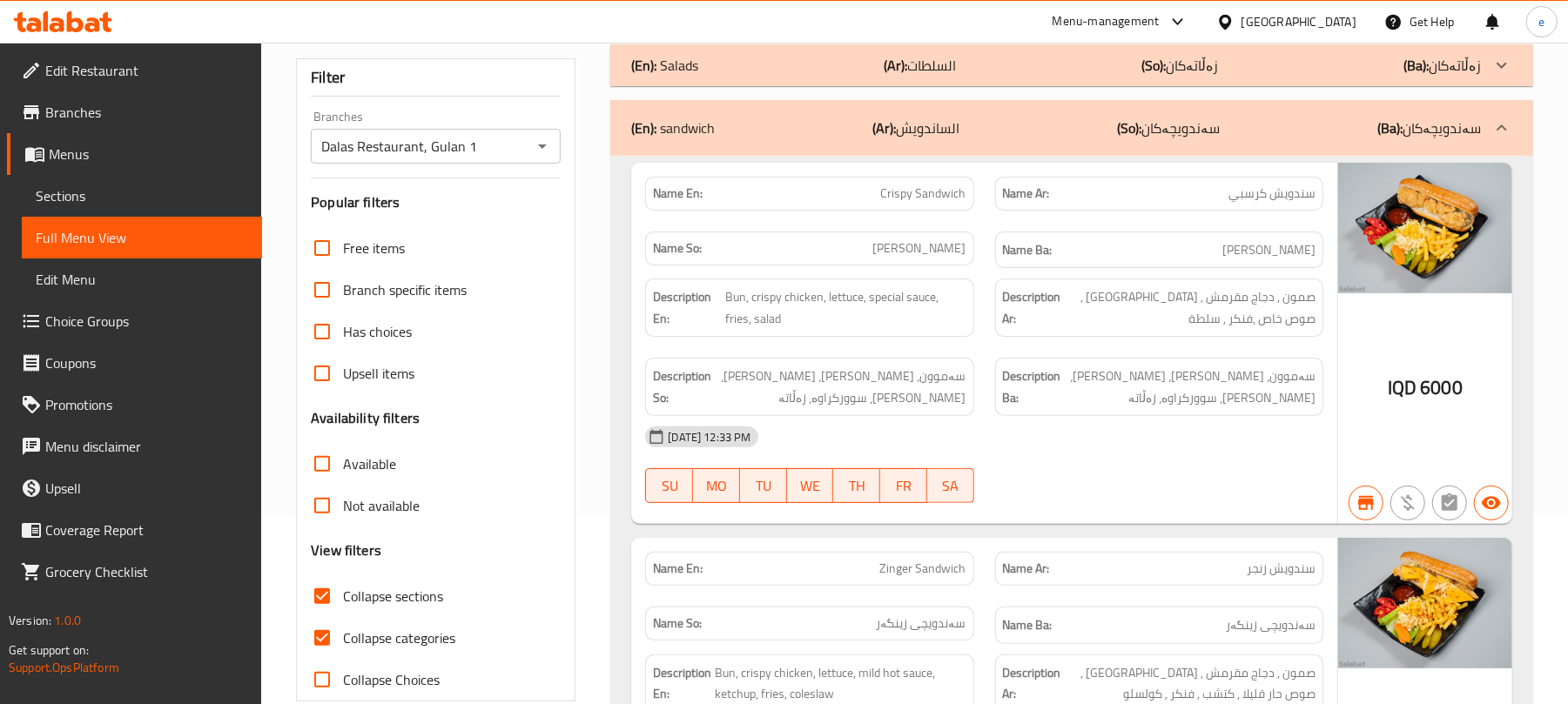
scroll to position [232, 0]
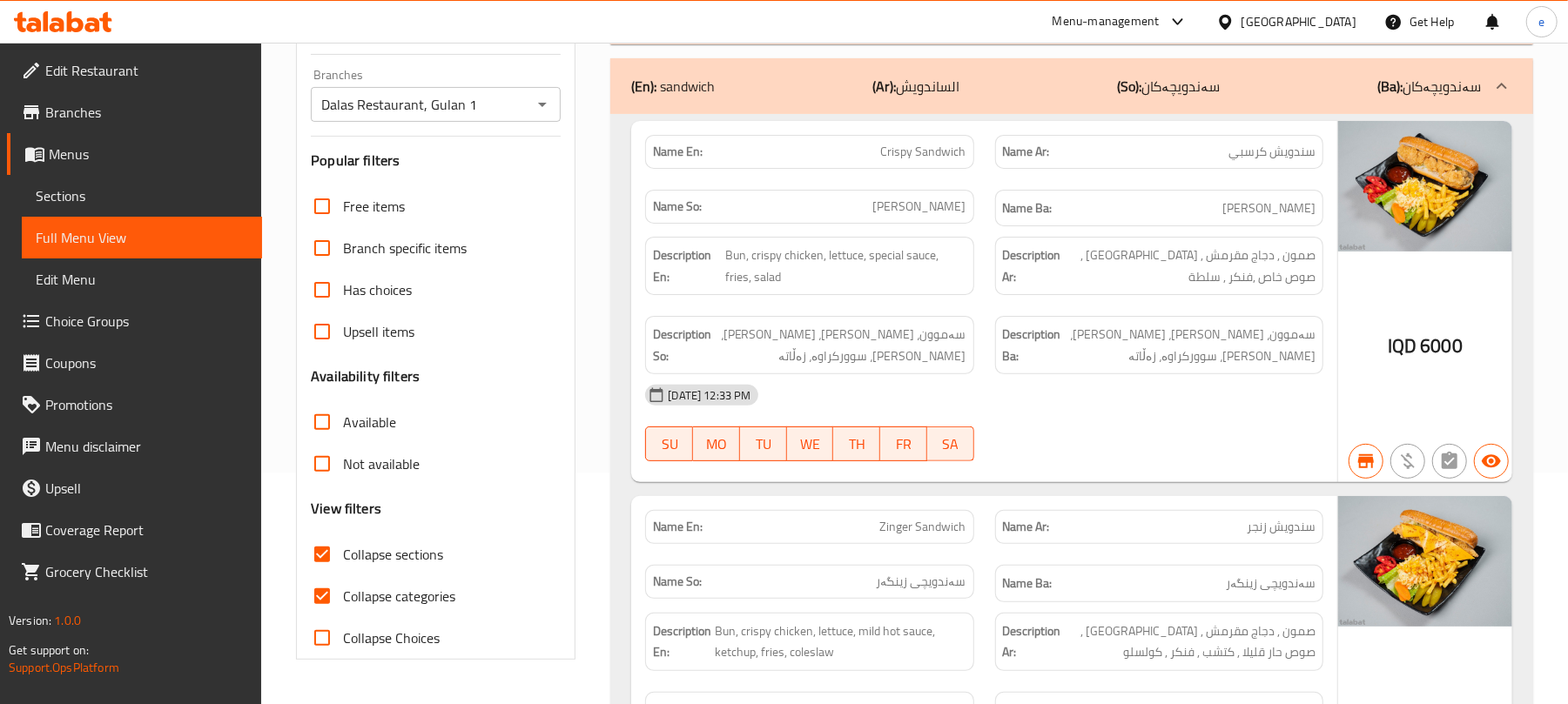
click at [332, 597] on input "Collapse categories" at bounding box center [322, 596] width 42 height 42
checkbox input "false"
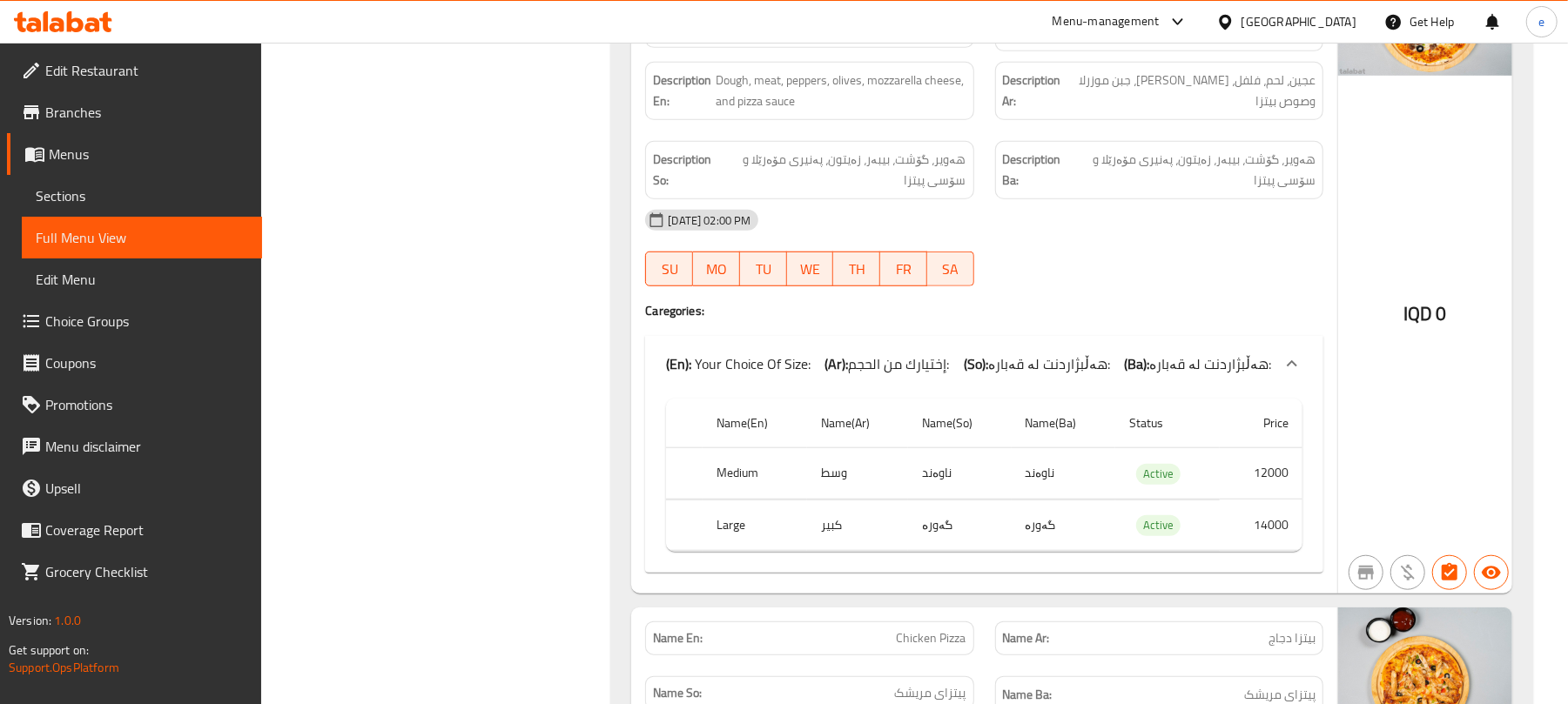
scroll to position [5337, 0]
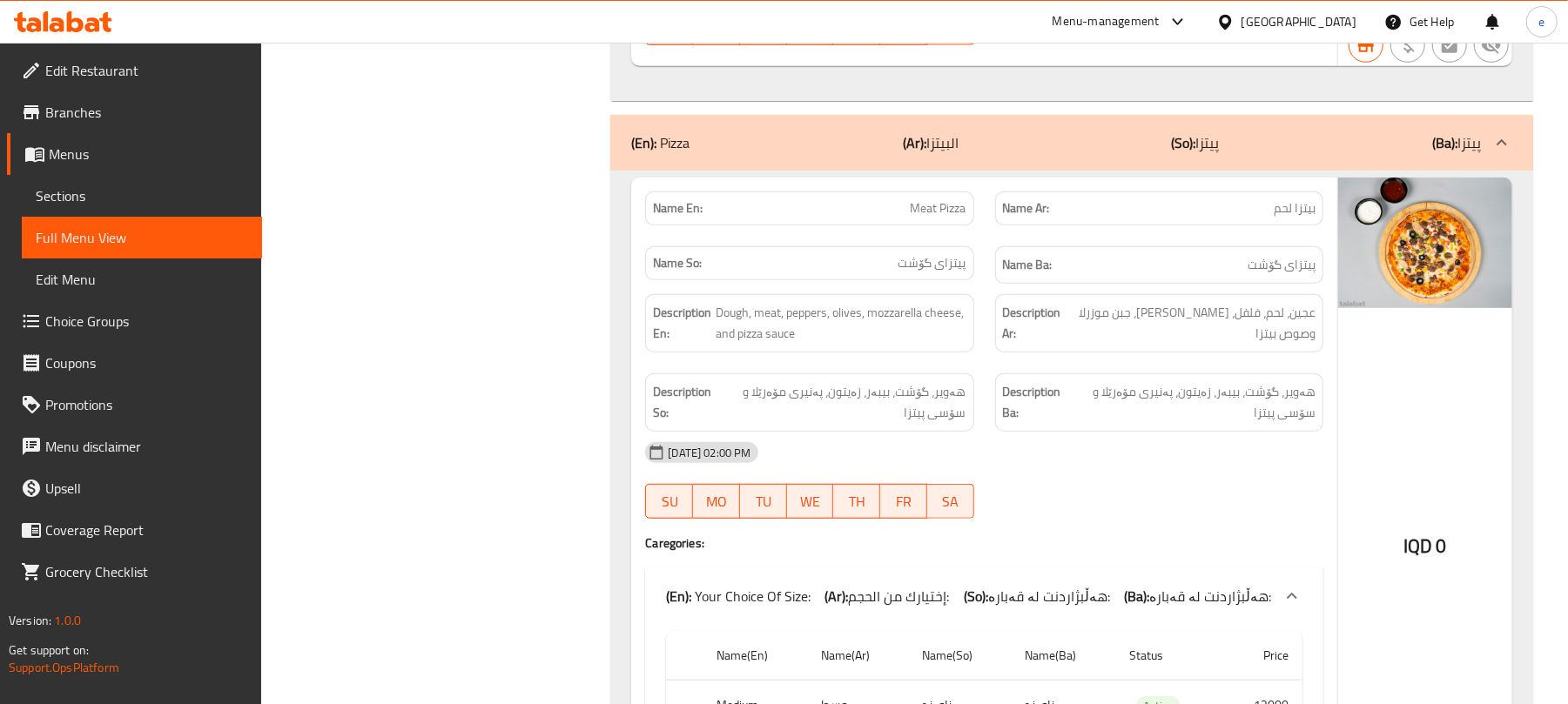
click at [938, 218] on span "Meat Pizza" at bounding box center [938, 208] width 56 height 19
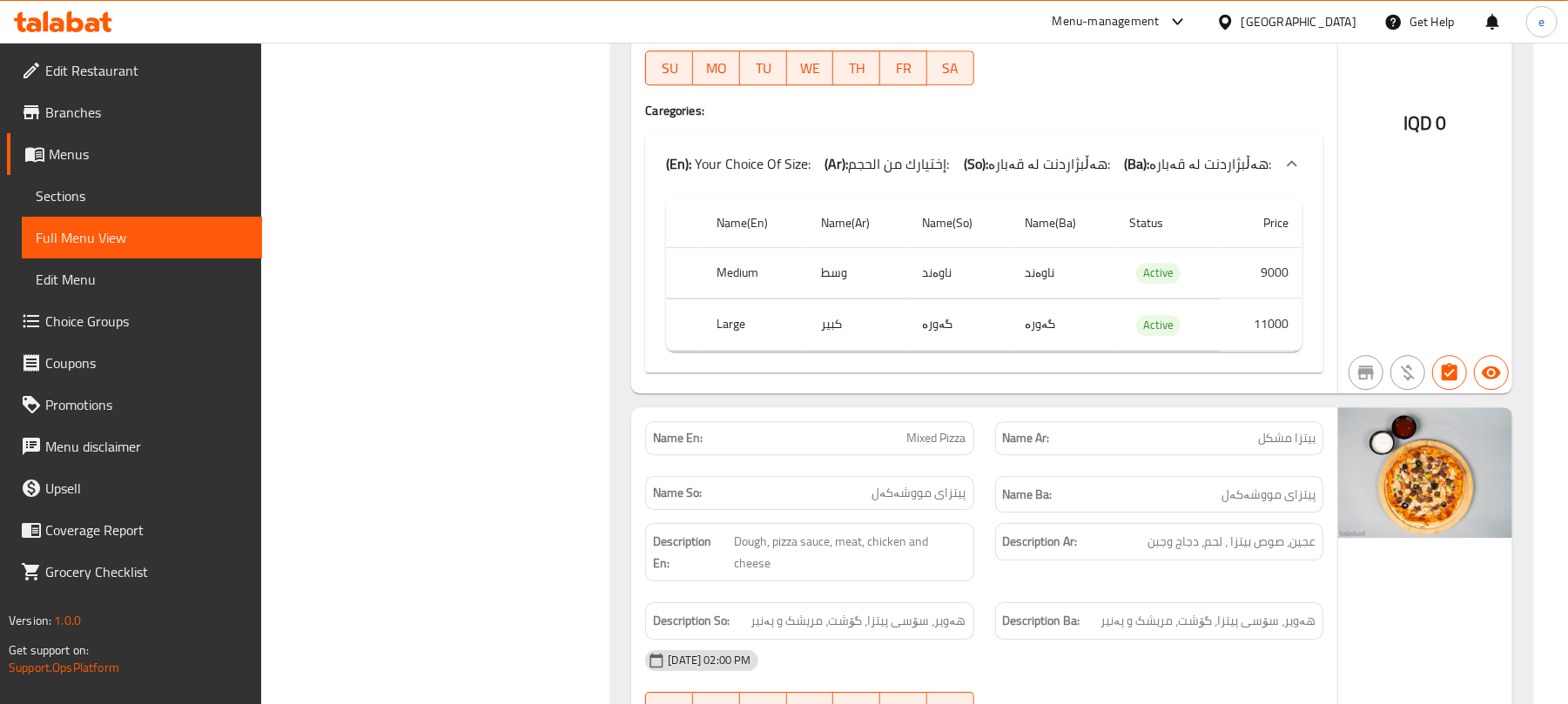
scroll to position [8586, 0]
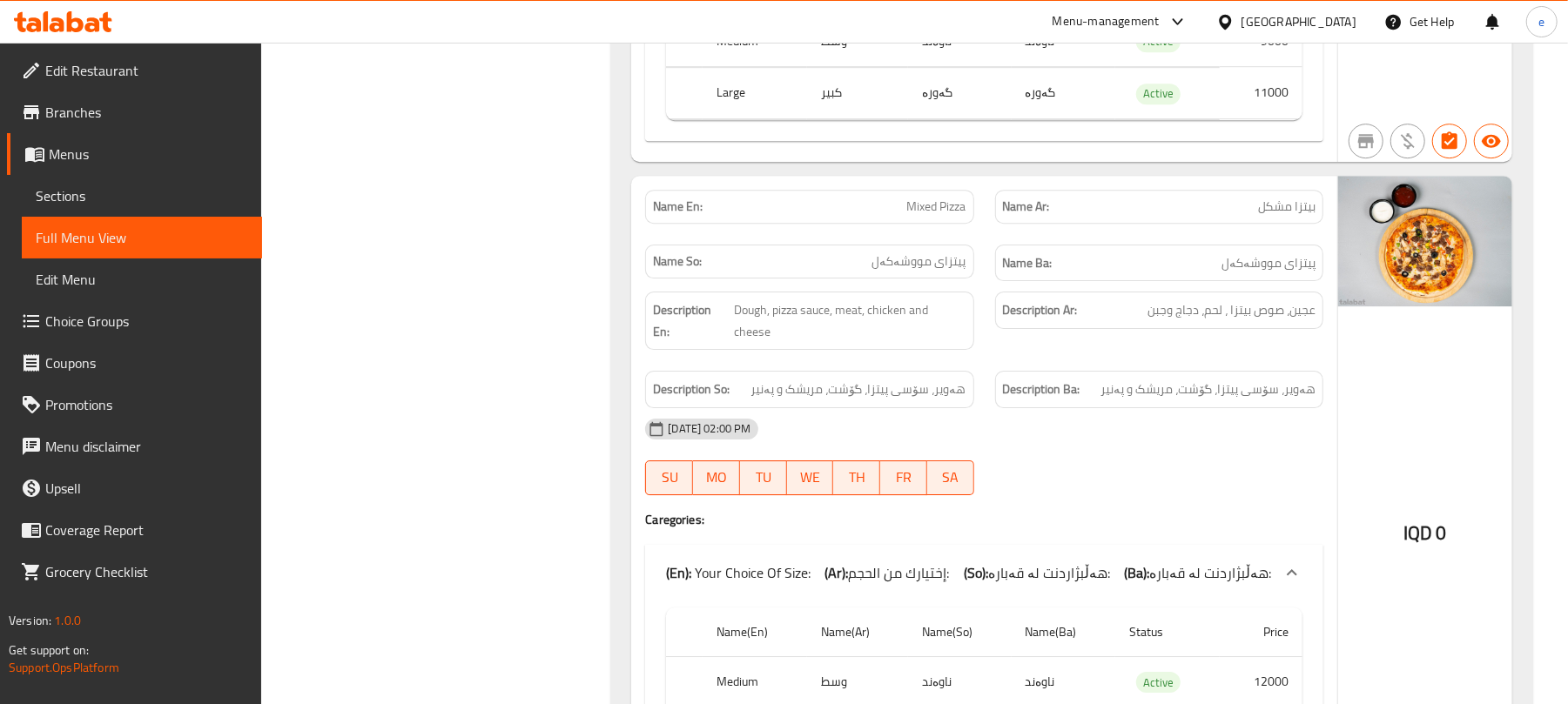
click at [946, 216] on span "Mixed Pizza" at bounding box center [937, 206] width 59 height 19
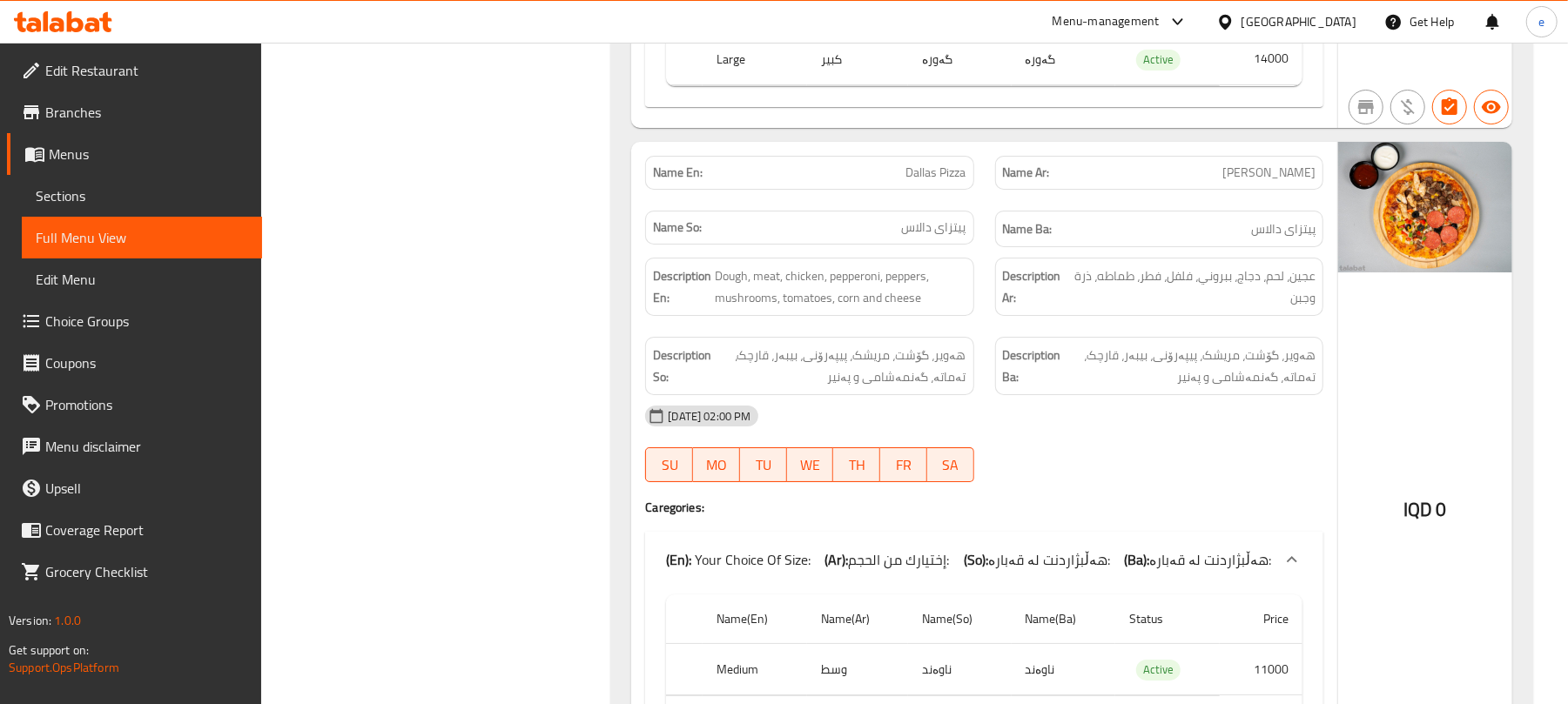
scroll to position [9283, 0]
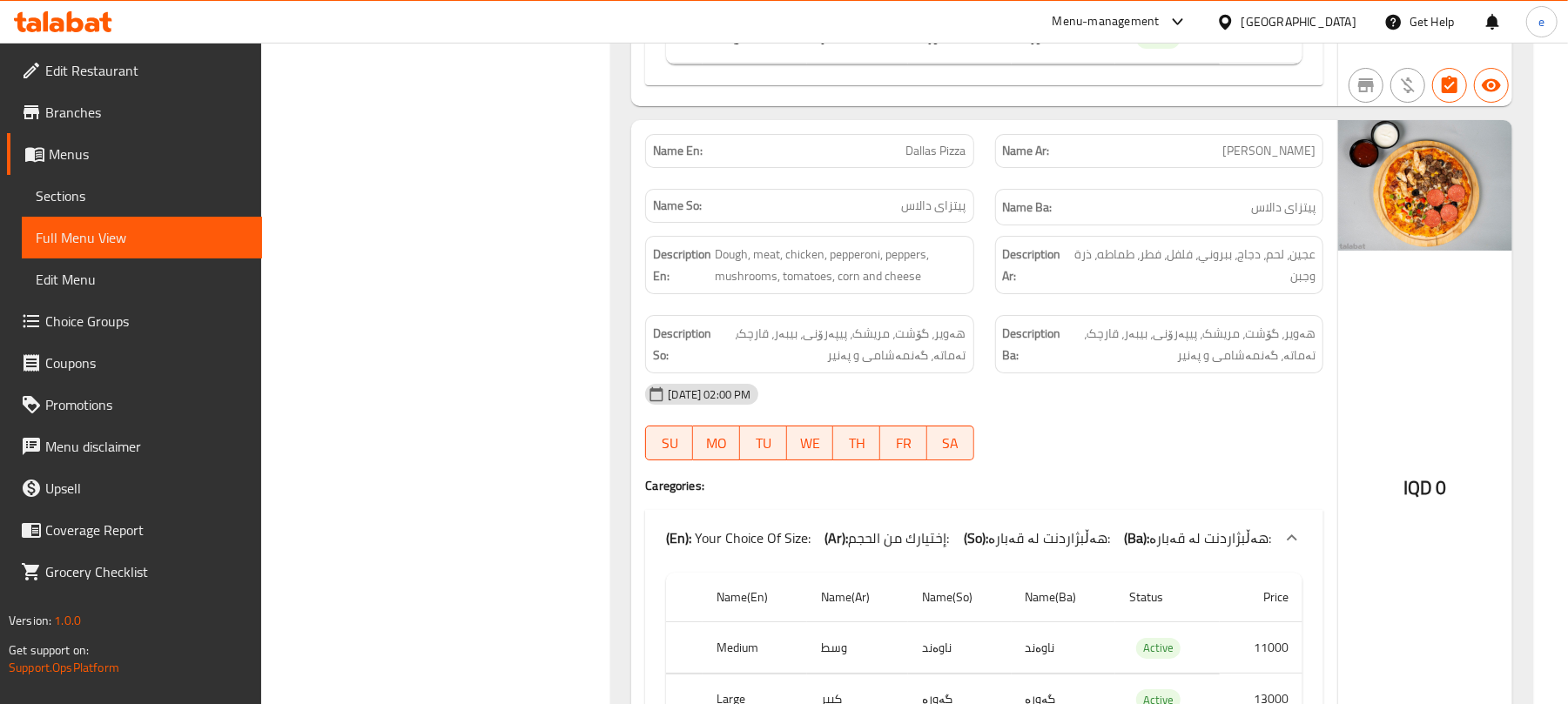
click at [931, 160] on span "Dallas Pizza" at bounding box center [936, 150] width 60 height 19
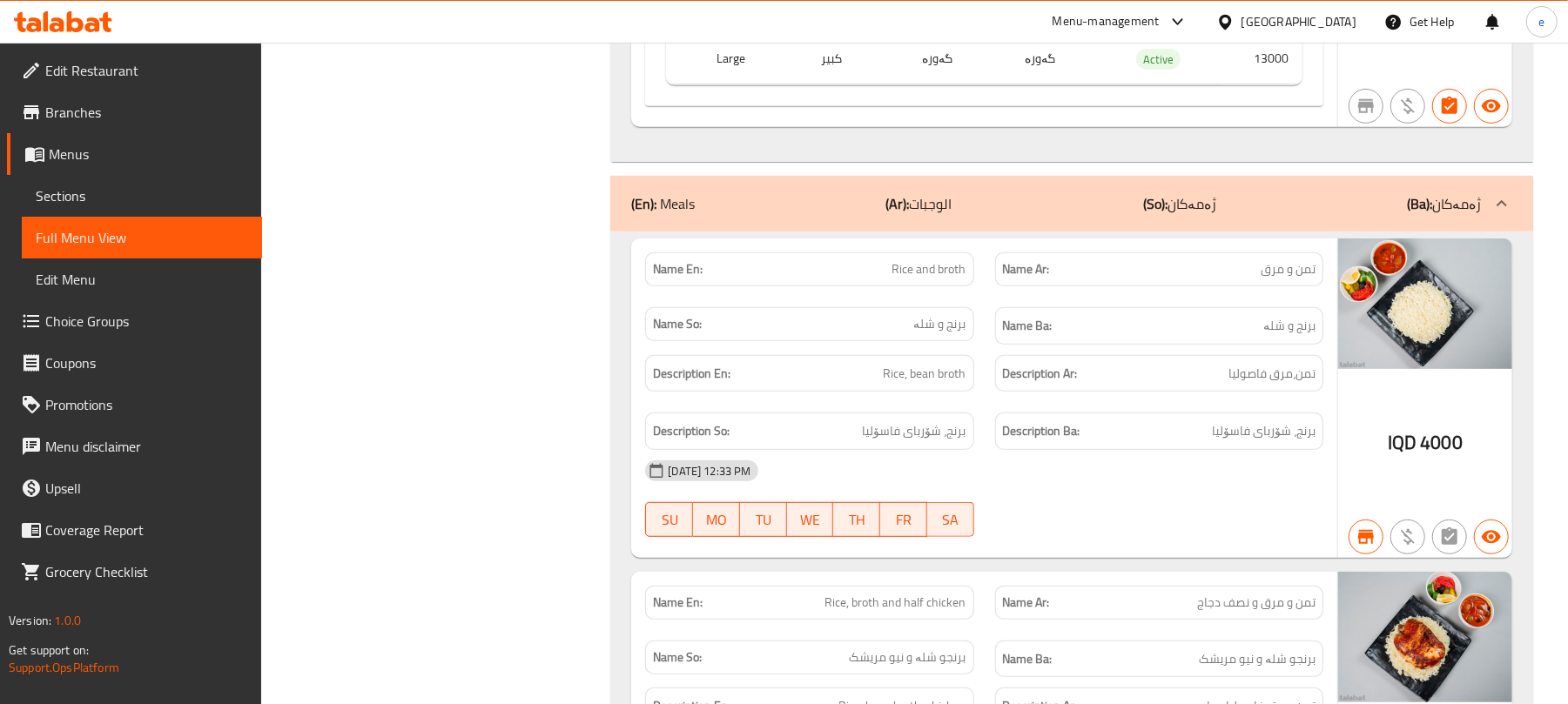
scroll to position [9979, 0]
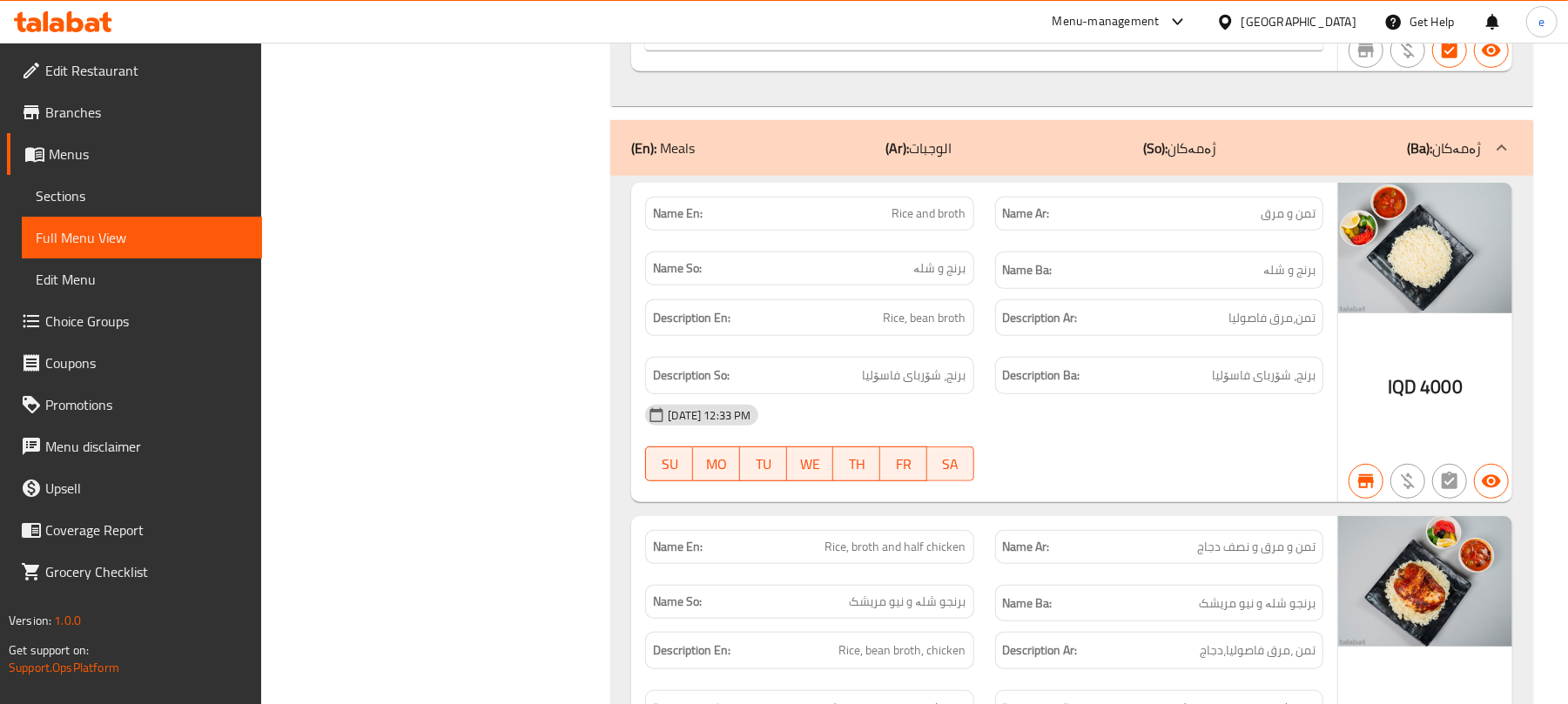
click at [946, 223] on span "Rice and broth" at bounding box center [928, 213] width 74 height 19
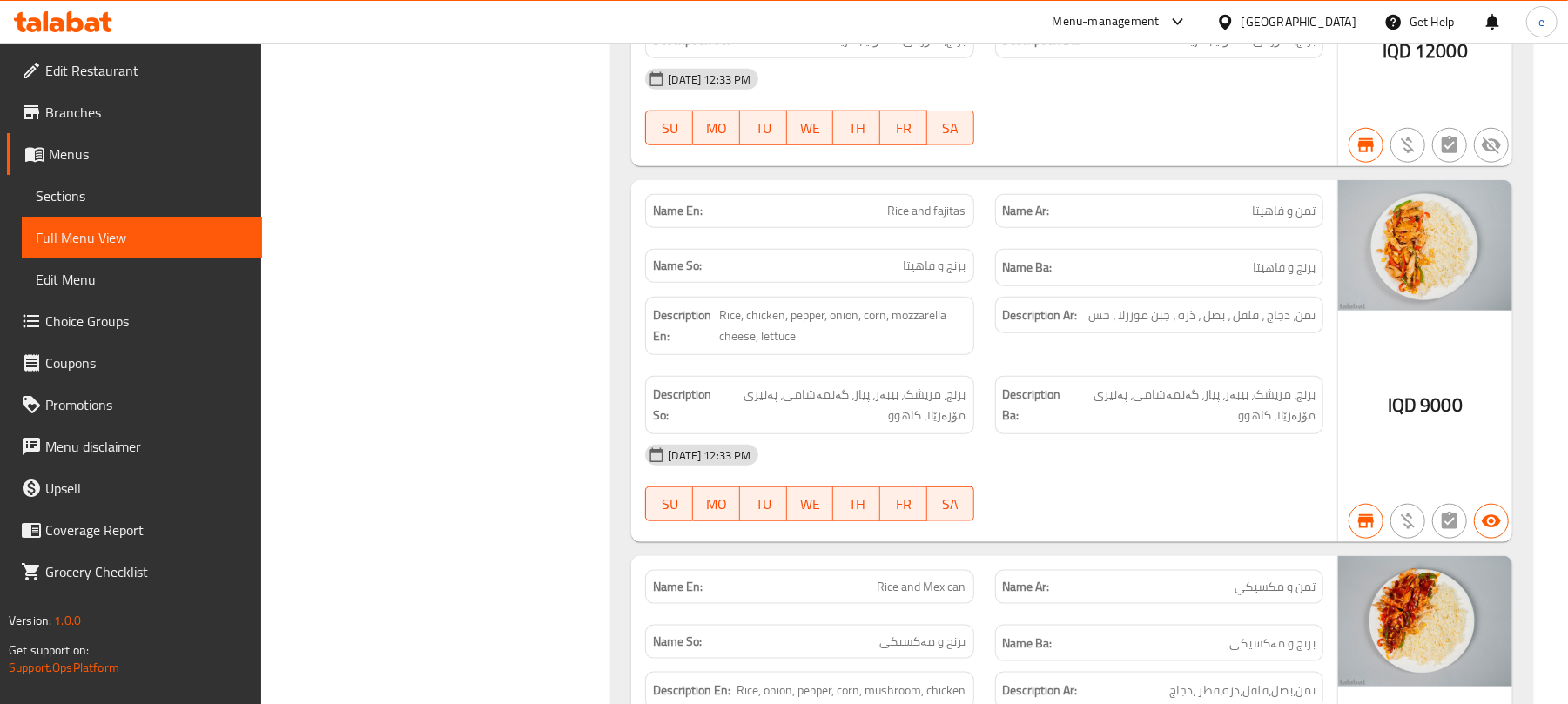
scroll to position [10675, 0]
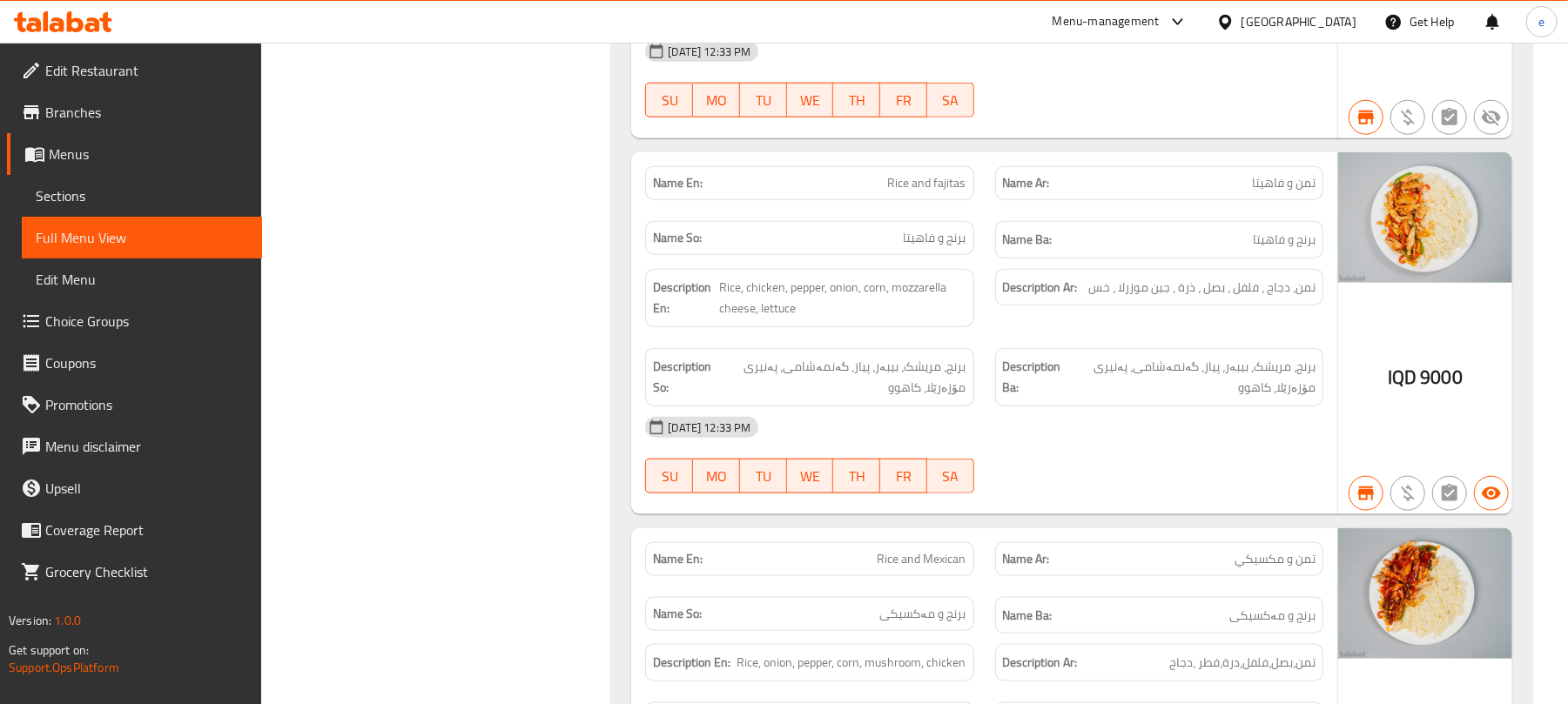
click at [926, 192] on span "Rice and fajitas" at bounding box center [927, 183] width 79 height 19
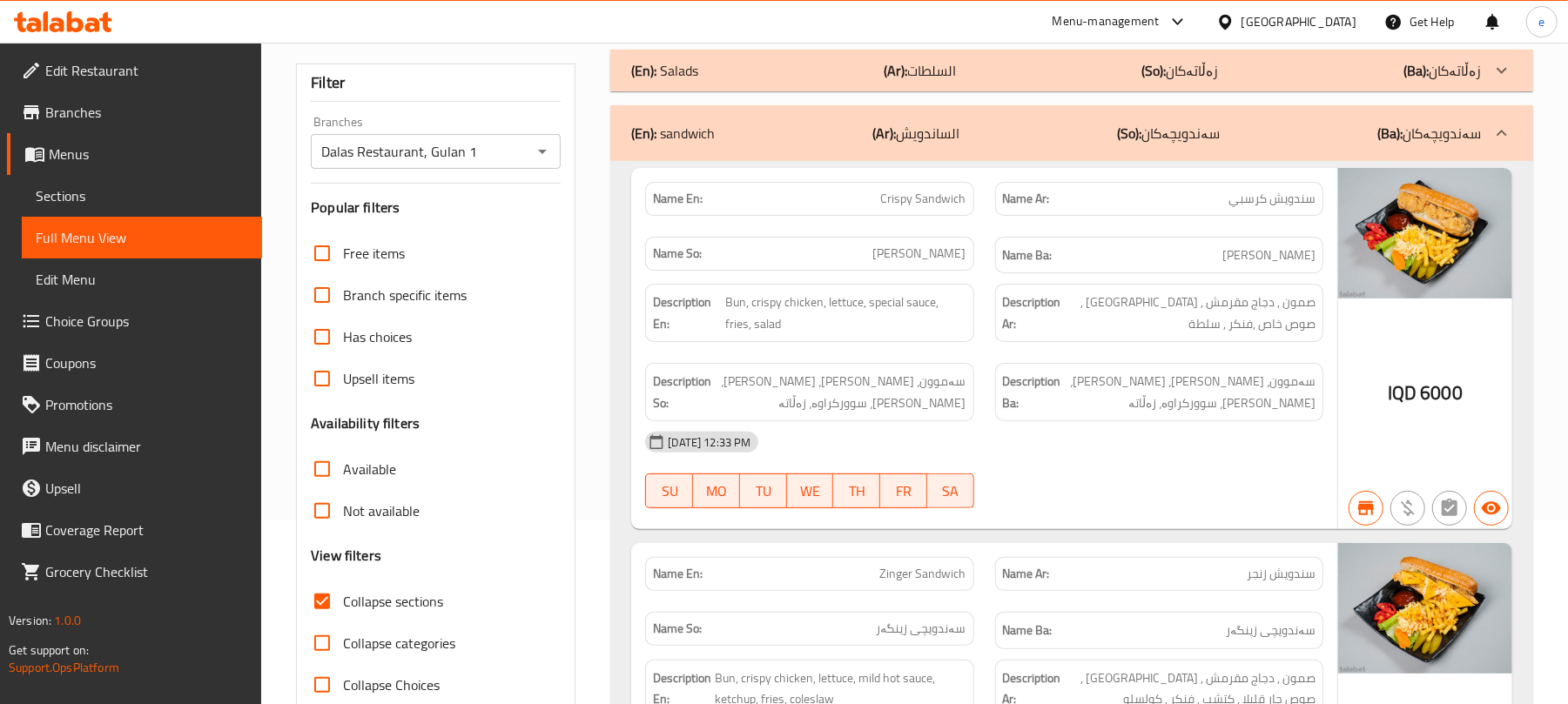
scroll to position [91, 0]
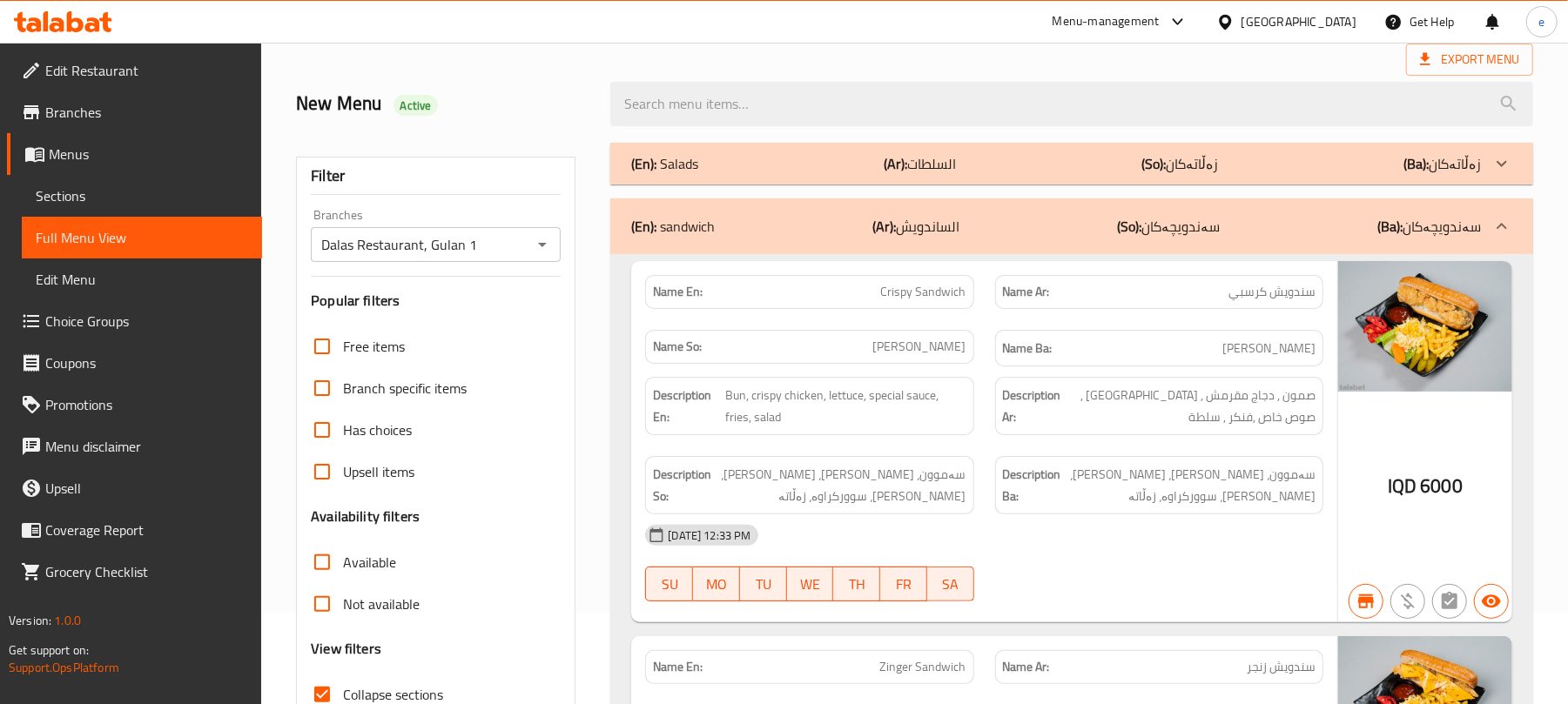
click at [928, 287] on span "Crispy Sandwich" at bounding box center [924, 292] width 85 height 19
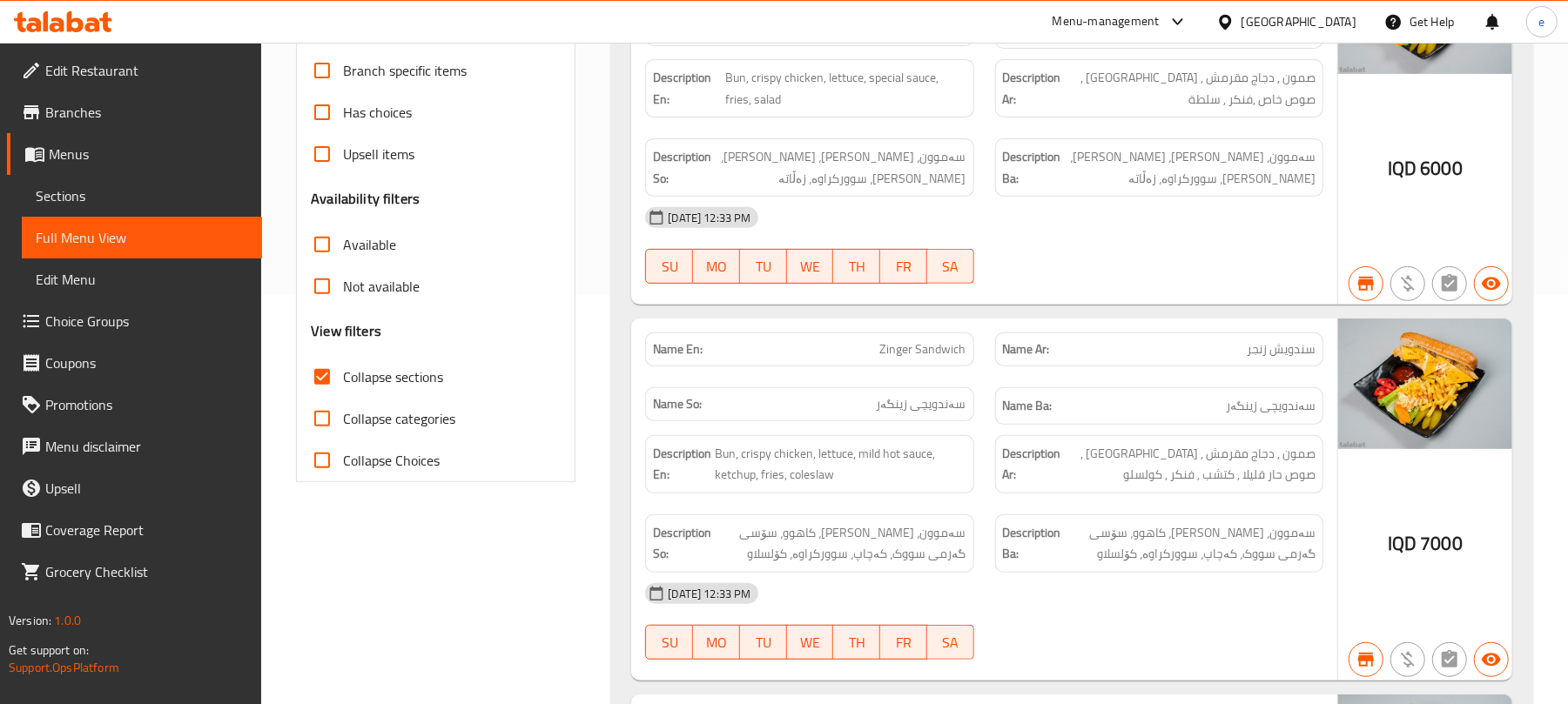
scroll to position [555, 0]
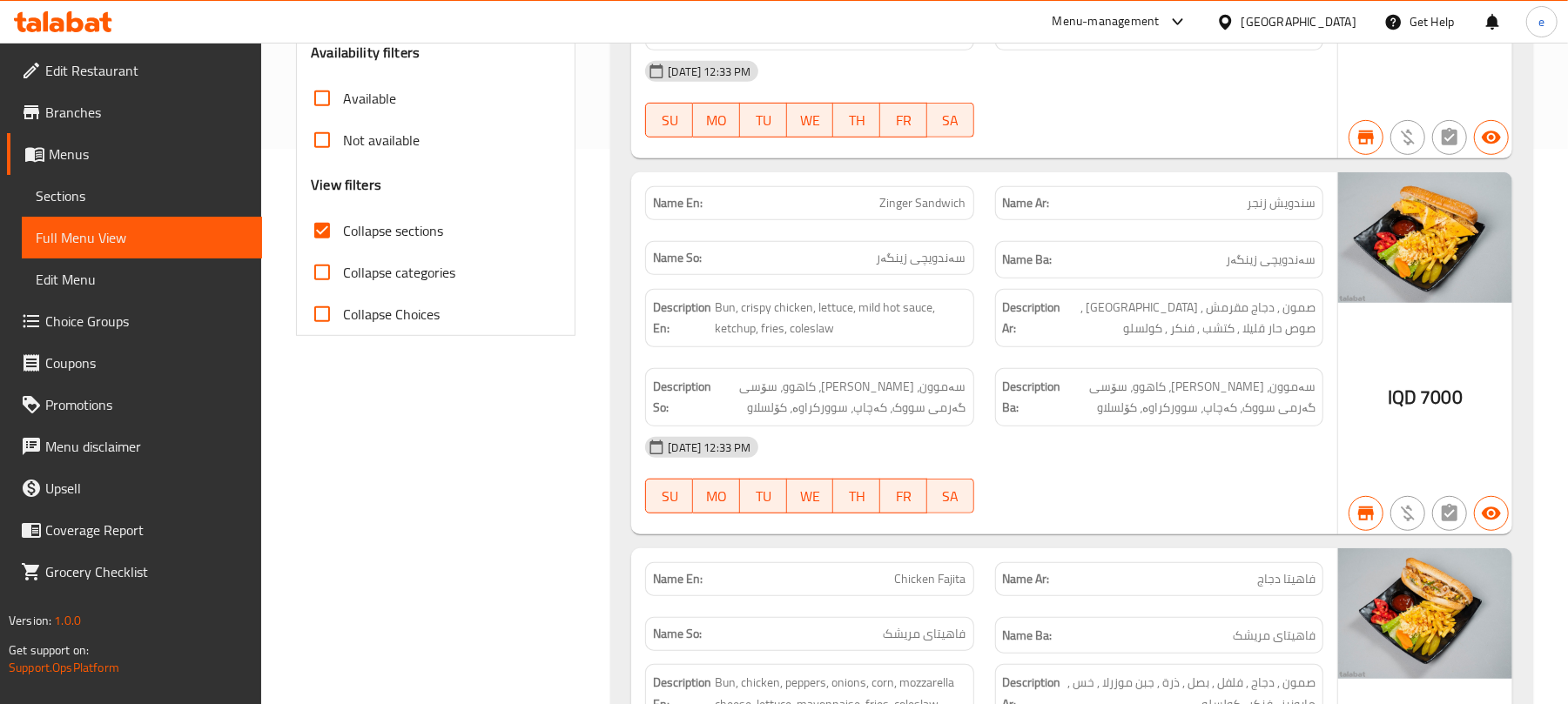
click at [963, 220] on div "Name En: Zinger Sandwich" at bounding box center [810, 203] width 328 height 34
click at [956, 217] on div "Name En: Zinger Sandwich" at bounding box center [810, 203] width 328 height 34
click at [949, 203] on span "Zinger Sandwich" at bounding box center [924, 203] width 86 height 19
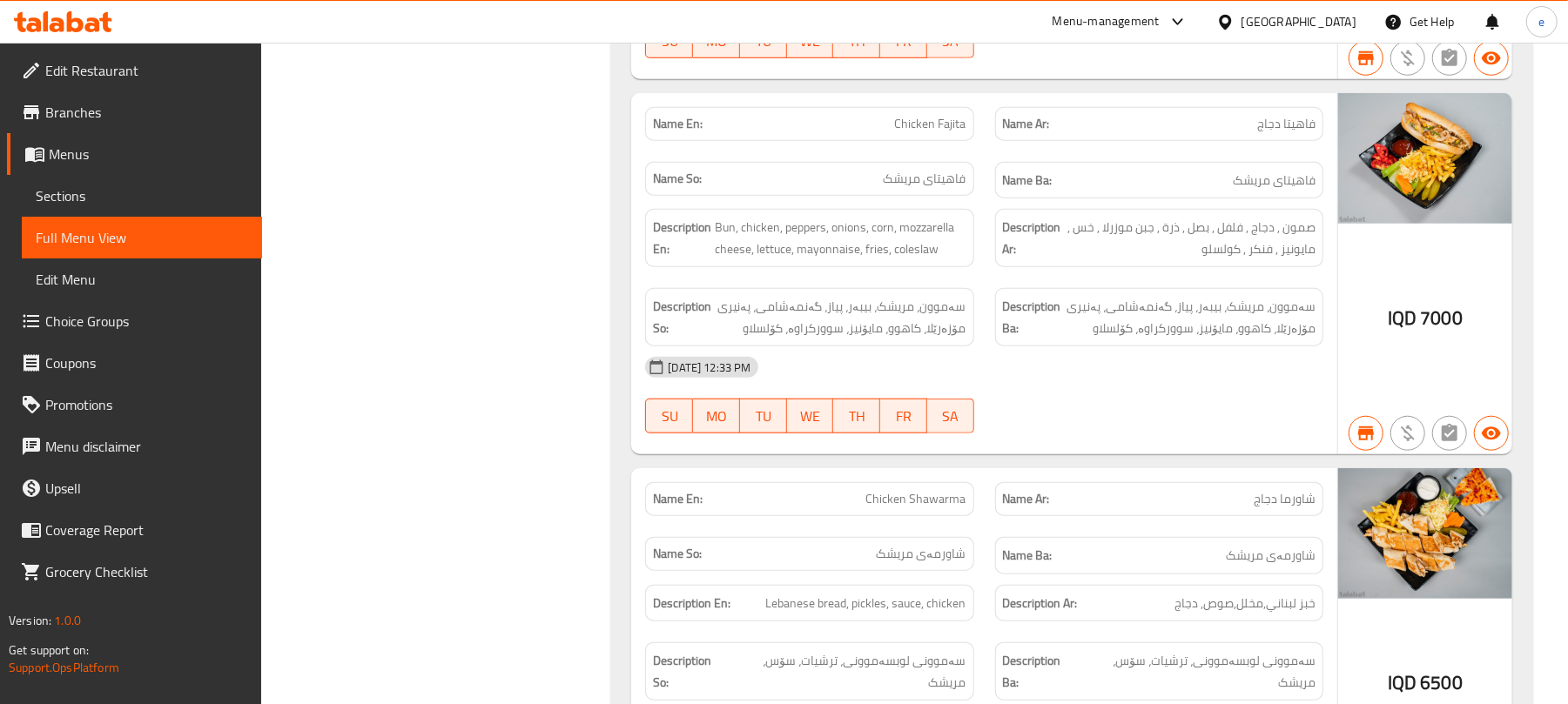
scroll to position [1020, 0]
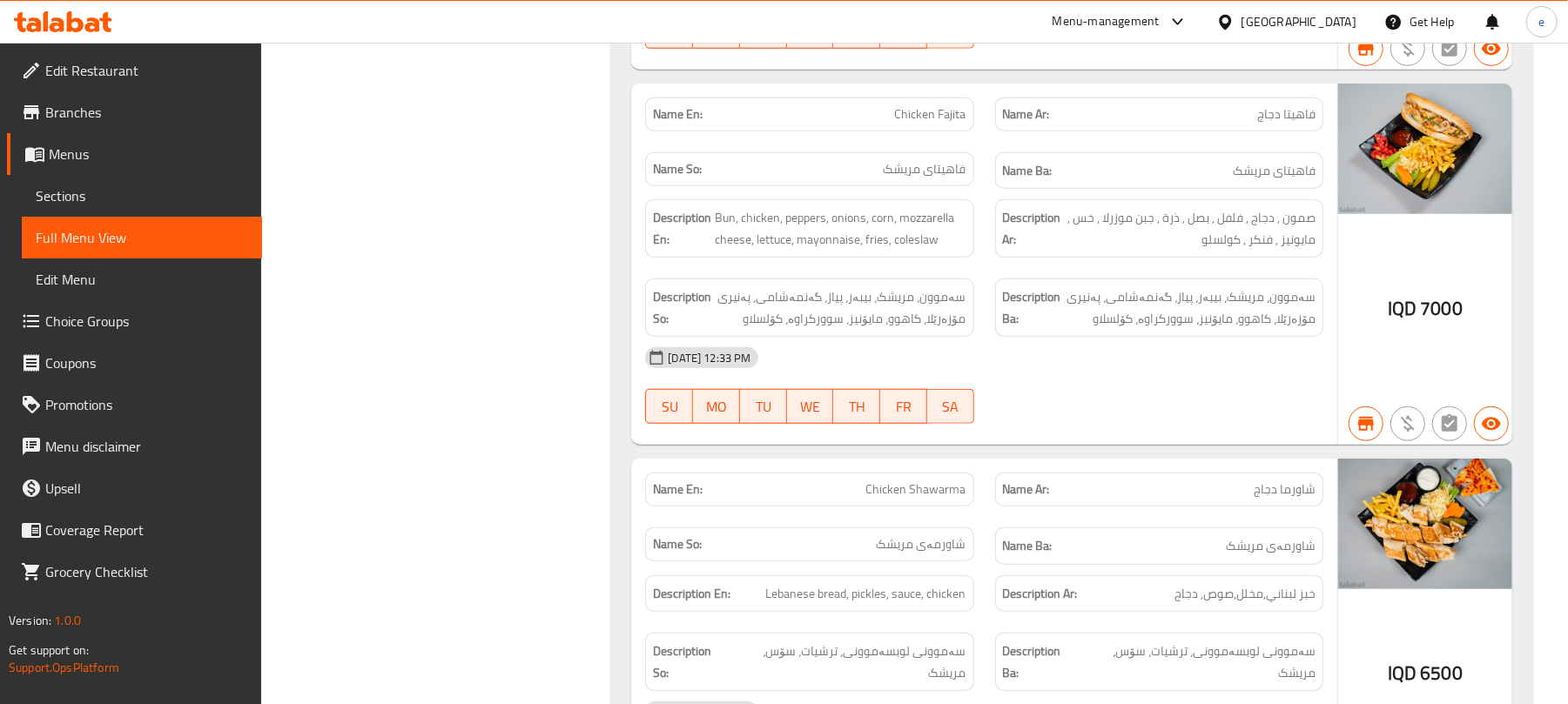
click at [941, 124] on span "Chicken Fajita" at bounding box center [930, 114] width 72 height 19
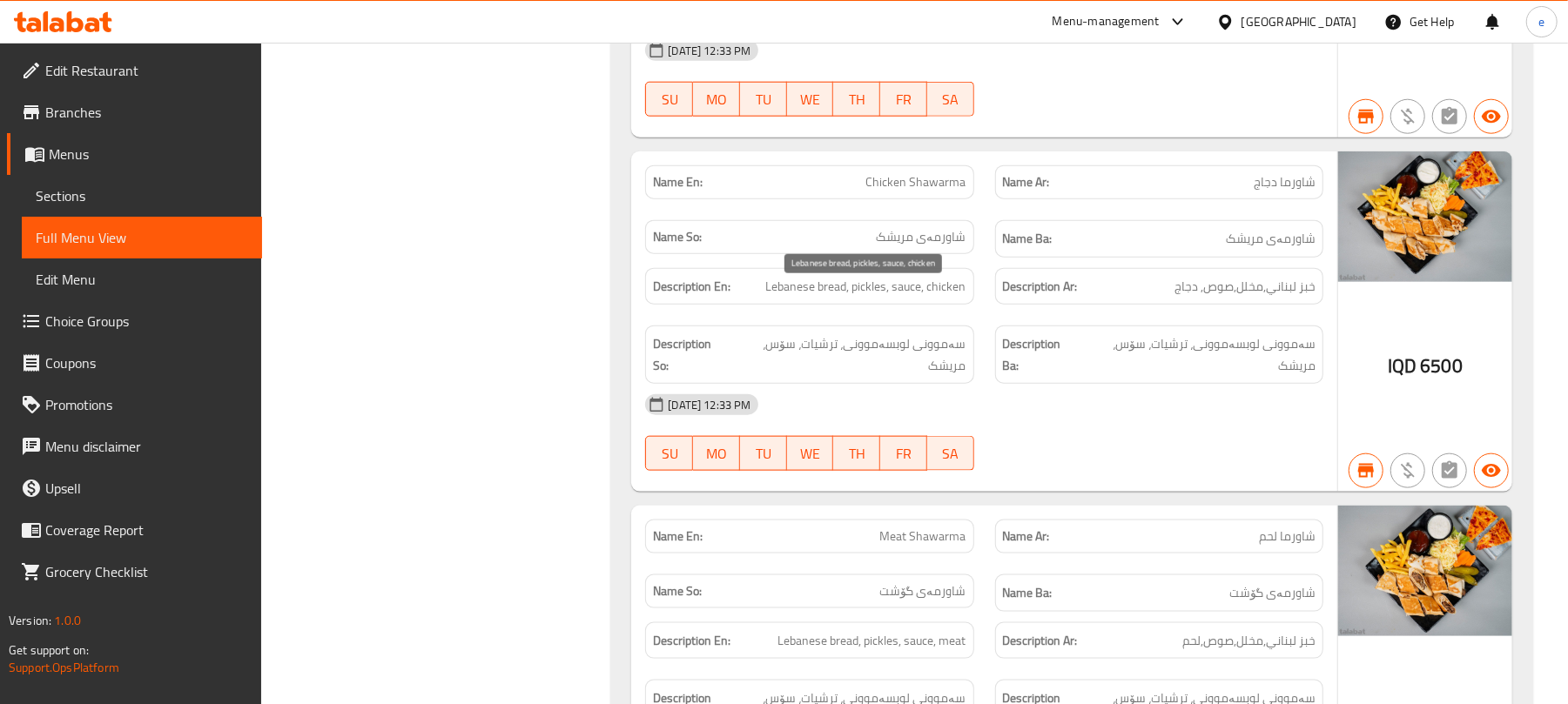
scroll to position [1252, 0]
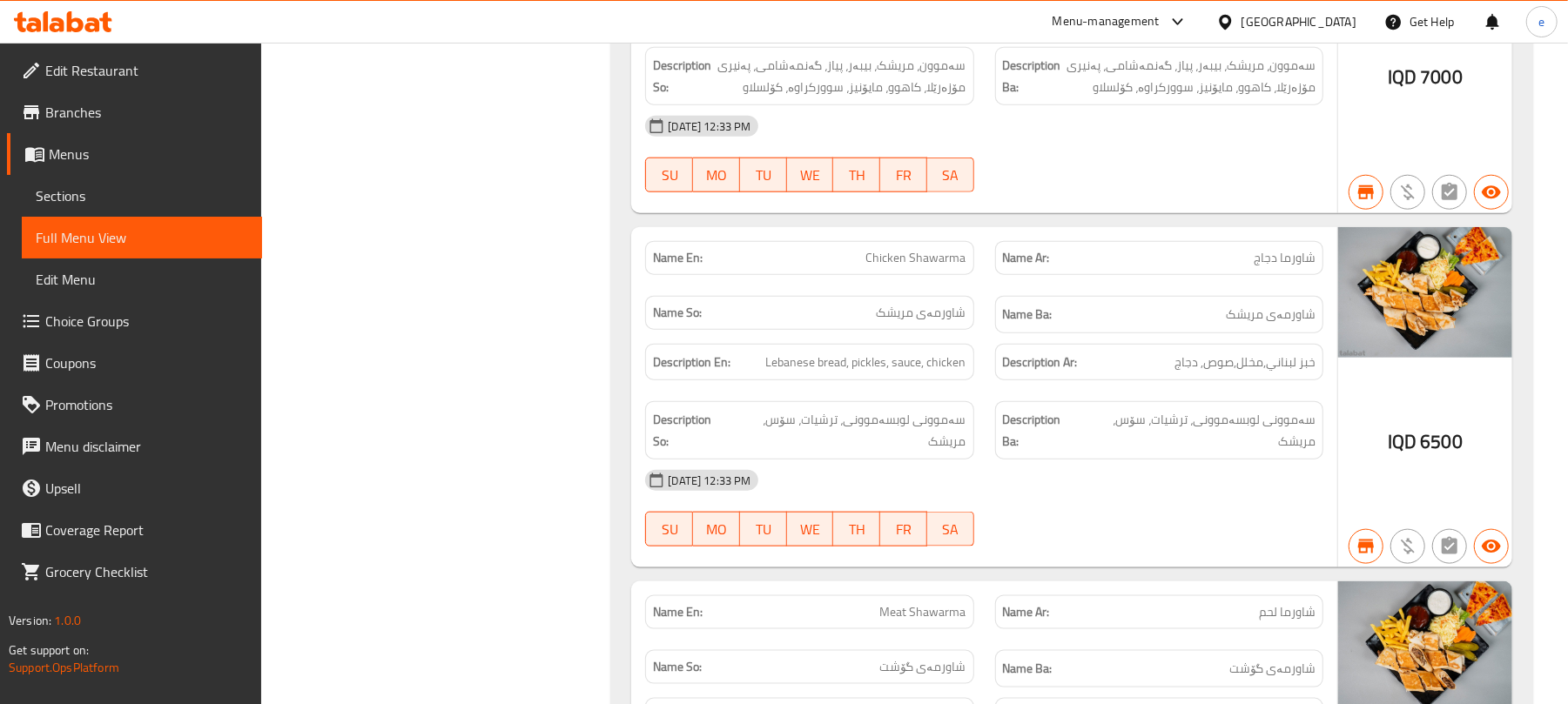
click at [927, 267] on span "Chicken Shawarma" at bounding box center [917, 257] width 100 height 19
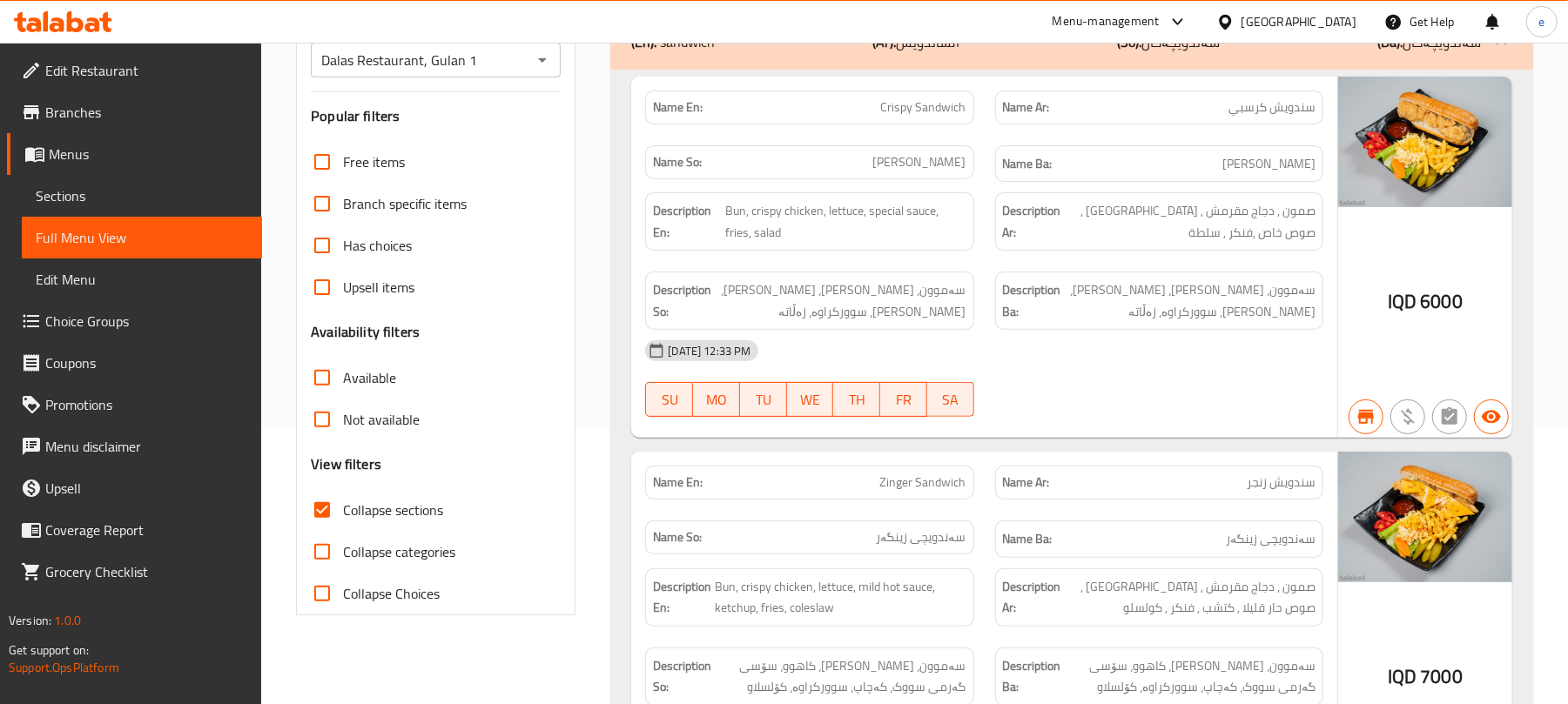
scroll to position [0, 0]
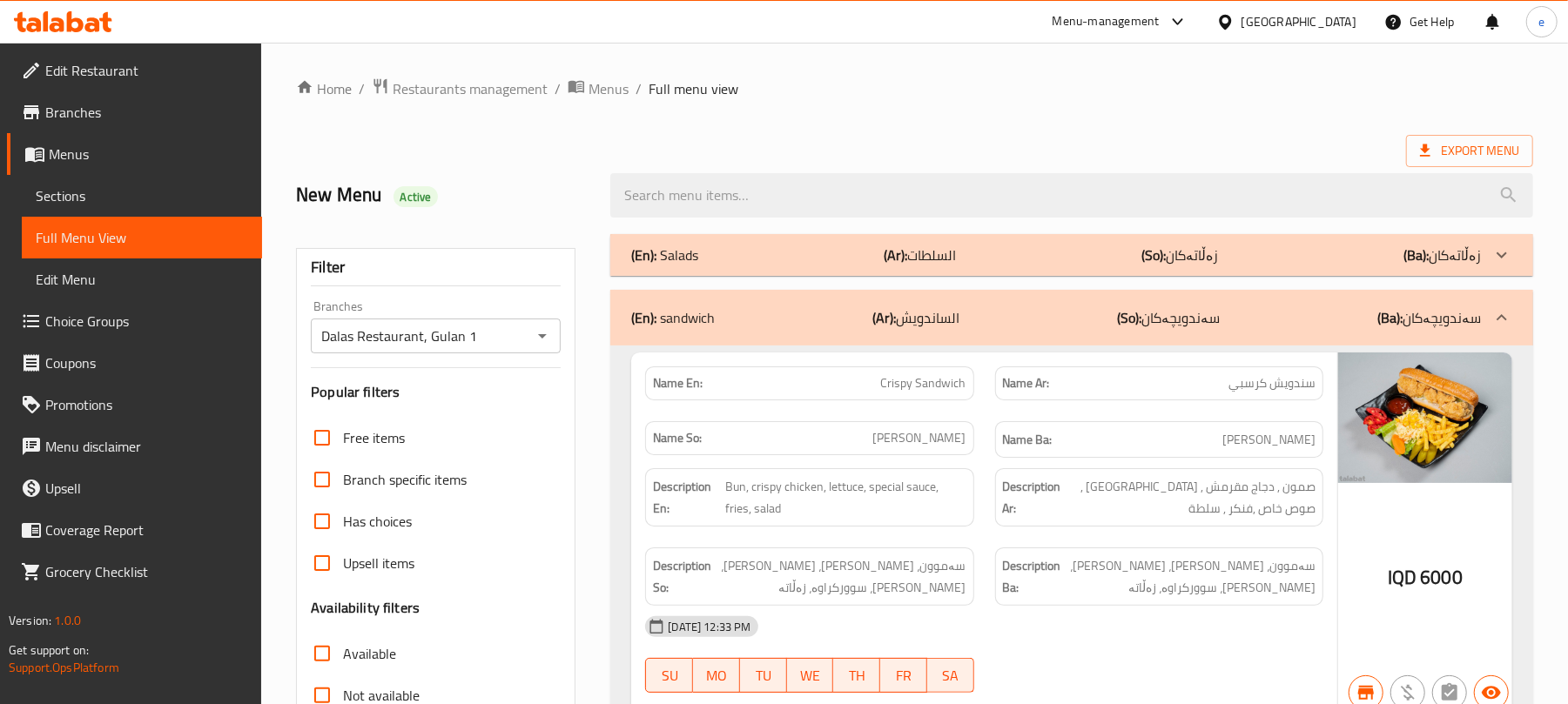
click at [948, 272] on div "(En): Salads (Ar): السلطات (So): زەڵاتەکان (Ba): زەڵاتەکان" at bounding box center [1072, 254] width 924 height 42
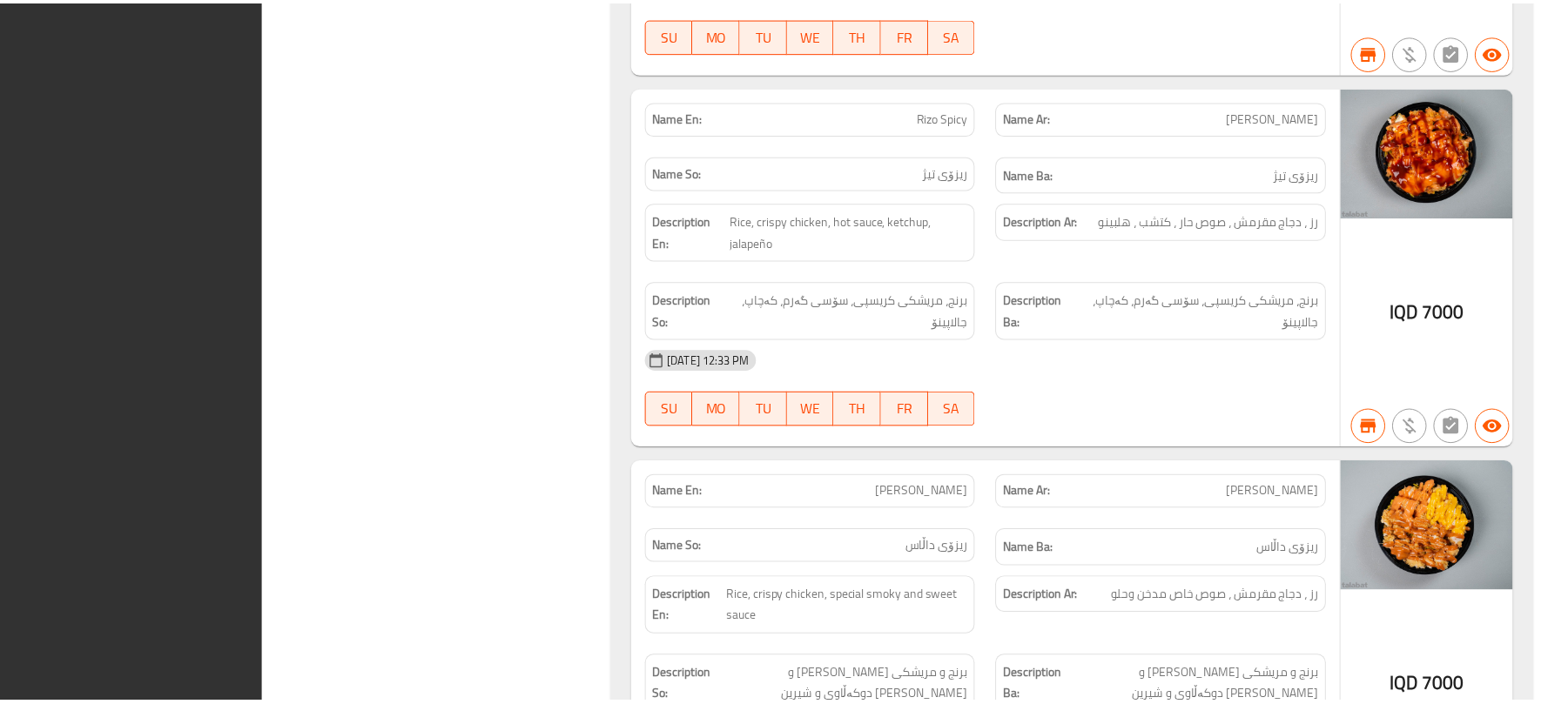
scroll to position [14048, 0]
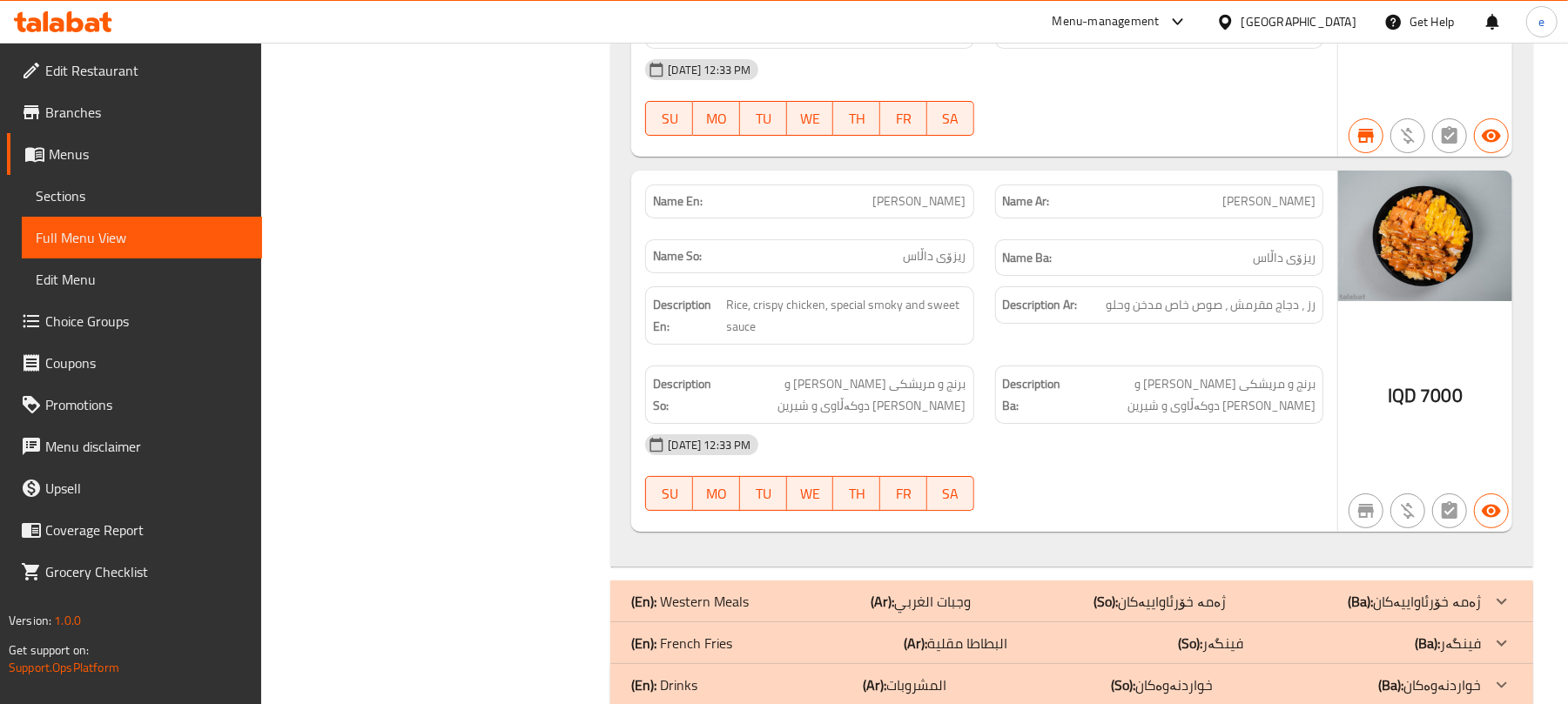
click at [106, 11] on div at bounding box center [63, 21] width 127 height 34
click at [101, 25] on icon at bounding box center [63, 22] width 98 height 21
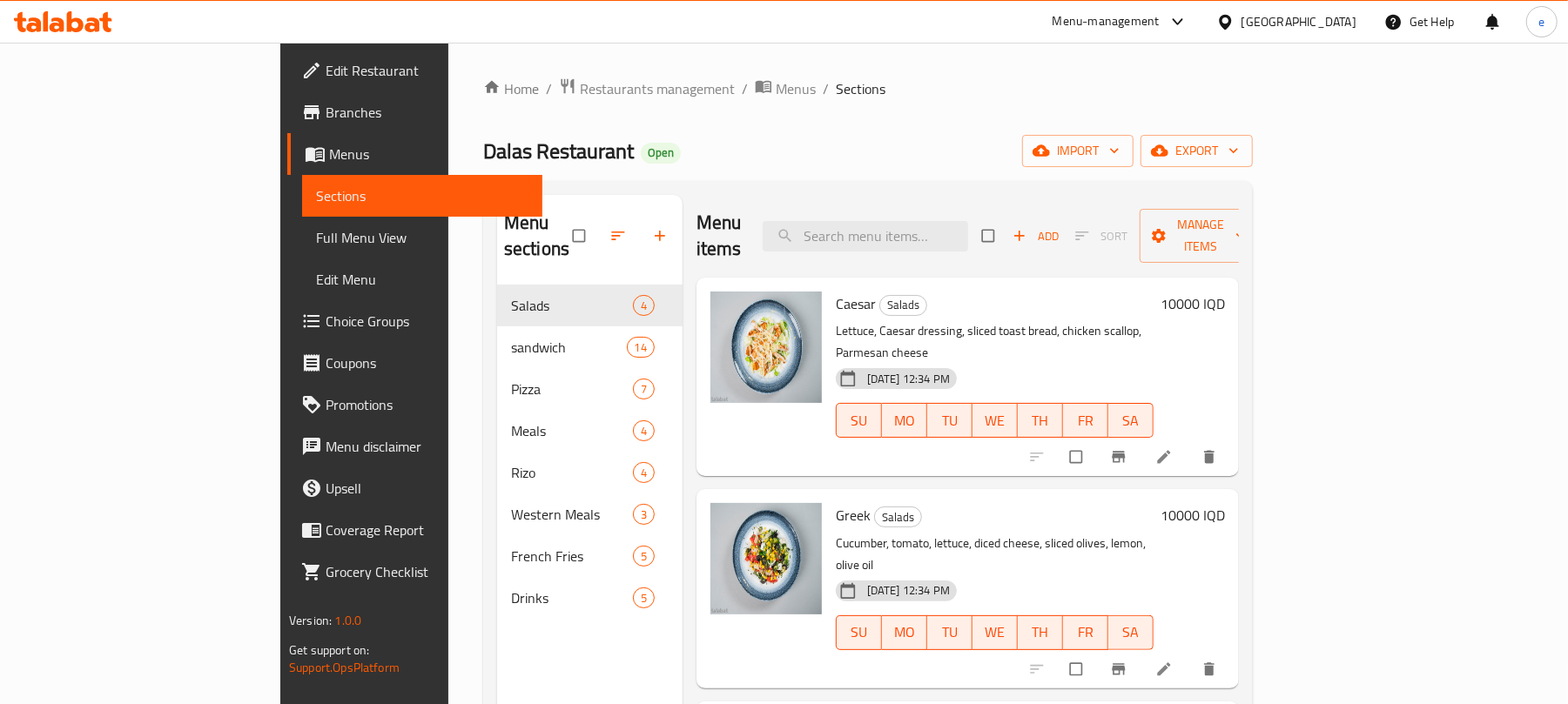
click at [927, 195] on div "Menu items Add Sort Manage items" at bounding box center [968, 237] width 542 height 82
click at [942, 221] on input "search" at bounding box center [865, 236] width 205 height 30
paste input "Rice and Mexican"
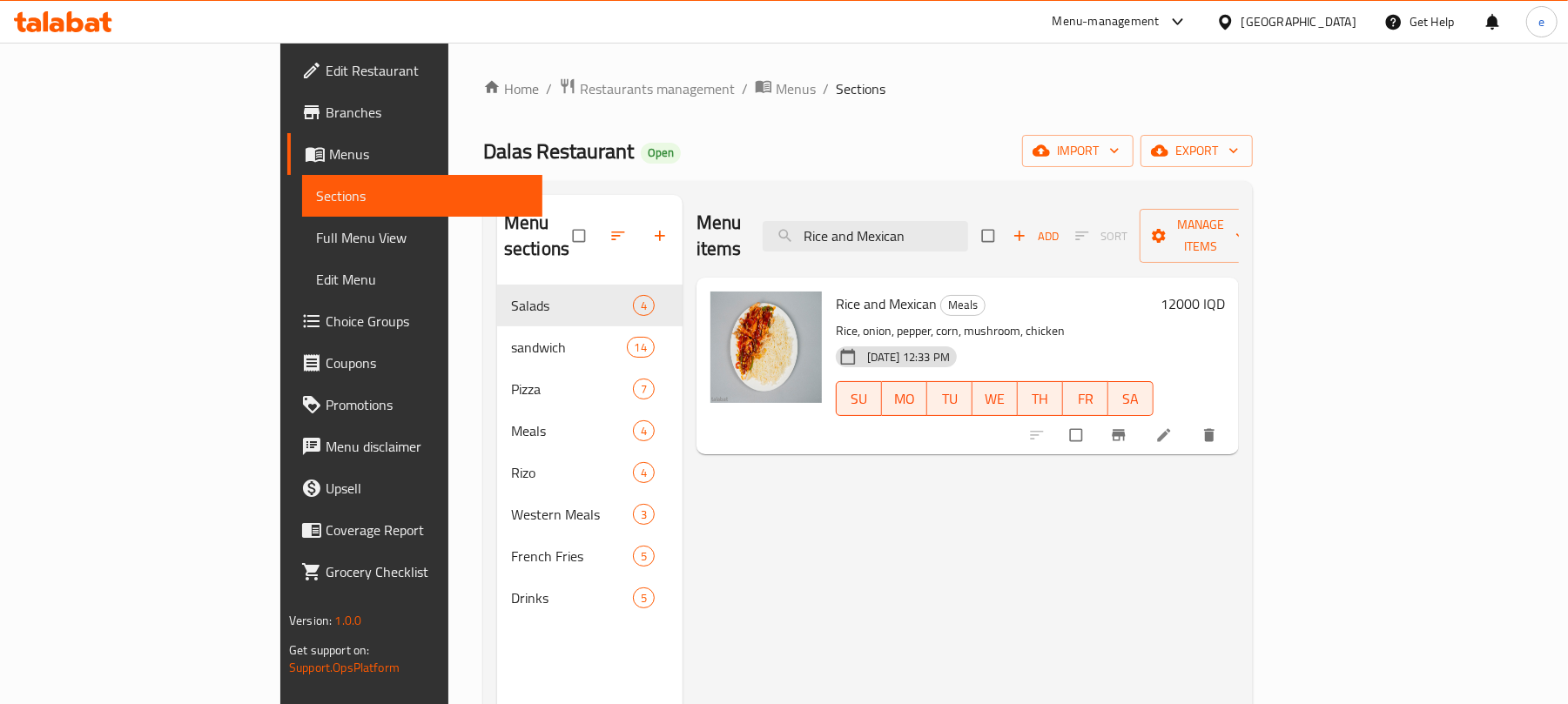
type input "Rice and Mexican"
click at [1225, 292] on h6 "12000 IQD" at bounding box center [1193, 303] width 65 height 25
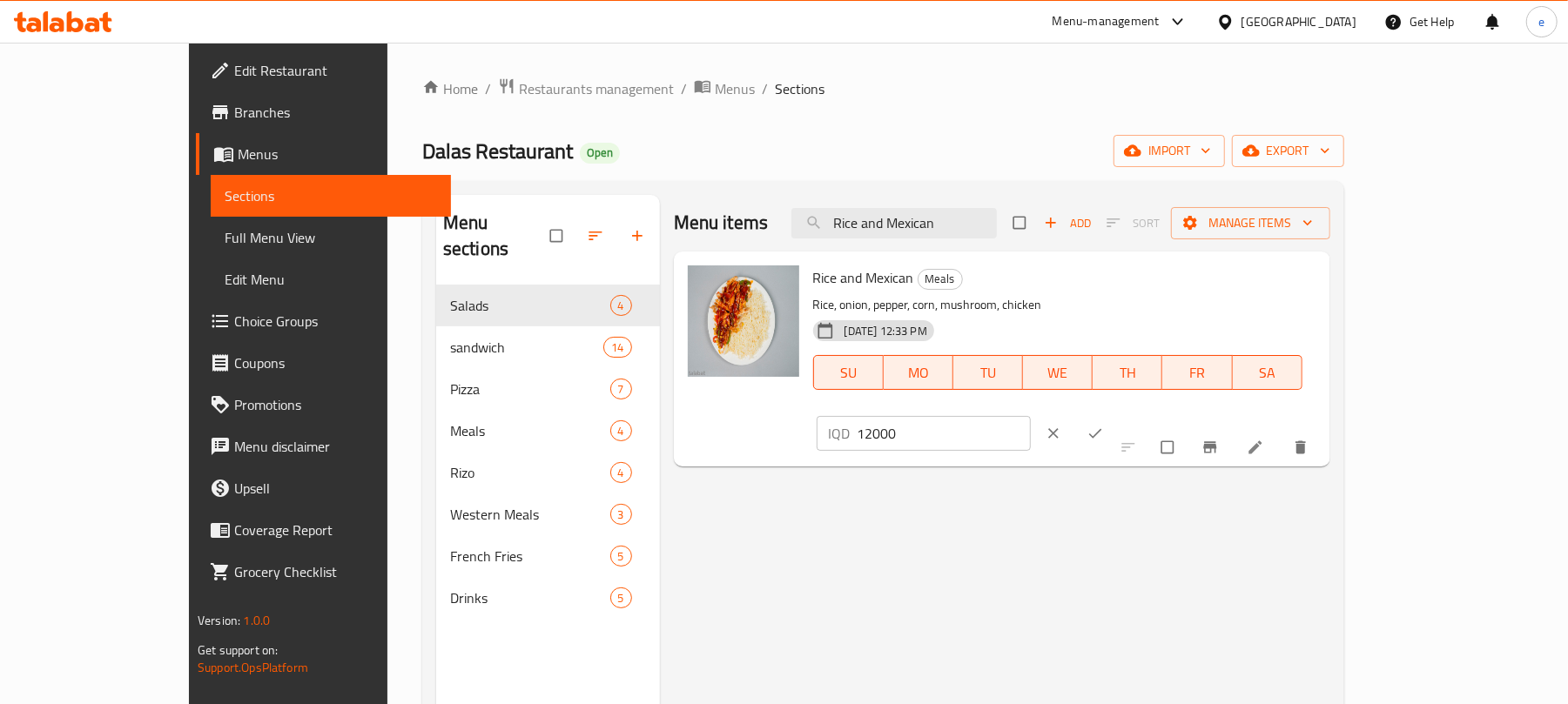
click at [1032, 416] on input "12000" at bounding box center [944, 433] width 174 height 34
click at [1032, 416] on input "9000" at bounding box center [944, 433] width 174 height 34
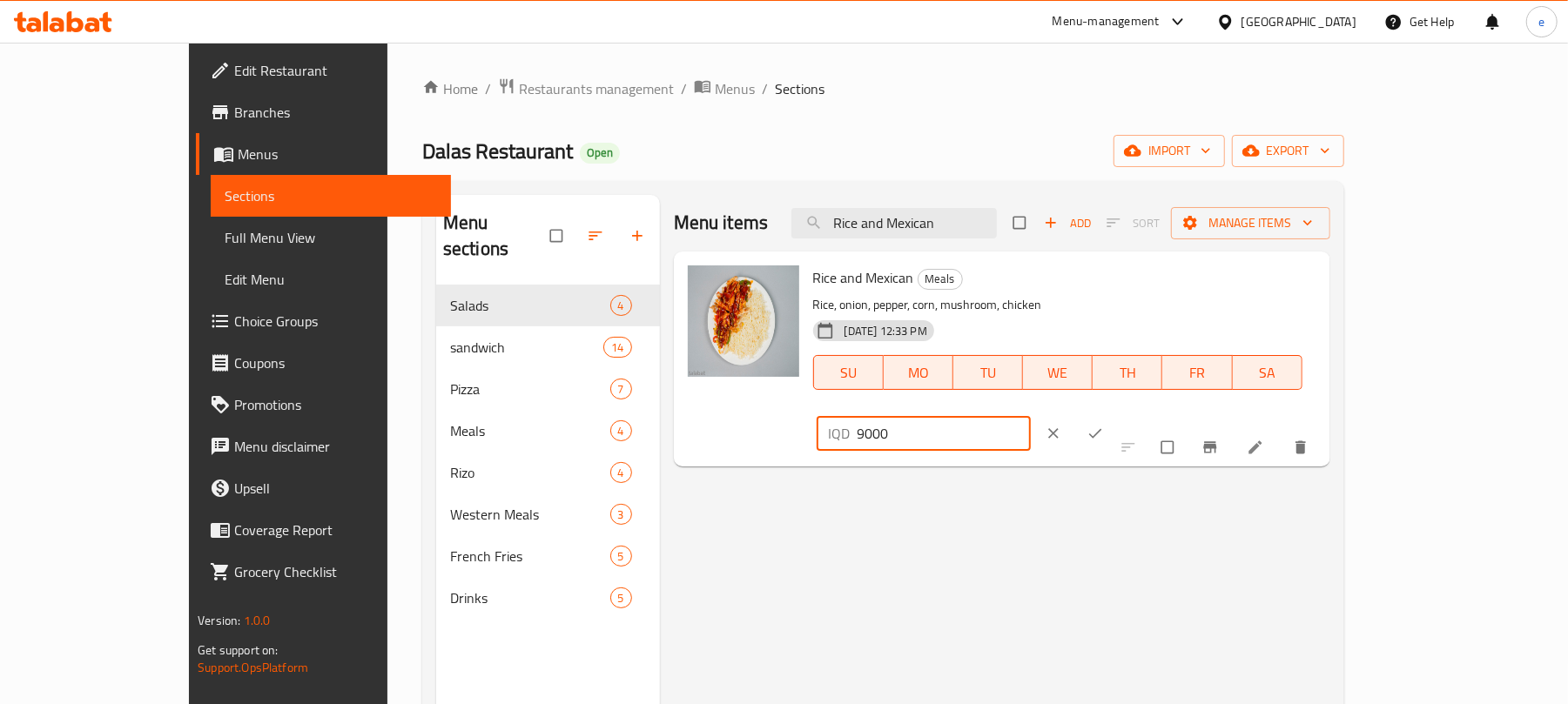
click at [1032, 416] on input "9000" at bounding box center [944, 433] width 174 height 34
type input "9000"
click at [1104, 425] on icon "ok" at bounding box center [1095, 434] width 18 height 18
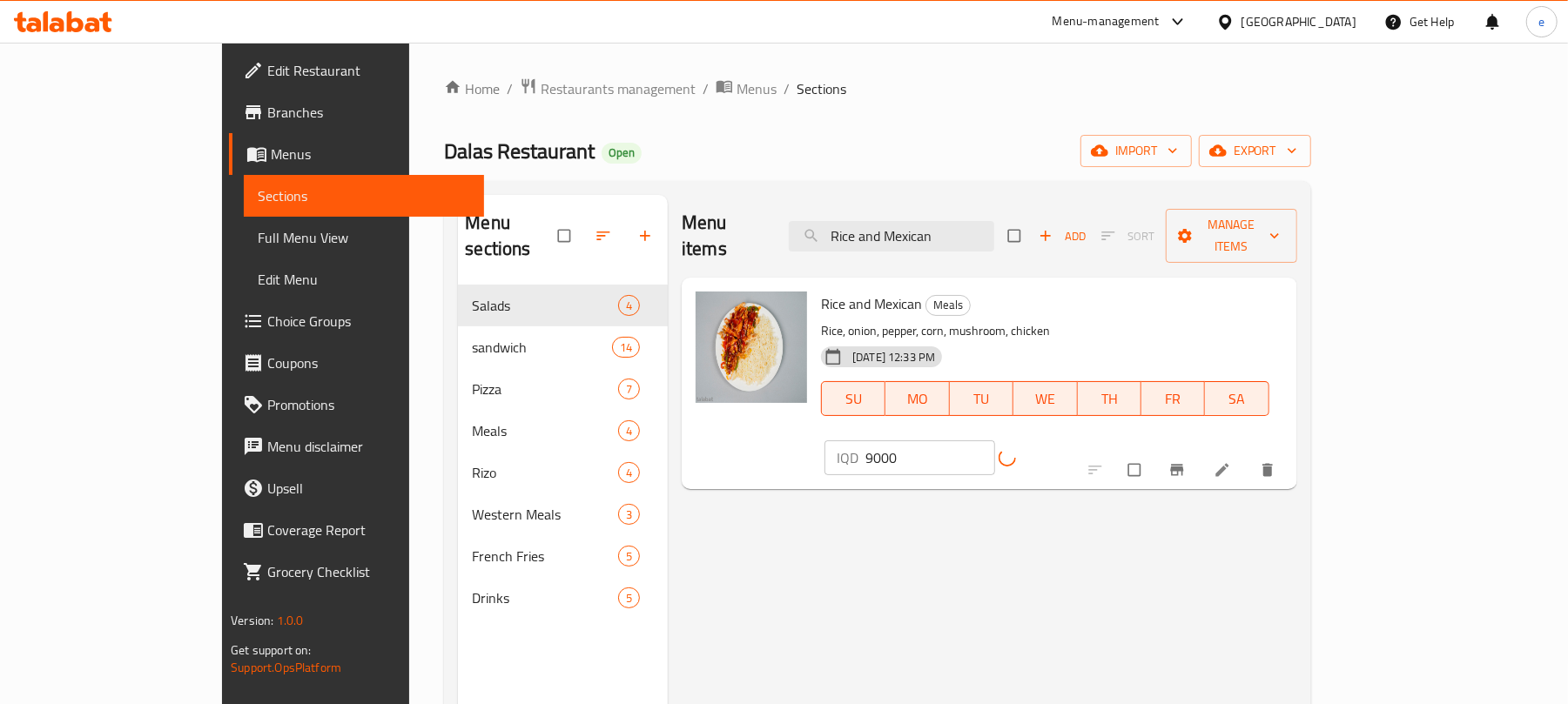
click at [1200, 451] on button "Branch-specific-item" at bounding box center [1179, 469] width 42 height 38
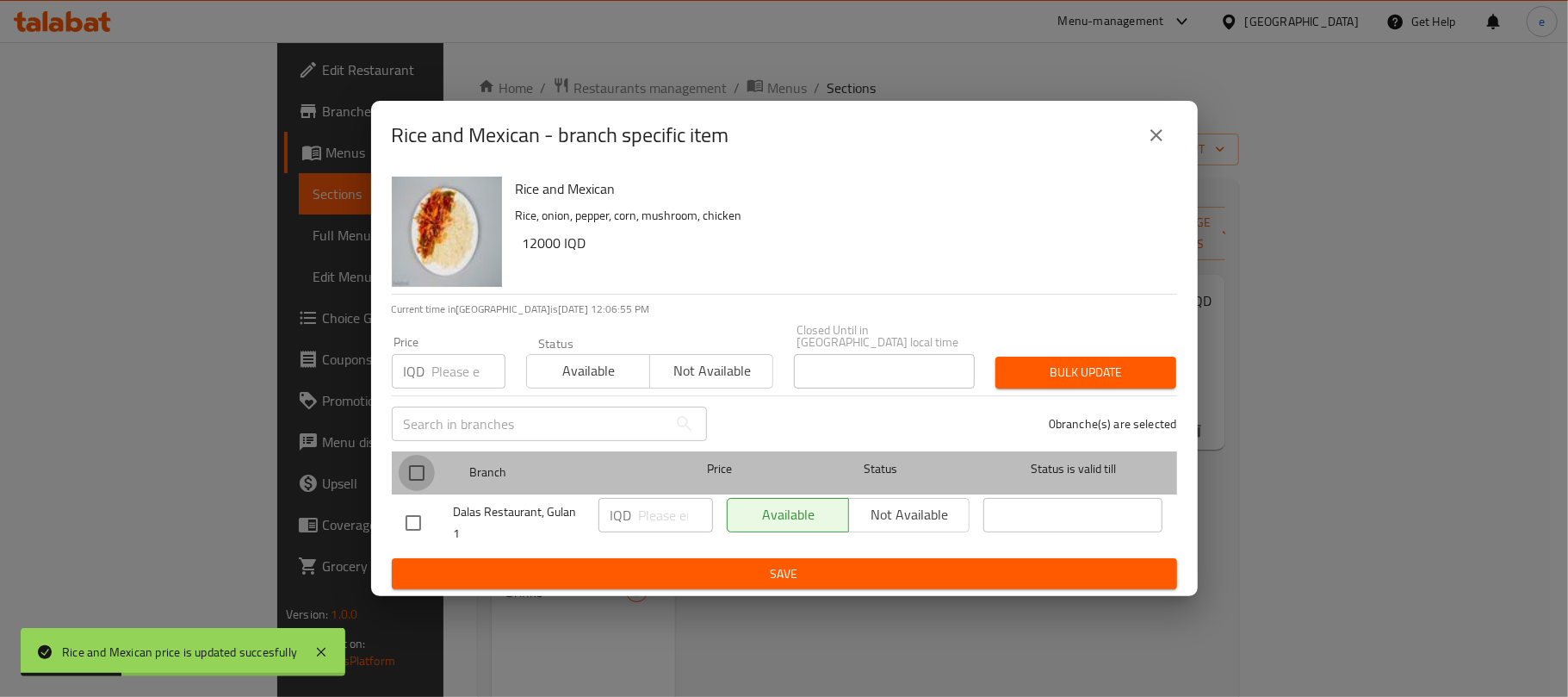
click at [414, 470] on input "checkbox" at bounding box center [416, 472] width 36 height 36
checkbox input "true"
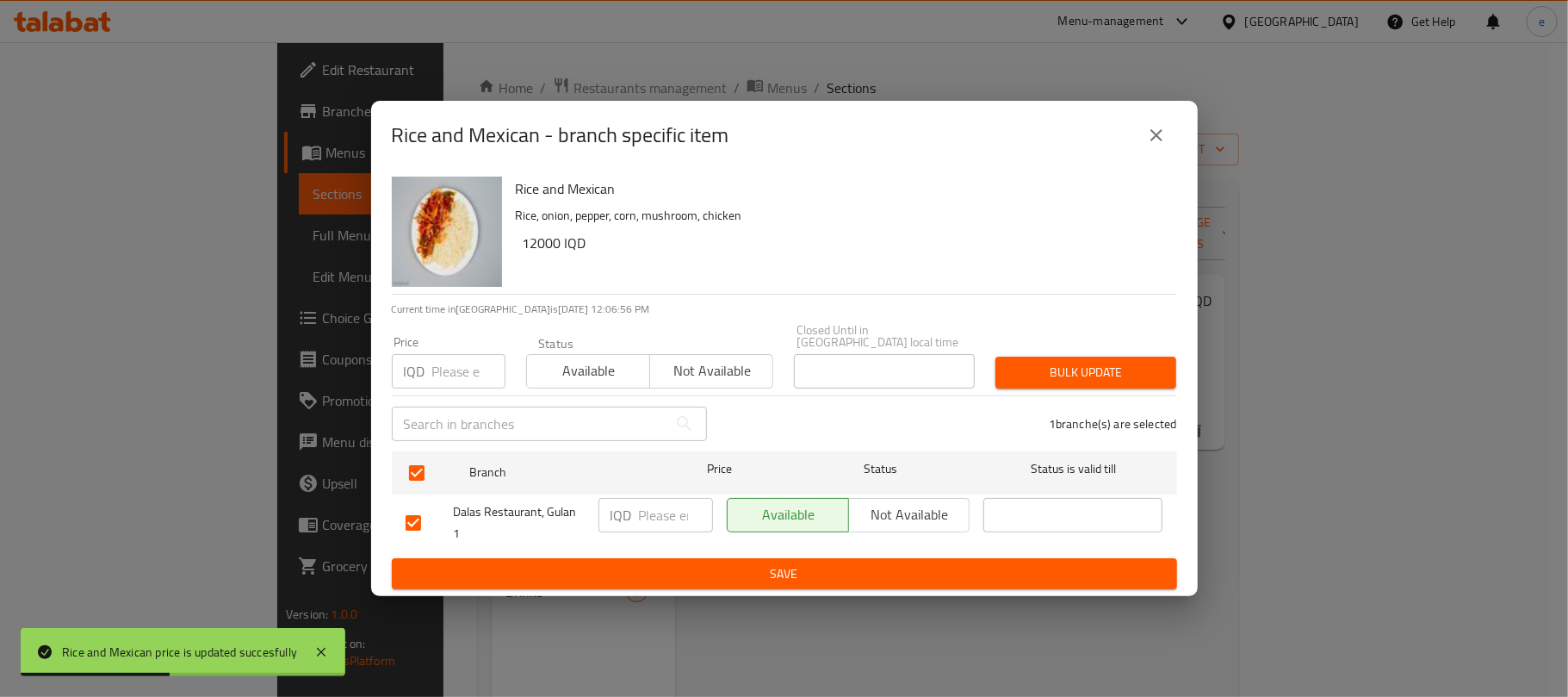
click at [663, 504] on input "number" at bounding box center [676, 514] width 74 height 34
paste input "9000"
type input "9000"
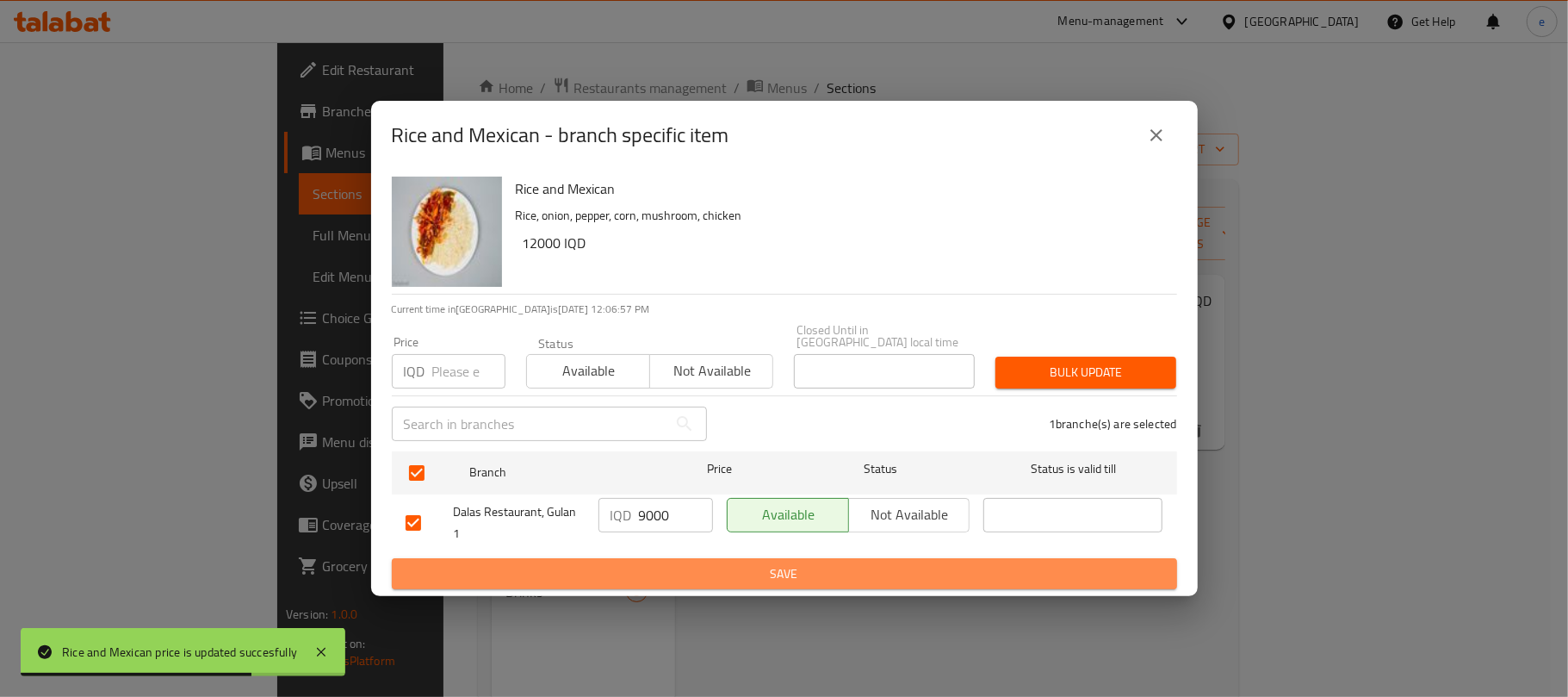
click at [673, 566] on span "Save" at bounding box center [784, 575] width 758 height 21
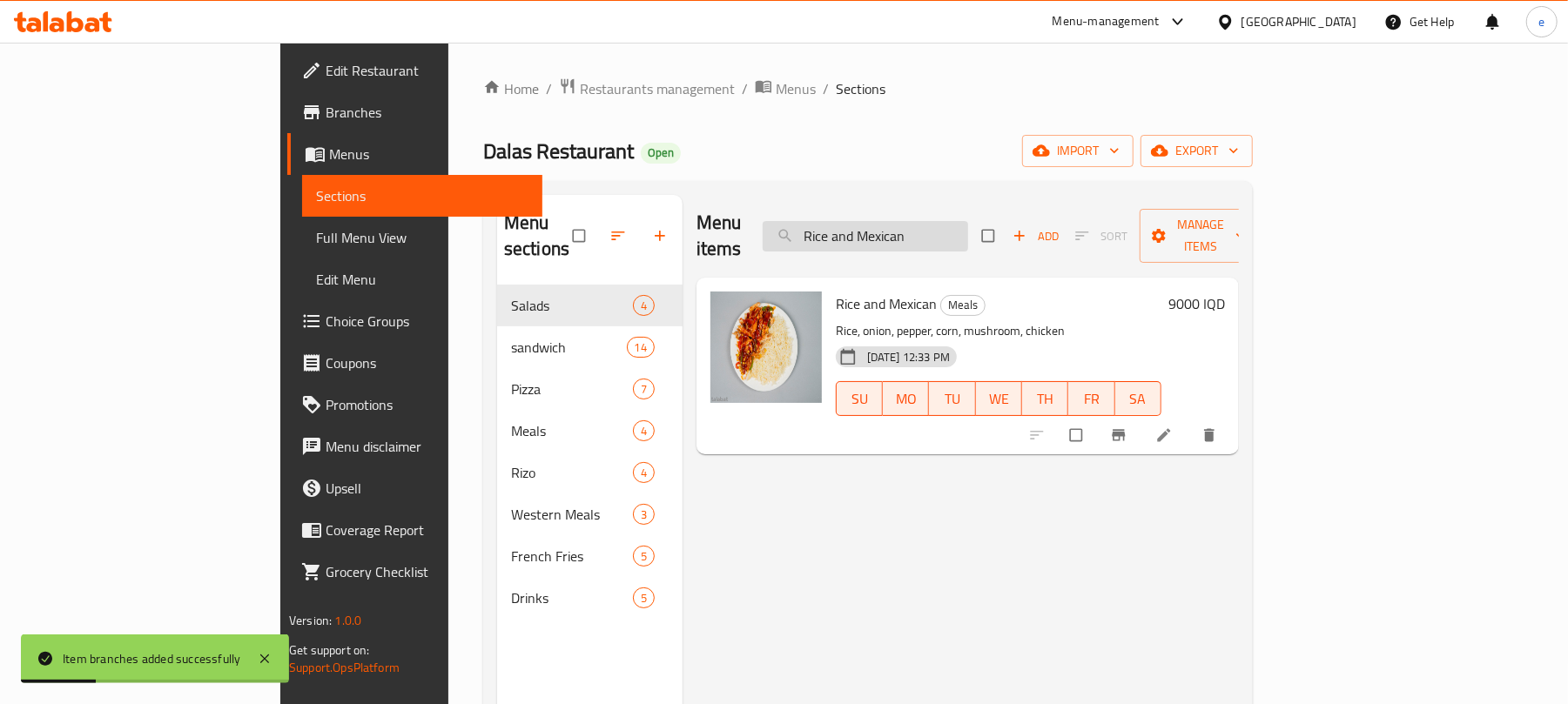
click at [969, 224] on input "Rice and Mexican" at bounding box center [865, 236] width 205 height 30
paste input "zo Barbecue"
type input "[PERSON_NAME]"
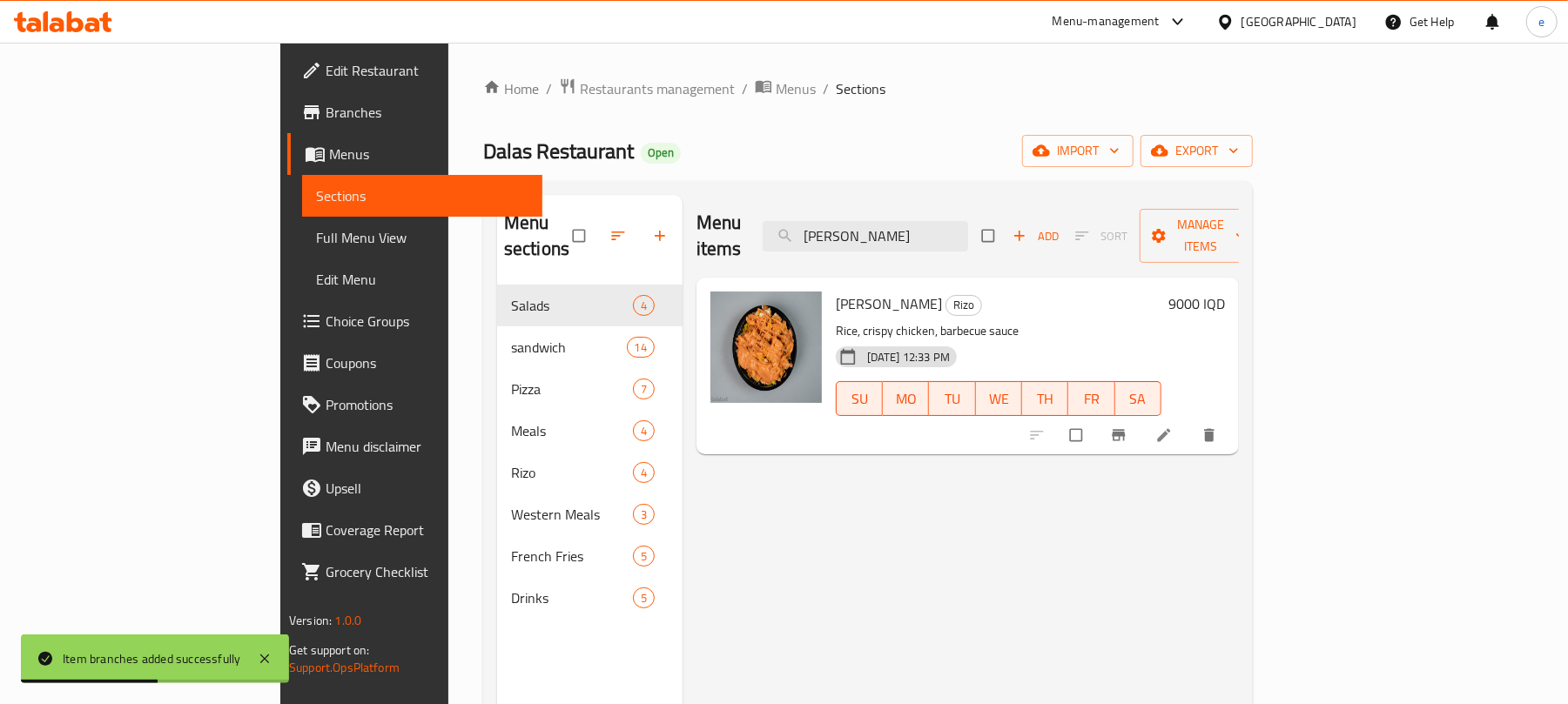
click at [1225, 292] on h6 "9000 IQD" at bounding box center [1197, 303] width 57 height 25
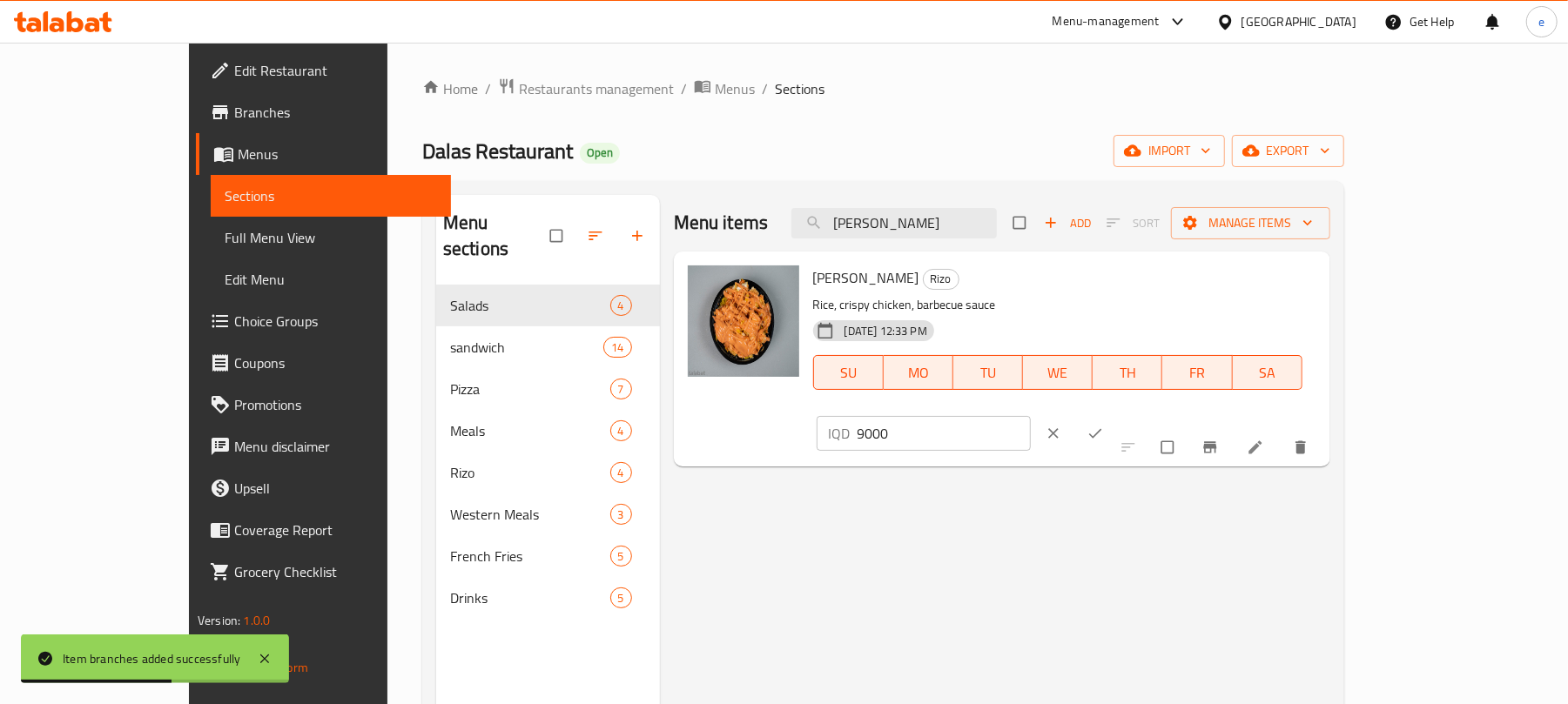
click at [1032, 416] on input "9000" at bounding box center [944, 433] width 174 height 34
click at [1032, 416] on input "7000" at bounding box center [944, 433] width 174 height 34
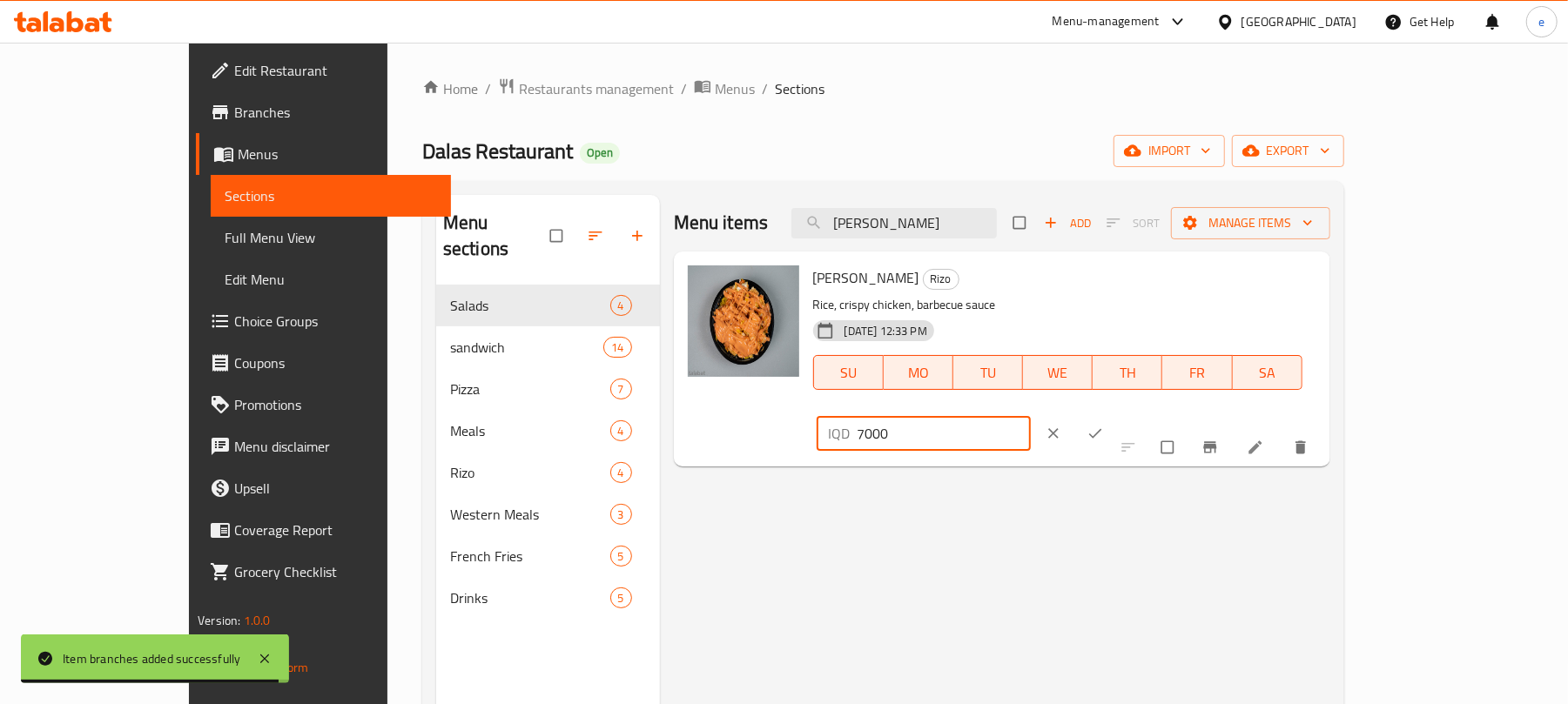
click at [1032, 416] on input "7000" at bounding box center [944, 433] width 174 height 34
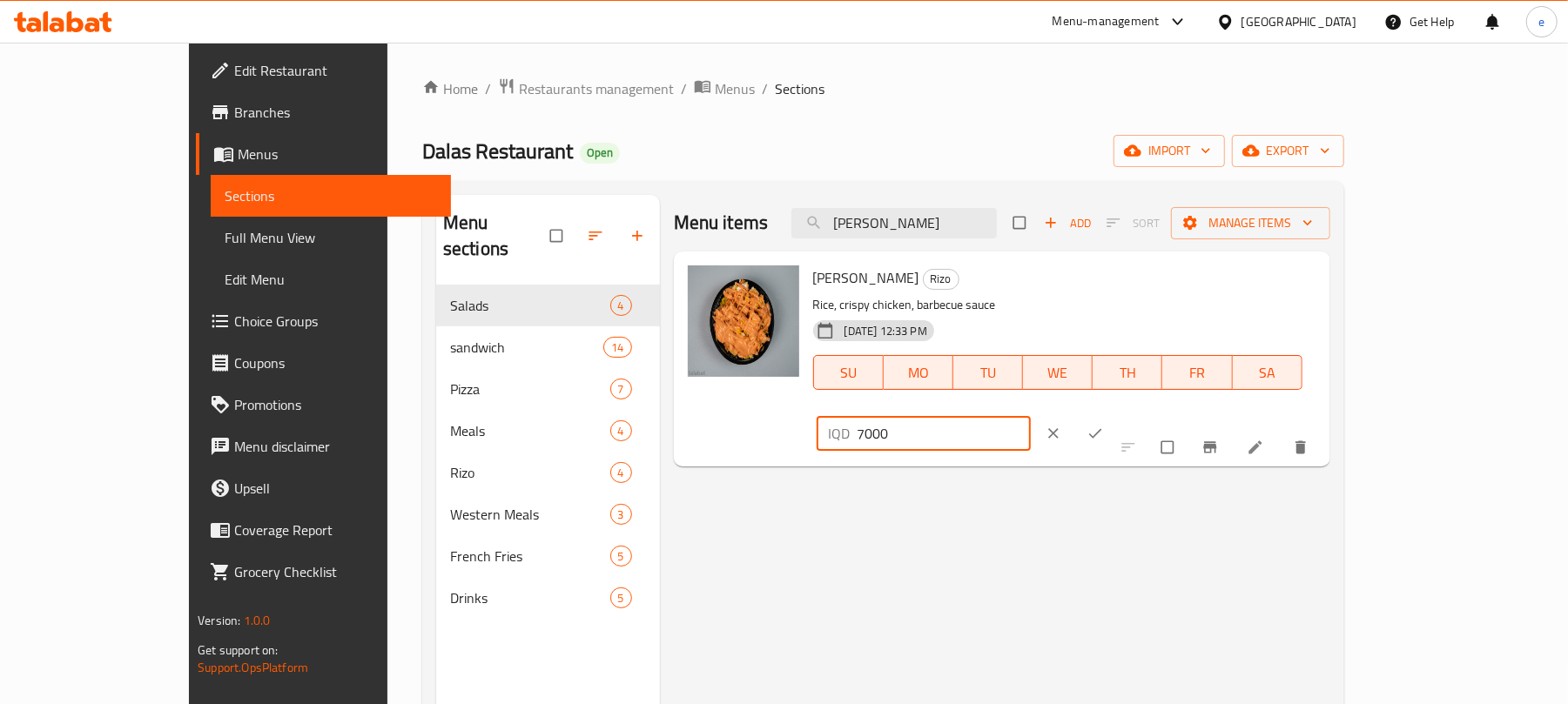
type input "7000"
click at [1118, 414] on button "ok" at bounding box center [1097, 433] width 42 height 38
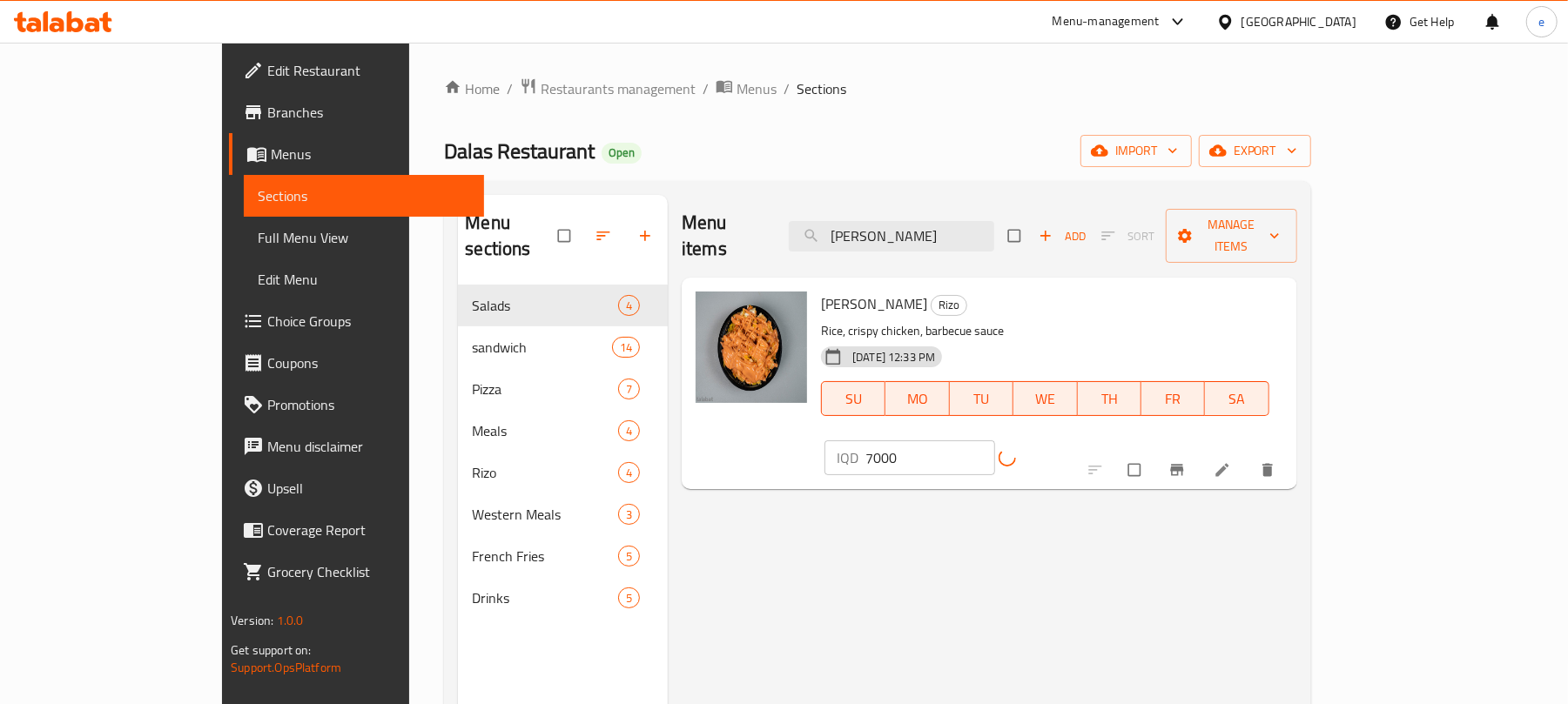
click at [1200, 451] on button "Branch-specific-item" at bounding box center [1179, 469] width 42 height 38
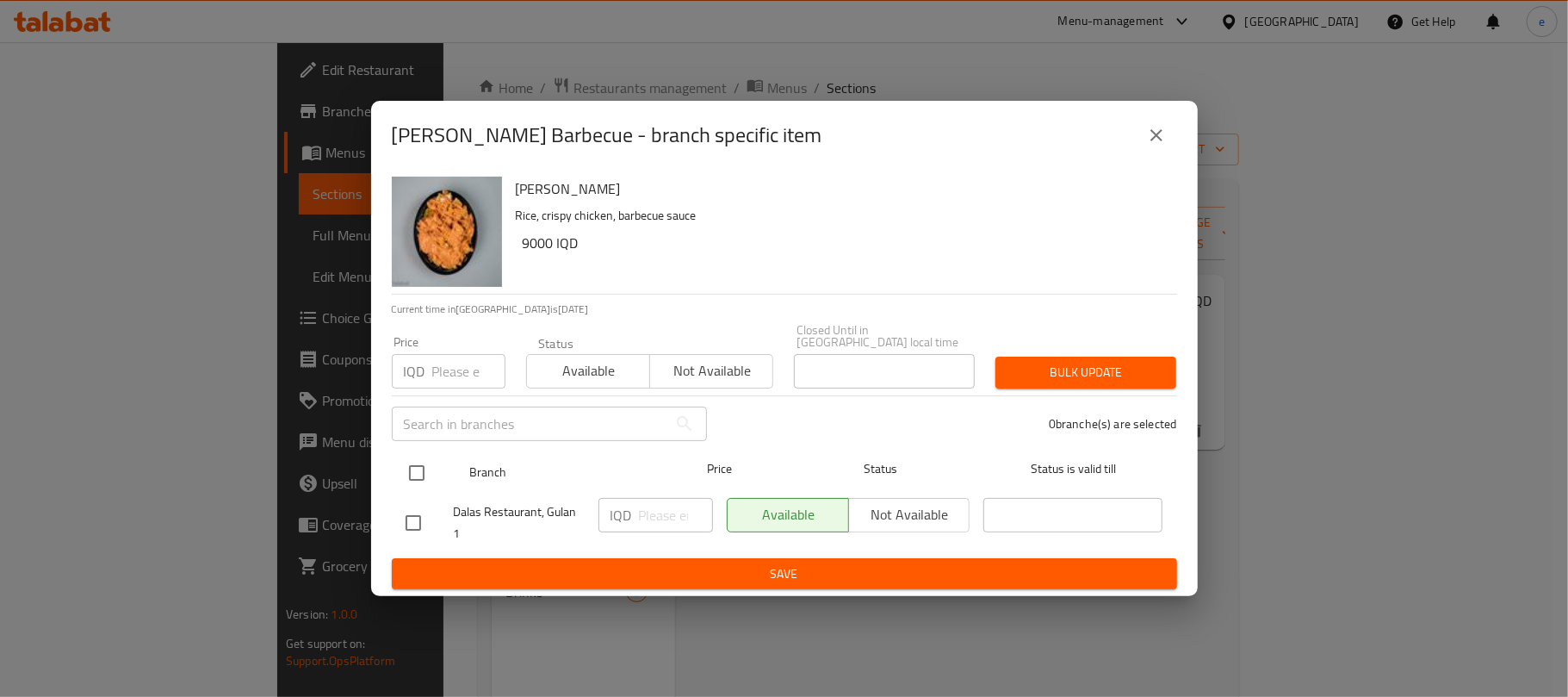
click at [419, 473] on input "checkbox" at bounding box center [416, 472] width 36 height 36
checkbox input "true"
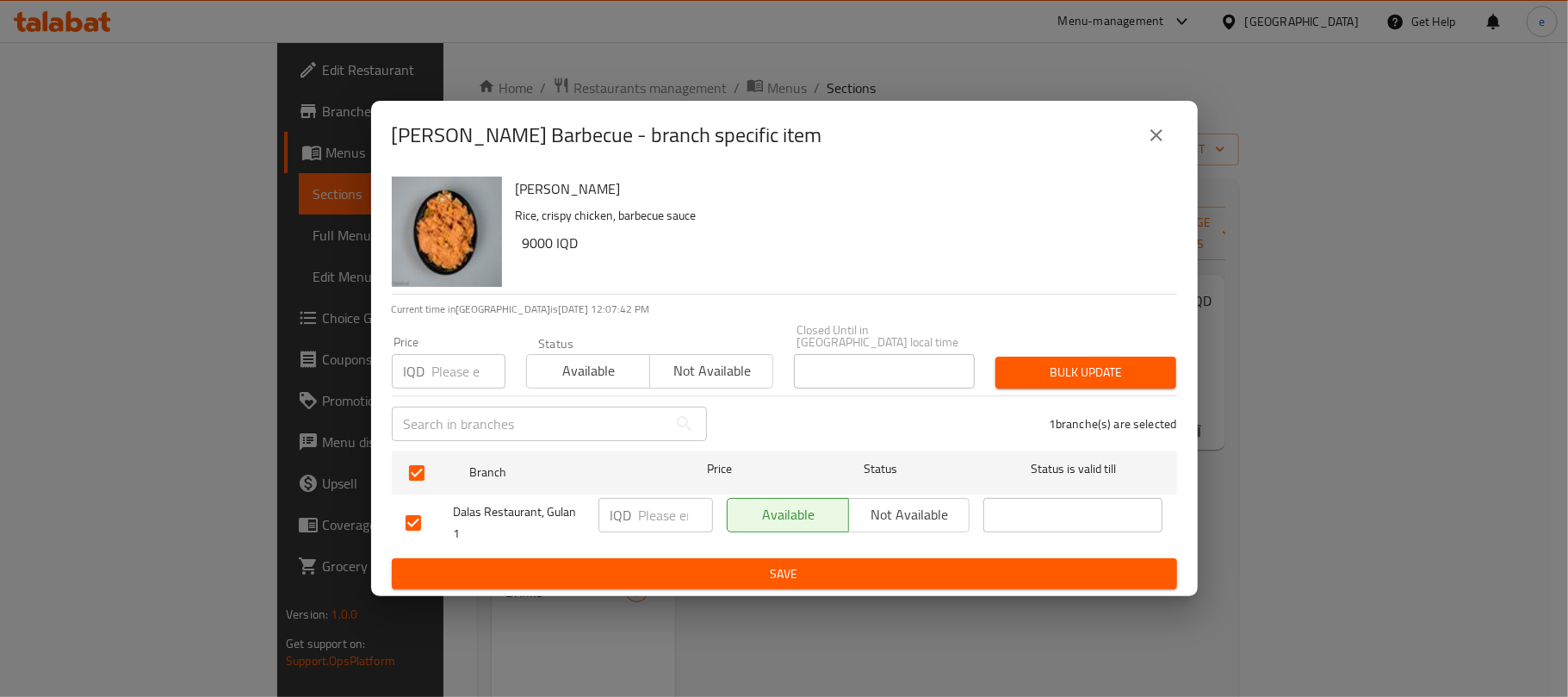
click at [665, 518] on input "number" at bounding box center [676, 514] width 74 height 34
paste input "7000"
type input "7000"
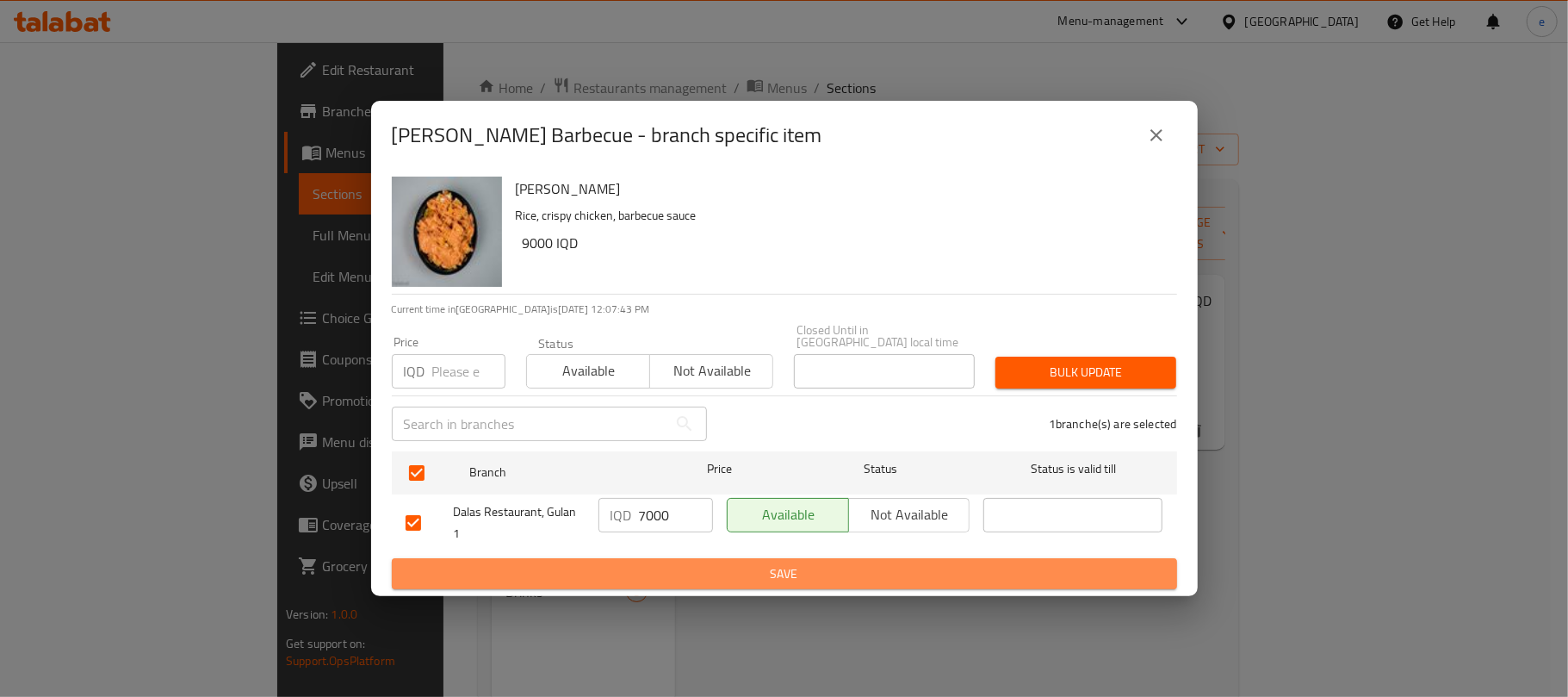
click at [687, 564] on span "Save" at bounding box center [784, 575] width 758 height 21
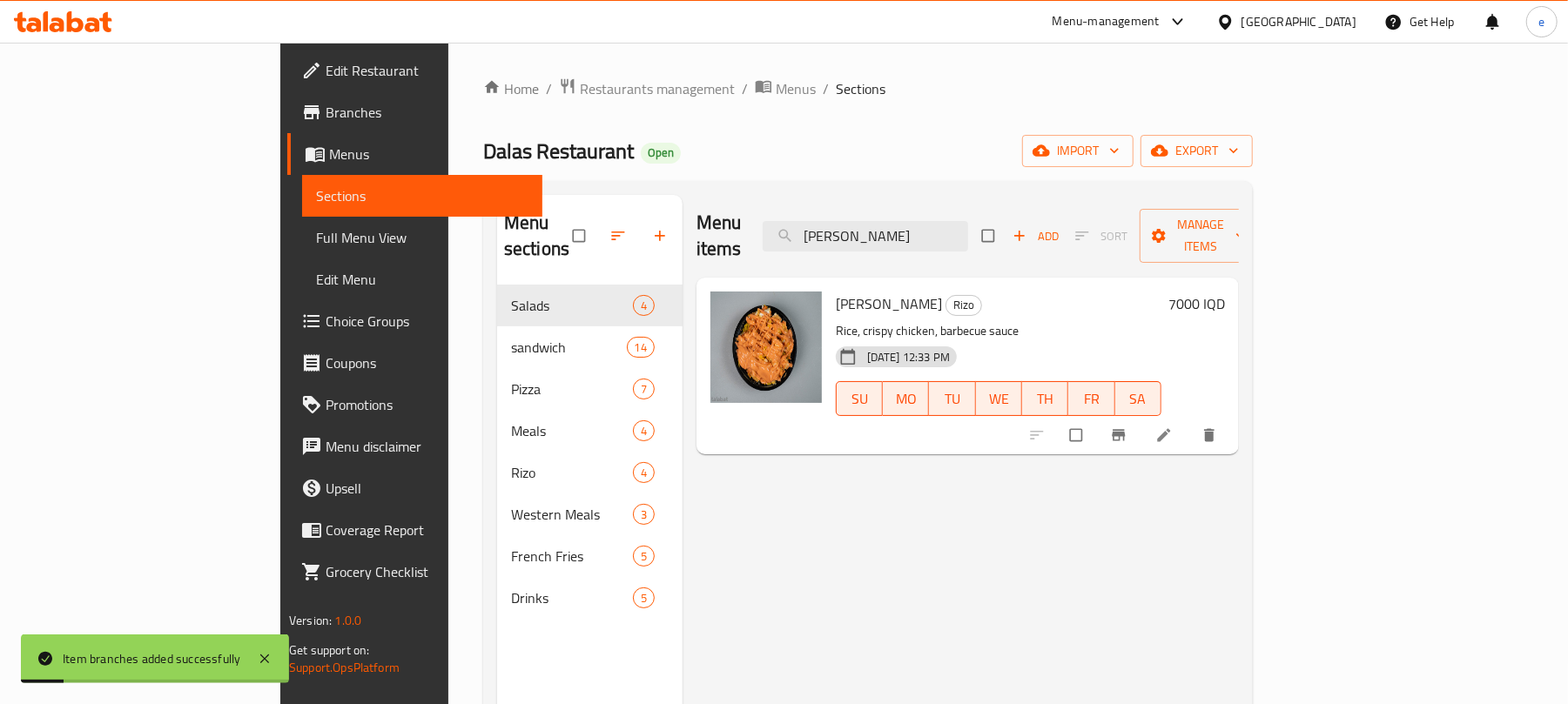
click at [969, 244] on div "Menu items [PERSON_NAME] Add Sort Manage items" at bounding box center [968, 237] width 542 height 82
click at [969, 221] on input "[PERSON_NAME]" at bounding box center [865, 236] width 205 height 30
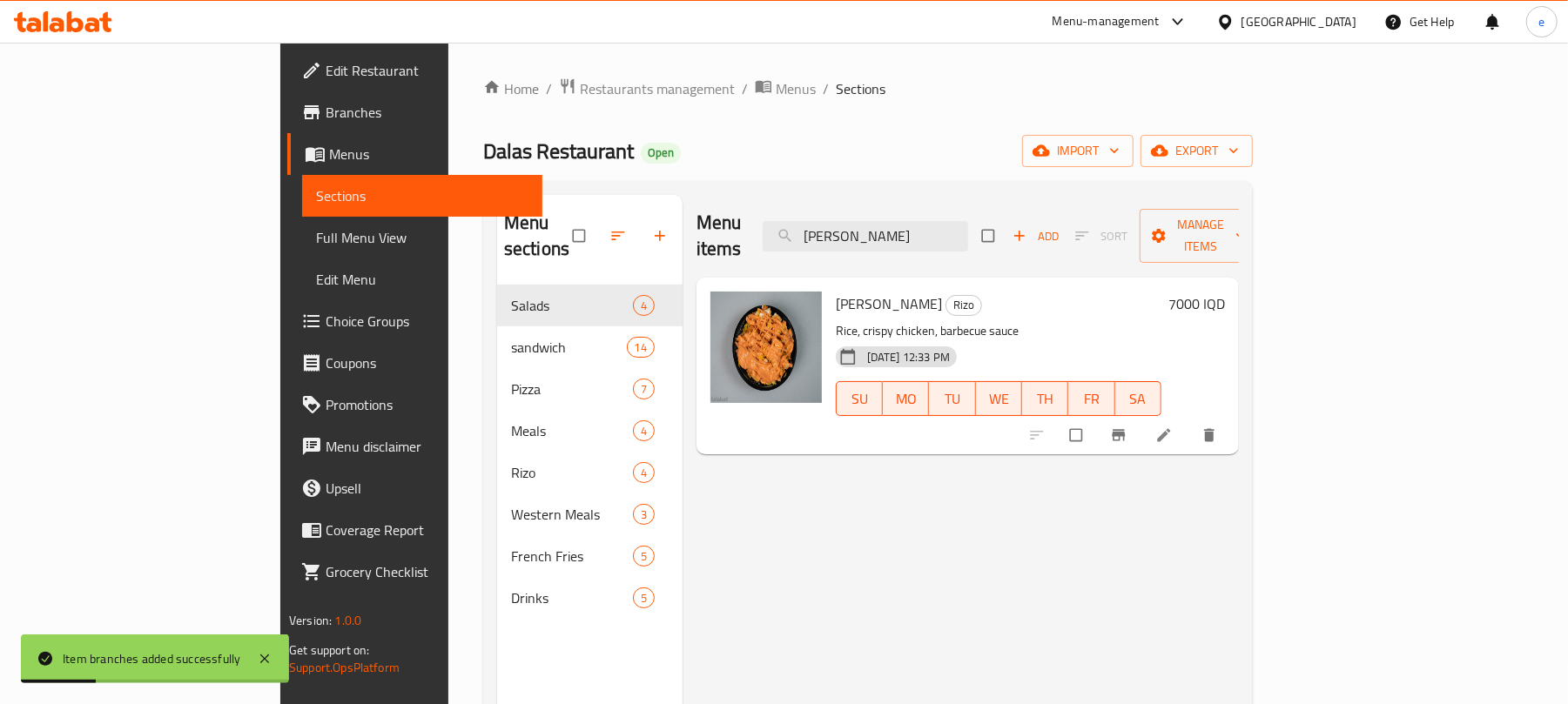
paste input "and Chees"
type input "Rizo and Cheese"
click at [1225, 292] on h6 "9000 IQD" at bounding box center [1197, 303] width 57 height 25
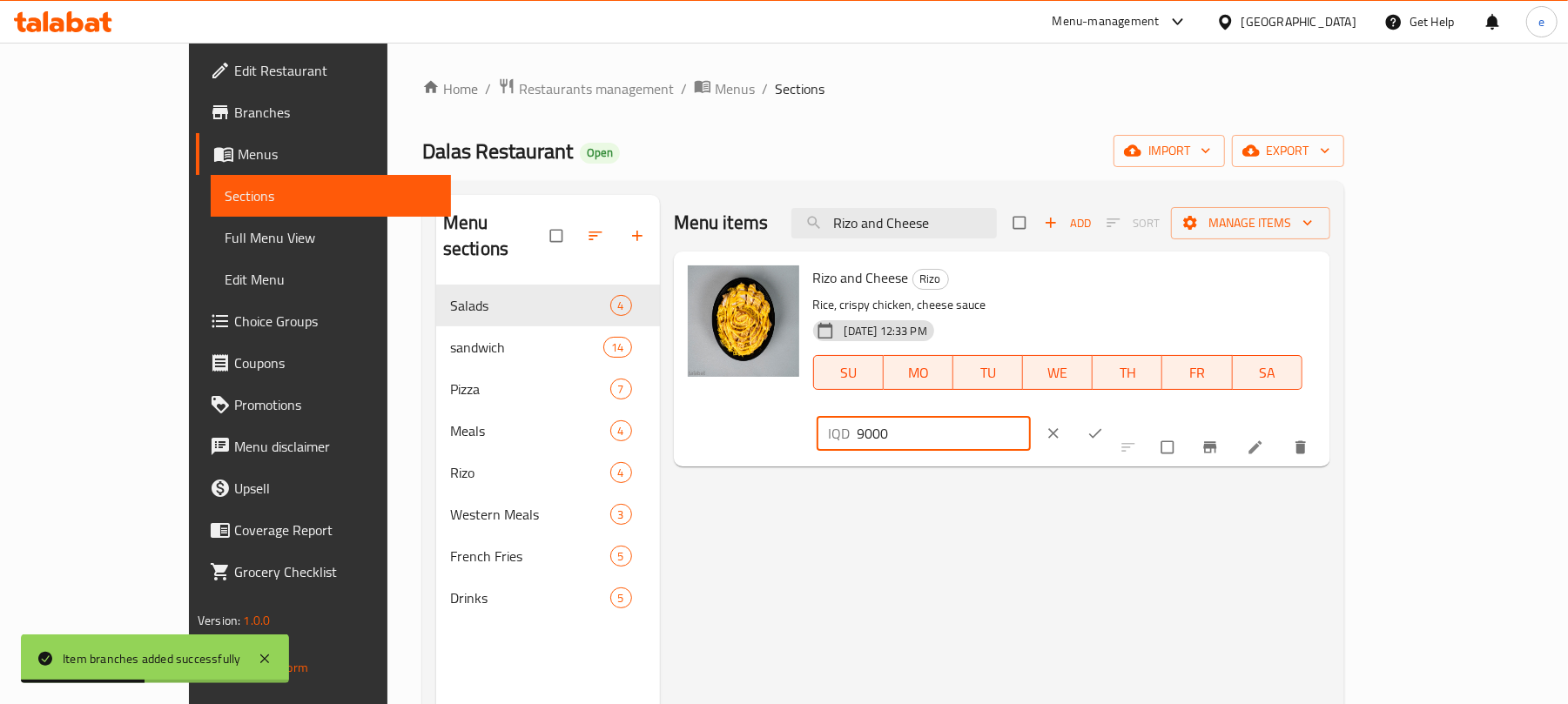
click at [1032, 416] on input "9000" at bounding box center [944, 433] width 174 height 34
paste input "7"
type input "7000"
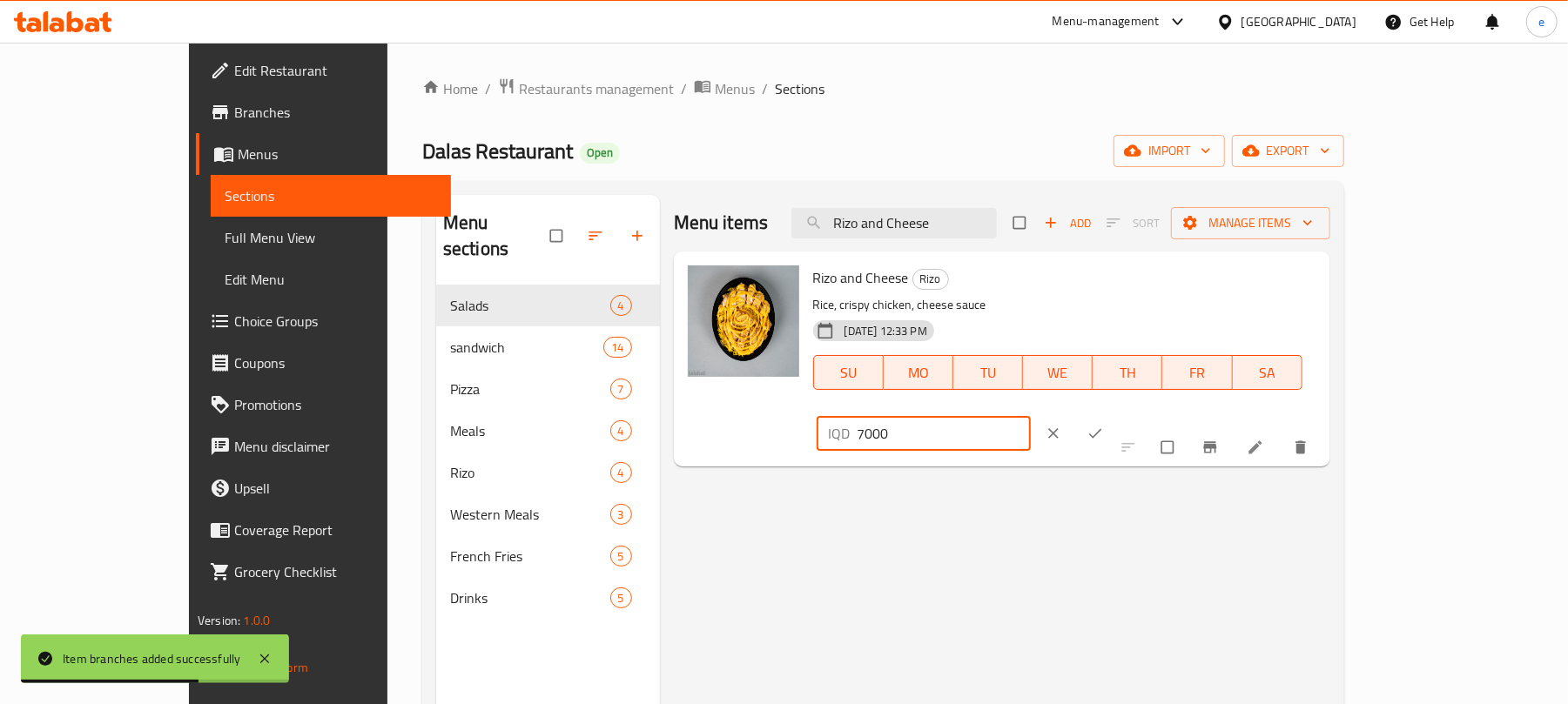
click at [1104, 425] on icon "ok" at bounding box center [1095, 434] width 18 height 18
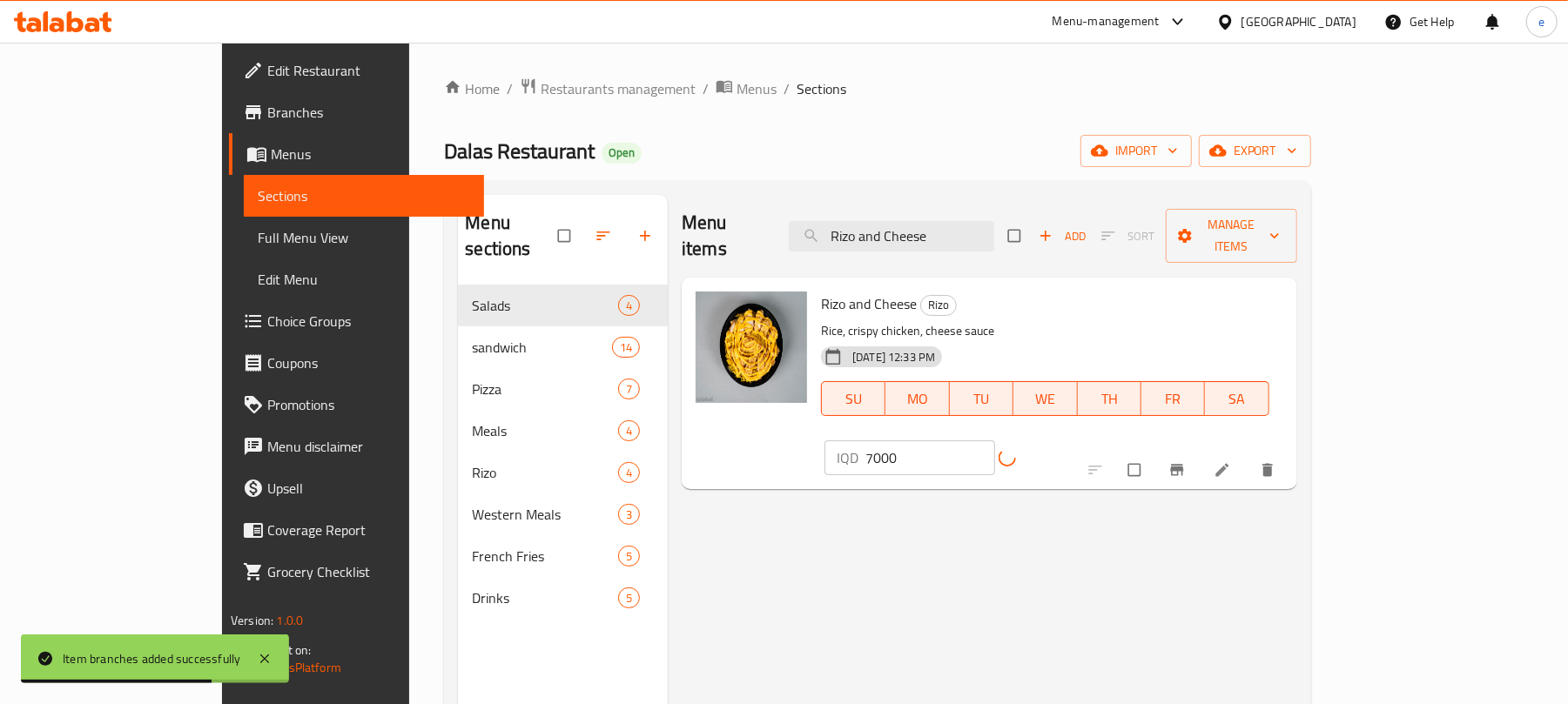
click at [1190, 461] on span "Branch-specific-item" at bounding box center [1178, 470] width 21 height 18
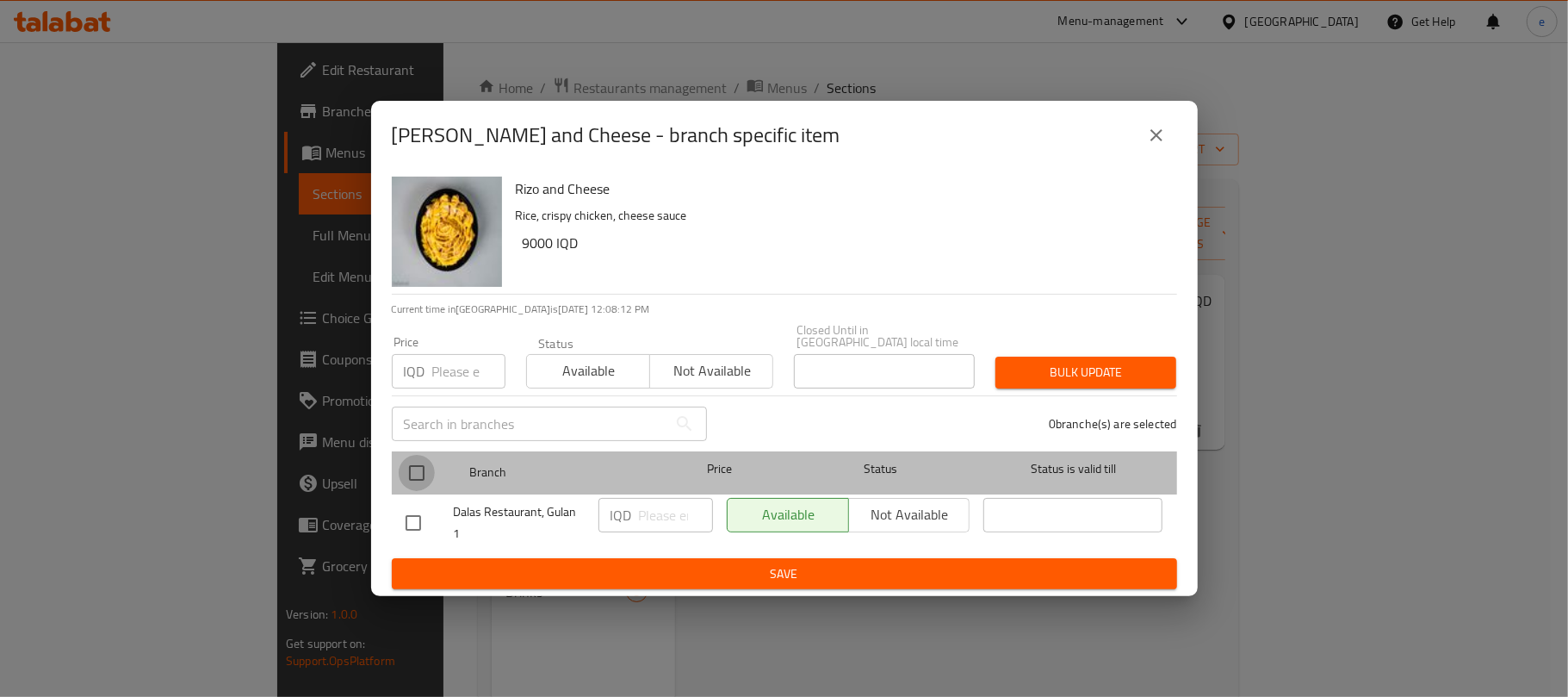
click at [412, 470] on input "checkbox" at bounding box center [416, 472] width 36 height 36
checkbox input "true"
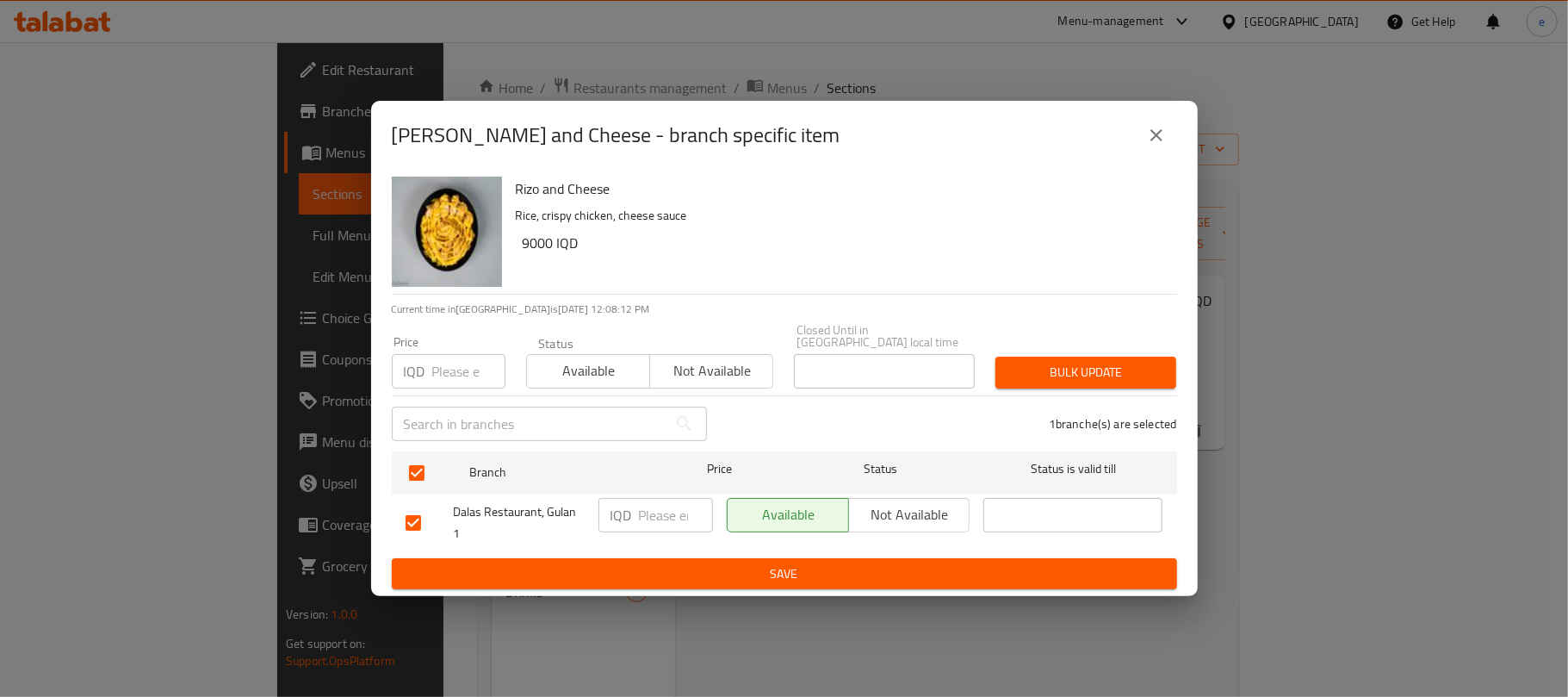
click at [660, 515] on input "number" at bounding box center [676, 514] width 74 height 34
paste input "7000"
type input "7000"
click at [677, 558] on button "Save" at bounding box center [784, 574] width 785 height 32
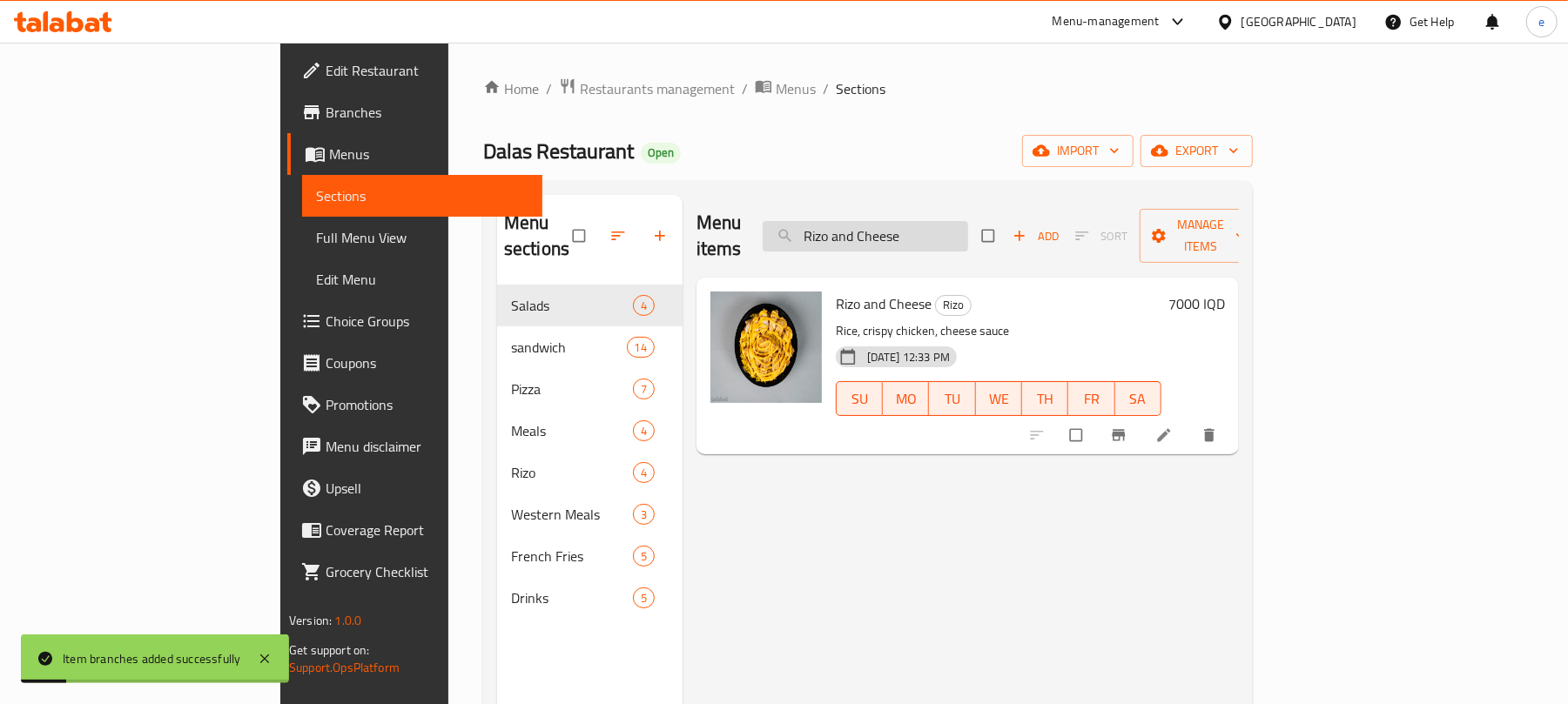
click at [969, 235] on input "Rizo and Cheese" at bounding box center [865, 236] width 205 height 30
paste input "Spicy"
type input "Rizo Spicy"
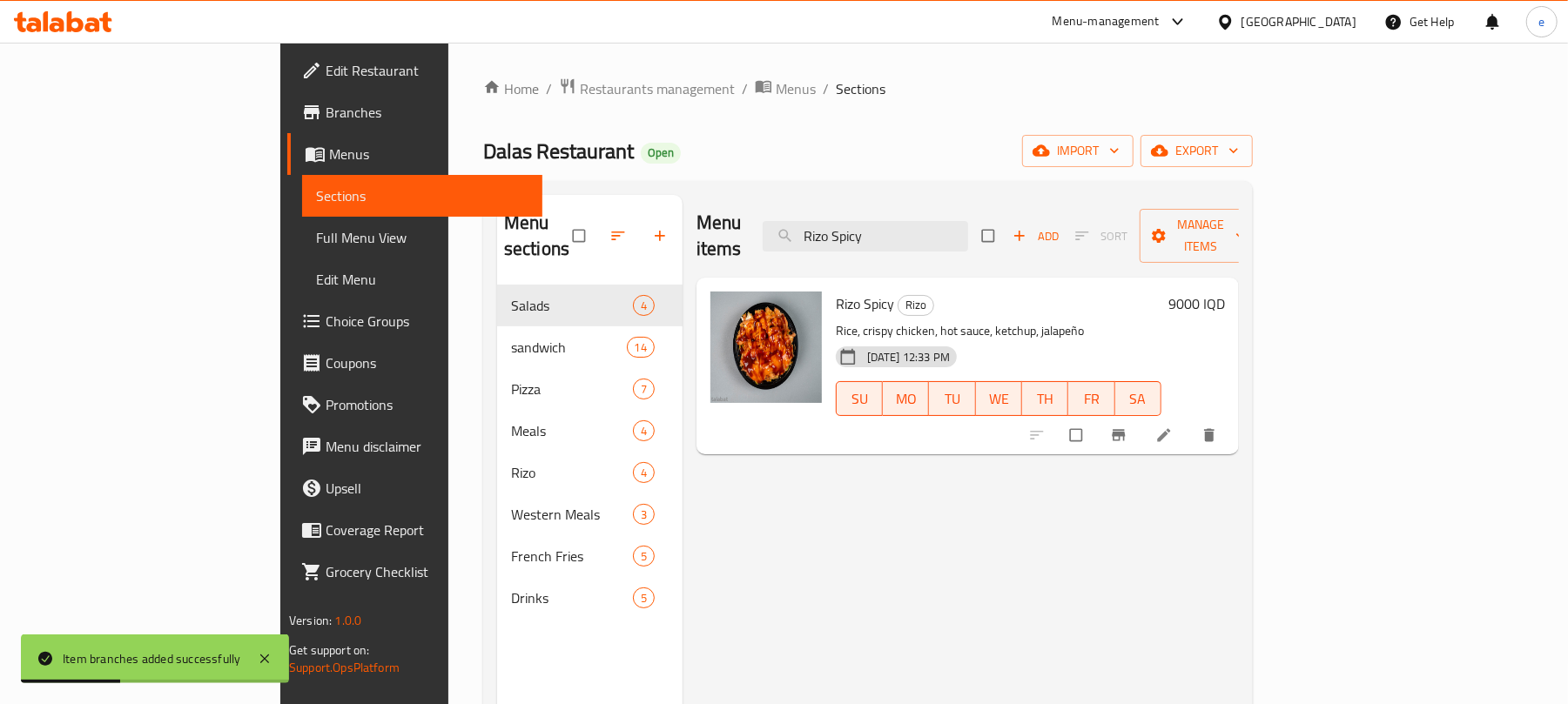
click at [1225, 292] on h6 "9000 IQD" at bounding box center [1197, 303] width 57 height 25
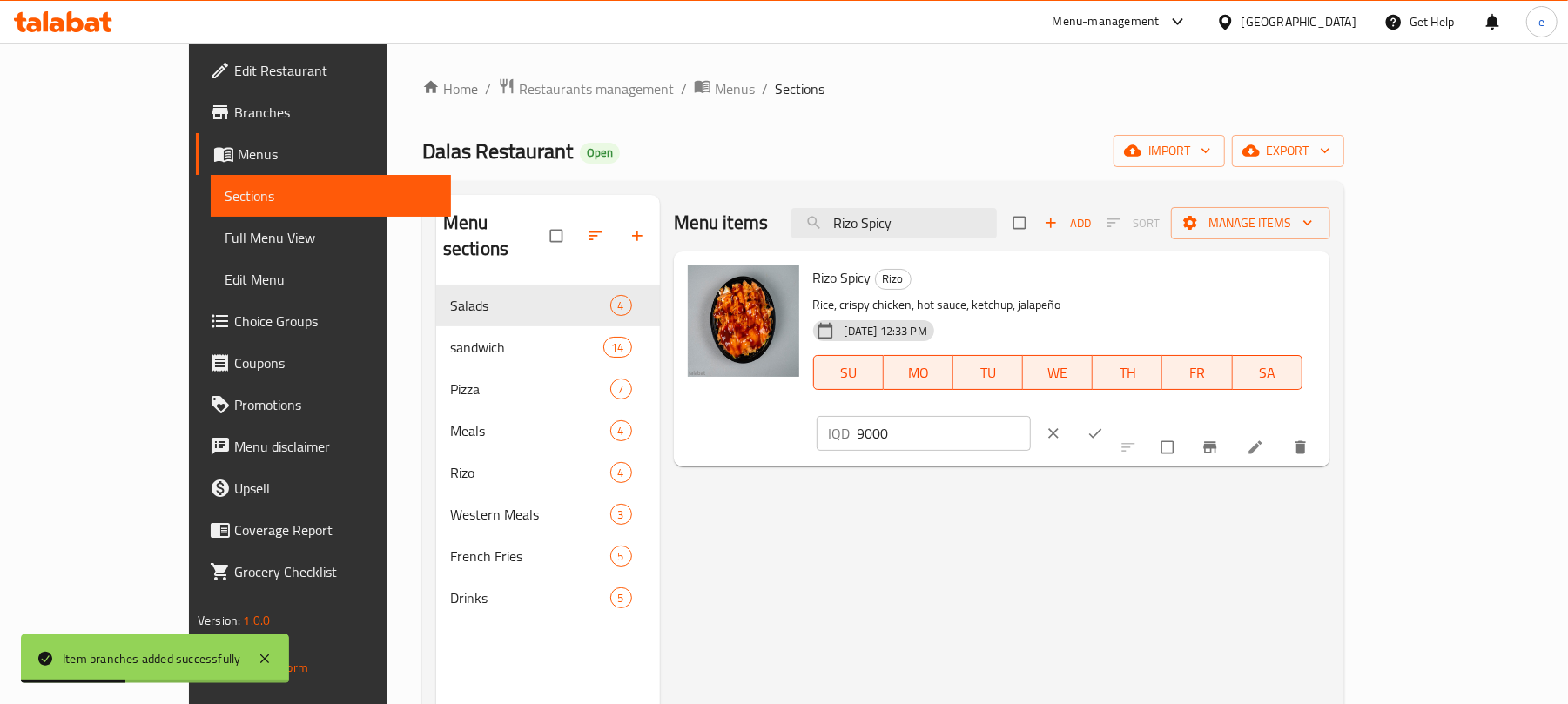
click at [1032, 416] on input "9000" at bounding box center [944, 433] width 174 height 34
paste input "7"
type input "7000"
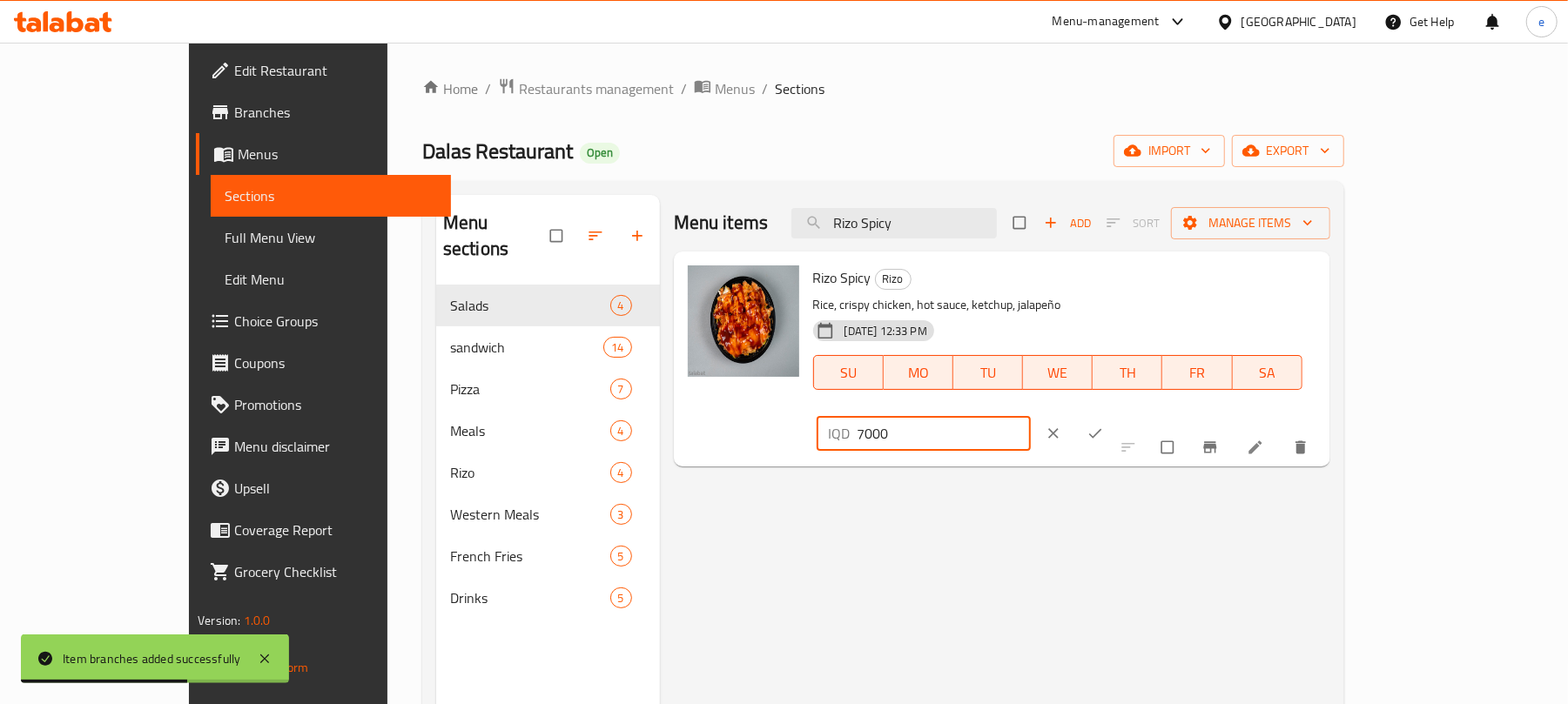
click at [1104, 425] on icon "ok" at bounding box center [1095, 434] width 18 height 18
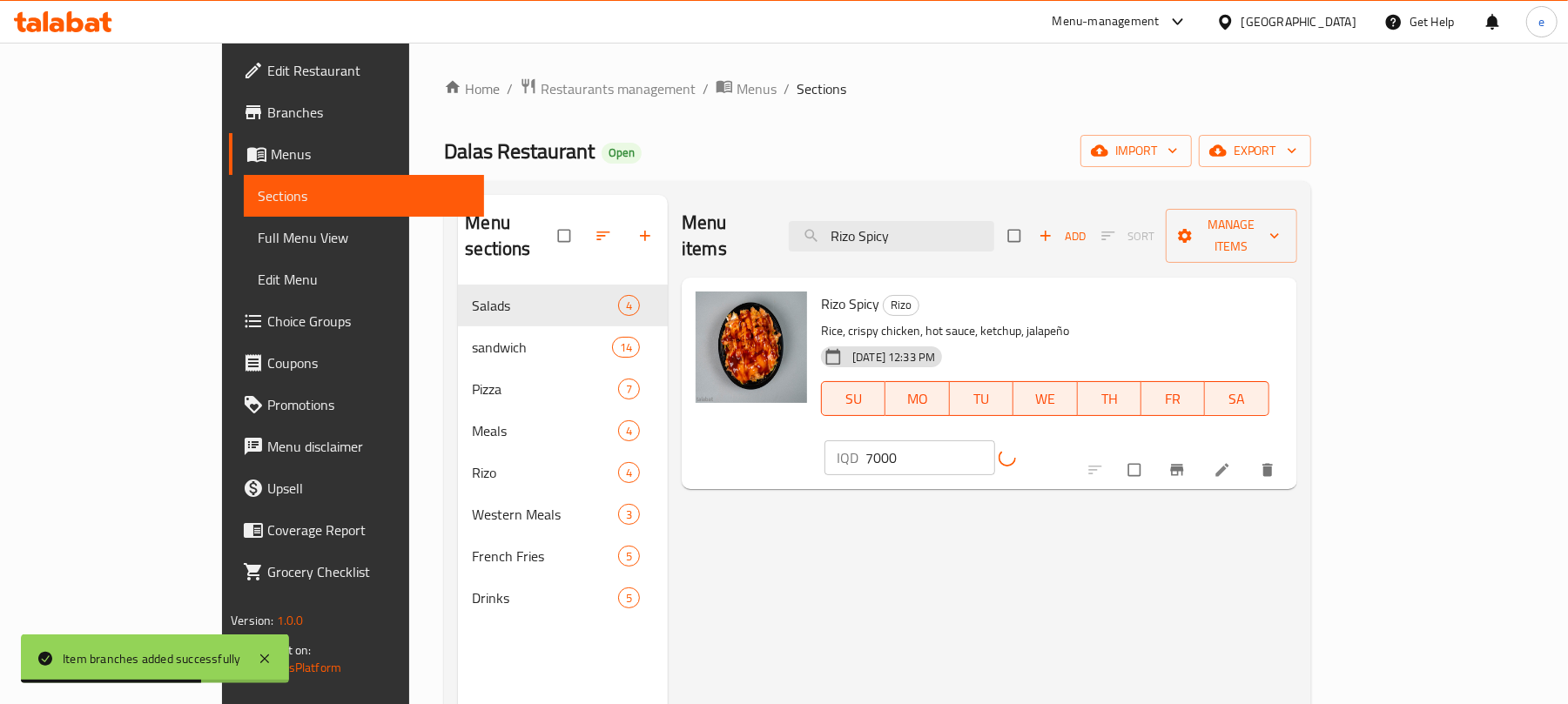
click at [1186, 461] on icon "Branch-specific-item" at bounding box center [1177, 470] width 18 height 18
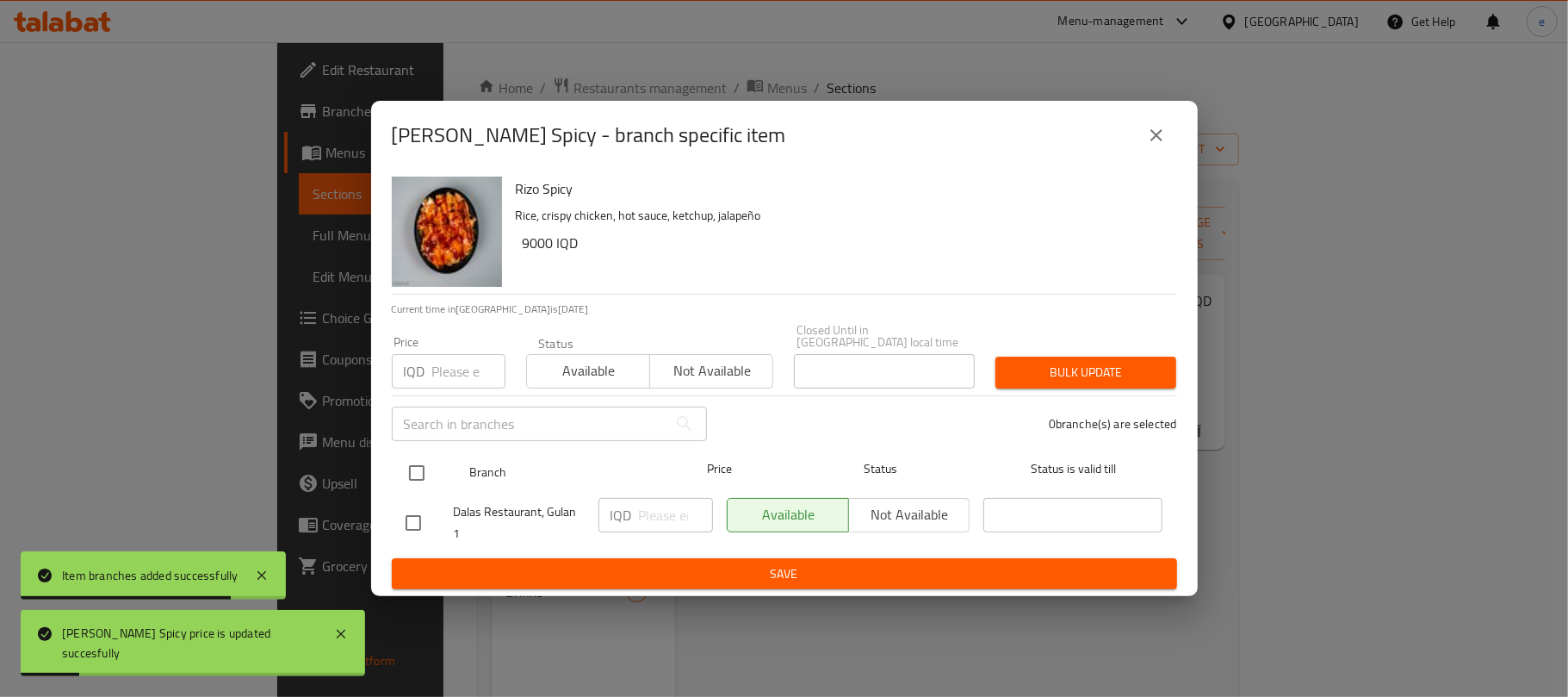
click at [422, 475] on input "checkbox" at bounding box center [416, 472] width 36 height 36
checkbox input "true"
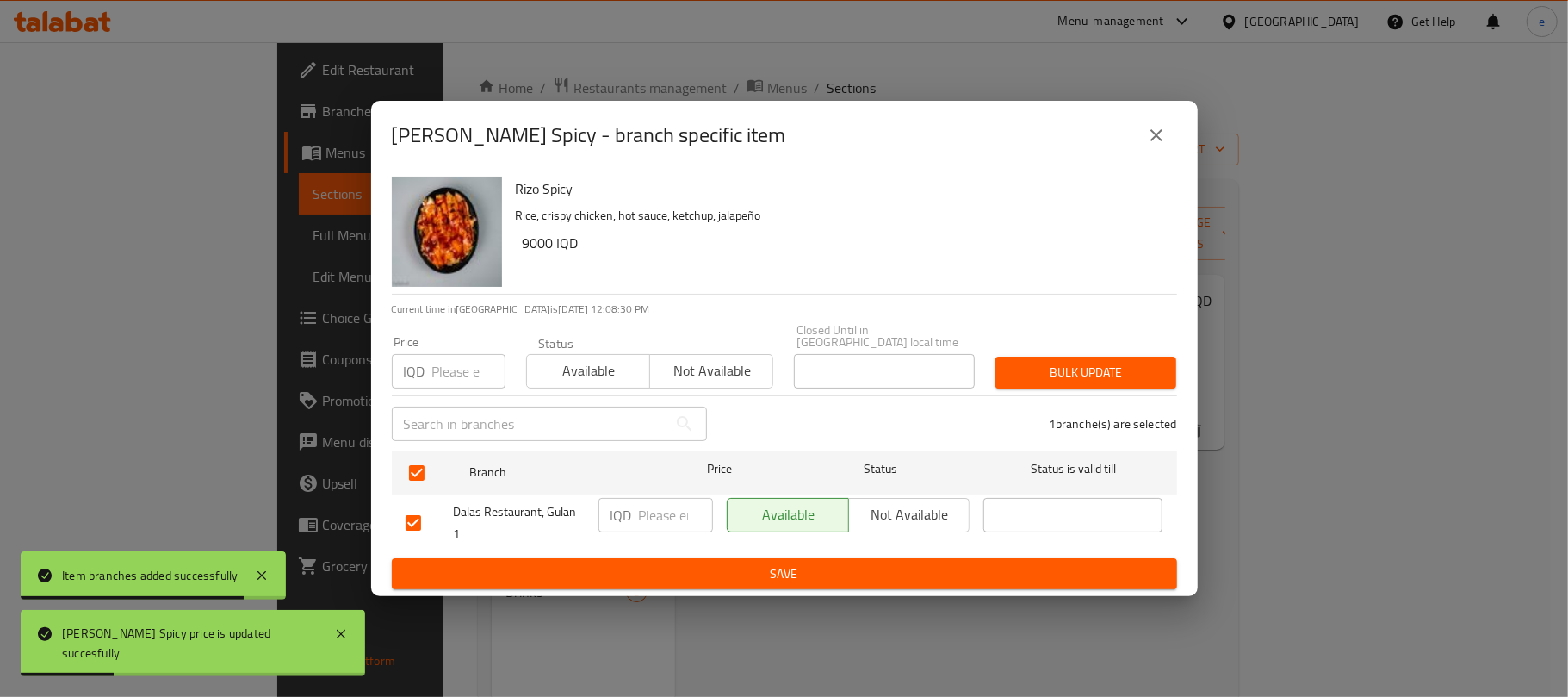
click at [663, 513] on input "number" at bounding box center [676, 514] width 74 height 34
paste input "7000"
type input "7000"
click at [683, 566] on span "Save" at bounding box center [784, 575] width 758 height 21
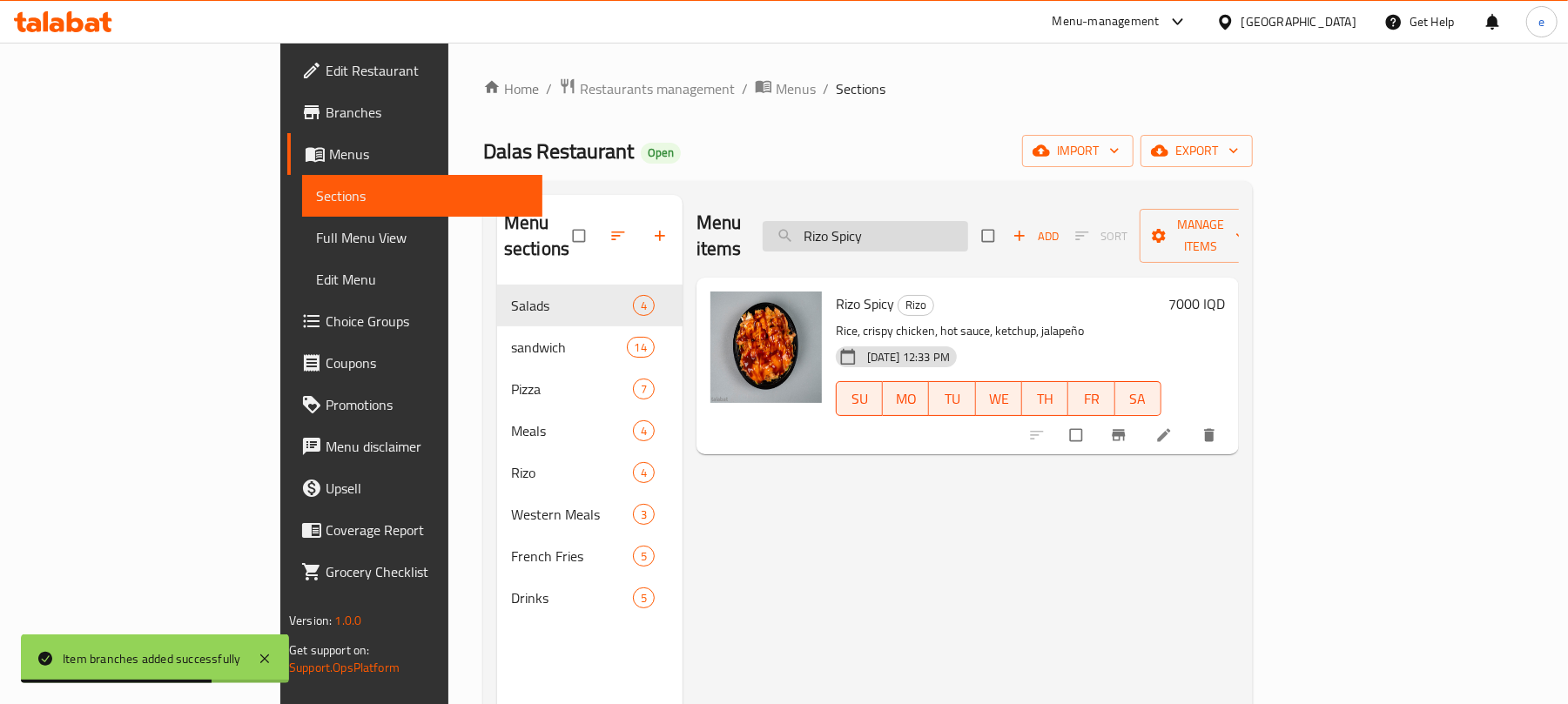
click at [969, 228] on input "Rizo Spicy" at bounding box center [865, 236] width 205 height 30
paste input "Scallop Sandwich"
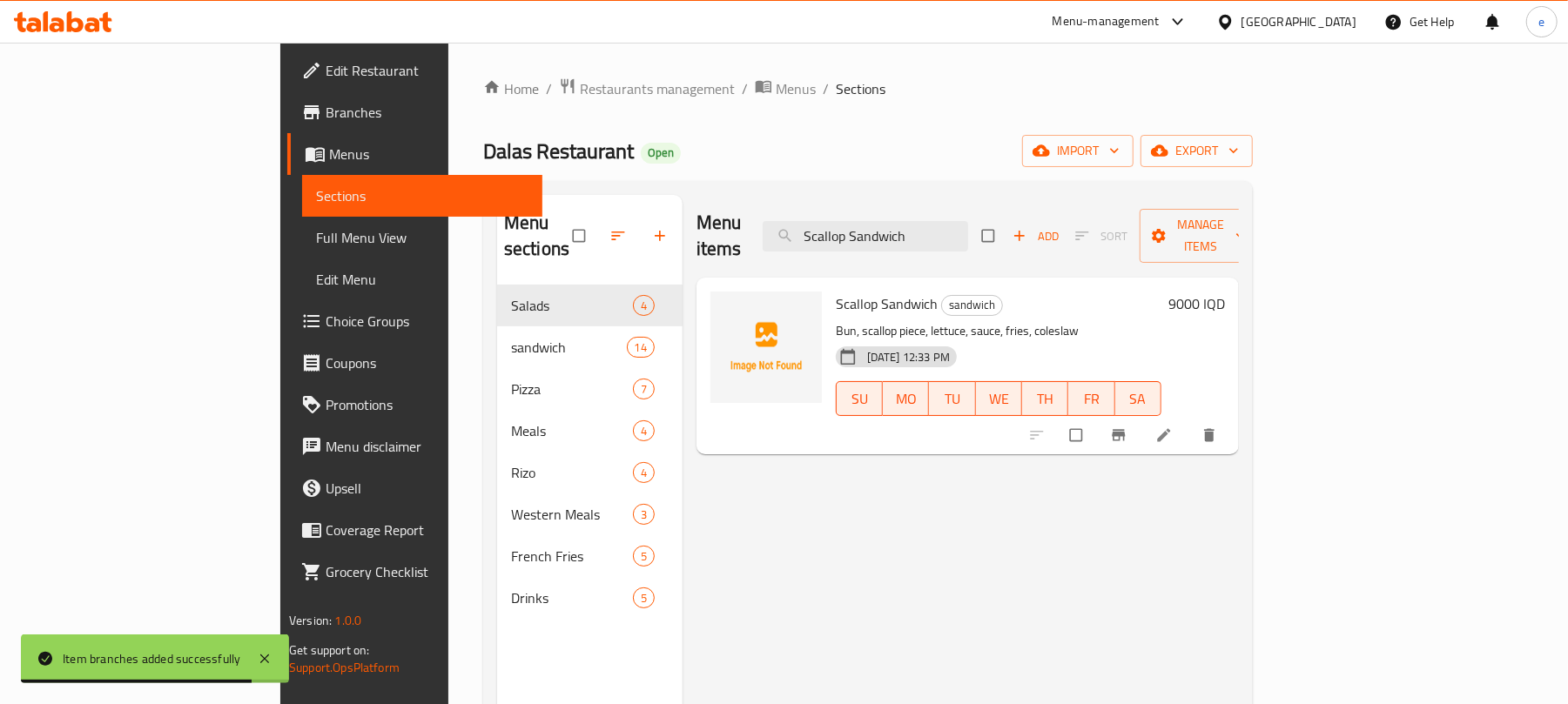
type input "Scallop Sandwich"
click at [1225, 299] on div "9000 IQD" at bounding box center [1193, 366] width 64 height 149
click at [1225, 292] on h6 "9000 IQD" at bounding box center [1197, 303] width 57 height 25
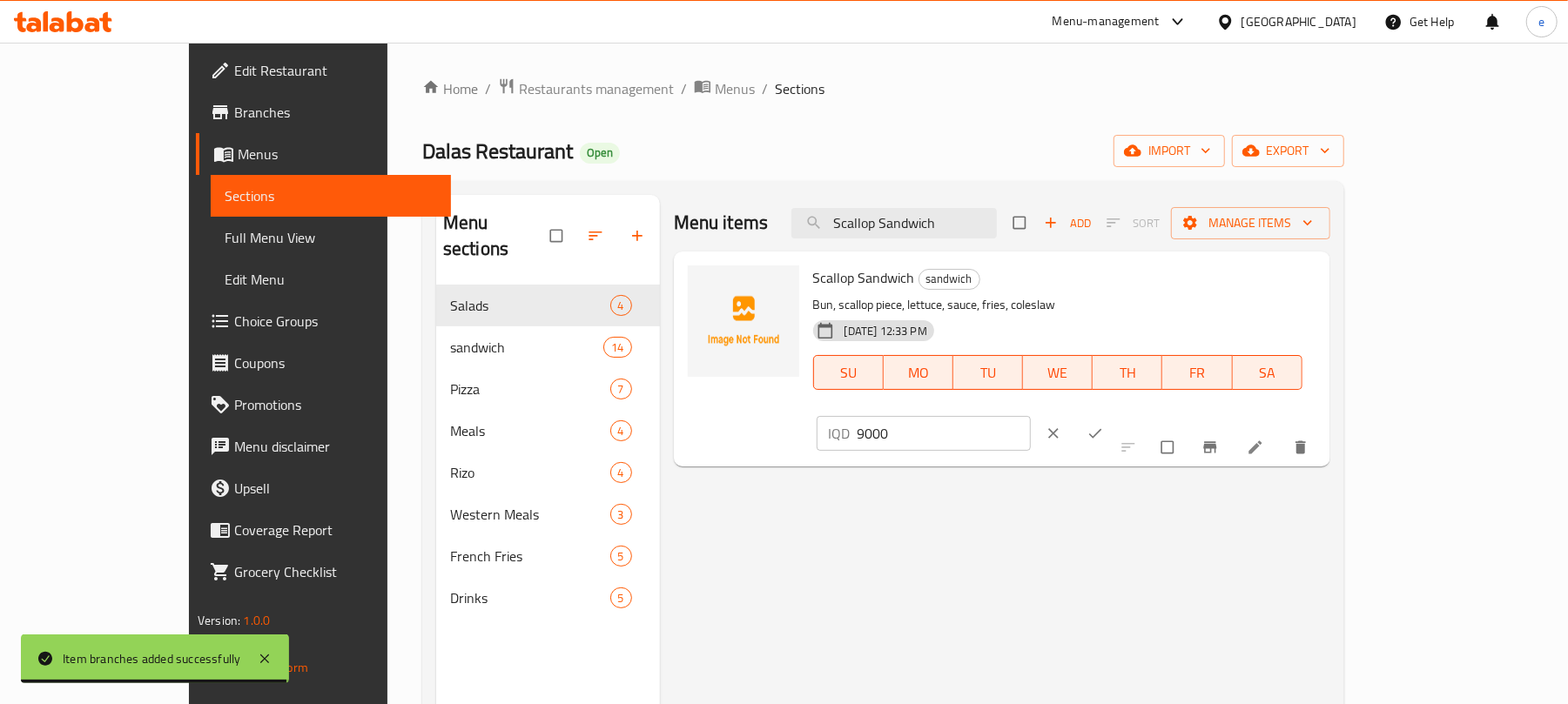
click at [1032, 416] on input "9000" at bounding box center [944, 433] width 174 height 34
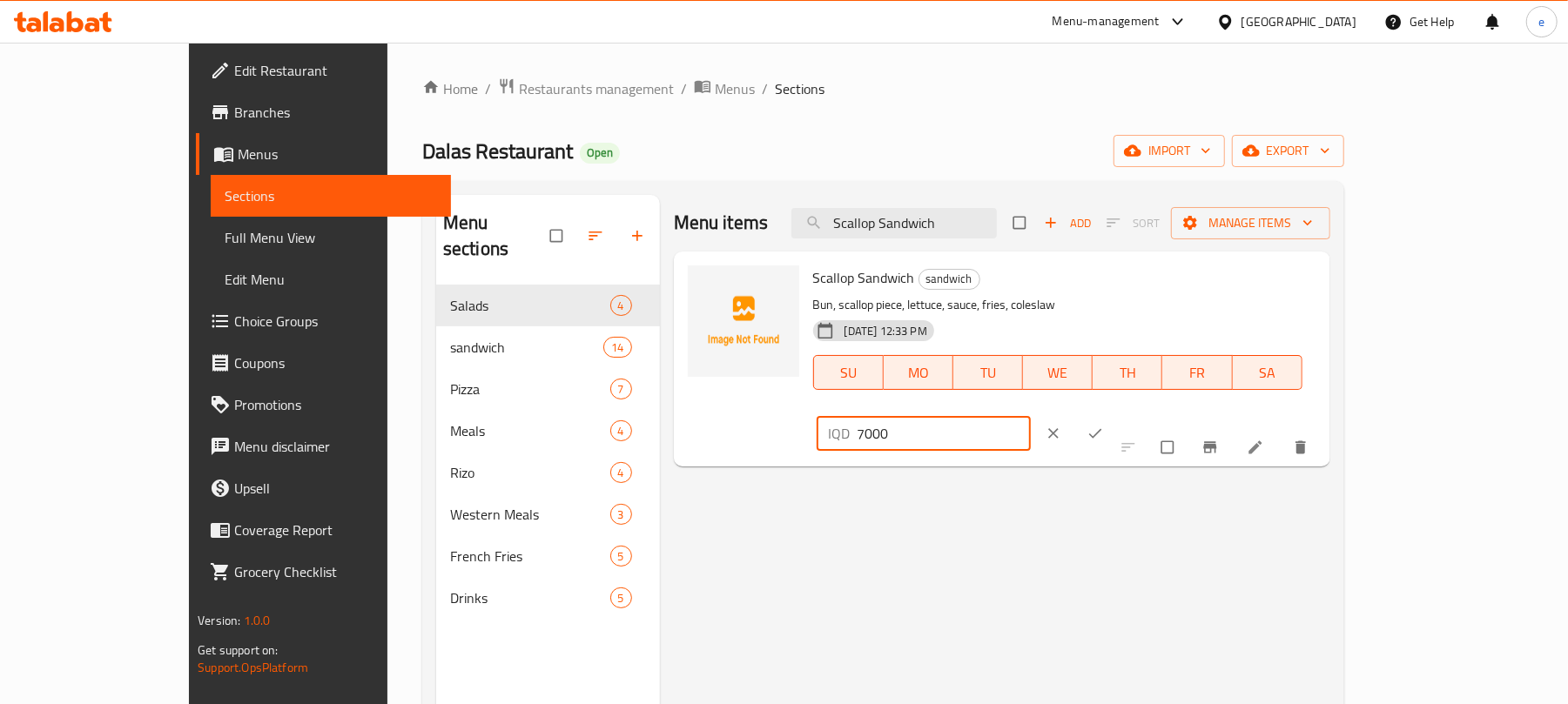
click at [1032, 416] on input "7000" at bounding box center [944, 433] width 174 height 34
type input "7000"
click at [1118, 414] on button "ok" at bounding box center [1097, 433] width 42 height 38
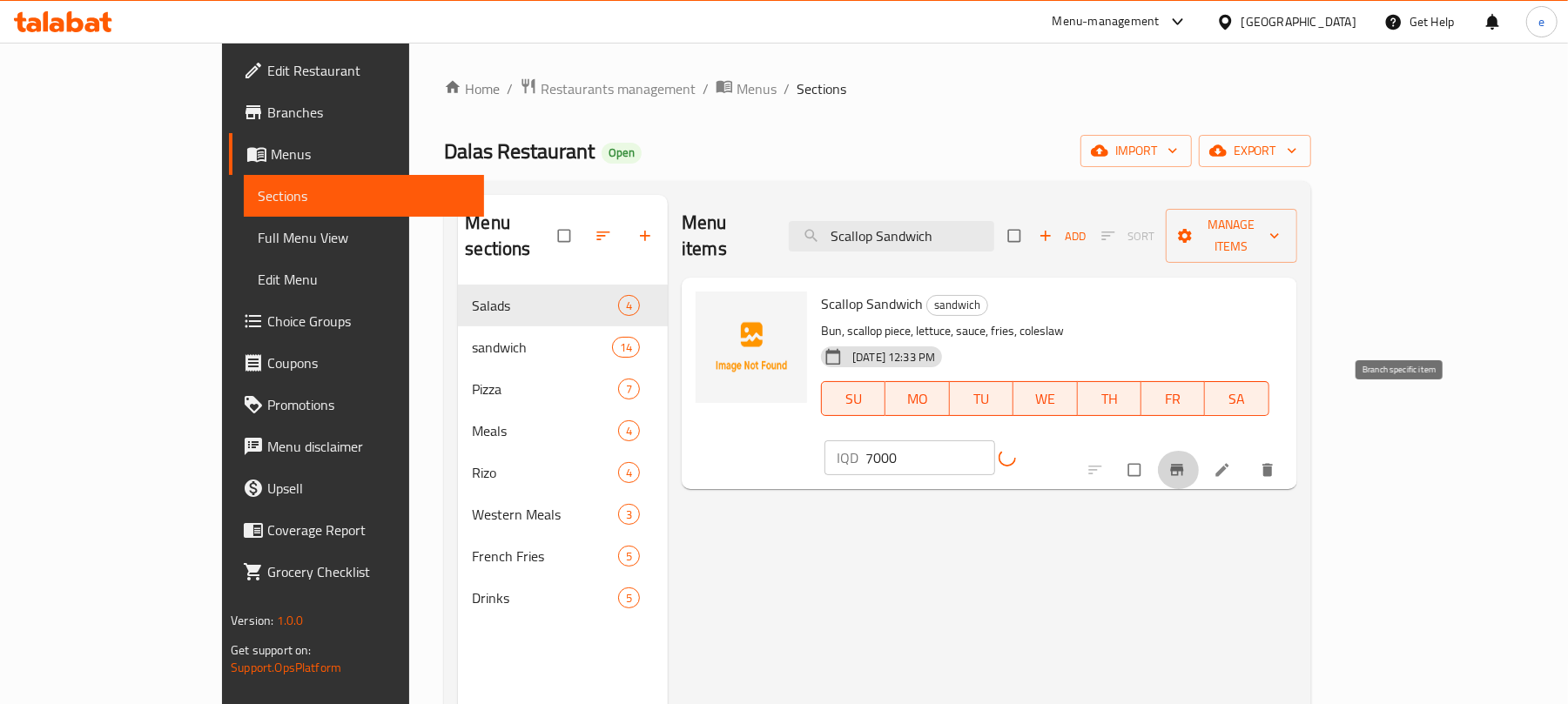
click at [1200, 451] on button "Branch-specific-item" at bounding box center [1179, 469] width 42 height 38
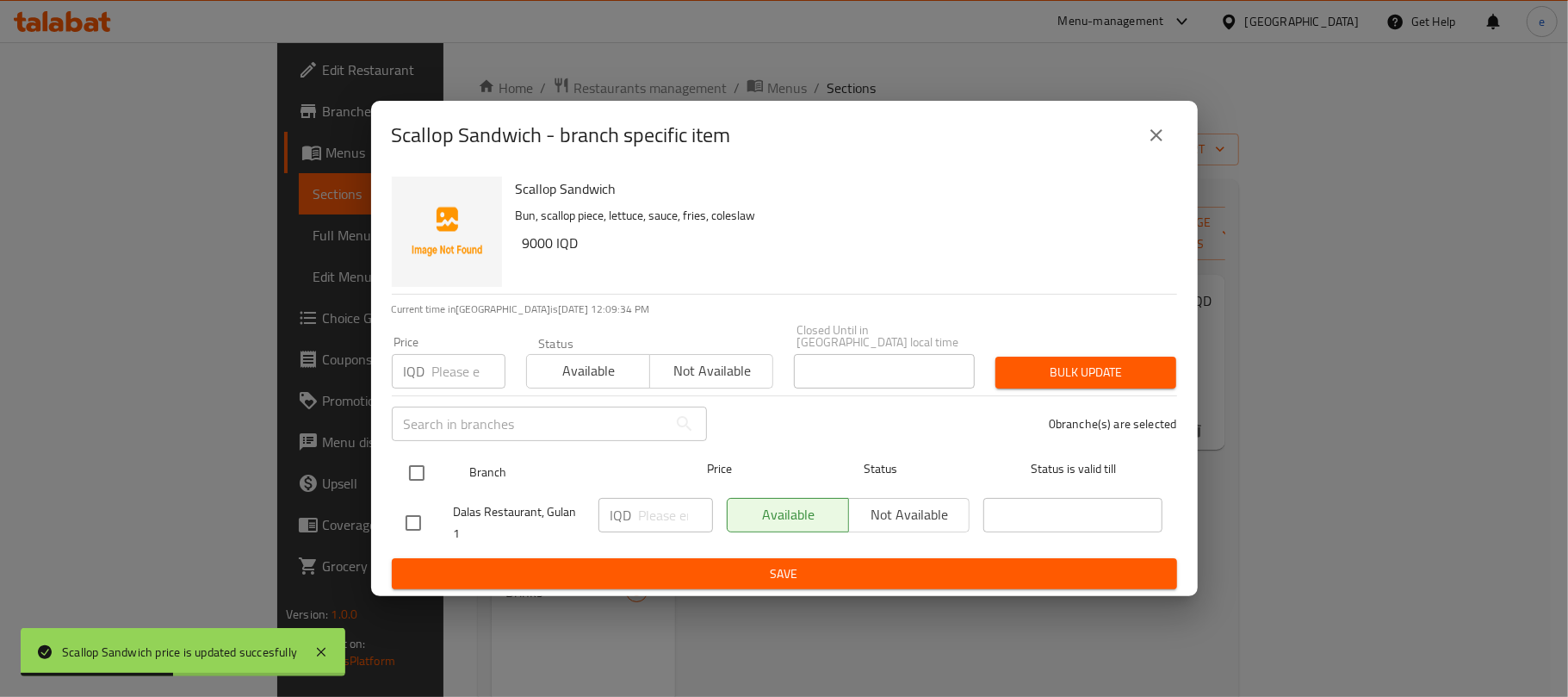
click at [432, 460] on input "checkbox" at bounding box center [416, 472] width 36 height 36
checkbox input "true"
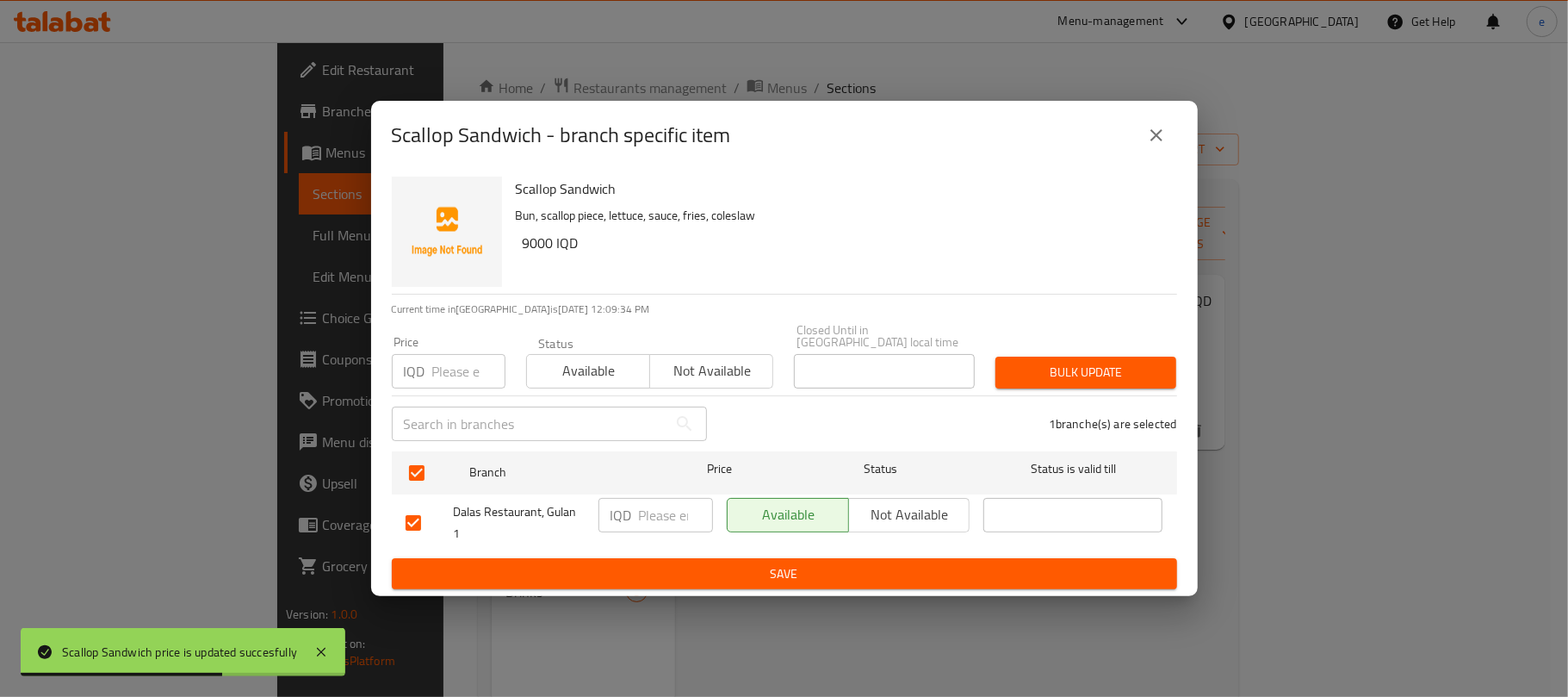
click at [652, 517] on input "number" at bounding box center [676, 514] width 74 height 34
paste input "7000"
type input "7000"
click at [709, 587] on div "Scallop Sandwich Bun, scallop piece, lettuce, sauce, fries, coleslaw 9000 IQD C…" at bounding box center [784, 384] width 827 height 428
click at [791, 587] on div "Scallop Sandwich Bun, scallop piece, lettuce, sauce, fries, coleslaw 9000 IQD C…" at bounding box center [784, 384] width 827 height 428
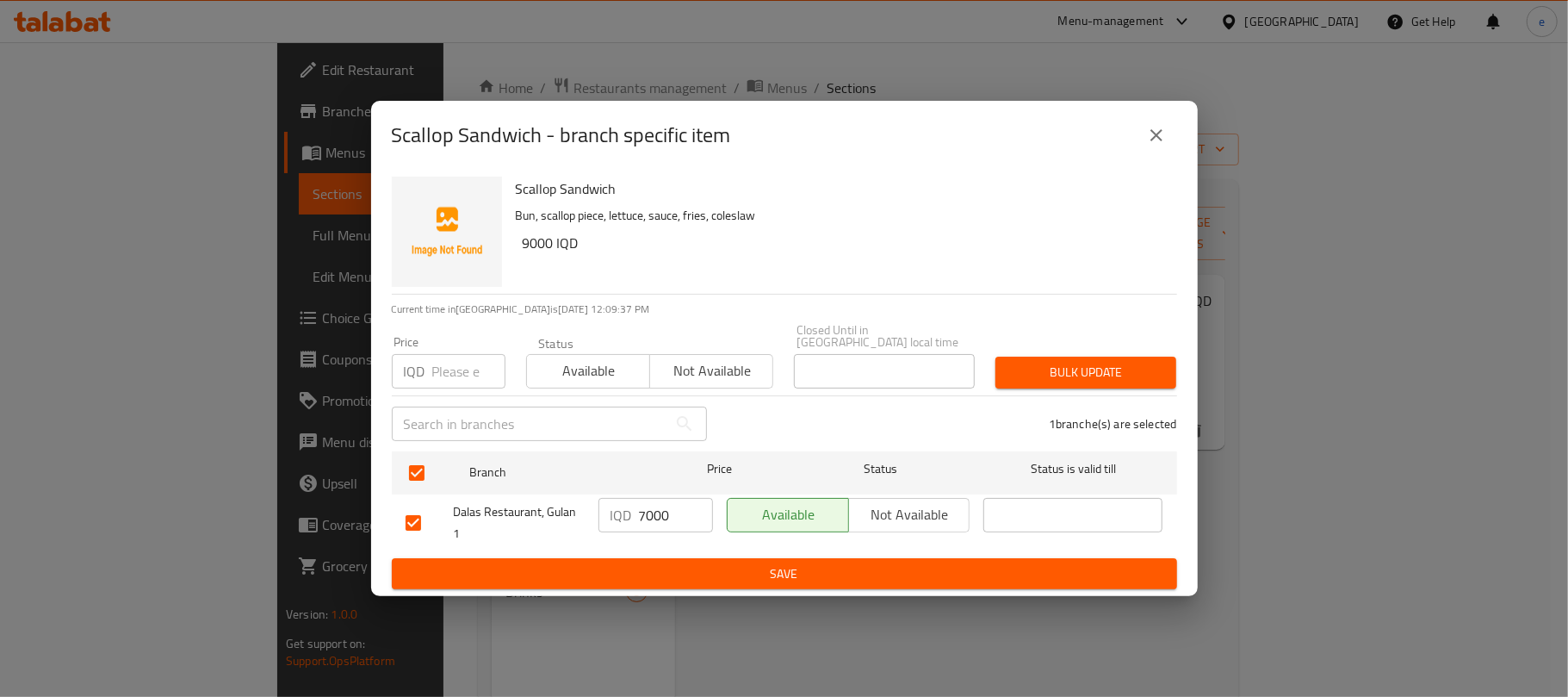
click at [801, 574] on span "Save" at bounding box center [784, 575] width 758 height 21
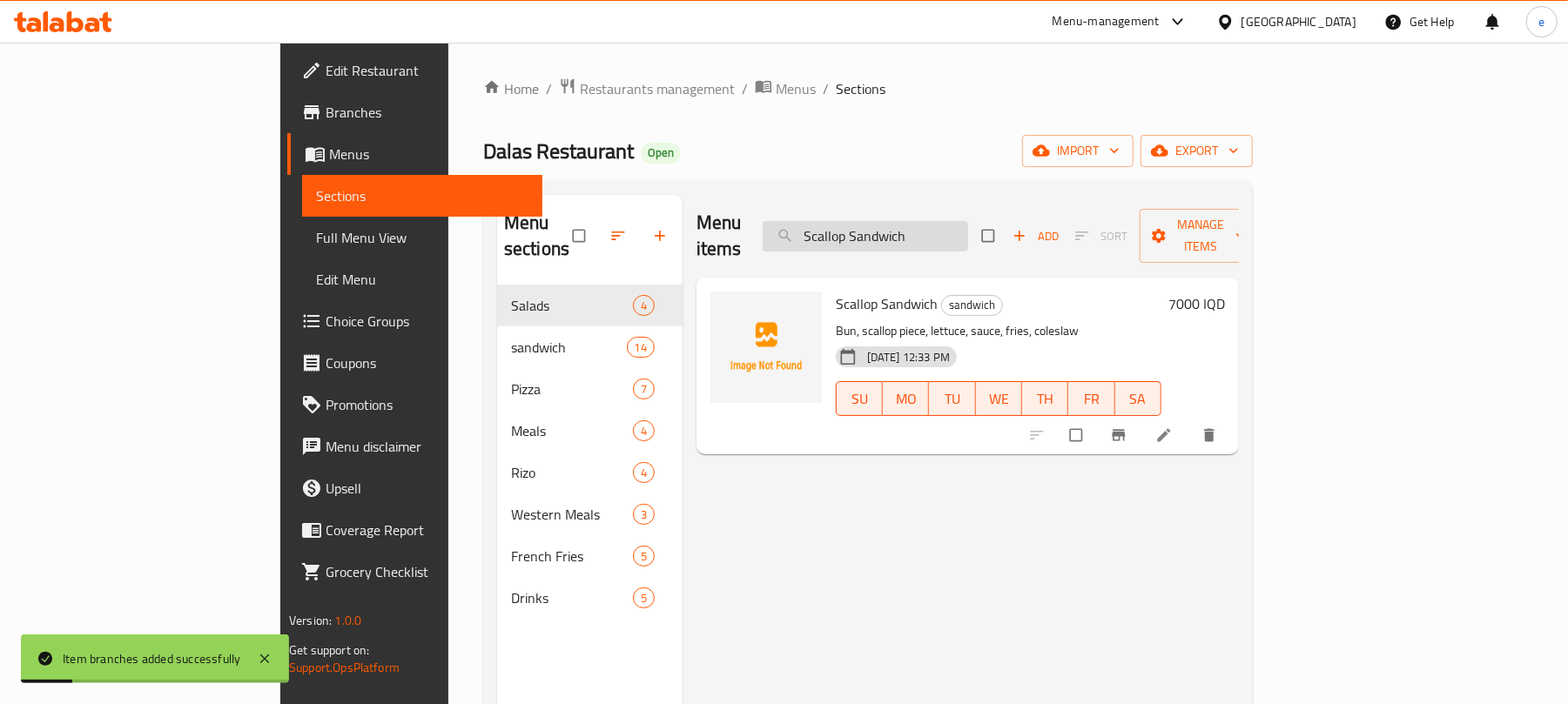
click at [938, 221] on input "Scallop Sandwich" at bounding box center [865, 236] width 205 height 30
paste input "Mexican Meat"
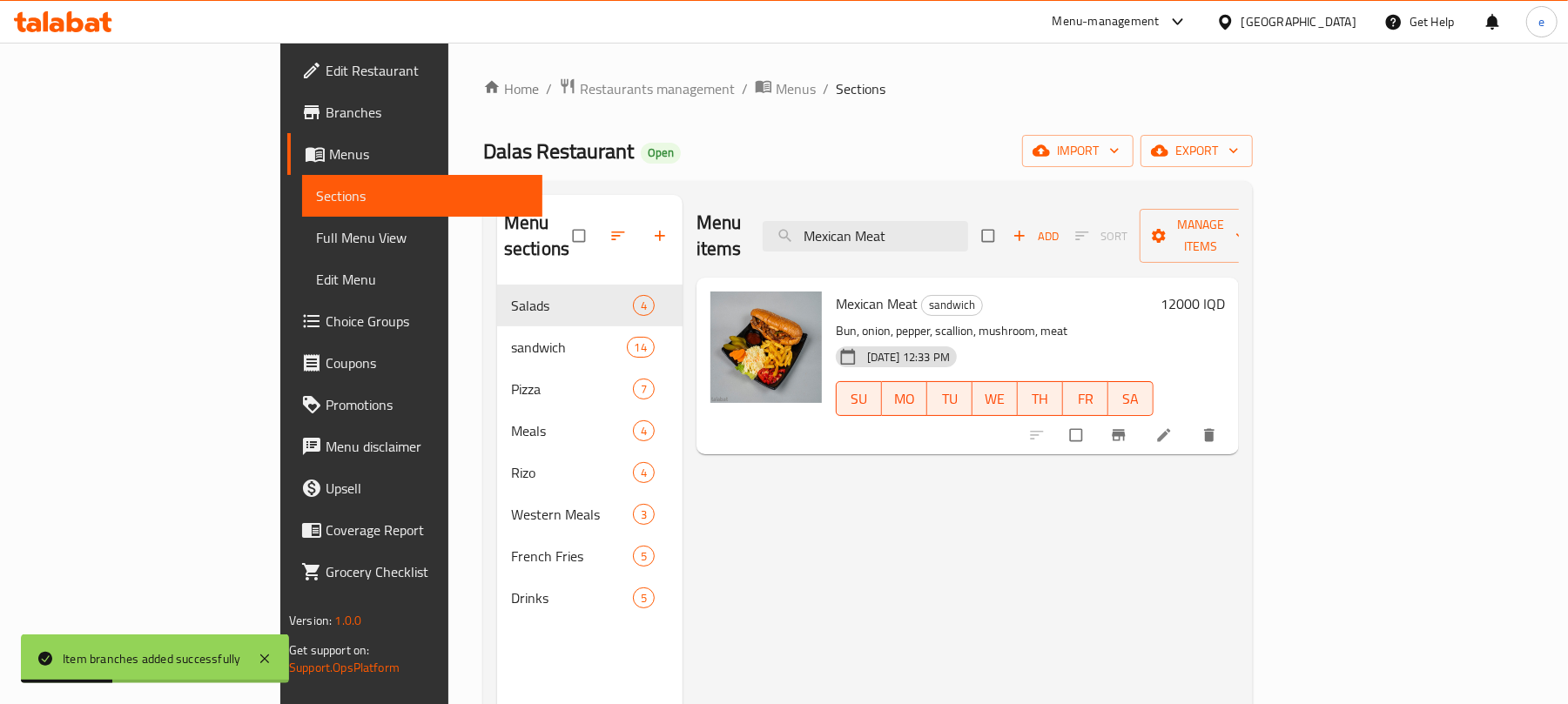
type input "Mexican Meat"
click at [1225, 292] on h6 "12000 IQD" at bounding box center [1193, 303] width 65 height 25
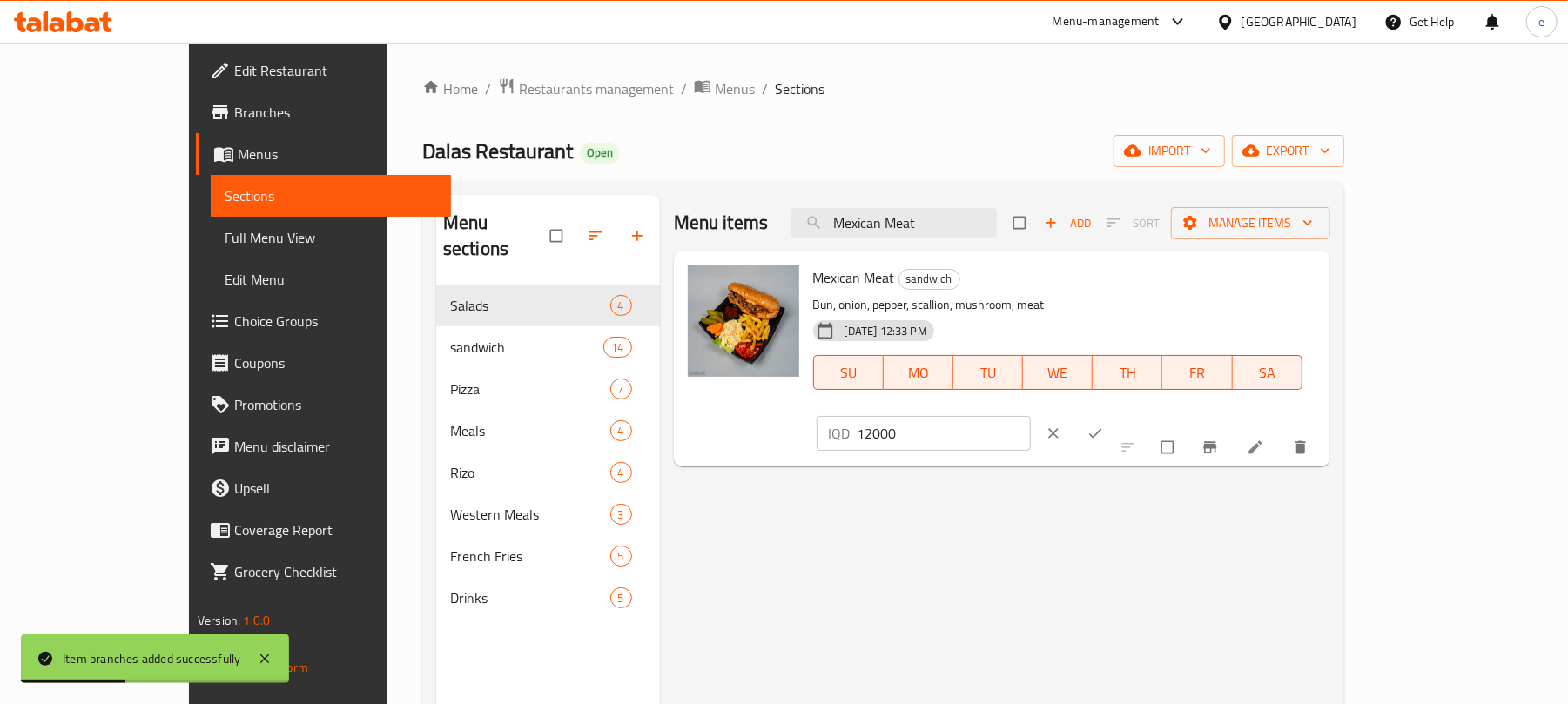
click at [1032, 416] on input "12000" at bounding box center [944, 433] width 174 height 34
click at [1032, 416] on input "7500" at bounding box center [944, 433] width 174 height 34
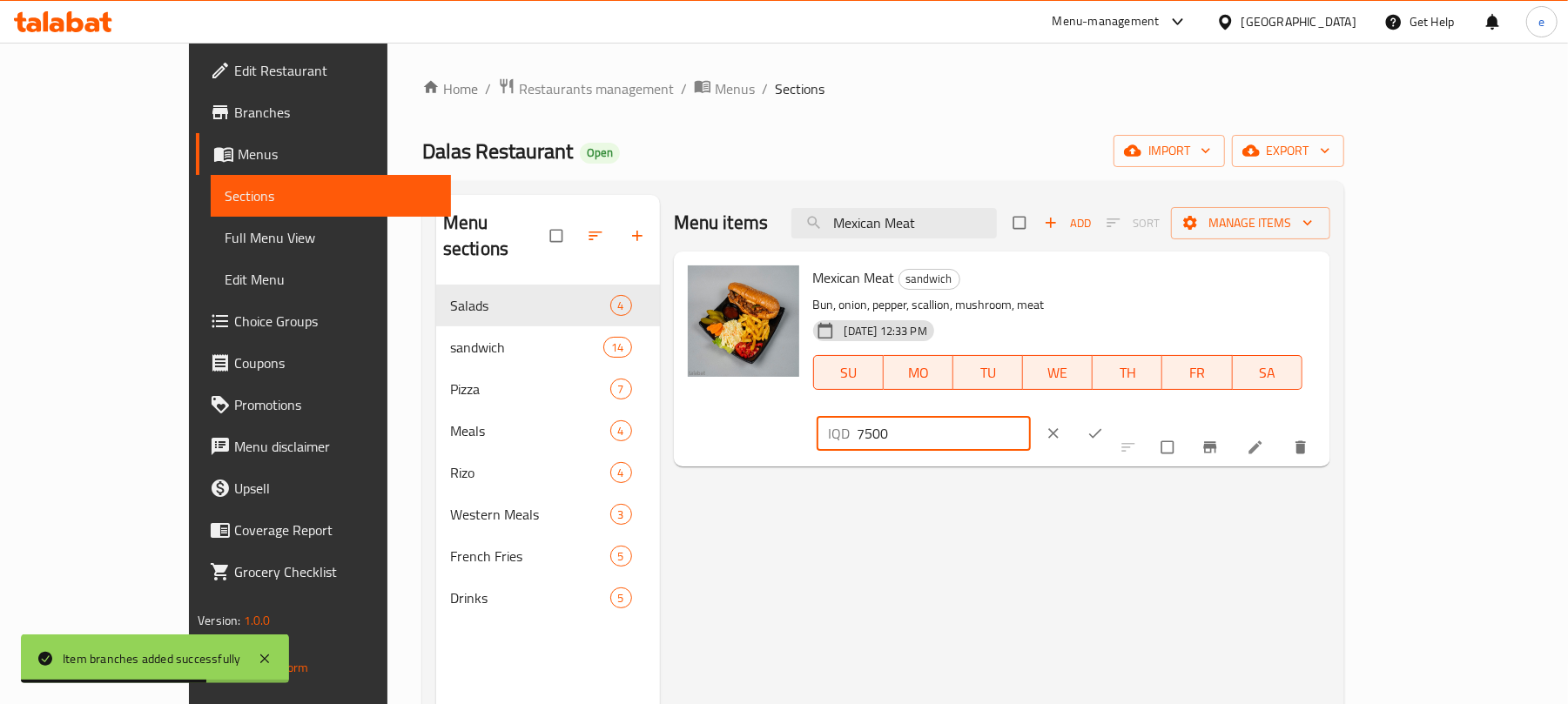
click at [1032, 416] on input "7500" at bounding box center [944, 433] width 174 height 34
type input "7500"
click at [1118, 414] on button "ok" at bounding box center [1097, 433] width 42 height 38
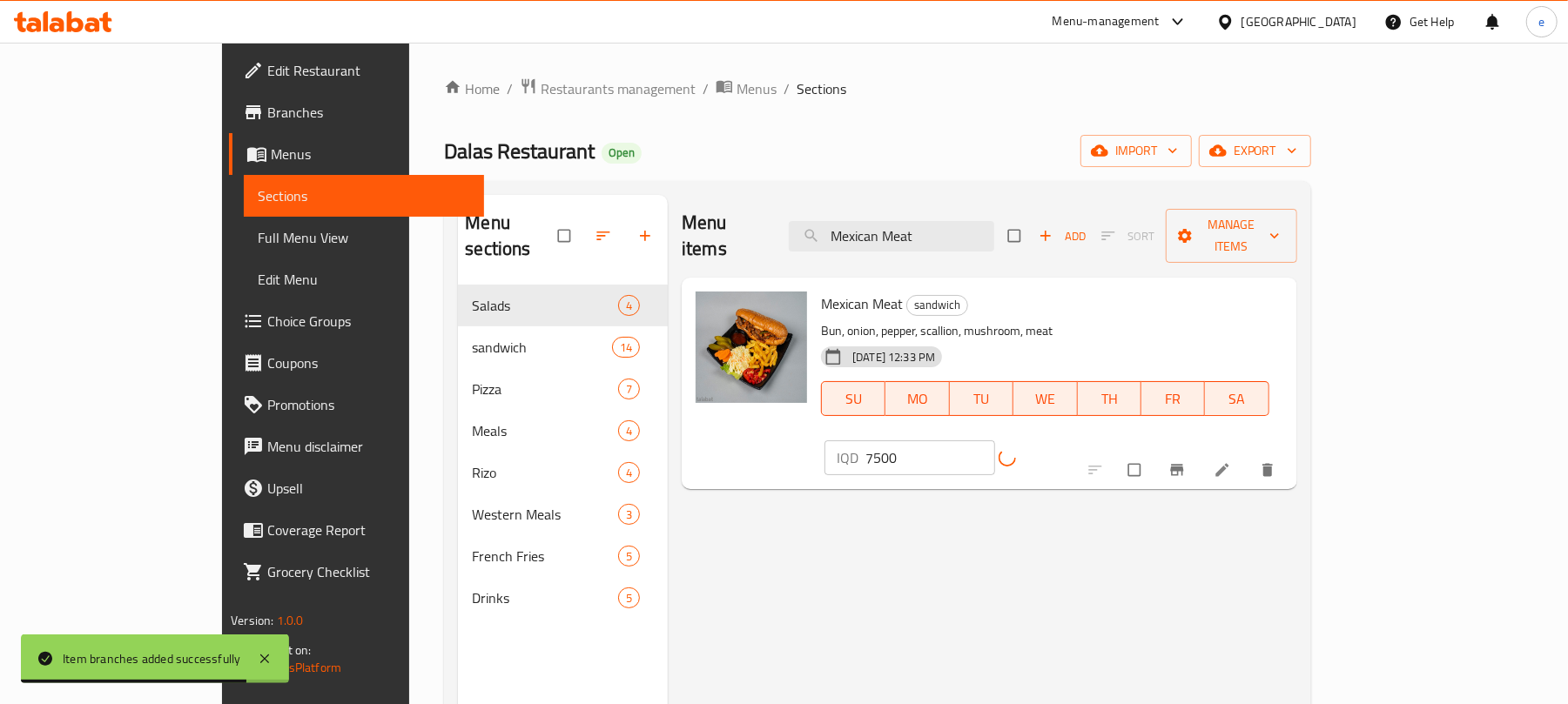
click at [1200, 451] on button "Branch-specific-item" at bounding box center [1179, 469] width 42 height 38
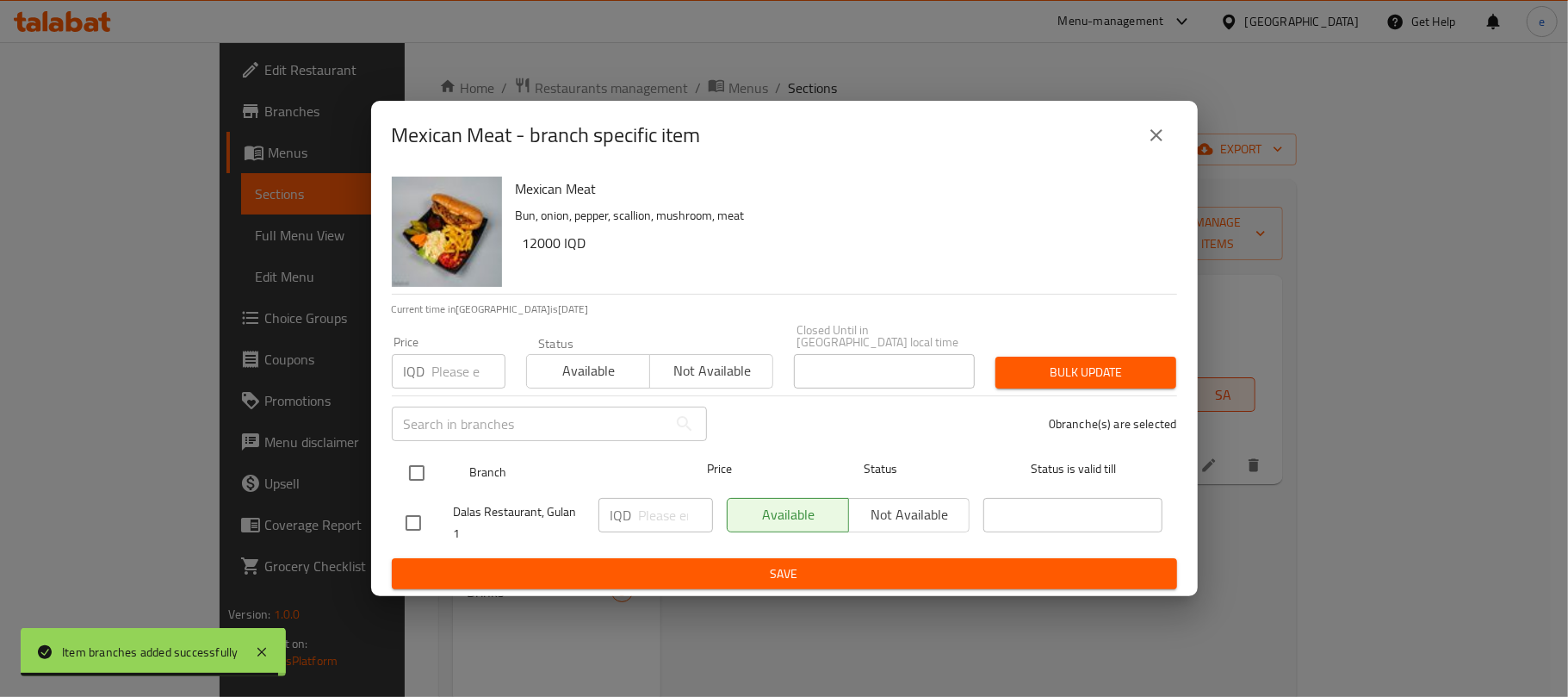
click at [399, 463] on input "checkbox" at bounding box center [416, 472] width 36 height 36
checkbox input "true"
click at [415, 463] on input "checkbox" at bounding box center [416, 472] width 36 height 36
checkbox input "false"
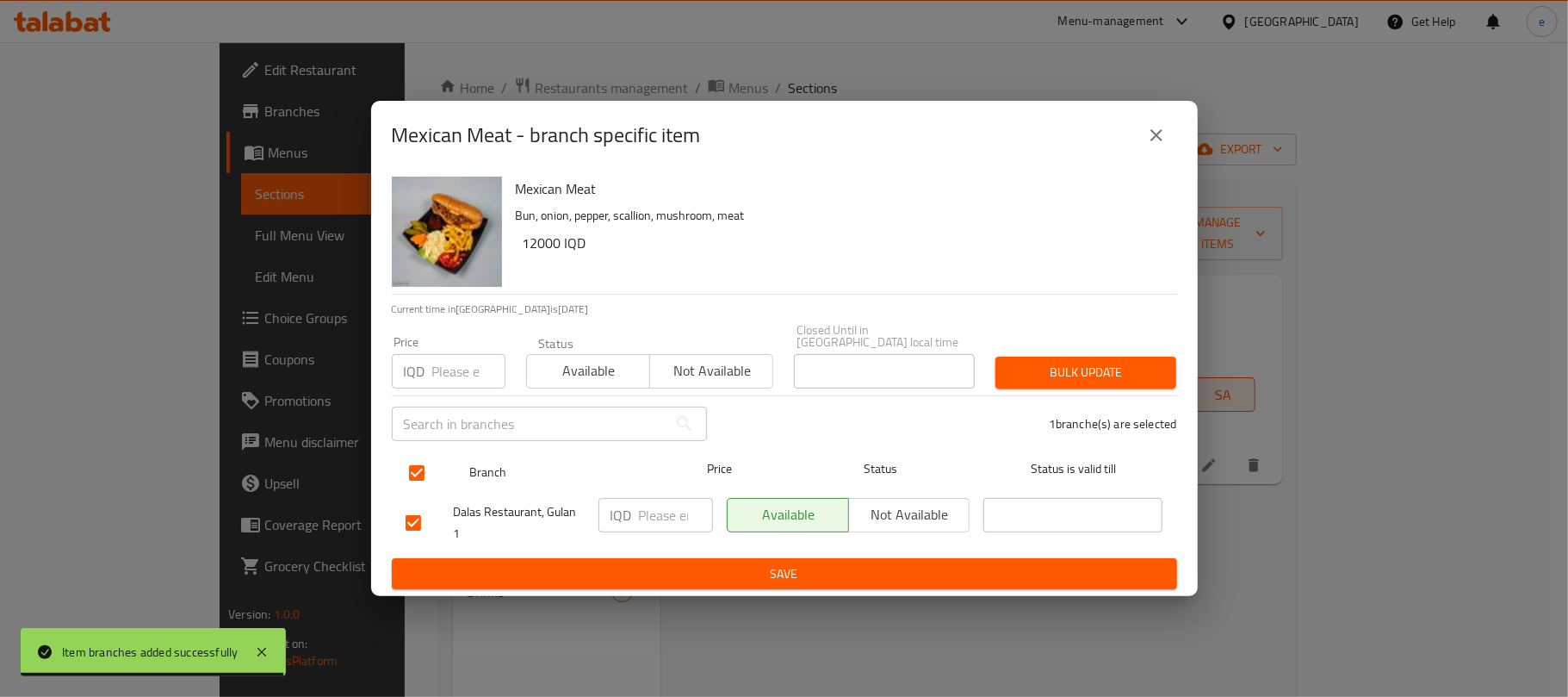
checkbox input "false"
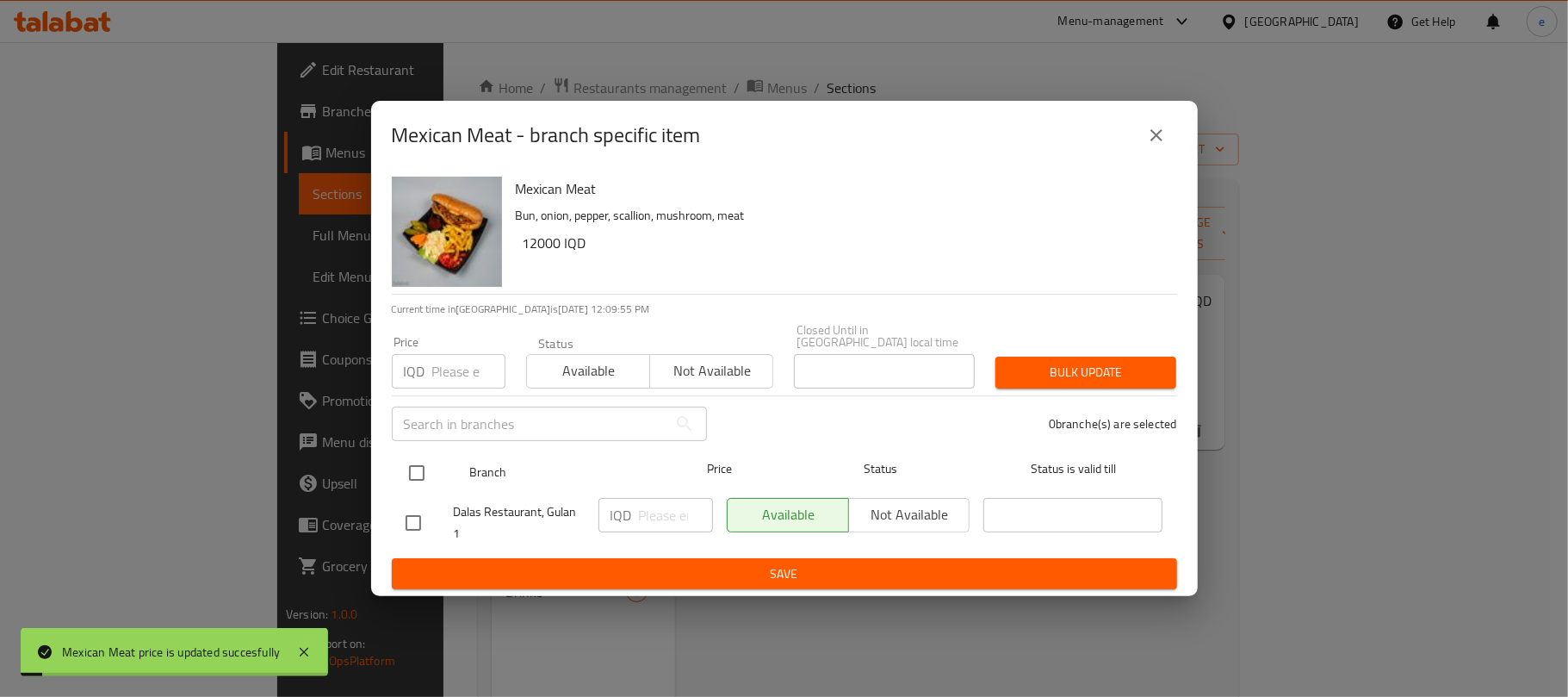
click at [404, 464] on input "checkbox" at bounding box center [416, 472] width 36 height 36
checkbox input "true"
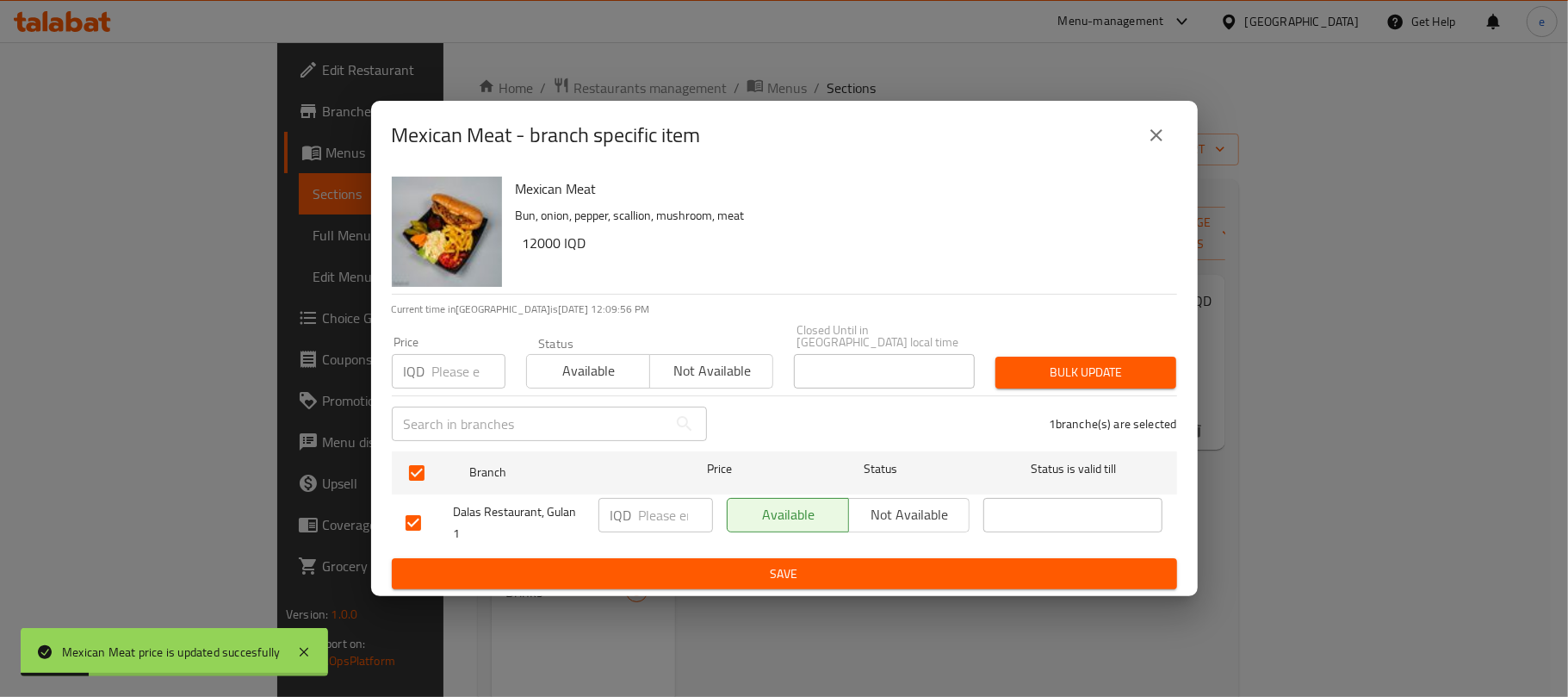
click at [635, 513] on div "IQD ​" at bounding box center [656, 514] width 115 height 34
paste input "7500"
type input "7500"
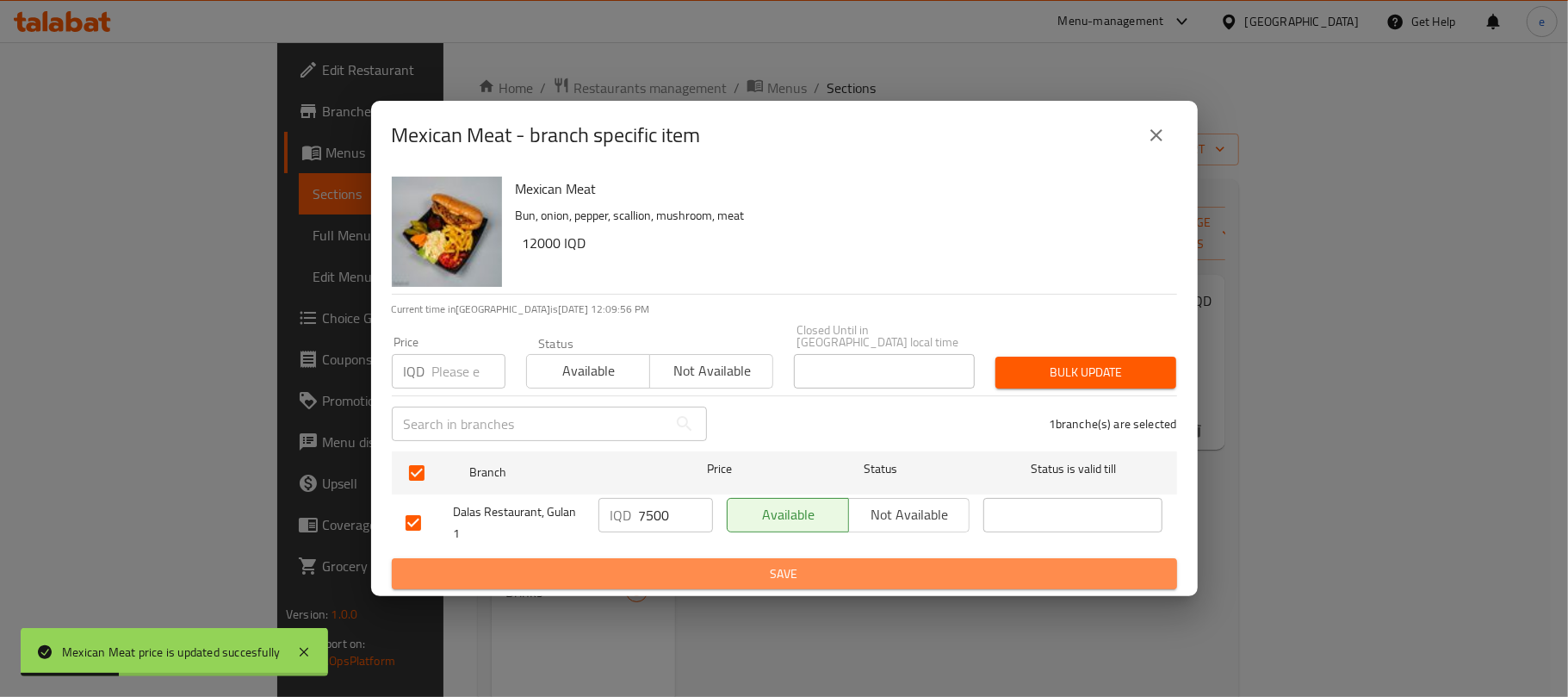
click at [699, 558] on button "Save" at bounding box center [784, 574] width 785 height 32
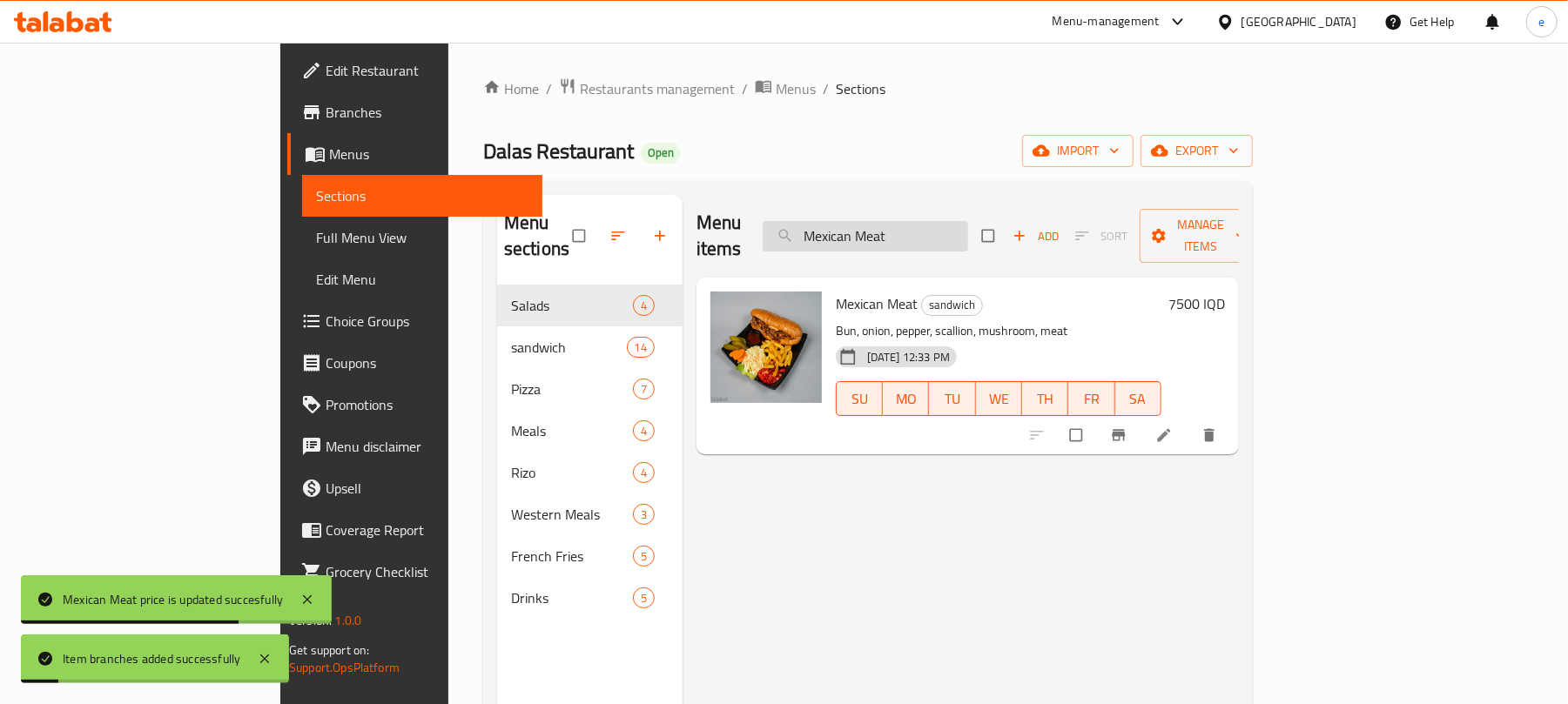
click at [958, 225] on input "Mexican Meat" at bounding box center [865, 236] width 205 height 30
paste input "Chicken"
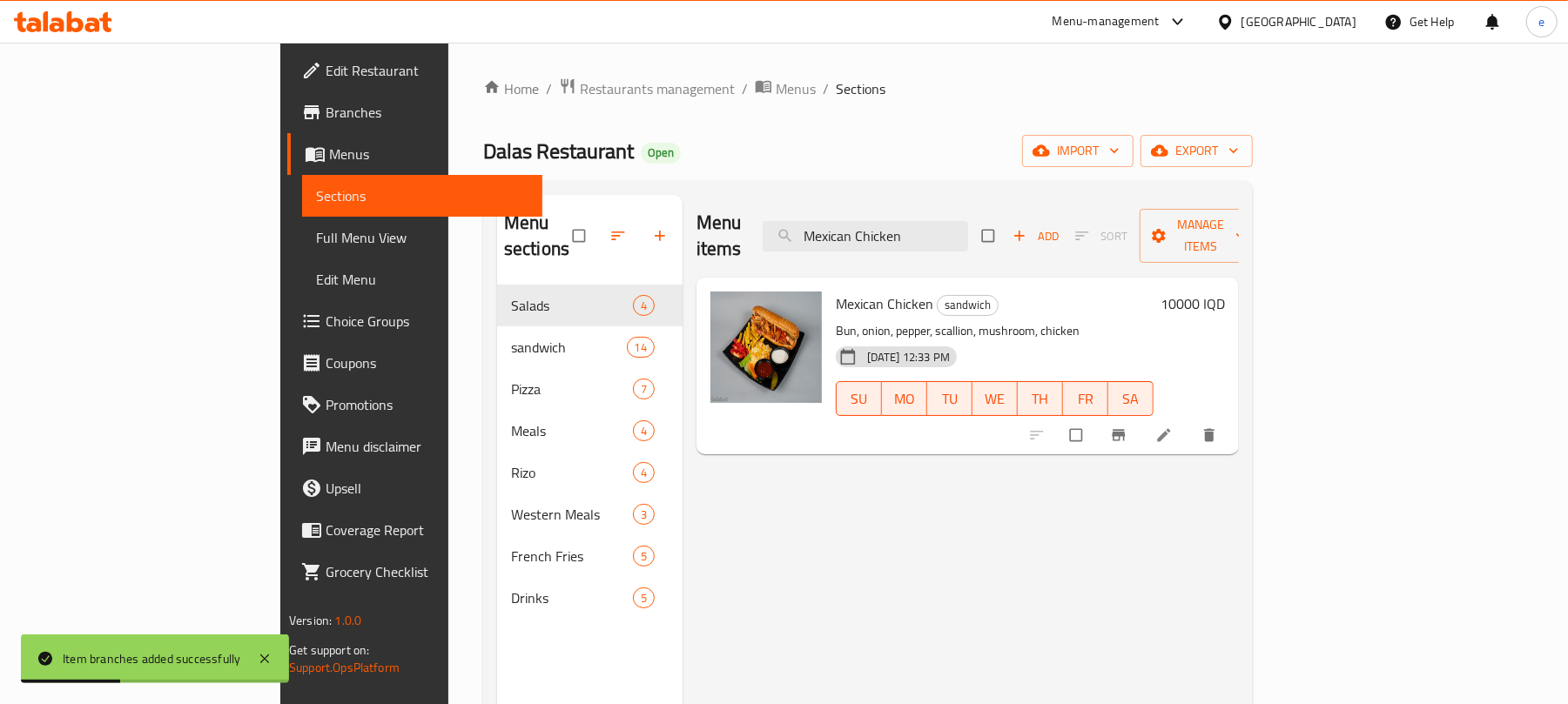
type input "Mexican Chicken"
click at [1160, 291] on div "Mexican Chicken sandwich Bun, onion, pepper, scallion, mushroom, chicken [DATE]…" at bounding box center [995, 366] width 332 height 163
click at [1225, 292] on h6 "10000 IQD" at bounding box center [1193, 303] width 65 height 25
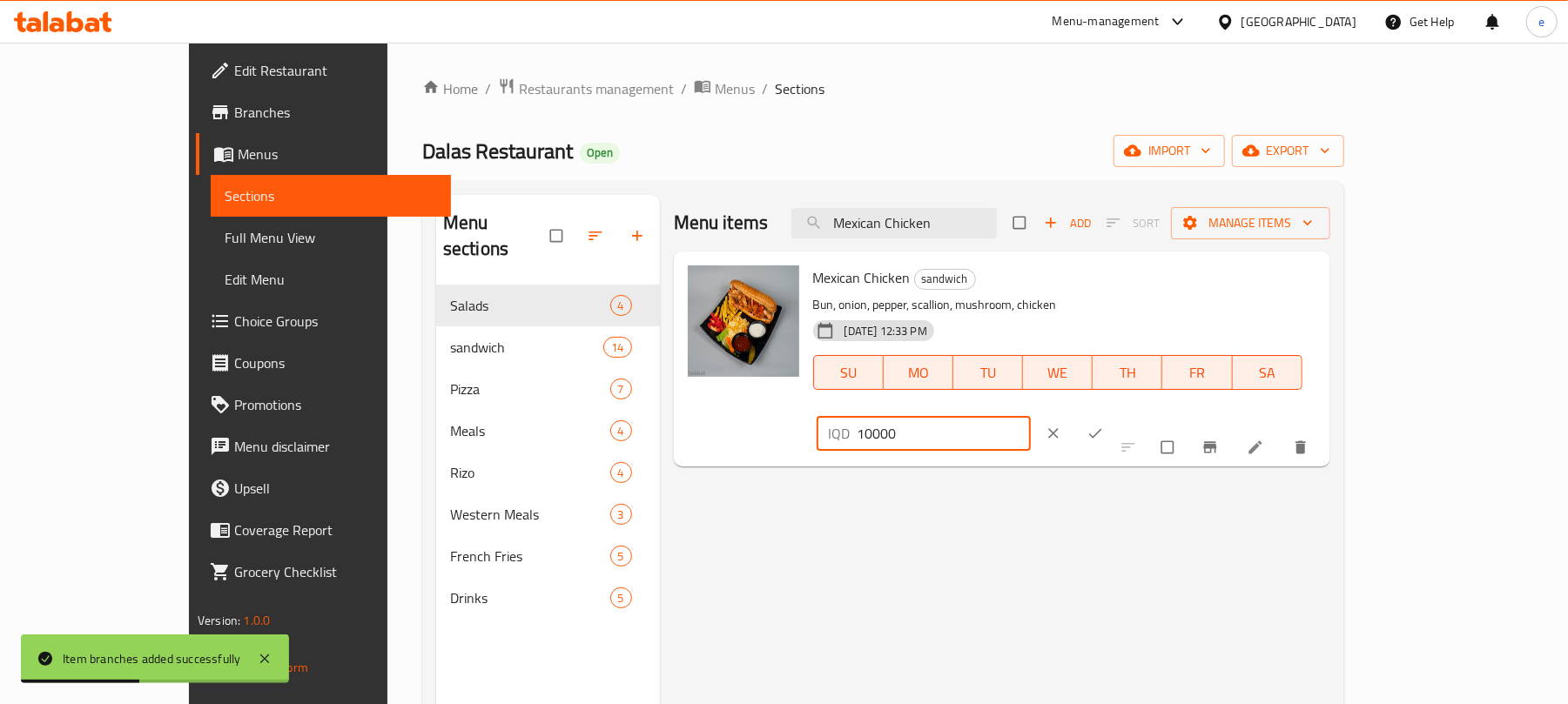
click at [1032, 416] on input "10000" at bounding box center [944, 433] width 174 height 34
paste input "7"
type input "7000"
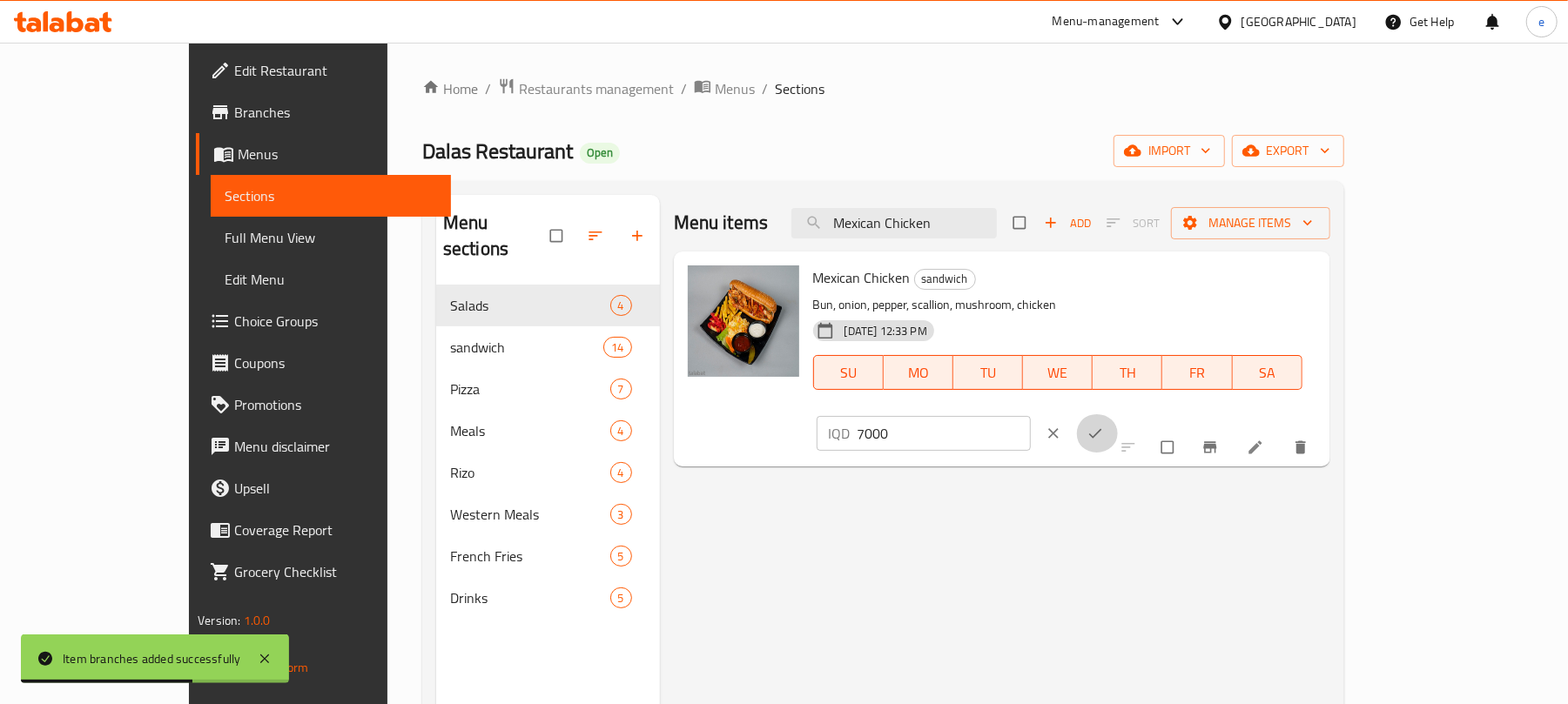
click at [1104, 425] on icon "ok" at bounding box center [1095, 434] width 18 height 18
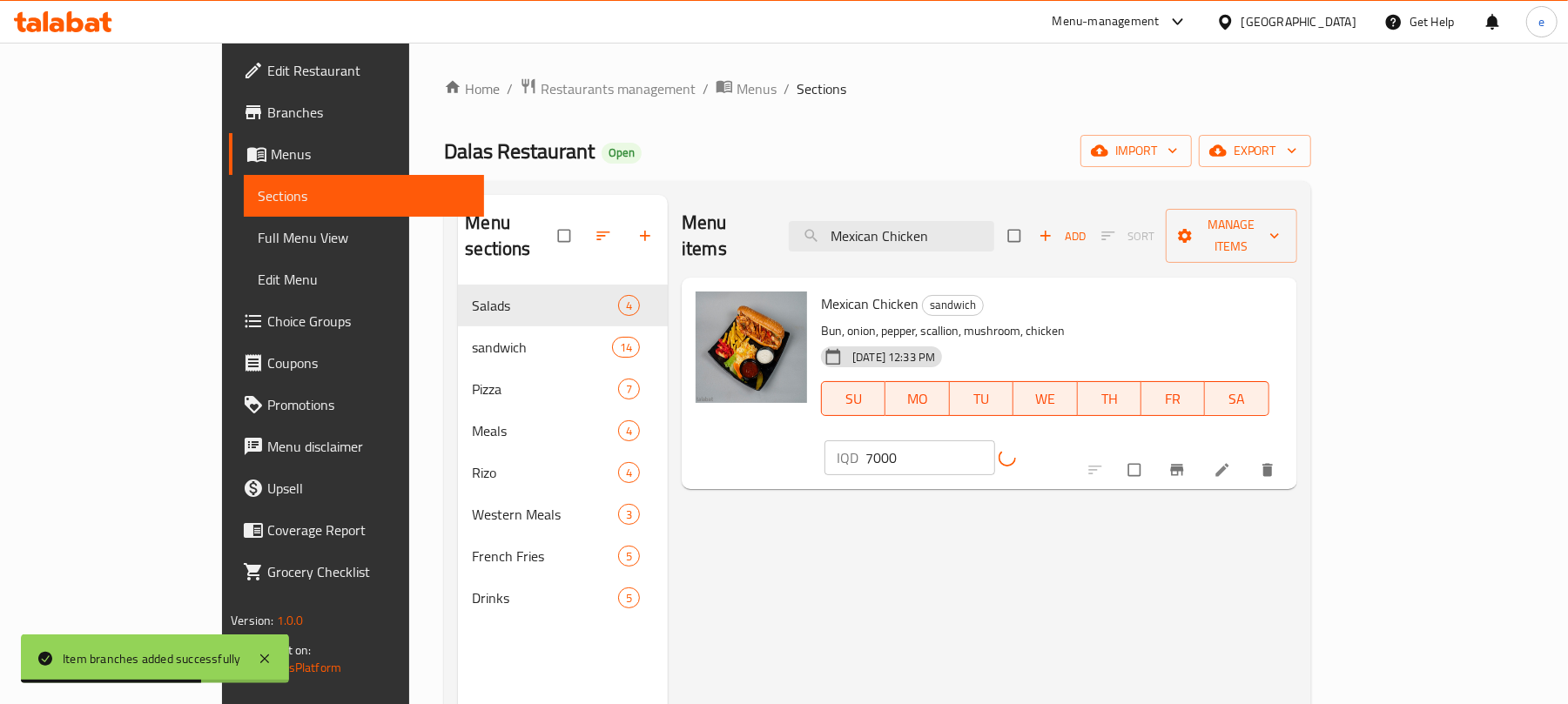
click at [1298, 437] on div "Menu items Mexican Chicken Add Sort Manage items Mexican Chicken sandwich Bun, …" at bounding box center [982, 547] width 630 height 704
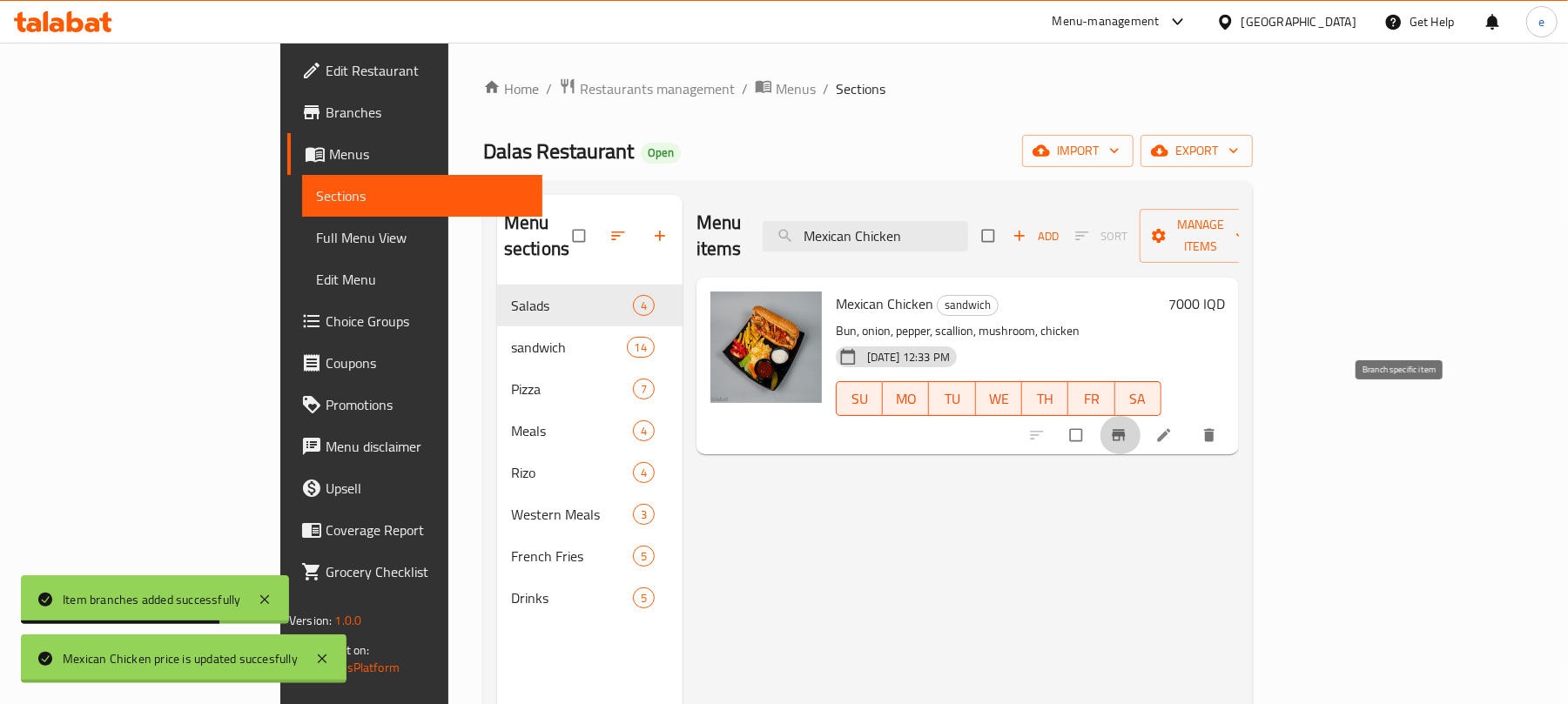
click at [1142, 423] on button "Branch-specific-item" at bounding box center [1120, 435] width 42 height 38
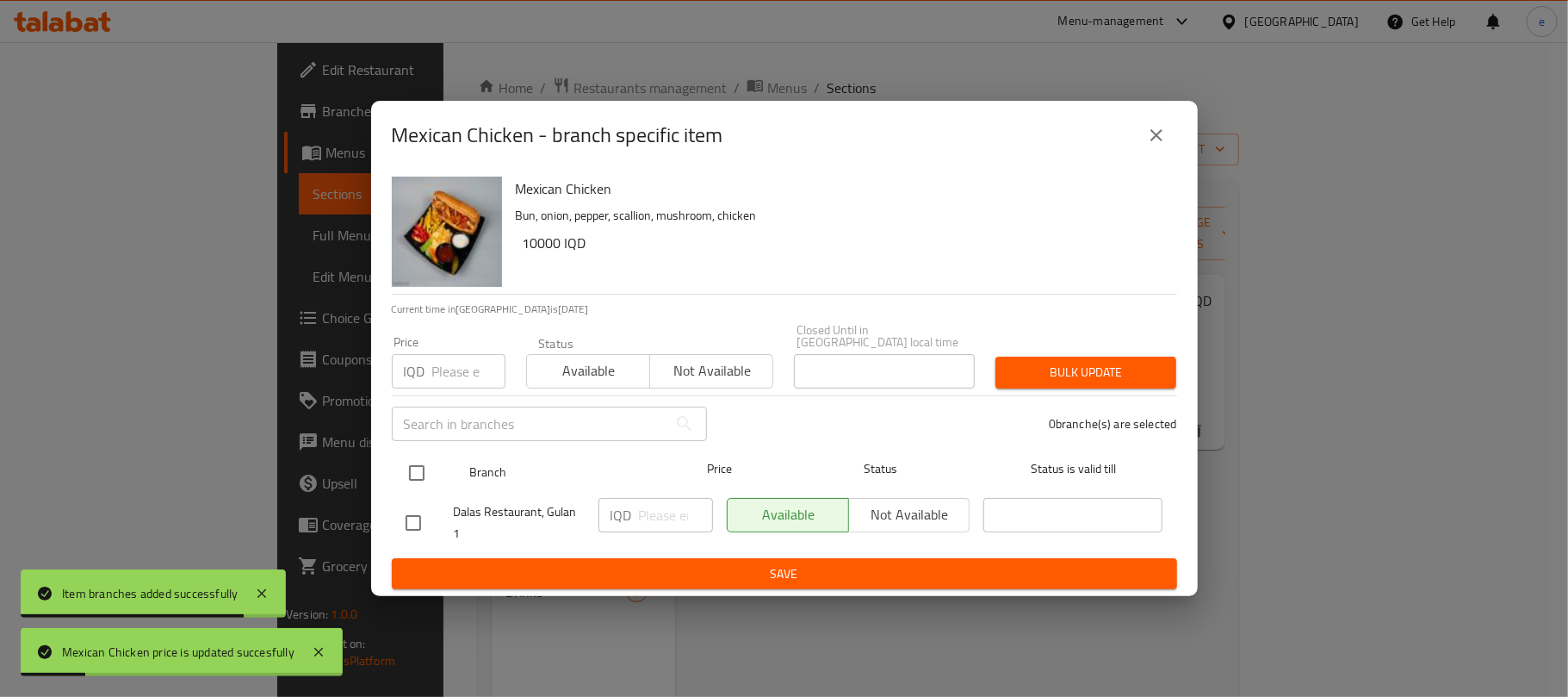
click at [406, 470] on input "checkbox" at bounding box center [416, 472] width 36 height 36
checkbox input "true"
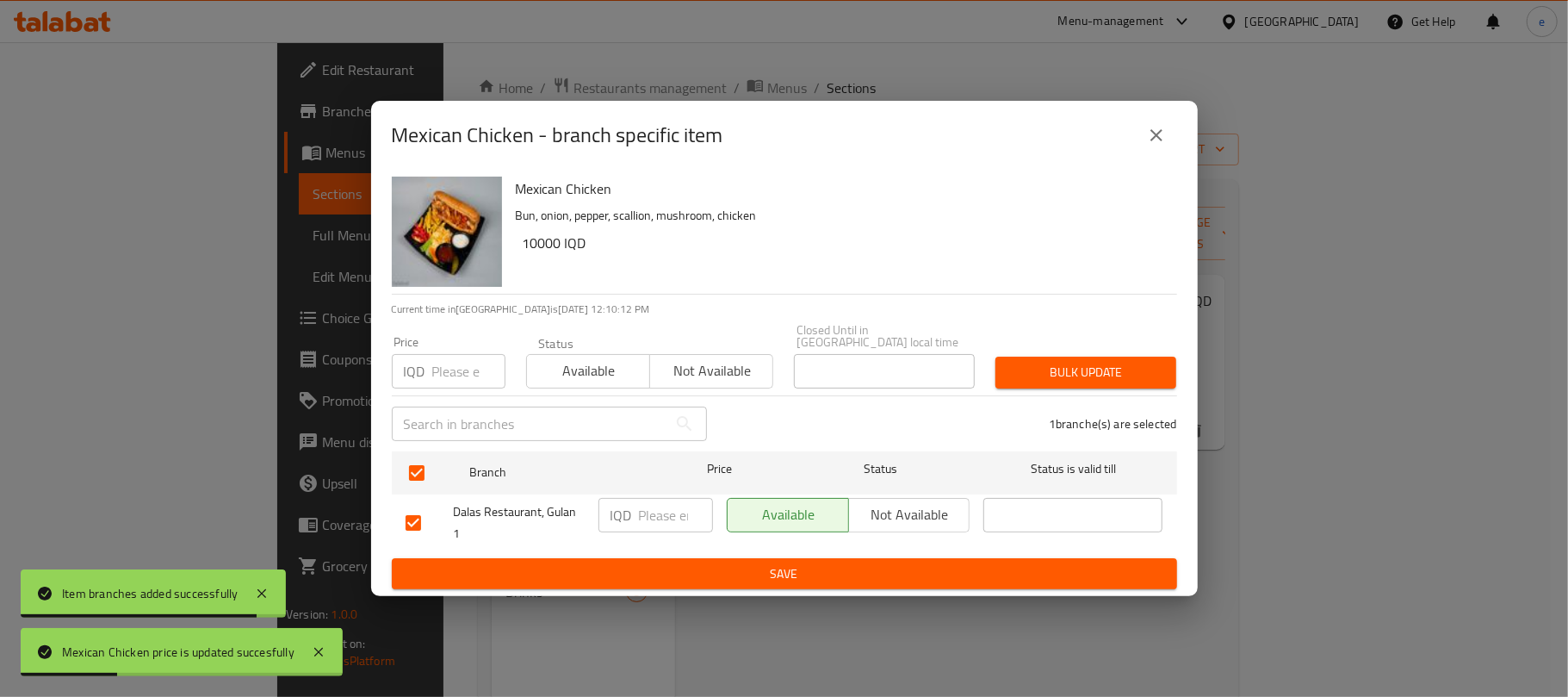
click at [652, 508] on input "number" at bounding box center [676, 514] width 74 height 34
paste input "7000"
type input "7000"
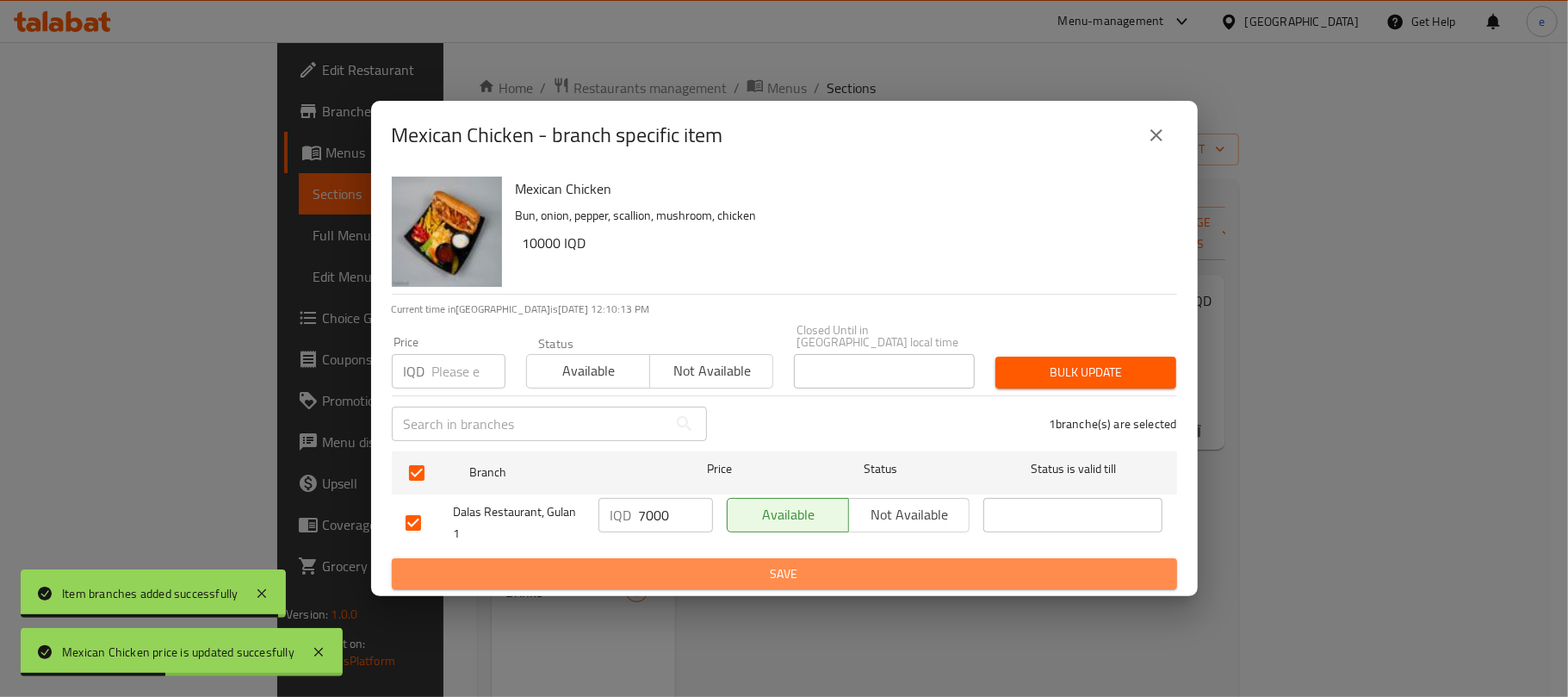
click at [686, 564] on span "Save" at bounding box center [784, 575] width 758 height 21
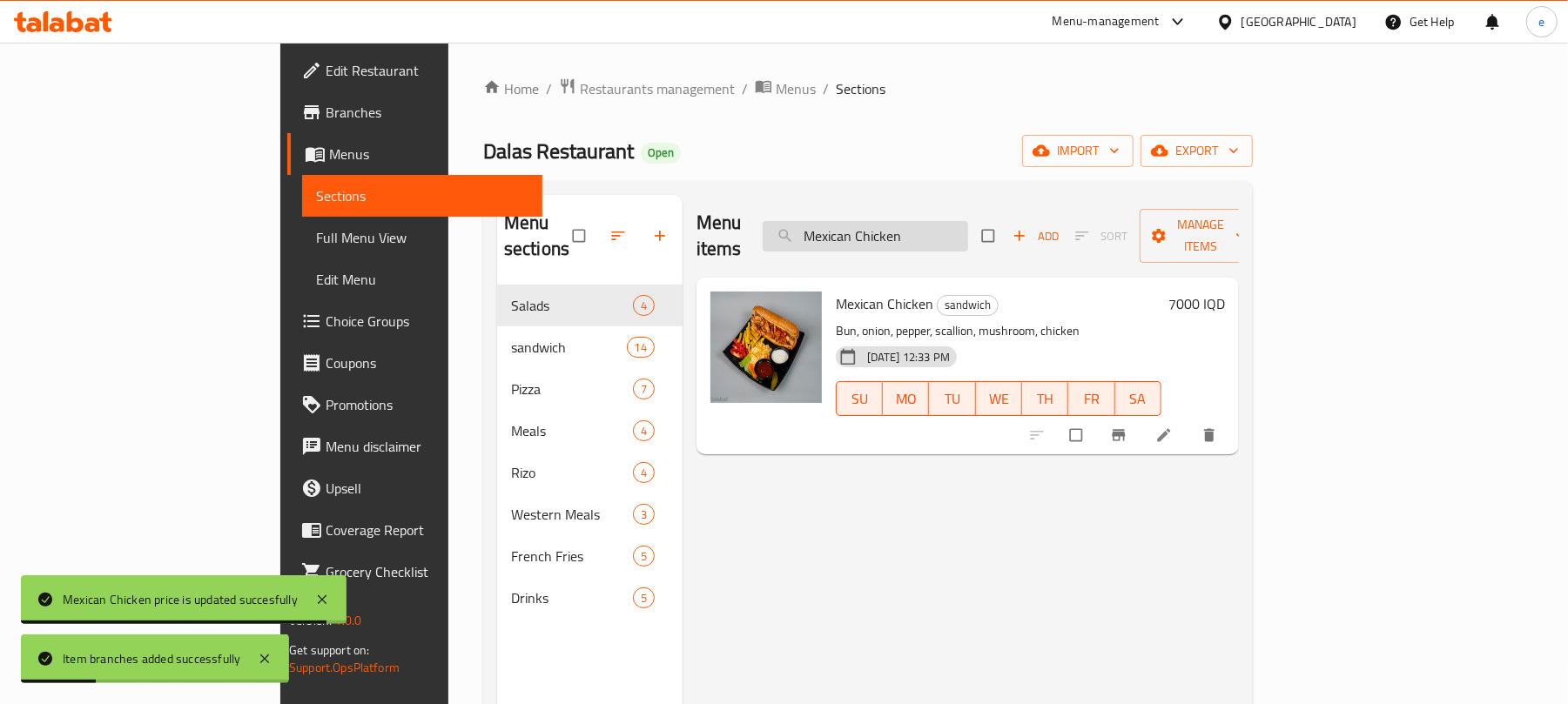
click at [969, 221] on input "Mexican Chicken" at bounding box center [865, 236] width 205 height 30
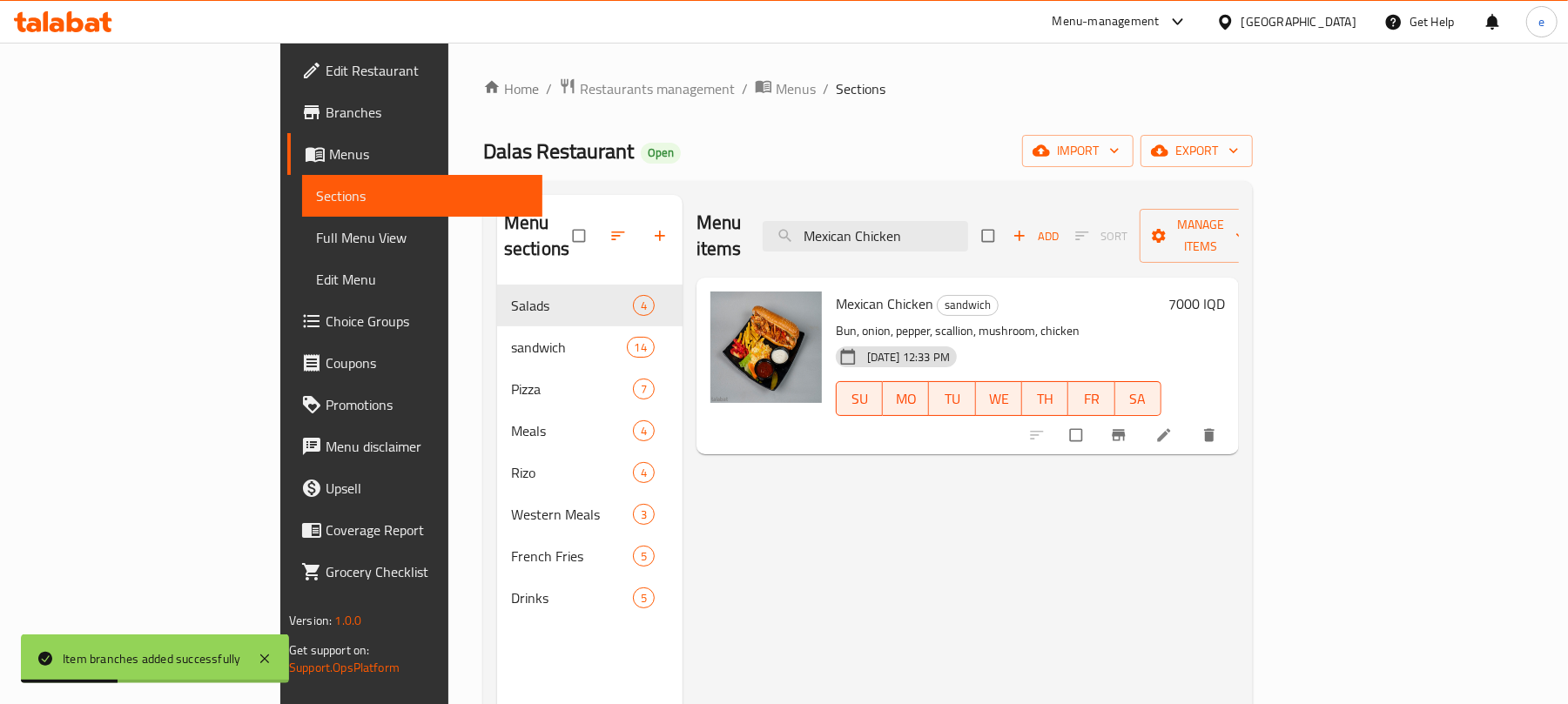
paste input "at Pizza"
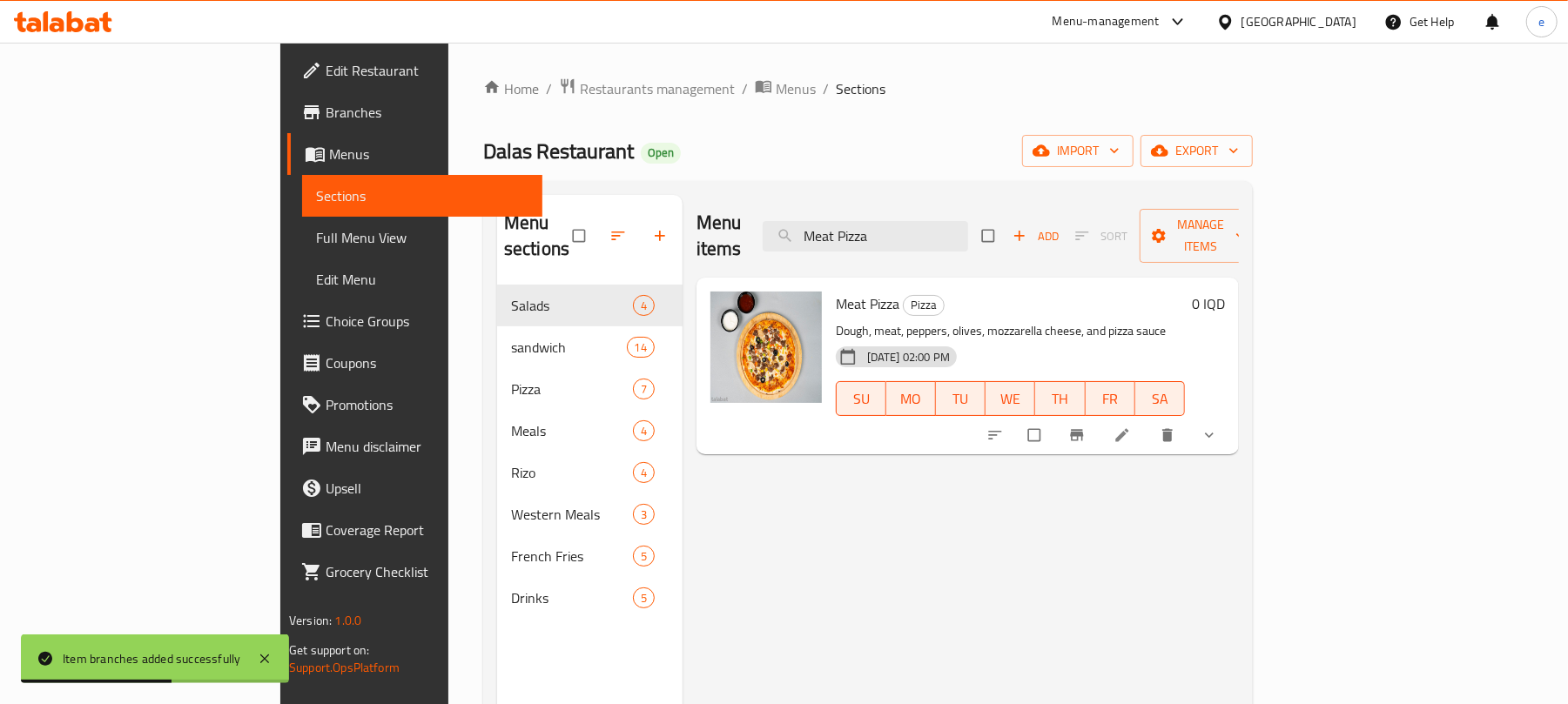
click at [1218, 426] on icon "show more" at bounding box center [1209, 435] width 18 height 18
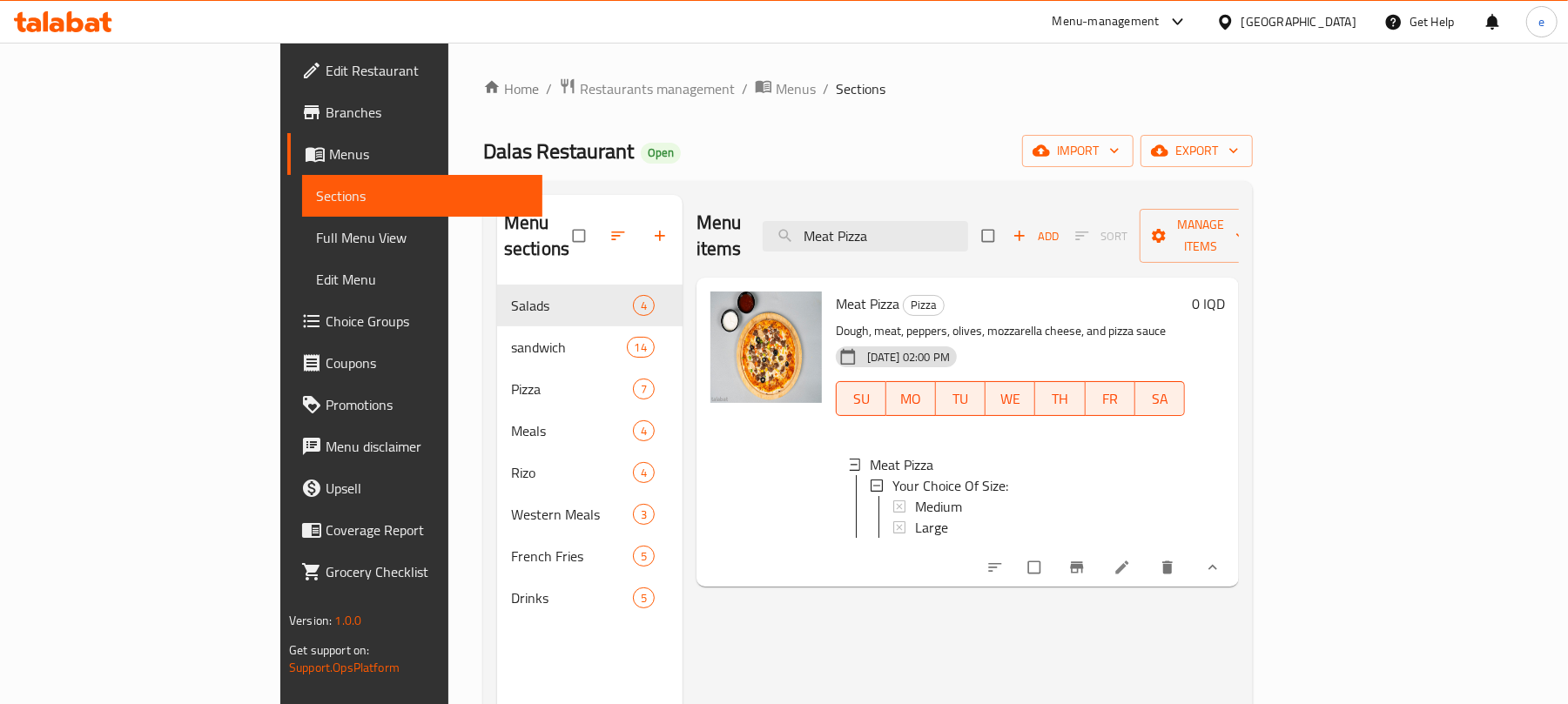
click at [980, 207] on div "Menu items Meat Pizza Add Sort Manage items" at bounding box center [968, 237] width 542 height 82
click at [969, 221] on input "Meat Pizza" at bounding box center [865, 236] width 205 height 30
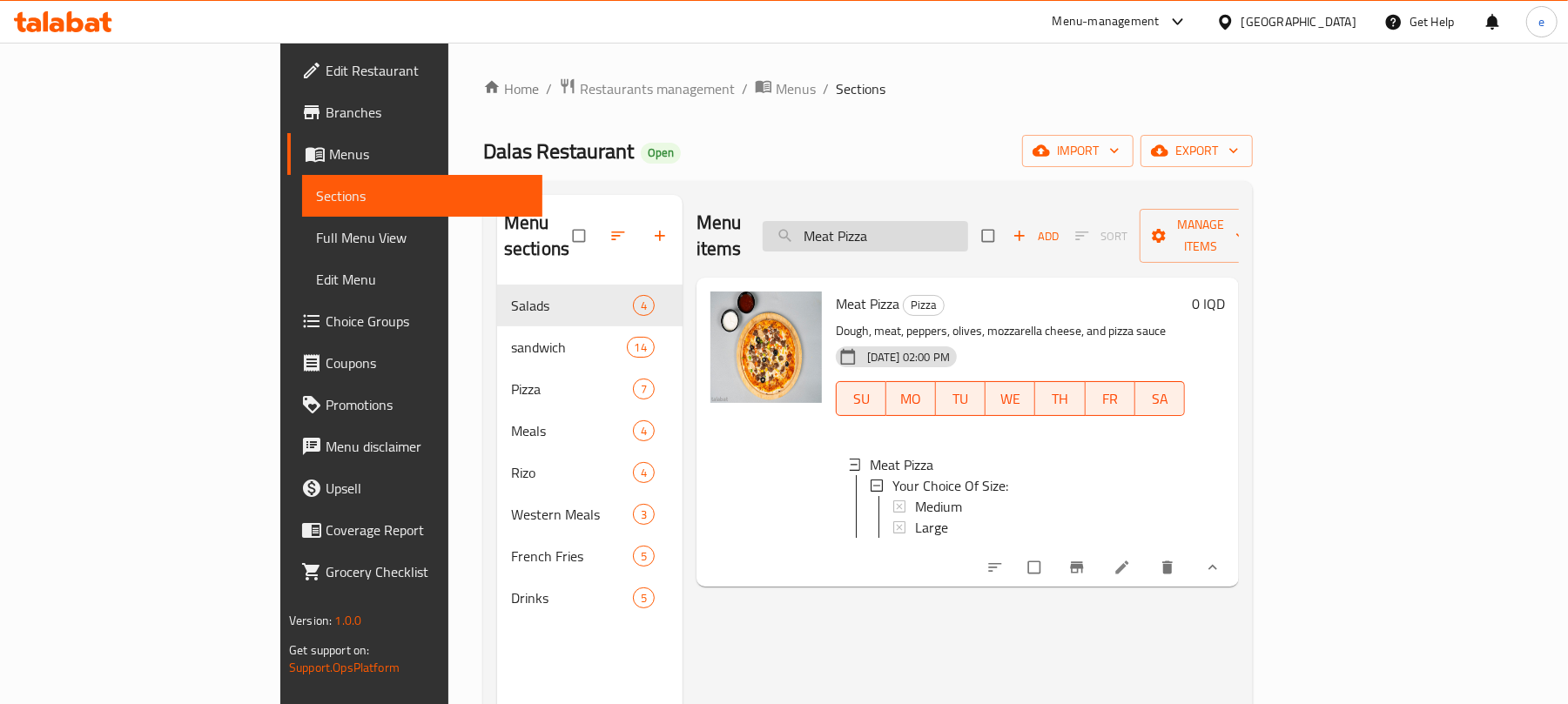
paste input "Rice and broth"
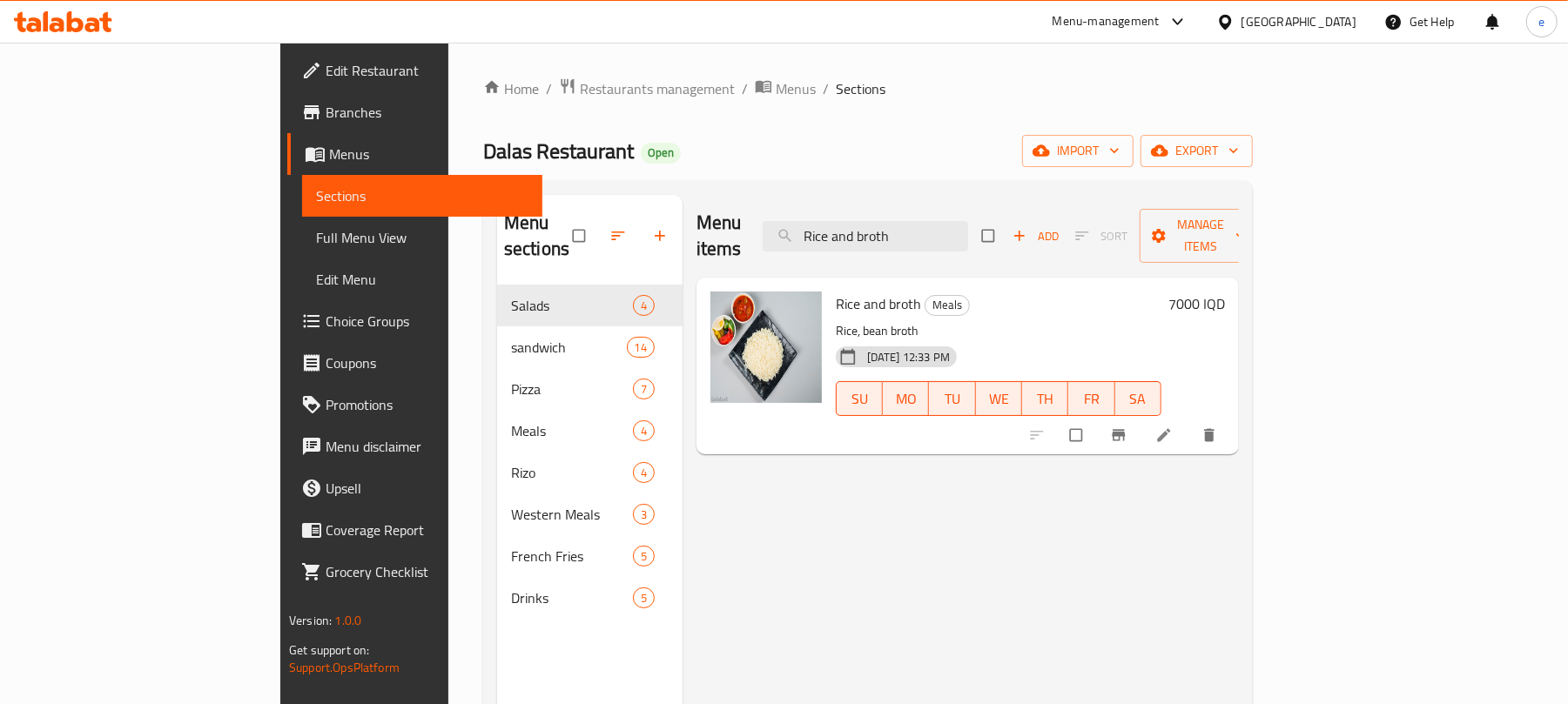
type input "Rice and broth"
click at [1225, 292] on h6 "7000 IQD" at bounding box center [1197, 303] width 57 height 25
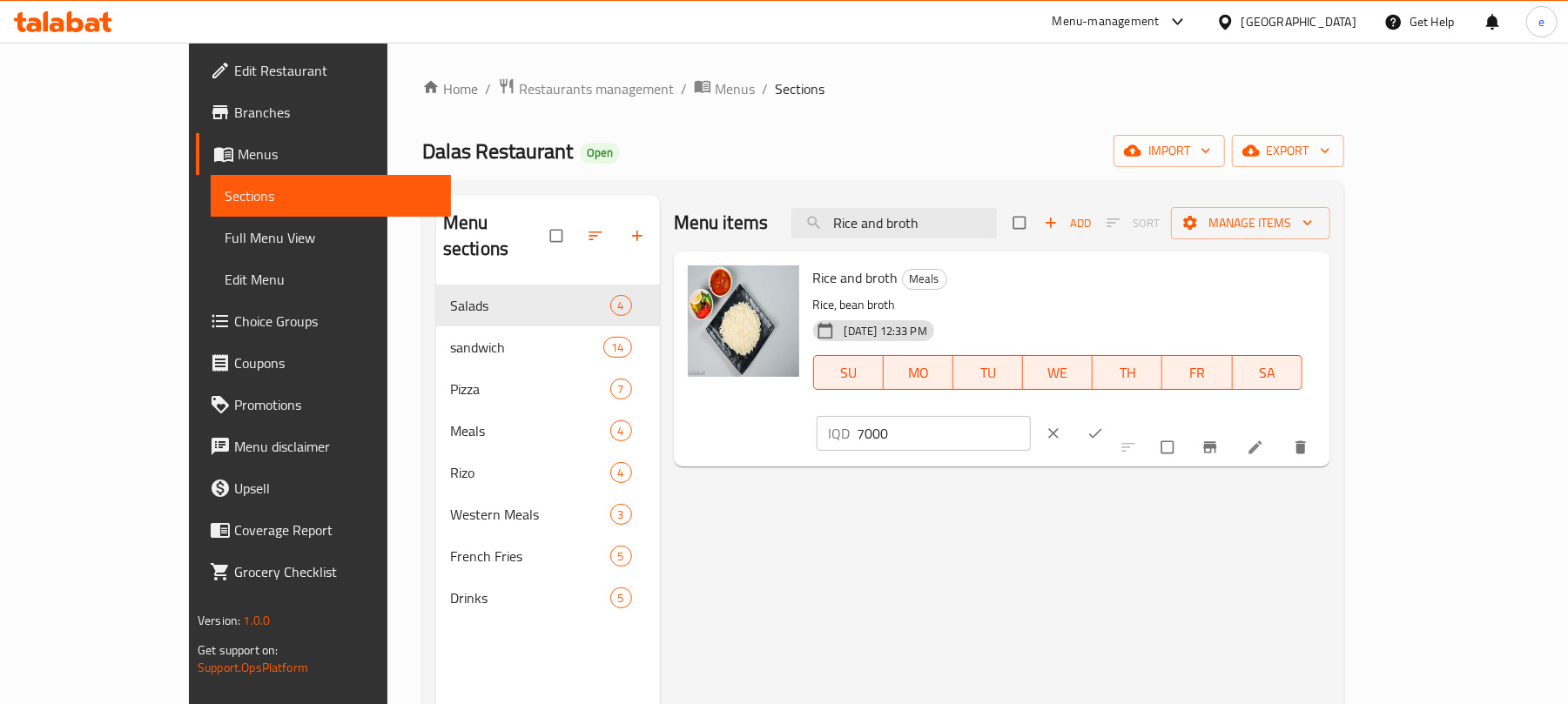
click at [1032, 416] on input "7000" at bounding box center [944, 433] width 174 height 34
click at [1032, 416] on input "4000" at bounding box center [944, 433] width 174 height 34
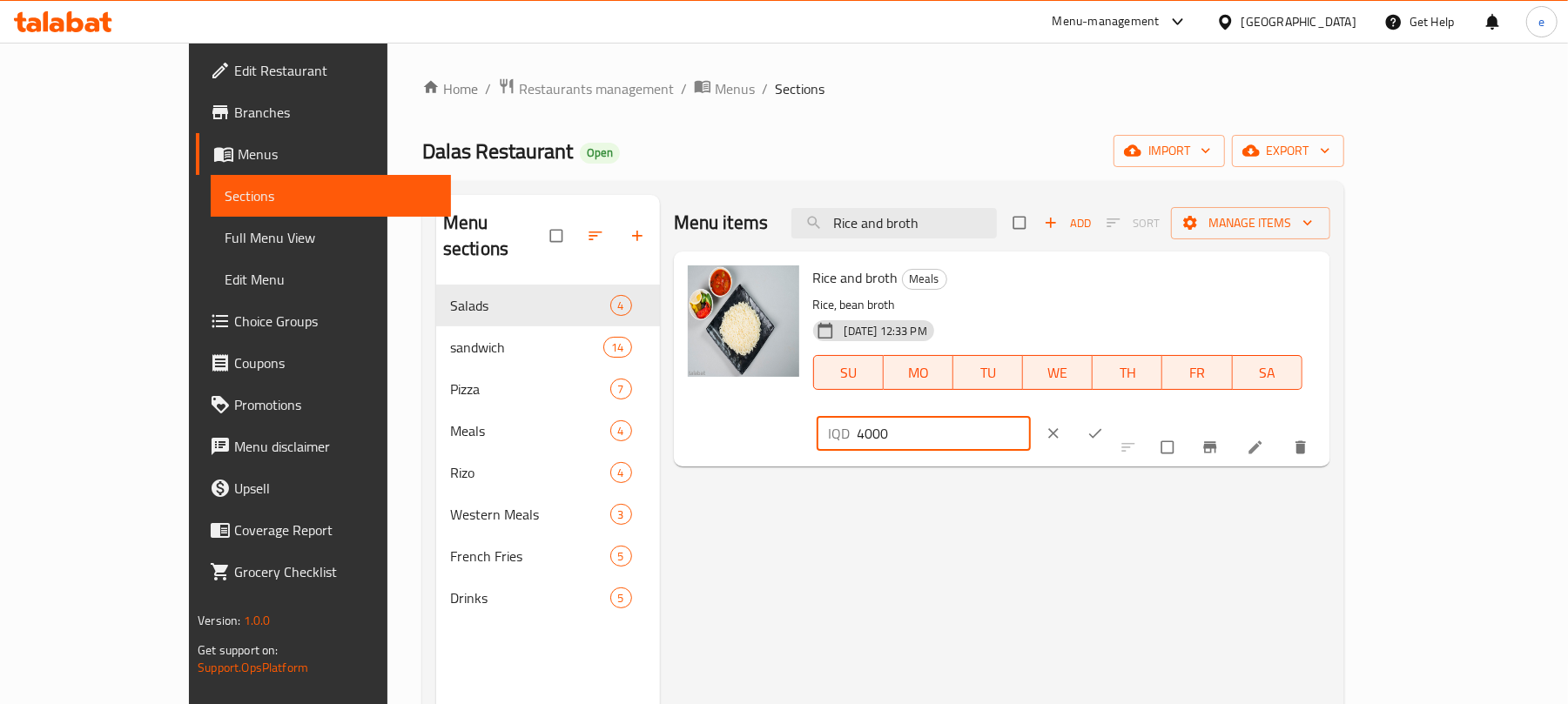
click at [1032, 416] on input "4000" at bounding box center [944, 433] width 174 height 34
type input "4000"
click at [1118, 414] on button "ok" at bounding box center [1097, 433] width 42 height 38
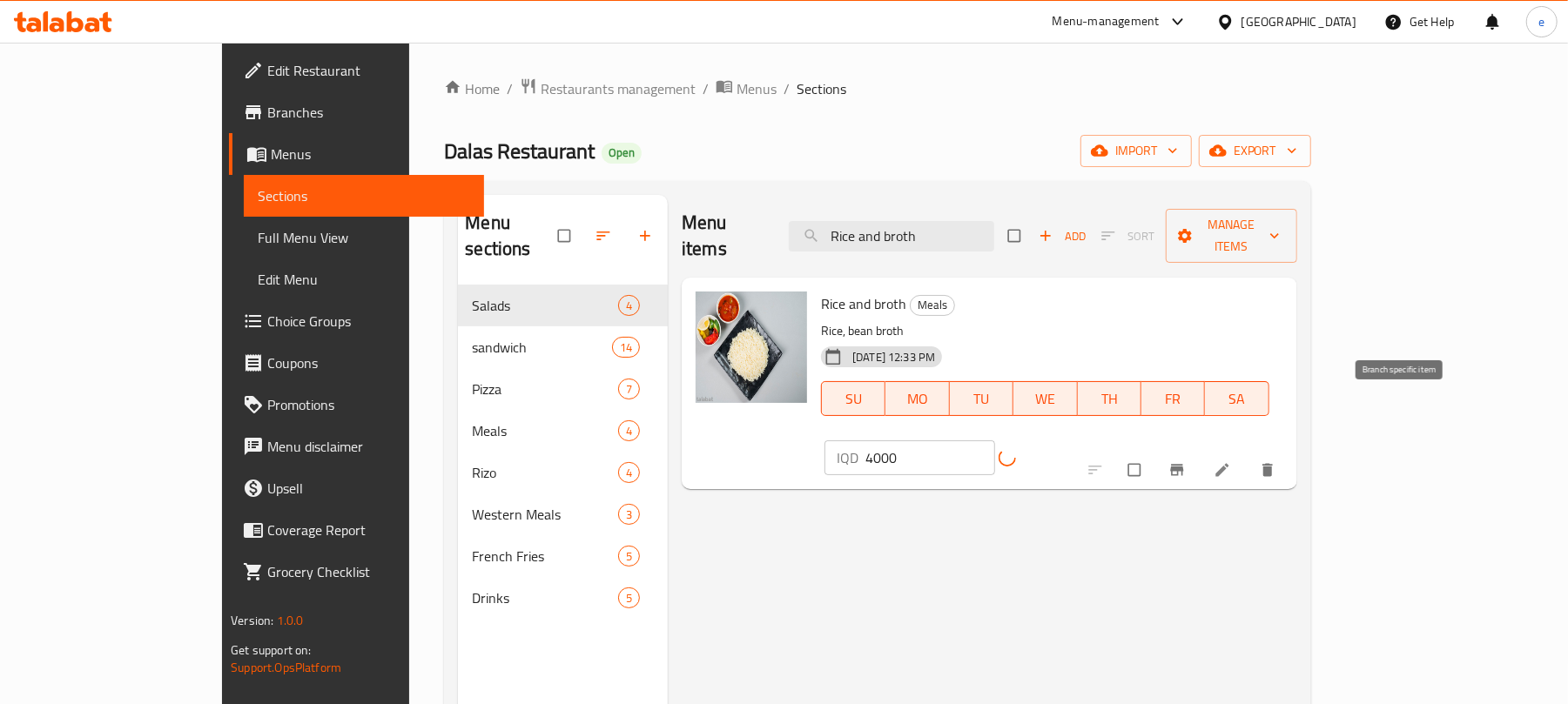
click at [1200, 451] on button "Branch-specific-item" at bounding box center [1179, 469] width 42 height 38
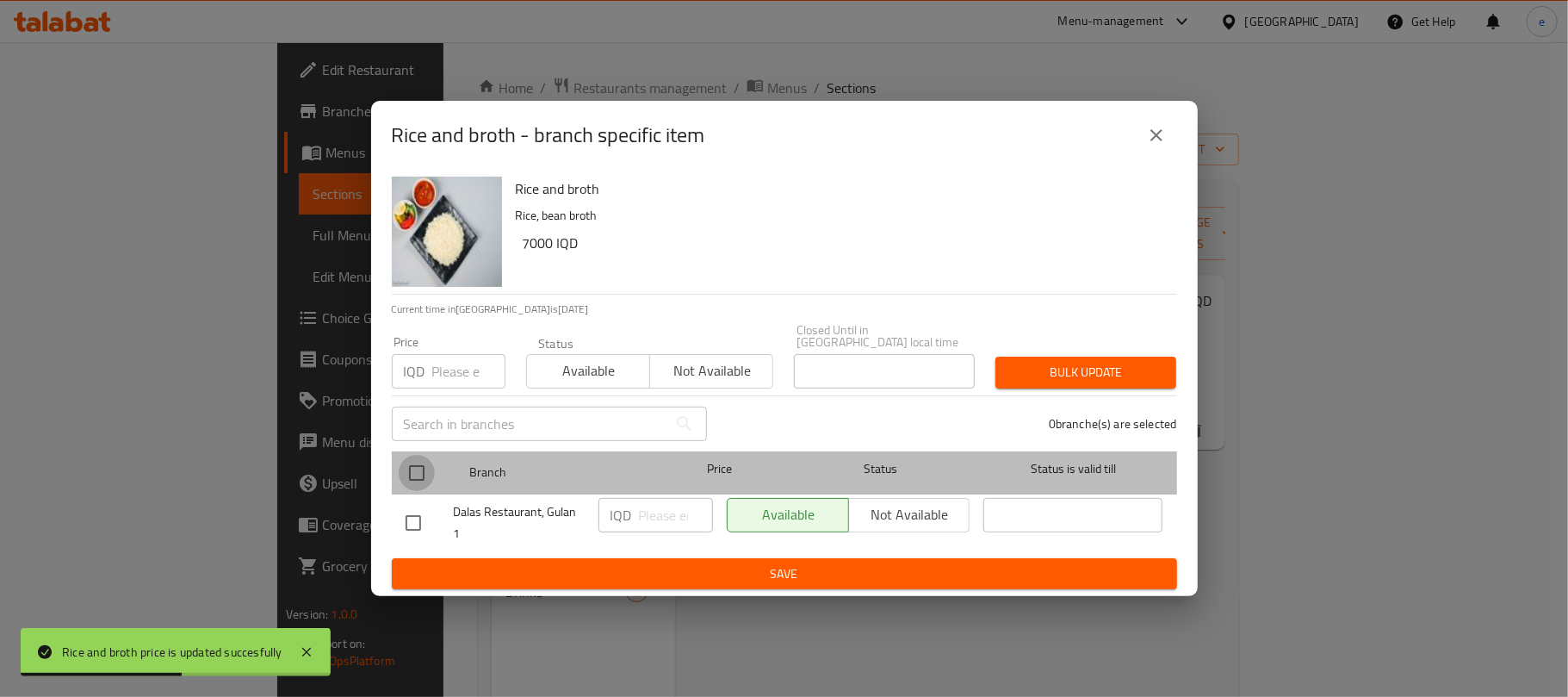
click at [401, 467] on input "checkbox" at bounding box center [416, 472] width 36 height 36
checkbox input "true"
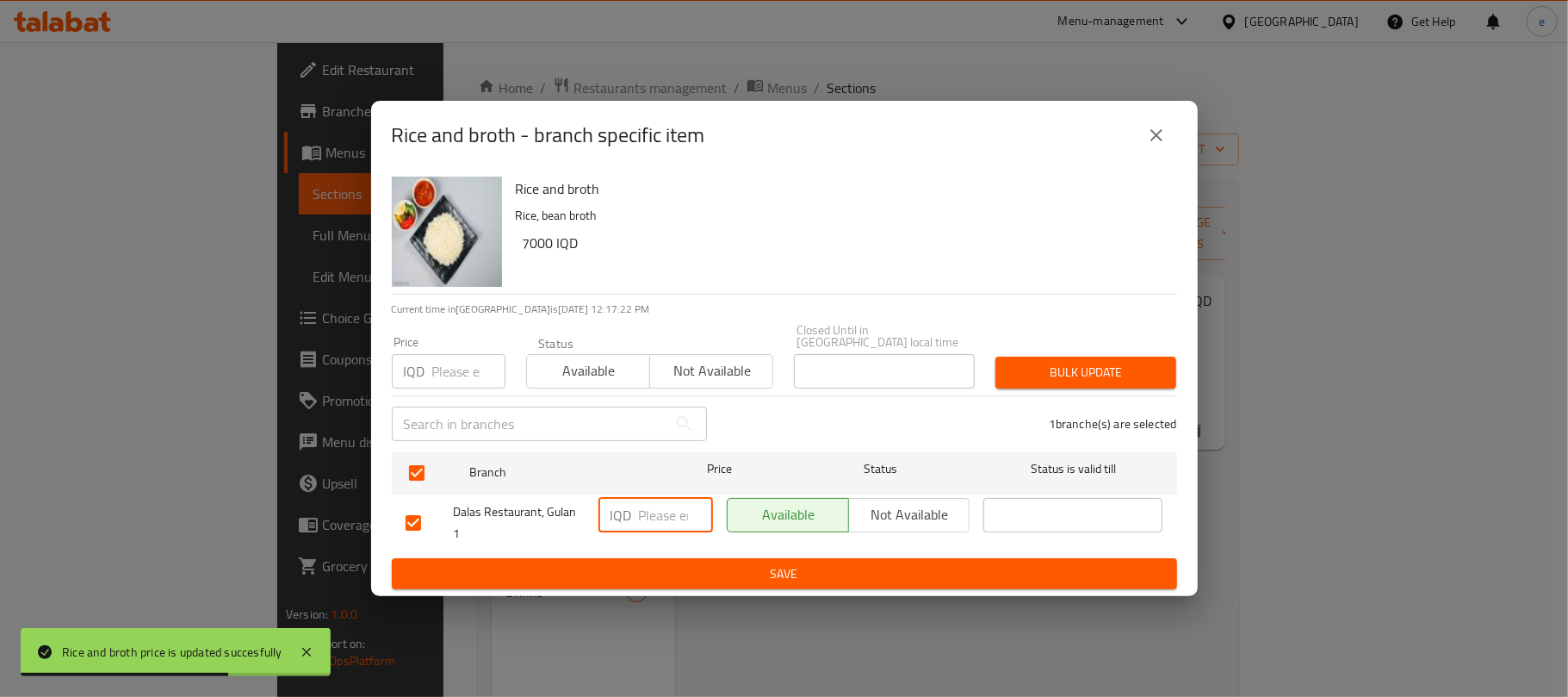
click at [658, 505] on input "number" at bounding box center [676, 514] width 74 height 34
paste input "4000"
type input "4000"
click at [709, 566] on span "Save" at bounding box center [784, 575] width 758 height 21
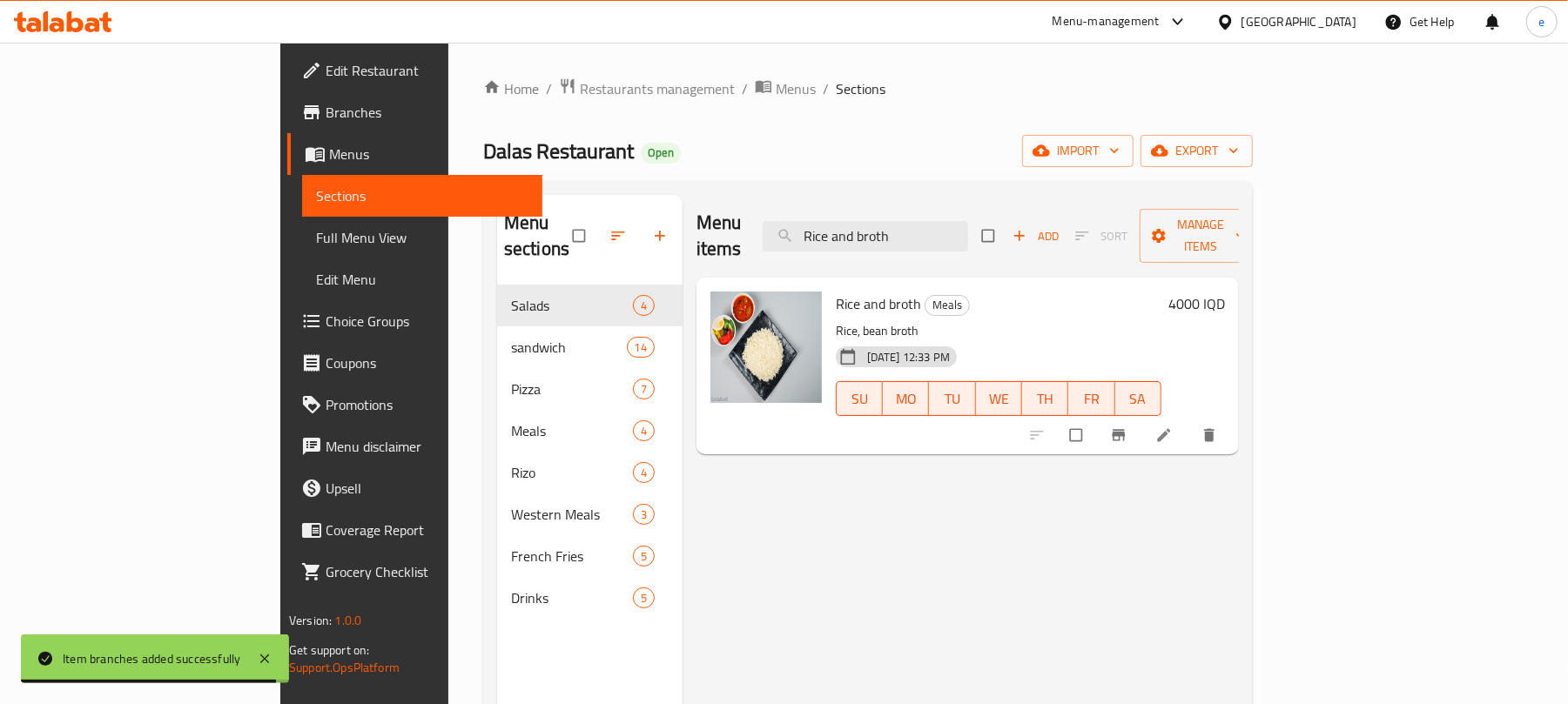
click at [990, 242] on div "Menu items Rice and broth Add Sort Manage items" at bounding box center [968, 237] width 542 height 82
click at [969, 225] on input "Rice and broth" at bounding box center [865, 236] width 205 height 30
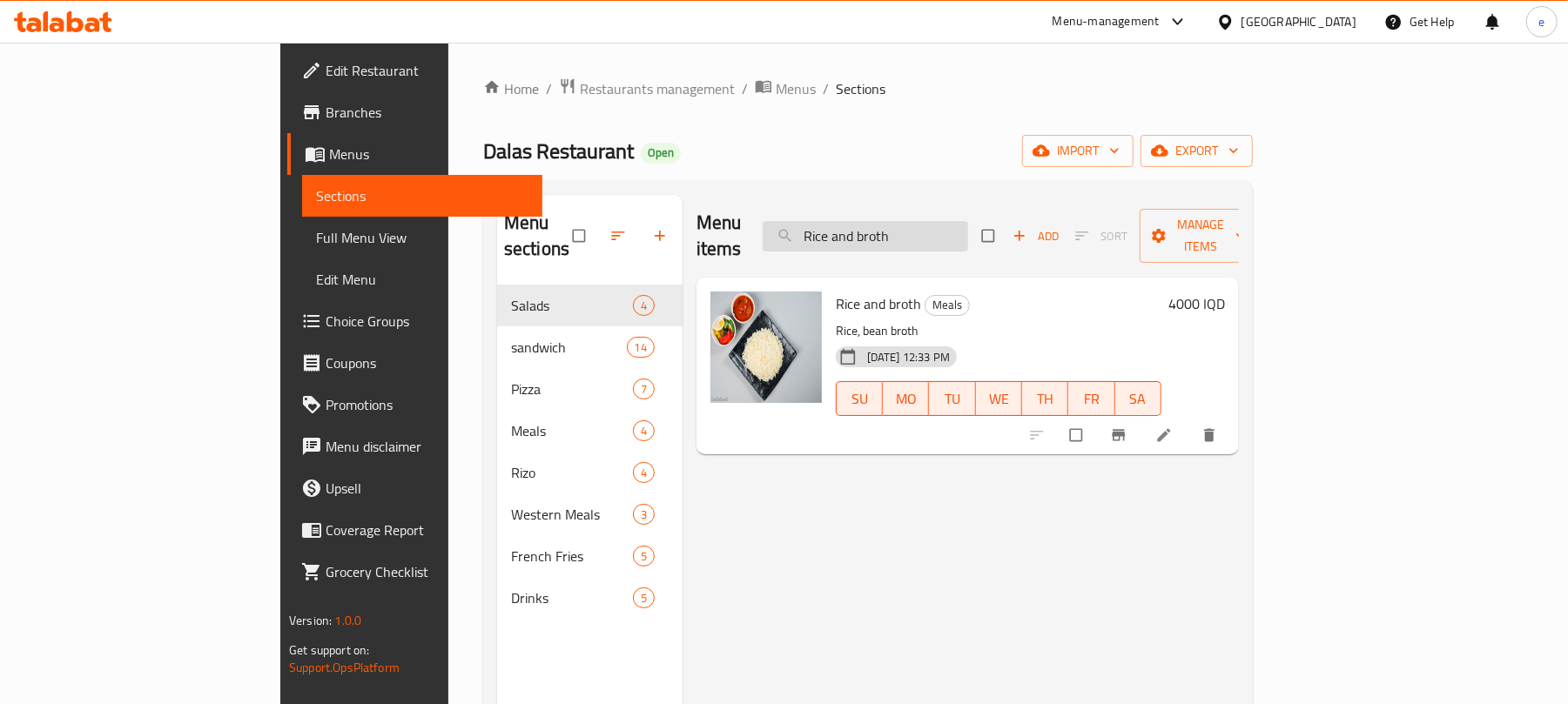
paste input "fajitas"
type input "Rice and fajitas"
click at [1225, 292] on h6 "12000 IQD" at bounding box center [1193, 303] width 65 height 25
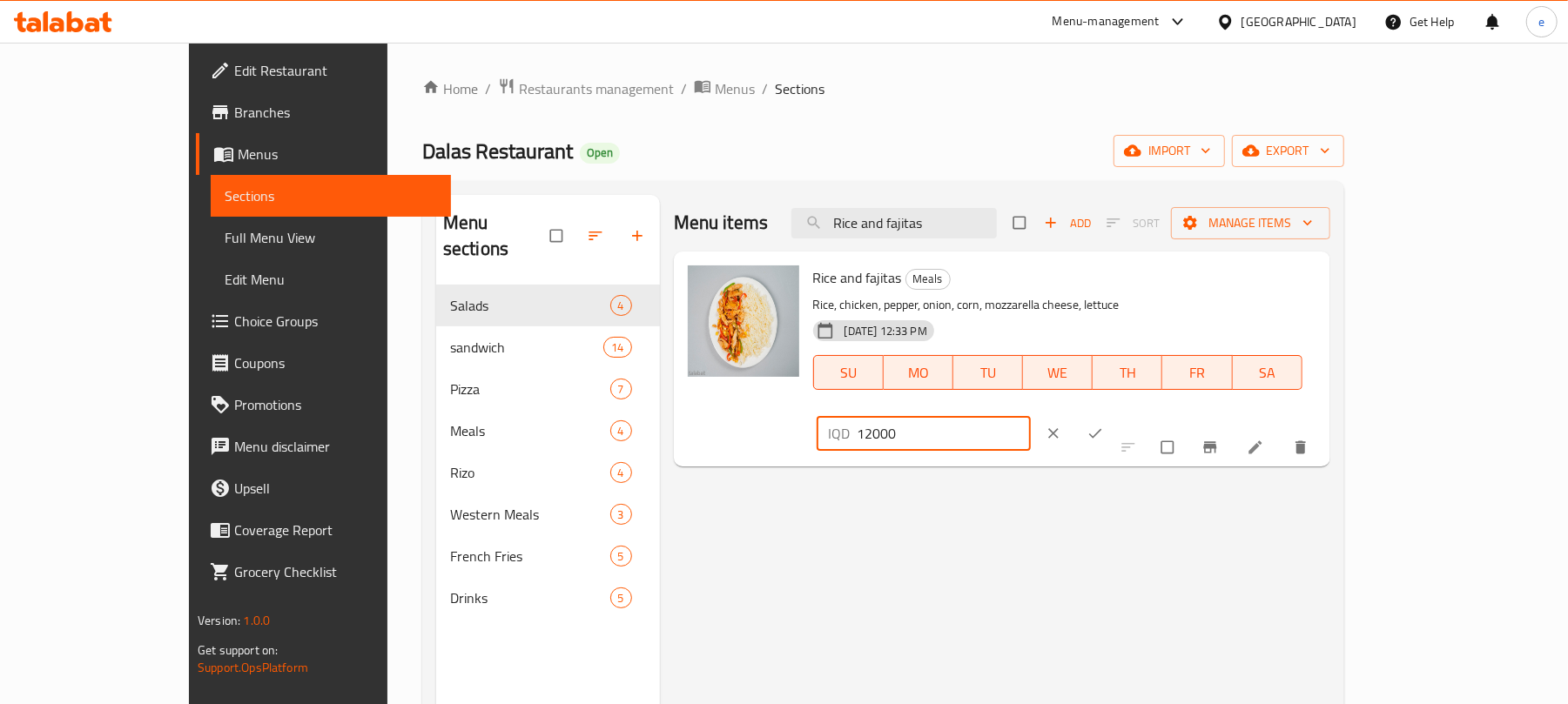
click at [1032, 416] on input "12000" at bounding box center [944, 433] width 174 height 34
click at [1032, 416] on input "9000" at bounding box center [944, 433] width 174 height 34
type input "9000"
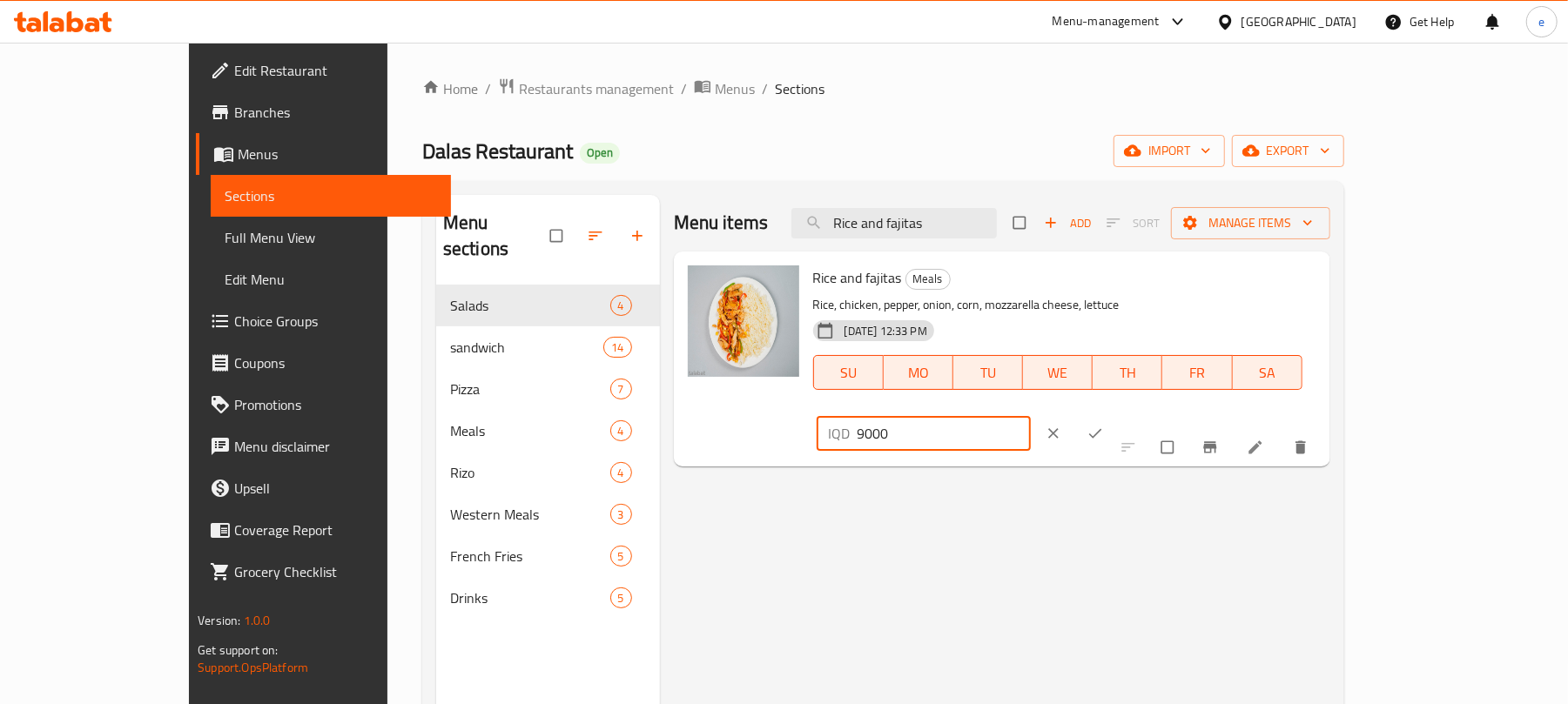
click at [1104, 425] on icon "ok" at bounding box center [1095, 434] width 18 height 18
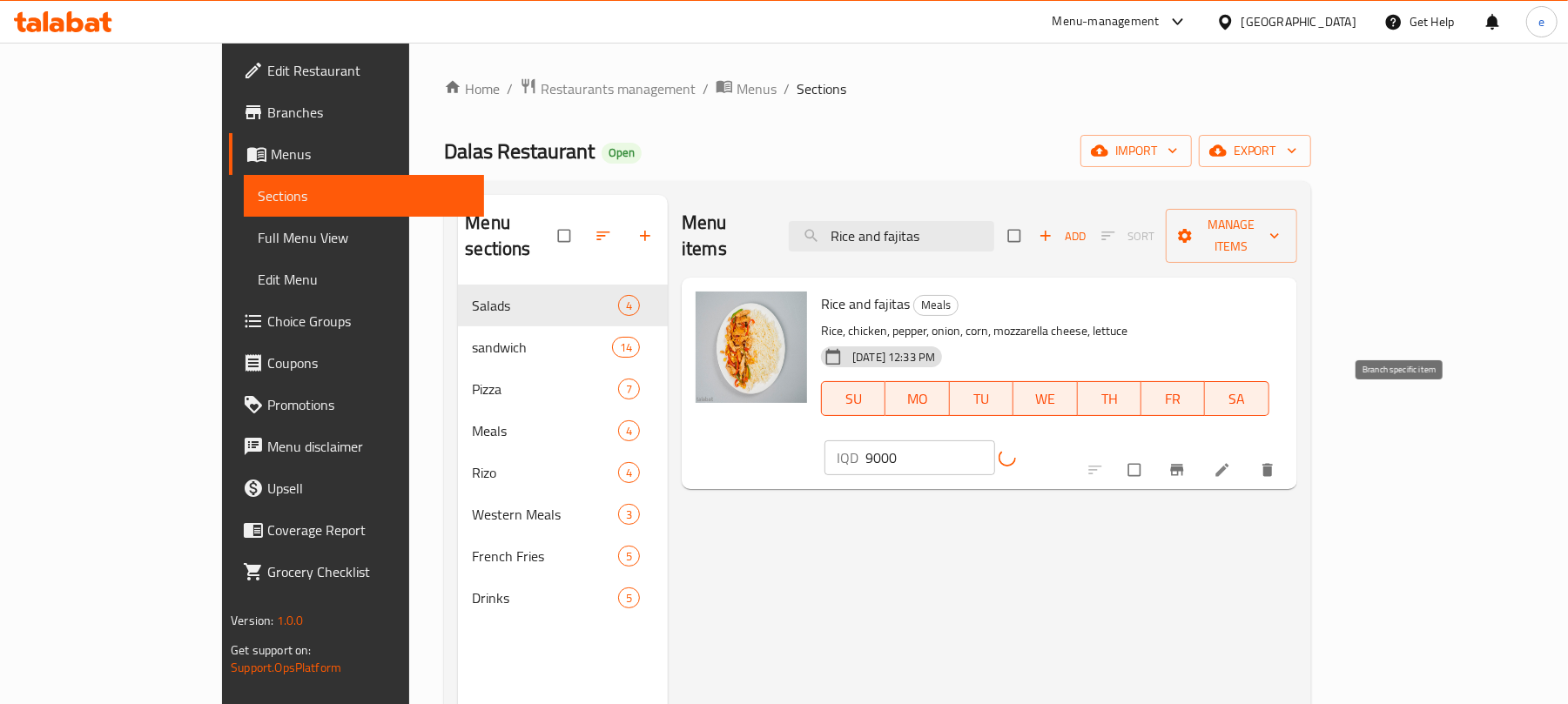
click at [1200, 451] on button "Branch-specific-item" at bounding box center [1179, 469] width 42 height 38
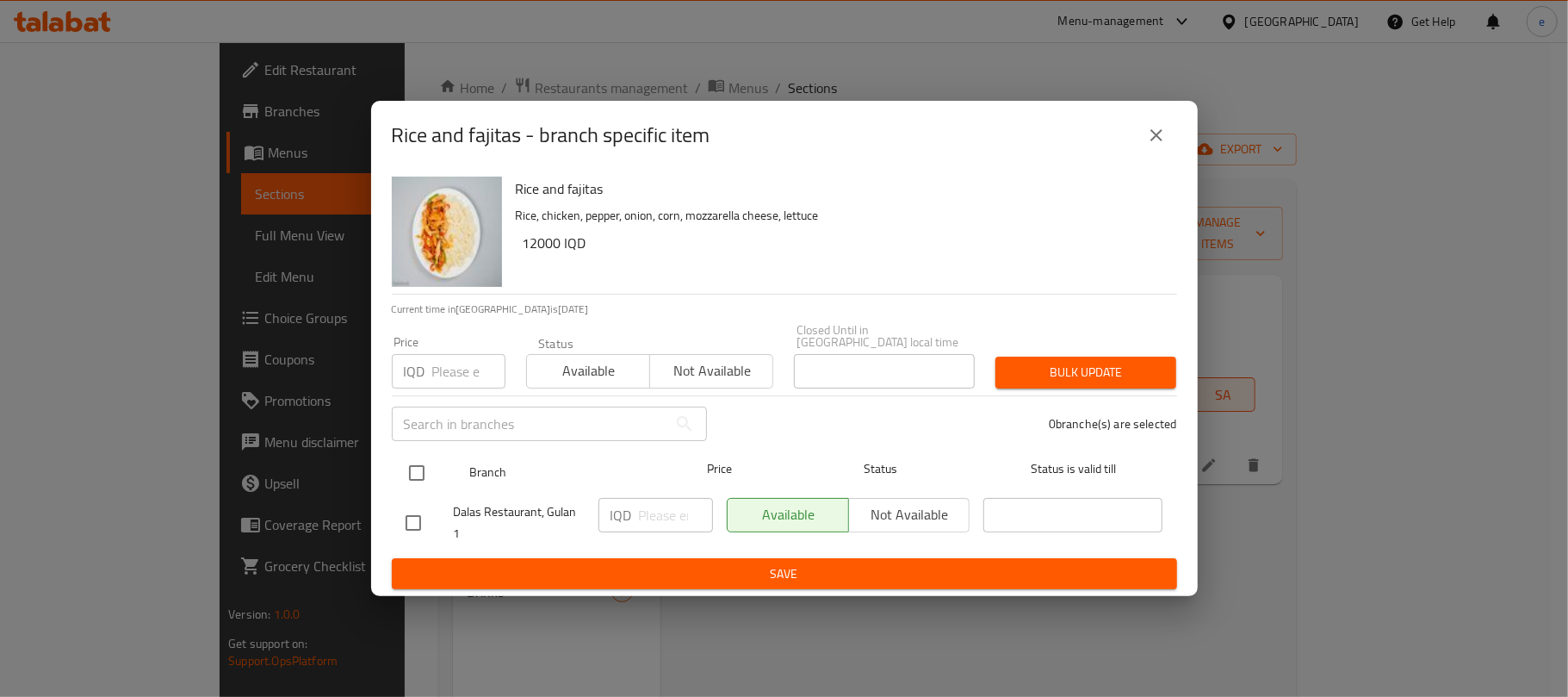
click at [417, 470] on input "checkbox" at bounding box center [416, 472] width 36 height 36
checkbox input "true"
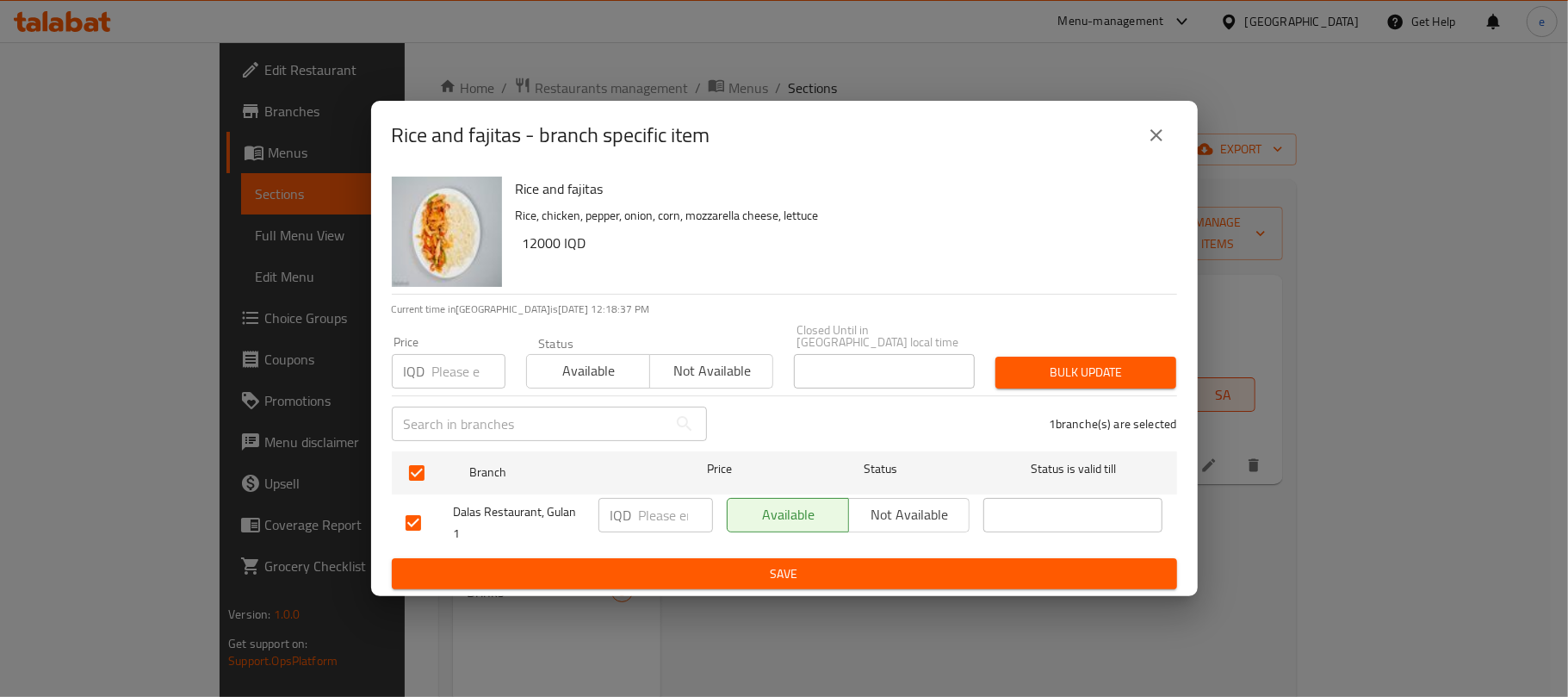
click at [655, 502] on input "number" at bounding box center [676, 514] width 74 height 34
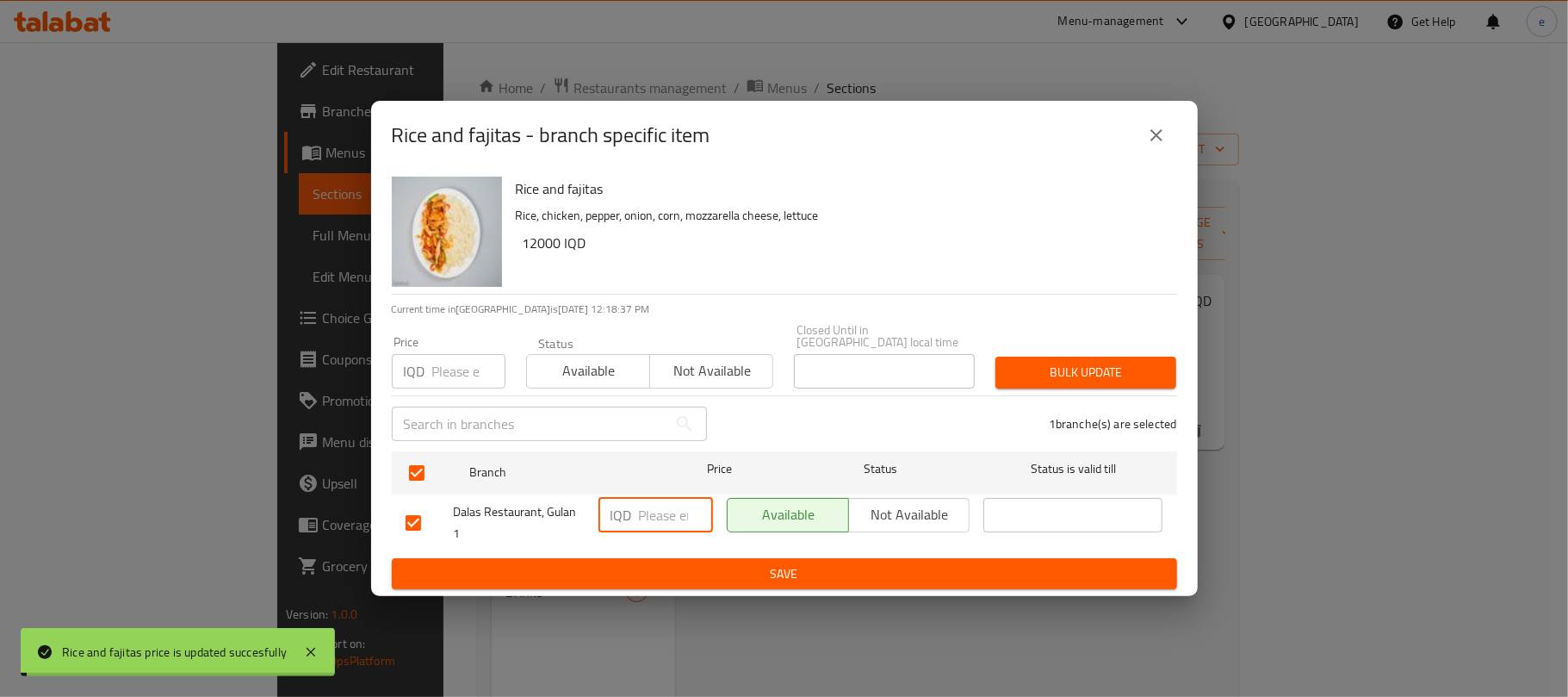
paste input "9000"
type input "9000"
click at [689, 576] on span "Save" at bounding box center [784, 575] width 758 height 21
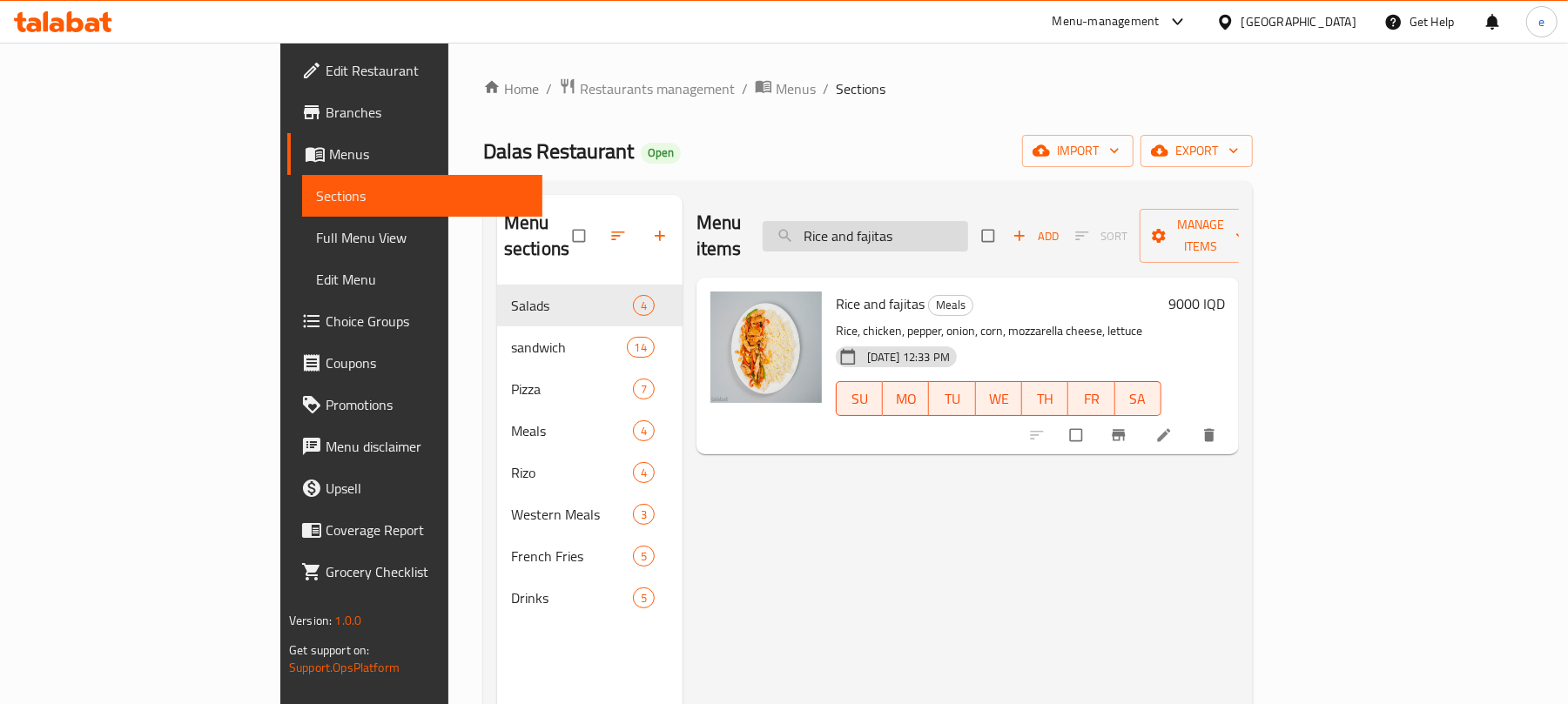
click at [969, 235] on input "Rice and fajitas" at bounding box center [865, 236] width 205 height 30
paste input "Crispy Sandwich"
type input "Crispy Sandwich"
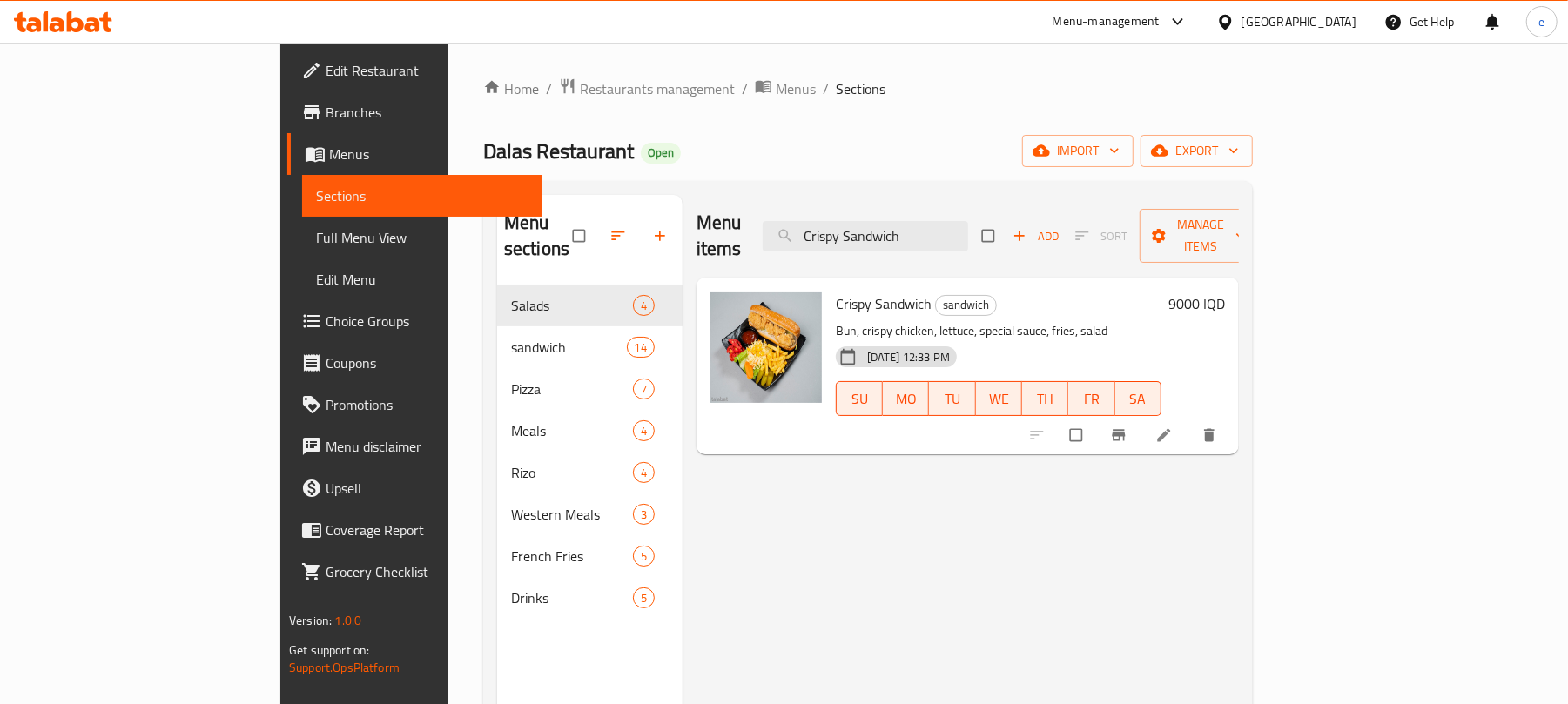
click at [1225, 292] on h6 "9000 IQD" at bounding box center [1197, 303] width 57 height 25
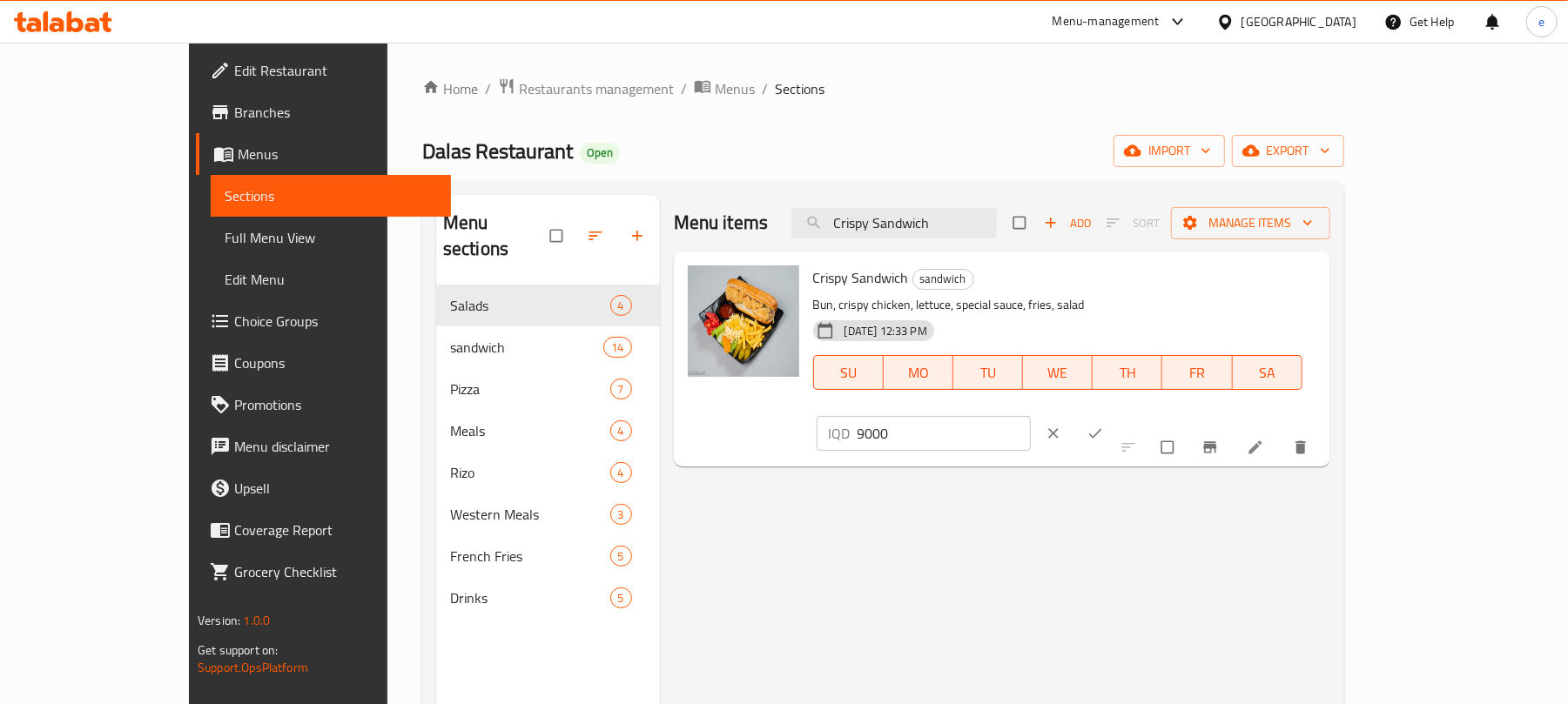
click at [1032, 416] on input "9000" at bounding box center [944, 433] width 174 height 34
click at [1032, 416] on input "6000" at bounding box center [944, 433] width 174 height 34
type input "6000"
click at [1118, 414] on button "ok" at bounding box center [1097, 433] width 42 height 38
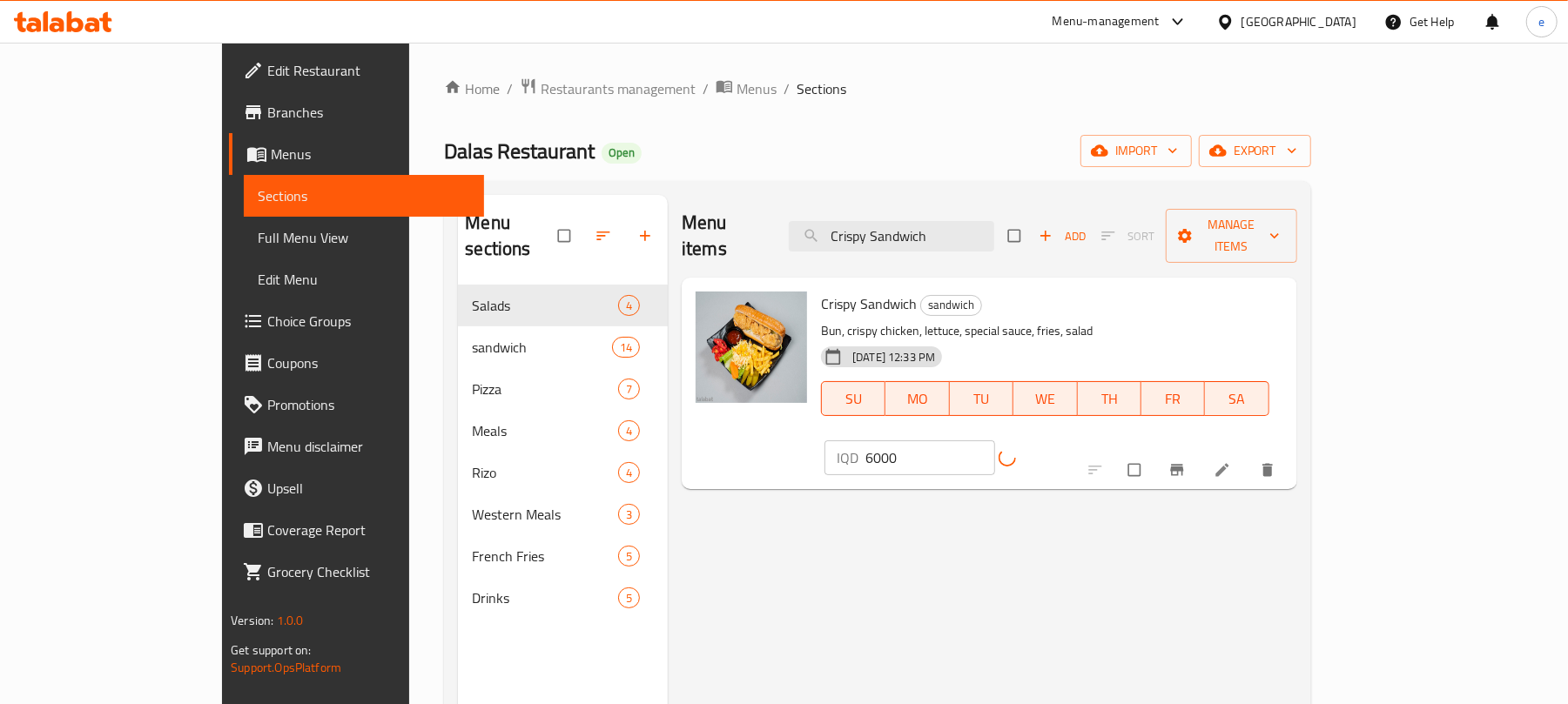
click at [1184, 464] on icon "Branch-specific-item" at bounding box center [1176, 470] width 13 height 12
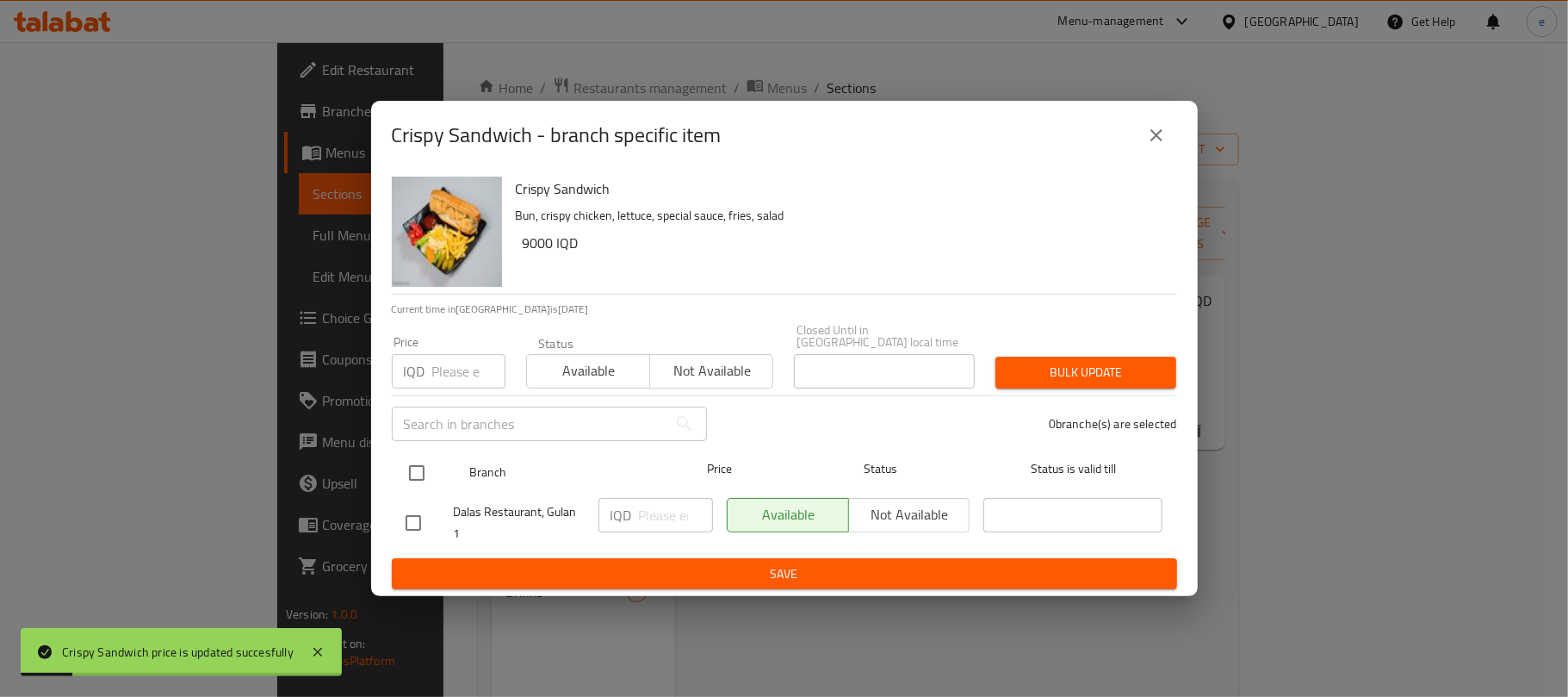
click at [431, 466] on input "checkbox" at bounding box center [416, 472] width 36 height 36
checkbox input "true"
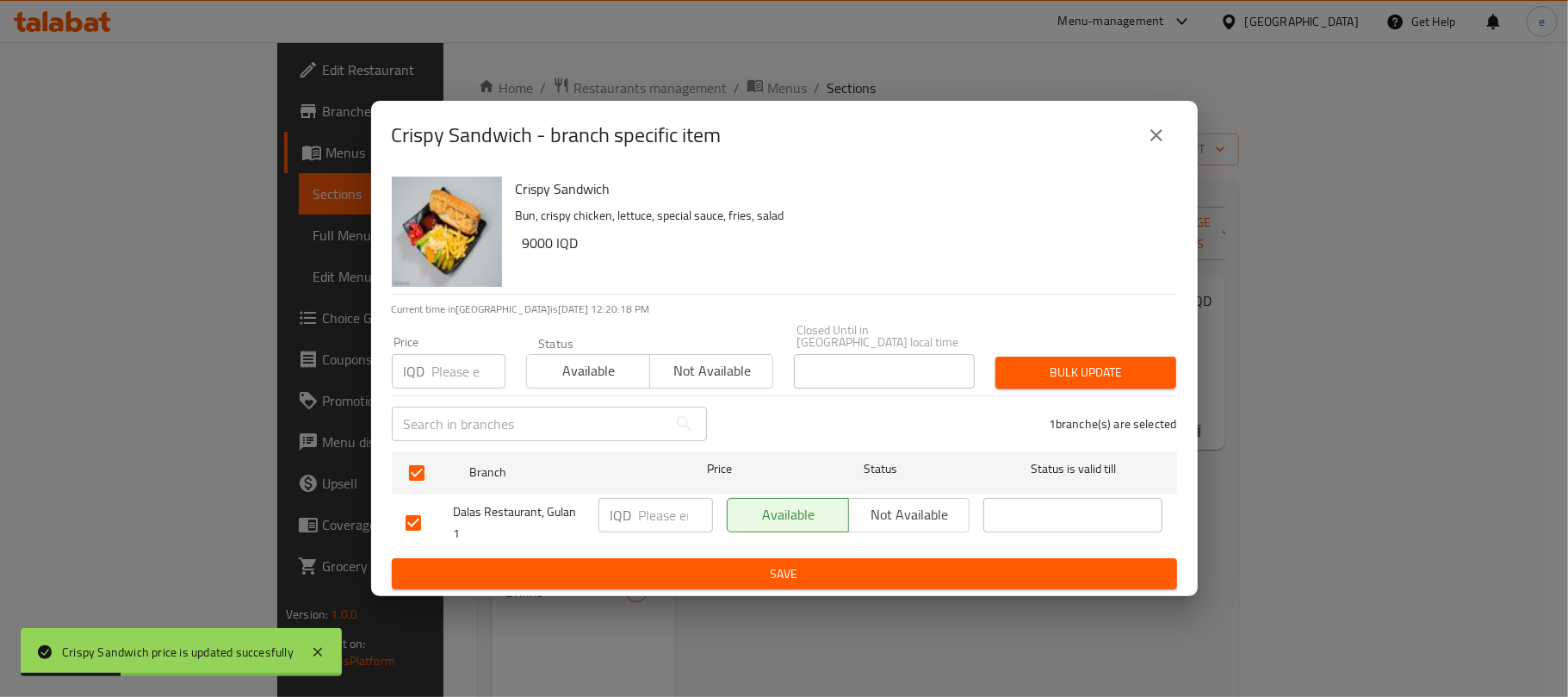
drag, startPoint x: 633, startPoint y: 507, endPoint x: 653, endPoint y: 515, distance: 21.5
click at [640, 511] on div "IQD ​" at bounding box center [656, 514] width 115 height 34
click at [653, 515] on input "number" at bounding box center [676, 514] width 74 height 34
paste input "6000"
type input "6000"
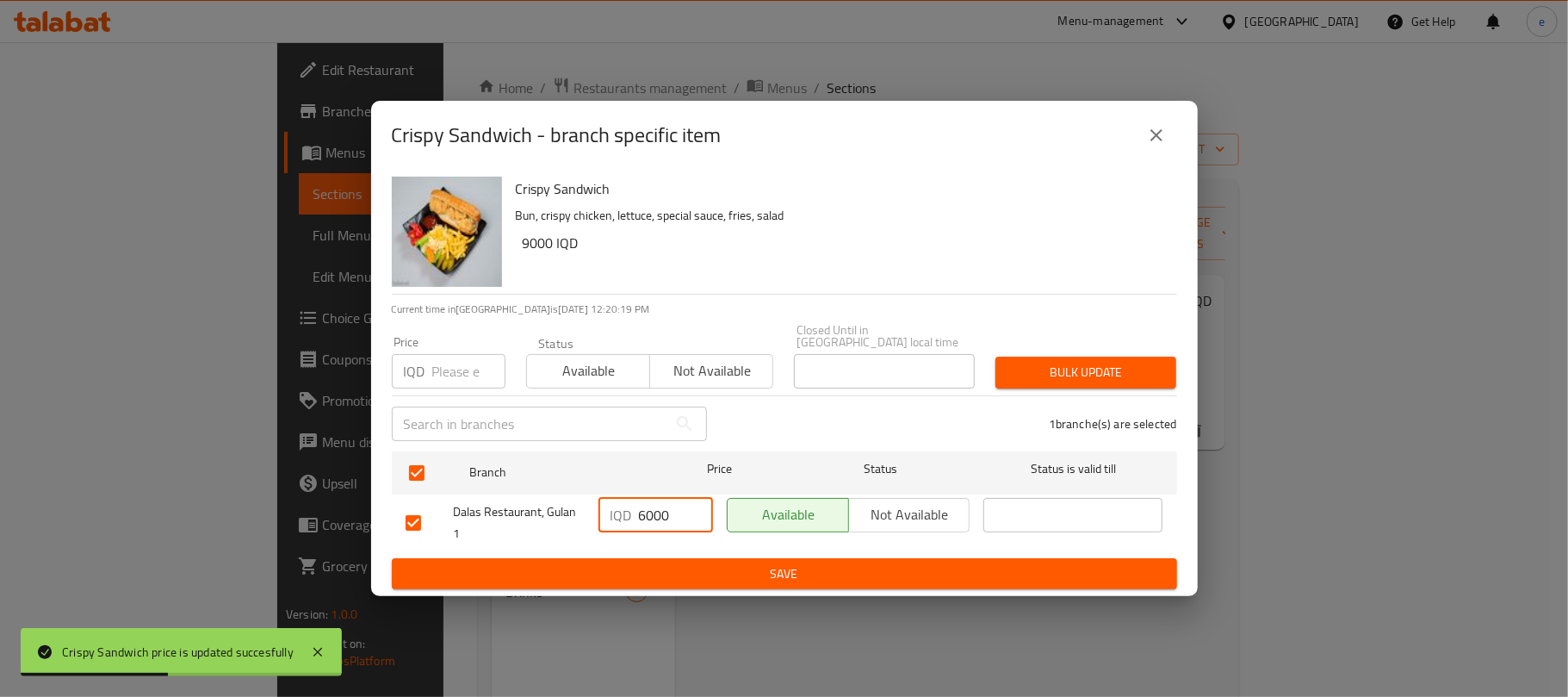
click at [696, 549] on ul "Branch Price Status Status is valid till Dalas Restaurant, [PERSON_NAME] 1 IQD …" at bounding box center [784, 501] width 785 height 114
click at [740, 575] on span "Save" at bounding box center [784, 575] width 758 height 21
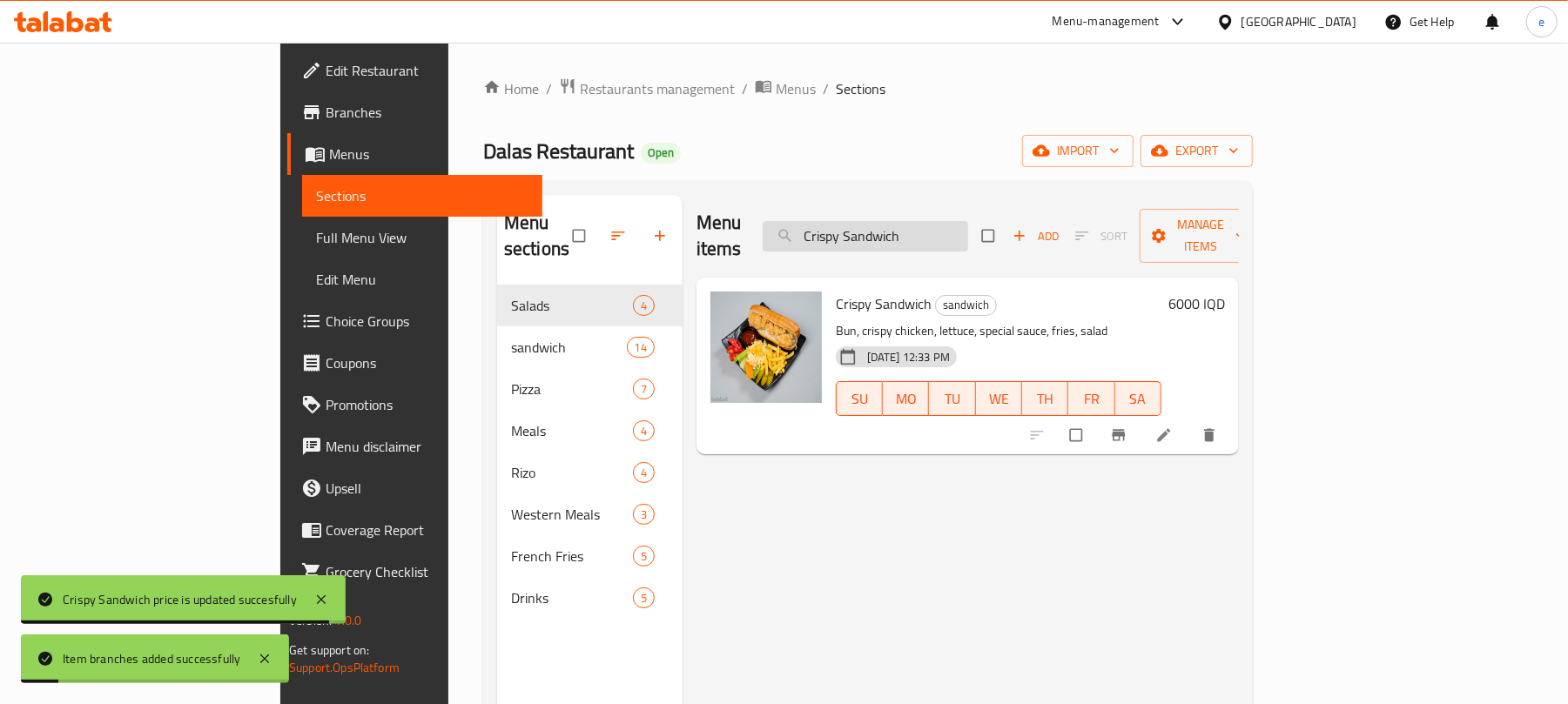
click at [969, 221] on input "Crispy Sandwich" at bounding box center [865, 236] width 205 height 30
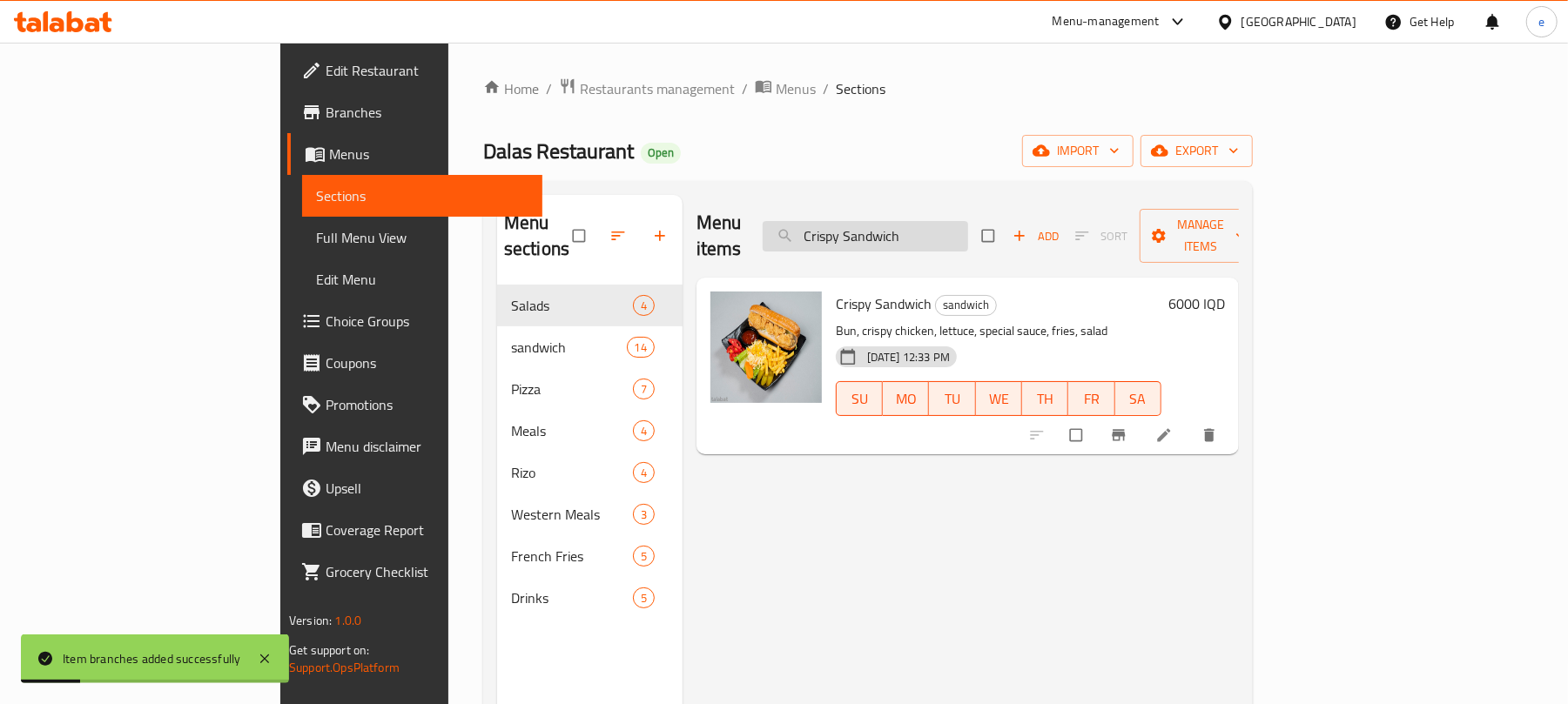
paste input "Zinger"
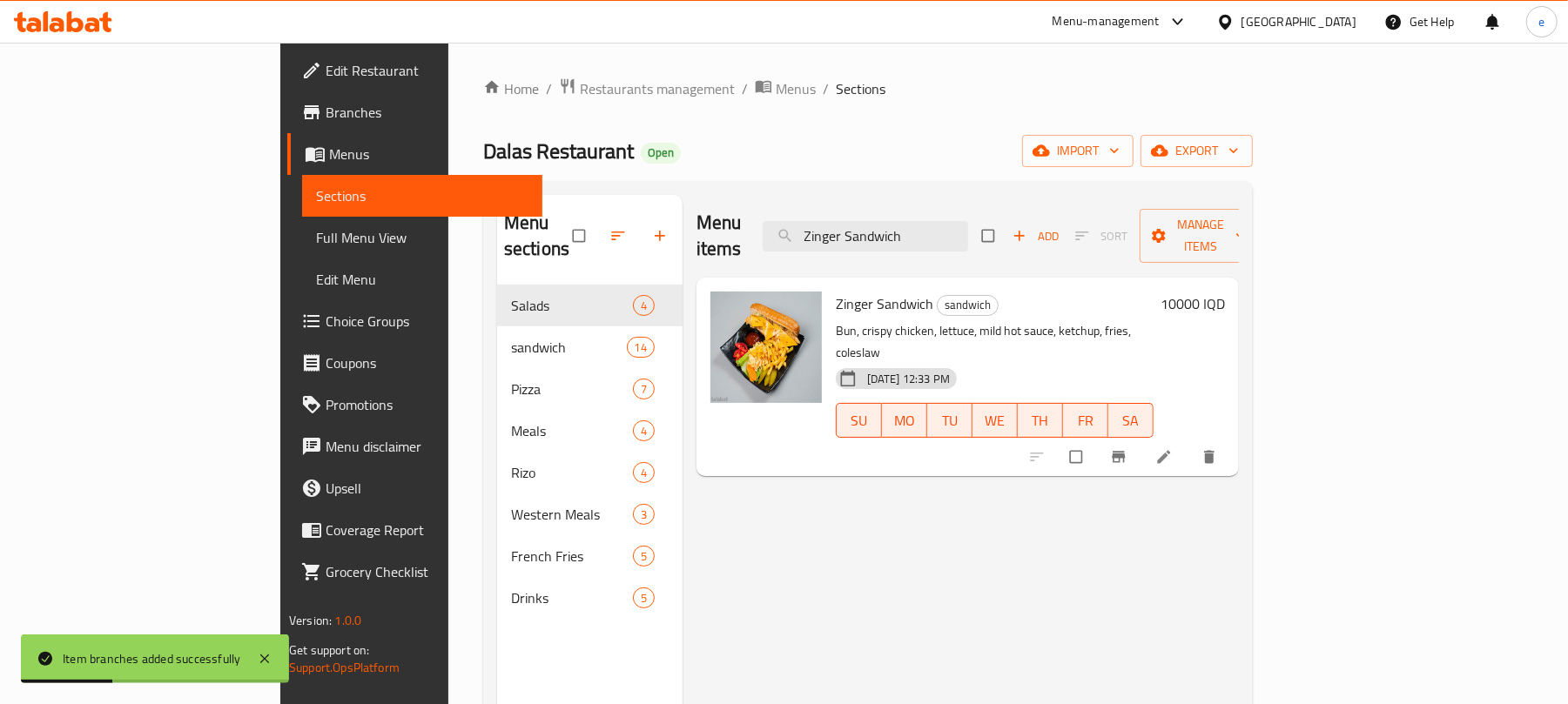
type input "Zinger Sandwich"
click at [1225, 292] on h6 "10000 IQD" at bounding box center [1193, 303] width 65 height 25
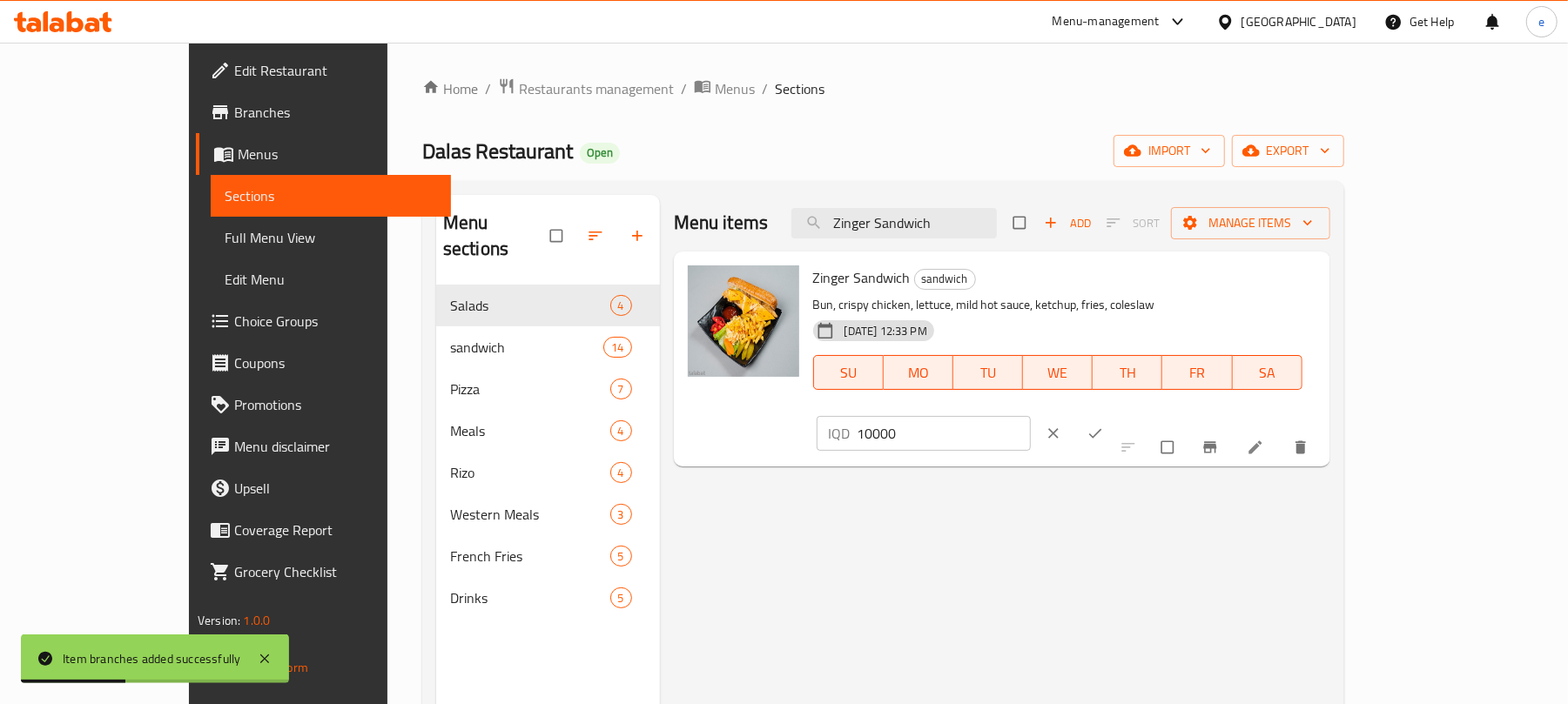
click at [1032, 416] on input "10000" at bounding box center [944, 433] width 174 height 34
click at [1032, 416] on input "7000" at bounding box center [944, 433] width 174 height 34
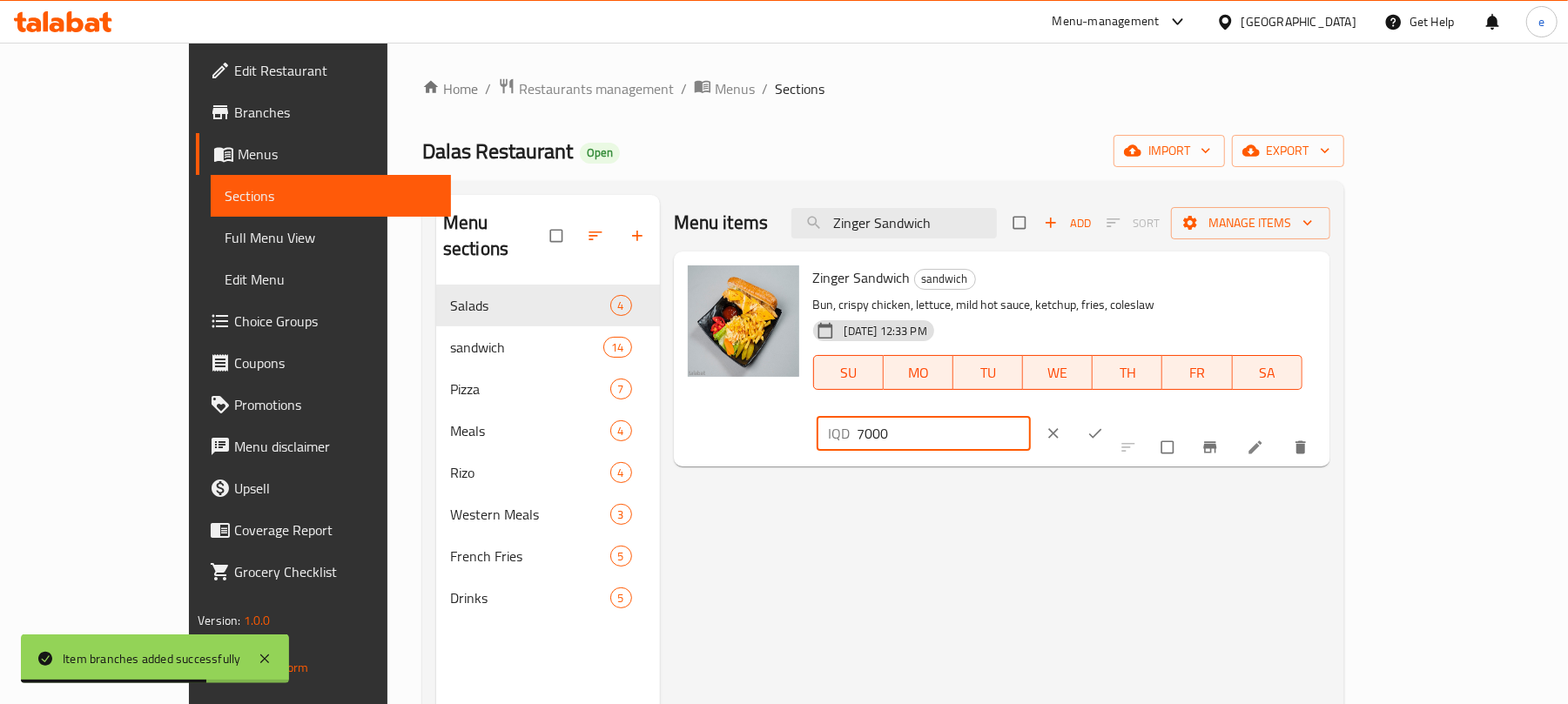
click at [1032, 416] on input "7000" at bounding box center [944, 433] width 174 height 34
type input "7000"
click at [1104, 425] on icon "ok" at bounding box center [1095, 434] width 18 height 18
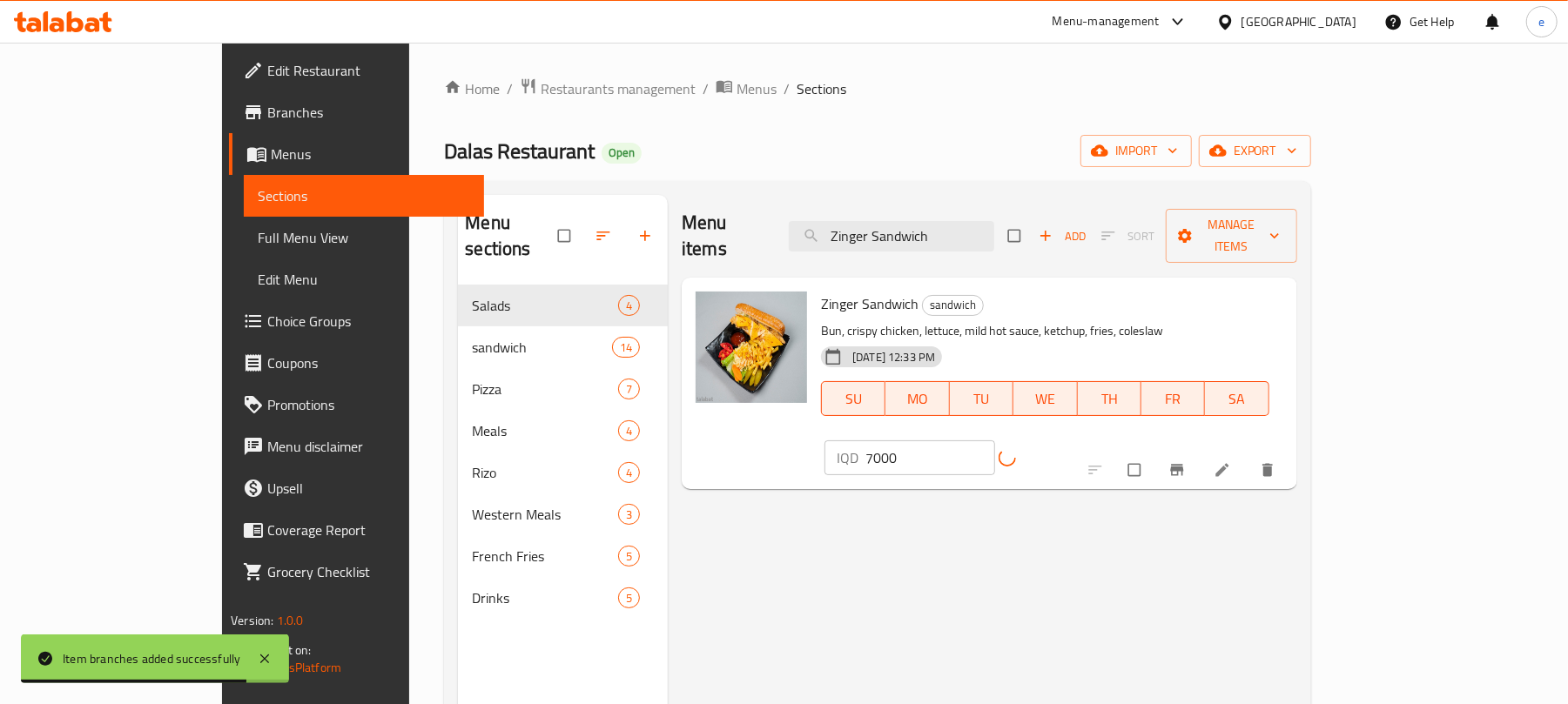
click at [1186, 461] on icon "Branch-specific-item" at bounding box center [1177, 470] width 18 height 18
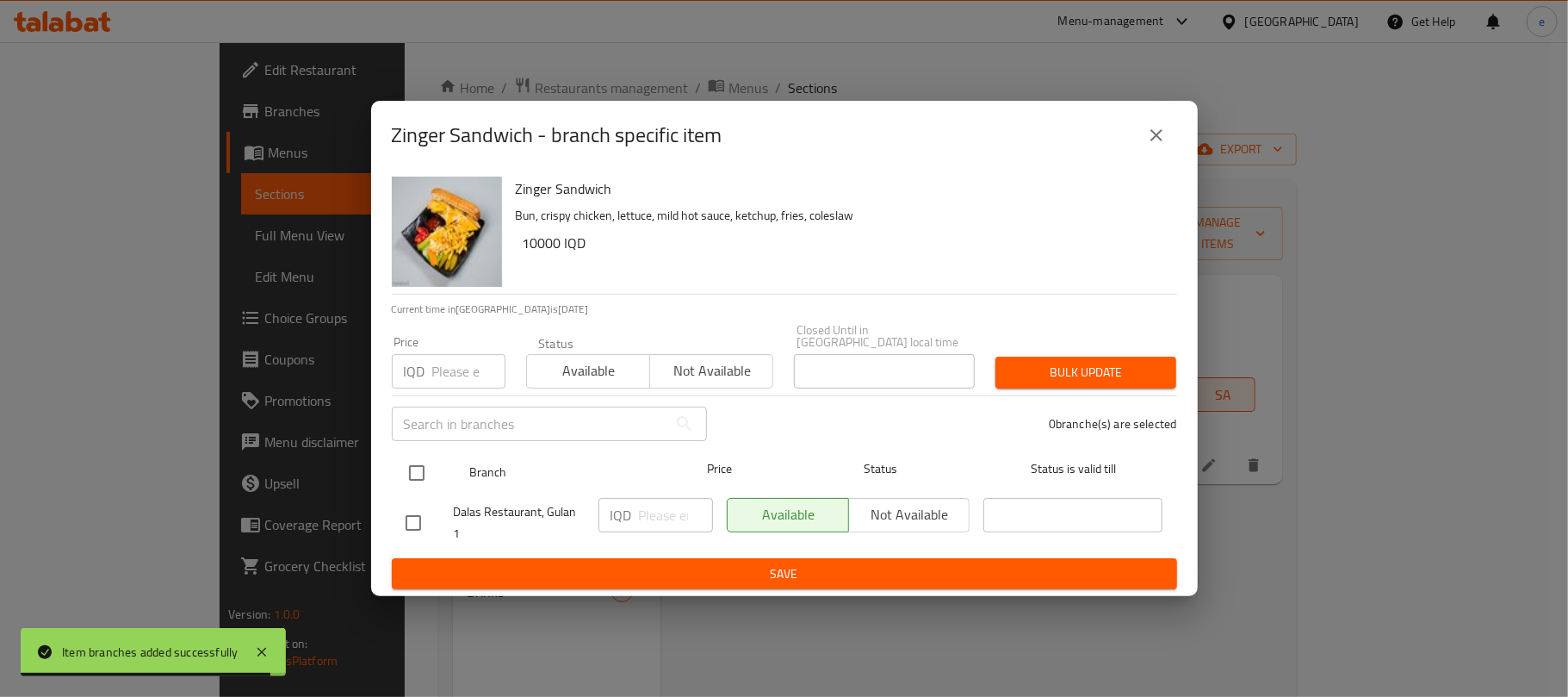
click at [425, 473] on input "checkbox" at bounding box center [416, 472] width 36 height 36
checkbox input "true"
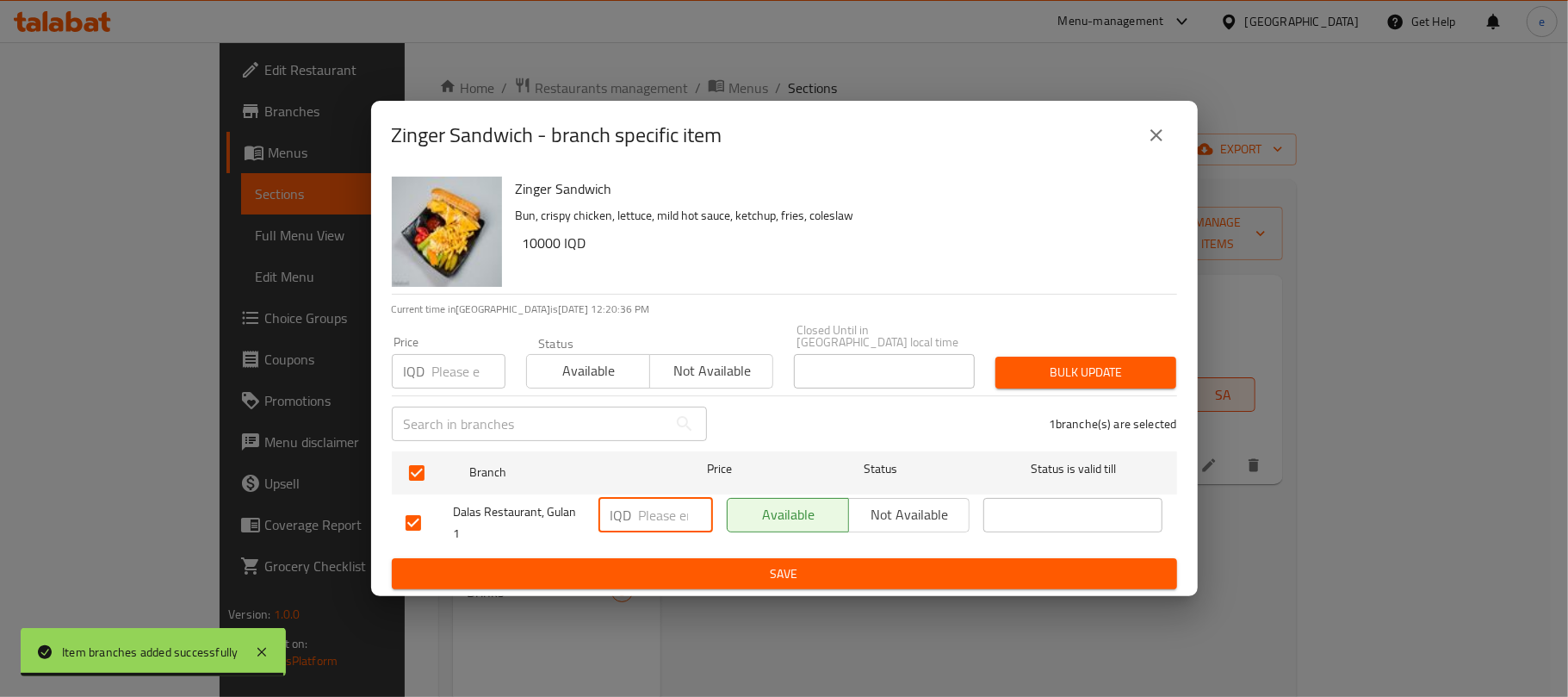
click at [656, 520] on input "number" at bounding box center [676, 514] width 74 height 34
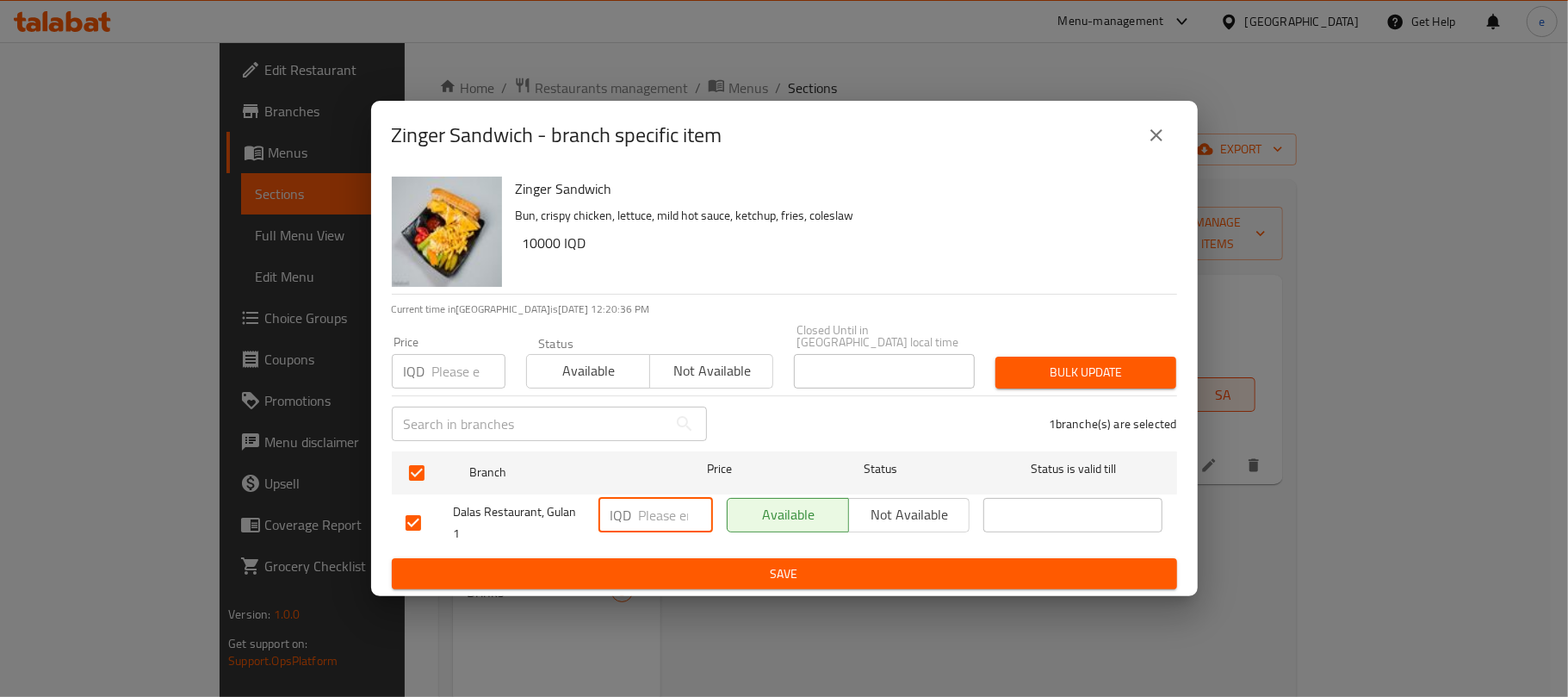
paste input "7000"
type input "7000"
click at [663, 577] on span "Save" at bounding box center [784, 575] width 758 height 21
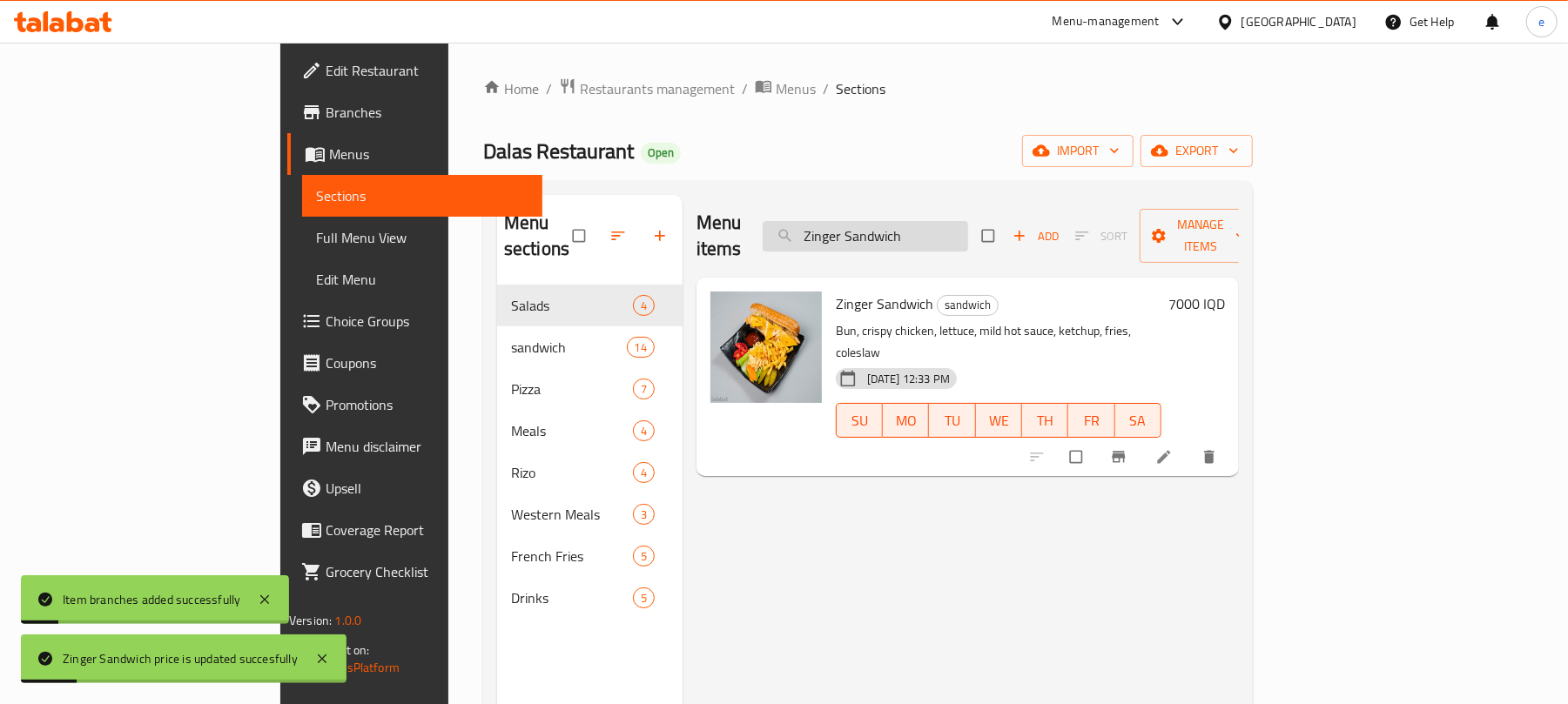
click at [969, 221] on input "Zinger Sandwich" at bounding box center [865, 236] width 205 height 30
paste input "Chicken Fajita"
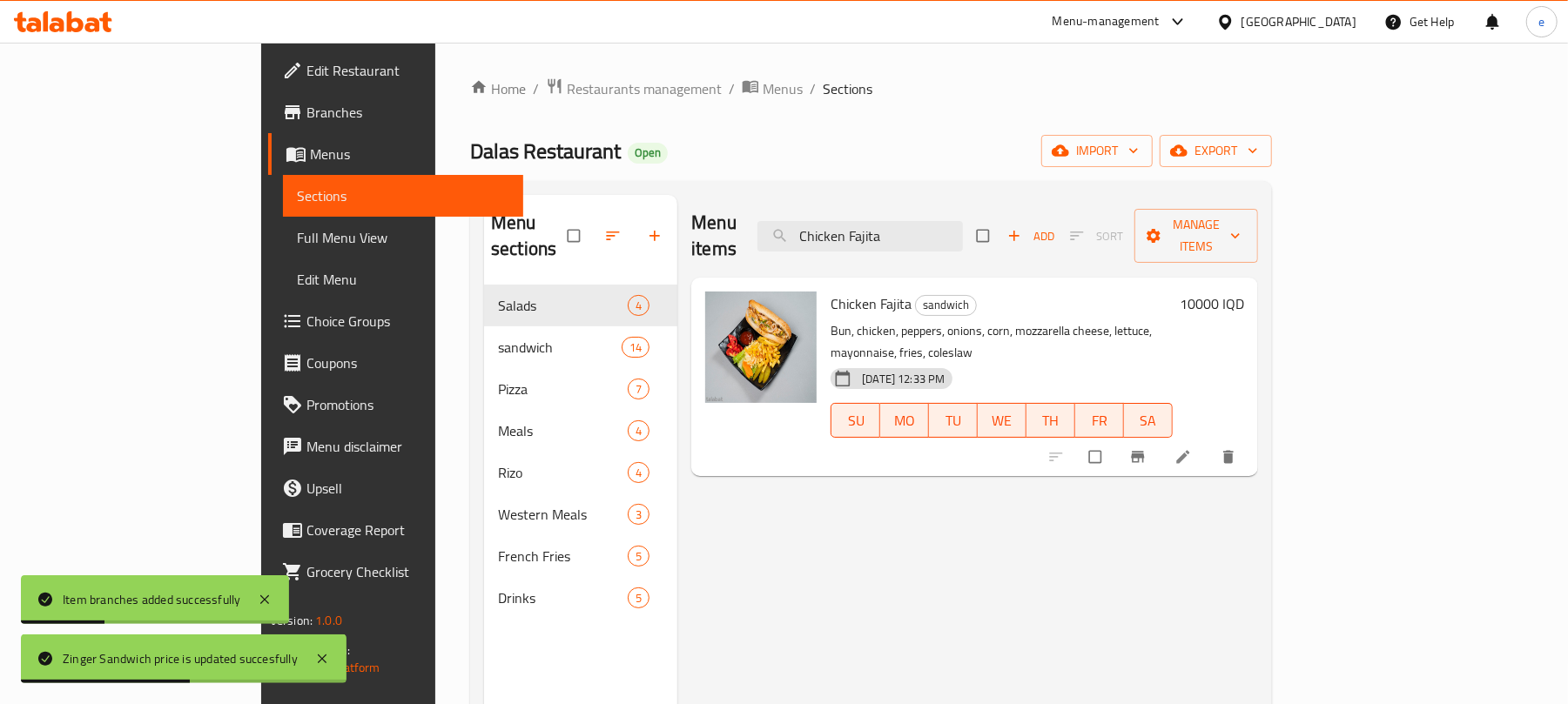
type input "Chicken Fajita"
click at [1245, 292] on h6 "10000 IQD" at bounding box center [1212, 303] width 65 height 25
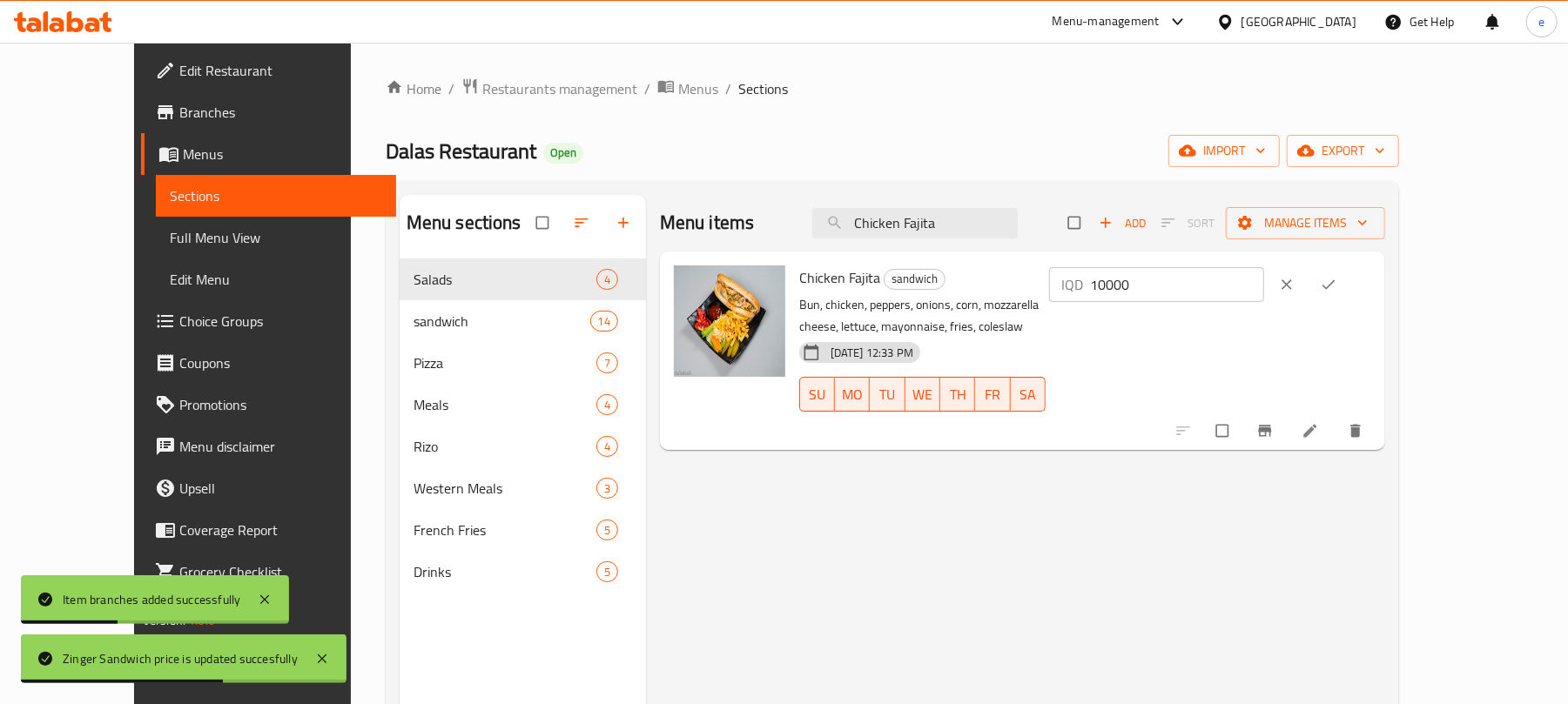
click at [1259, 299] on div "IQD 10000 ​" at bounding box center [1156, 284] width 215 height 34
click at [1264, 290] on input "10000" at bounding box center [1177, 284] width 174 height 34
paste input "7"
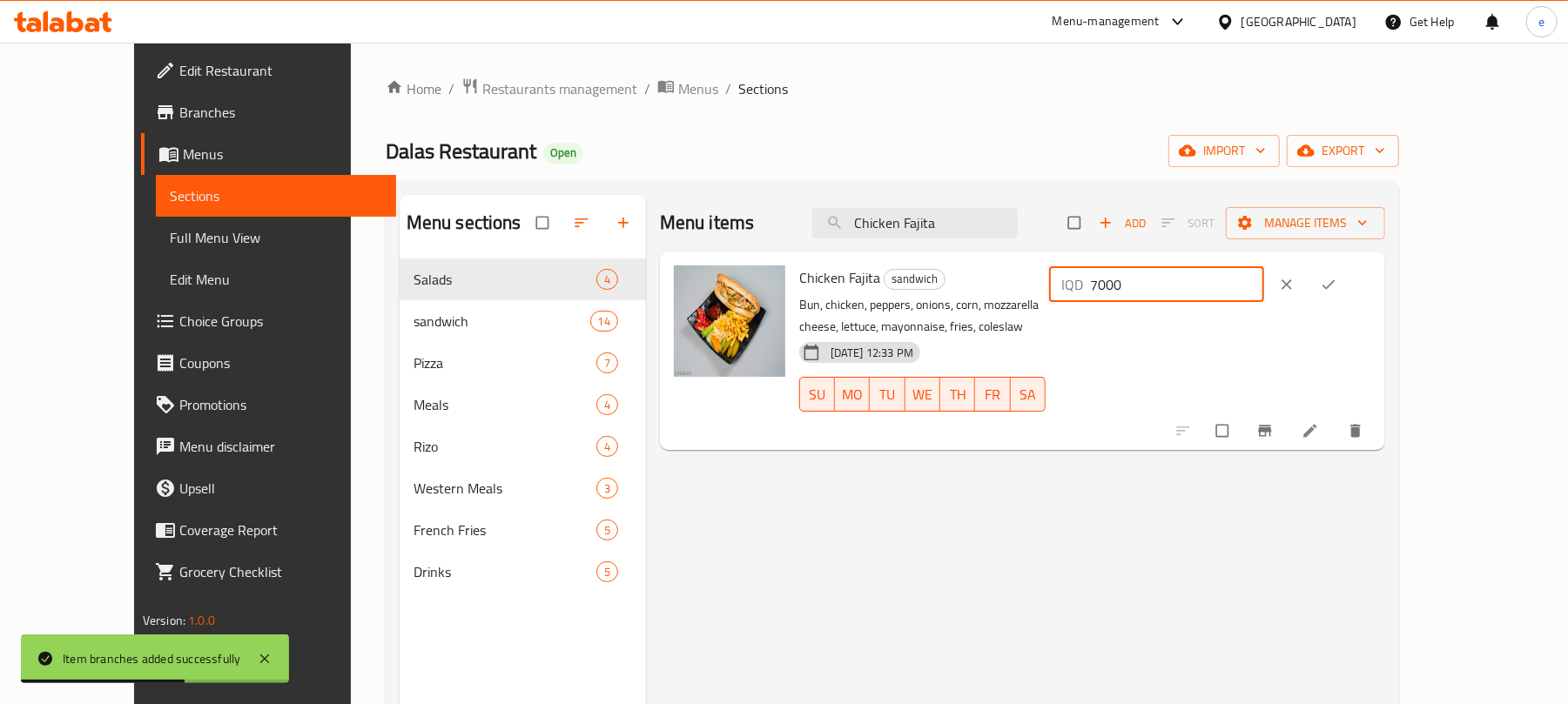
type input "7000"
click at [1337, 287] on icon "ok" at bounding box center [1329, 285] width 18 height 18
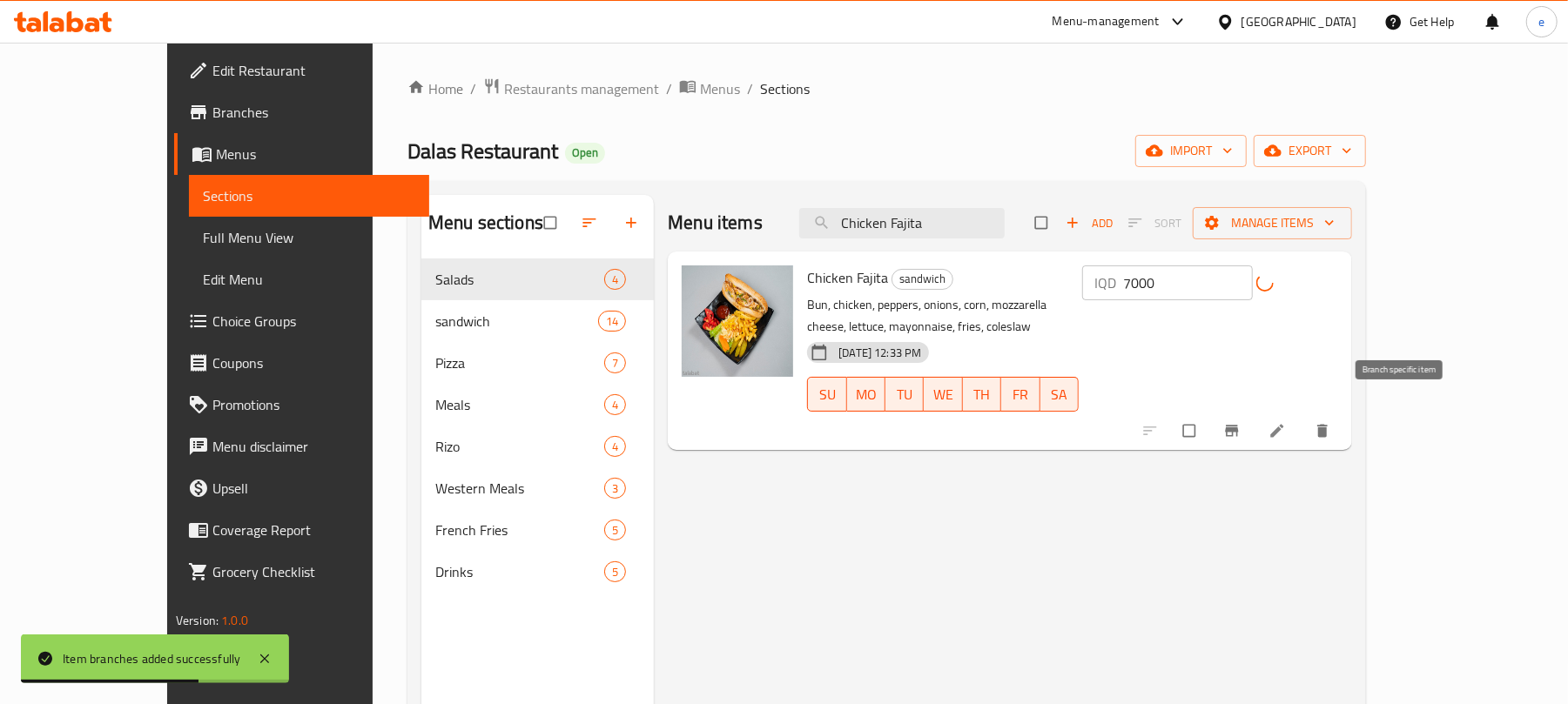
click at [1241, 422] on icon "Branch-specific-item" at bounding box center [1232, 431] width 18 height 18
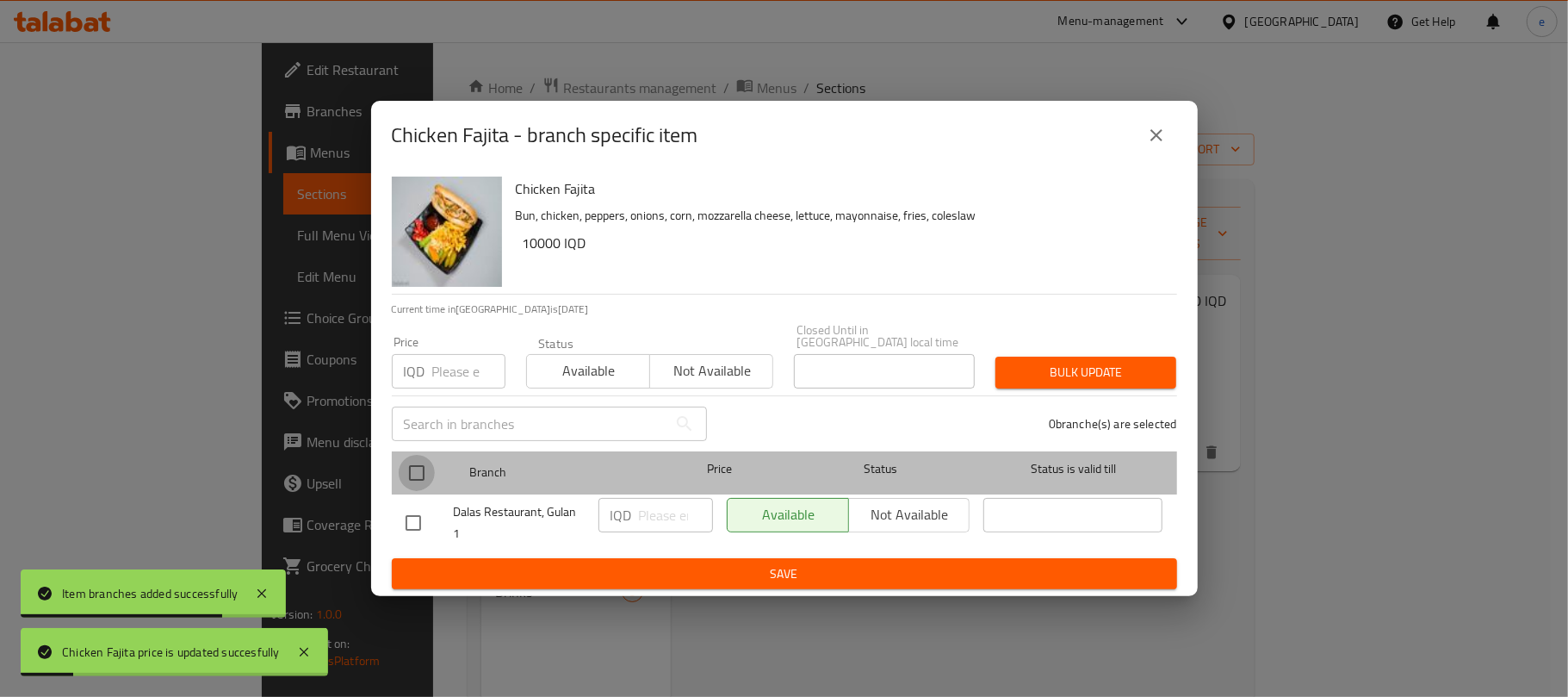
click at [428, 473] on input "checkbox" at bounding box center [416, 472] width 36 height 36
checkbox input "true"
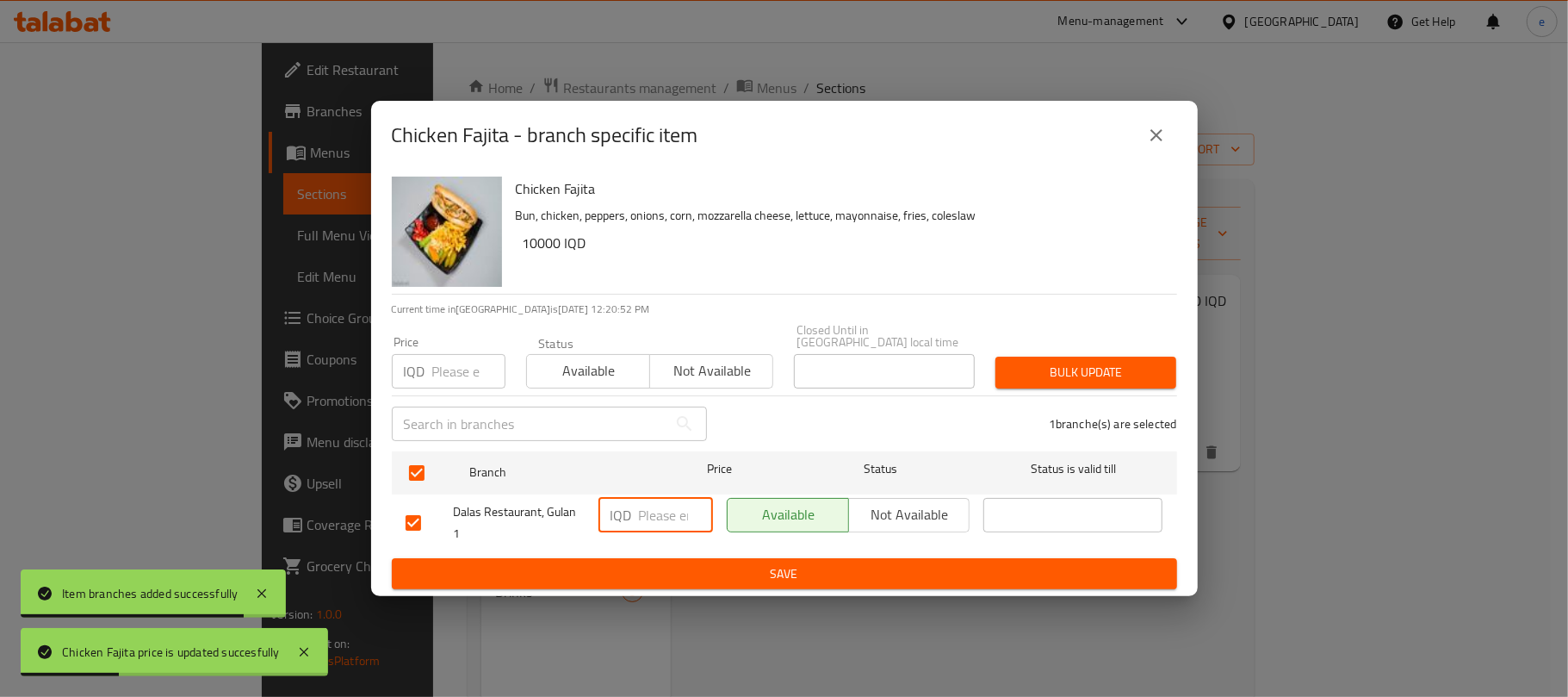
click at [668, 513] on input "number" at bounding box center [676, 514] width 74 height 34
paste input "7000"
type input "7000"
click at [680, 564] on span "Save" at bounding box center [784, 575] width 758 height 21
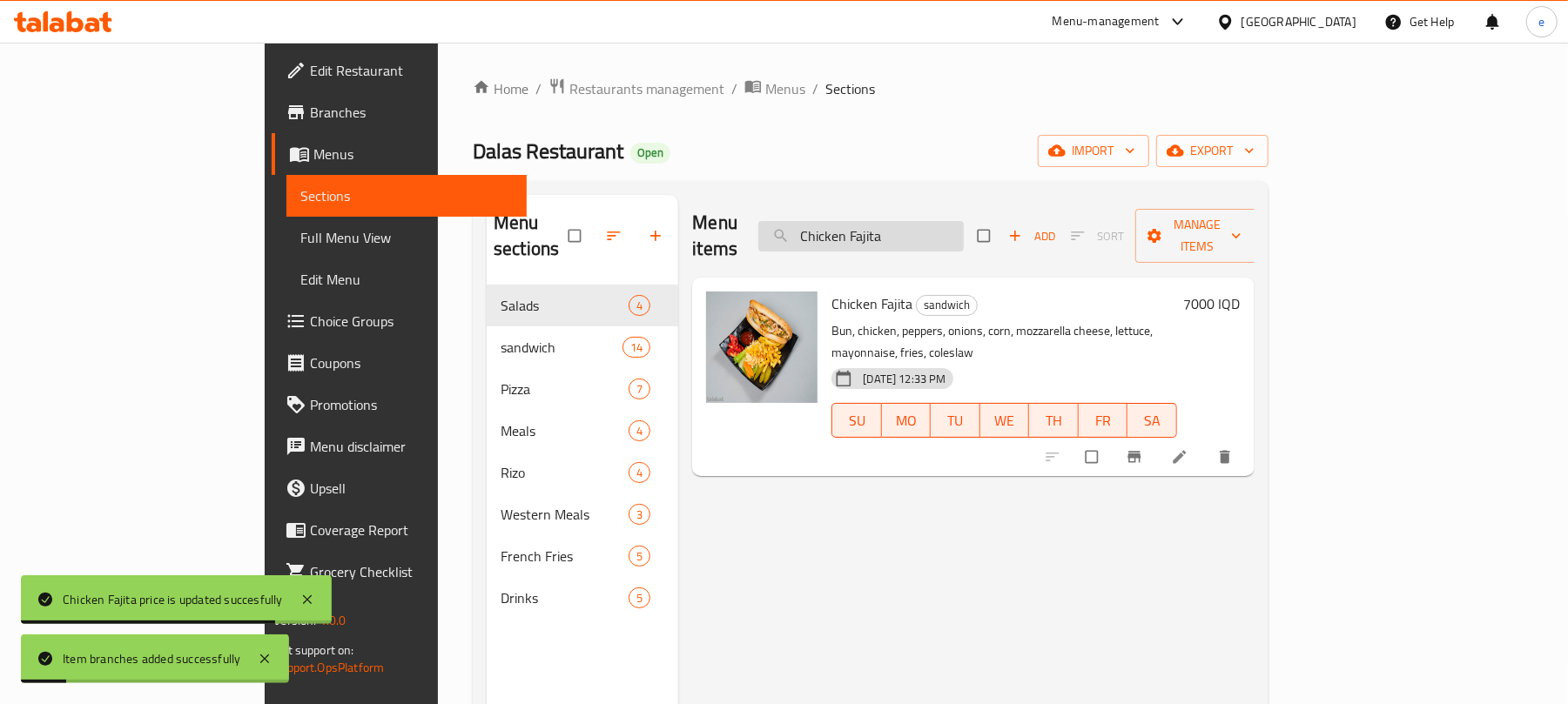
click at [964, 231] on input "Chicken Fajita" at bounding box center [861, 236] width 205 height 30
paste input "Shawarm"
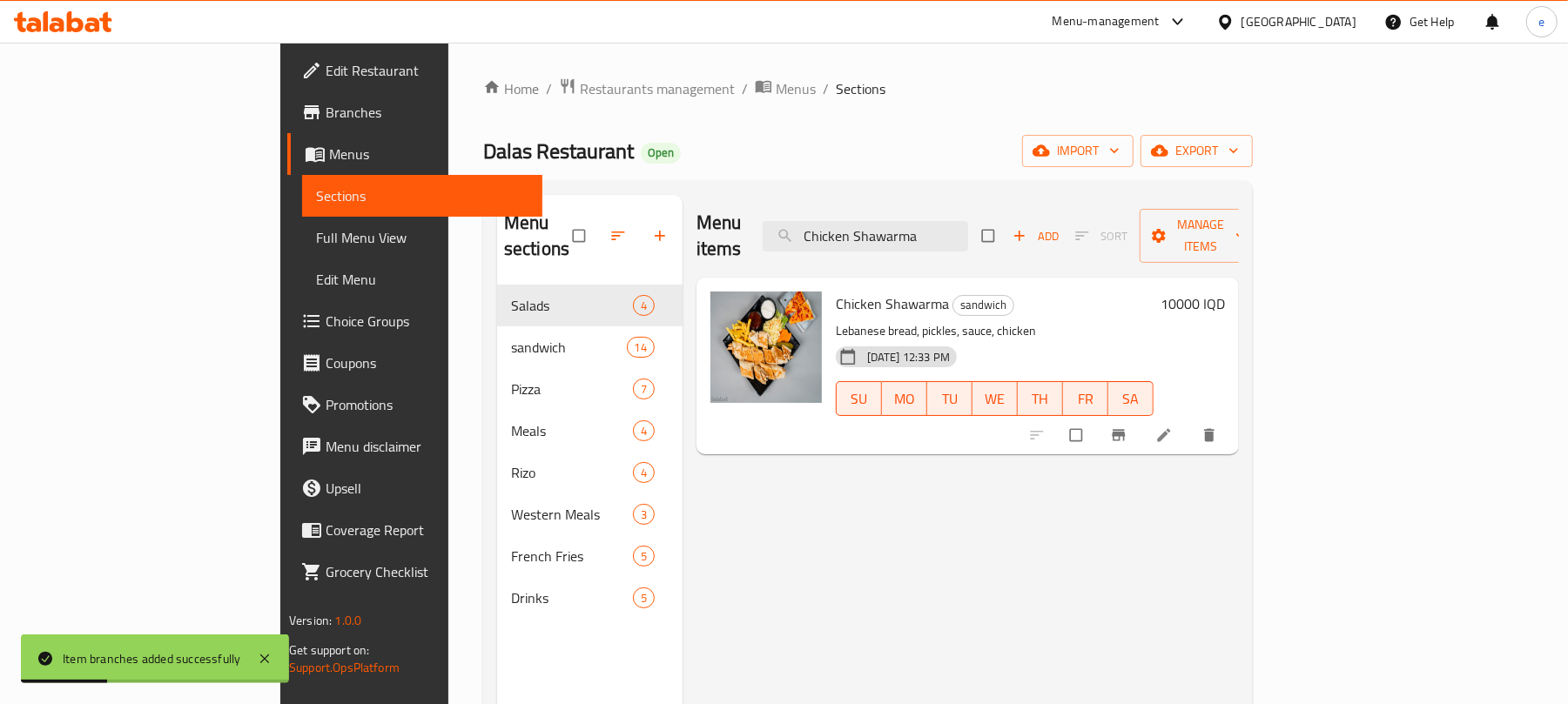
type input "Chicken Shawarma"
click at [1225, 293] on div "10000 IQD" at bounding box center [1189, 366] width 72 height 149
click at [1225, 292] on h6 "10000 IQD" at bounding box center [1193, 303] width 65 height 25
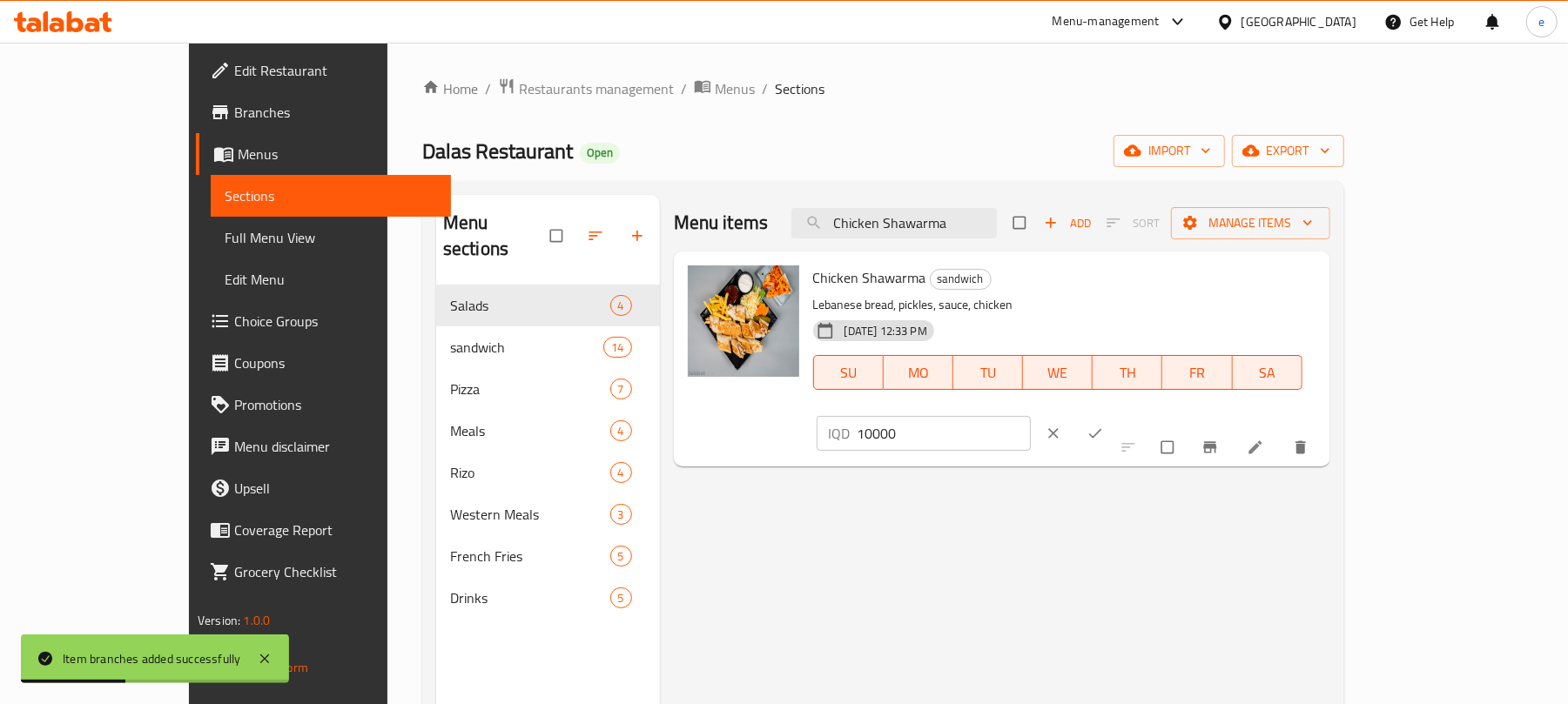
click at [1032, 416] on input "10000" at bounding box center [944, 433] width 174 height 34
click at [1032, 416] on input "6500" at bounding box center [944, 433] width 174 height 34
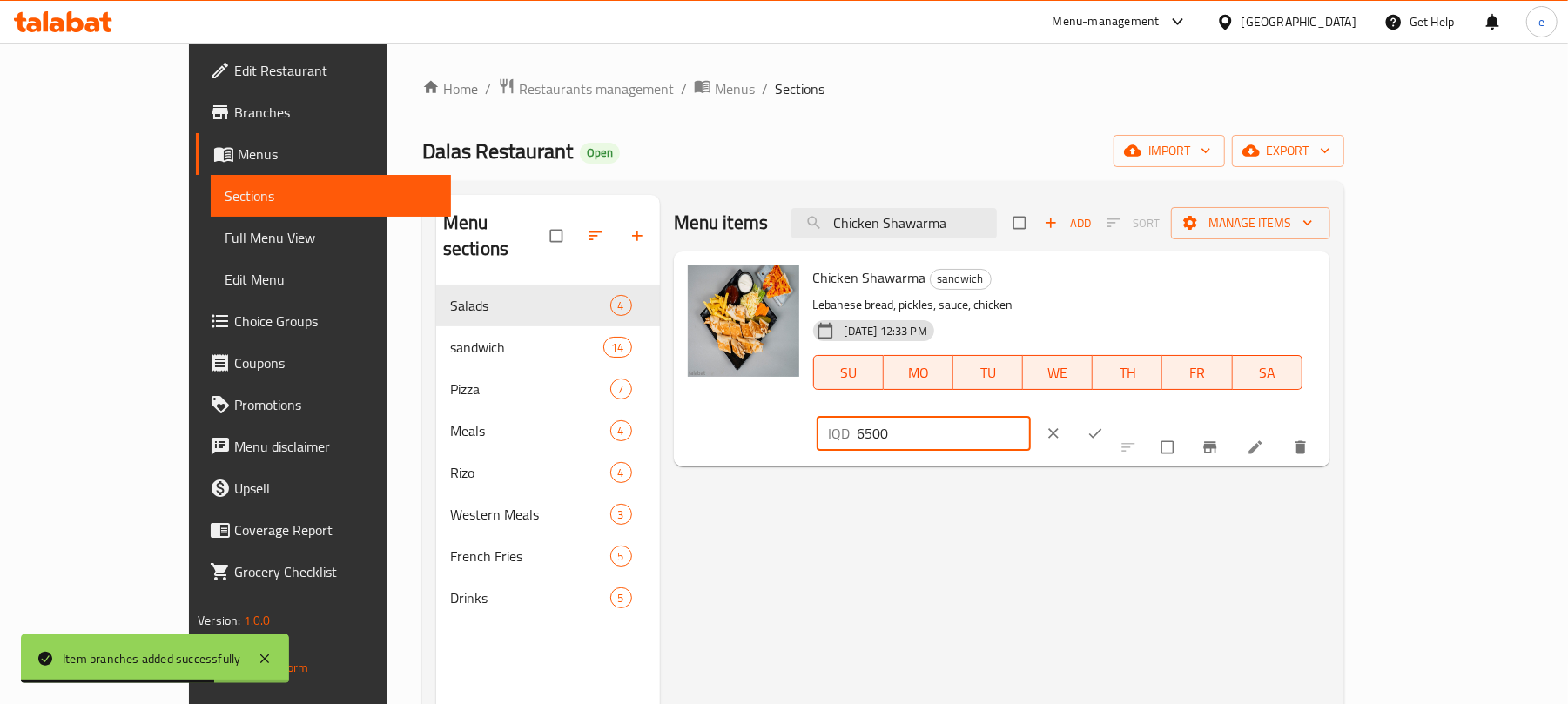
click at [1032, 416] on input "6500" at bounding box center [944, 433] width 174 height 34
type input "6500"
click at [1118, 414] on button "ok" at bounding box center [1097, 433] width 42 height 38
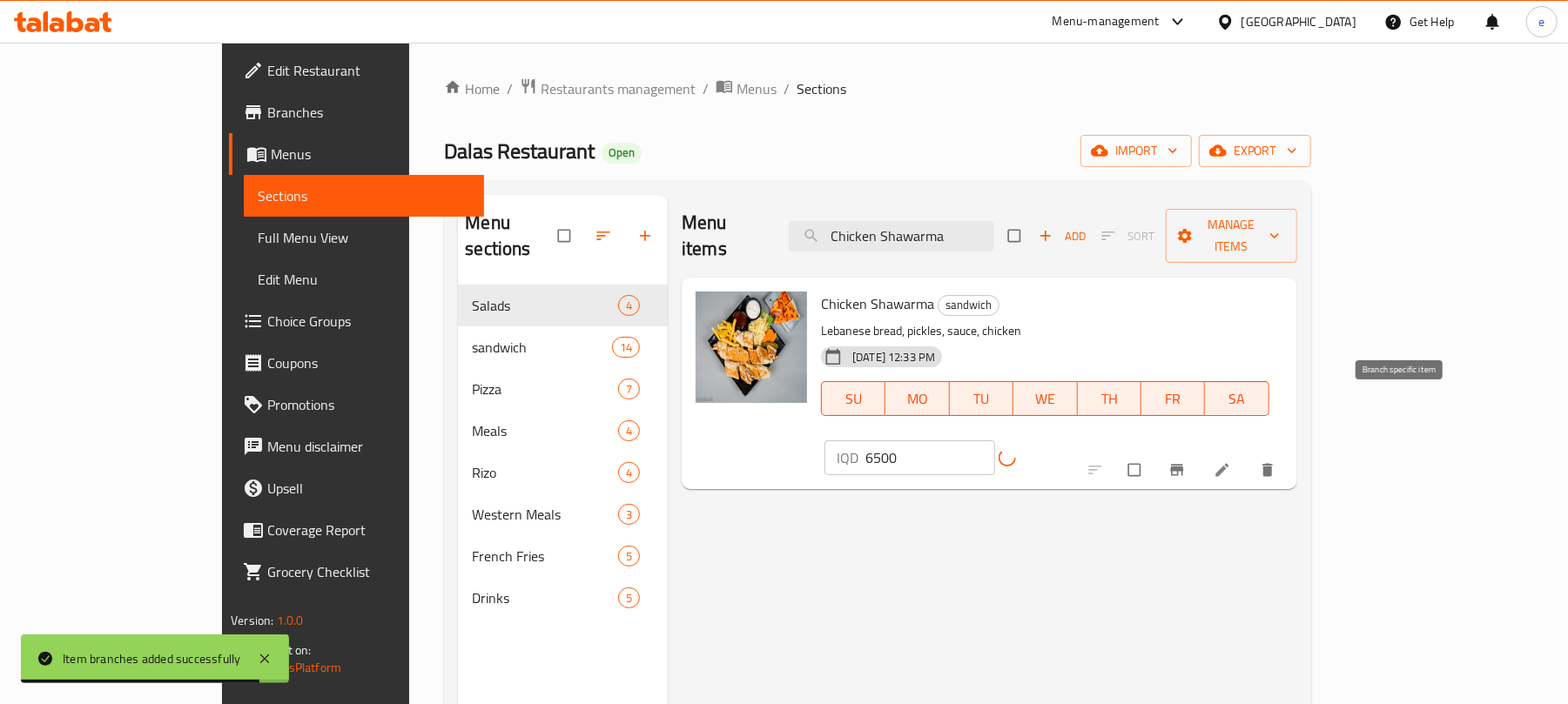
click at [1200, 451] on button "Branch-specific-item" at bounding box center [1179, 469] width 42 height 38
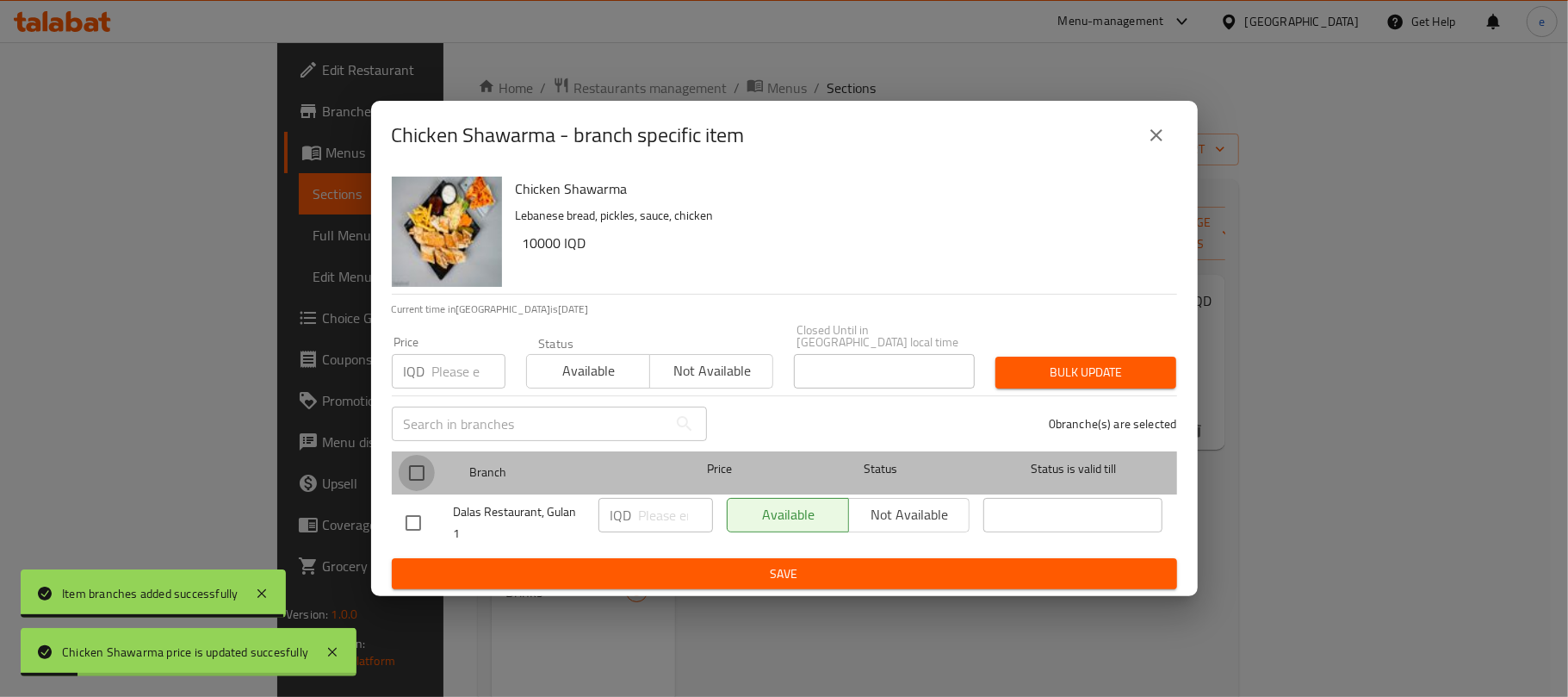
click at [412, 479] on input "checkbox" at bounding box center [416, 472] width 36 height 36
checkbox input "true"
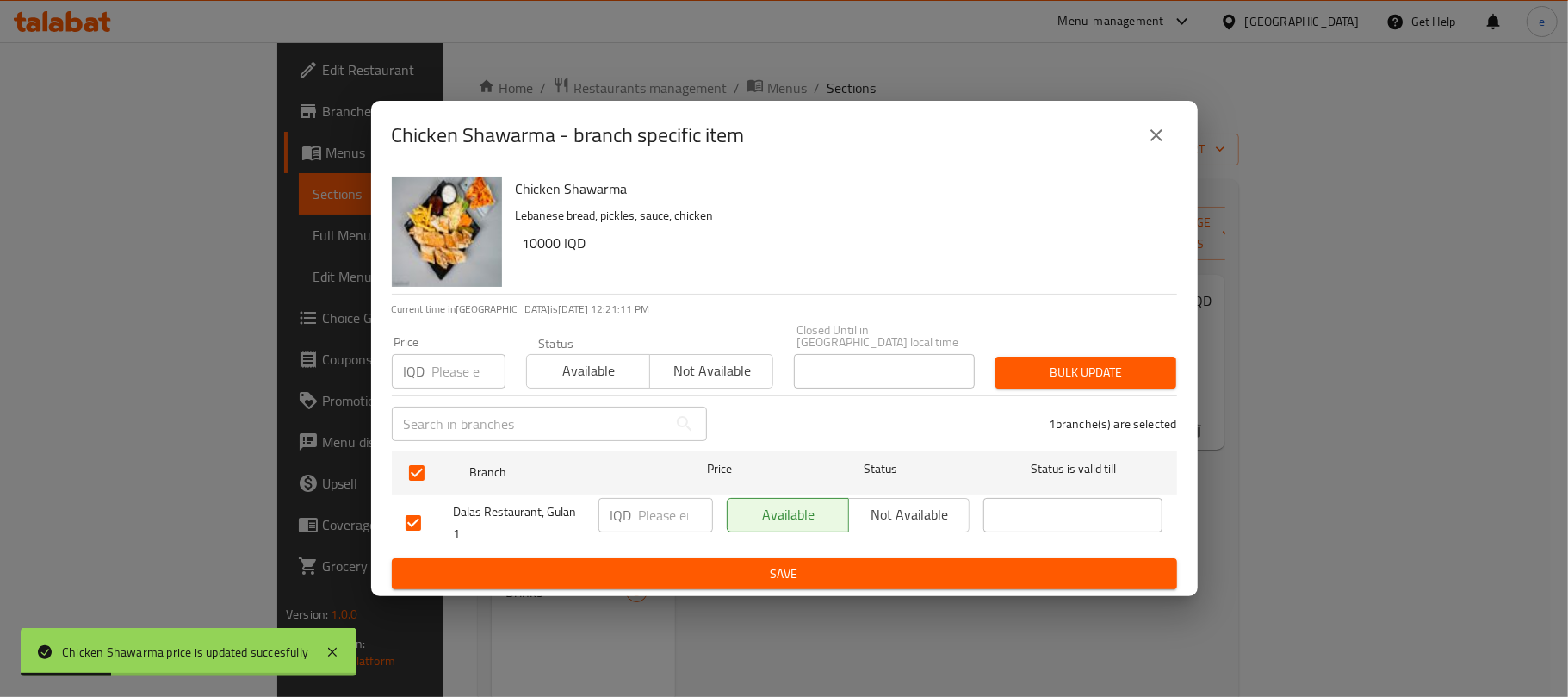
click at [662, 500] on input "number" at bounding box center [676, 514] width 74 height 34
paste input "6500"
type input "6500"
click at [672, 564] on span "Save" at bounding box center [784, 575] width 758 height 21
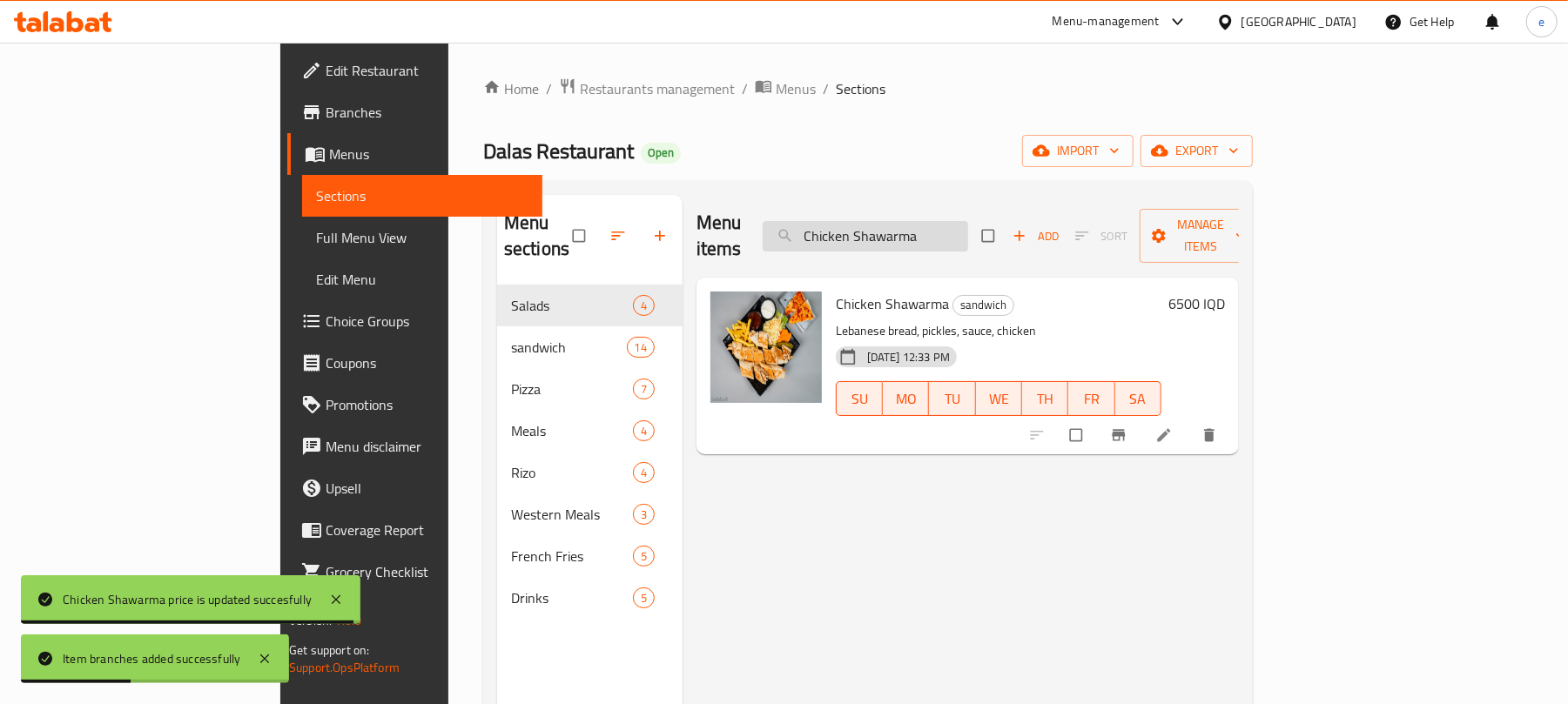
click at [969, 237] on input "Chicken Shawarma" at bounding box center [865, 236] width 205 height 30
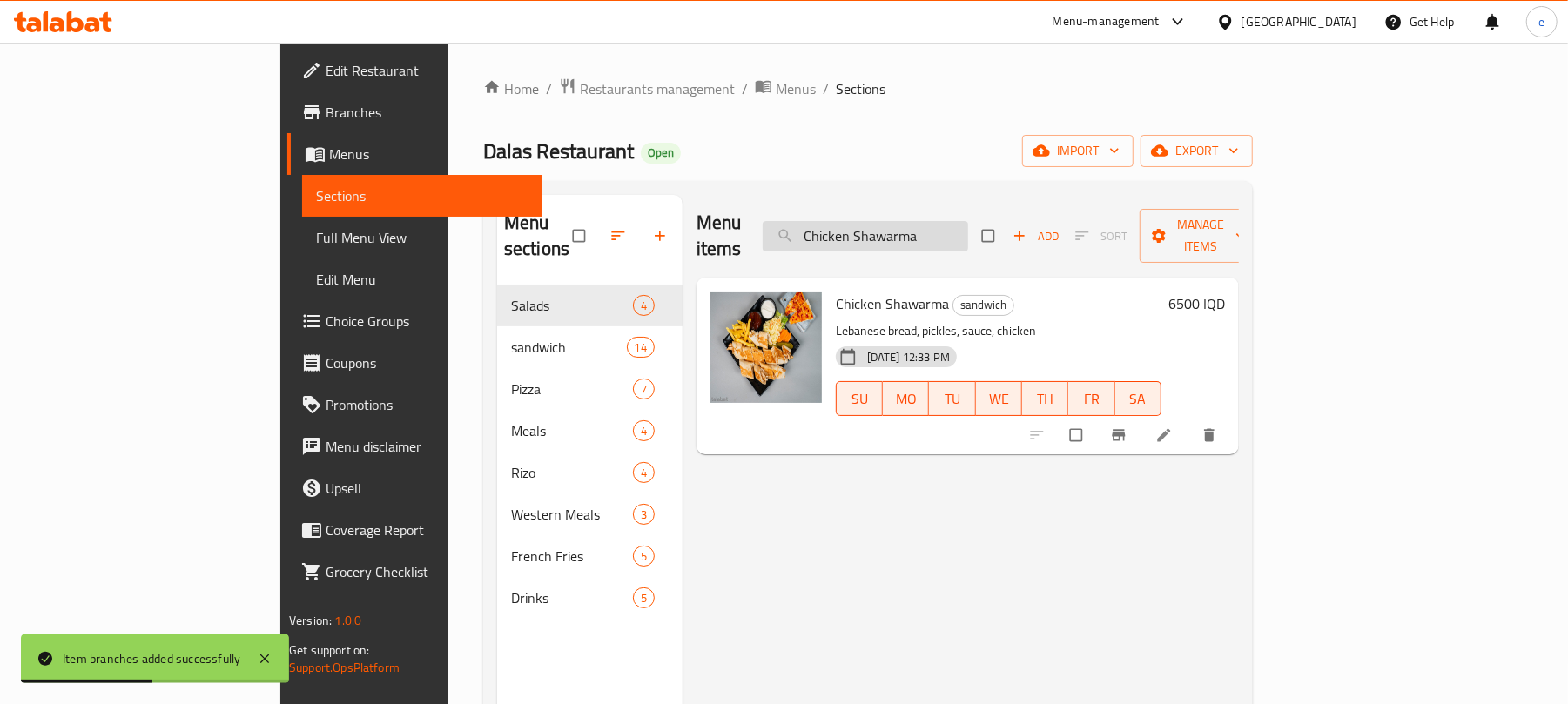
paste input "aesar"
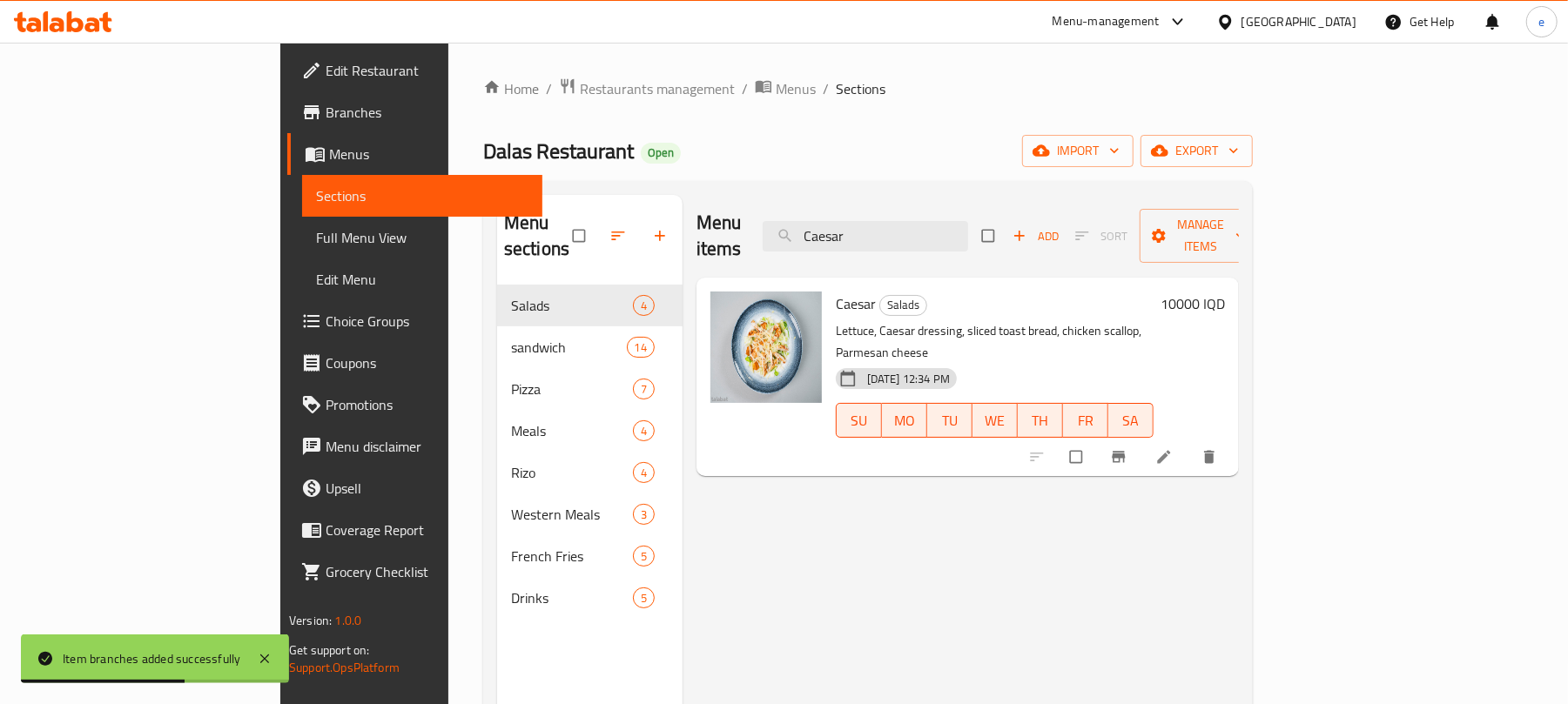
type input "Caesar"
click at [1225, 292] on h6 "10000 IQD" at bounding box center [1193, 303] width 65 height 25
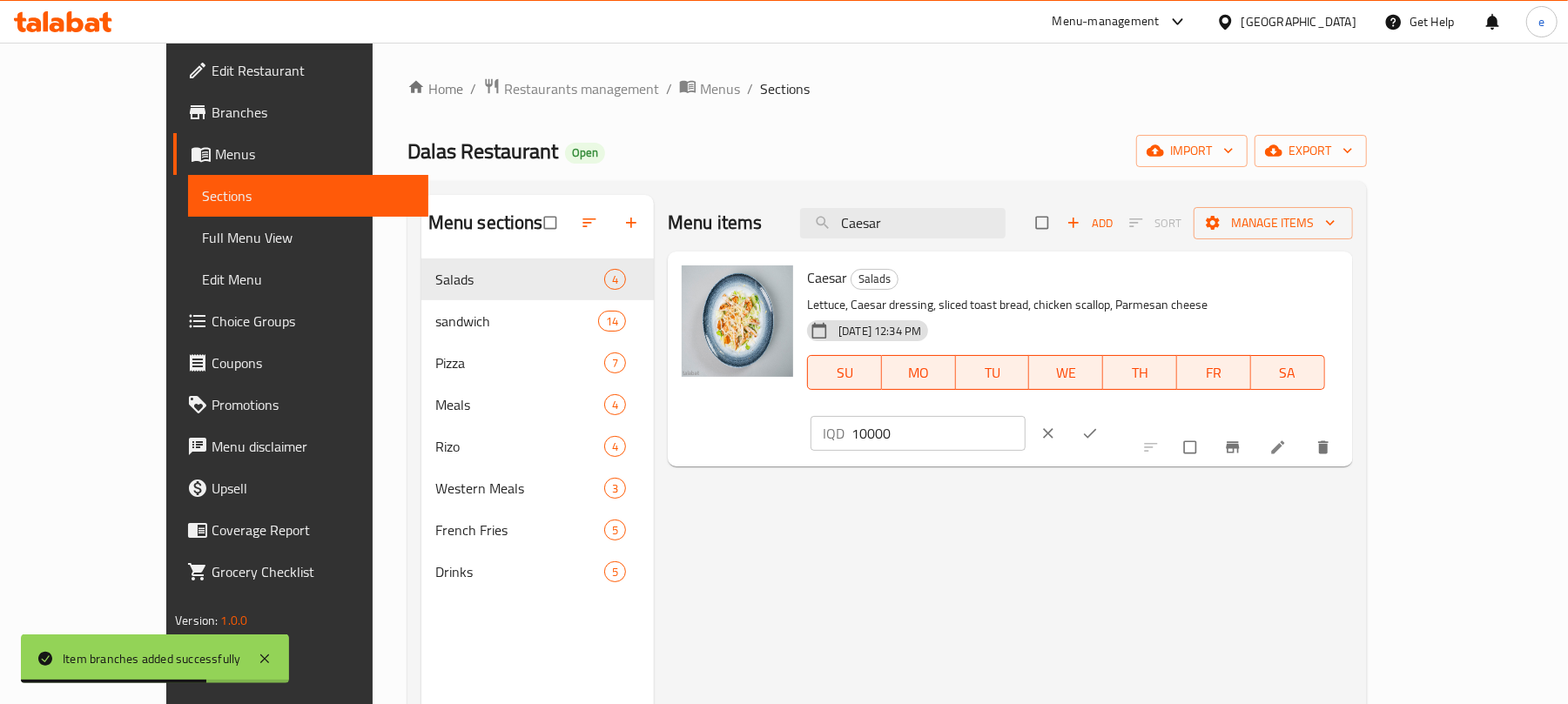
click at [1026, 416] on input "10000" at bounding box center [938, 433] width 174 height 34
click at [1026, 416] on input "8000" at bounding box center [938, 433] width 174 height 34
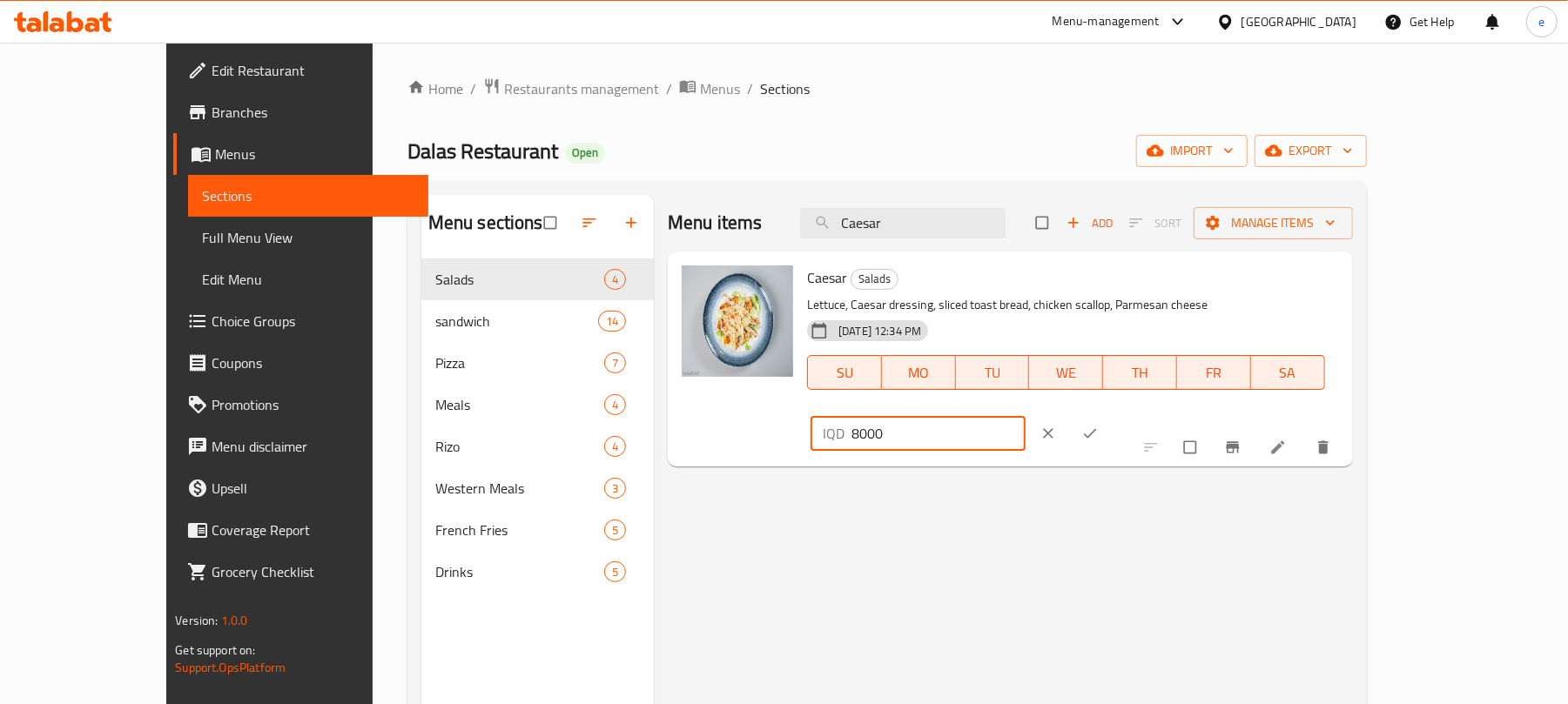
type input "8000"
click at [1113, 414] on button "ok" at bounding box center [1092, 433] width 42 height 38
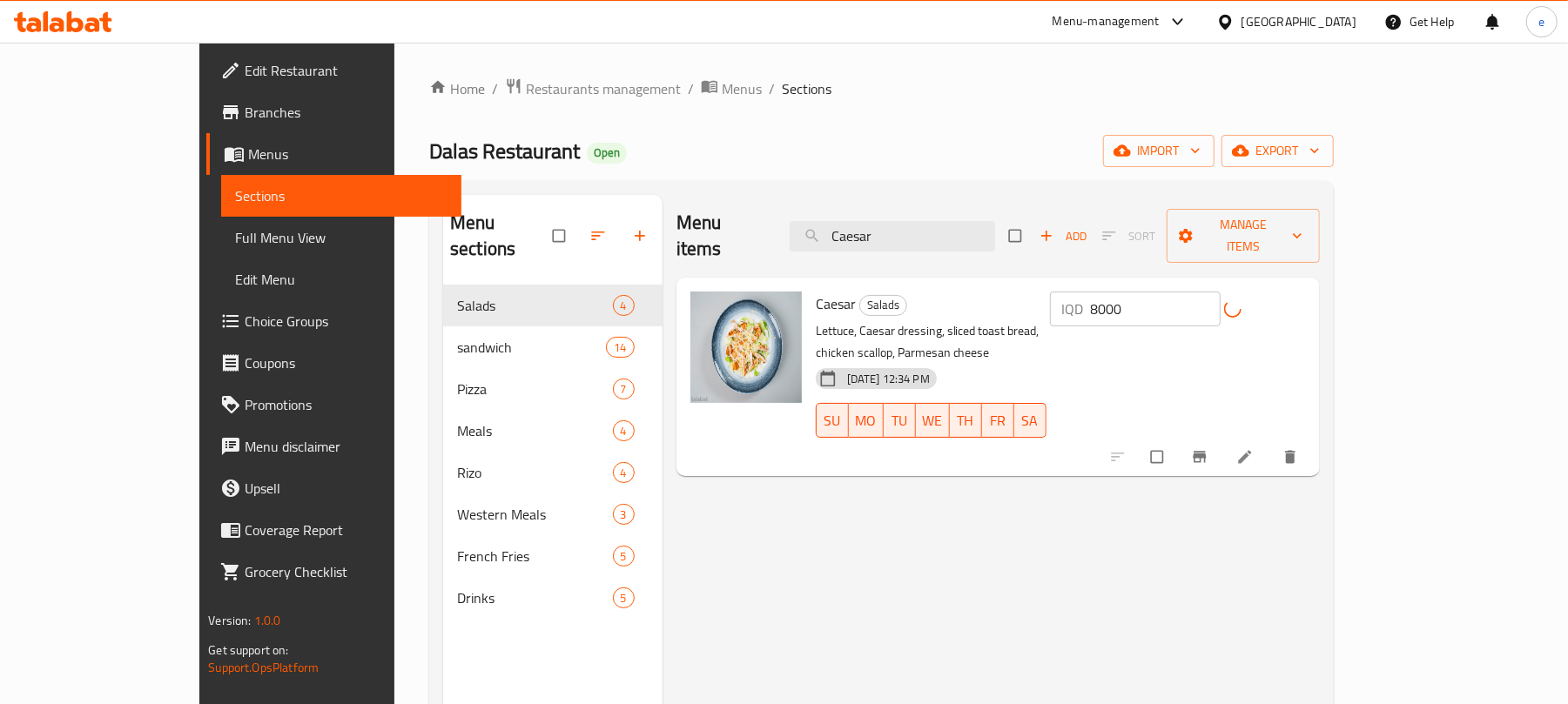
click at [1222, 438] on button "Branch-specific-item" at bounding box center [1202, 457] width 42 height 38
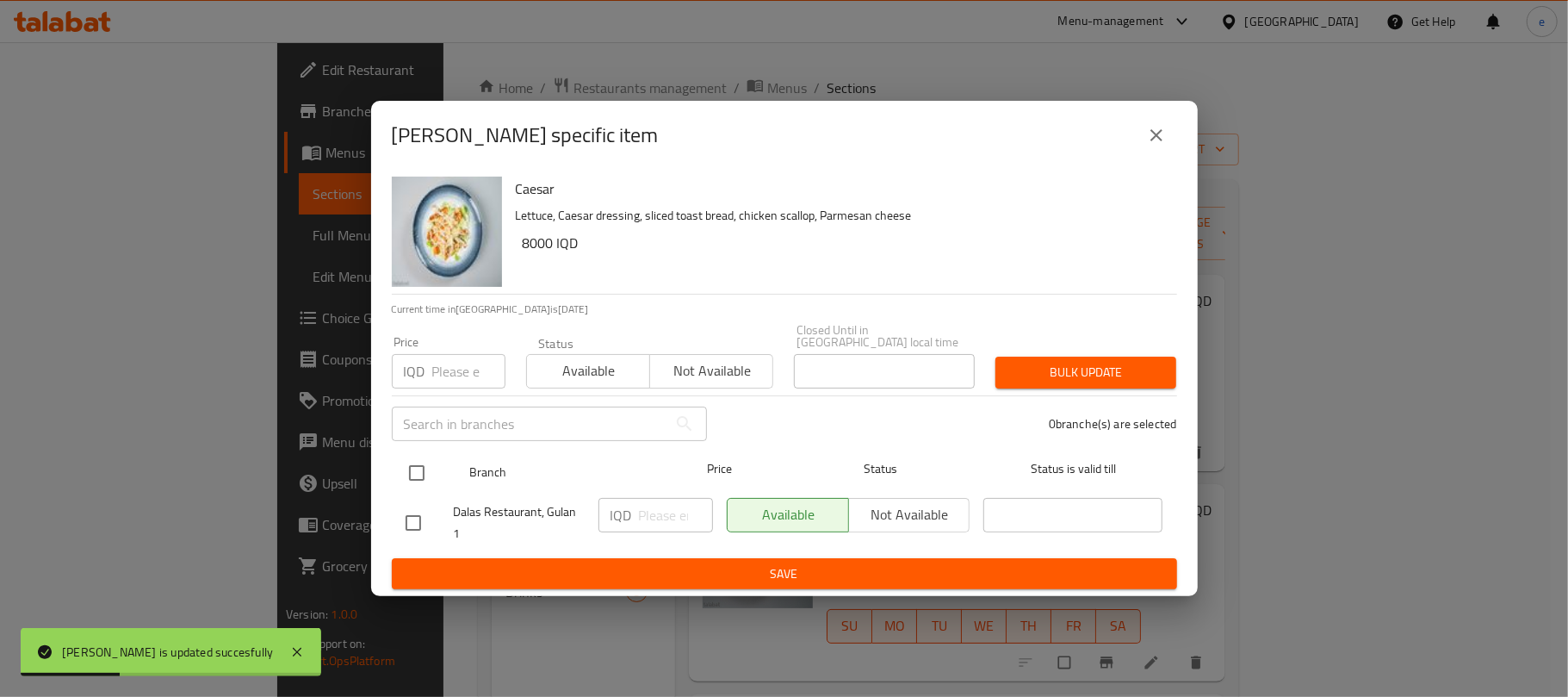
click at [424, 467] on input "checkbox" at bounding box center [416, 472] width 36 height 36
checkbox input "true"
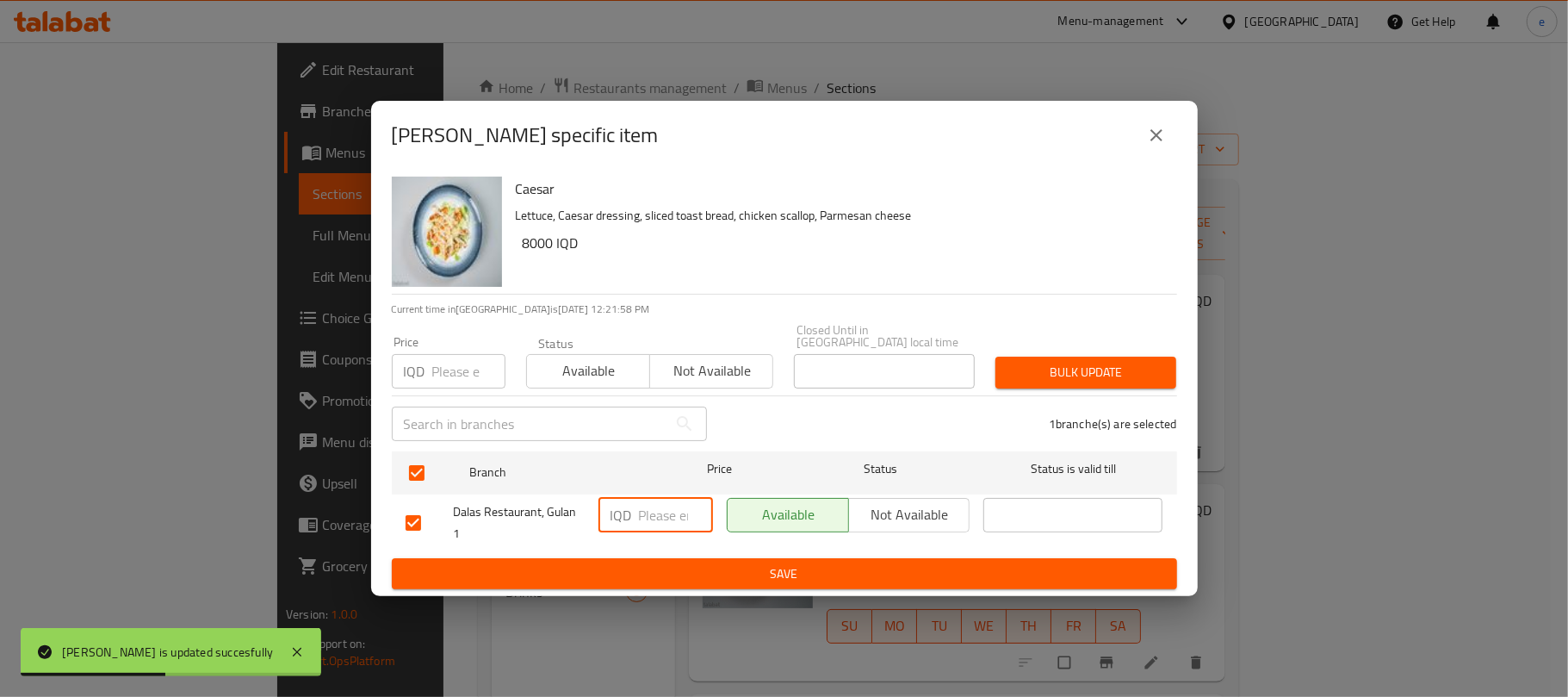
click at [639, 514] on input "number" at bounding box center [676, 514] width 74 height 34
paste input "8000"
type input "8000"
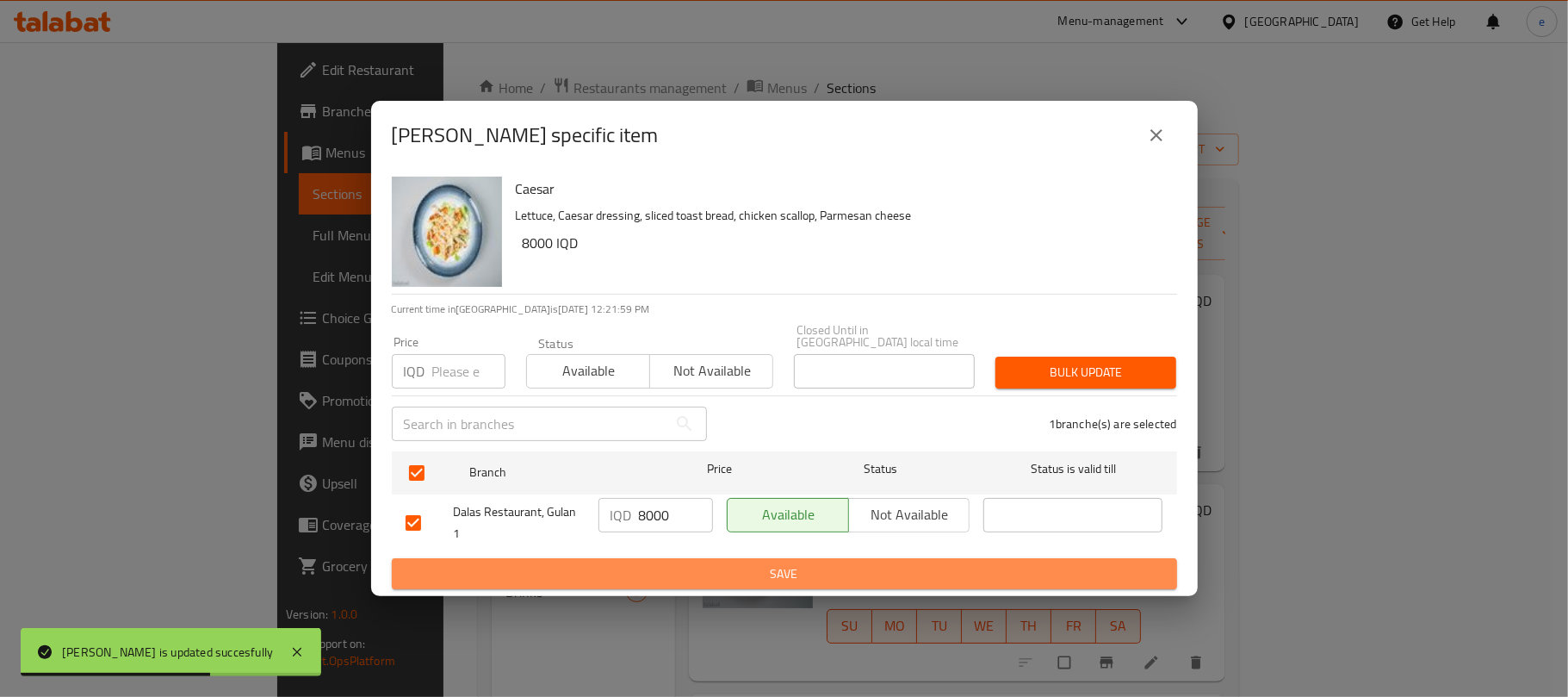
click at [734, 564] on span "Save" at bounding box center [784, 575] width 758 height 21
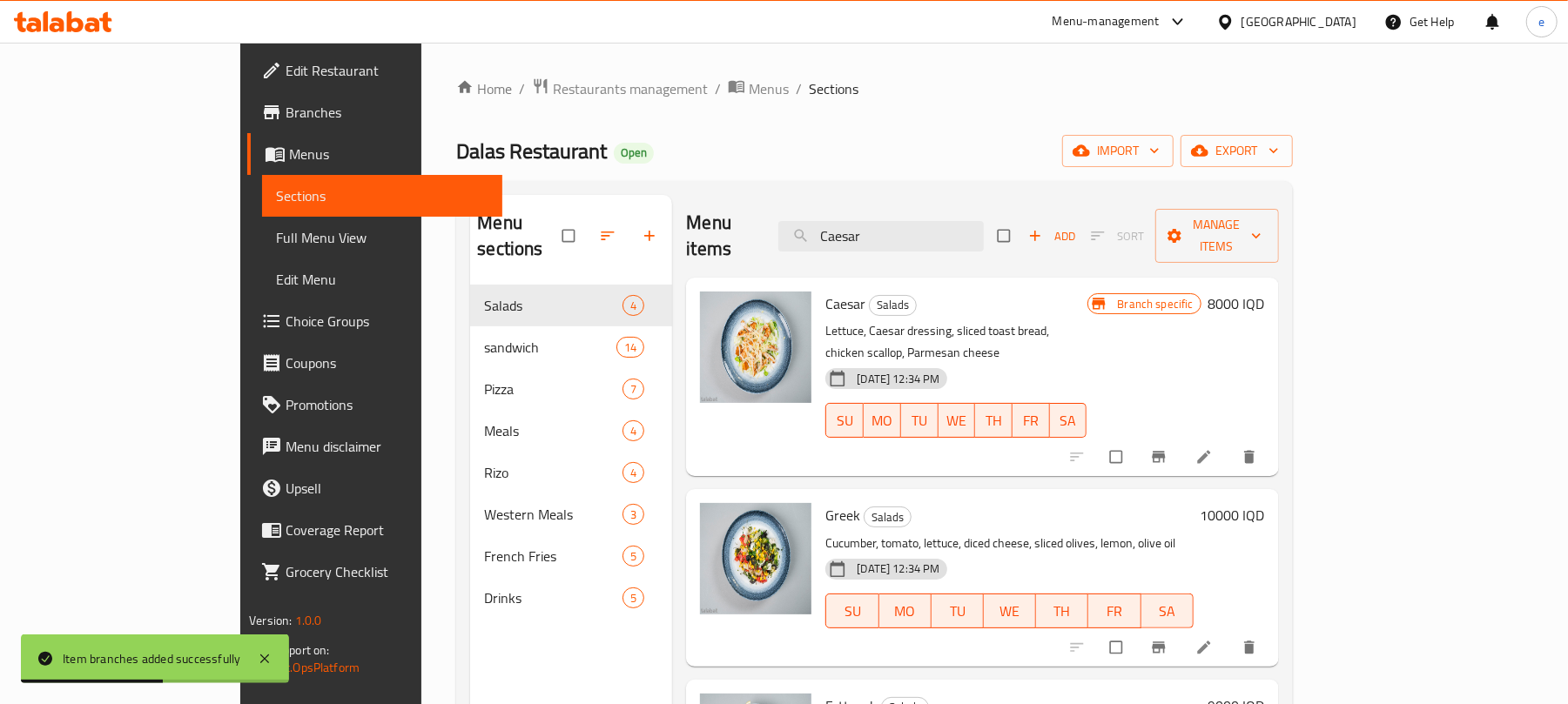
click at [942, 244] on div "Menu items Caesar Add Sort Manage items" at bounding box center [981, 237] width 592 height 82
click at [948, 238] on input "Caesar" at bounding box center [880, 236] width 205 height 30
paste input "Greek"
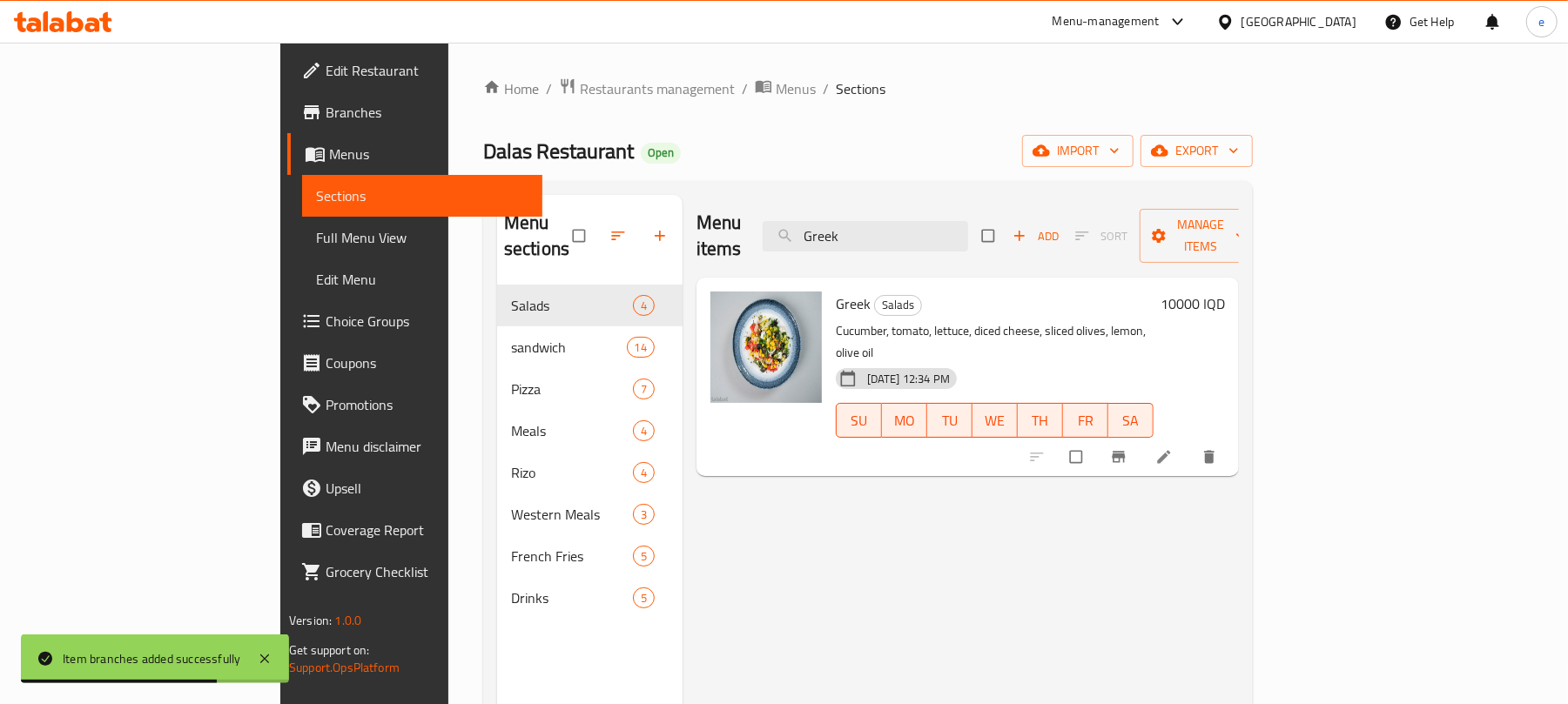
type input "Greek"
click at [1225, 292] on h6 "10000 IQD" at bounding box center [1193, 303] width 65 height 25
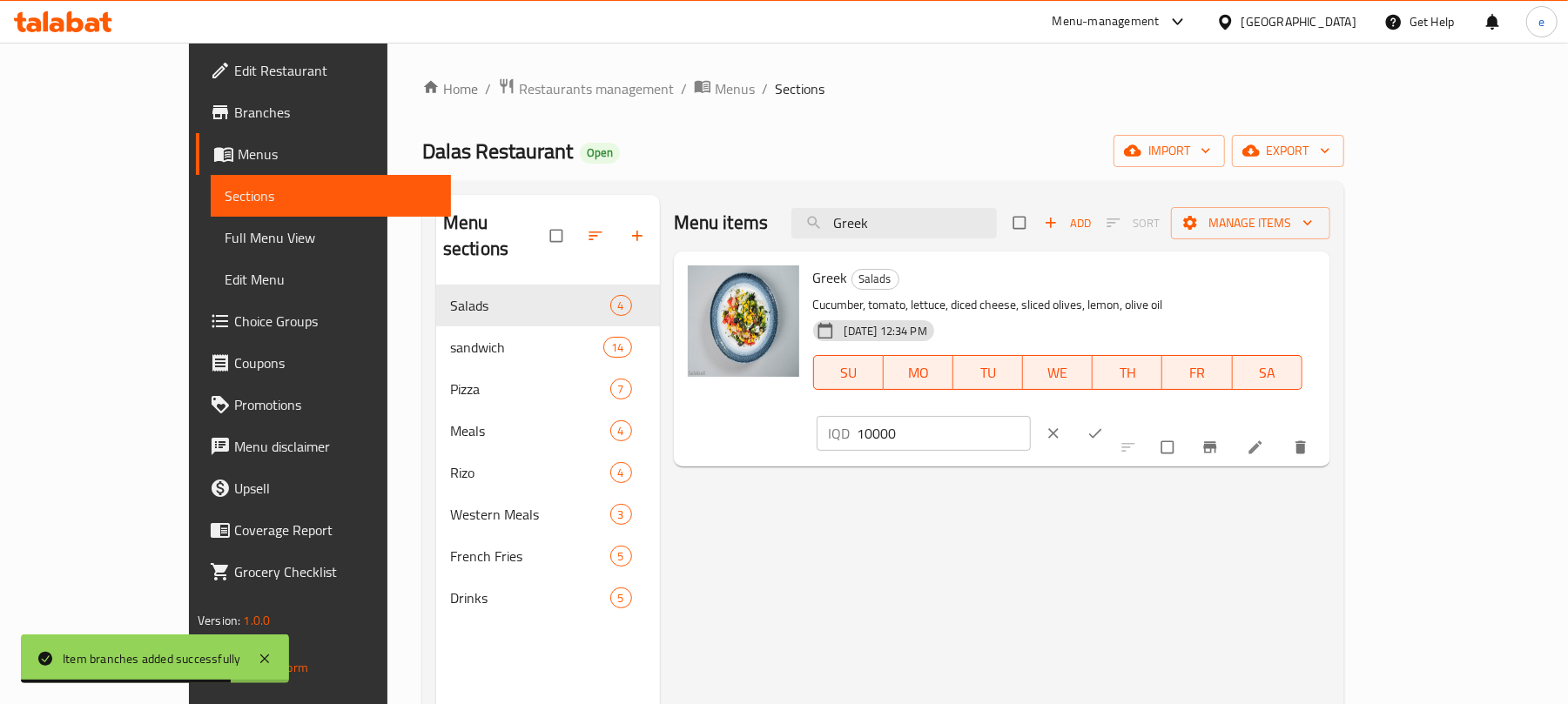
click at [1032, 416] on input "10000" at bounding box center [944, 433] width 174 height 34
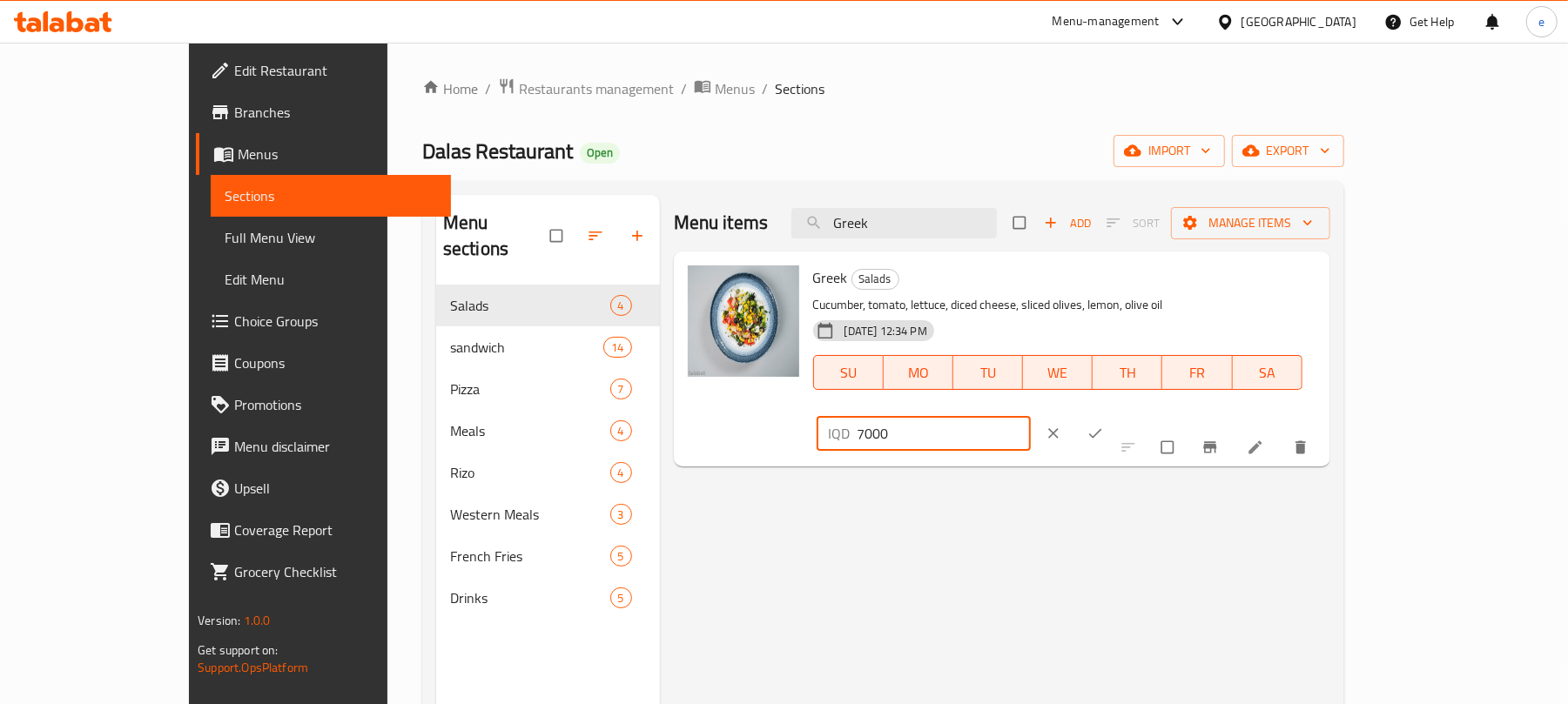
click at [1032, 416] on input "7000" at bounding box center [944, 433] width 174 height 34
type input "7000"
click at [1104, 425] on icon "ok" at bounding box center [1095, 434] width 18 height 18
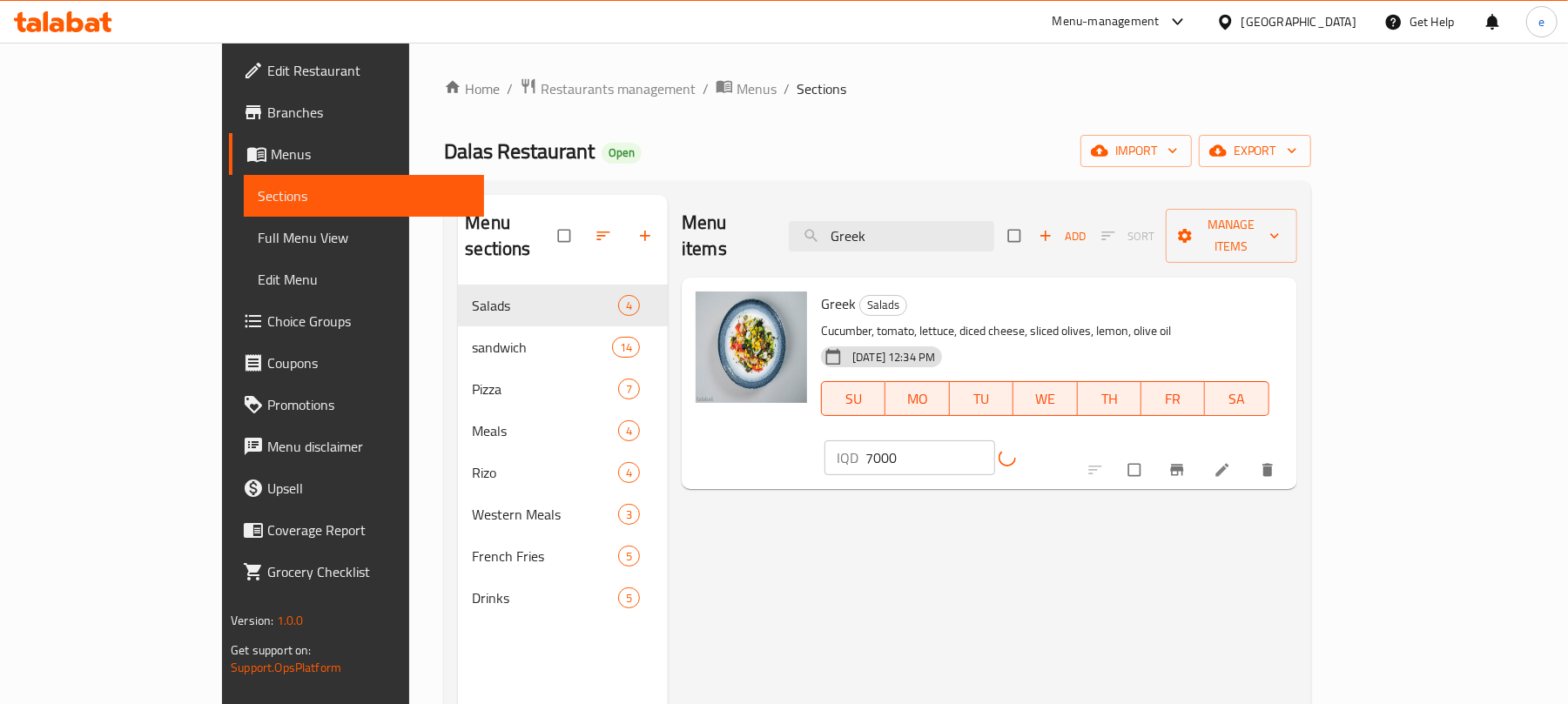
click at [1200, 451] on button "Branch-specific-item" at bounding box center [1179, 469] width 42 height 38
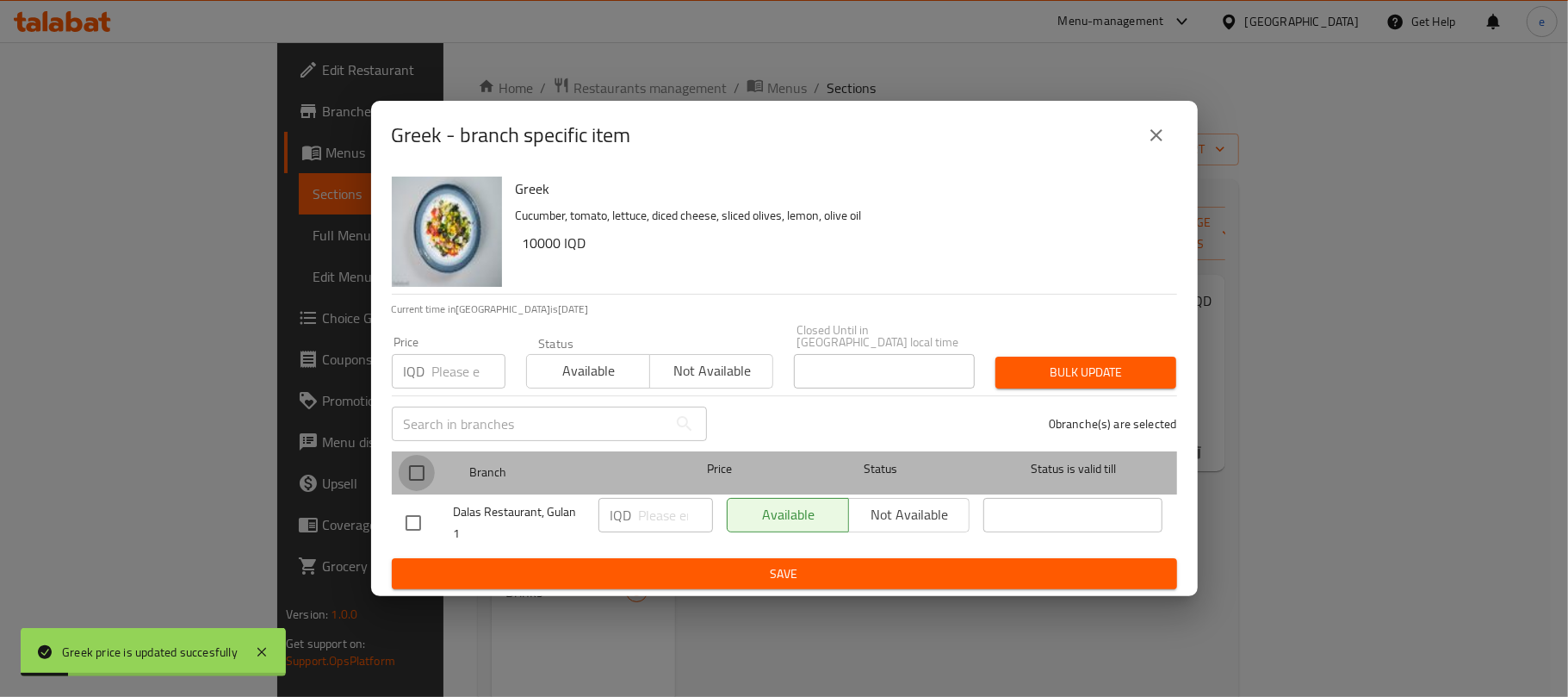
drag, startPoint x: 406, startPoint y: 473, endPoint x: 468, endPoint y: 489, distance: 64.0
click at [407, 473] on input "checkbox" at bounding box center [416, 472] width 36 height 36
checkbox input "true"
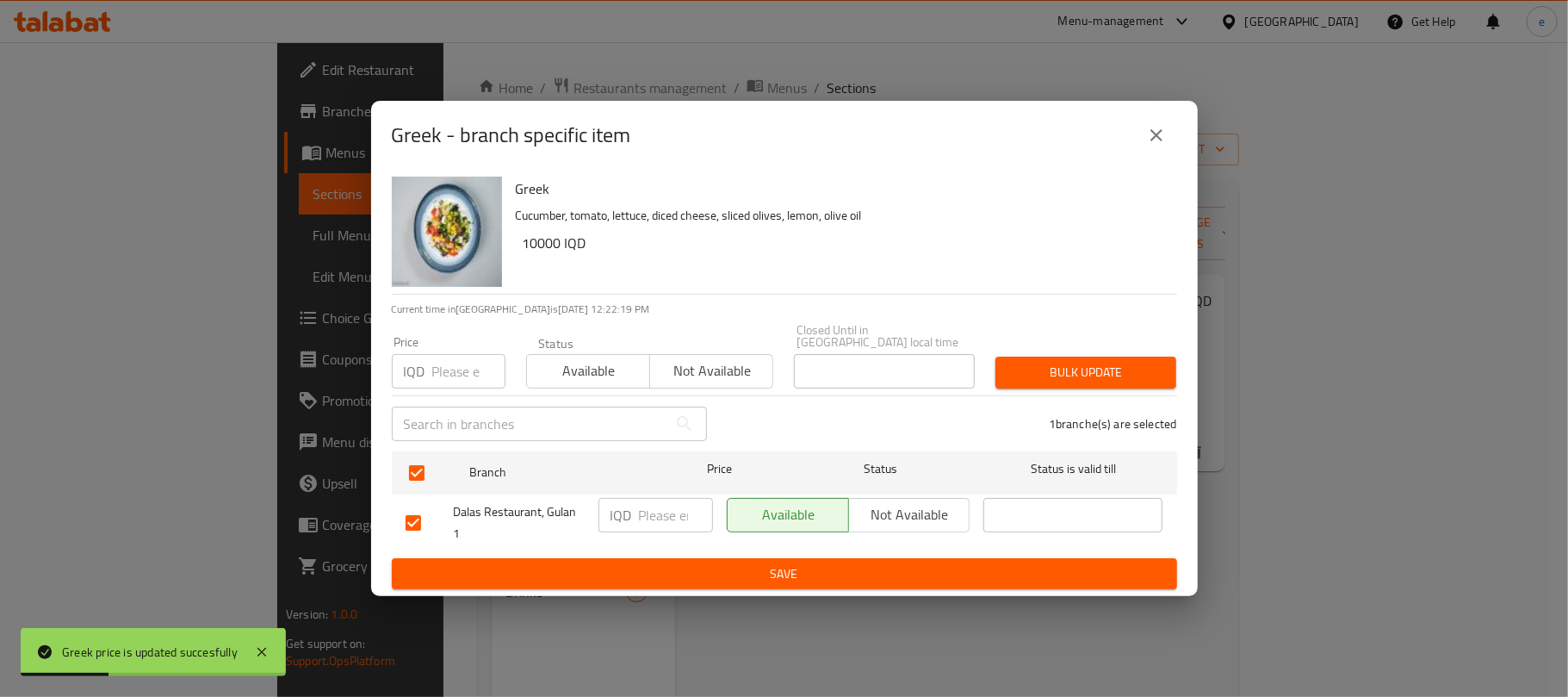
click at [632, 517] on div "IQD ​" at bounding box center [656, 514] width 115 height 34
paste input "7000"
type input "7000"
click at [732, 573] on span "Save" at bounding box center [784, 575] width 758 height 21
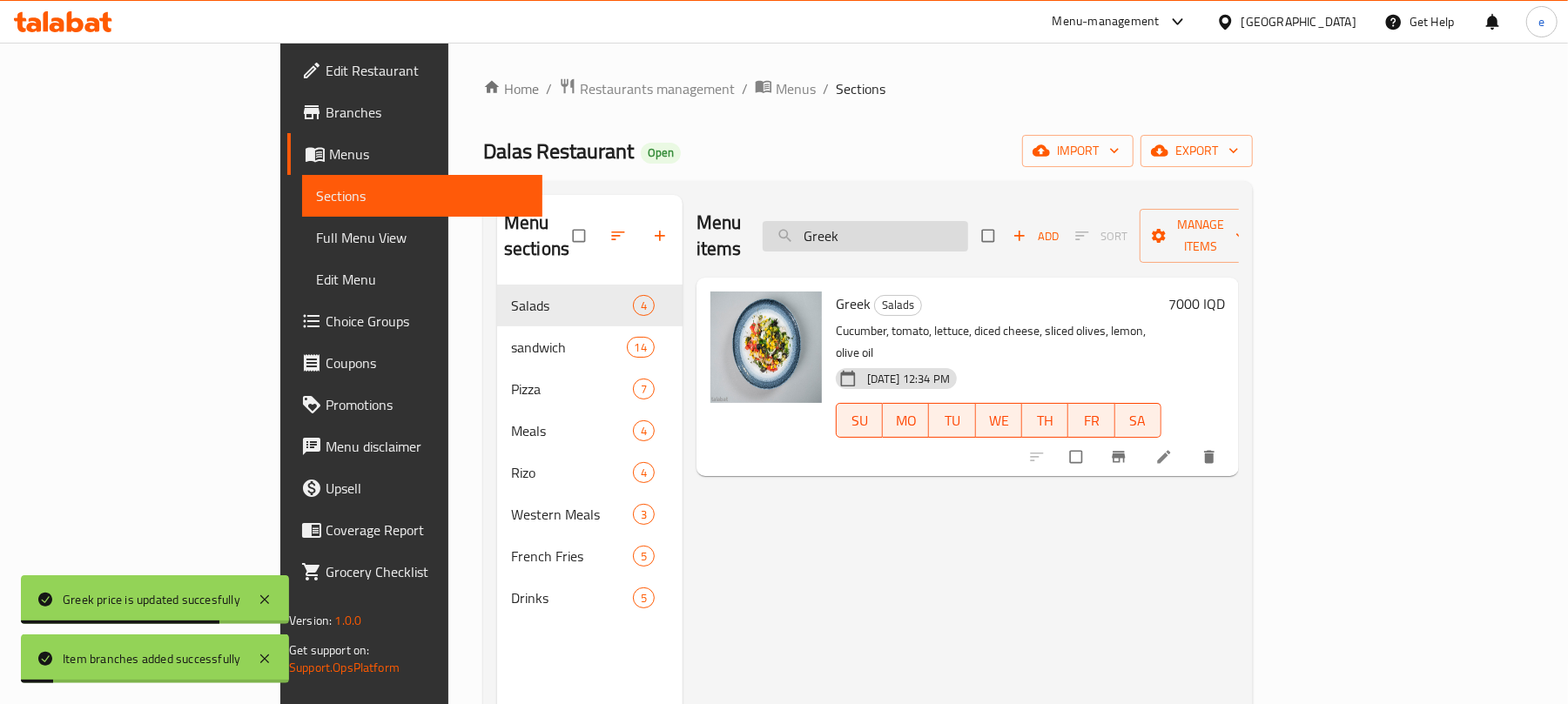
click at [949, 231] on input "Greek" at bounding box center [865, 236] width 205 height 30
paste input "Fattoush"
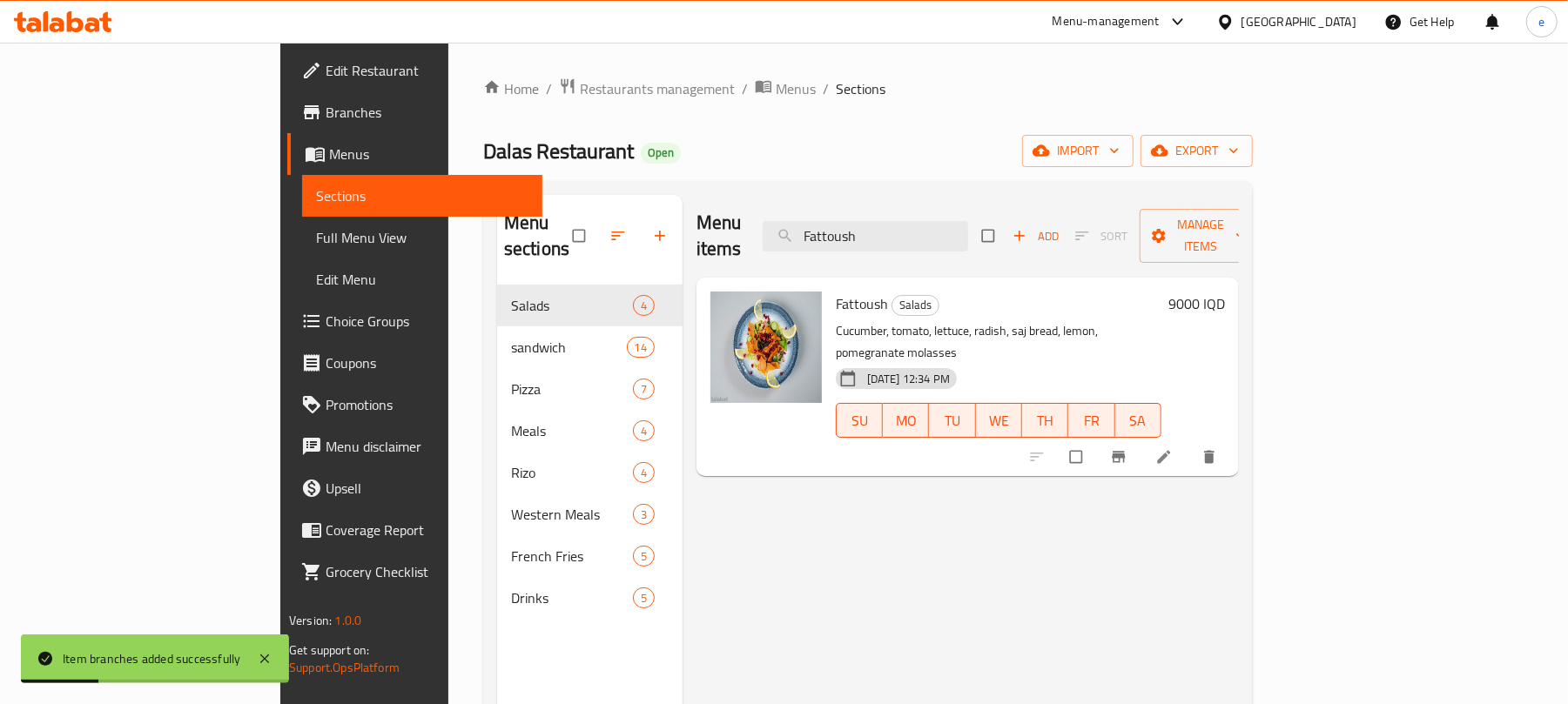
type input "Fattoush"
click at [1225, 292] on h6 "9000 IQD" at bounding box center [1197, 303] width 57 height 25
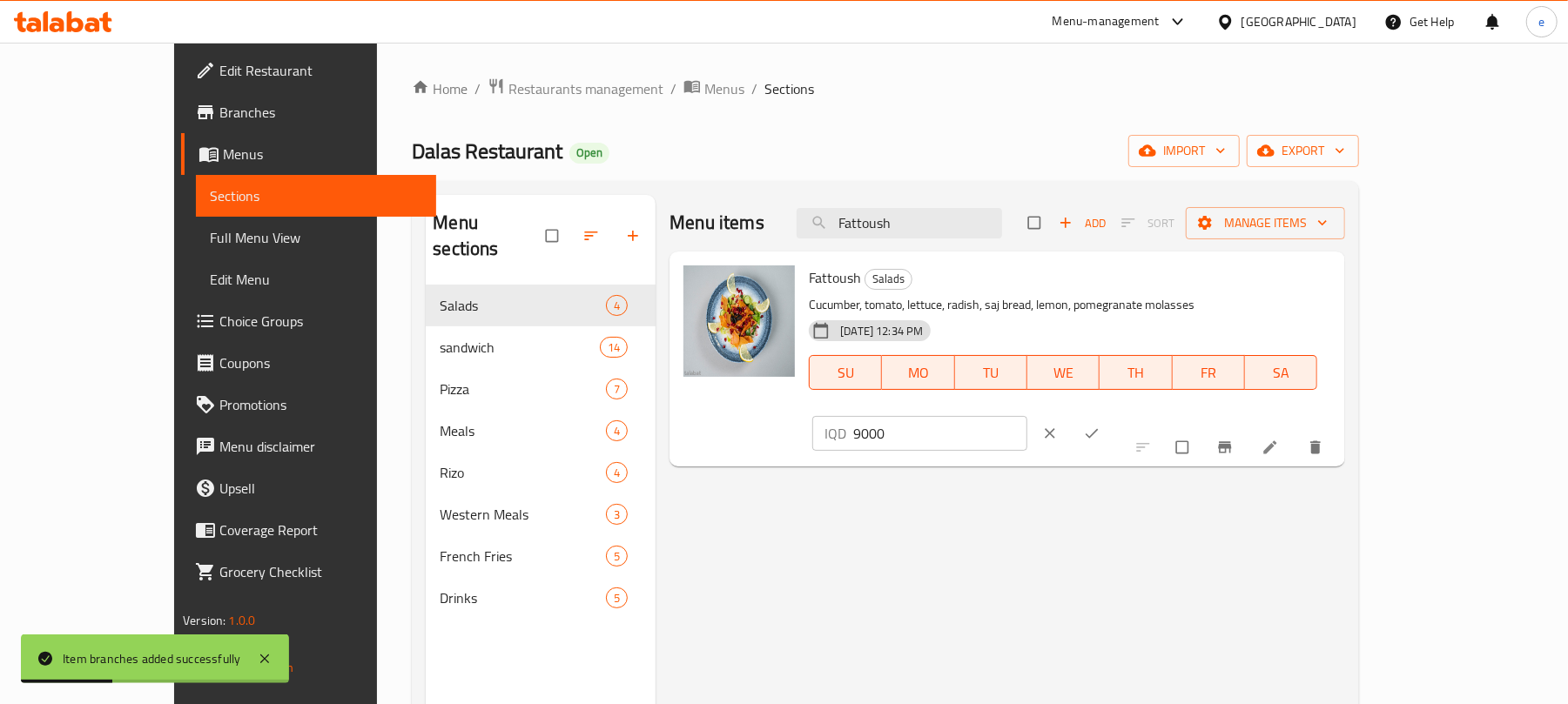
click at [1028, 416] on input "9000" at bounding box center [940, 433] width 174 height 34
click at [1028, 416] on input "6500" at bounding box center [940, 433] width 174 height 34
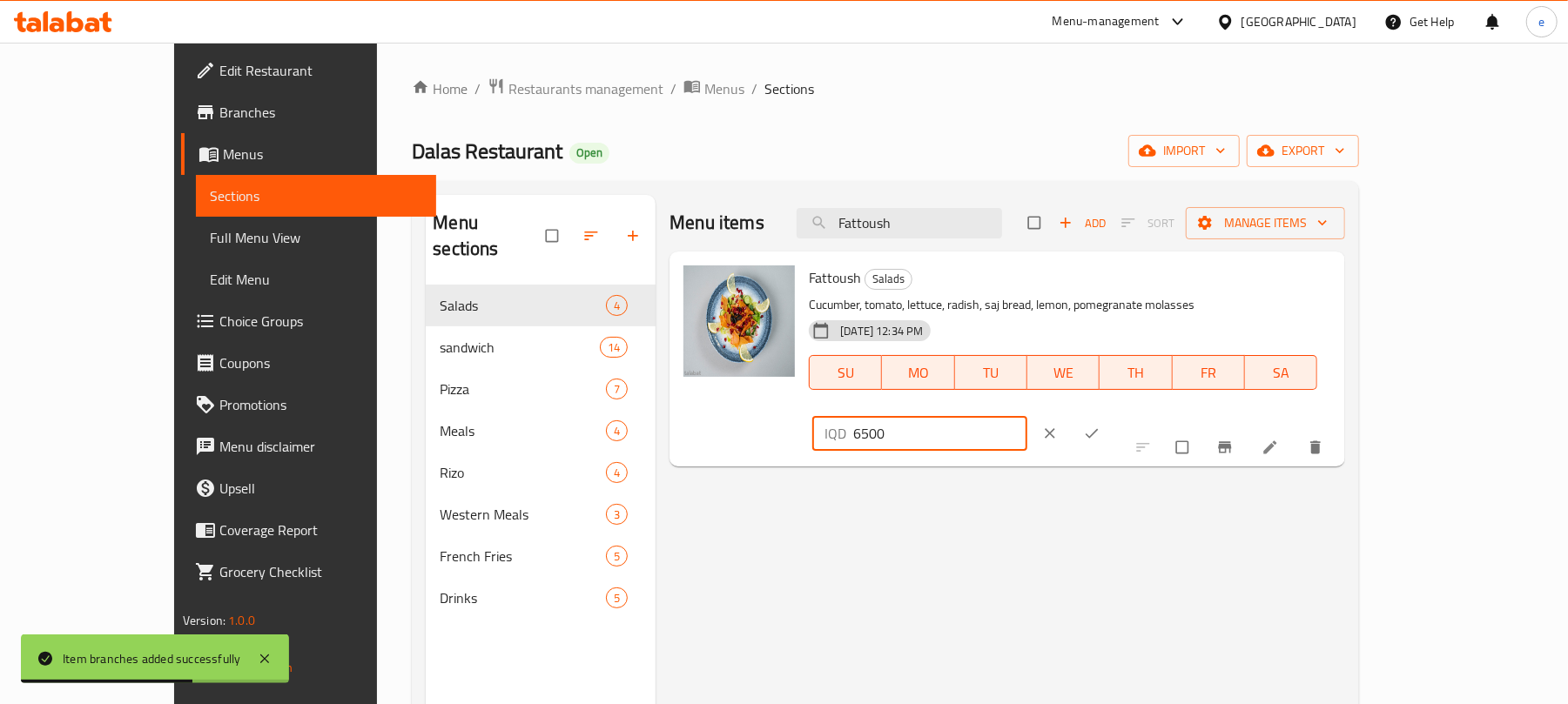
click at [1028, 416] on input "6500" at bounding box center [940, 433] width 174 height 34
type input "6500"
click at [1100, 425] on icon "ok" at bounding box center [1092, 434] width 18 height 18
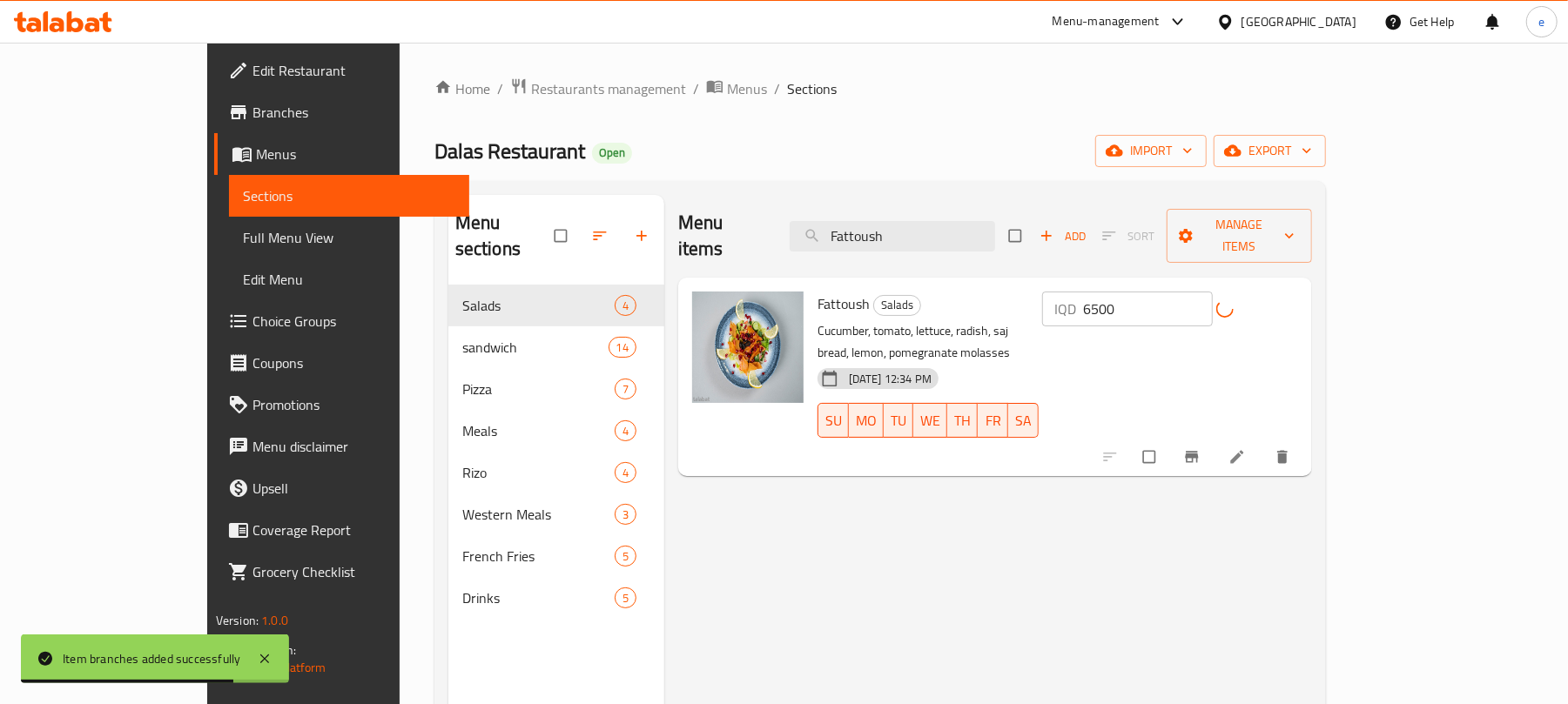
click at [1201, 448] on icon "Branch-specific-item" at bounding box center [1193, 457] width 18 height 18
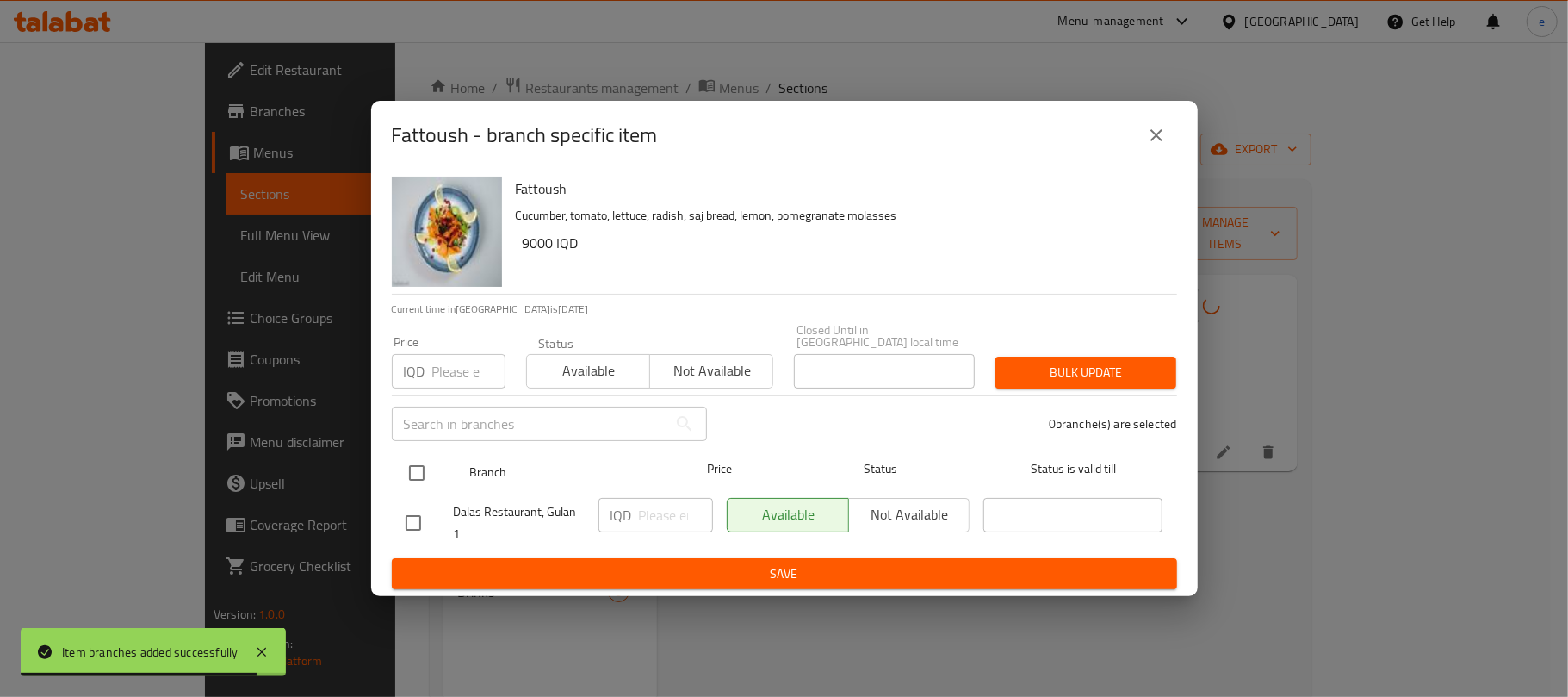
click at [417, 477] on input "checkbox" at bounding box center [416, 472] width 36 height 36
checkbox input "true"
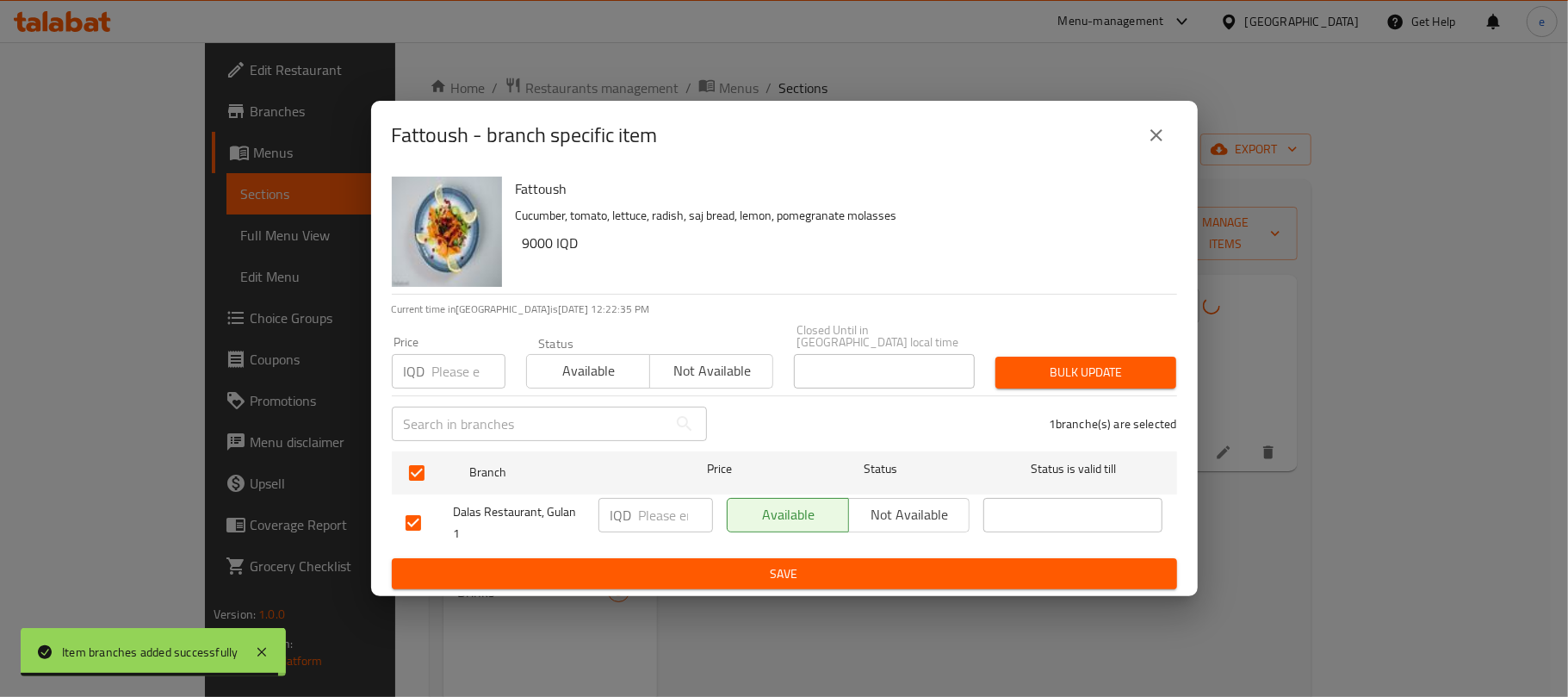
click at [663, 515] on input "number" at bounding box center [676, 514] width 74 height 34
paste input "6500"
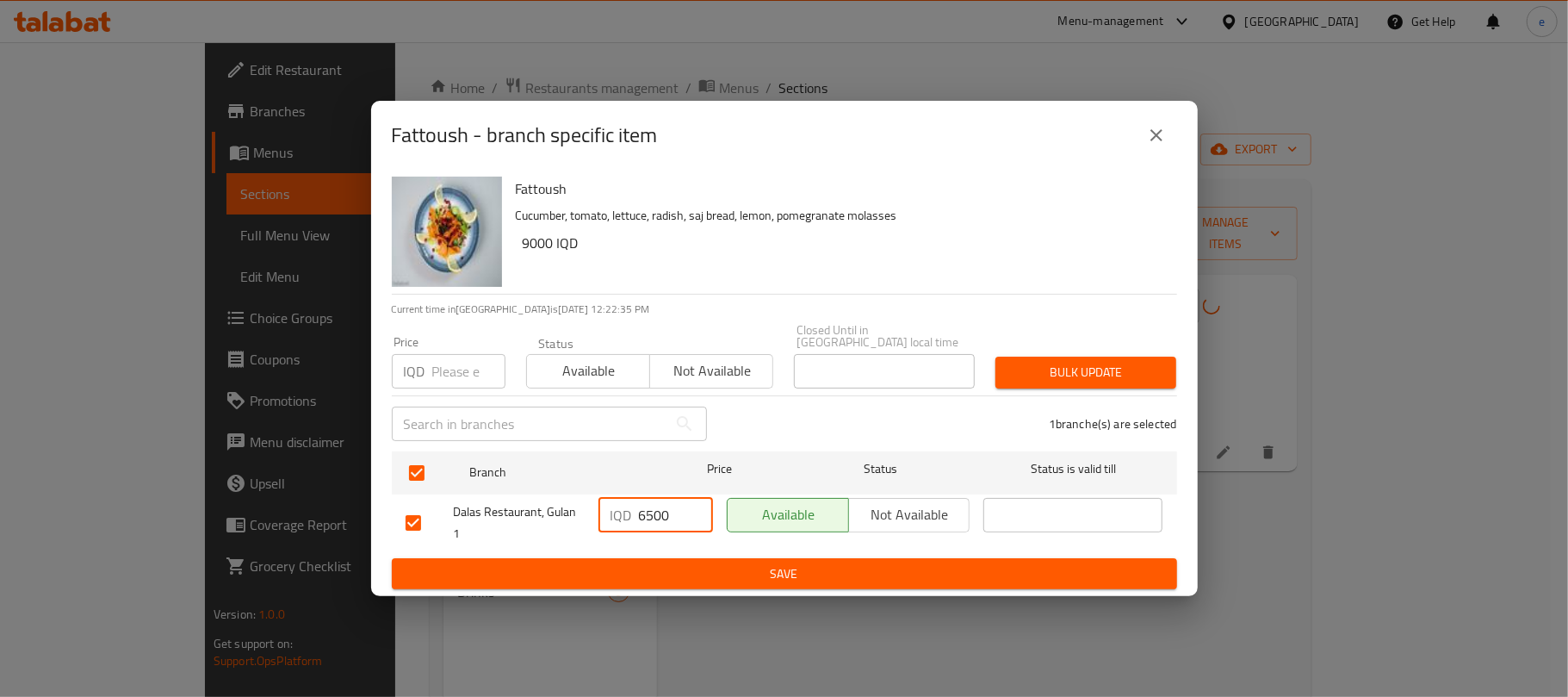
type input "6500"
click at [717, 574] on span "Save" at bounding box center [784, 575] width 758 height 21
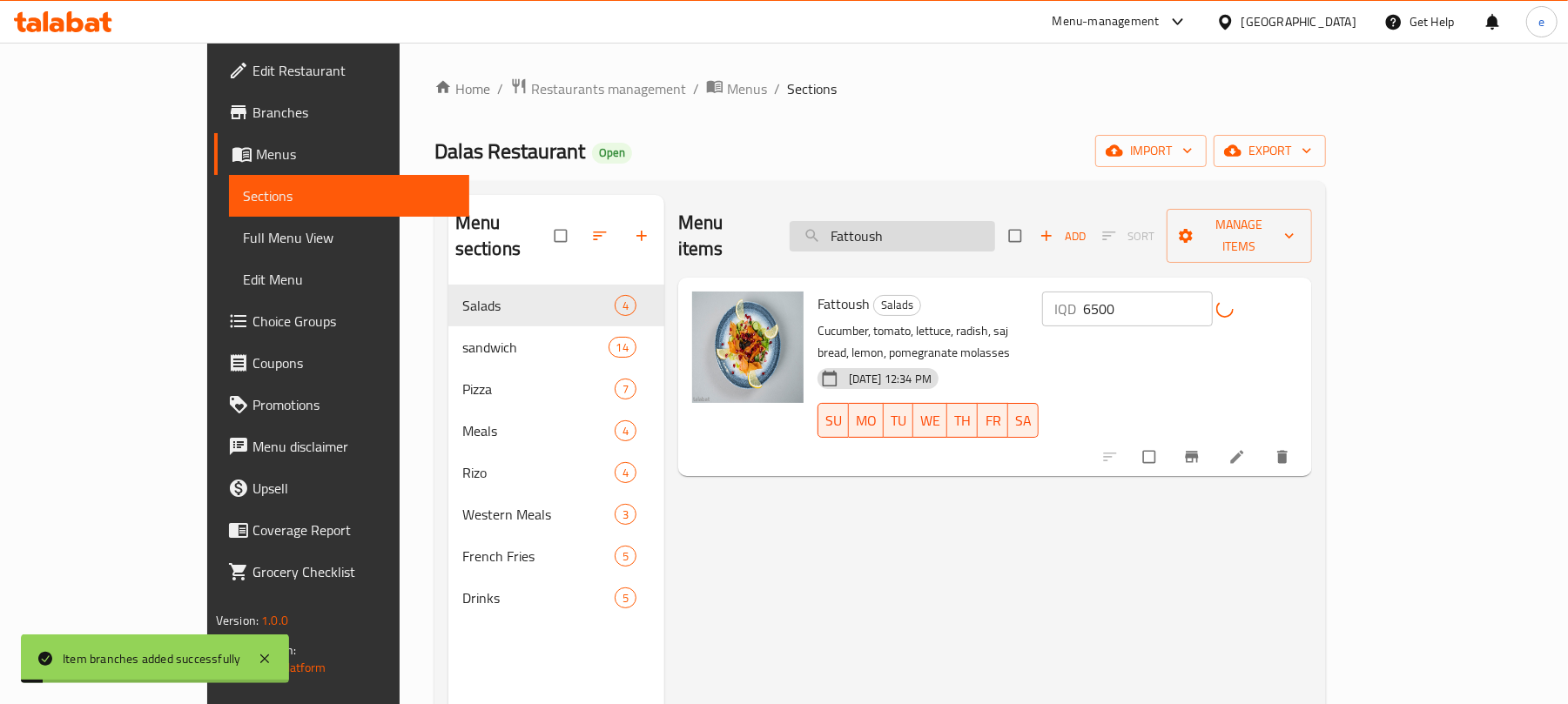
click at [973, 235] on input "Fattoush" at bounding box center [892, 236] width 205 height 30
paste input "Arugula"
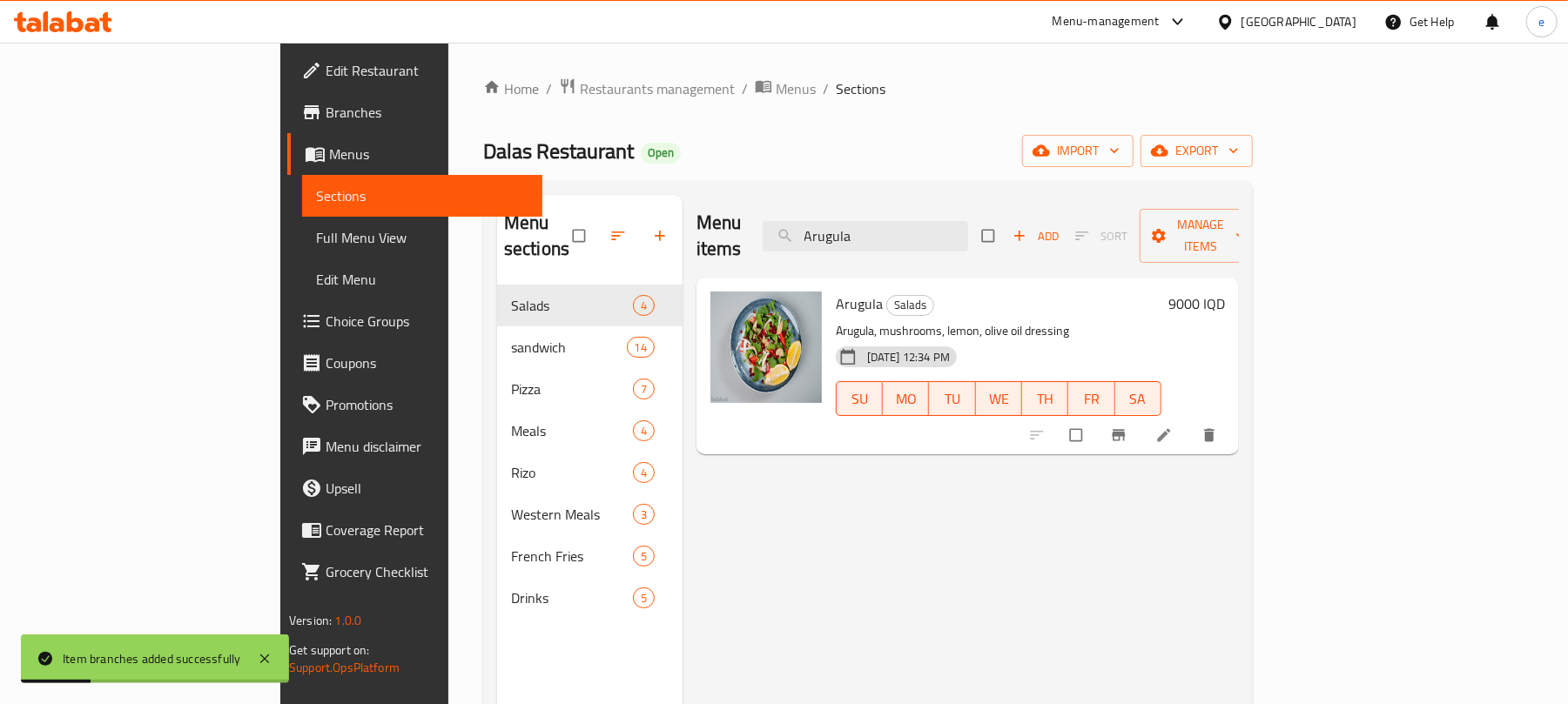
click at [1225, 292] on h6 "9000 IQD" at bounding box center [1197, 303] width 57 height 25
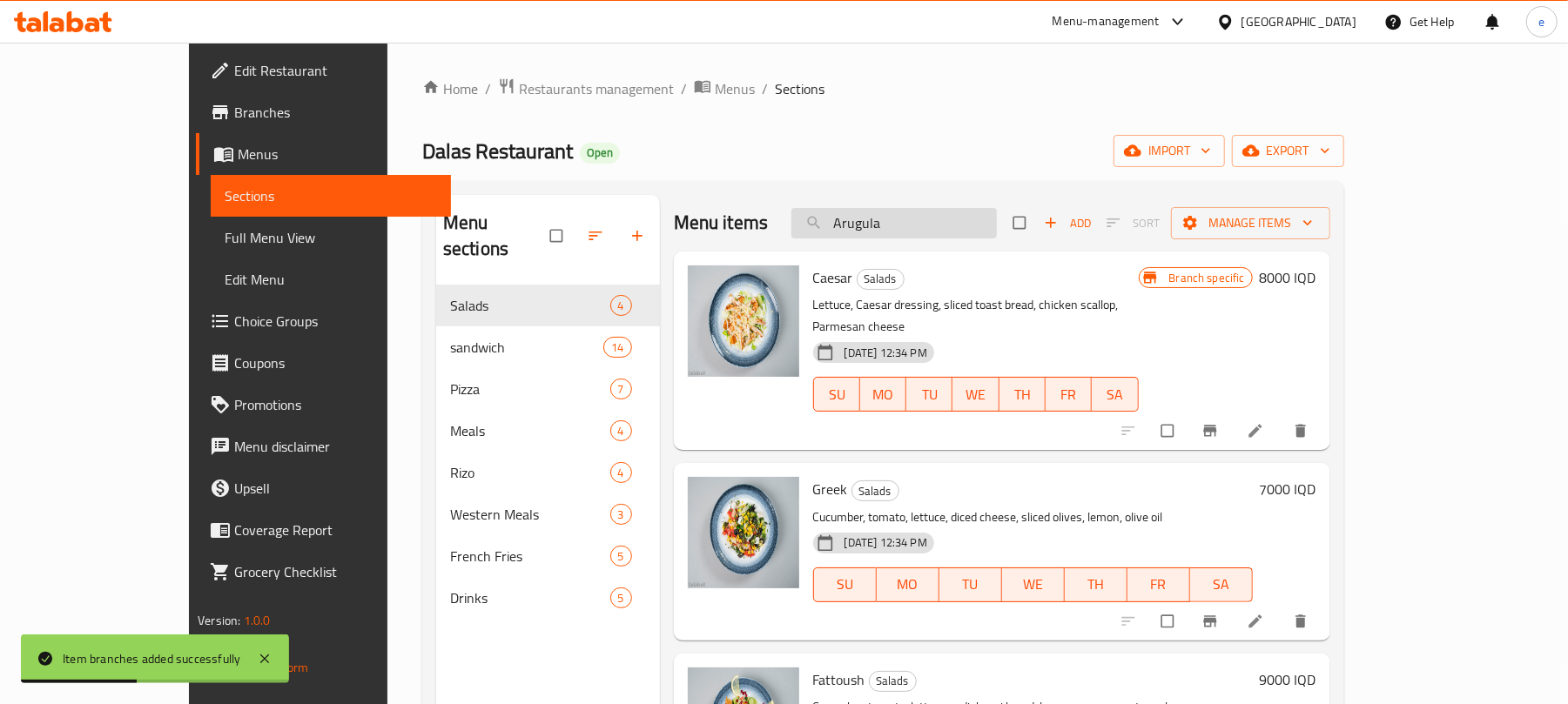
click at [992, 219] on input "Arugula" at bounding box center [894, 223] width 205 height 30
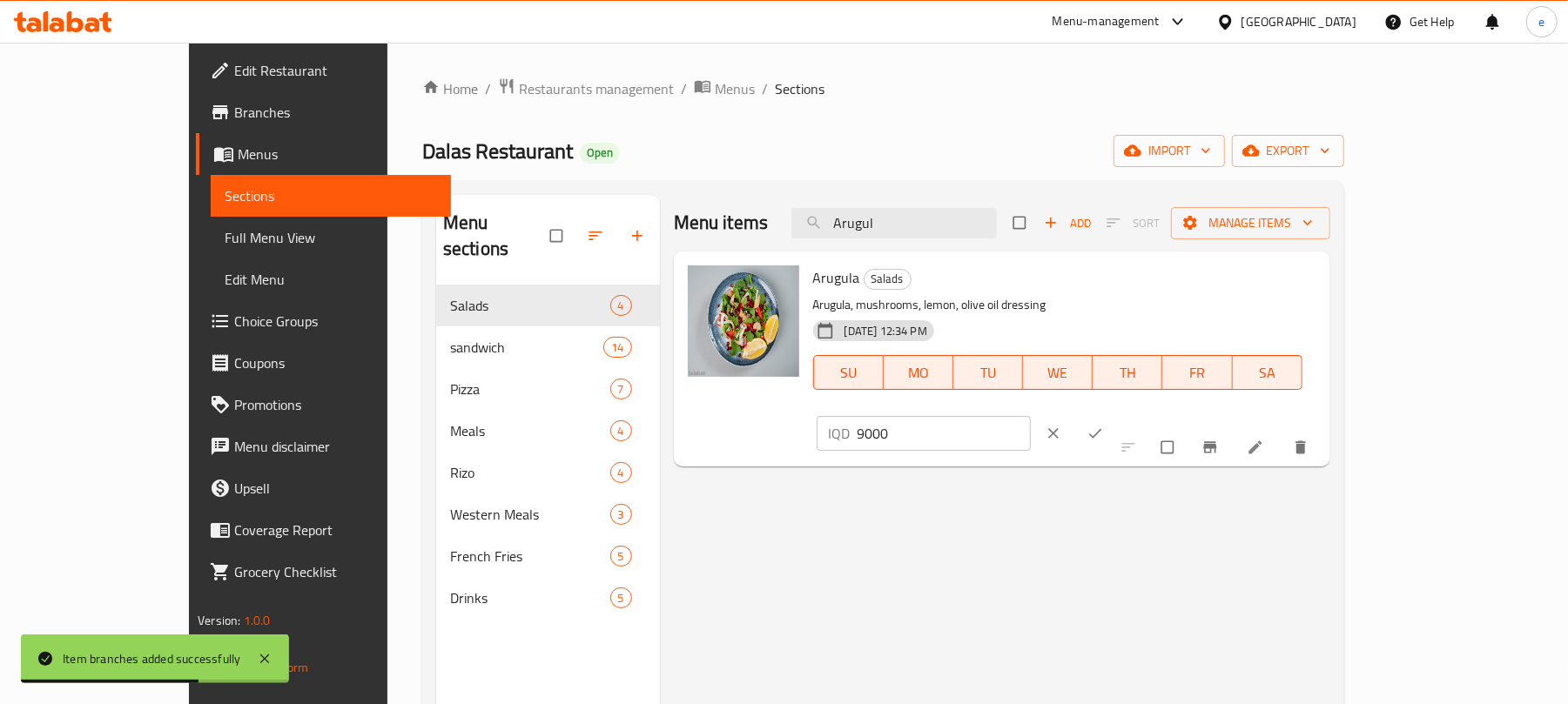
type input "Arugul"
click at [1032, 416] on input "9000" at bounding box center [944, 433] width 174 height 34
paste input "65"
type input "6500"
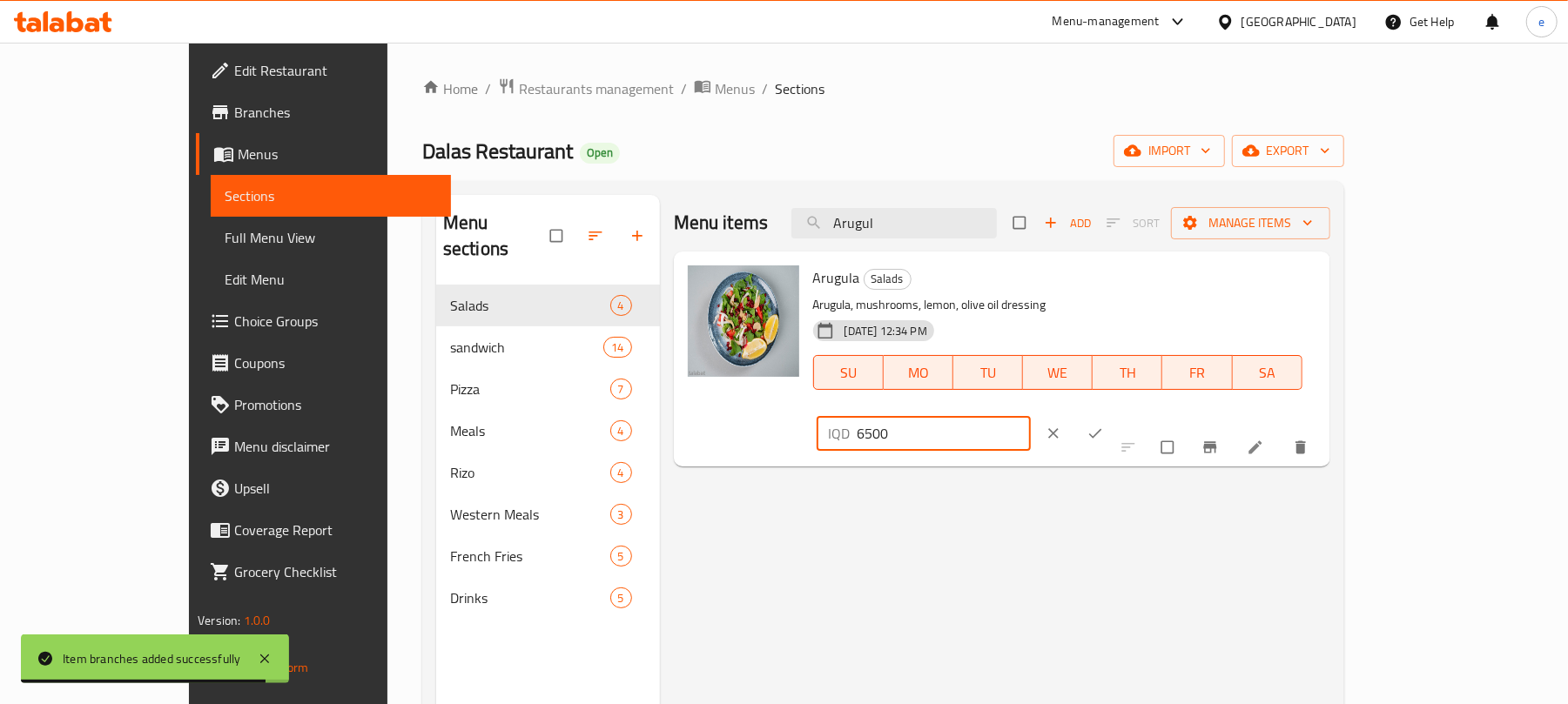
click at [1104, 425] on icon "ok" at bounding box center [1095, 434] width 18 height 18
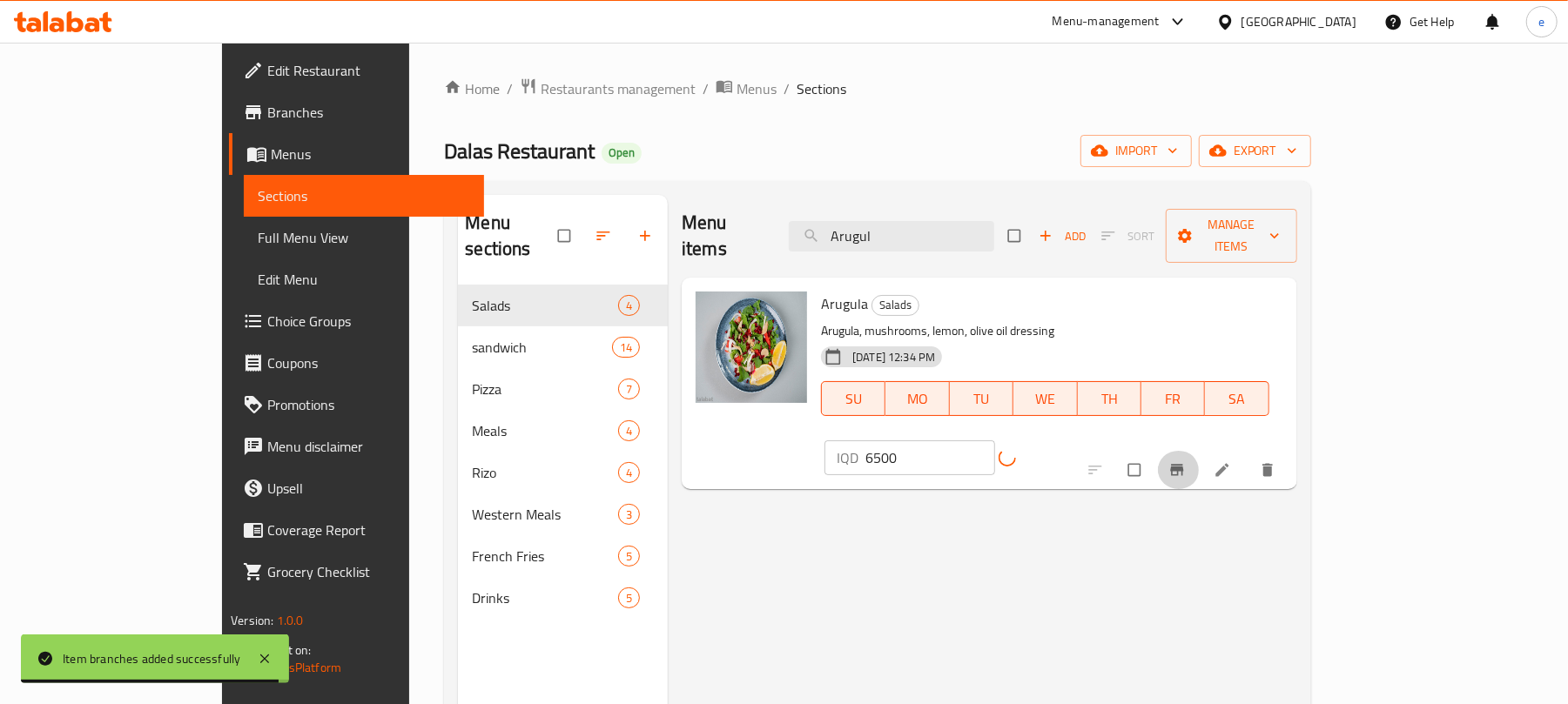
click at [1186, 461] on icon "Branch-specific-item" at bounding box center [1177, 470] width 18 height 18
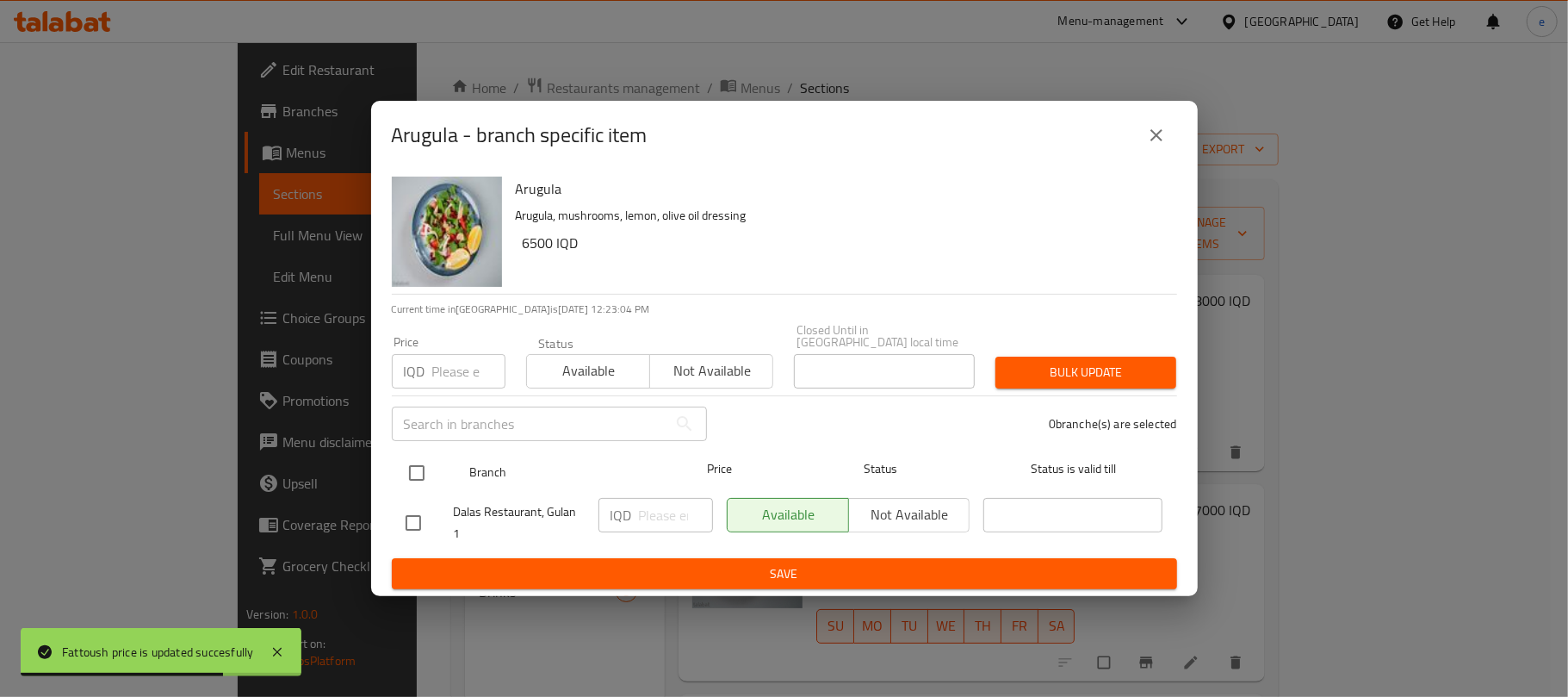
click at [411, 467] on input "checkbox" at bounding box center [416, 472] width 36 height 36
checkbox input "true"
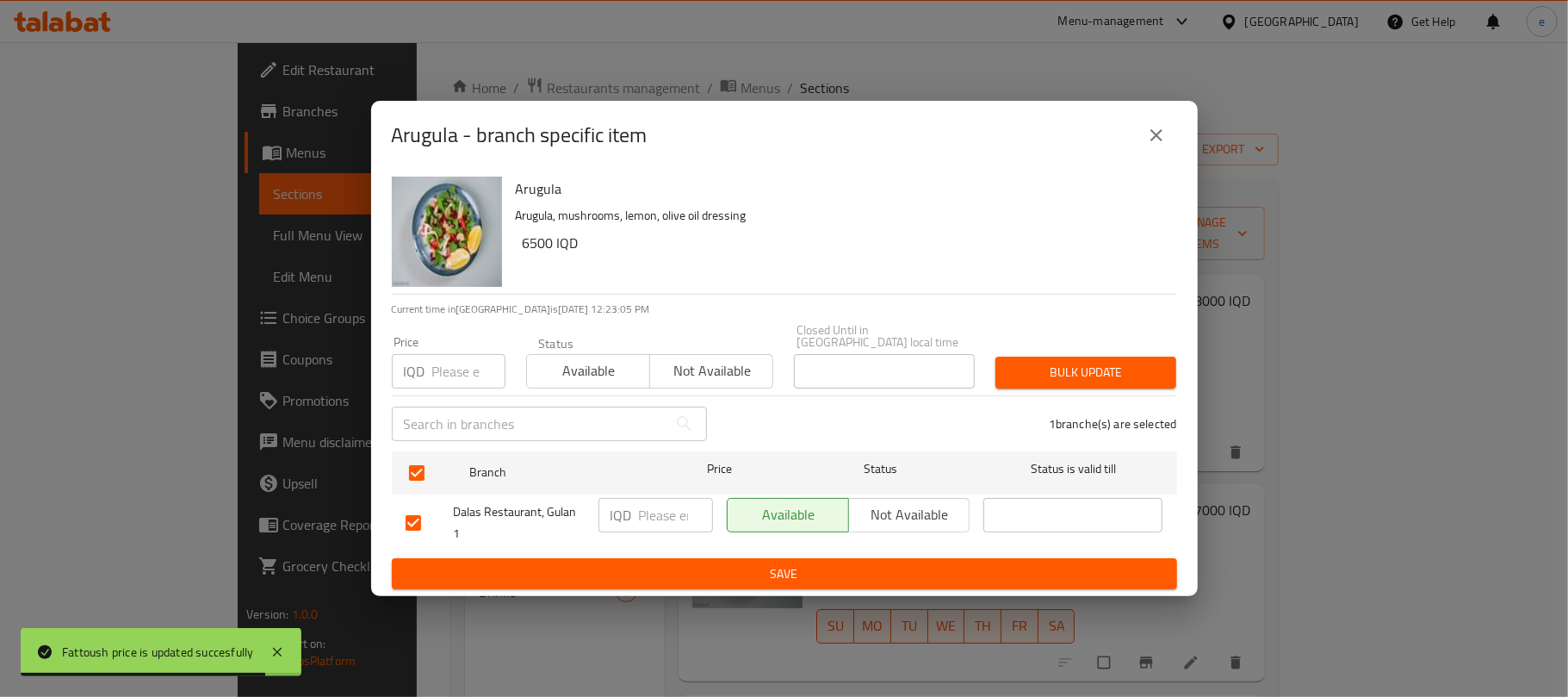
click at [648, 505] on input "number" at bounding box center [676, 514] width 74 height 34
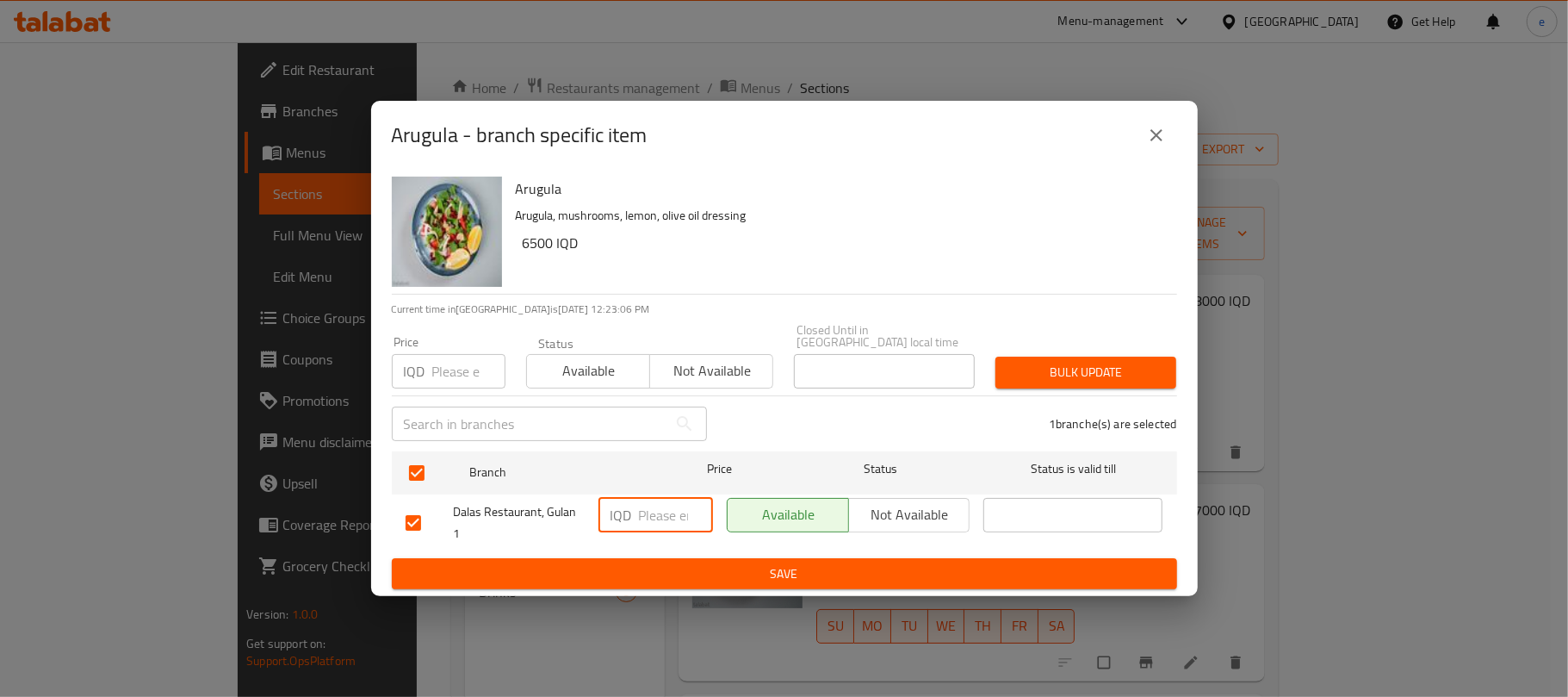
paste input "6500"
type input "6500"
click at [785, 584] on div "Arugula Arugula, mushrooms, lemon, olive oil dressing 6500 IQD Current time in …" at bounding box center [784, 384] width 827 height 428
click at [785, 576] on span "Save" at bounding box center [784, 575] width 758 height 21
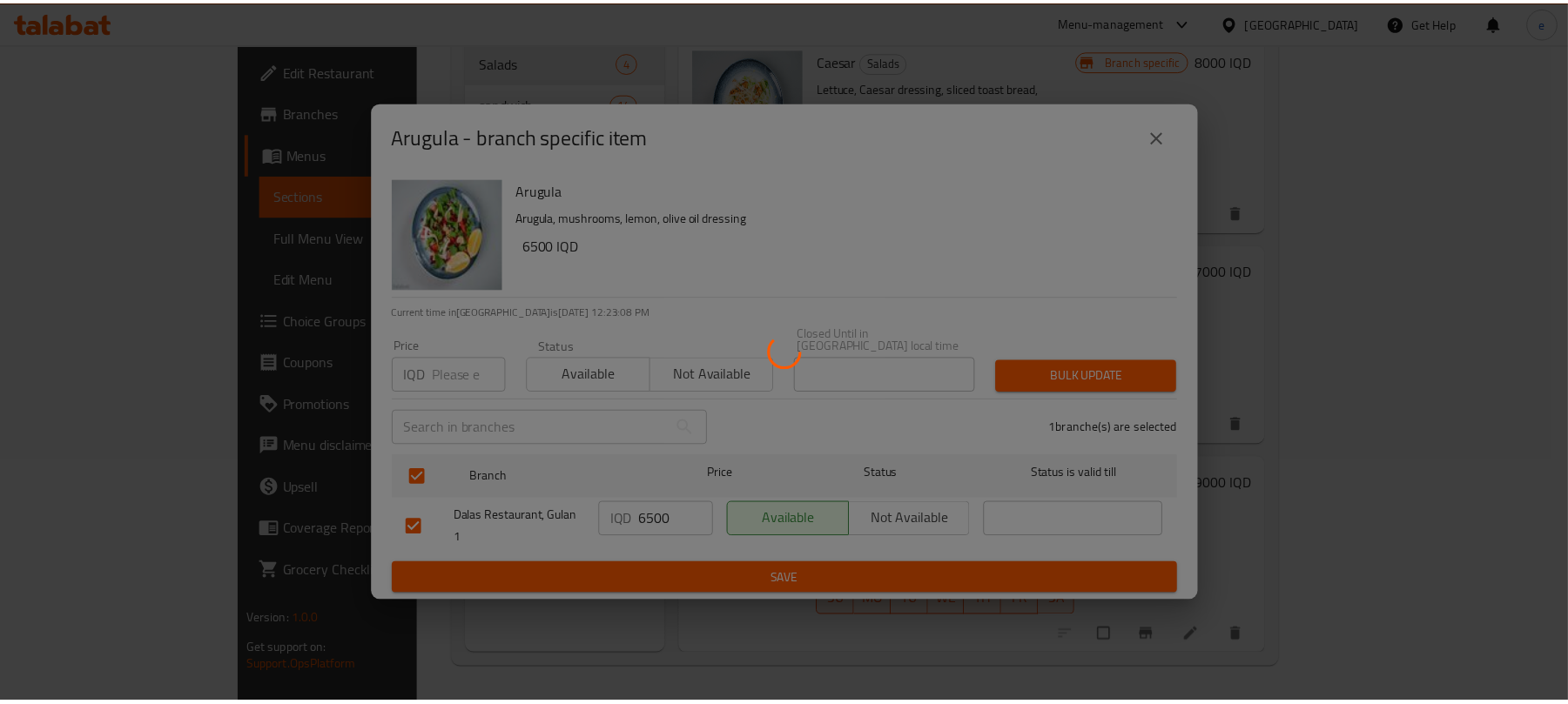
scroll to position [99, 0]
